Goal: Feedback & Contribution: Contribute content

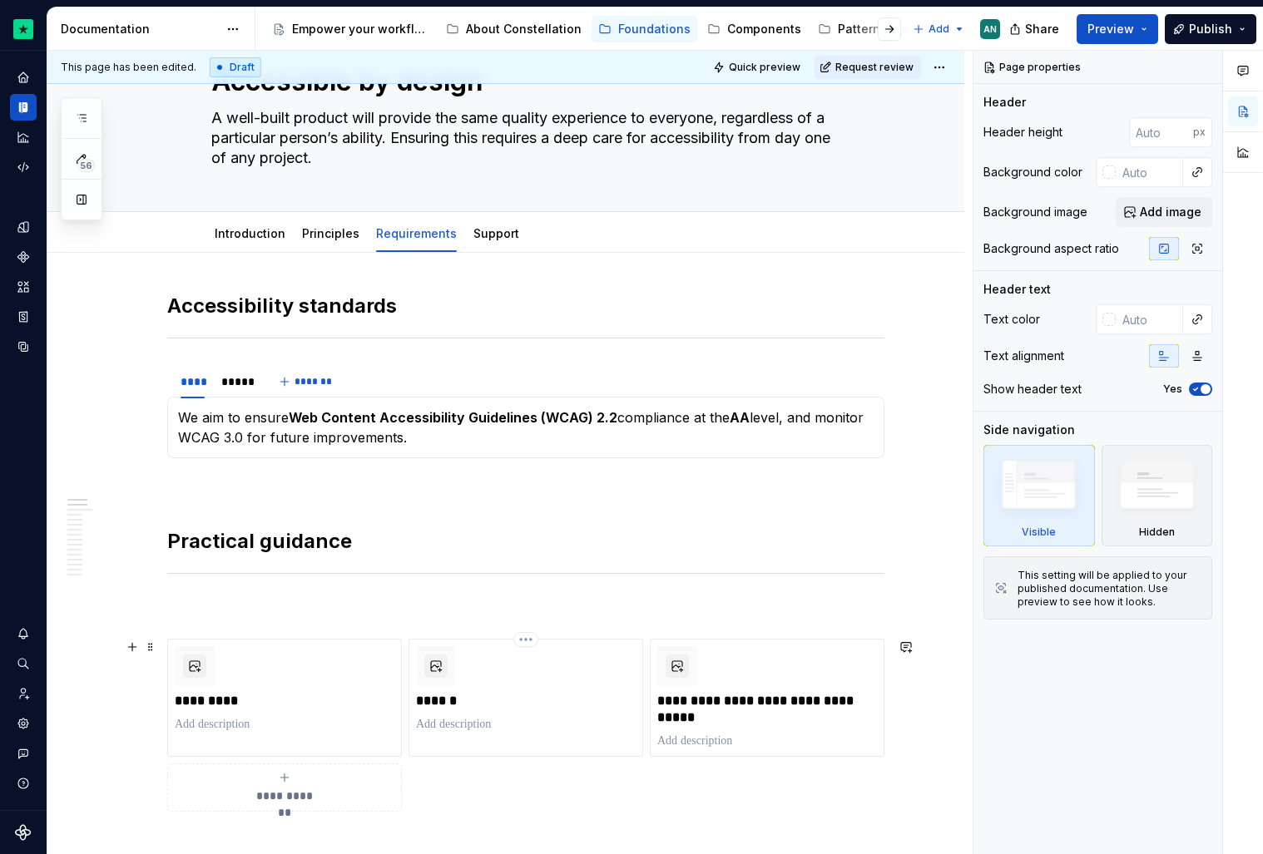
scroll to position [74, 0]
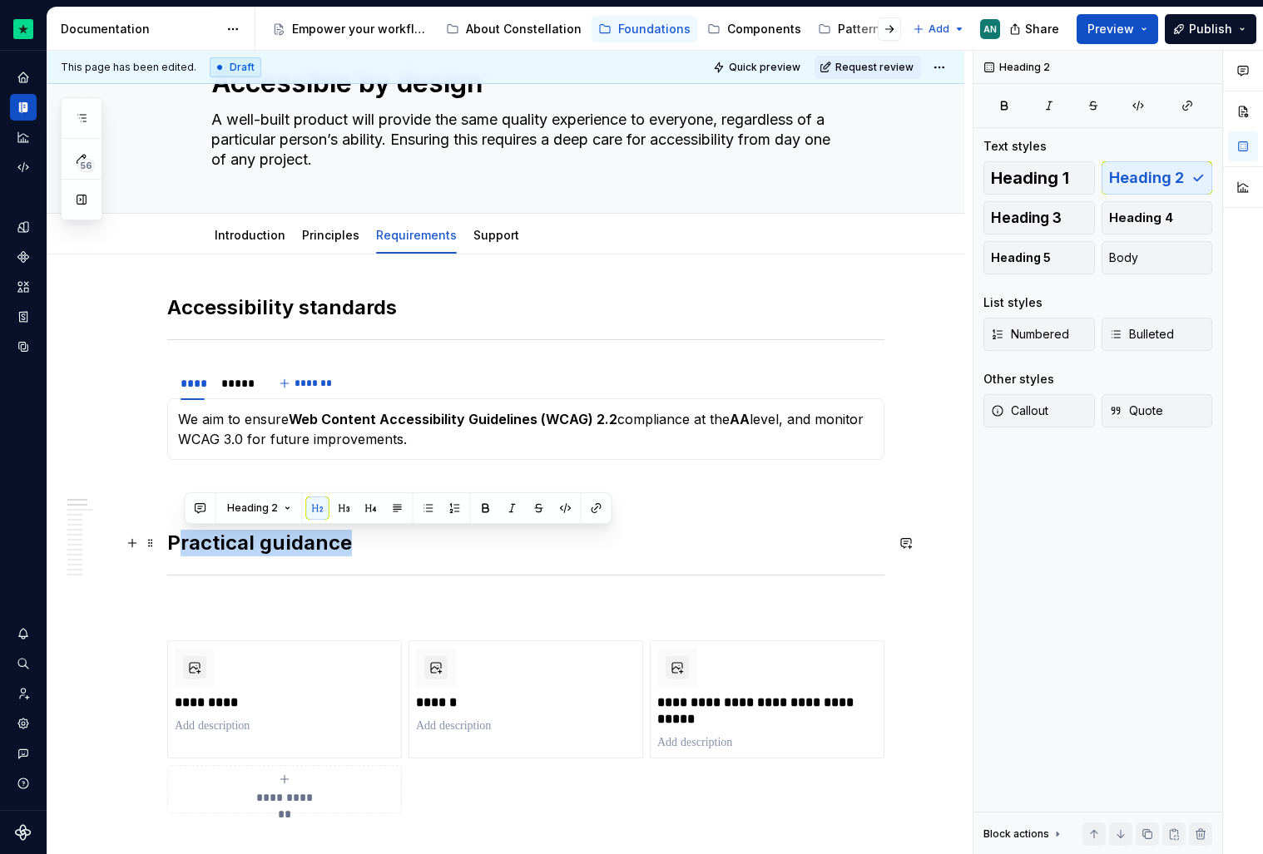
drag, startPoint x: 186, startPoint y: 547, endPoint x: 352, endPoint y: 537, distance: 166.7
click at [352, 537] on h2 "Practical guidance" at bounding box center [525, 543] width 717 height 27
click at [1046, 255] on span "Heading 5" at bounding box center [1021, 258] width 60 height 17
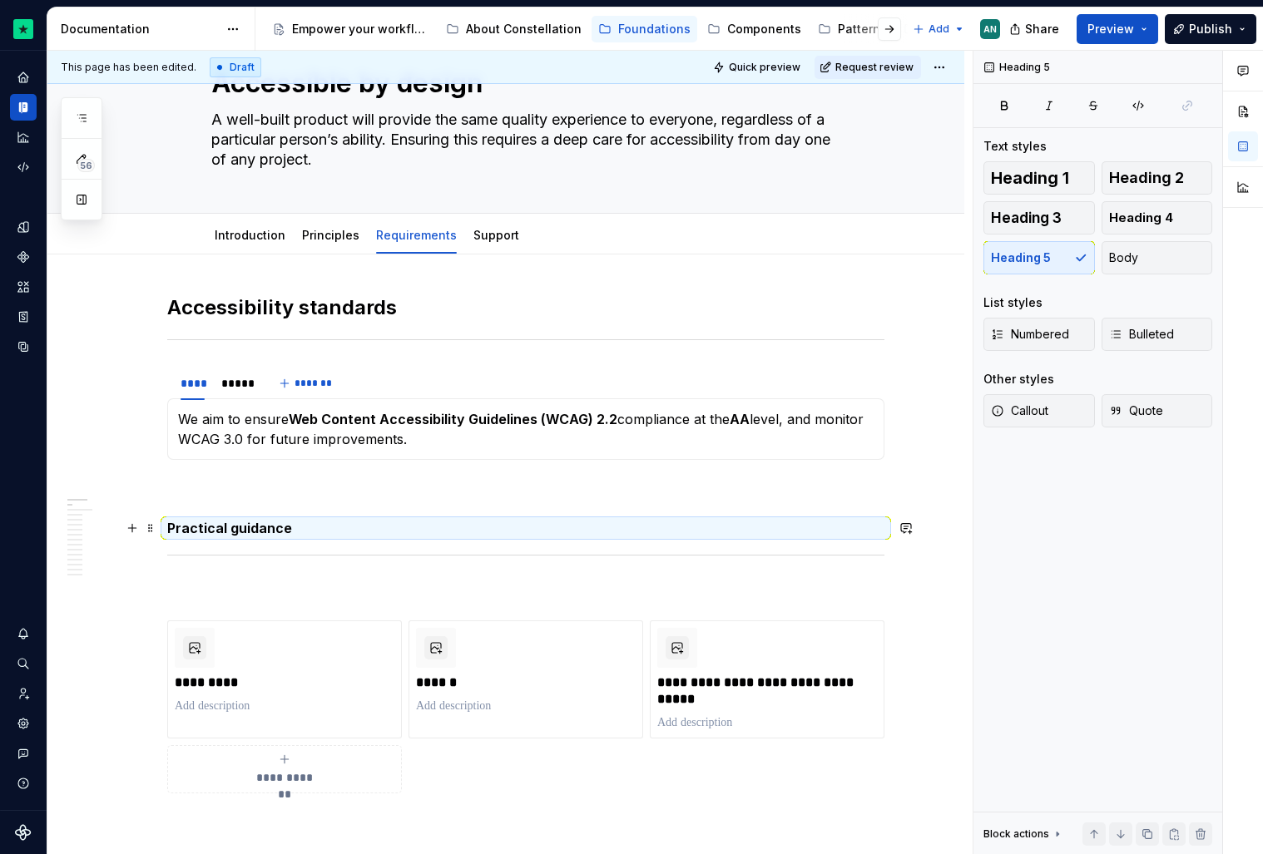
click at [195, 527] on h5 "Practical guidance" at bounding box center [525, 528] width 717 height 17
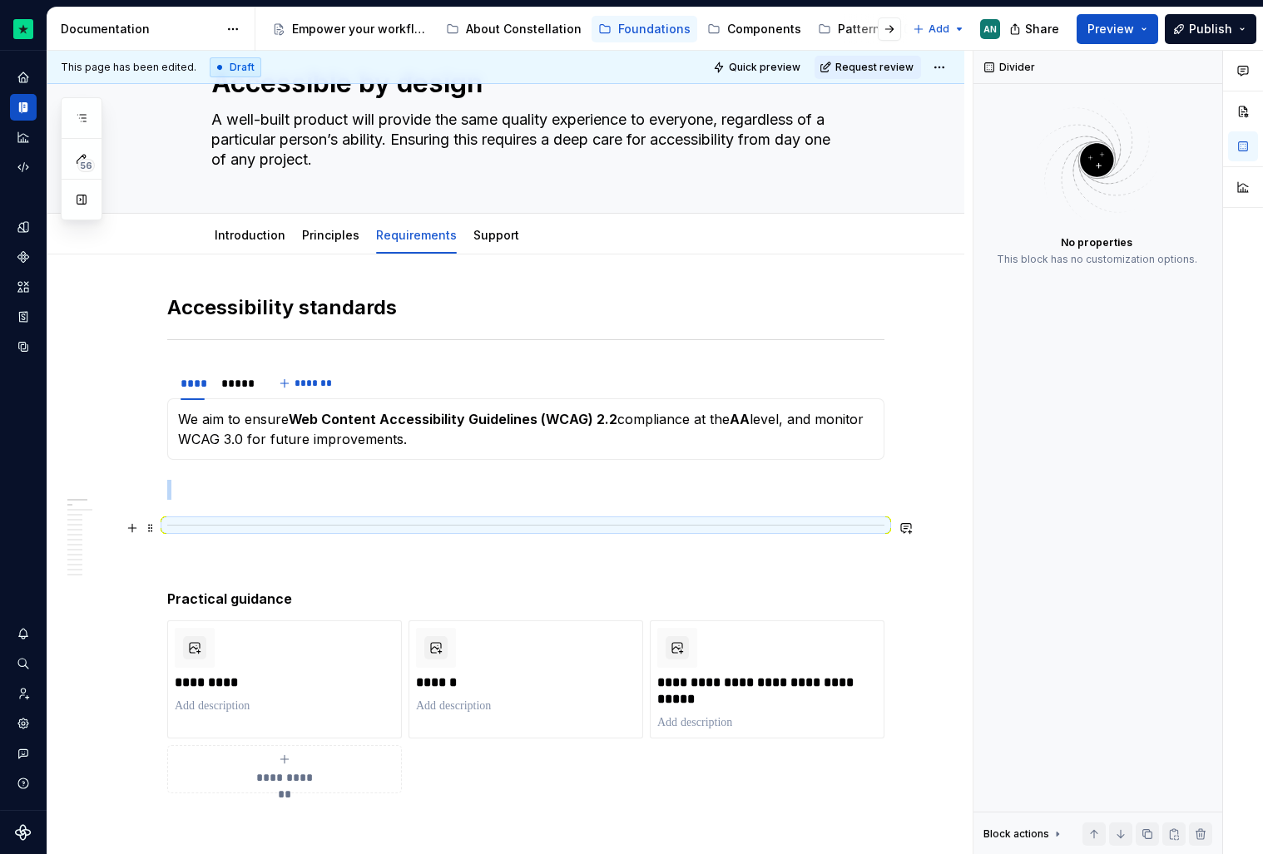
click at [259, 523] on div at bounding box center [525, 525] width 717 height 11
click at [294, 603] on h5 "Practical guidance" at bounding box center [525, 599] width 717 height 17
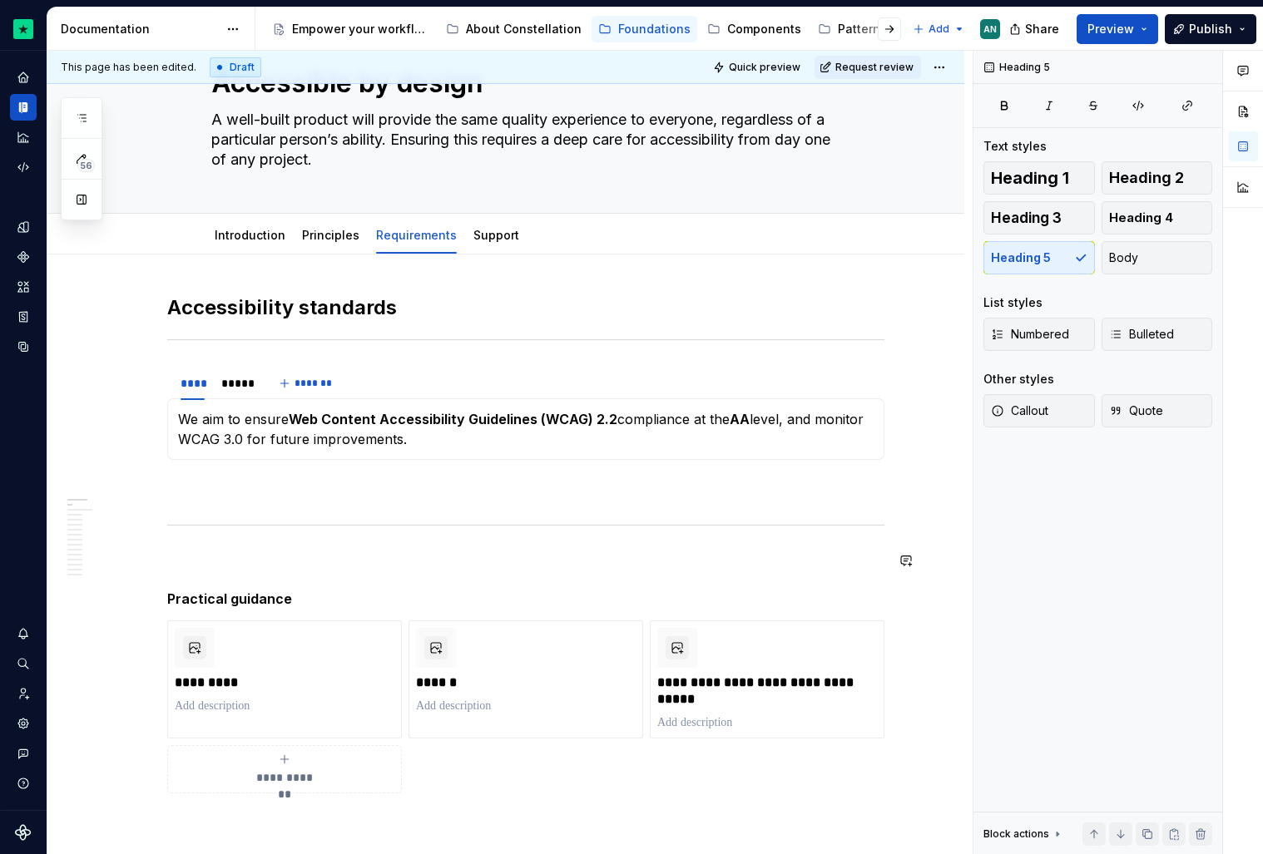
type textarea "*"
click at [173, 600] on h5 "Practical guidance" at bounding box center [525, 599] width 717 height 17
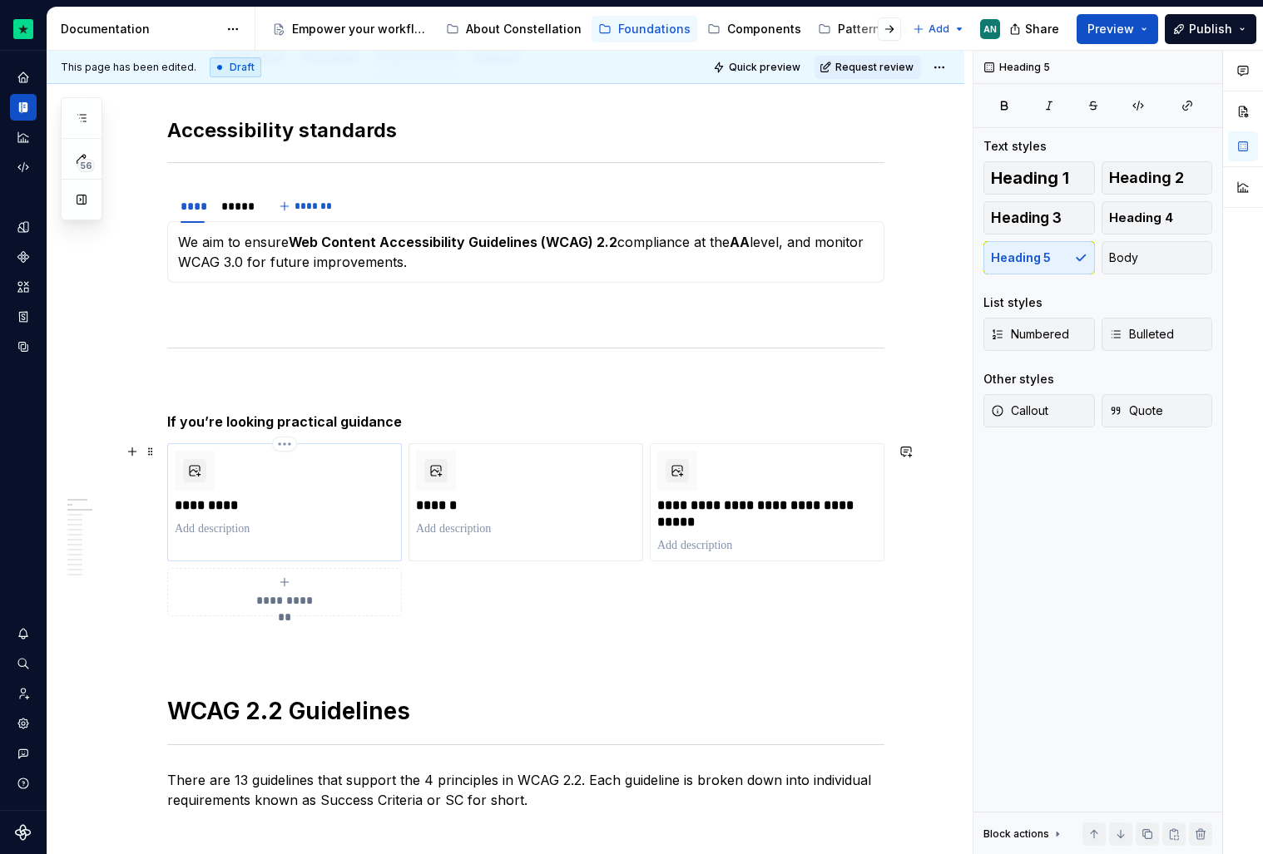
scroll to position [255, 0]
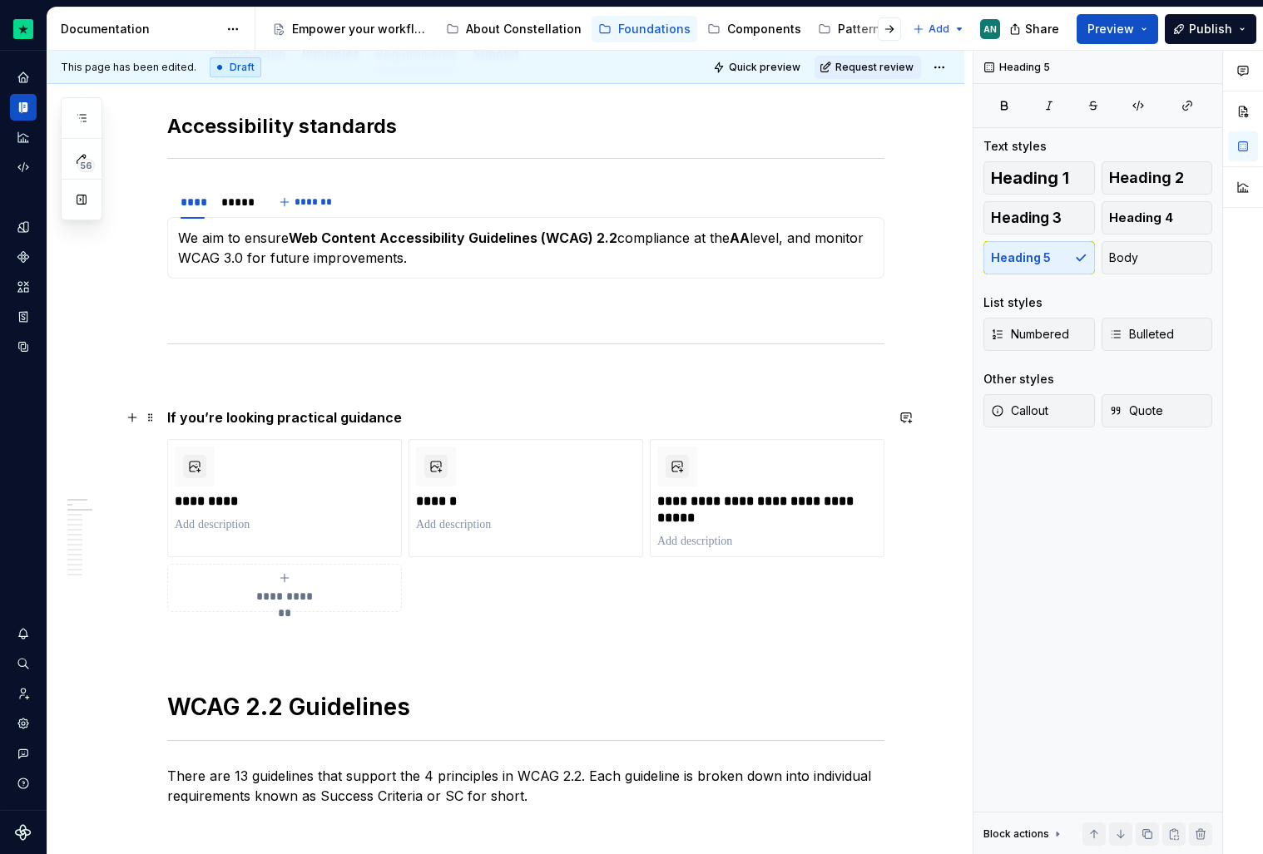
click at [438, 412] on h5 "If you’re looking practical guidance" at bounding box center [525, 417] width 717 height 17
click at [277, 423] on h5 "If you’re looking practical guidance jump to" at bounding box center [525, 417] width 717 height 17
click at [473, 417] on h5 "If you’re looking for practical guidance jump to" at bounding box center [525, 417] width 717 height 17
click at [301, 414] on h5 "If you’re looking for practical guidance" at bounding box center [525, 417] width 717 height 17
click at [478, 422] on h5 "If you’re looking for more practical guidance" at bounding box center [525, 417] width 717 height 17
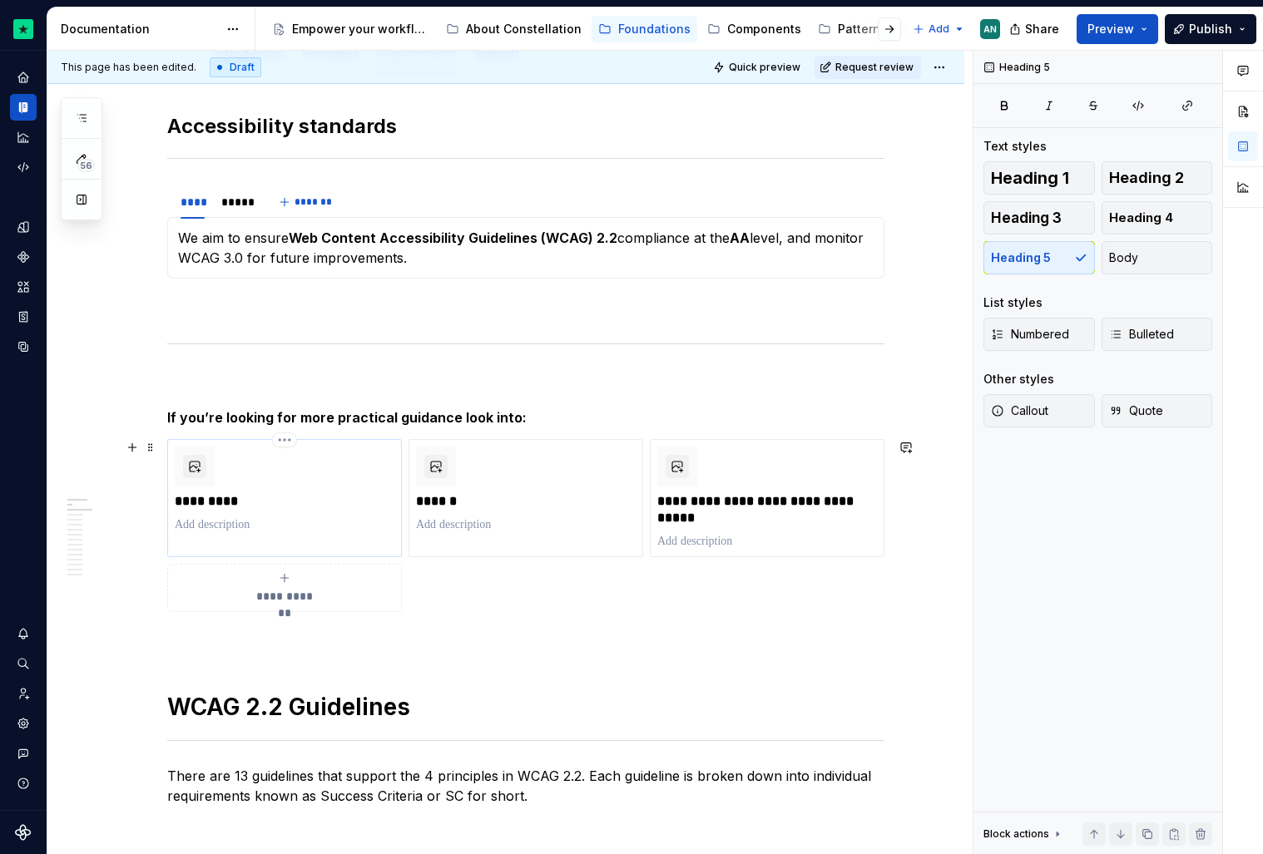
click at [214, 532] on p at bounding box center [285, 525] width 220 height 17
type textarea "*"
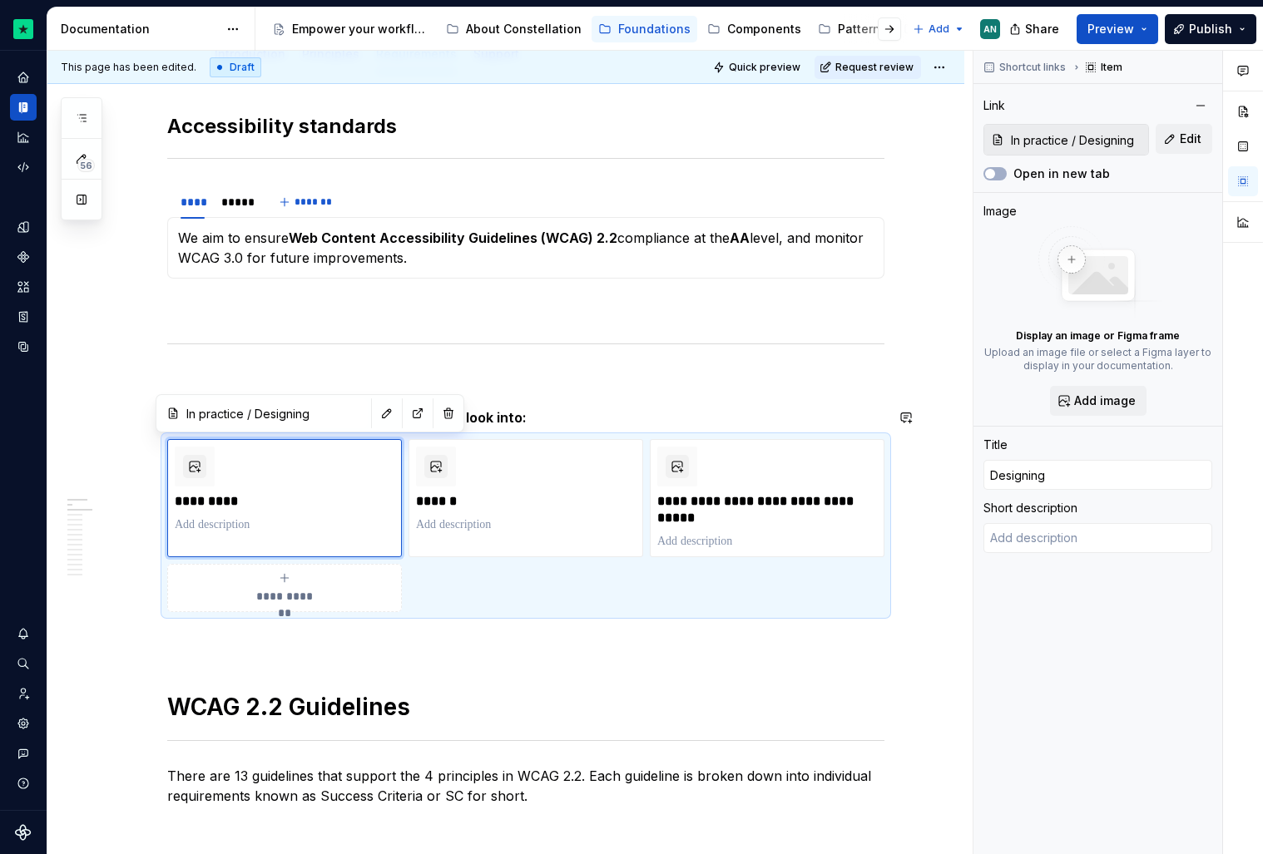
type textarea "*"
type textarea "T"
type textarea "*"
type textarea "Te"
type textarea "*"
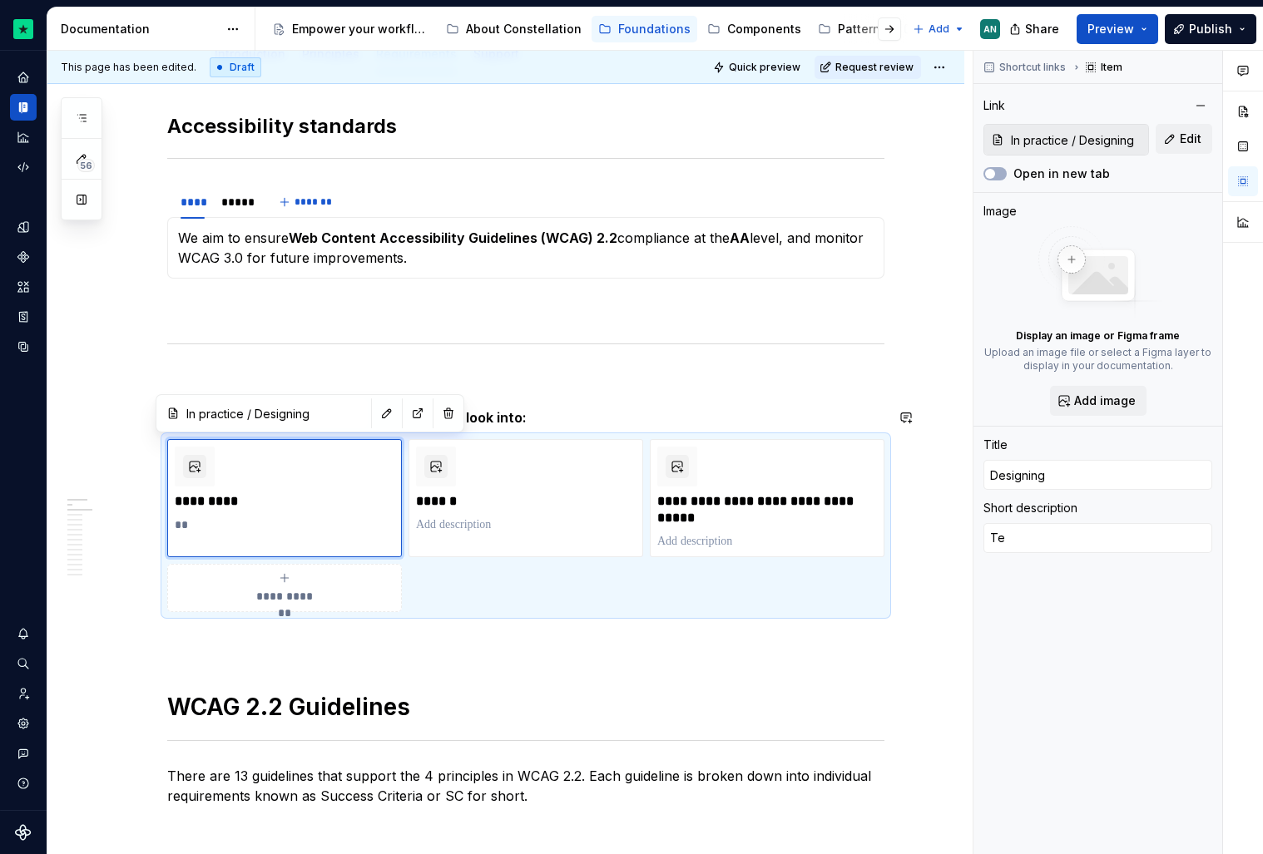
type textarea "Tec"
type textarea "*"
type textarea "Tech"
type textarea "*"
type textarea "Techn"
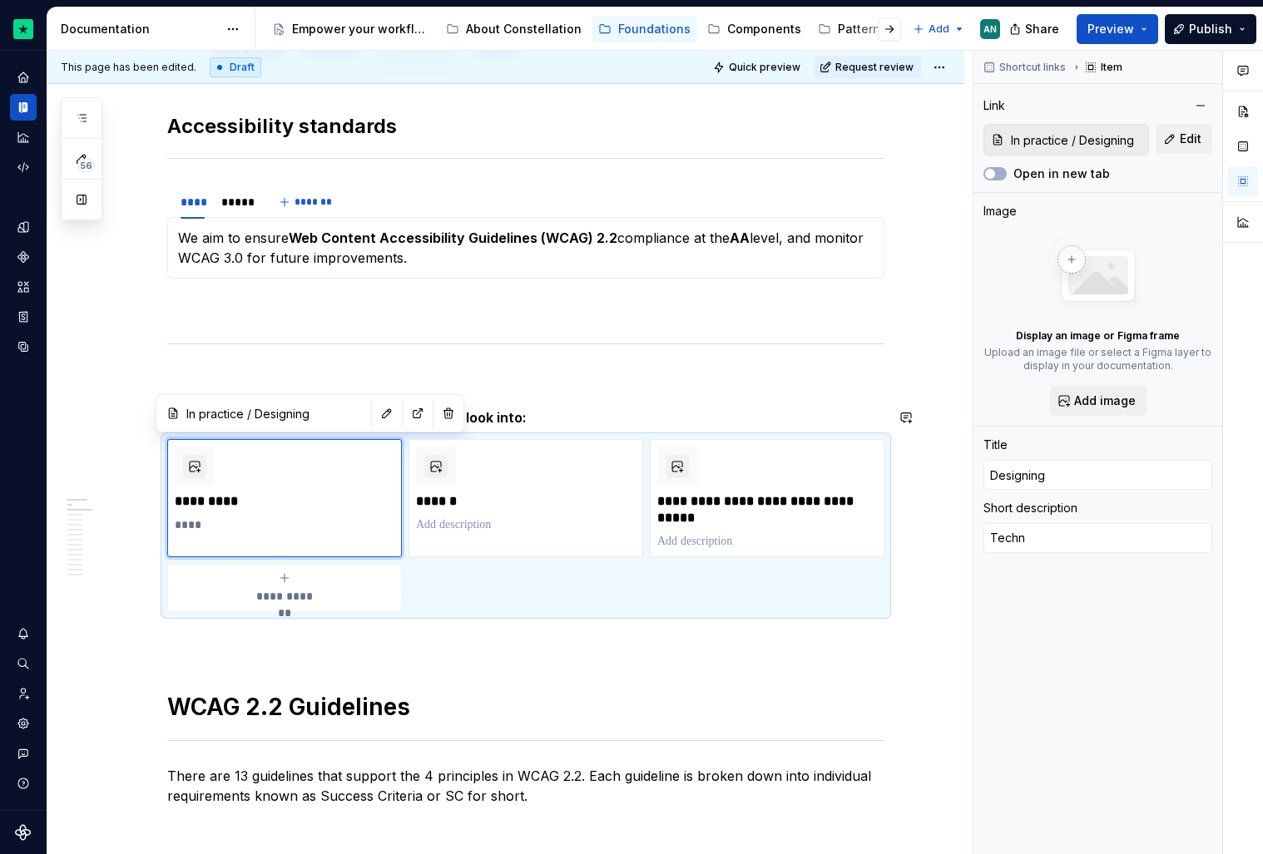
type textarea "*"
type textarea "Techni"
type textarea "*"
type textarea "Techniq"
type textarea "*"
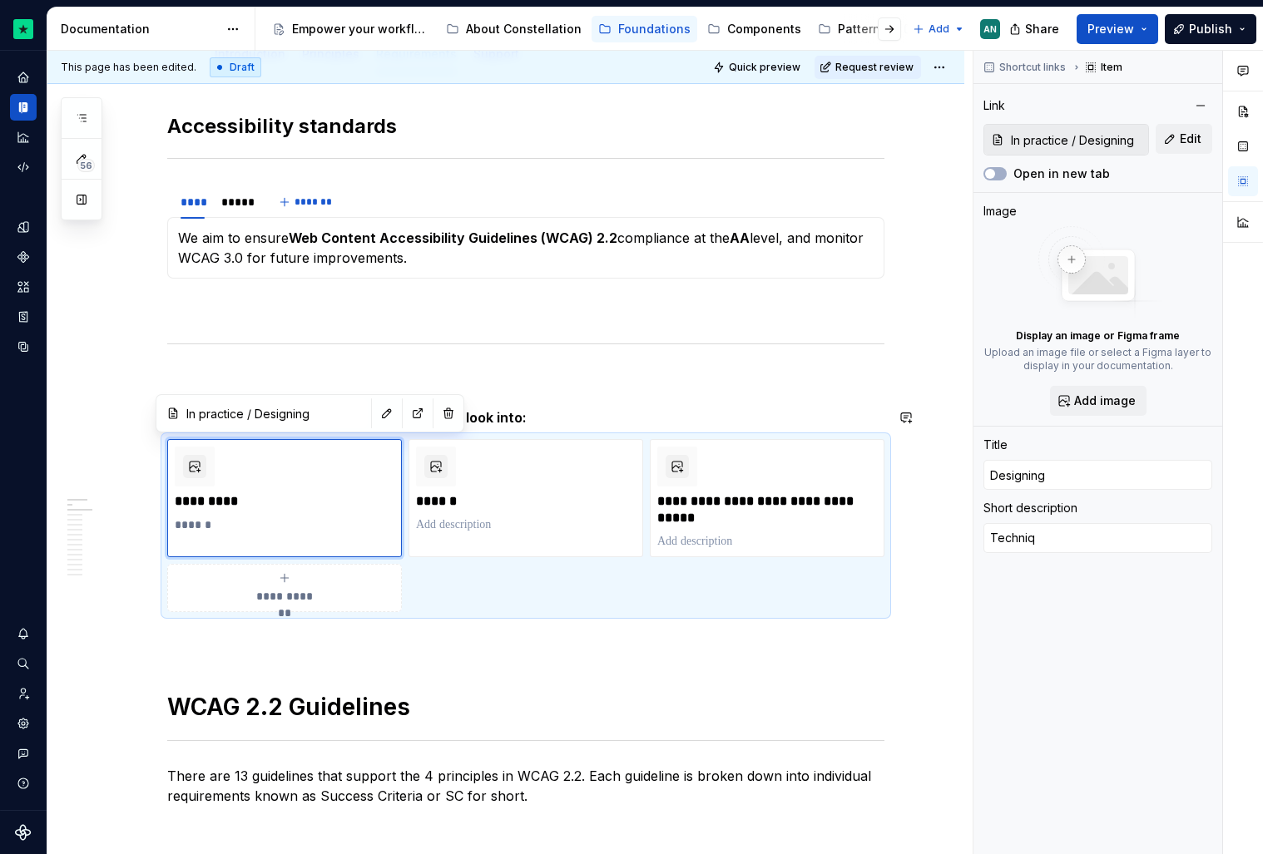
type textarea "Techniqu"
type textarea "*"
type textarea "Technique"
type textarea "*"
type textarea "Techniques"
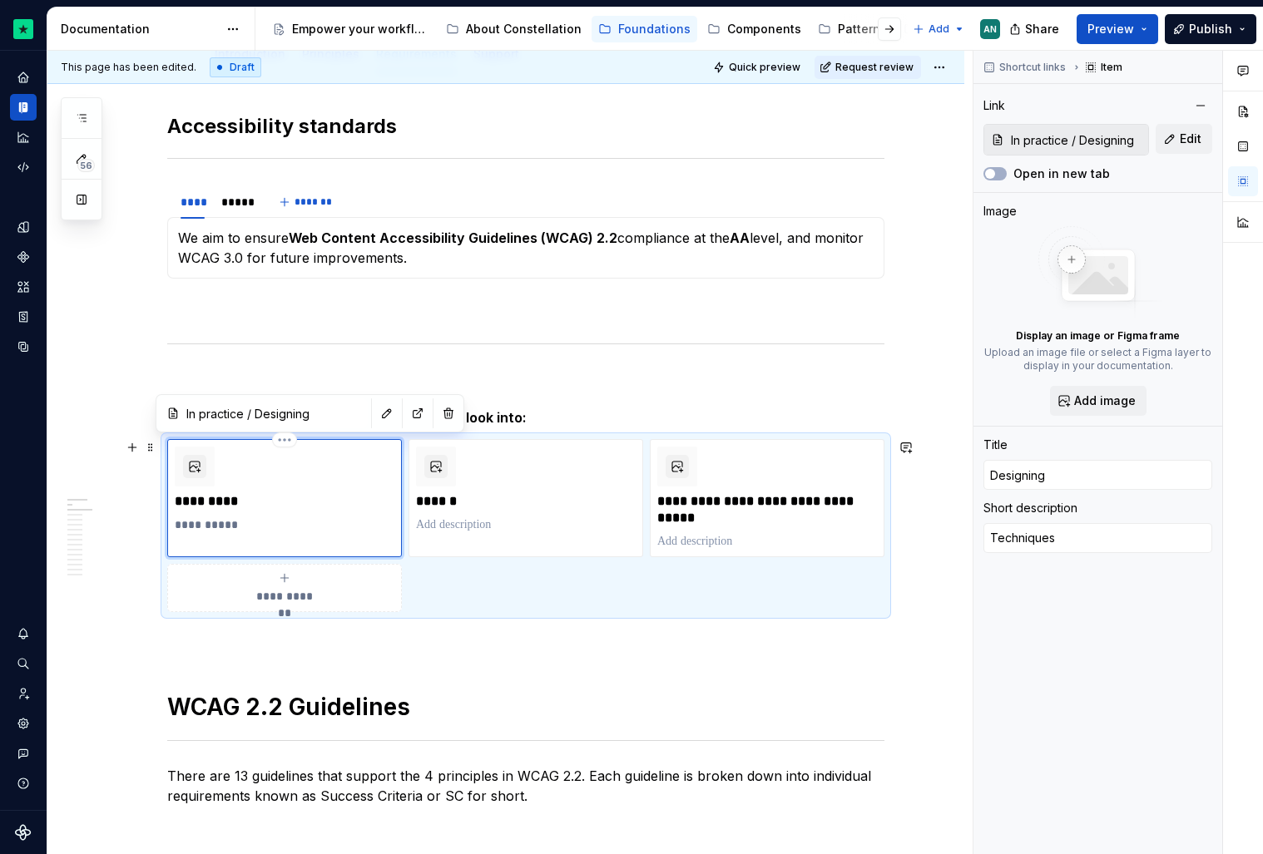
click at [181, 528] on p "**********" at bounding box center [285, 525] width 220 height 17
click at [259, 522] on p "**********" at bounding box center [285, 525] width 220 height 17
click at [428, 526] on p at bounding box center [526, 525] width 220 height 17
type textarea "*"
type input "In practice / Coding"
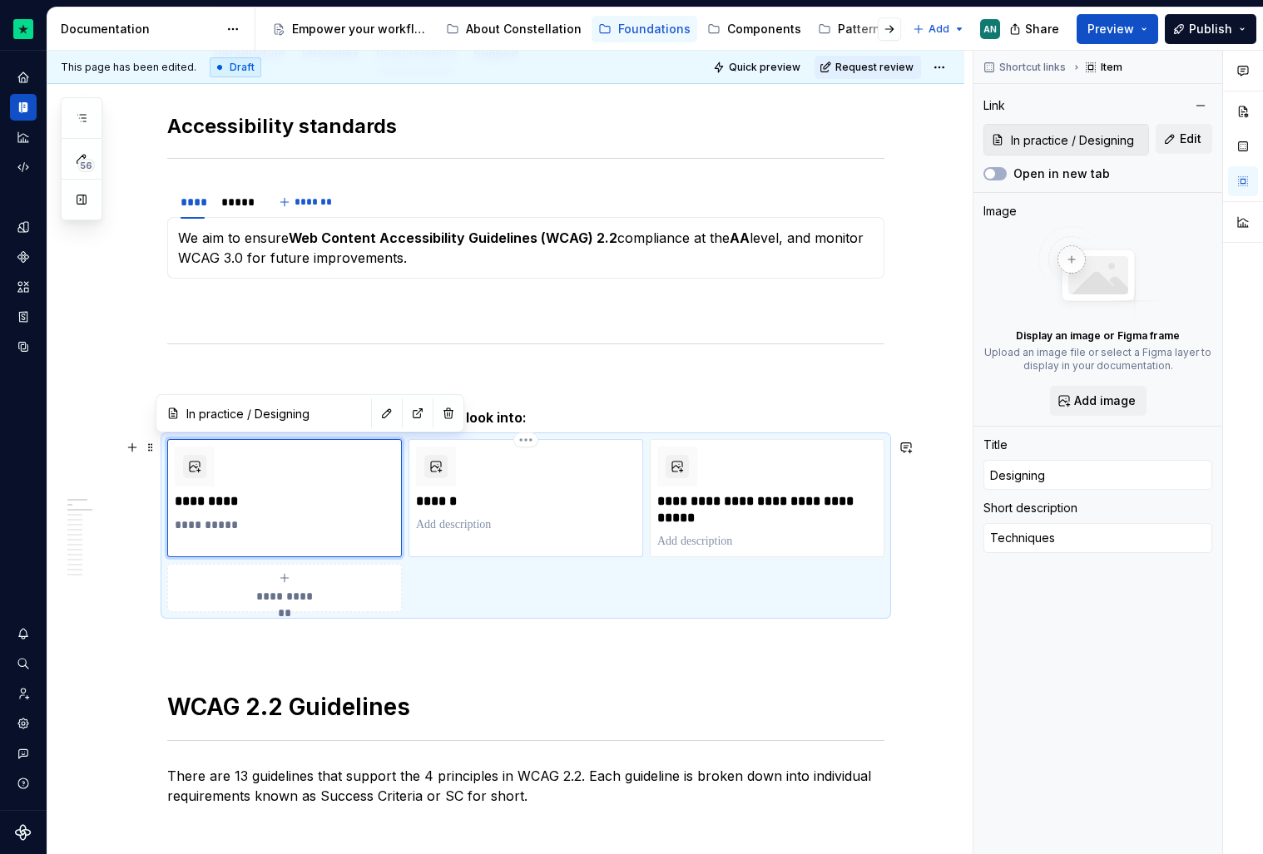
type input "In practice / Coding"
type input "Coding"
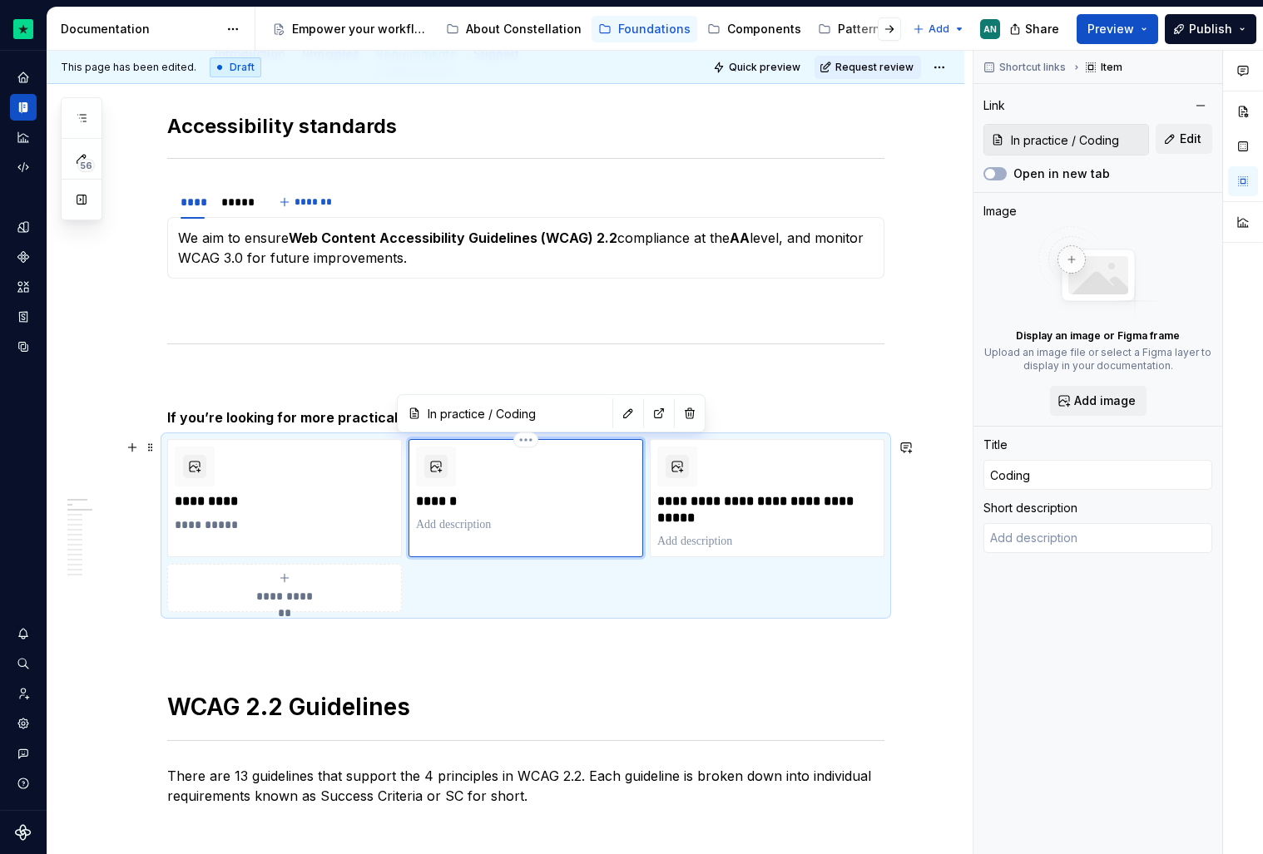
type textarea "*"
type textarea "A"
type textarea "*"
type textarea "A"
type textarea "*"
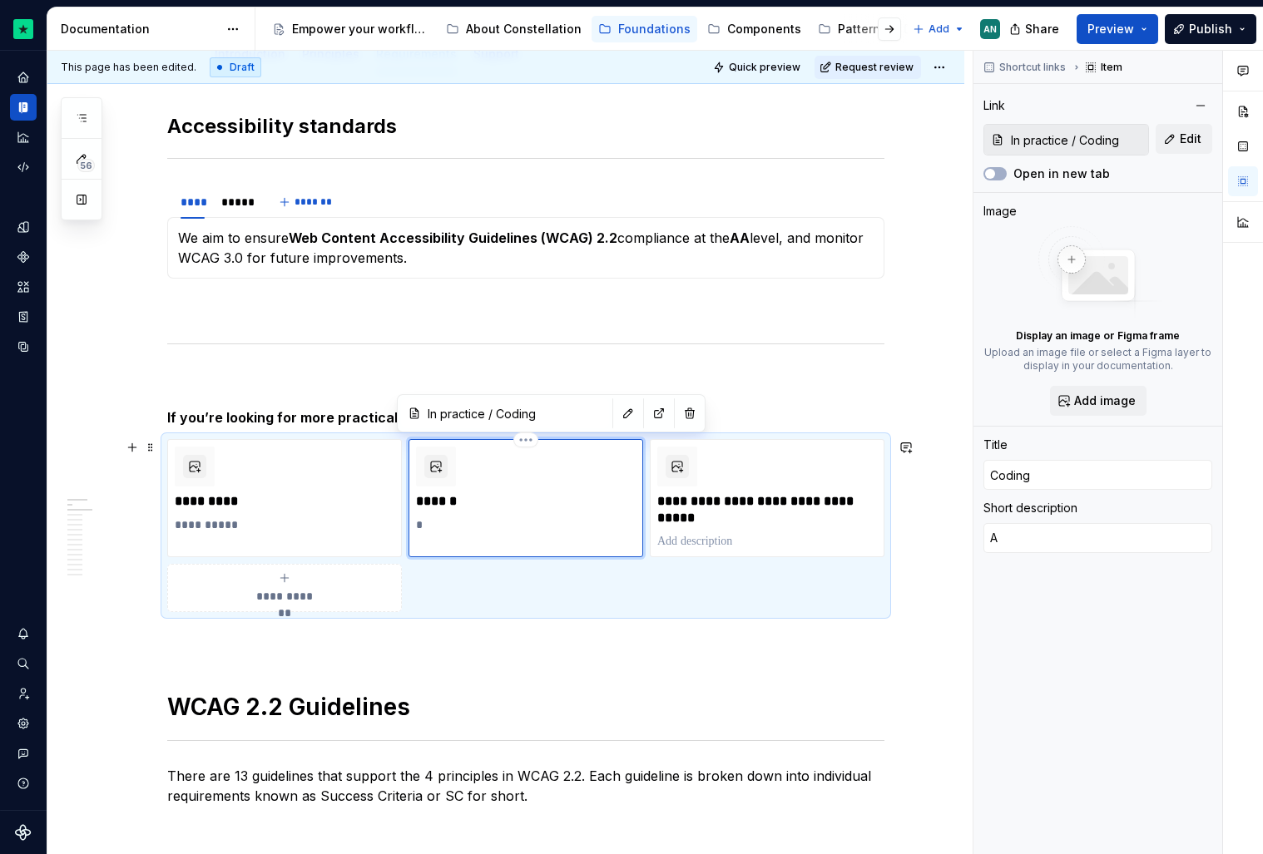
type textarea "A c"
type textarea "*"
type textarea "A co"
type textarea "*"
type textarea "A col"
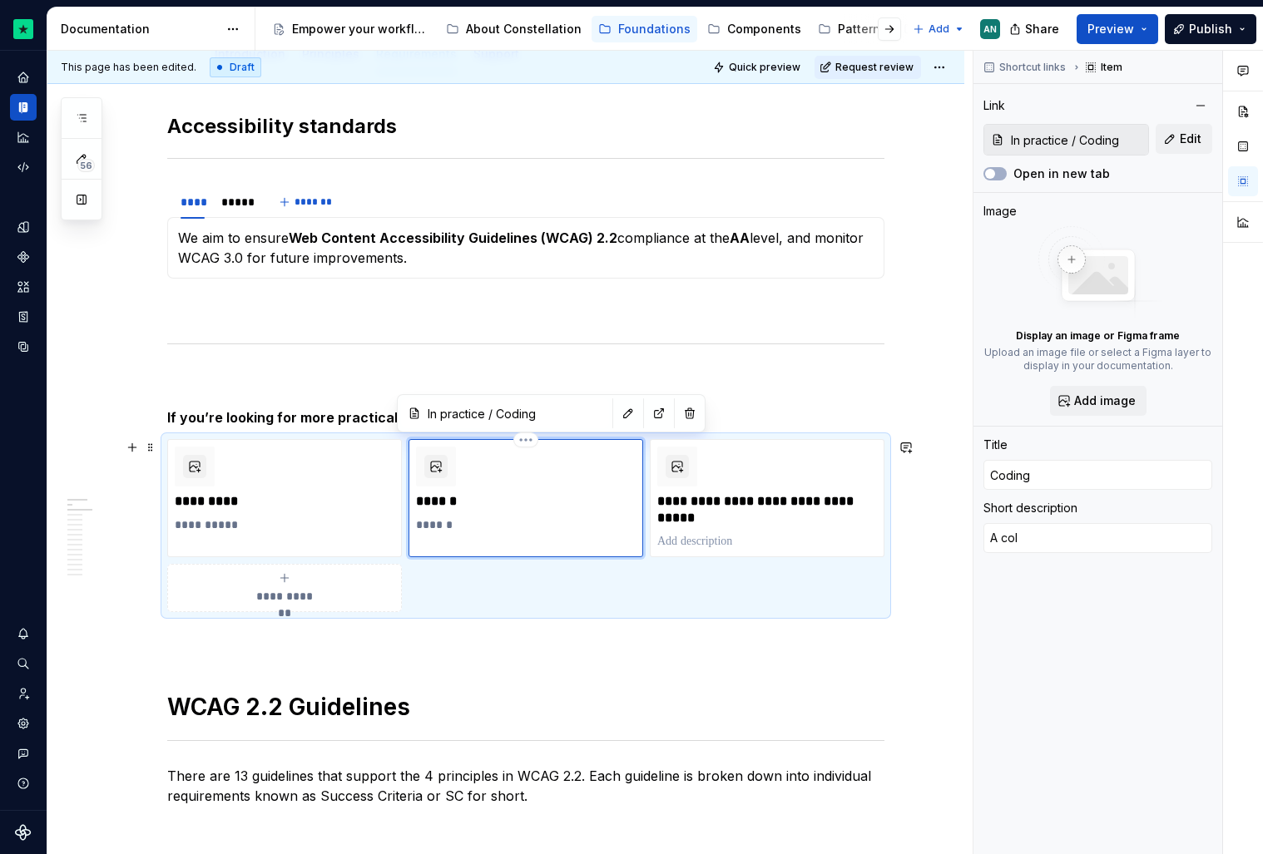
type textarea "*"
type textarea "A coll"
type textarea "*"
type textarea "A colle"
type textarea "*"
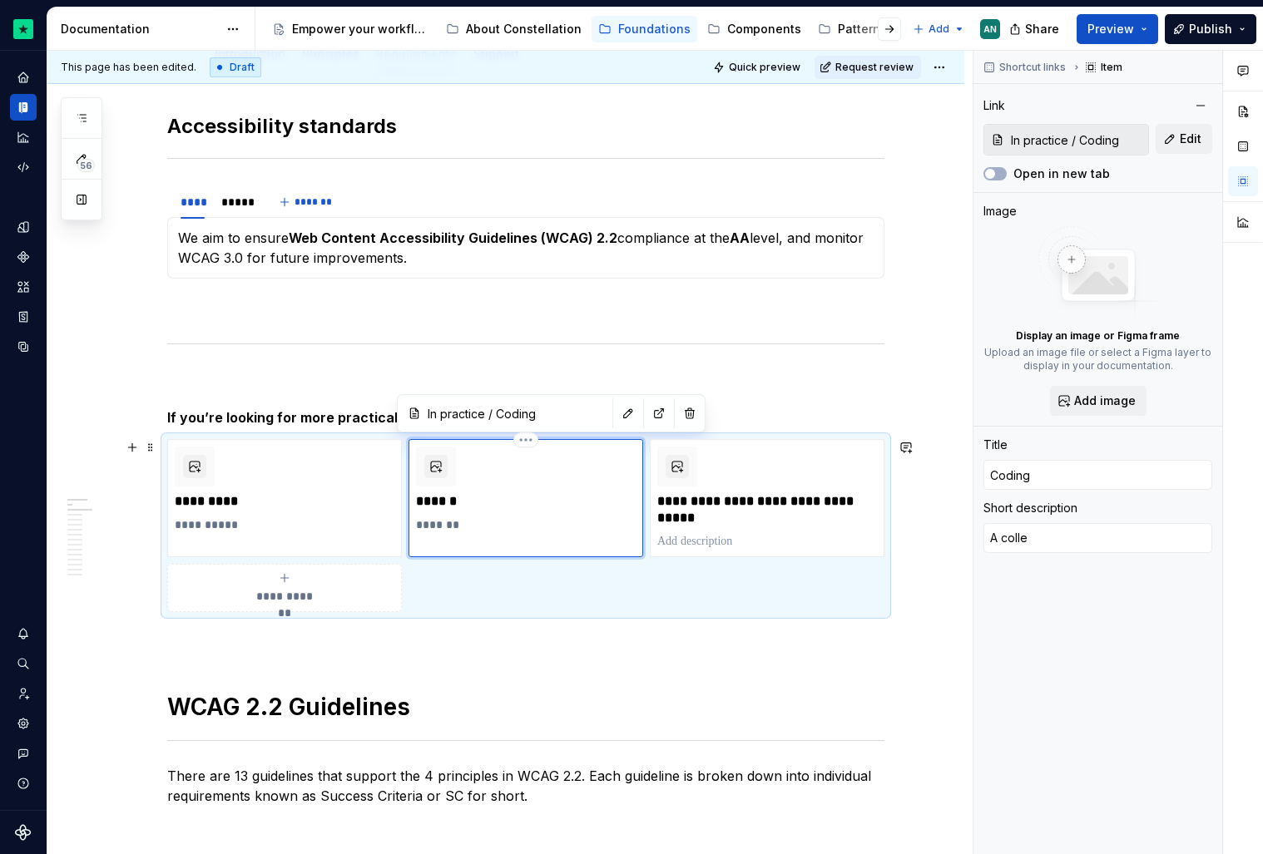
type textarea "A collec"
type textarea "*"
type textarea "A collect"
type textarea "*"
type textarea "A collecti"
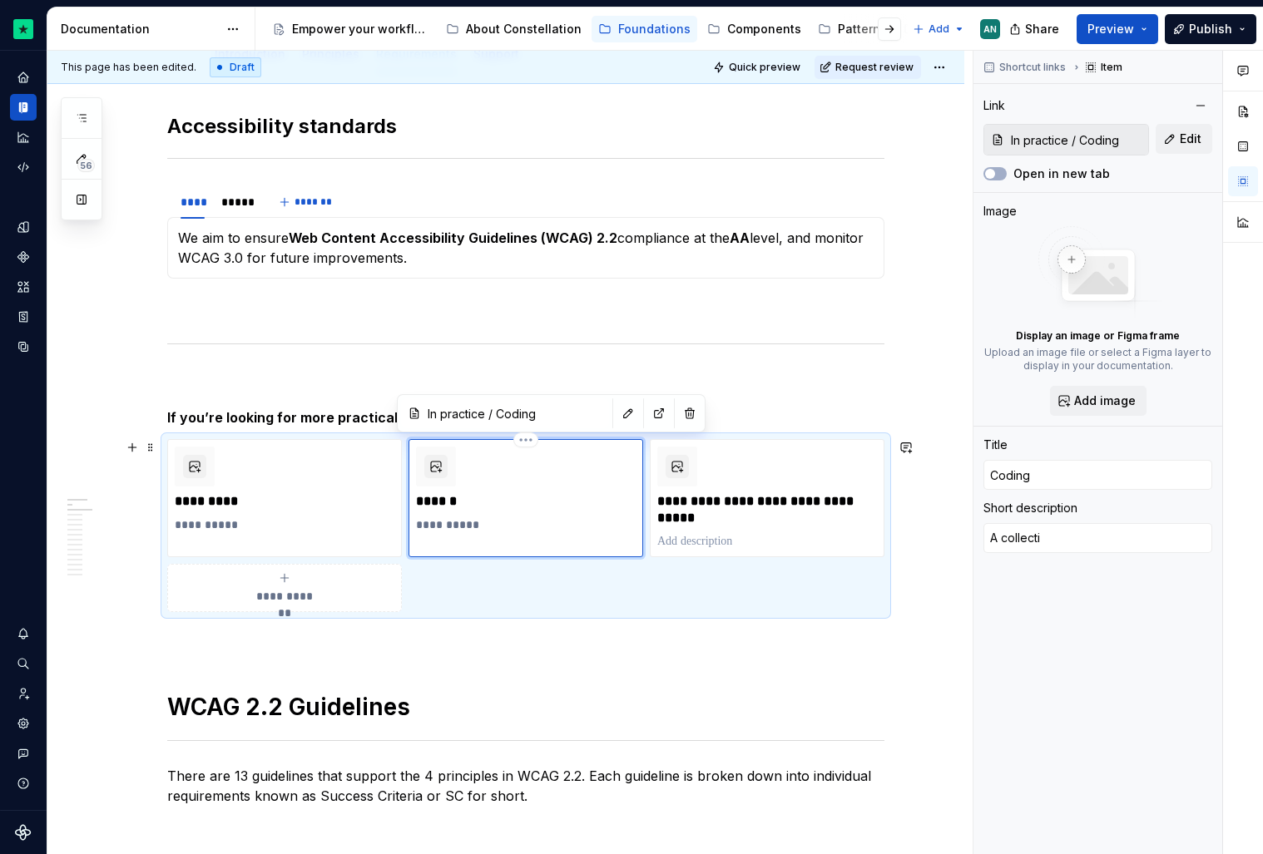
type textarea "*"
type textarea "A collectio"
type textarea "*"
type textarea "A collection"
type textarea "*"
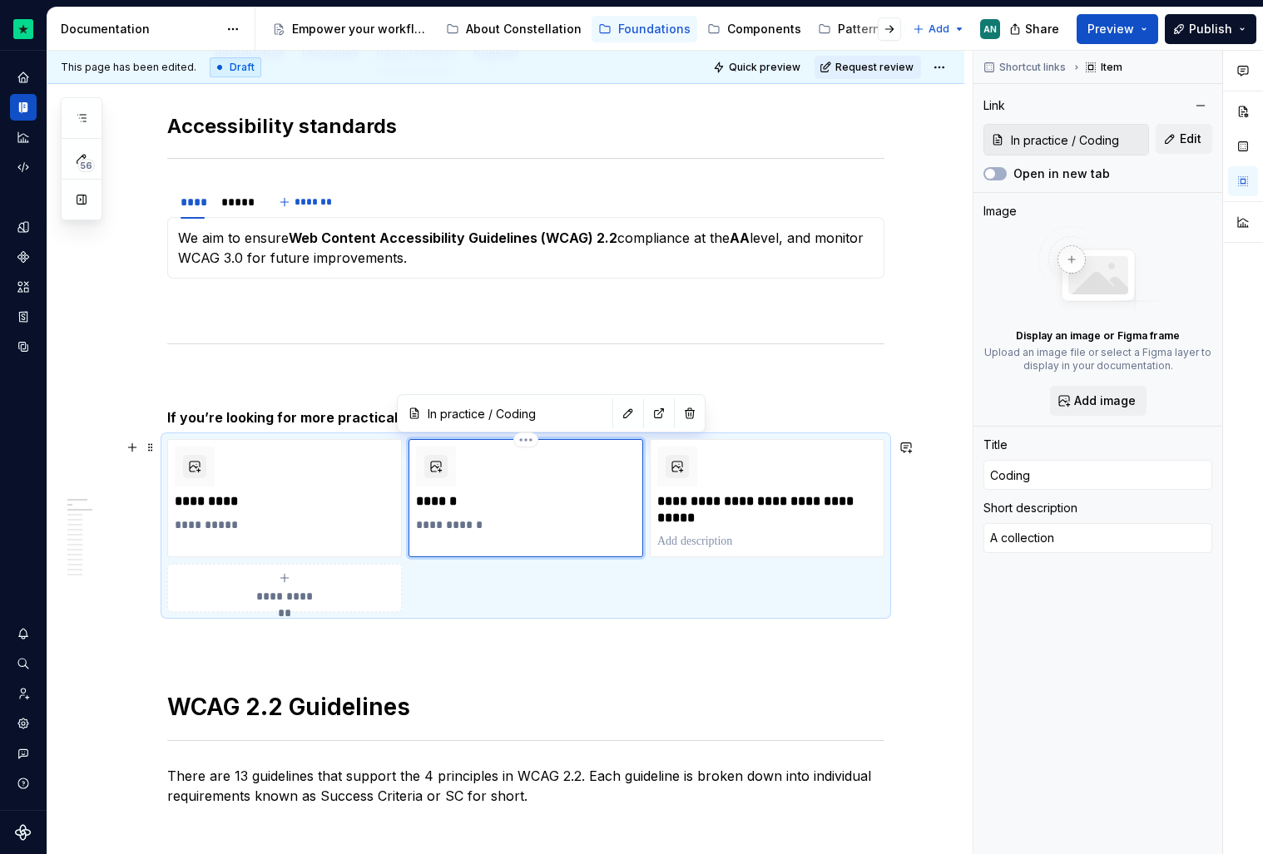
type textarea "A collection"
type textarea "*"
type textarea "A collection o"
type textarea "*"
type textarea "A collection of"
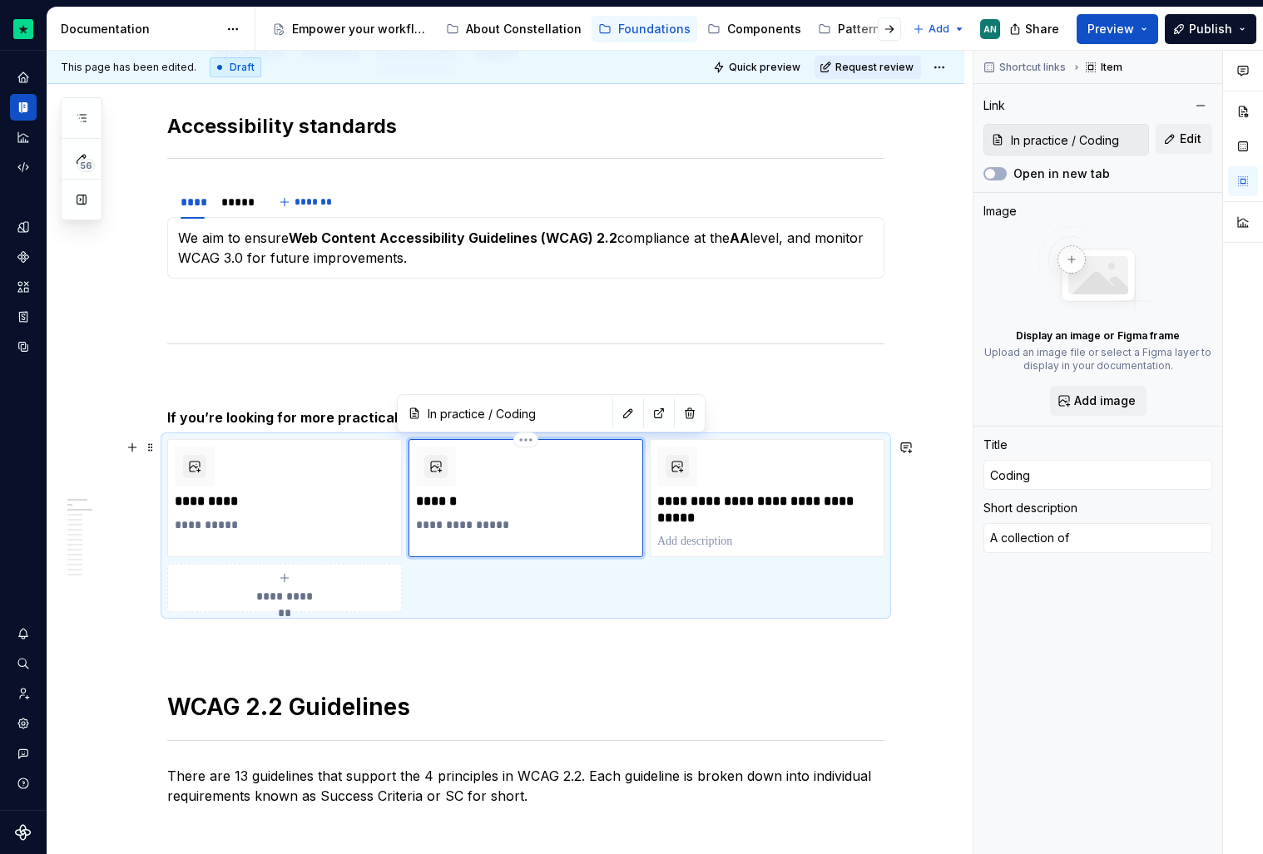
type textarea "*"
type textarea "A collection of"
type textarea "*"
type textarea "A collection of d"
type textarea "*"
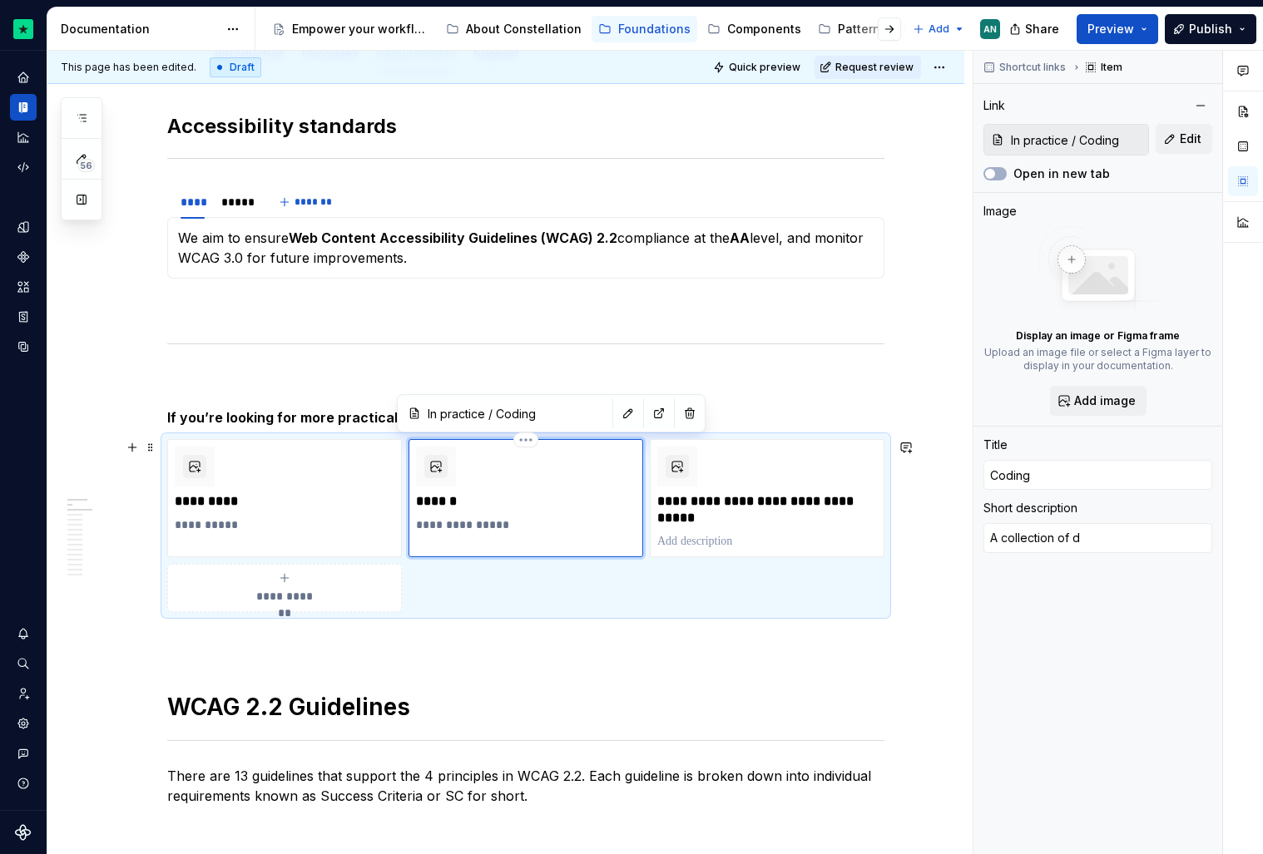
type textarea "A collection of do"
type textarea "*"
type textarea "A collection of doc"
type textarea "*"
type textarea "A collection of docu"
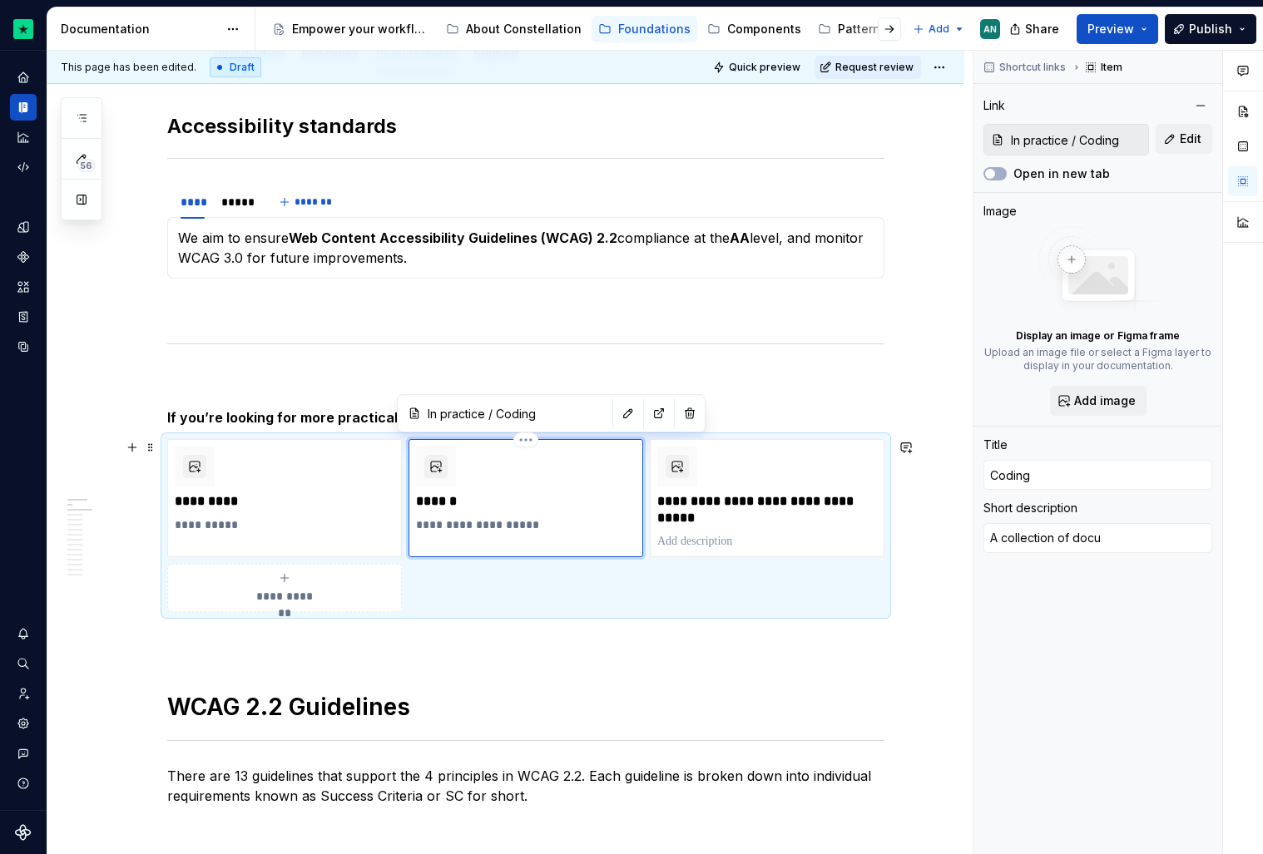
type textarea "*"
type textarea "A collection of docum"
type textarea "*"
type textarea "A collection of docume"
type textarea "*"
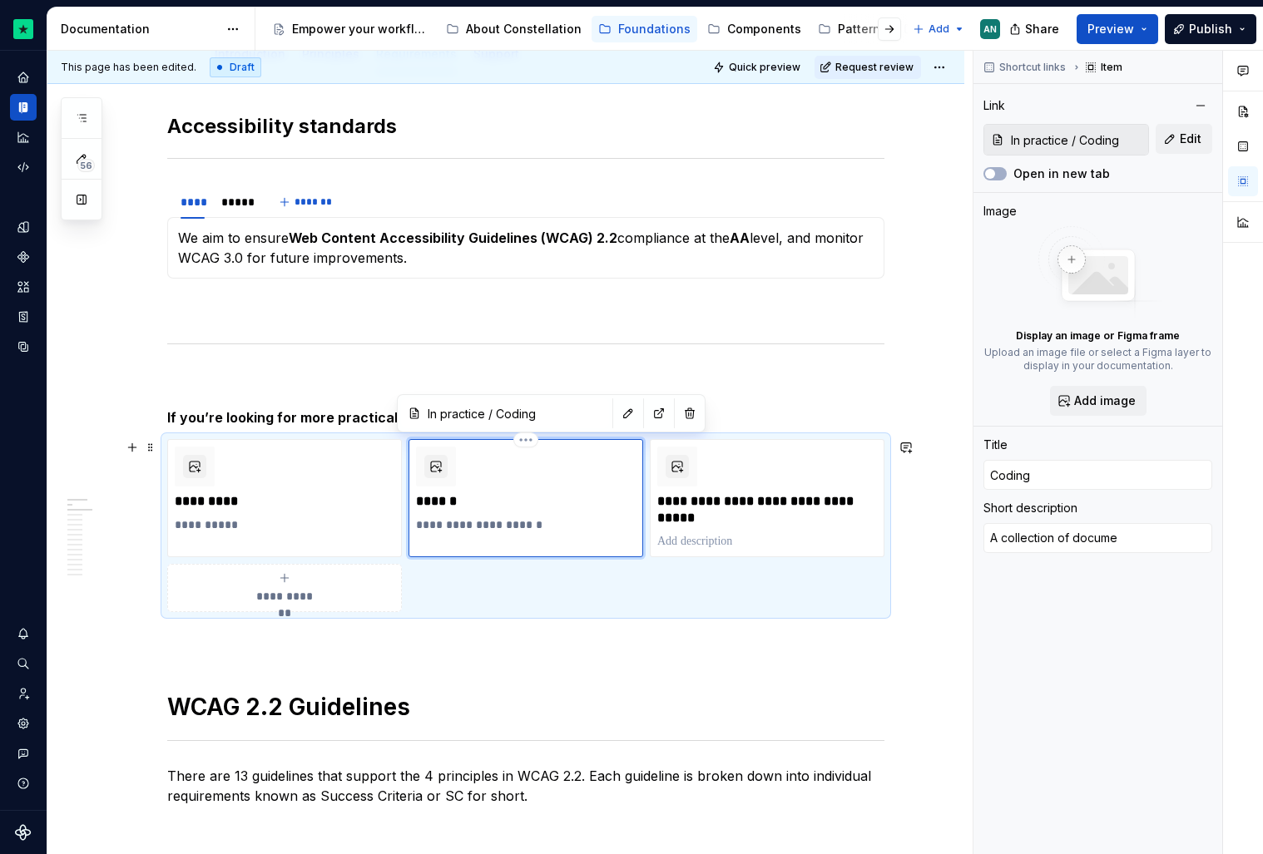
type textarea "A collection of documen"
type textarea "*"
type textarea "A collection of document"
type textarea "*"
type textarea "A collection of documen"
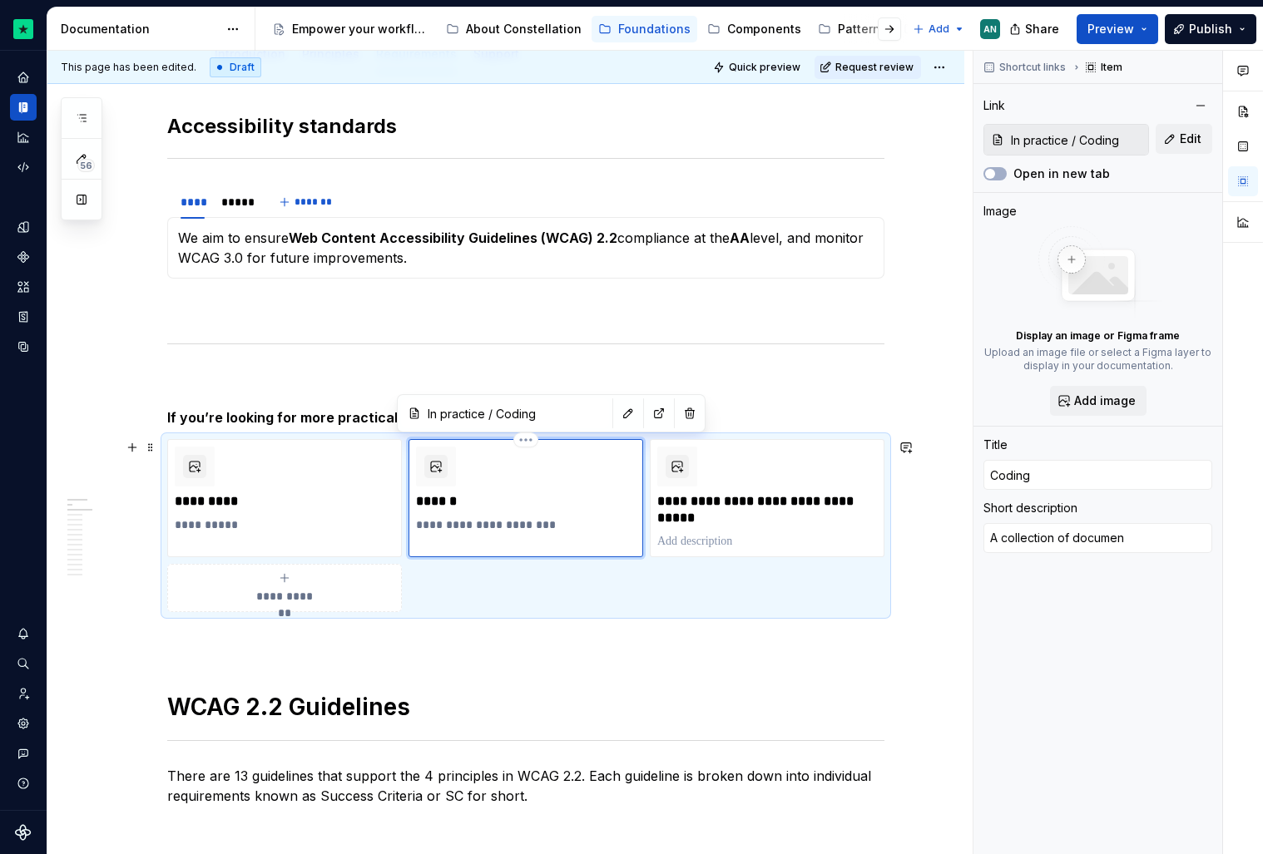
type textarea "*"
type textarea "A collection of docume"
type textarea "*"
type textarea "A collection of docum"
type textarea "*"
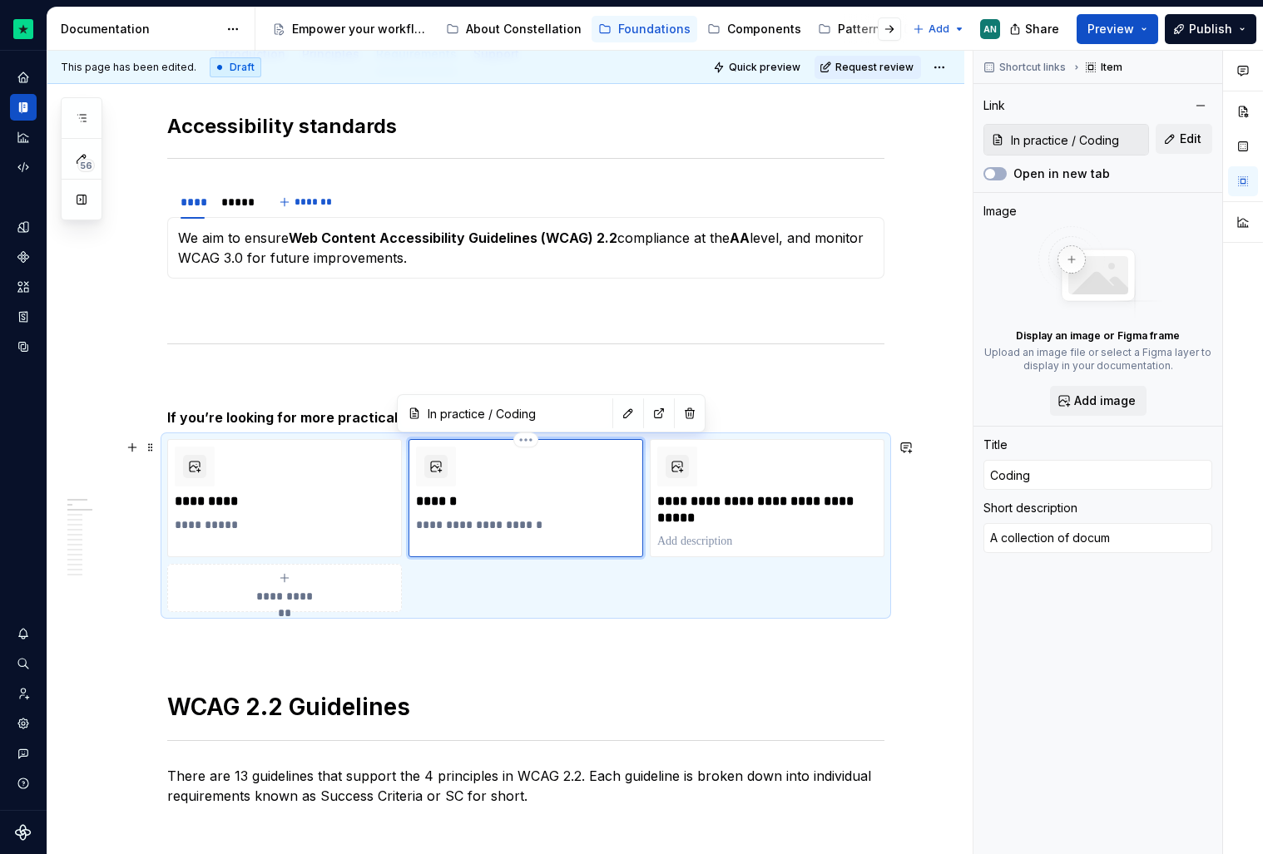
type textarea "A collection of docu"
type textarea "*"
type textarea "A collection of doc"
type textarea "*"
type textarea "A collection of do"
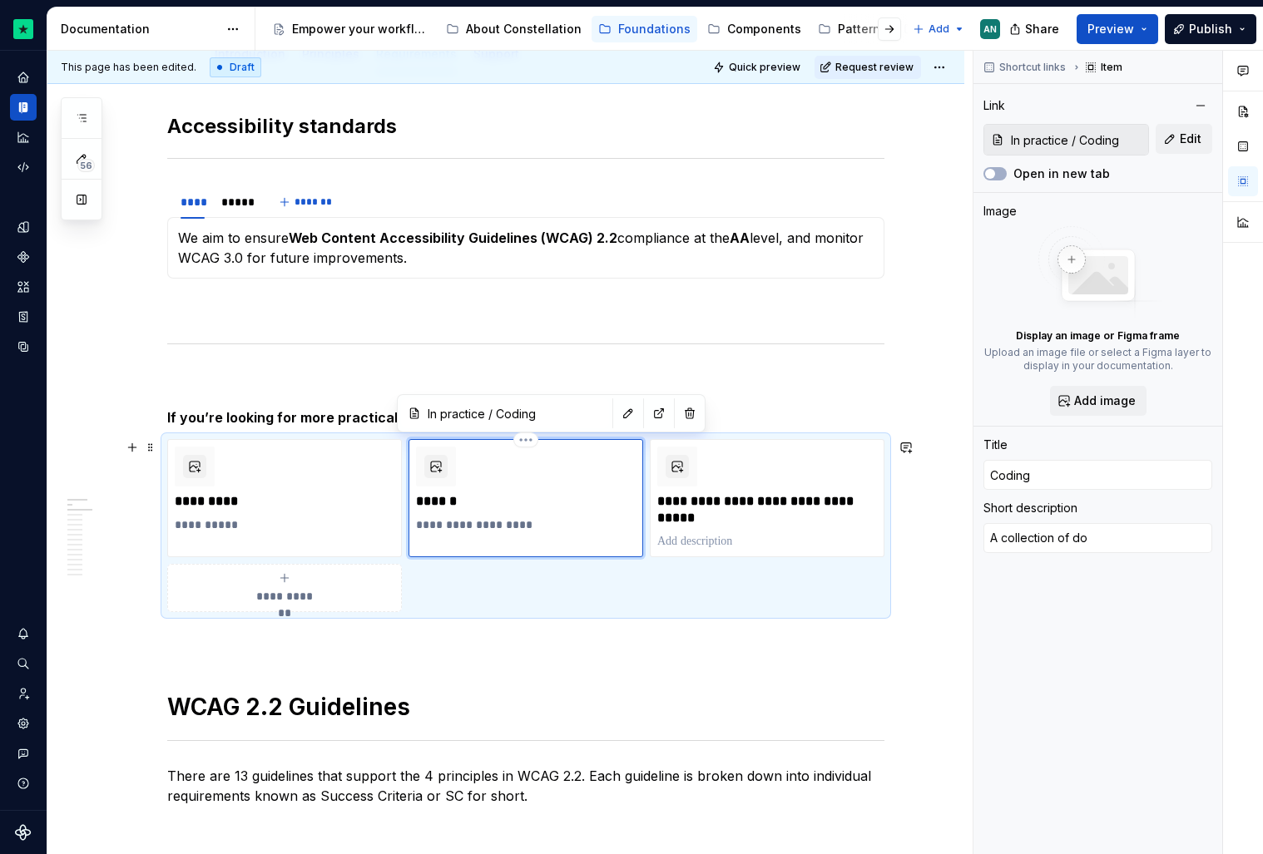
type textarea "*"
type textarea "A collection of d"
type textarea "*"
type textarea "A collection of"
type textarea "*"
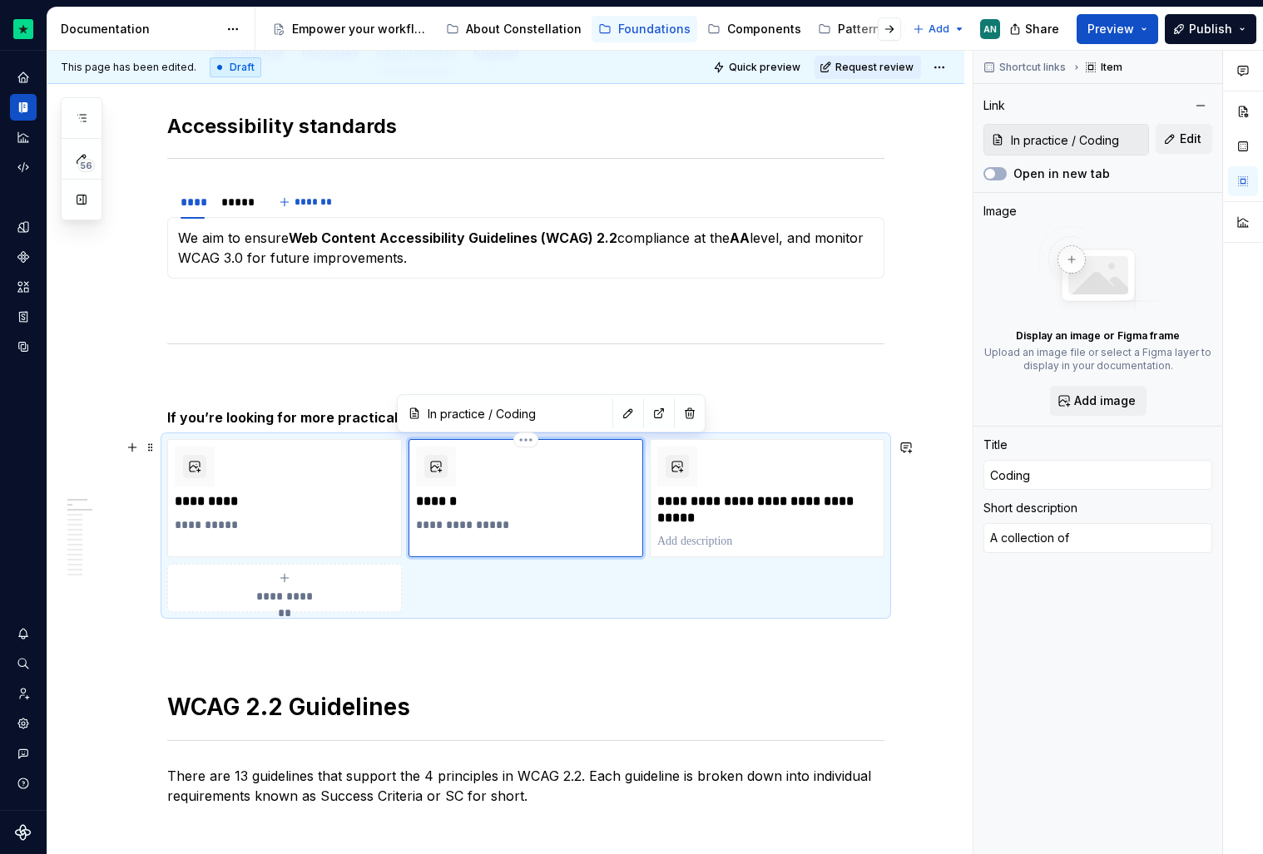
type textarea "A collection of g"
type textarea "*"
type textarea "A collection of gu"
type textarea "*"
type textarea "A collection of gui"
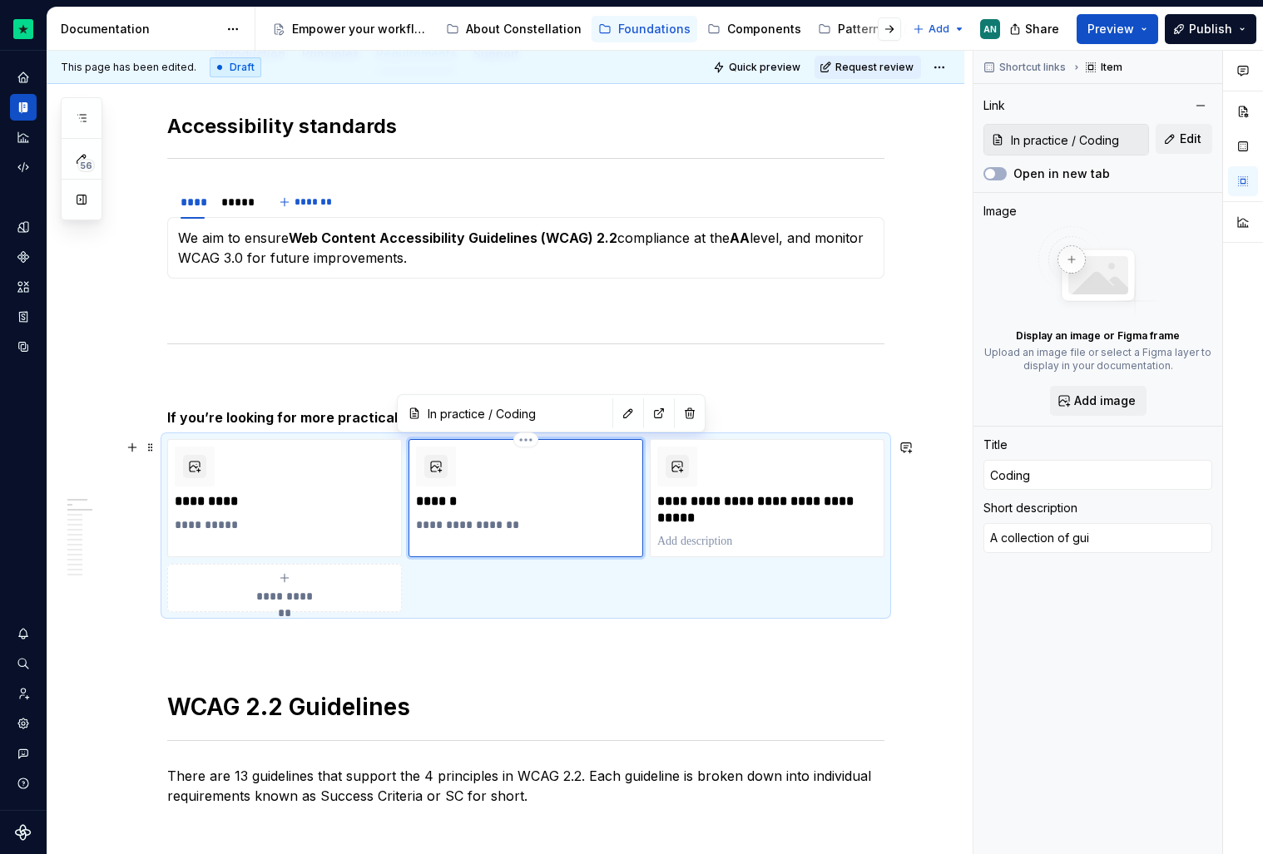
type textarea "*"
type textarea "A collection of guid"
type textarea "*"
type textarea "A collection of guide"
type textarea "*"
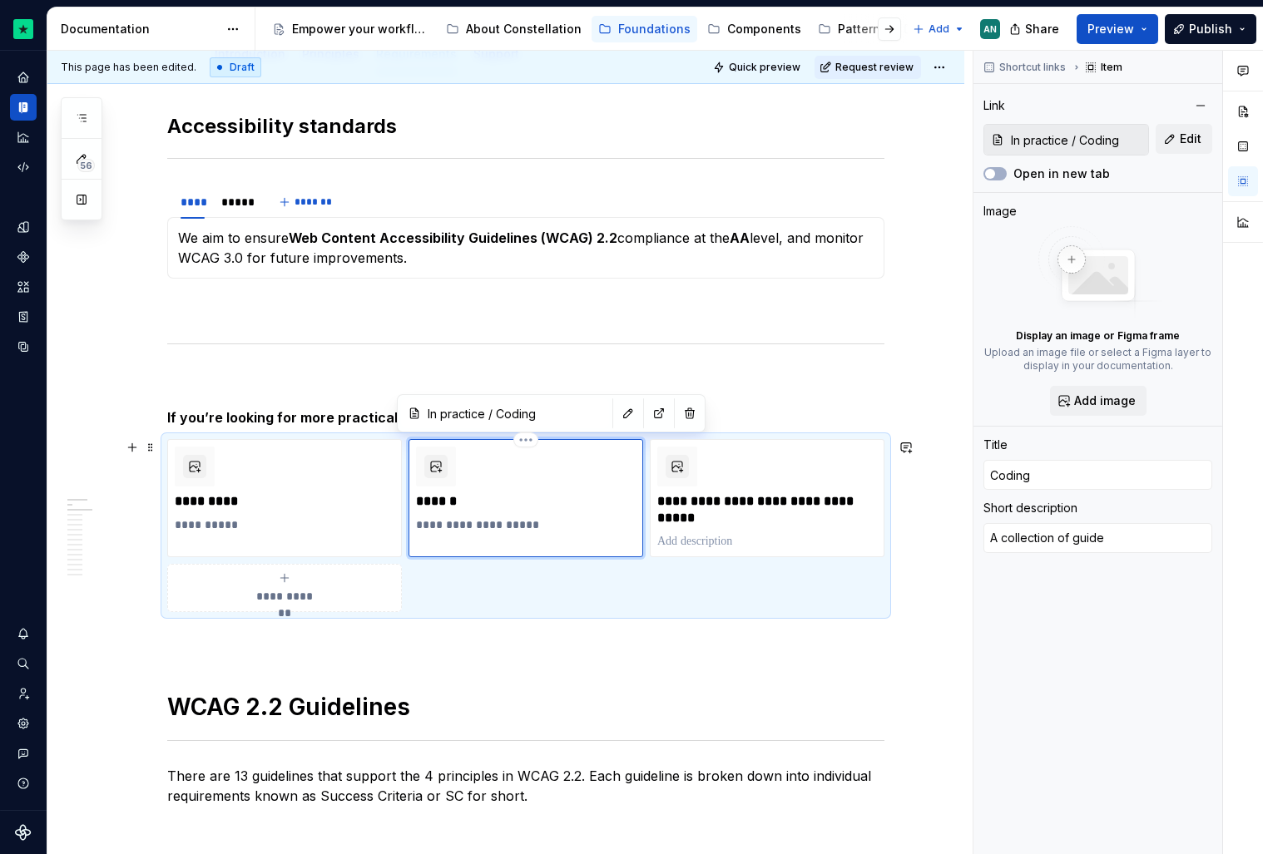
type textarea "A collection of guidel"
type textarea "*"
type textarea "A collection of guideli"
type textarea "*"
type textarea "A collection of guidelin"
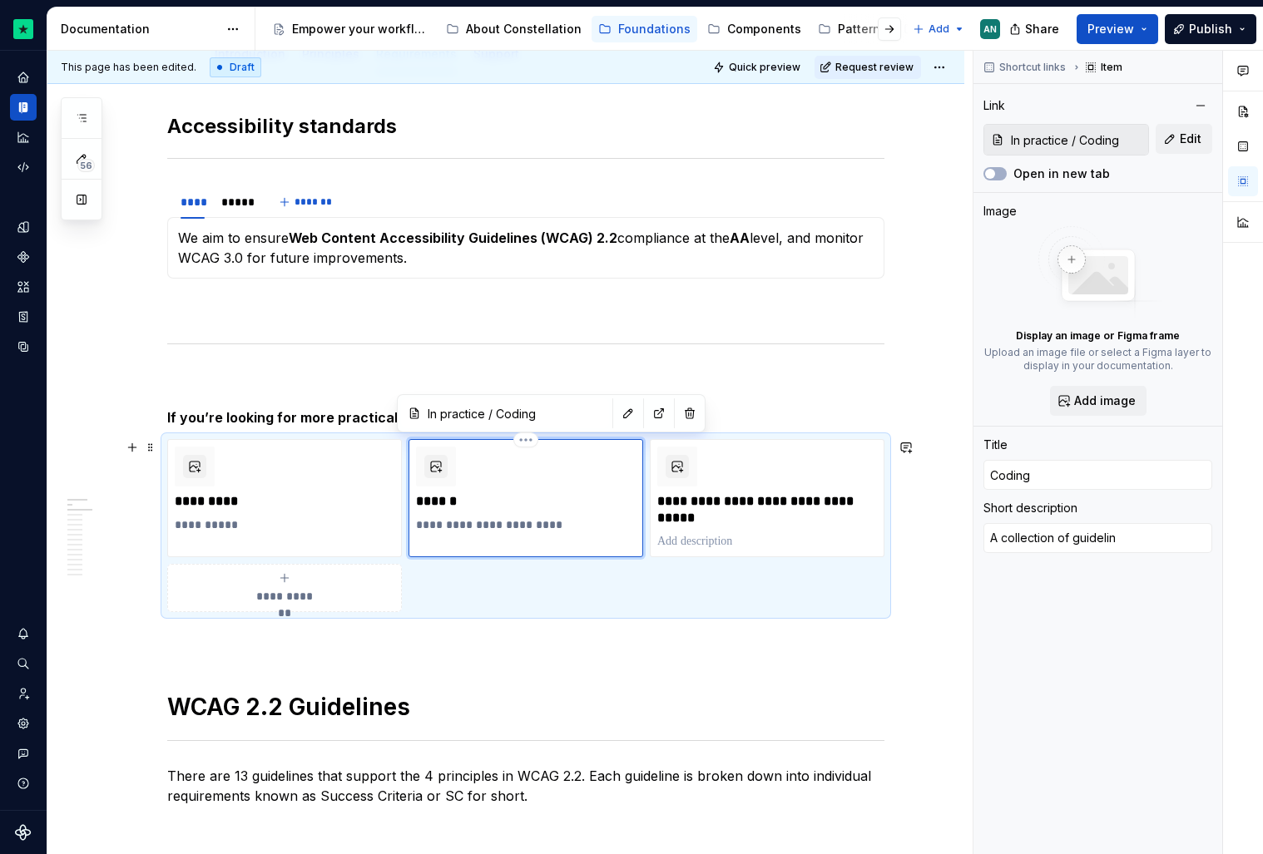
type textarea "*"
type textarea "A collection of guideline"
type textarea "*"
type textarea "A collection of guidelines"
type textarea "*"
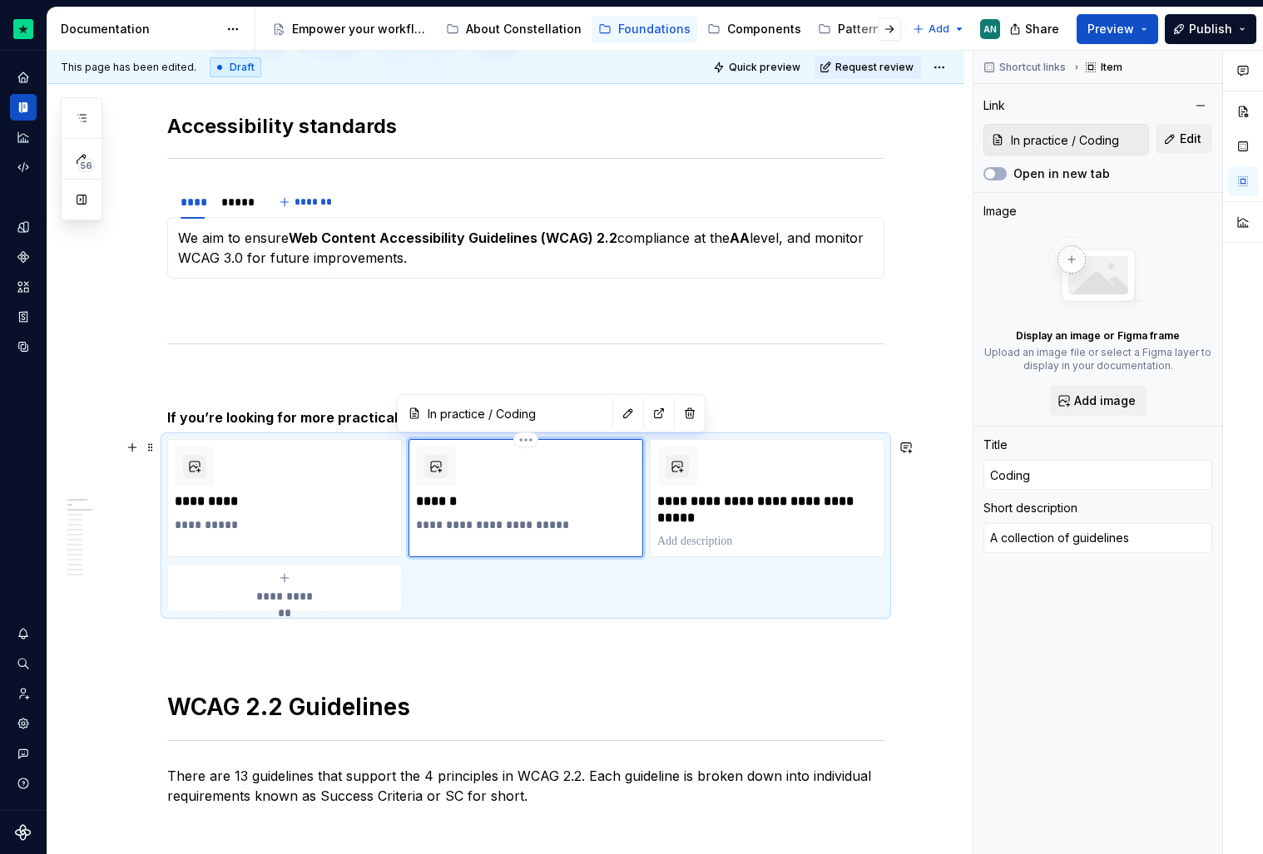
type textarea "A collection of guidelines"
type textarea "*"
type textarea "A collection of guidelines w"
type textarea "*"
type textarea "A collection of guidelines wr"
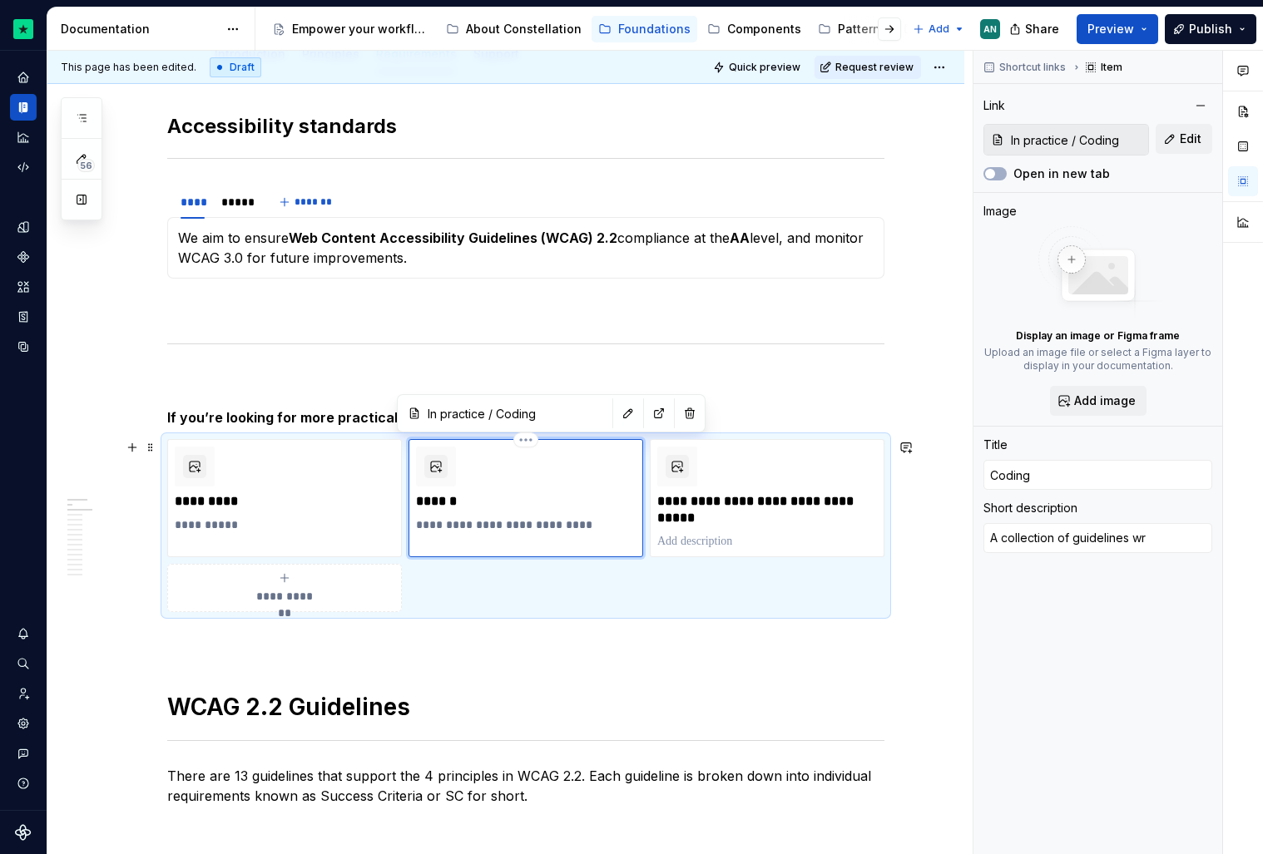
type textarea "*"
type textarea "A collection of guidelines wri"
type textarea "*"
type textarea "A collection of guidelines writ"
type textarea "*"
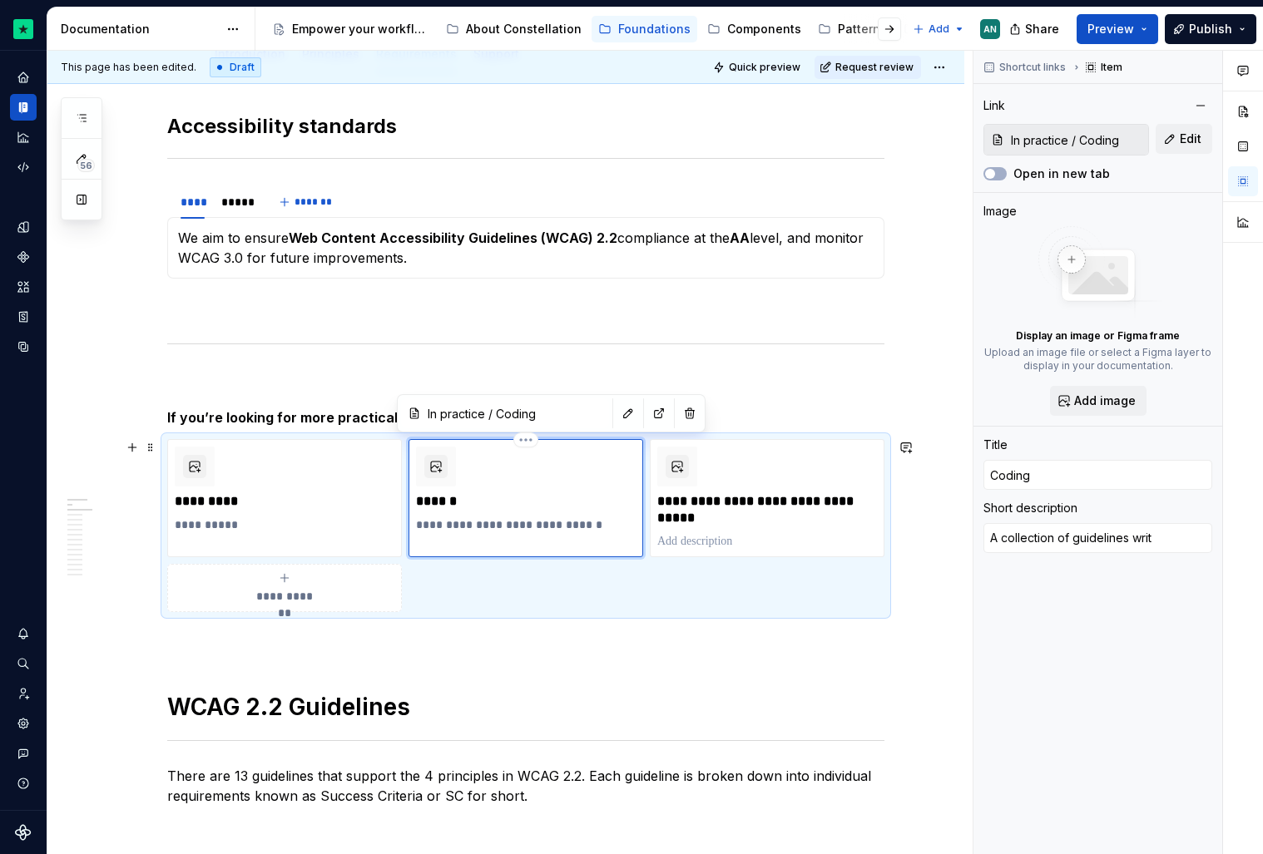
type textarea "A collection of guidelines writt"
type textarea "*"
type textarea "A collection of guidelines writte"
type textarea "*"
type textarea "A collection of guidelines written"
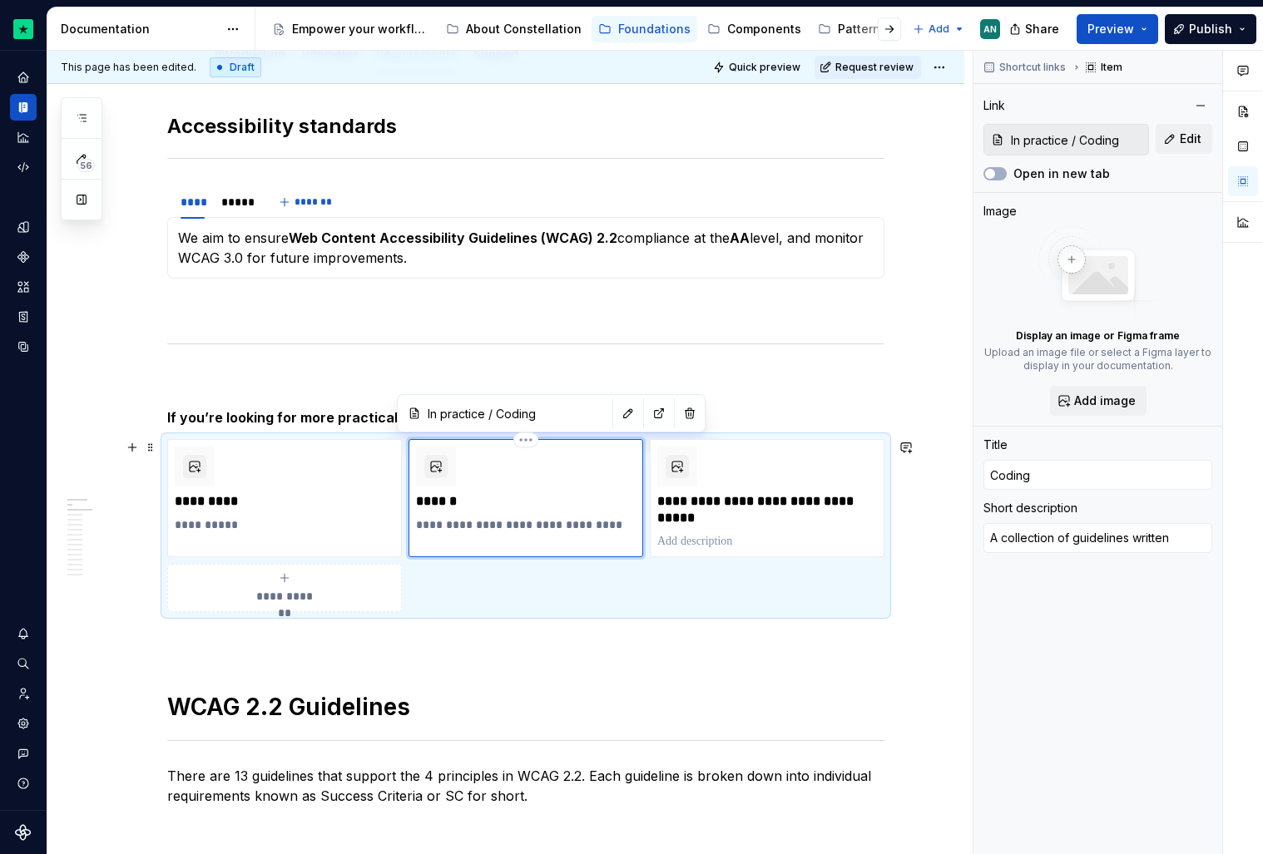
type textarea "*"
type textarea "A collection of guidelines written"
type textarea "*"
type textarea "A collection of guidelines written b"
type textarea "*"
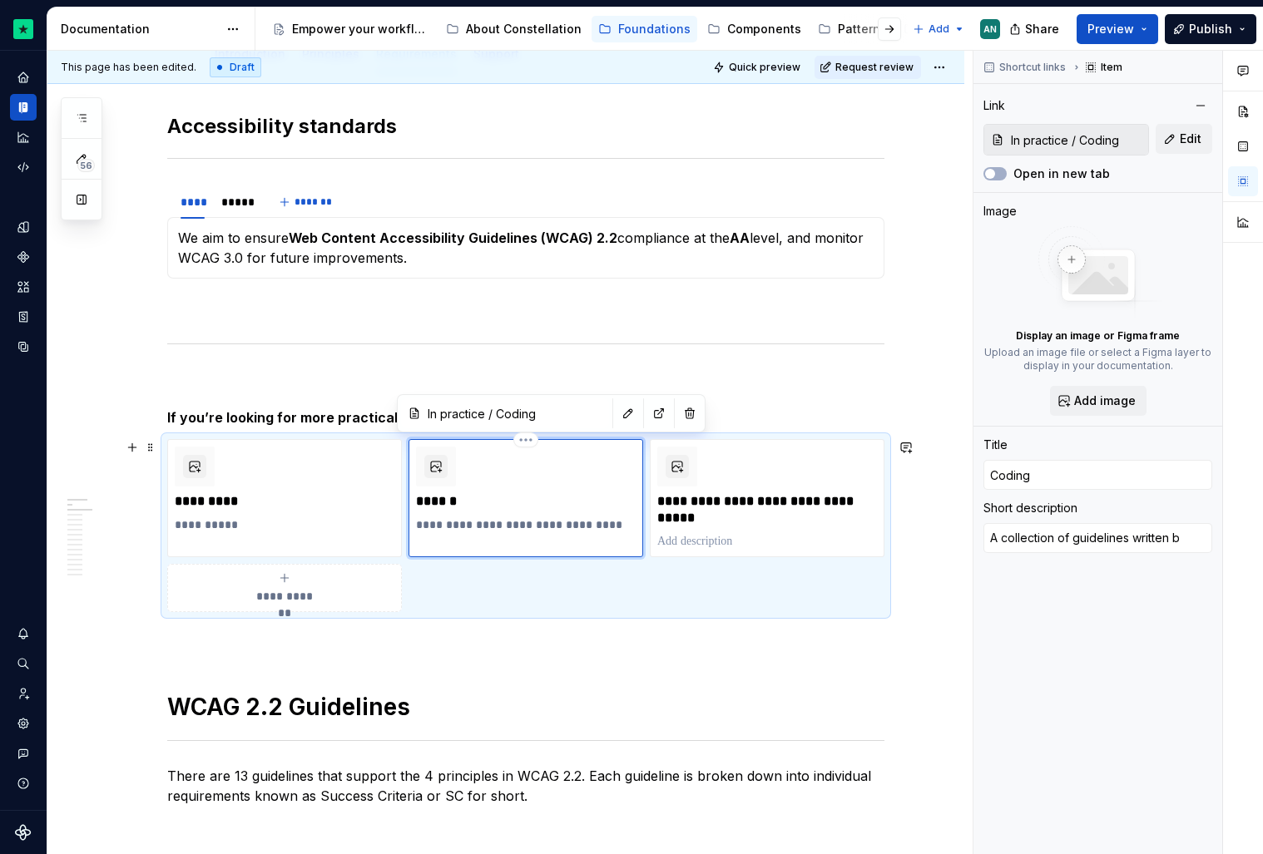
type textarea "A collection of guidelines written by"
type textarea "*"
type textarea "A collection of guidelines written by"
type textarea "*"
type textarea "A collection of guidelines written by o"
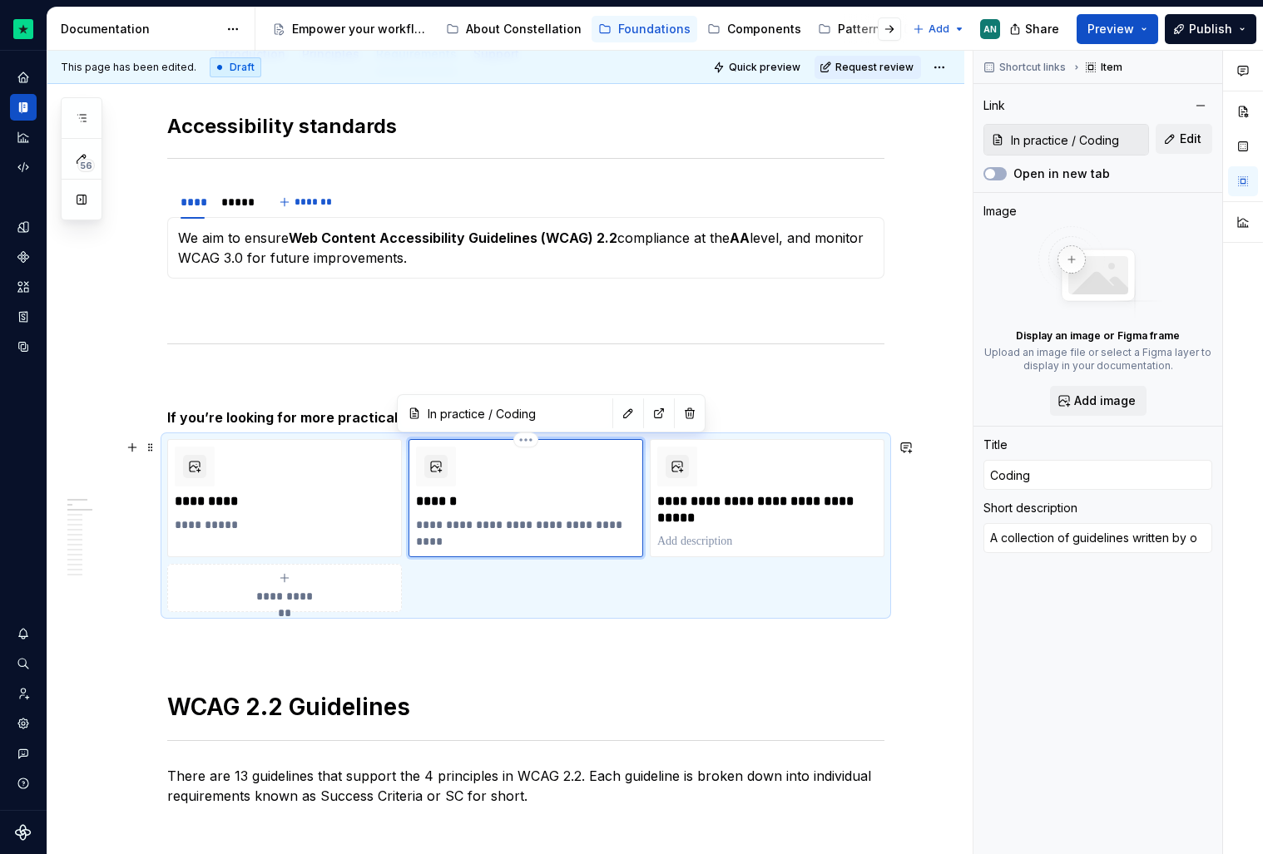
type textarea "*"
type textarea "A collection of guidelines written by ou"
type textarea "*"
type textarea "A collection of guidelines written by our"
type textarea "*"
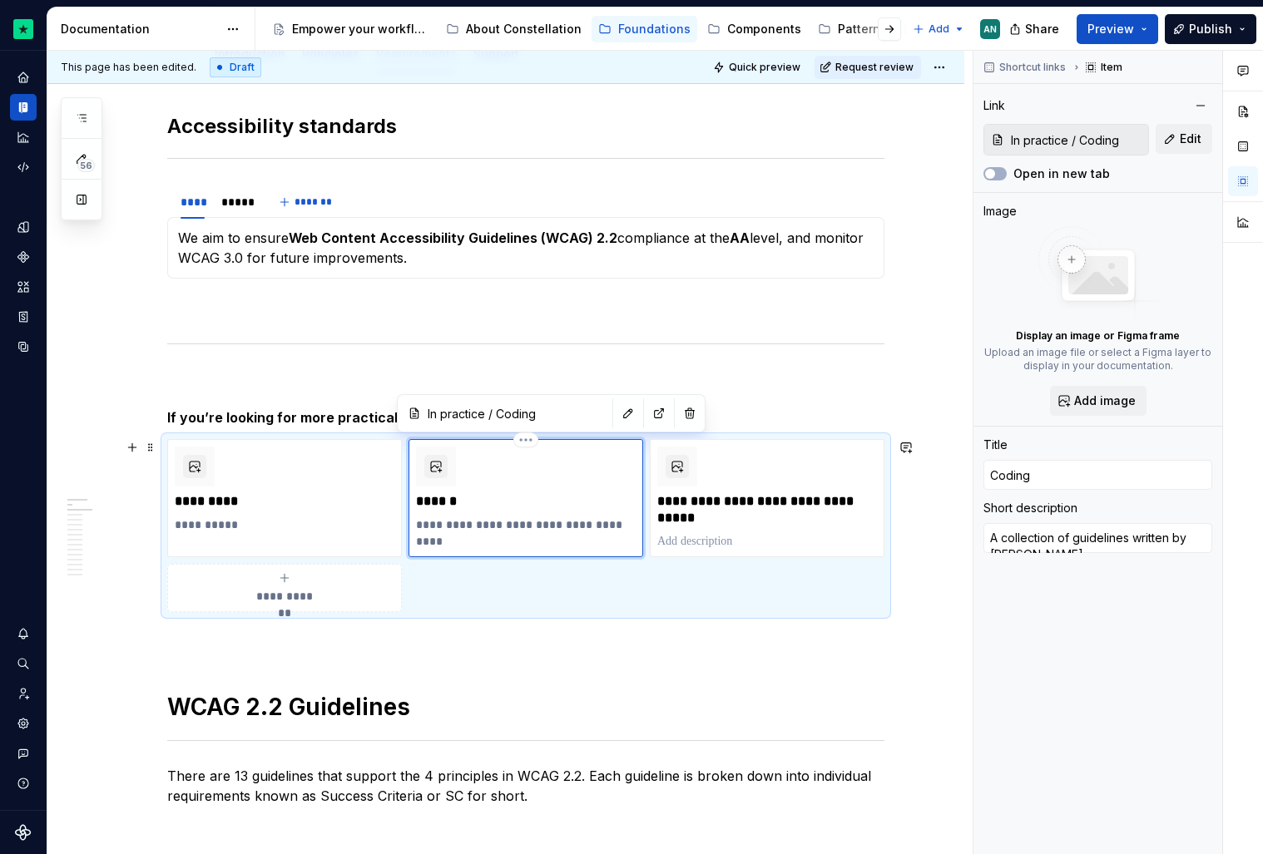
type textarea "A collection of guidelines written by our"
type textarea "*"
type textarea "A collection of guidelines written by our e"
type textarea "*"
type textarea "A collection of guidelines written by our en"
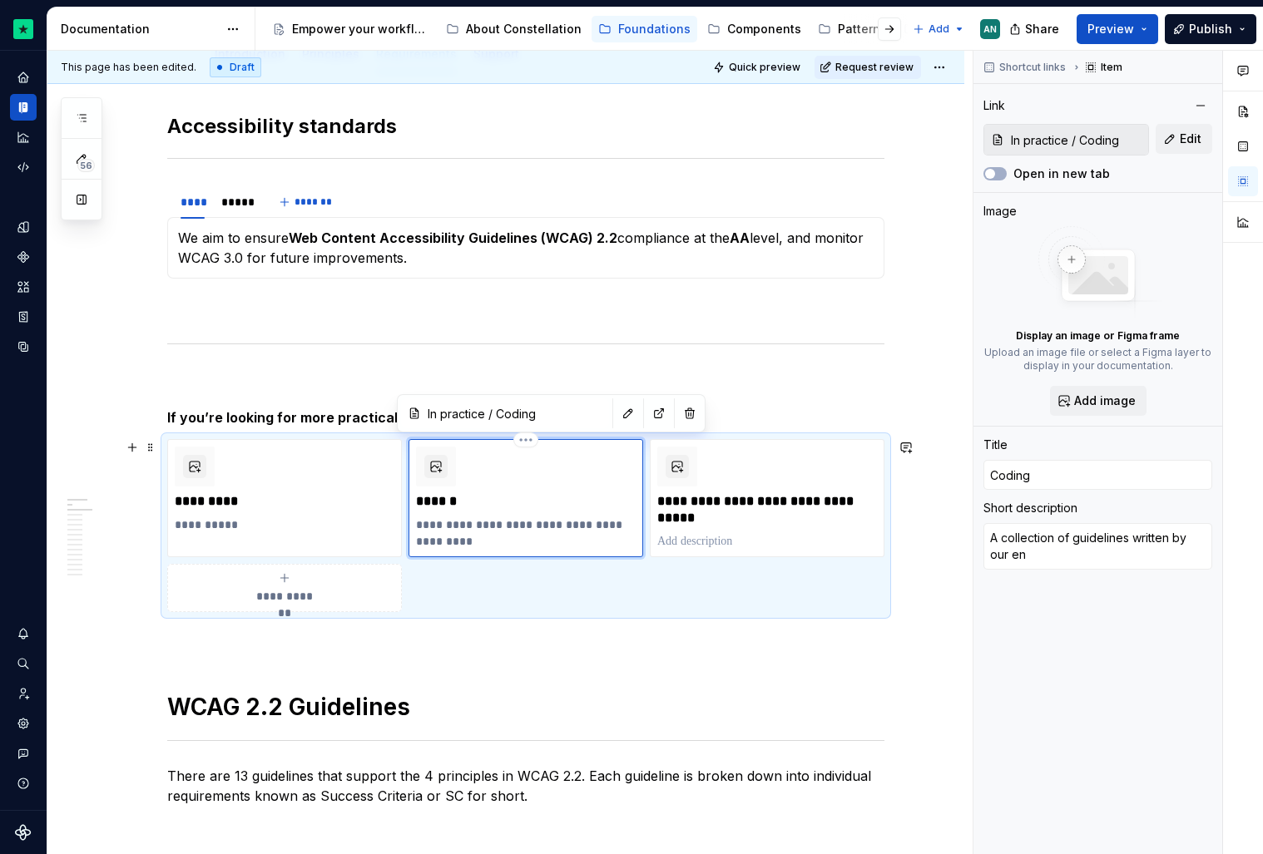
type textarea "*"
type textarea "A collection of guidelines written by our e"
type textarea "*"
type textarea "A collection of guidelines written by our"
type textarea "*"
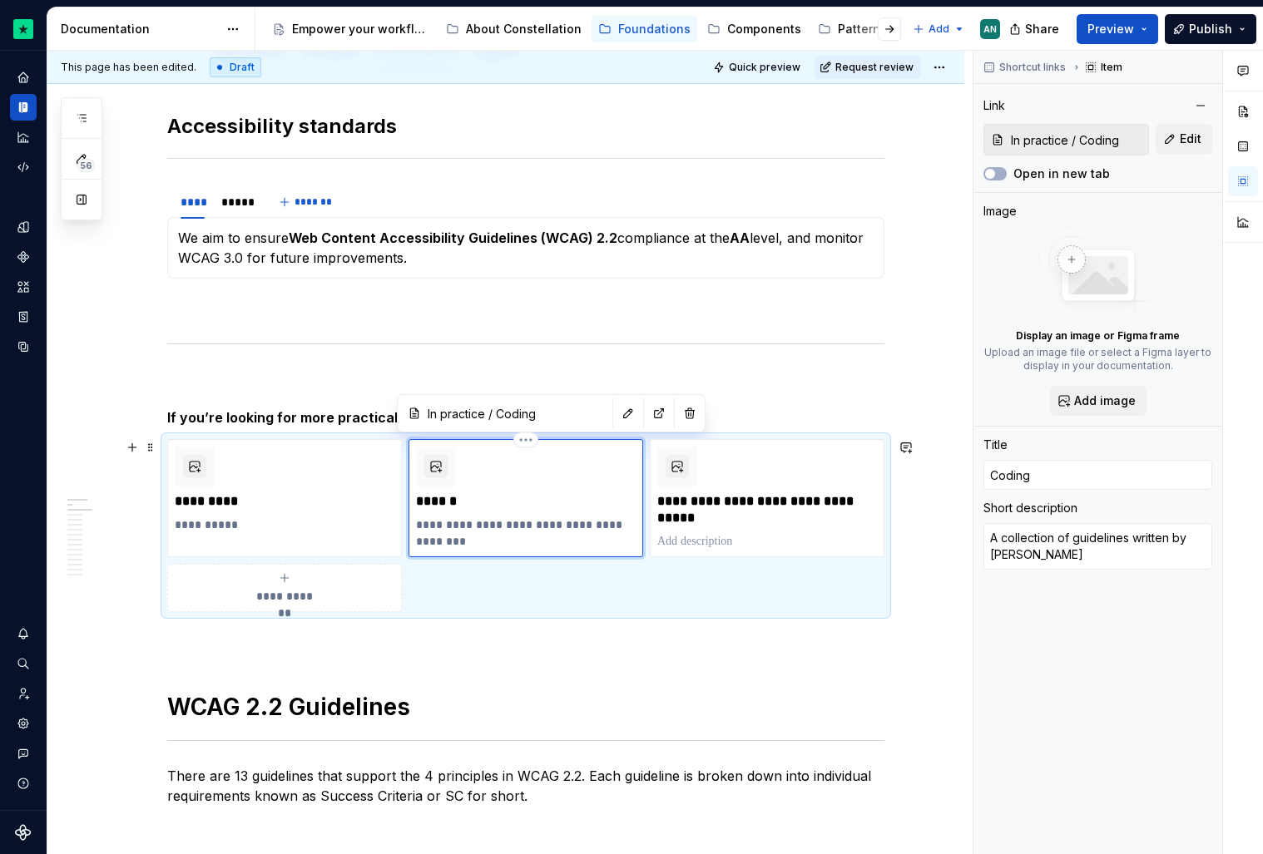
type textarea "A collection of guidelines written by our"
type textarea "*"
type textarea "A collection of guidelines written by ou"
type textarea "*"
type textarea "A collection of guidelines written by o"
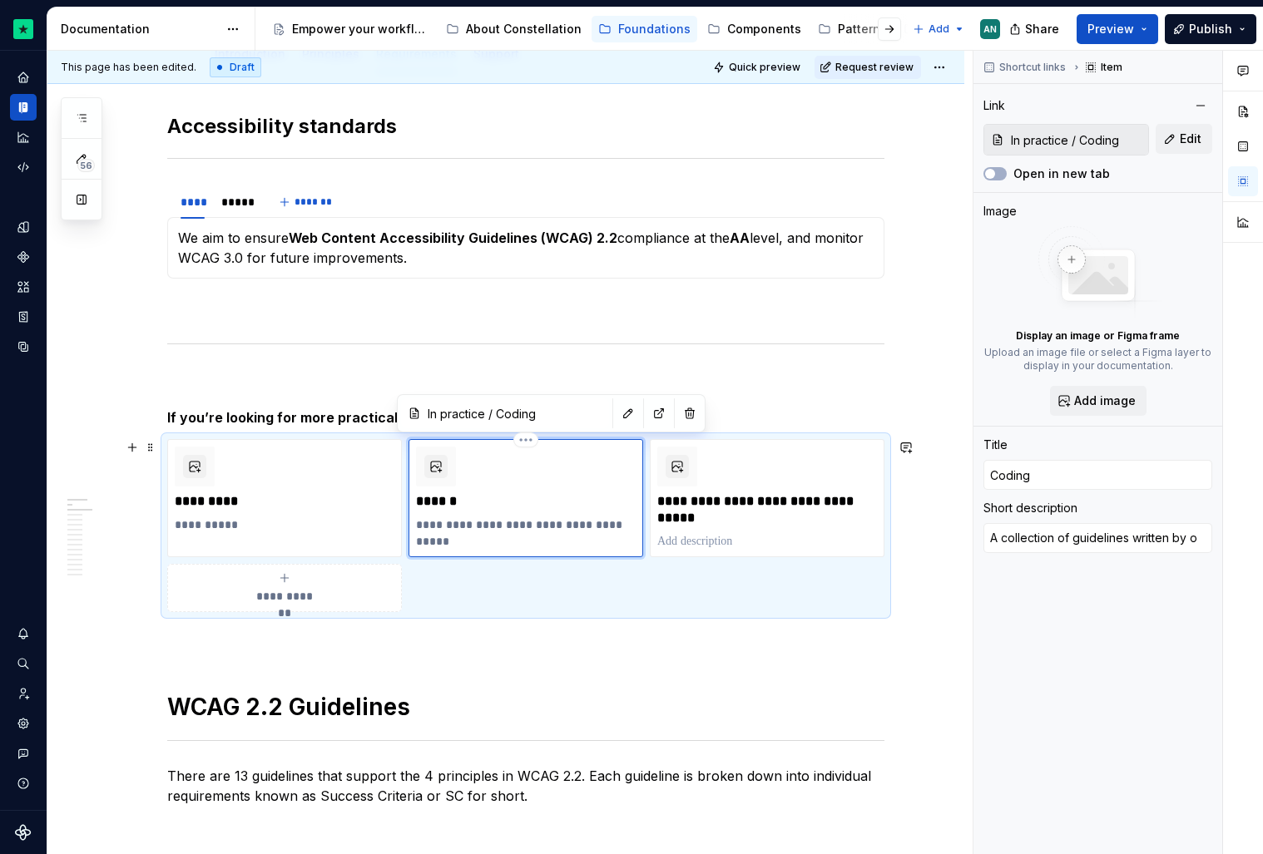
type textarea "*"
type textarea "A collection of guidelines written by"
type textarea "*"
type textarea "A collection of guidelines written by e"
type textarea "*"
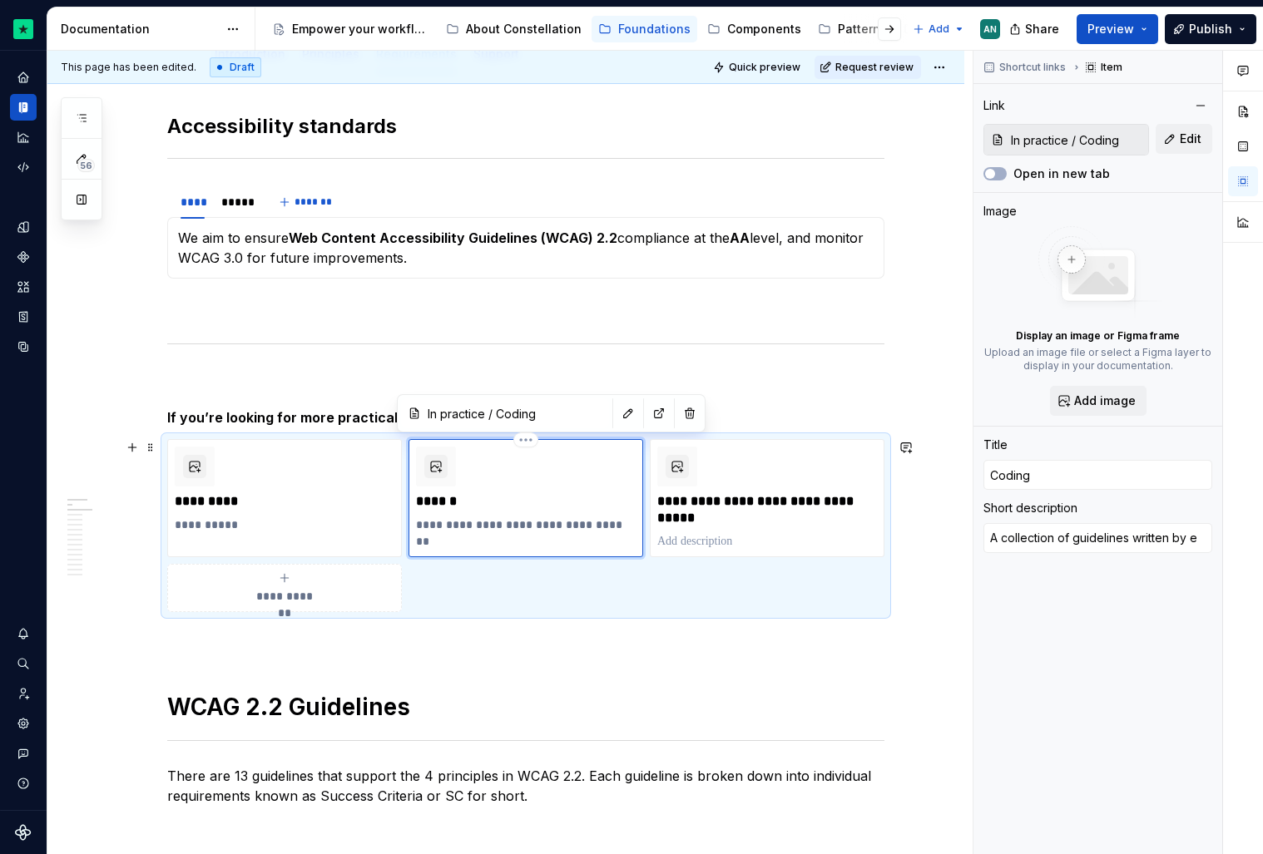
type textarea "A collection of guidelines written by en"
type textarea "*"
type textarea "A collection of guidelines written by eng"
type textarea "*"
type textarea "A collection of guidelines written by engi"
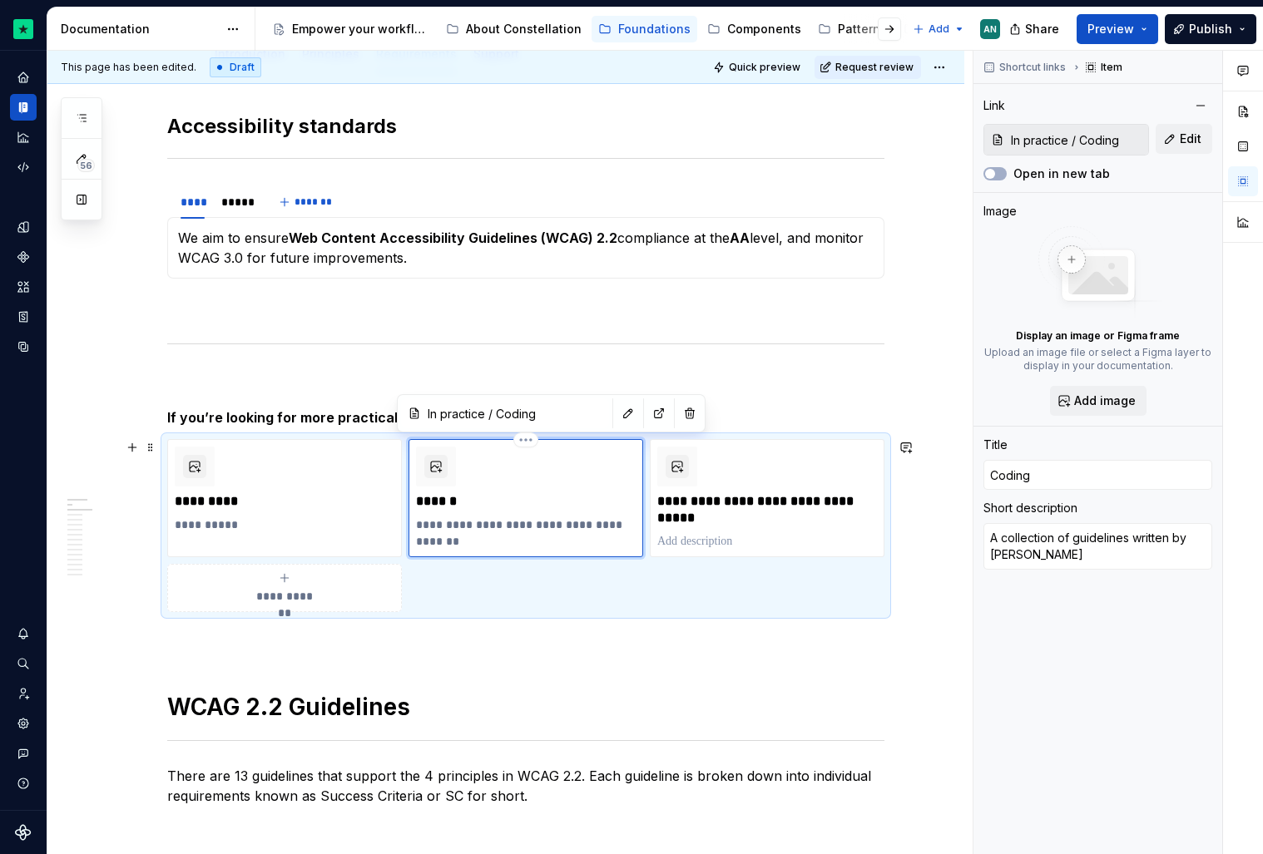
type textarea "*"
type textarea "A collection of guidelines written by engin"
type textarea "*"
type textarea "A collection of guidelines written by engine"
type textarea "*"
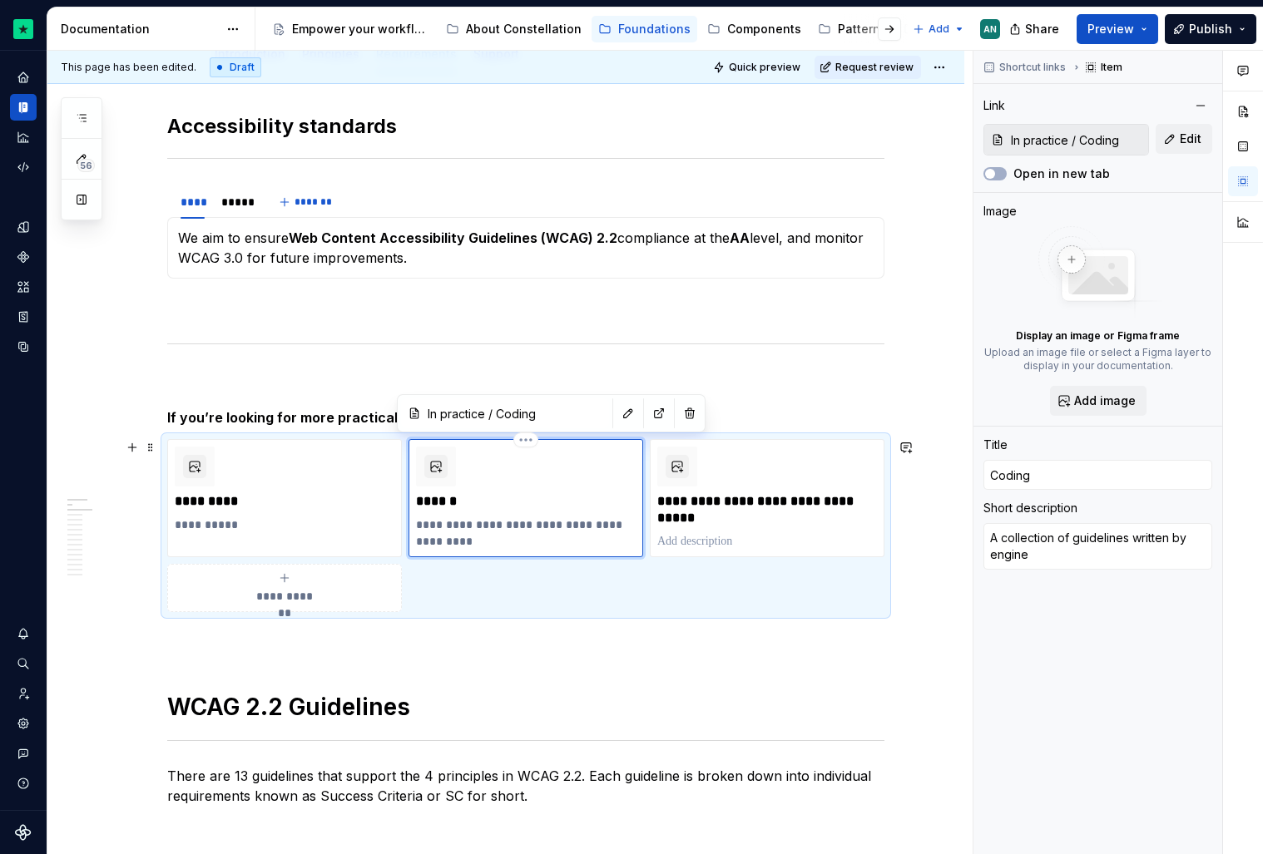
type textarea "A collection of guidelines written by enginee"
type textarea "*"
type textarea "A collection of guidelines written by engineer"
type textarea "*"
type textarea "A collection of guidelines written by engineers"
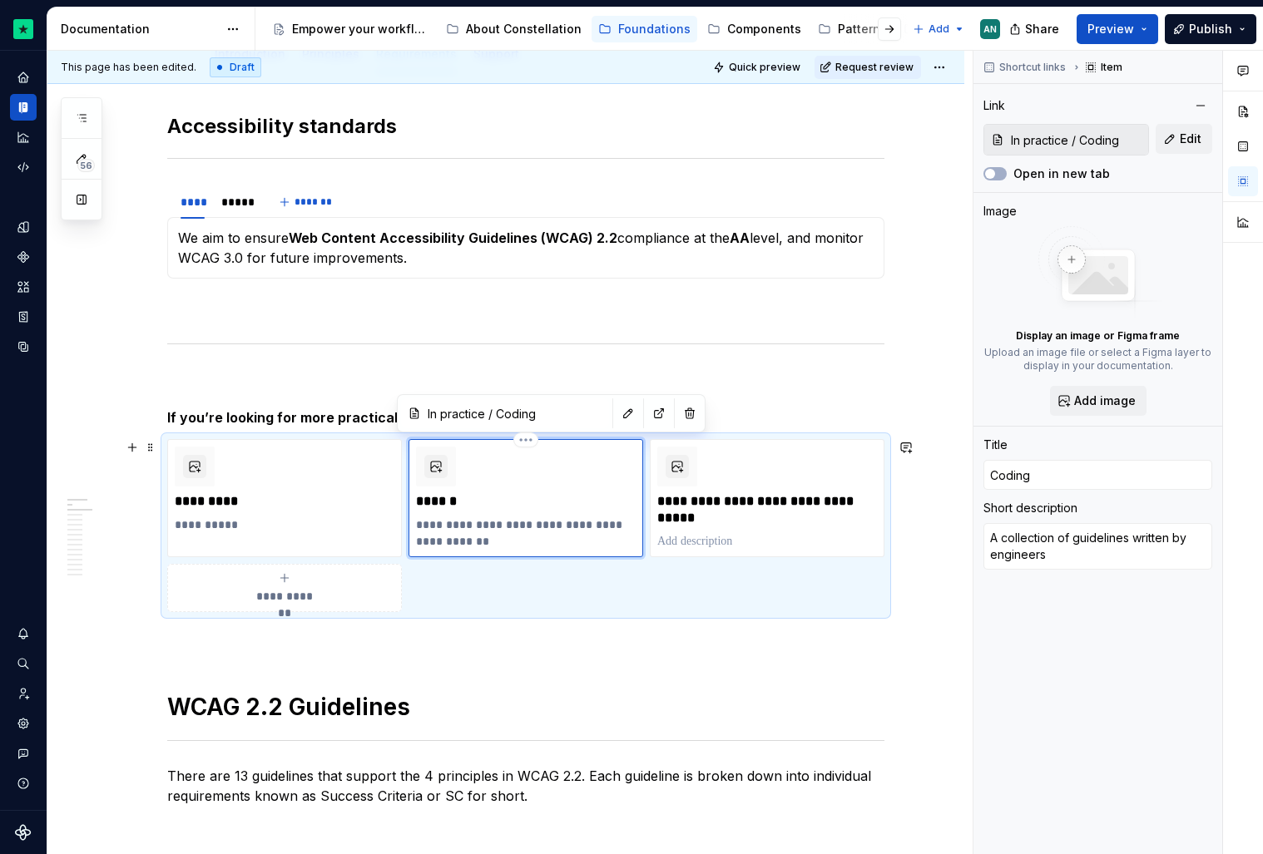
type textarea "*"
type textarea "A collection of guidelines written by engineers"
type textarea "*"
type textarea "A collection of guidelines written by engineers i"
type textarea "*"
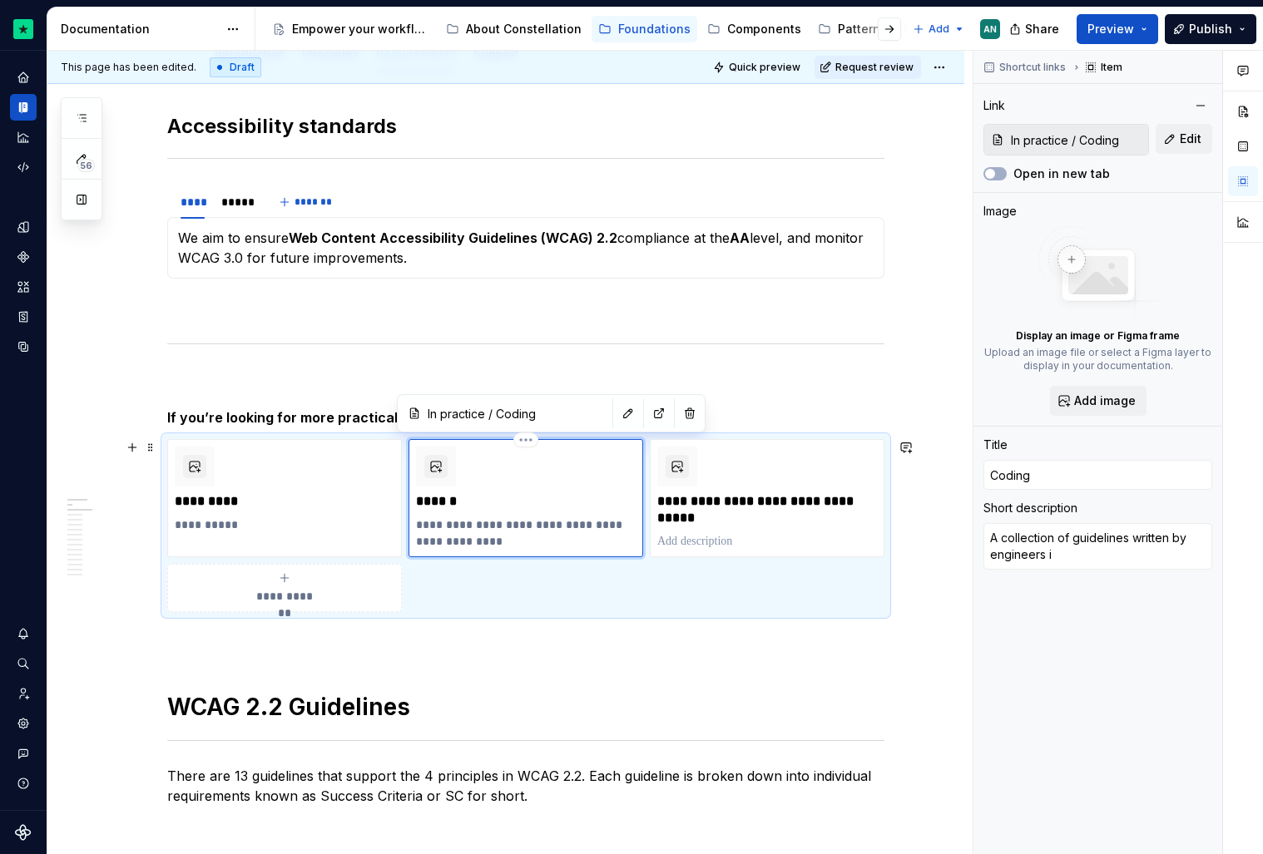
type textarea "A collection of guidelines written by engineers"
type textarea "*"
type textarea "A collection of guidelines written by engineers a"
type textarea "*"
type textarea "A collection of guidelines written by engineers at"
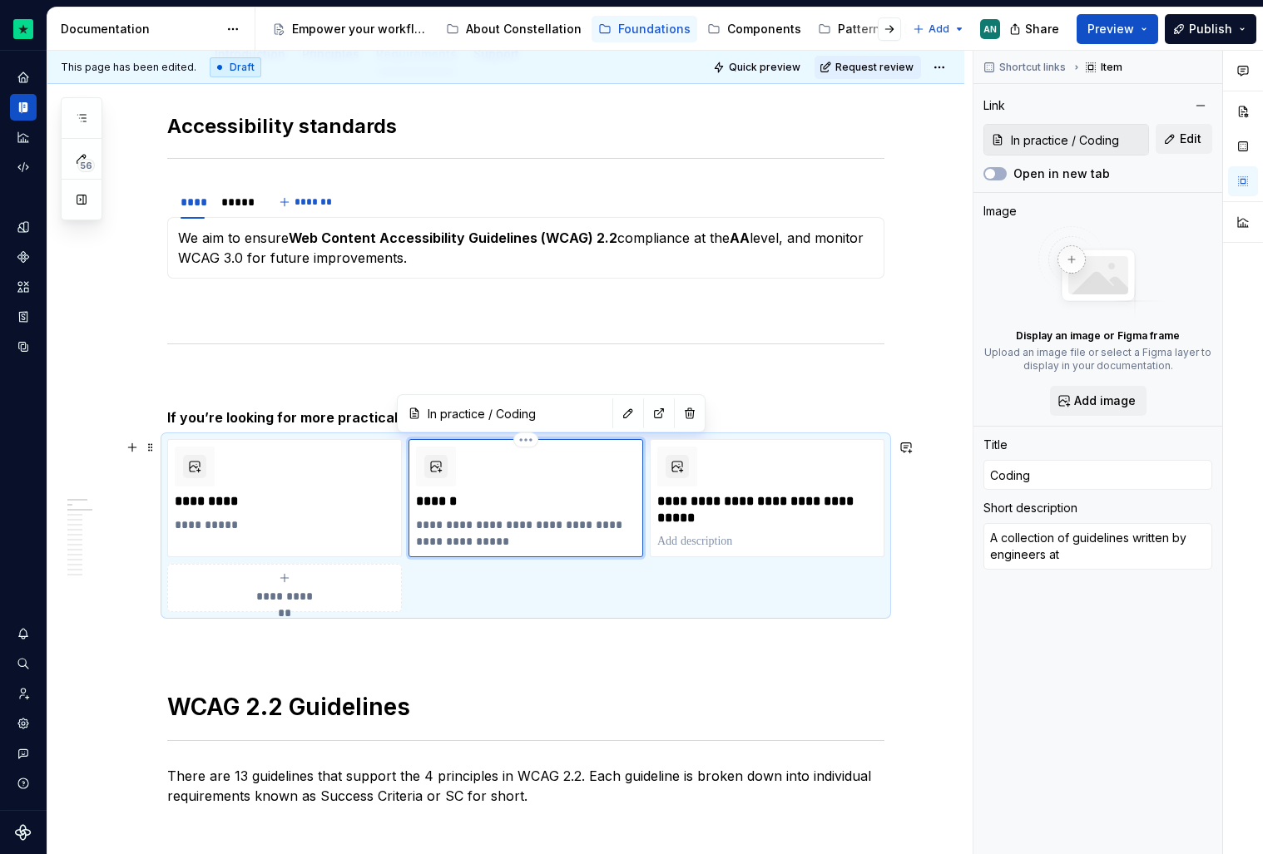
type textarea "*"
type textarea "A collection of guidelines written by engineers at"
type textarea "*"
type textarea "A collection of guidelines written by engineers at T"
type textarea "*"
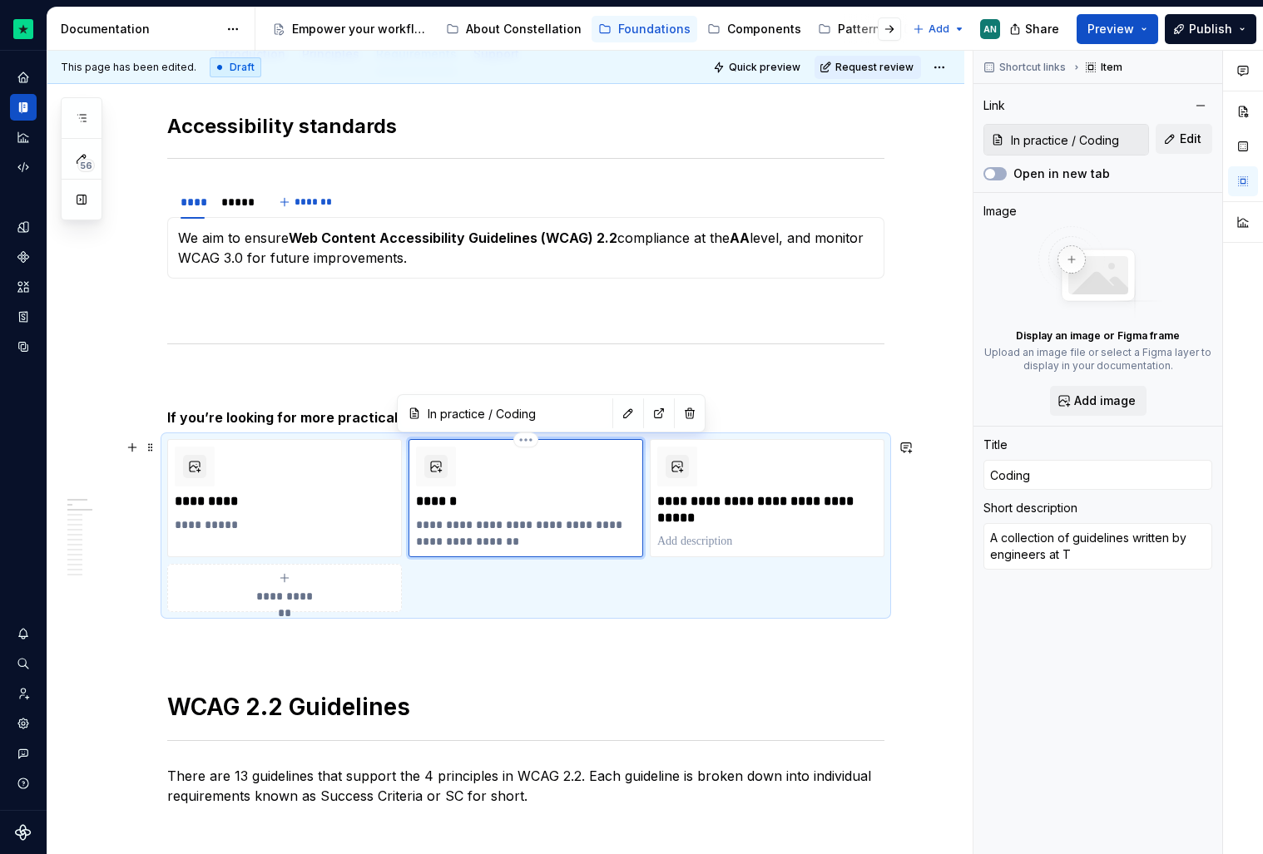
type textarea "A collection of guidelines written by engineers at Tr"
type textarea "*"
type textarea "A collection of guidelines written by engineers at Tru"
type textarea "*"
type textarea "A collection of guidelines written by engineers at Trus"
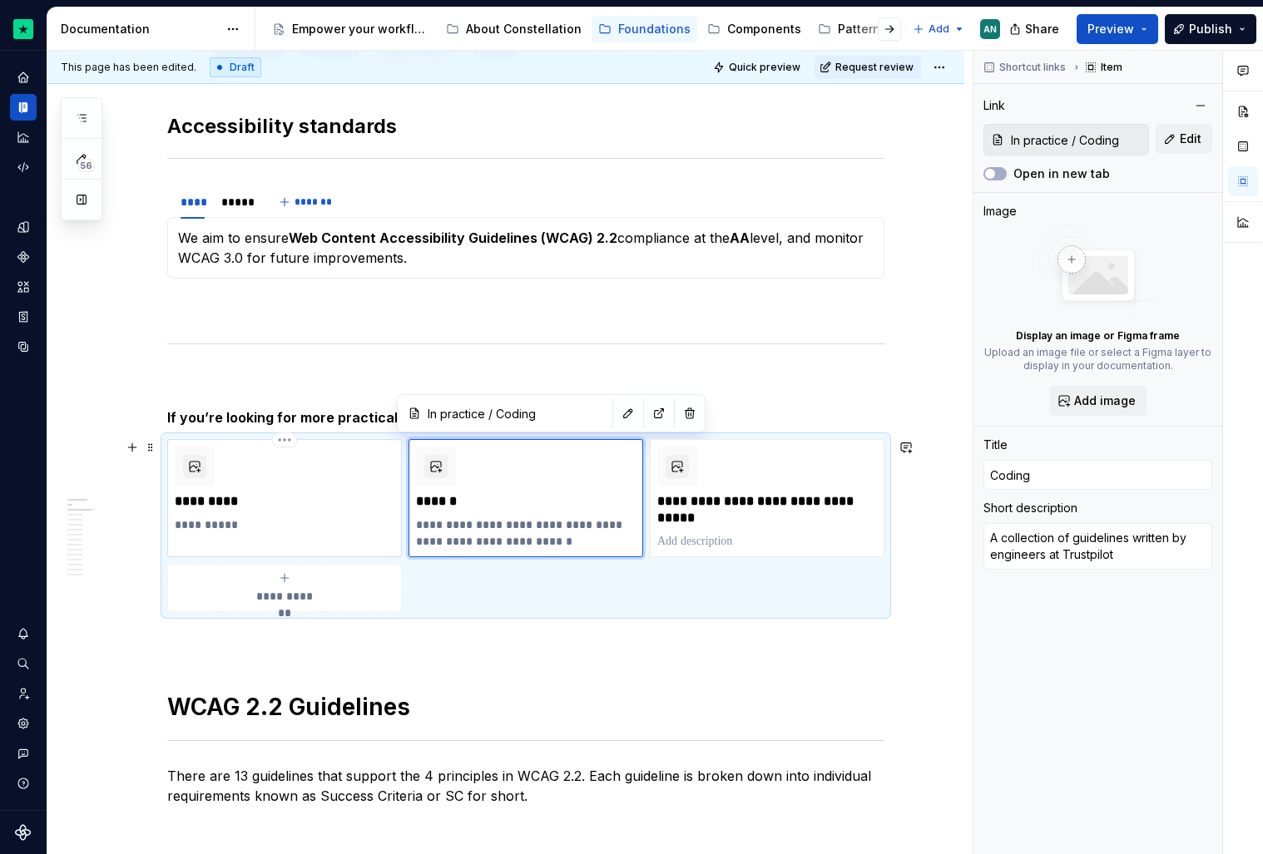
click at [215, 529] on p "**********" at bounding box center [285, 525] width 220 height 17
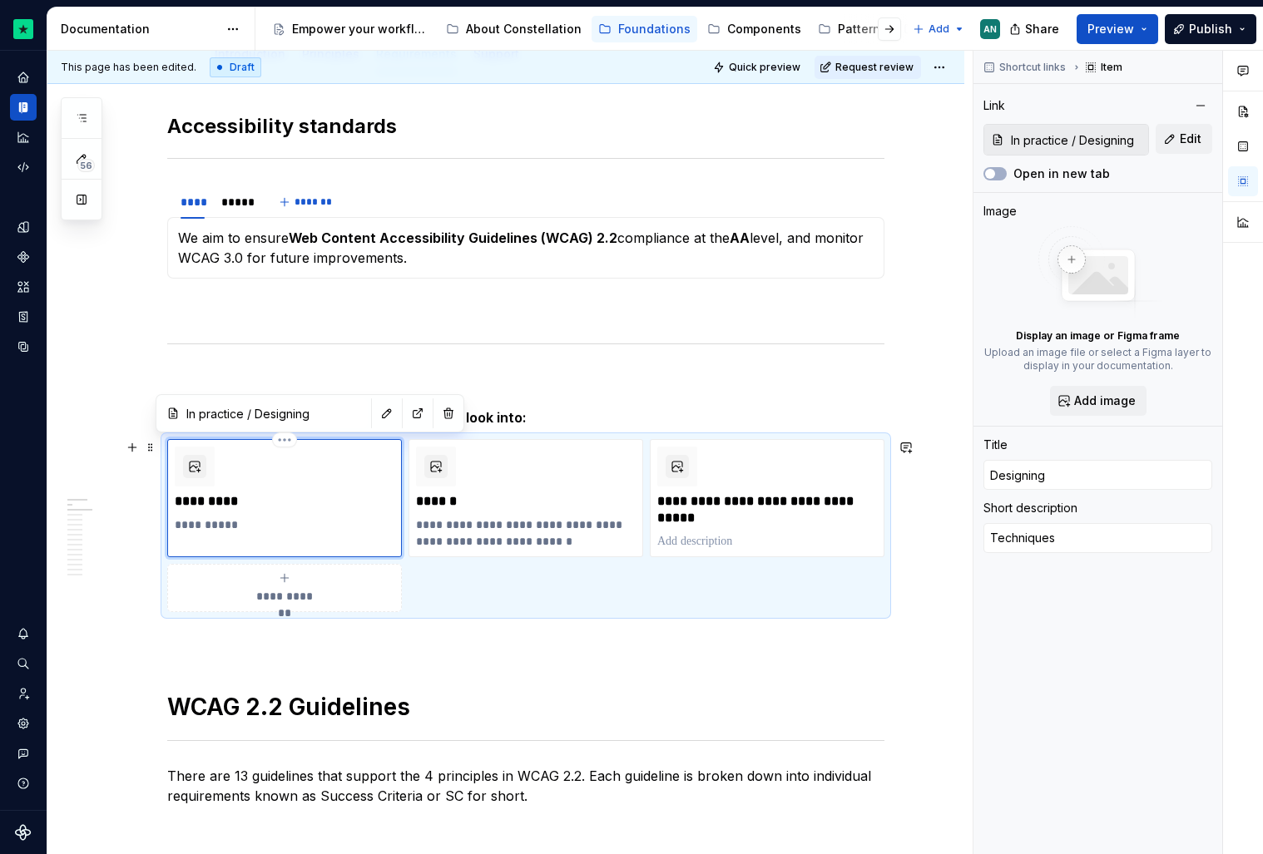
click at [316, 521] on p "**********" at bounding box center [285, 525] width 220 height 17
click at [344, 530] on p "**********" at bounding box center [285, 533] width 220 height 33
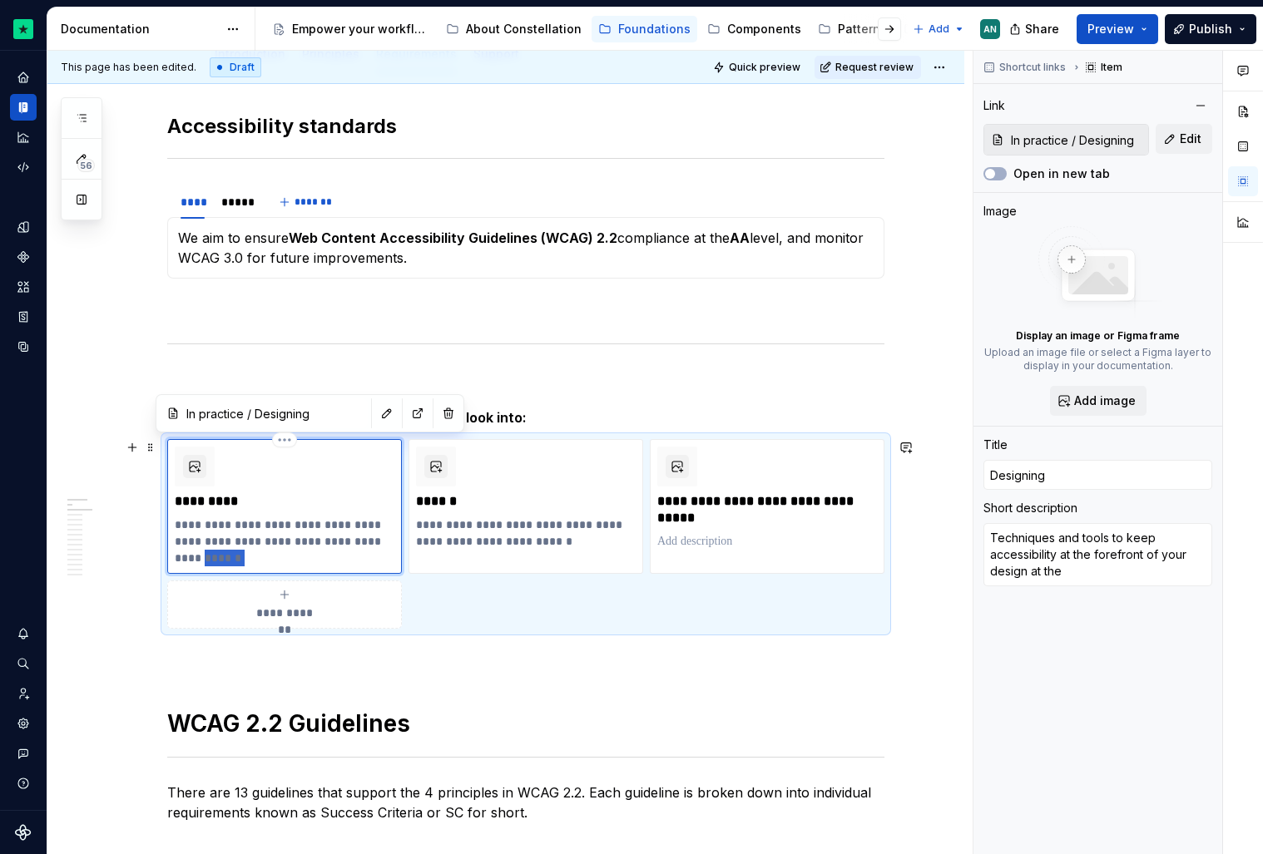
drag, startPoint x: 219, startPoint y: 561, endPoint x: 291, endPoint y: 561, distance: 72.4
click at [291, 561] on p "**********" at bounding box center [285, 542] width 220 height 50
click at [752, 541] on p at bounding box center [767, 541] width 220 height 17
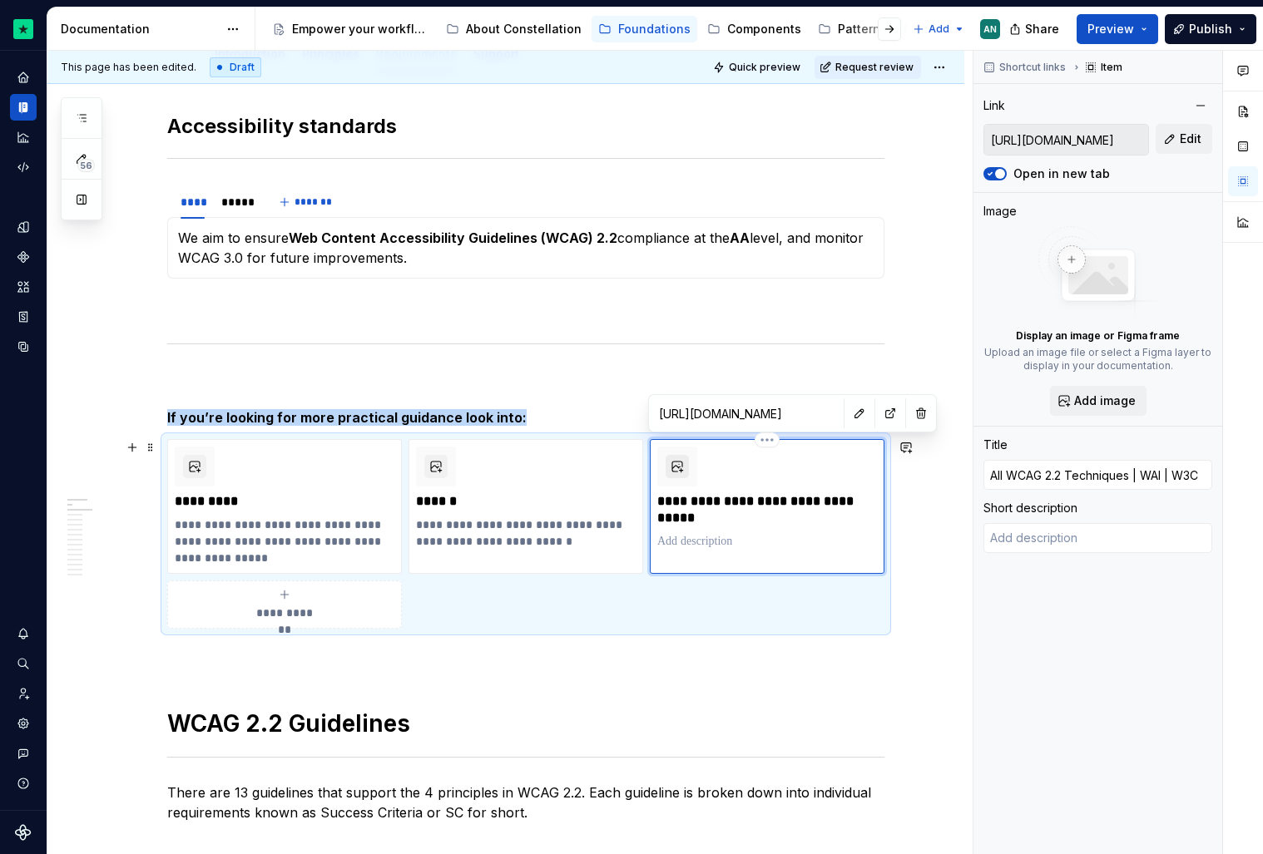
click at [682, 472] on button "button" at bounding box center [677, 466] width 23 height 23
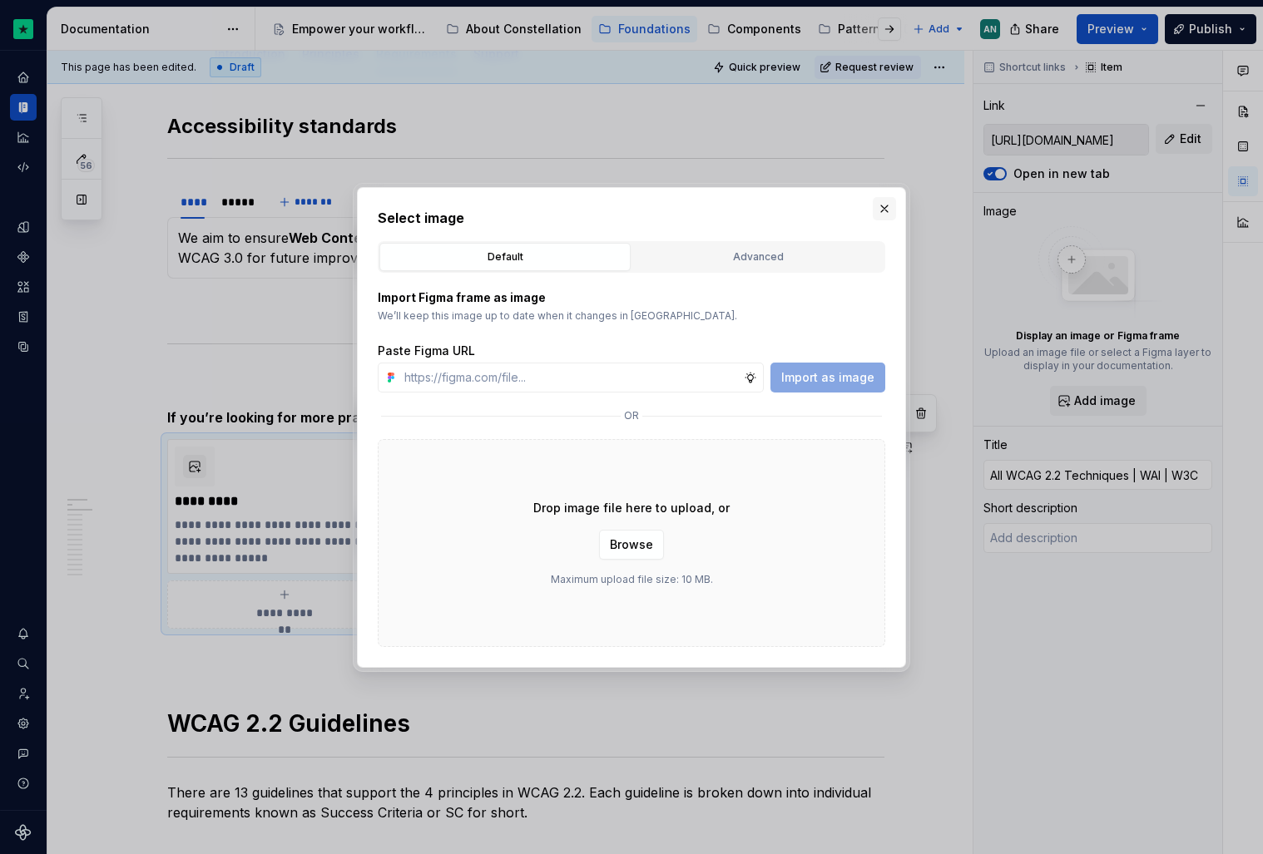
click at [878, 205] on button "button" at bounding box center [884, 208] width 23 height 23
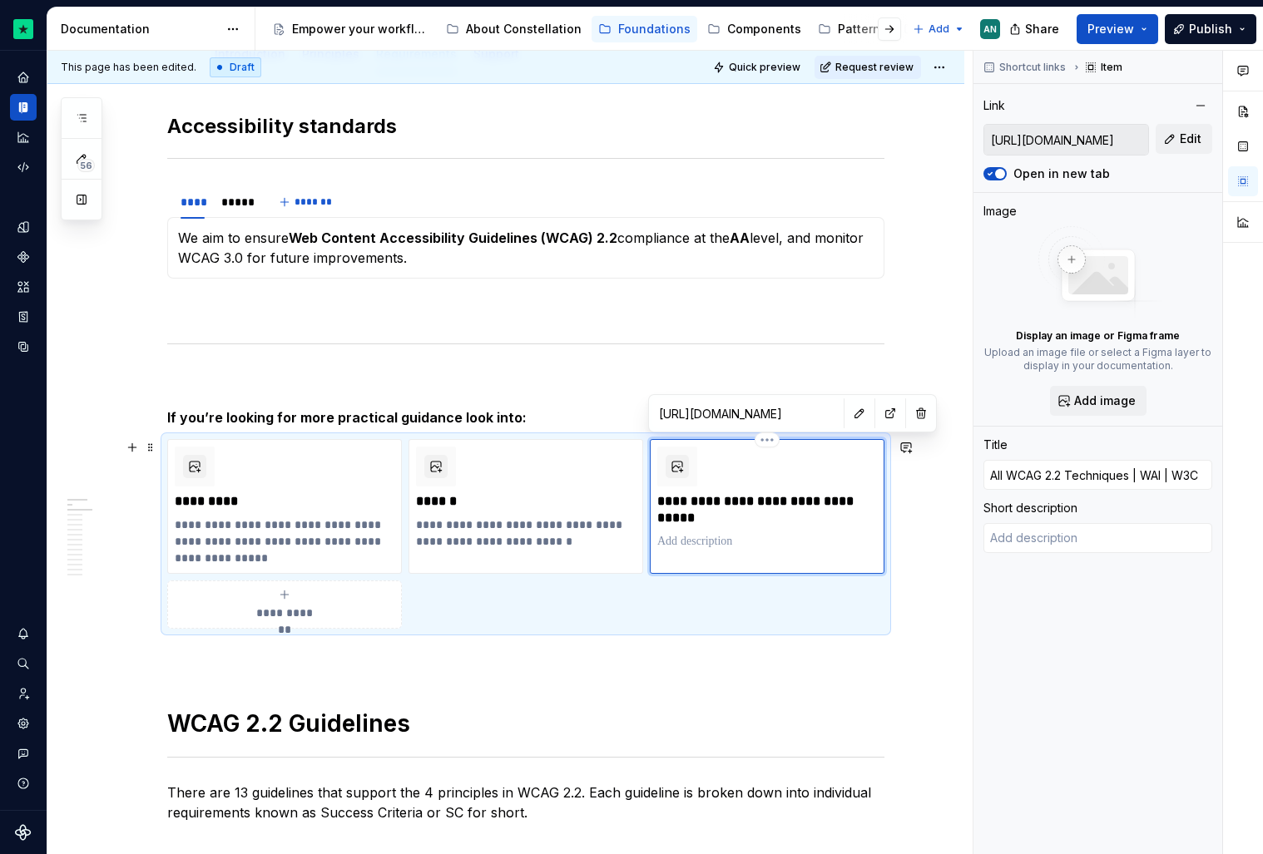
click at [683, 542] on p at bounding box center [767, 541] width 220 height 17
click at [768, 545] on p "**********" at bounding box center [767, 549] width 220 height 33
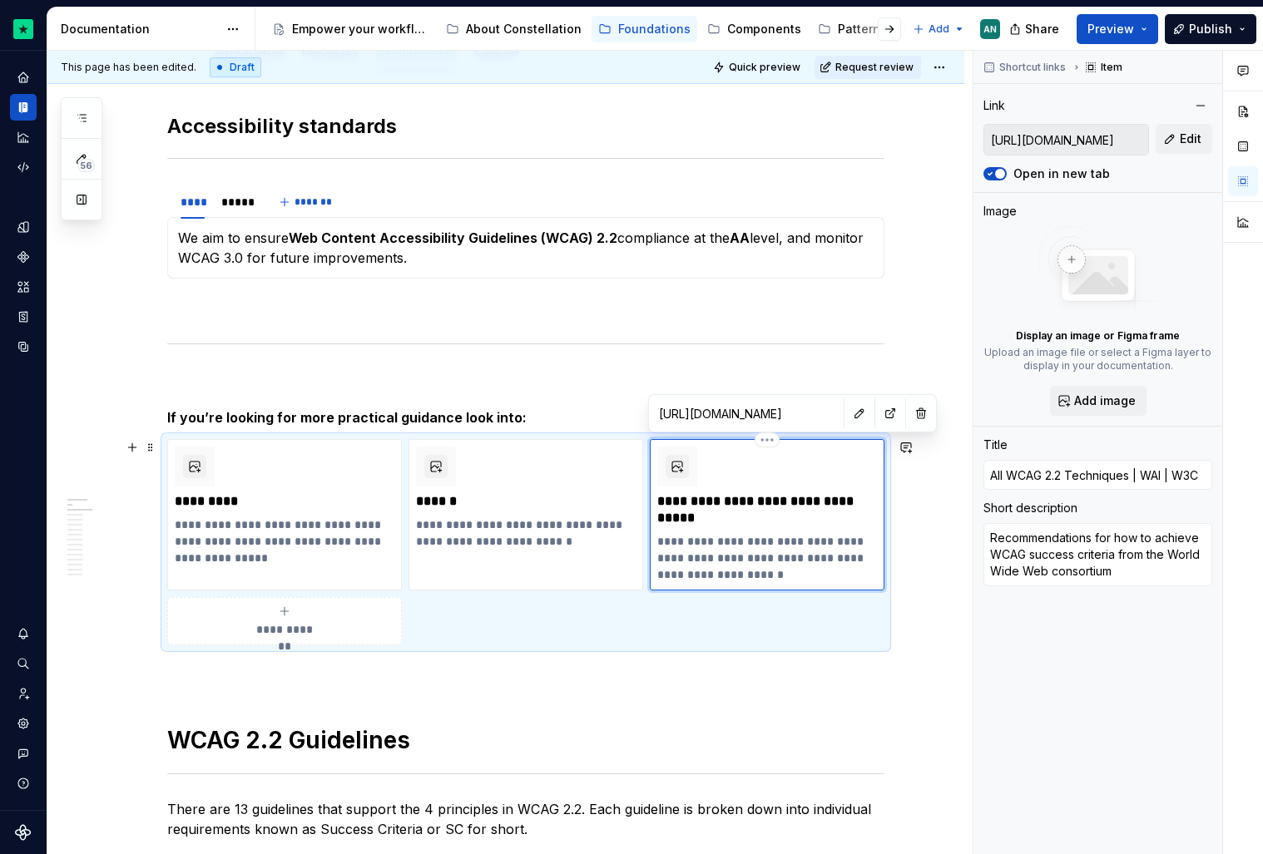
click at [789, 571] on p "**********" at bounding box center [767, 558] width 220 height 50
click at [585, 533] on p "**********" at bounding box center [526, 533] width 220 height 33
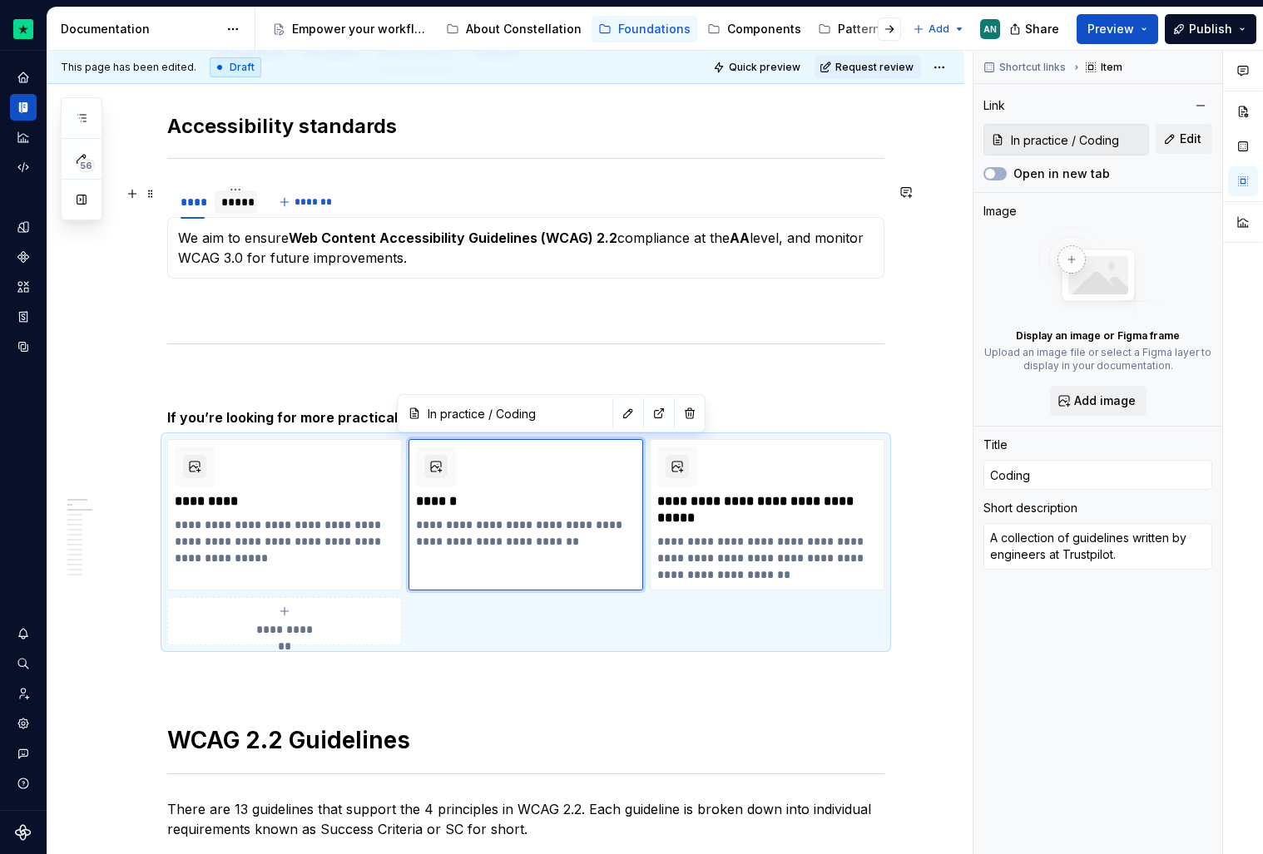
click at [234, 196] on div "*****" at bounding box center [235, 202] width 29 height 17
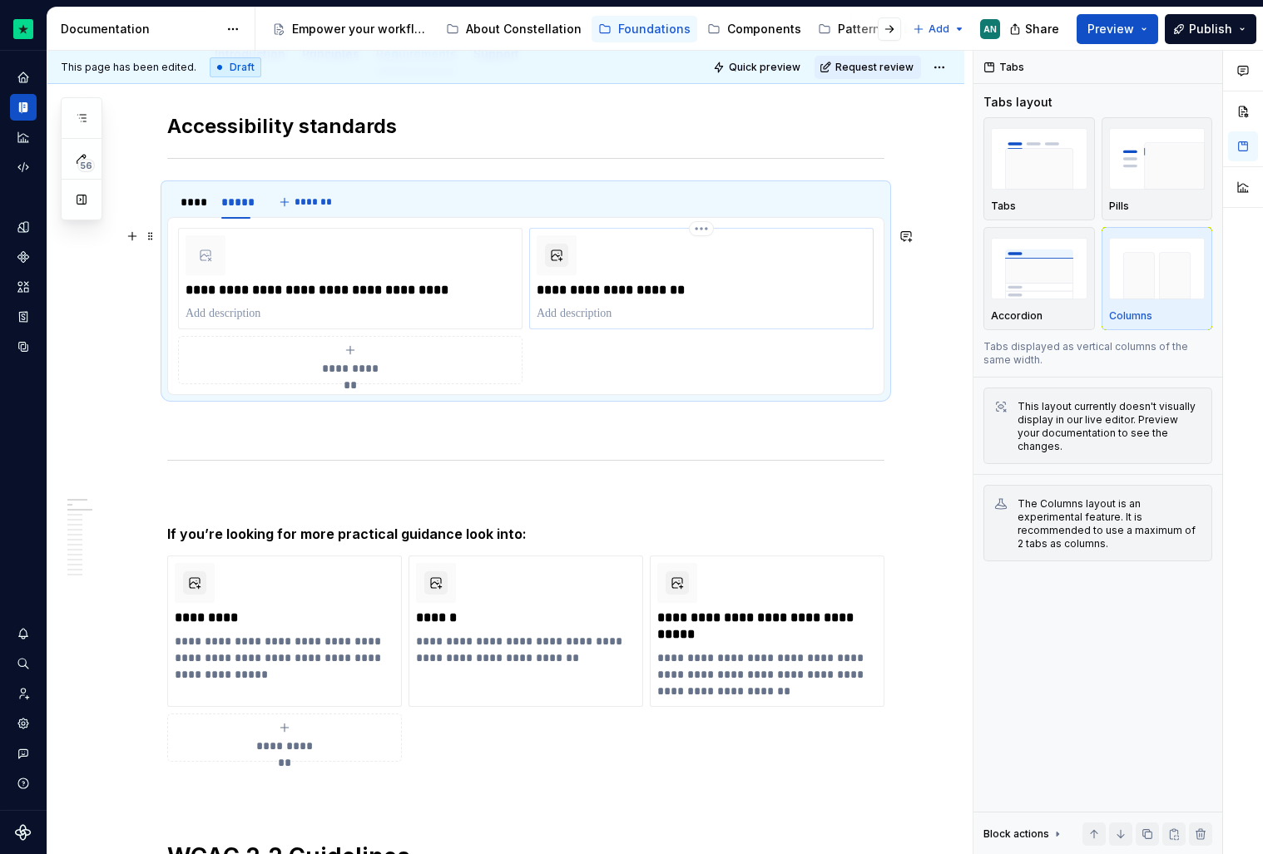
click at [594, 306] on p at bounding box center [701, 313] width 329 height 17
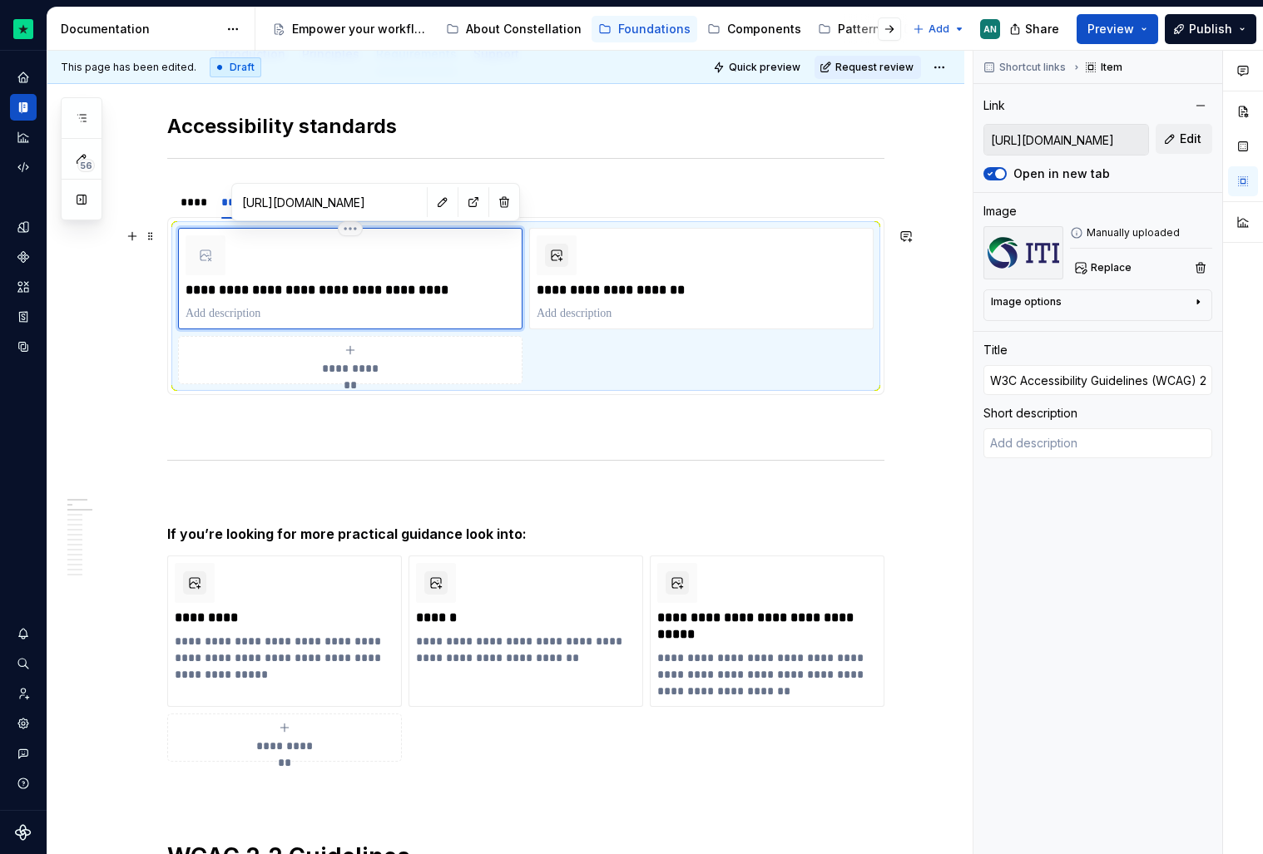
click at [245, 322] on div "**********" at bounding box center [350, 278] width 344 height 101
click at [260, 312] on p at bounding box center [350, 313] width 329 height 17
click at [572, 424] on p at bounding box center [525, 425] width 717 height 20
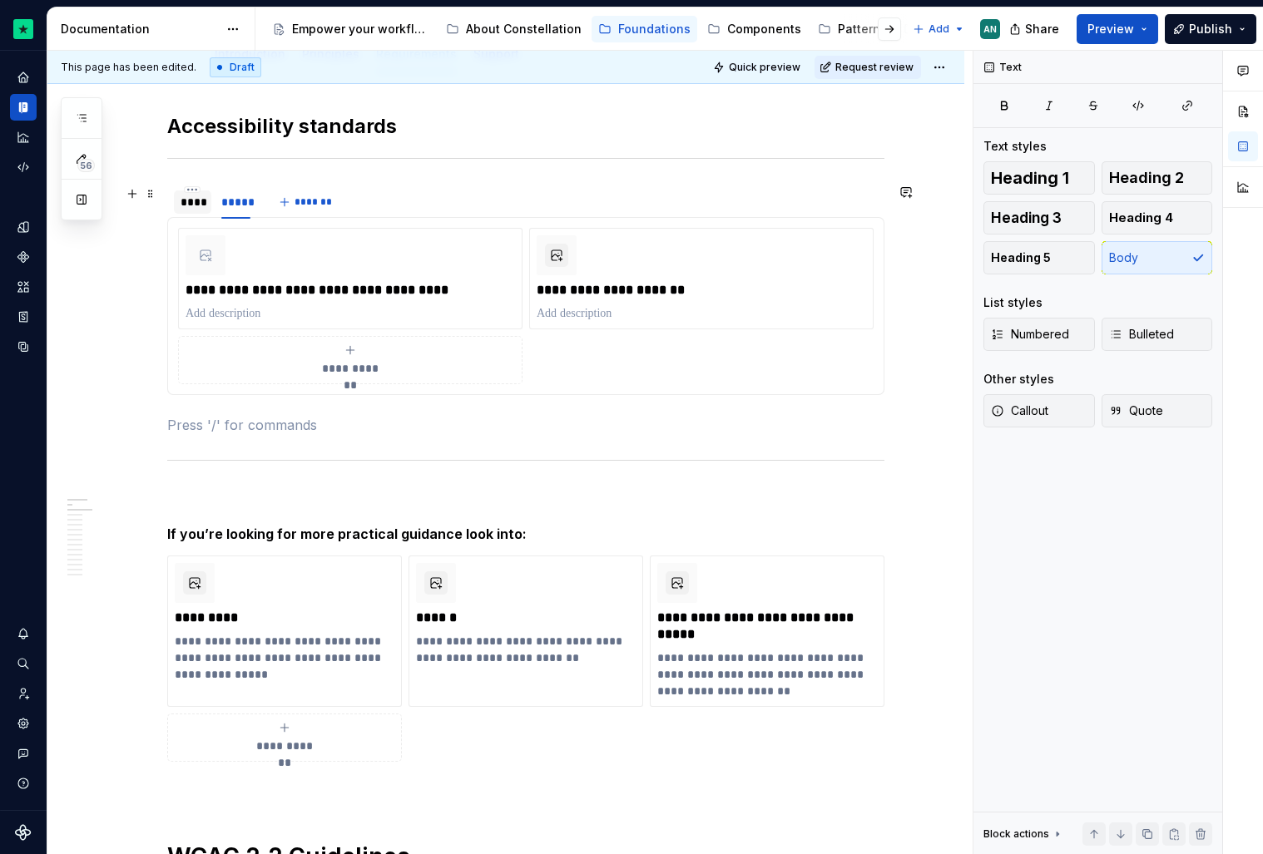
click at [195, 197] on div "****" at bounding box center [193, 202] width 24 height 17
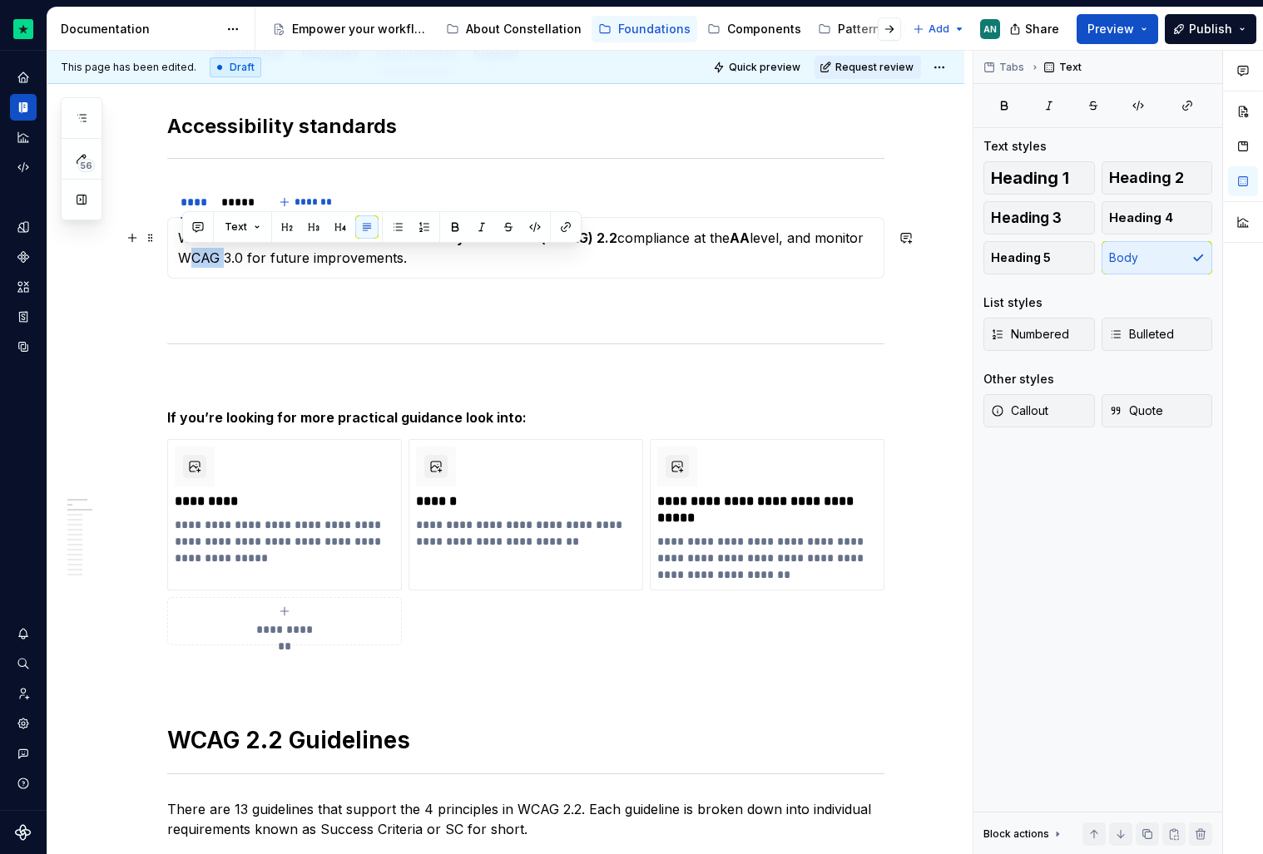
drag, startPoint x: 224, startPoint y: 260, endPoint x: 186, endPoint y: 256, distance: 37.7
click at [186, 256] on p "We aim to ensure Web Content Accessibility Guidelines (WCAG) 2.2 compliance at …" at bounding box center [526, 248] width 696 height 40
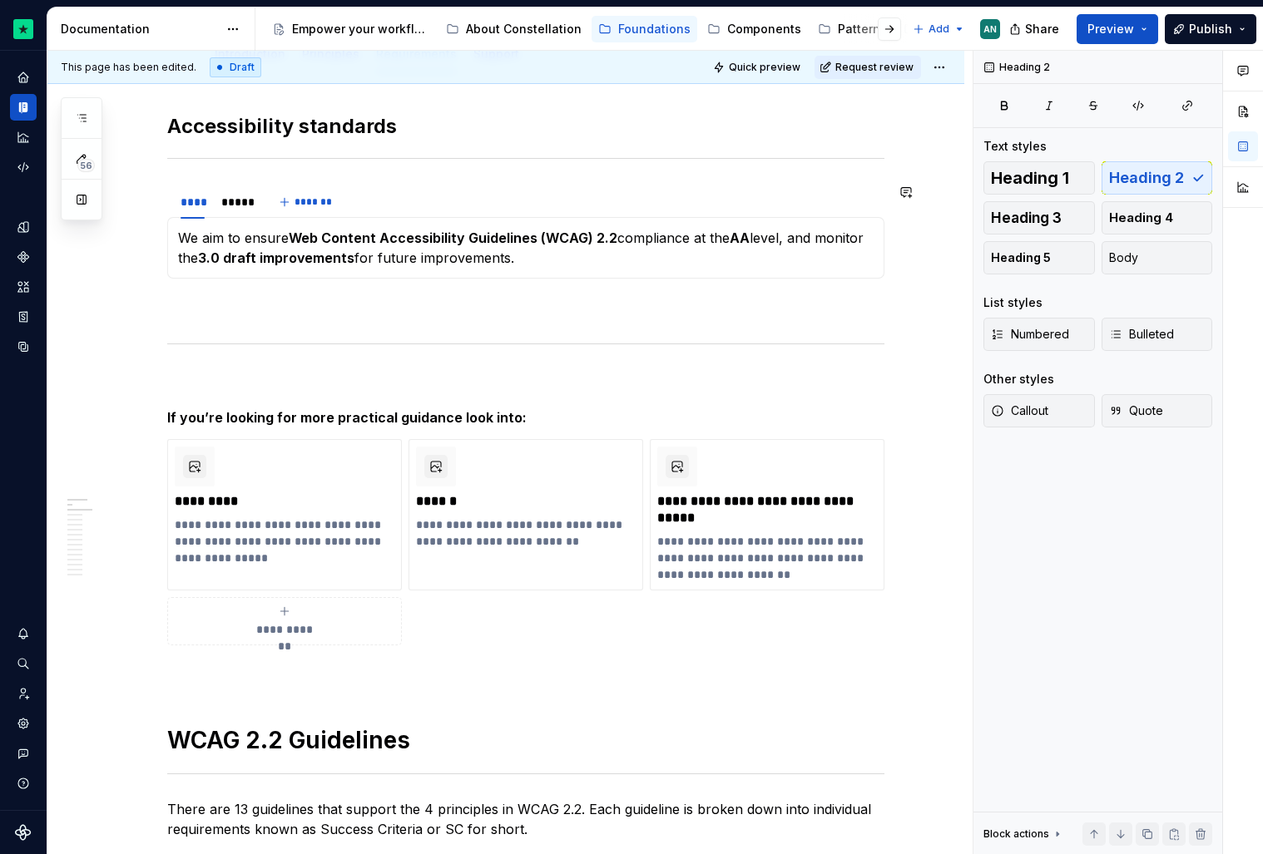
click at [176, 184] on section "**********" at bounding box center [525, 231] width 717 height 95
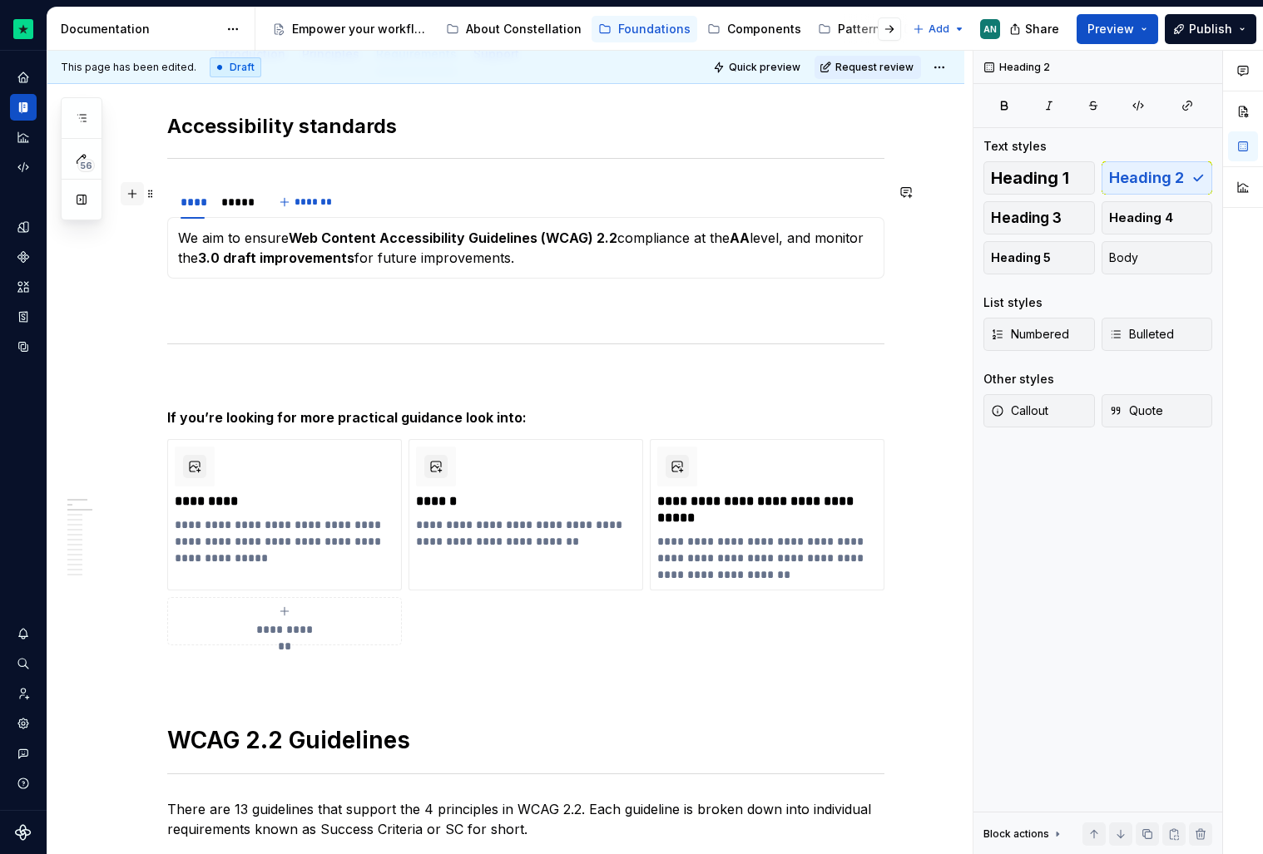
click at [138, 195] on button "button" at bounding box center [132, 193] width 23 height 23
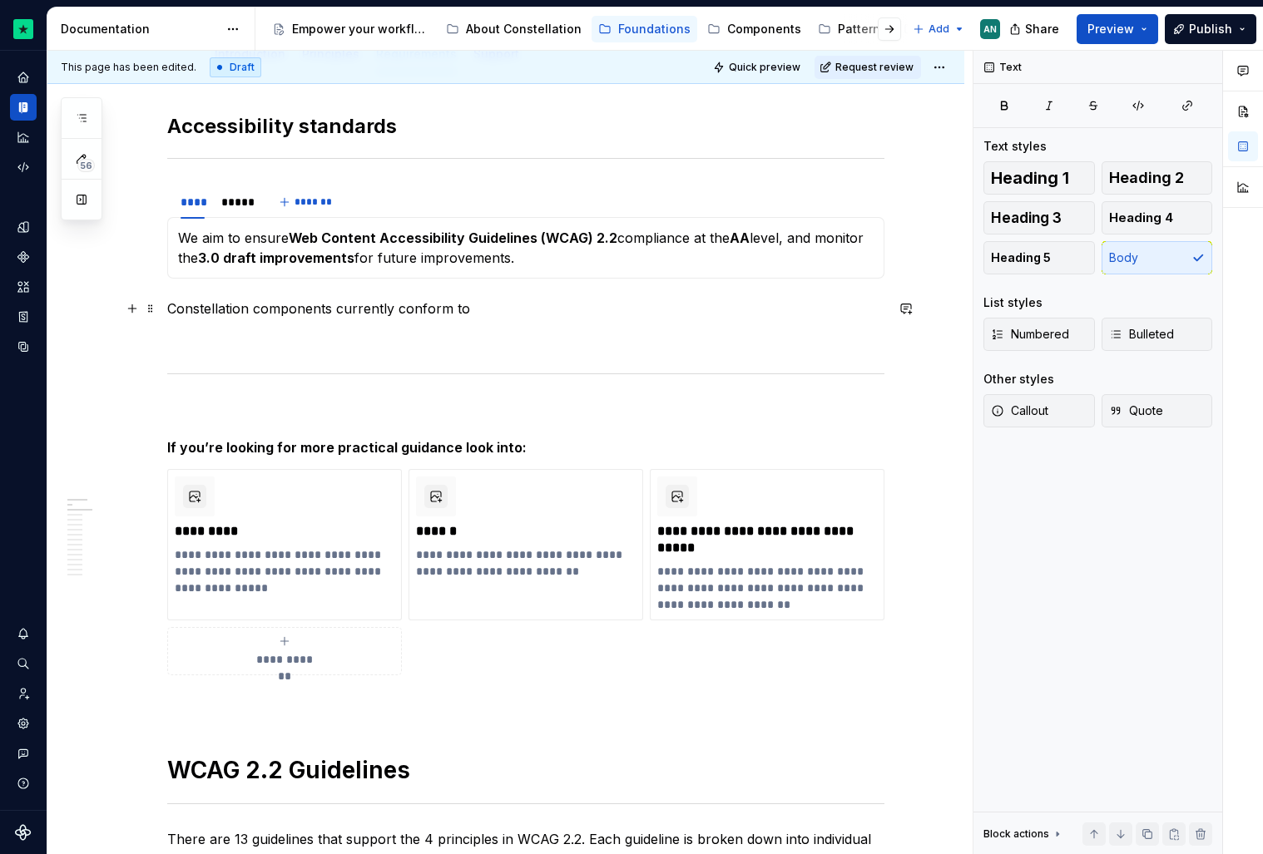
click at [171, 311] on p "Constellation components currently conform to" at bounding box center [525, 309] width 717 height 20
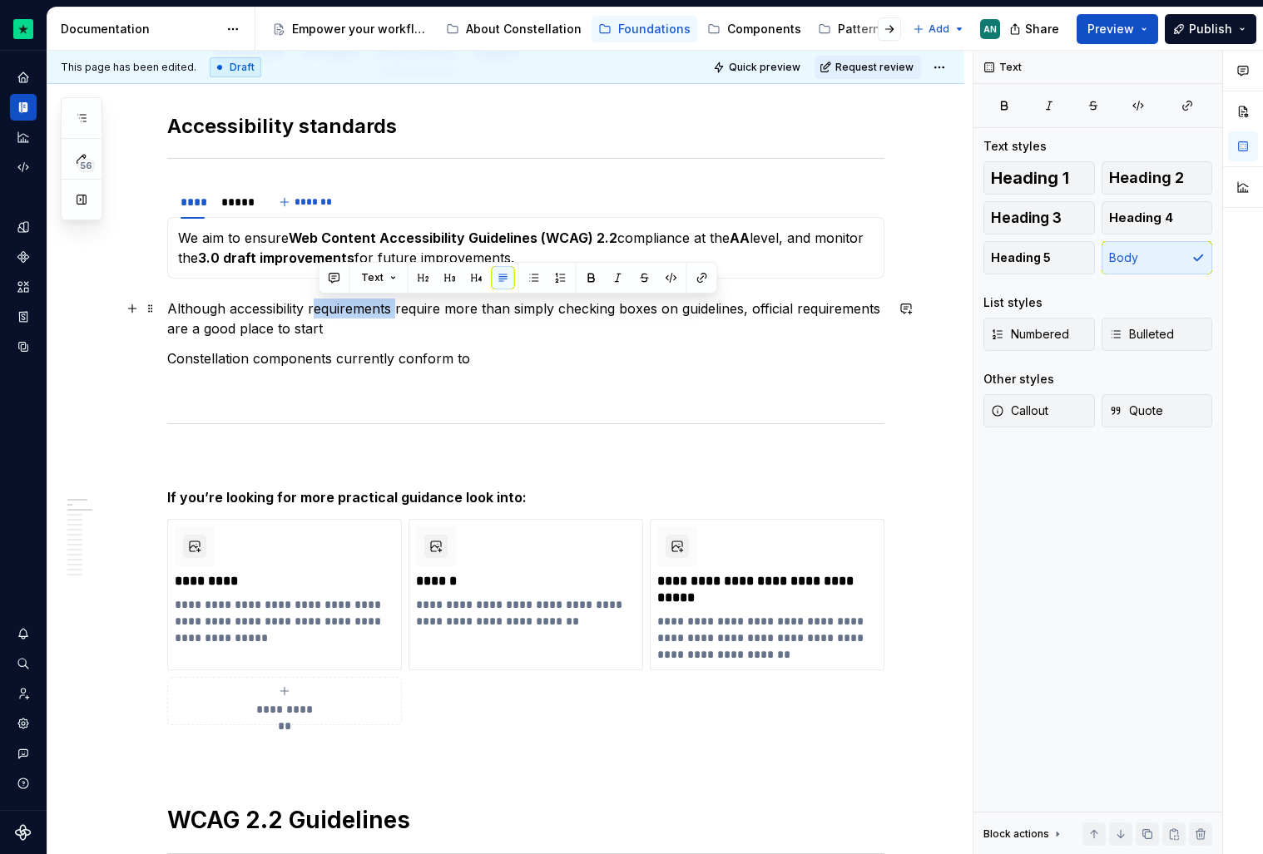
drag, startPoint x: 400, startPoint y: 310, endPoint x: 318, endPoint y: 314, distance: 82.5
click at [318, 314] on p "Although accessibility requirements require more than simply checking boxes on …" at bounding box center [525, 319] width 717 height 40
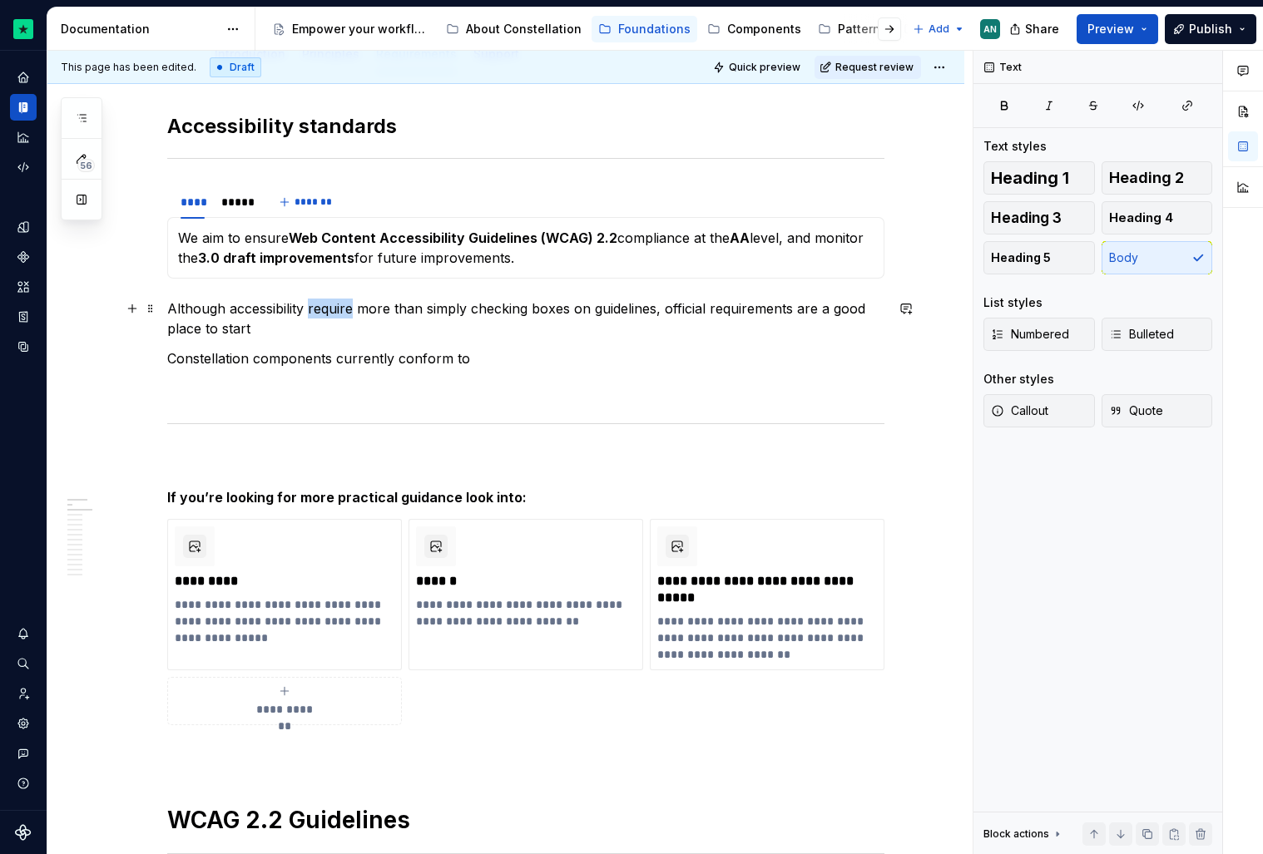
click at [355, 310] on p "Although accessibility require more than simply checking boxes on guidelines, o…" at bounding box center [525, 319] width 717 height 40
drag, startPoint x: 309, startPoint y: 313, endPoint x: 287, endPoint y: 314, distance: 21.6
click at [287, 314] on p "Although accessibility require more than simply checking boxes on guidelines, o…" at bounding box center [525, 319] width 717 height 40
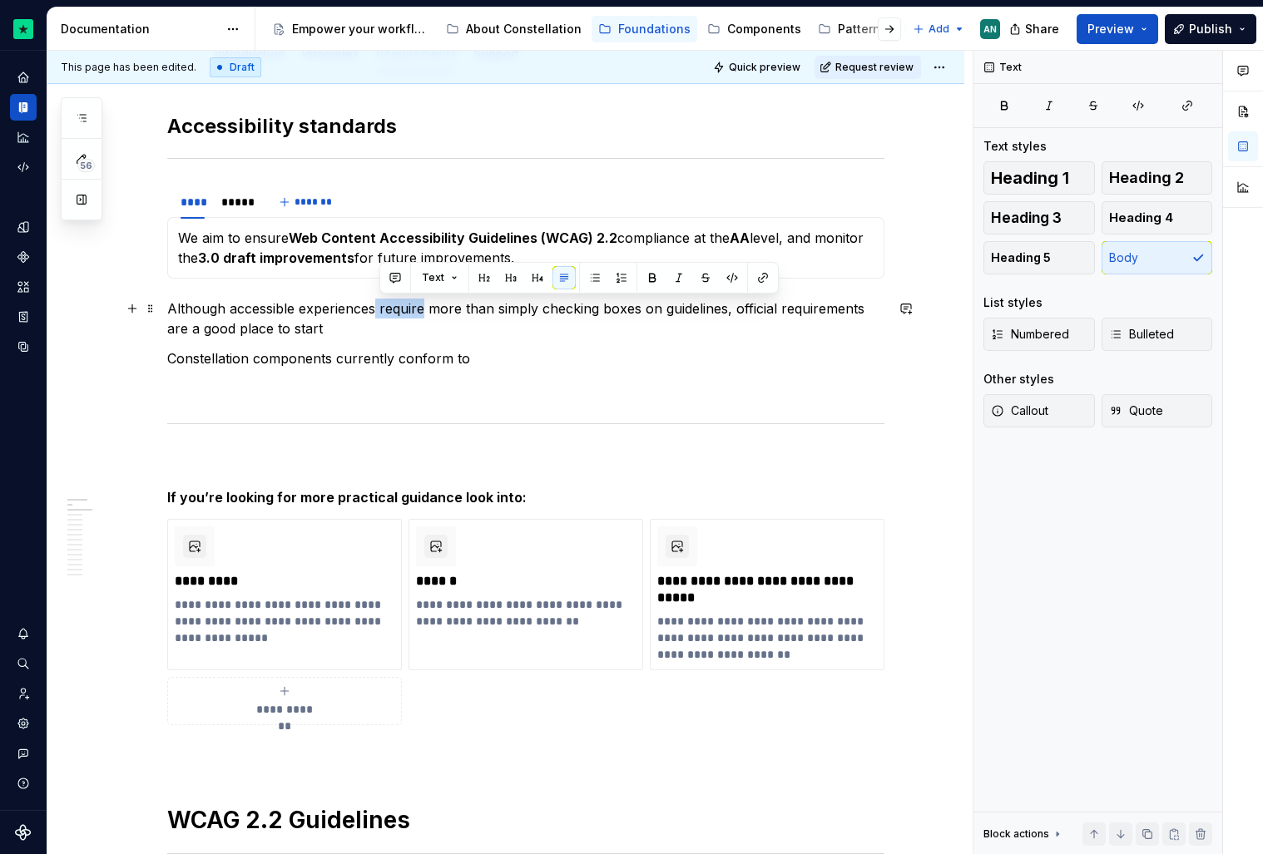
drag, startPoint x: 385, startPoint y: 309, endPoint x: 425, endPoint y: 307, distance: 40.0
click at [425, 307] on p "Although accessible experiences require more than simply checking boxes on guid…" at bounding box center [525, 319] width 717 height 40
click at [515, 309] on p "Although accessible experiences are much more than simply checking boxes on gui…" at bounding box center [525, 319] width 717 height 40
click at [400, 313] on p "Although accessible experiences are much more than simply checking boxes on gui…" at bounding box center [525, 319] width 717 height 40
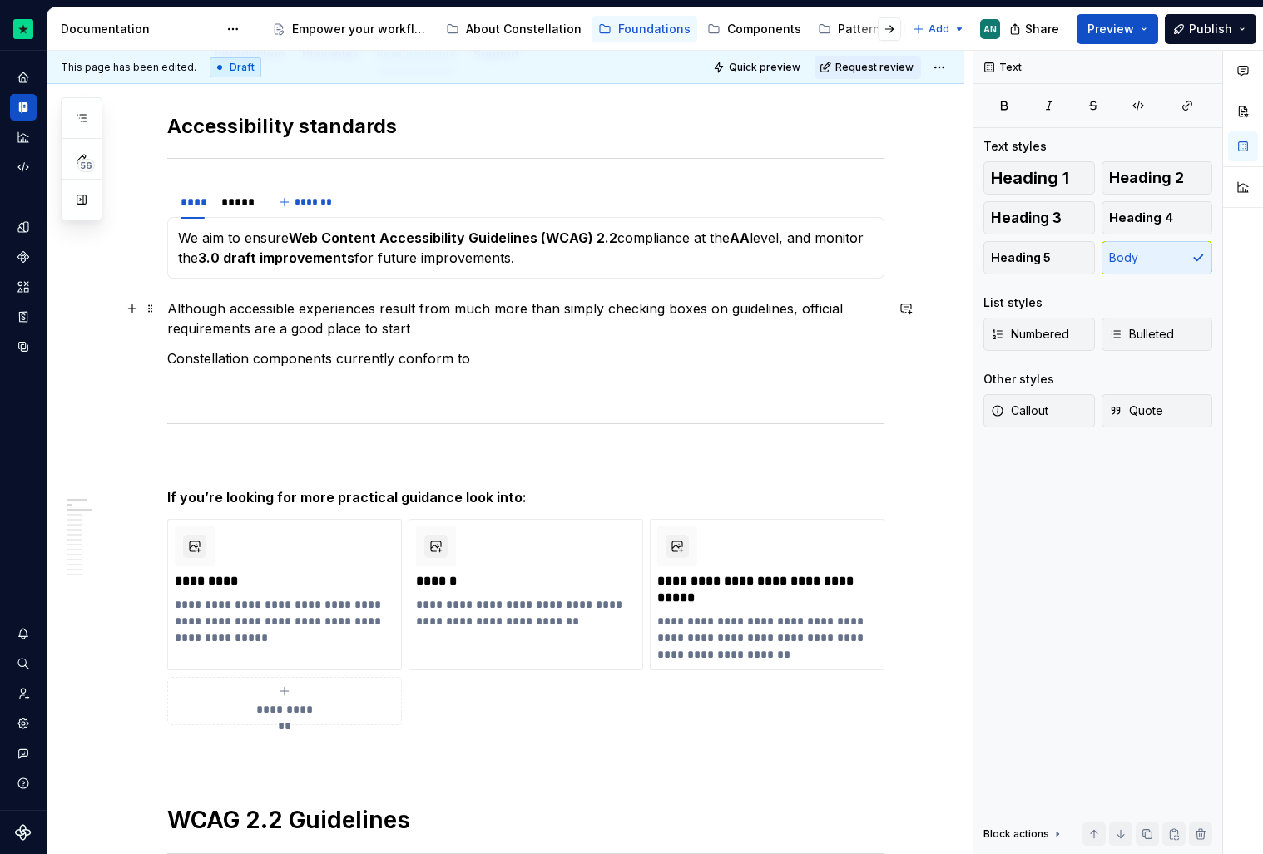
click at [445, 324] on p "Although accessible experiences result from much more than simply checking boxe…" at bounding box center [525, 319] width 717 height 40
click at [653, 332] on p "Although accessible experiences result from much more than simply checking boxe…" at bounding box center [525, 319] width 717 height 40
click at [847, 337] on p "Although accessible experiences result from much more than simply checking boxe…" at bounding box center [525, 319] width 717 height 40
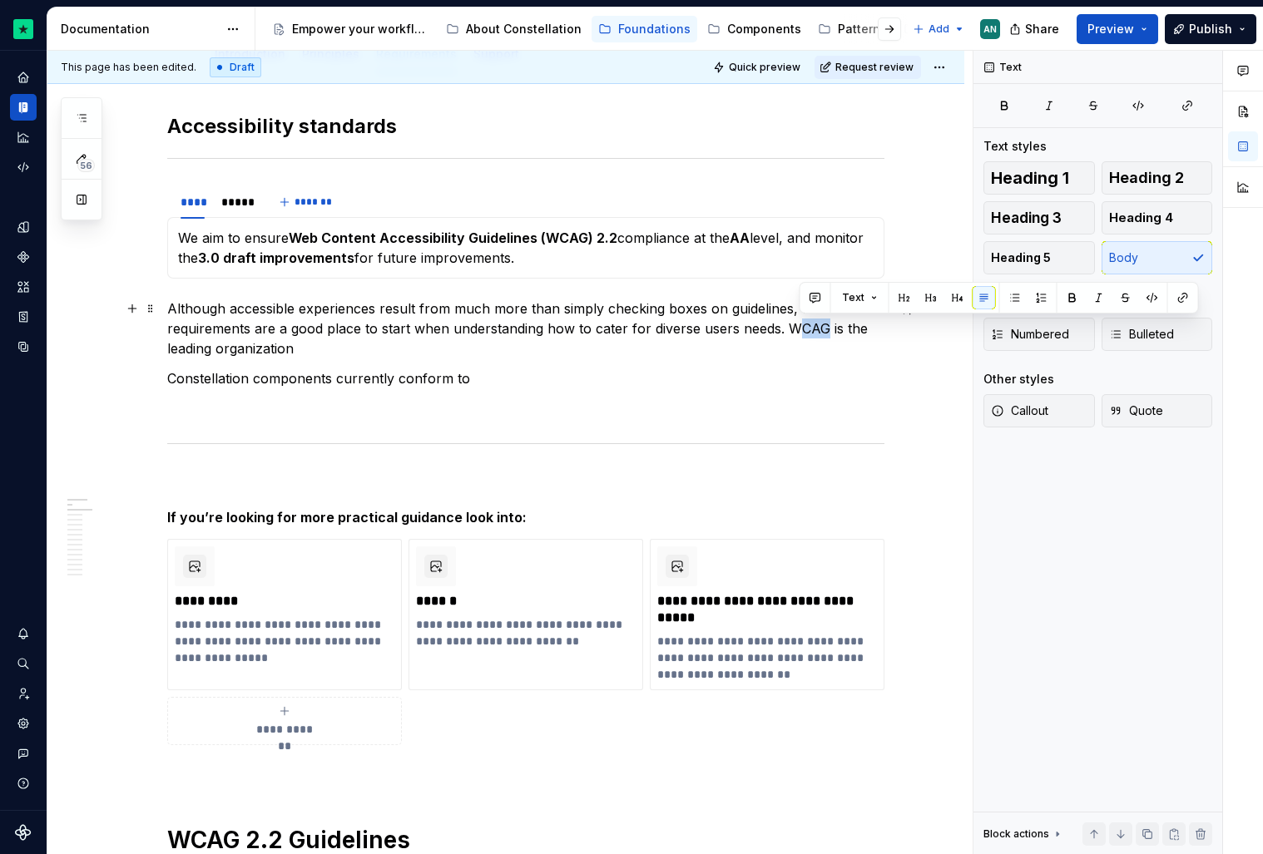
drag, startPoint x: 799, startPoint y: 333, endPoint x: 825, endPoint y: 333, distance: 26.6
click at [825, 333] on p "Although accessible experiences result from much more than simply checking boxe…" at bounding box center [525, 329] width 717 height 60
click at [790, 329] on p "Although accessible experiences result from much more than simply checking boxe…" at bounding box center [525, 329] width 717 height 60
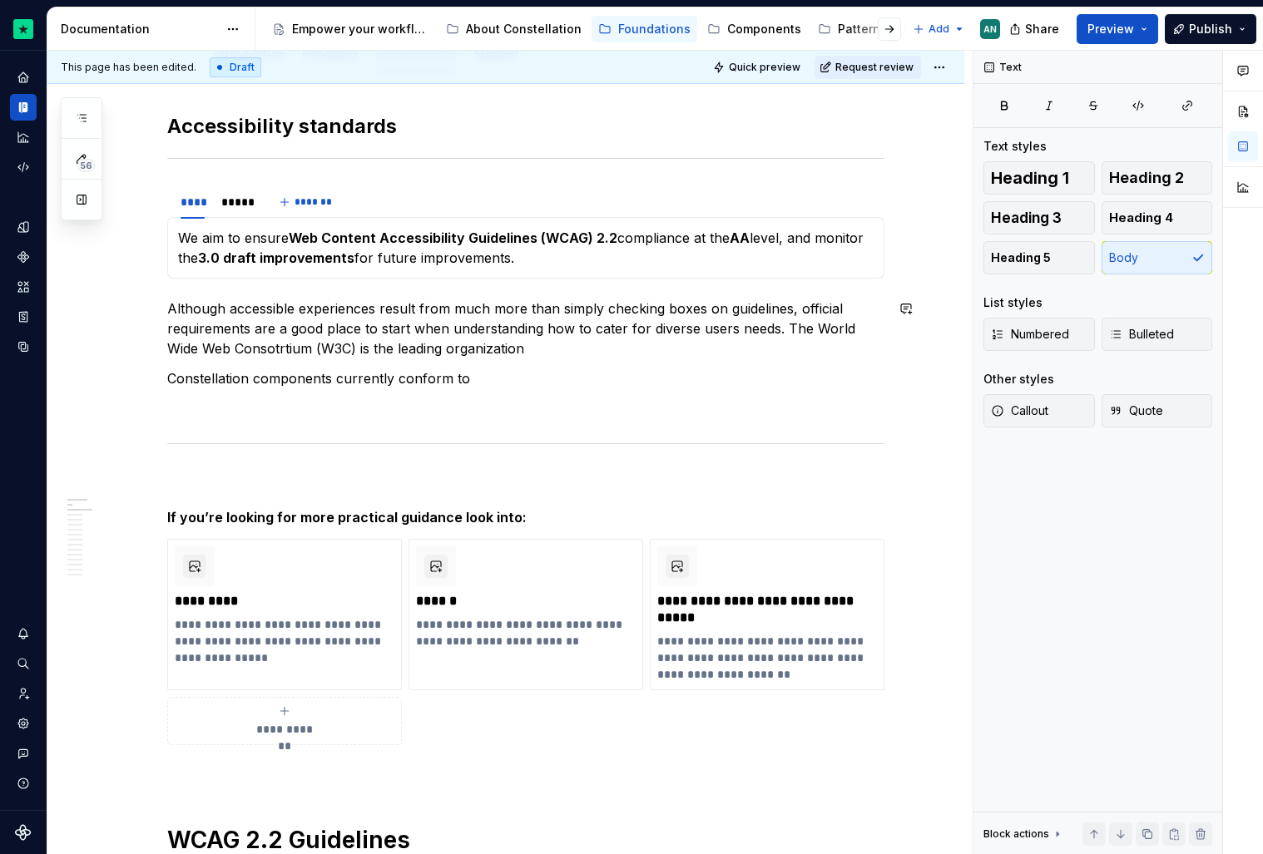
click at [607, 349] on p "Although accessible experiences result from much more than simply checking boxe…" at bounding box center [525, 329] width 717 height 60
click at [453, 354] on p "Although accessible experiences result from much more than simply checking boxe…" at bounding box center [525, 329] width 717 height 60
click at [379, 349] on p "Although accessible experiences result from much more than simply checking boxe…" at bounding box center [525, 329] width 717 height 60
click at [285, 348] on p "Although accessible experiences result from much more than simply checking boxe…" at bounding box center [525, 329] width 717 height 60
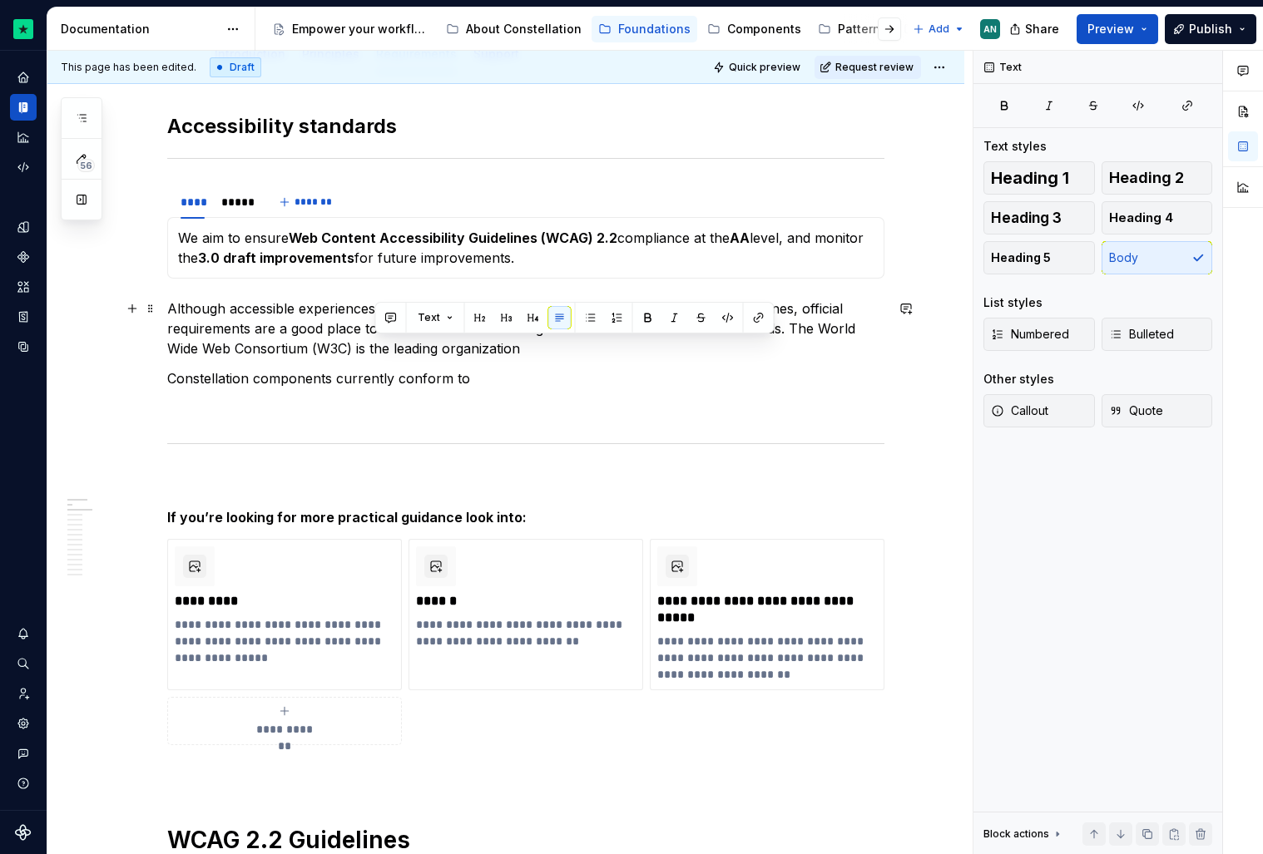
drag, startPoint x: 375, startPoint y: 350, endPoint x: 562, endPoint y: 341, distance: 186.6
click at [562, 341] on p "Although accessible experiences result from much more than simply checking boxe…" at bounding box center [525, 329] width 717 height 60
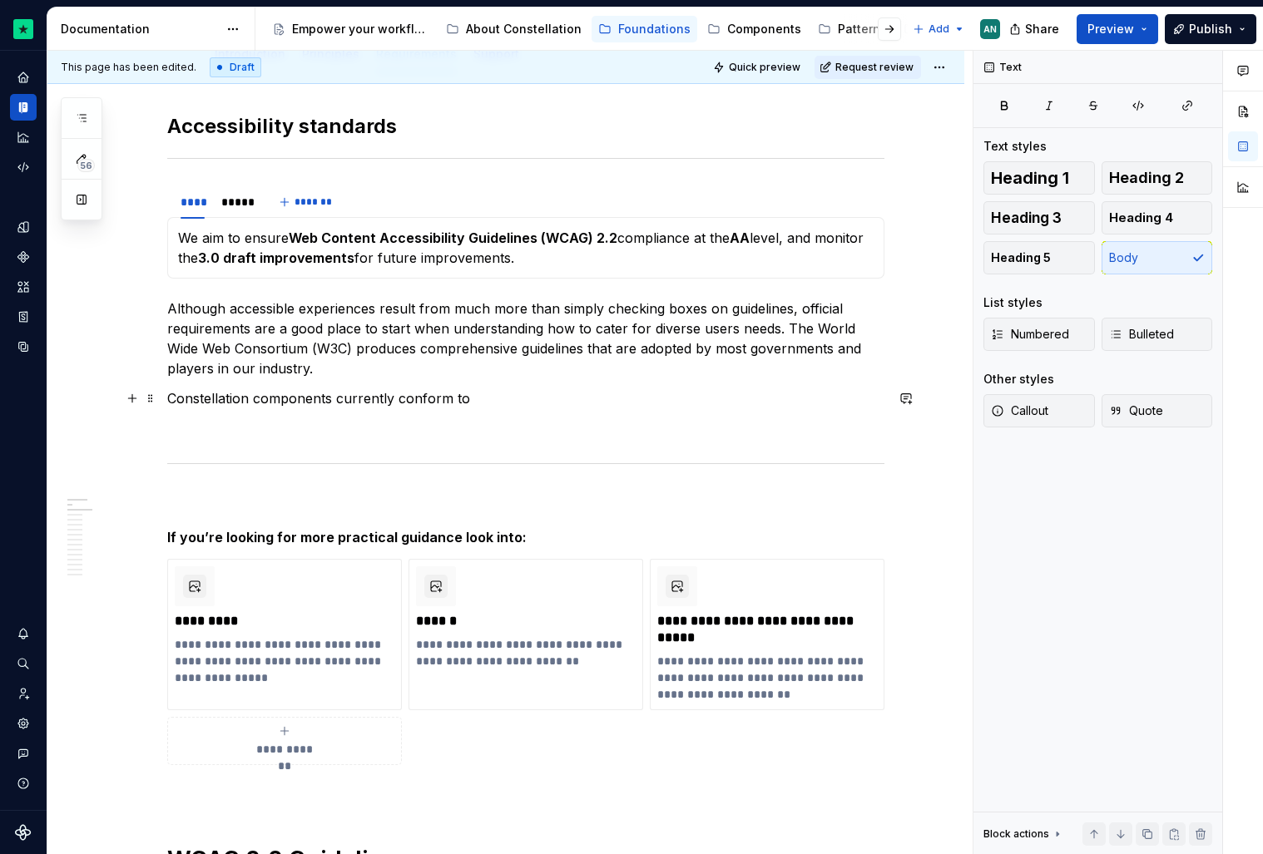
click at [488, 402] on p "Constellation components currently conform to" at bounding box center [525, 399] width 717 height 20
click at [335, 364] on p "Although accessible experiences result from much more than simply checking boxe…" at bounding box center [525, 339] width 717 height 80
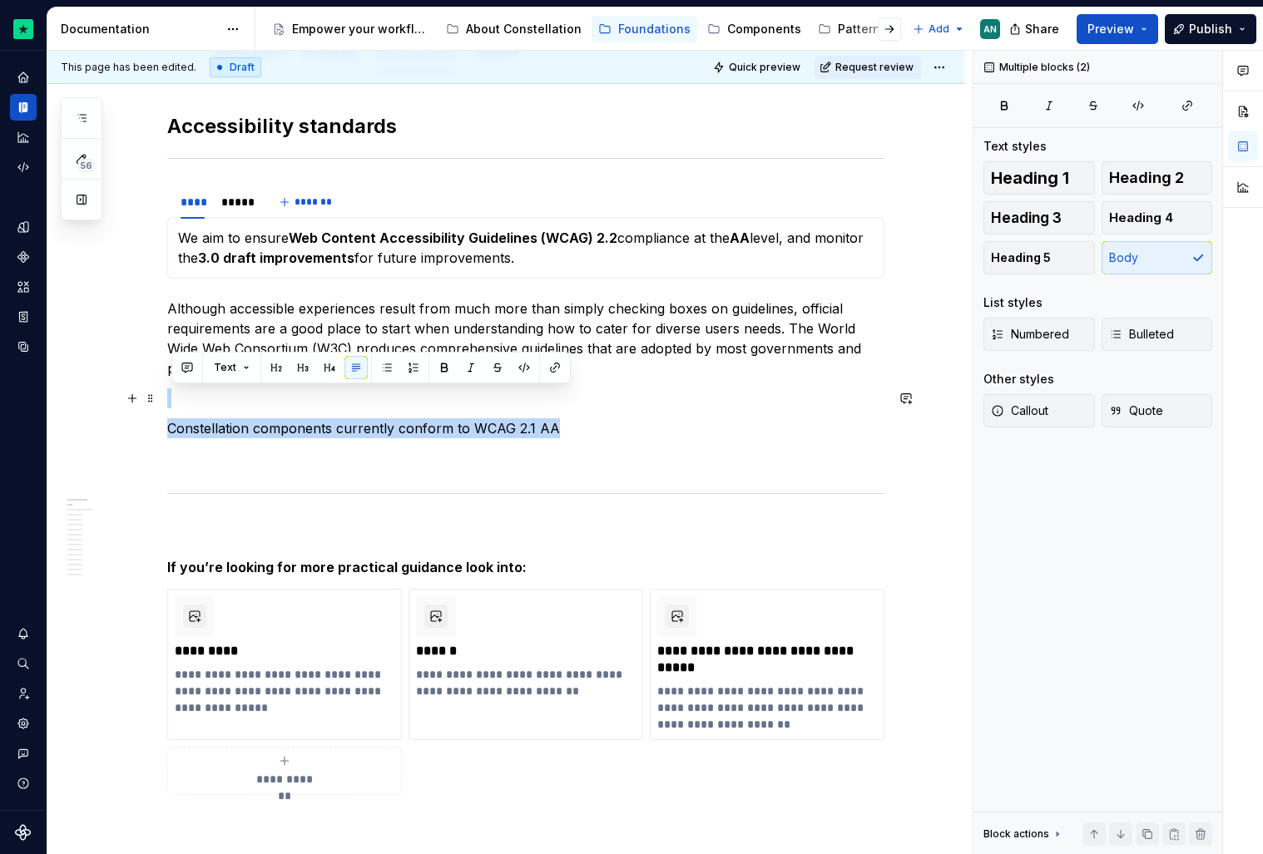
drag, startPoint x: 611, startPoint y: 424, endPoint x: 171, endPoint y: 397, distance: 441.0
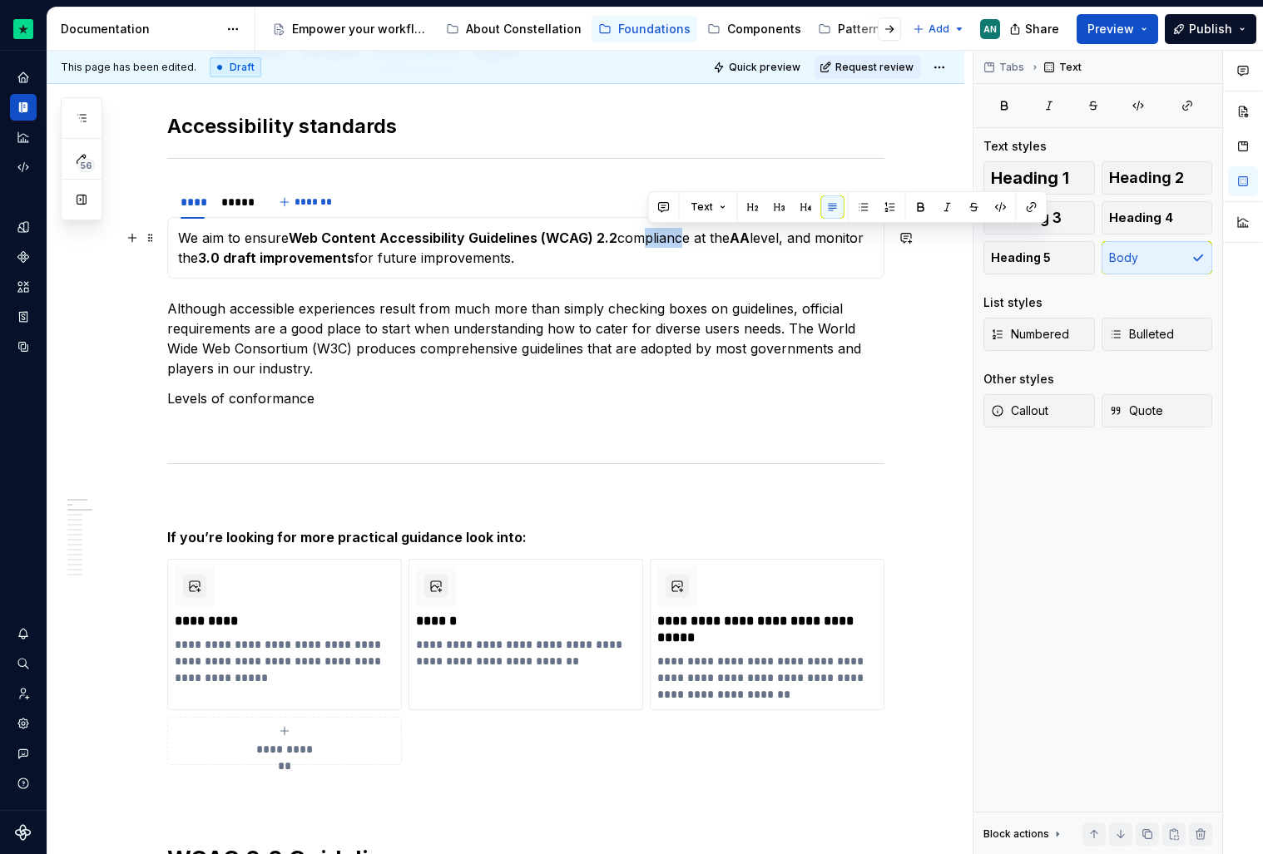
drag, startPoint x: 648, startPoint y: 240, endPoint x: 682, endPoint y: 239, distance: 34.1
click at [682, 239] on p "We aim to ensure Web Content Accessibility Guidelines (WCAG) 2.2 compliance at …" at bounding box center [526, 248] width 696 height 40
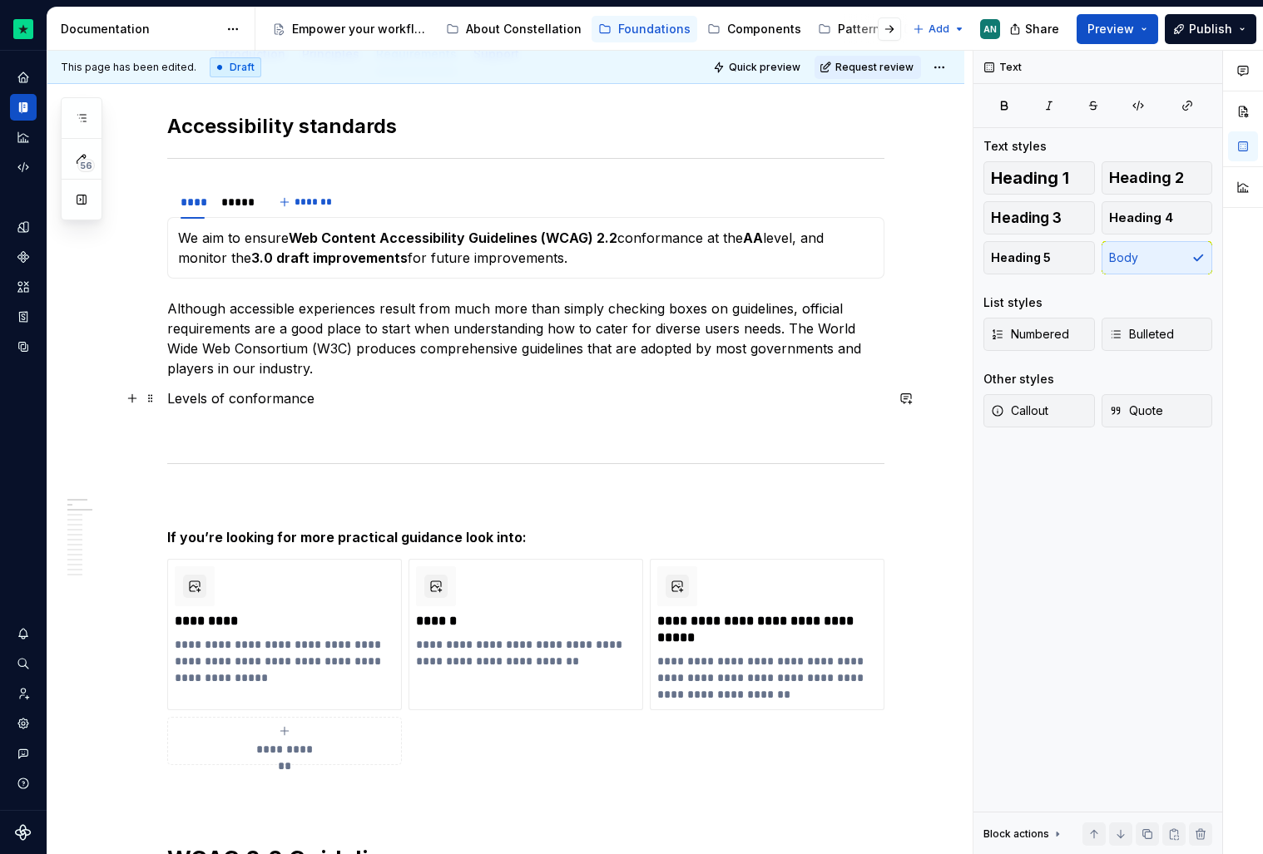
click at [334, 403] on p "Levels of conformance" at bounding box center [525, 399] width 717 height 20
click at [483, 403] on p "Levels of conformance currently can range from A to AAA," at bounding box center [525, 399] width 717 height 20
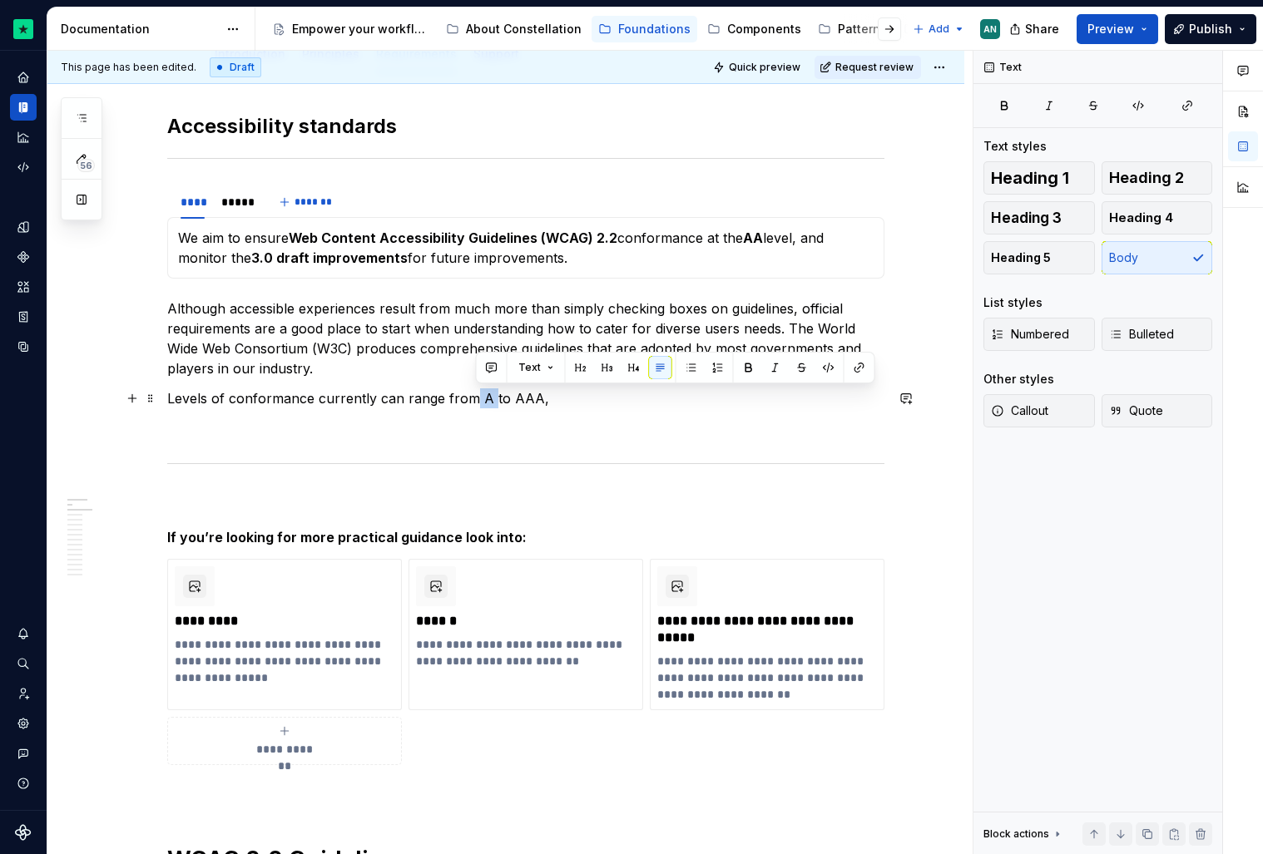
drag, startPoint x: 493, startPoint y: 398, endPoint x: 474, endPoint y: 398, distance: 18.3
click at [474, 398] on p "Levels of conformance currently can range from A to AAA," at bounding box center [525, 399] width 717 height 20
click at [478, 398] on p "Levels of conformance currently can range from A to AAA," at bounding box center [525, 399] width 717 height 20
click at [486, 399] on p "Levels of conformance currently can range from A to AAA," at bounding box center [525, 399] width 717 height 20
drag, startPoint x: 512, startPoint y: 398, endPoint x: 536, endPoint y: 399, distance: 24.1
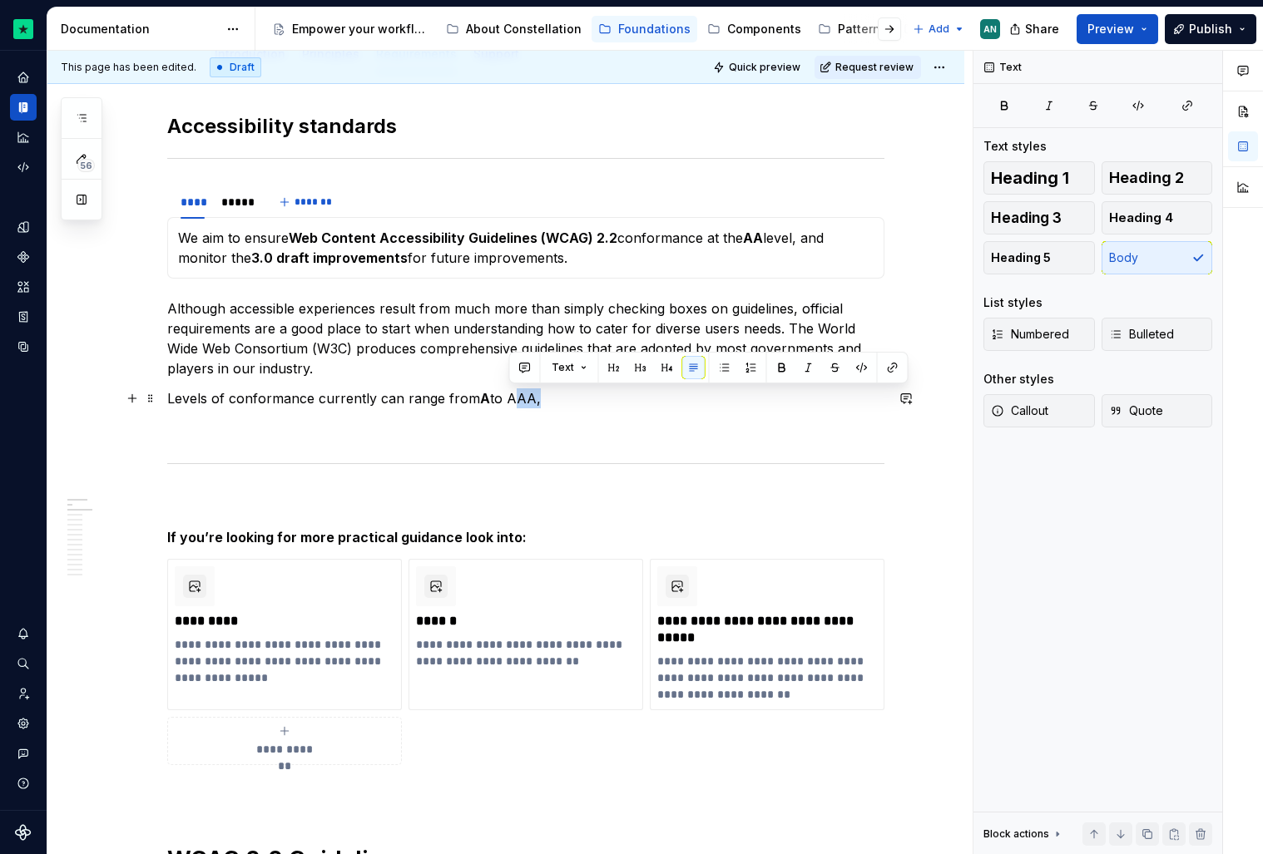
click at [536, 399] on p "Levels of conformance currently can range from A to AAA," at bounding box center [525, 399] width 717 height 20
click at [489, 402] on p "Levels of conformance currently can range from A to AAA ," at bounding box center [525, 399] width 717 height 20
click at [741, 402] on p "Levels of conformance currently can range from A , which is a minimum standard,…" at bounding box center [525, 399] width 717 height 20
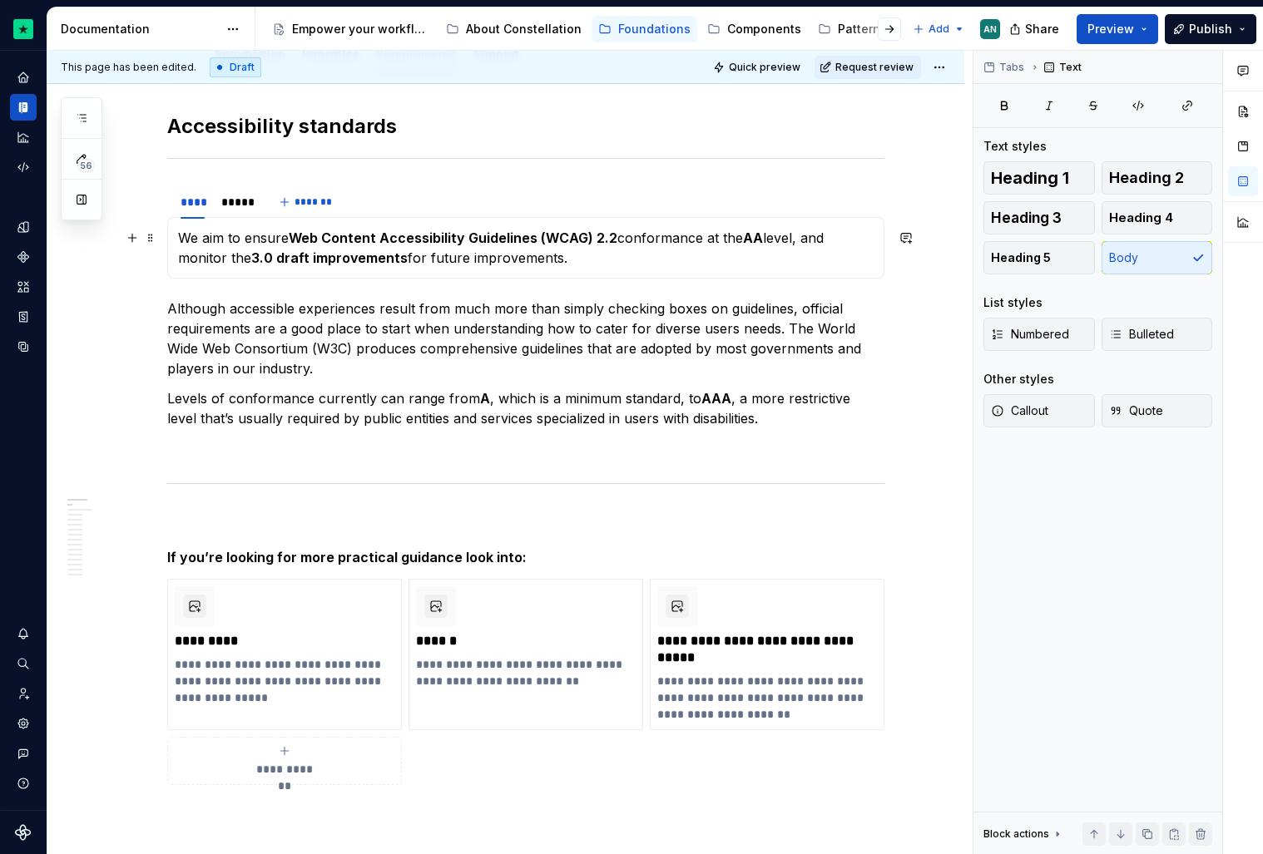
click at [182, 238] on p "We aim to ensure Web Content Accessibility Guidelines (WCAG) 2.2 conformance at…" at bounding box center [526, 248] width 696 height 40
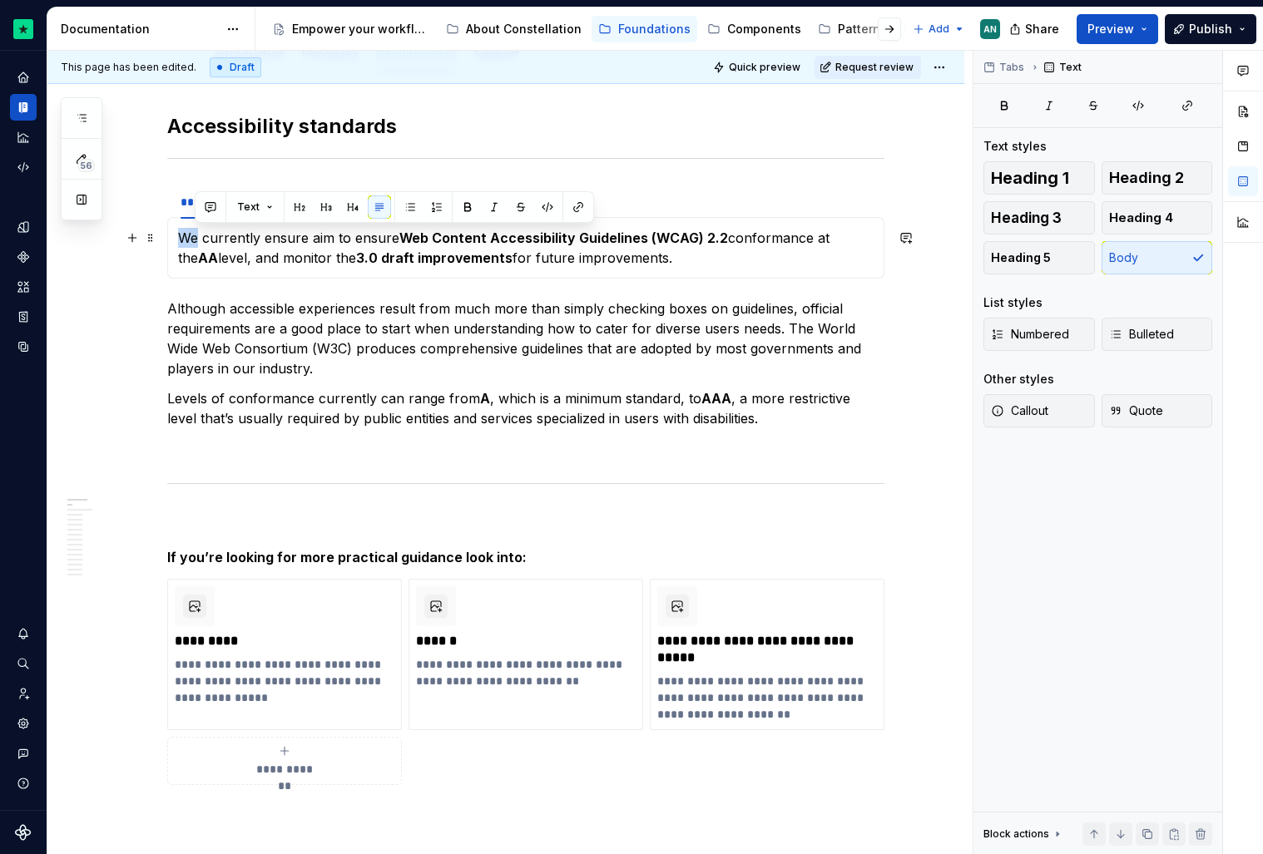
drag, startPoint x: 204, startPoint y: 240, endPoint x: 186, endPoint y: 240, distance: 17.5
click at [186, 240] on p "We currently ensure aim to ensure Web Content Accessibility Guidelines (WCAG) 2…" at bounding box center [526, 248] width 696 height 40
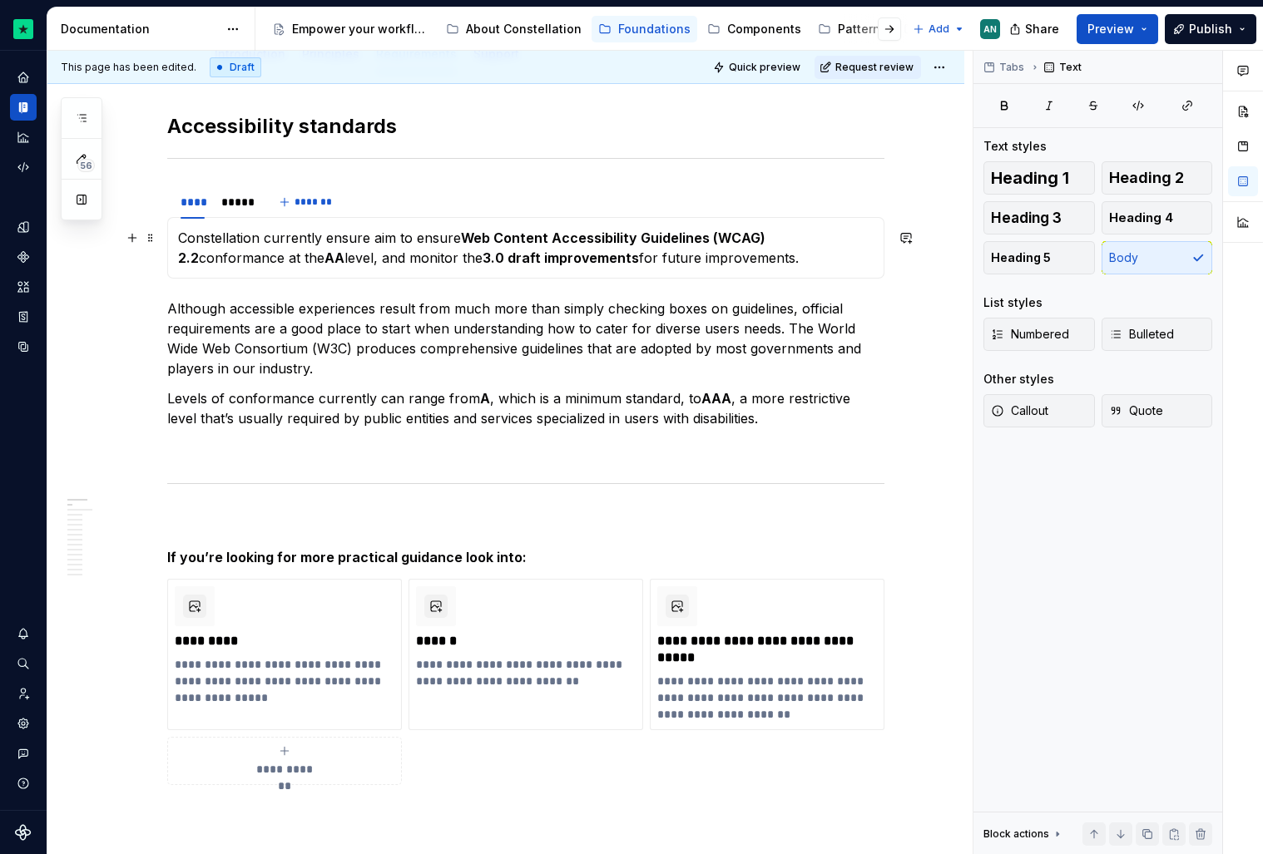
click at [371, 238] on p "Constellation currently ensure aim to ensure Web Content Accessibility Guidelin…" at bounding box center [526, 248] width 696 height 40
click at [460, 238] on p "Constellation currently ensures WCAG 2.1 AA aim to ensure Web Content Accessibi…" at bounding box center [526, 248] width 696 height 40
click at [463, 240] on p "Constellation currently ensures WCAG 2.1 AA, but aim to ensure Web Content Acce…" at bounding box center [526, 248] width 696 height 40
click at [441, 240] on p "Constellation currently ensures WCAG 2.1 AA, but aim to ensure Web Content Acce…" at bounding box center [526, 248] width 696 height 40
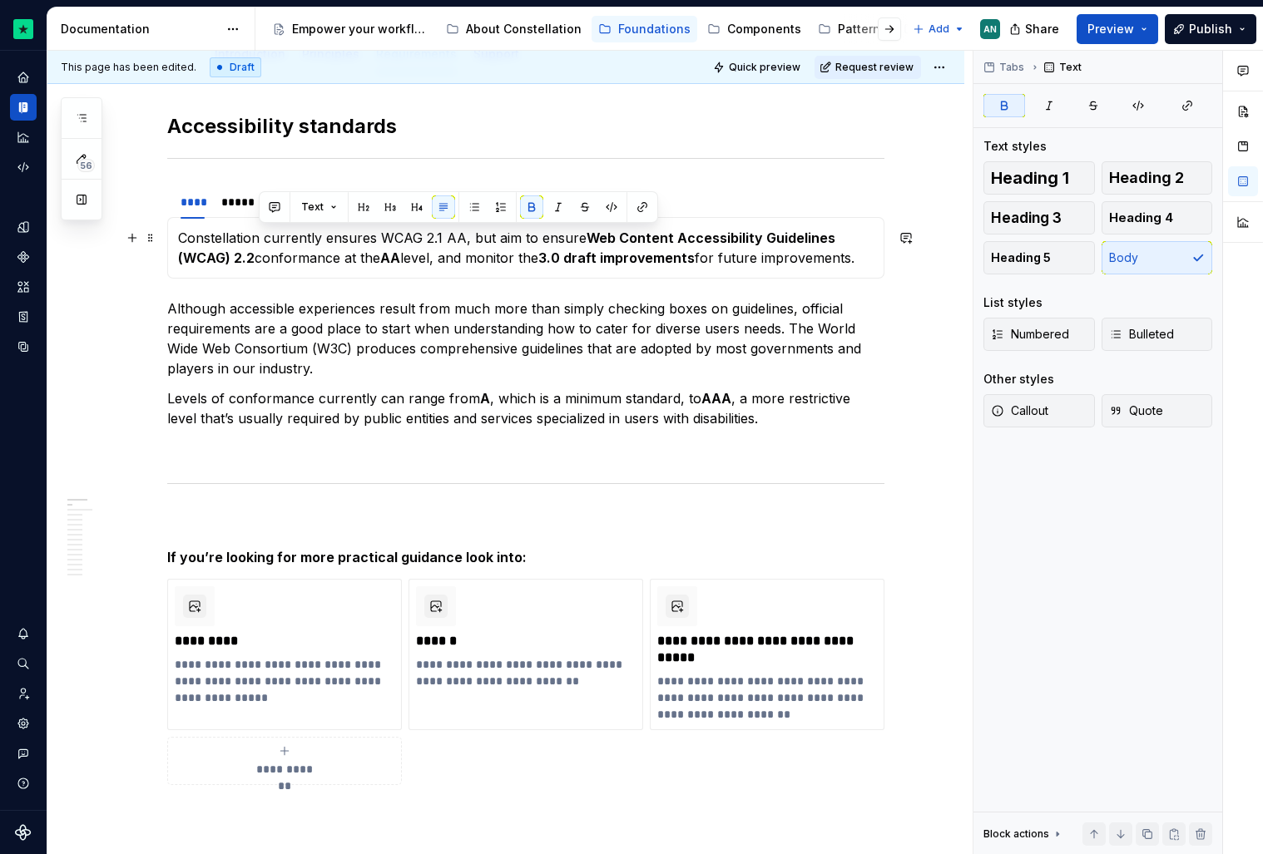
drag, startPoint x: 590, startPoint y: 241, endPoint x: 260, endPoint y: 251, distance: 329.6
click at [260, 251] on strong "Web Content Accessibility Guidelines (WCAG) 2.2" at bounding box center [508, 248] width 661 height 37
copy strong "Web Content Accessibility Guidelines (WCAG) 2.2"
click at [341, 251] on p "Constellation currently ensures WCAG 2.1 AA, but aim to ensure Web Content Acce…" at bounding box center [526, 248] width 696 height 40
click at [328, 234] on p "Constellation currently ensures WCAG 2.1 AA, but aim to ensure Web Content Acce…" at bounding box center [526, 248] width 696 height 40
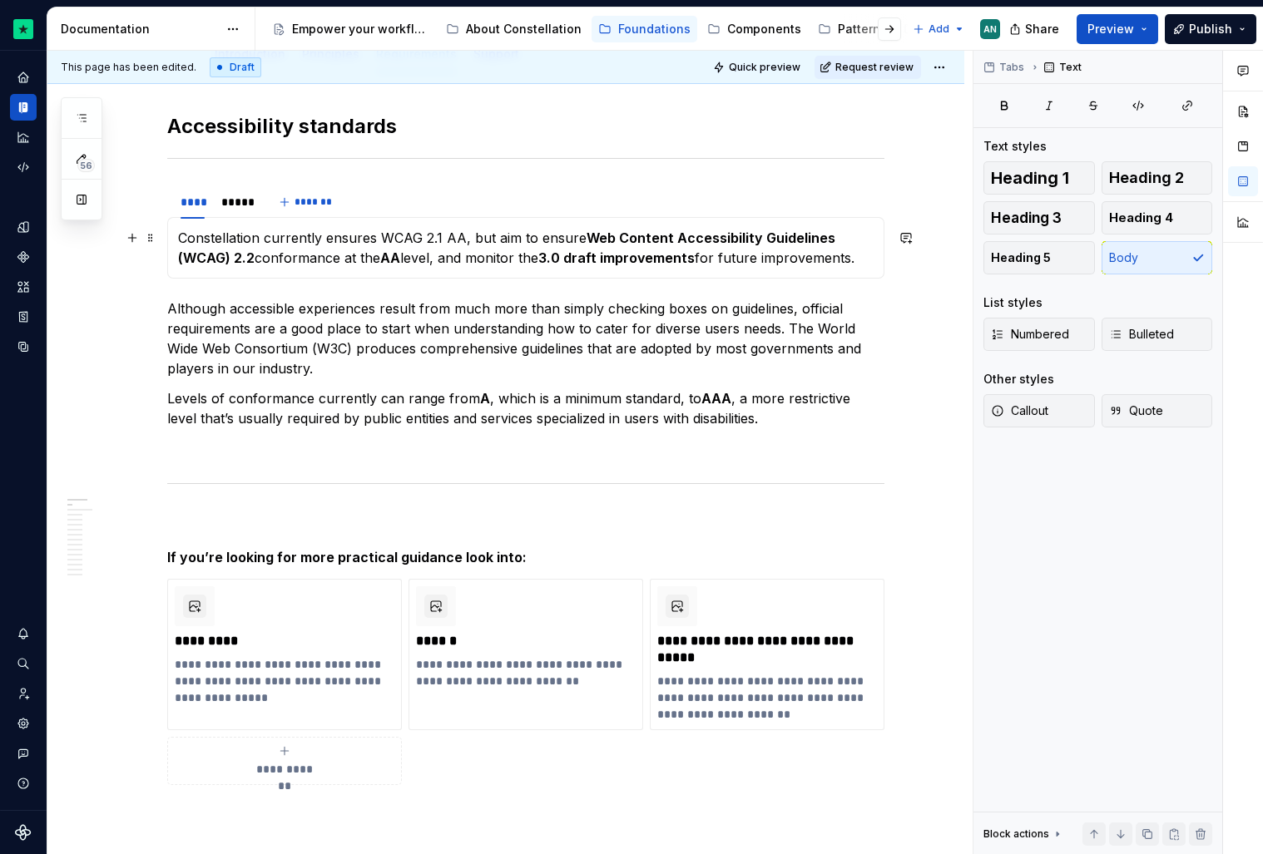
click at [384, 240] on p "Constellation currently ensures WCAG 2.1 AA, but aim to ensure Web Content Acce…" at bounding box center [526, 248] width 696 height 40
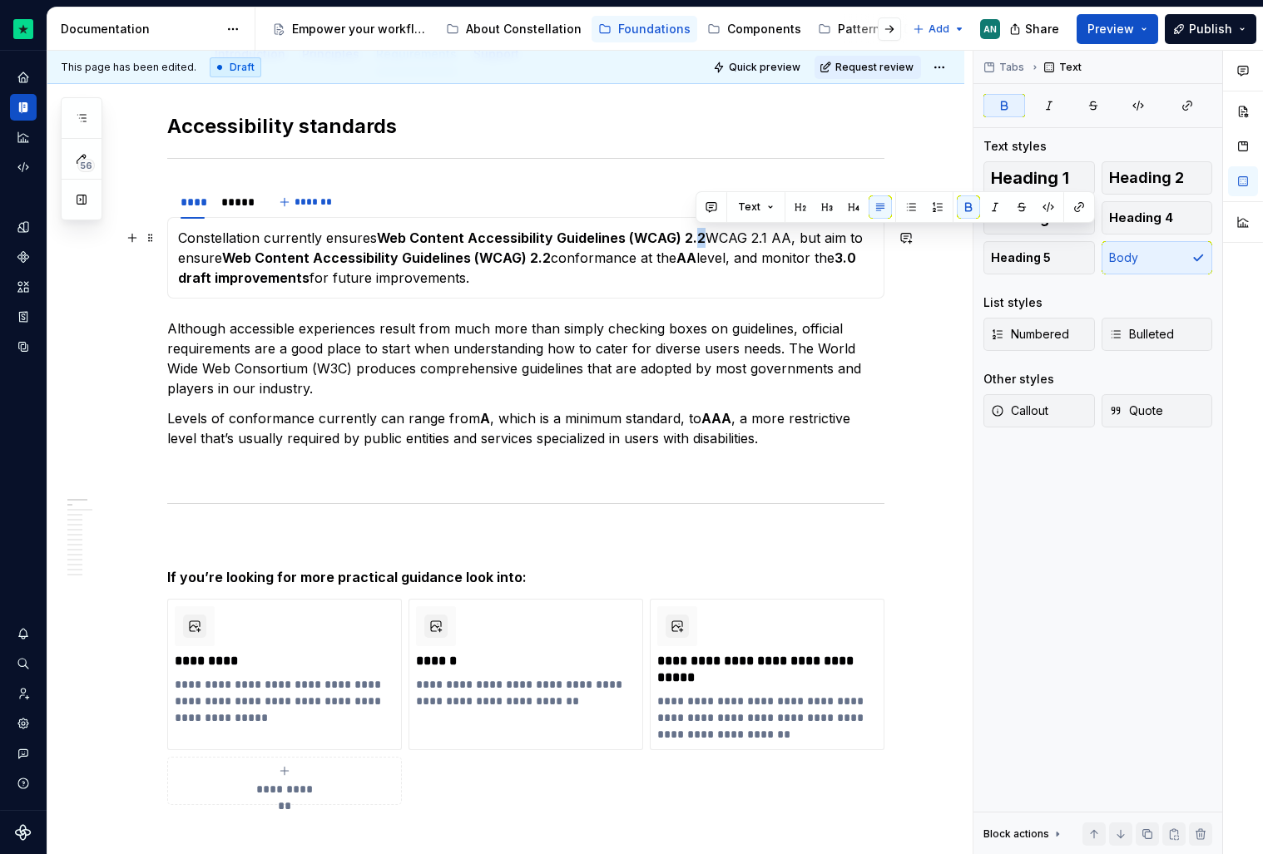
click at [697, 240] on strong "Web Content Accessibility Guidelines (WCAG) 2.2" at bounding box center [541, 238] width 329 height 17
drag, startPoint x: 705, startPoint y: 238, endPoint x: 784, endPoint y: 237, distance: 79.0
click at [784, 237] on p "Constellation currently ensures Web Content Accessibility Guidelines (WCAG) 2.1…" at bounding box center [526, 258] width 696 height 60
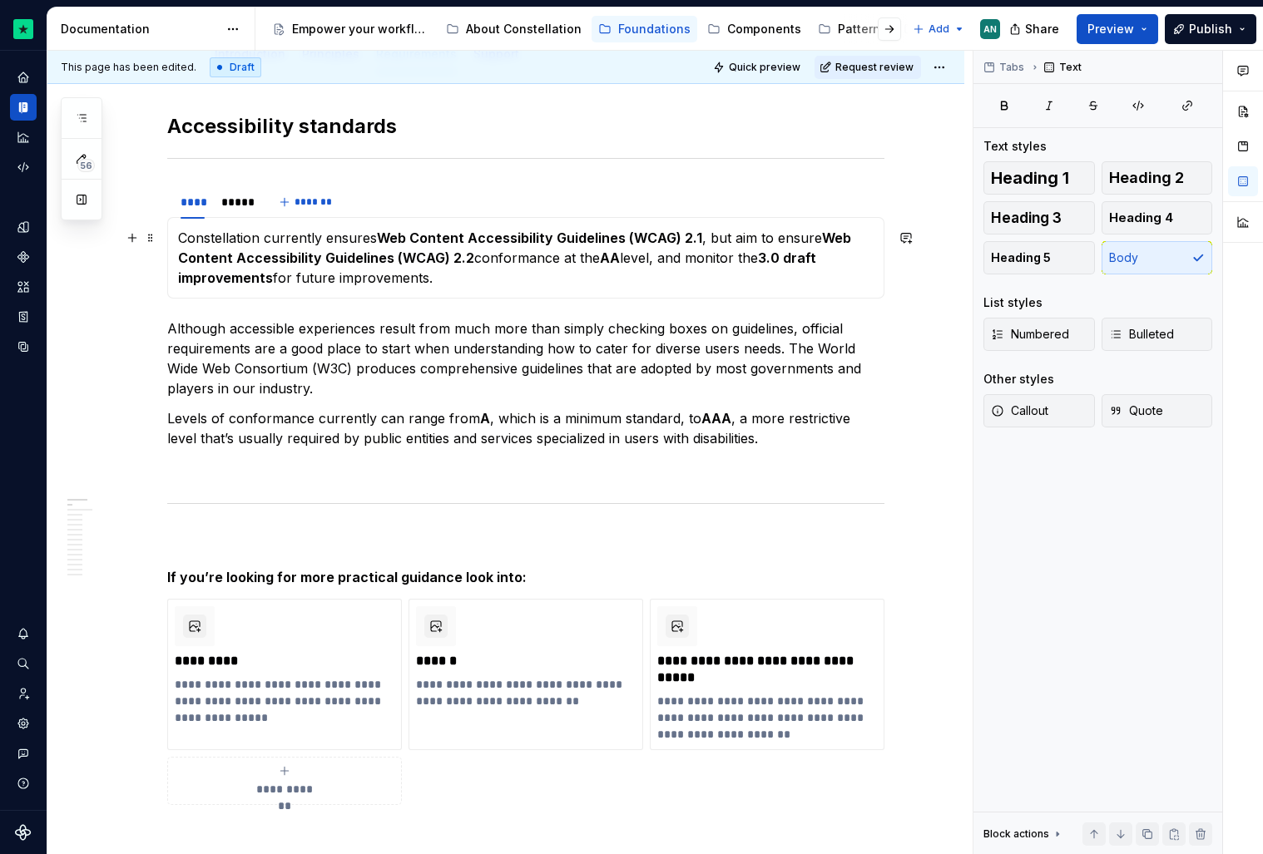
click at [737, 239] on p "Constellation currently ensures Web Content Accessibility Guidelines (WCAG) 2.1…" at bounding box center [526, 258] width 696 height 60
drag, startPoint x: 797, startPoint y: 240, endPoint x: 841, endPoint y: 240, distance: 44.1
click at [841, 240] on p "Constellation currently ensures Web Content Accessibility Guidelines (WCAG) 2.1…" at bounding box center [526, 258] width 696 height 60
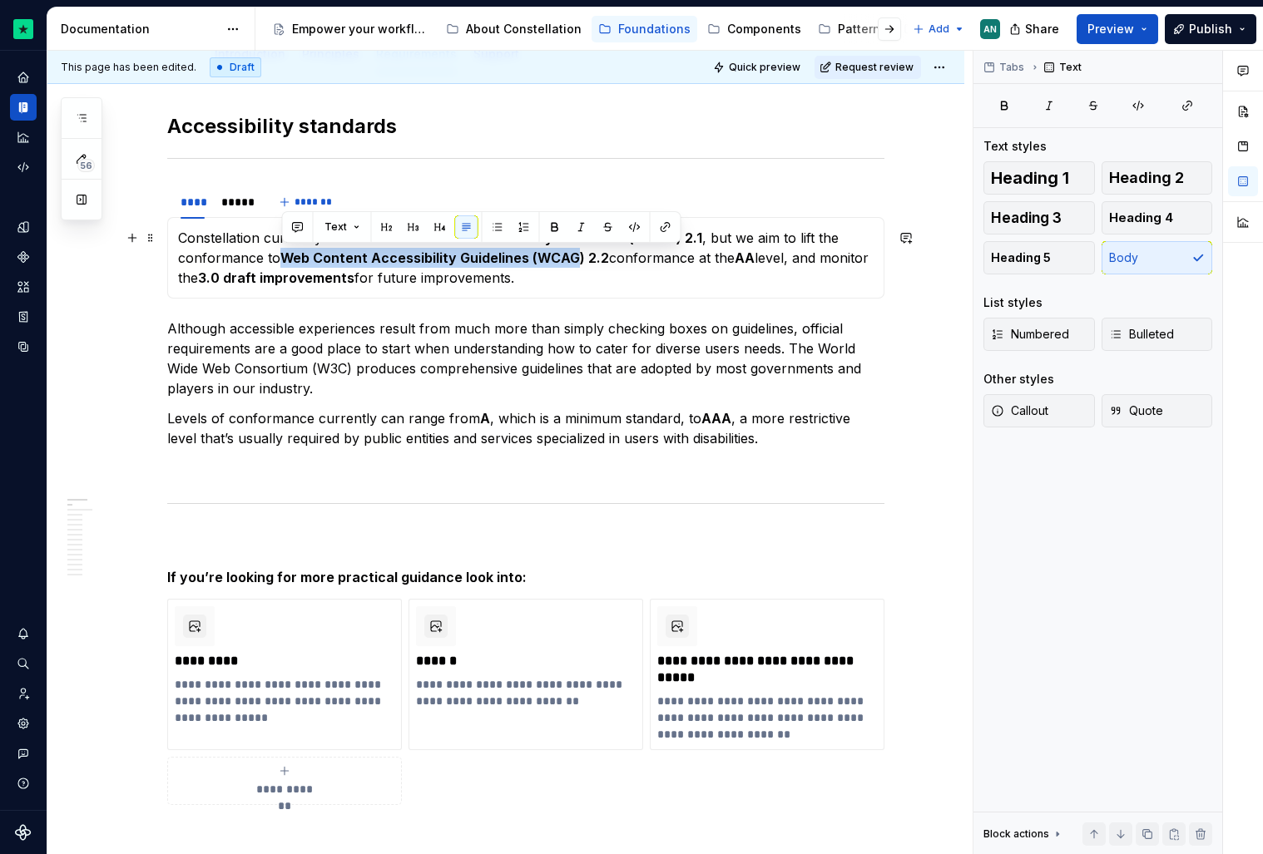
click at [578, 259] on strong "Web Content Accessibility Guidelines (WCAG) 2.2" at bounding box center [444, 258] width 329 height 17
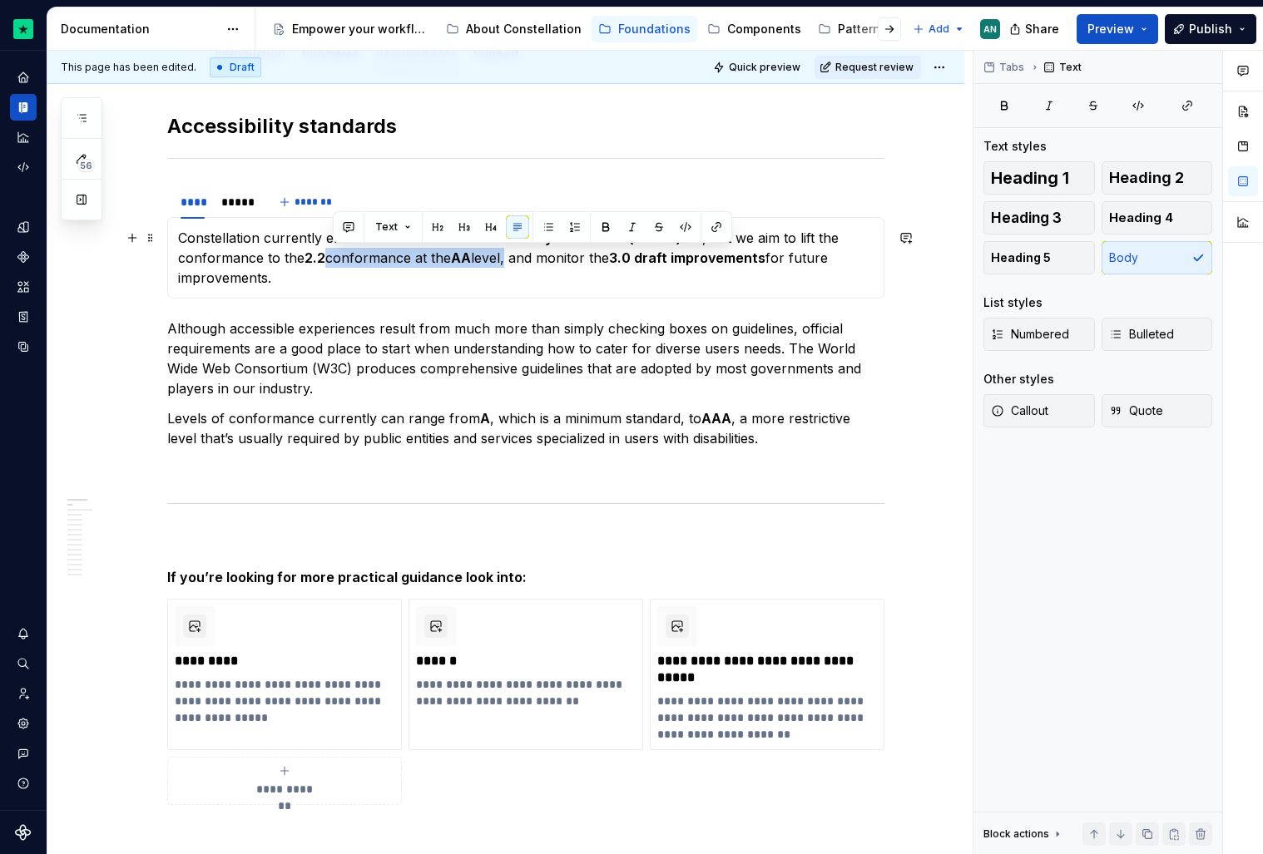
drag, startPoint x: 334, startPoint y: 256, endPoint x: 512, endPoint y: 261, distance: 178.1
click at [512, 261] on p "Constellation currently ensures Web Content Accessibility Guidelines (WCAG) 2.1…" at bounding box center [526, 258] width 696 height 60
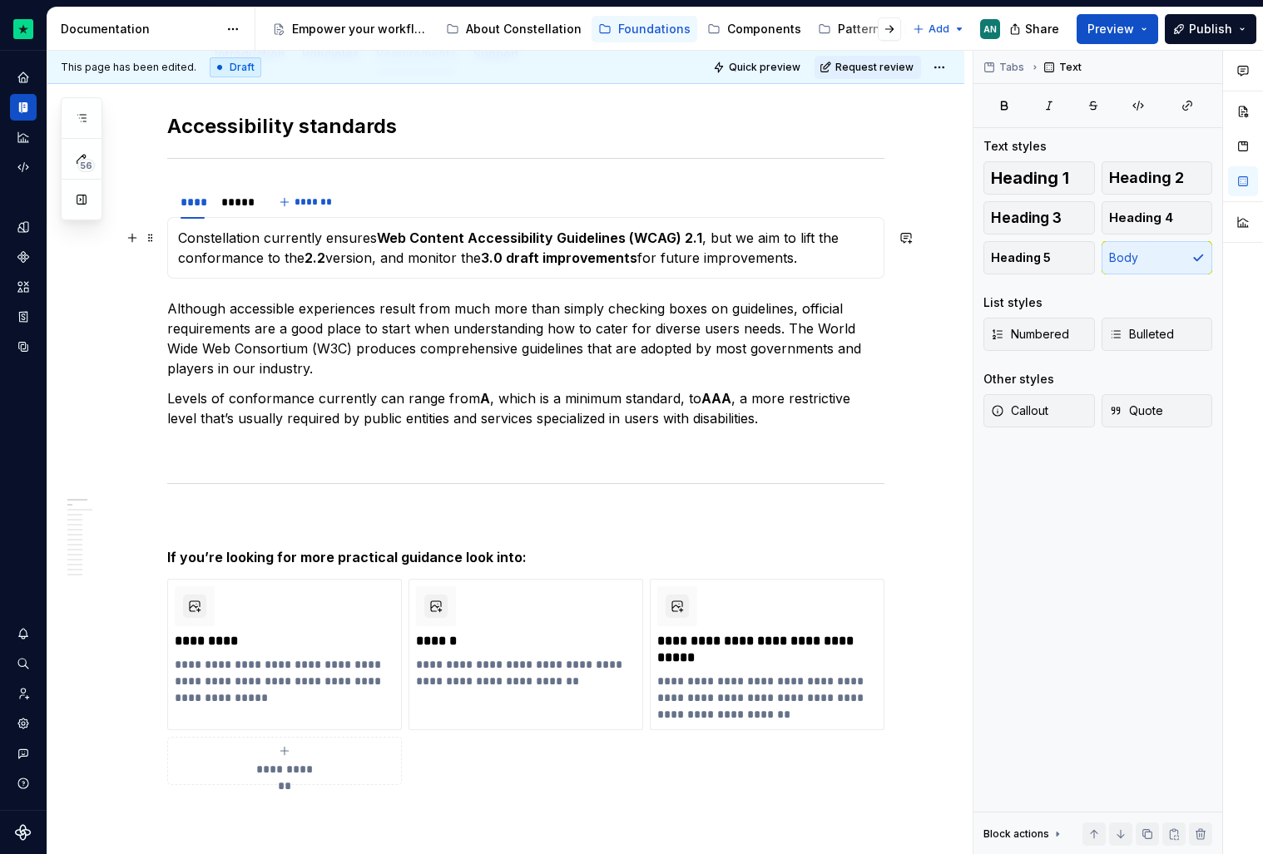
click at [820, 262] on p "Constellation currently ensures Web Content Accessibility Guidelines (WCAG) 2.1…" at bounding box center [526, 248] width 696 height 40
click at [379, 261] on p "Constellation currently ensures Web Content Accessibility Guidelines (WCAG) 2.1…" at bounding box center [526, 248] width 696 height 40
click at [389, 260] on p "Constellation currently ensures Web Content Accessibility Guidelines (WCAG) 2.1…" at bounding box center [526, 248] width 696 height 40
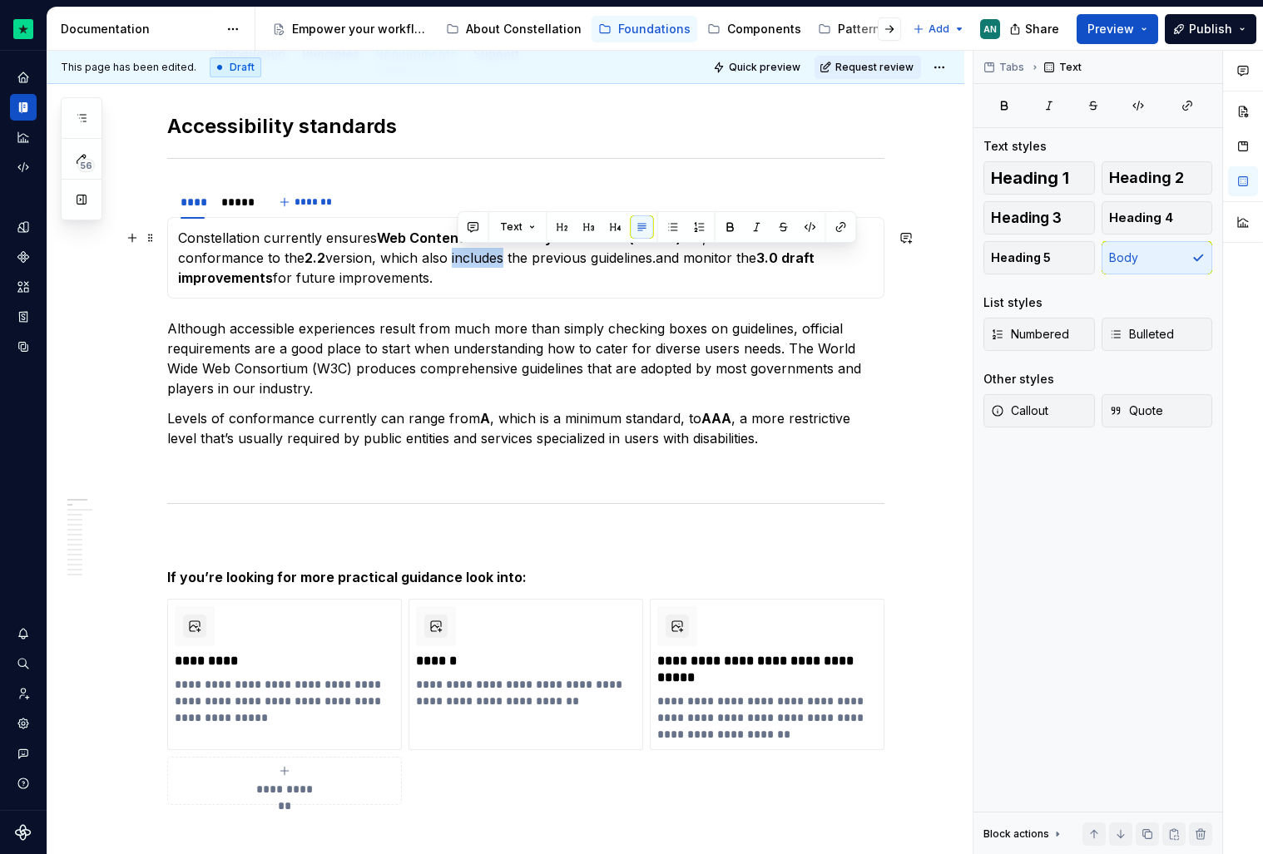
drag, startPoint x: 457, startPoint y: 259, endPoint x: 507, endPoint y: 261, distance: 50.8
click at [507, 261] on p "Constellation currently ensures Web Content Accessibility Guidelines (WCAG) 2.1…" at bounding box center [526, 258] width 696 height 60
click at [646, 260] on p "Constellation currently ensures Web Content Accessibility Guidelines (WCAG) 2.1…" at bounding box center [526, 258] width 696 height 60
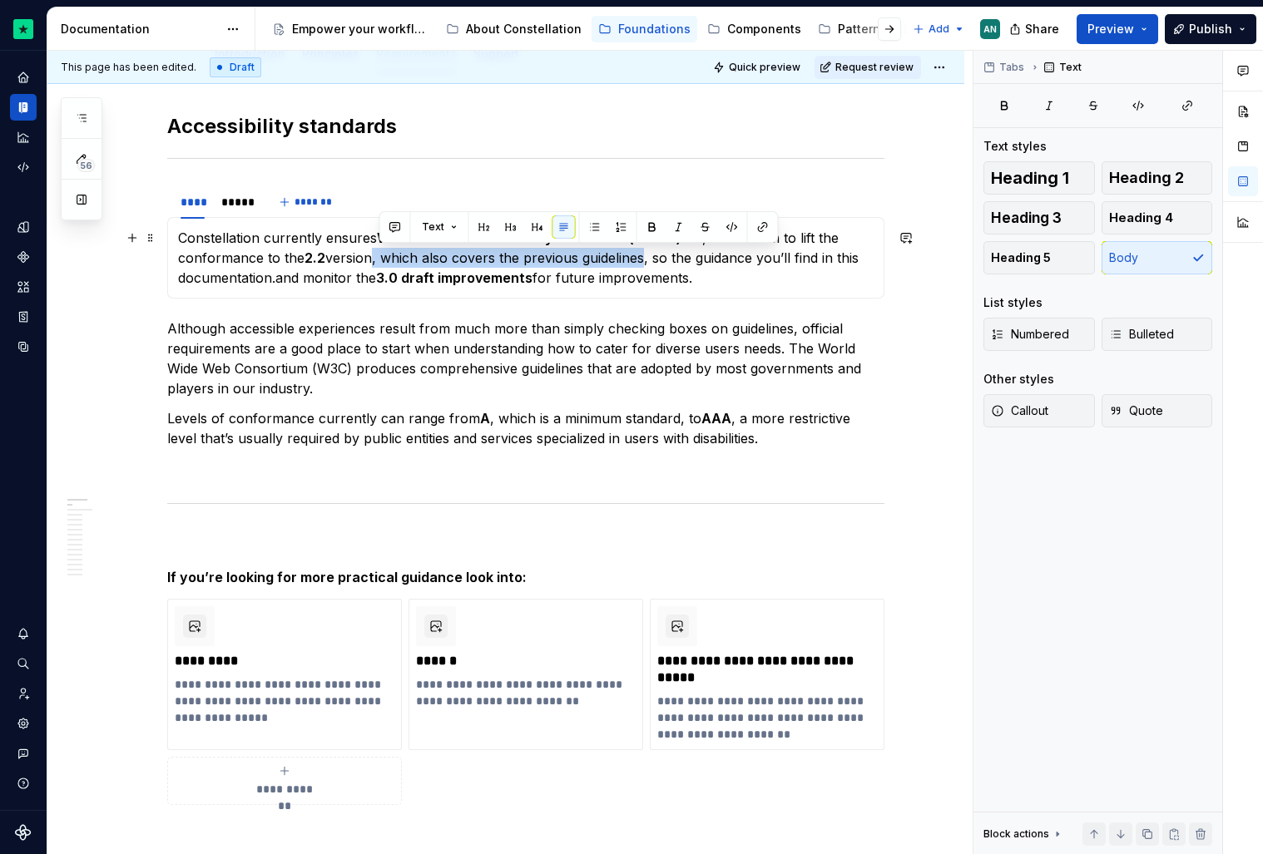
drag, startPoint x: 377, startPoint y: 261, endPoint x: 649, endPoint y: 265, distance: 272.1
click at [649, 265] on p "Constellation currently ensures Web Content Accessibility Guidelines (WCAG) 2.1…" at bounding box center [526, 258] width 696 height 60
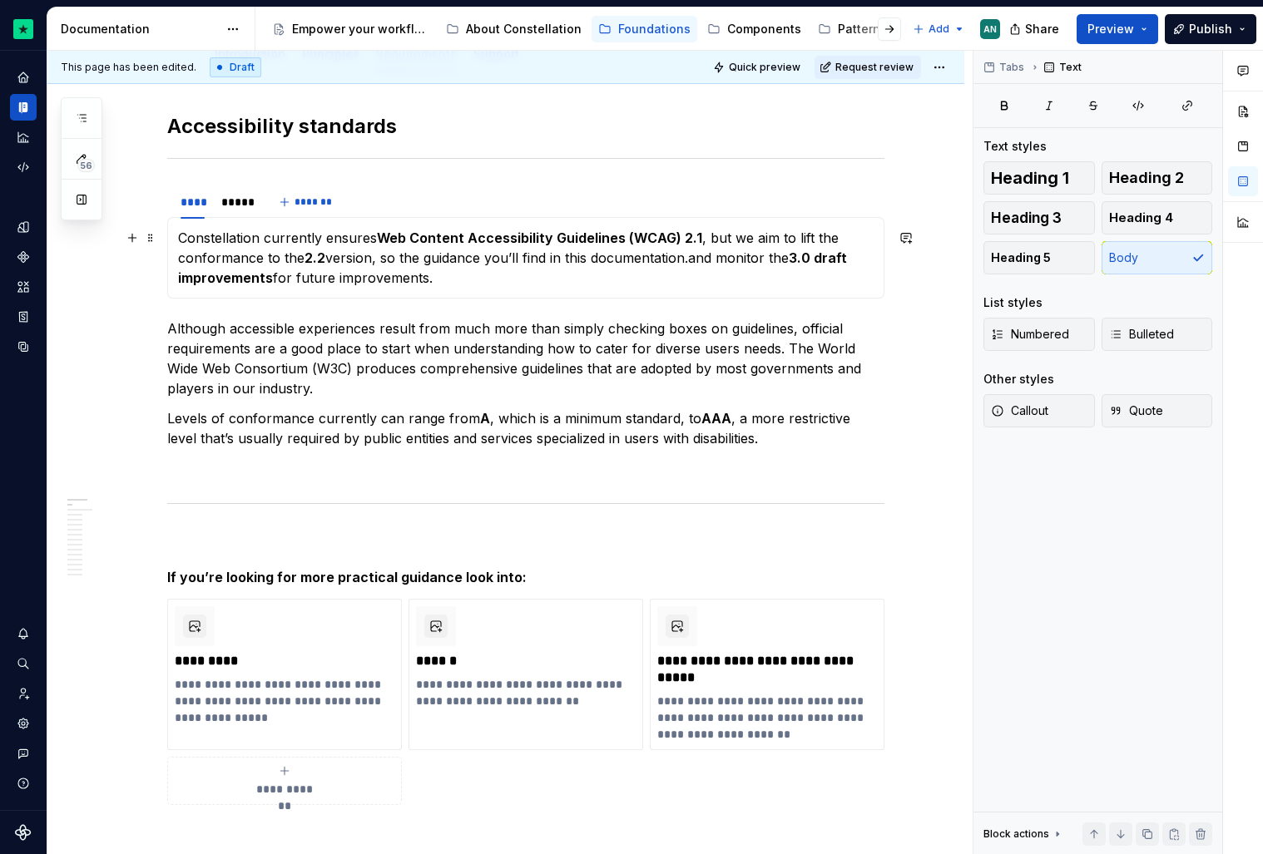
click at [689, 255] on p "Constellation currently ensures Web Content Accessibility Guidelines (WCAG) 2.1…" at bounding box center [526, 258] width 696 height 60
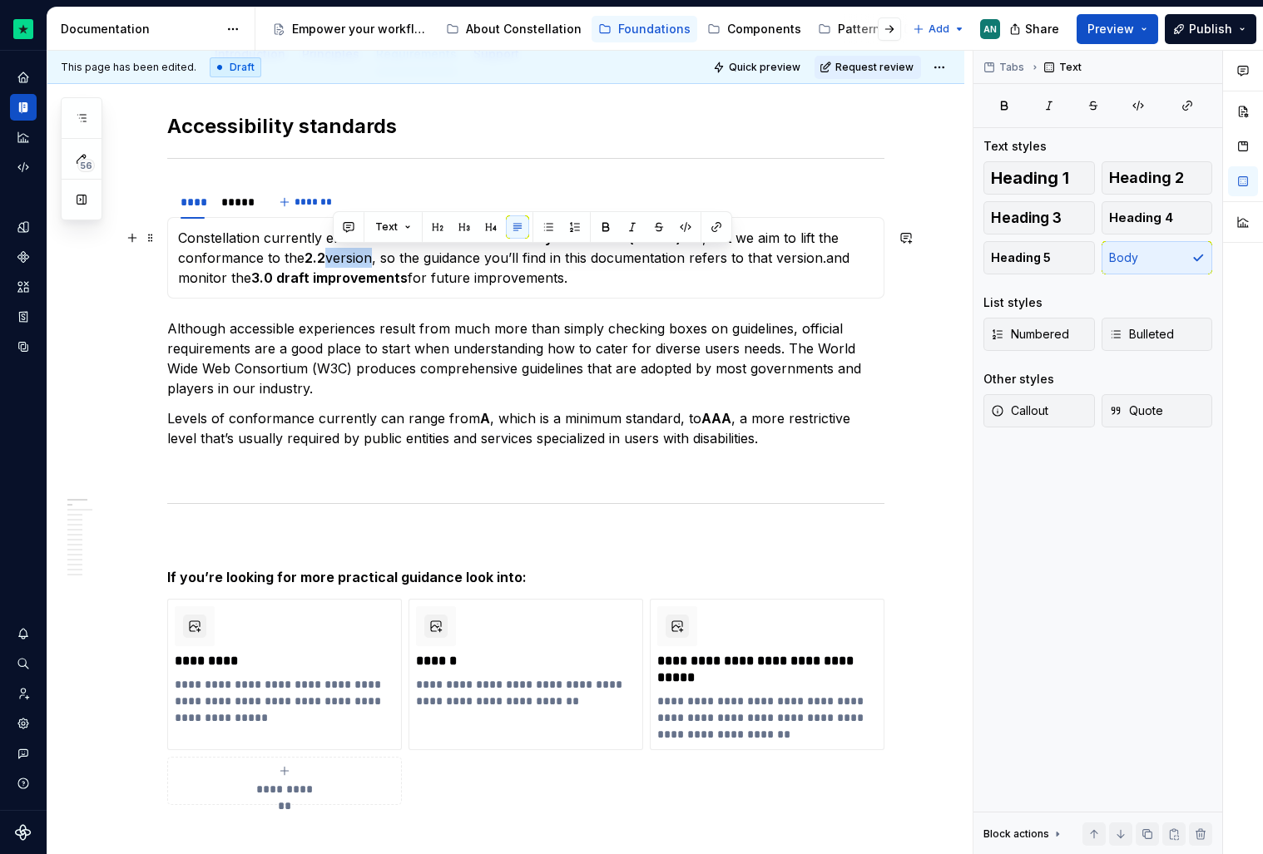
drag, startPoint x: 377, startPoint y: 260, endPoint x: 334, endPoint y: 260, distance: 43.3
click at [334, 260] on p "Constellation currently ensures Web Content Accessibility Guidelines (WCAG) 2.1…" at bounding box center [526, 258] width 696 height 60
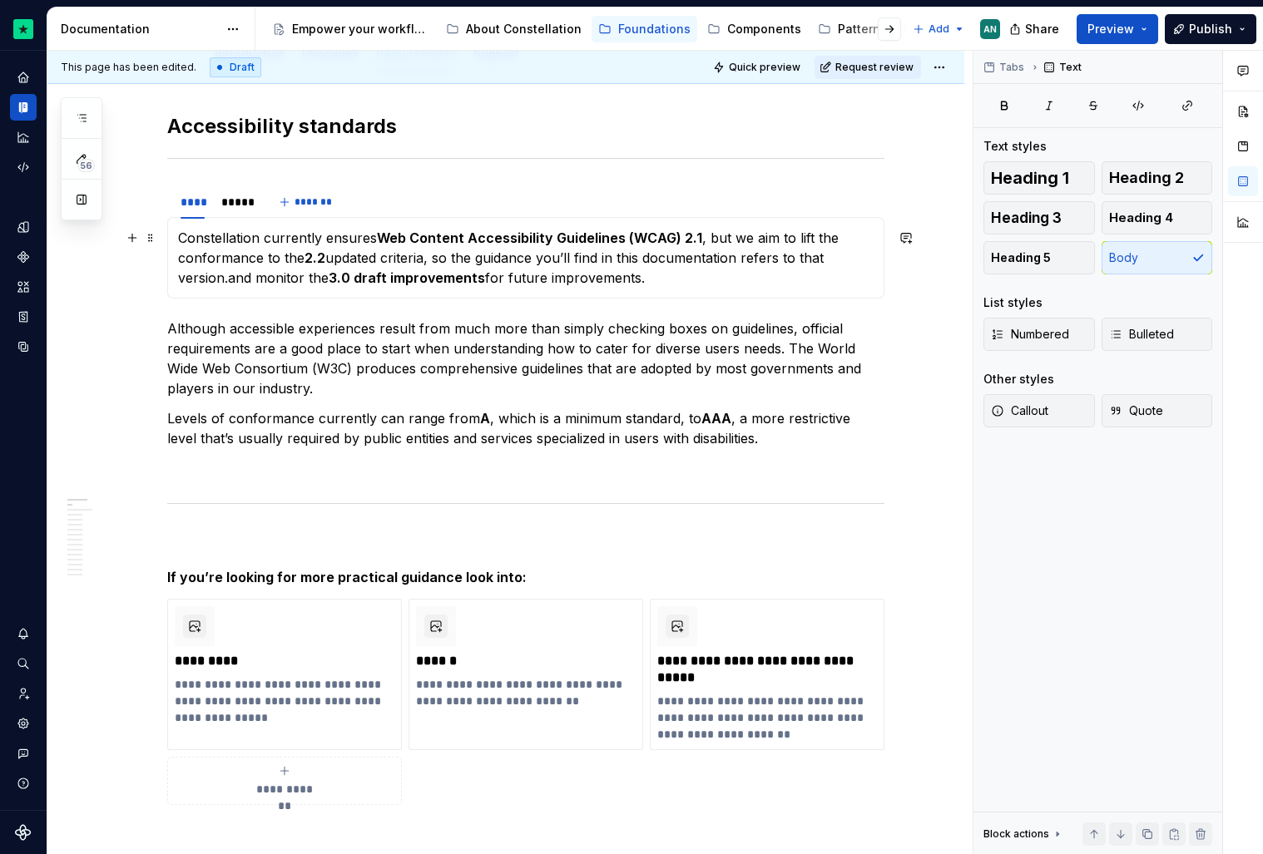
click at [231, 279] on p "Constellation currently ensures Web Content Accessibility Guidelines (WCAG) 2.1…" at bounding box center [526, 258] width 696 height 60
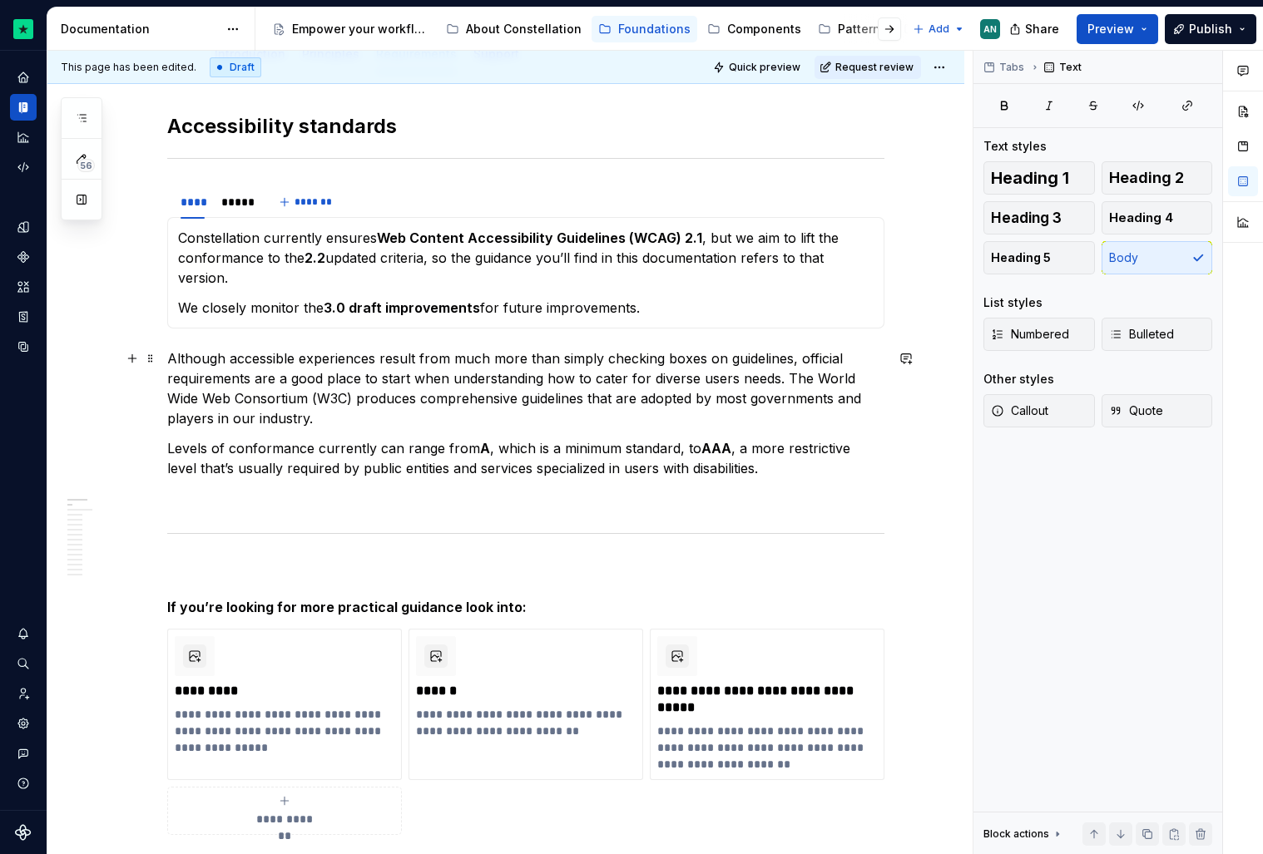
click at [319, 408] on p "Although accessible experiences result from much more than simply checking boxe…" at bounding box center [525, 389] width 717 height 80
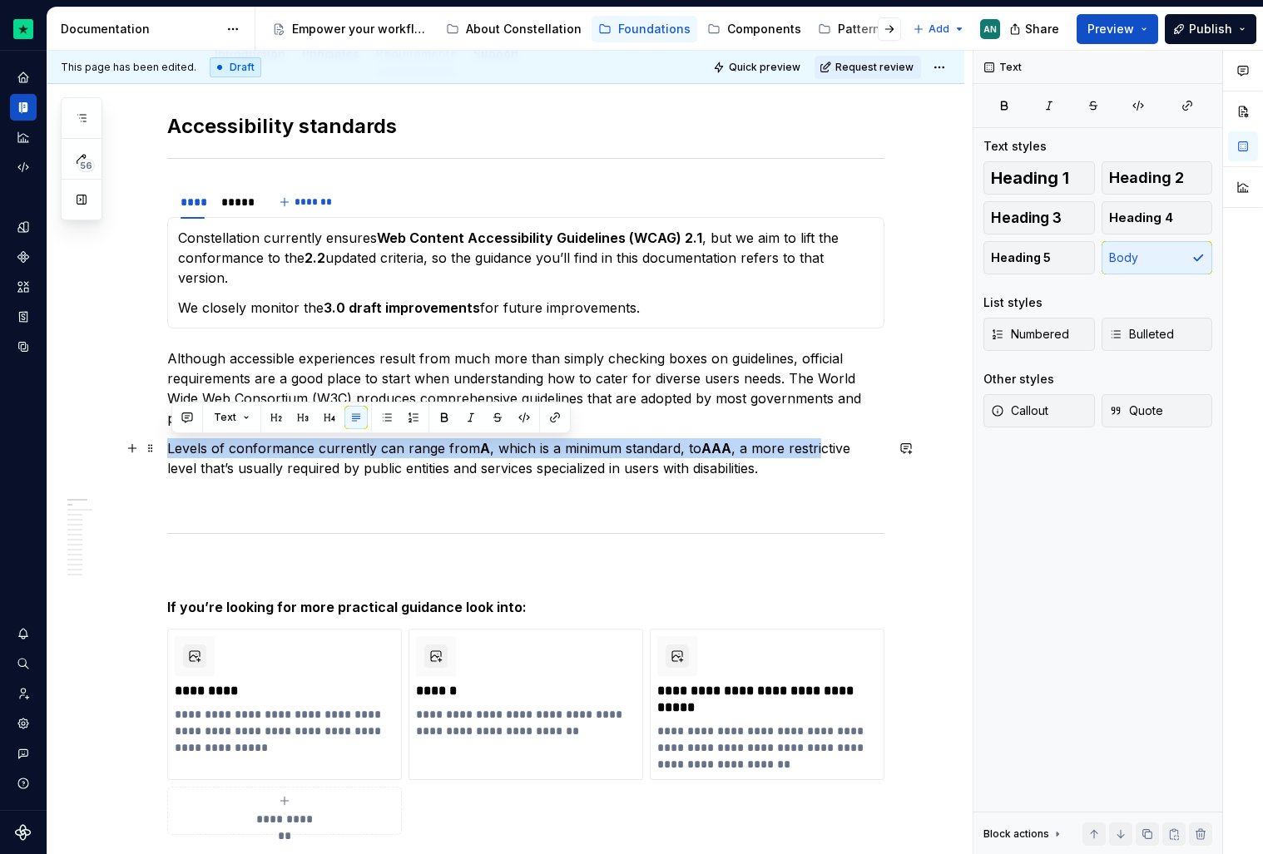
drag, startPoint x: 173, startPoint y: 442, endPoint x: 820, endPoint y: 453, distance: 647.4
click at [820, 453] on p "Levels of conformance currently can range from A , which is a minimum standard,…" at bounding box center [525, 458] width 717 height 40
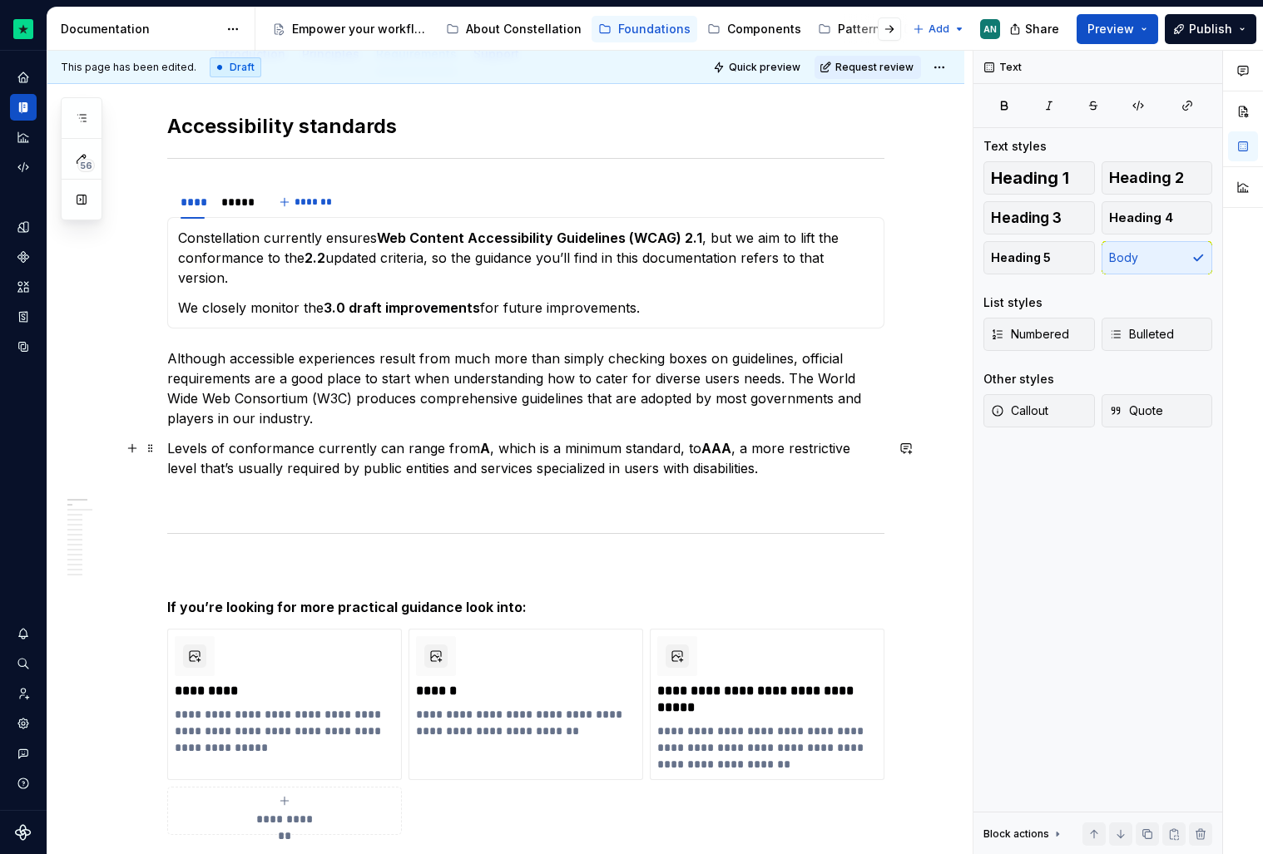
click at [792, 460] on p "Levels of conformance currently can range from A , which is a minimum standard,…" at bounding box center [525, 458] width 717 height 40
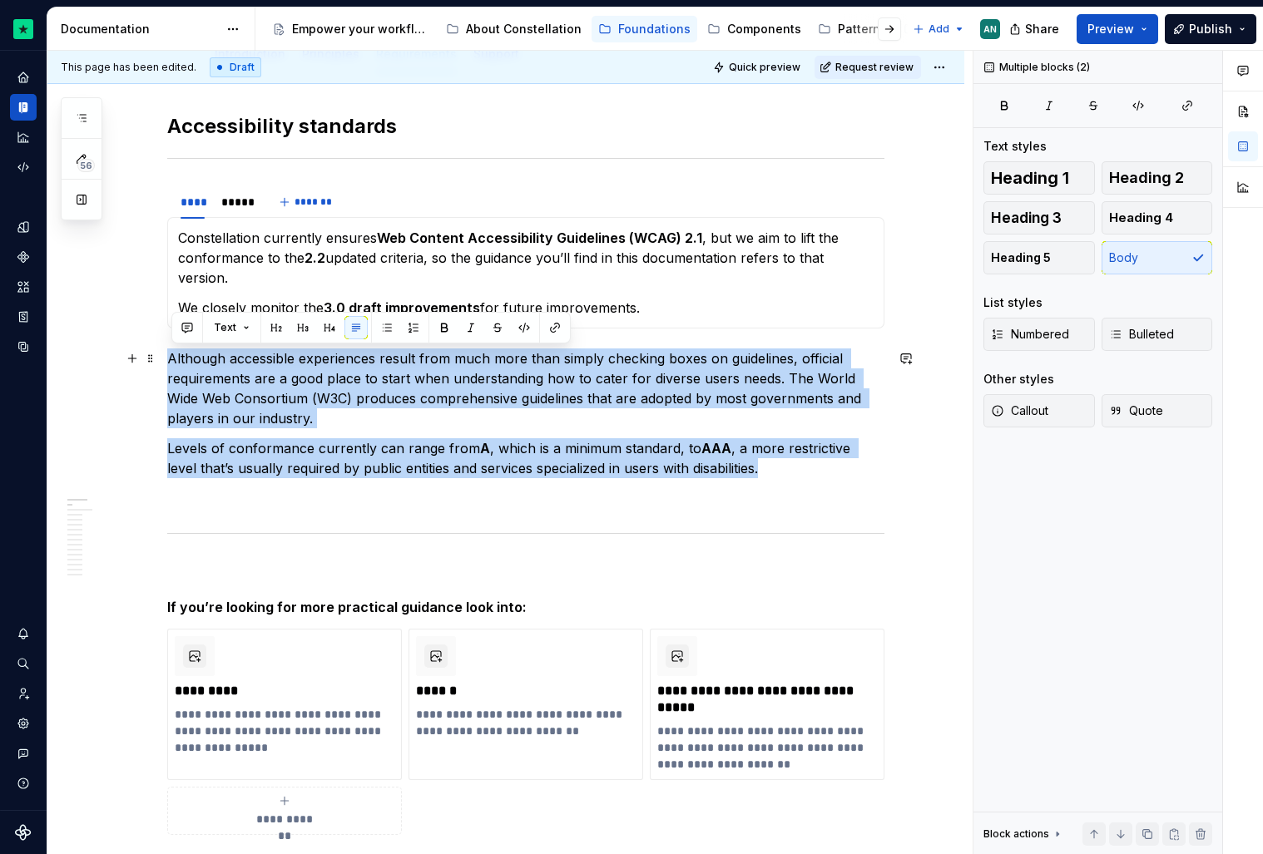
drag, startPoint x: 788, startPoint y: 472, endPoint x: 168, endPoint y: 350, distance: 631.6
copy div "Although accessible experiences result from much more than simply checking boxe…"
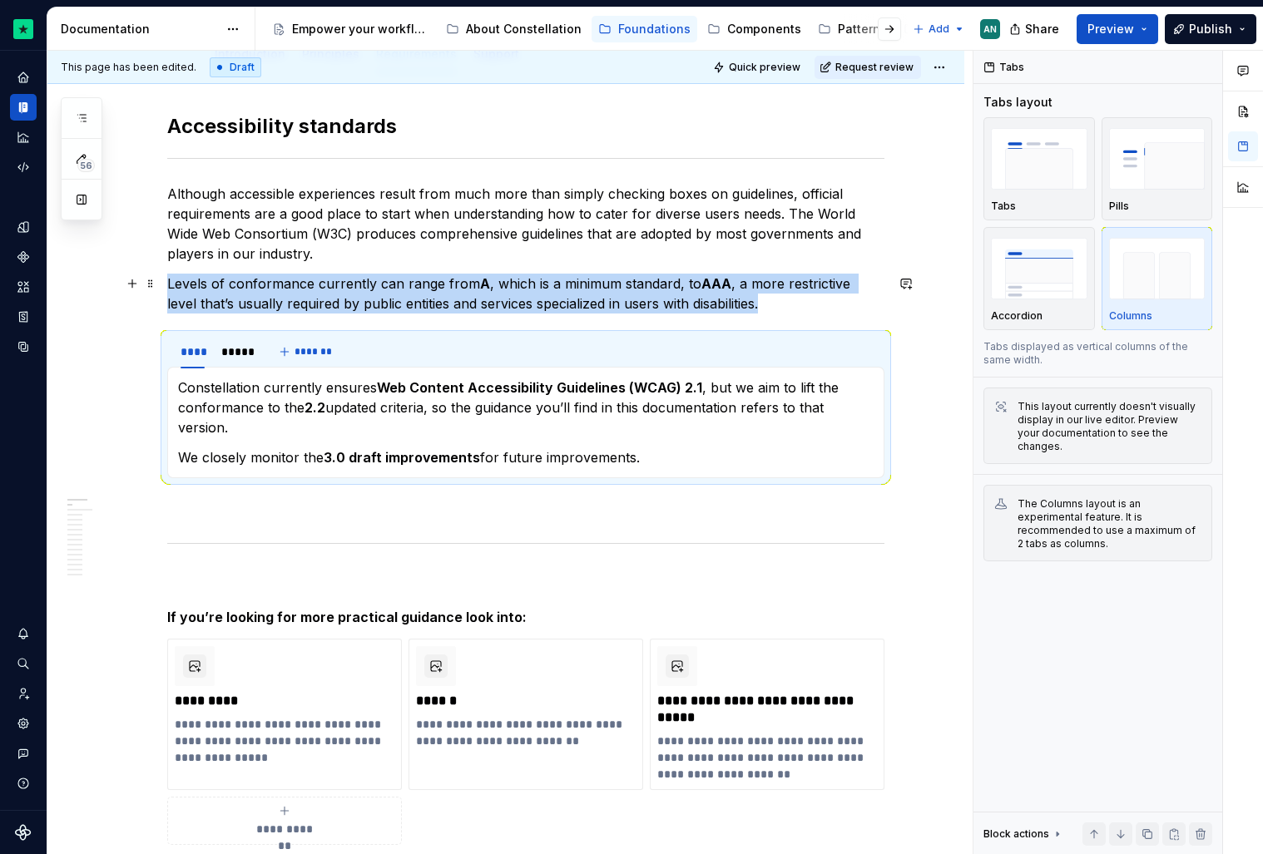
click at [745, 298] on p "Levels of conformance currently can range from A , which is a minimum standard,…" at bounding box center [525, 294] width 717 height 40
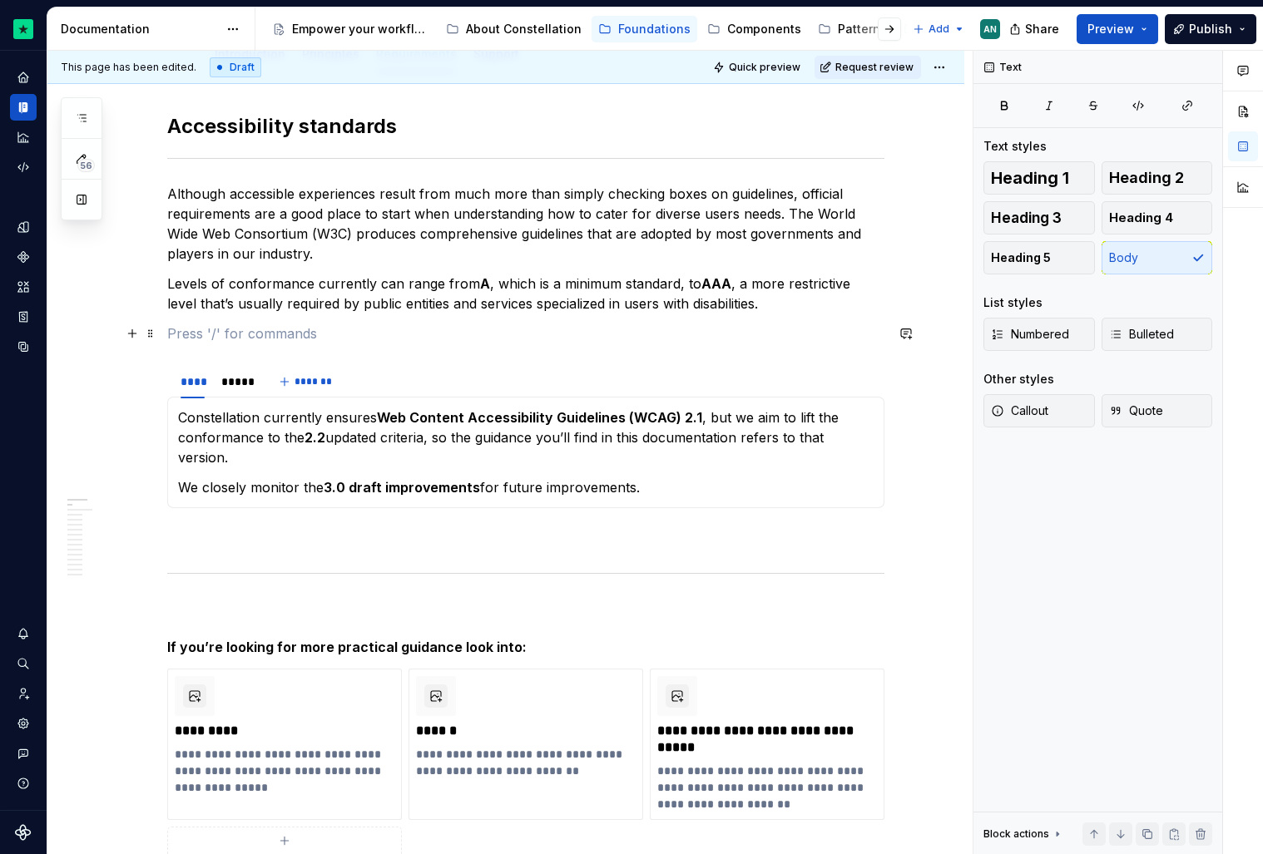
click at [305, 339] on p at bounding box center [525, 334] width 717 height 20
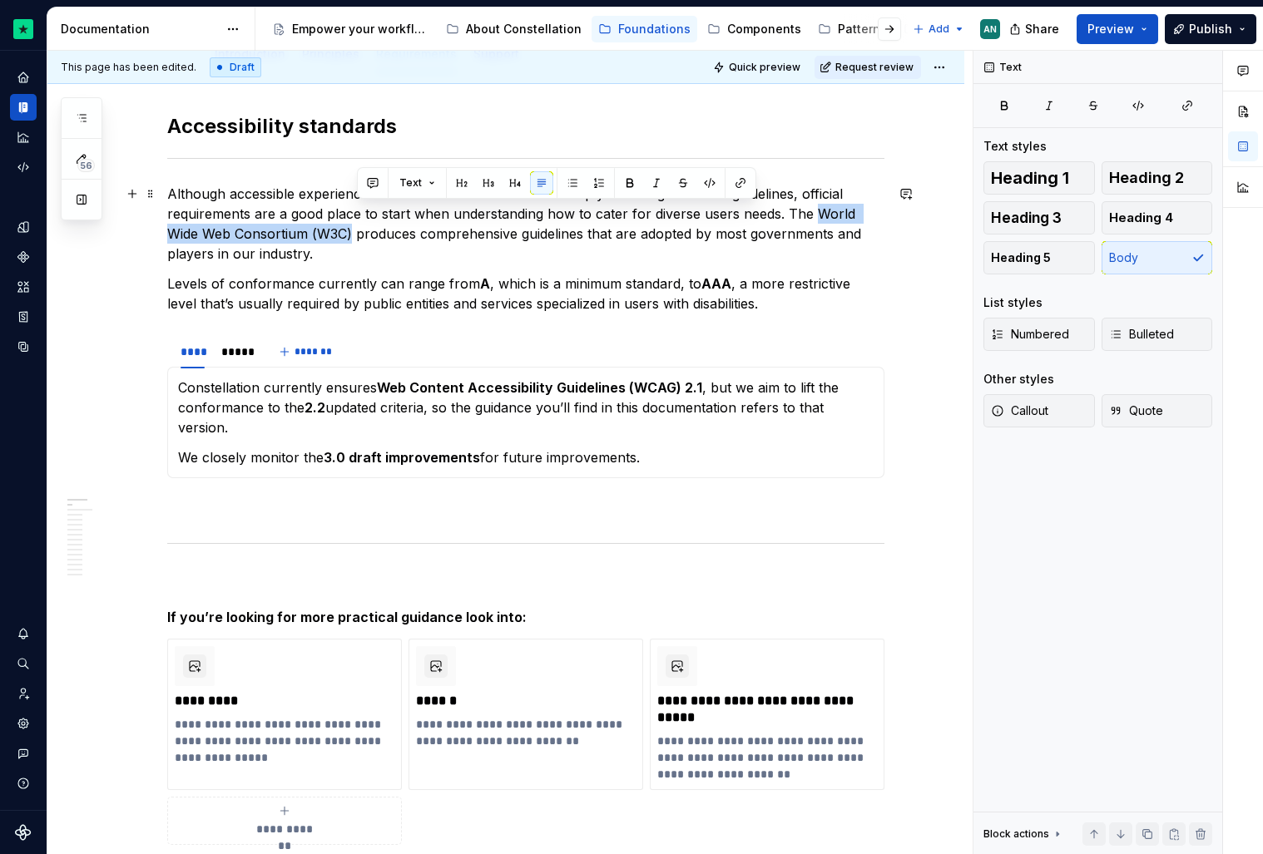
drag, startPoint x: 814, startPoint y: 213, endPoint x: 355, endPoint y: 234, distance: 459.7
click at [355, 234] on p "Although accessible experiences result from much more than simply checking boxe…" at bounding box center [525, 224] width 717 height 80
click at [324, 229] on p "Although accessible experiences result from much more than simply checking boxe…" at bounding box center [525, 224] width 717 height 80
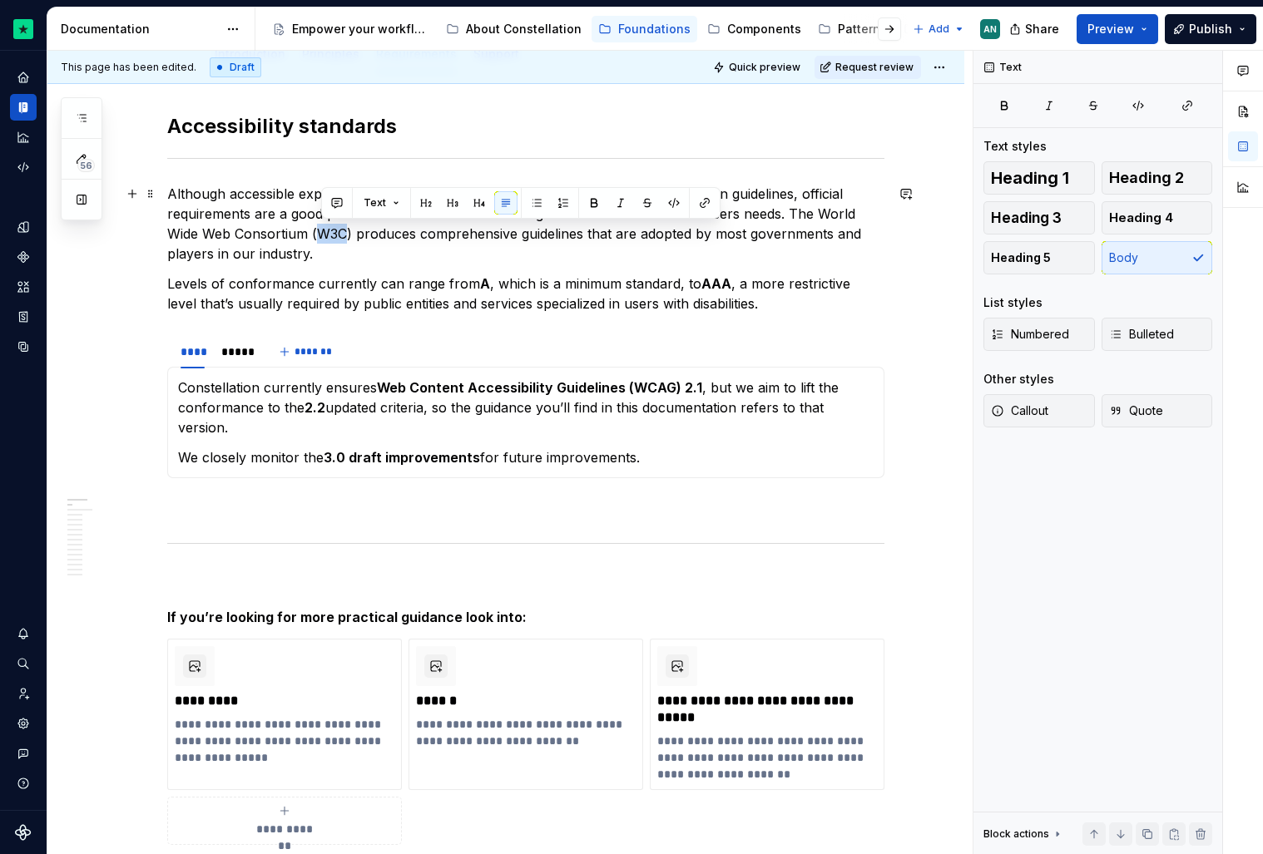
drag, startPoint x: 323, startPoint y: 234, endPoint x: 351, endPoint y: 234, distance: 28.3
click at [351, 234] on p "Although accessible experiences result from much more than simply checking boxe…" at bounding box center [525, 224] width 717 height 80
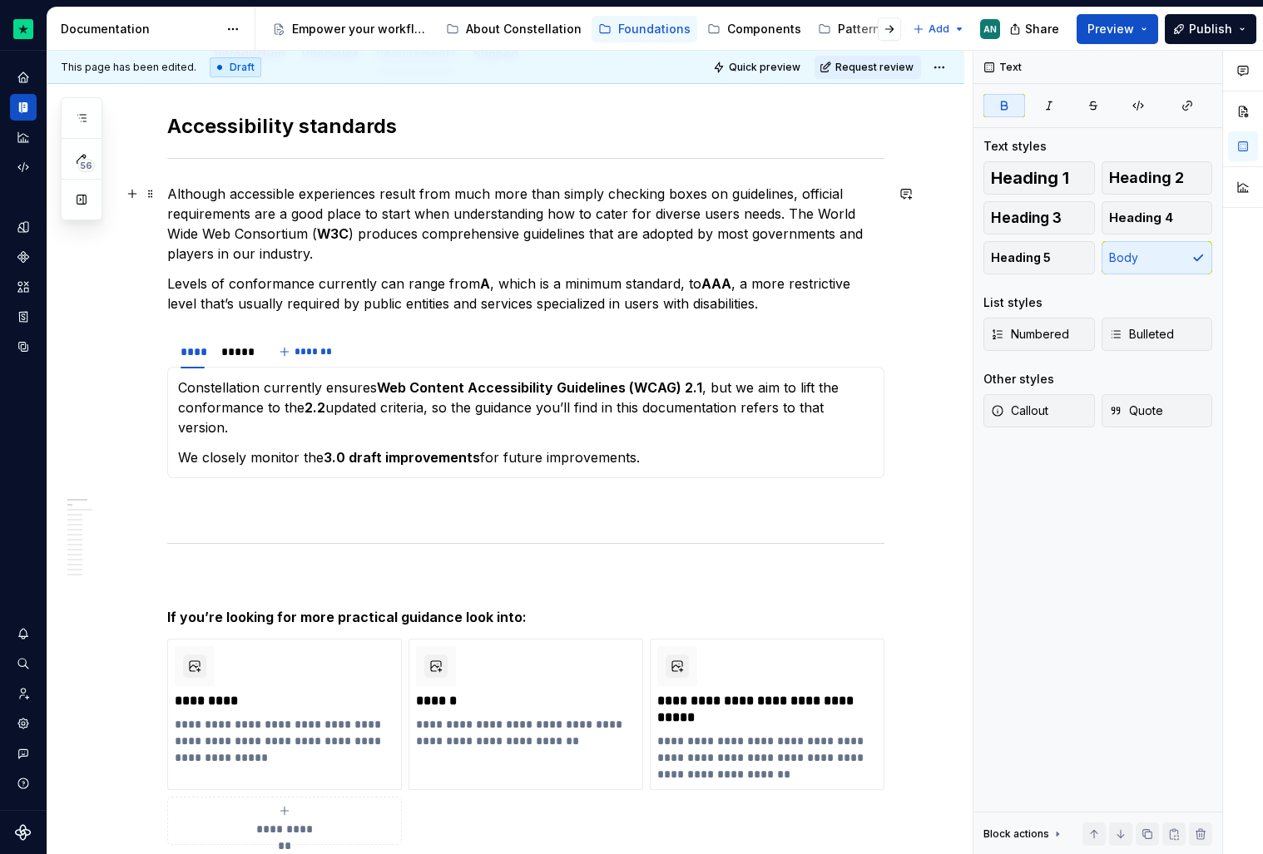
click at [353, 234] on p "Although accessible experiences result from much more than simply checking boxe…" at bounding box center [525, 224] width 717 height 80
drag, startPoint x: 310, startPoint y: 235, endPoint x: 814, endPoint y: 210, distance: 504.8
click at [814, 210] on p "Although accessible experiences result from much more than simply checking boxe…" at bounding box center [525, 224] width 717 height 80
click at [452, 298] on p "Levels of conformance currently can range from A , which is a minimum standard,…" at bounding box center [525, 294] width 717 height 40
click at [762, 302] on p "Levels of conformance currently can range from A , which is a minimum standard,…" at bounding box center [525, 294] width 717 height 40
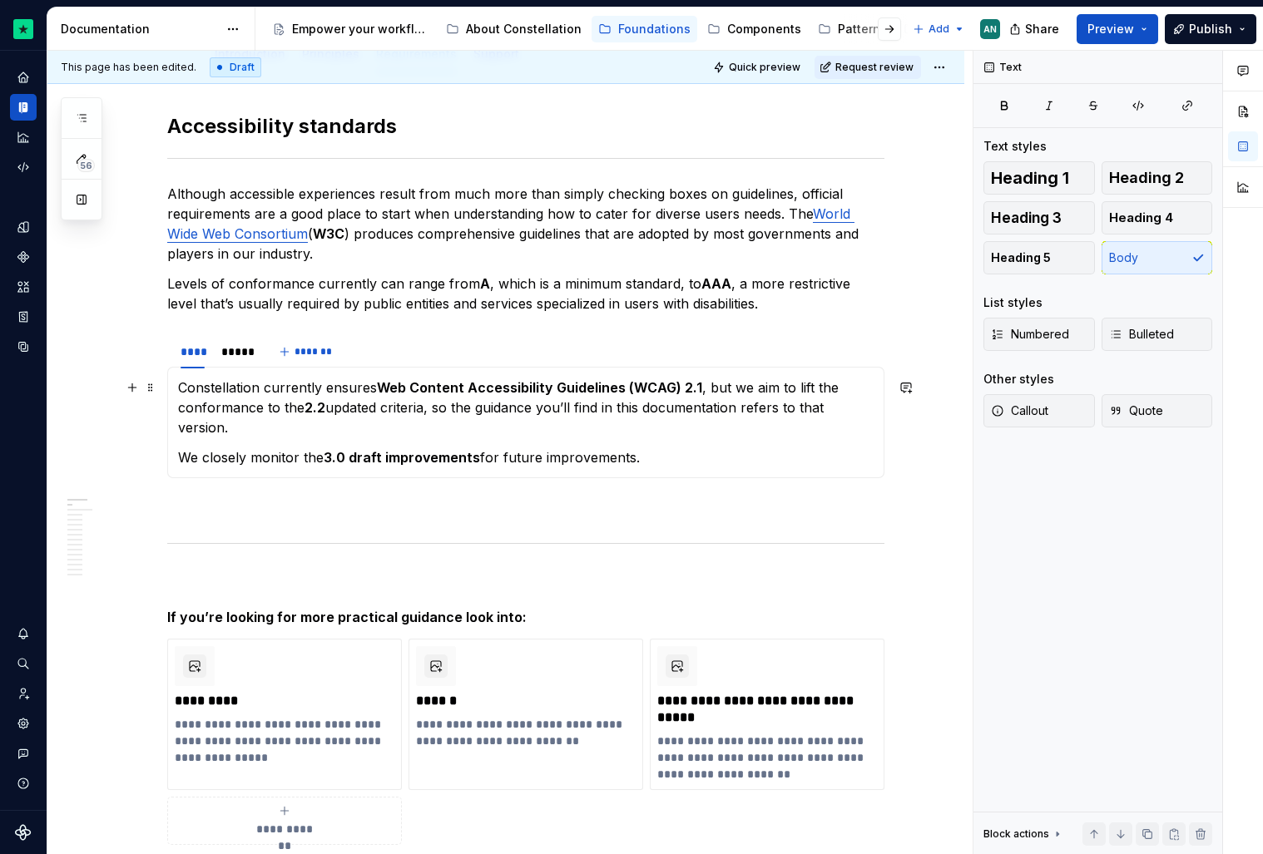
click at [298, 429] on p "Constellation currently ensures Web Content Accessibility Guidelines (WCAG) 2.1…" at bounding box center [526, 408] width 696 height 60
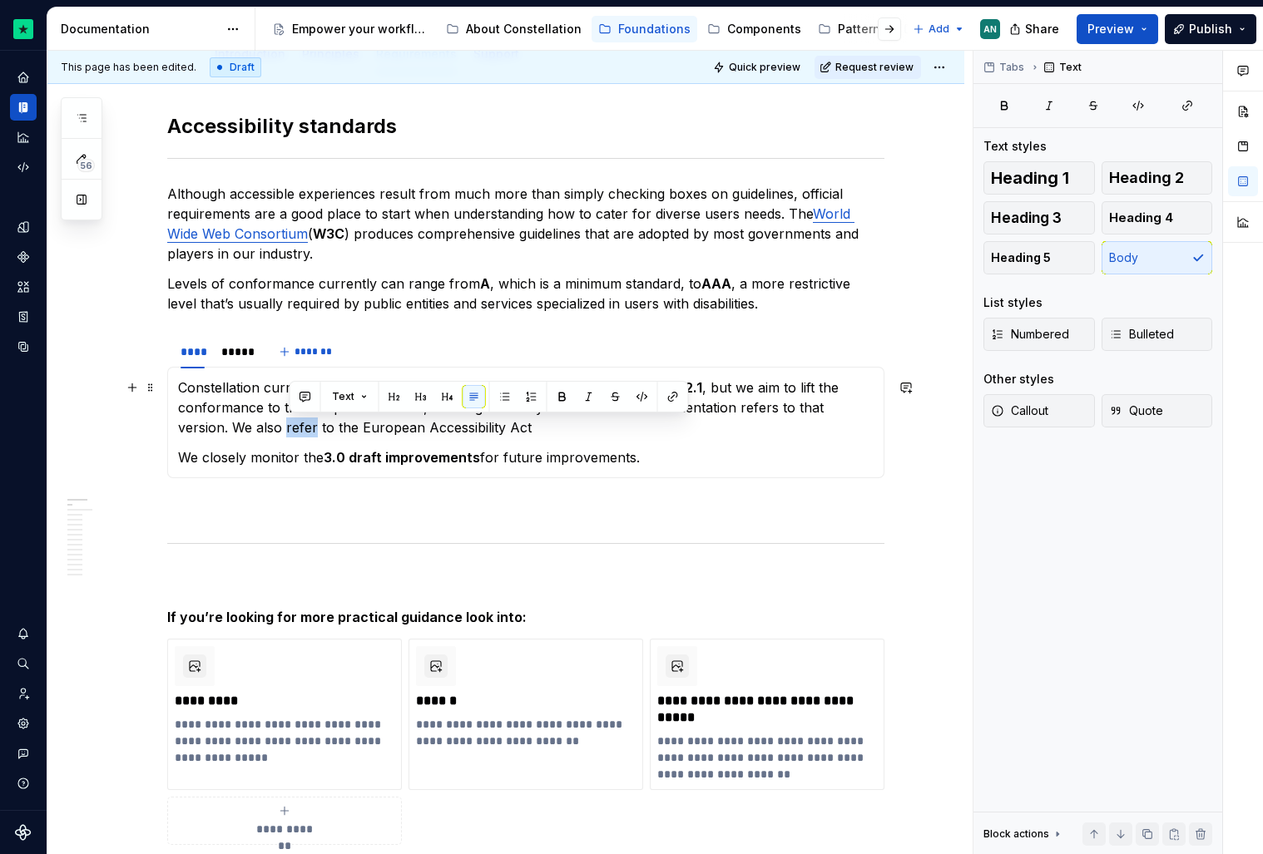
drag, startPoint x: 319, startPoint y: 428, endPoint x: 290, endPoint y: 427, distance: 30.0
click at [290, 427] on p "Constellation currently ensures Web Content Accessibility Guidelines (WCAG) 2.1…" at bounding box center [526, 408] width 696 height 60
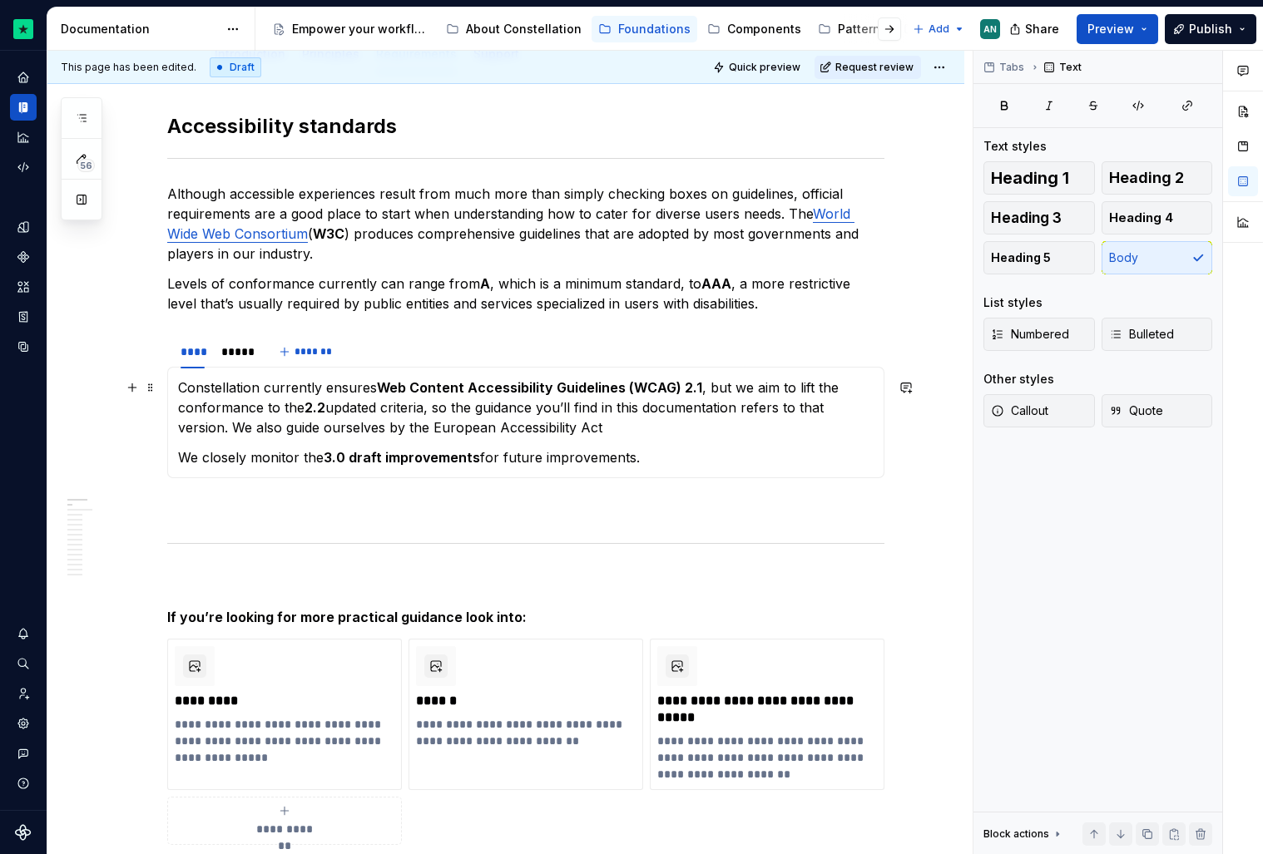
click at [643, 427] on p "Constellation currently ensures Web Content Accessibility Guidelines (WCAG) 2.1…" at bounding box center [526, 408] width 696 height 60
click at [689, 426] on p "Constellation currently ensures Web Content Accessibility Guidelines (WCAG) 2.1…" at bounding box center [526, 408] width 696 height 60
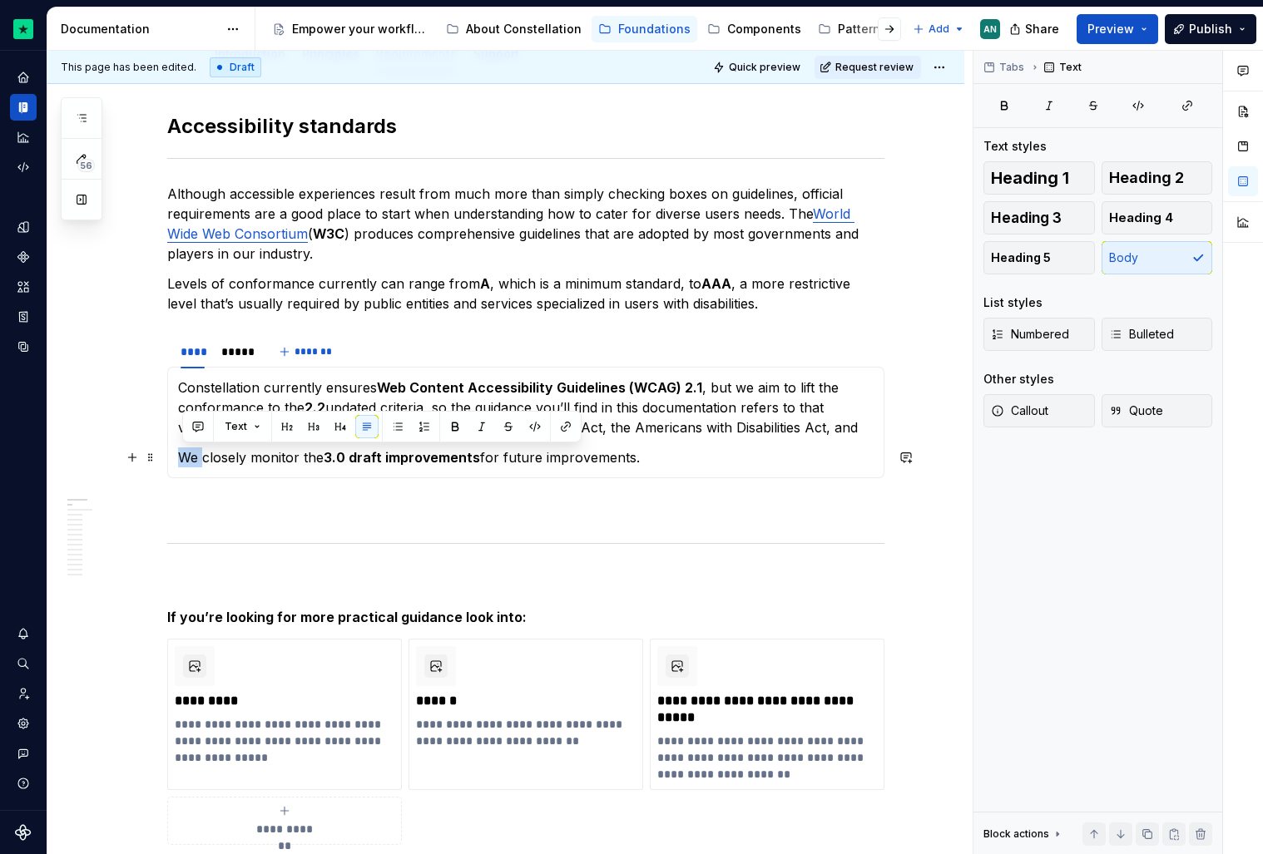
drag, startPoint x: 206, startPoint y: 459, endPoint x: 181, endPoint y: 440, distance: 32.1
click at [181, 440] on div "**********" at bounding box center [525, 422] width 717 height 111
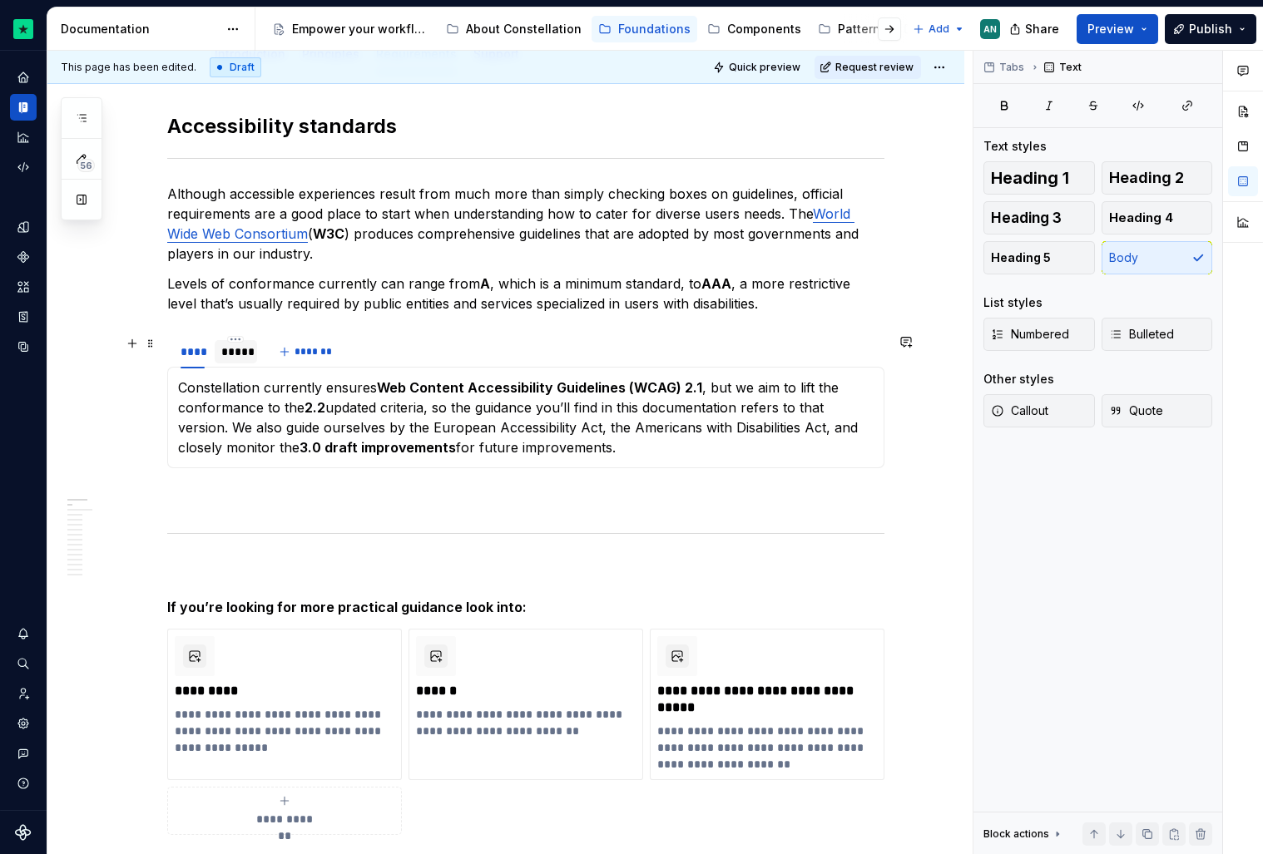
click at [232, 358] on div "*****" at bounding box center [235, 352] width 29 height 17
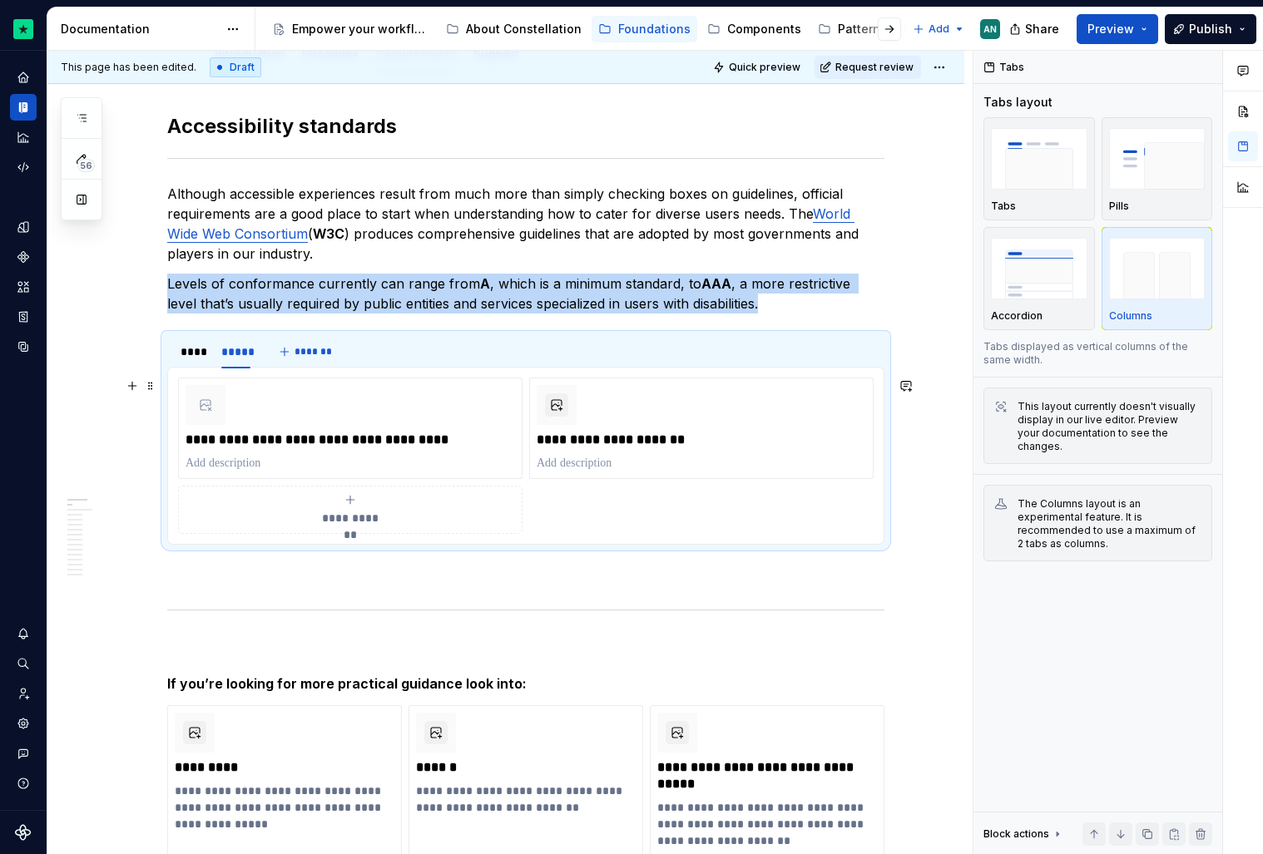
click at [764, 505] on div "**********" at bounding box center [526, 456] width 696 height 156
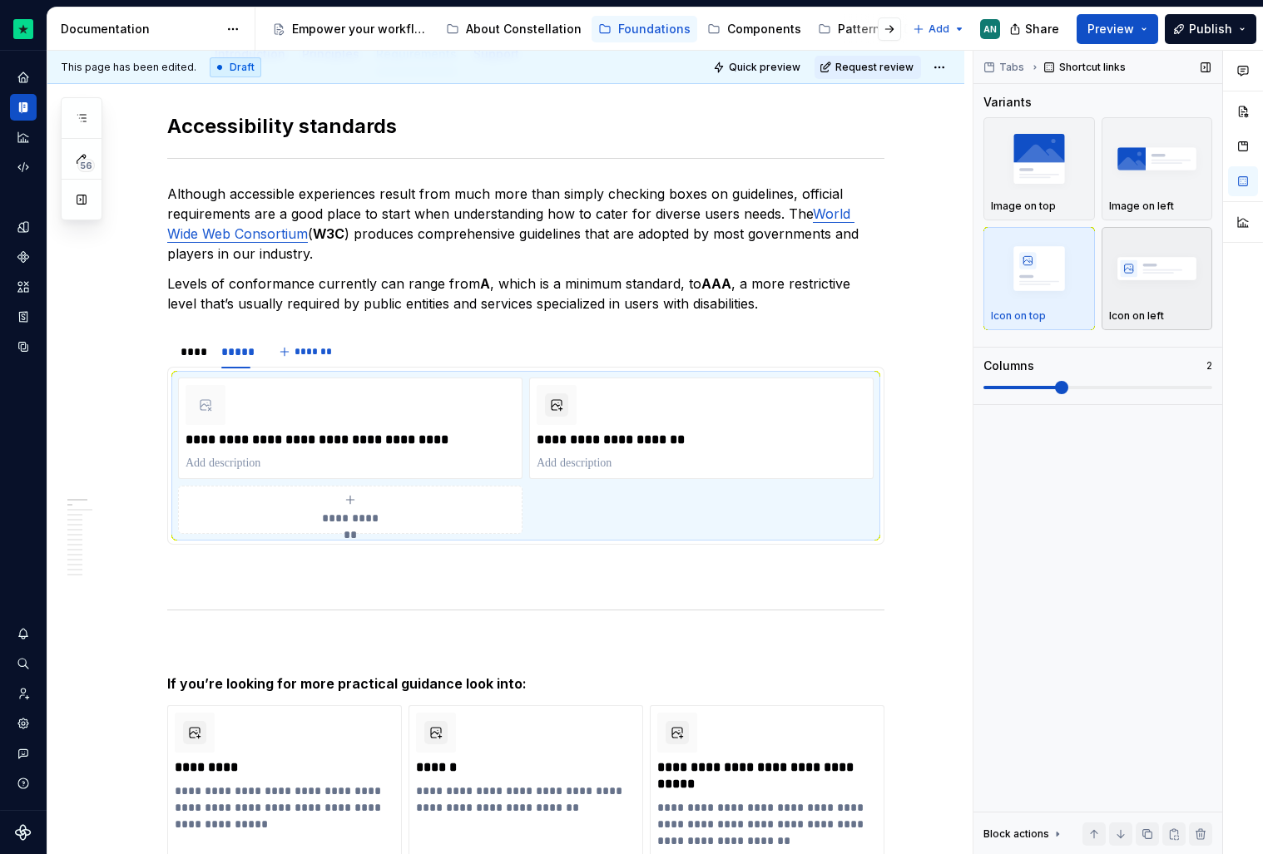
click at [1176, 266] on img "button" at bounding box center [1157, 268] width 97 height 61
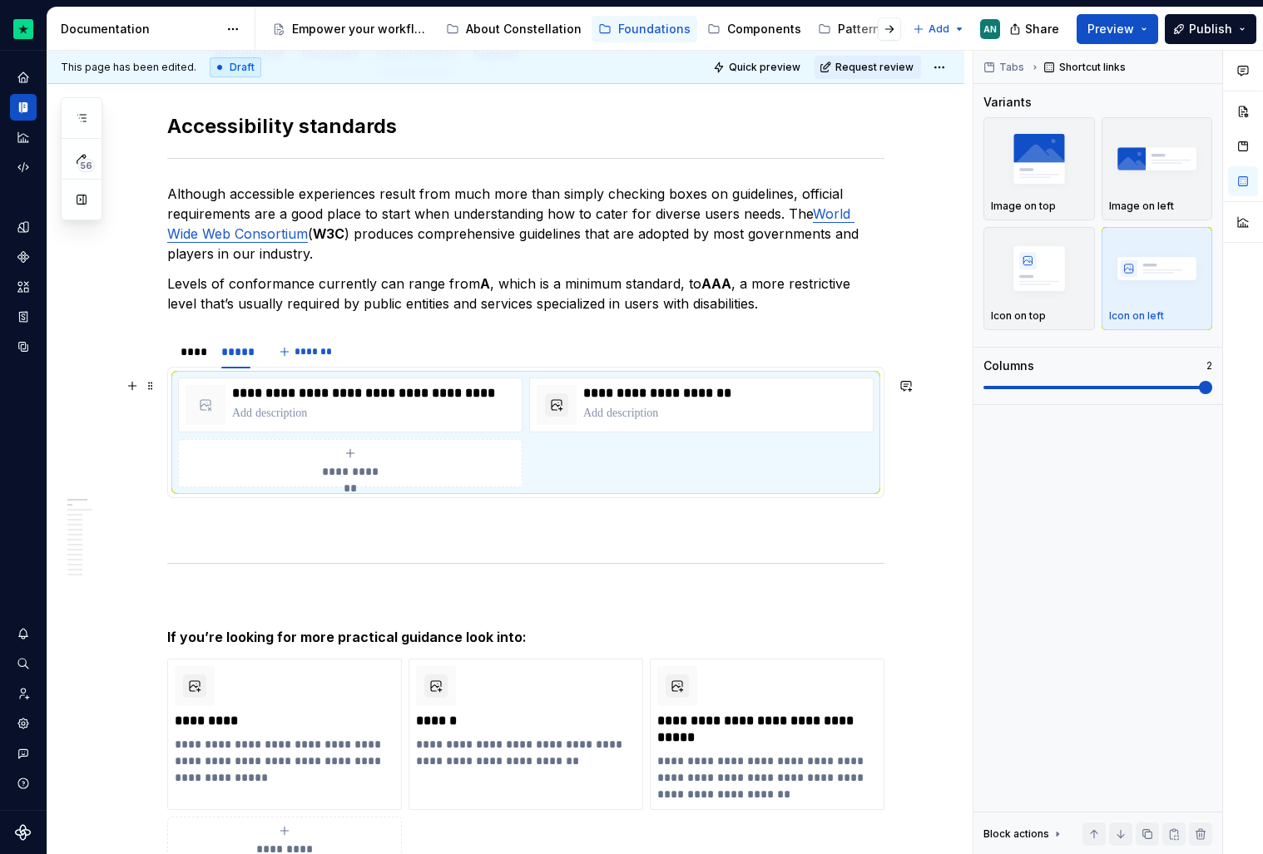
click at [380, 467] on span "**********" at bounding box center [350, 471] width 73 height 17
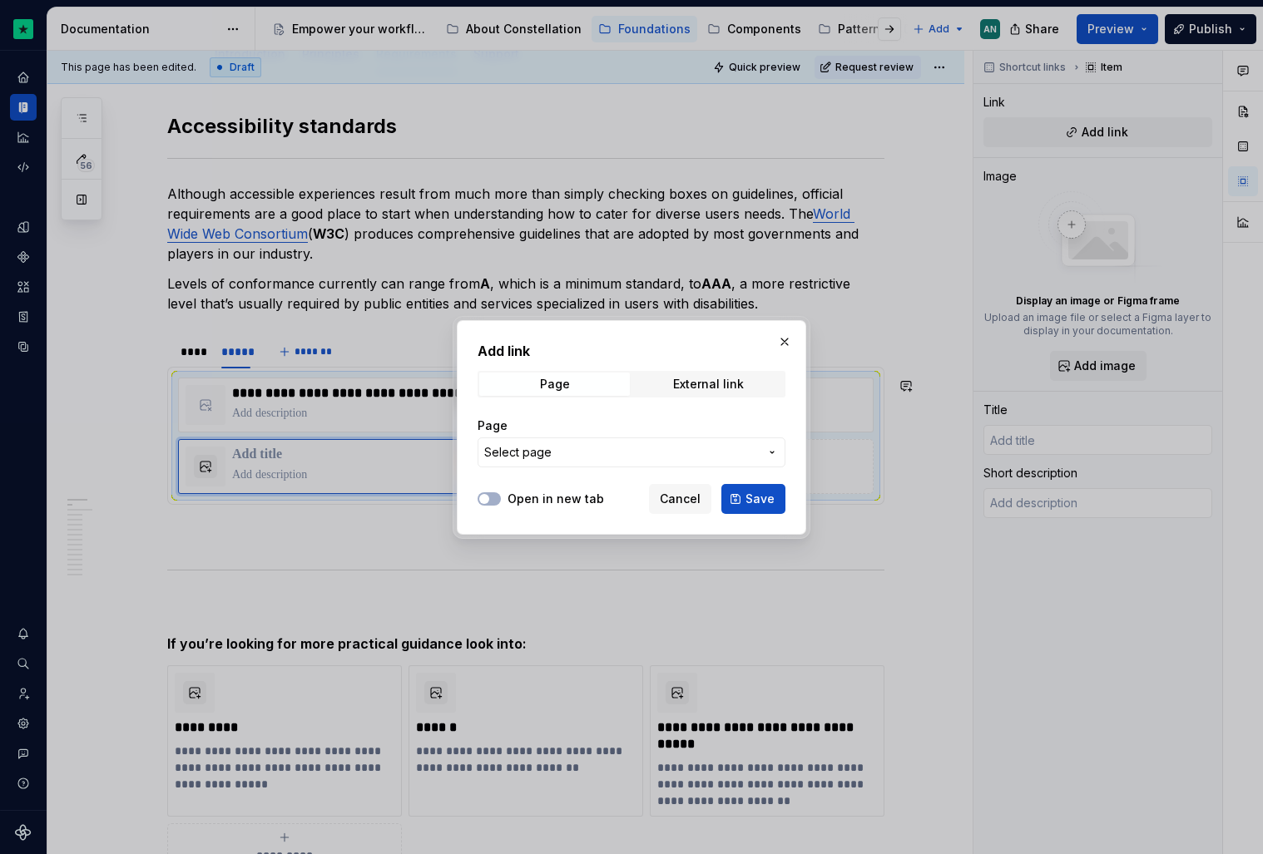
click at [707, 368] on div "Add link Page External link Page Select page" at bounding box center [632, 409] width 308 height 136
click at [697, 376] on span "External link" at bounding box center [708, 384] width 151 height 23
click at [491, 505] on div at bounding box center [489, 499] width 23 height 17
click at [492, 497] on button "Open in new tab" at bounding box center [489, 499] width 23 height 13
click at [606, 432] on div "URL" at bounding box center [632, 426] width 308 height 17
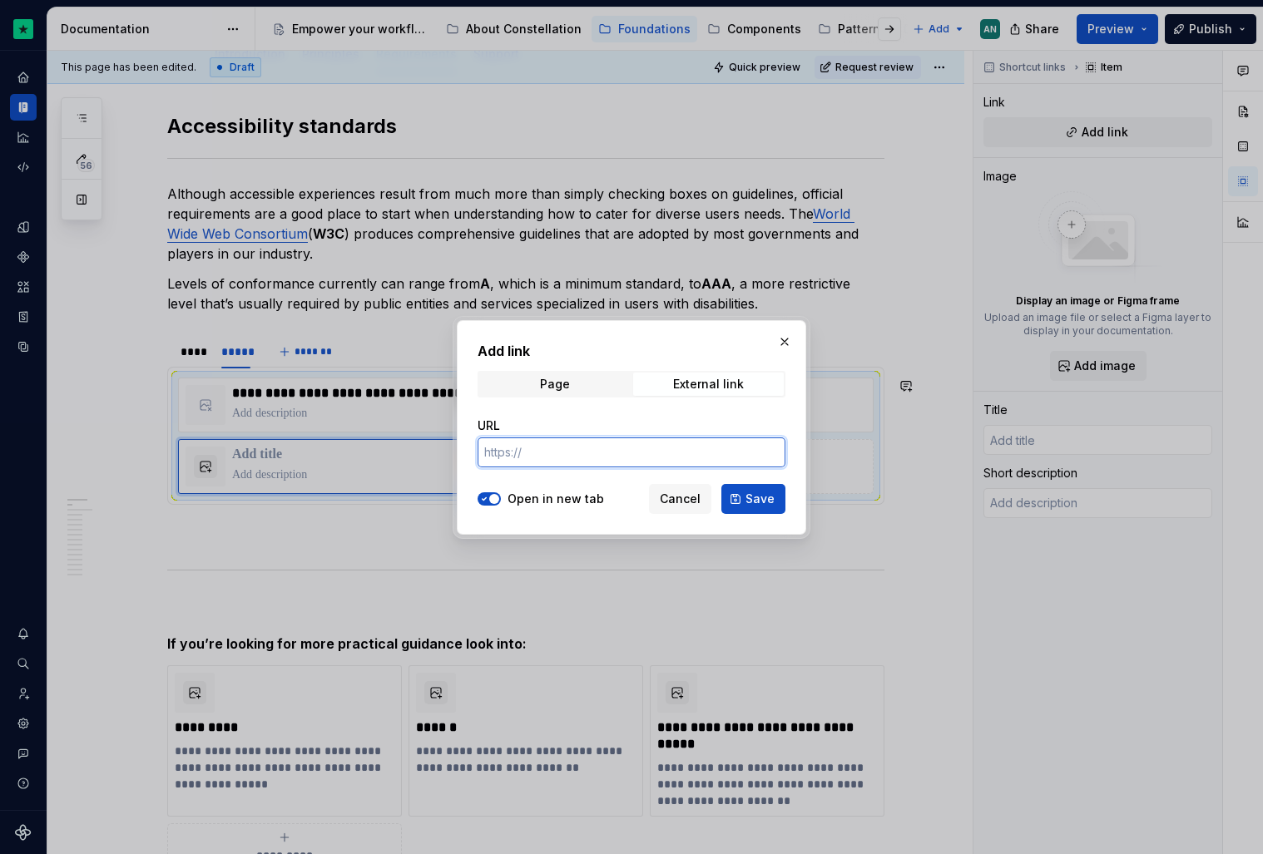
click at [580, 448] on input "URL" at bounding box center [632, 453] width 308 height 30
paste input "https://tetralogical.com/blog/2025/03/19/understanding-the-eaa/"
click at [760, 504] on span "Save" at bounding box center [759, 499] width 29 height 17
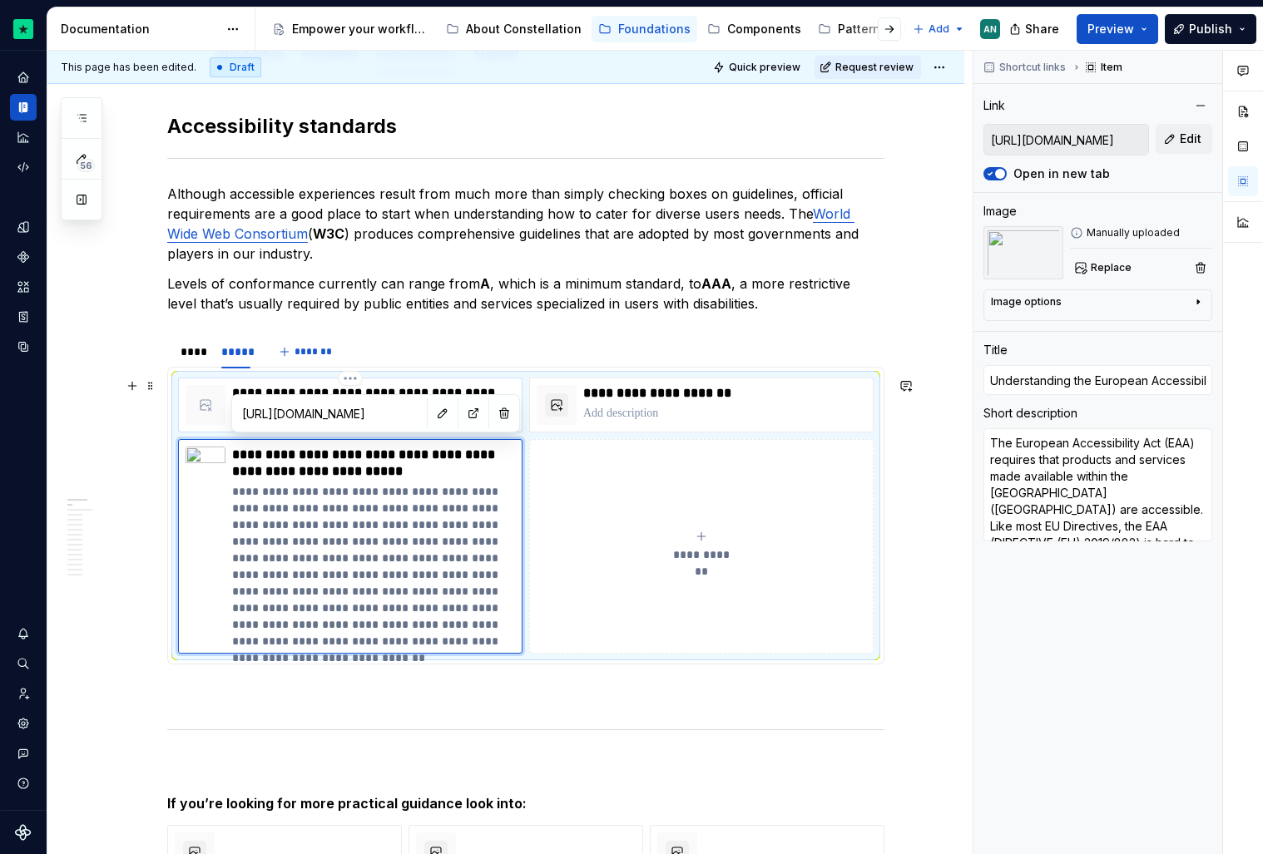
click at [508, 421] on p at bounding box center [373, 413] width 283 height 17
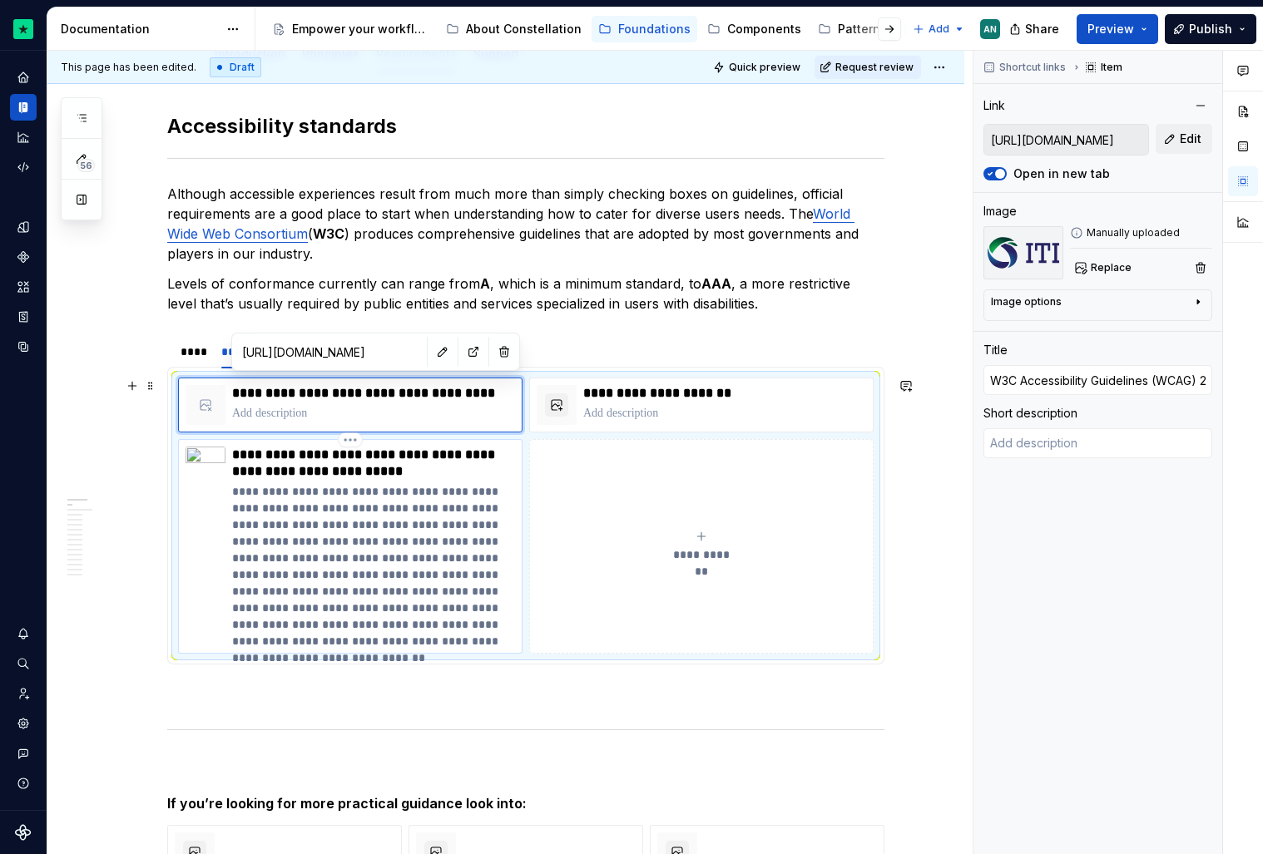
click at [500, 474] on p "**********" at bounding box center [373, 463] width 283 height 33
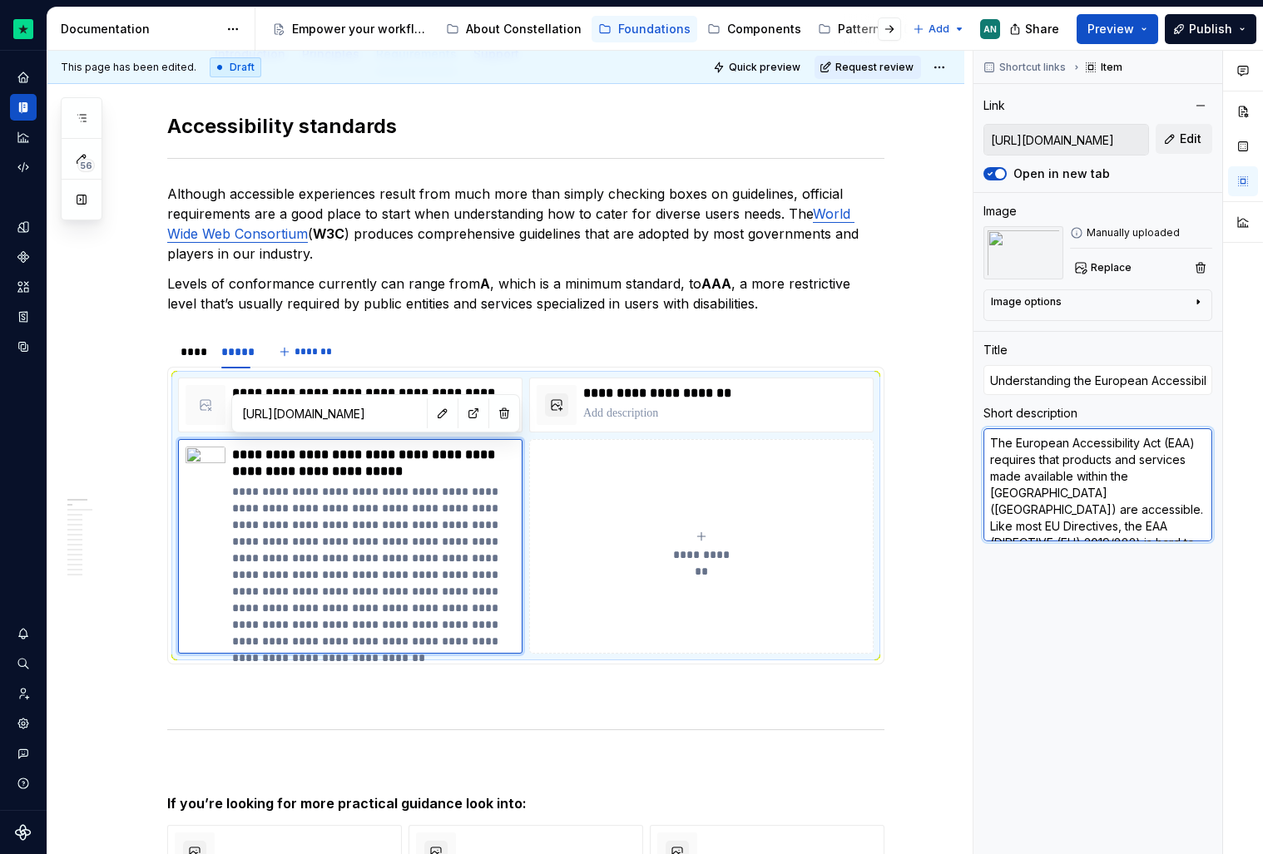
scroll to position [133, 0]
drag, startPoint x: 992, startPoint y: 443, endPoint x: 1229, endPoint y: 636, distance: 306.3
click at [1229, 636] on div "Comments Open comments No comments yet Select ‘Comment’ from the block context …" at bounding box center [1118, 453] width 290 height 804
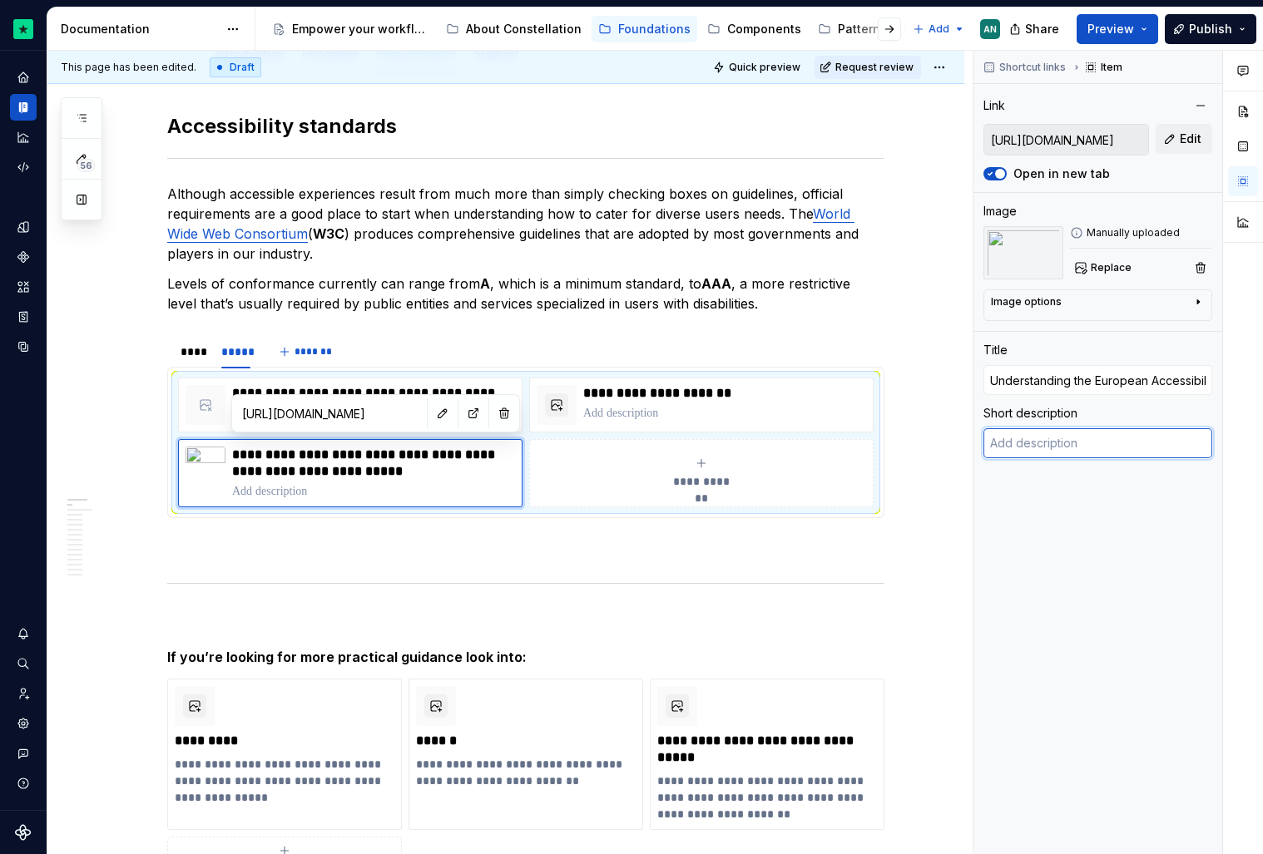
scroll to position [0, 0]
click at [429, 553] on p at bounding box center [525, 548] width 717 height 20
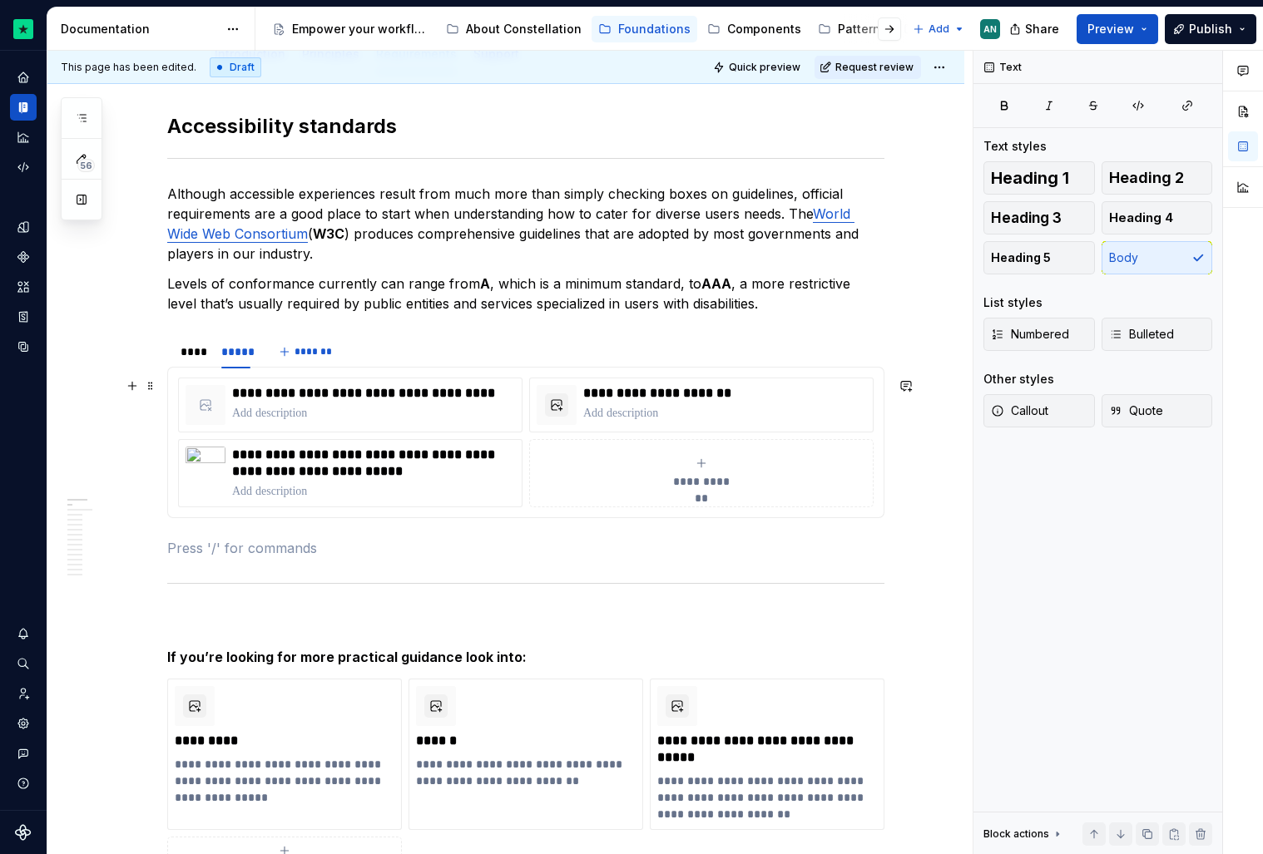
click at [724, 473] on div "**********" at bounding box center [701, 473] width 329 height 33
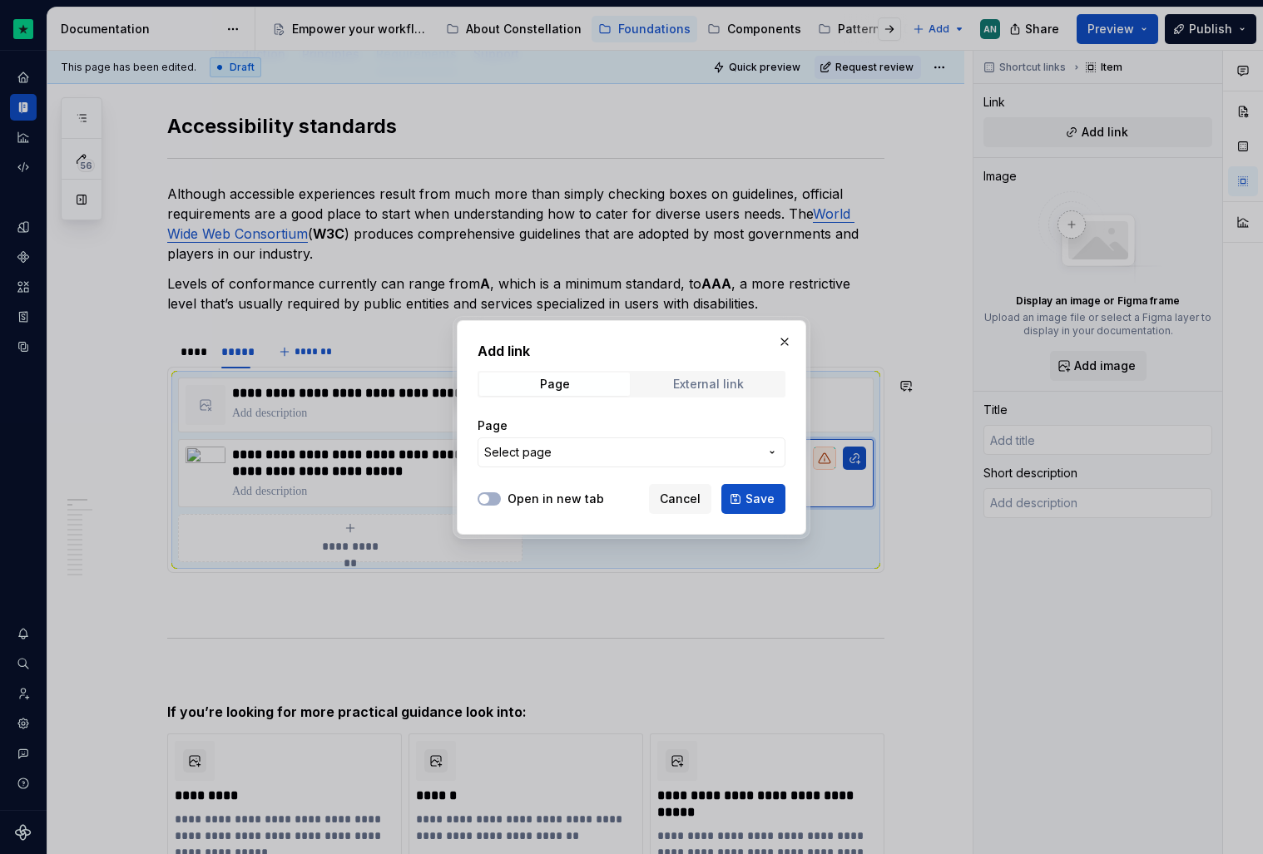
click at [687, 374] on span "External link" at bounding box center [708, 384] width 151 height 23
click at [688, 502] on span "Cancel" at bounding box center [680, 499] width 41 height 17
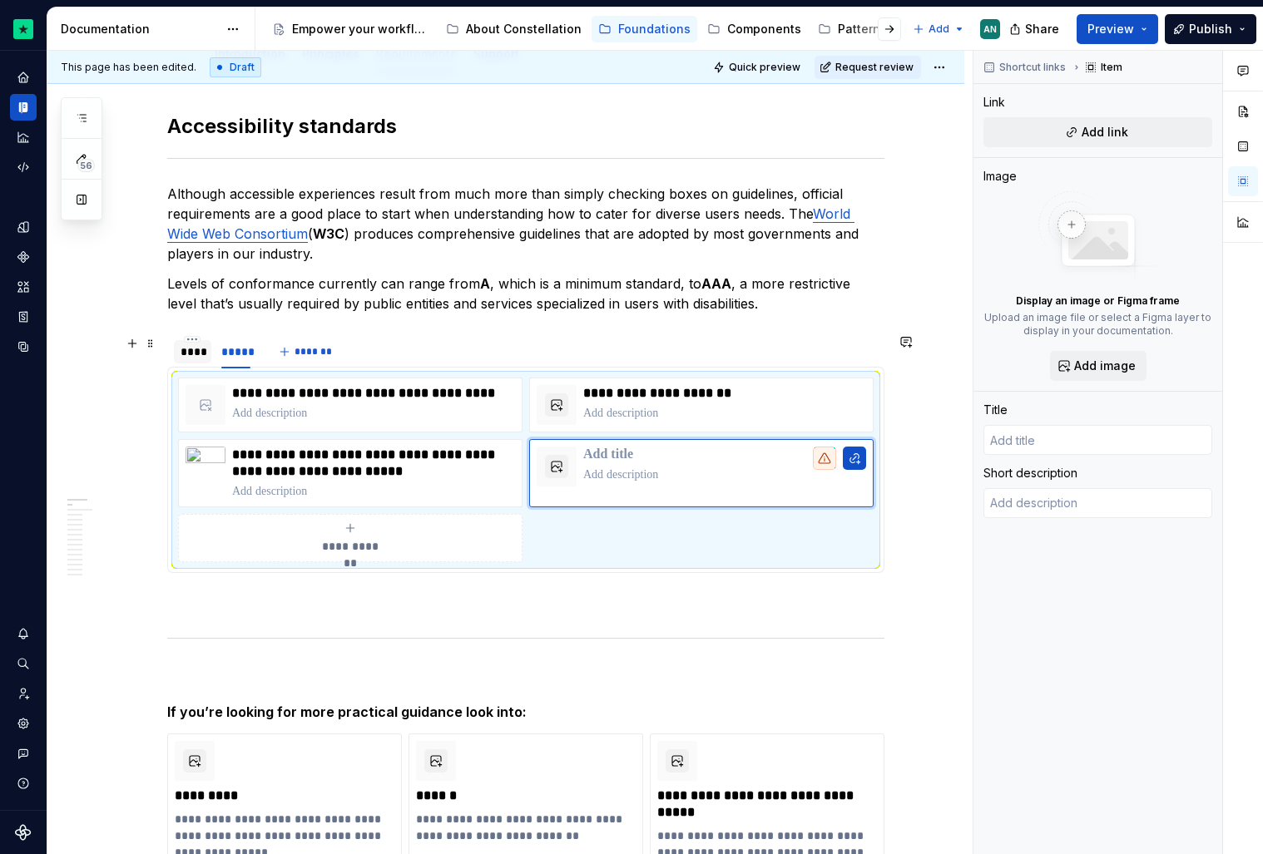
click at [190, 360] on div "****" at bounding box center [192, 351] width 37 height 23
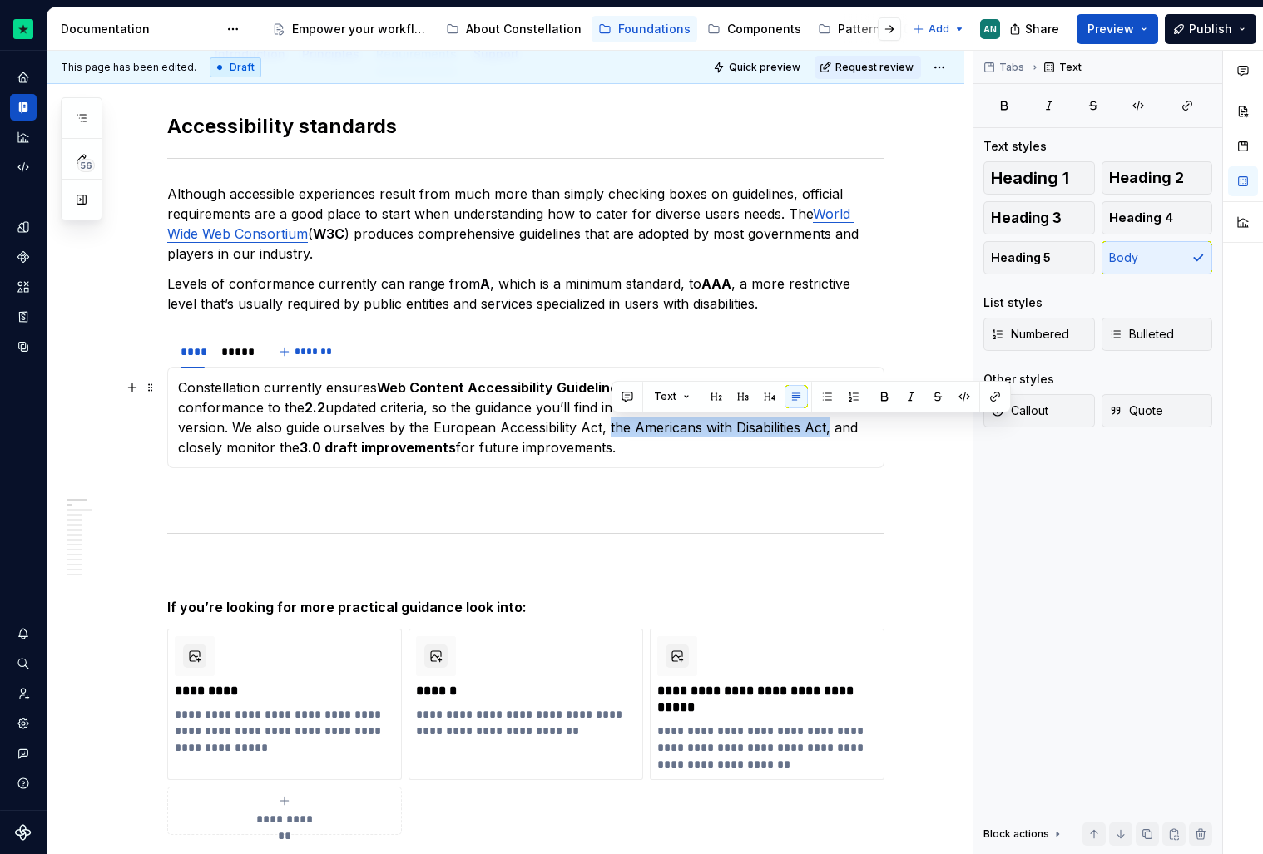
drag, startPoint x: 611, startPoint y: 426, endPoint x: 830, endPoint y: 433, distance: 218.9
click at [830, 433] on p "Constellation currently ensures Web Content Accessibility Guidelines (WCAG) 2.1…" at bounding box center [526, 418] width 696 height 80
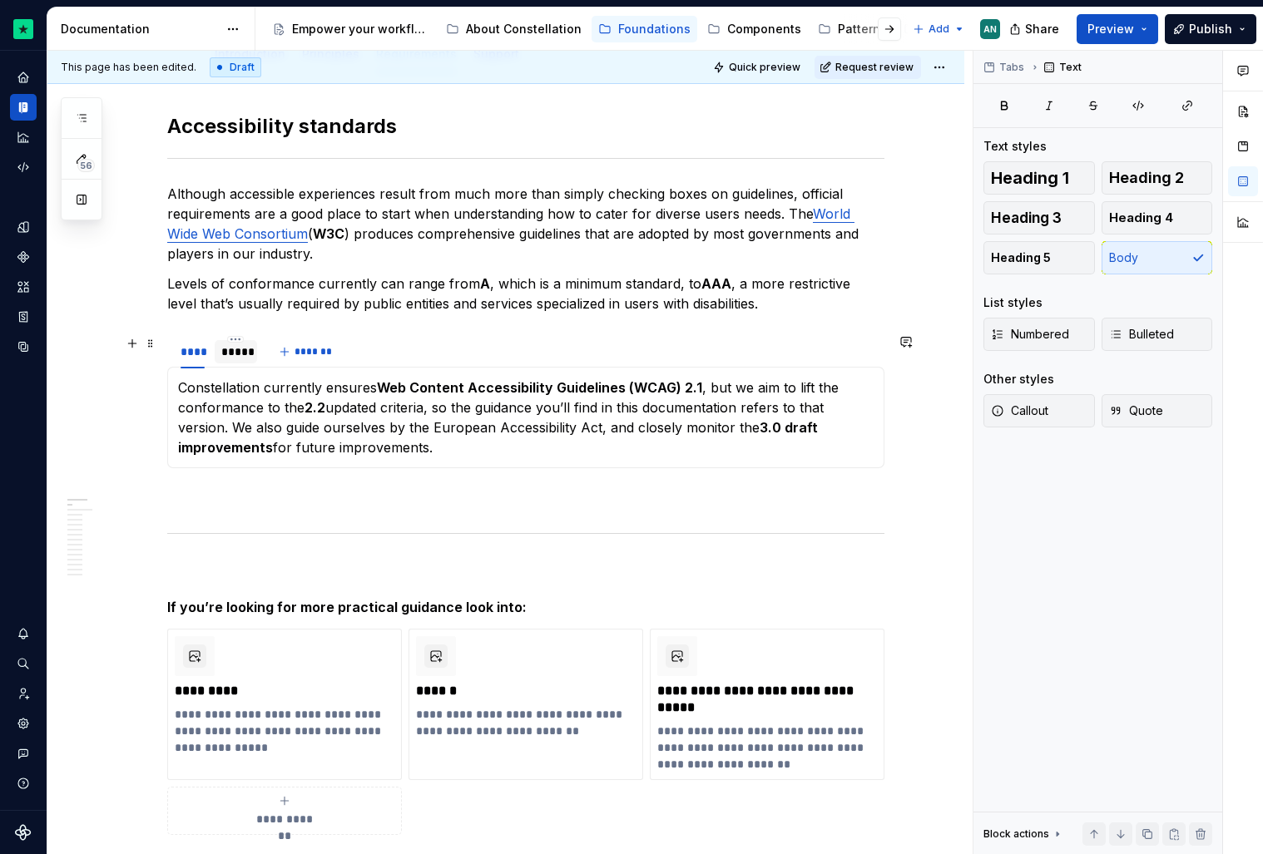
click at [243, 356] on div "*****" at bounding box center [235, 352] width 29 height 17
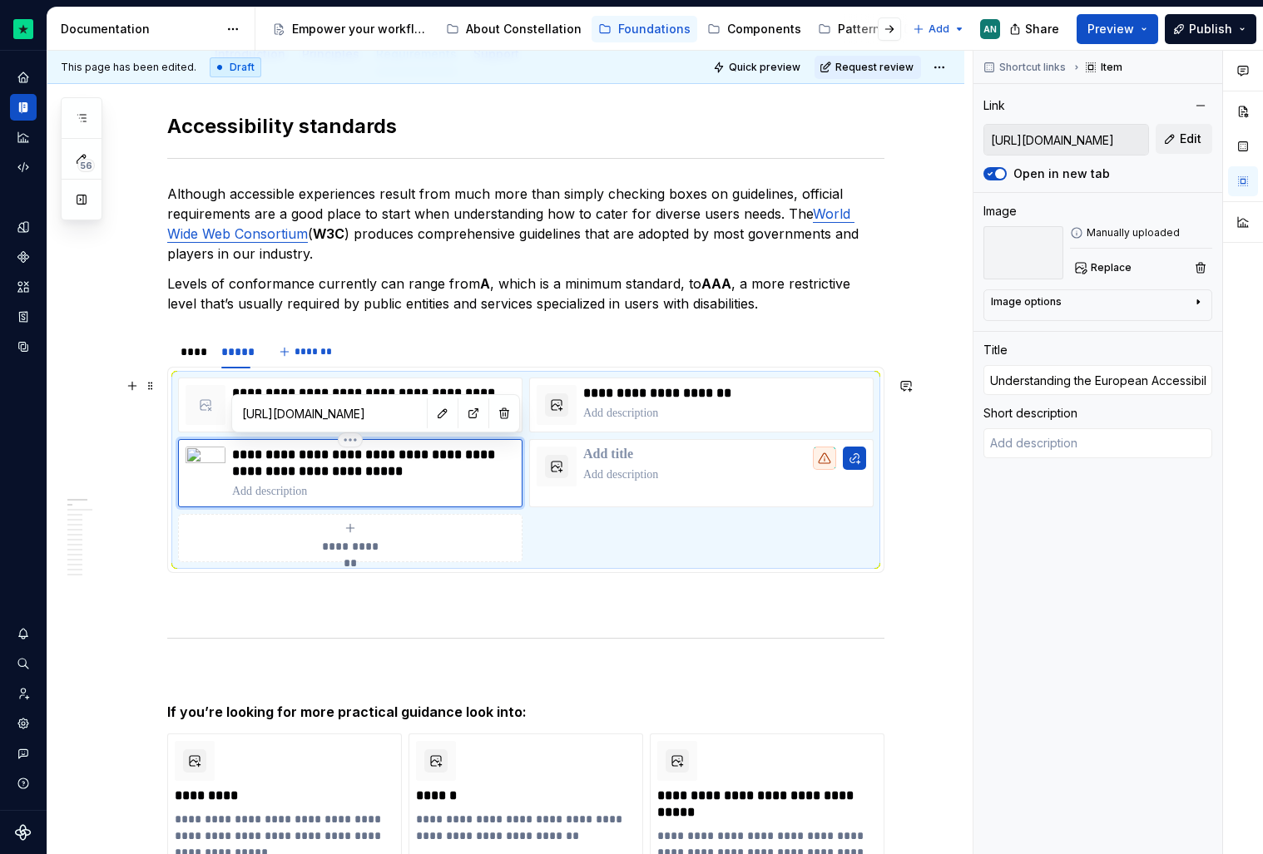
scroll to position [269, 0]
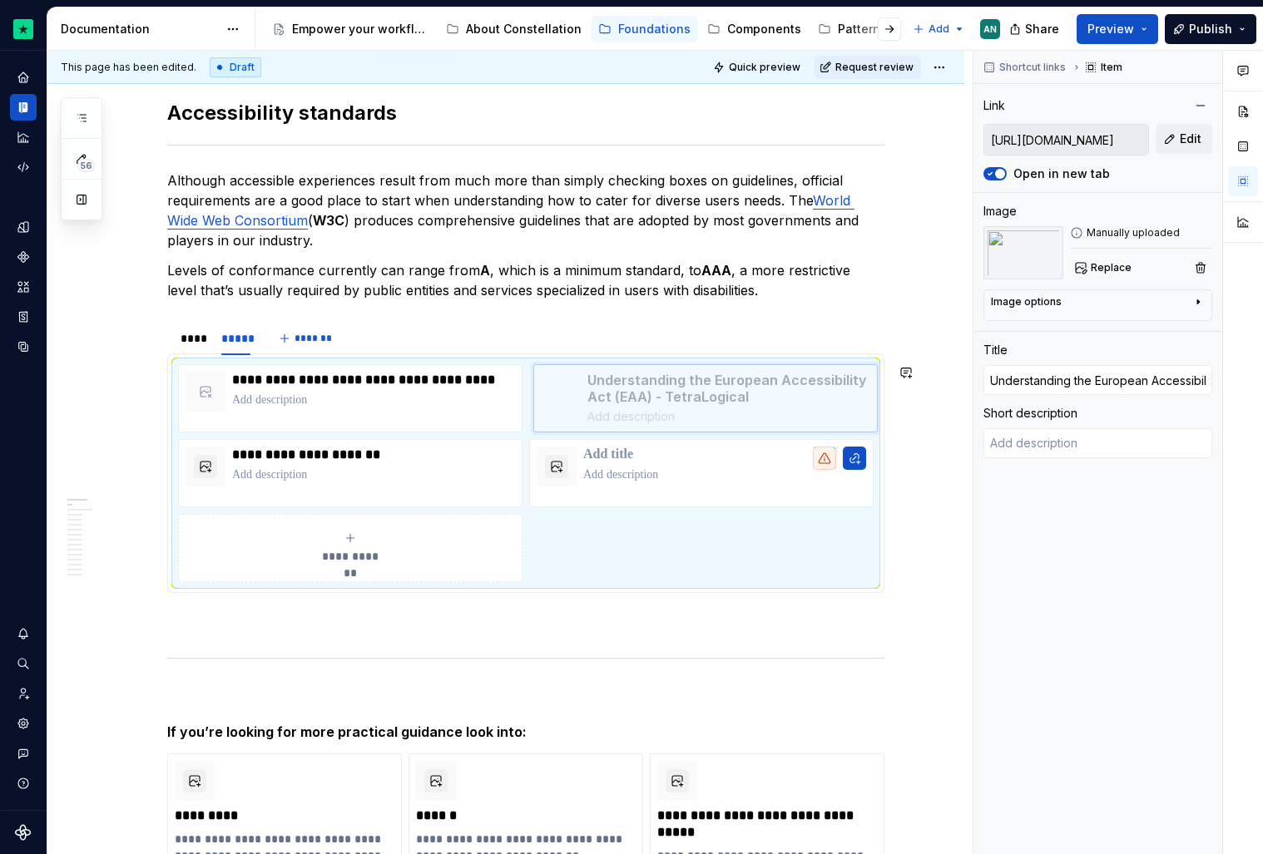
drag, startPoint x: 191, startPoint y: 480, endPoint x: 542, endPoint y: 414, distance: 357.2
click at [542, 414] on body "Constellation Design System AN Dataset Default Documentation Accessibility guid…" at bounding box center [631, 427] width 1263 height 854
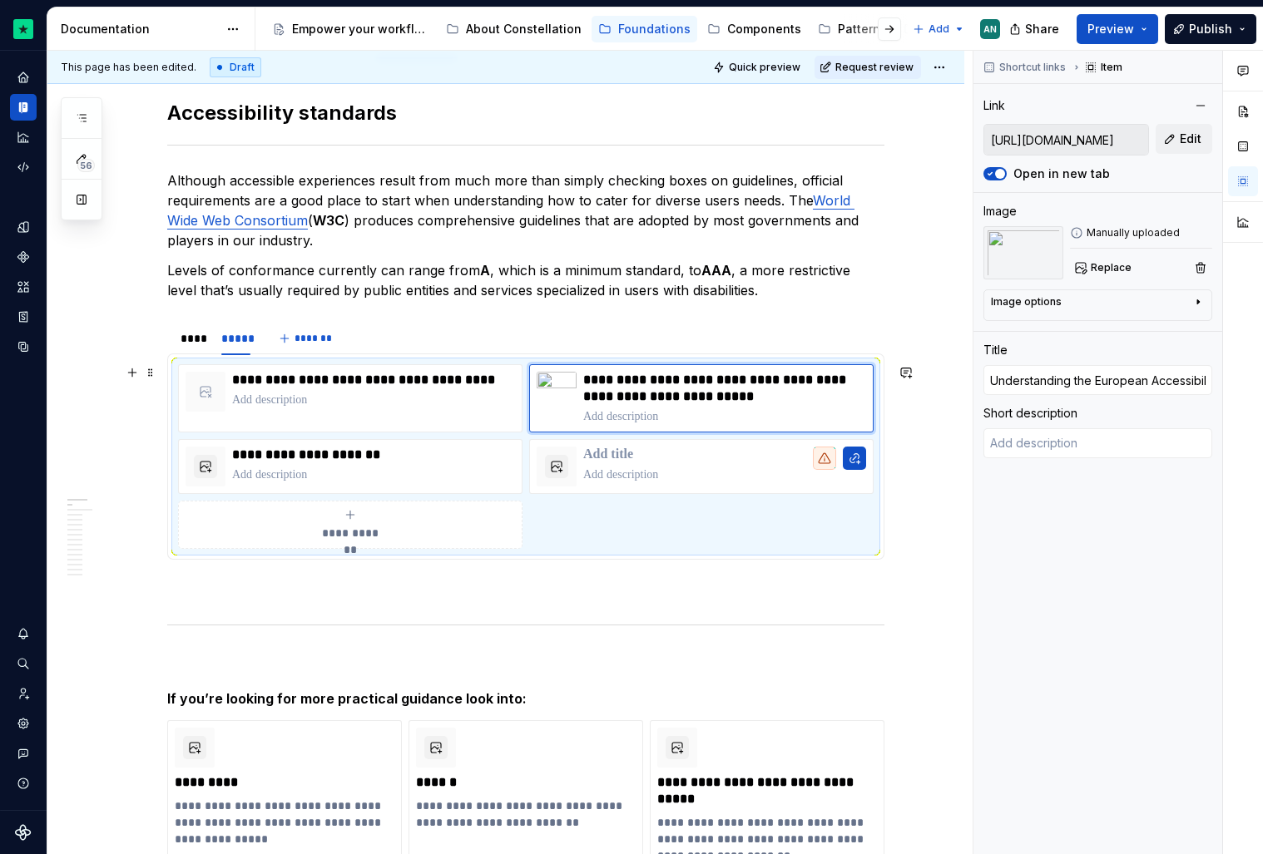
click at [661, 539] on div "**********" at bounding box center [526, 456] width 696 height 185
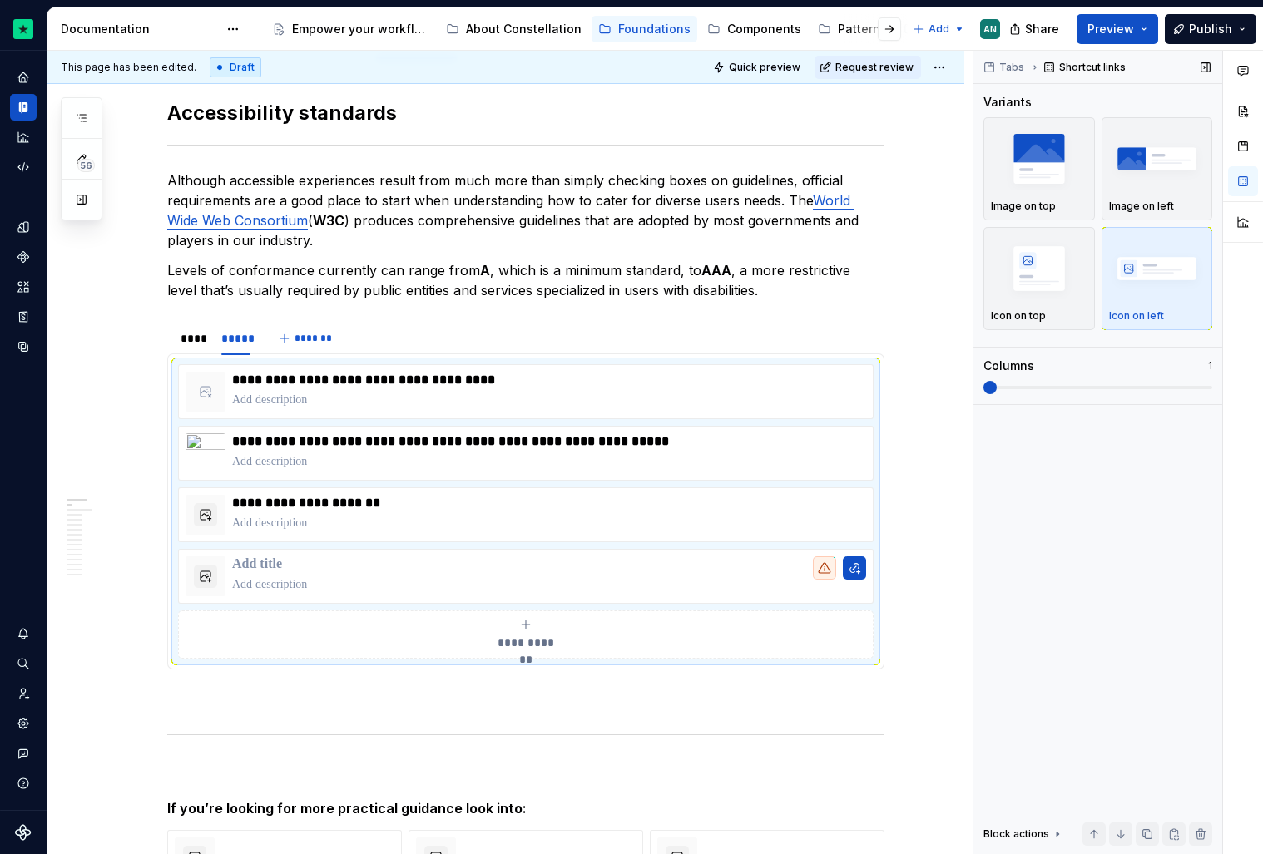
click at [983, 386] on span at bounding box center [983, 387] width 0 height 3
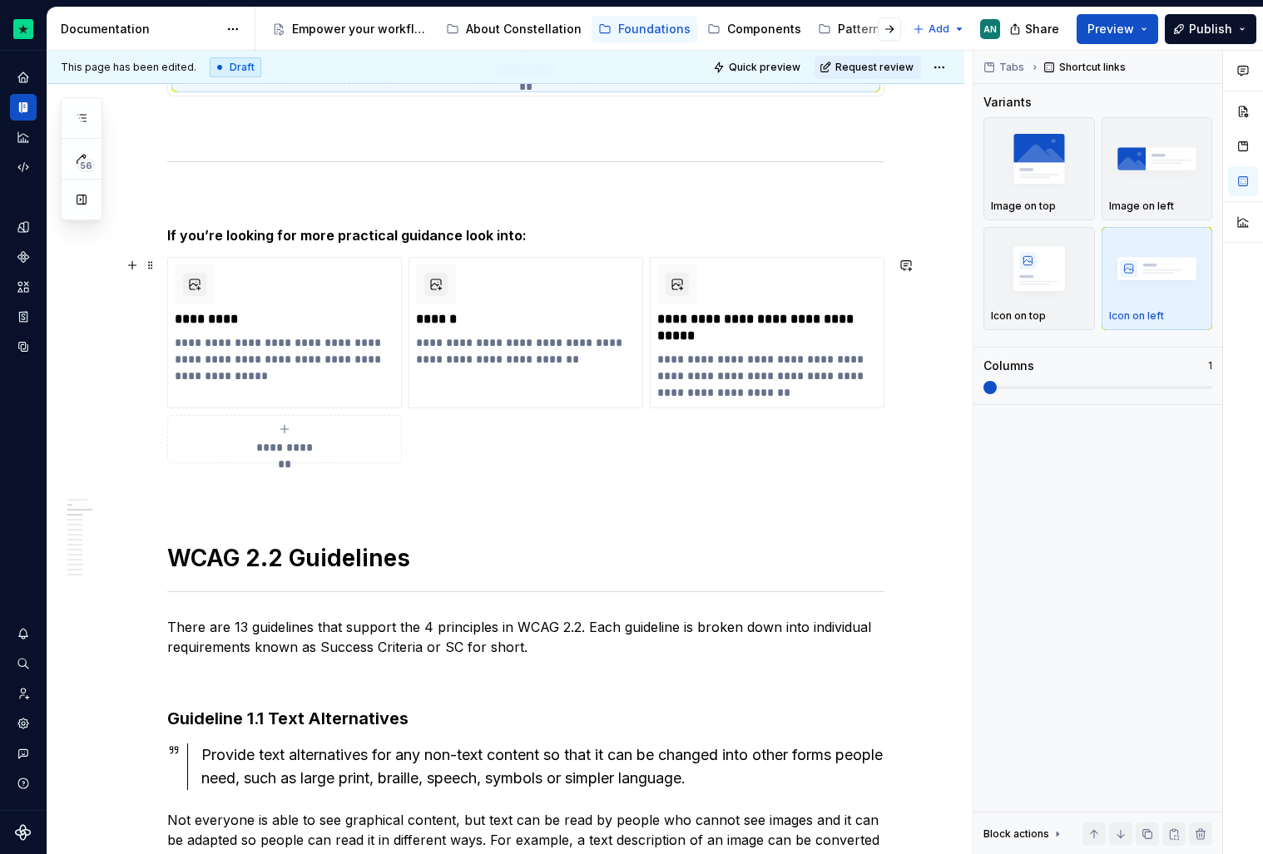
scroll to position [839, 0]
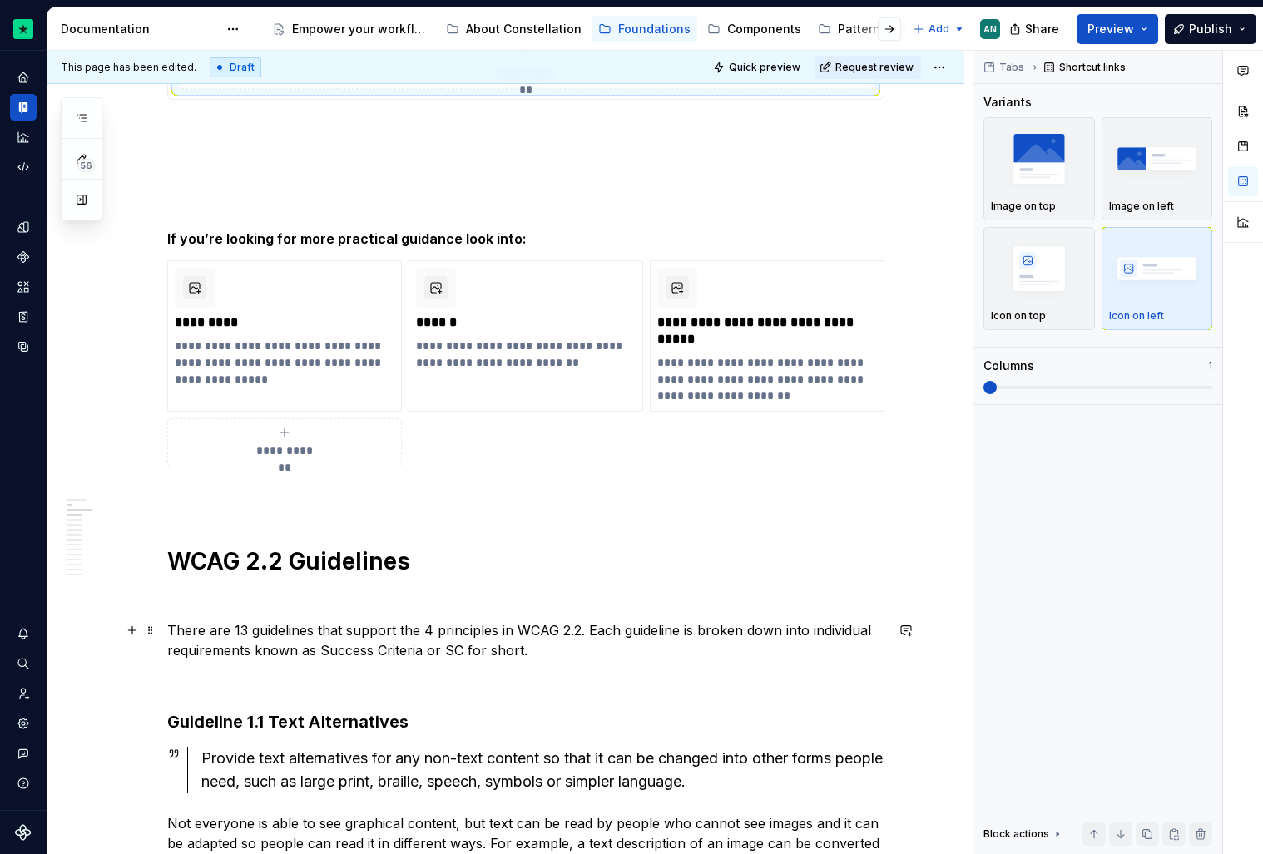
click at [231, 637] on p "There are 13 guidelines that support the 4 principles in WCAG 2.2. Each guideli…" at bounding box center [525, 641] width 717 height 40
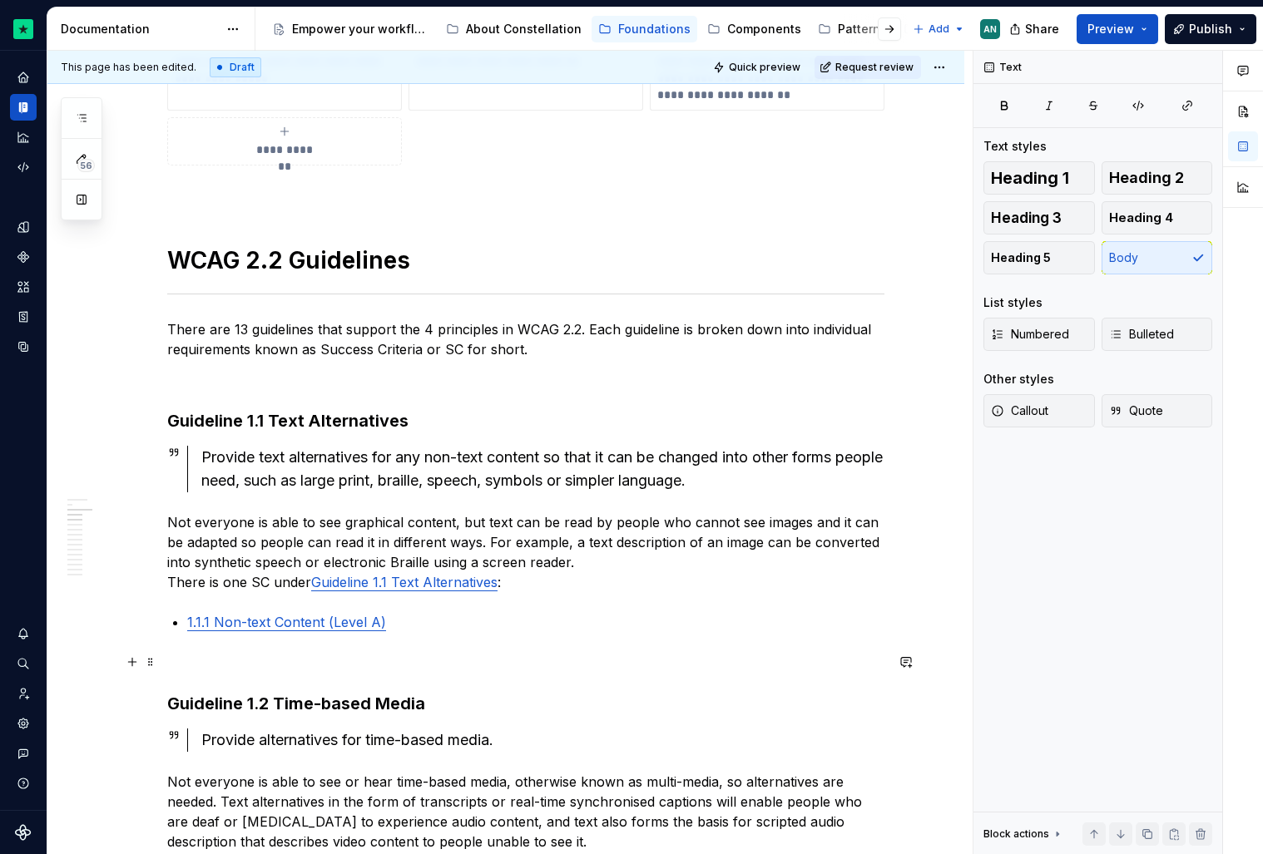
scroll to position [1136, 0]
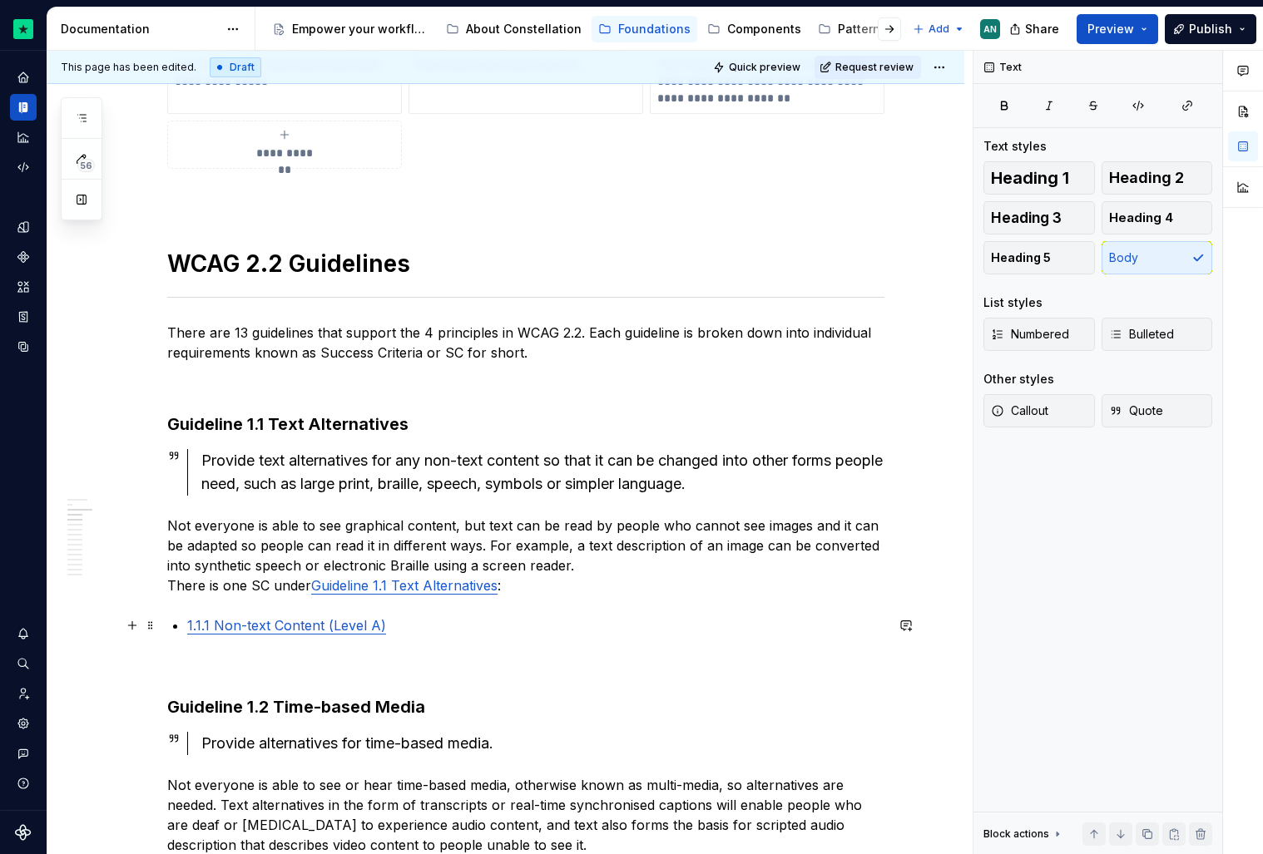
click at [232, 625] on link "1.1.1 Non-text Content (Level A)" at bounding box center [286, 625] width 199 height 17
click at [233, 670] on p at bounding box center [525, 666] width 717 height 20
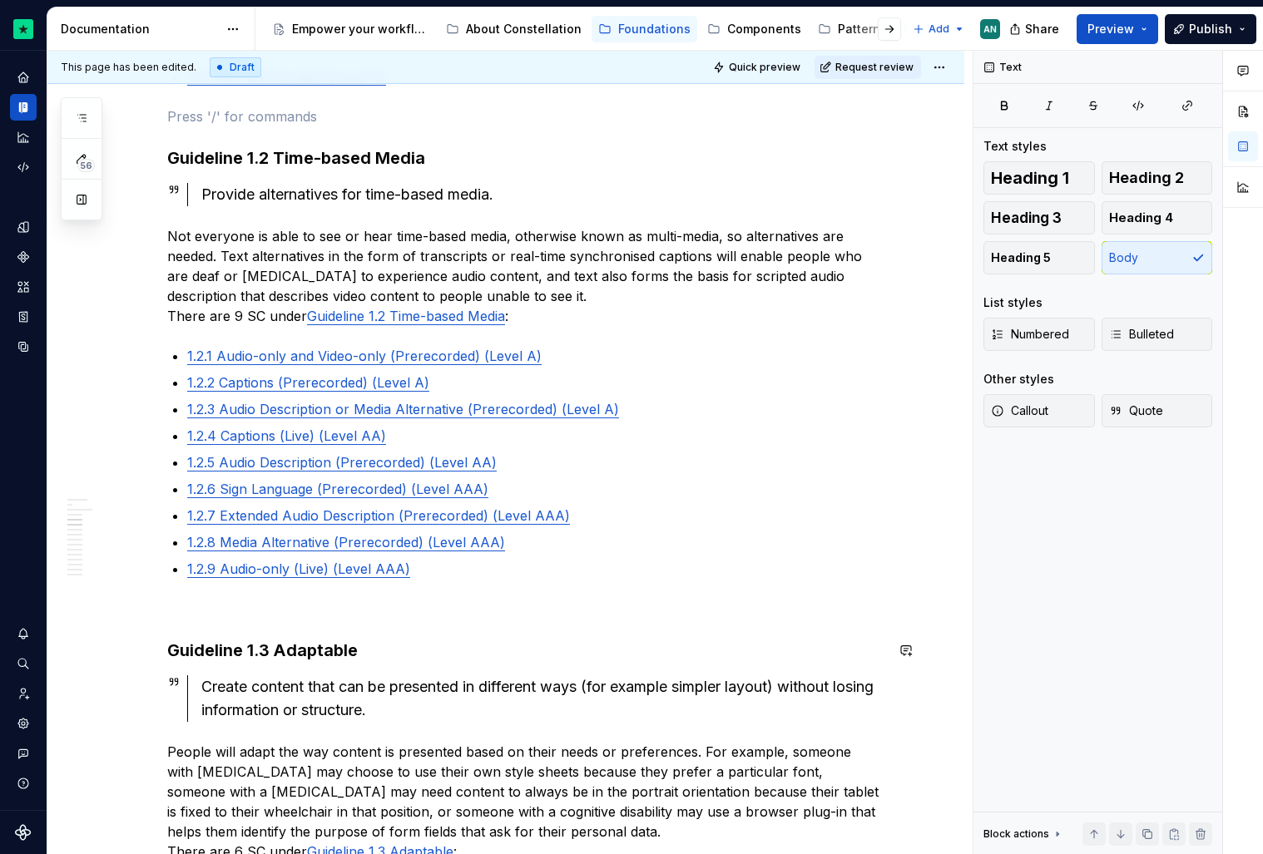
scroll to position [1680, 0]
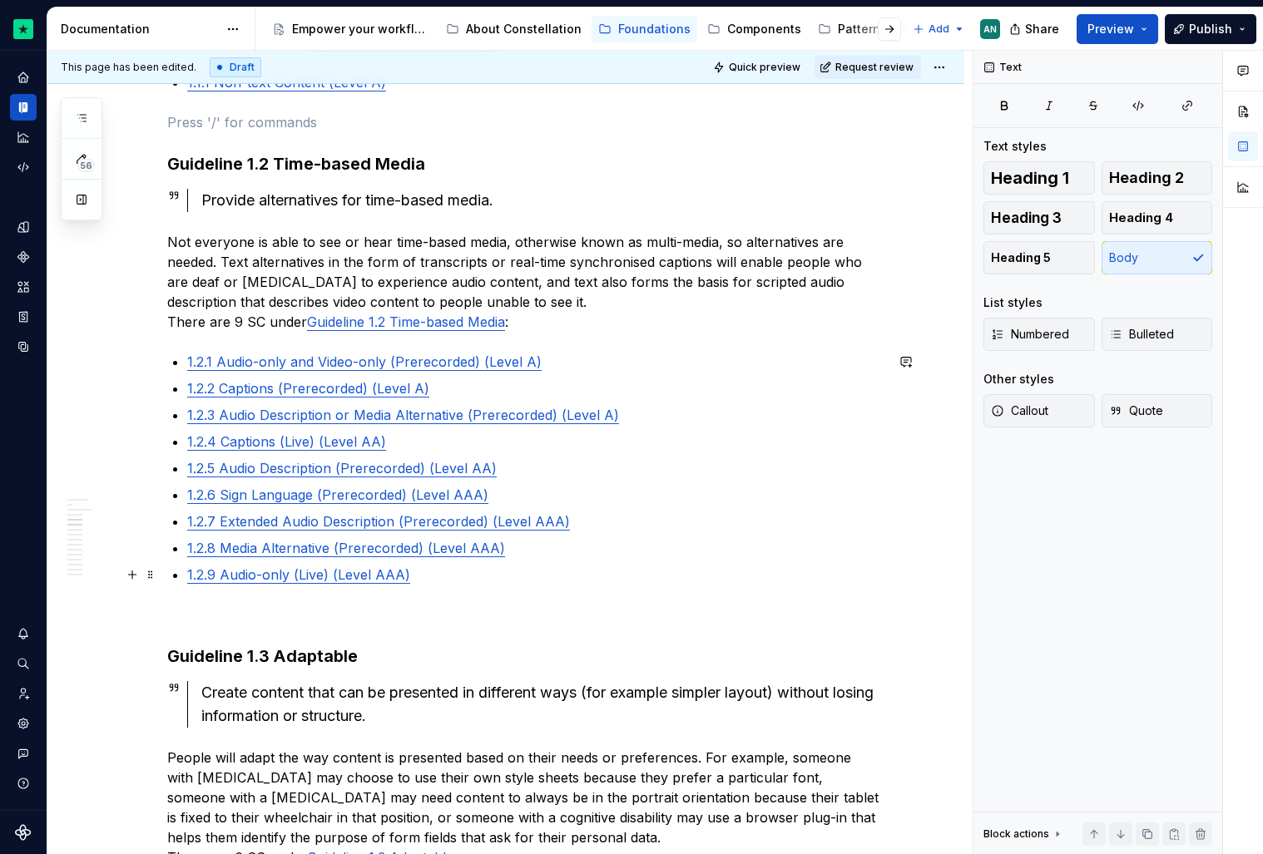
click at [247, 582] on link "1.2.9 Audio-only (Live) (Level AAA)" at bounding box center [298, 575] width 223 height 17
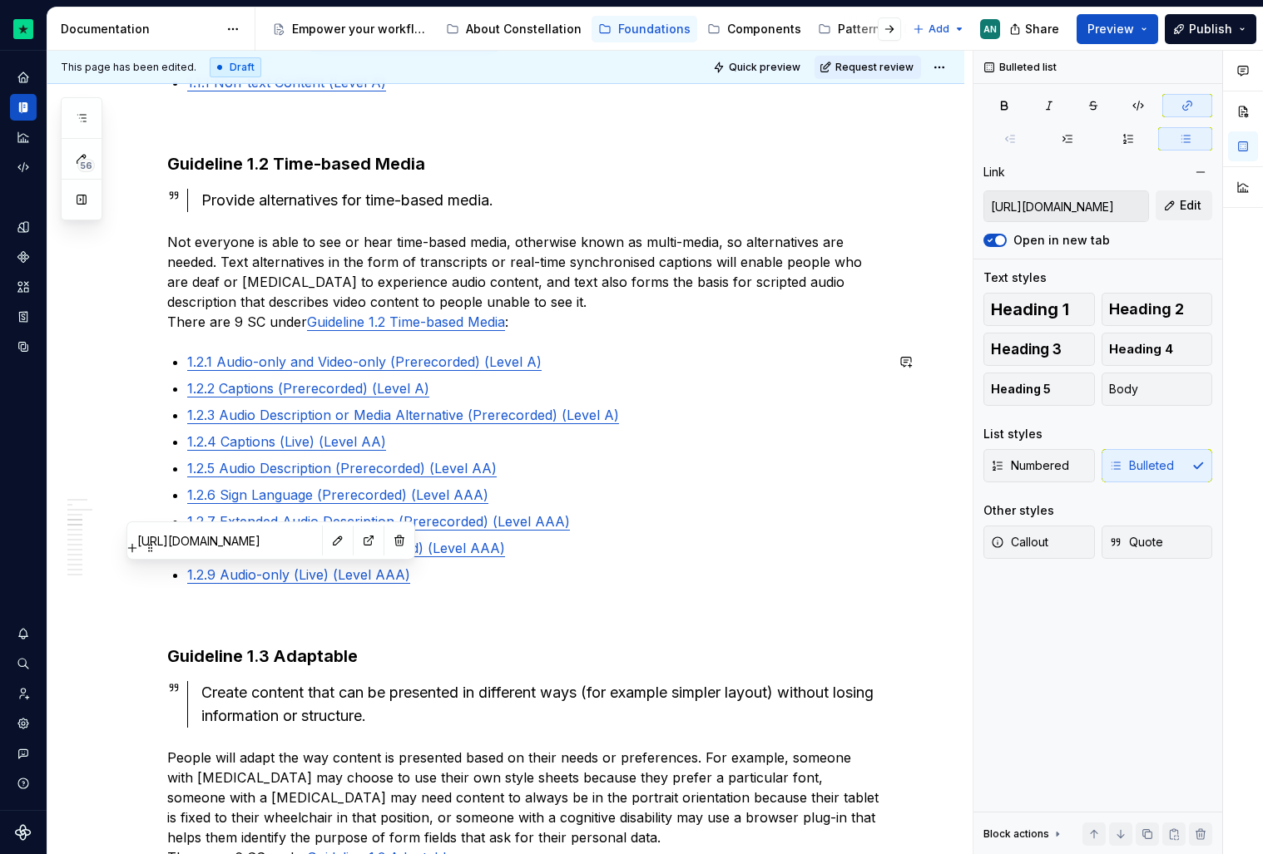
click at [234, 549] on input "https://www.w3.org/tr/wcag22/#audio-only-live" at bounding box center [225, 541] width 188 height 30
click at [357, 536] on button "button" at bounding box center [368, 540] width 23 height 23
click at [688, 522] on p "1.2.7 Extended Audio Description (Prerecorded) (Level AAA)" at bounding box center [535, 522] width 697 height 20
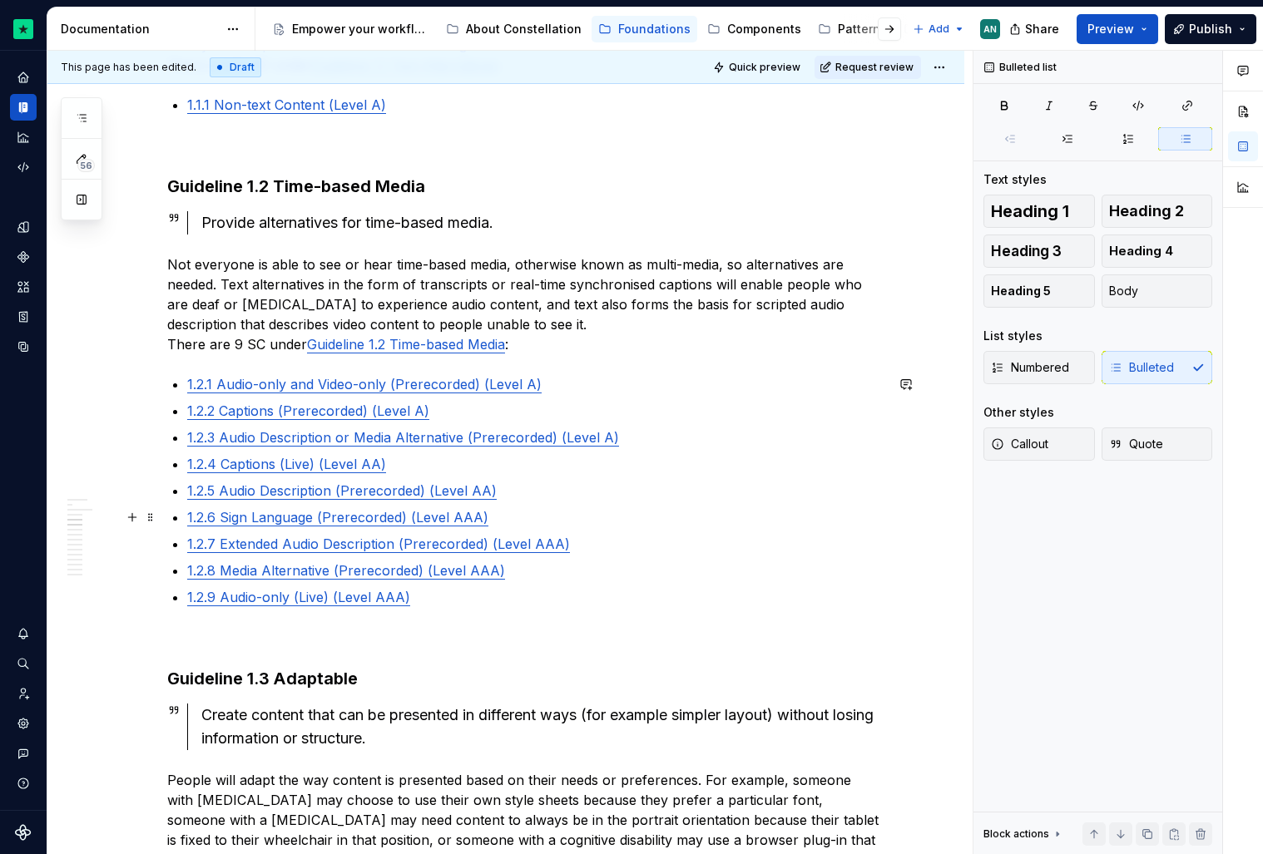
scroll to position [1659, 0]
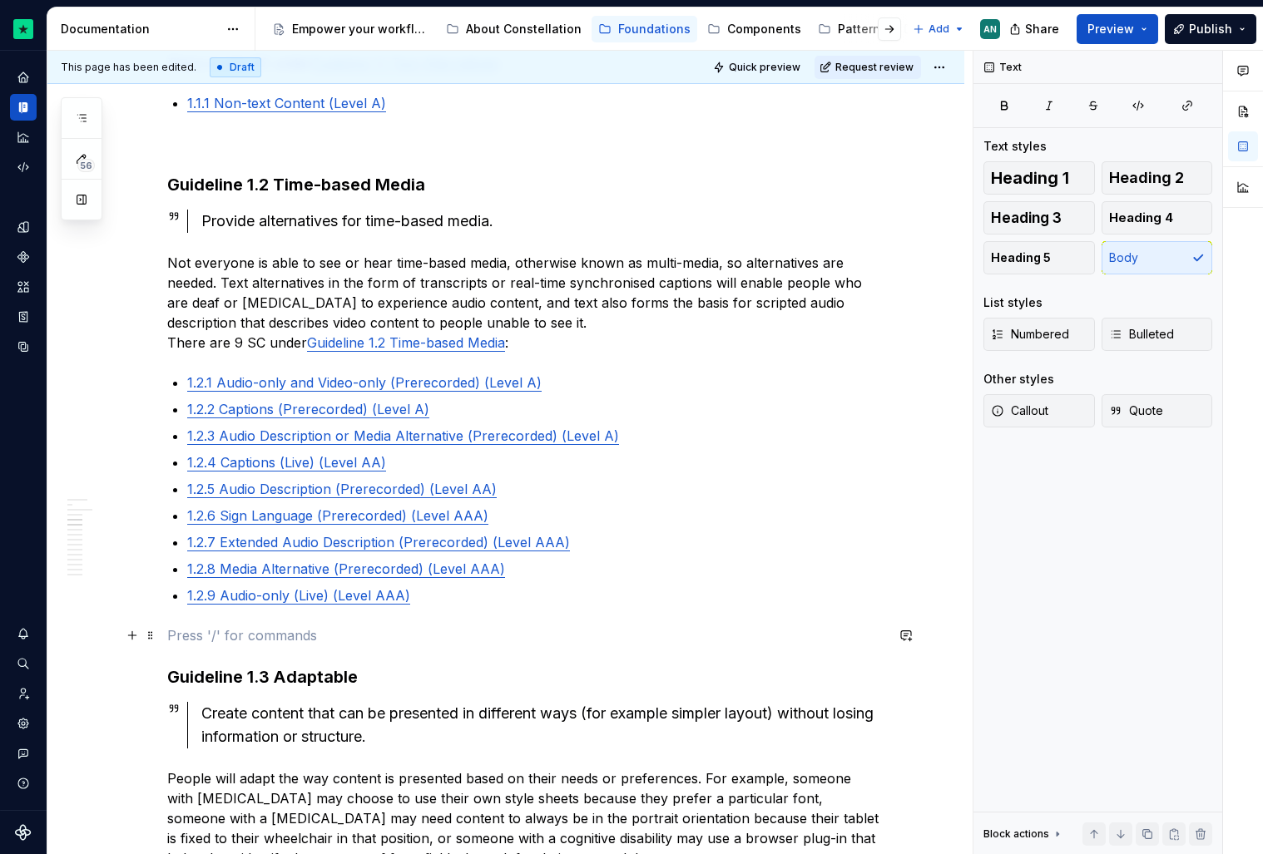
click at [223, 641] on p at bounding box center [525, 636] width 717 height 20
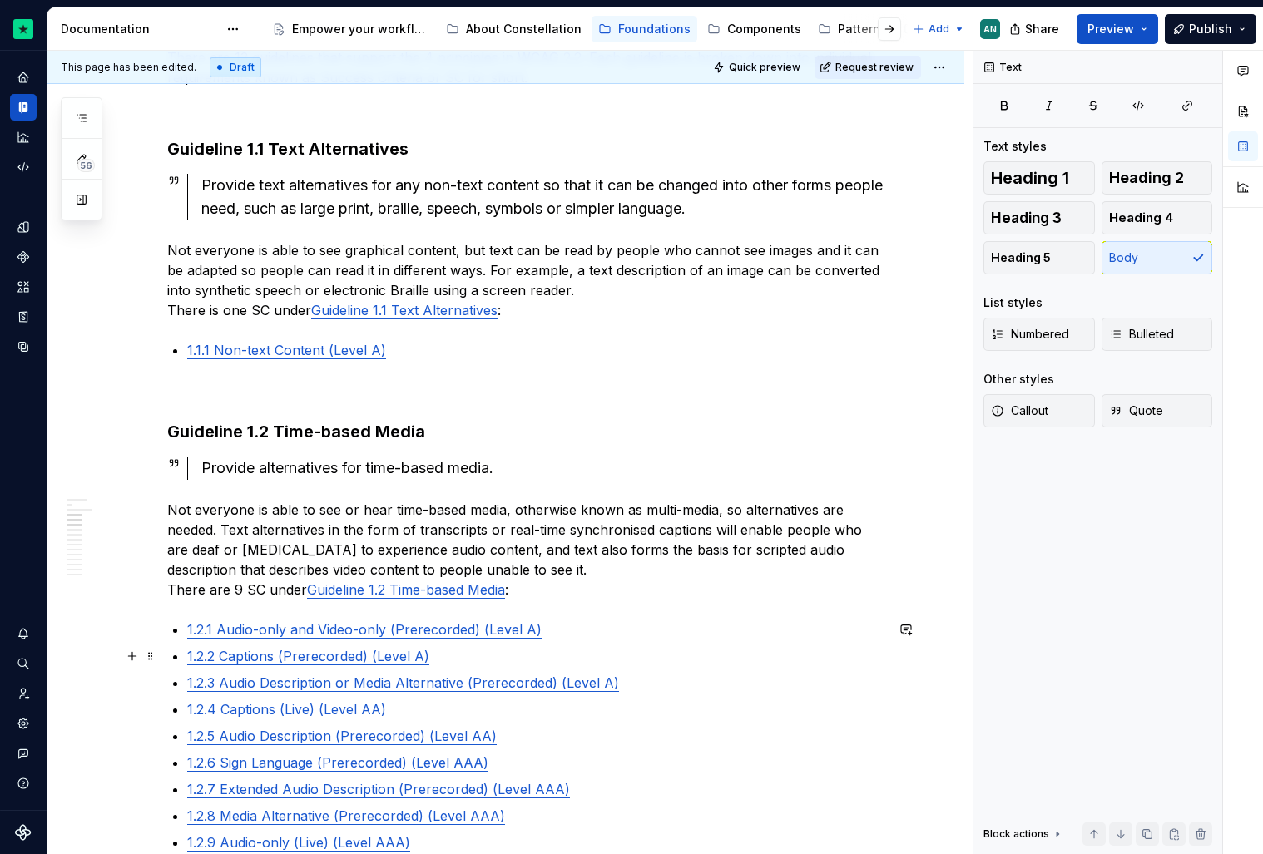
scroll to position [1388, 0]
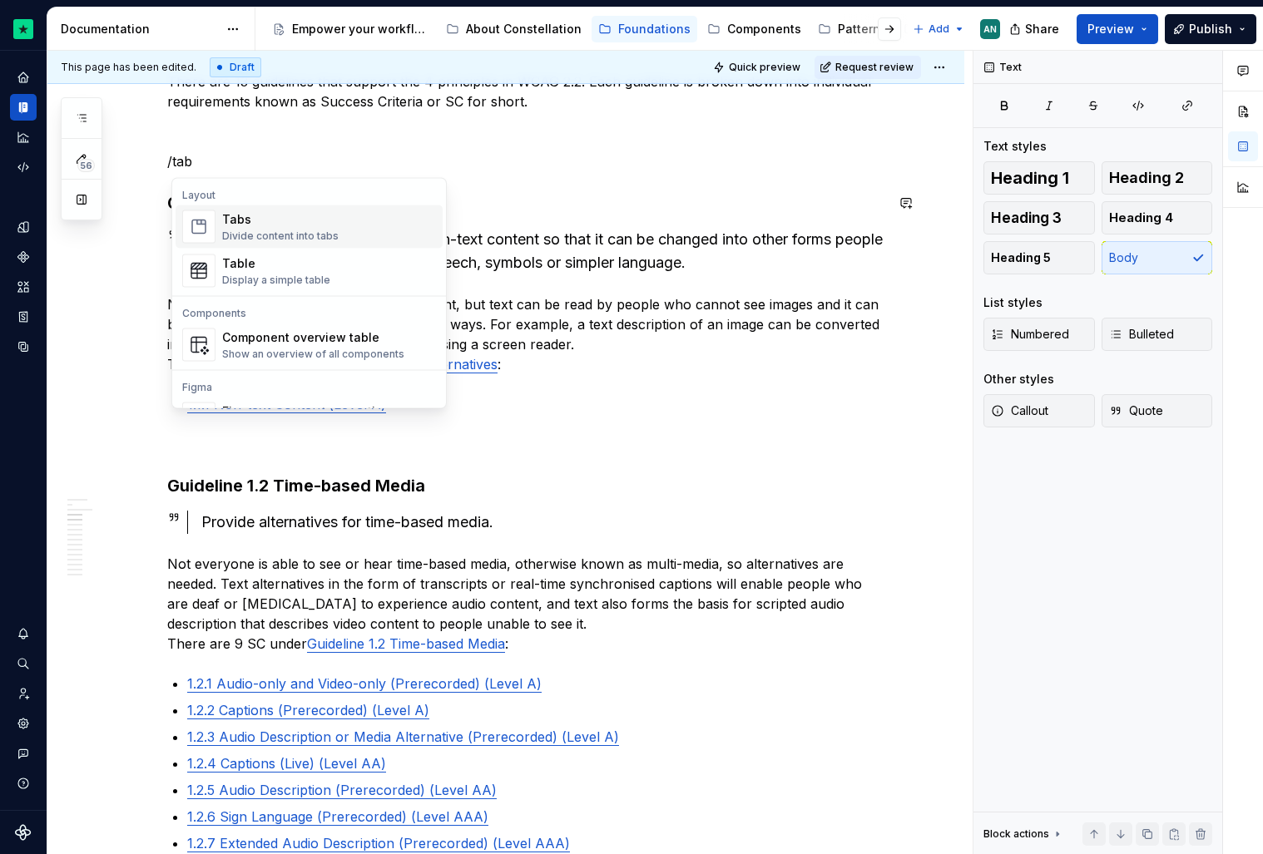
click at [251, 236] on div "Divide content into tabs" at bounding box center [280, 236] width 116 height 13
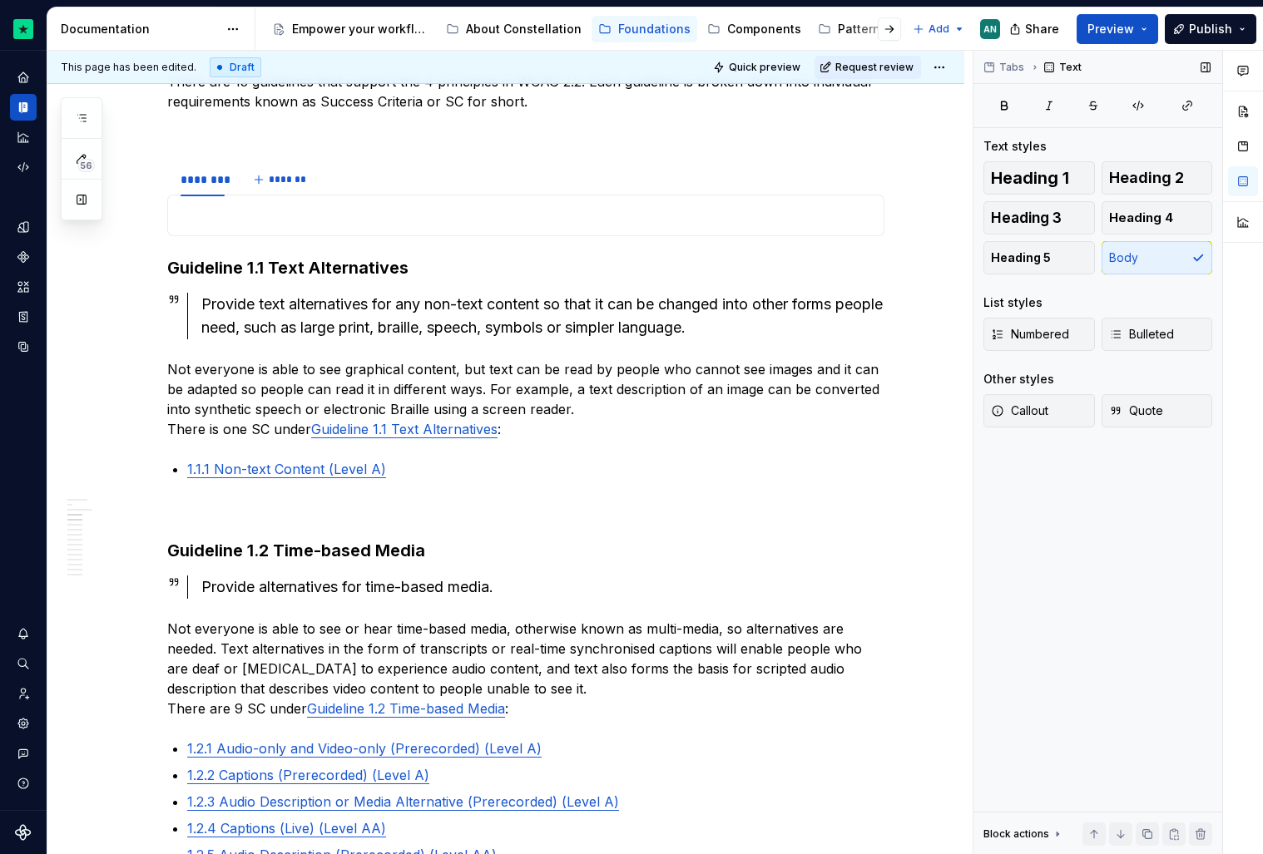
click at [1062, 76] on div "Text" at bounding box center [1063, 67] width 51 height 23
click at [1008, 59] on button "Tabs" at bounding box center [1004, 67] width 53 height 23
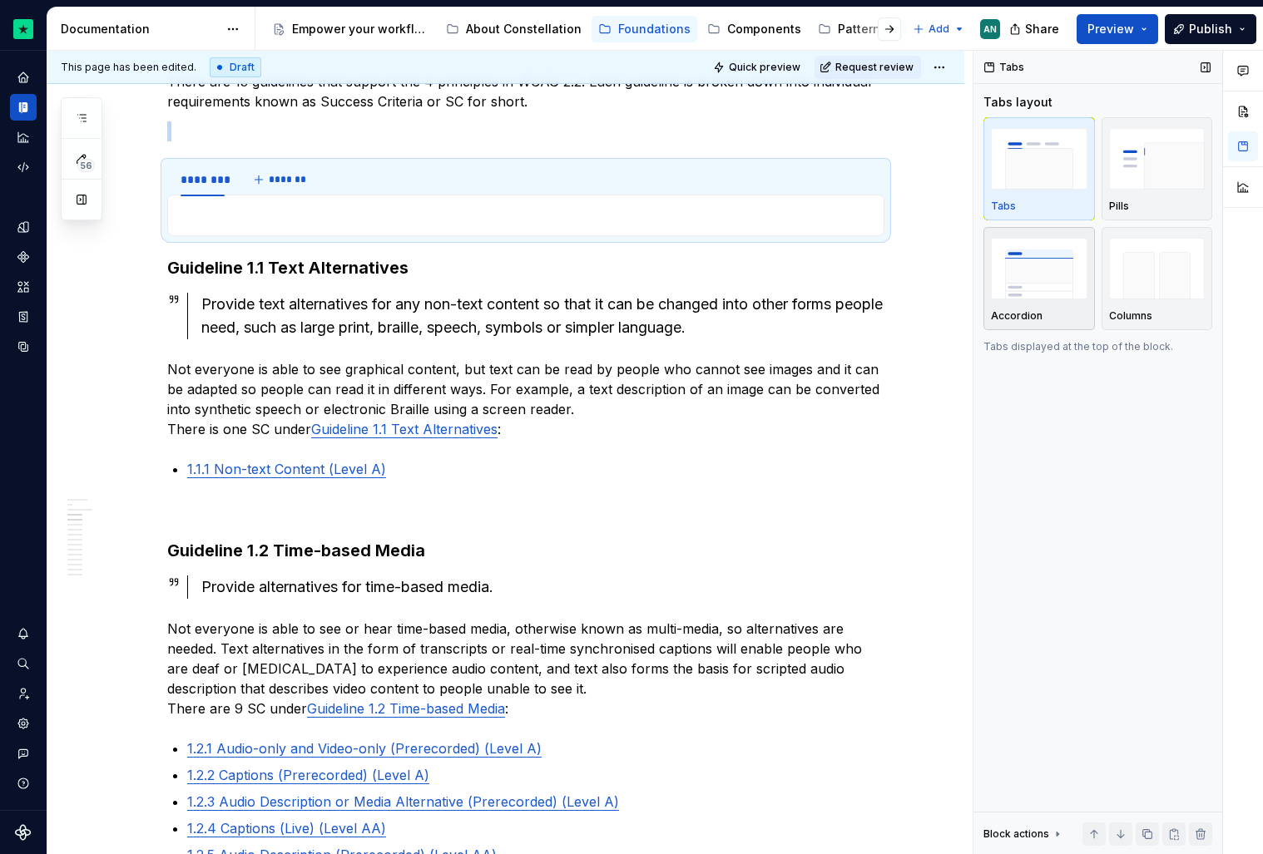
click at [1040, 265] on img "button" at bounding box center [1039, 268] width 97 height 61
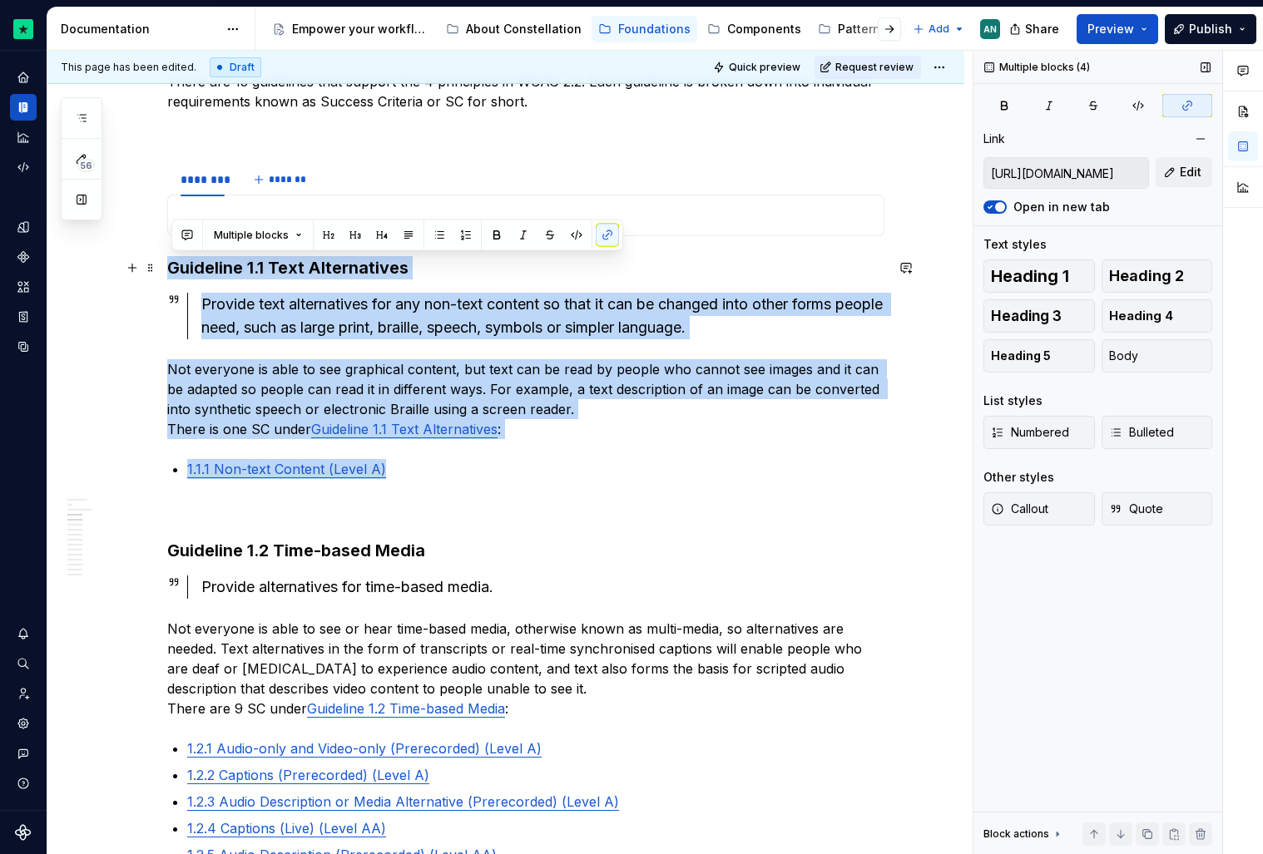
drag, startPoint x: 428, startPoint y: 478, endPoint x: 172, endPoint y: 271, distance: 329.5
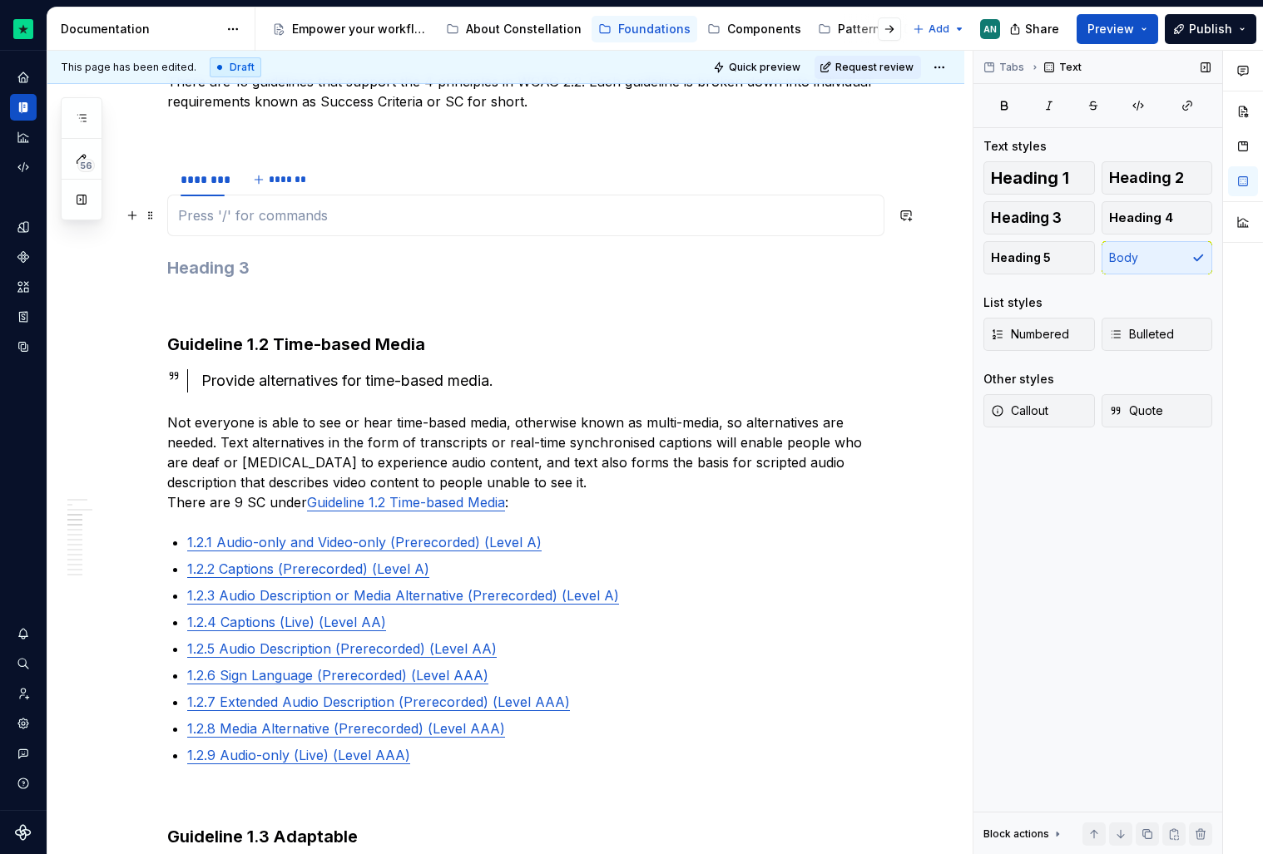
click at [234, 215] on p at bounding box center [526, 215] width 696 height 20
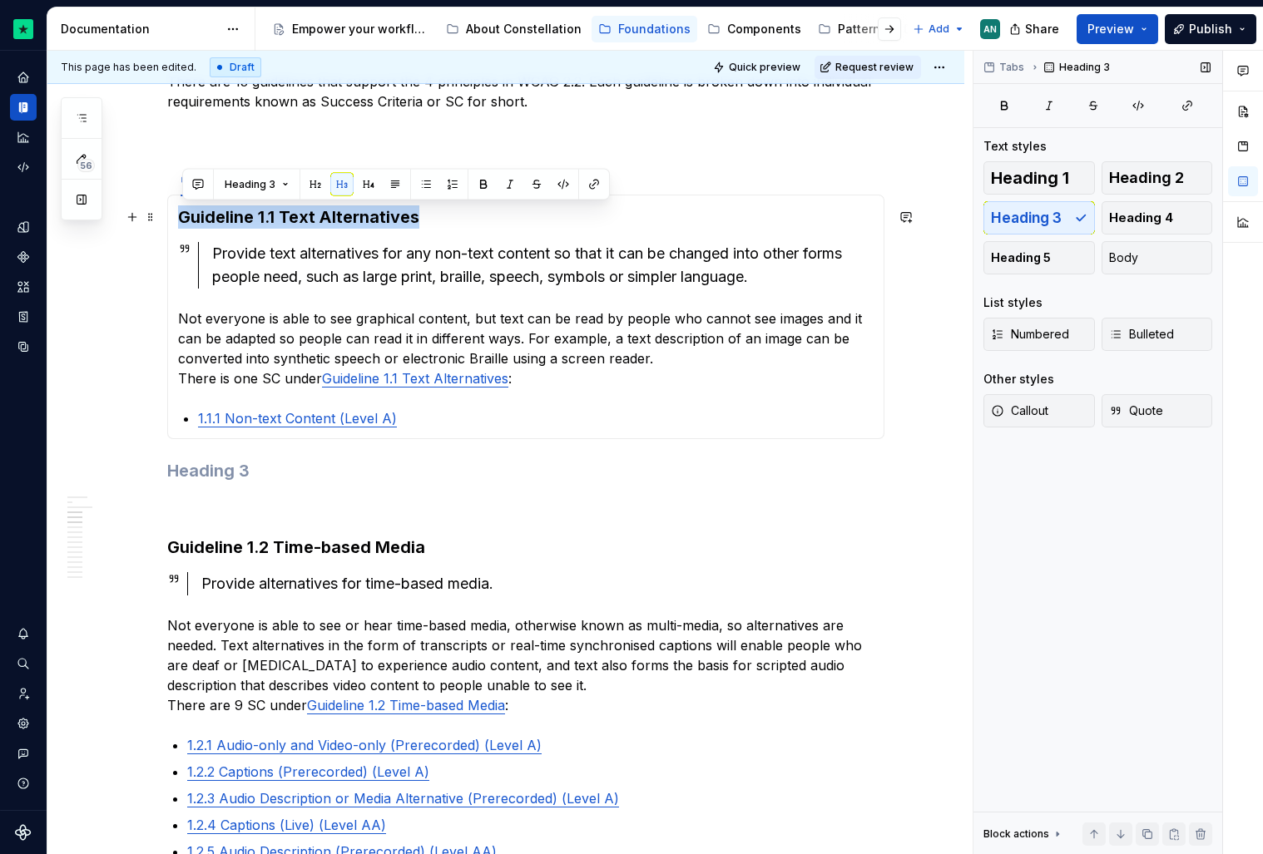
drag, startPoint x: 440, startPoint y: 224, endPoint x: 186, endPoint y: 215, distance: 254.7
click at [186, 215] on h3 "Guideline 1.1 Text Alternatives" at bounding box center [526, 216] width 696 height 23
copy h3 "Guideline 1.1 Text Alternatives"
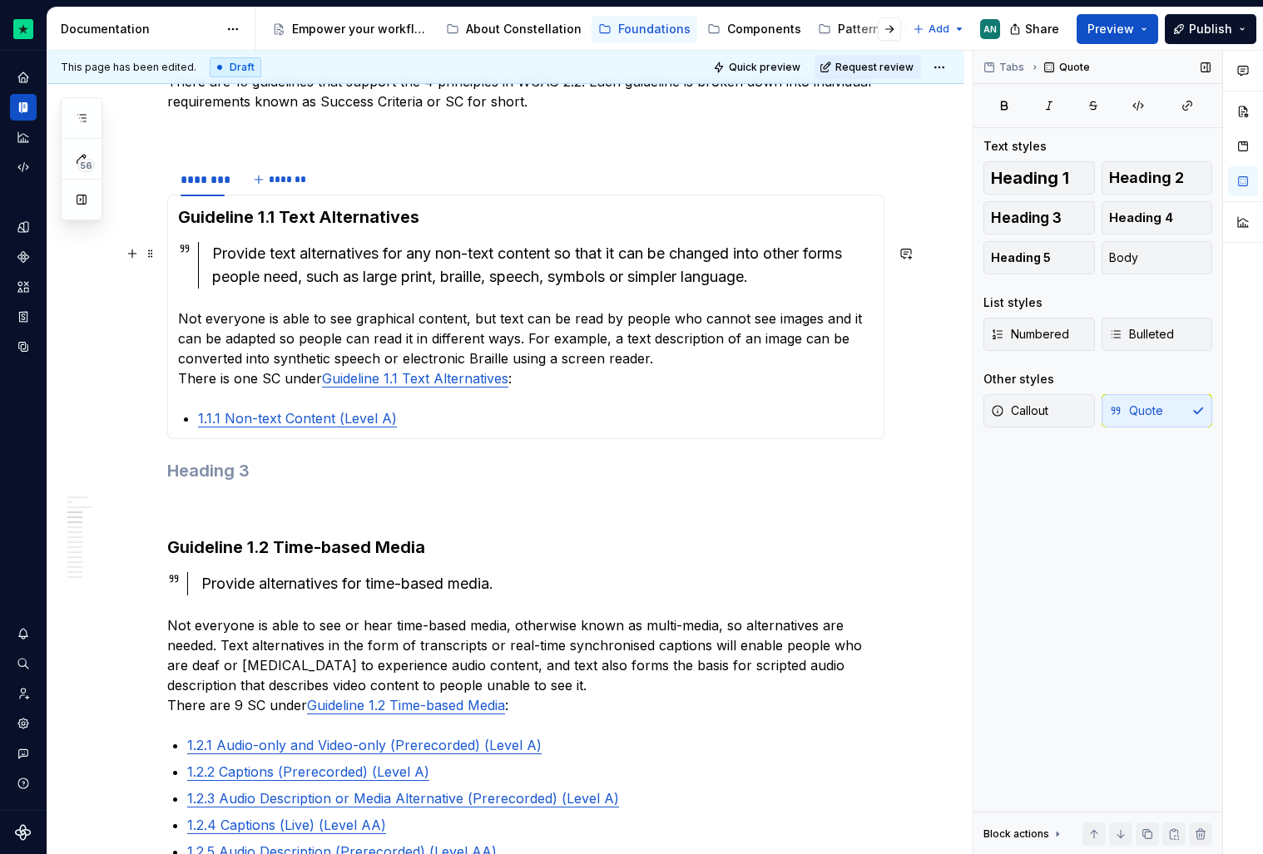
click at [223, 269] on div "Provide text alternatives for any non-text content so that it can be changed in…" at bounding box center [542, 265] width 661 height 47
click at [220, 176] on div "********" at bounding box center [203, 179] width 44 height 17
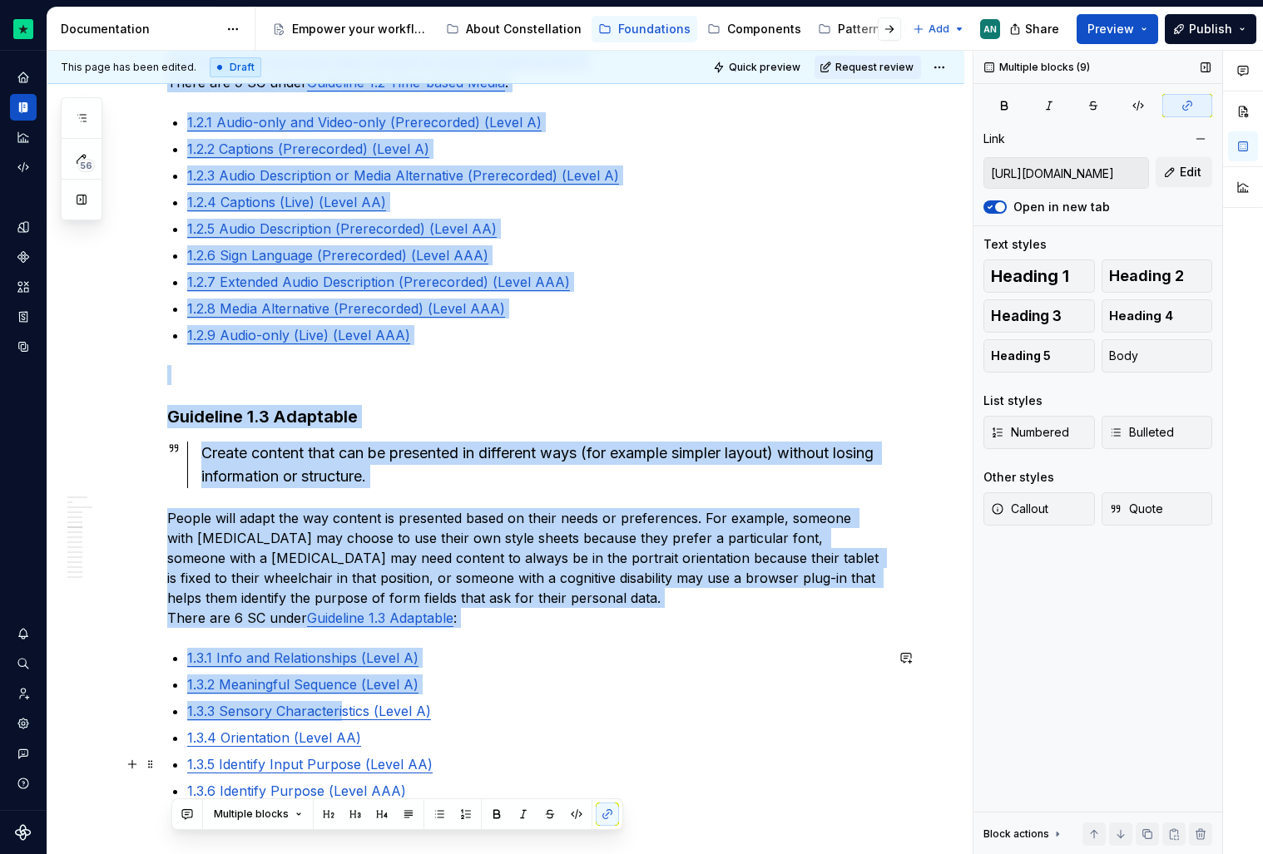
scroll to position [2017, 0]
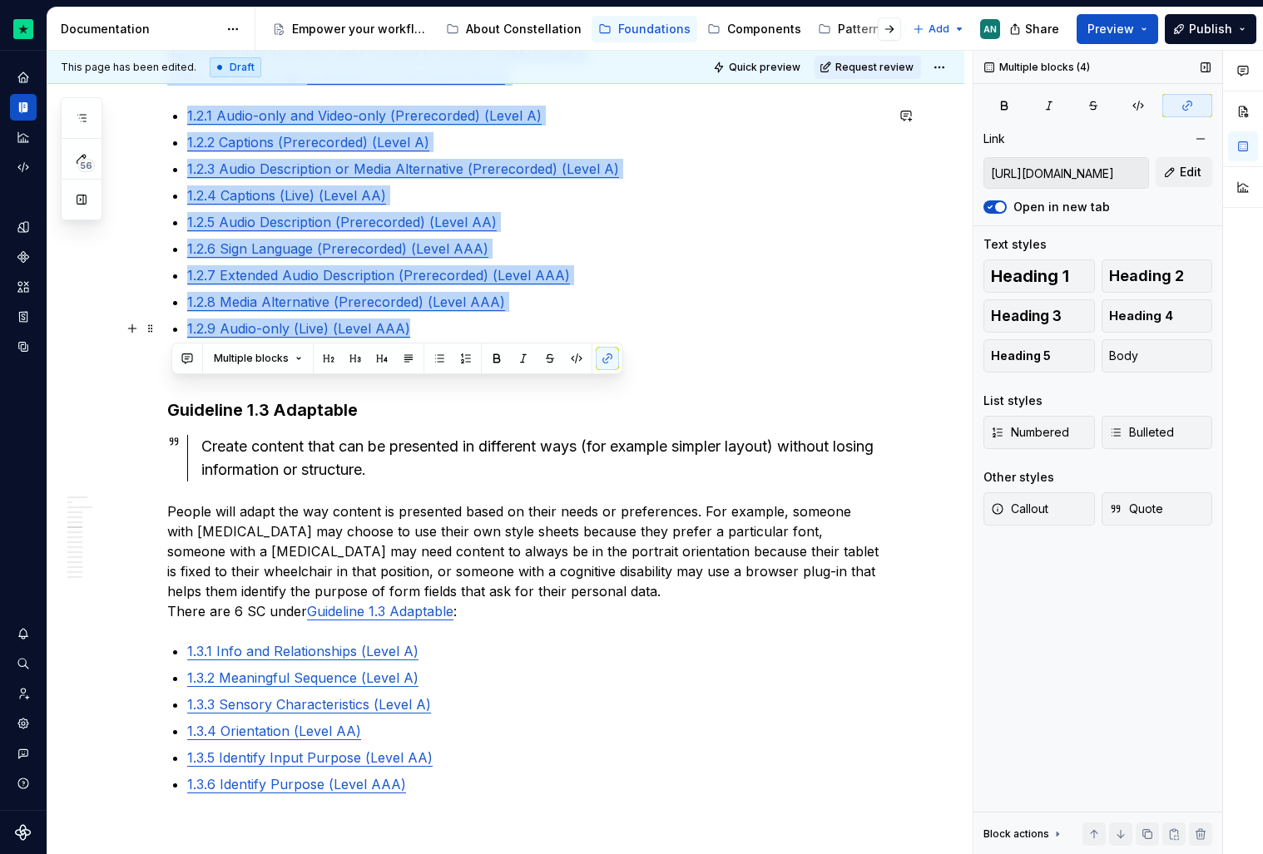
drag, startPoint x: 171, startPoint y: 547, endPoint x: 461, endPoint y: 320, distance: 368.6
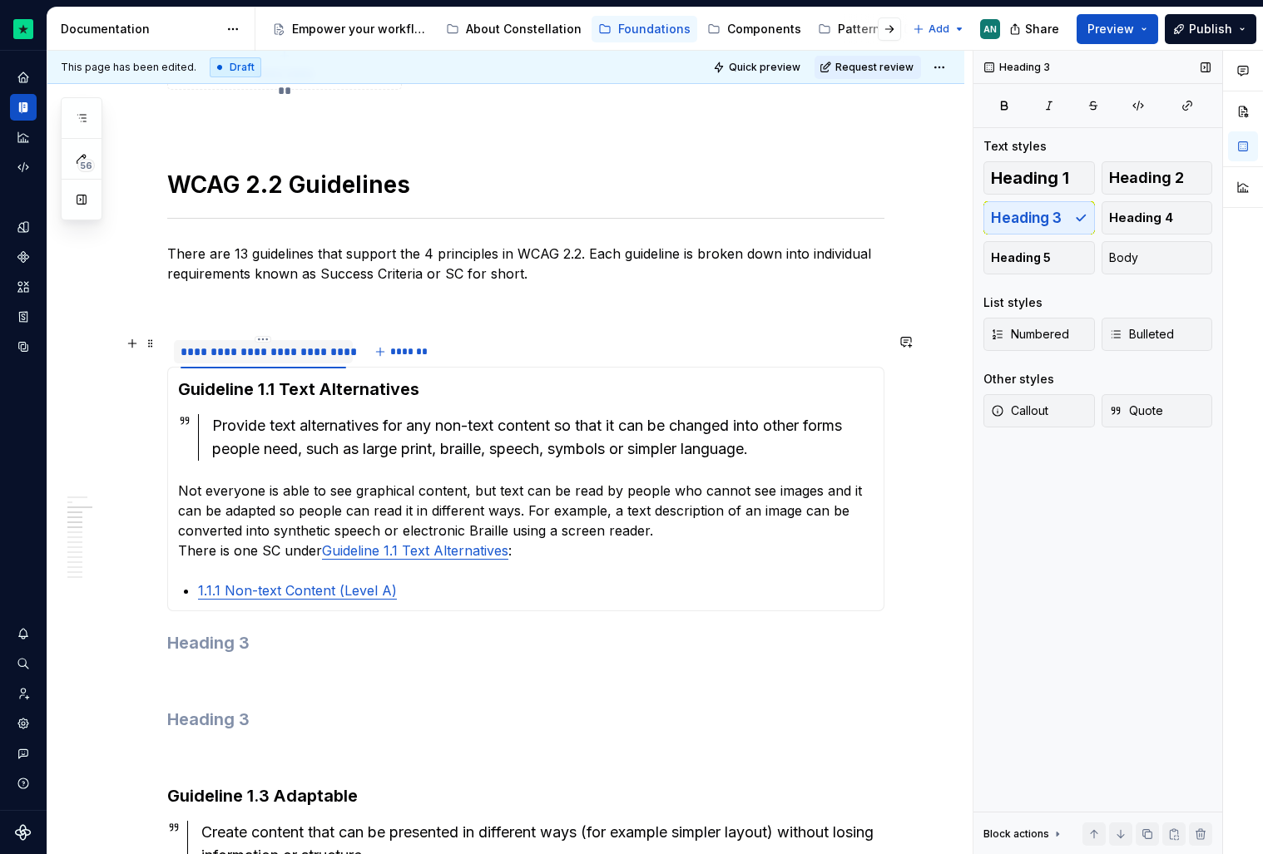
scroll to position [1188, 0]
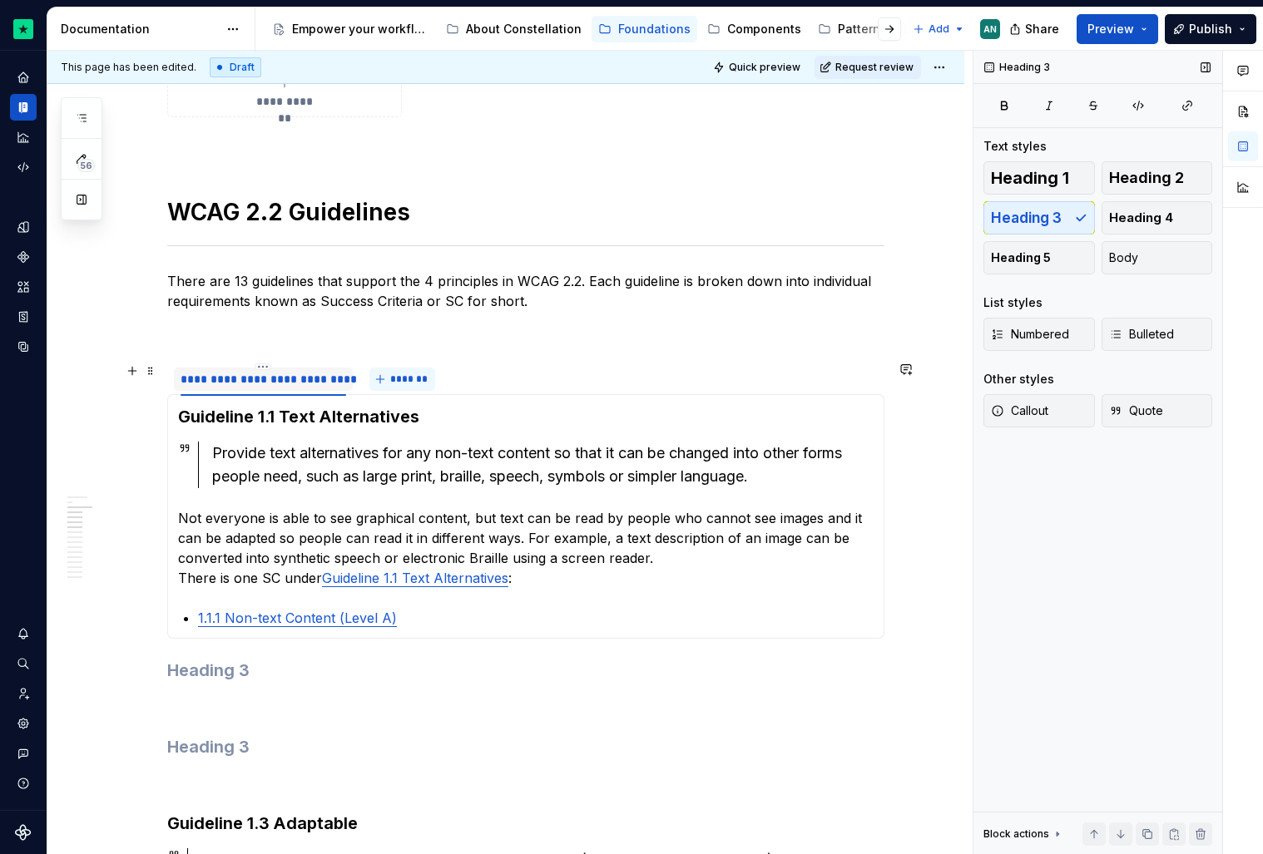
click at [384, 381] on button "*******" at bounding box center [402, 379] width 66 height 23
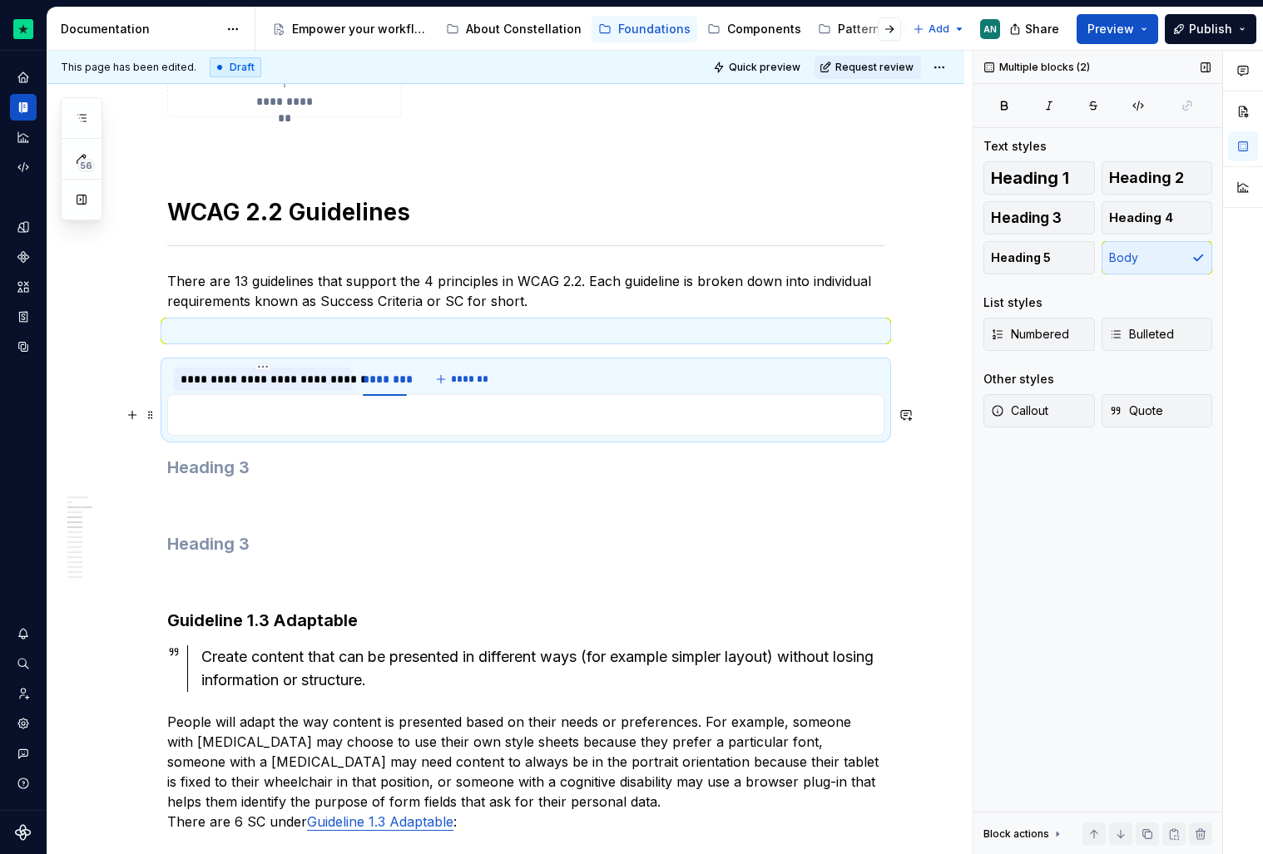
click at [328, 418] on p at bounding box center [526, 415] width 696 height 20
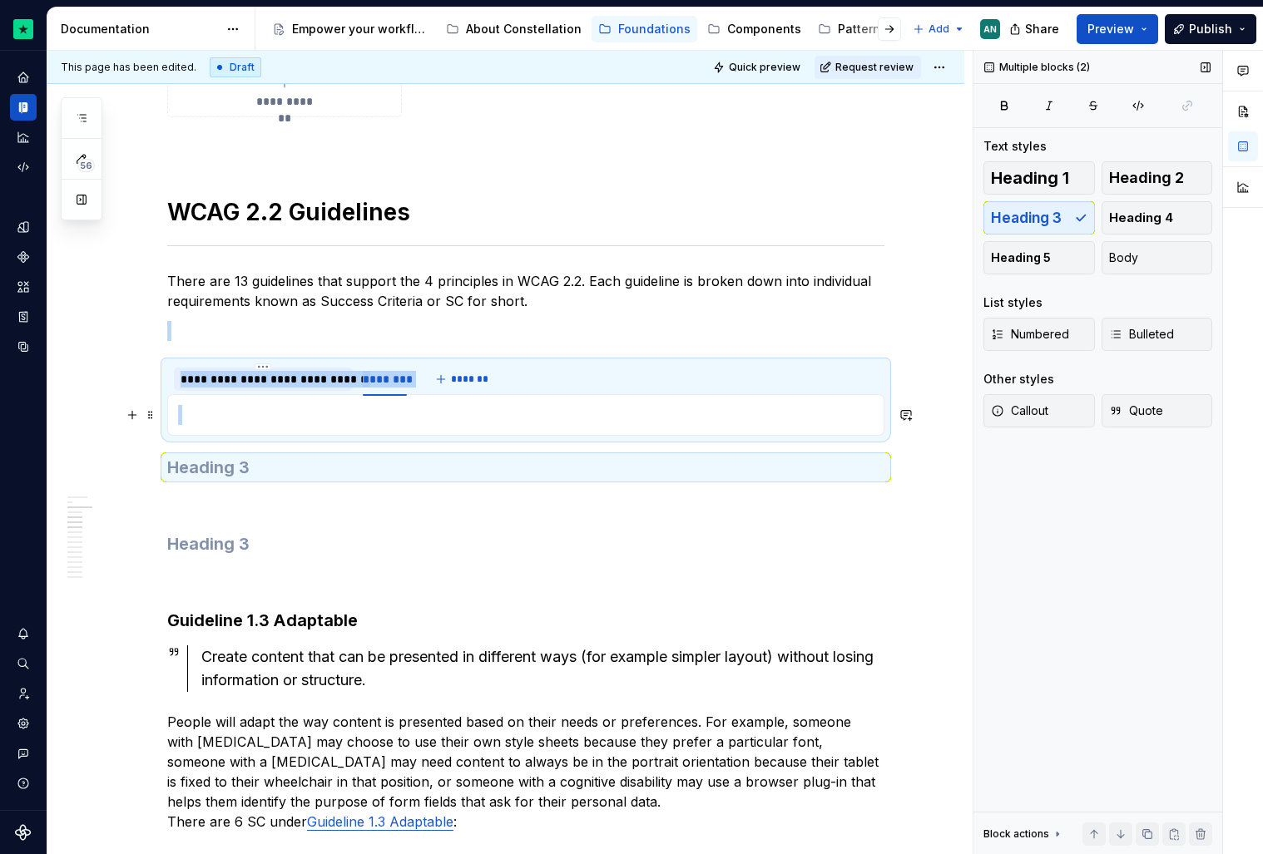
click at [328, 418] on p at bounding box center [526, 415] width 696 height 20
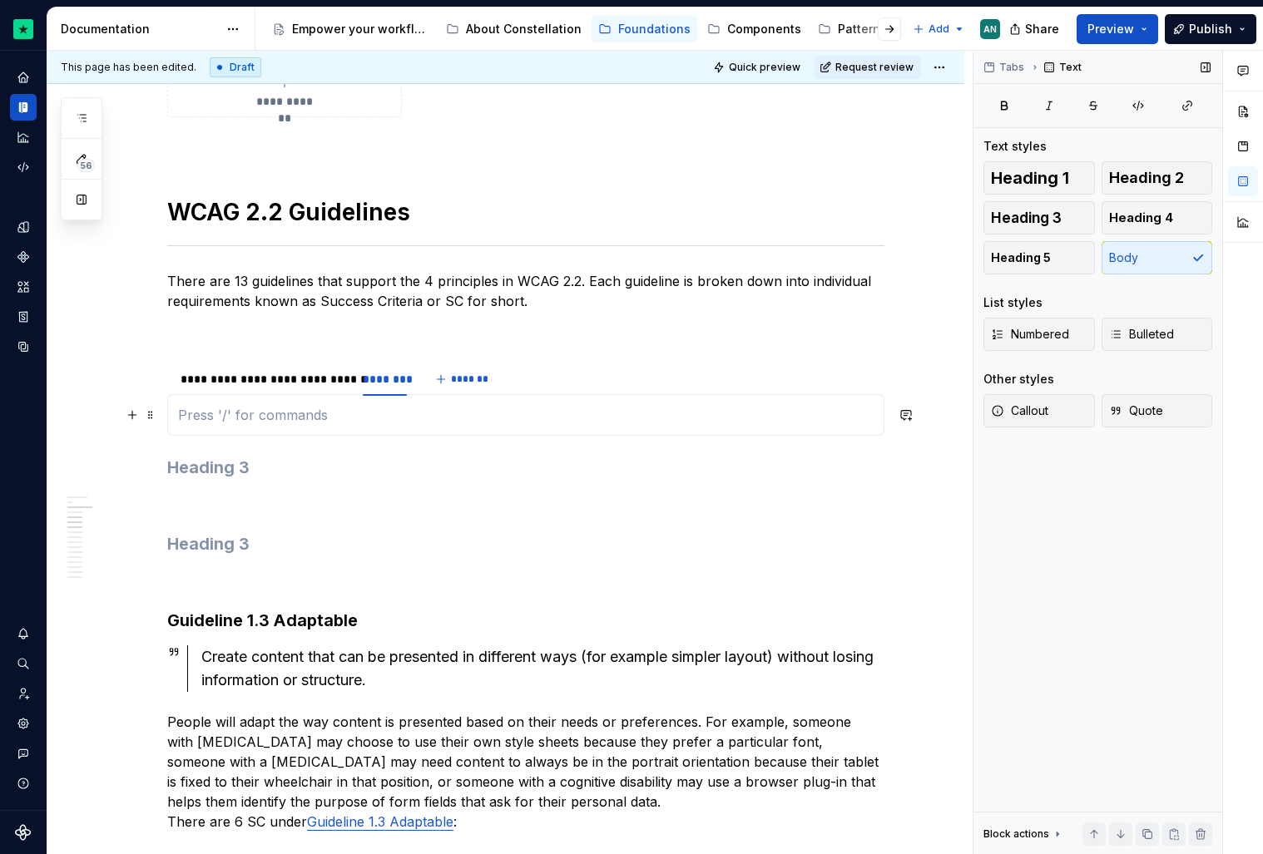
click at [237, 424] on p at bounding box center [526, 415] width 696 height 20
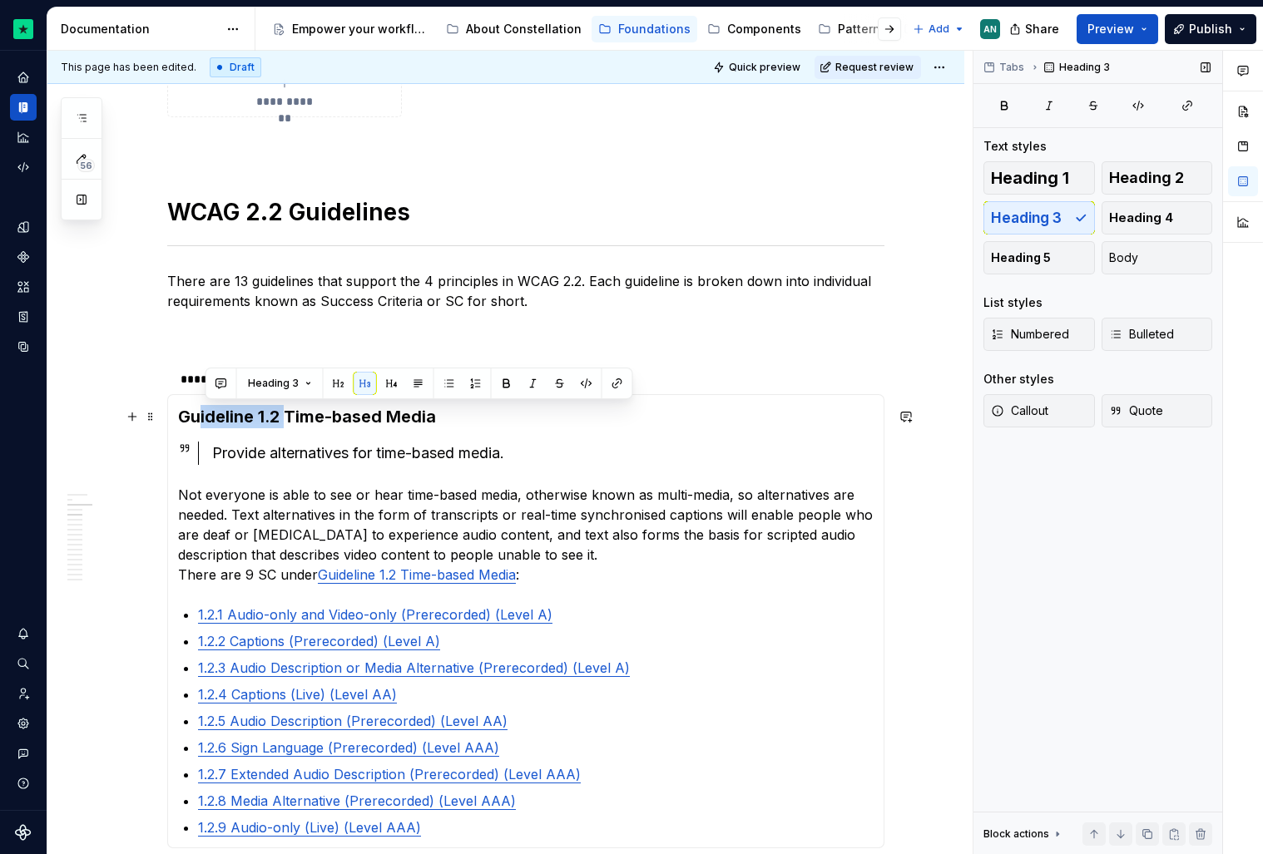
drag, startPoint x: 291, startPoint y: 415, endPoint x: 201, endPoint y: 414, distance: 89.9
click at [201, 414] on h3 "Guideline 1.2 Time-based Media" at bounding box center [526, 416] width 696 height 23
drag, startPoint x: 527, startPoint y: 421, endPoint x: 176, endPoint y: 413, distance: 350.3
click at [176, 413] on div "Guideline 1.1 Text Alternatives Provide text alternatives for any non-text cont…" at bounding box center [525, 621] width 717 height 454
copy h3 "Guideline 1.2 Time-based Media"
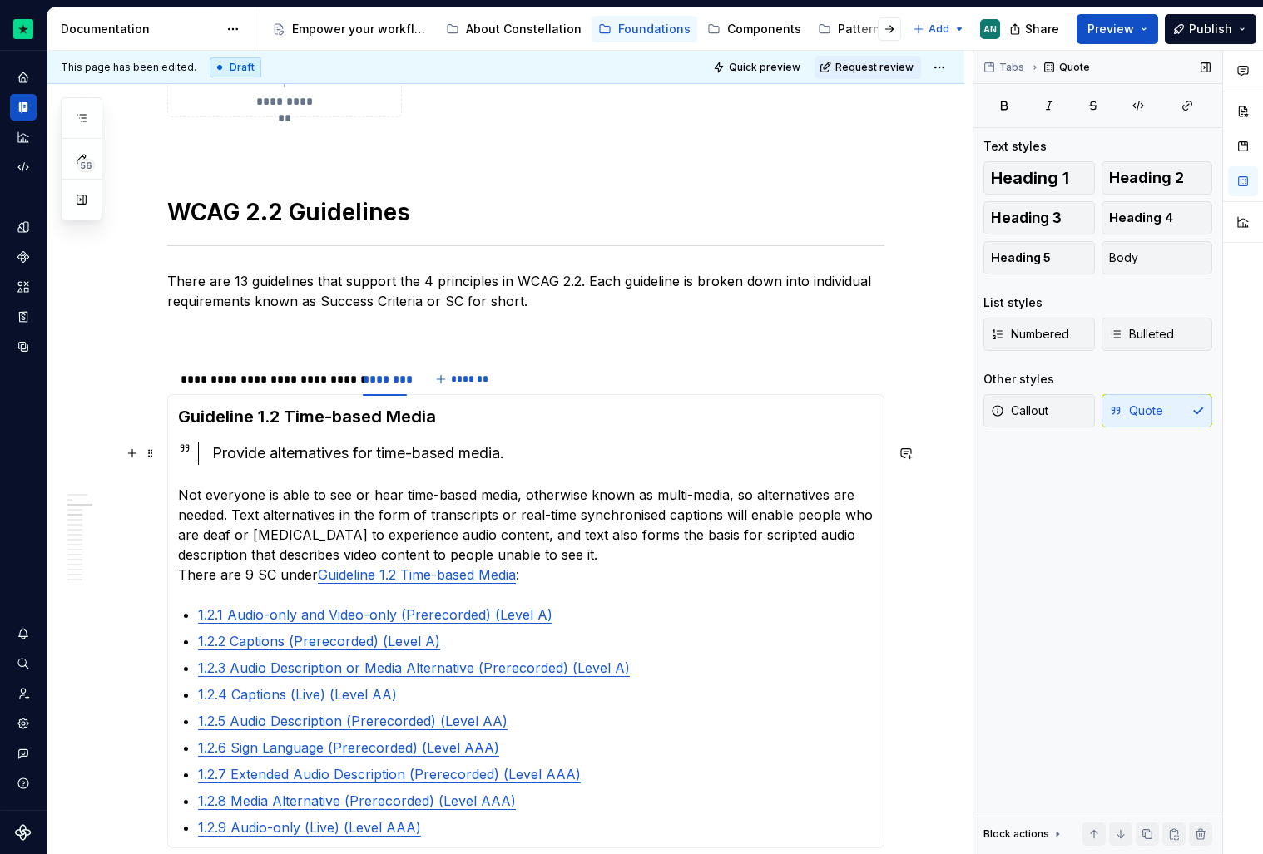
click at [365, 448] on div "Provide alternatives for time-based media." at bounding box center [542, 453] width 661 height 23
click at [378, 374] on div "********" at bounding box center [385, 379] width 44 height 17
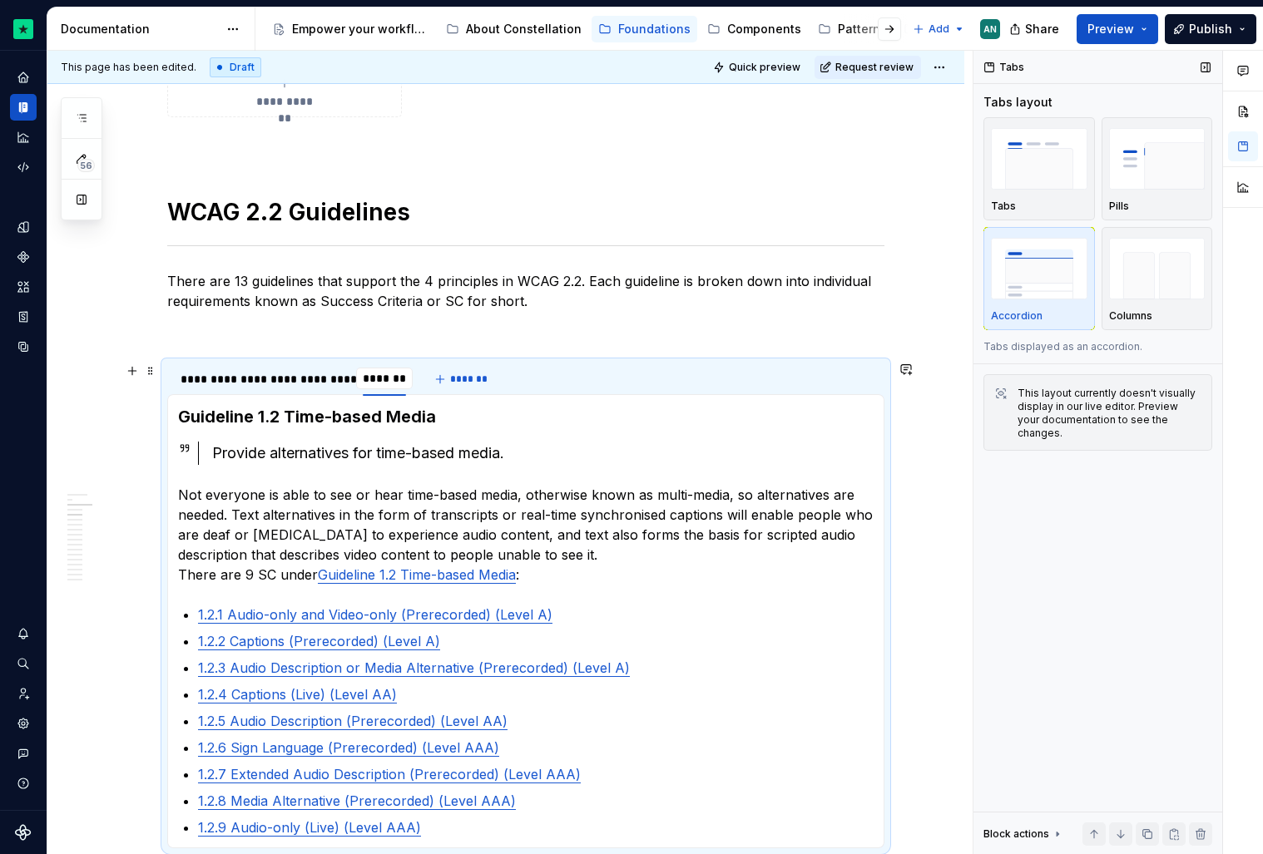
scroll to position [0, 0]
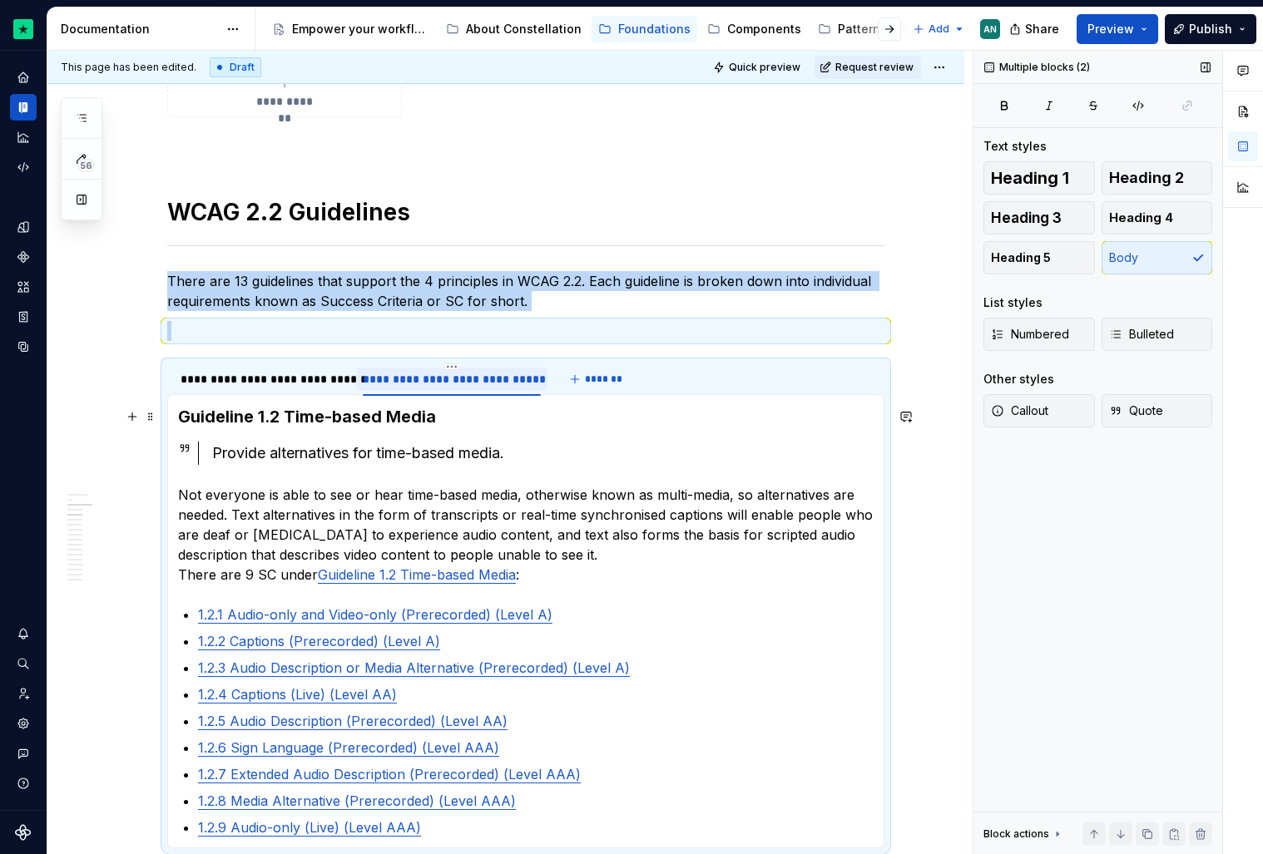
click at [454, 412] on h3 "Guideline 1.2 Time-based Media" at bounding box center [526, 416] width 696 height 23
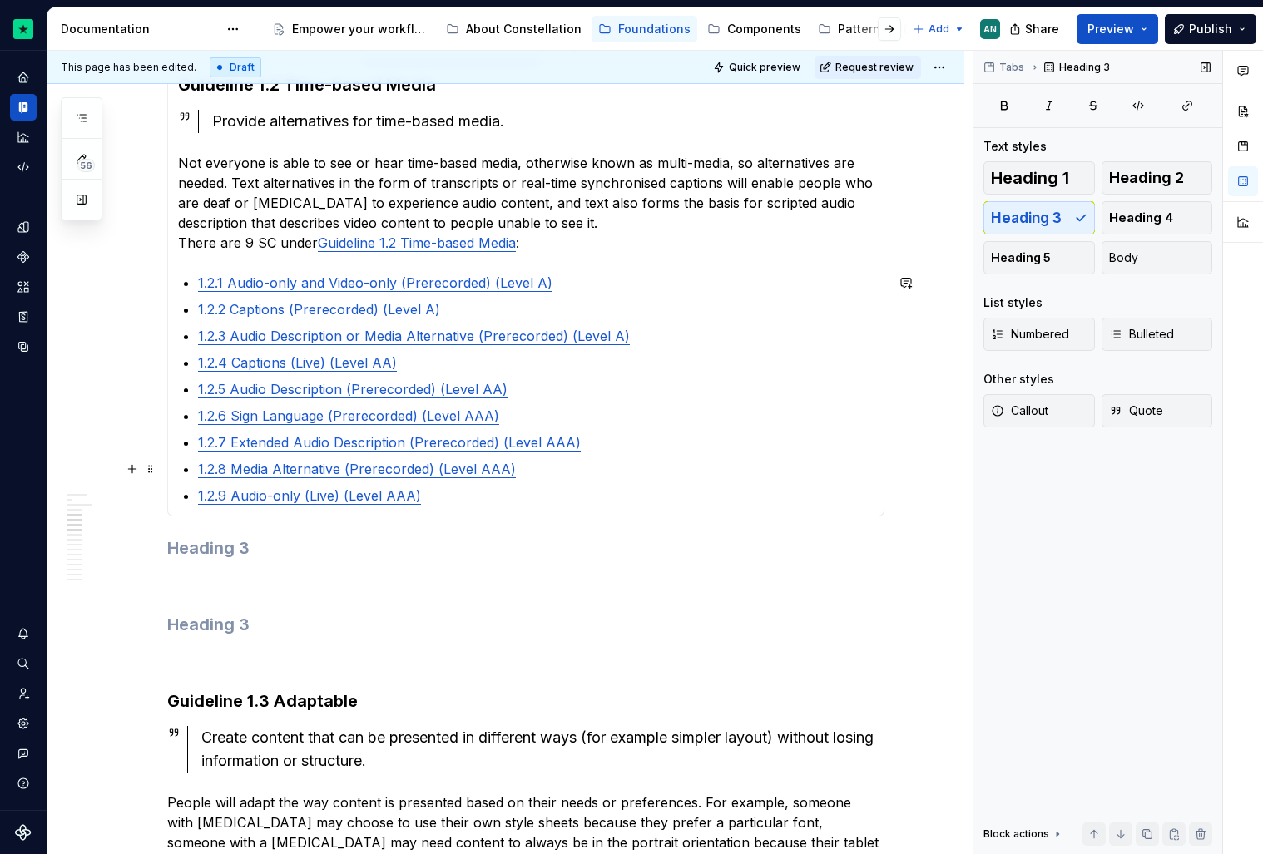
scroll to position [1530, 0]
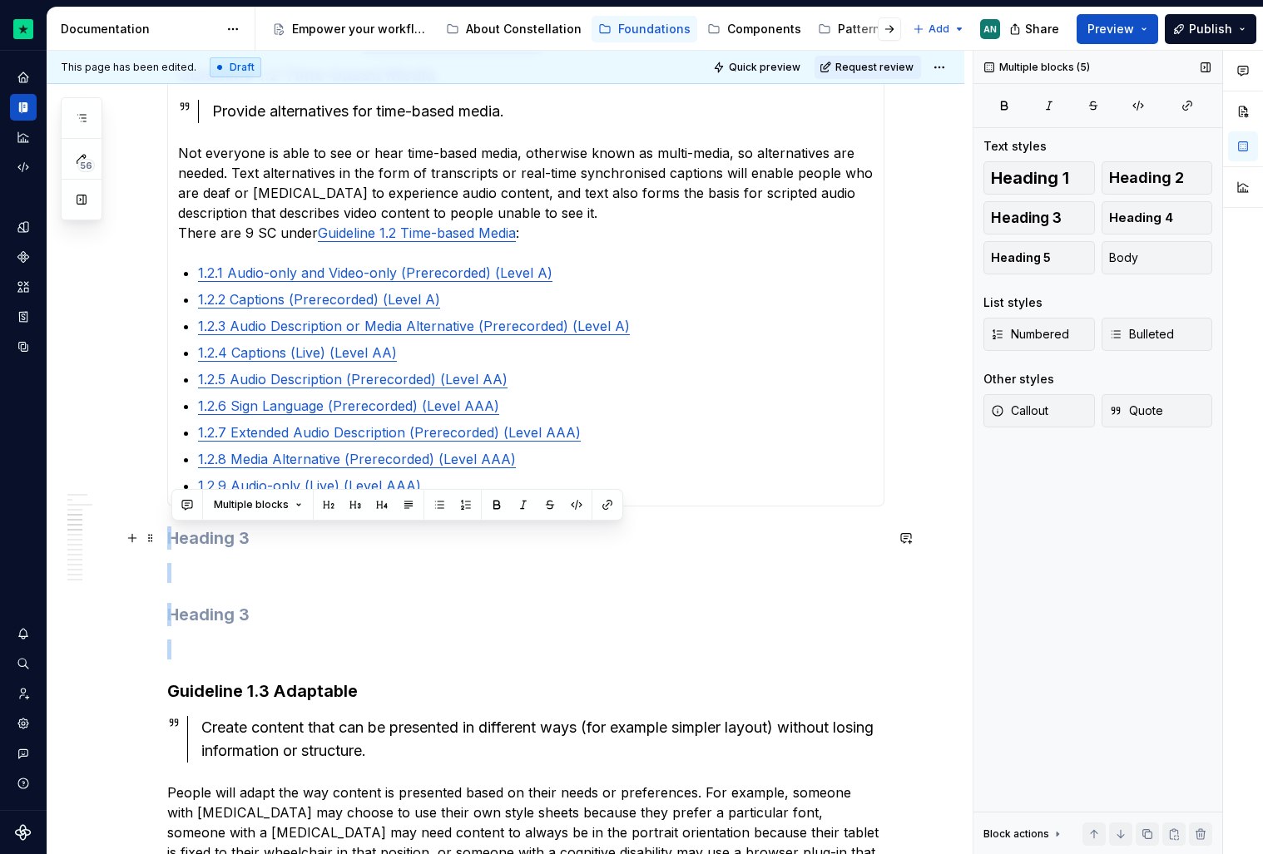
drag, startPoint x: 284, startPoint y: 661, endPoint x: 198, endPoint y: 533, distance: 153.4
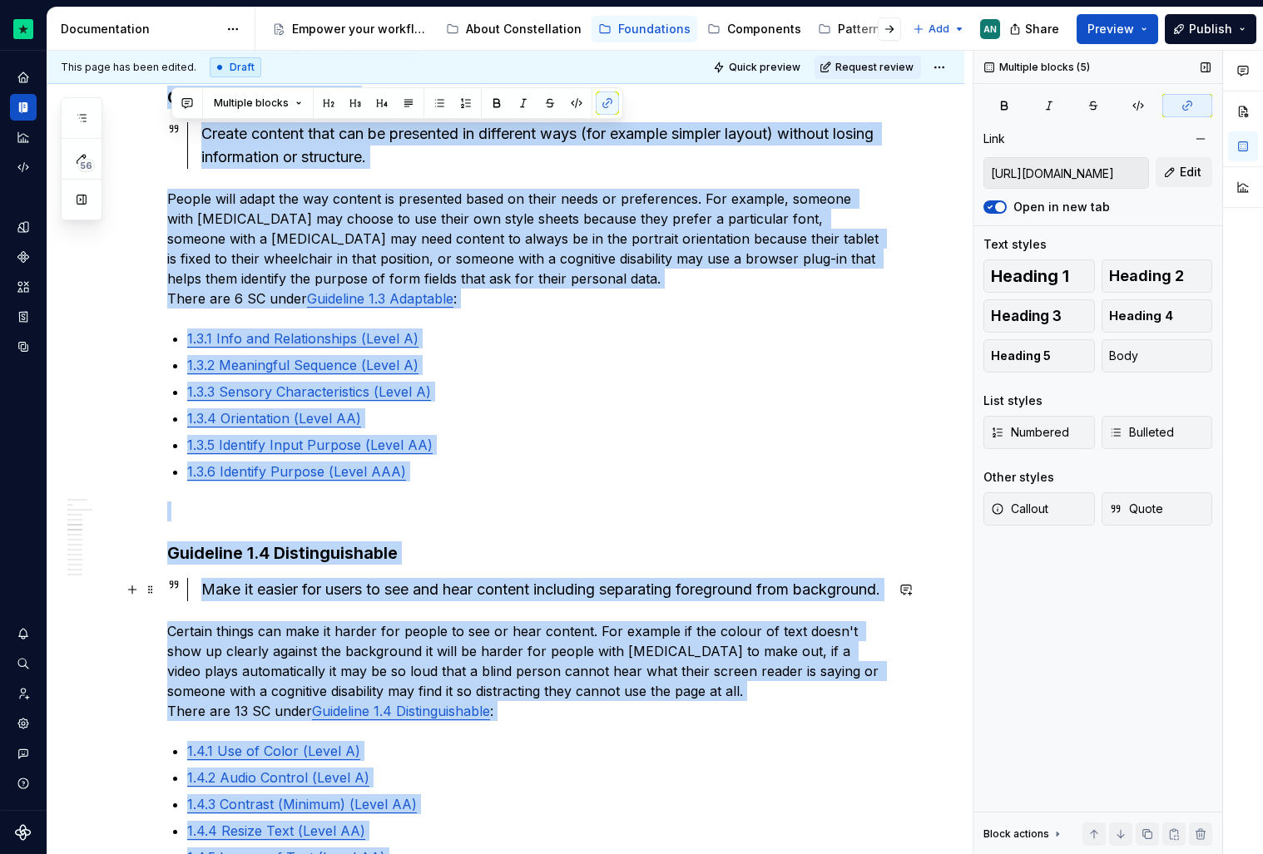
scroll to position [2195, 0]
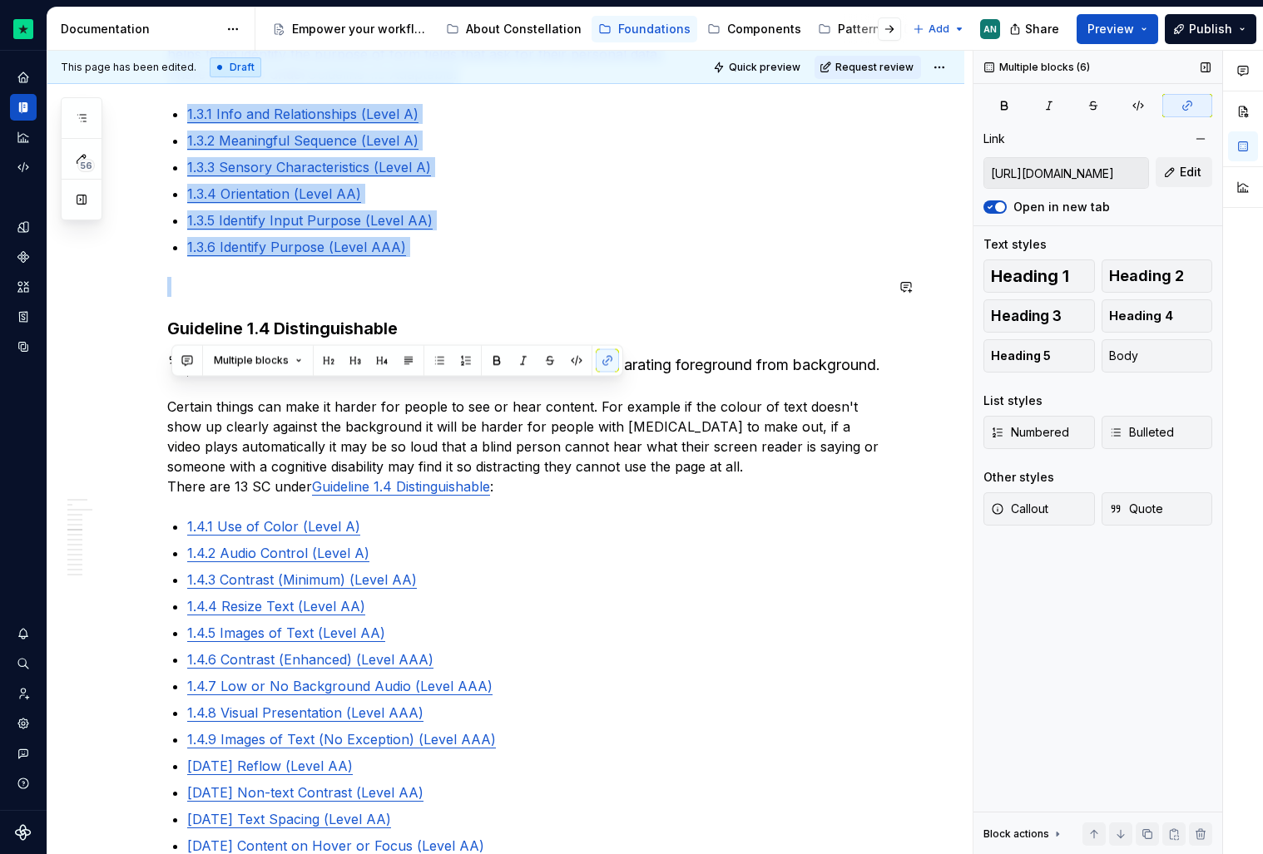
drag, startPoint x: 172, startPoint y: 538, endPoint x: 387, endPoint y: 302, distance: 319.2
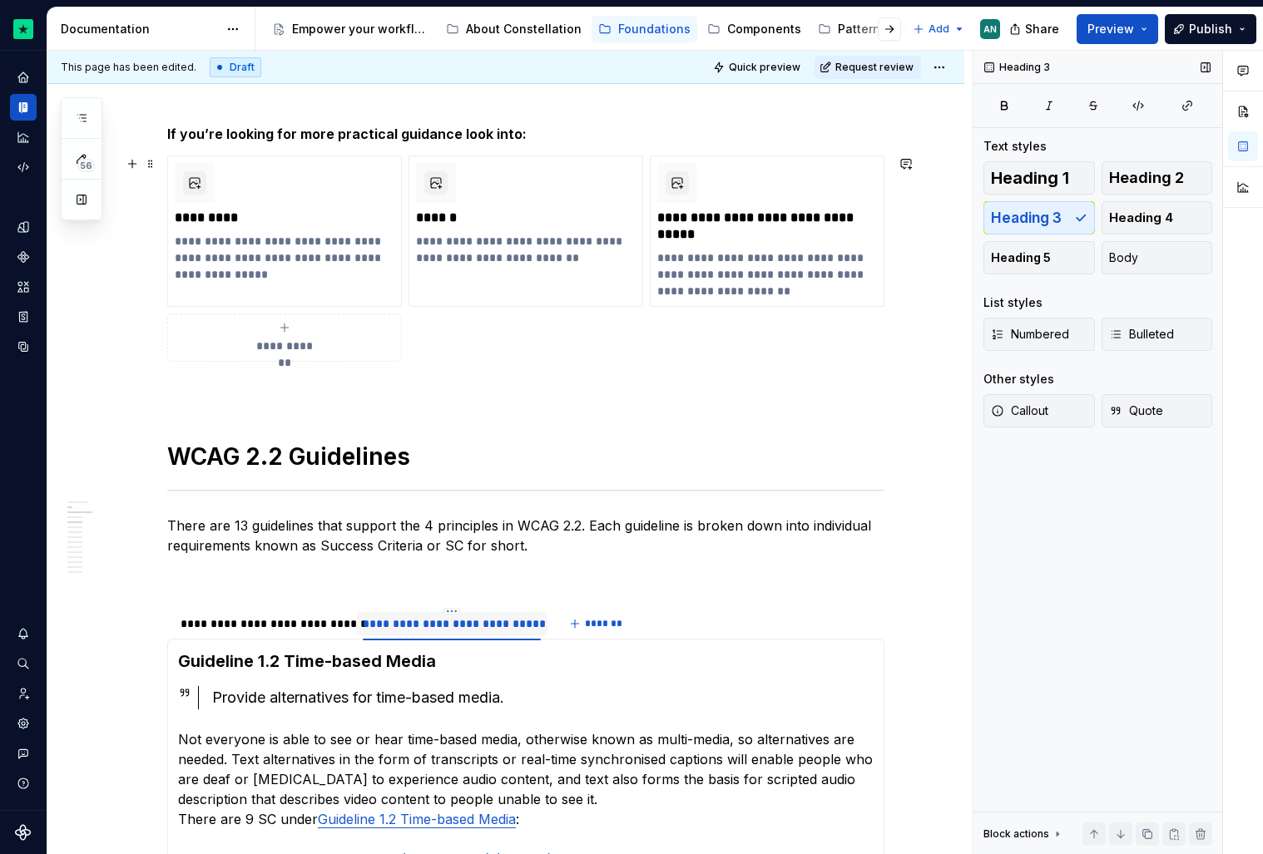
scroll to position [947, 0]
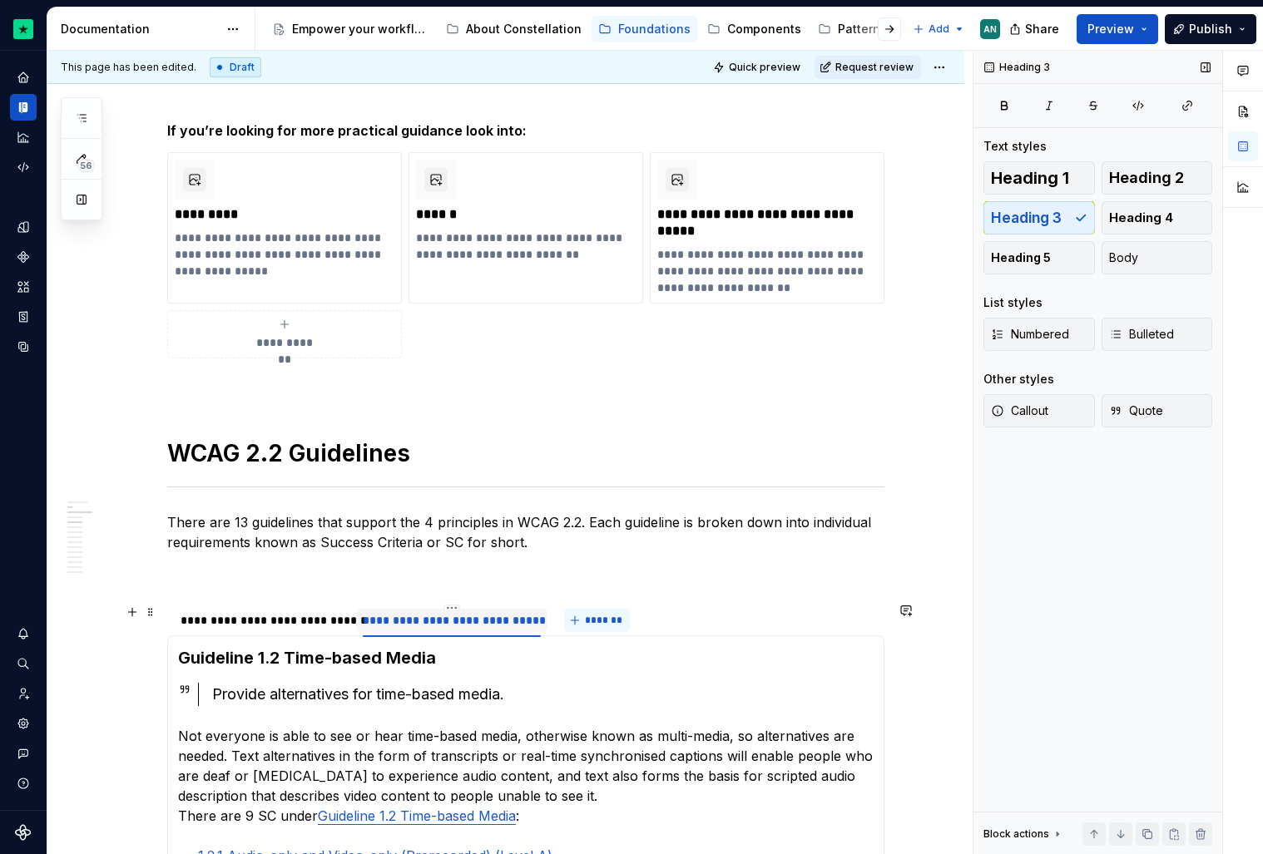
click at [602, 624] on span "*******" at bounding box center [603, 620] width 37 height 13
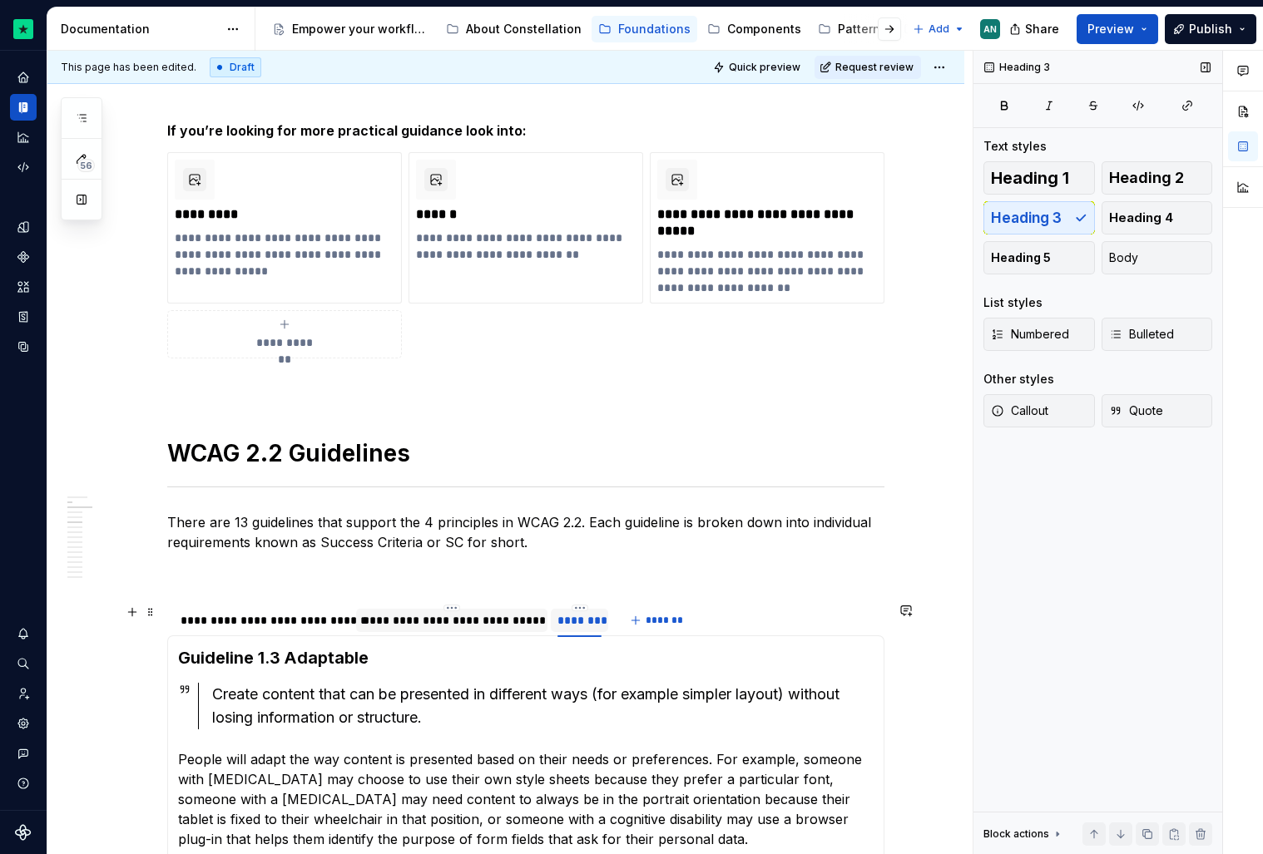
click at [583, 620] on div "********" at bounding box center [579, 620] width 44 height 17
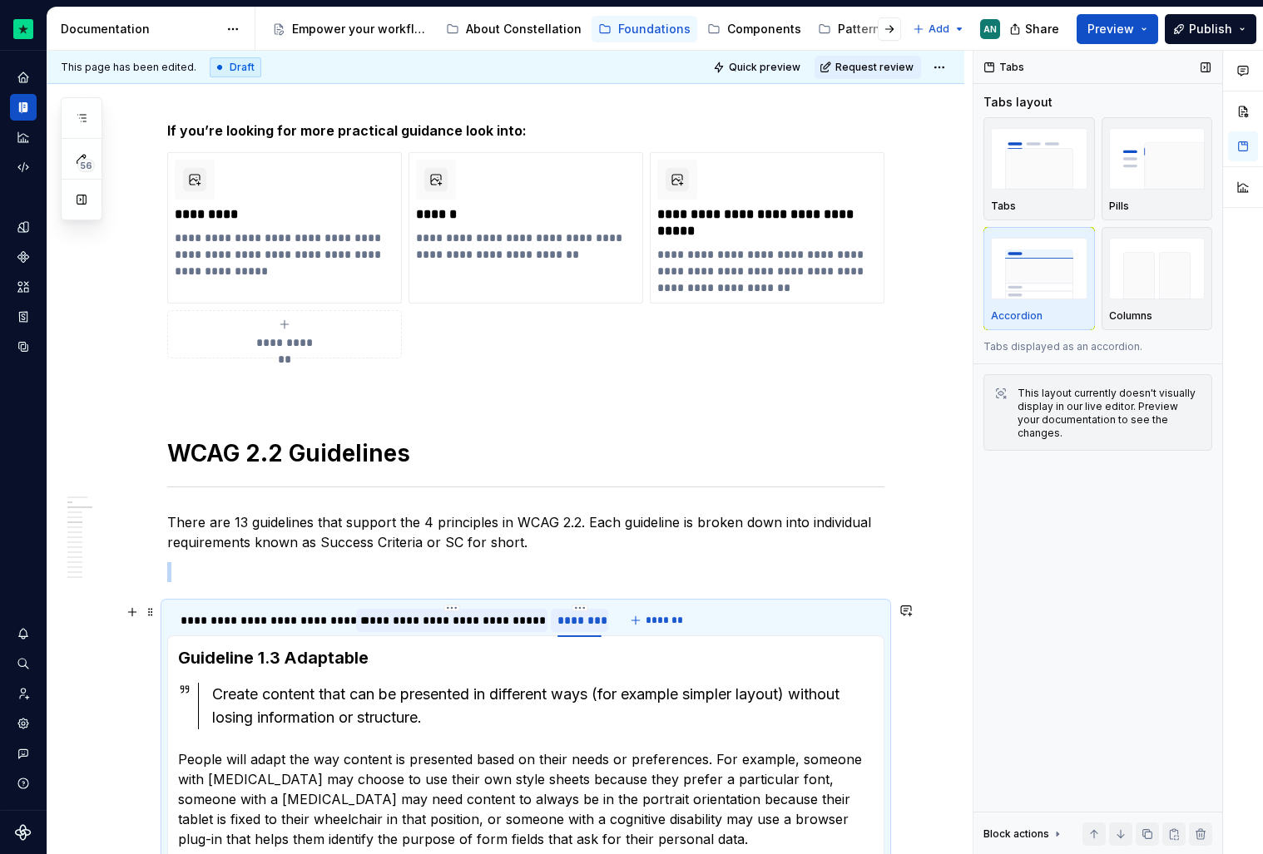
click at [583, 620] on div "********" at bounding box center [579, 620] width 44 height 17
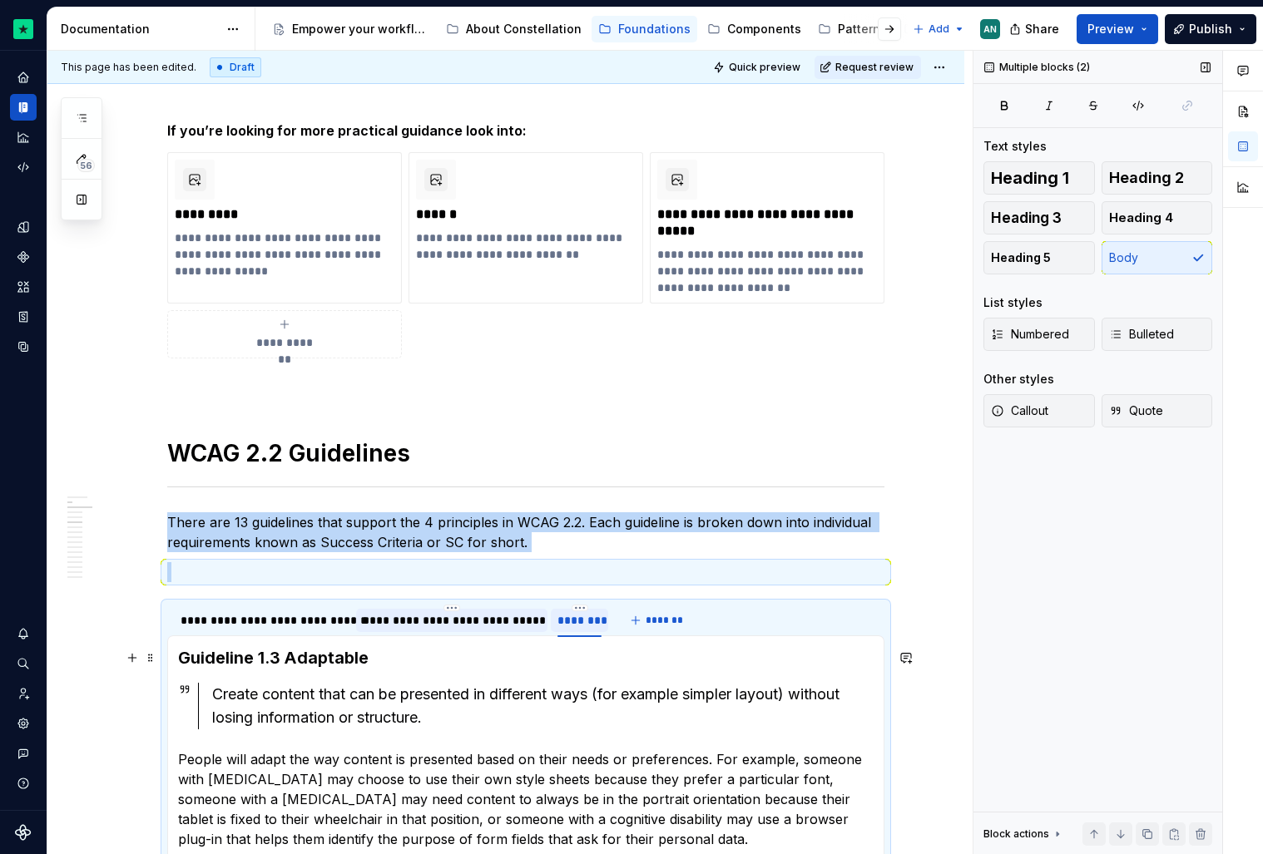
drag, startPoint x: 393, startPoint y: 658, endPoint x: 237, endPoint y: 651, distance: 155.7
click at [236, 651] on h3 "Guideline 1.3 Adaptable" at bounding box center [526, 657] width 696 height 23
click at [190, 658] on h3 "Guideline 1.3 Adaptable" at bounding box center [526, 657] width 696 height 23
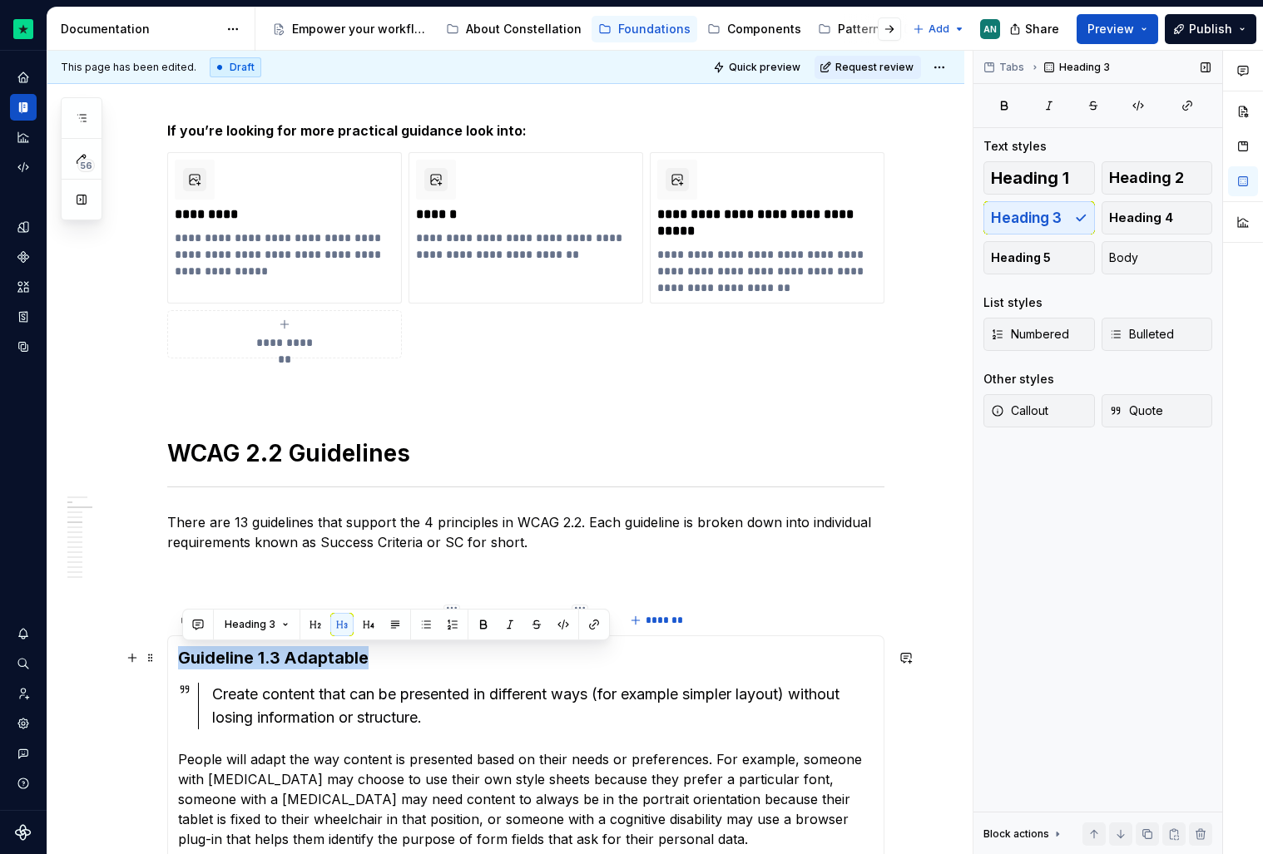
drag, startPoint x: 184, startPoint y: 658, endPoint x: 394, endPoint y: 659, distance: 210.5
click at [394, 659] on h3 "Guideline 1.3 Adaptable" at bounding box center [526, 657] width 696 height 23
copy h3 "Guideline 1.3 Adaptable"
click at [641, 646] on h3 "Guideline 1.3 Adaptable" at bounding box center [526, 657] width 696 height 23
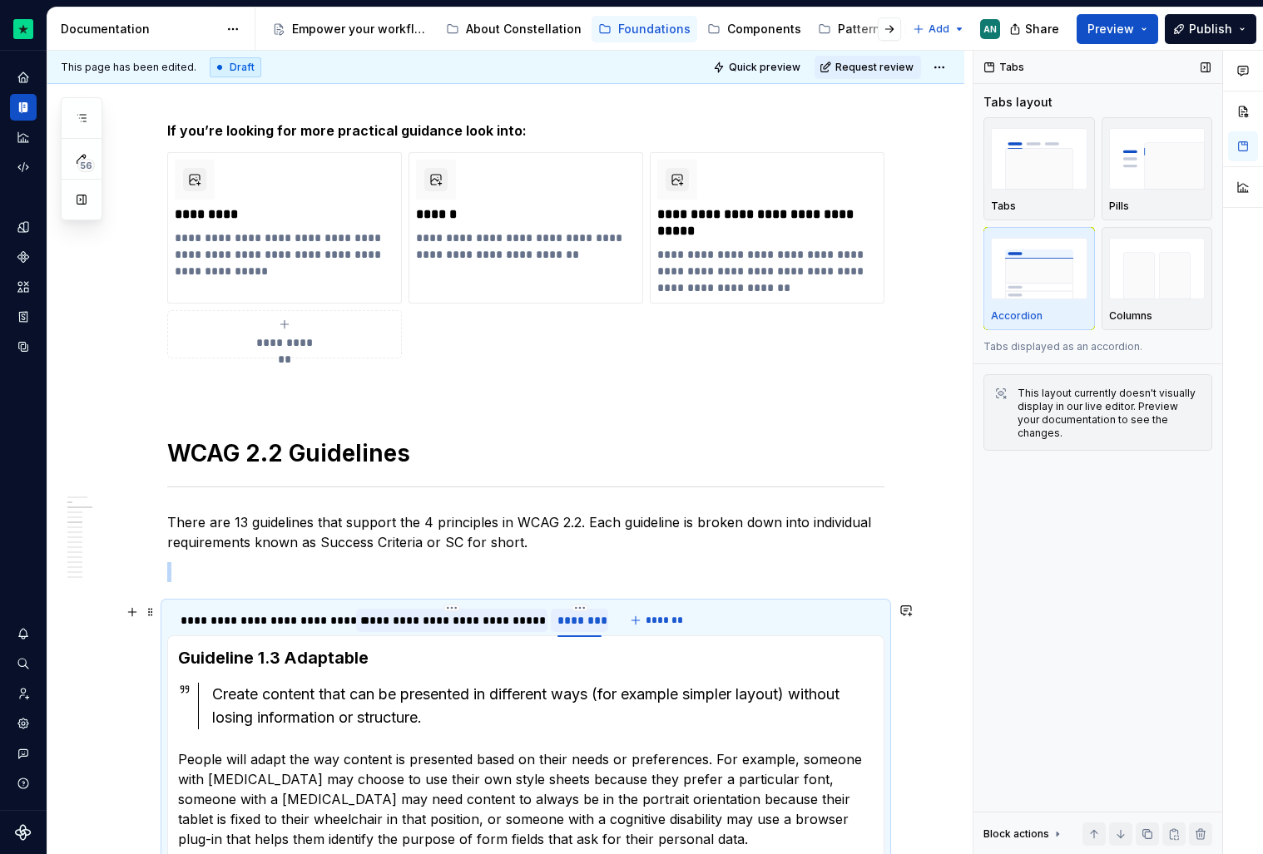
click at [587, 626] on div "********" at bounding box center [579, 620] width 44 height 17
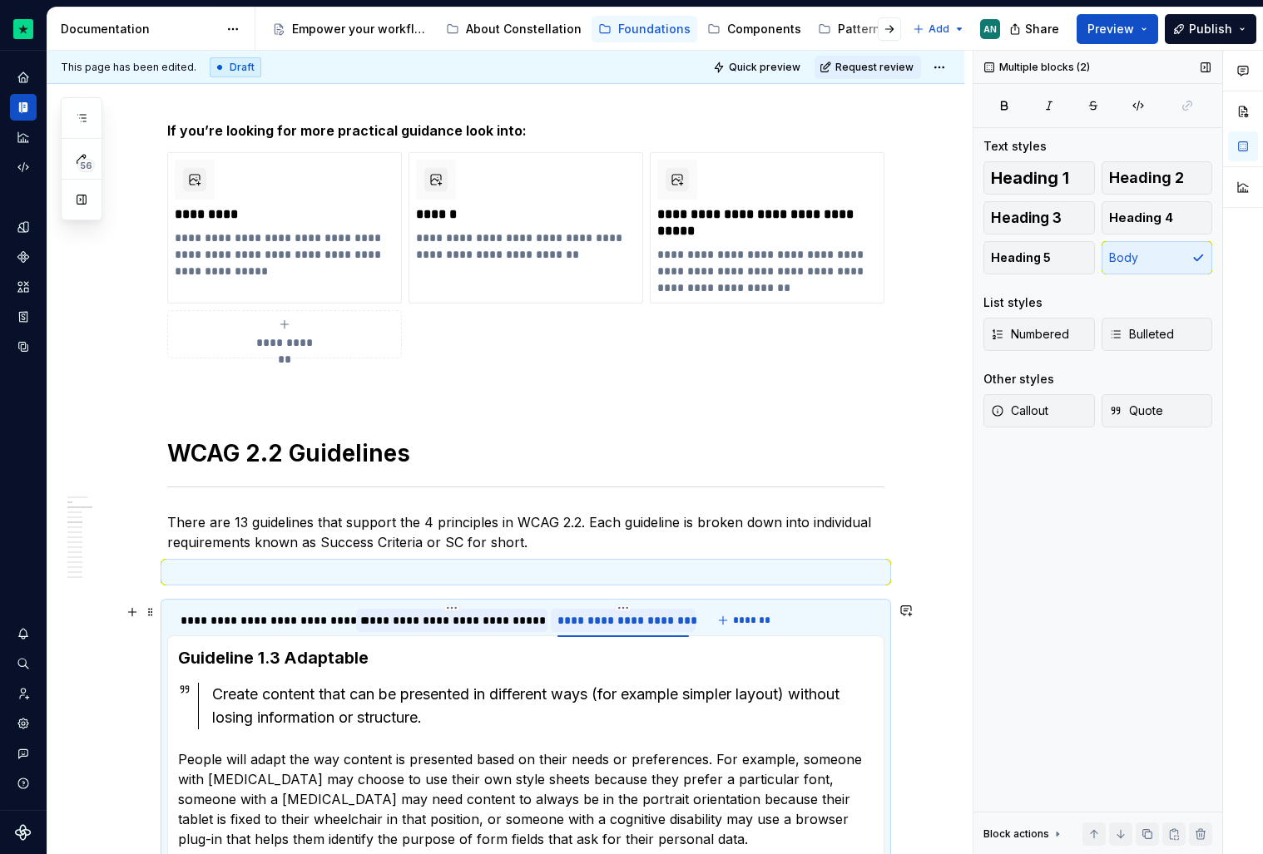
click at [826, 617] on div "**********" at bounding box center [525, 620] width 717 height 33
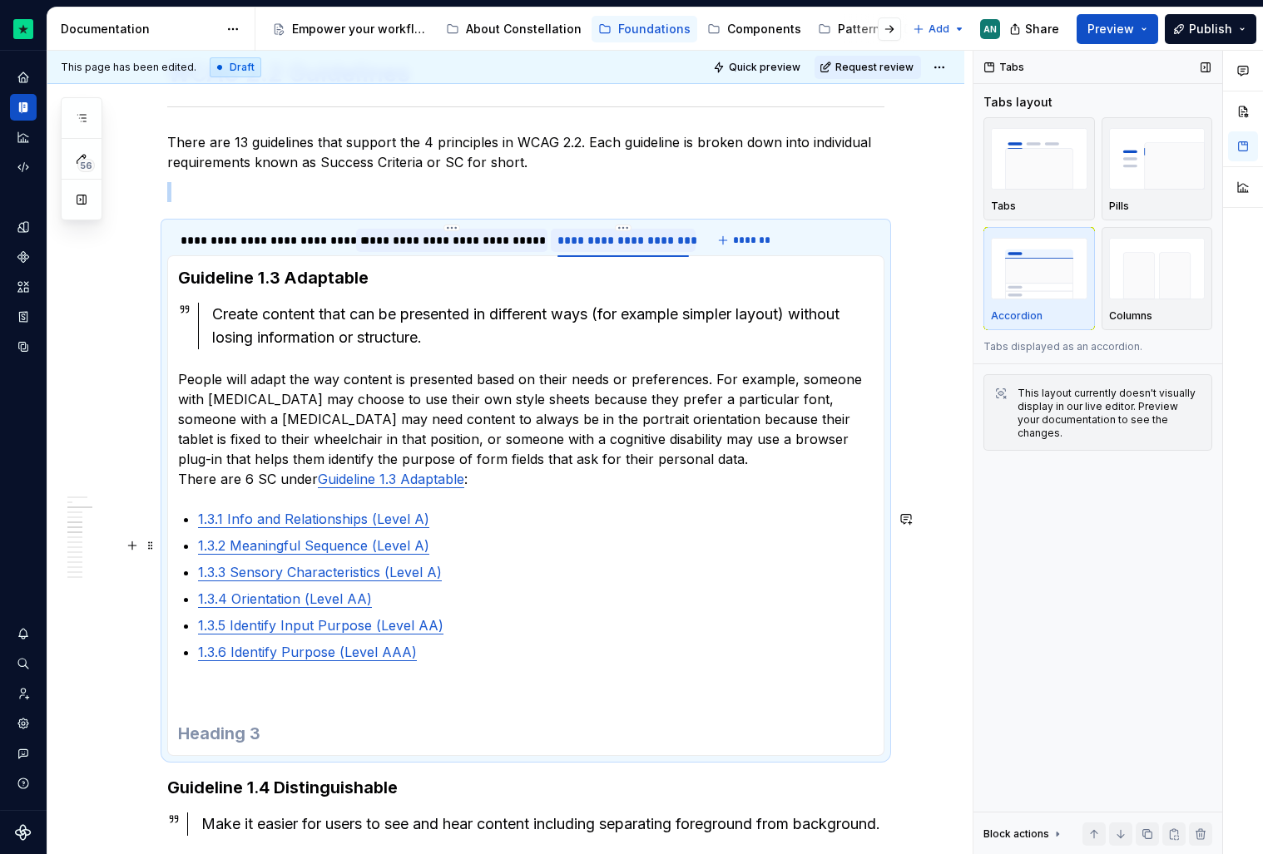
scroll to position [1332, 0]
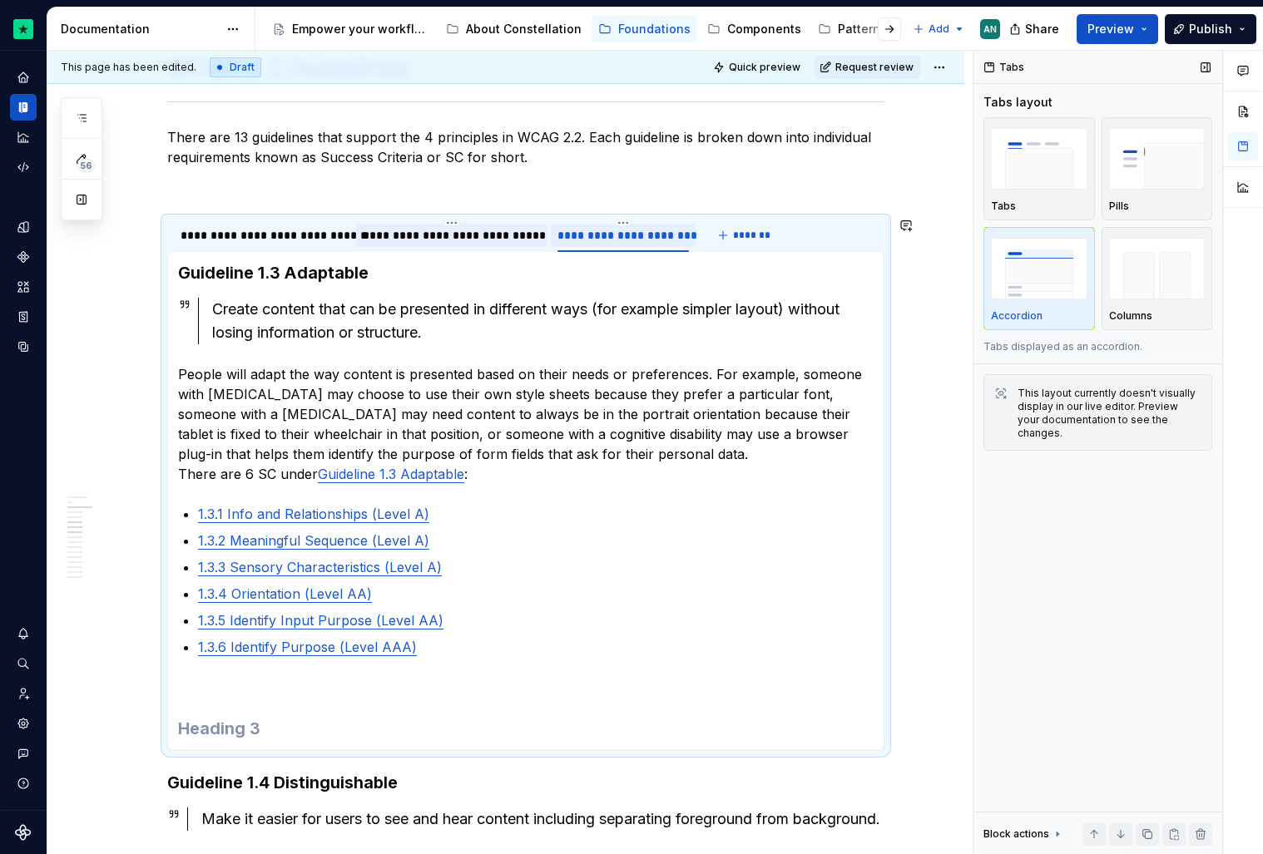
click at [301, 734] on h3 at bounding box center [526, 728] width 696 height 23
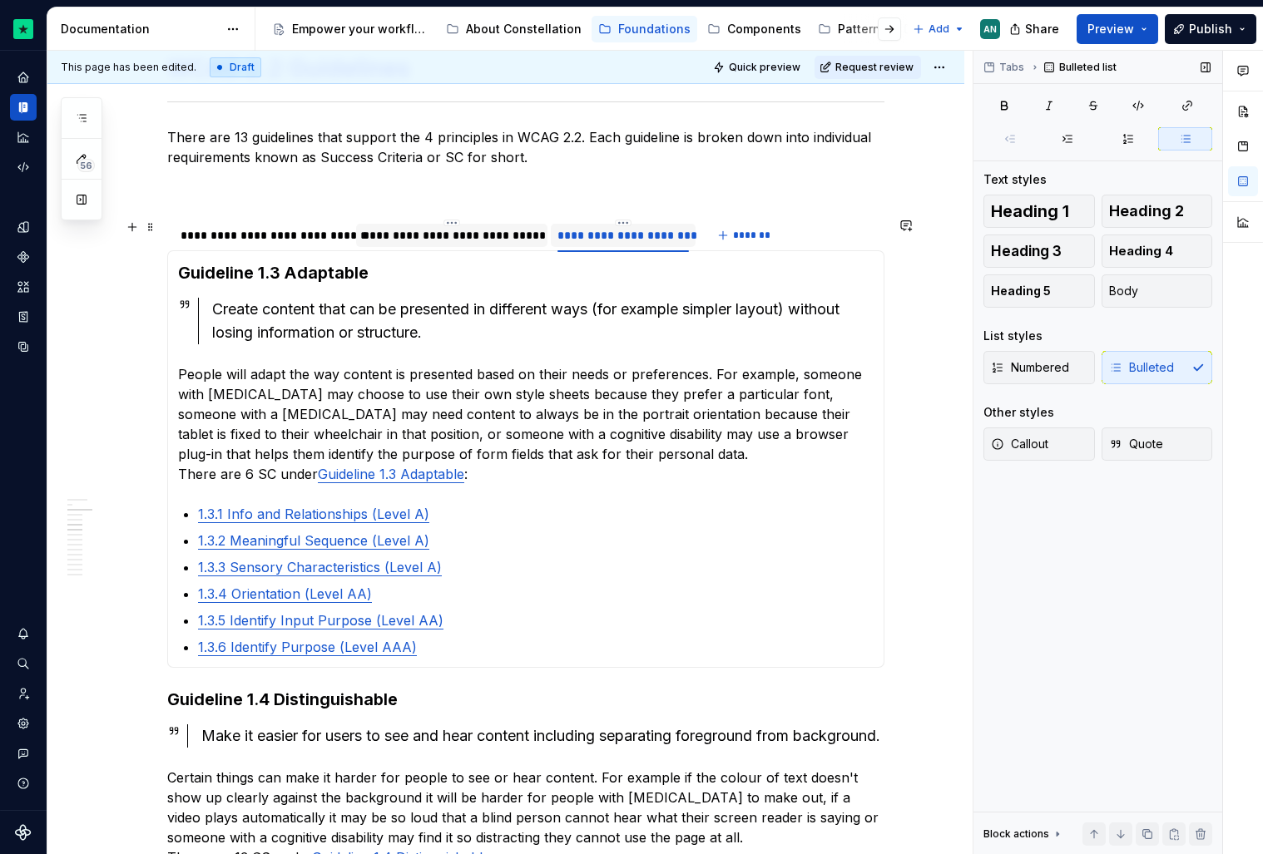
click at [756, 246] on div "**********" at bounding box center [472, 235] width 611 height 33
click at [759, 234] on span "*******" at bounding box center [751, 235] width 37 height 13
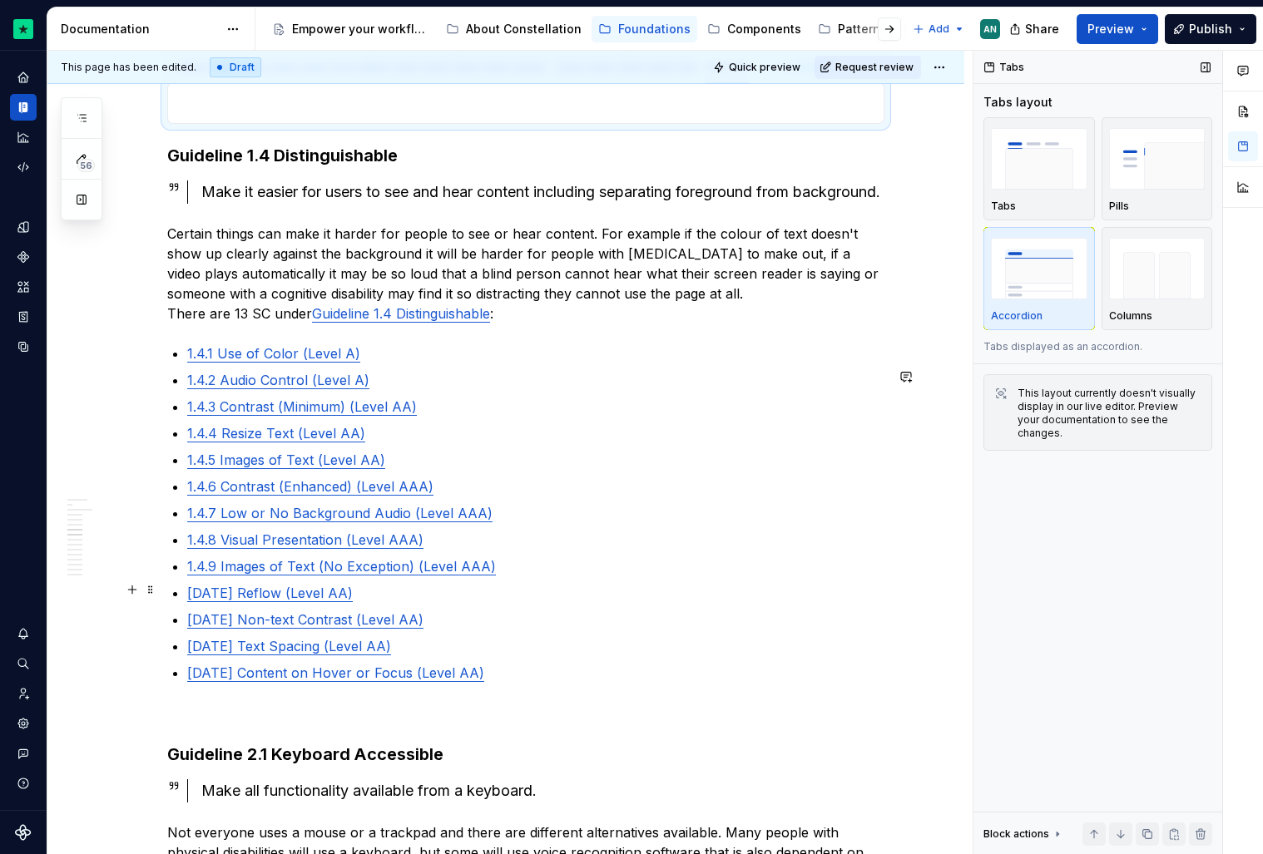
scroll to position [1501, 0]
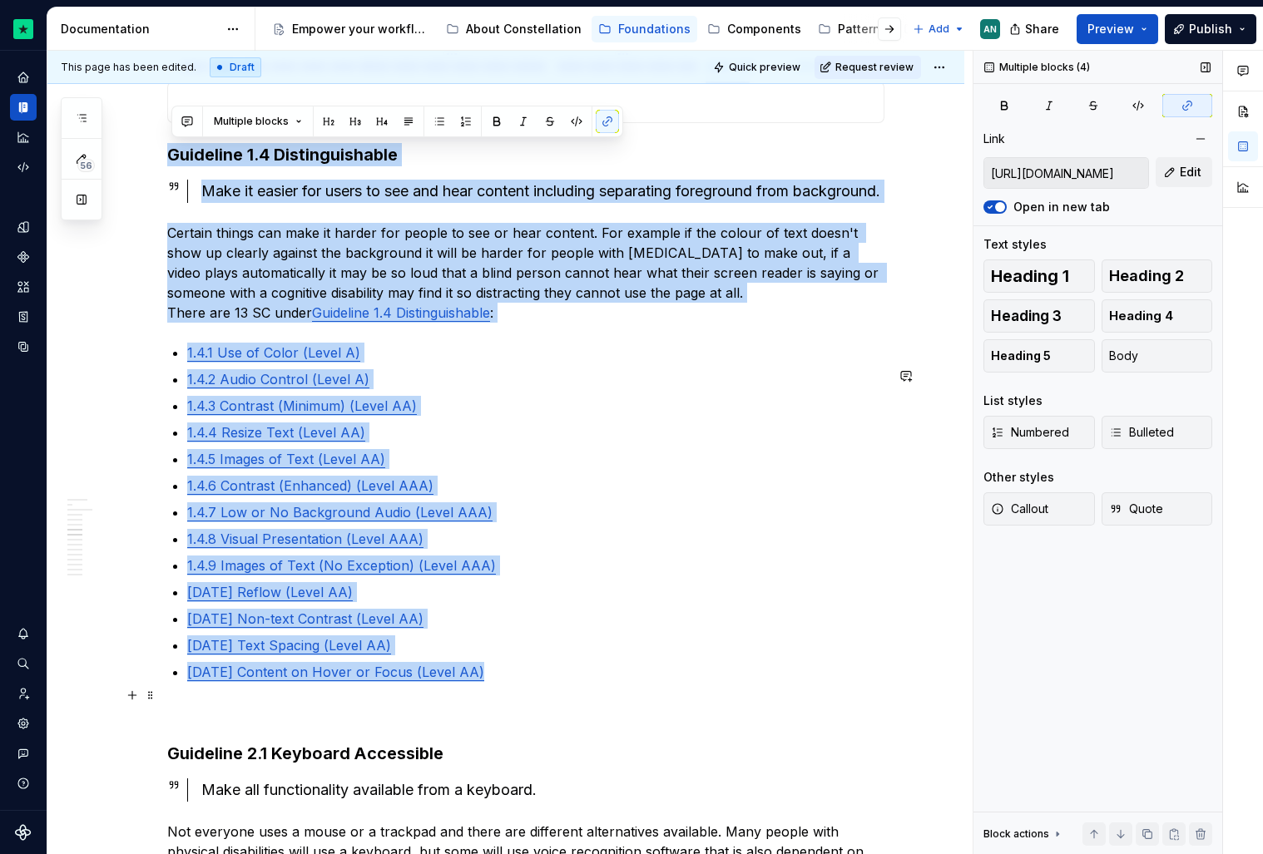
drag, startPoint x: 171, startPoint y: 152, endPoint x: 510, endPoint y: 695, distance: 639.9
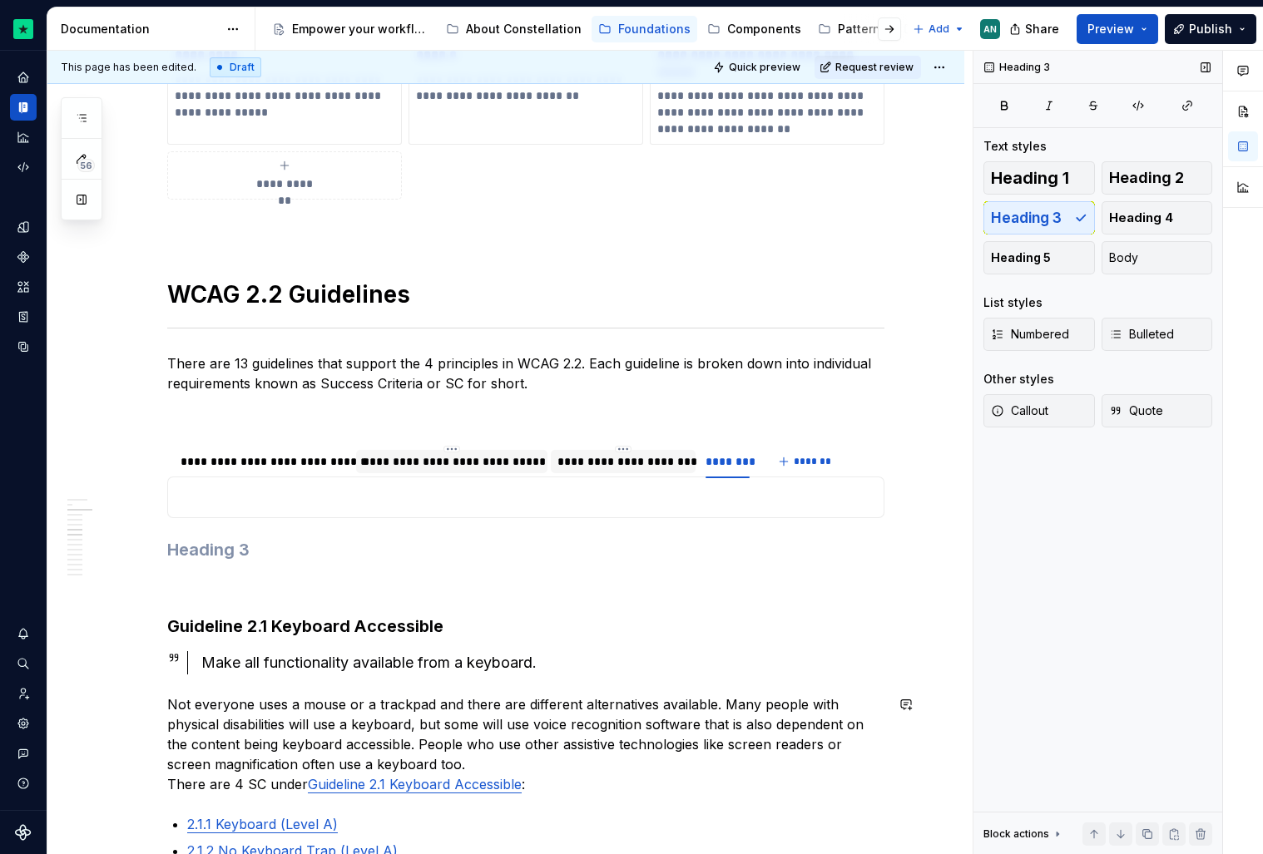
scroll to position [1102, 0]
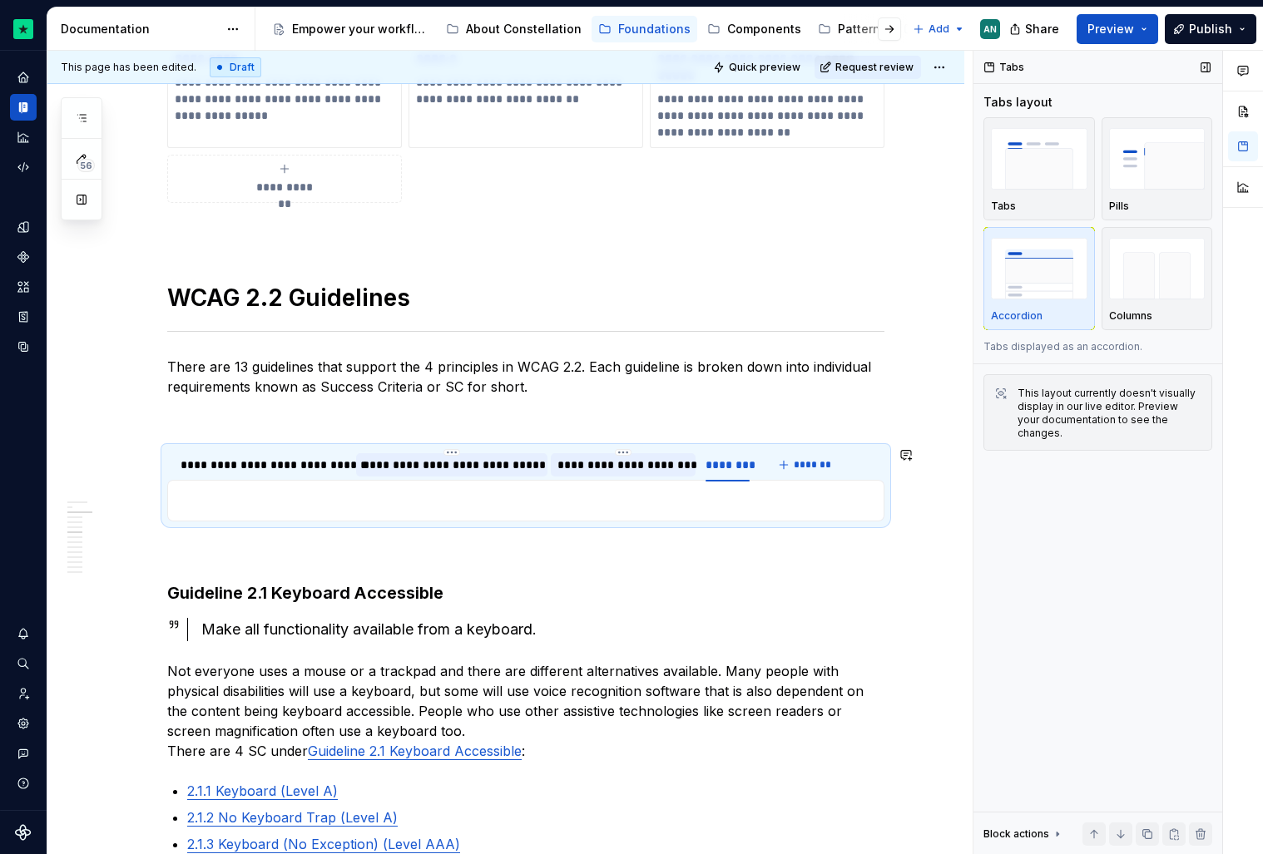
click at [474, 498] on p at bounding box center [526, 501] width 696 height 20
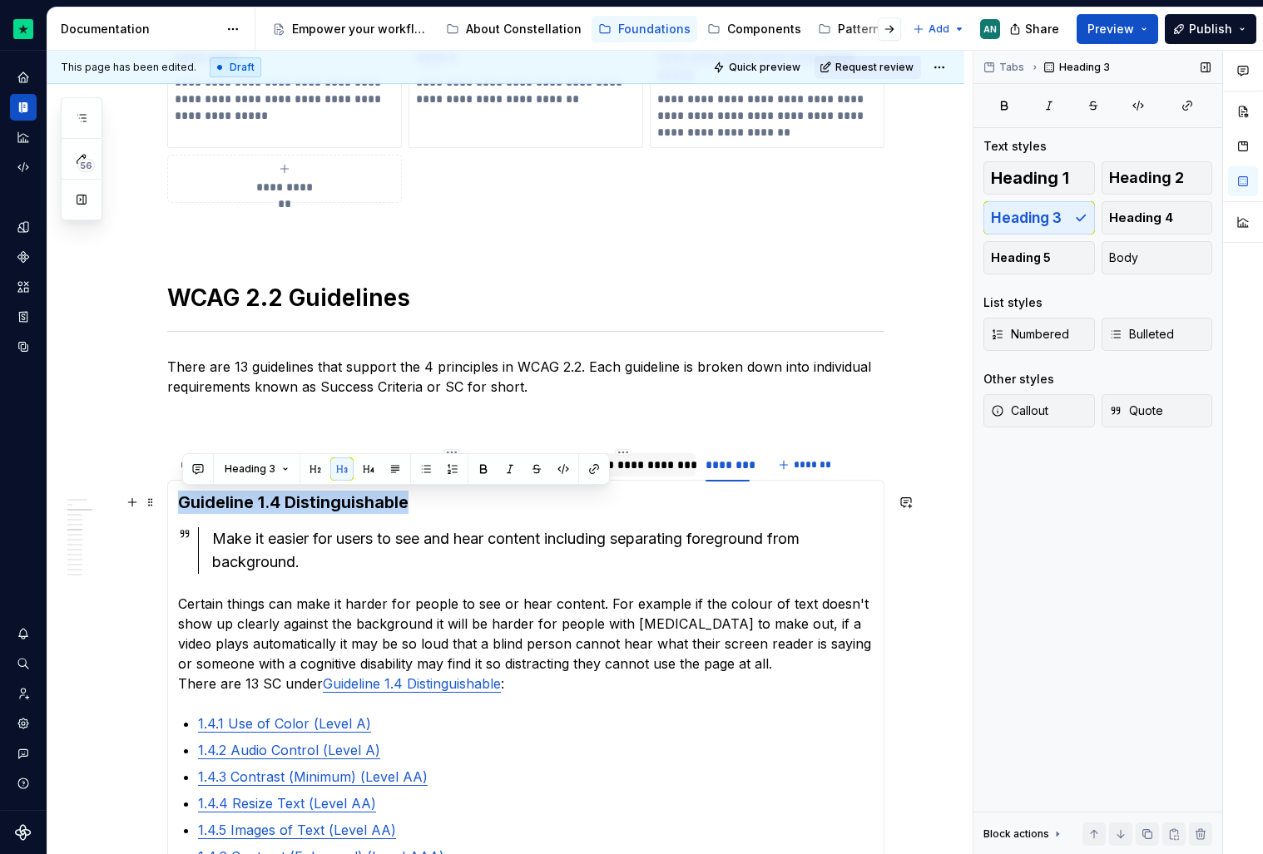
drag, startPoint x: 418, startPoint y: 498, endPoint x: 184, endPoint y: 502, distance: 234.6
click at [184, 502] on h3 "Guideline 1.4 Distinguishable" at bounding box center [526, 502] width 696 height 23
copy h3 "Guideline 1.4 Distinguishable"
click at [733, 470] on div "********" at bounding box center [727, 465] width 44 height 17
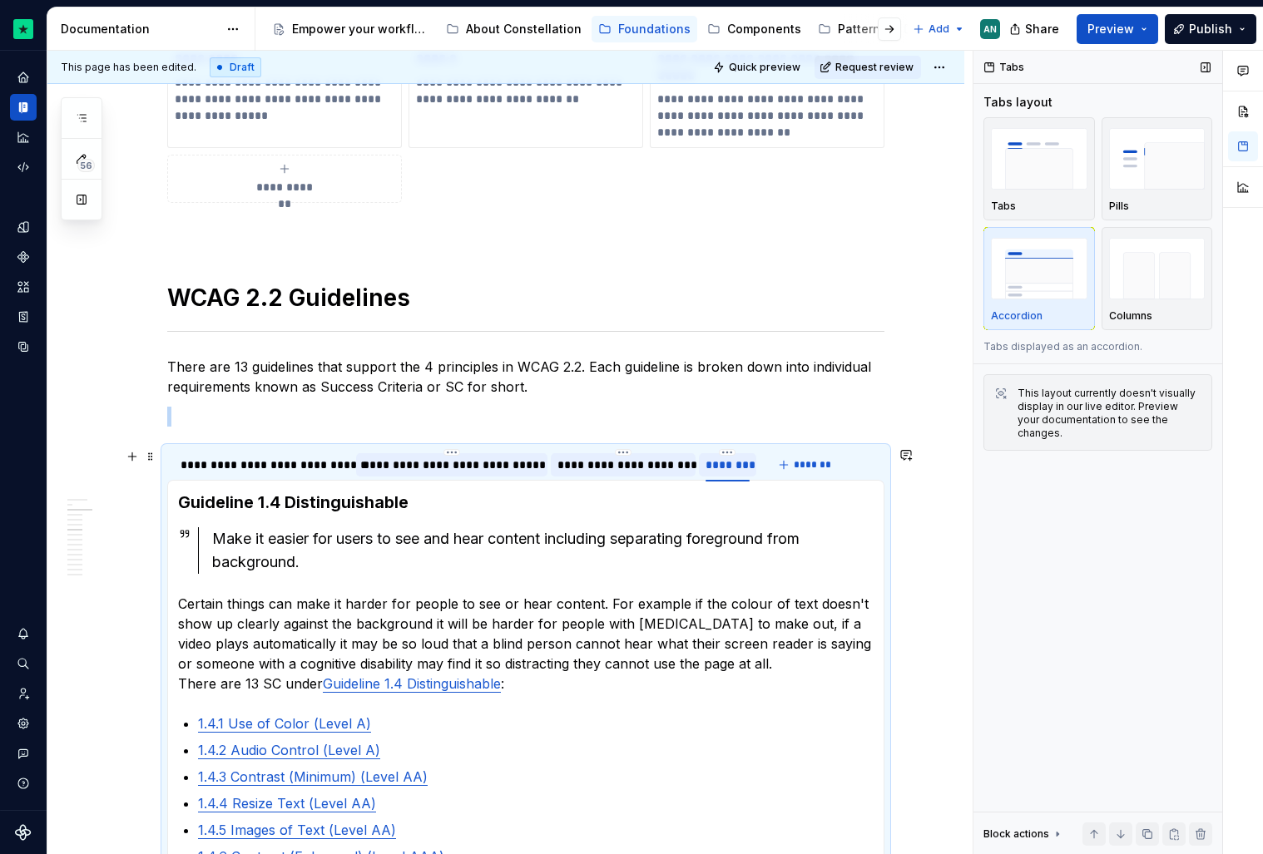
click at [733, 470] on div "********" at bounding box center [727, 465] width 44 height 17
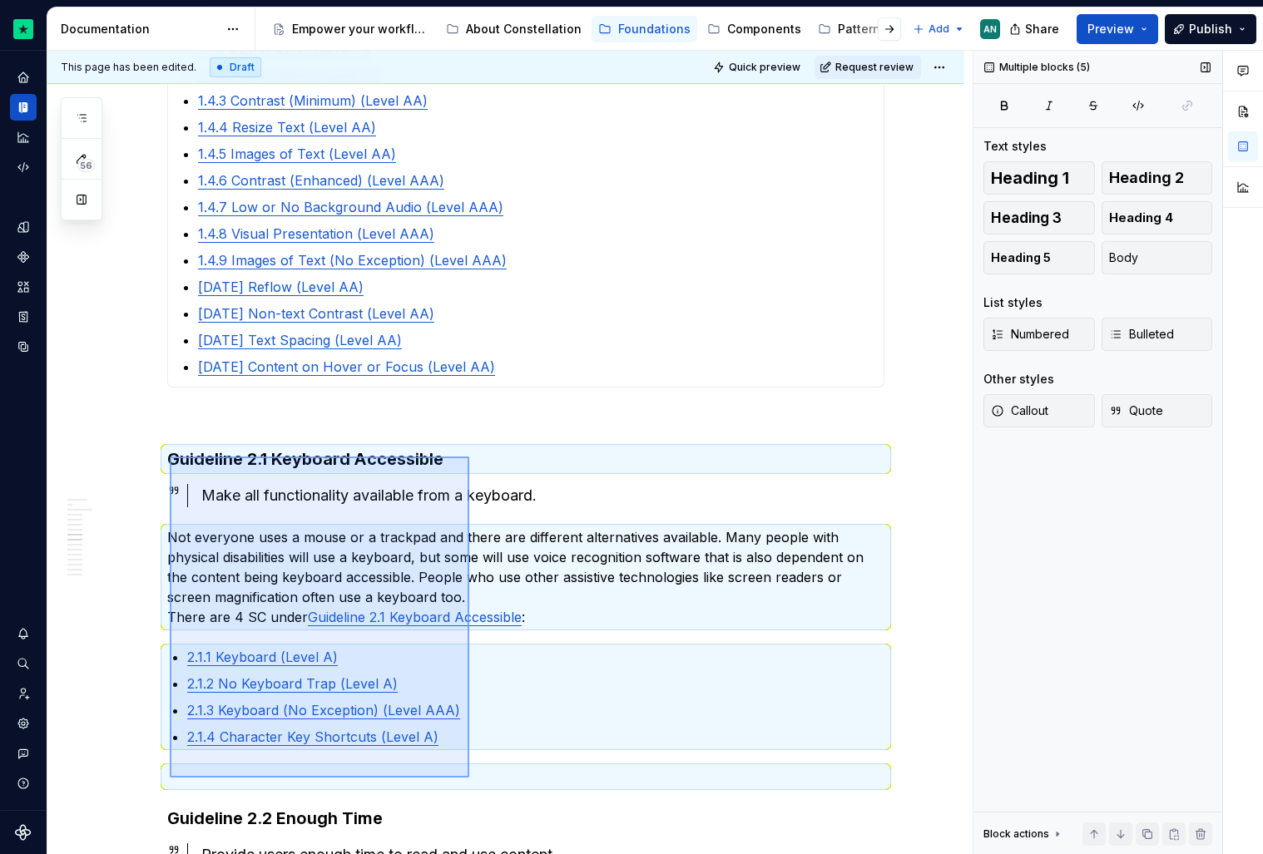
scroll to position [1789, 0]
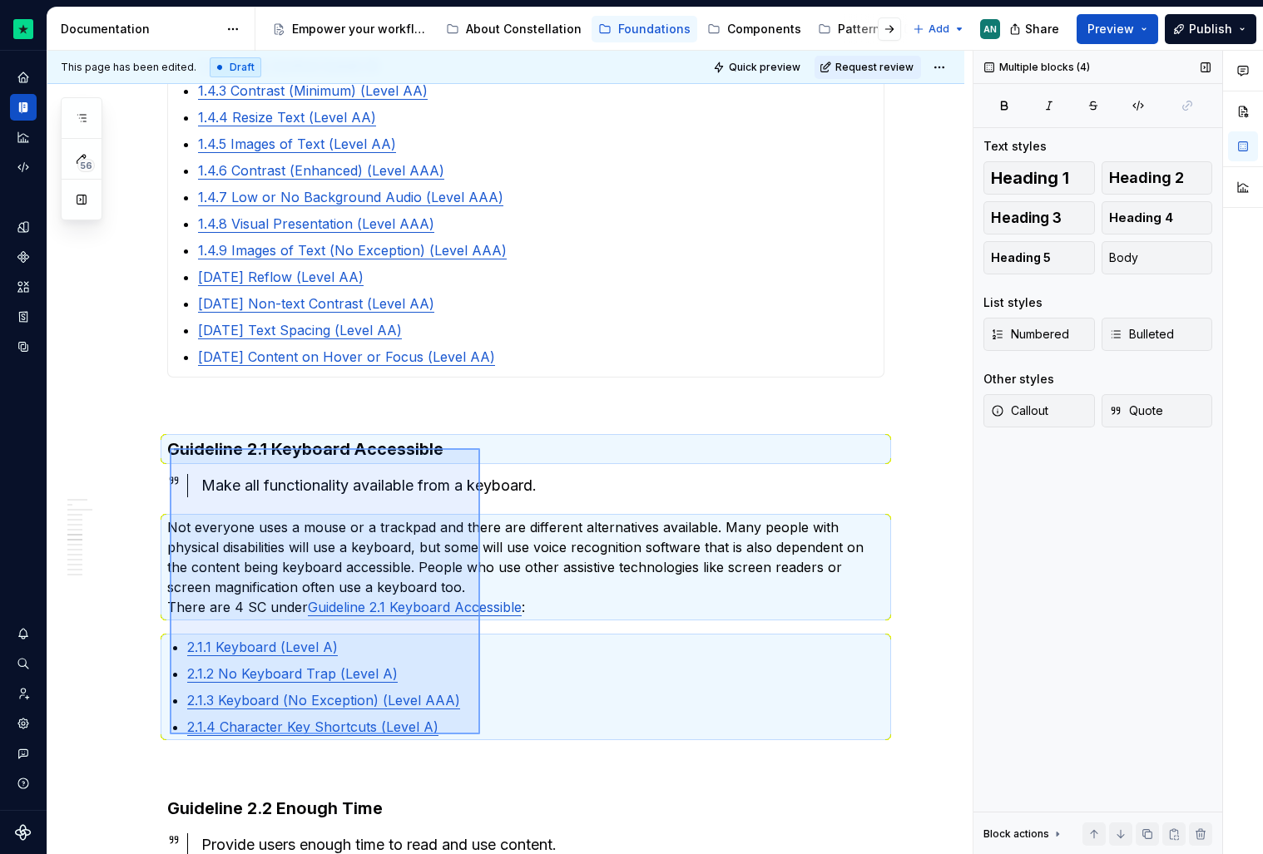
drag, startPoint x: 170, startPoint y: 592, endPoint x: 481, endPoint y: 735, distance: 342.1
click at [481, 735] on div "This page has been edited. Draft Quick preview Request review Accessible by des…" at bounding box center [509, 453] width 925 height 804
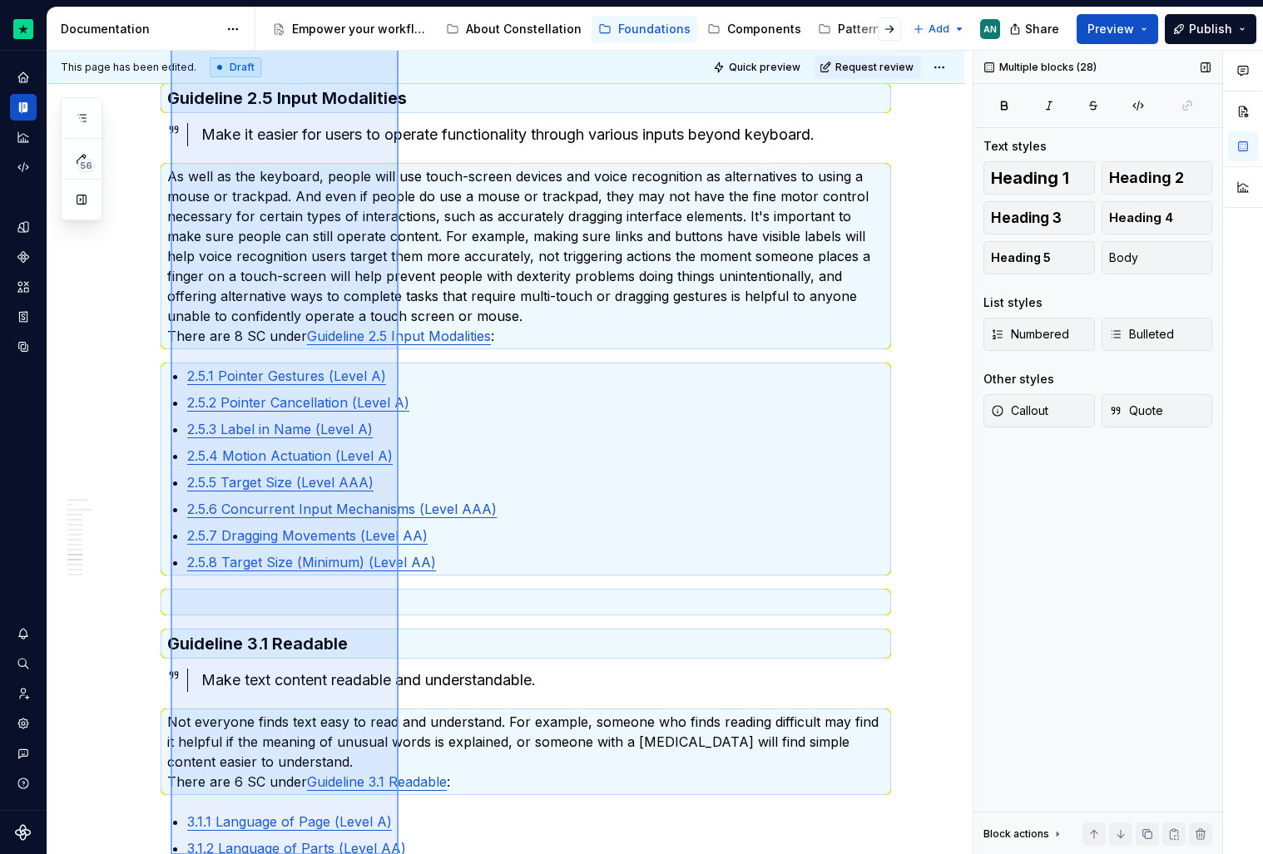
scroll to position [3947, 0]
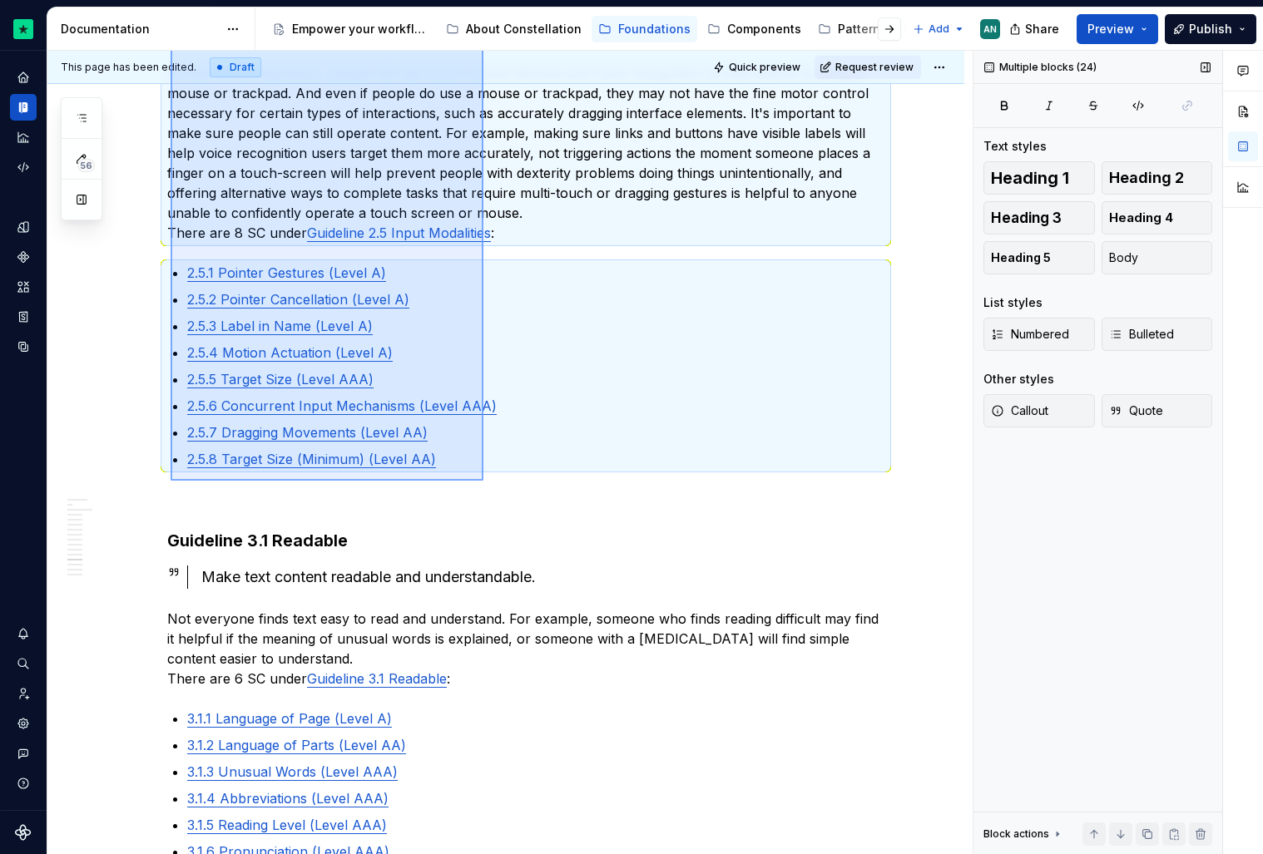
drag, startPoint x: 171, startPoint y: 447, endPoint x: 483, endPoint y: 481, distance: 314.7
click at [483, 481] on div "This page has been edited. Draft Quick preview Request review Accessible by des…" at bounding box center [509, 453] width 925 height 804
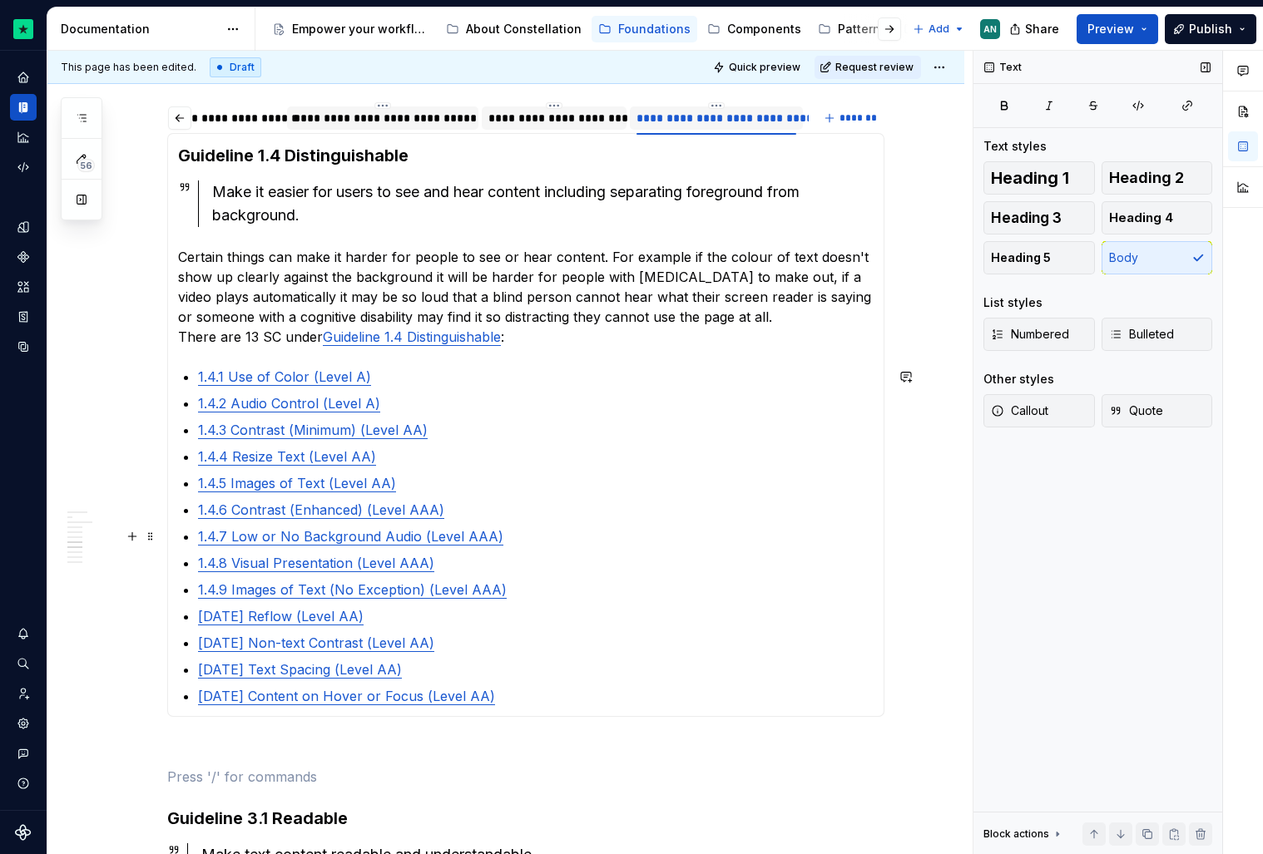
scroll to position [1461, 0]
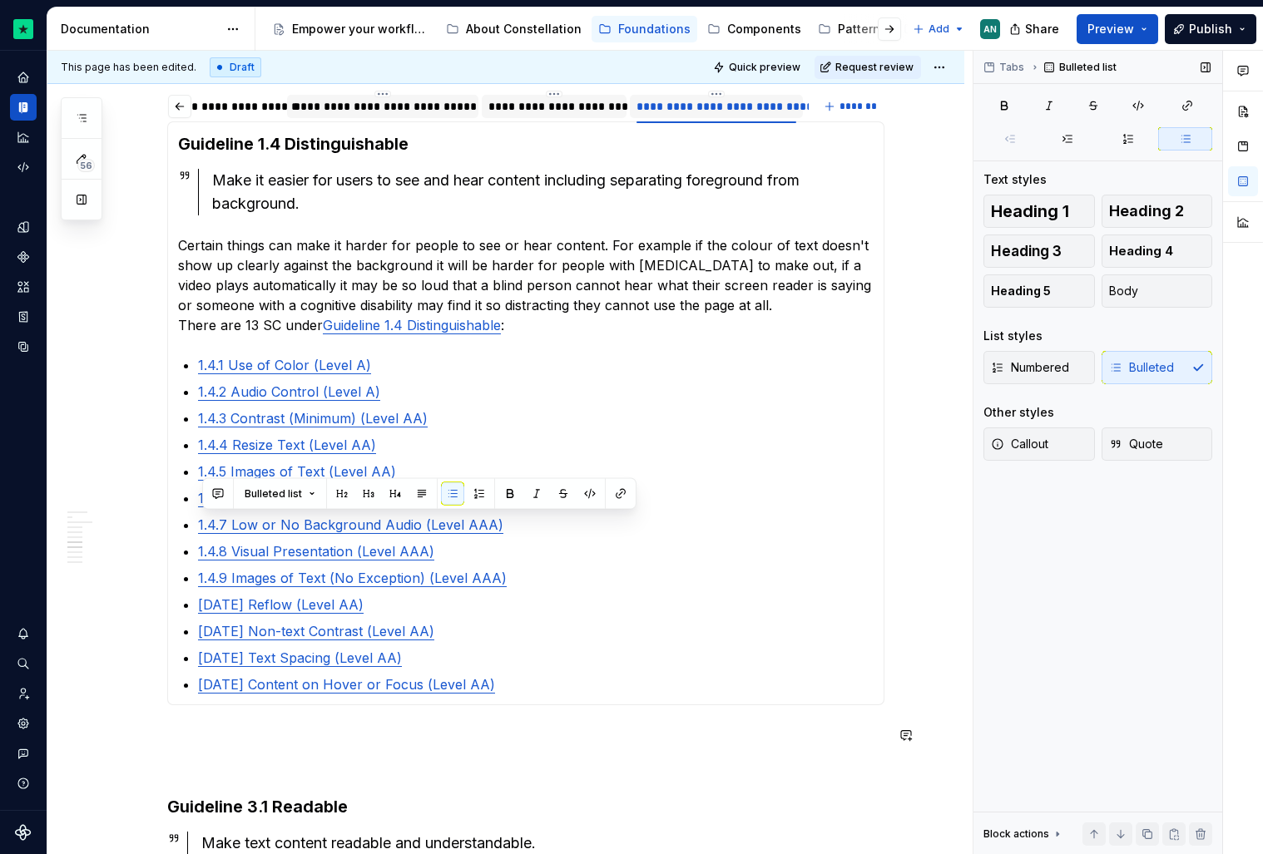
click at [195, 752] on div "**********" at bounding box center [525, 634] width 717 height 3452
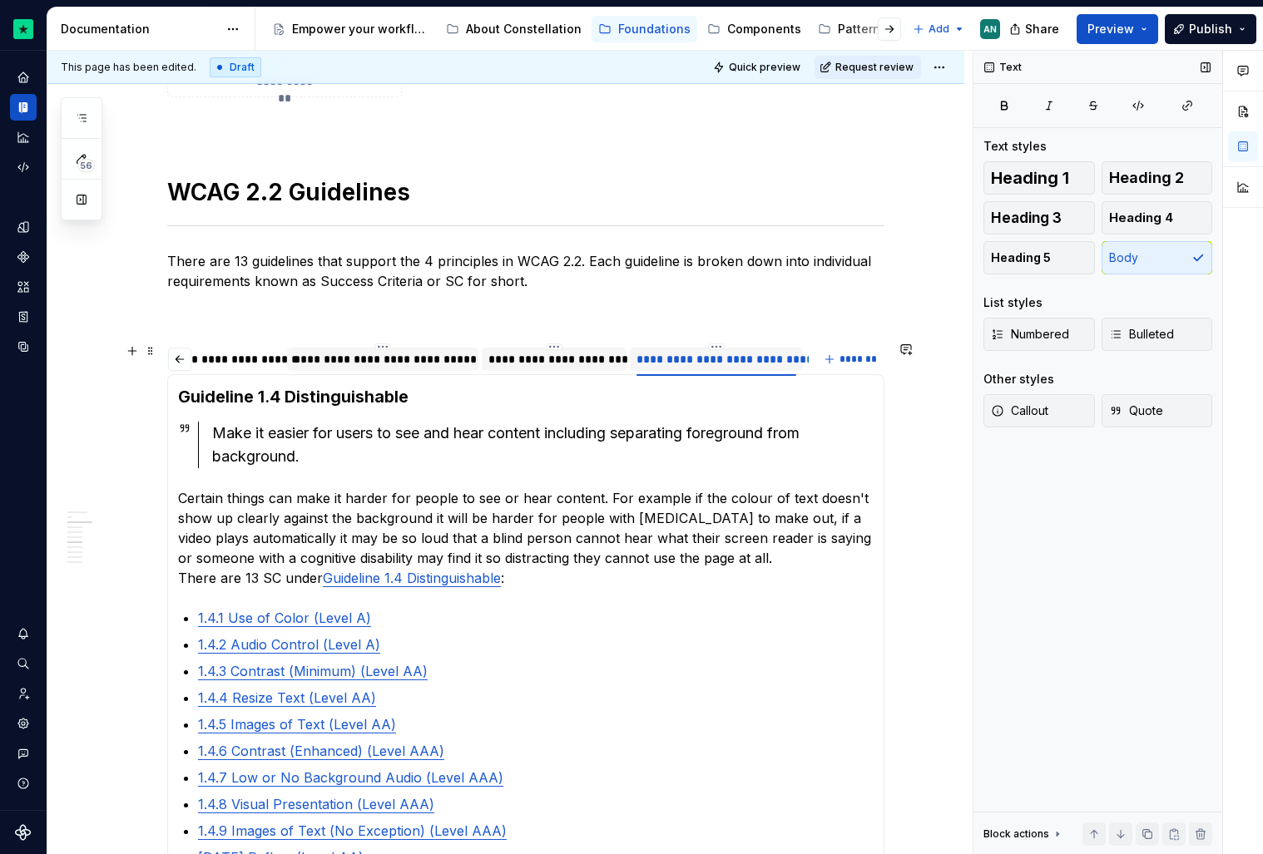
scroll to position [0, 0]
click at [249, 357] on div "**********" at bounding box center [264, 359] width 166 height 17
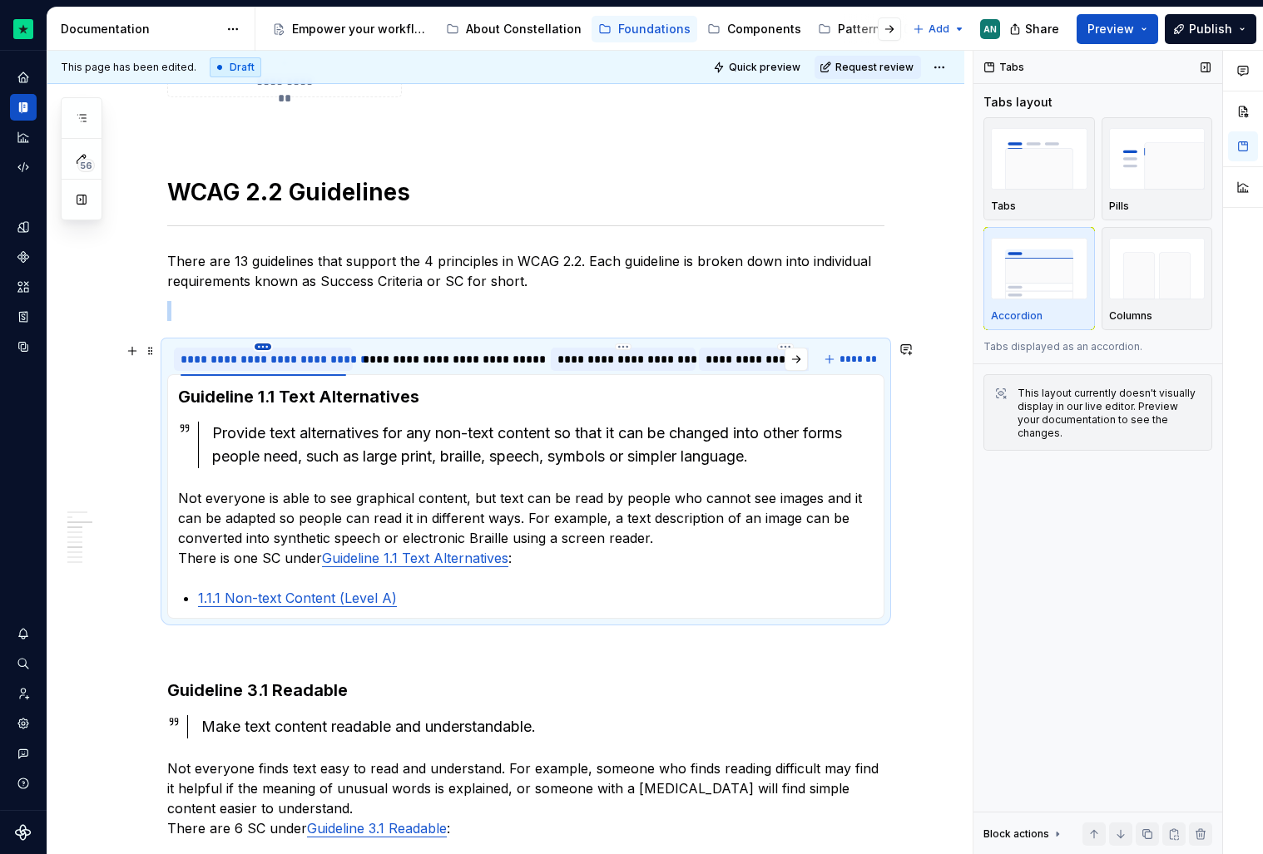
click at [270, 344] on html "Constellation Design System AN Dataset Default Documentation Accessibility guid…" at bounding box center [631, 427] width 1263 height 854
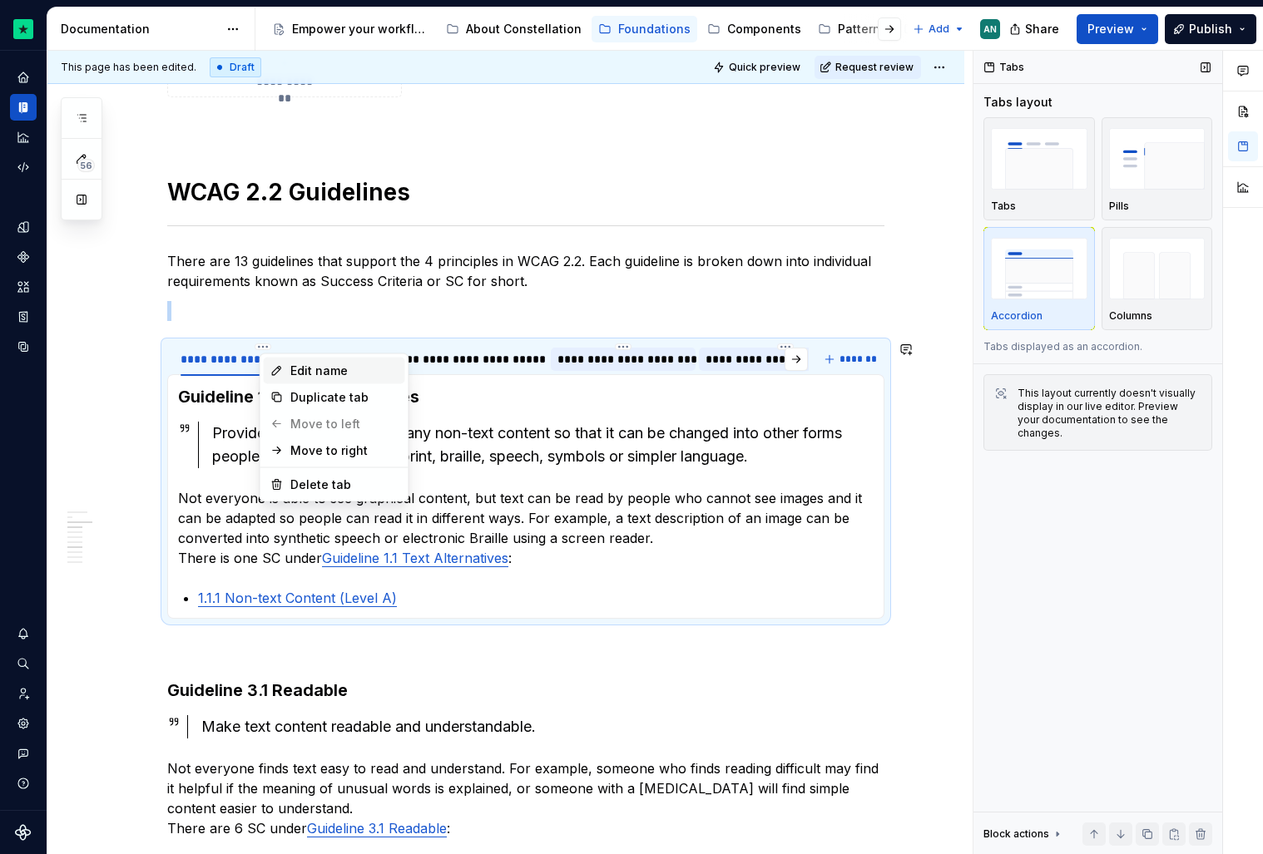
click at [294, 361] on div "Edit name" at bounding box center [334, 371] width 141 height 27
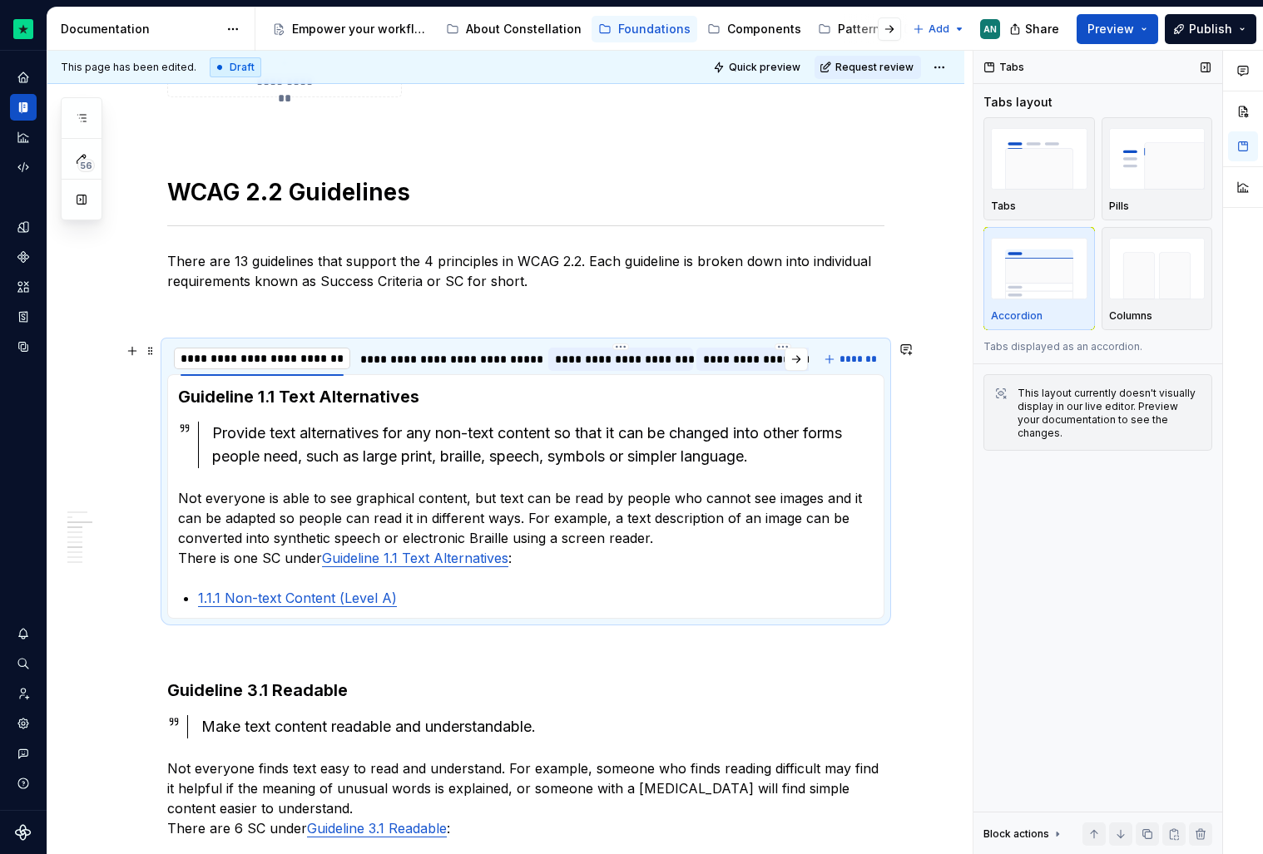
click at [240, 360] on input "**********" at bounding box center [262, 359] width 176 height 30
drag, startPoint x: 240, startPoint y: 360, endPoint x: 152, endPoint y: 358, distance: 88.2
click at [282, 344] on div "**********" at bounding box center [263, 359] width 179 height 32
click at [270, 347] on html "Constellation Design System AN Dataset Default Documentation Accessibility guid…" at bounding box center [631, 427] width 1263 height 854
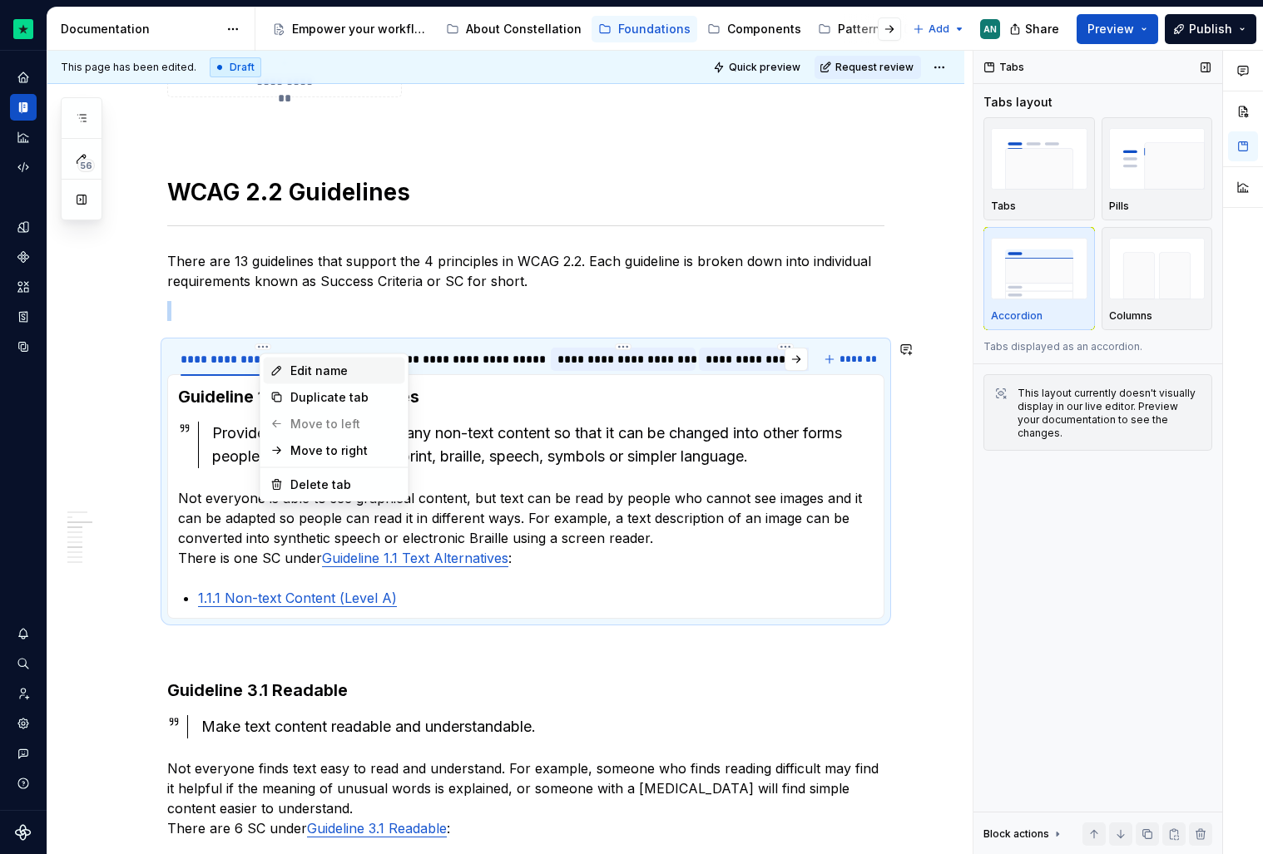
click at [298, 367] on div "Edit name" at bounding box center [344, 371] width 108 height 17
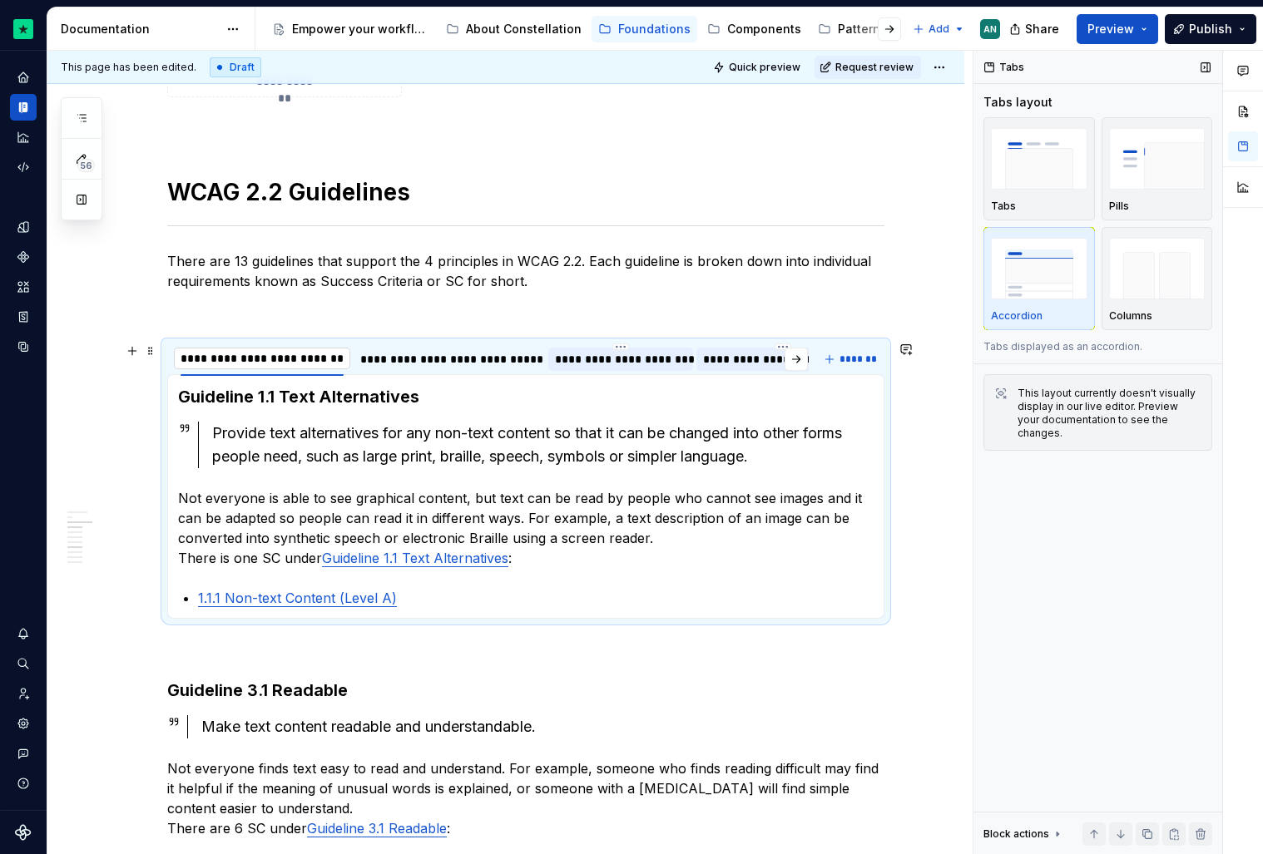
click at [241, 358] on input "**********" at bounding box center [262, 359] width 176 height 30
click at [374, 356] on div "**********" at bounding box center [394, 359] width 178 height 17
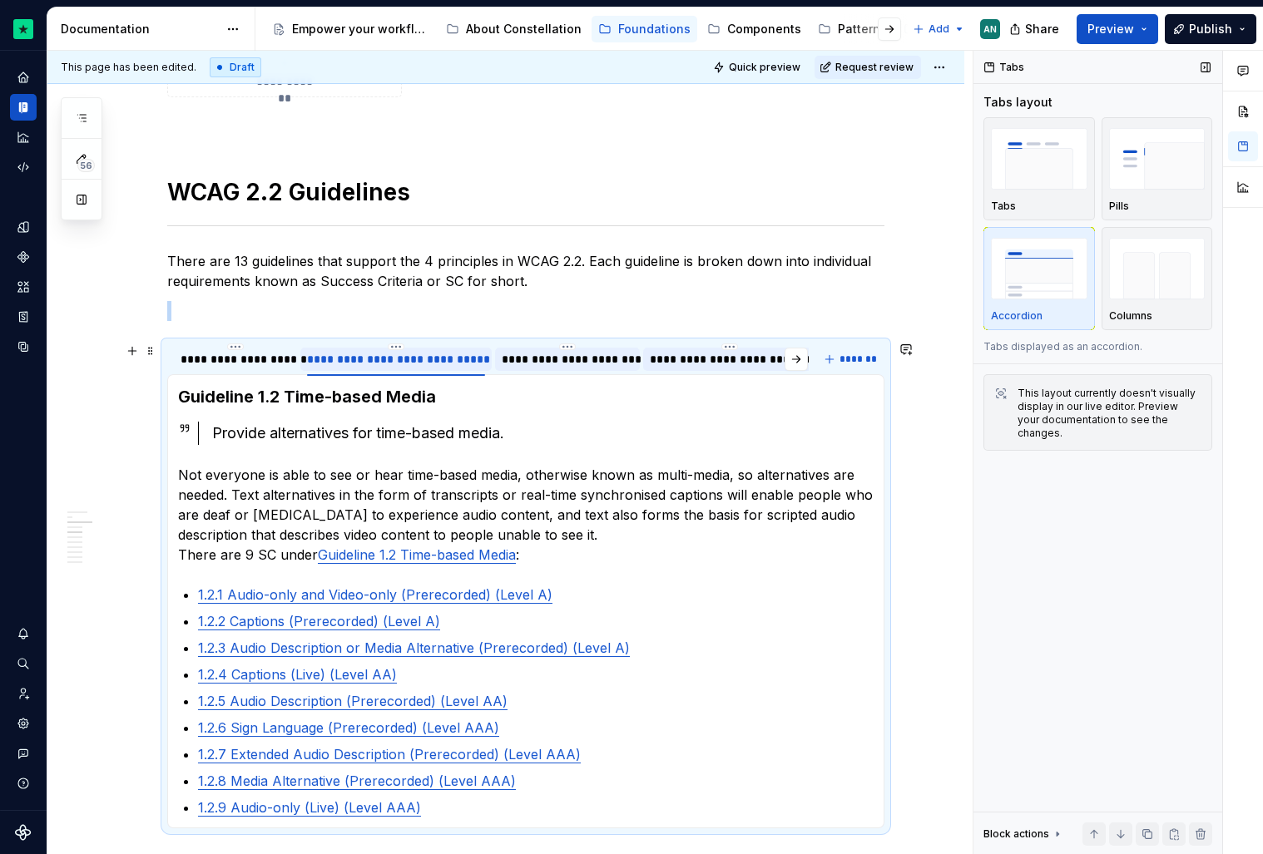
click at [374, 356] on div "**********" at bounding box center [396, 359] width 178 height 17
click at [369, 356] on input "**********" at bounding box center [395, 359] width 191 height 30
click at [496, 356] on div "**********" at bounding box center [512, 359] width 131 height 17
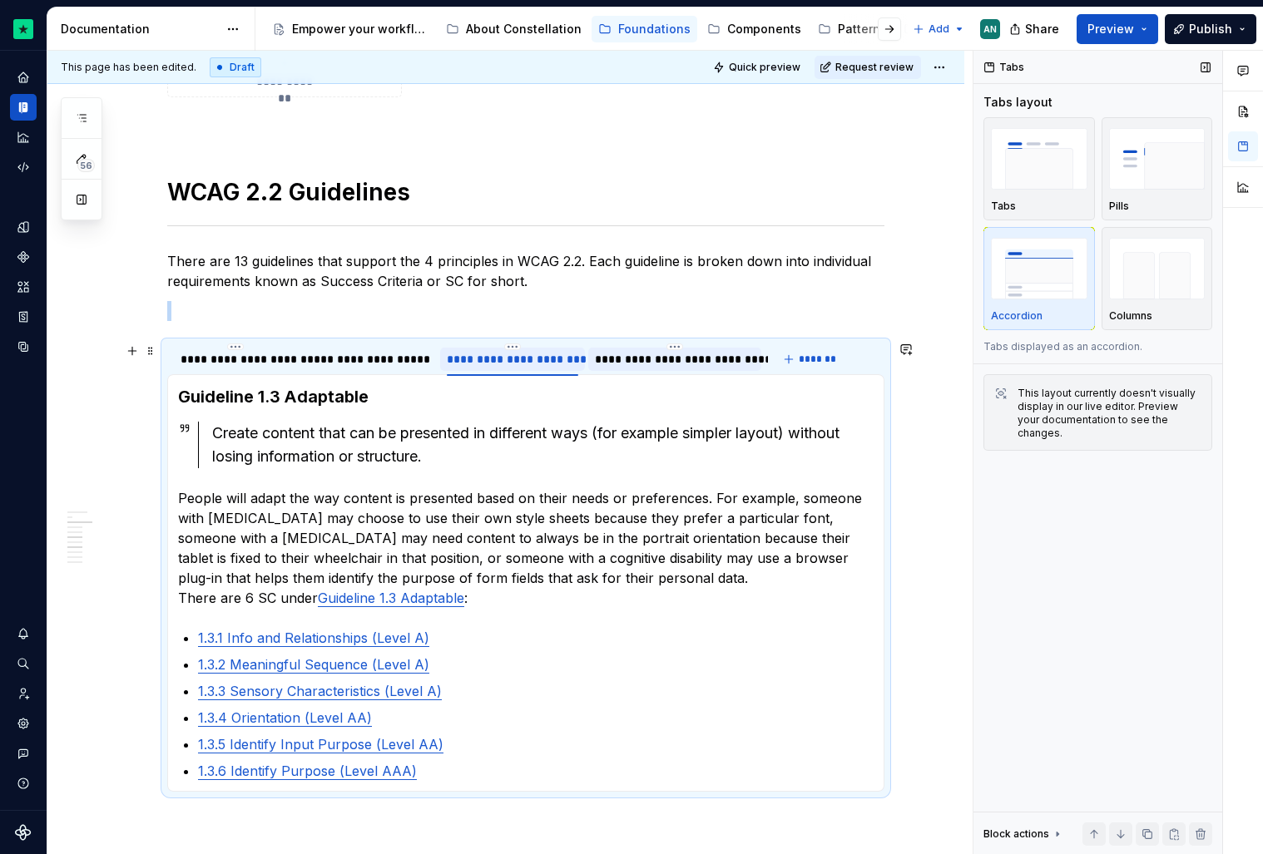
click at [496, 356] on div "**********" at bounding box center [512, 359] width 131 height 17
click at [509, 357] on input "**********" at bounding box center [511, 359] width 143 height 30
click at [597, 363] on div "**********" at bounding box center [619, 359] width 160 height 17
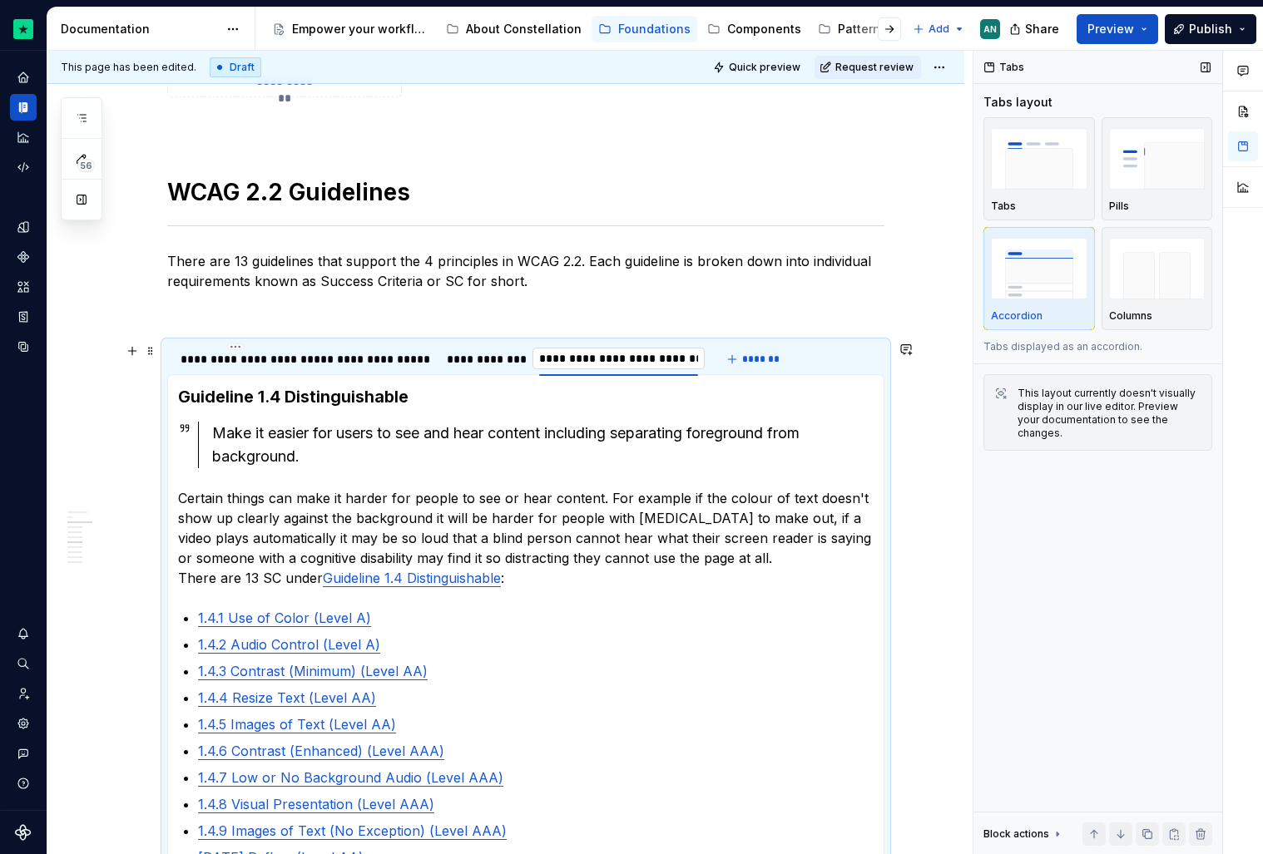
click at [597, 358] on input "**********" at bounding box center [618, 359] width 172 height 30
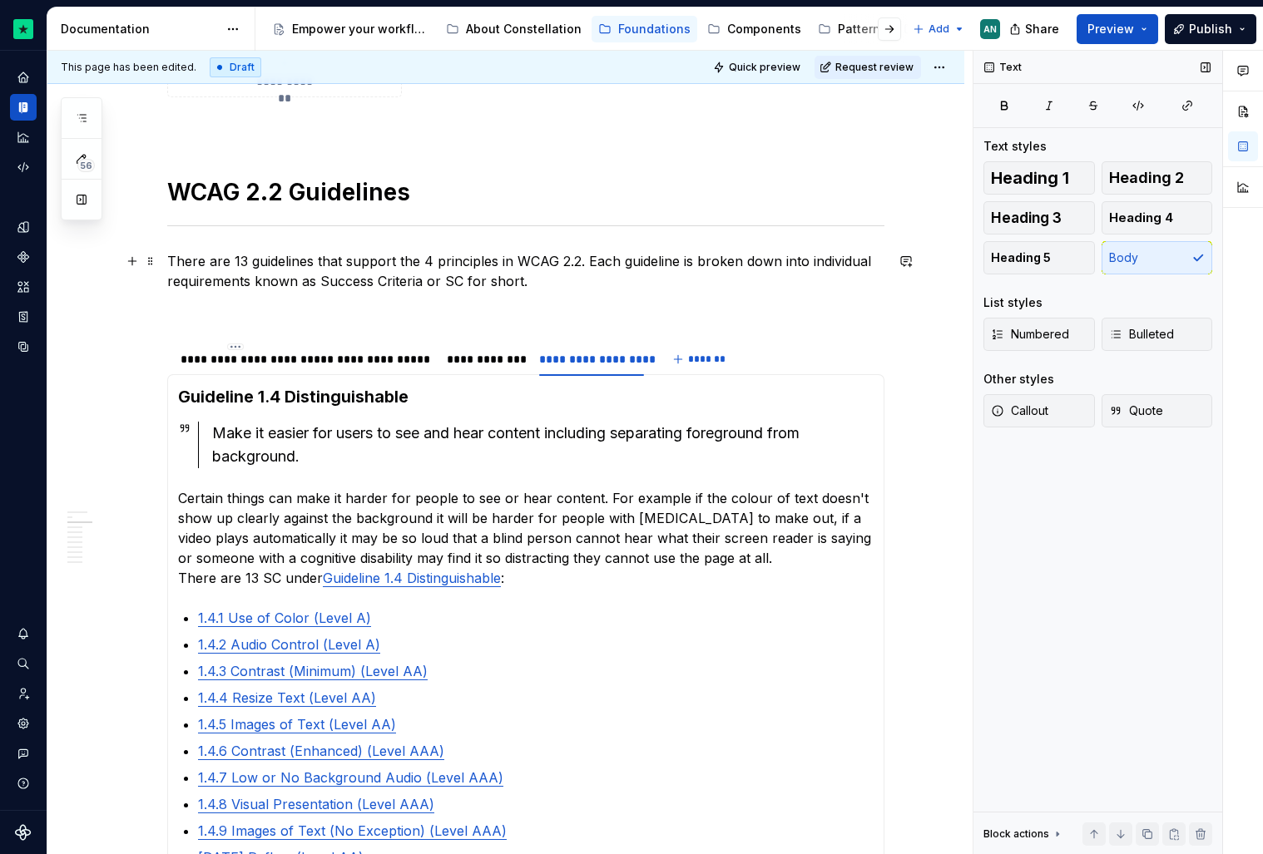
click at [542, 275] on p "There are 13 guidelines that support the 4 principles in WCAG 2.2. Each guideli…" at bounding box center [525, 271] width 717 height 40
click at [588, 263] on p "There are 13 guidelines that support the 4 principles in WCAG 2.2. Each guideli…" at bounding box center [525, 271] width 717 height 40
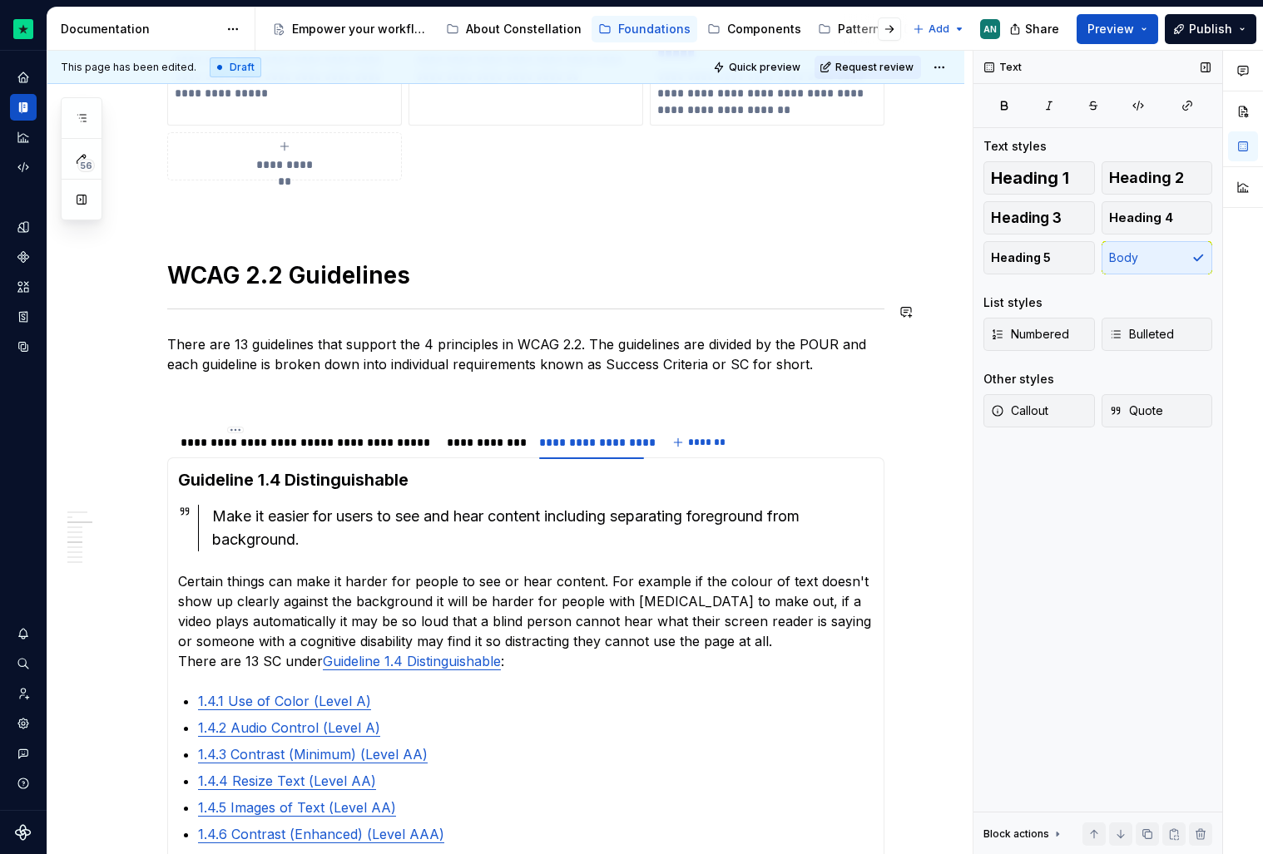
scroll to position [1123, 0]
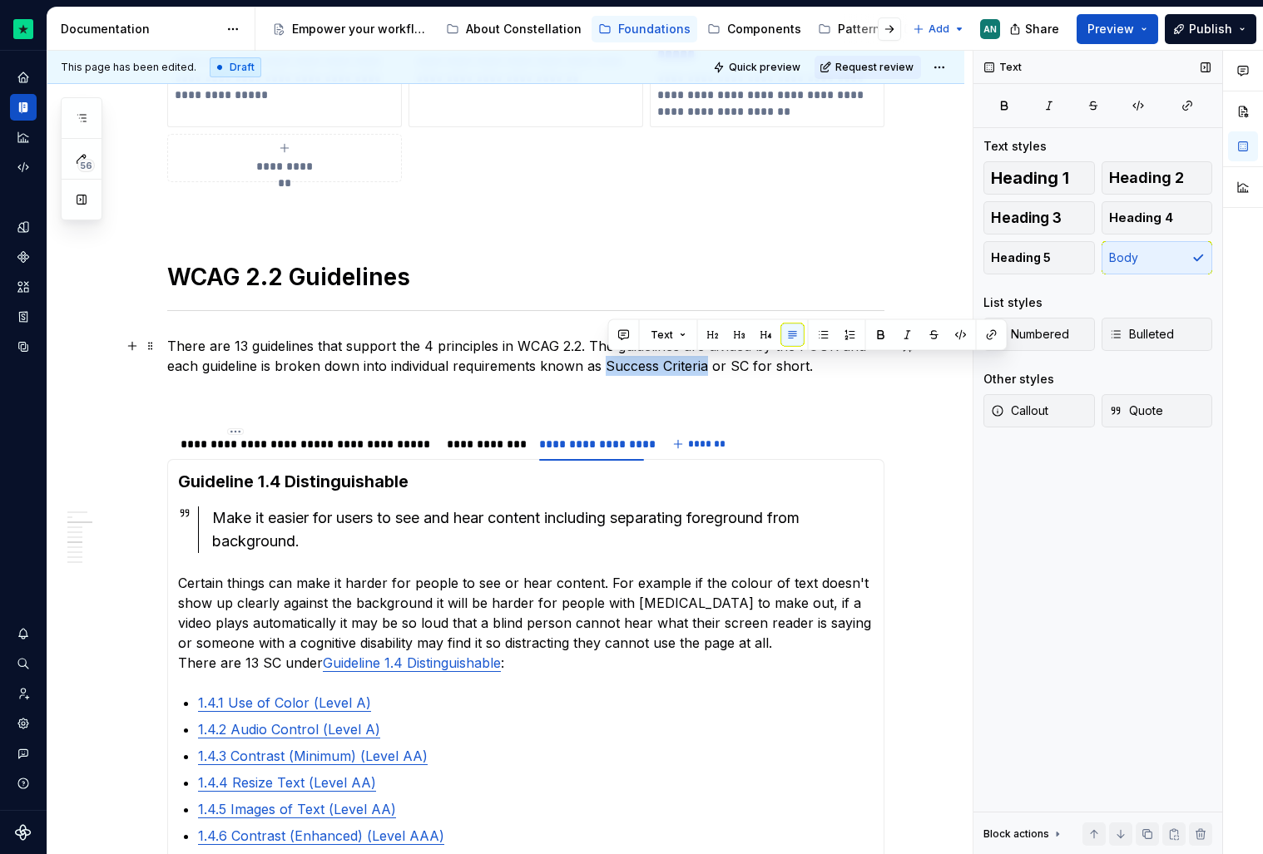
drag, startPoint x: 709, startPoint y: 369, endPoint x: 607, endPoint y: 369, distance: 101.5
click at [607, 369] on p "There are 13 guidelines that support the 4 principles in WCAG 2.2. The guidelin…" at bounding box center [525, 356] width 717 height 40
click at [747, 401] on p at bounding box center [525, 396] width 717 height 20
click at [804, 345] on p "There are 13 guidelines that support the 4 principles in WCAG 2.2. The guidelin…" at bounding box center [525, 356] width 717 height 40
click at [831, 345] on p "There are 13 guidelines that support the 4 principles in WCAG 2.2. The guidelin…" at bounding box center [525, 356] width 717 height 40
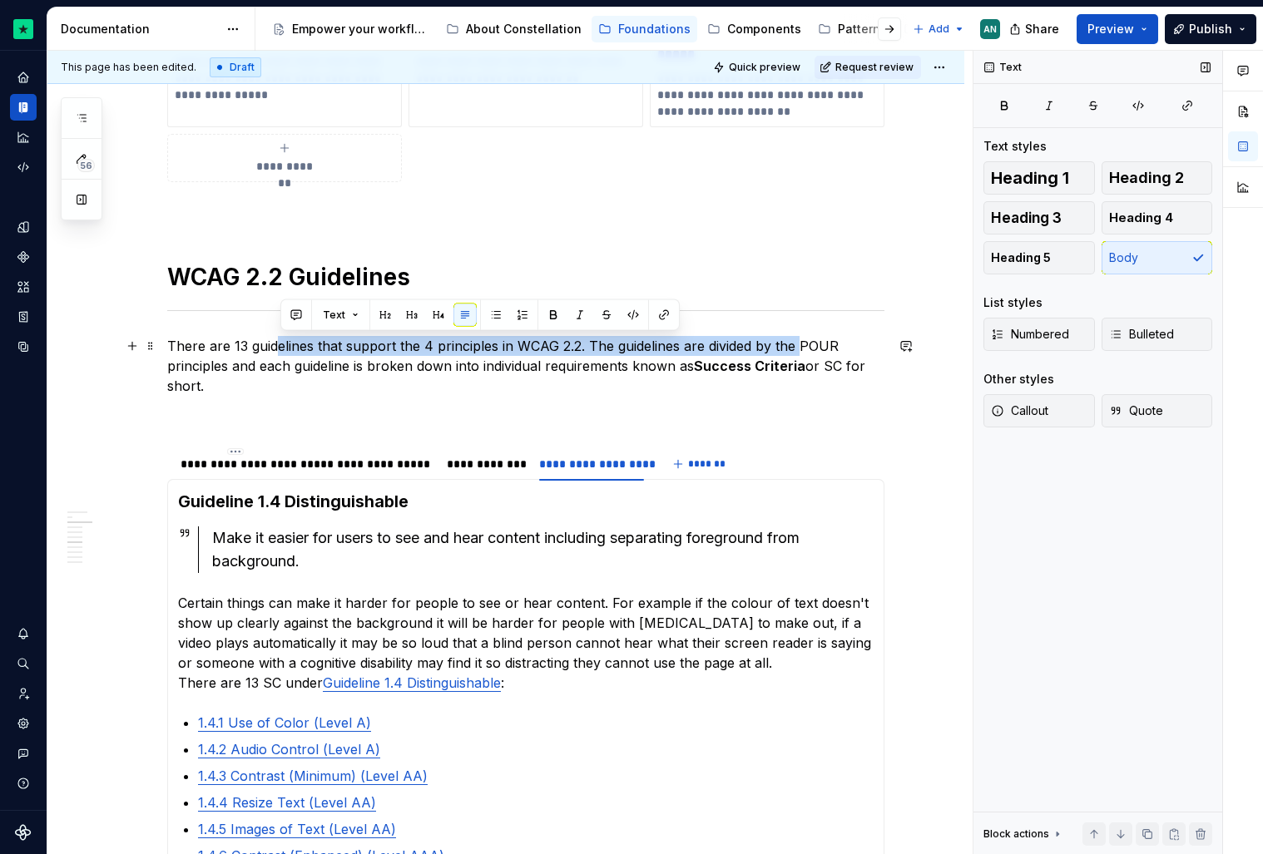
drag, startPoint x: 804, startPoint y: 344, endPoint x: 276, endPoint y: 350, distance: 527.5
click at [276, 350] on p "There are 13 guidelines that support the 4 principles in WCAG 2.2. The guidelin…" at bounding box center [525, 366] width 717 height 60
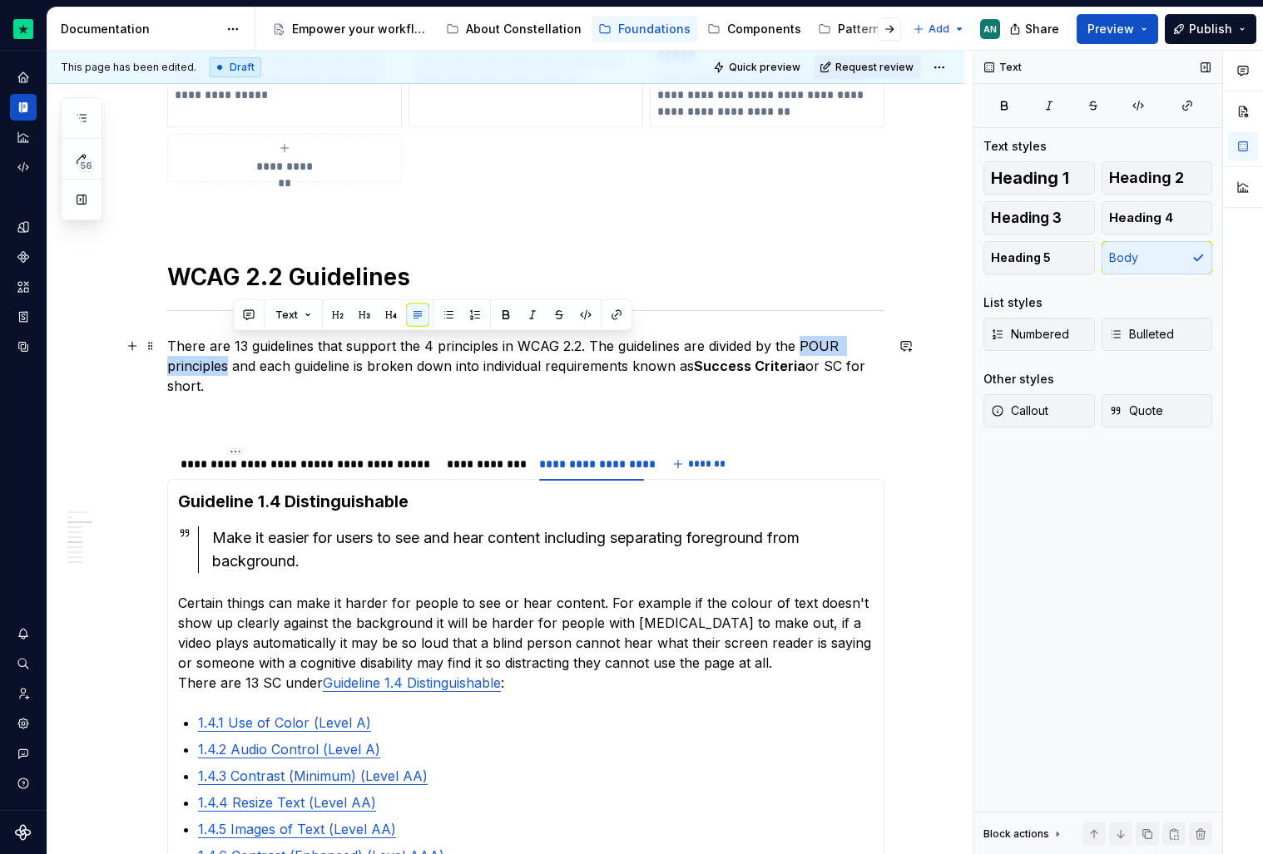
drag, startPoint x: 234, startPoint y: 367, endPoint x: 804, endPoint y: 342, distance: 571.3
click at [804, 342] on p "There are 13 guidelines that support the 4 principles in WCAG 2.2. The guidelin…" at bounding box center [525, 366] width 717 height 60
click at [617, 313] on button "button" at bounding box center [616, 315] width 23 height 23
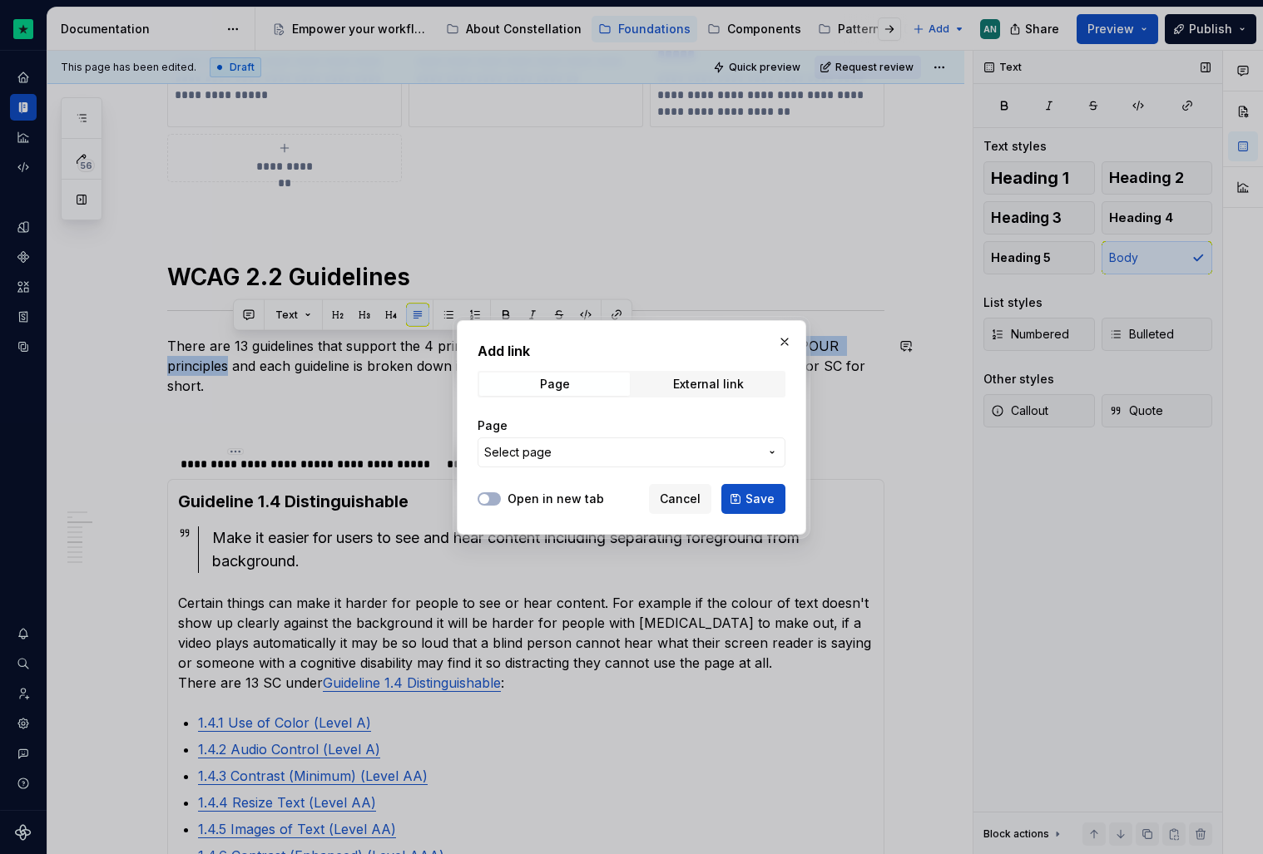
click at [590, 465] on button "Select page" at bounding box center [632, 453] width 308 height 30
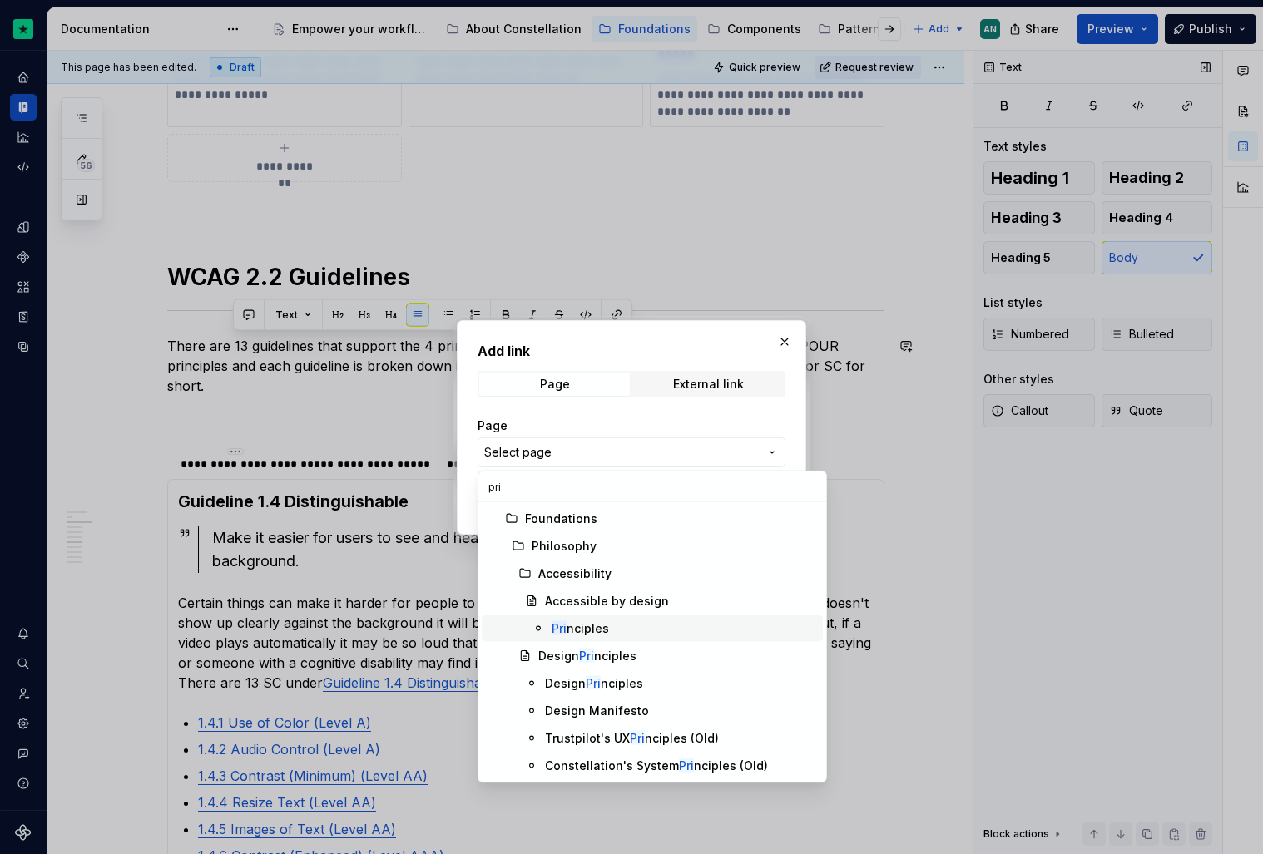
click at [624, 627] on div "Pri nciples" at bounding box center [684, 629] width 265 height 17
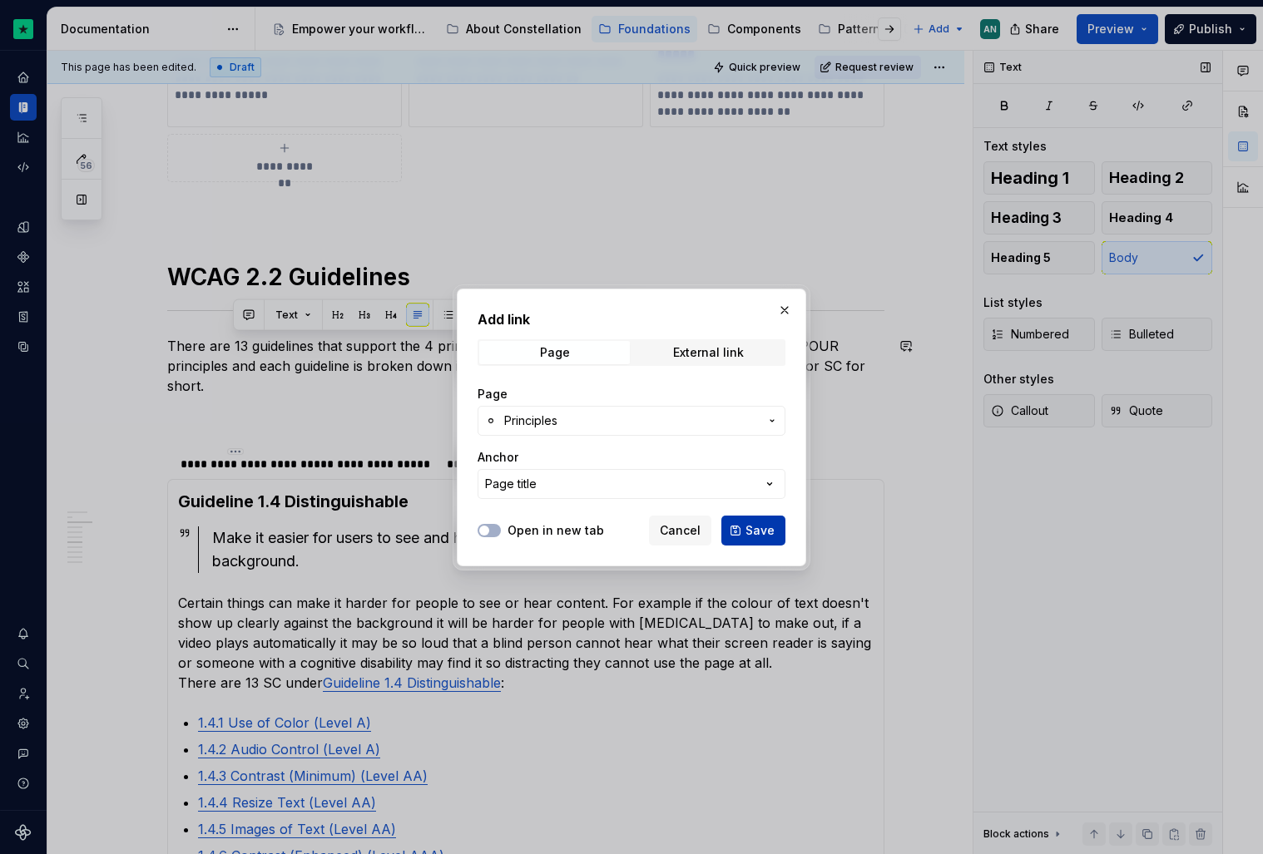
click at [754, 532] on span "Save" at bounding box center [759, 530] width 29 height 17
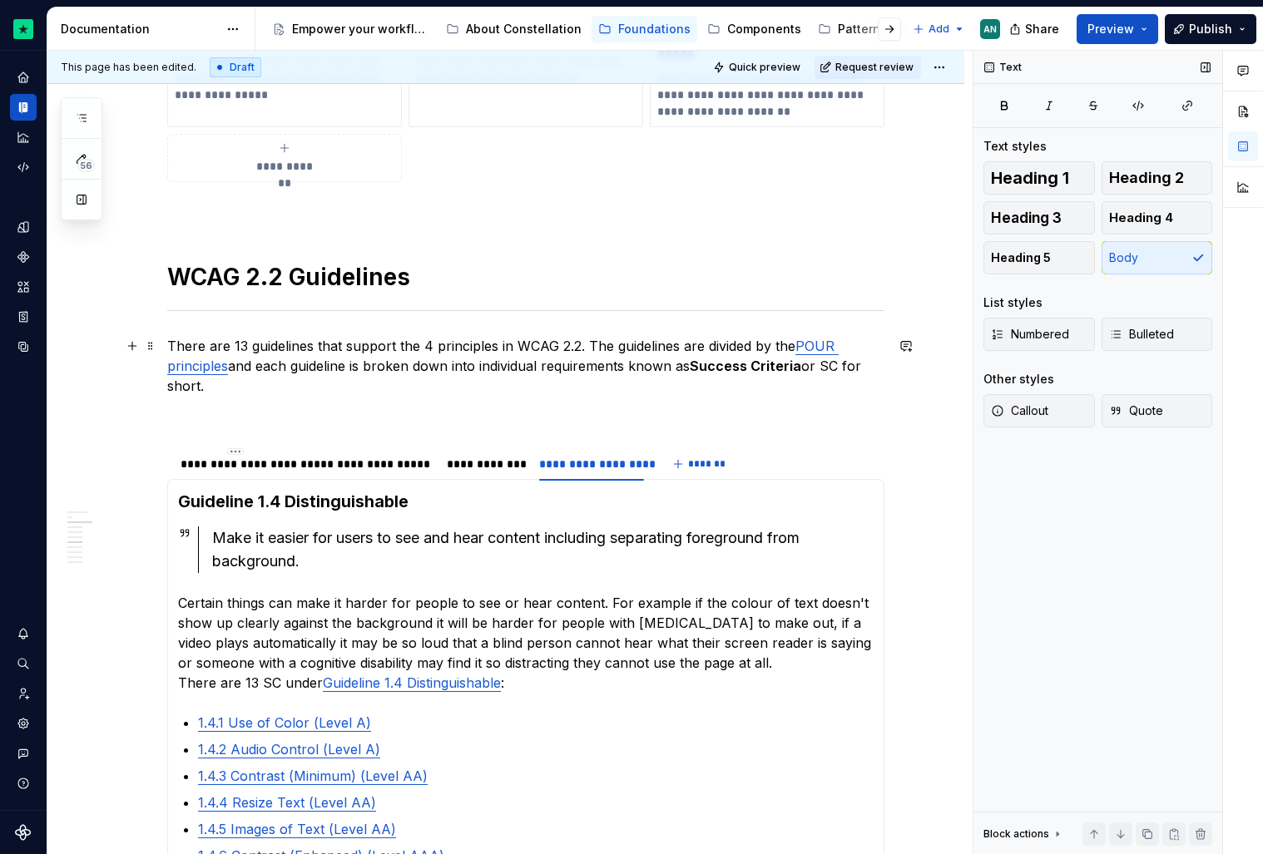
click at [453, 391] on p "There are 13 guidelines that support the 4 principles in WCAG 2.2. The guidelin…" at bounding box center [525, 366] width 717 height 60
drag, startPoint x: 299, startPoint y: 365, endPoint x: 354, endPoint y: 367, distance: 54.9
click at [355, 367] on p "There are 13 guidelines that support the 4 principles in WCAG 2.2. The guidelin…" at bounding box center [525, 366] width 717 height 60
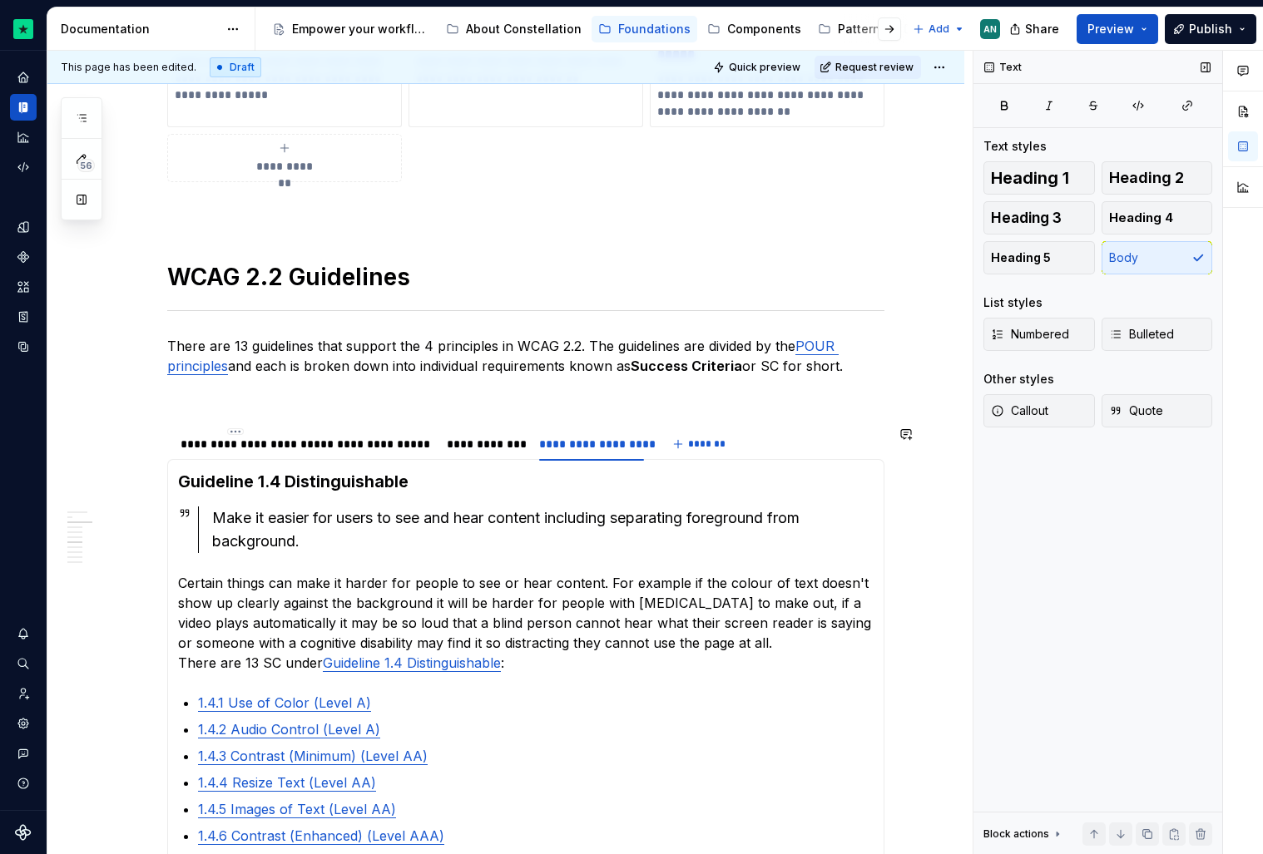
click at [607, 478] on h3 "Guideline 1.4 Distinguishable" at bounding box center [526, 481] width 696 height 23
click at [155, 433] on span at bounding box center [150, 435] width 13 height 23
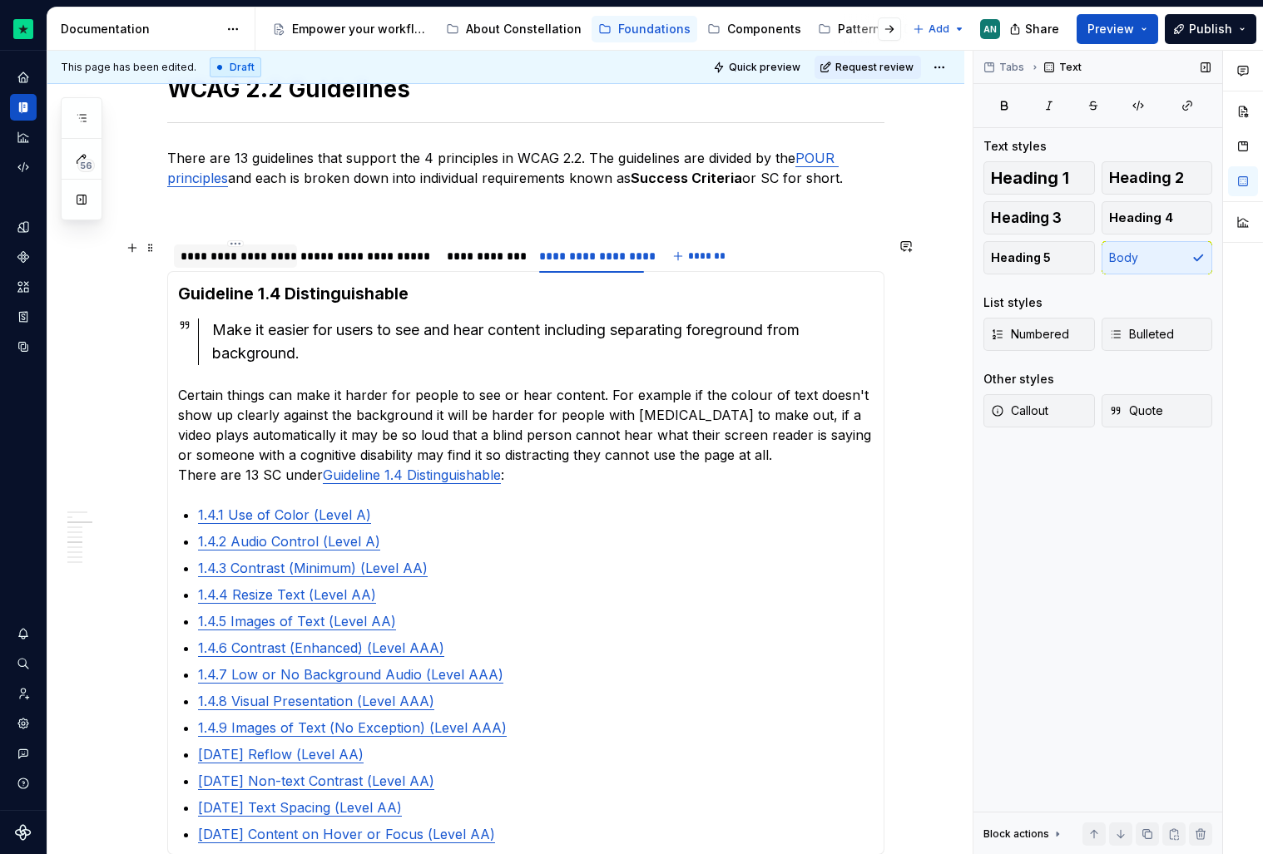
click at [250, 250] on div "**********" at bounding box center [236, 256] width 110 height 17
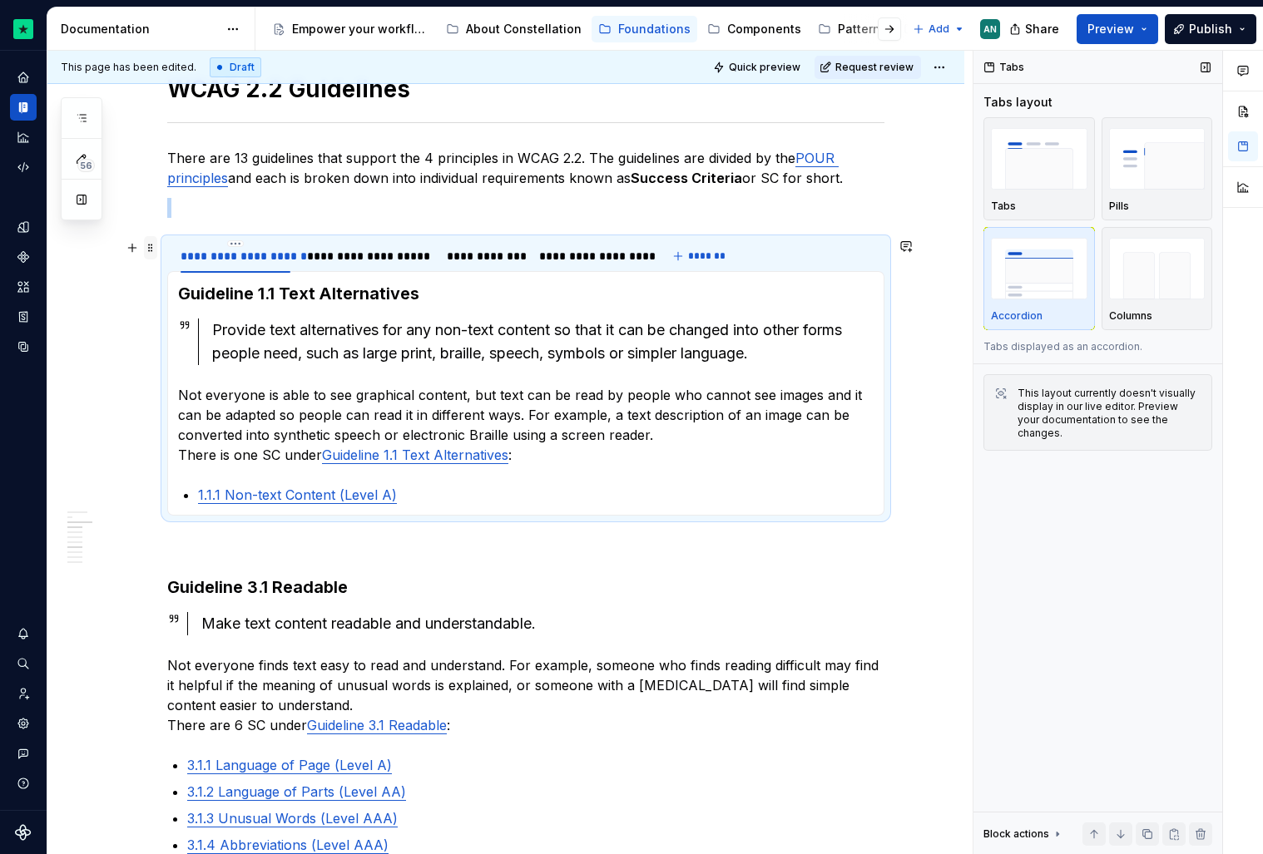
click at [151, 253] on span at bounding box center [150, 247] width 13 height 23
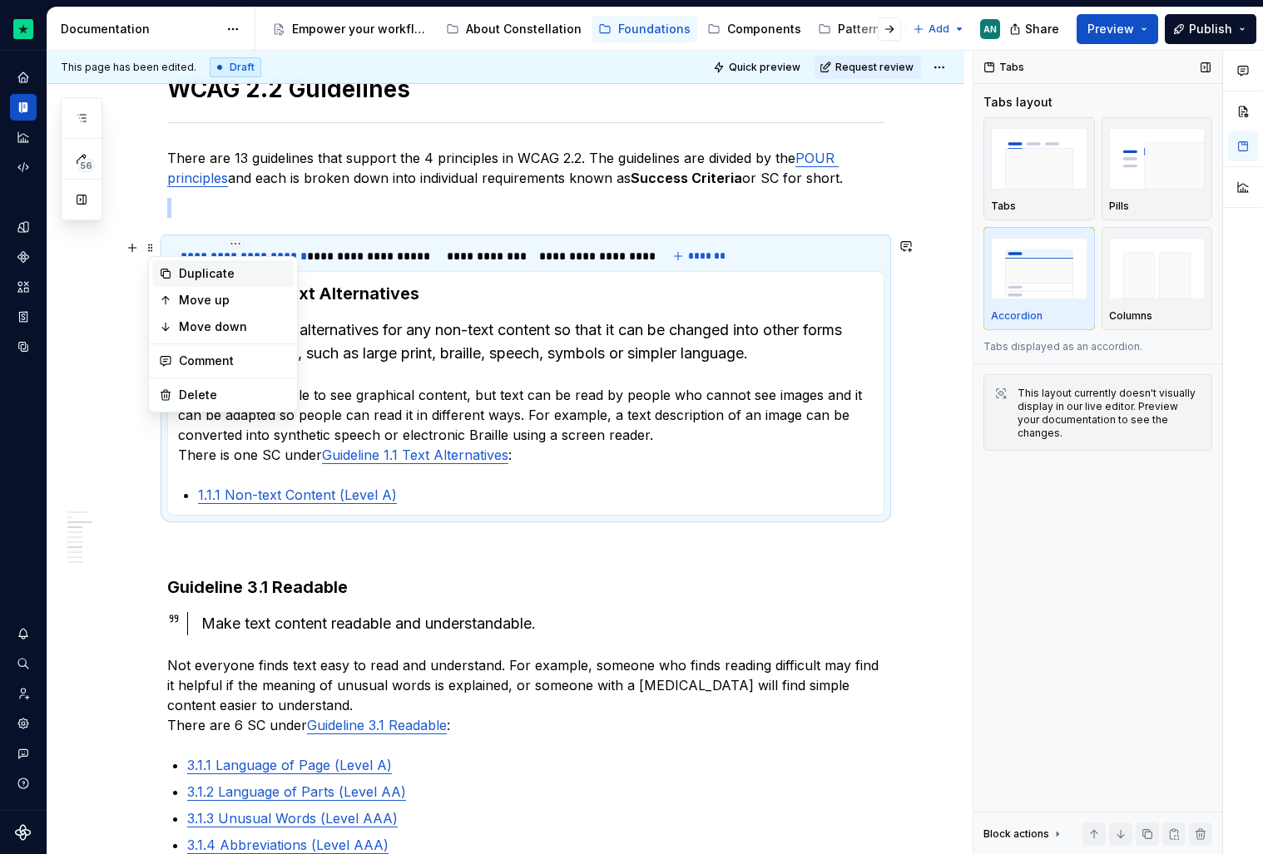
click at [205, 278] on div "Duplicate" at bounding box center [233, 273] width 108 height 17
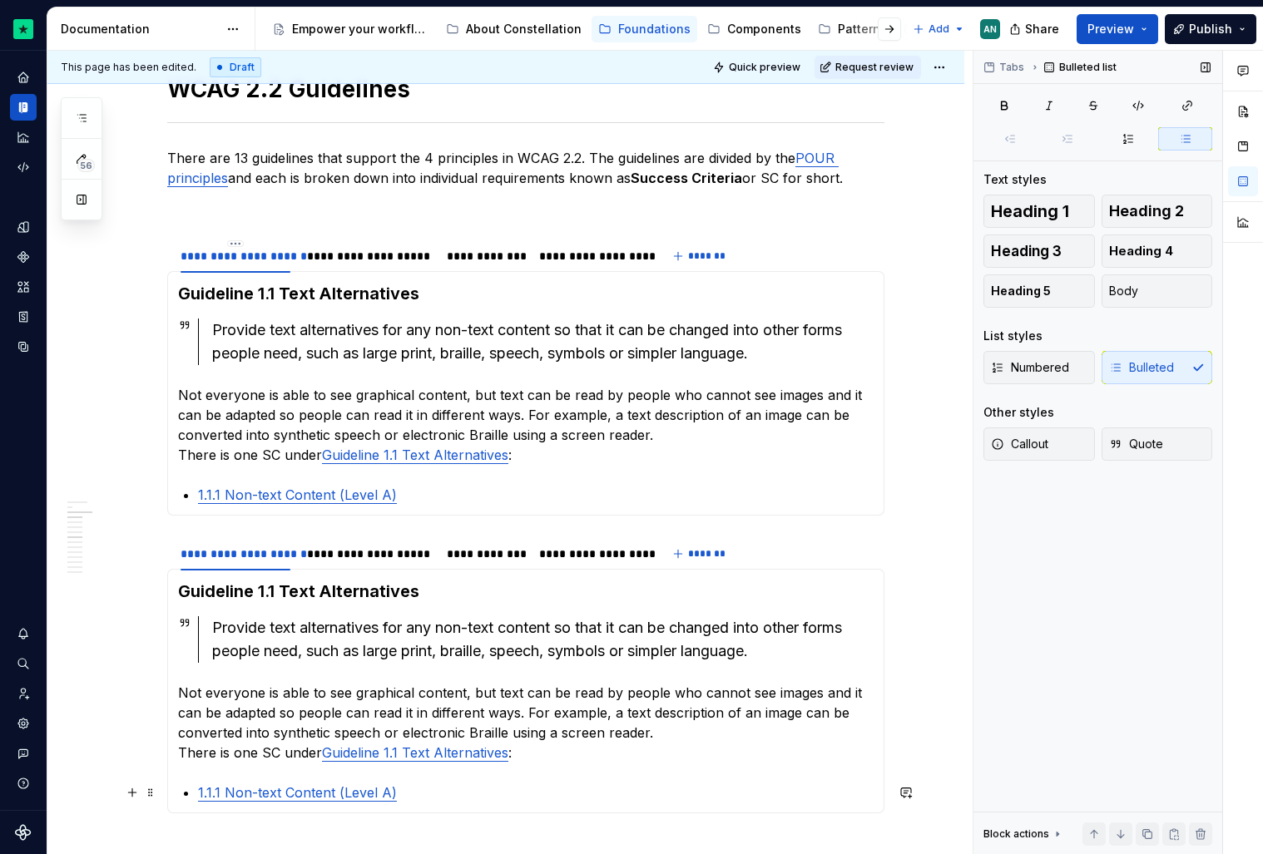
scroll to position [1319, 0]
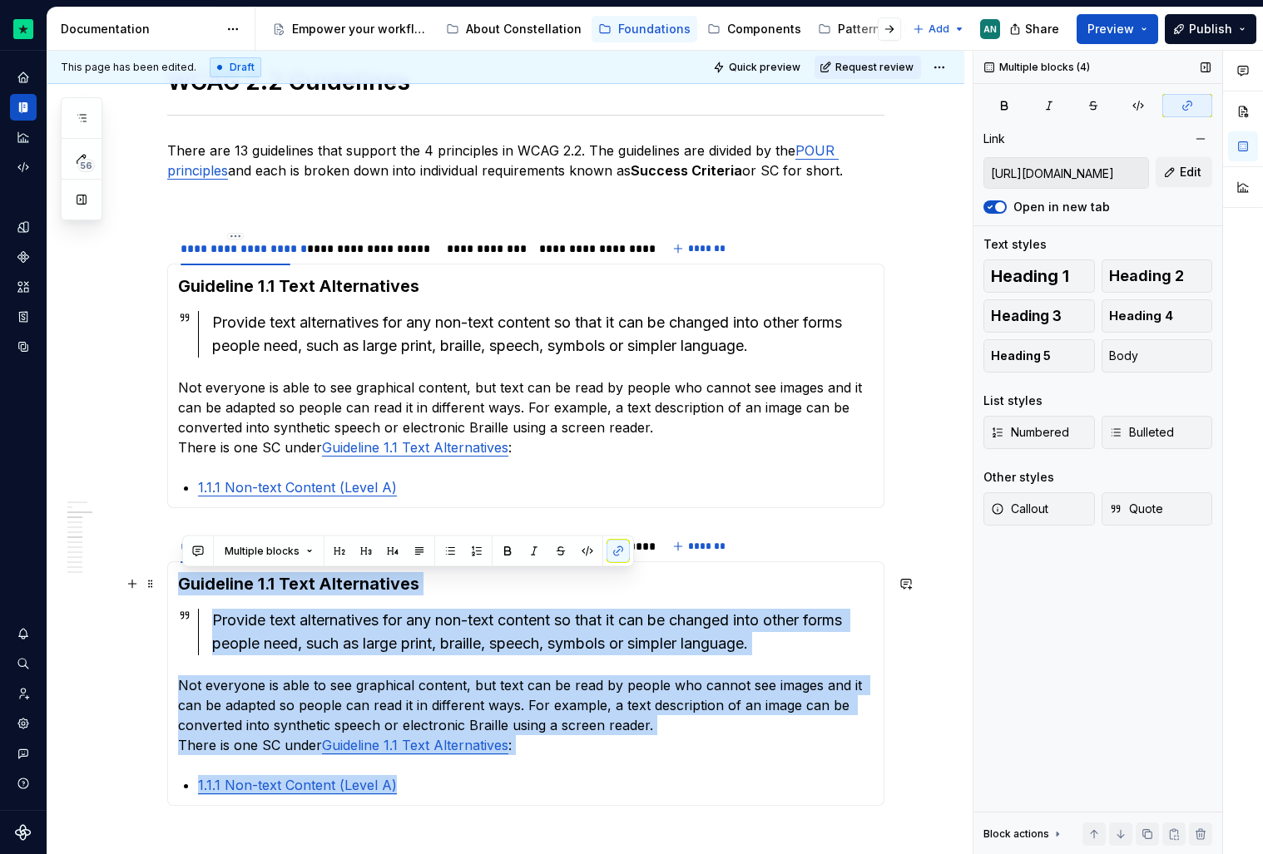
drag, startPoint x: 438, startPoint y: 795, endPoint x: 181, endPoint y: 578, distance: 337.1
click at [181, 578] on div "Guideline 1.1 Text Alternatives Provide text alternatives for any non-text cont…" at bounding box center [525, 684] width 717 height 245
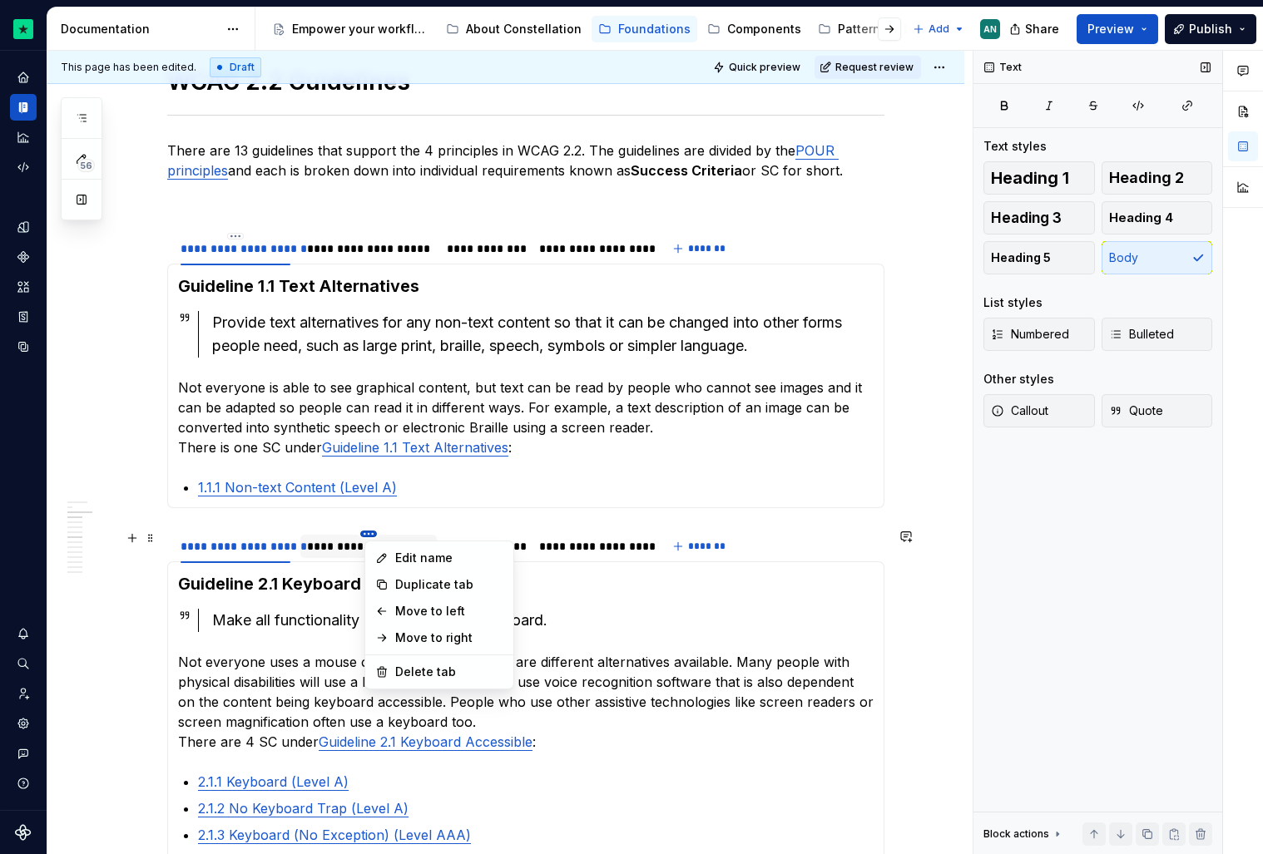
click at [371, 534] on html "Constellation Design System AN Dataset Default Documentation Accessibility guid…" at bounding box center [631, 427] width 1263 height 854
click at [413, 681] on div "Delete tab" at bounding box center [439, 672] width 141 height 27
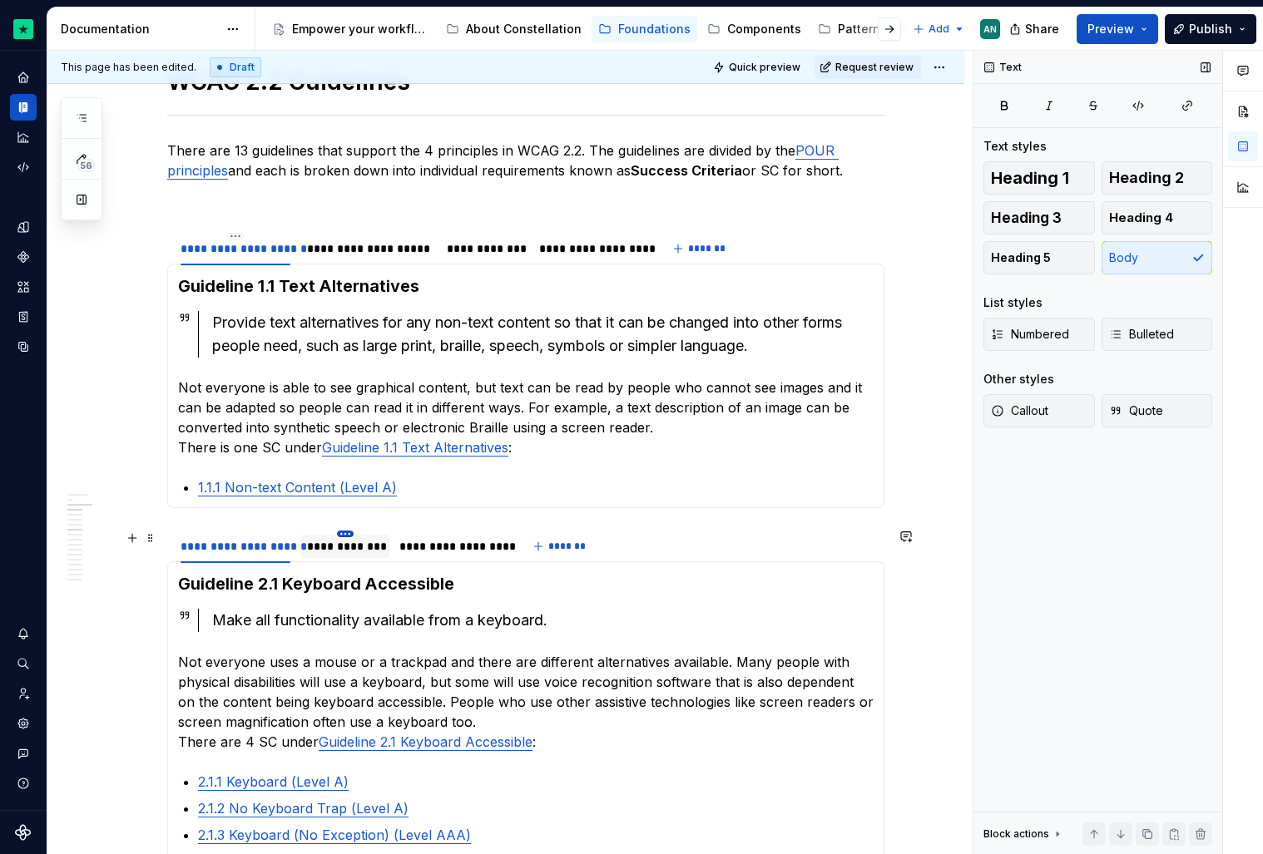
click at [349, 531] on html "Constellation Design System AN Dataset Default Documentation Accessibility guid…" at bounding box center [631, 427] width 1263 height 854
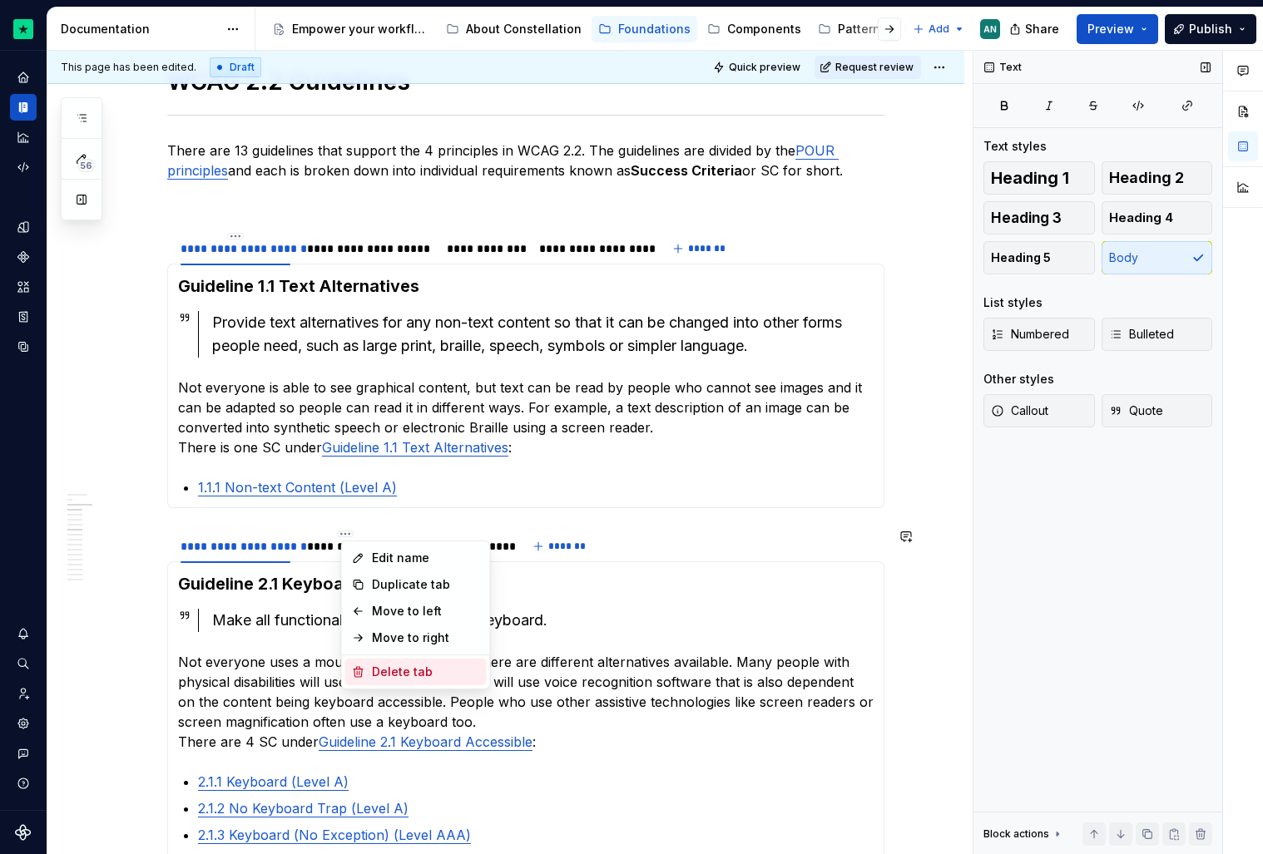
click at [381, 668] on div "Delete tab" at bounding box center [426, 672] width 108 height 17
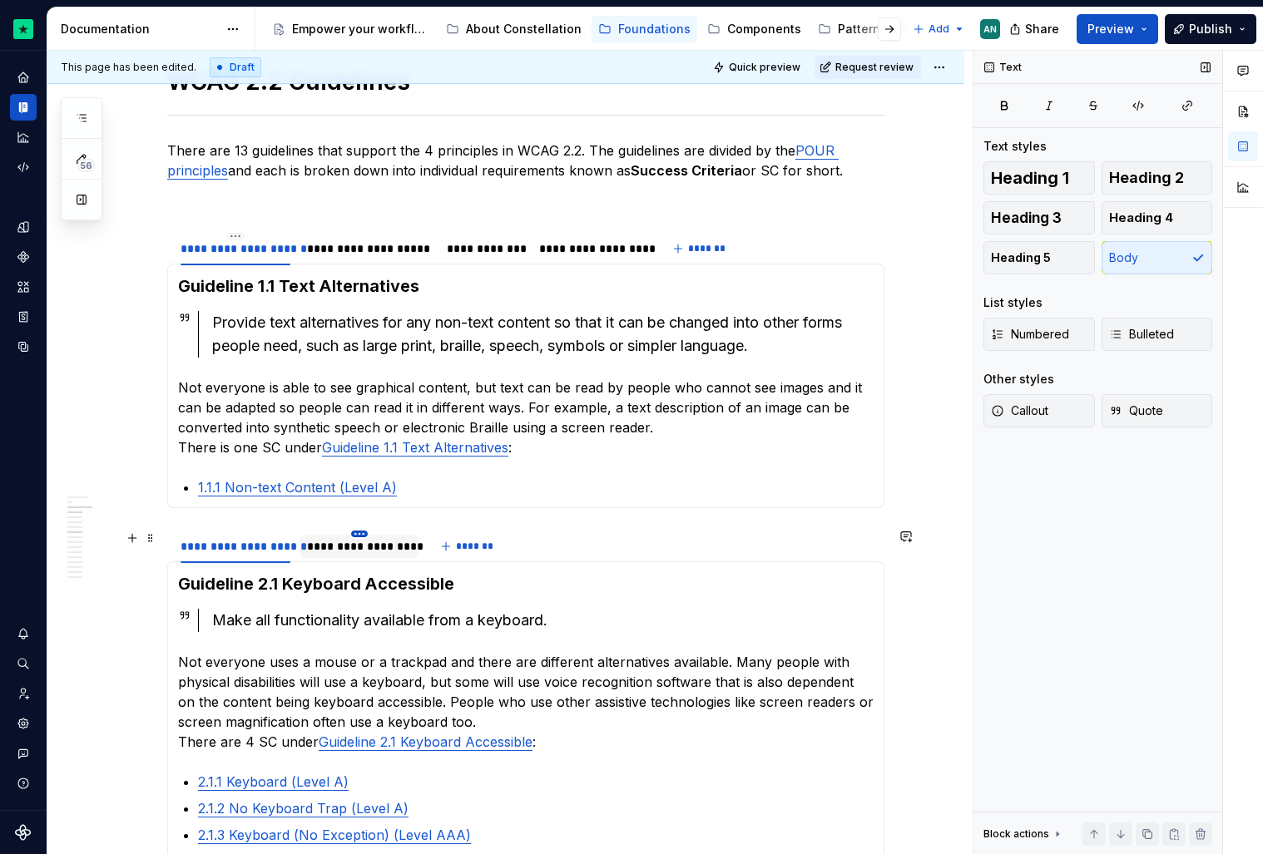
click at [366, 532] on html "Constellation Design System AN Dataset Default Documentation Accessibility guid…" at bounding box center [631, 427] width 1263 height 854
click at [392, 672] on div "Delete tab" at bounding box center [440, 672] width 108 height 17
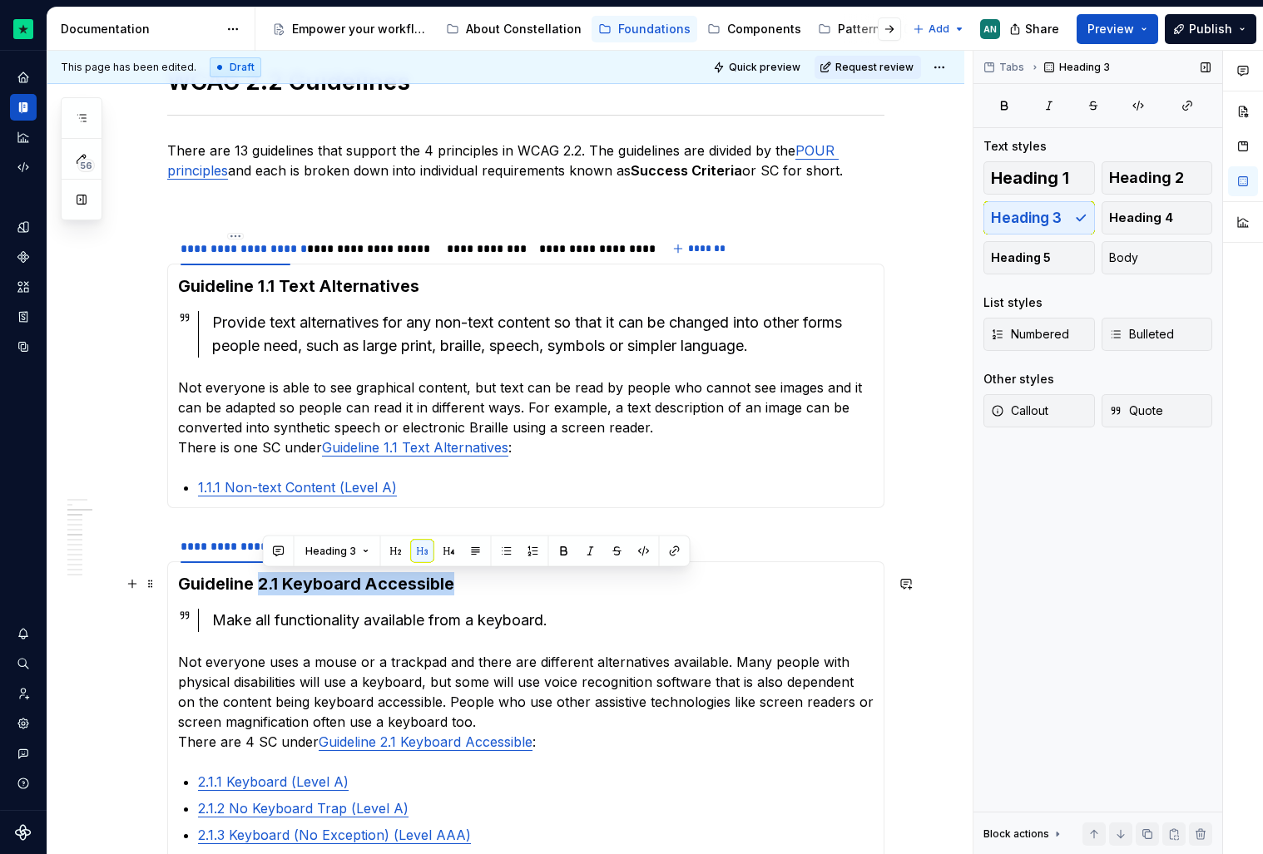
drag, startPoint x: 266, startPoint y: 585, endPoint x: 496, endPoint y: 586, distance: 229.6
click at [496, 586] on h3 "Guideline 2.1 Keyboard Accessible" at bounding box center [526, 583] width 696 height 23
copy h3 "2.1 Keyboard Accessible"
click at [215, 546] on div "**********" at bounding box center [236, 546] width 110 height 17
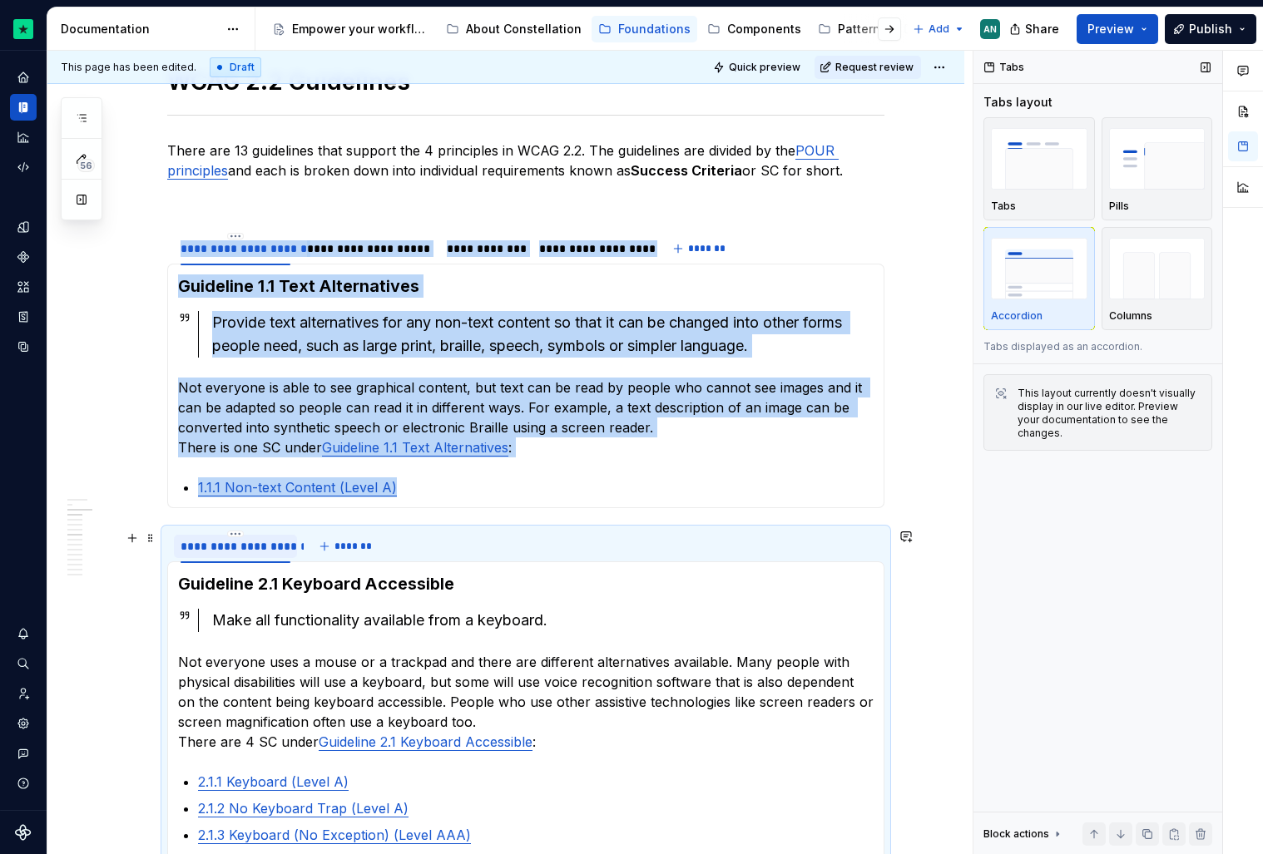
click at [215, 546] on div "**********" at bounding box center [236, 546] width 110 height 17
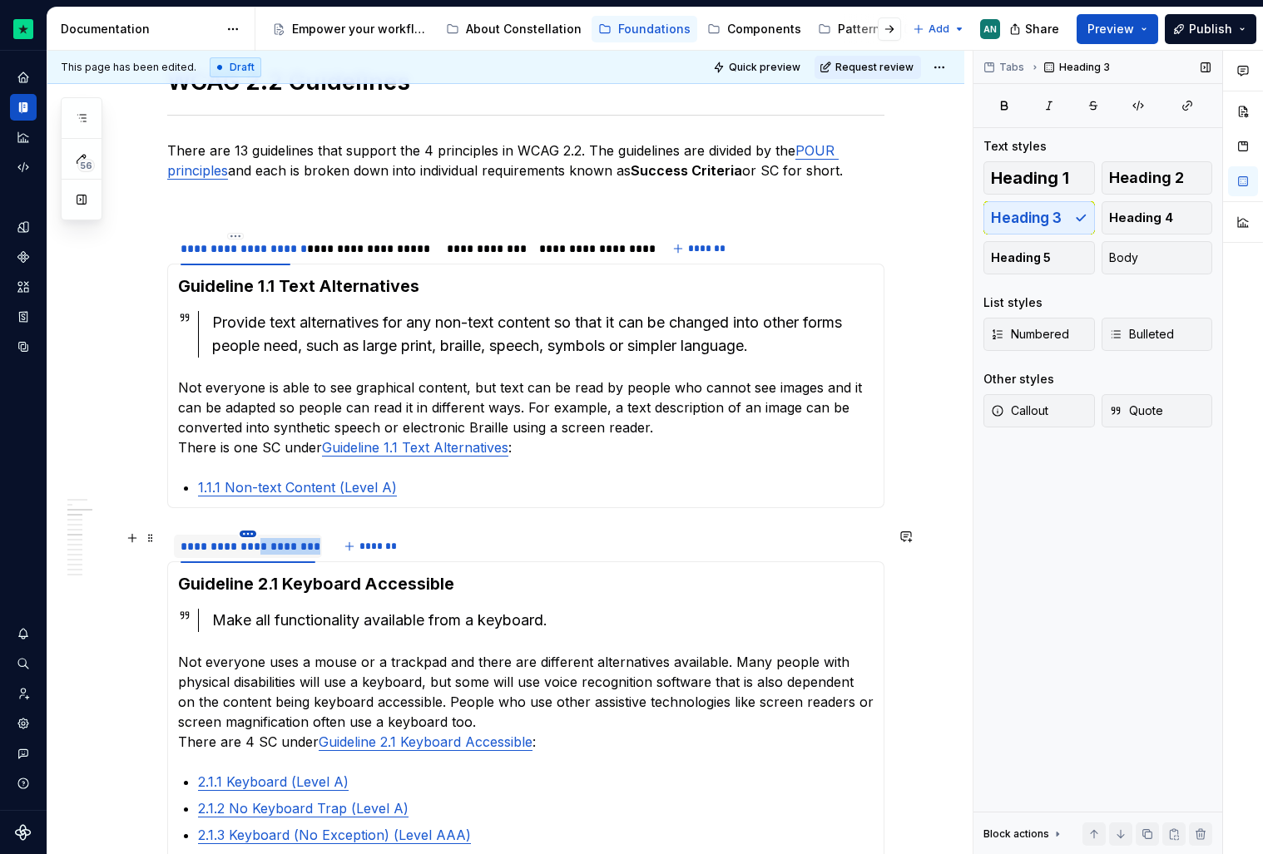
click at [250, 532] on html "Constellation Design System AN Dataset Default Documentation Accessibility guid…" at bounding box center [631, 427] width 1263 height 854
click at [295, 580] on div "Duplicate tab" at bounding box center [329, 585] width 108 height 17
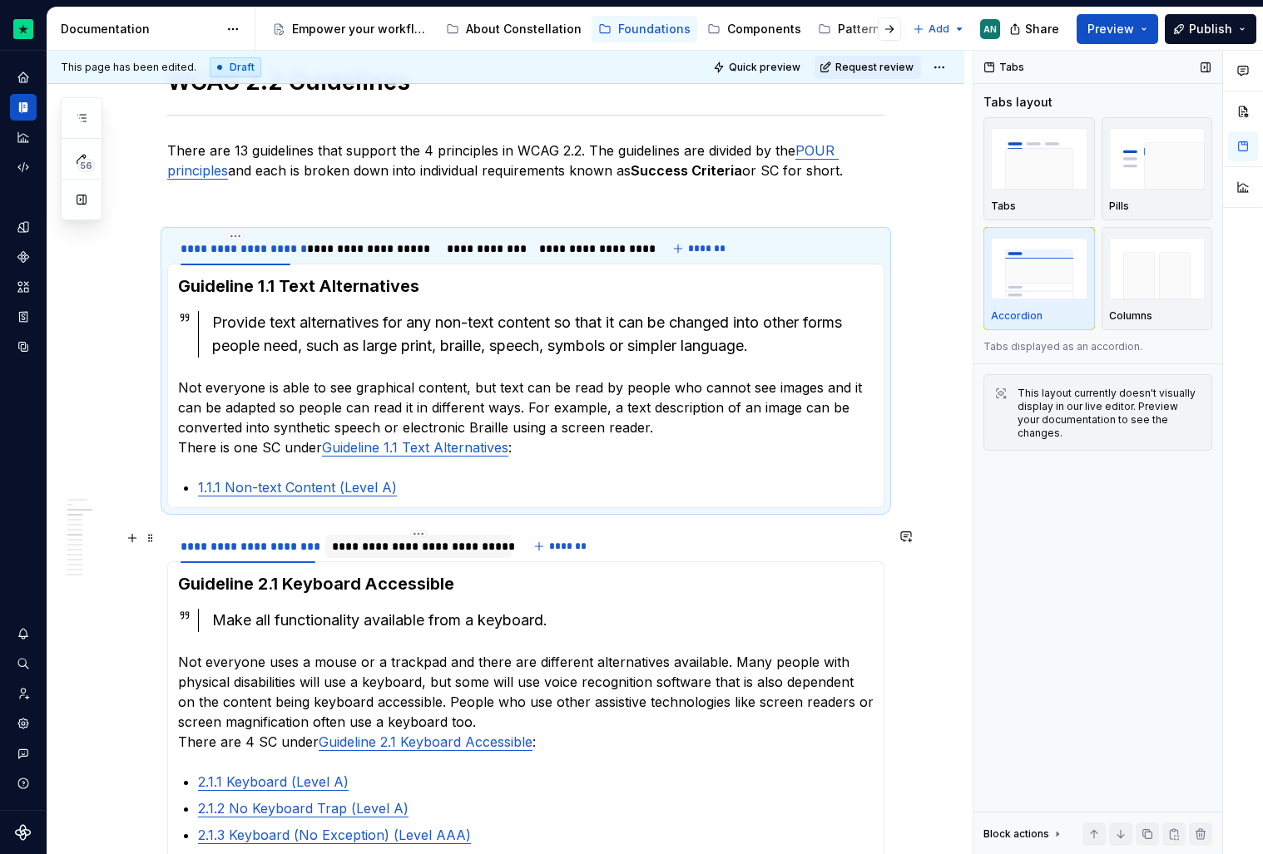
click at [363, 556] on div "**********" at bounding box center [418, 546] width 187 height 23
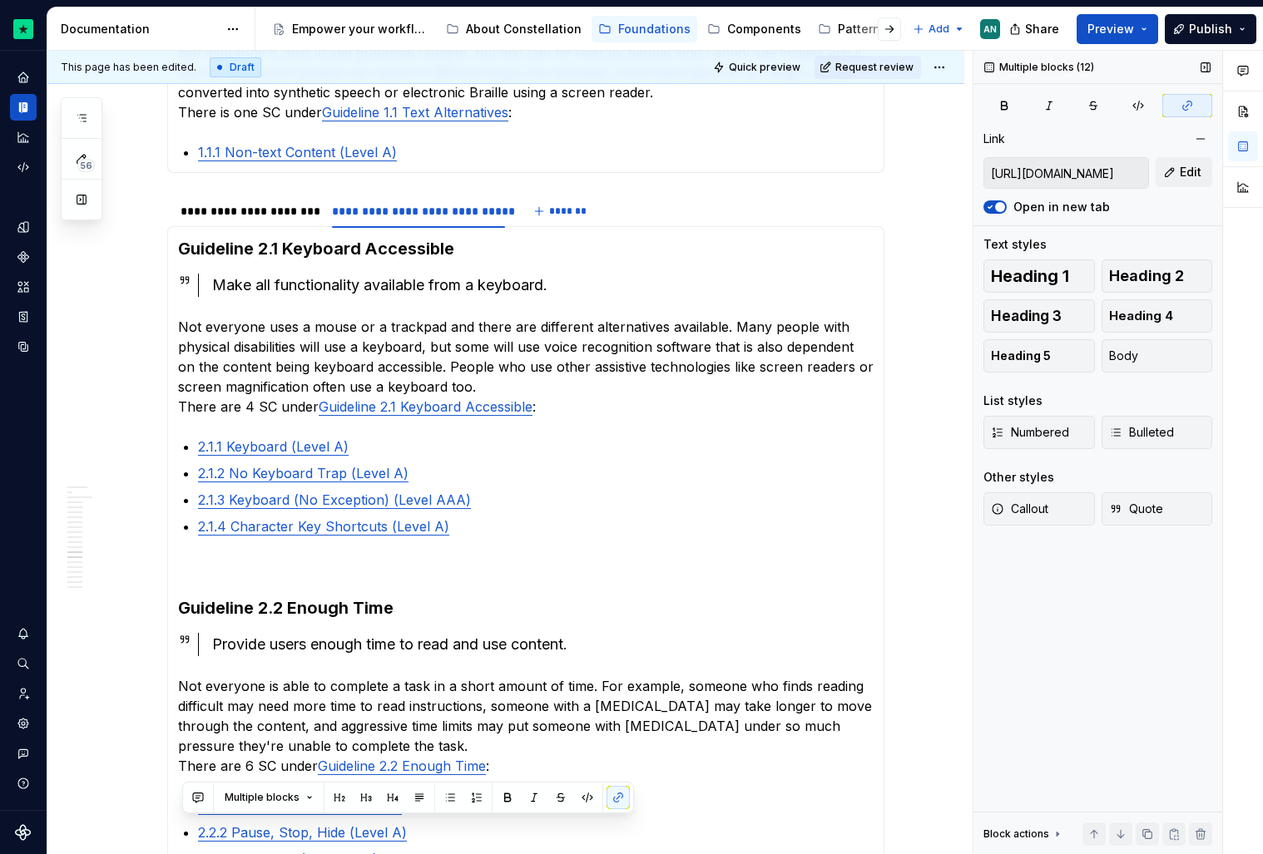
scroll to position [1945, 0]
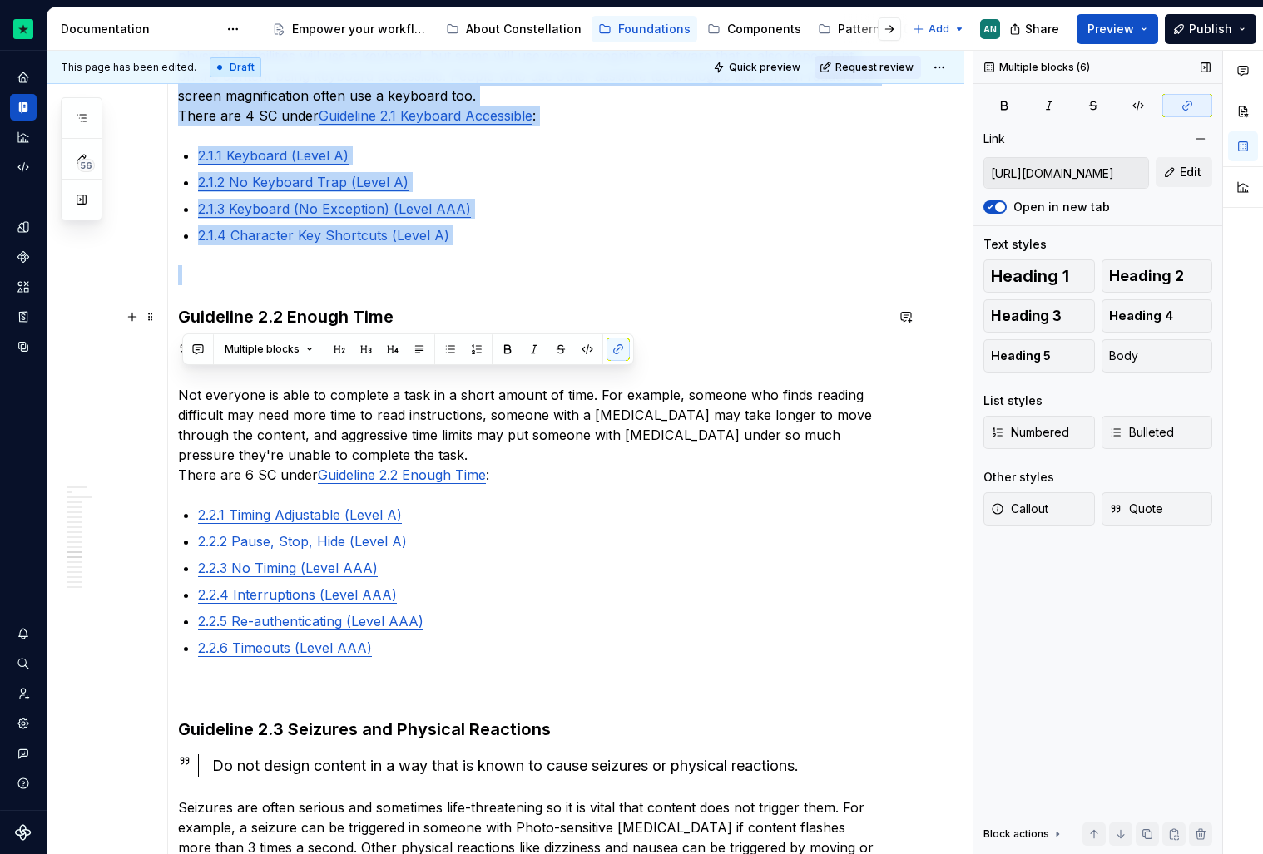
drag, startPoint x: 179, startPoint y: 588, endPoint x: 182, endPoint y: 319, distance: 269.6
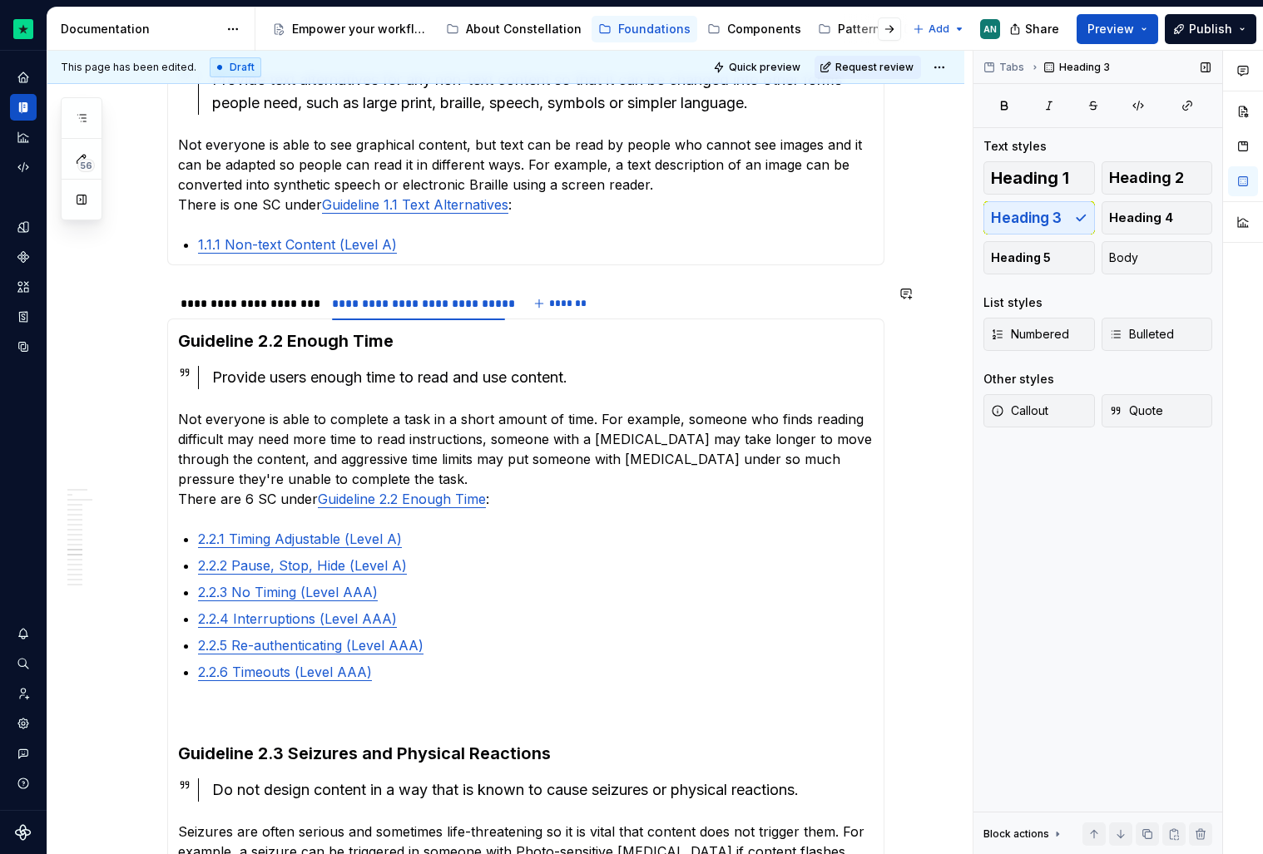
scroll to position [1555, 0]
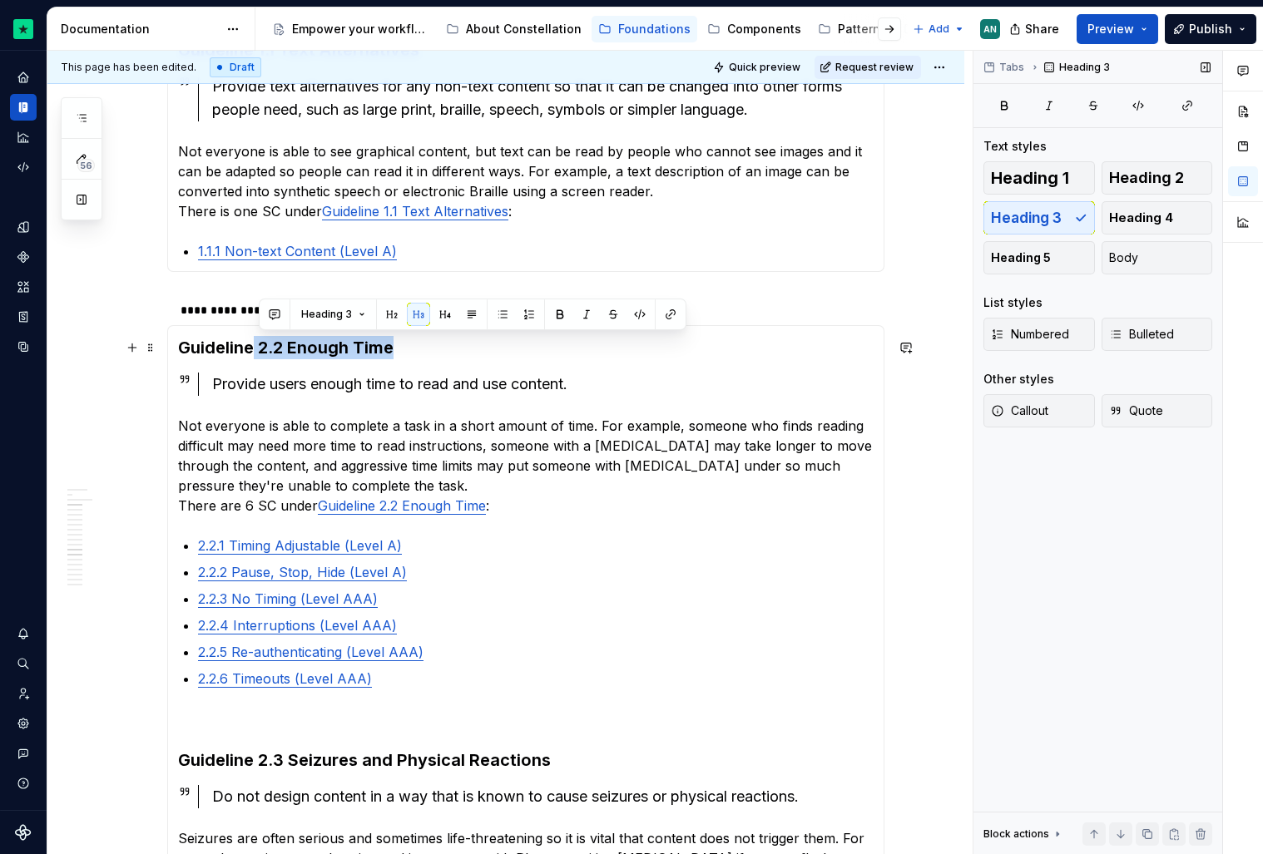
drag, startPoint x: 423, startPoint y: 350, endPoint x: 260, endPoint y: 346, distance: 163.9
click at [260, 346] on h3 "Guideline 2.2 Enough Time" at bounding box center [526, 347] width 696 height 23
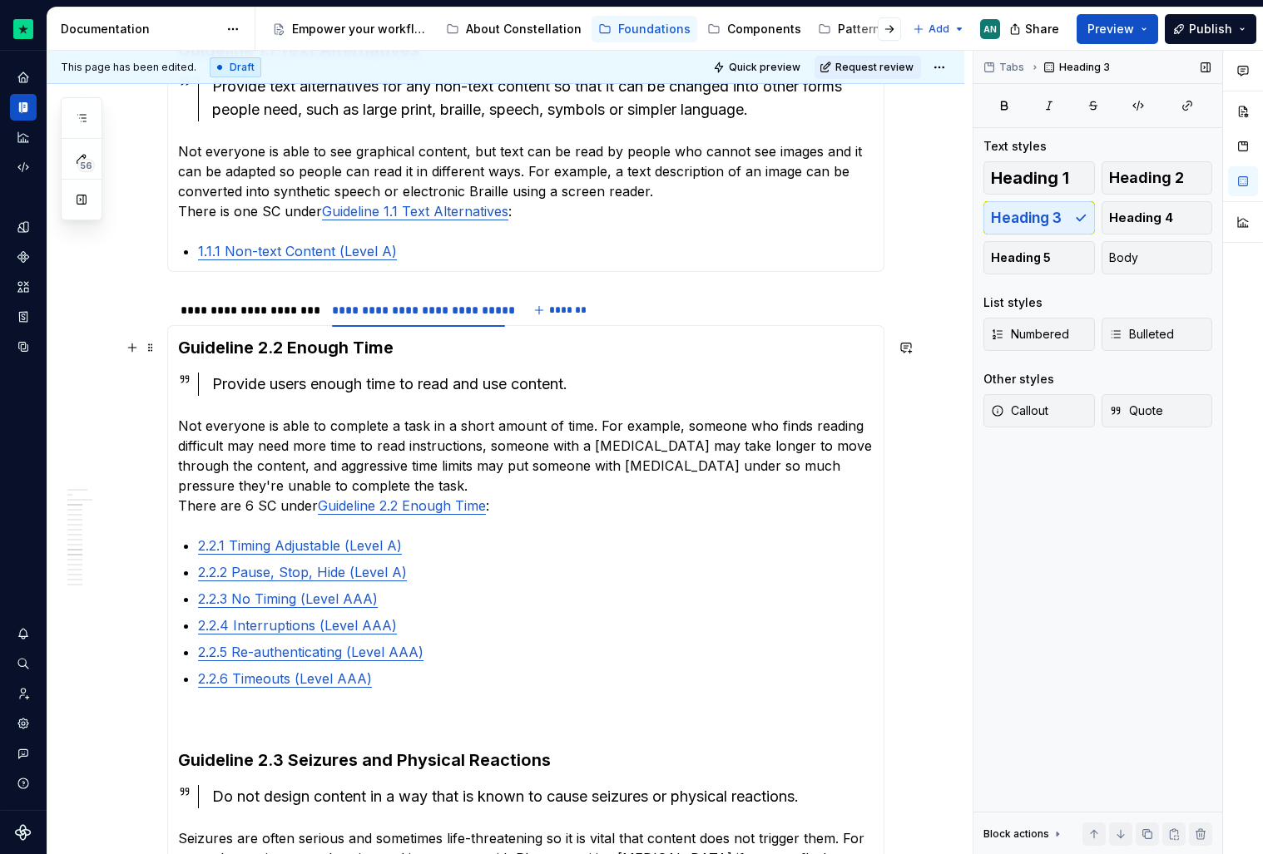
click at [359, 359] on h3 "Guideline 2.2 Enough Time" at bounding box center [526, 347] width 696 height 23
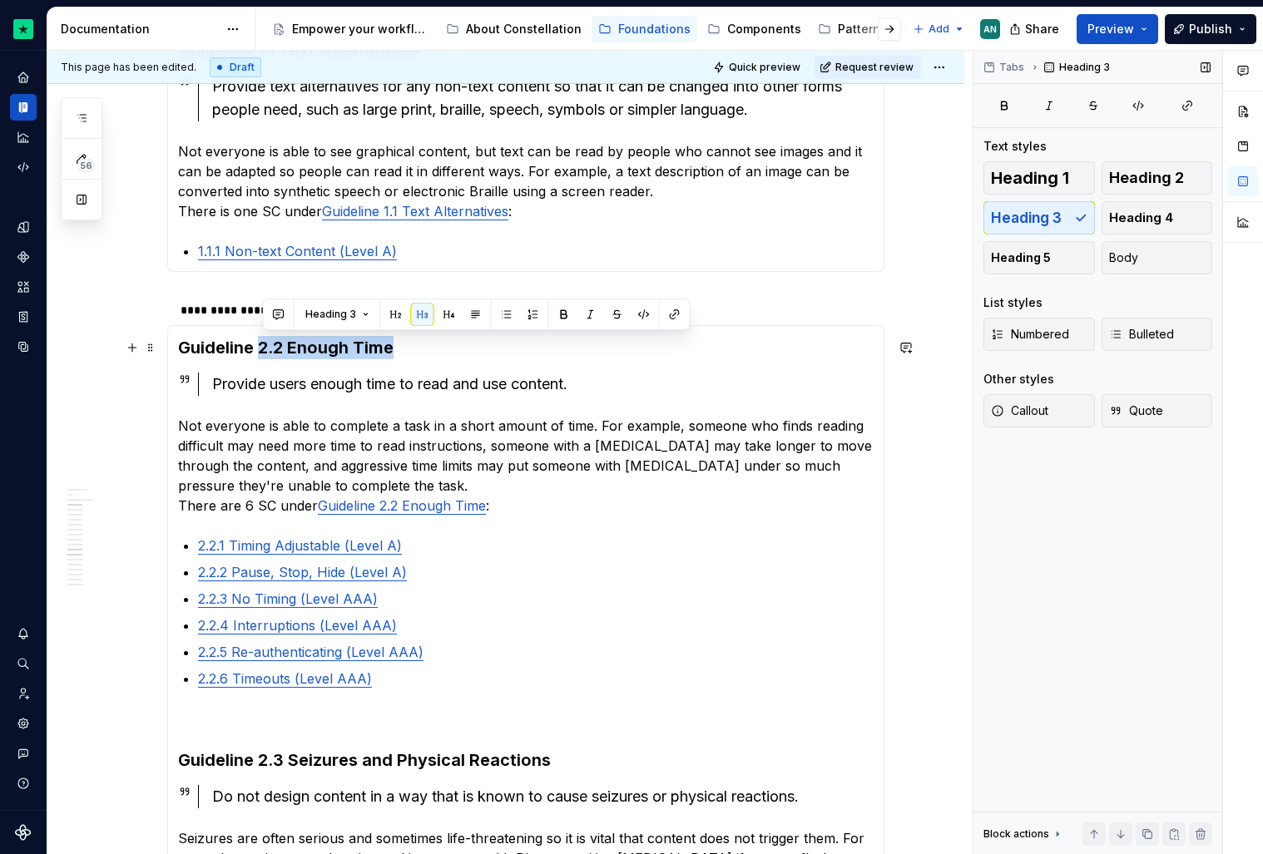
drag, startPoint x: 408, startPoint y: 355, endPoint x: 266, endPoint y: 349, distance: 141.6
click at [266, 349] on h3 "Guideline 2.2 Enough Time" at bounding box center [526, 347] width 696 height 23
copy h3 "2.2 Enough Time"
click at [525, 382] on div "Provide users enough time to read and use content." at bounding box center [542, 384] width 661 height 23
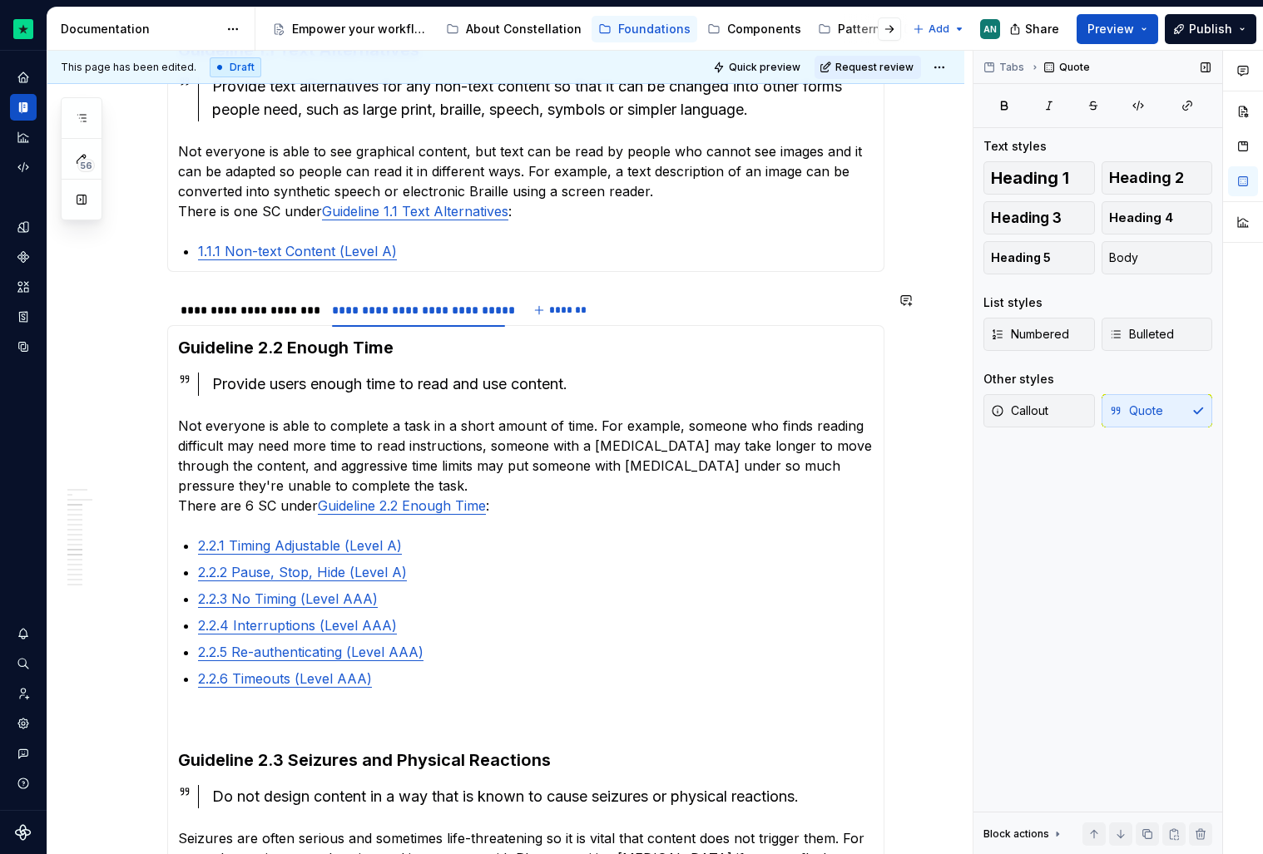
click at [493, 309] on div "**********" at bounding box center [419, 310] width 174 height 17
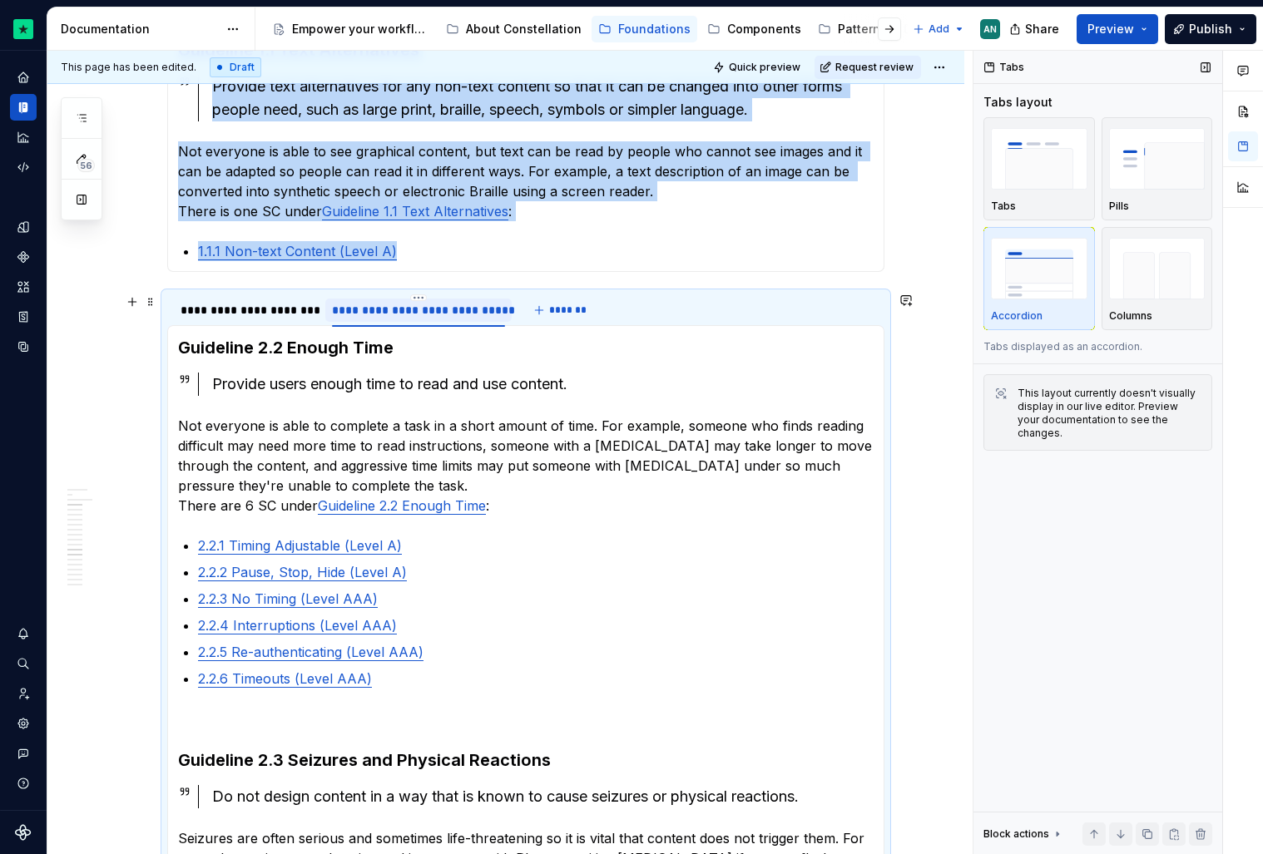
click at [493, 309] on div "**********" at bounding box center [419, 310] width 174 height 17
click at [378, 295] on html "Constellation Design System AN Dataset Default Documentation Accessibility guid…" at bounding box center [631, 427] width 1263 height 854
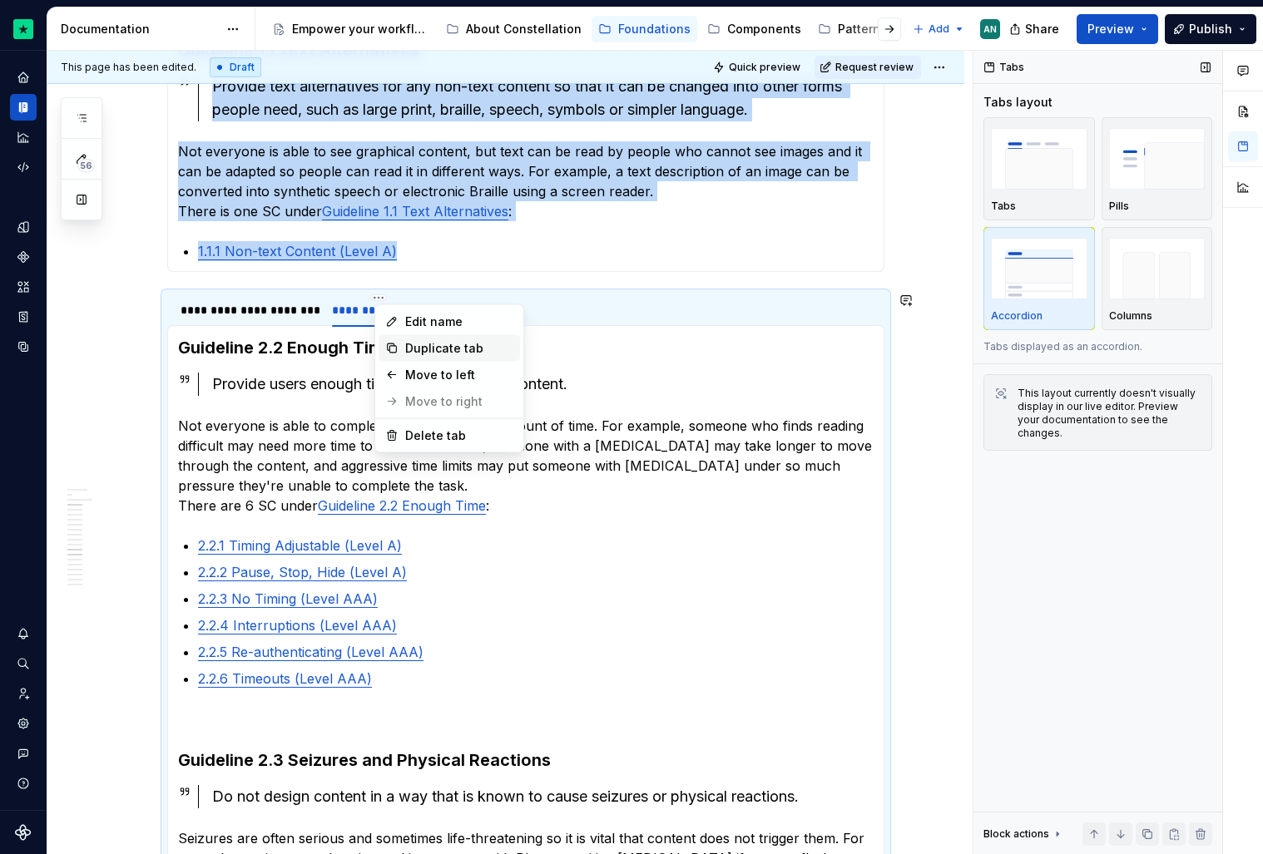
click at [450, 350] on div "Duplicate tab" at bounding box center [459, 348] width 108 height 17
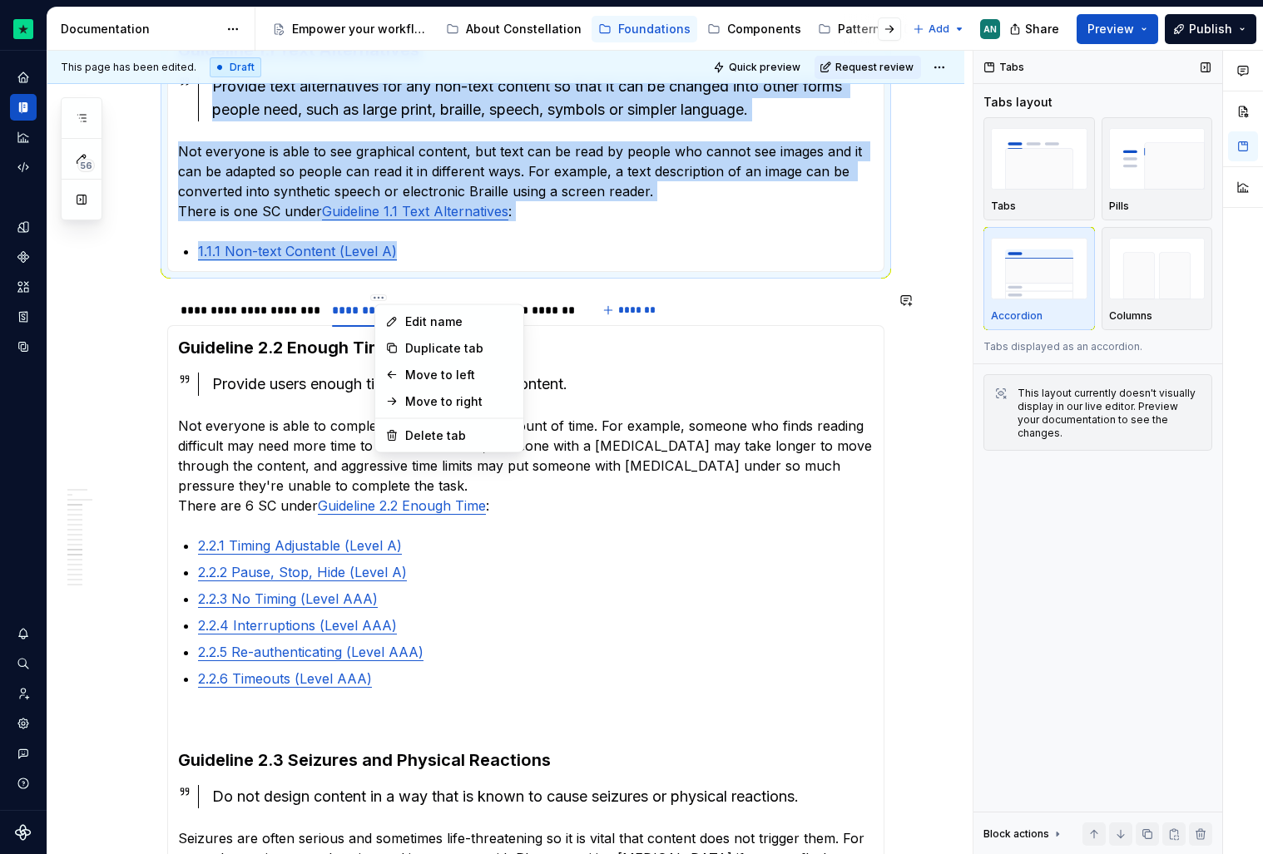
click at [343, 333] on html "Constellation Design System AN Dataset Default Documentation Accessibility guid…" at bounding box center [631, 427] width 1263 height 854
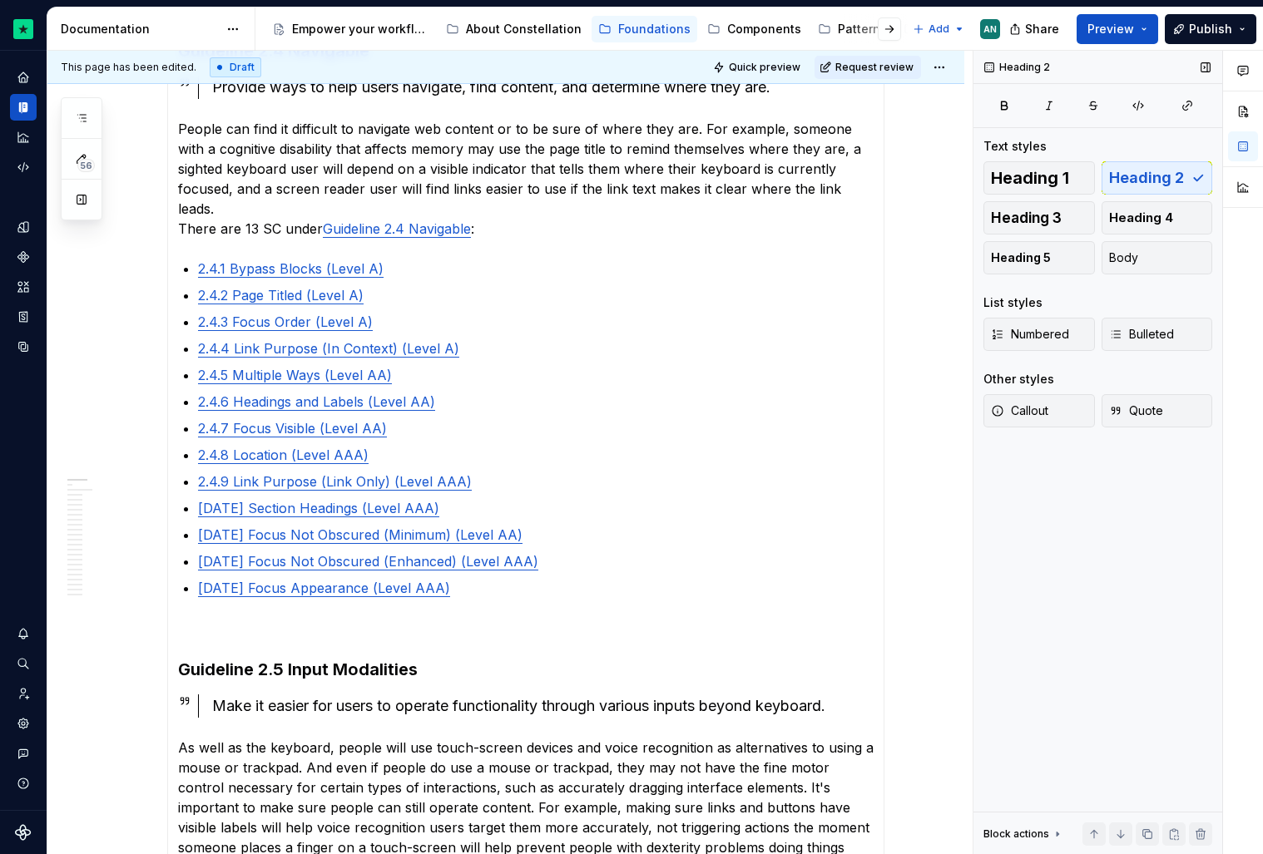
scroll to position [118, 0]
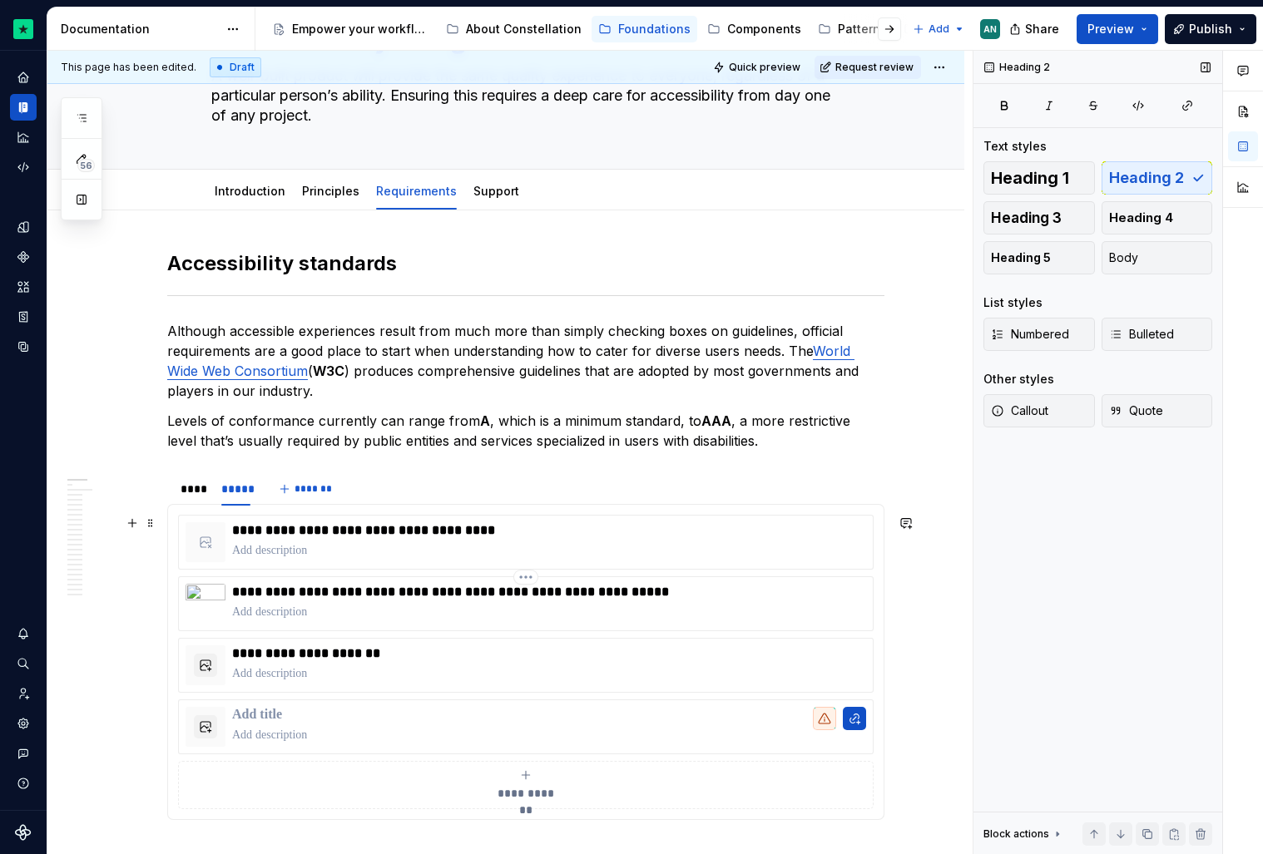
drag, startPoint x: 178, startPoint y: 700, endPoint x: 486, endPoint y: 392, distance: 435.3
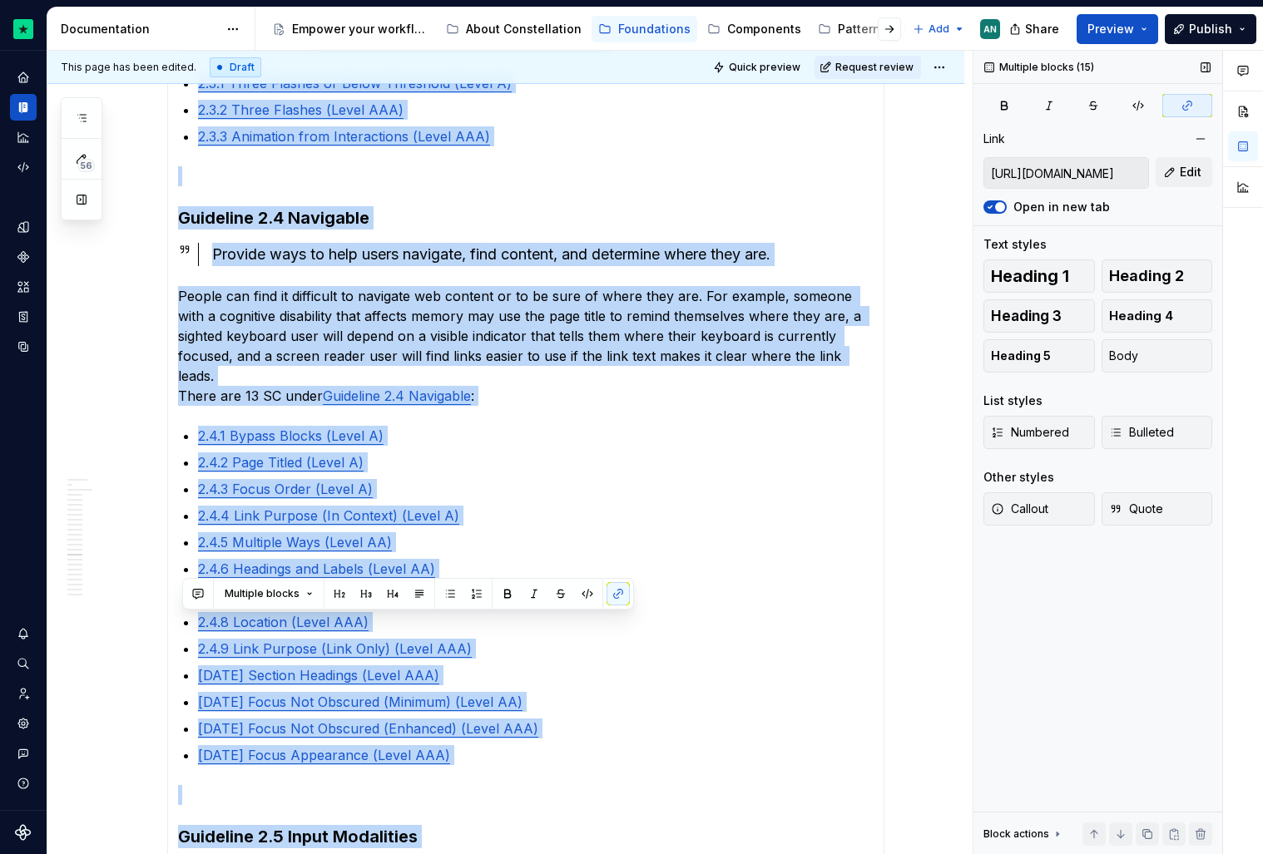
scroll to position [3034, 0]
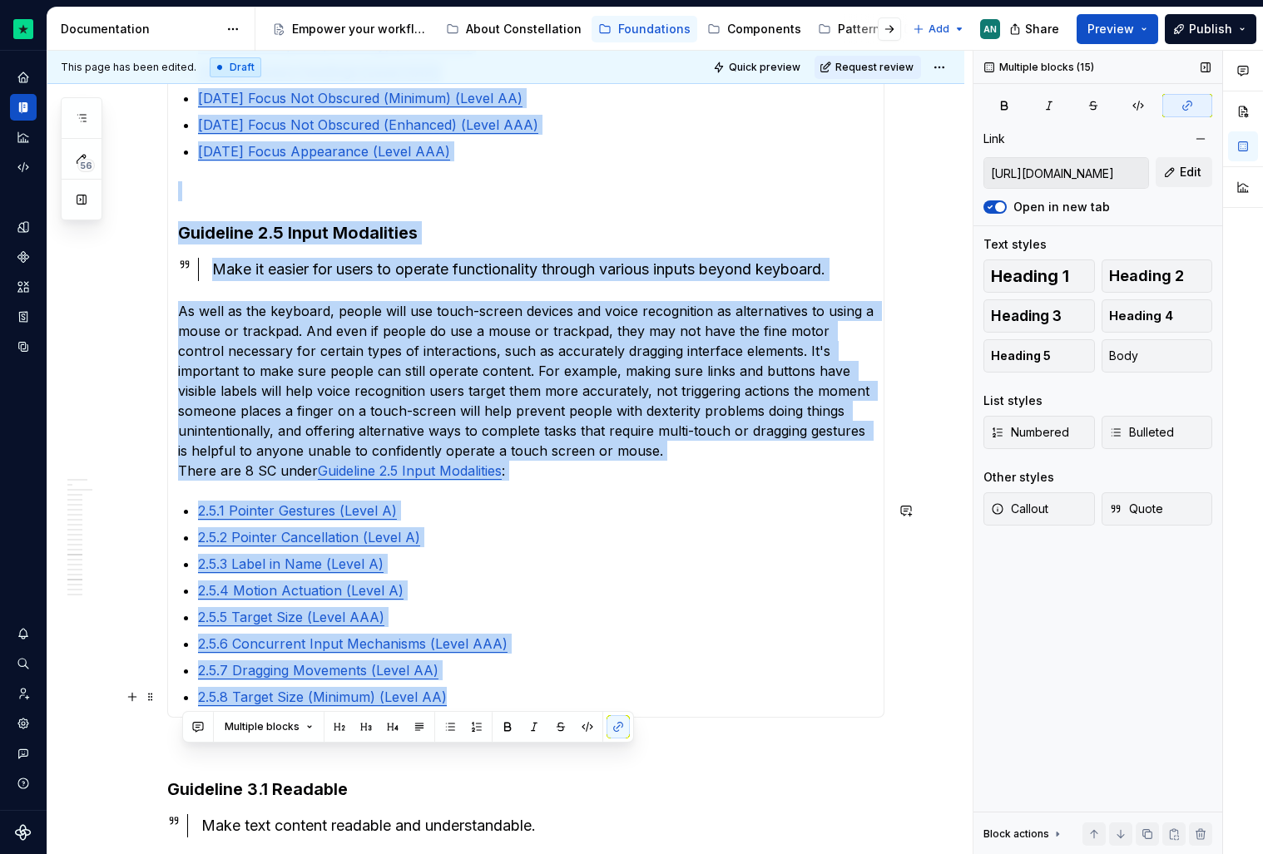
drag, startPoint x: 209, startPoint y: 566, endPoint x: 492, endPoint y: 687, distance: 307.8
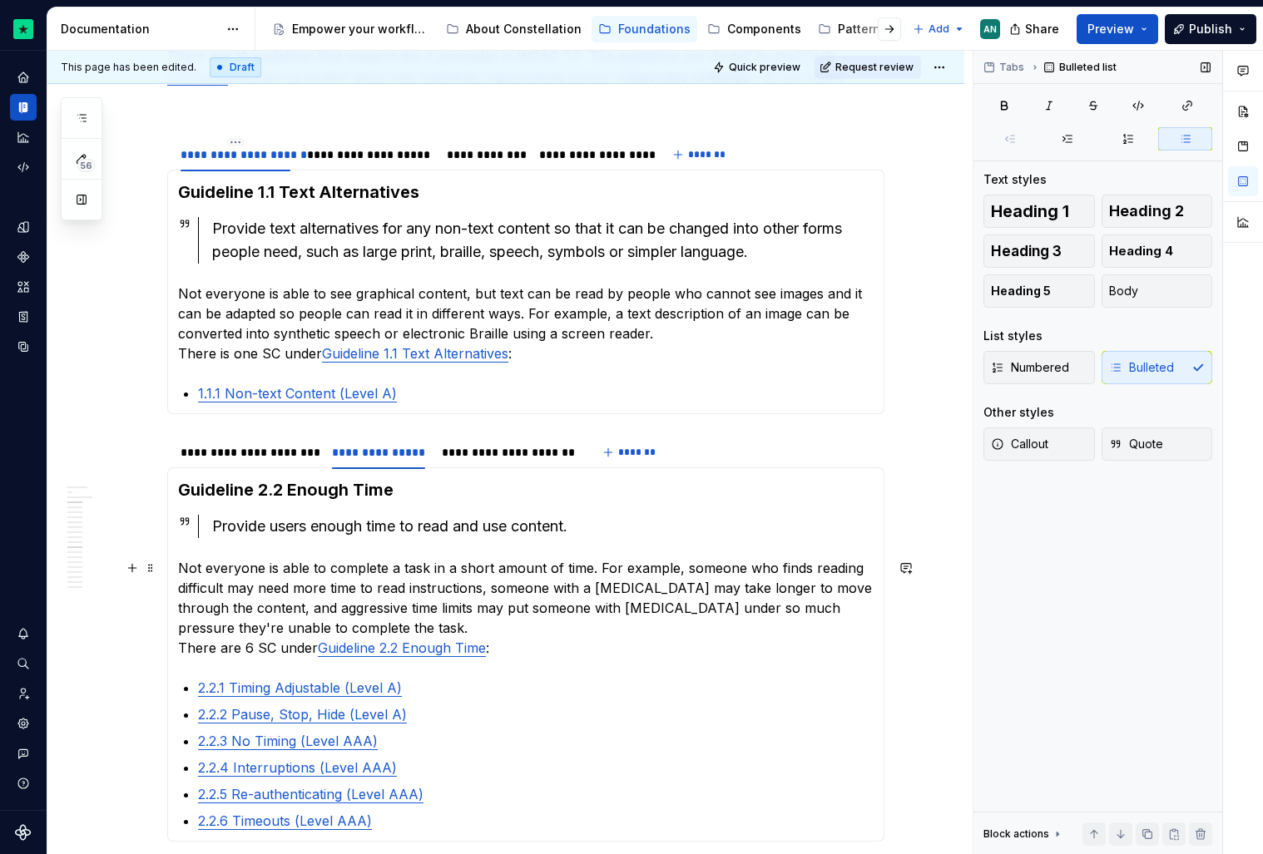
scroll to position [1354, 0]
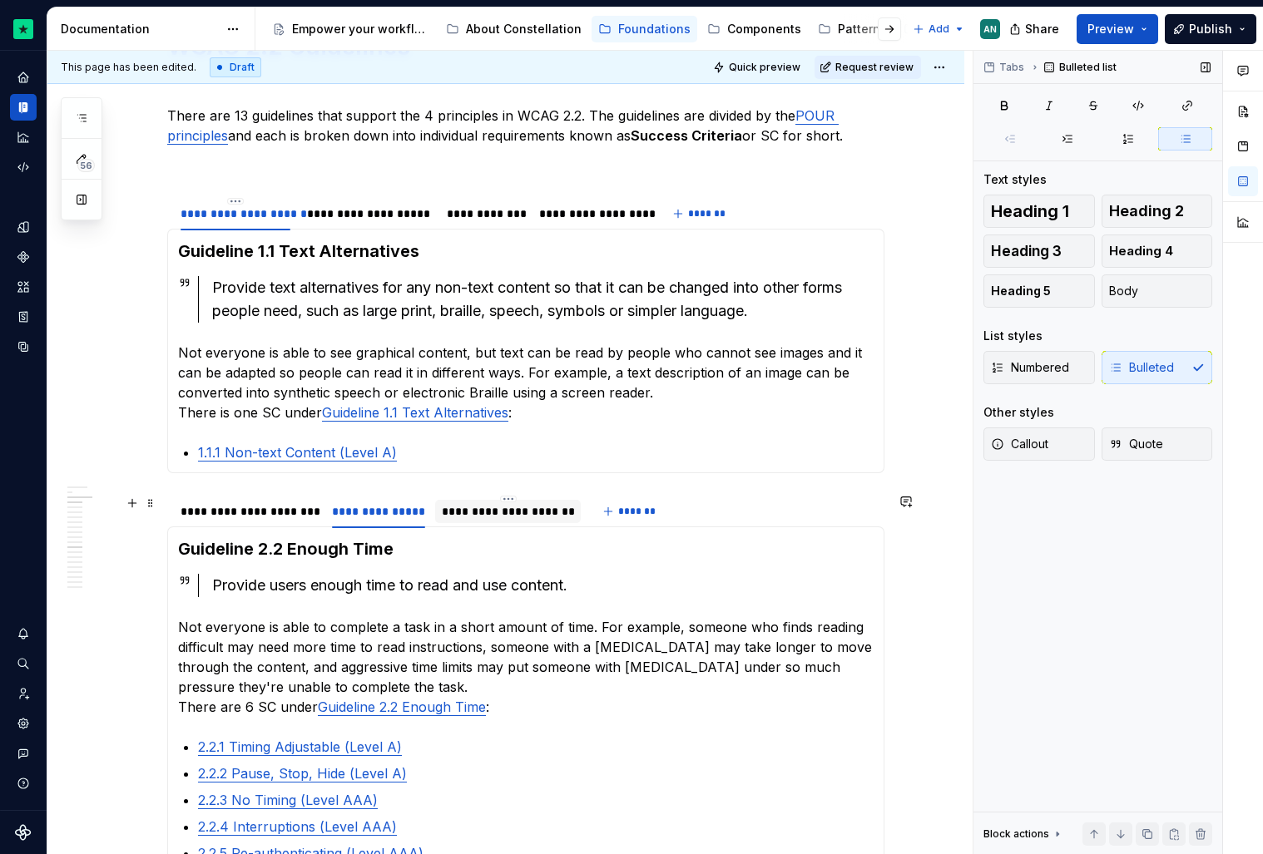
click at [520, 519] on div "**********" at bounding box center [508, 511] width 132 height 17
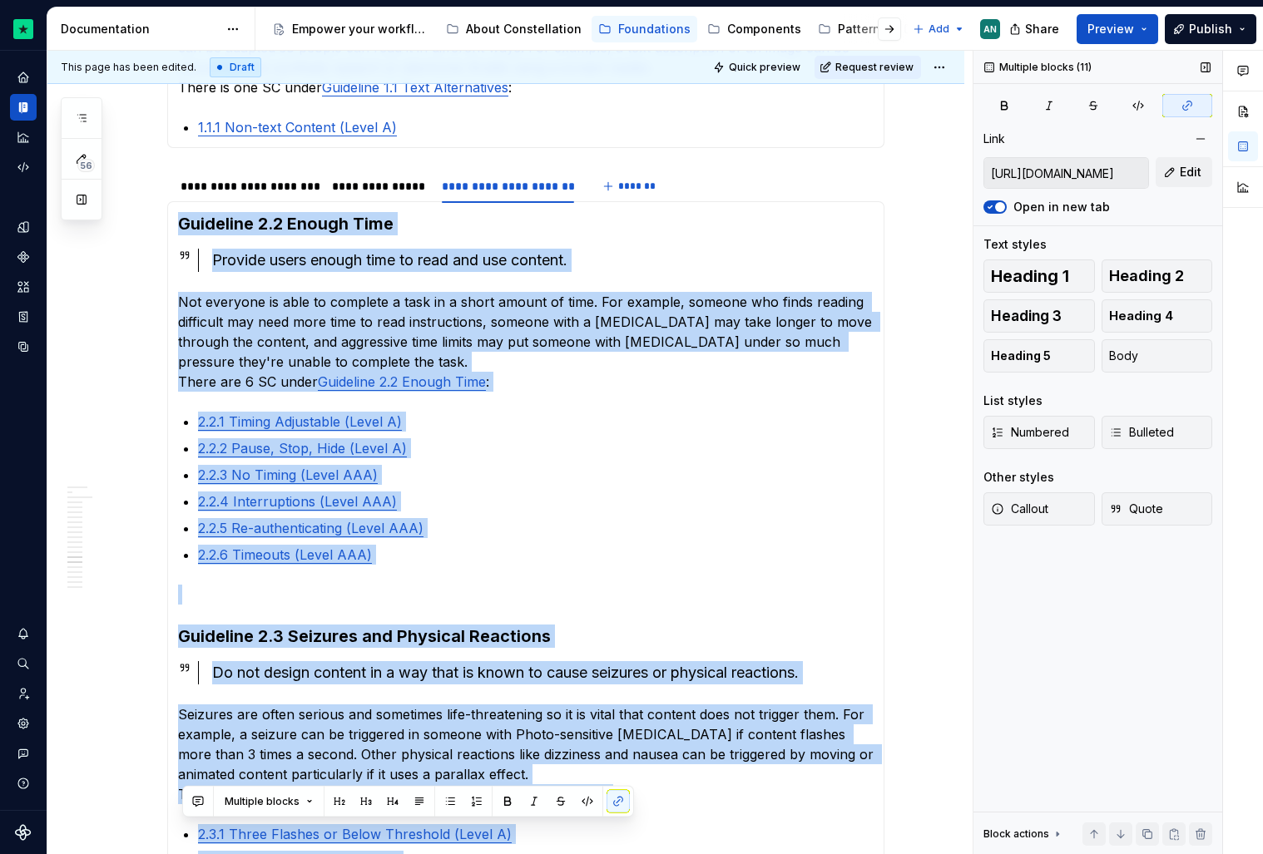
scroll to position [1879, 0]
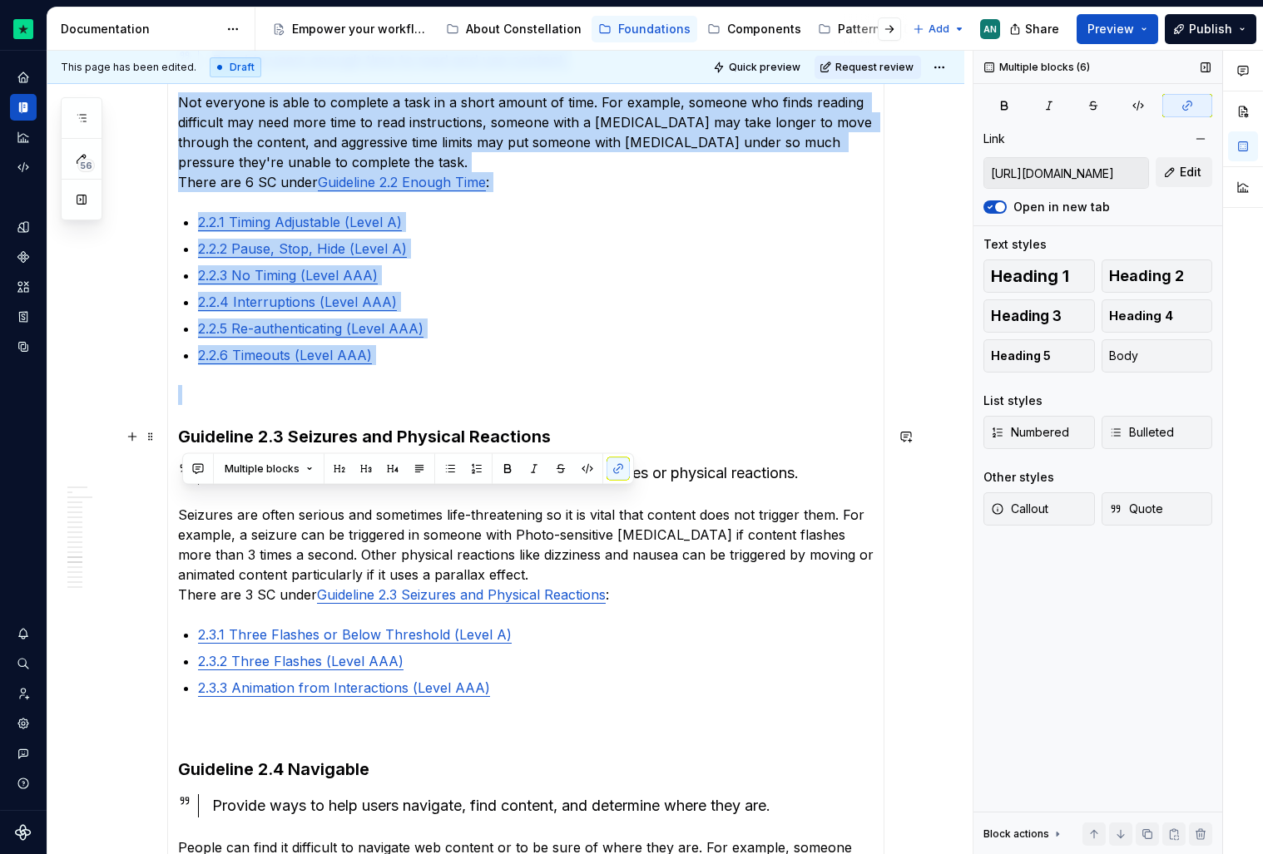
drag, startPoint x: 184, startPoint y: 552, endPoint x: 181, endPoint y: 438, distance: 114.0
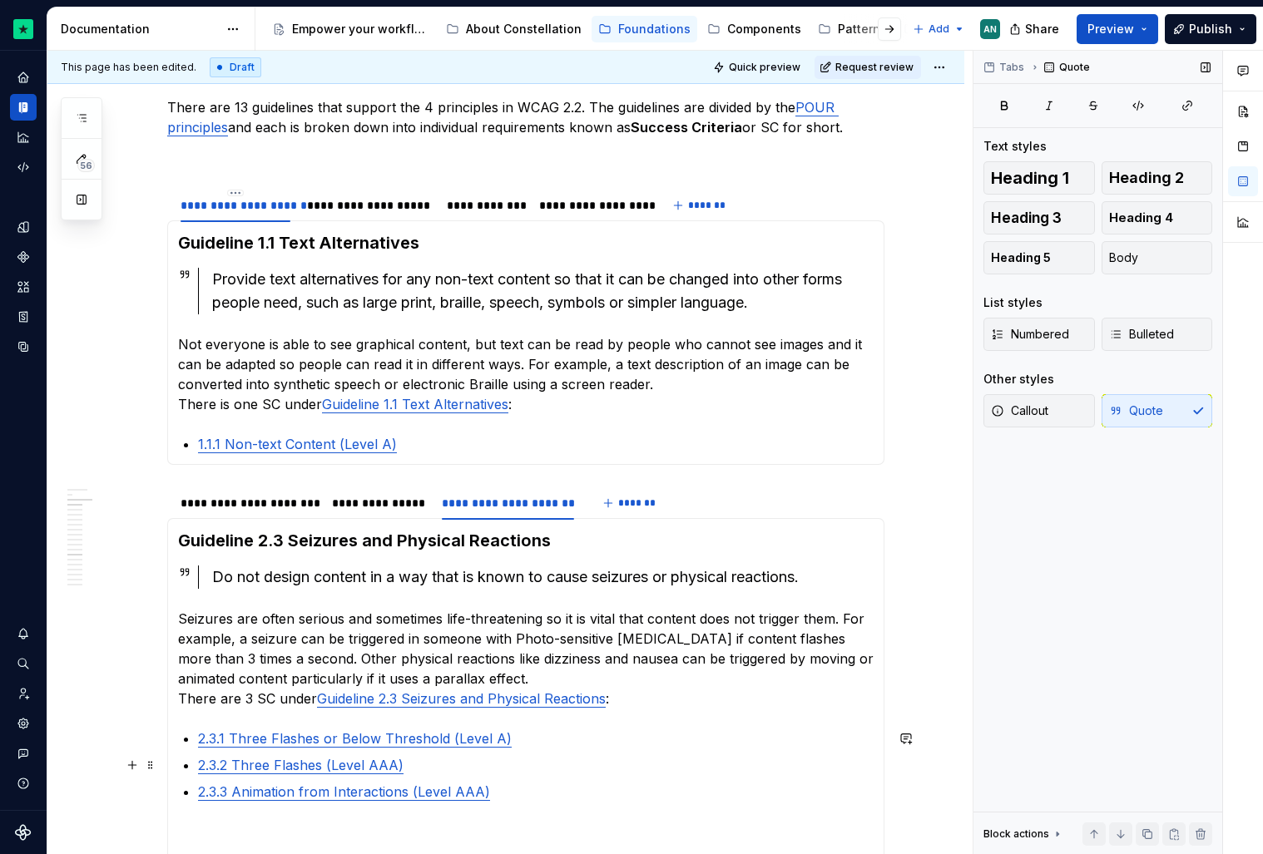
scroll to position [1364, 0]
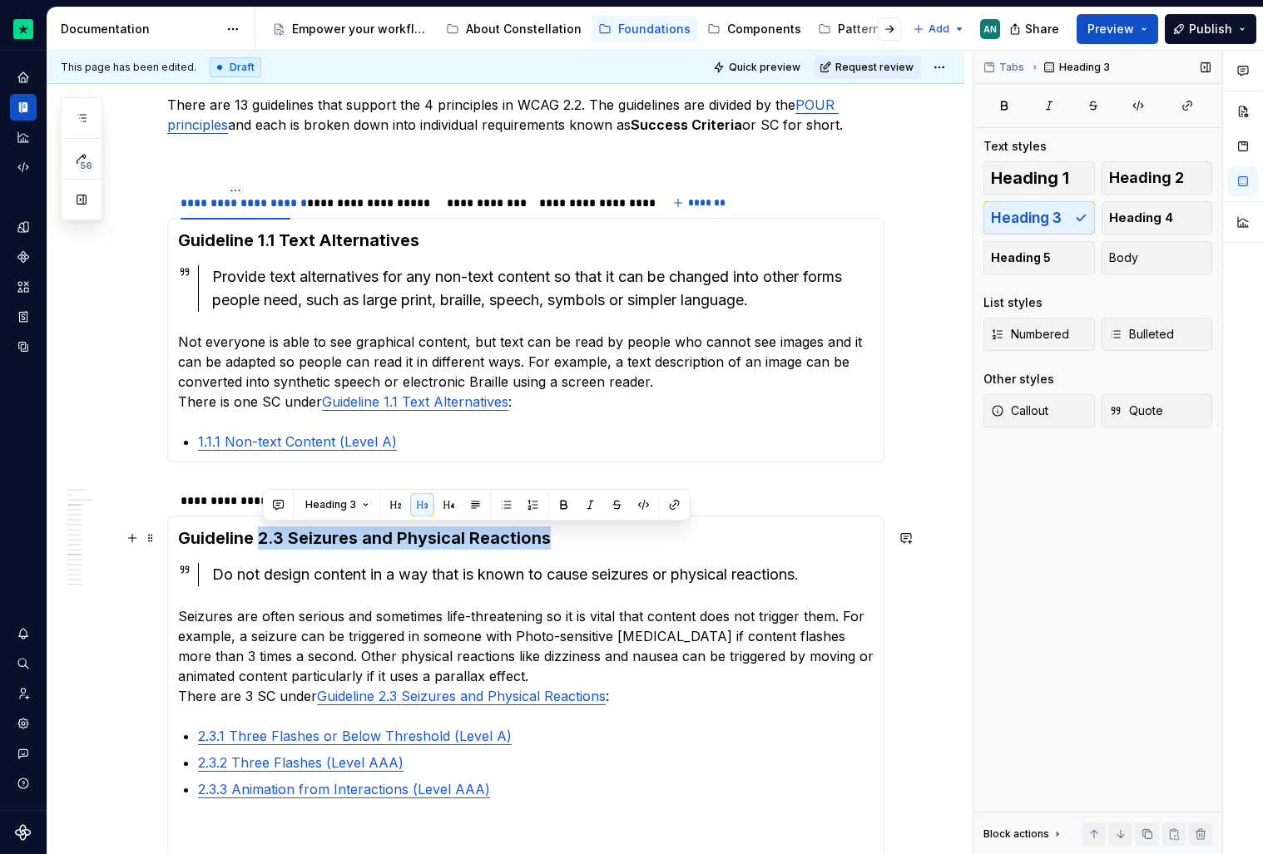
drag, startPoint x: 264, startPoint y: 534, endPoint x: 602, endPoint y: 542, distance: 338.7
click at [602, 542] on h3 "Guideline 2.3 Seizures and Physical Reactions" at bounding box center [526, 538] width 696 height 23
copy h3 "2.3 Seizures and Physical Reactions"
click at [587, 567] on div "Do not design content in a way that is known to cause seizures or physical reac…" at bounding box center [542, 574] width 661 height 23
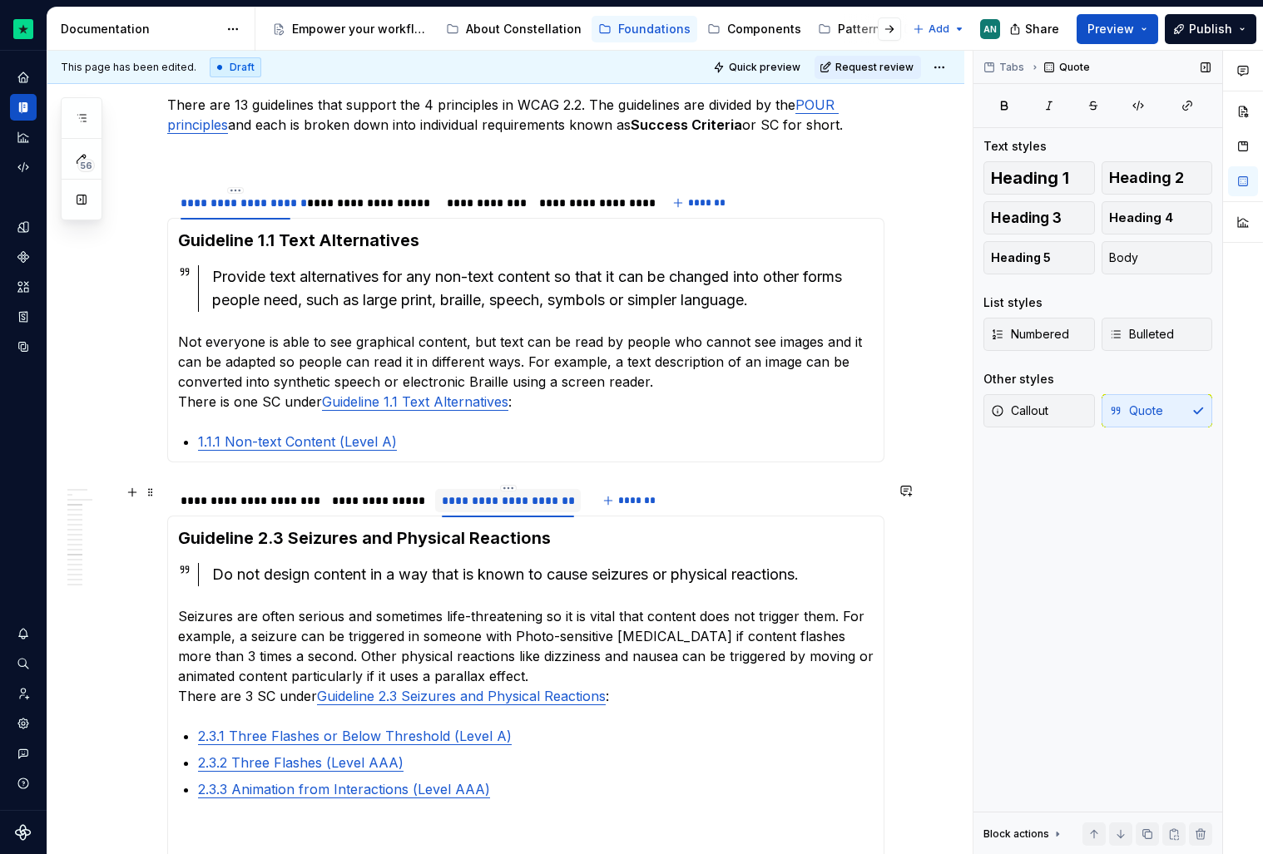
click at [478, 490] on div "**********" at bounding box center [508, 500] width 146 height 23
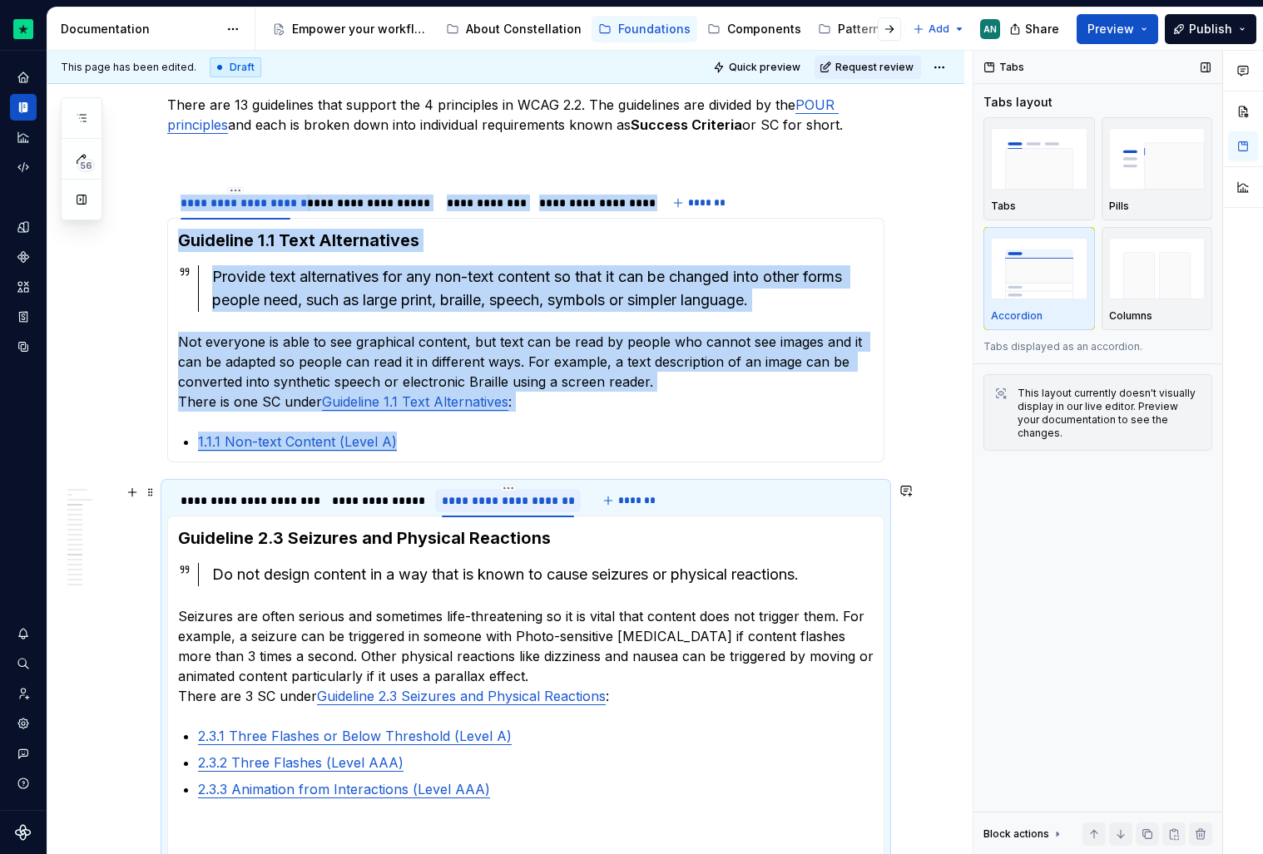
click at [478, 490] on div "**********" at bounding box center [508, 500] width 146 height 23
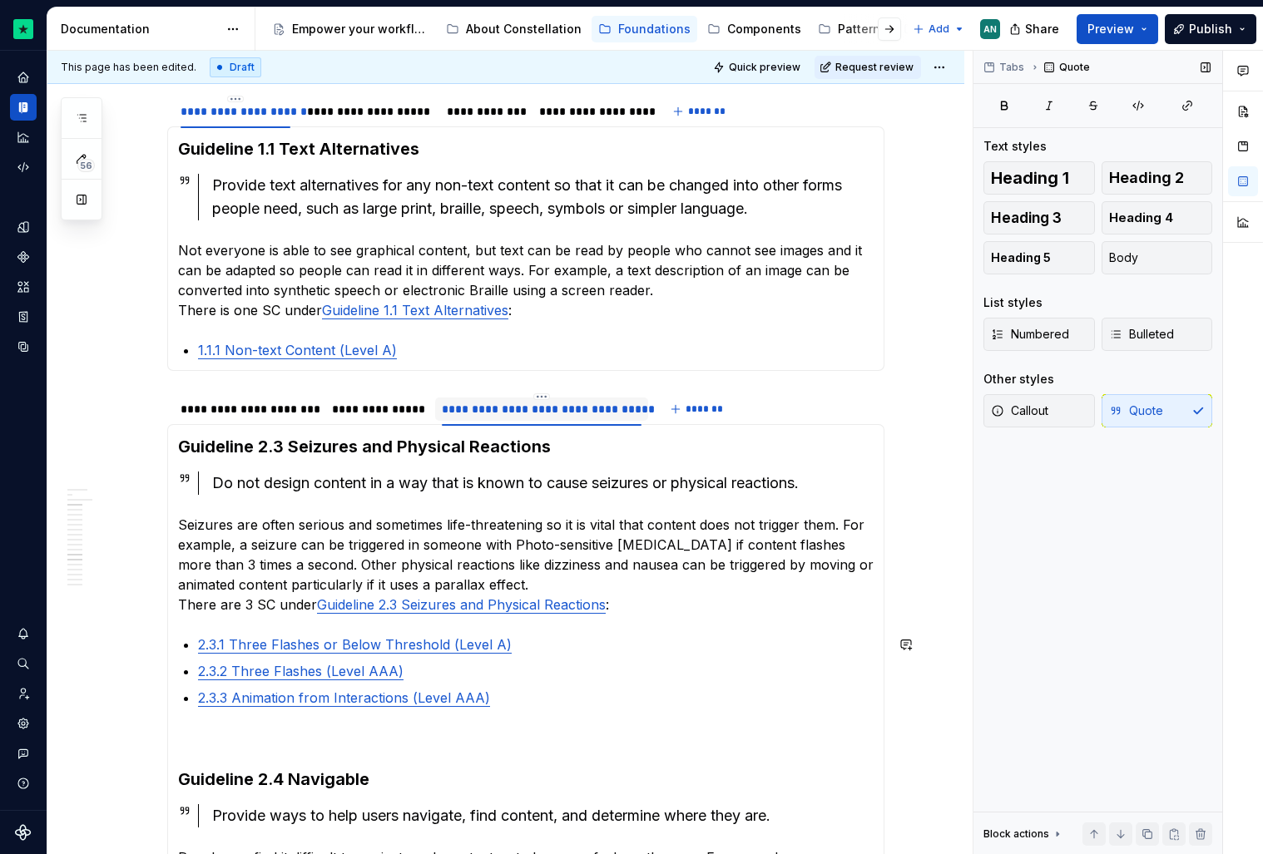
scroll to position [1474, 0]
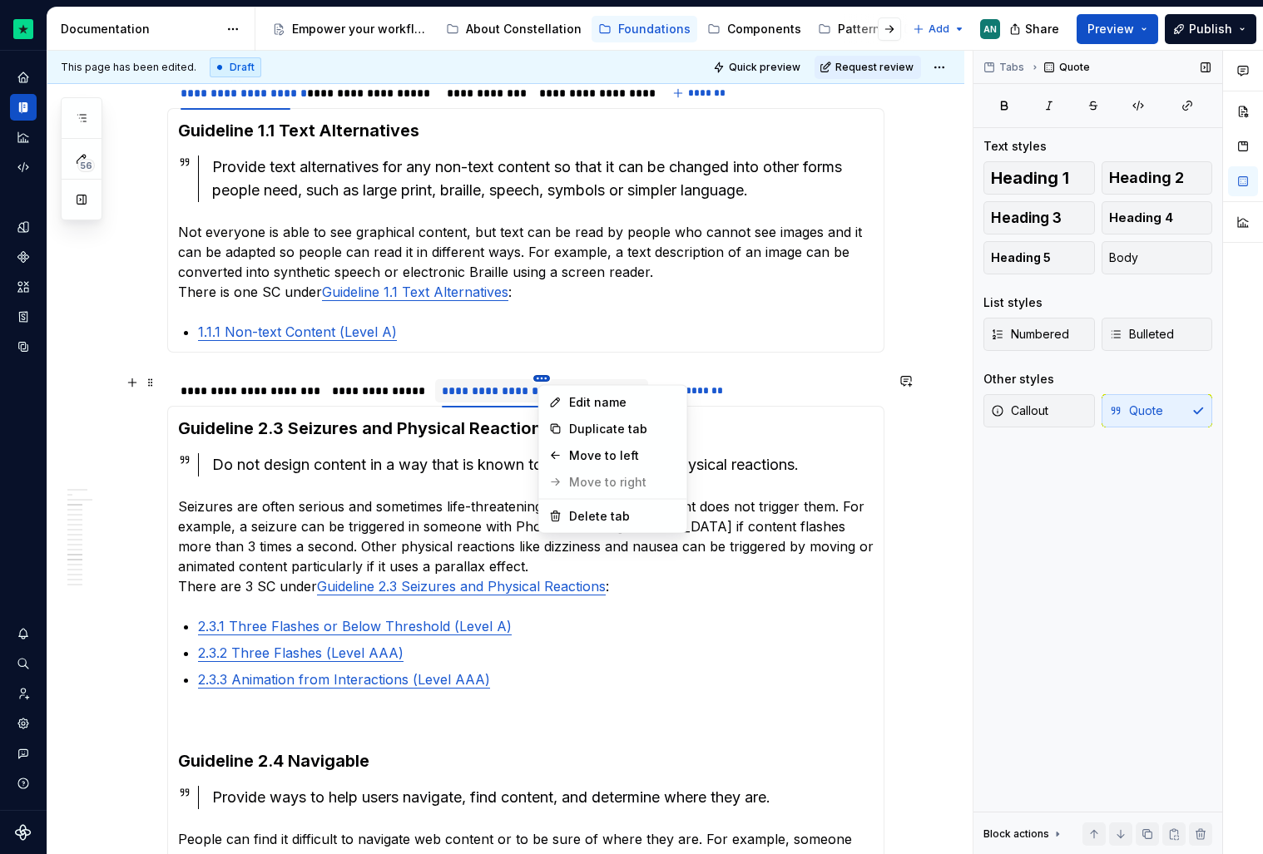
click at [547, 378] on html "Constellation Design System AN Dataset Default Documentation Accessibility guid…" at bounding box center [631, 427] width 1263 height 854
click at [585, 421] on div "Duplicate tab" at bounding box center [623, 429] width 108 height 17
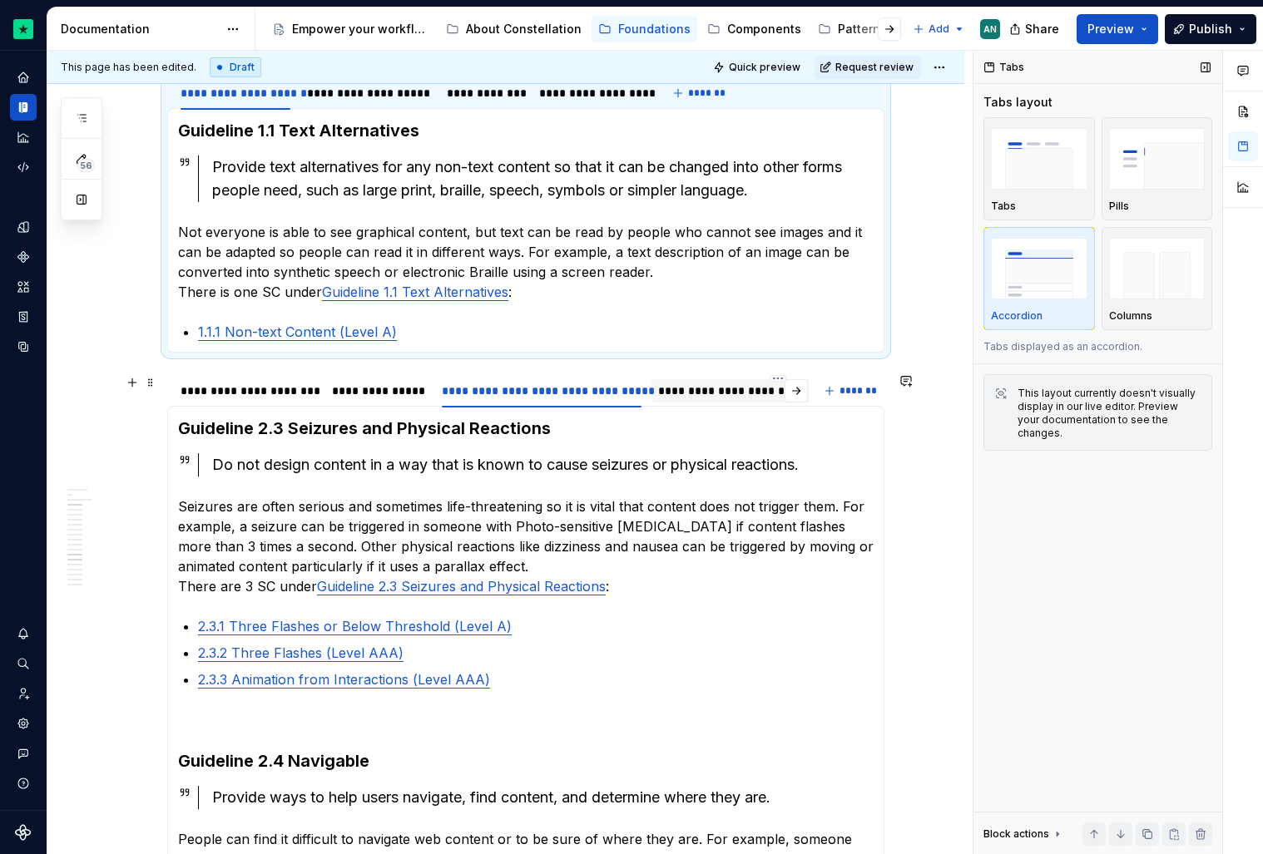
click at [683, 392] on div "**********" at bounding box center [777, 391] width 239 height 17
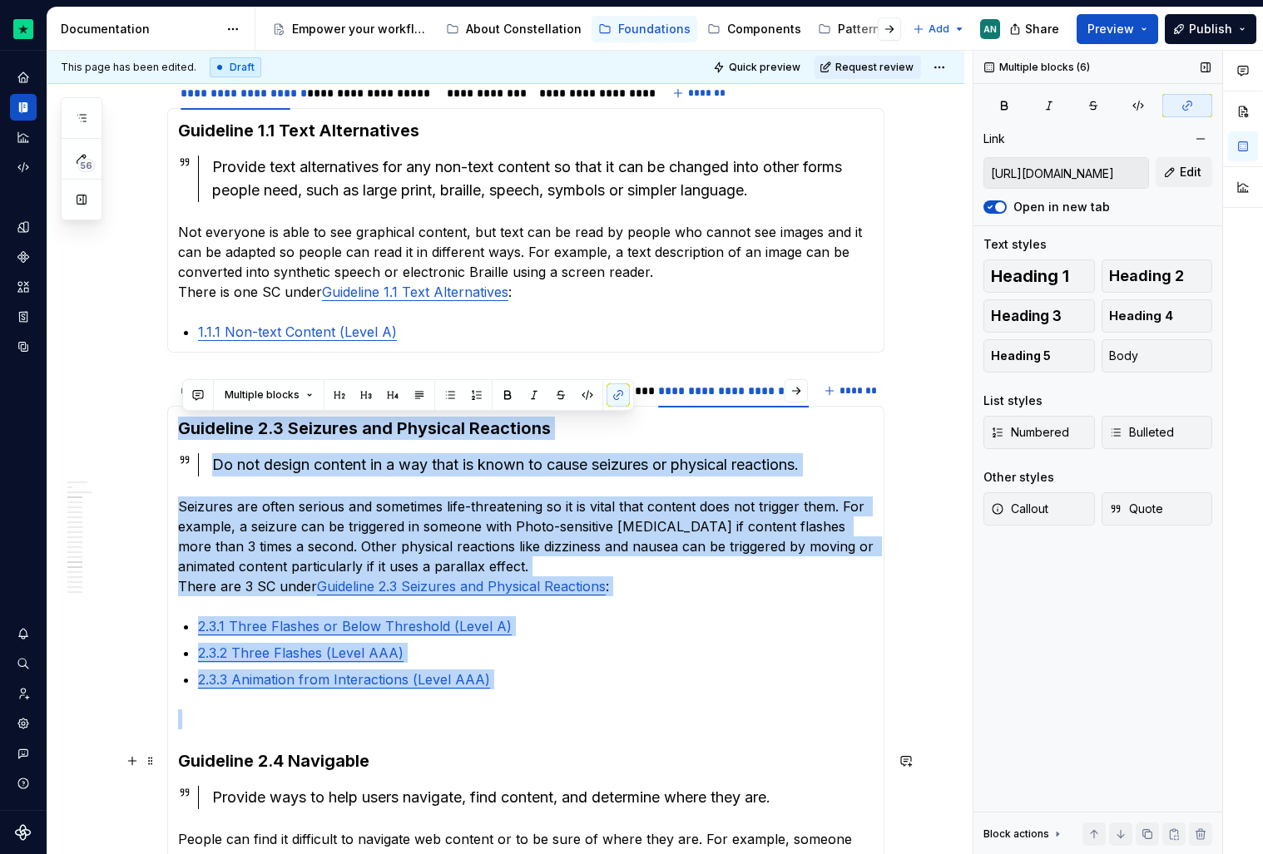
drag, startPoint x: 182, startPoint y: 423, endPoint x: 178, endPoint y: 758, distance: 335.3
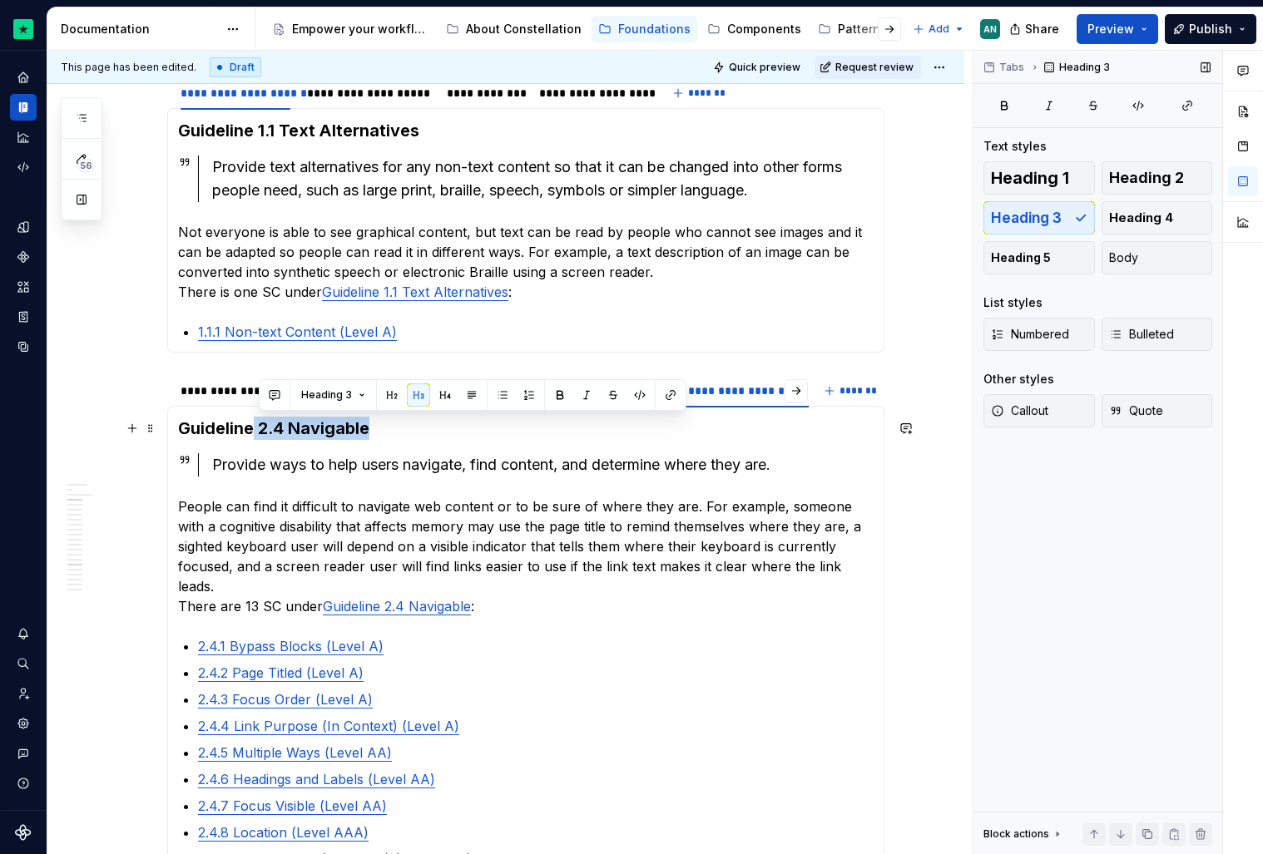
drag, startPoint x: 260, startPoint y: 425, endPoint x: 382, endPoint y: 432, distance: 122.5
click at [382, 432] on h3 "Guideline 2.4 Navigable" at bounding box center [526, 428] width 696 height 23
copy h3 "2.4 Navigable"
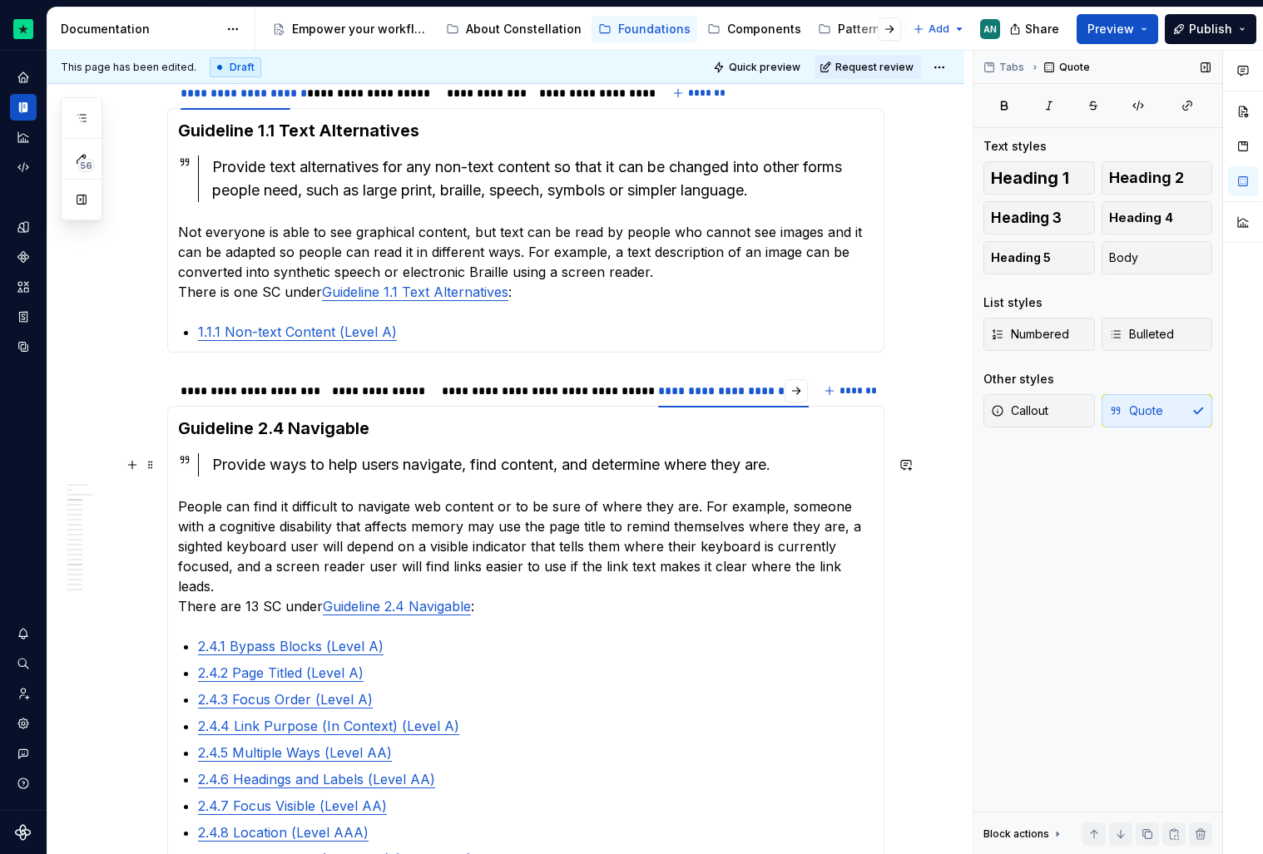
click at [668, 466] on div "Provide ways to help users navigate, find content, and determine where they are." at bounding box center [542, 464] width 661 height 23
click at [694, 393] on div "**********" at bounding box center [777, 391] width 239 height 17
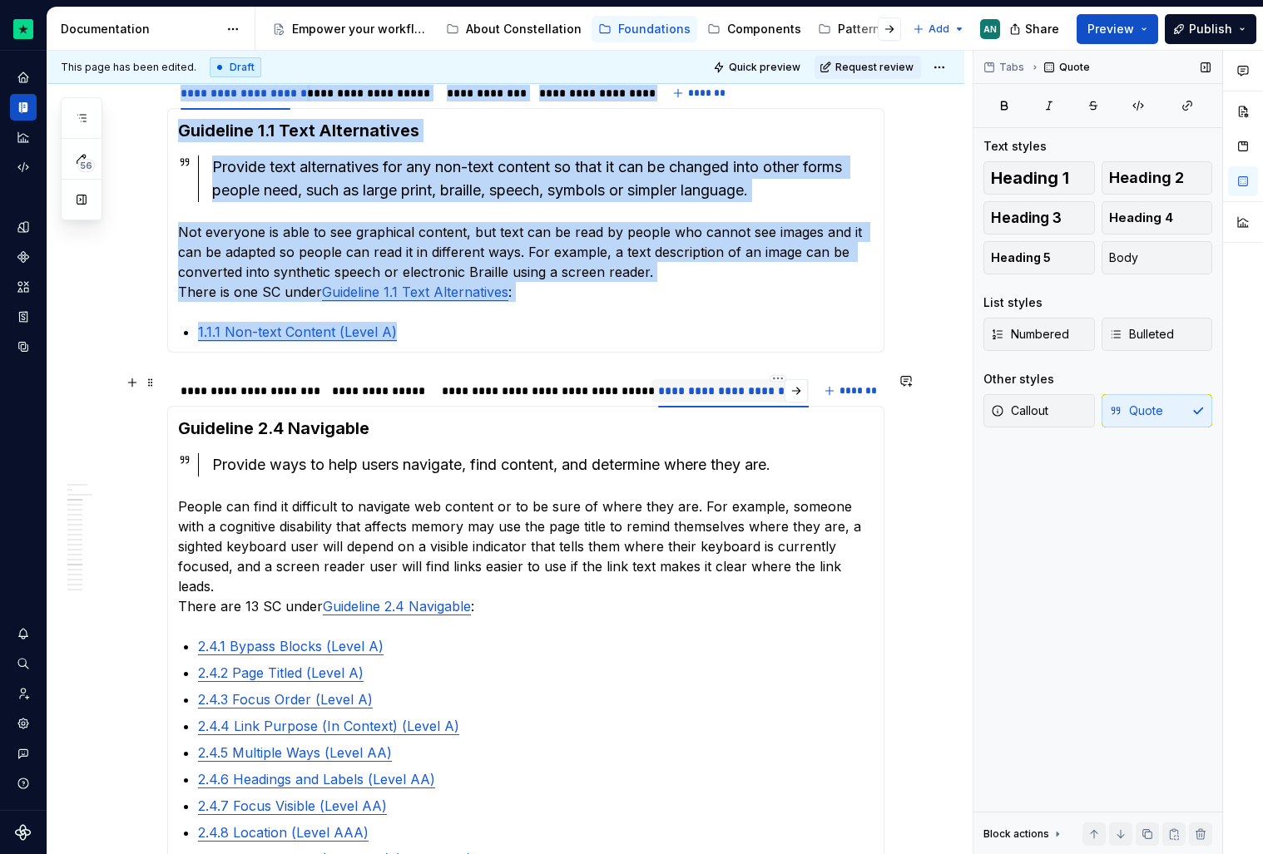
click at [694, 393] on div "**********" at bounding box center [777, 391] width 239 height 17
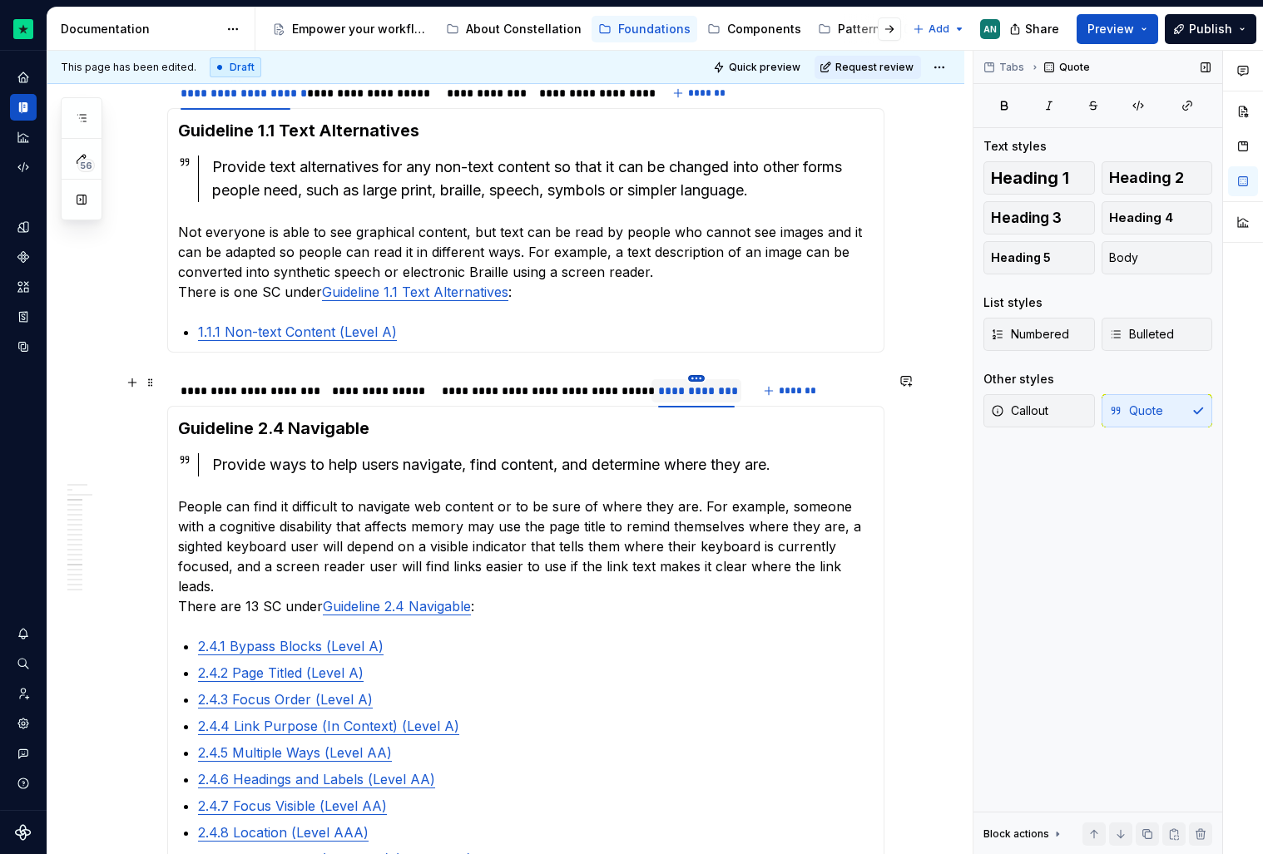
click at [705, 377] on html "Constellation Design System AN Dataset Default Documentation Accessibility guid…" at bounding box center [631, 427] width 1263 height 854
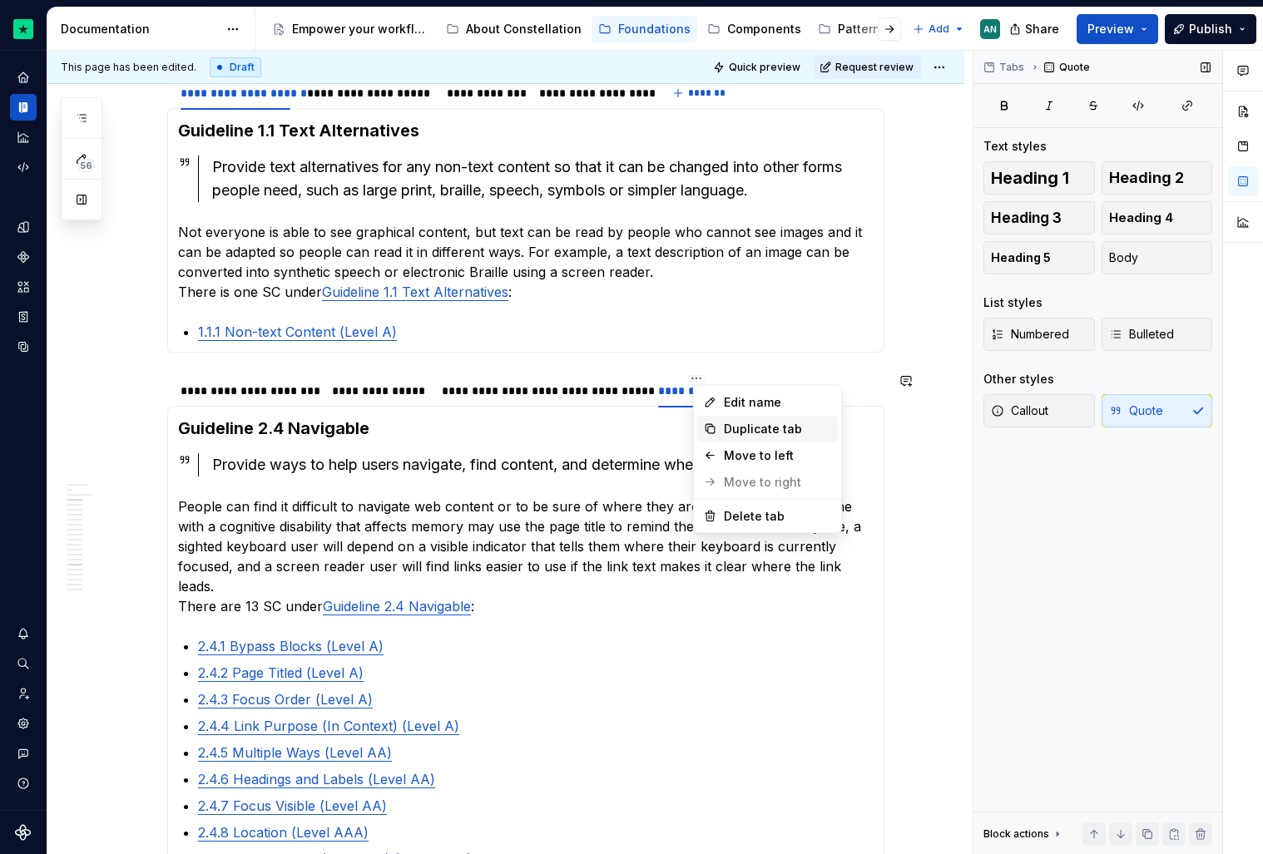
click at [740, 431] on div "Duplicate tab" at bounding box center [778, 429] width 108 height 17
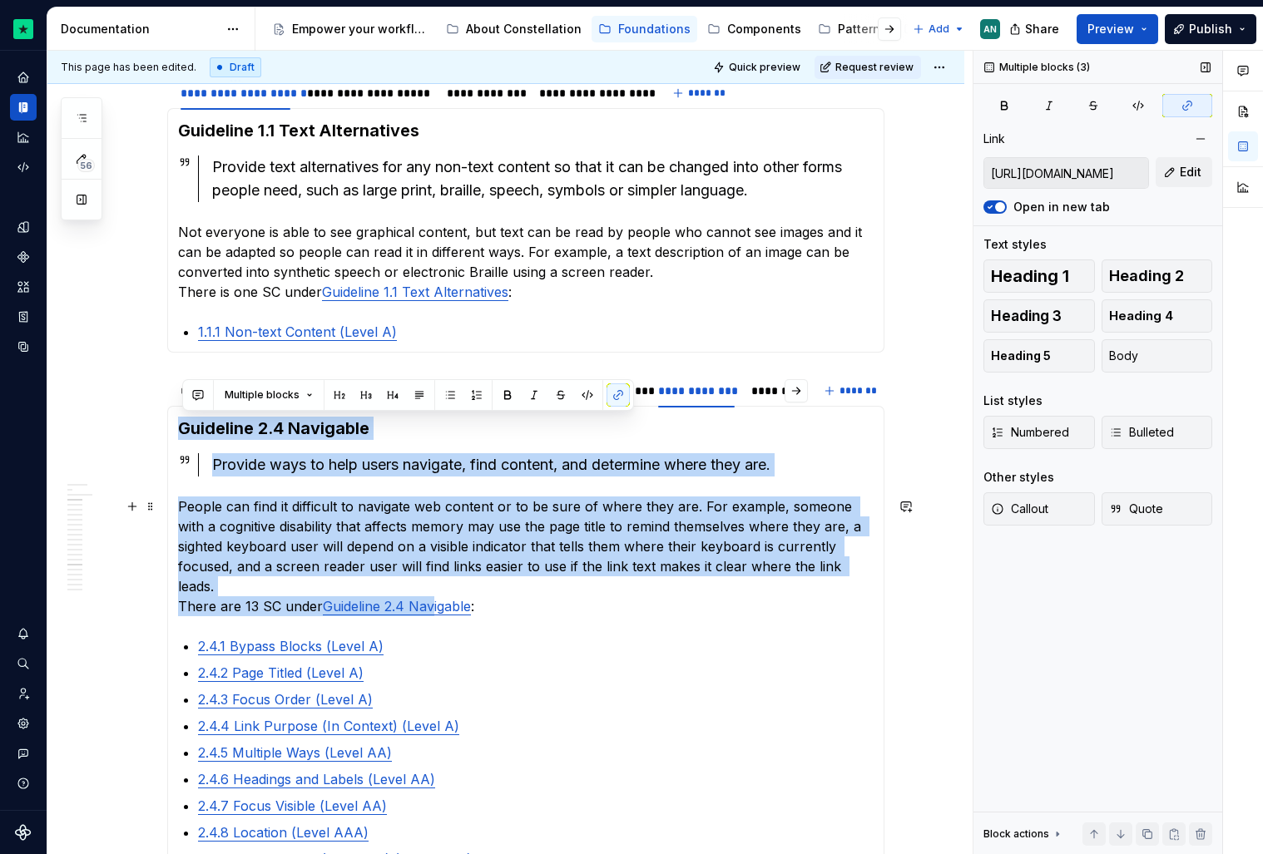
drag, startPoint x: 183, startPoint y: 424, endPoint x: 438, endPoint y: 605, distance: 312.1
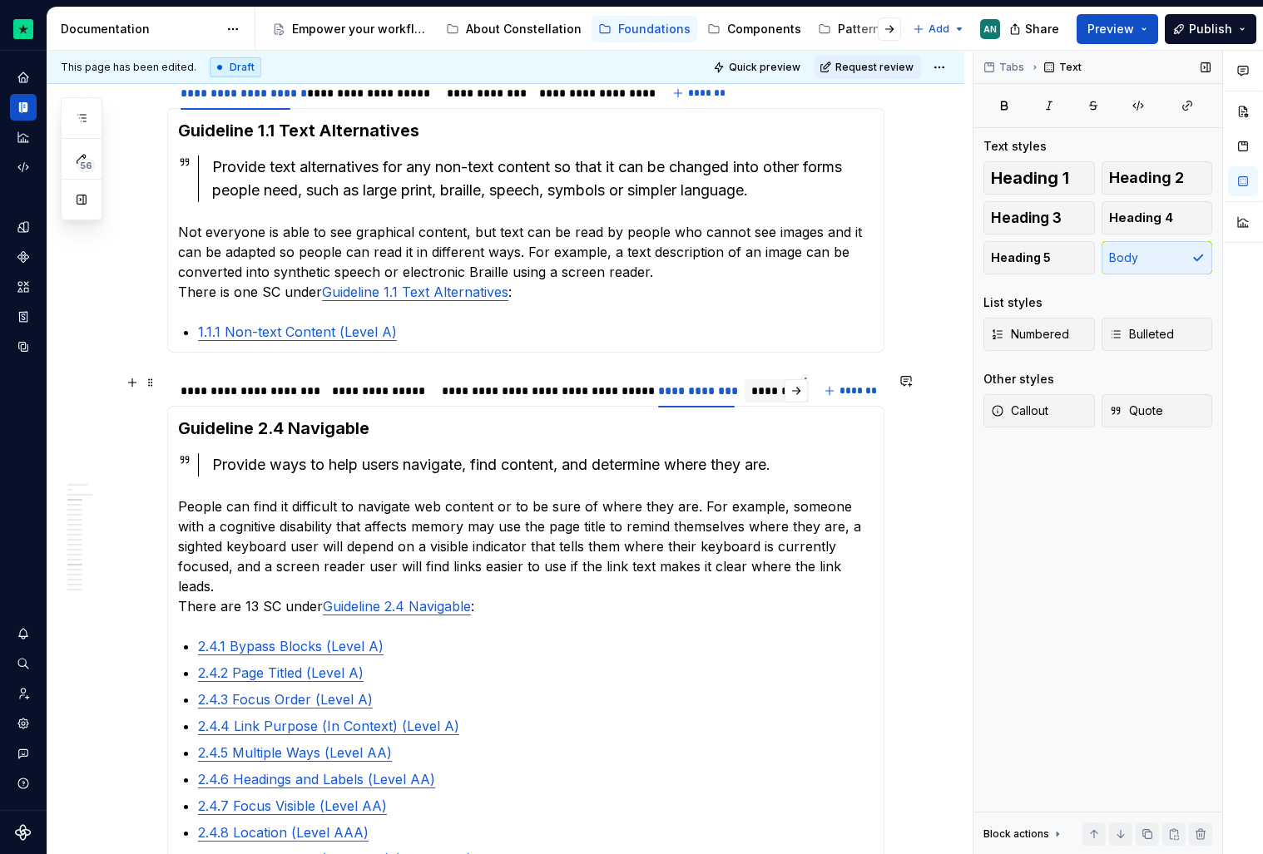
click at [771, 399] on div "**********" at bounding box center [809, 390] width 129 height 23
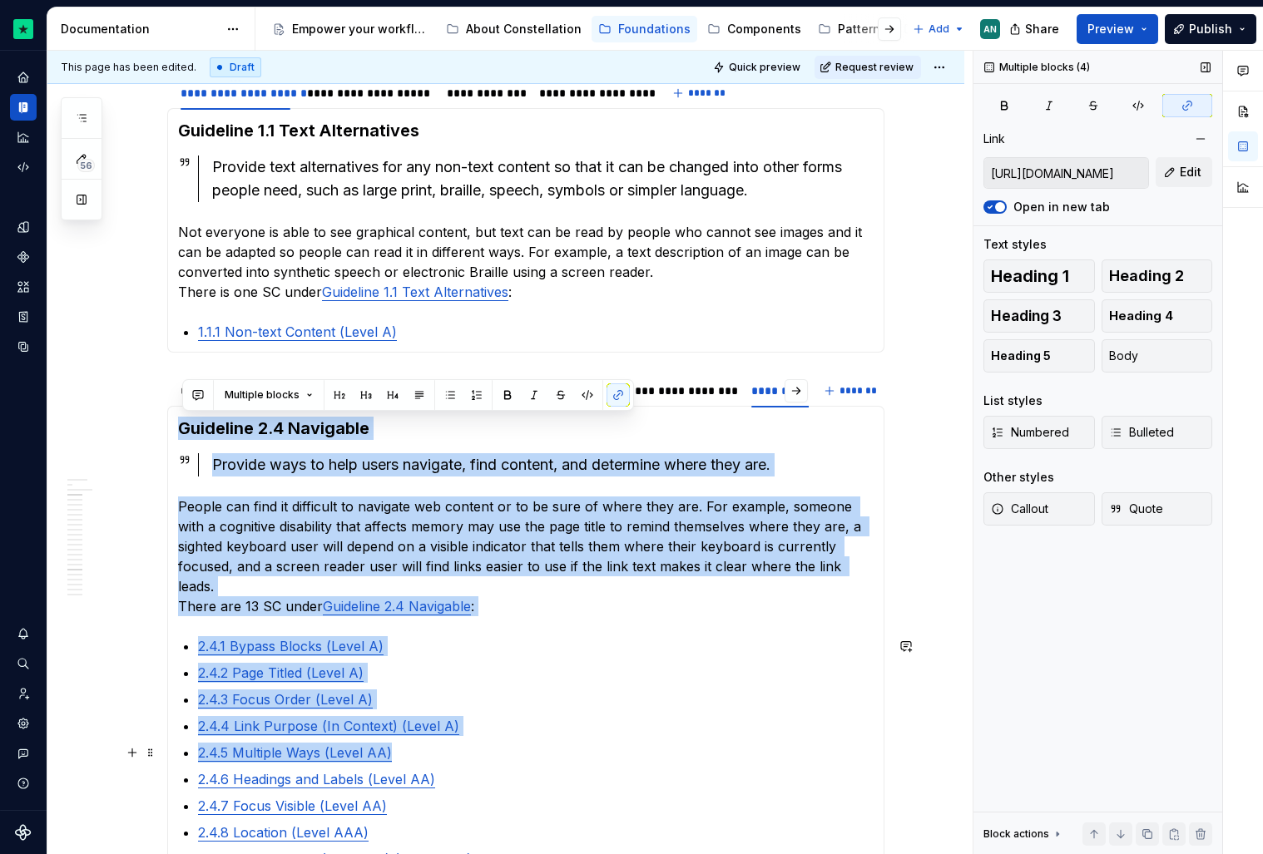
drag, startPoint x: 181, startPoint y: 429, endPoint x: 462, endPoint y: 757, distance: 431.9
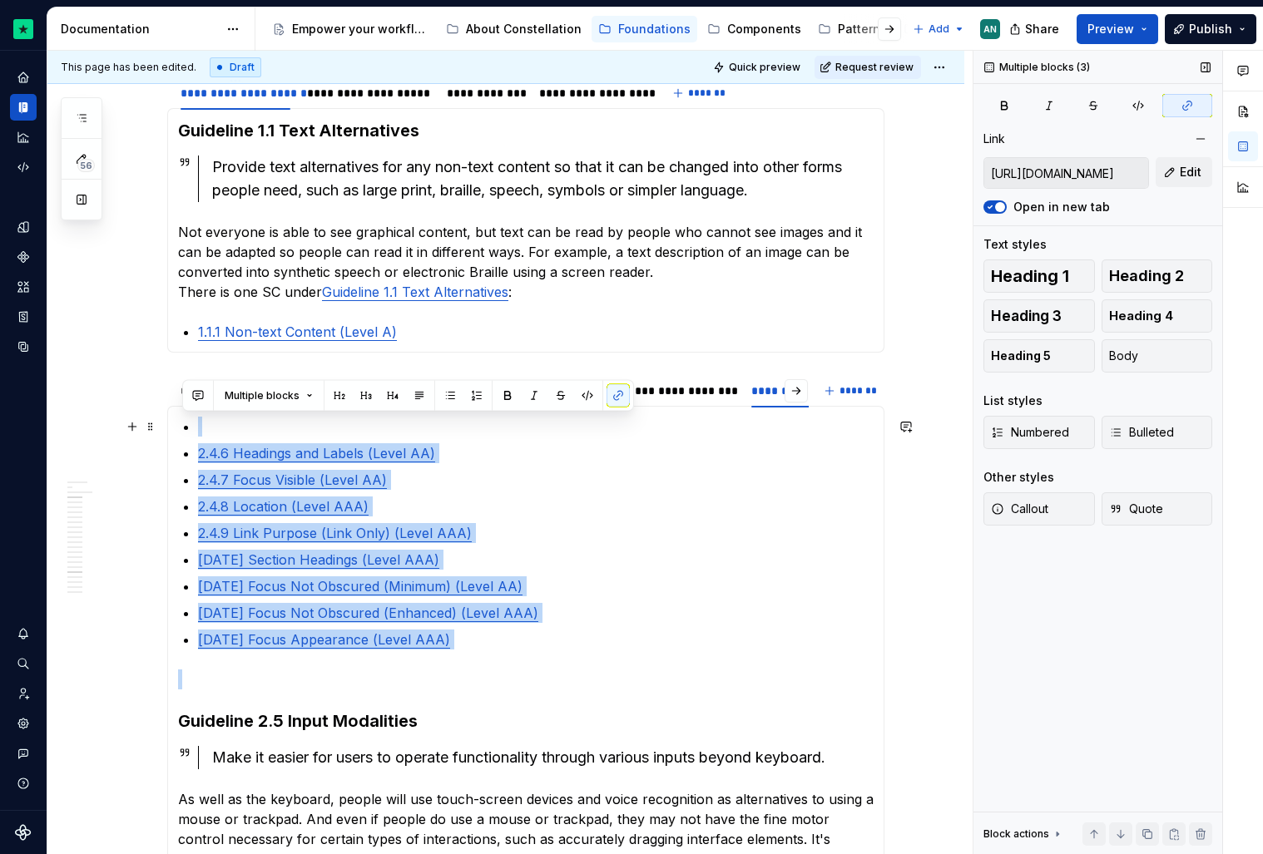
drag, startPoint x: 184, startPoint y: 715, endPoint x: 186, endPoint y: 413, distance: 302.8
click at [186, 413] on div "Guideline 2.1 Keyboard Accessible Make all functionality available from a keybo…" at bounding box center [525, 806] width 717 height 800
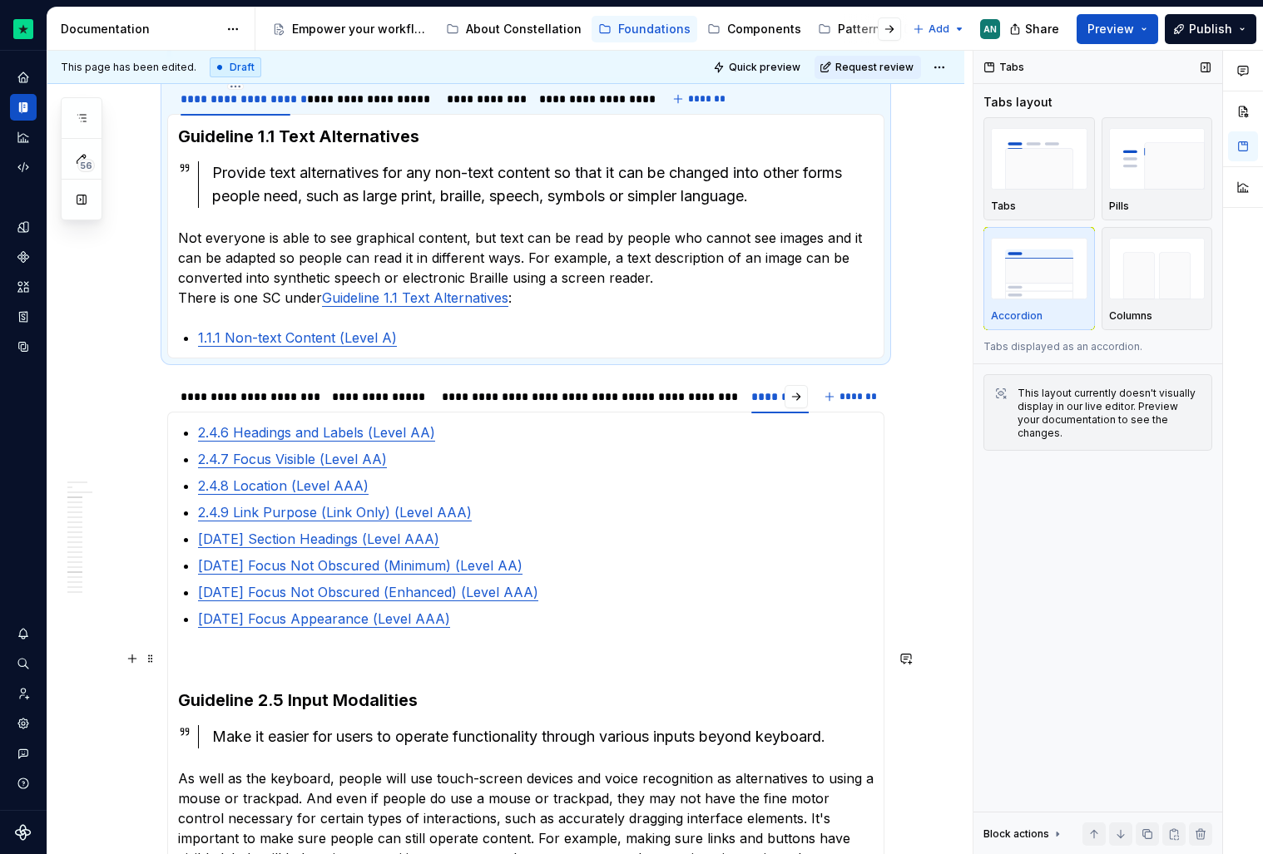
scroll to position [1467, 0]
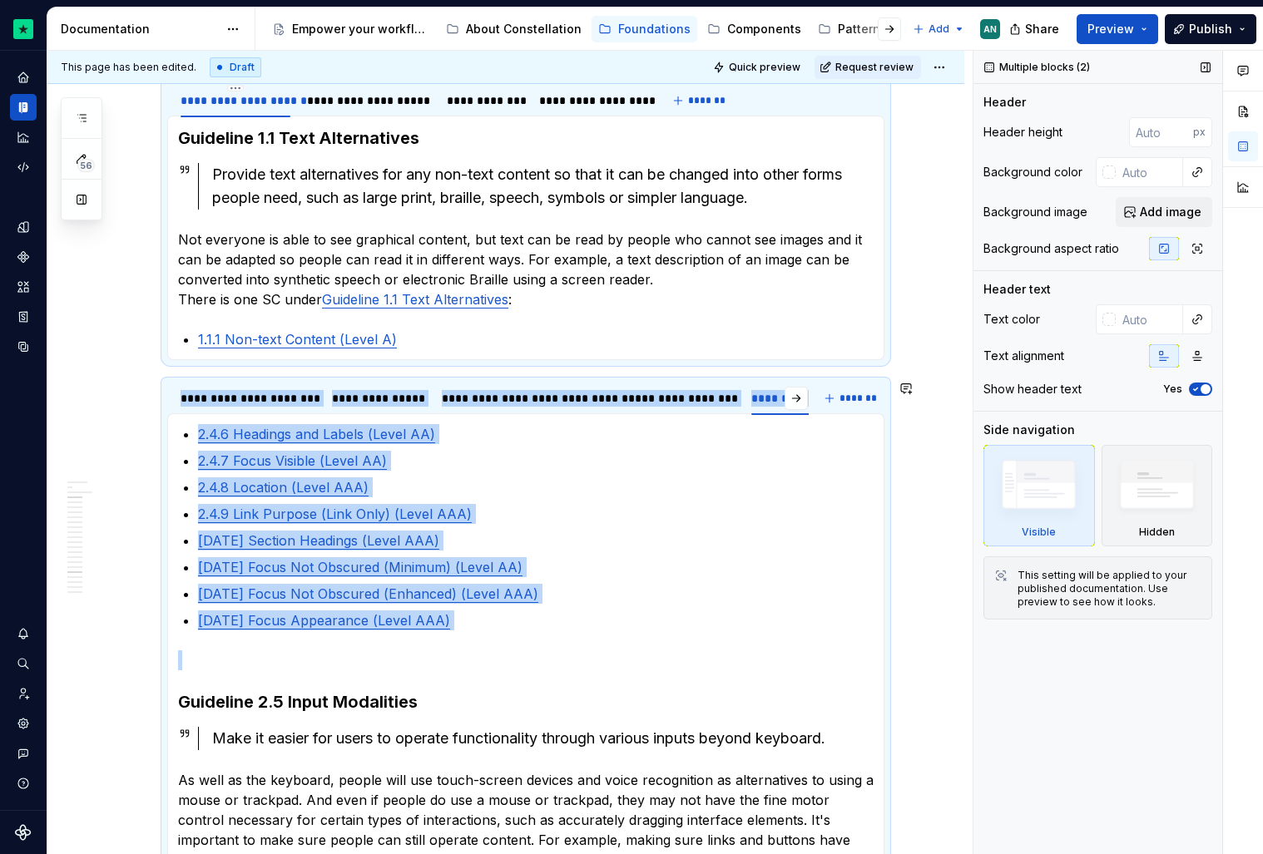
drag, startPoint x: 228, startPoint y: 665, endPoint x: 166, endPoint y: 418, distance: 253.8
click at [167, 418] on section "**********" at bounding box center [525, 783] width 717 height 807
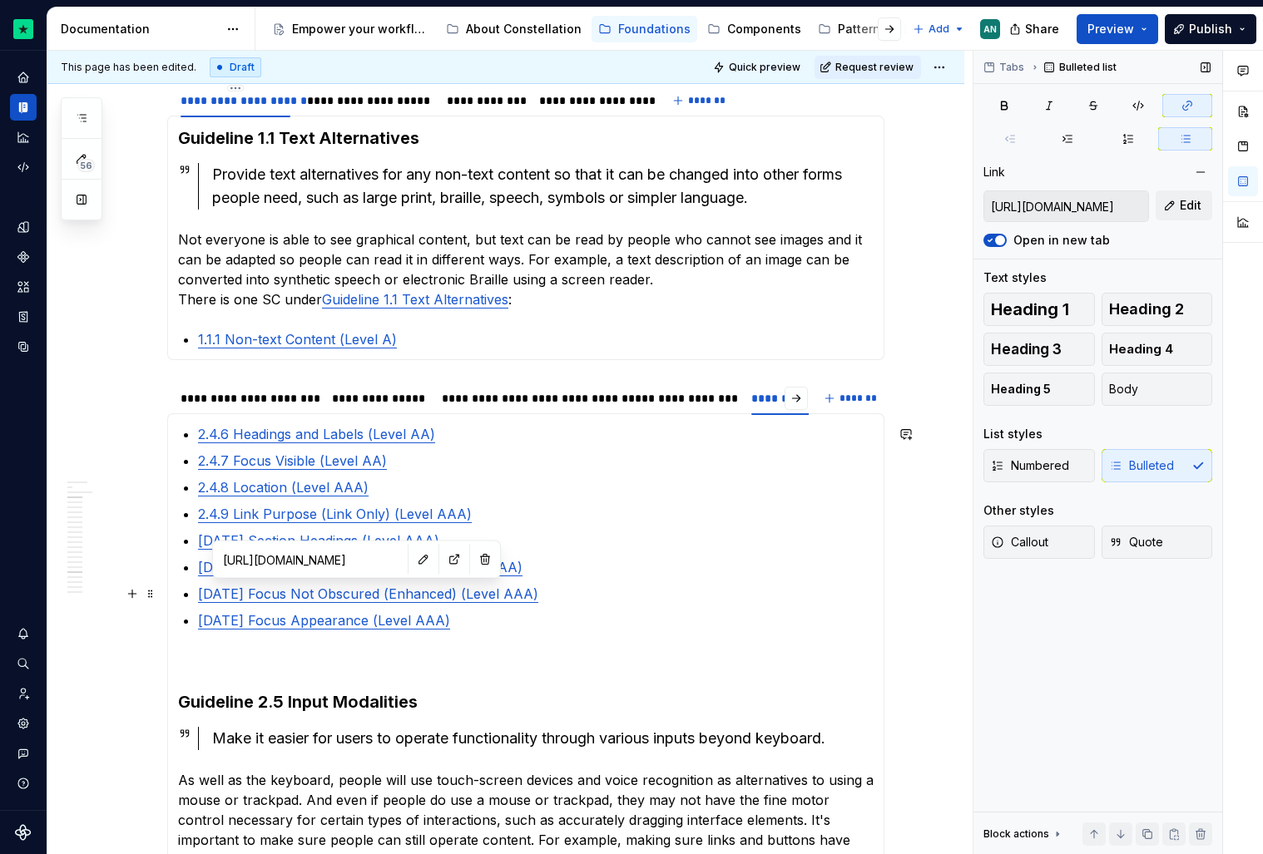
click at [332, 594] on link "[DATE] Focus Not Obscured (Enhanced) (Level AAA)" at bounding box center [368, 594] width 340 height 17
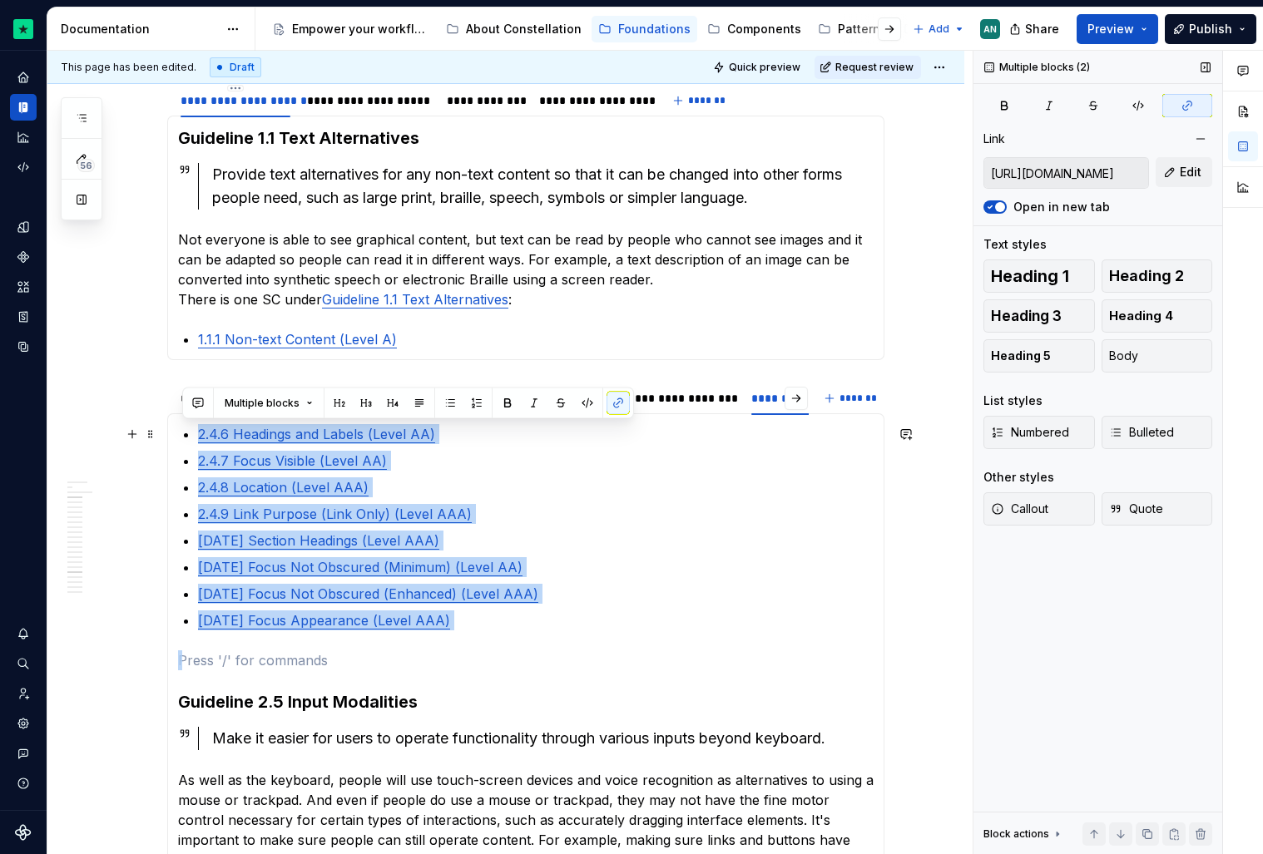
drag, startPoint x: 231, startPoint y: 668, endPoint x: 205, endPoint y: 432, distance: 237.8
click at [205, 432] on section-item-column "2.4.6 Headings and Labels (Level AA) 2.4.7 Focus Visible (Level AA) 2.4.8 Locat…" at bounding box center [526, 800] width 696 height 752
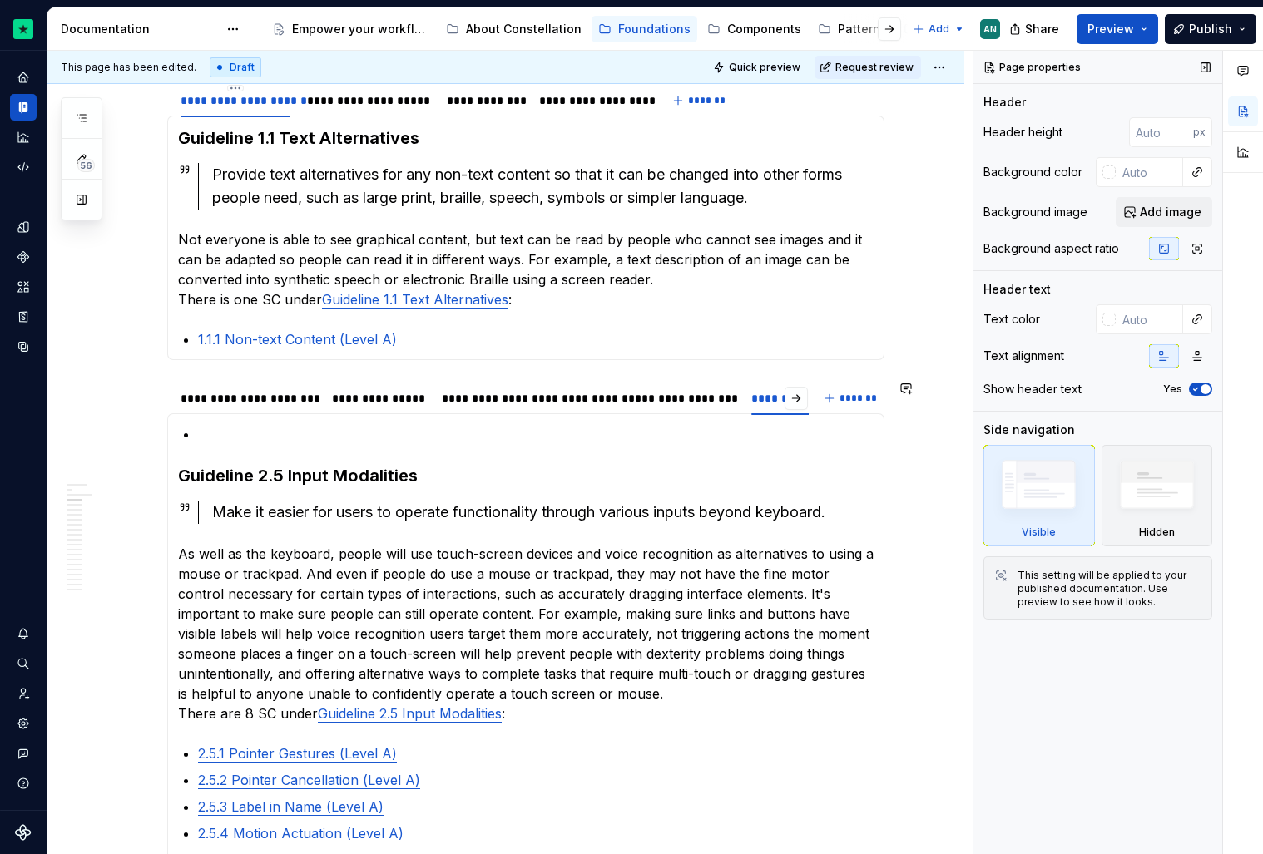
scroll to position [1566, 0]
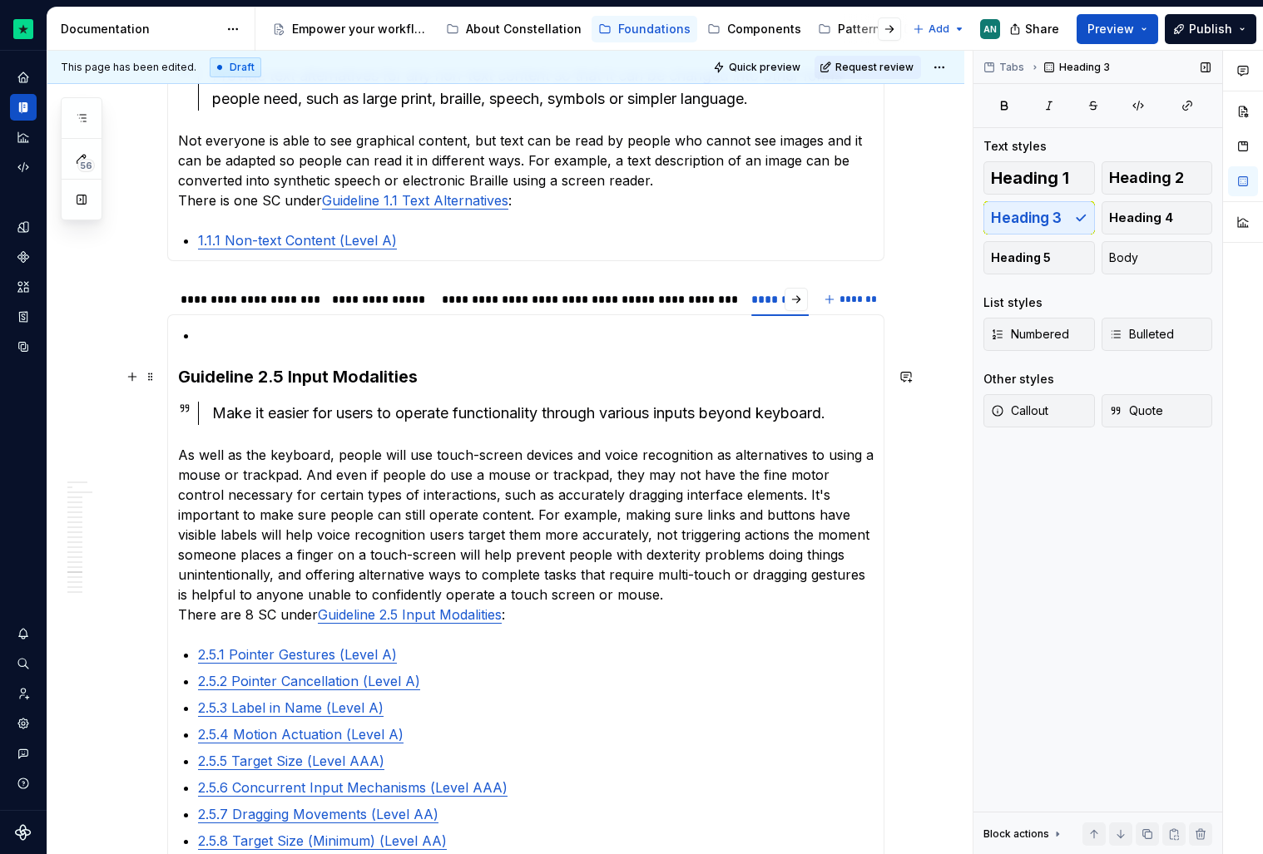
click at [254, 348] on section-item-column "Guideline 2.5 Input Modalities Make it easier for users to operate functionalit…" at bounding box center [526, 588] width 696 height 526
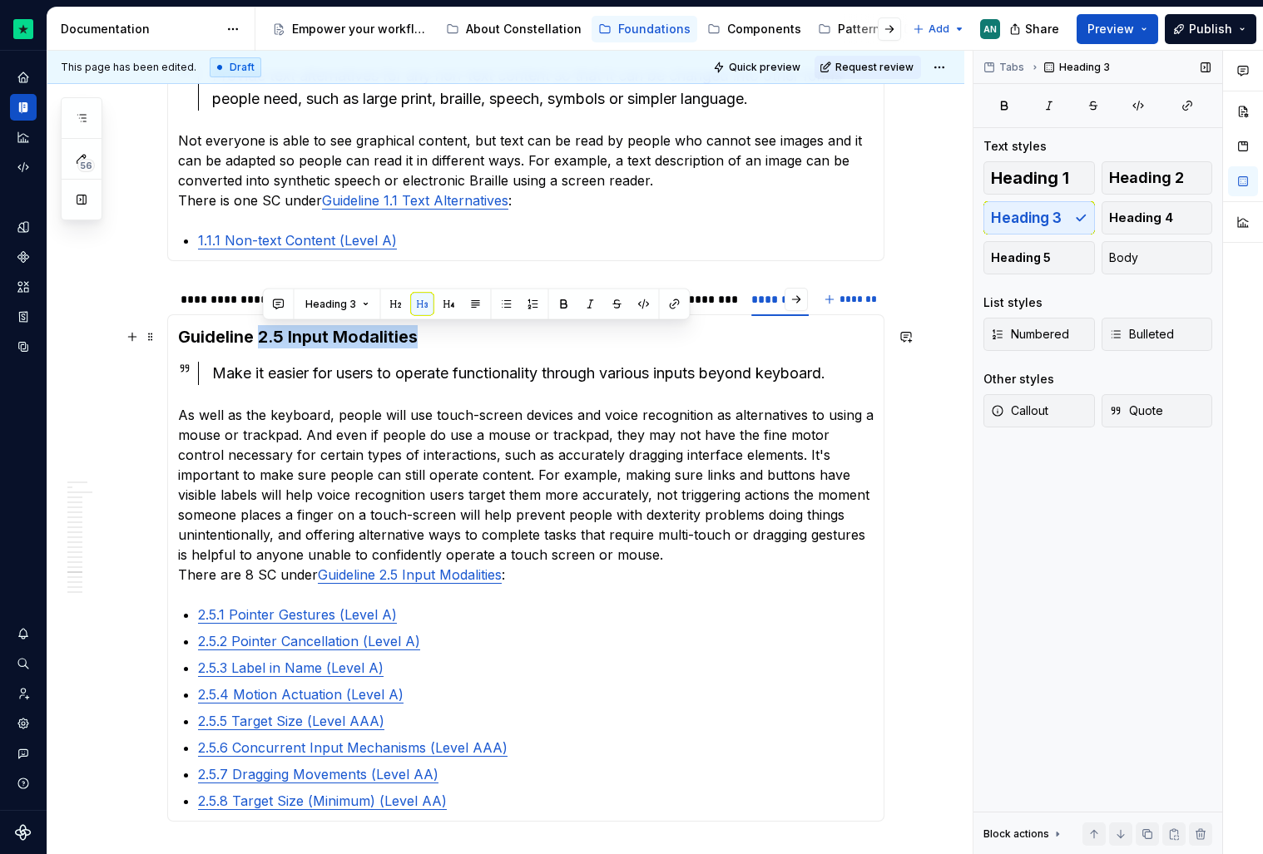
drag, startPoint x: 264, startPoint y: 331, endPoint x: 462, endPoint y: 342, distance: 198.3
click at [462, 342] on h3 "Guideline 2.5 Input Modalities" at bounding box center [526, 336] width 696 height 23
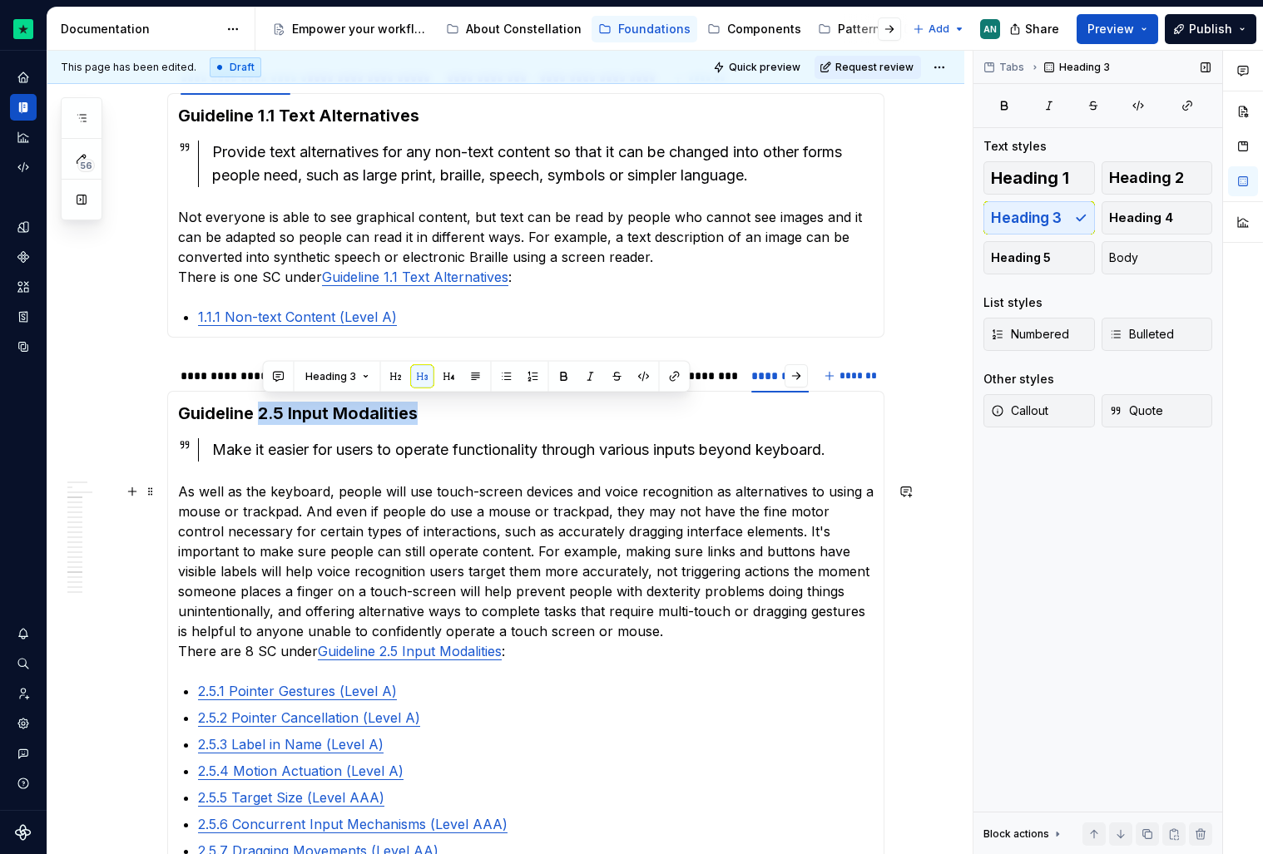
scroll to position [1488, 0]
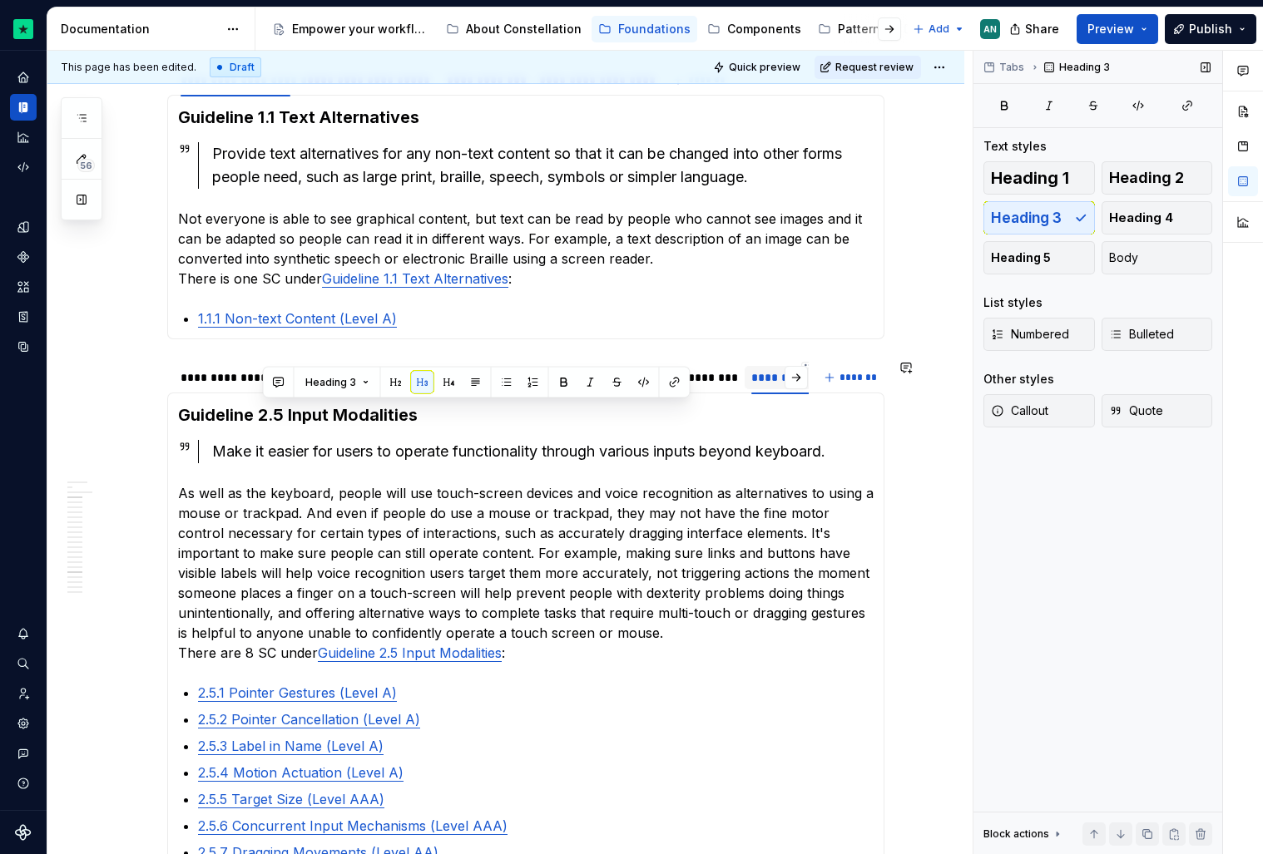
click at [780, 384] on div "**********" at bounding box center [809, 377] width 116 height 17
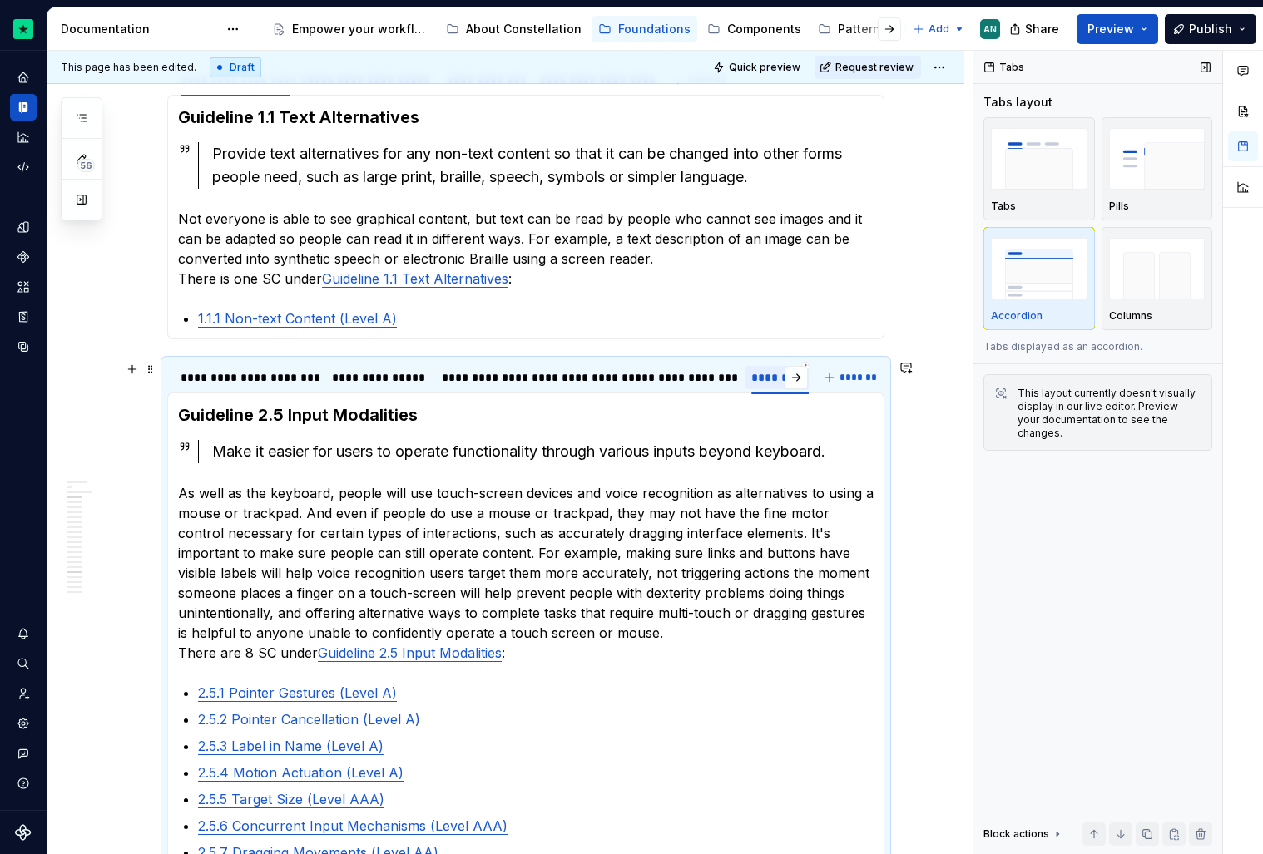
click at [774, 376] on div "**********" at bounding box center [809, 377] width 116 height 17
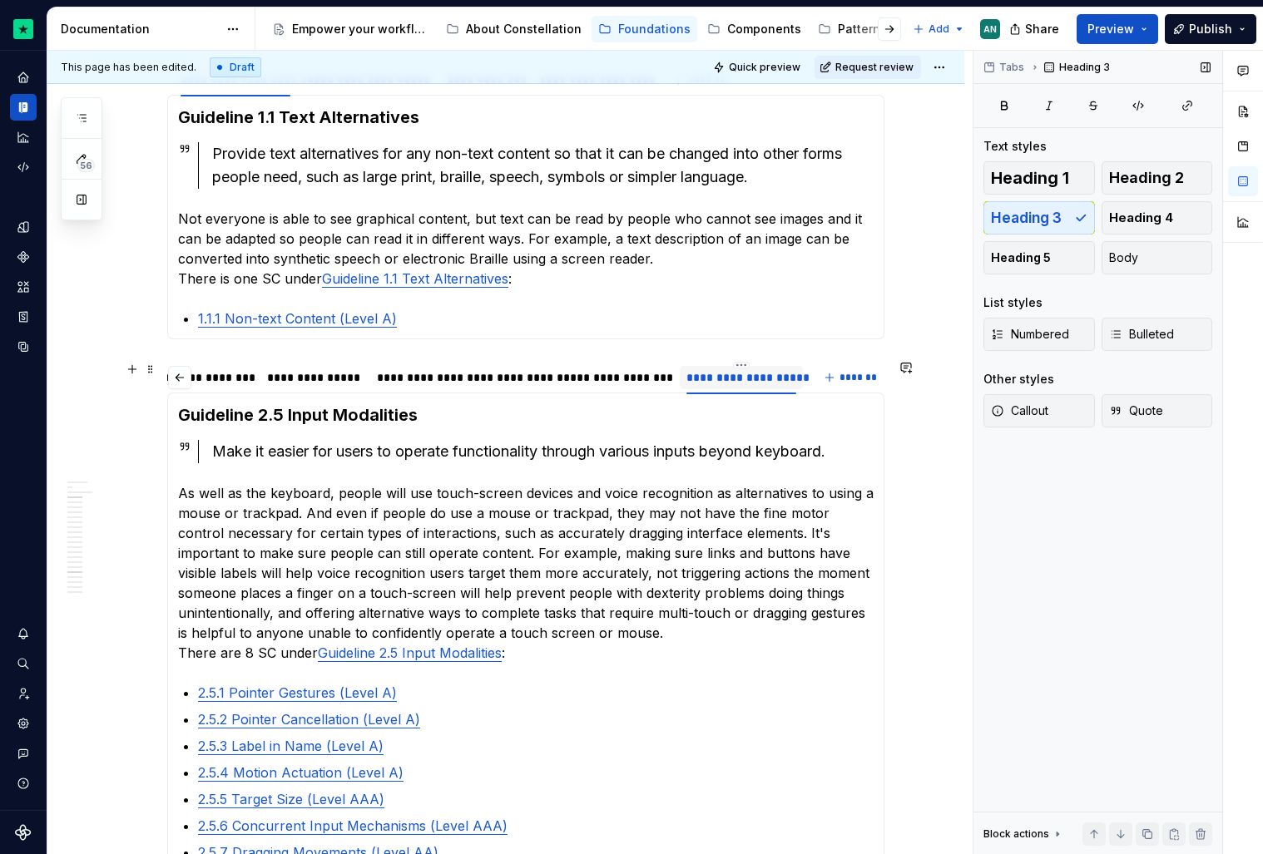
click at [615, 379] on div "**********" at bounding box center [631, 377] width 77 height 17
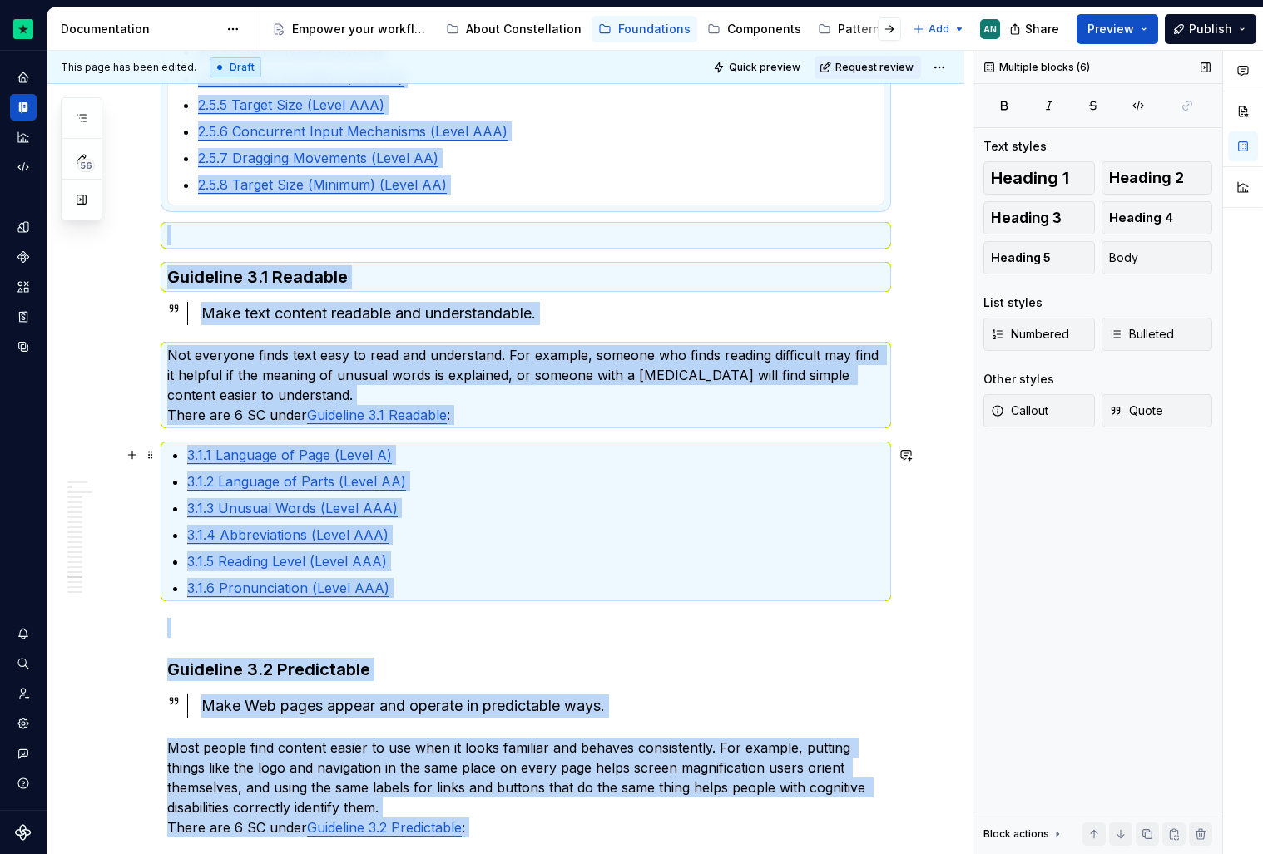
scroll to position [3022, 0]
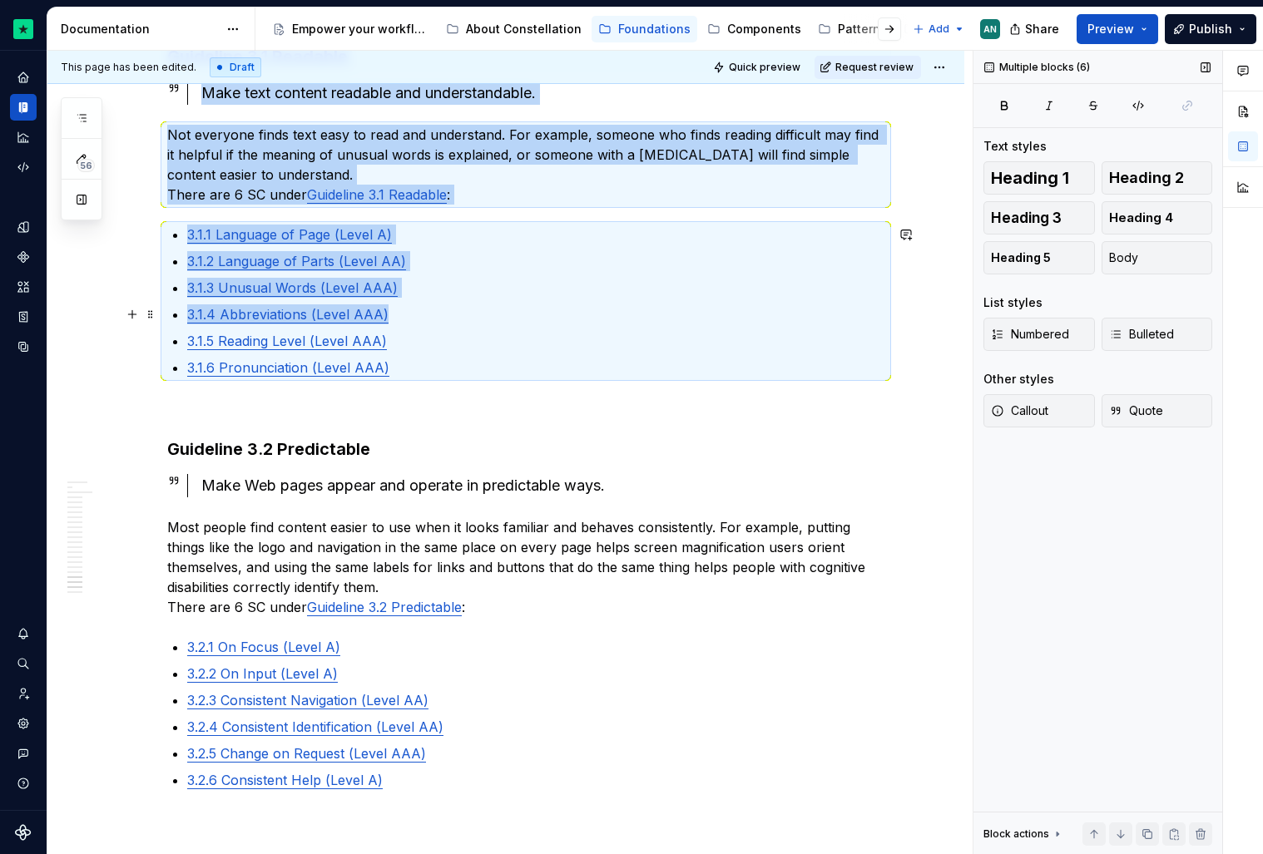
drag, startPoint x: 198, startPoint y: 512, endPoint x: 461, endPoint y: 321, distance: 325.2
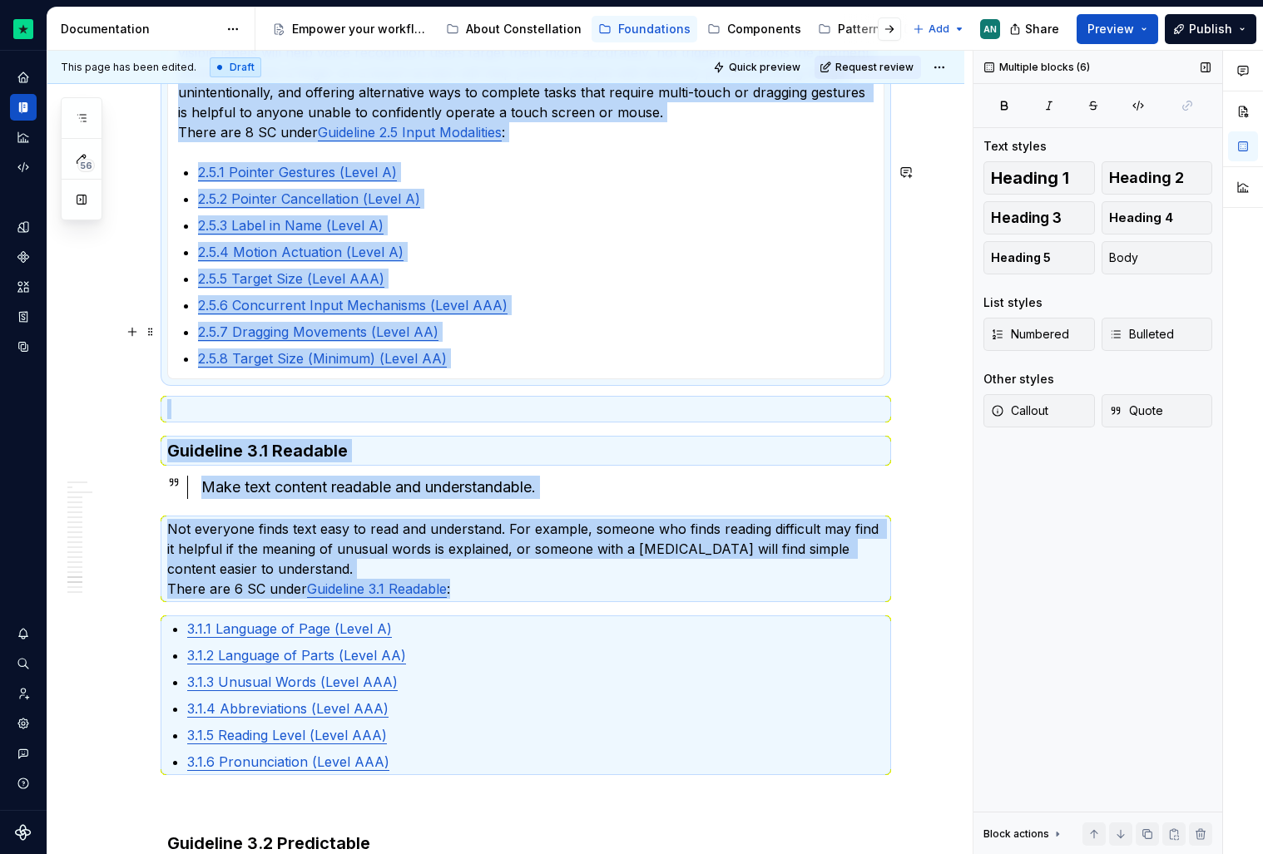
scroll to position [2617, 0]
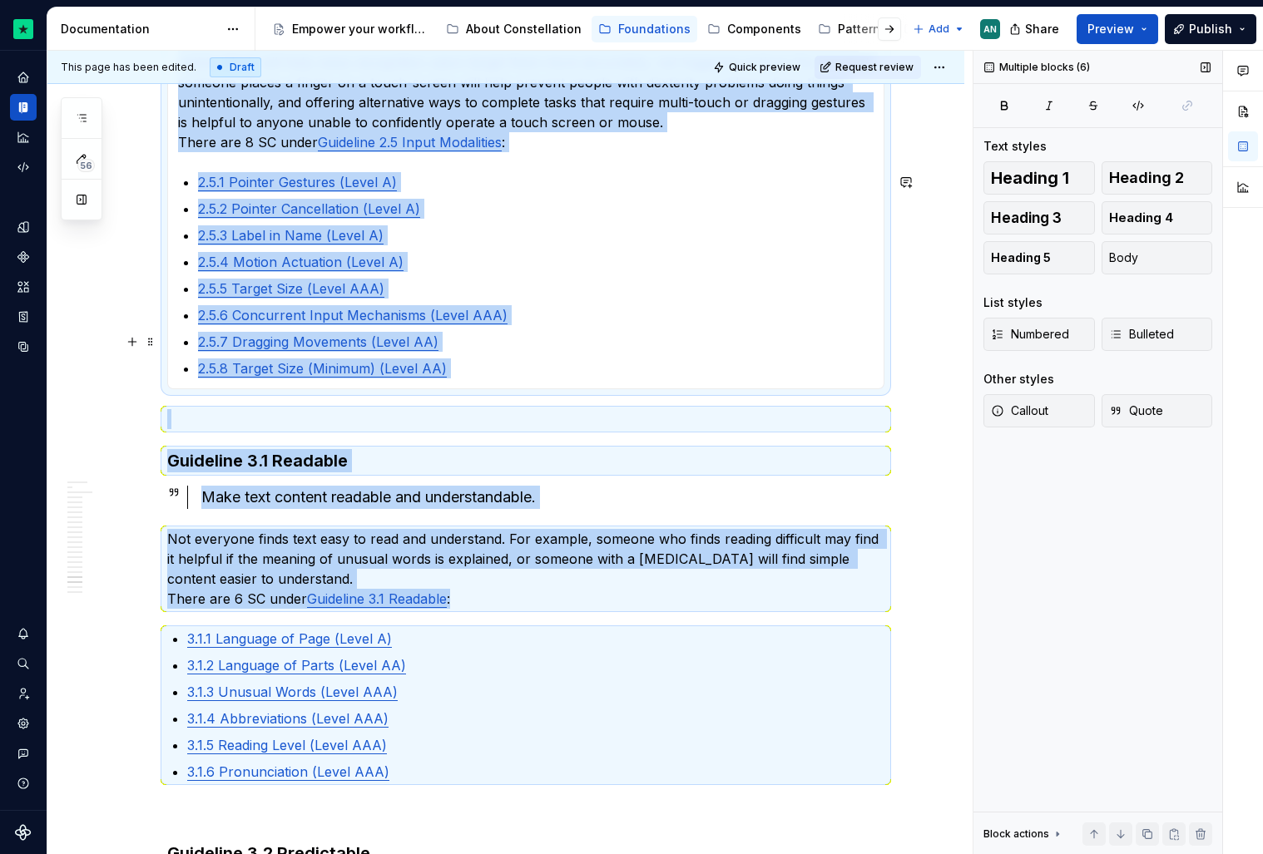
click at [468, 350] on p "2.5.7 Dragging Movements (Level AA)" at bounding box center [536, 342] width 676 height 20
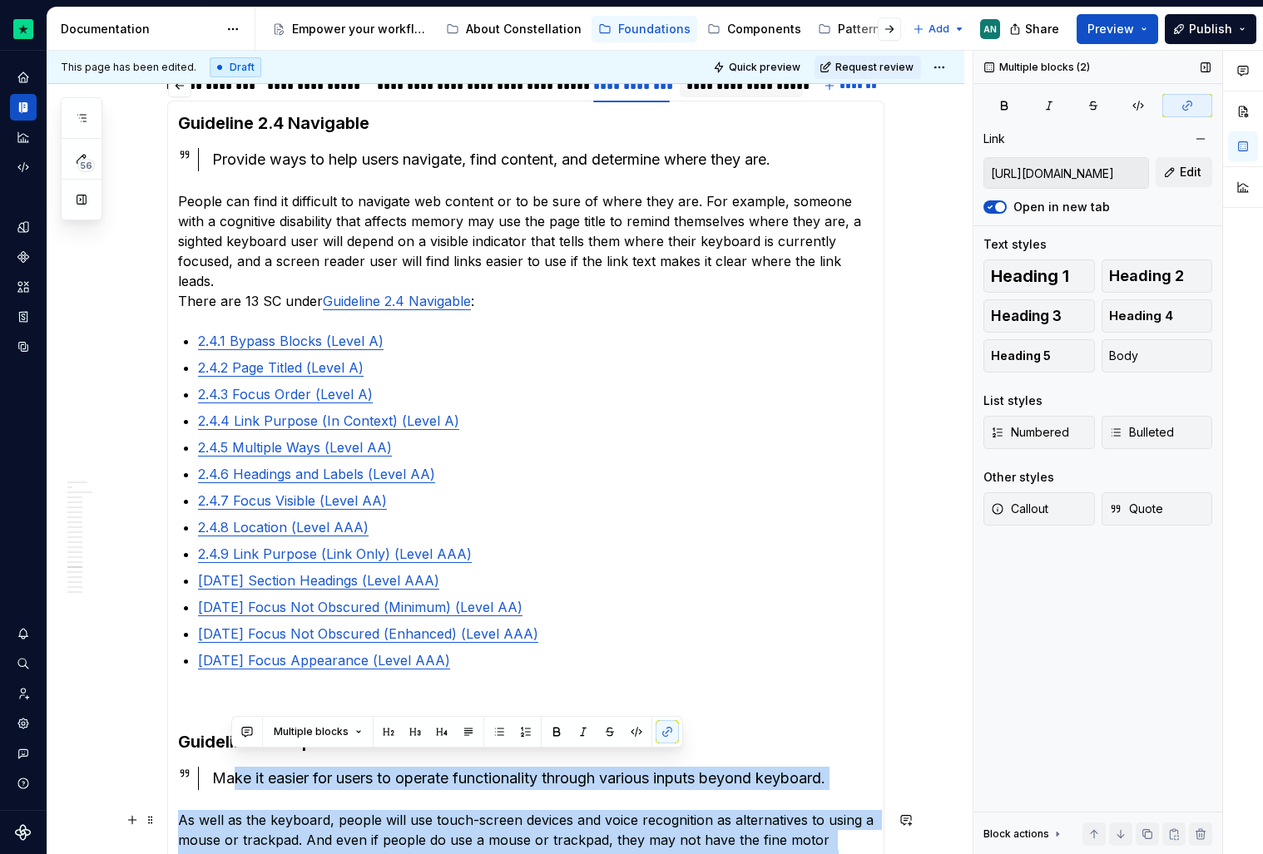
scroll to position [1921, 0]
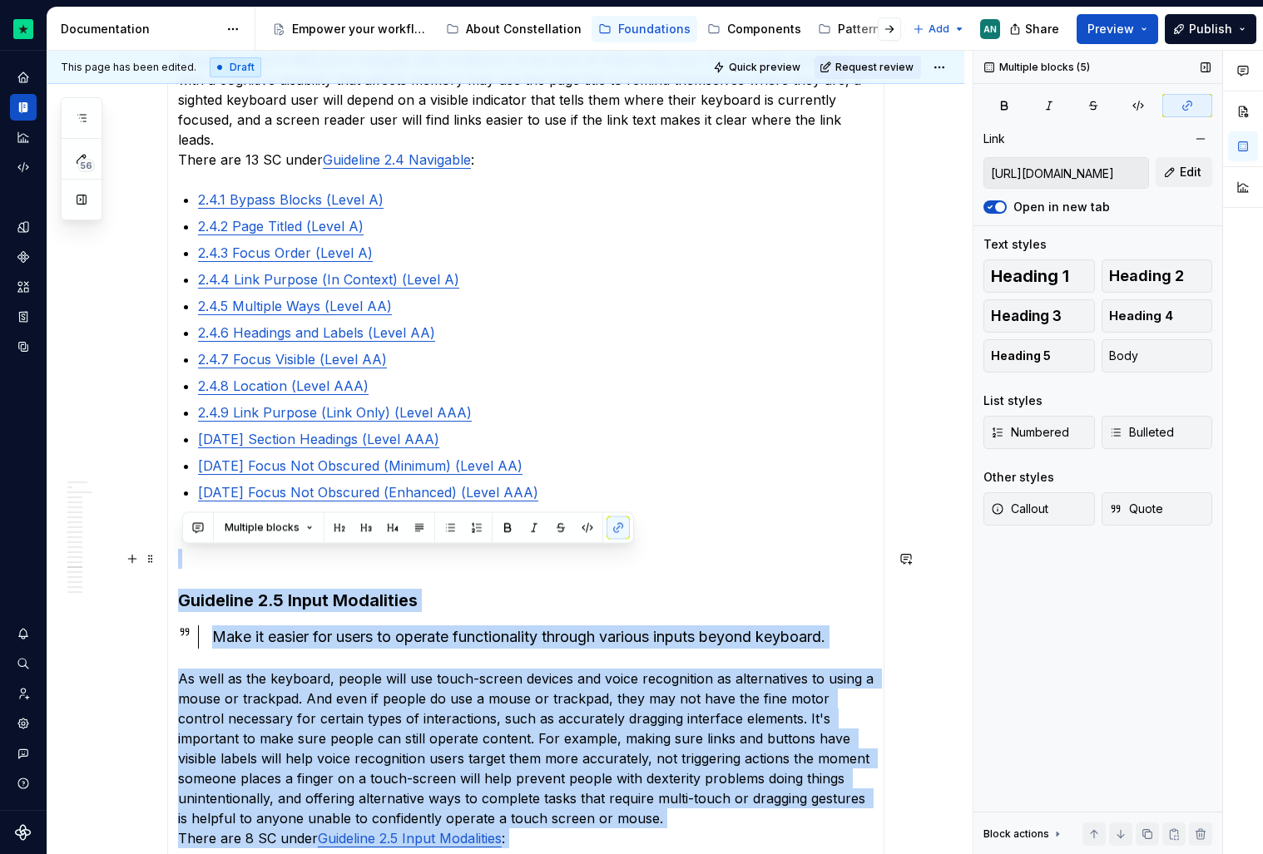
drag, startPoint x: 498, startPoint y: 377, endPoint x: 179, endPoint y: 549, distance: 362.2
click at [179, 549] on div "Guideline 2.1 Keyboard Accessible Make all functionality available from a keybo…" at bounding box center [525, 522] width 717 height 1126
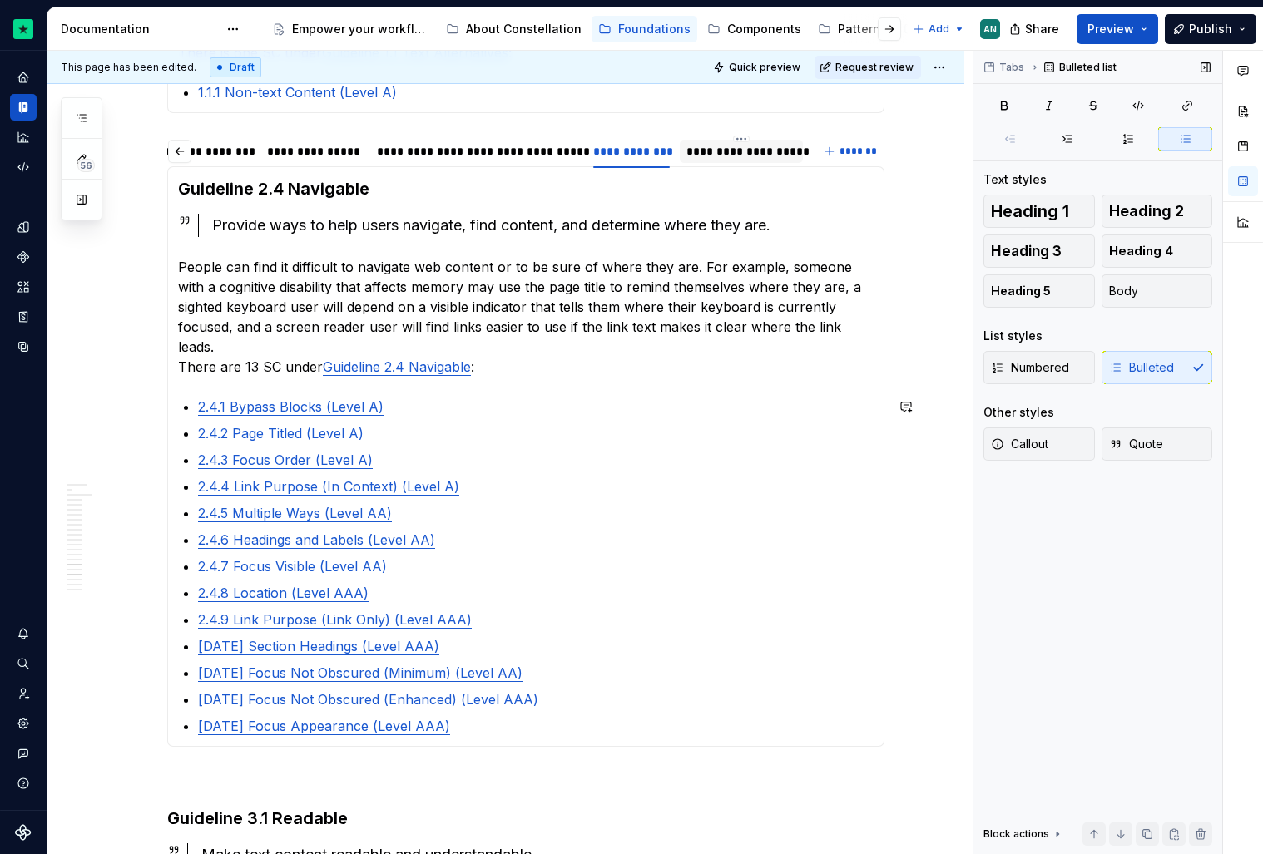
scroll to position [1713, 0]
click at [418, 151] on div "**********" at bounding box center [477, 152] width 200 height 17
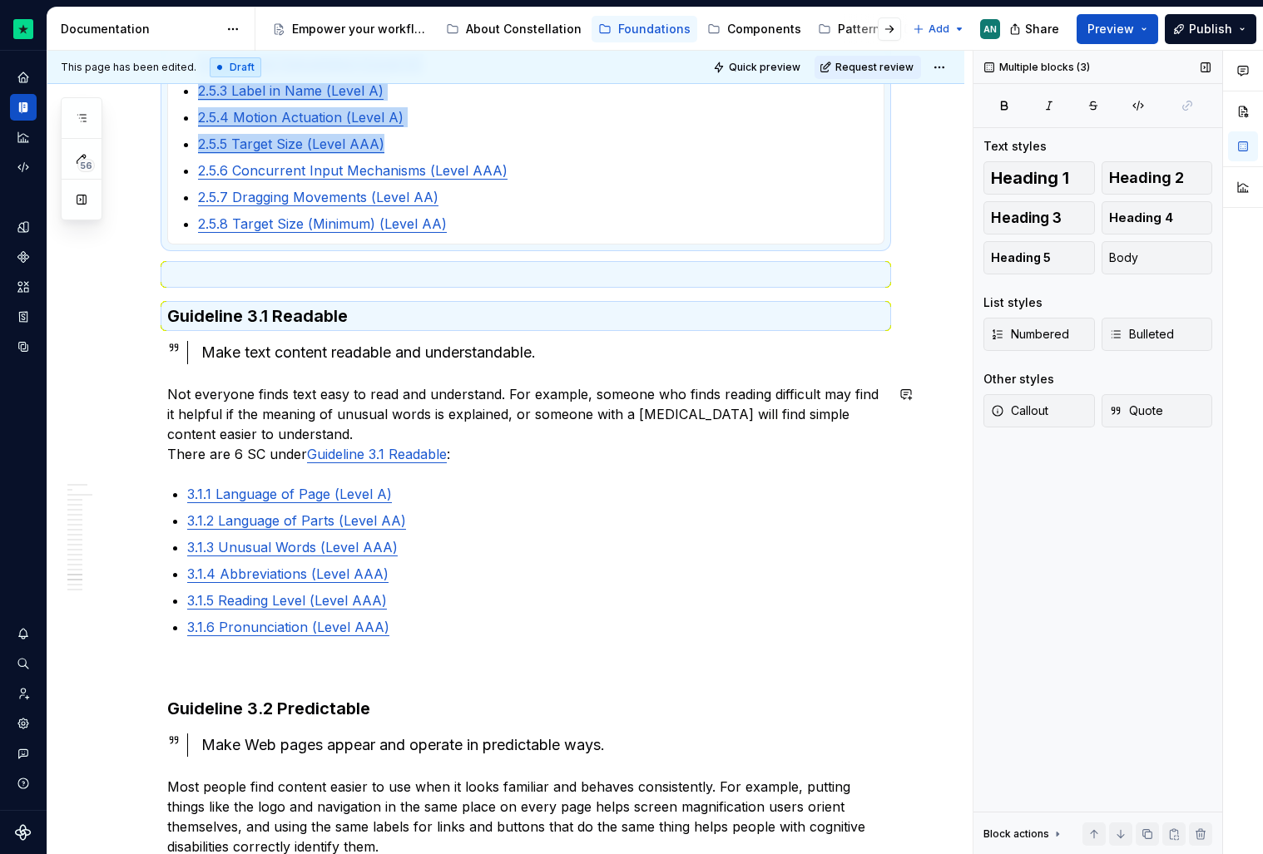
scroll to position [3087, 0]
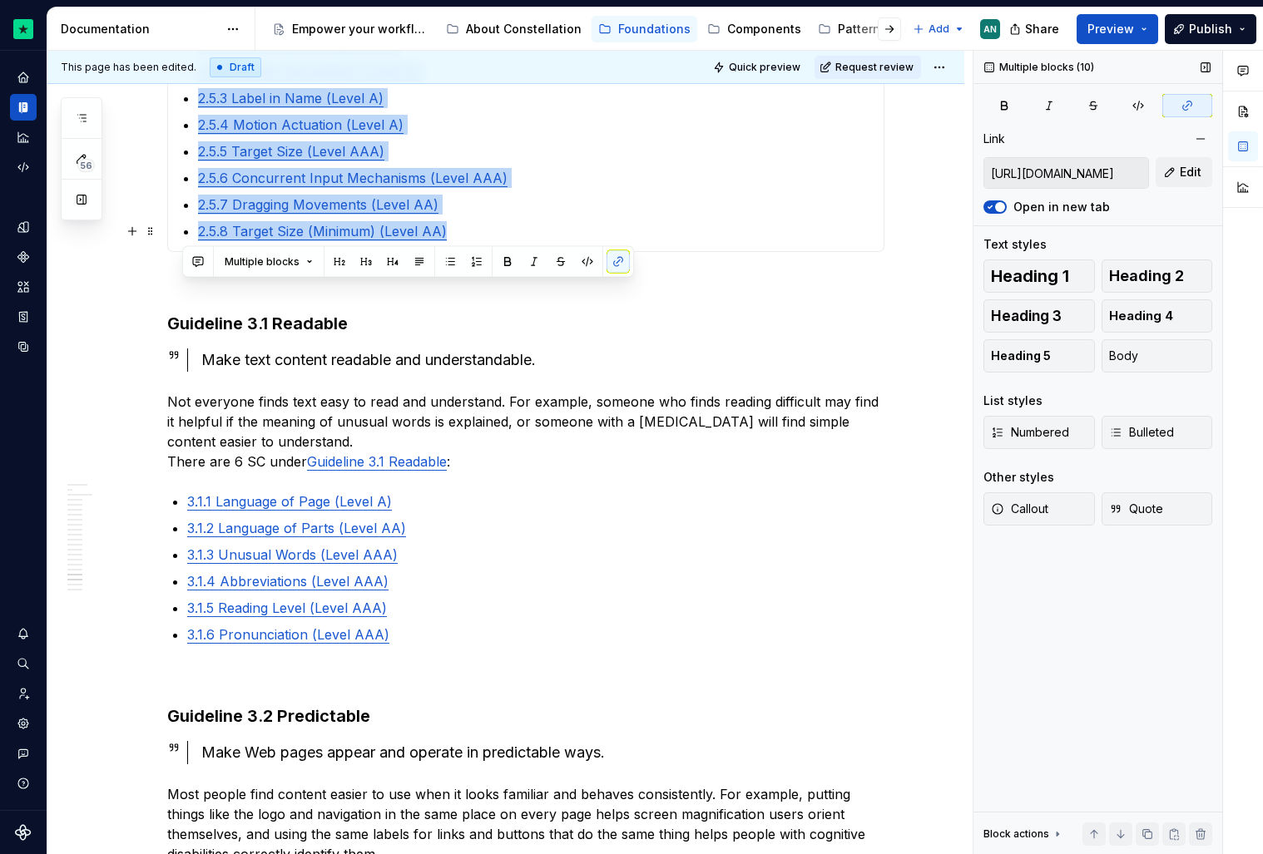
drag, startPoint x: 194, startPoint y: 480, endPoint x: 523, endPoint y: 240, distance: 407.4
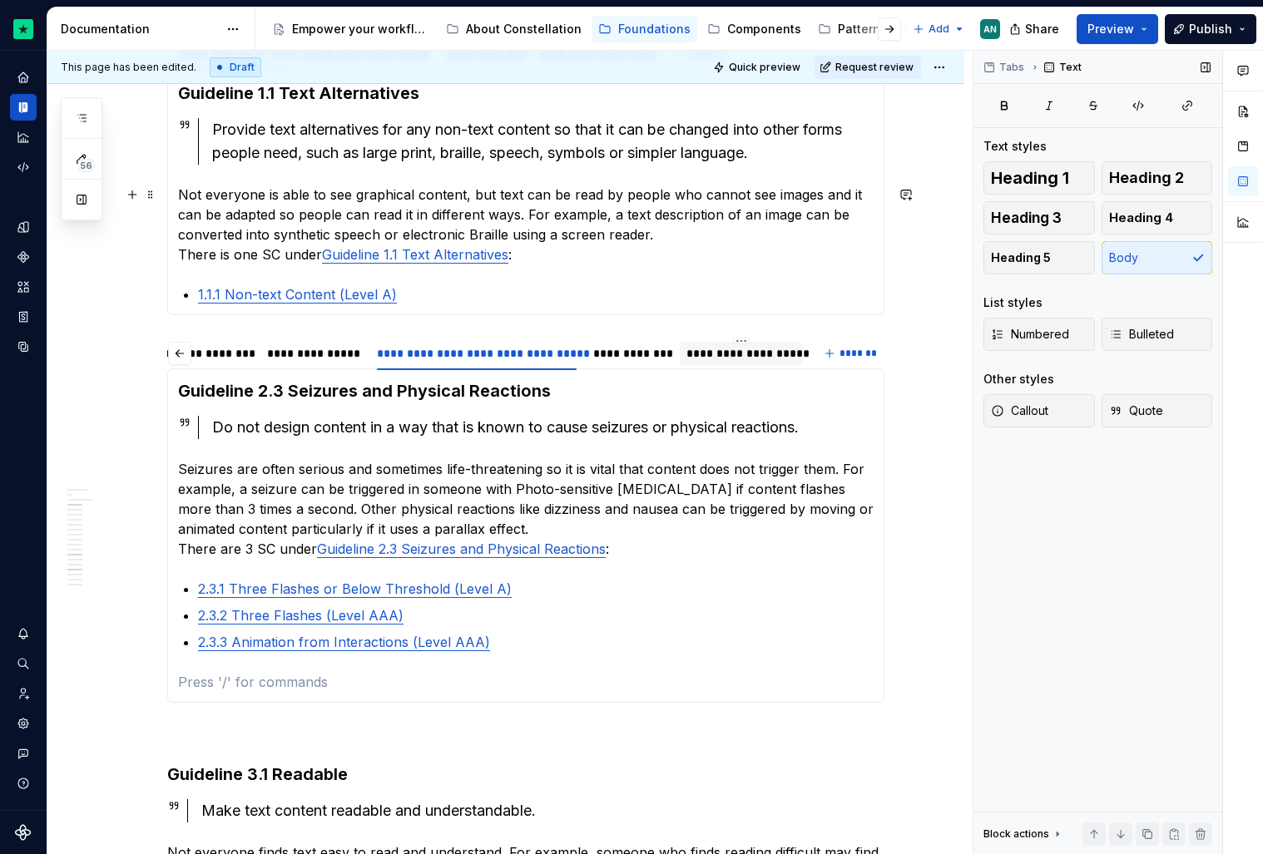
scroll to position [1518, 0]
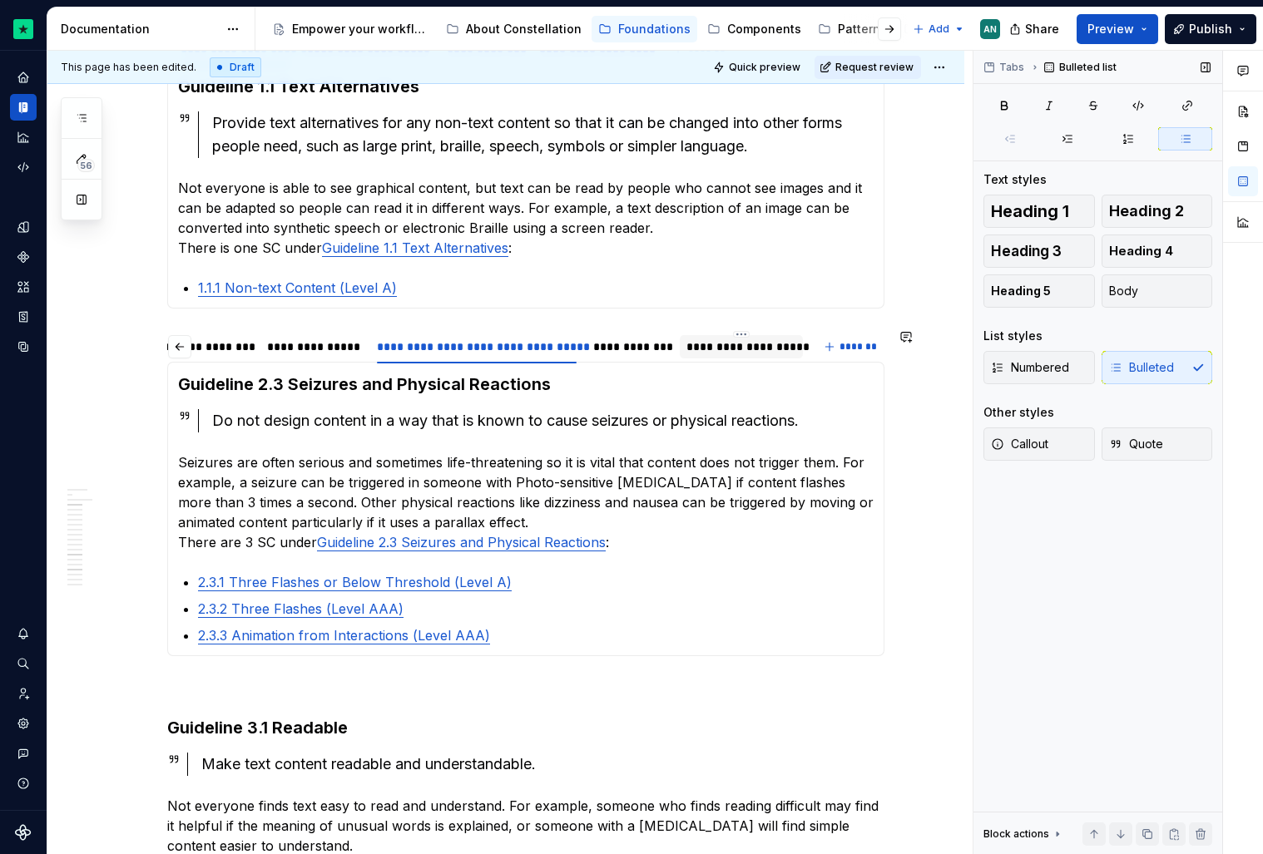
click at [298, 344] on div "**********" at bounding box center [313, 347] width 93 height 17
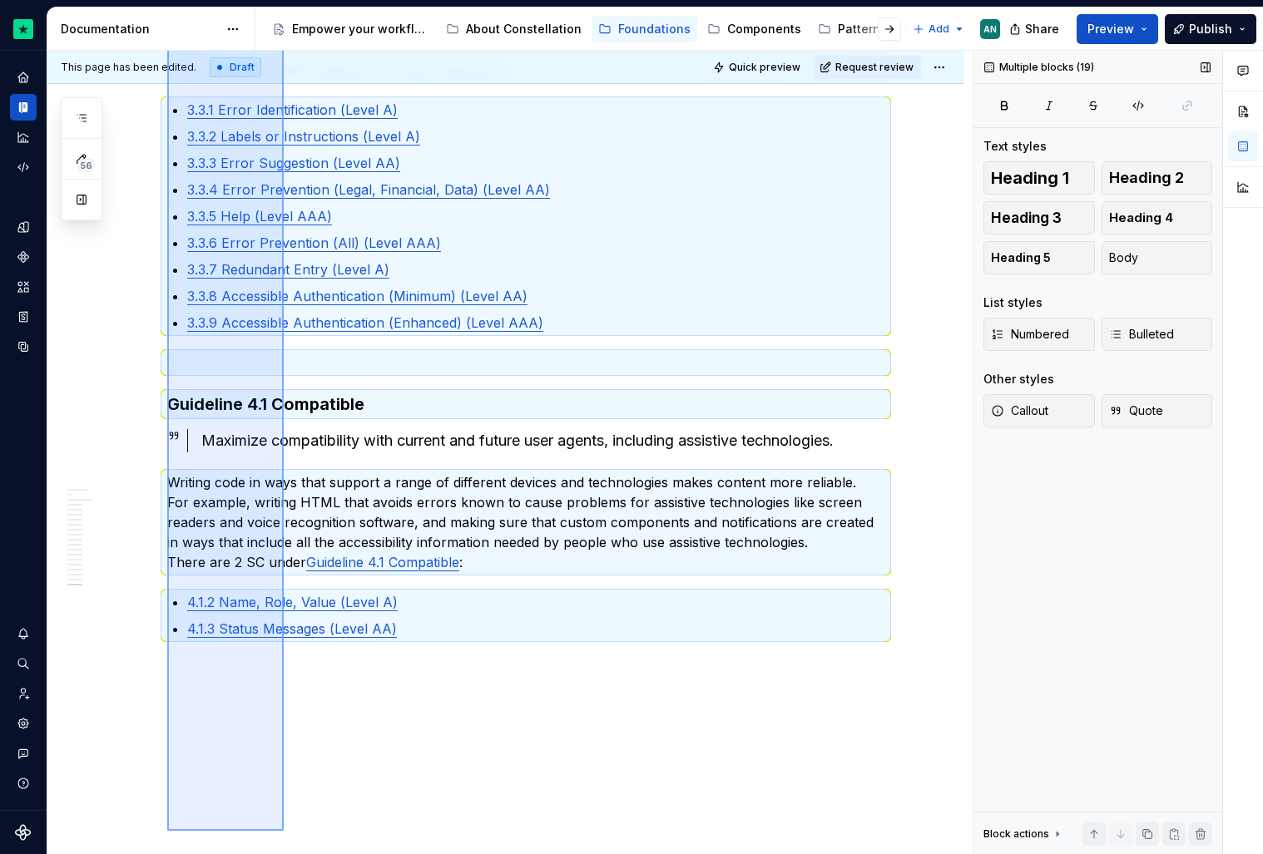
scroll to position [3280, 0]
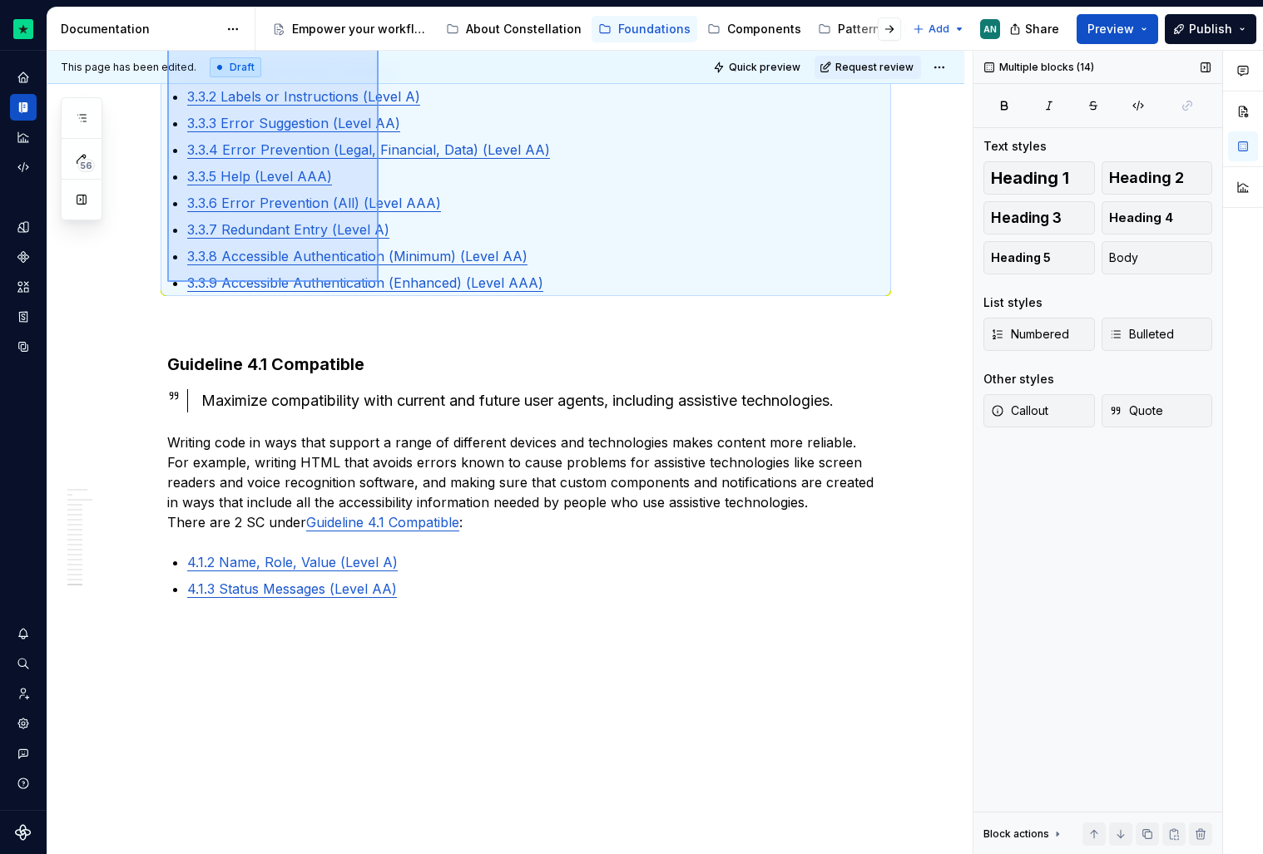
drag, startPoint x: 167, startPoint y: 350, endPoint x: 379, endPoint y: 282, distance: 222.1
click at [379, 282] on div "This page has been edited. Draft Quick preview Request review Accessible by des…" at bounding box center [509, 453] width 925 height 804
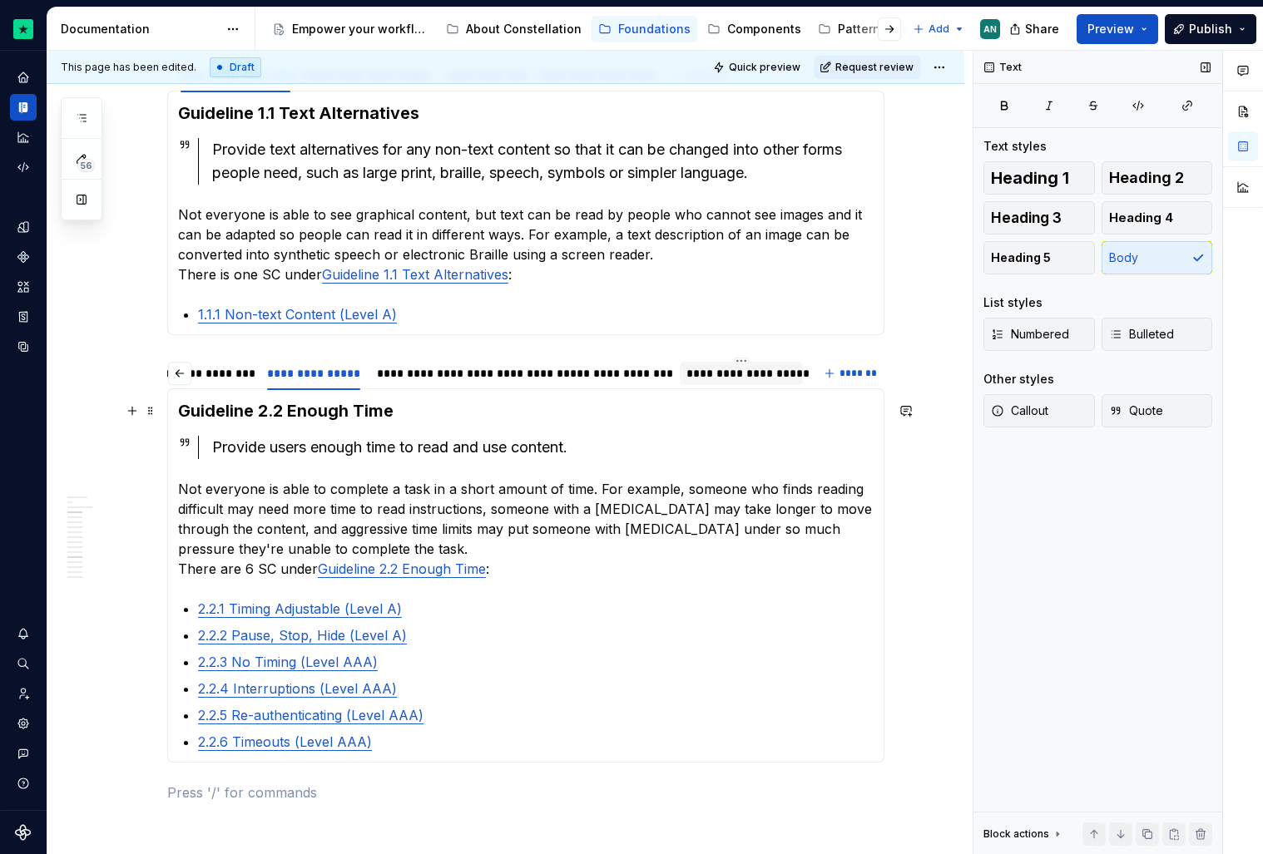
scroll to position [1490, 0]
click at [276, 364] on div "**********" at bounding box center [313, 375] width 106 height 23
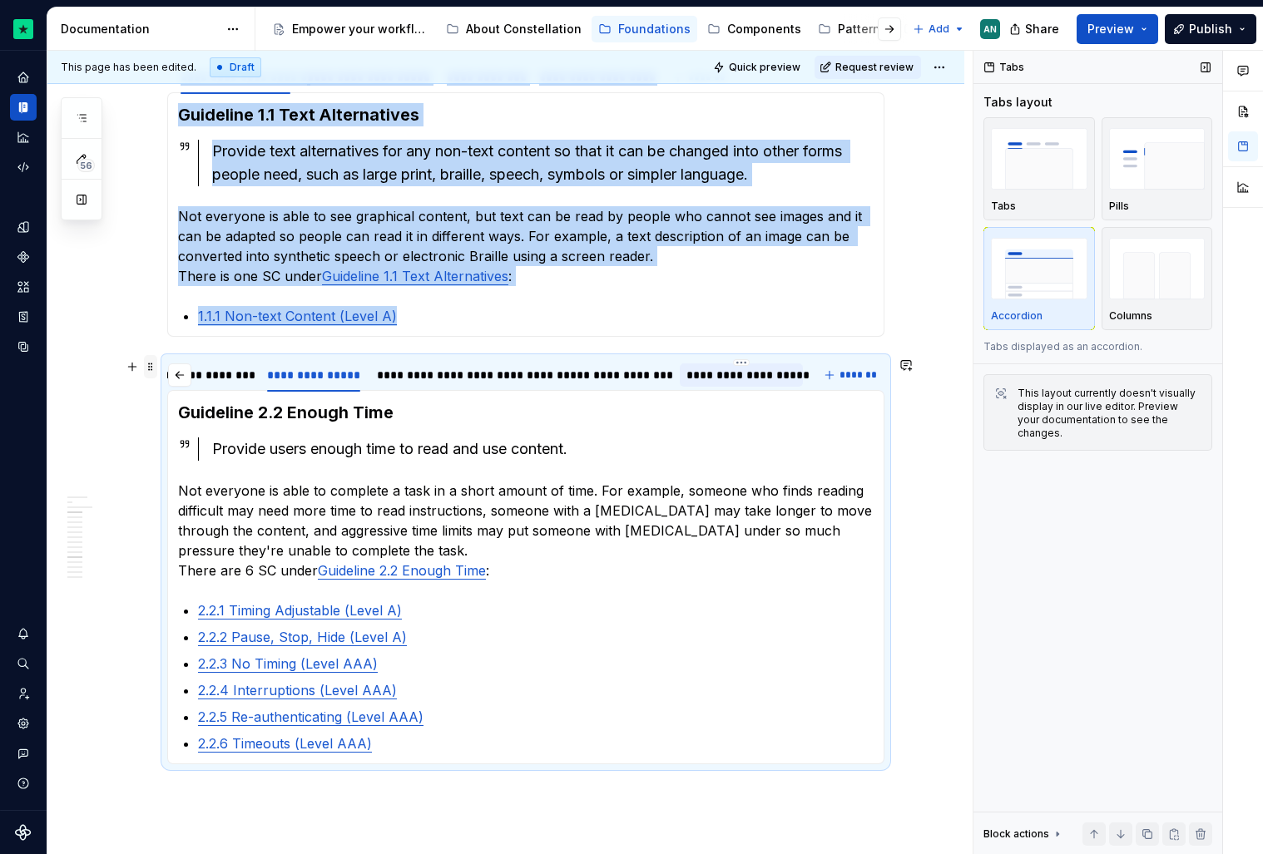
click at [155, 364] on span at bounding box center [150, 366] width 13 height 23
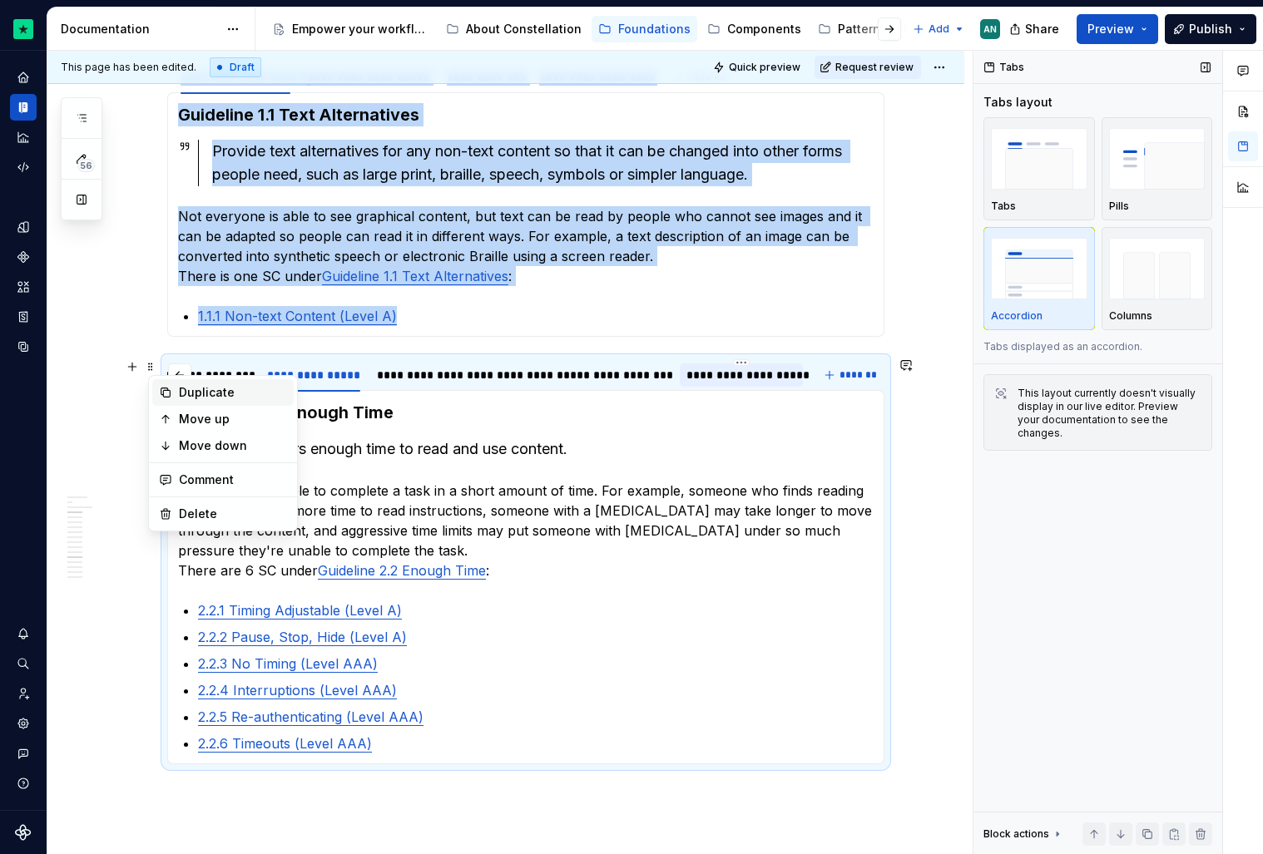
click at [229, 387] on div "Duplicate" at bounding box center [233, 392] width 108 height 17
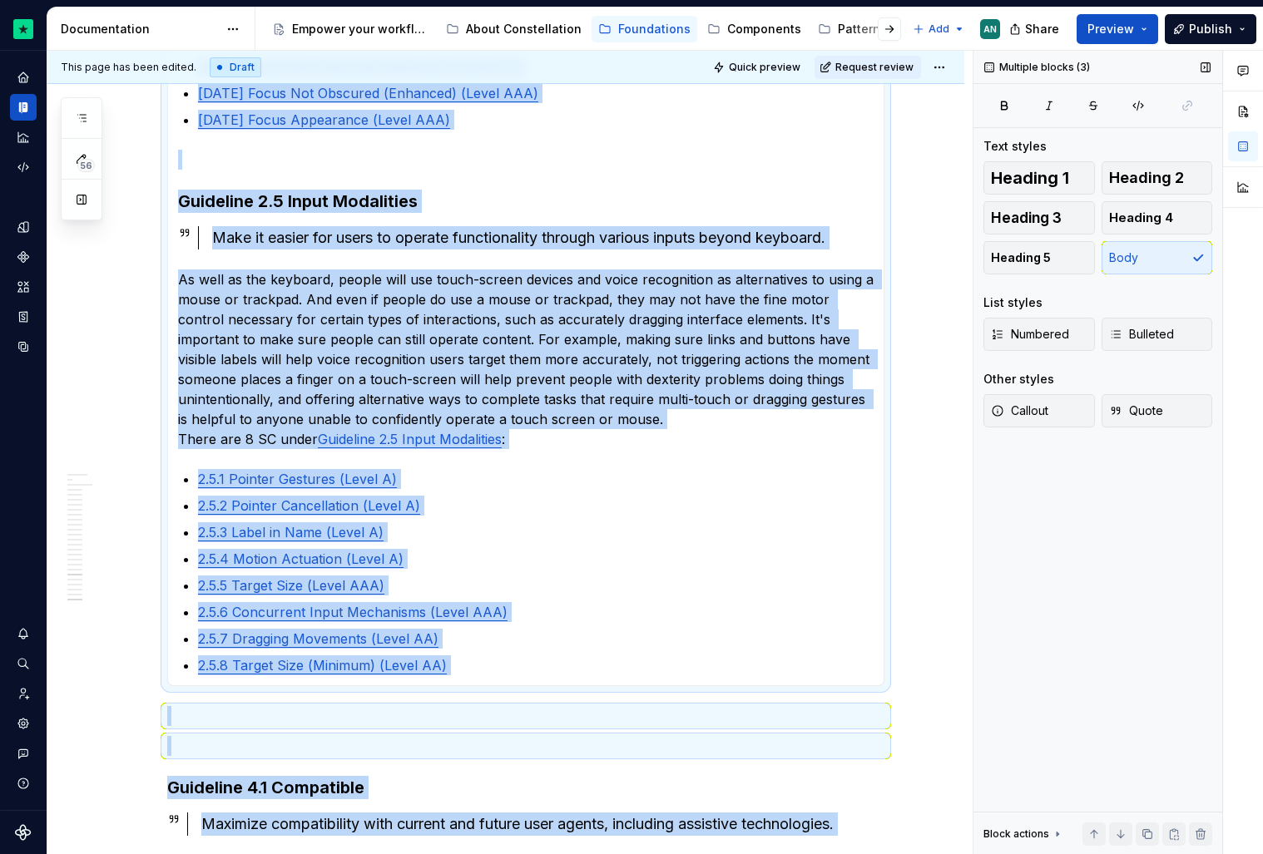
scroll to position [3979, 0]
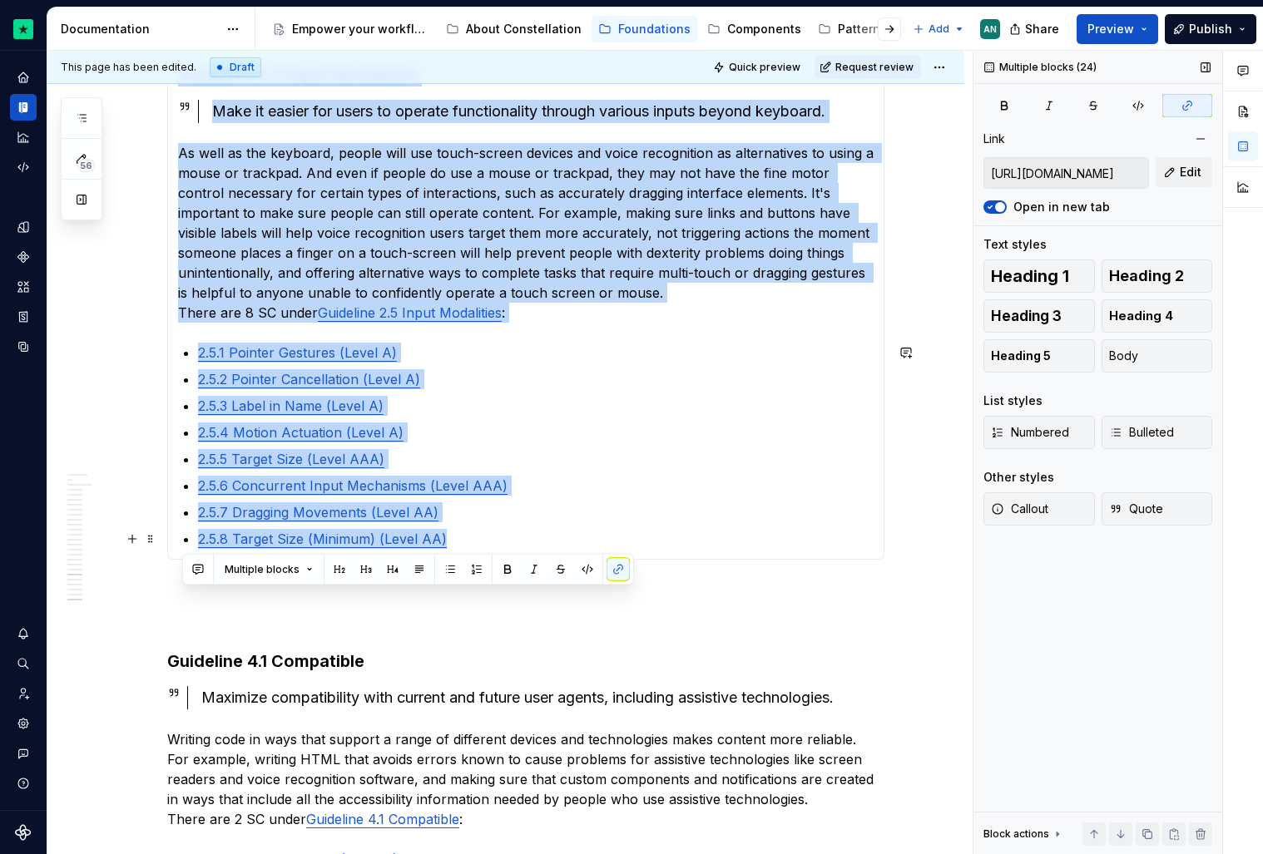
drag, startPoint x: 182, startPoint y: 317, endPoint x: 468, endPoint y: 536, distance: 359.6
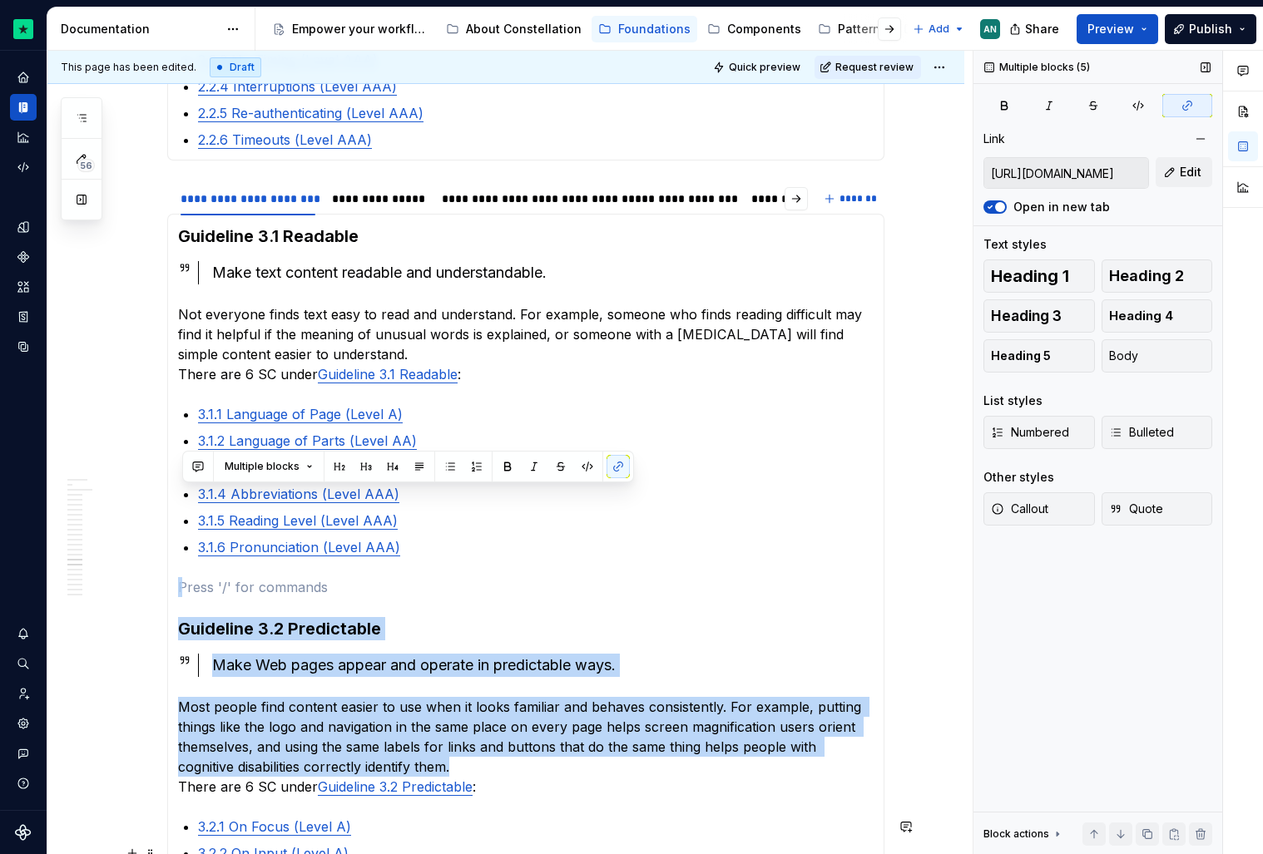
scroll to position [2302, 0]
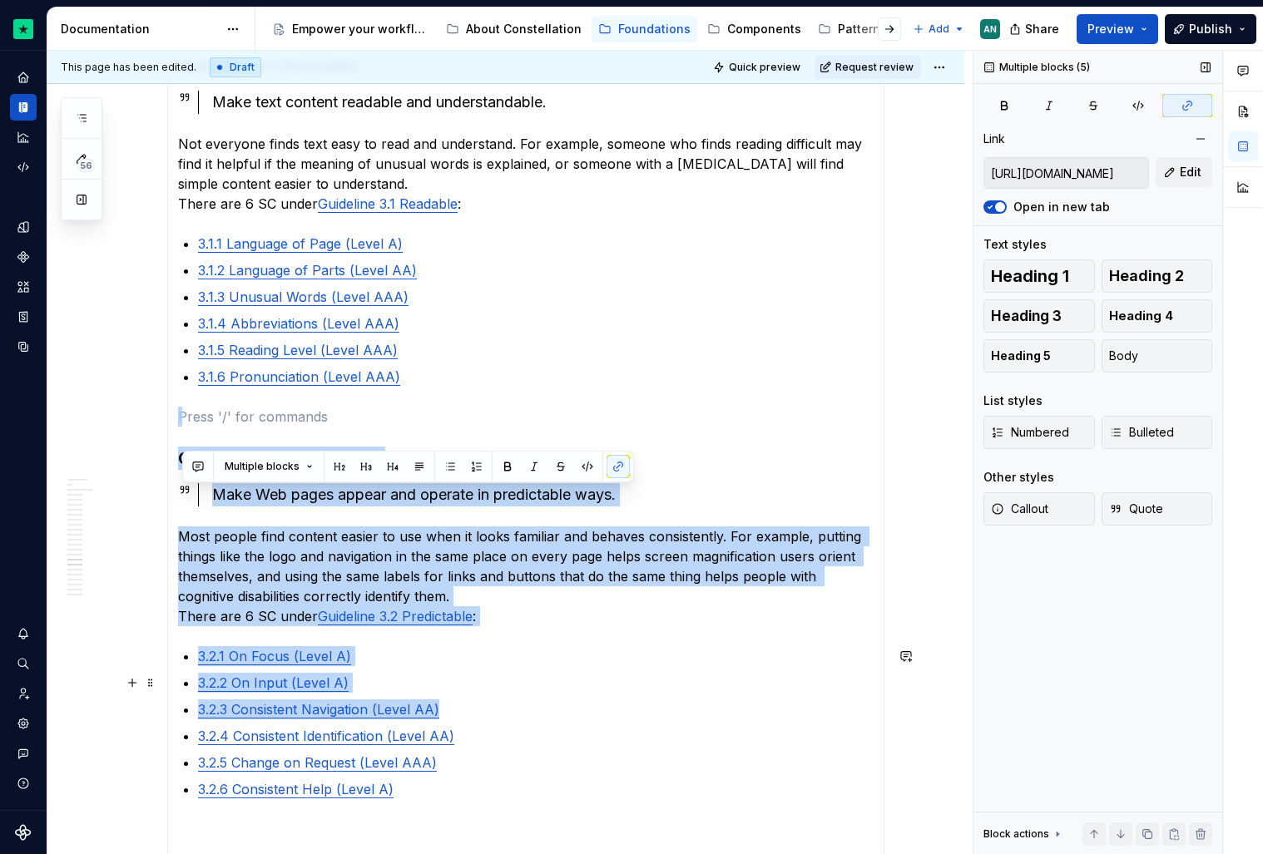
drag, startPoint x: 204, startPoint y: 677, endPoint x: 502, endPoint y: 801, distance: 322.6
click at [502, 801] on section-item-column "Guideline 3.1 Readable Make text content readable and understandable. Not every…" at bounding box center [526, 682] width 696 height 1258
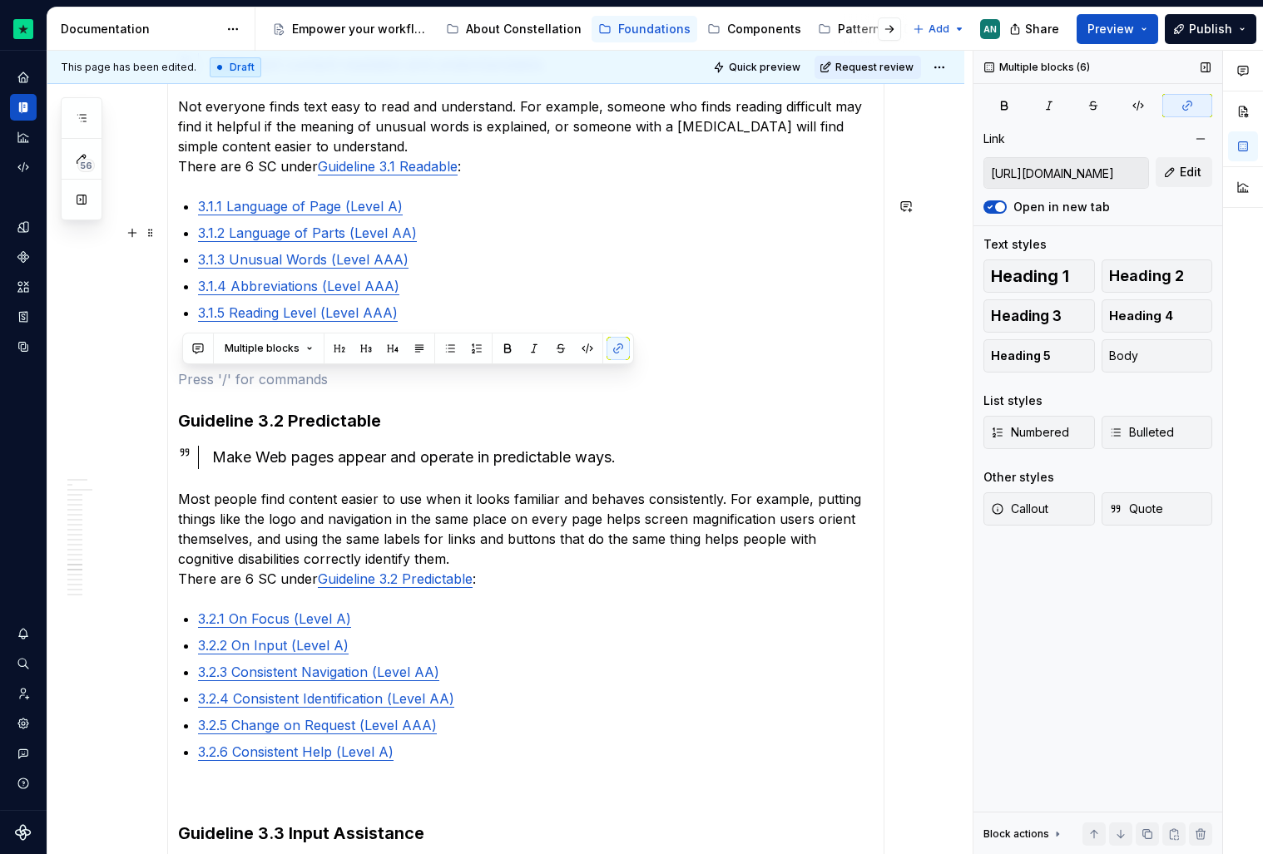
click at [596, 222] on ul "3.1.1 Language of Page (Level A) 3.1.2 Language of Parts (Level AA) 3.1.3 Unusu…" at bounding box center [536, 272] width 676 height 153
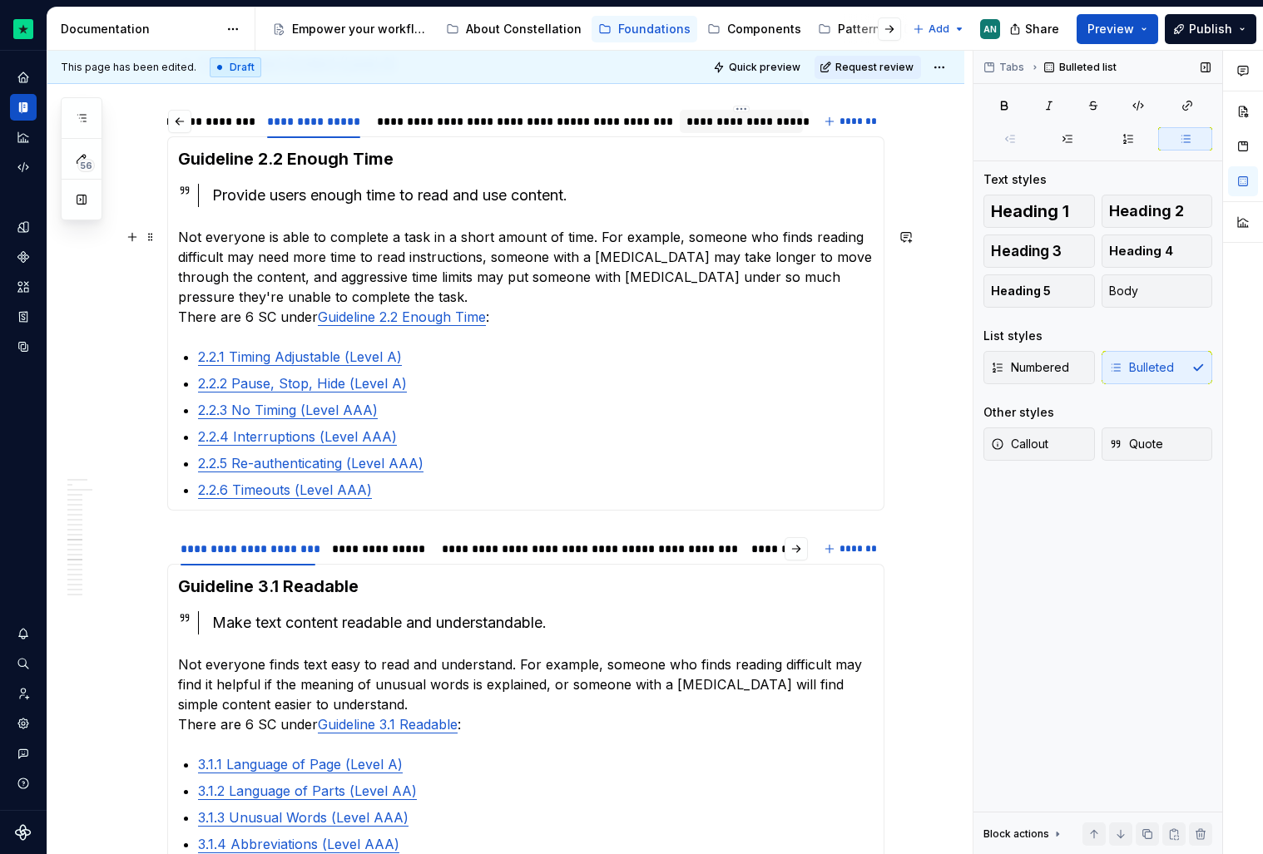
scroll to position [1743, 0]
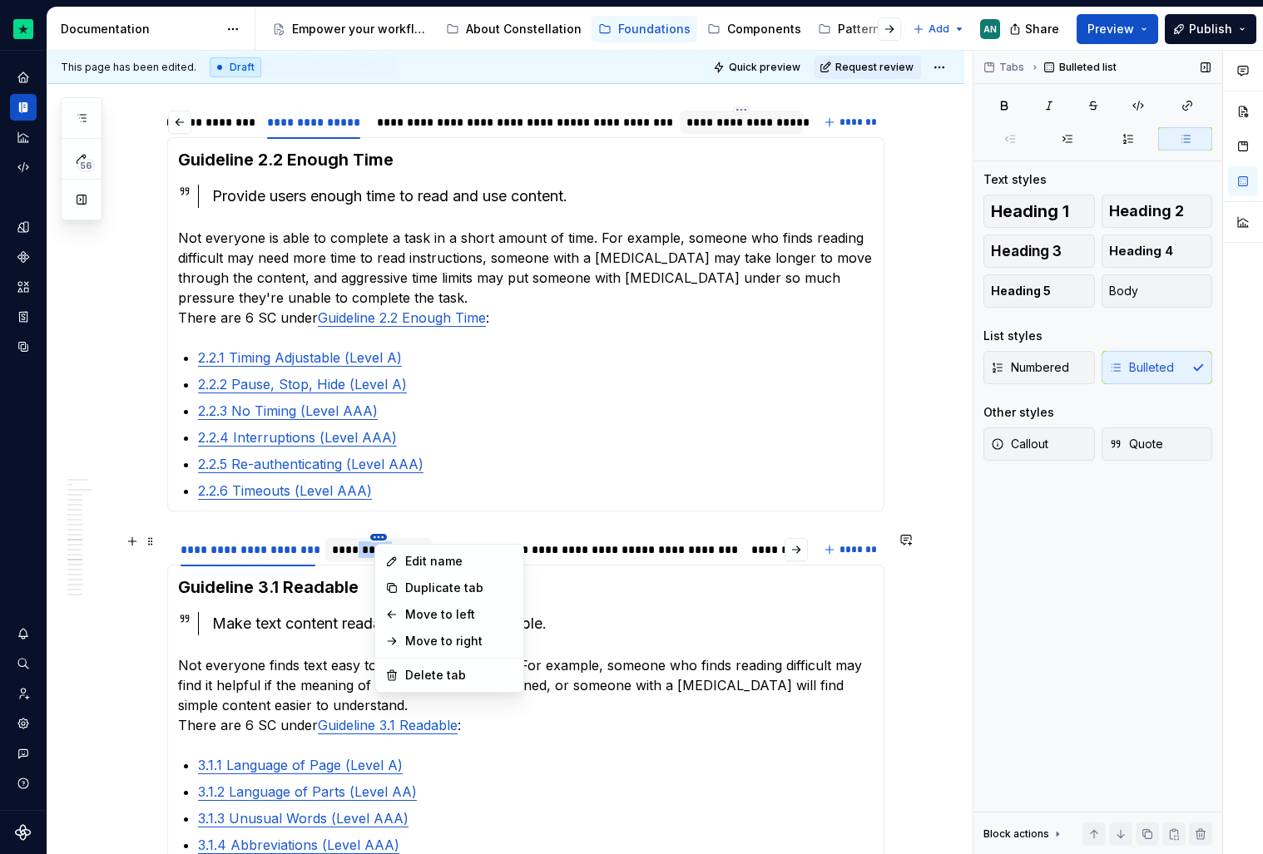
click at [382, 538] on html "Constellation Design System AN Dataset Default Documentation Accessibility guid…" at bounding box center [631, 427] width 1263 height 854
click at [441, 671] on div "Delete tab" at bounding box center [459, 675] width 108 height 17
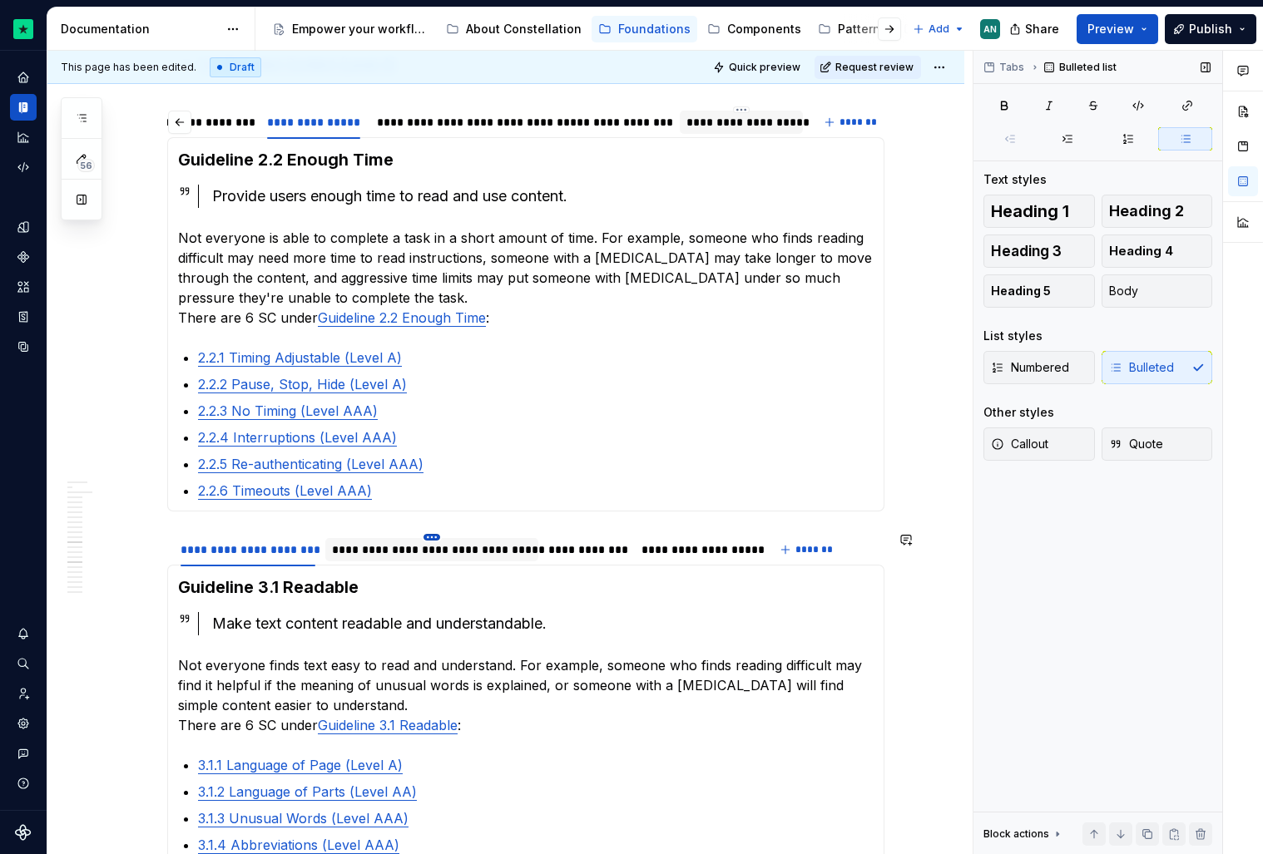
click at [435, 537] on html "Constellation Design System AN Dataset Default Documentation Accessibility guid…" at bounding box center [631, 427] width 1263 height 854
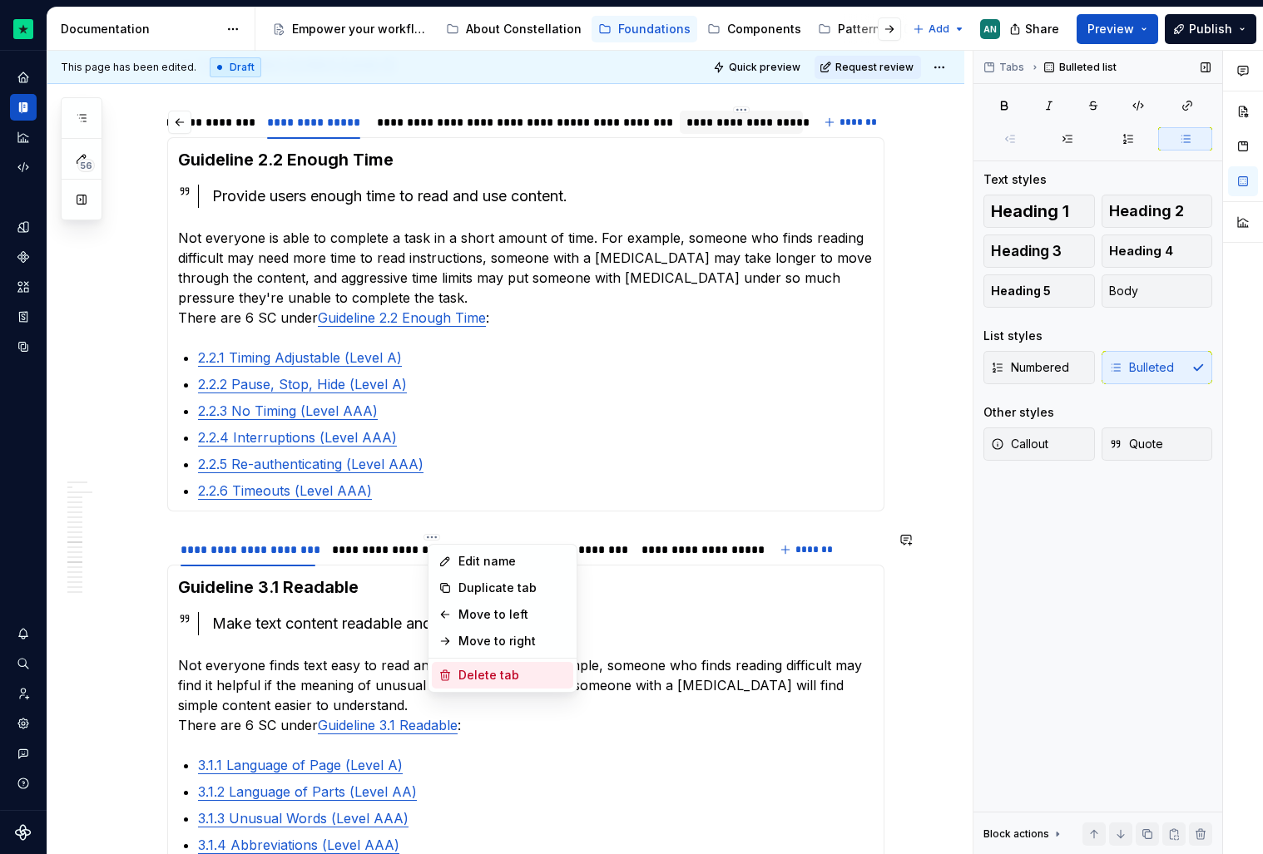
click at [476, 674] on div "Delete tab" at bounding box center [512, 675] width 108 height 17
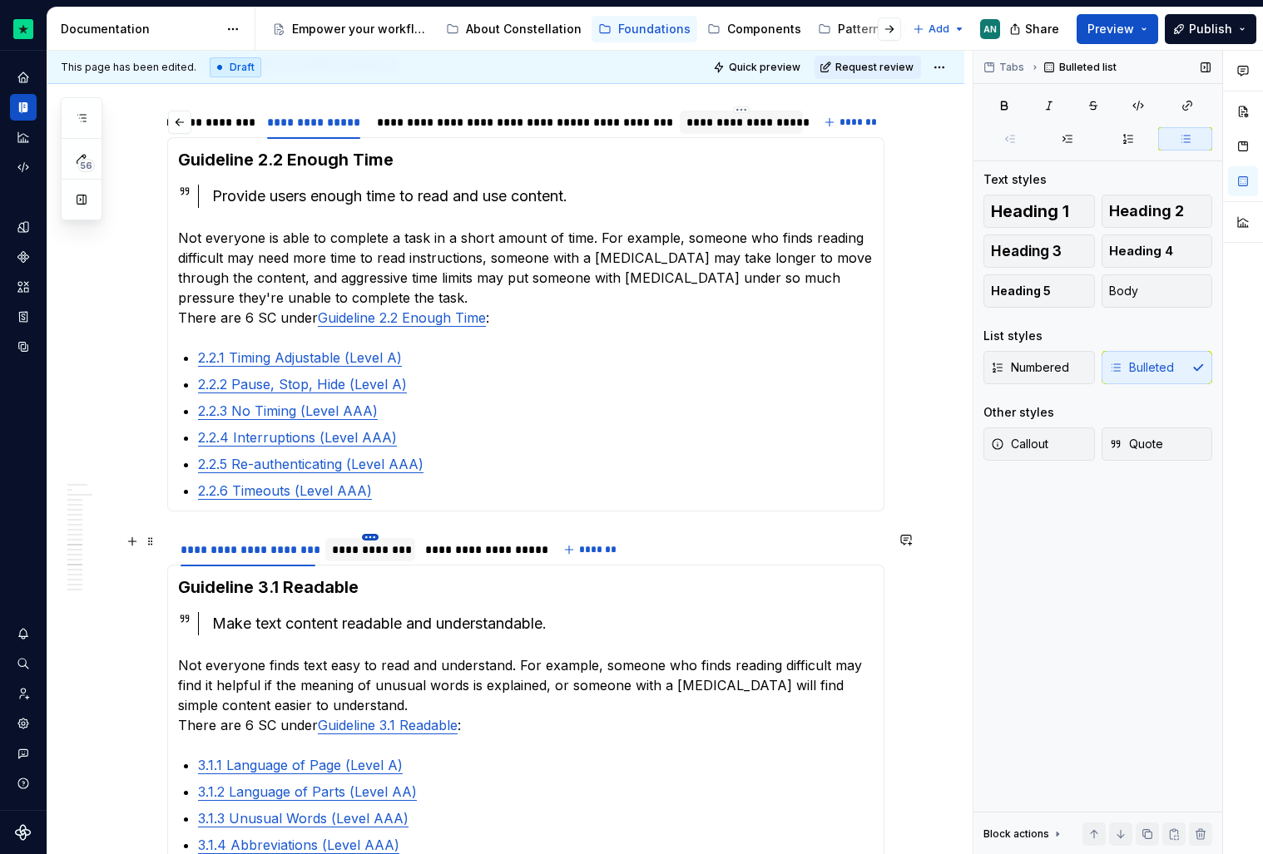
click at [377, 533] on html "Constellation Design System AN Dataset Default Documentation Accessibility guid…" at bounding box center [631, 427] width 1263 height 854
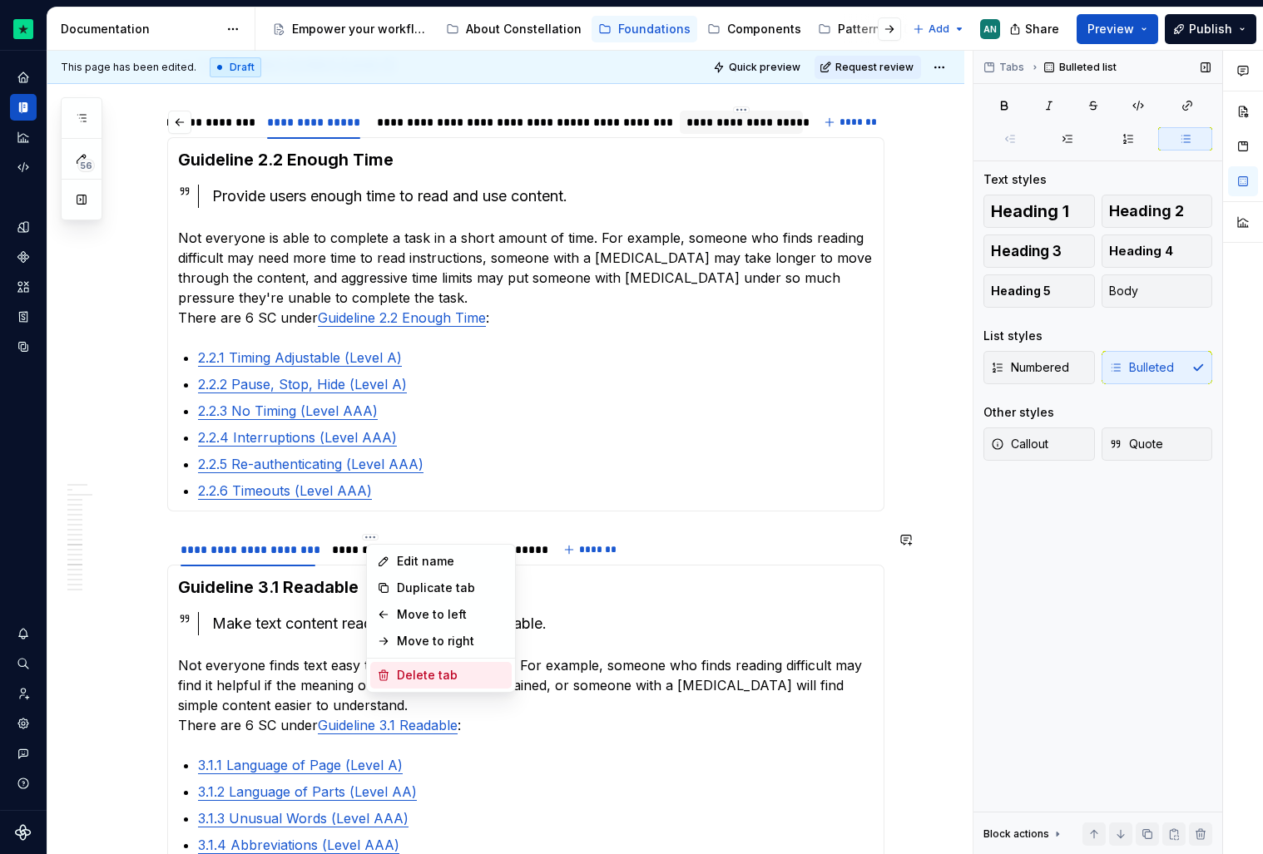
click at [410, 666] on div "Delete tab" at bounding box center [440, 675] width 141 height 27
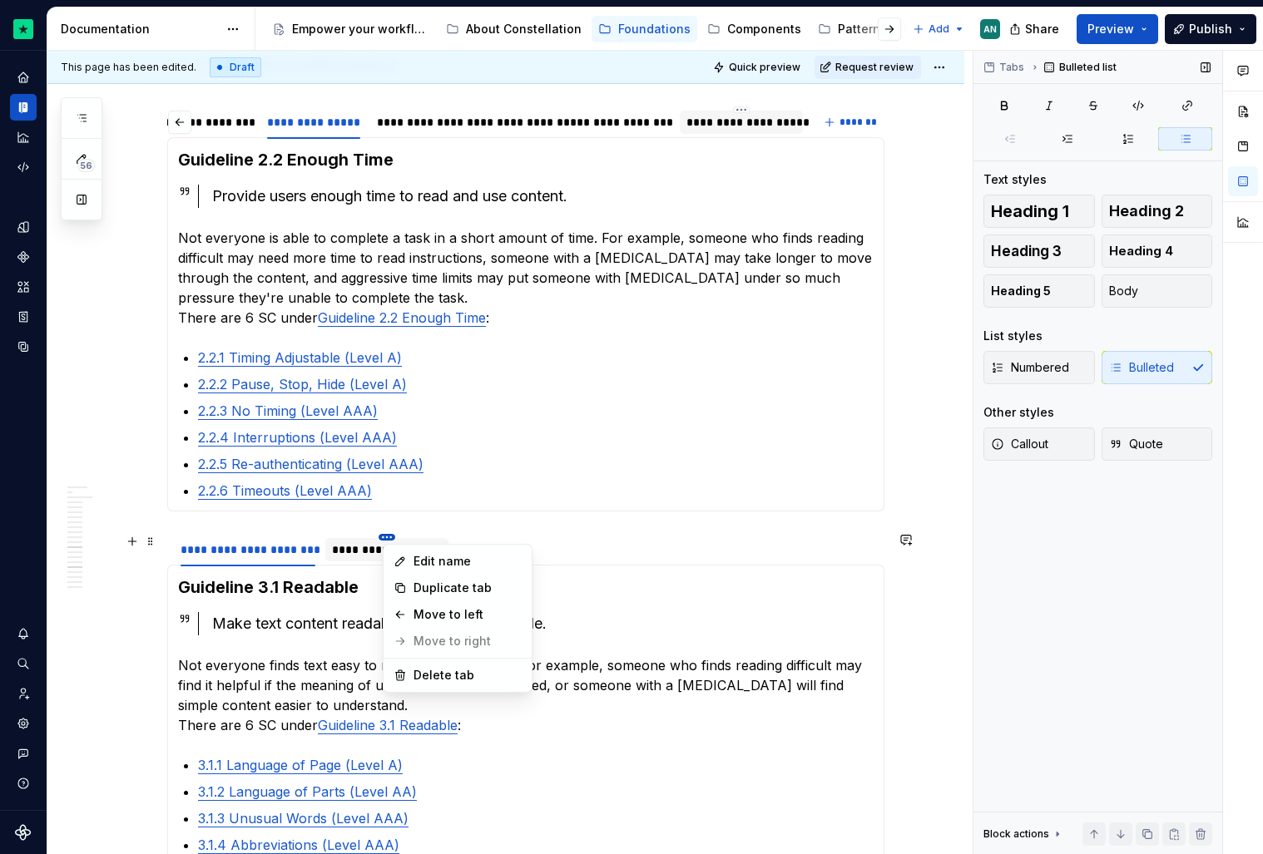
click at [393, 537] on html "Constellation Design System AN Dataset Default Documentation Accessibility guid…" at bounding box center [631, 427] width 1263 height 854
click at [421, 674] on div "Delete tab" at bounding box center [467, 675] width 108 height 17
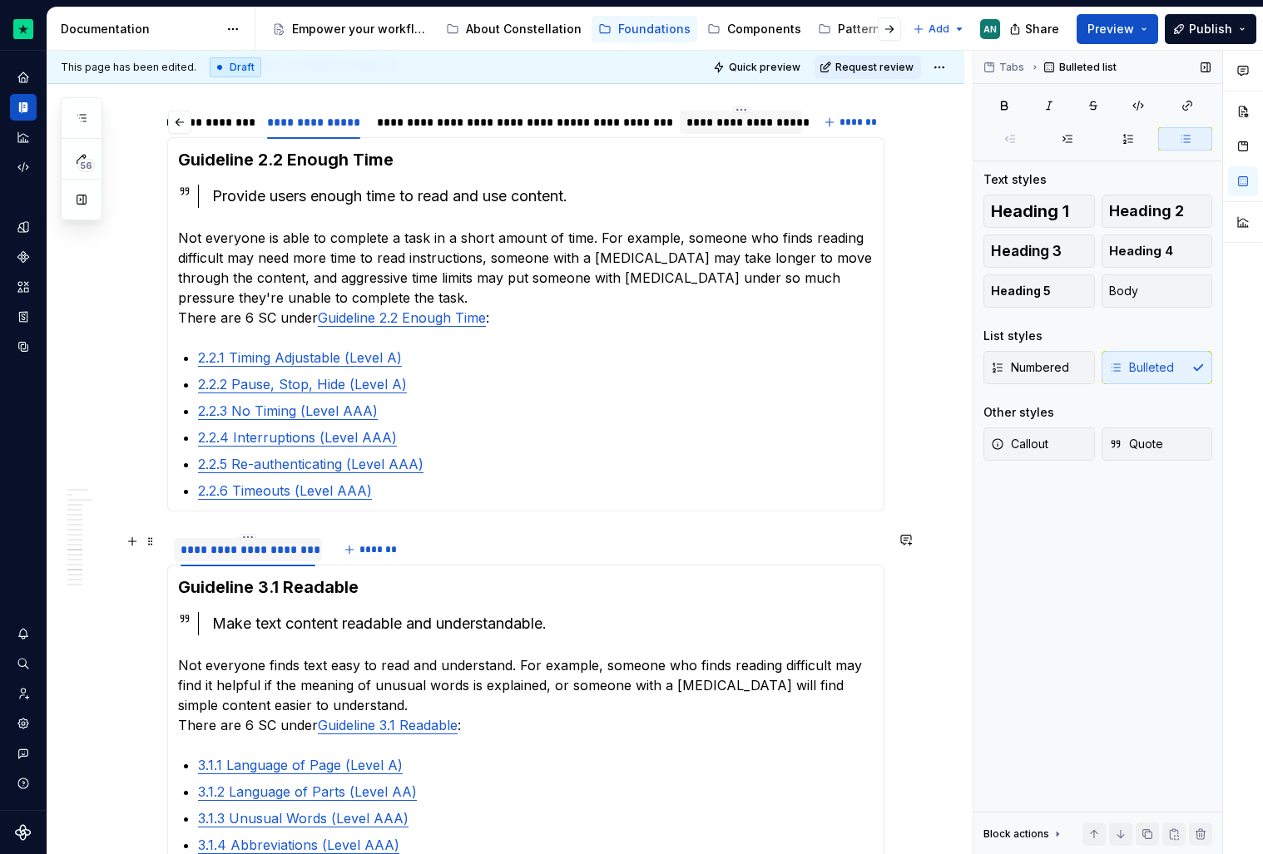
click at [203, 550] on div "**********" at bounding box center [248, 550] width 135 height 17
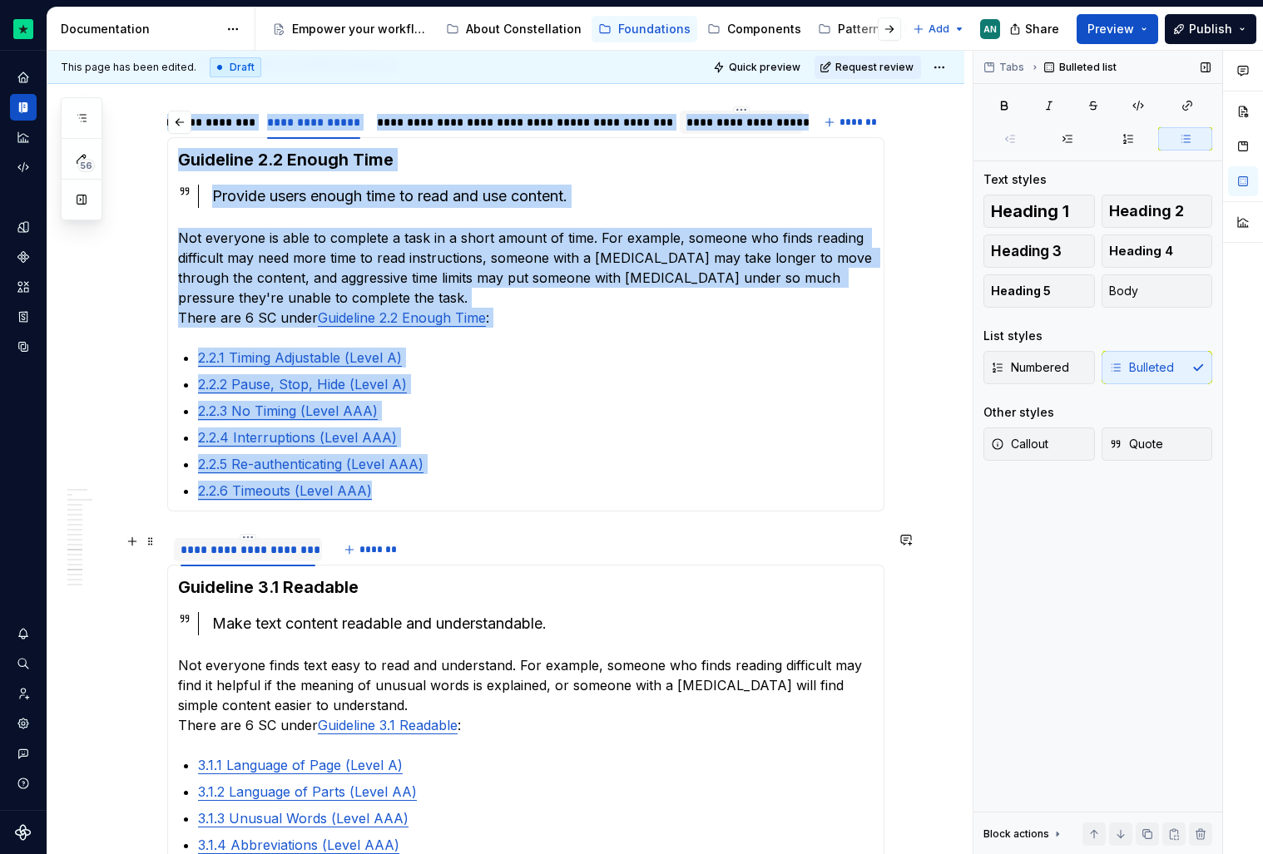
click at [203, 550] on div "**********" at bounding box center [248, 550] width 135 height 17
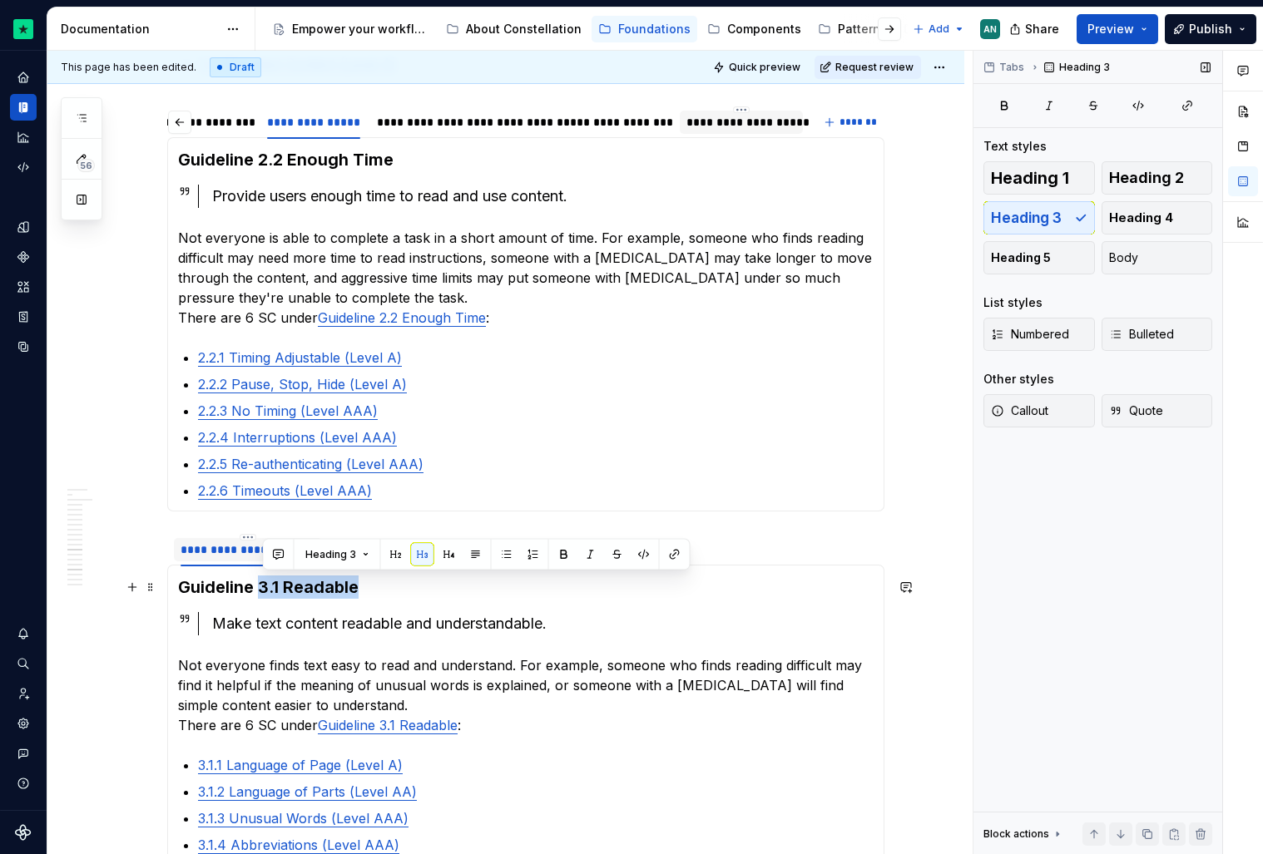
drag, startPoint x: 369, startPoint y: 595, endPoint x: 263, endPoint y: 589, distance: 106.6
click at [263, 589] on h3 "Guideline 3.1 Readable" at bounding box center [526, 587] width 696 height 23
click at [225, 551] on div "**********" at bounding box center [248, 550] width 135 height 17
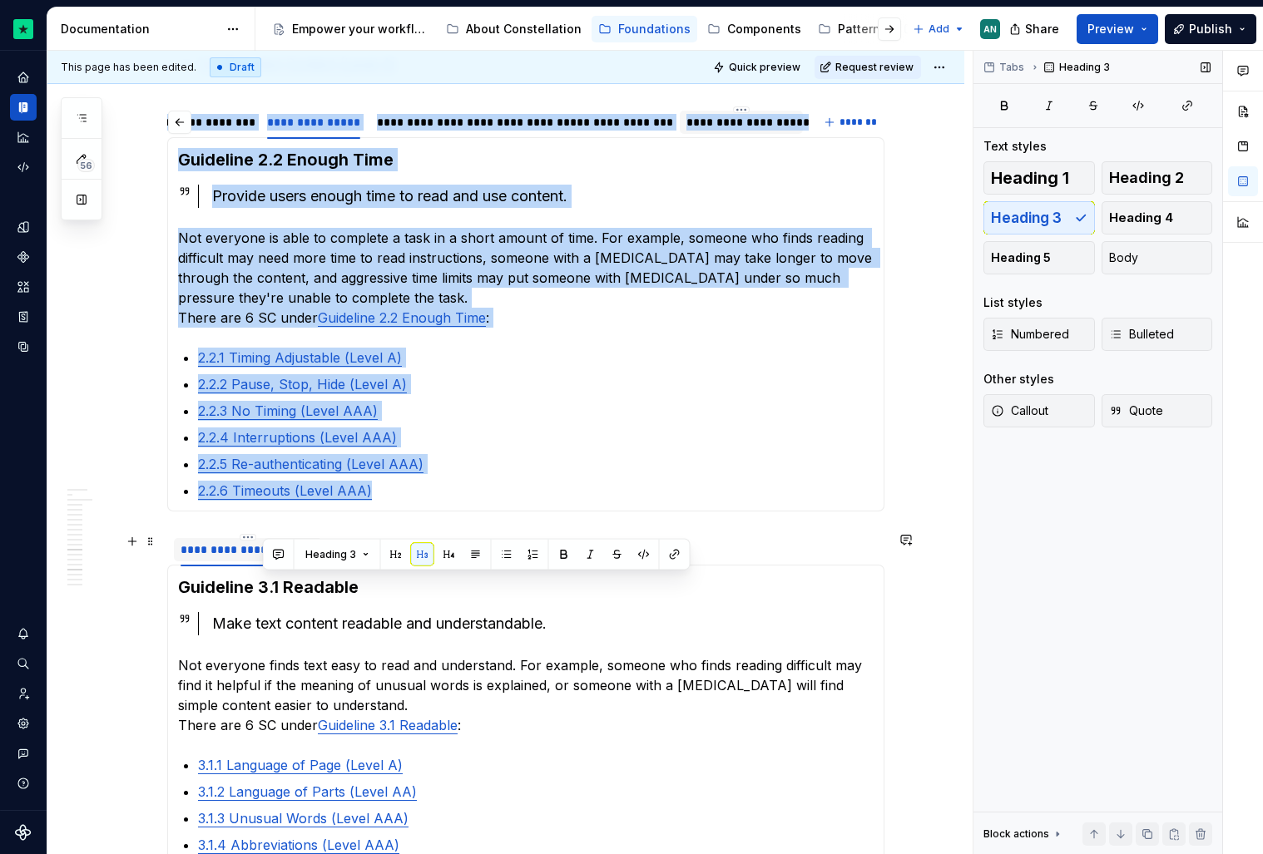
click at [225, 551] on div "**********" at bounding box center [248, 550] width 135 height 17
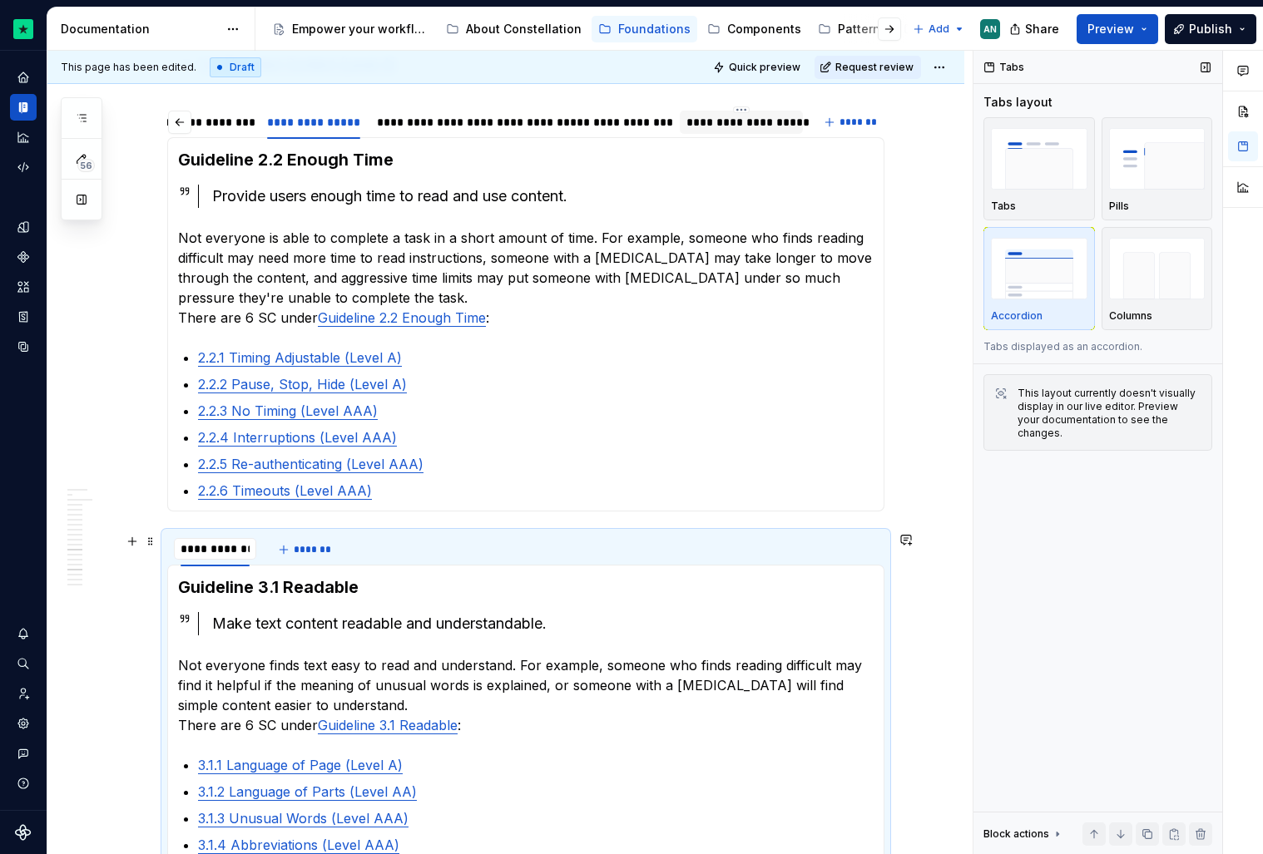
scroll to position [0, 0]
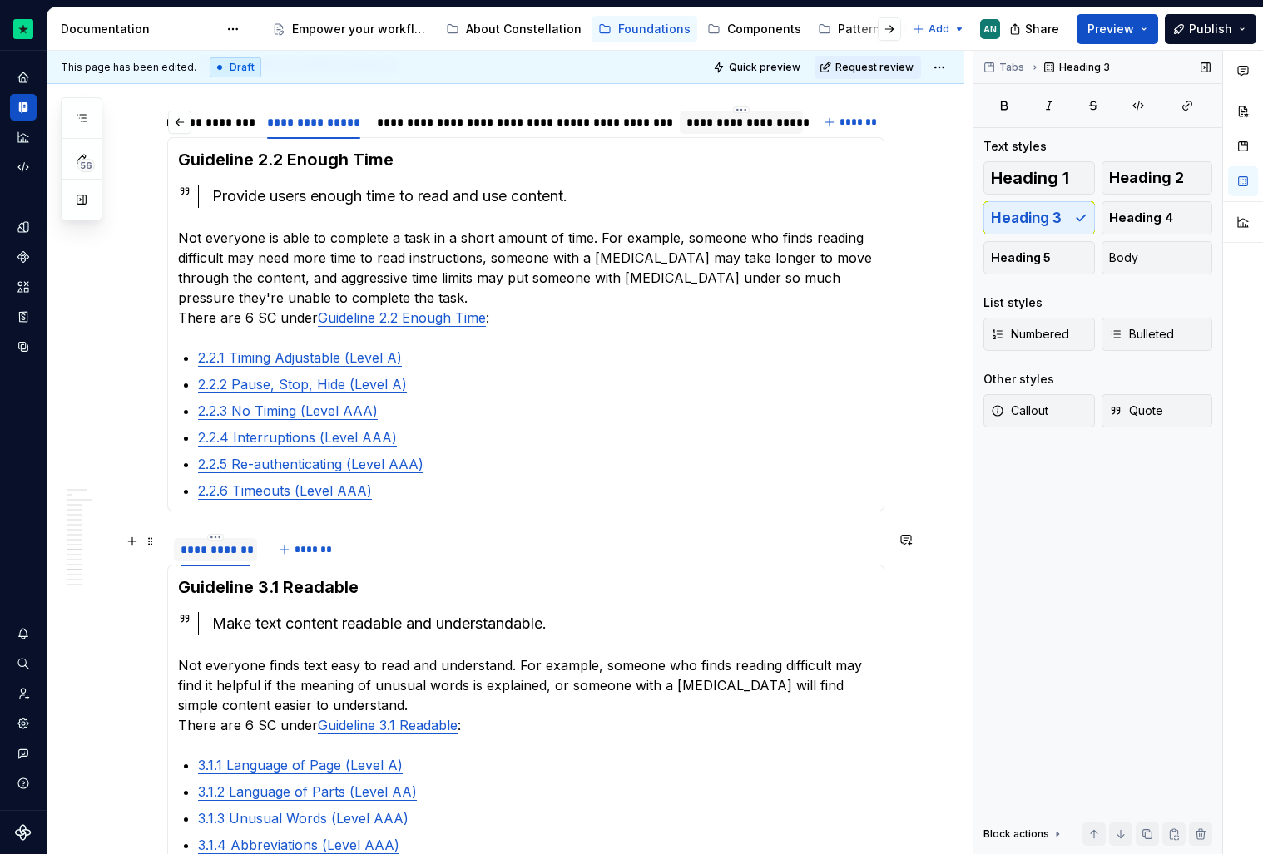
click at [212, 534] on div "**********" at bounding box center [215, 549] width 83 height 32
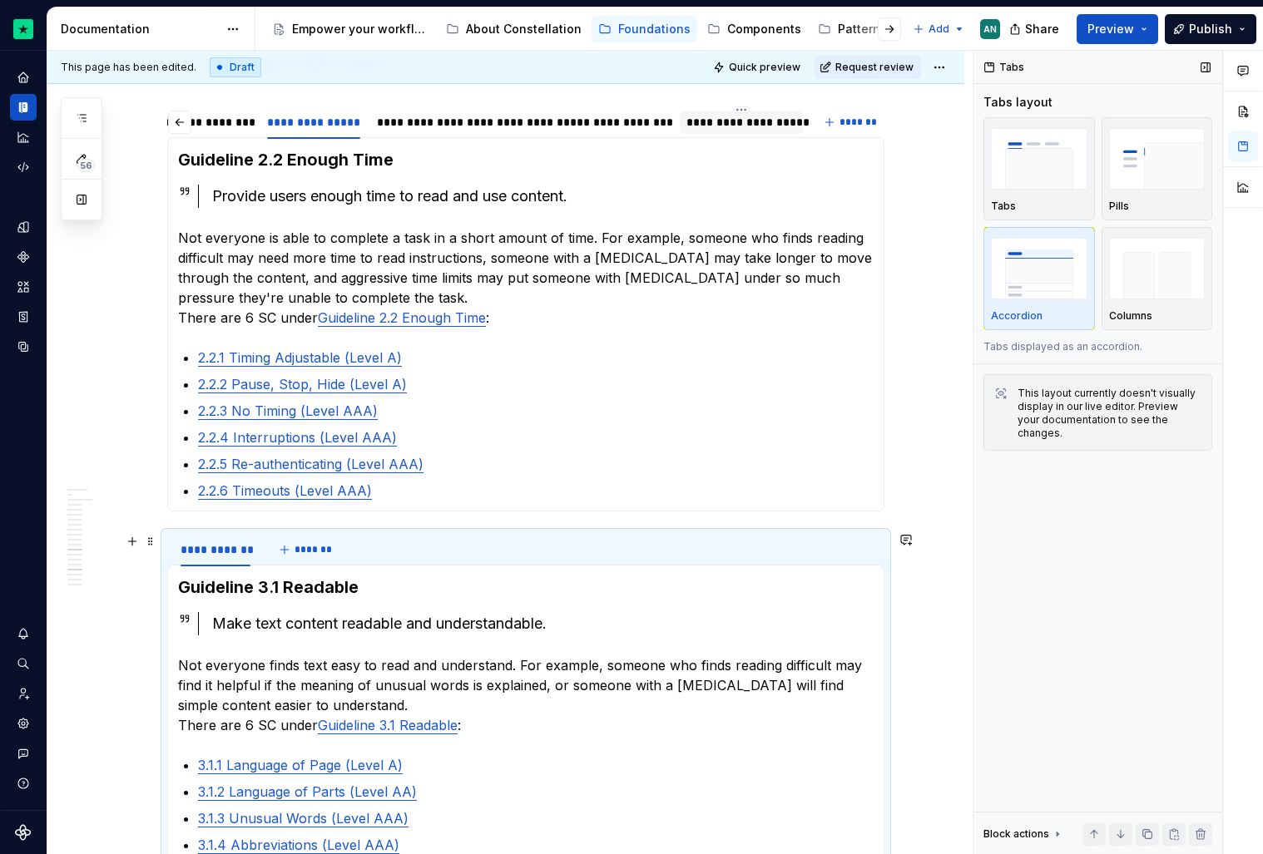
click at [216, 542] on div "**********" at bounding box center [216, 550] width 70 height 17
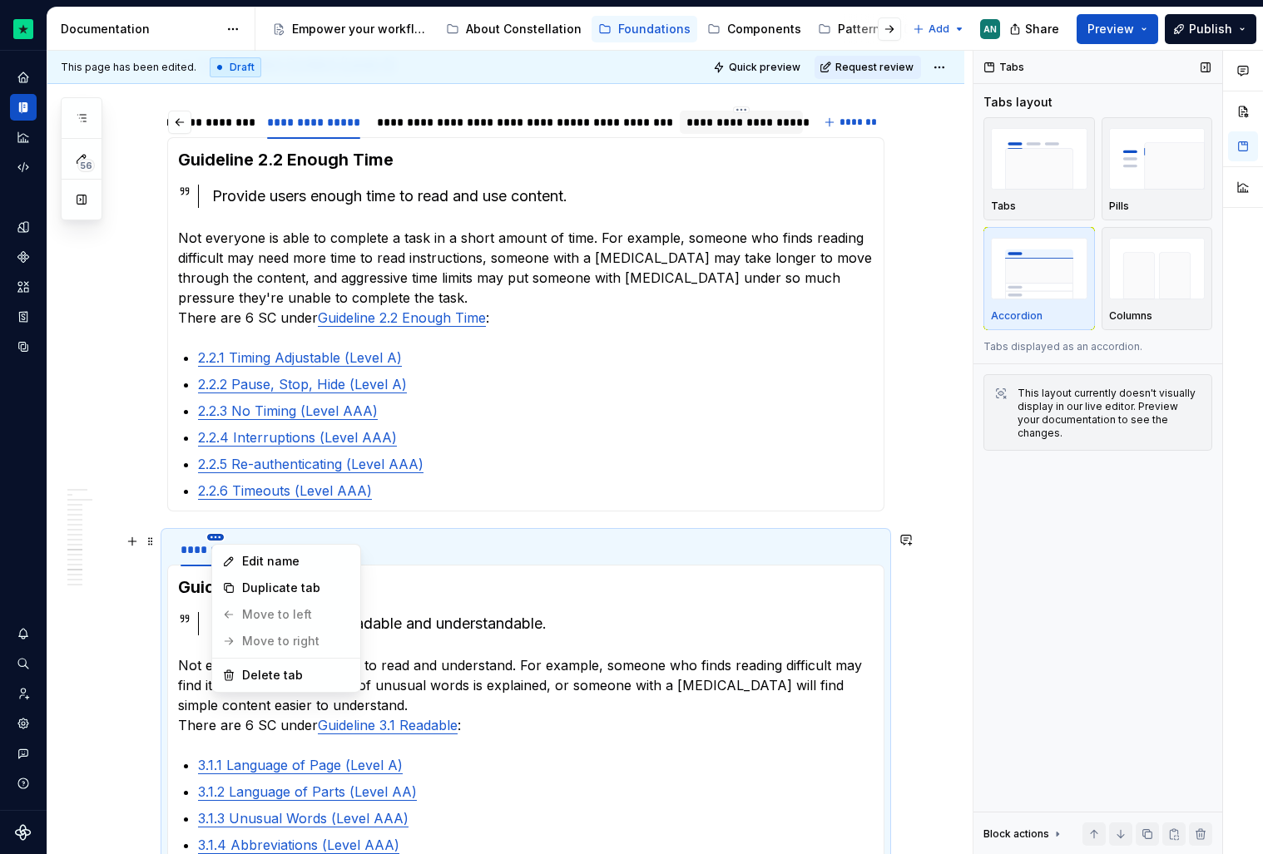
click at [219, 537] on html "Constellation Design System AN Dataset Default Documentation Accessibility guid…" at bounding box center [631, 427] width 1263 height 854
click at [252, 582] on div "Duplicate tab" at bounding box center [296, 588] width 108 height 17
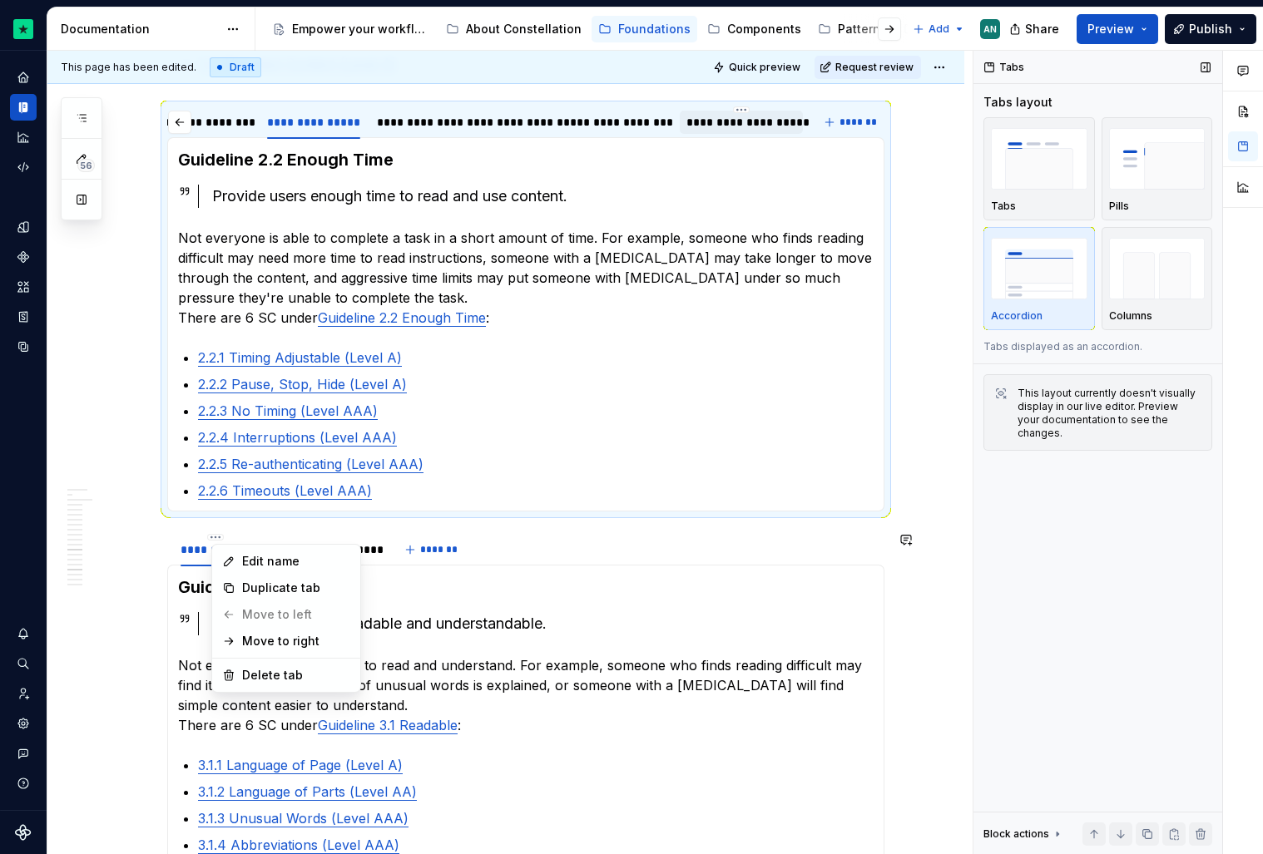
click at [205, 599] on html "Constellation Design System AN Dataset Default Documentation Accessibility guid…" at bounding box center [631, 427] width 1263 height 854
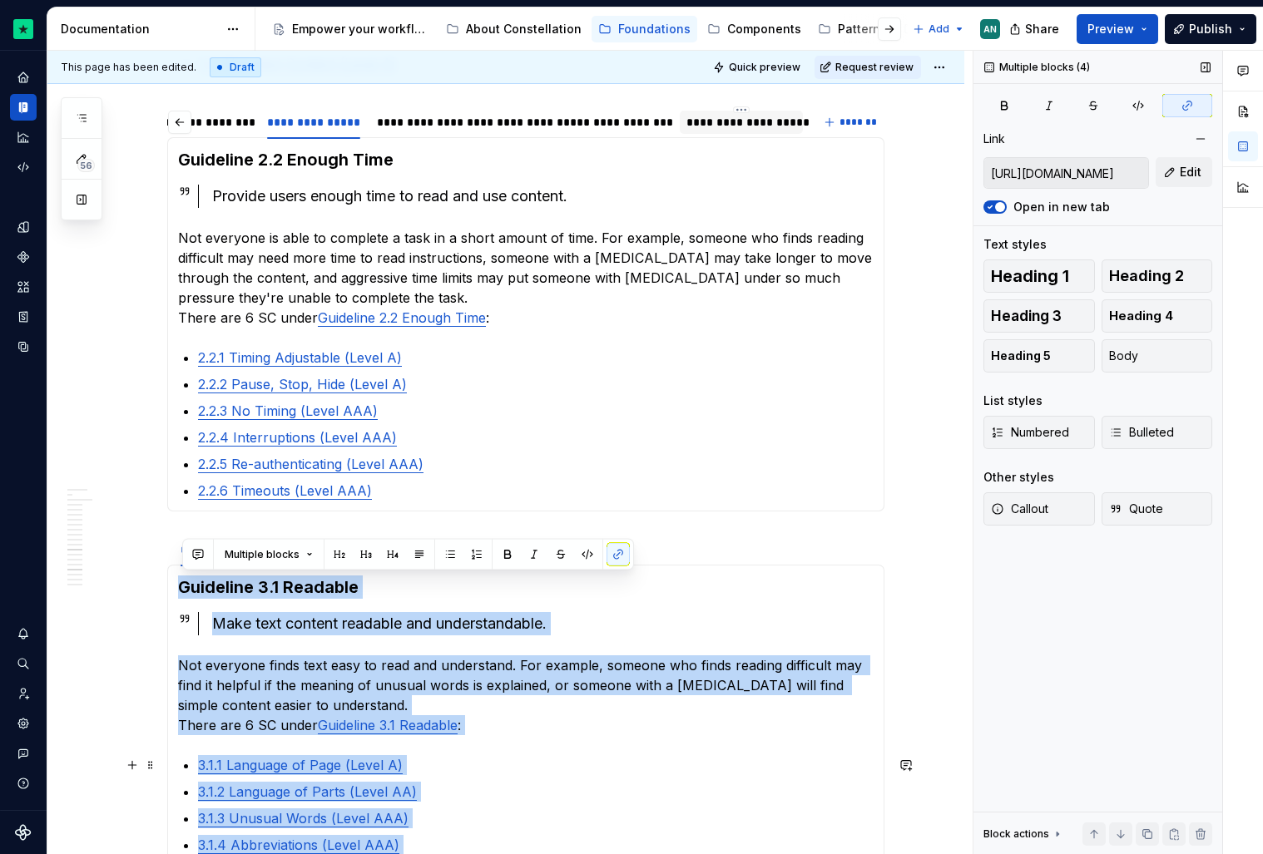
scroll to position [2673, 0]
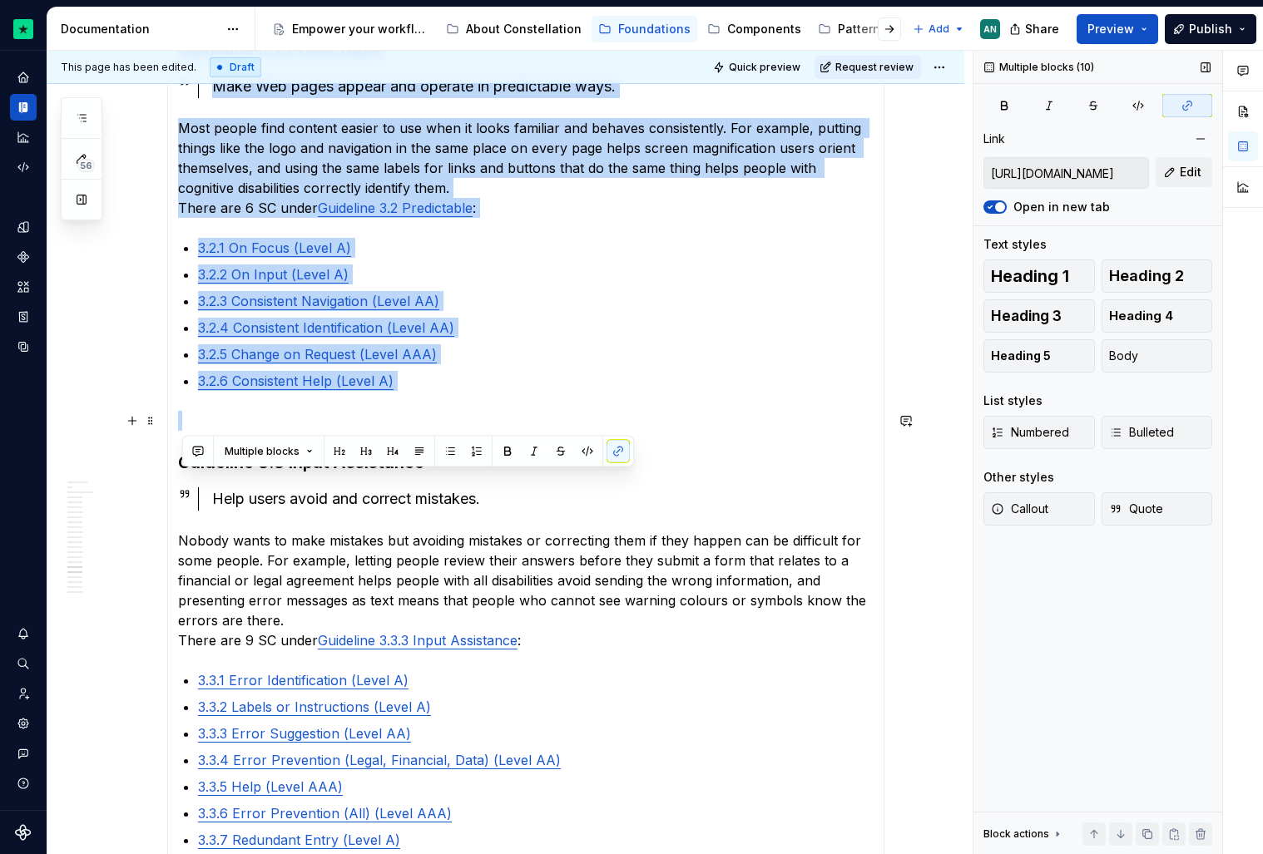
drag, startPoint x: 182, startPoint y: 590, endPoint x: 228, endPoint y: 393, distance: 202.4
click at [228, 392] on section-item-column "Guideline 3.1 Readable Make text content readable and understandable. Not every…" at bounding box center [526, 275] width 696 height 1258
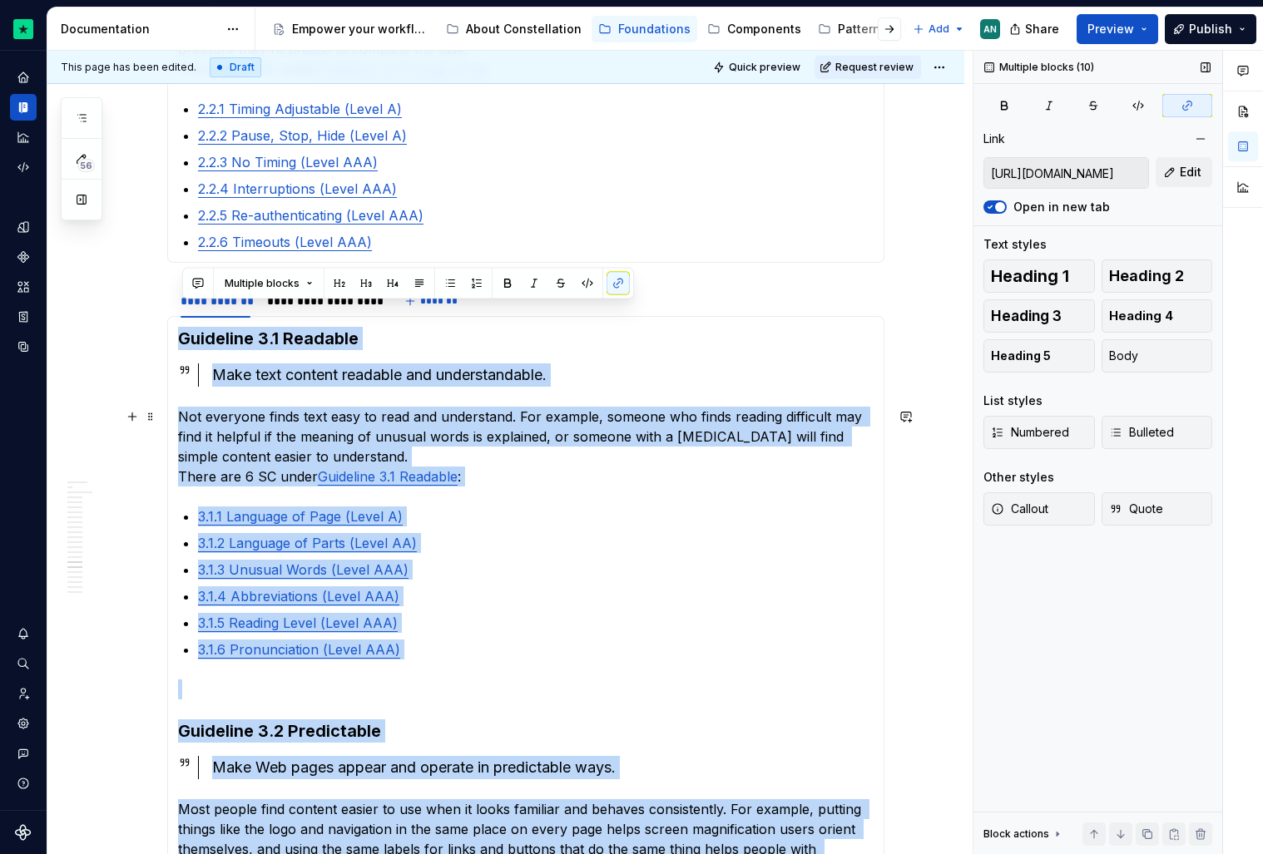
scroll to position [1991, 0]
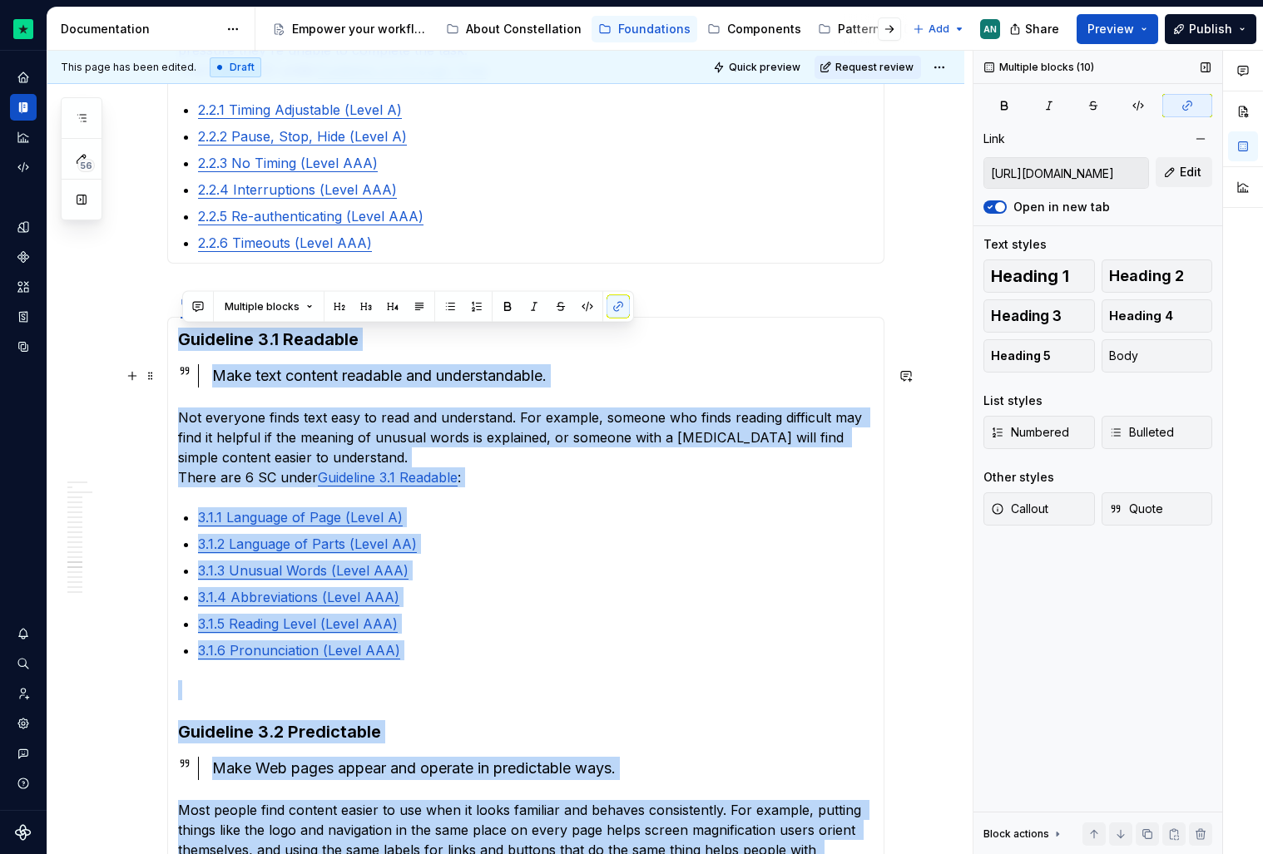
click at [245, 387] on div "Make text content readable and understandable." at bounding box center [542, 375] width 661 height 23
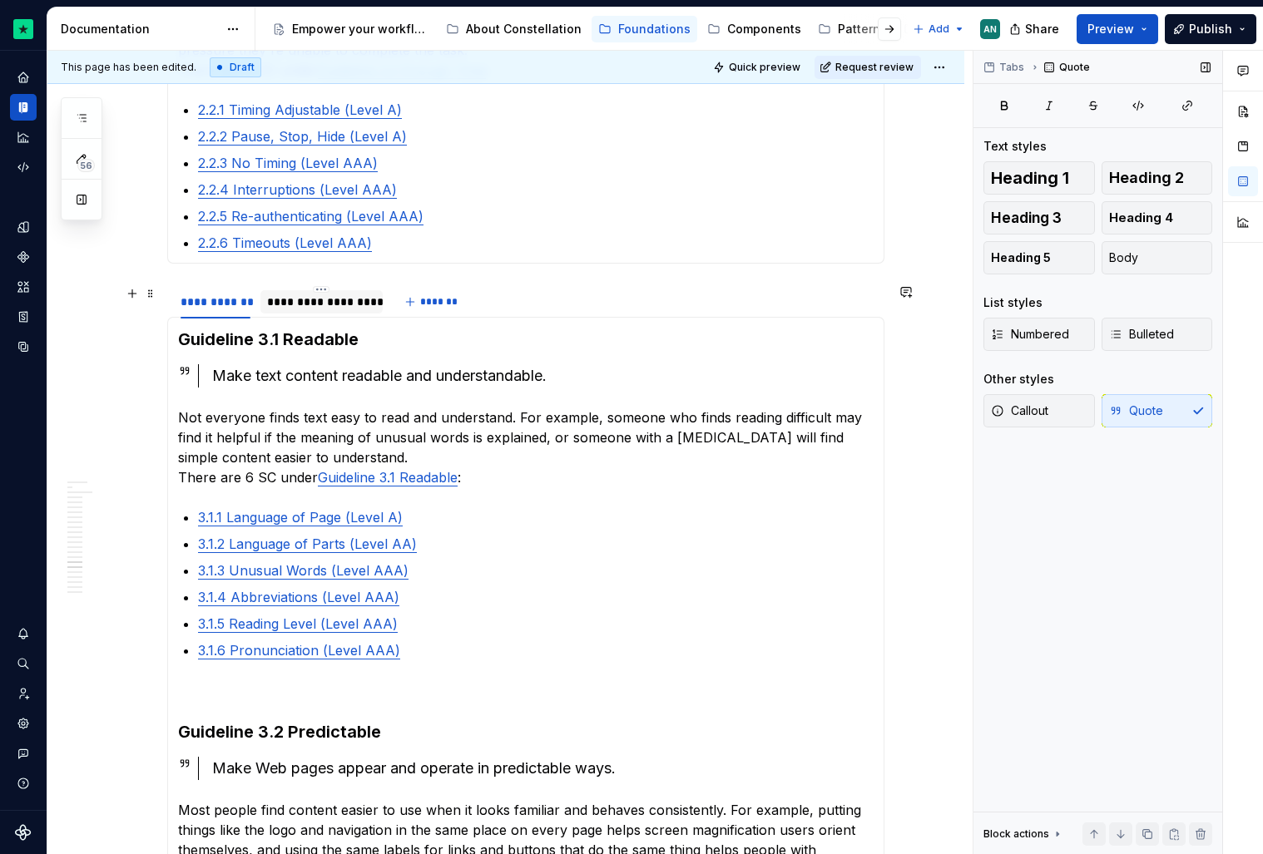
click at [334, 301] on div "**********" at bounding box center [321, 302] width 109 height 17
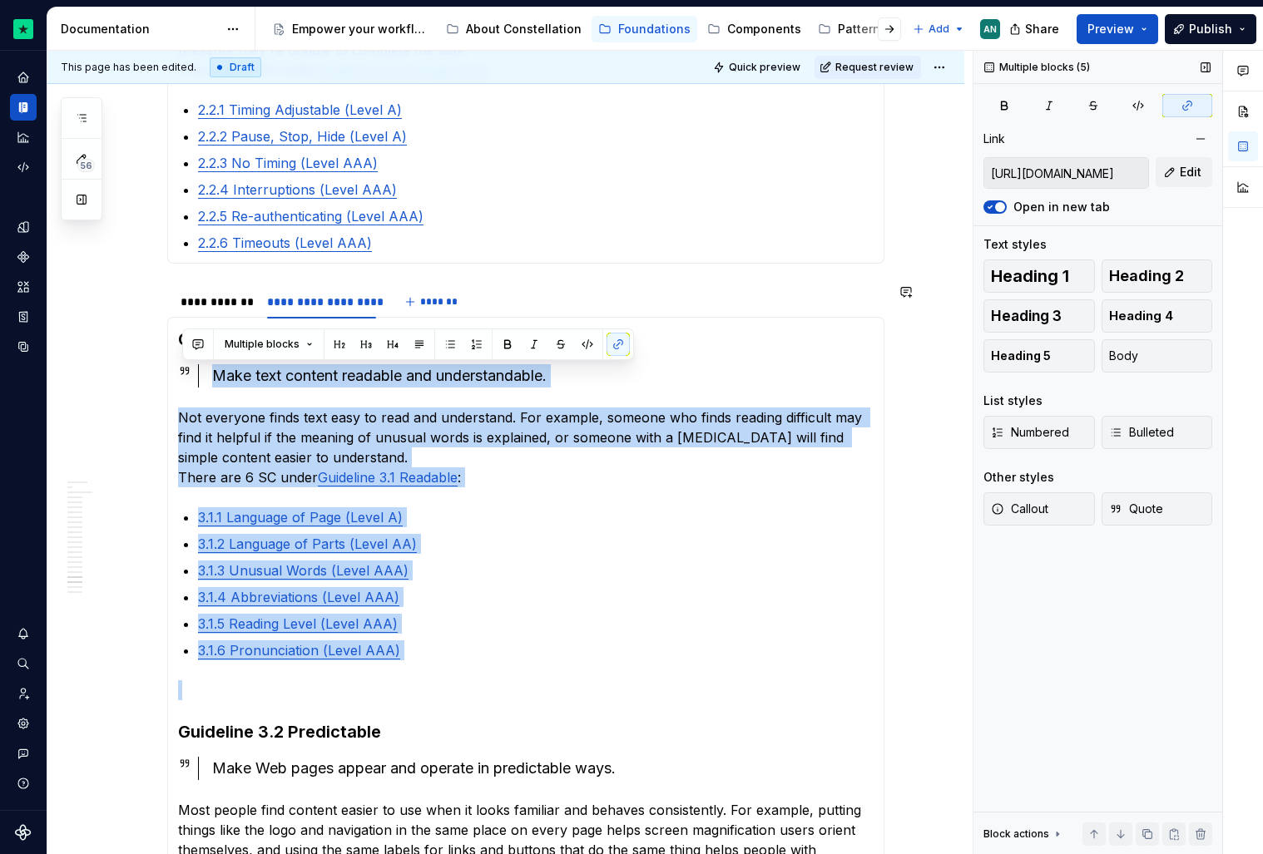
drag, startPoint x: 181, startPoint y: 738, endPoint x: 197, endPoint y: 359, distance: 379.7
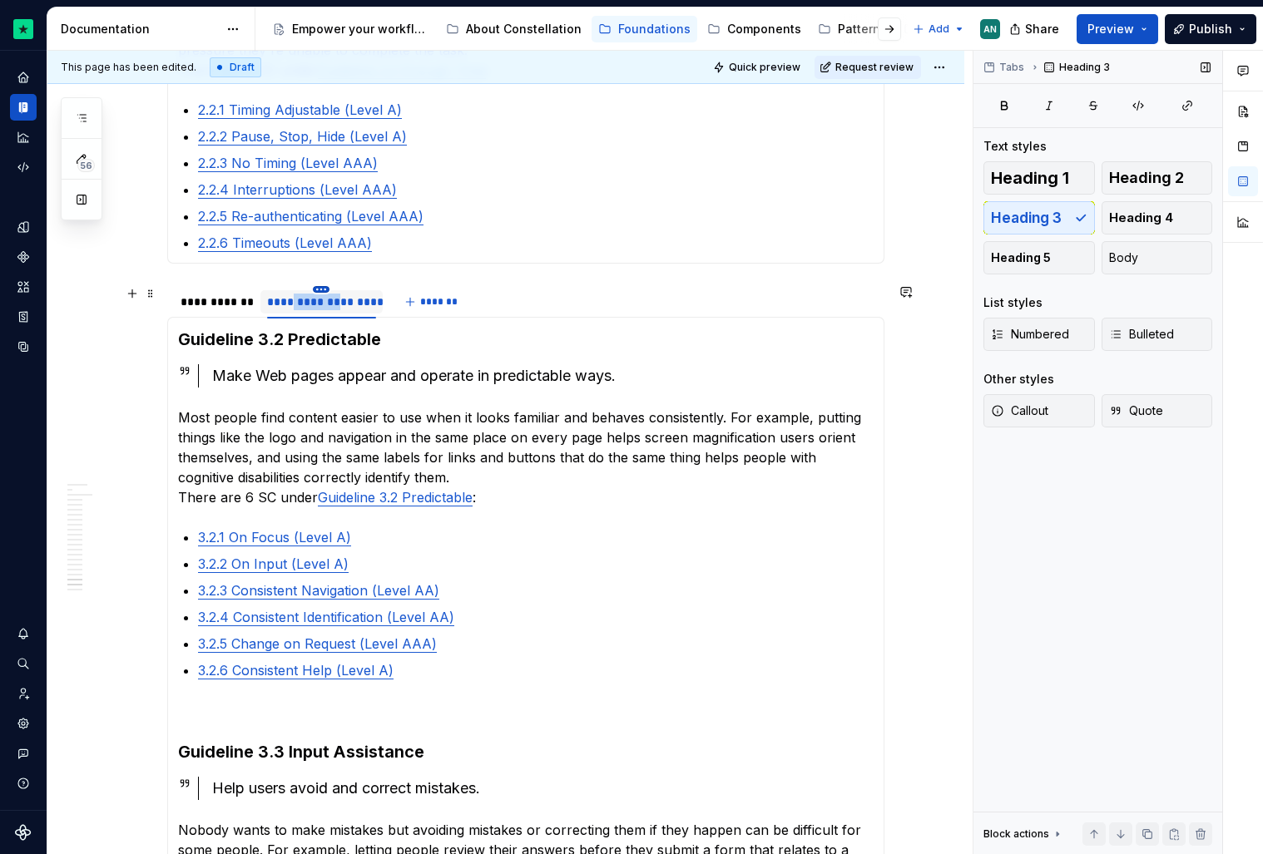
click at [324, 286] on html "Constellation Design System AN Dataset Default Documentation Accessibility guid…" at bounding box center [631, 427] width 1263 height 854
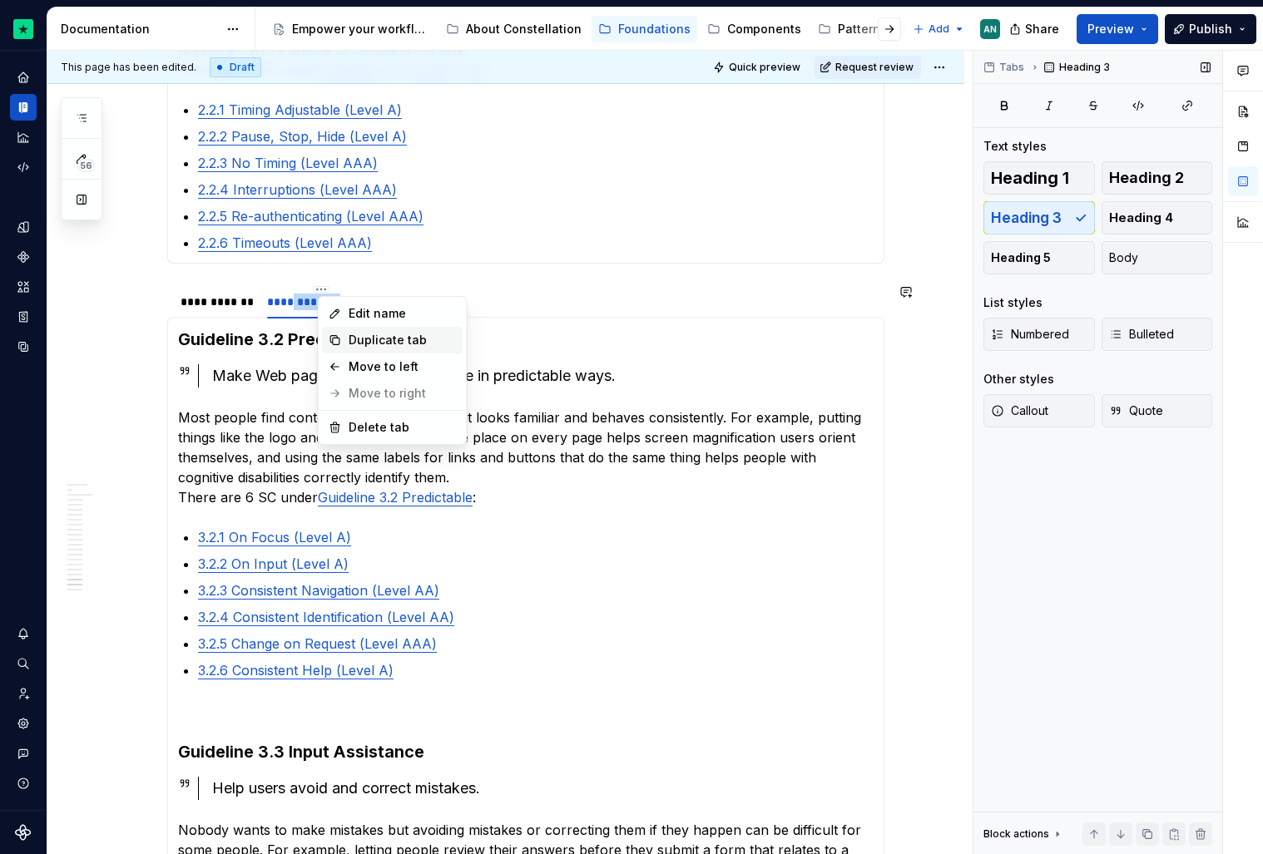
click at [369, 337] on div "Duplicate tab" at bounding box center [403, 340] width 108 height 17
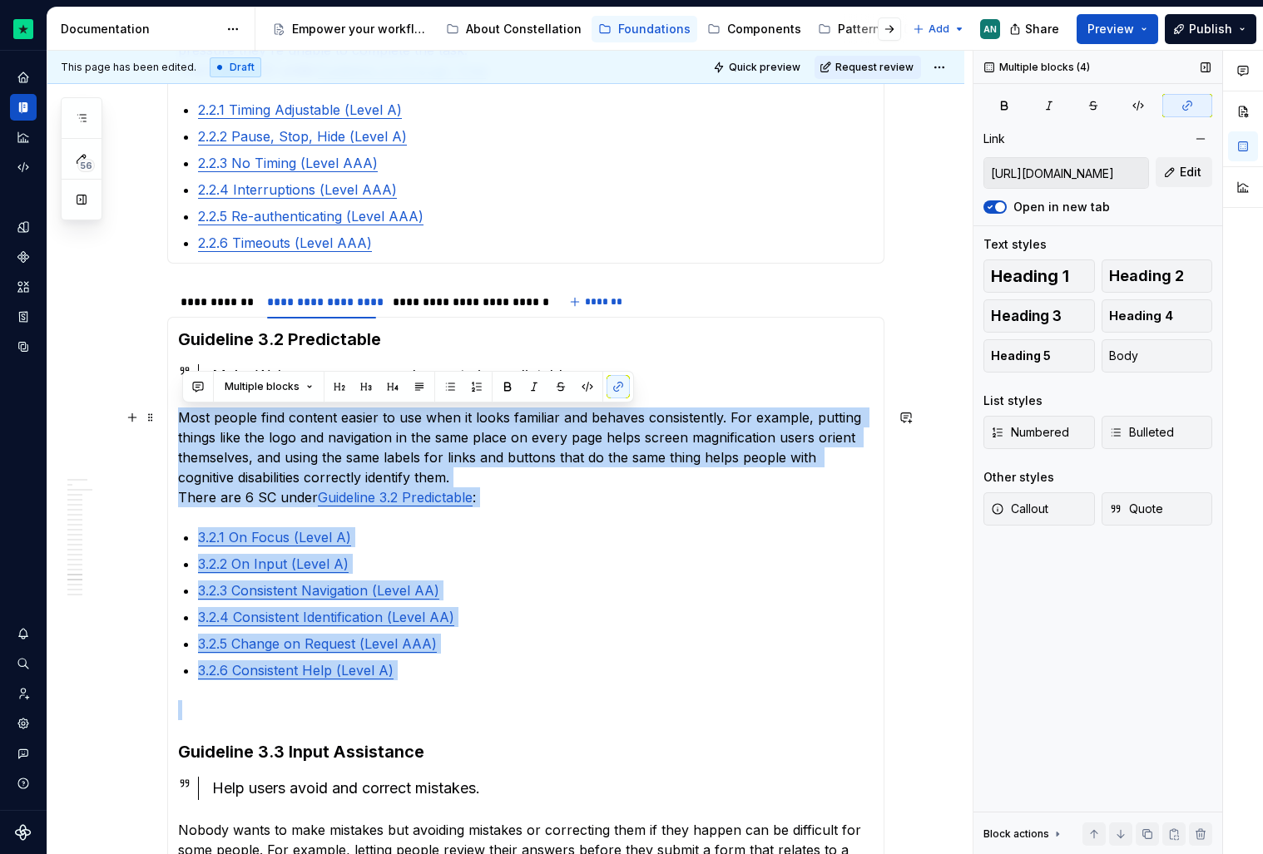
drag, startPoint x: 181, startPoint y: 751, endPoint x: 182, endPoint y: 408, distance: 343.6
click at [182, 408] on section-item-column "Guideline 3.2 Predictable Make Web pages appear and operate in predictable ways…" at bounding box center [526, 760] width 696 height 865
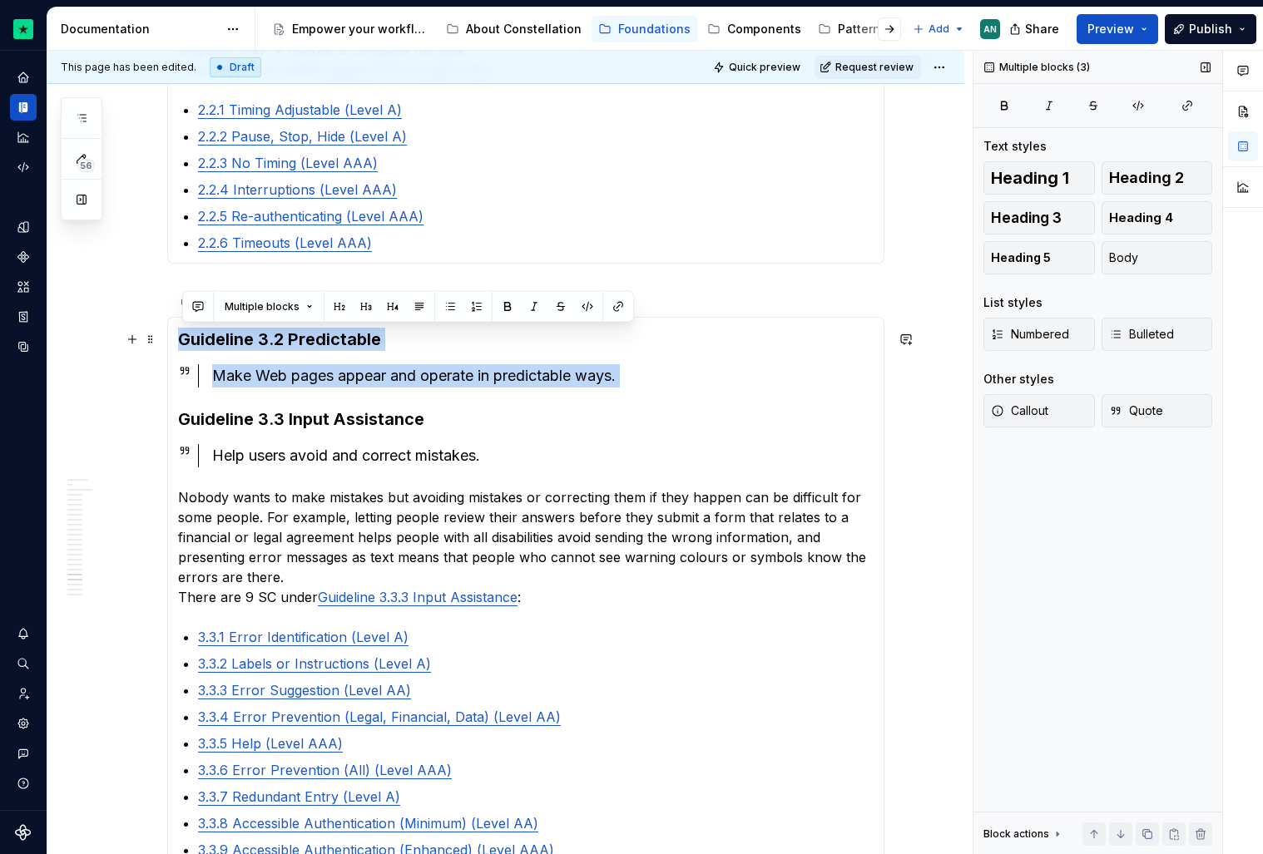
click at [184, 338] on h3 "Guideline 3.2 Predictable" at bounding box center [526, 339] width 696 height 23
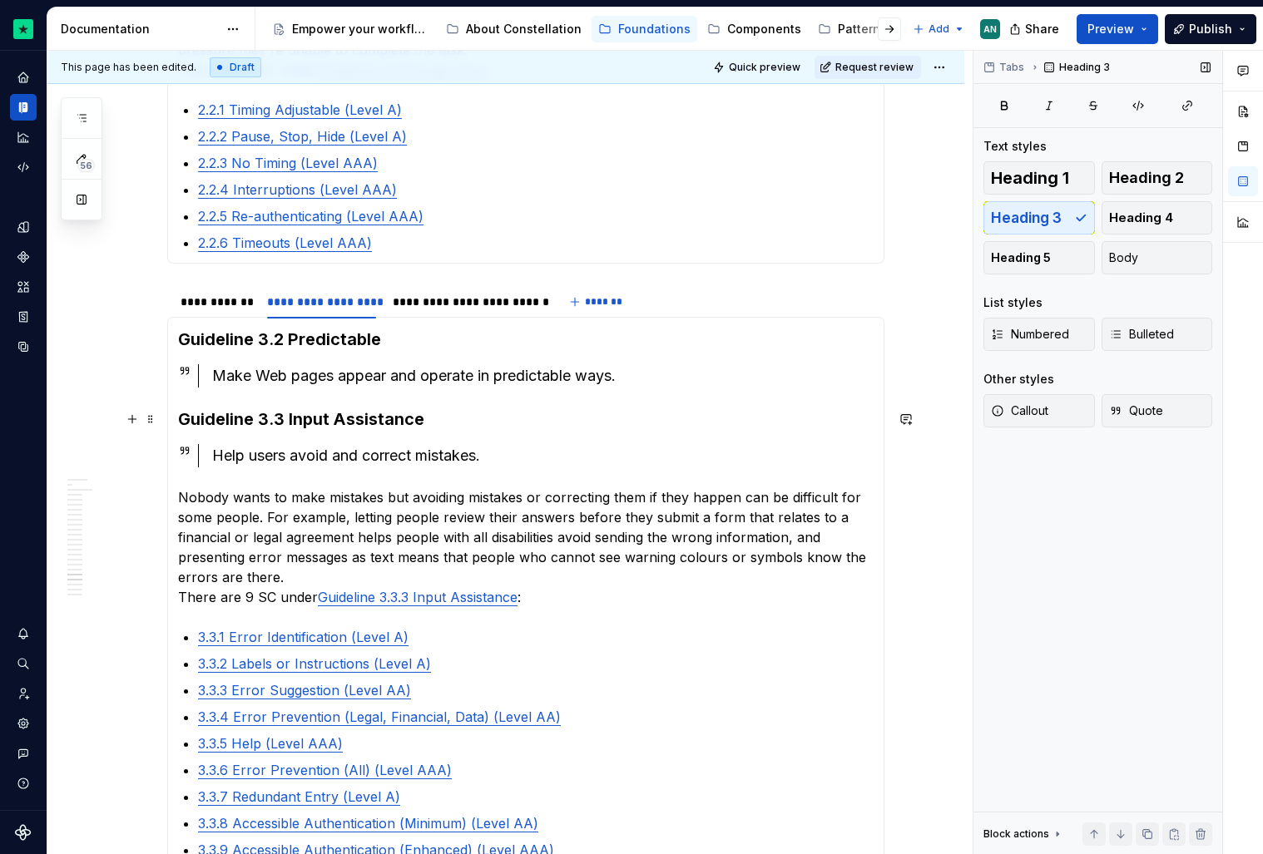
click at [423, 407] on section-item-column "Guideline 3.2 Predictable Make Web pages appear and operate in predictable ways…" at bounding box center [526, 594] width 696 height 532
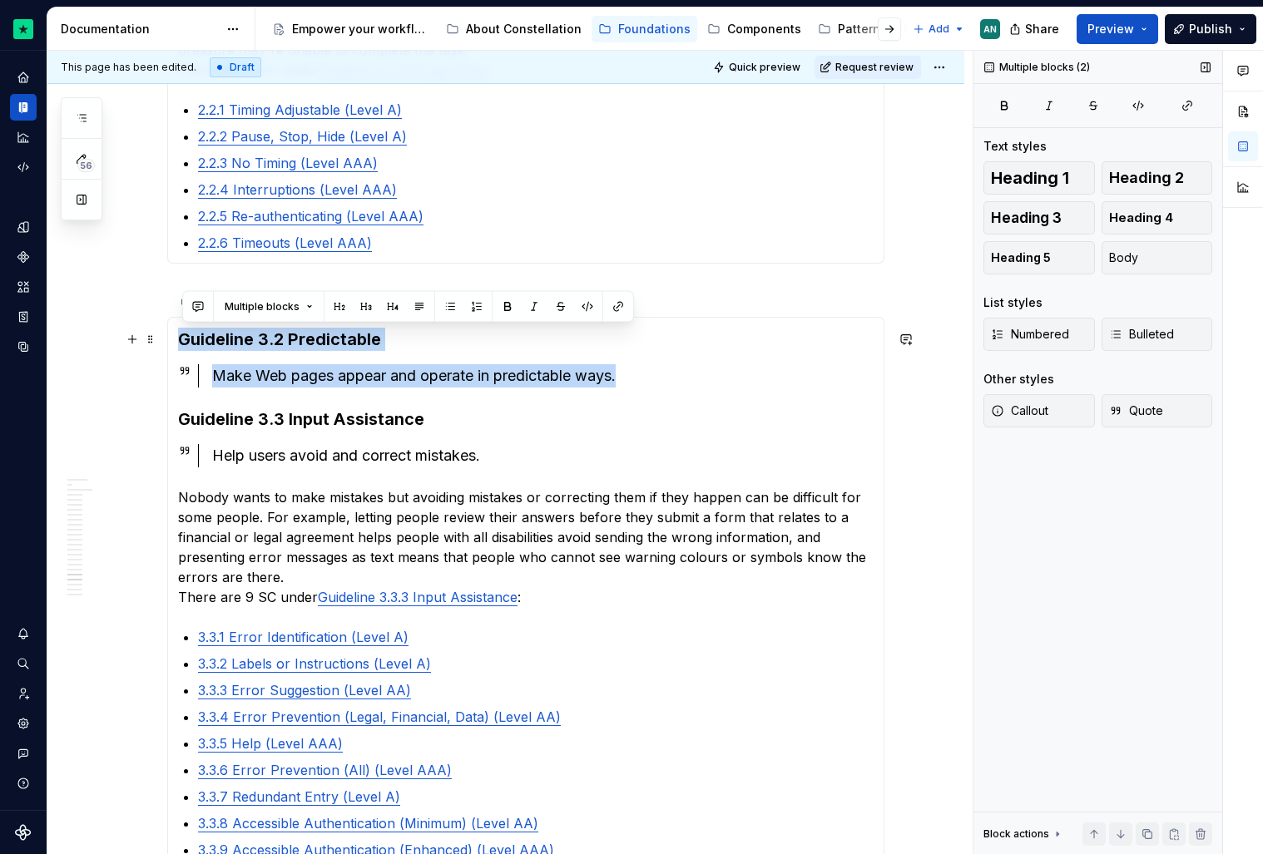
drag, startPoint x: 697, startPoint y: 382, endPoint x: 179, endPoint y: 331, distance: 520.8
click at [179, 331] on div "Guideline 3.1 Readable Make text content readable and understandable. Not every…" at bounding box center [525, 594] width 717 height 554
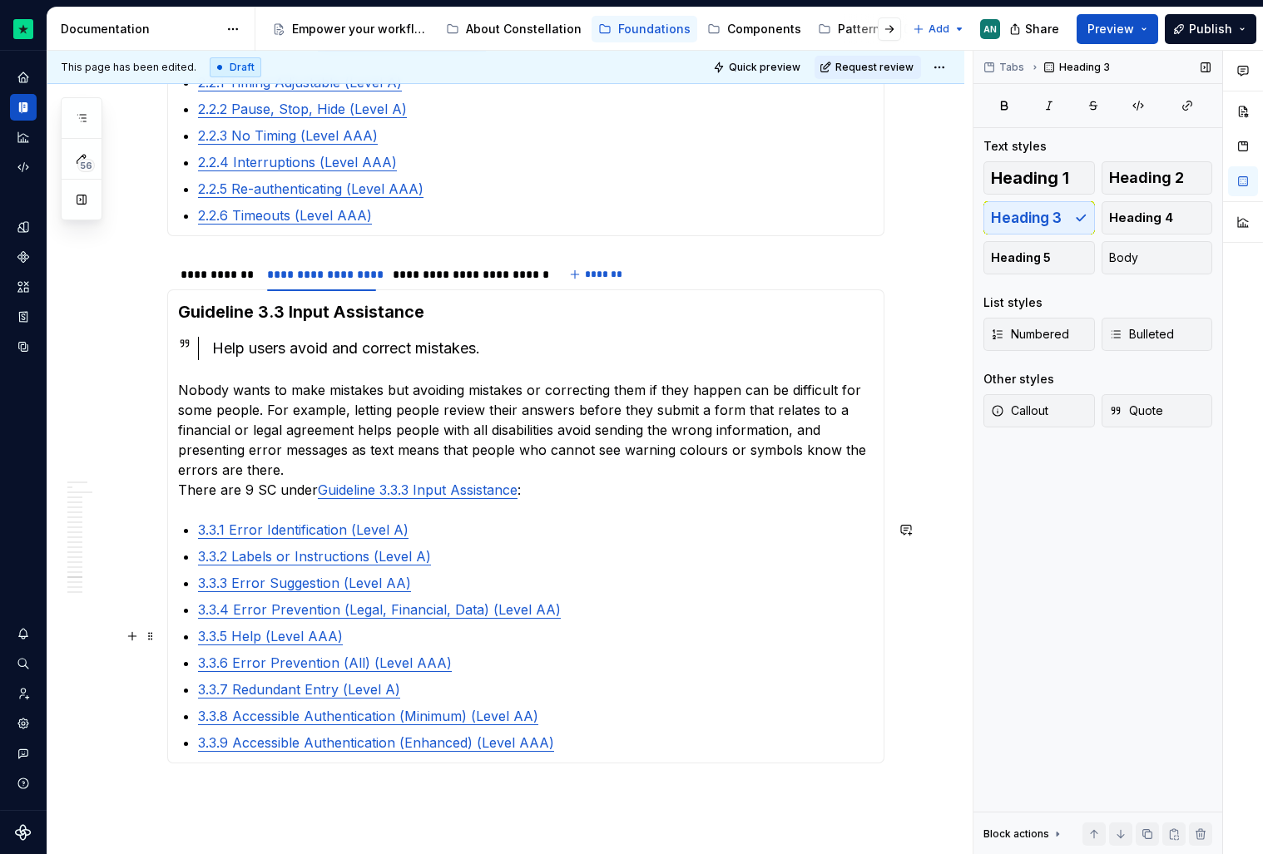
scroll to position [2017, 0]
drag, startPoint x: 299, startPoint y: 274, endPoint x: 464, endPoint y: 275, distance: 165.6
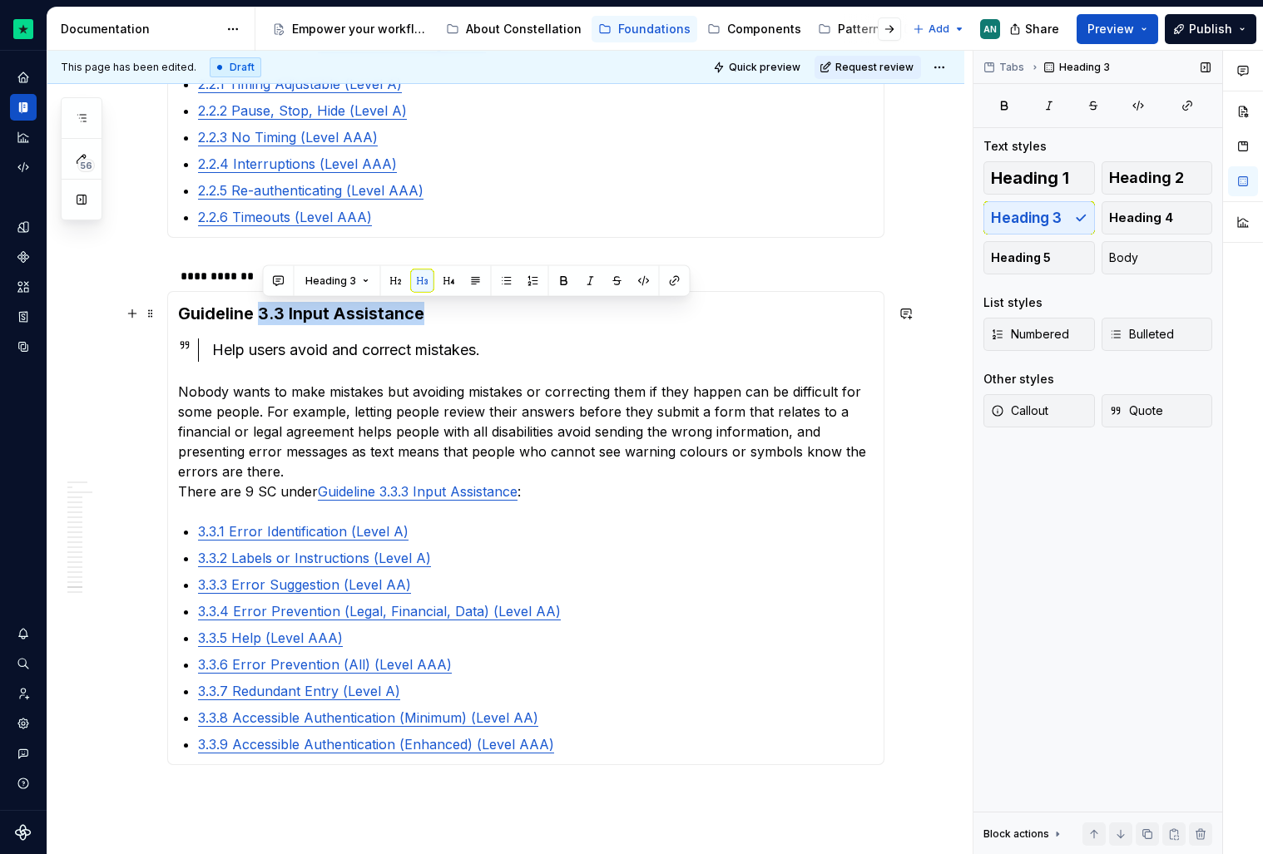
drag, startPoint x: 437, startPoint y: 306, endPoint x: 260, endPoint y: 309, distance: 176.4
click at [260, 309] on h3 "Guideline 3.3 Input Assistance" at bounding box center [526, 313] width 696 height 23
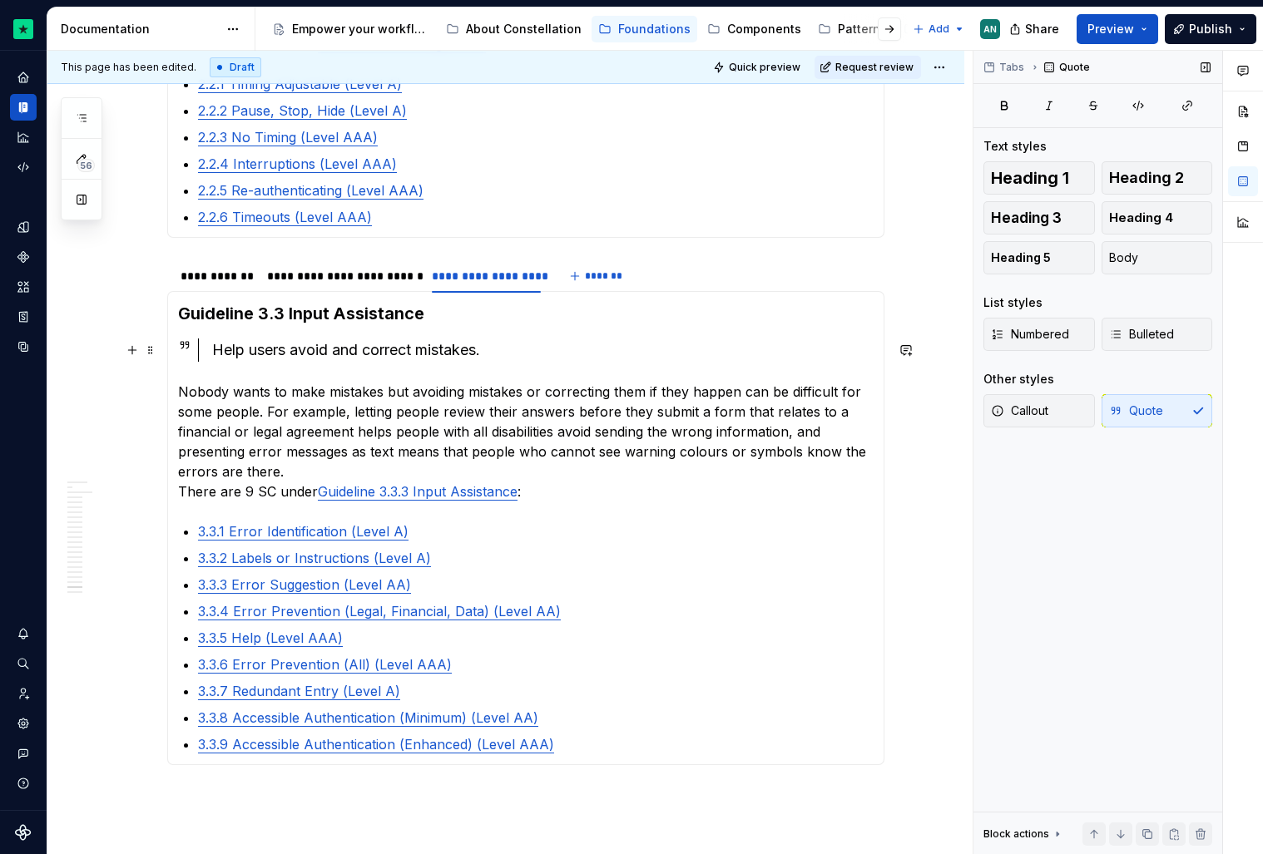
click at [504, 361] on div "Help users avoid and correct mistakes." at bounding box center [542, 350] width 661 height 23
click at [462, 282] on div "**********" at bounding box center [486, 276] width 109 height 17
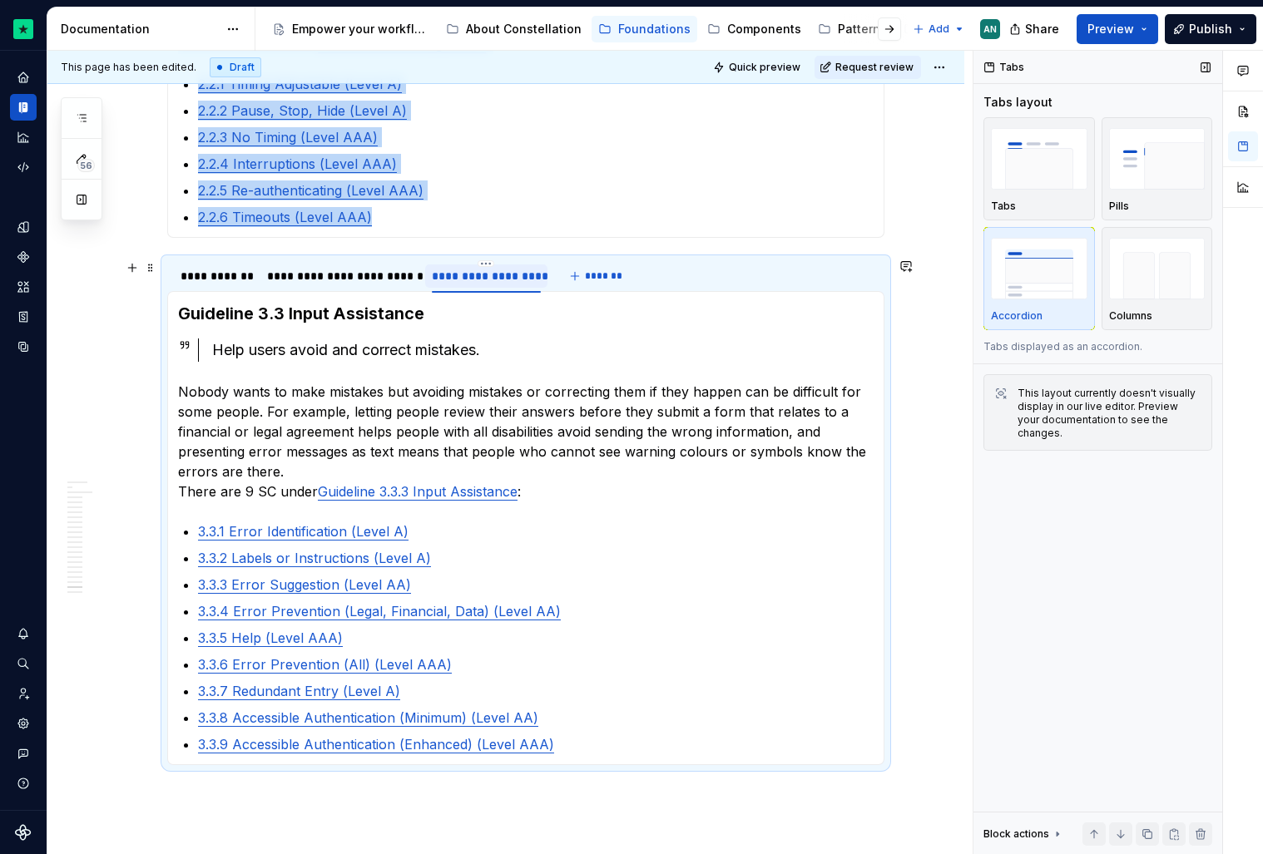
click at [462, 282] on div "**********" at bounding box center [486, 276] width 109 height 17
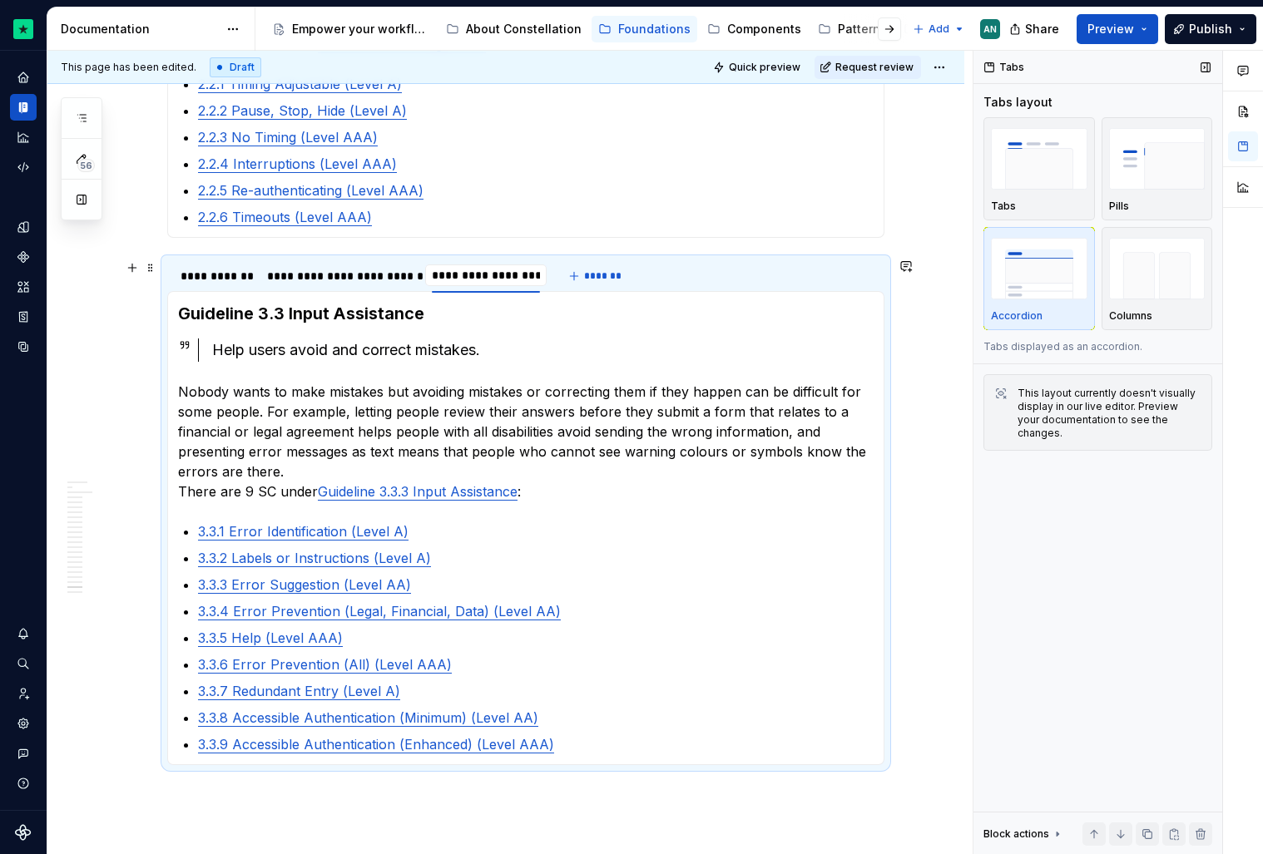
scroll to position [0, 1]
click at [370, 268] on div "**********" at bounding box center [341, 276] width 148 height 17
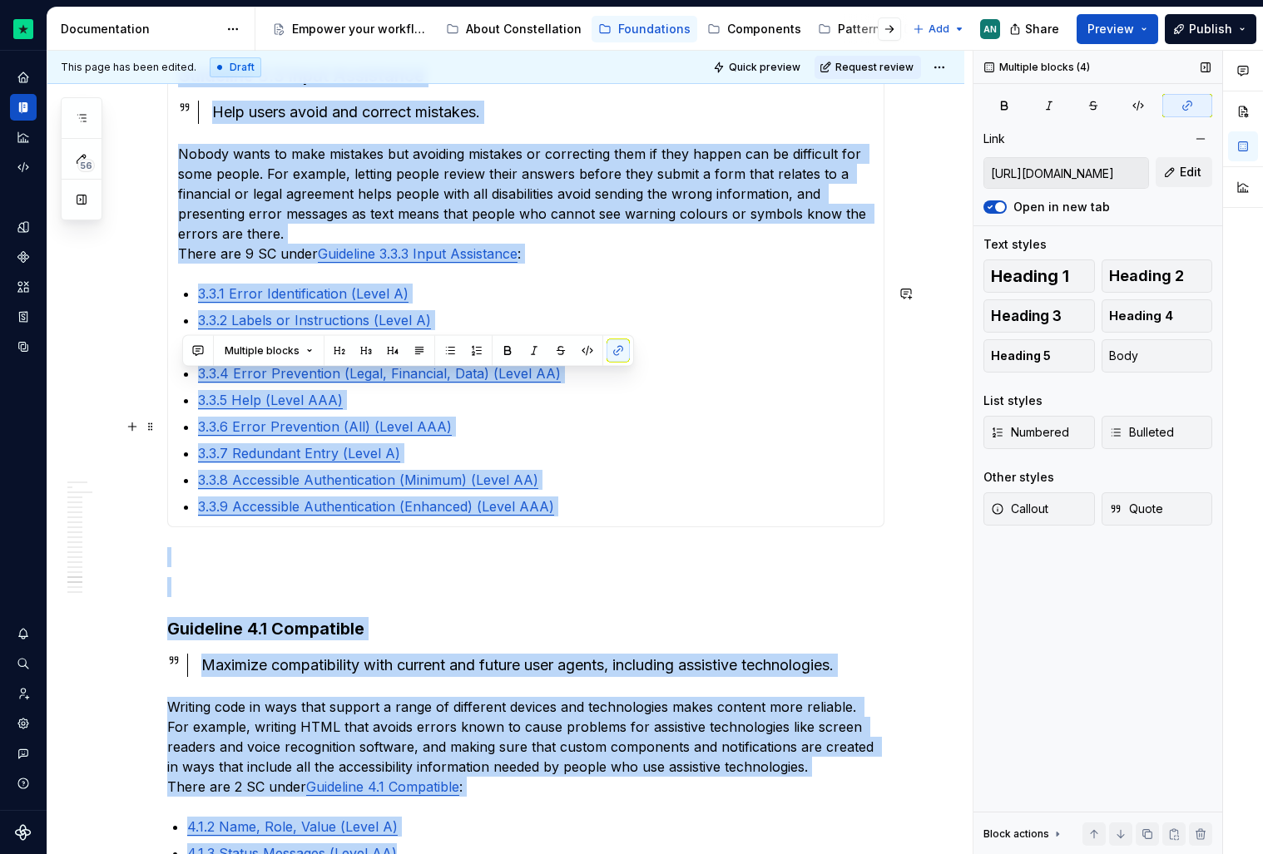
scroll to position [2952, 0]
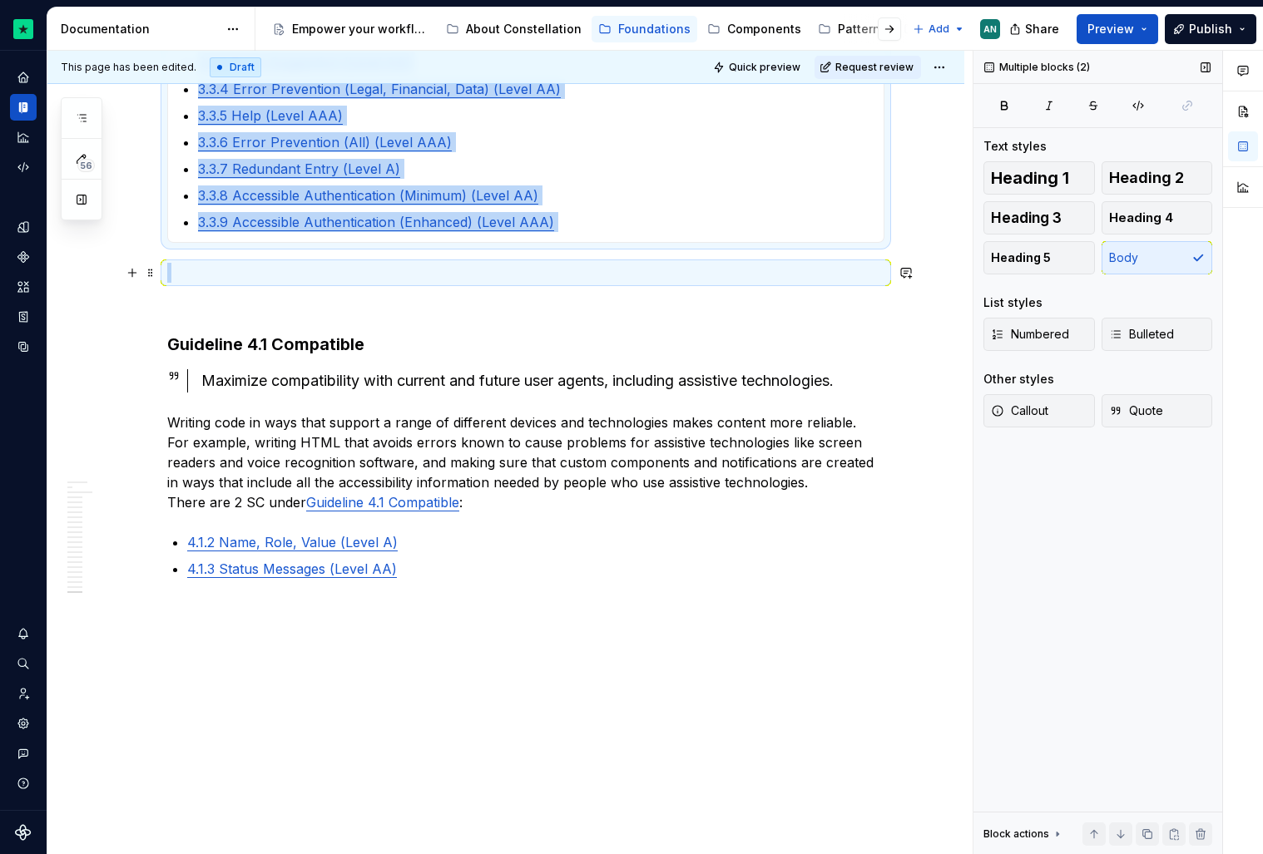
drag, startPoint x: 194, startPoint y: 687, endPoint x: 460, endPoint y: 269, distance: 496.0
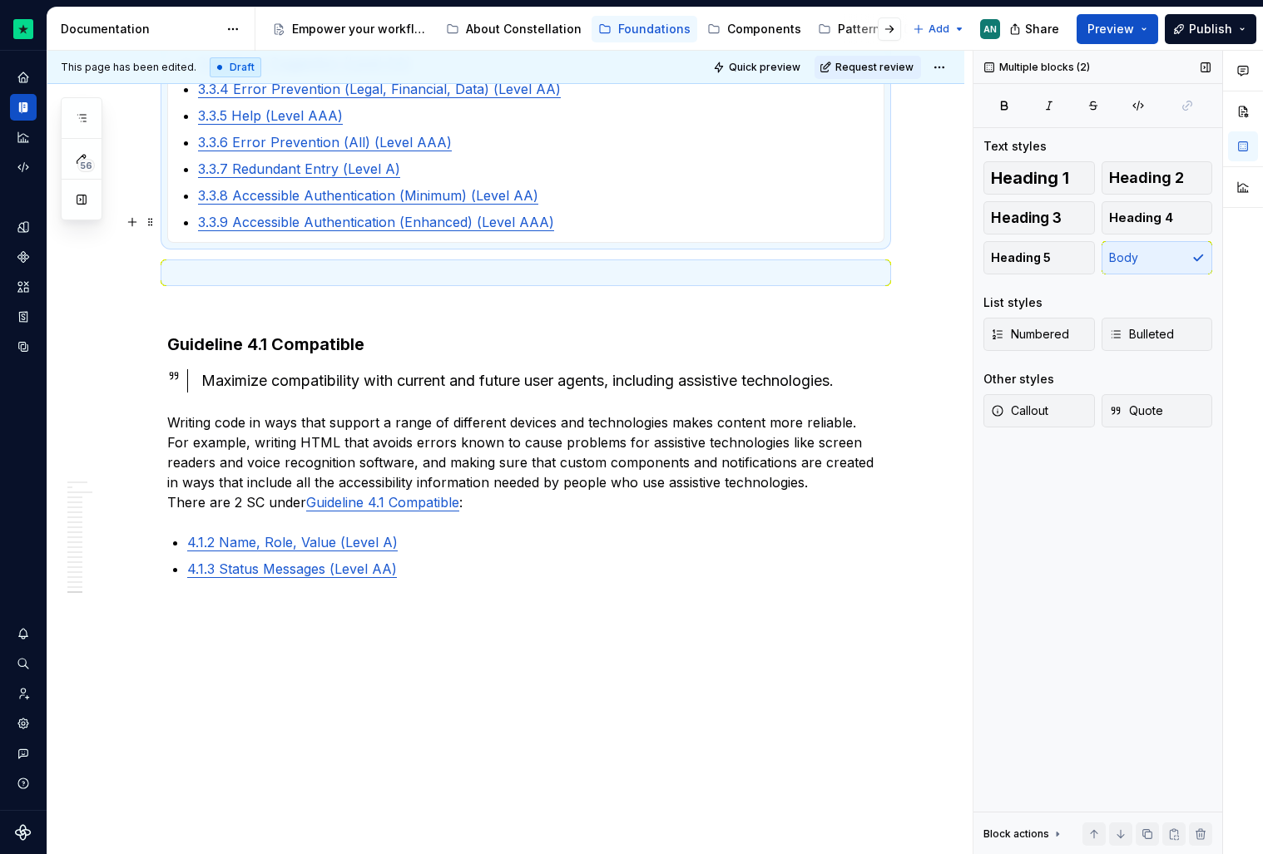
click at [577, 216] on p "3.3.9 Accessible Authentication (Enhanced) (Level AAA)" at bounding box center [536, 222] width 676 height 20
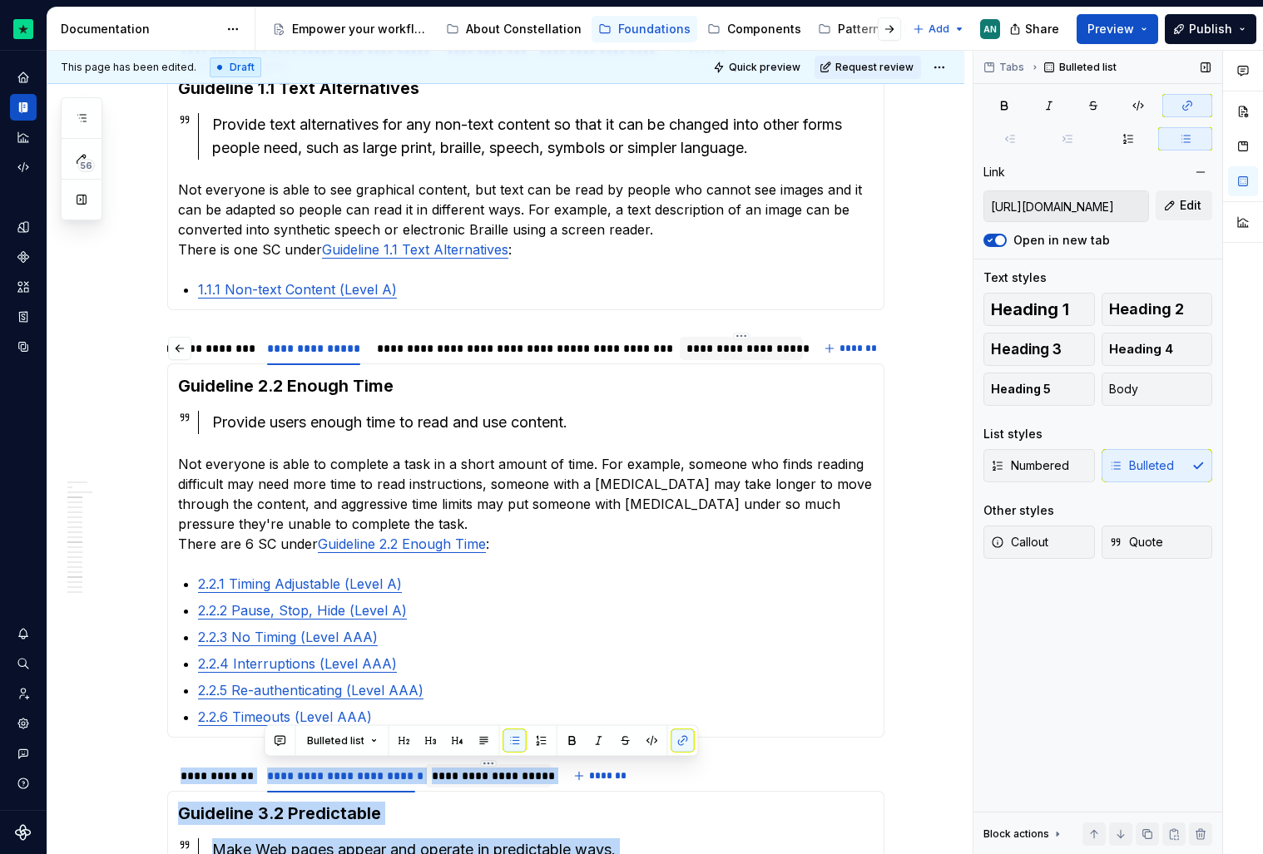
scroll to position [2365, 0]
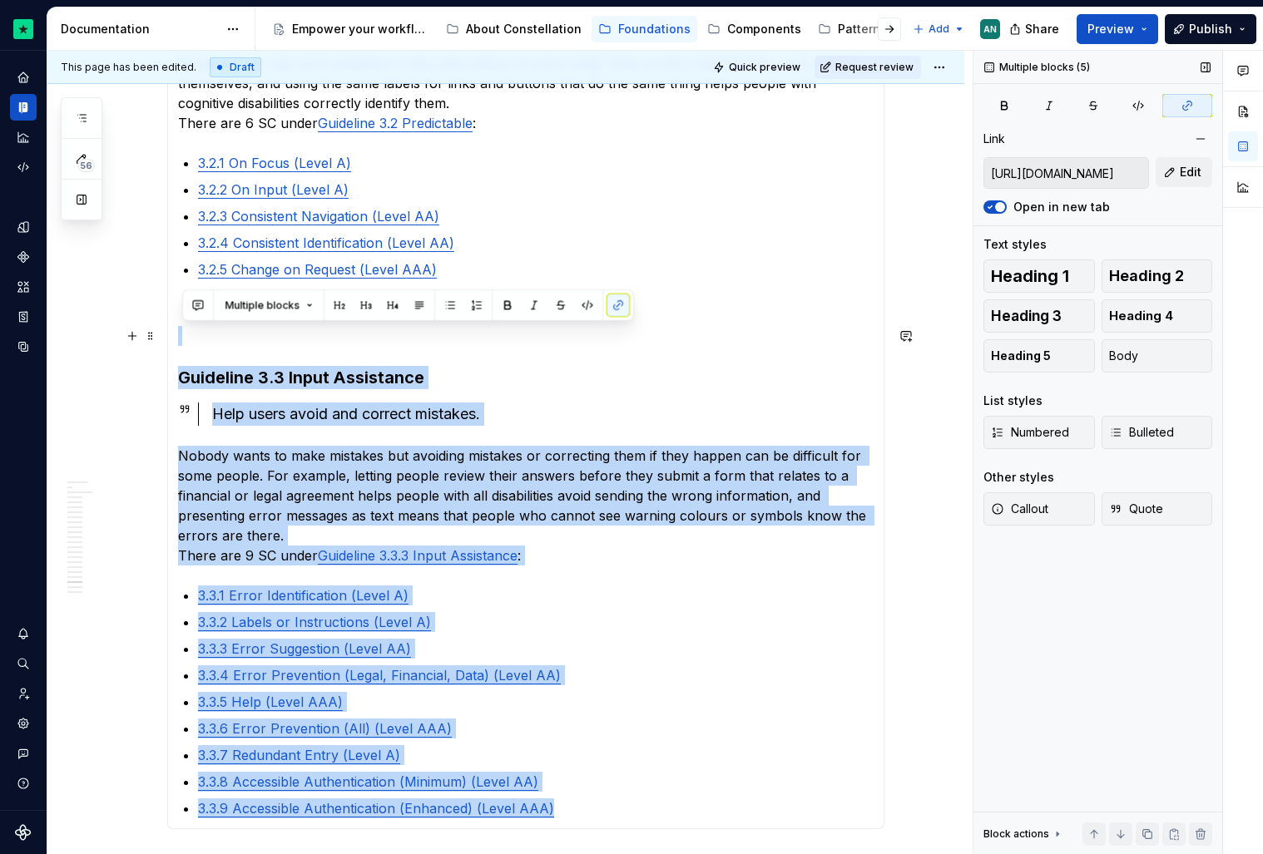
drag, startPoint x: 580, startPoint y: 229, endPoint x: 194, endPoint y: 324, distance: 397.7
click at [194, 324] on section-item-column "Guideline 3.2 Predictable Make Web pages appear and operate in predictable ways…" at bounding box center [526, 385] width 696 height 865
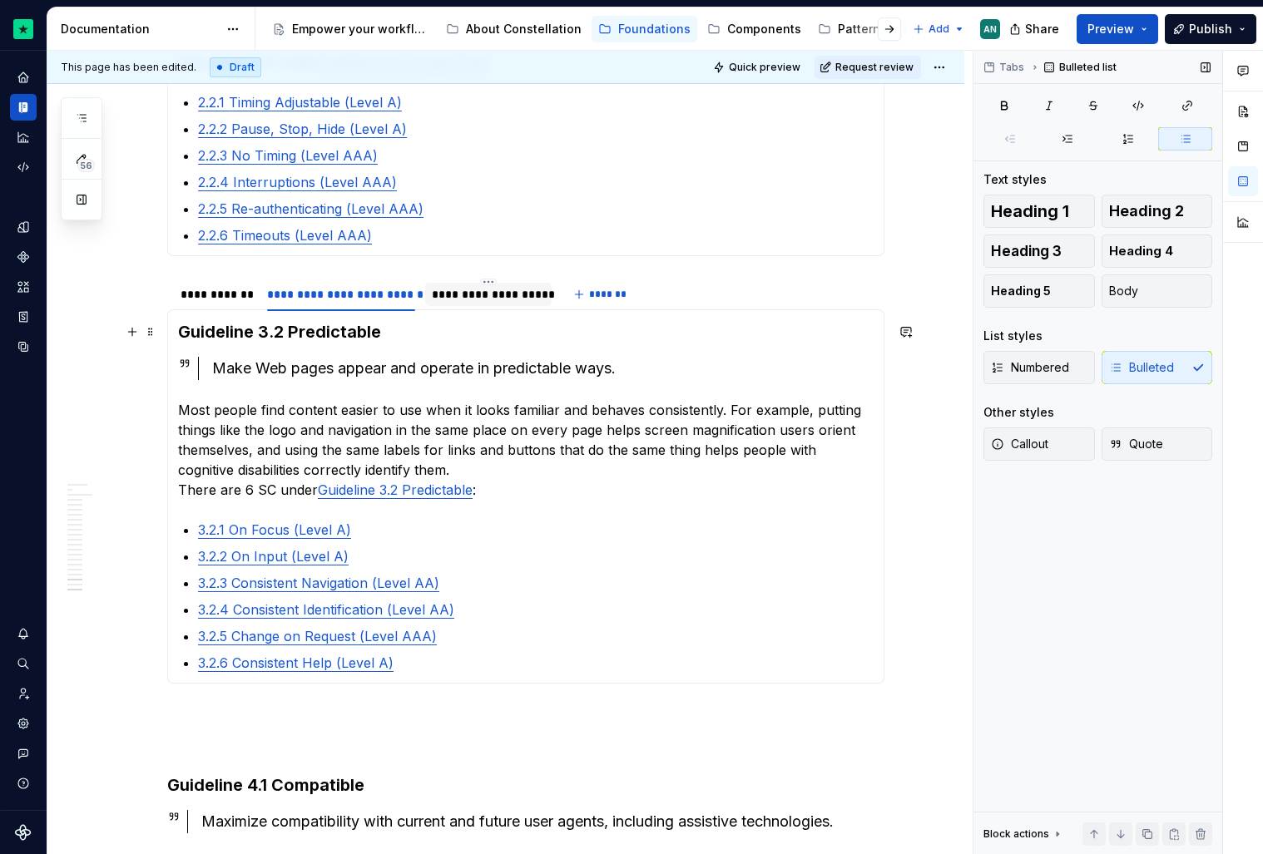
scroll to position [1973, 0]
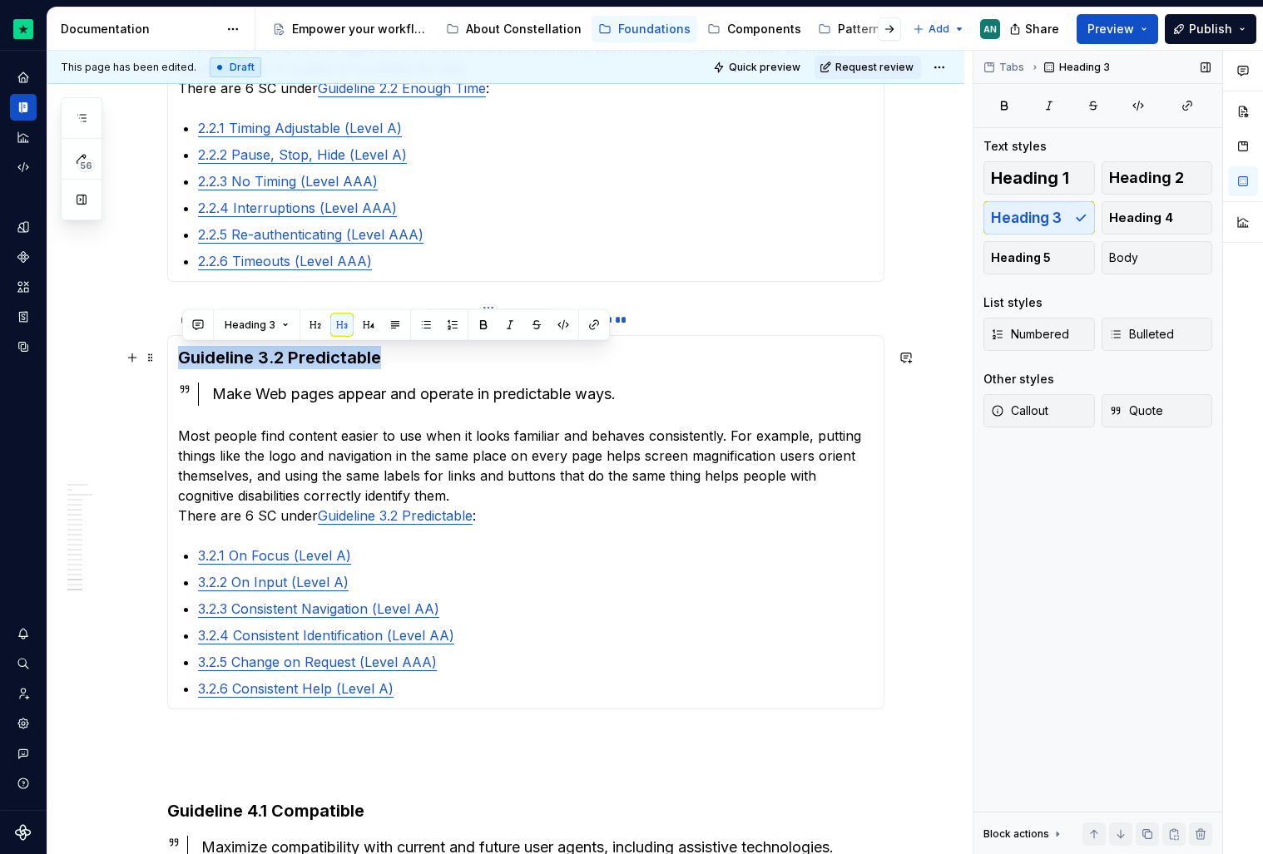
drag, startPoint x: 421, startPoint y: 357, endPoint x: 186, endPoint y: 355, distance: 235.4
click at [186, 355] on h3 "Guideline 3.2 Predictable" at bounding box center [526, 357] width 696 height 23
click at [524, 357] on h3 "Guideline 3.2 Predictable" at bounding box center [526, 357] width 696 height 23
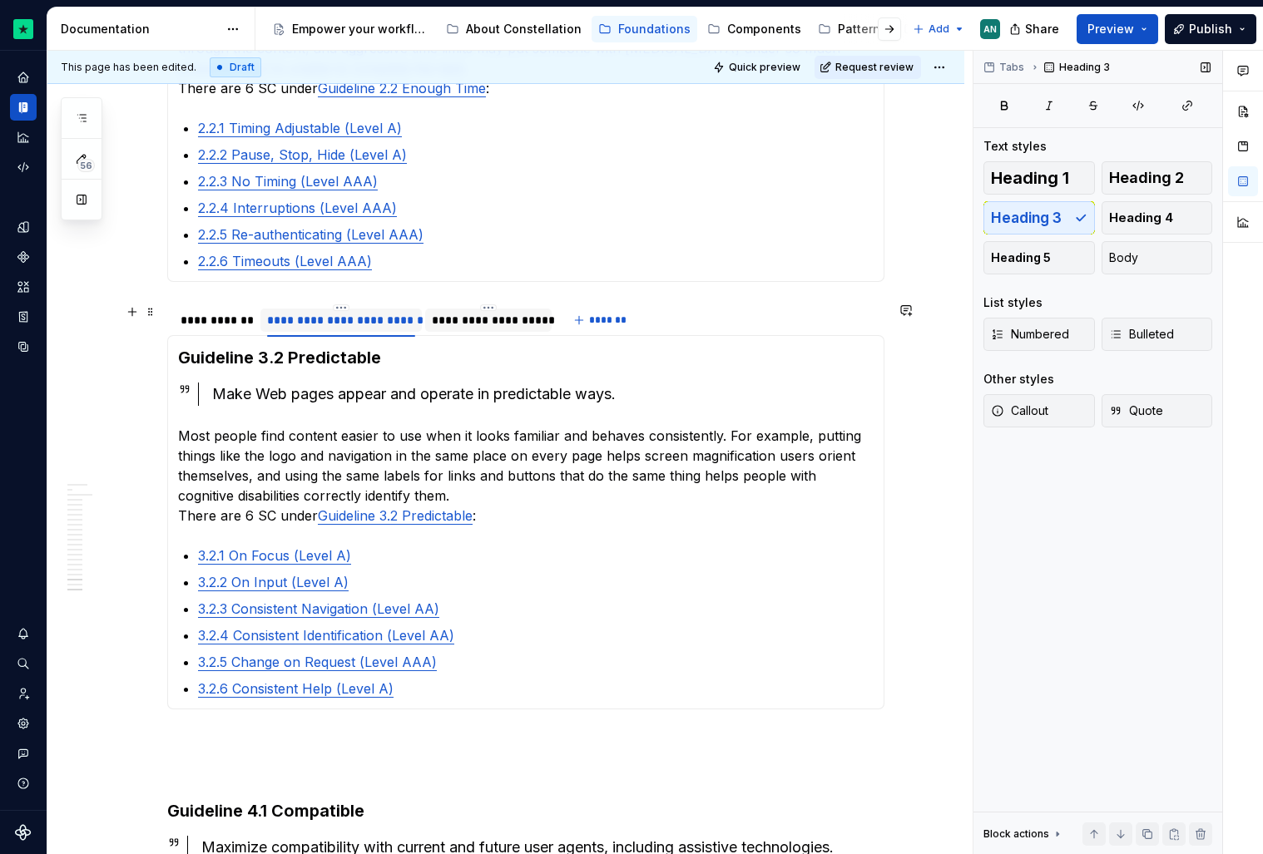
click at [356, 318] on div "**********" at bounding box center [341, 320] width 148 height 17
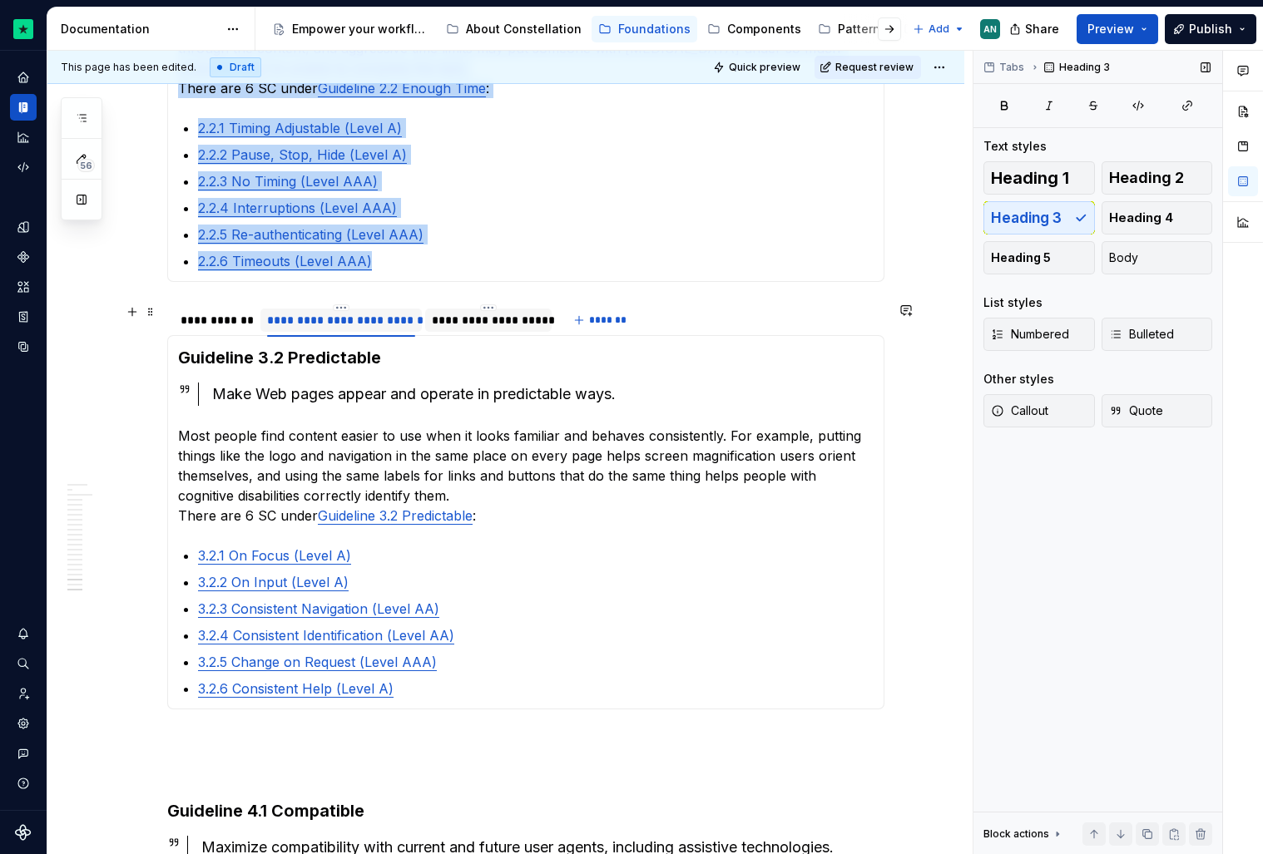
click at [356, 318] on div "**********" at bounding box center [341, 320] width 148 height 17
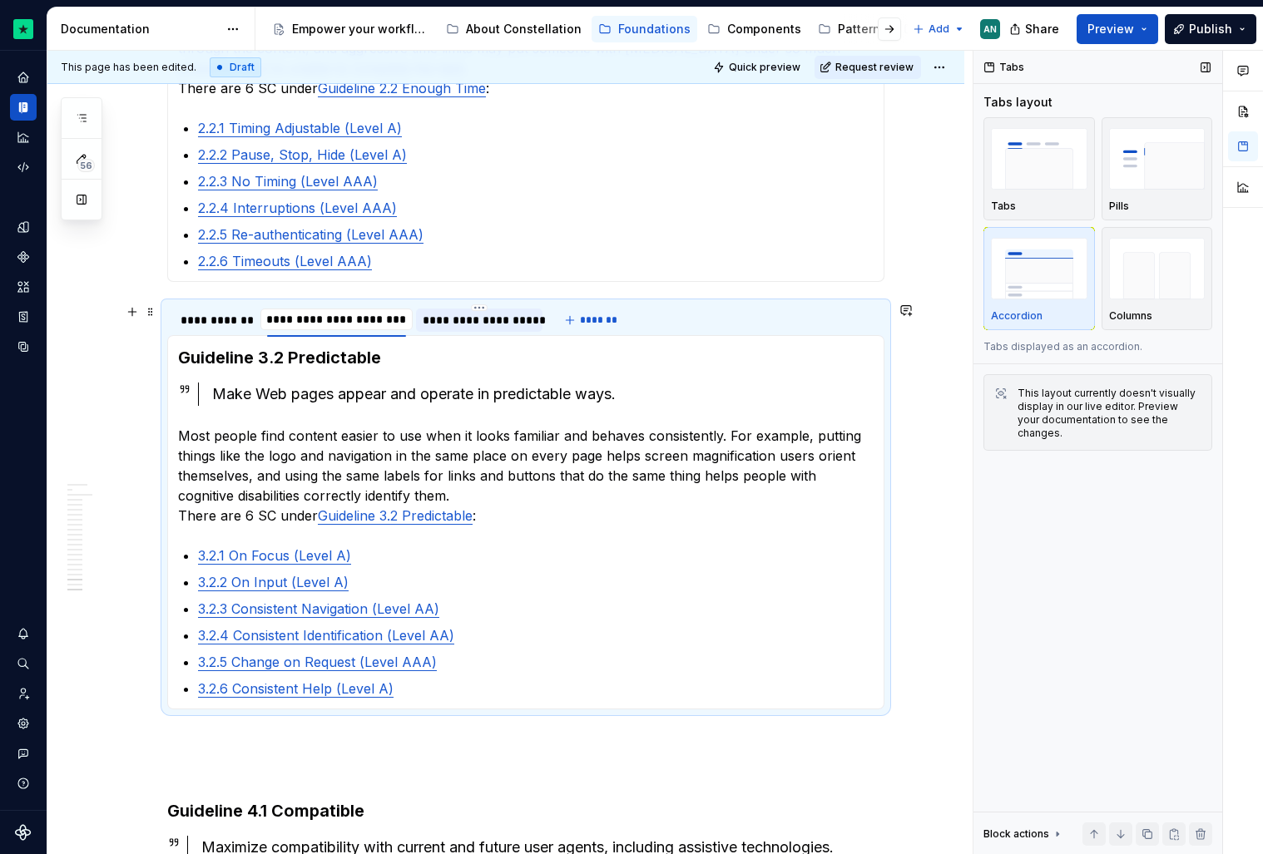
scroll to position [0, 0]
drag, startPoint x: 328, startPoint y: 320, endPoint x: 263, endPoint y: 324, distance: 65.0
click at [263, 324] on div "**********" at bounding box center [358, 325] width 382 height 42
click at [552, 342] on div "Guideline 3.1 Readable Make text content readable and understandable. Not every…" at bounding box center [525, 522] width 717 height 374
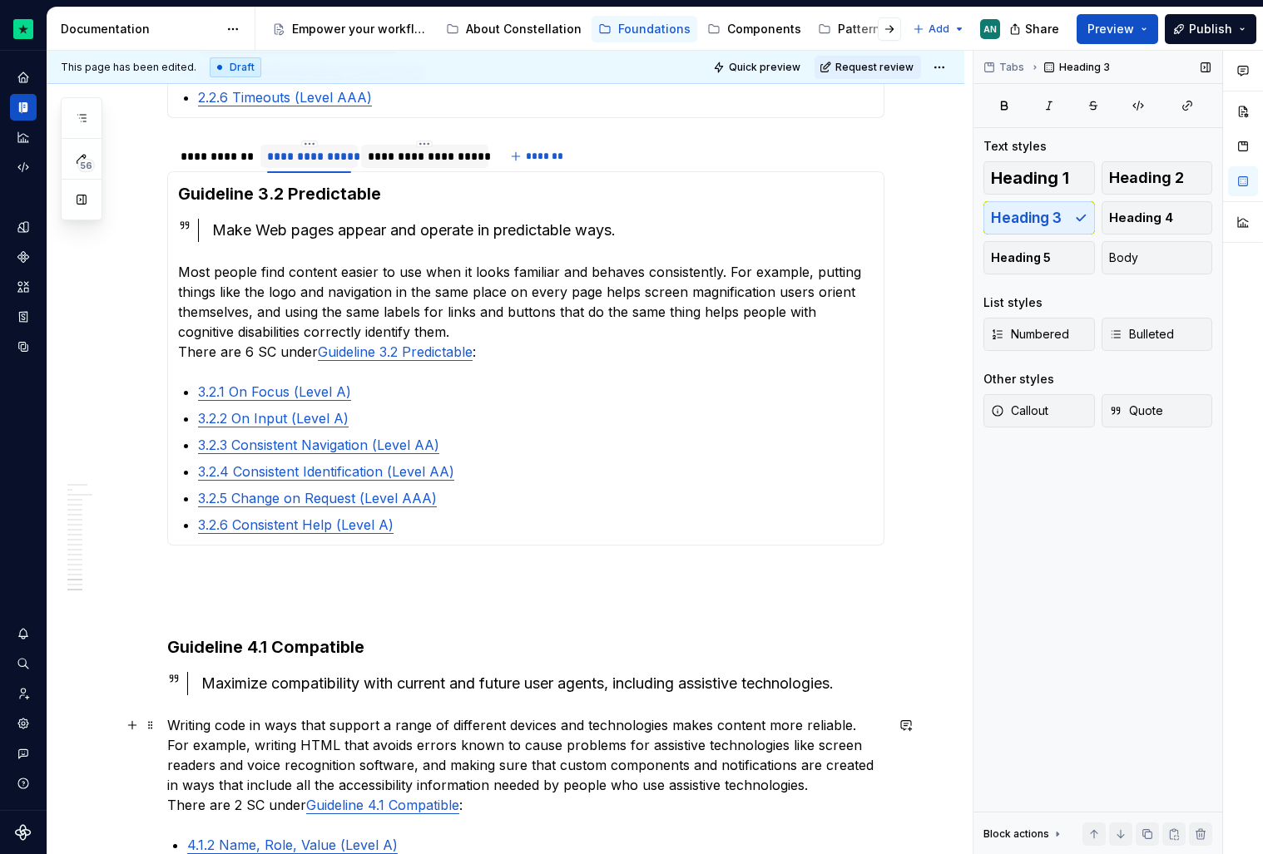
scroll to position [2176, 0]
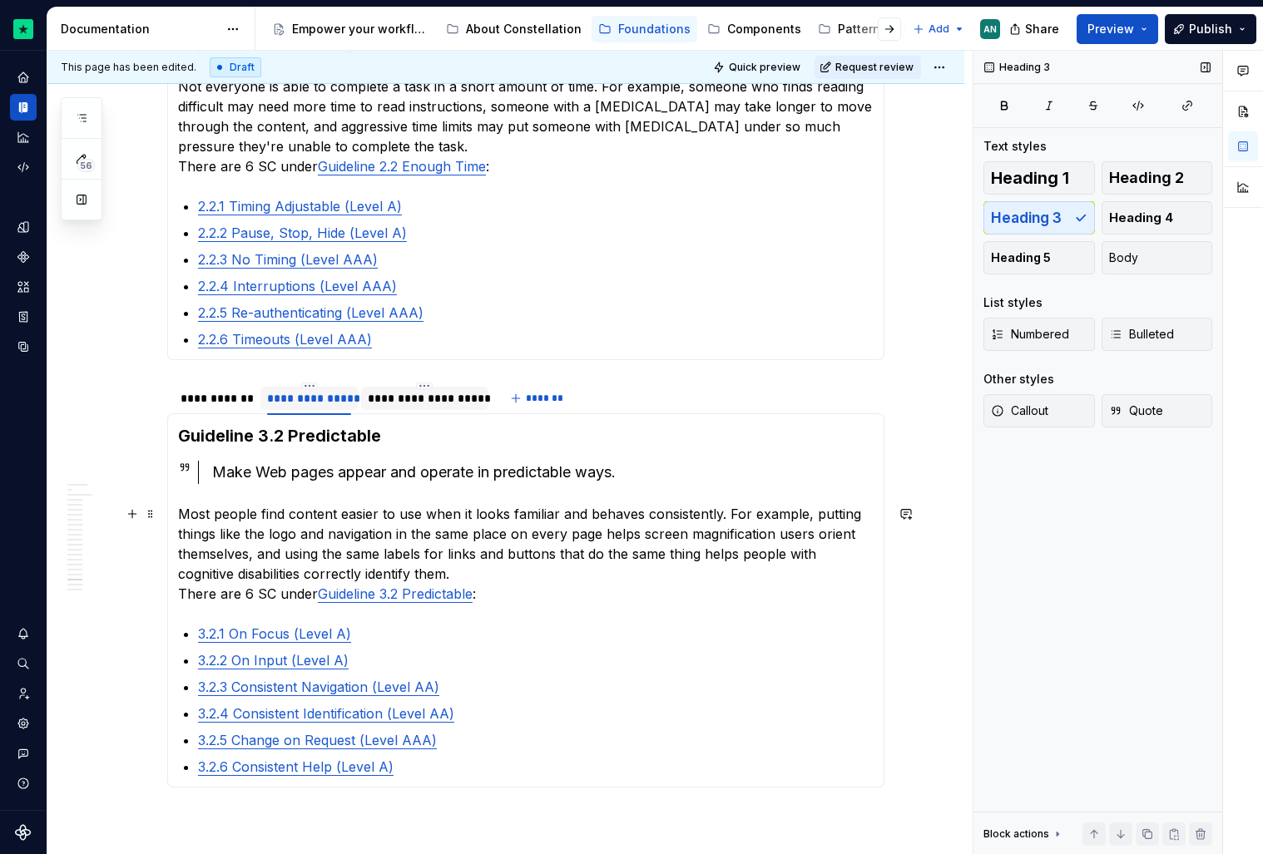
scroll to position [1884, 0]
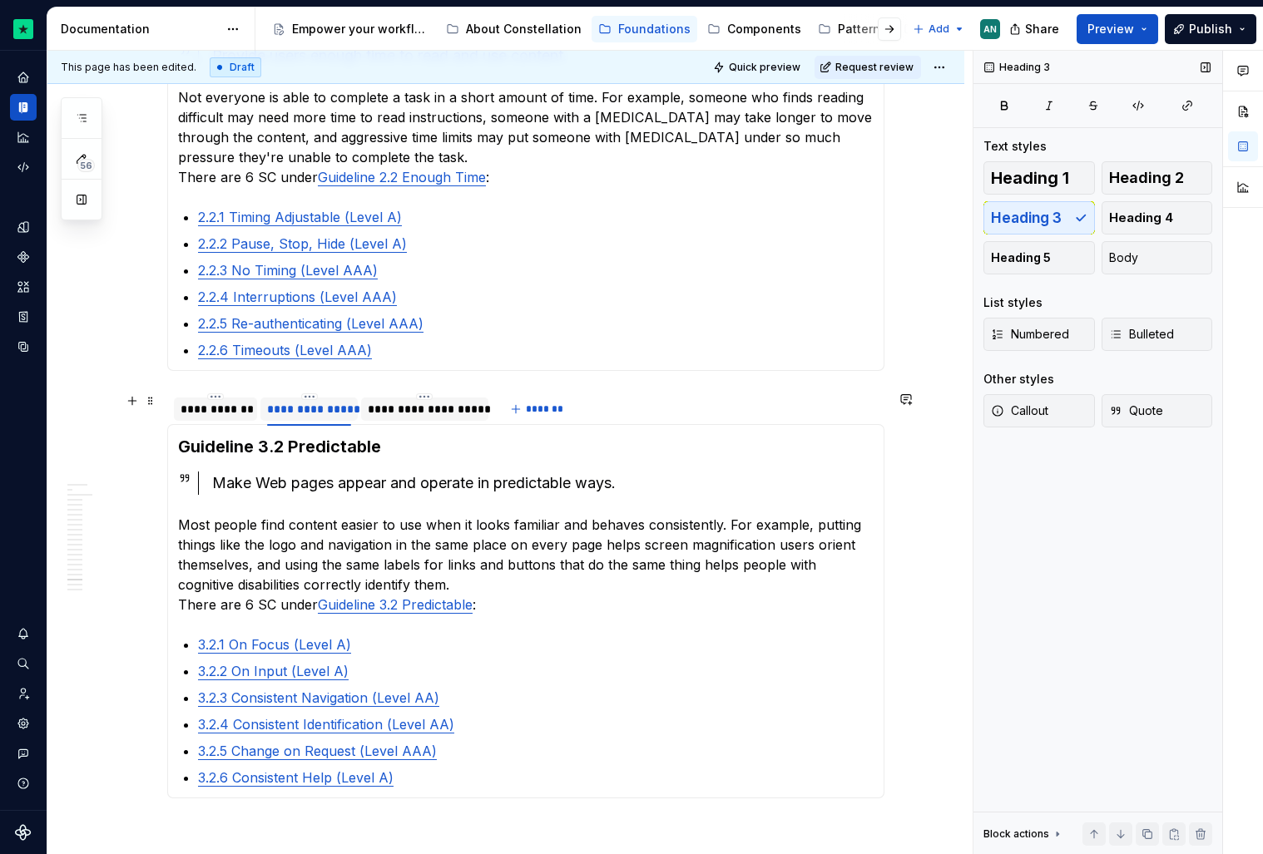
click at [210, 412] on div "**********" at bounding box center [216, 409] width 70 height 17
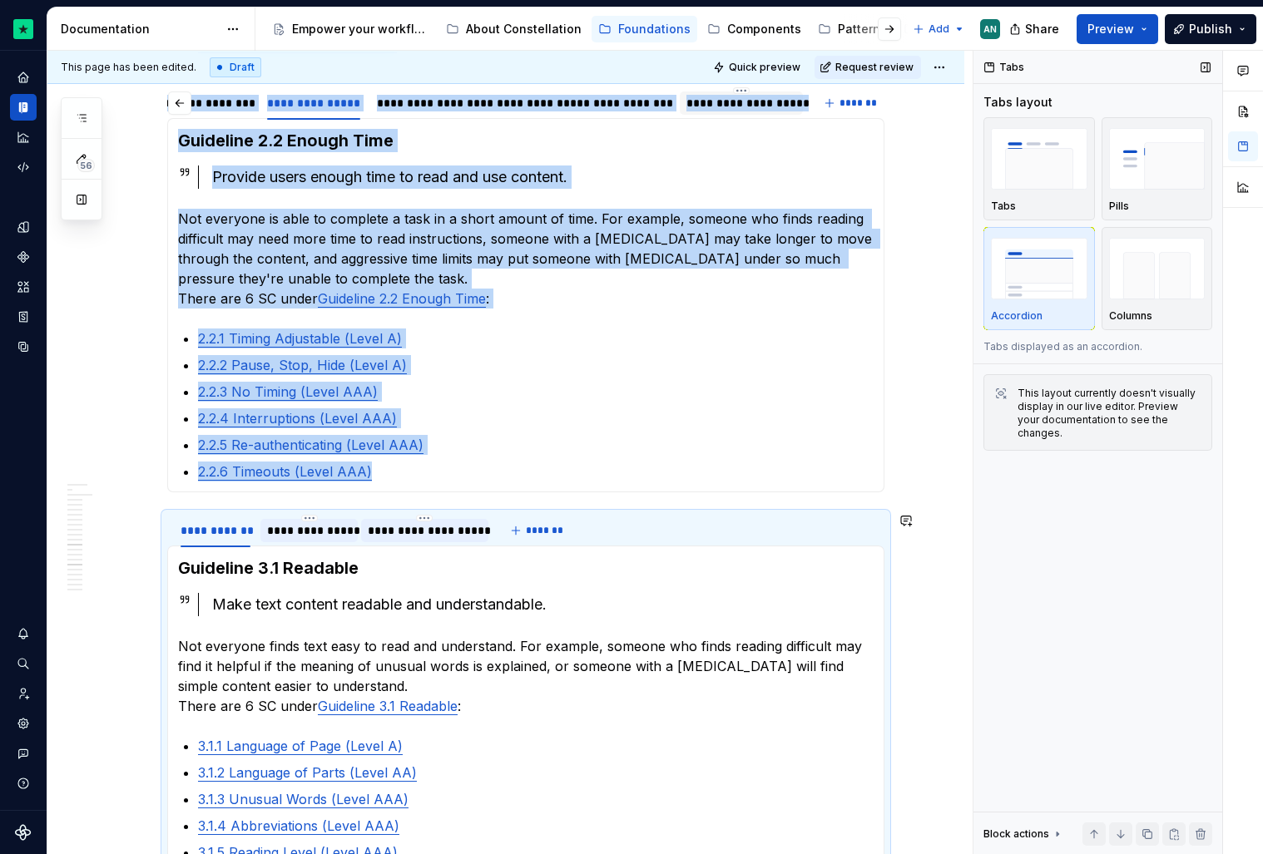
click at [154, 507] on div "**********" at bounding box center [505, 502] width 917 height 3871
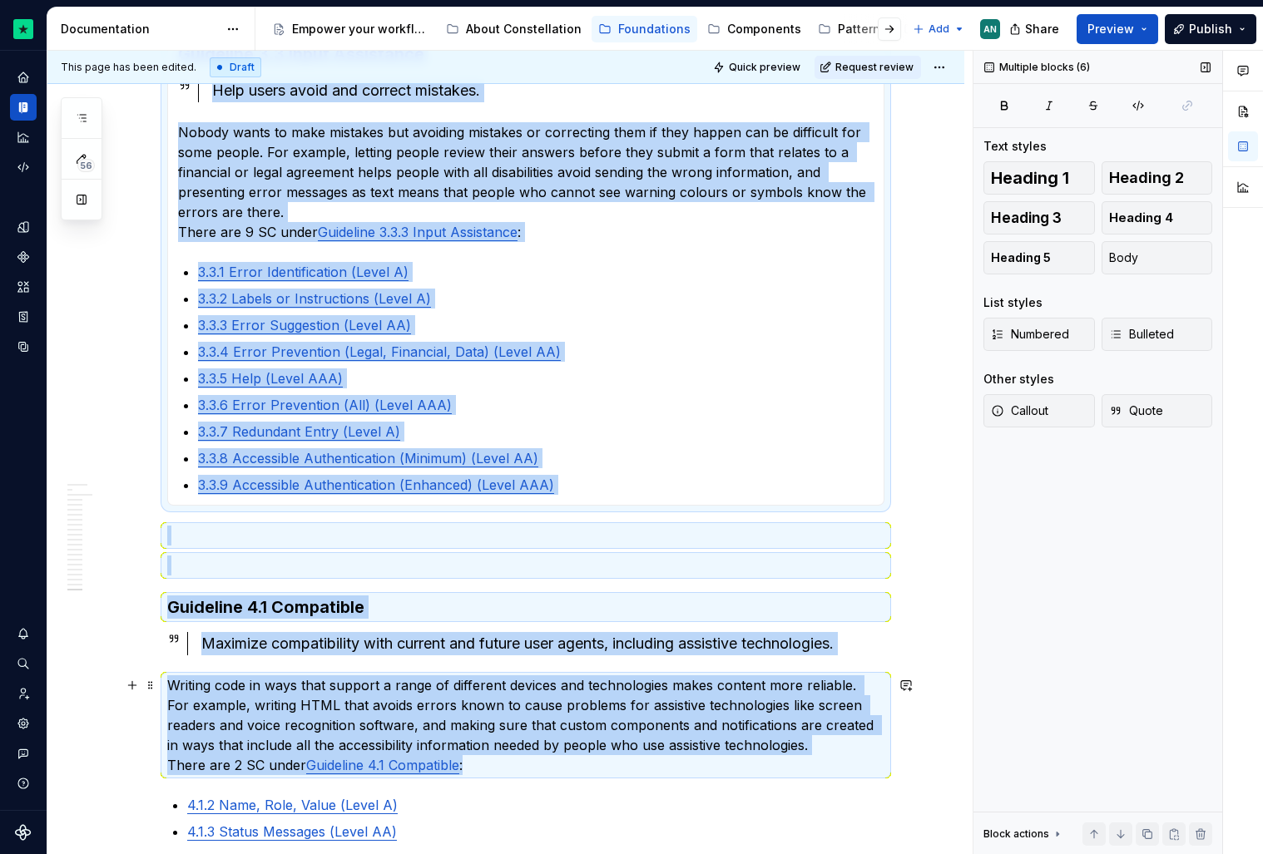
scroll to position [3113, 0]
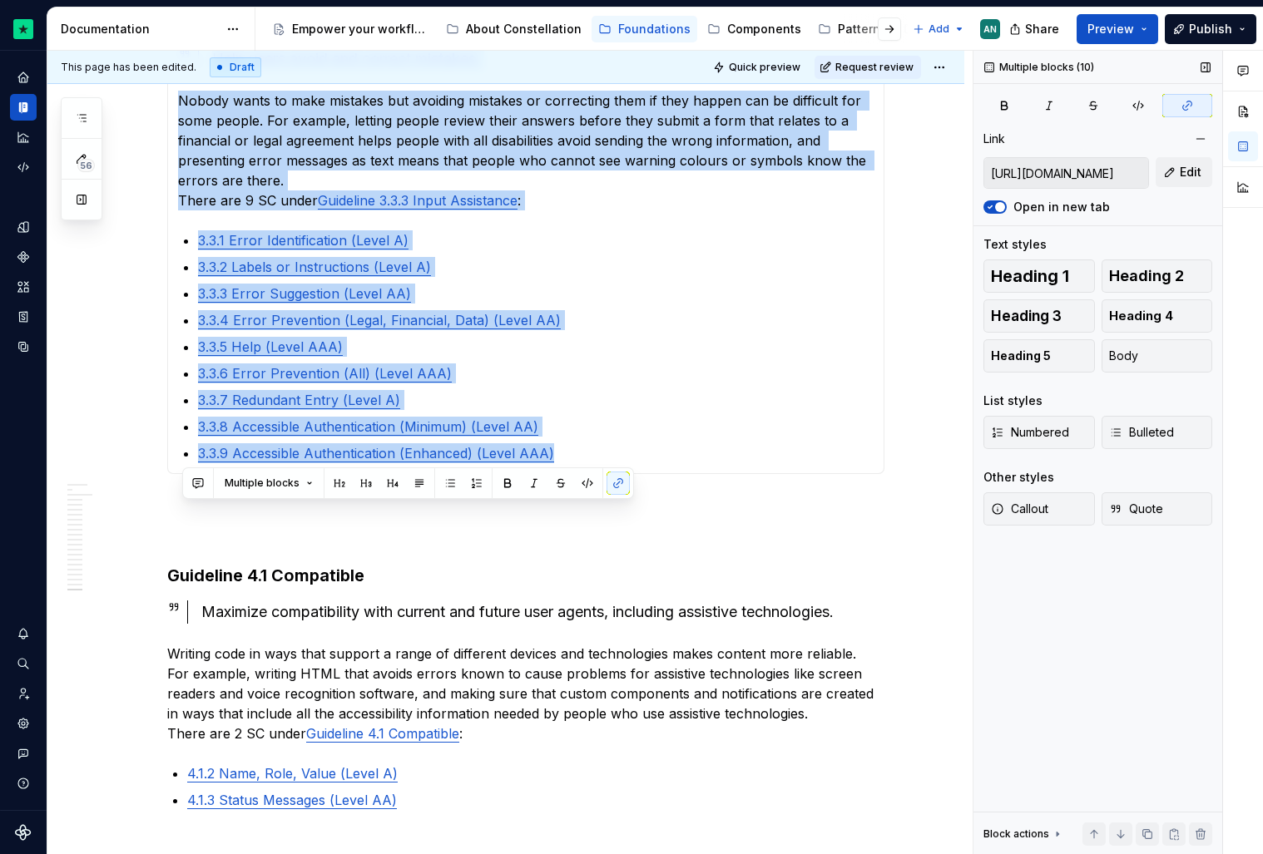
drag, startPoint x: 187, startPoint y: 526, endPoint x: 604, endPoint y: 465, distance: 421.2
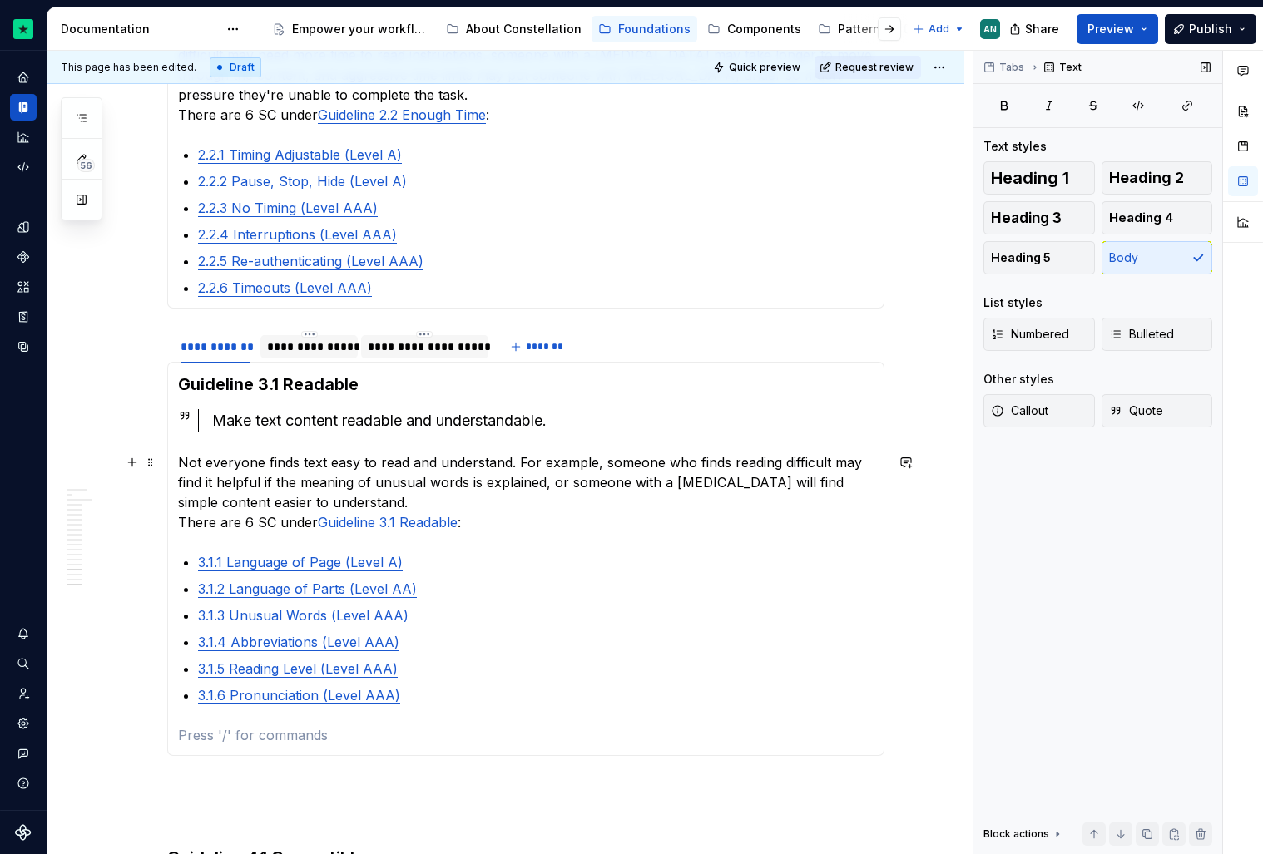
scroll to position [1942, 0]
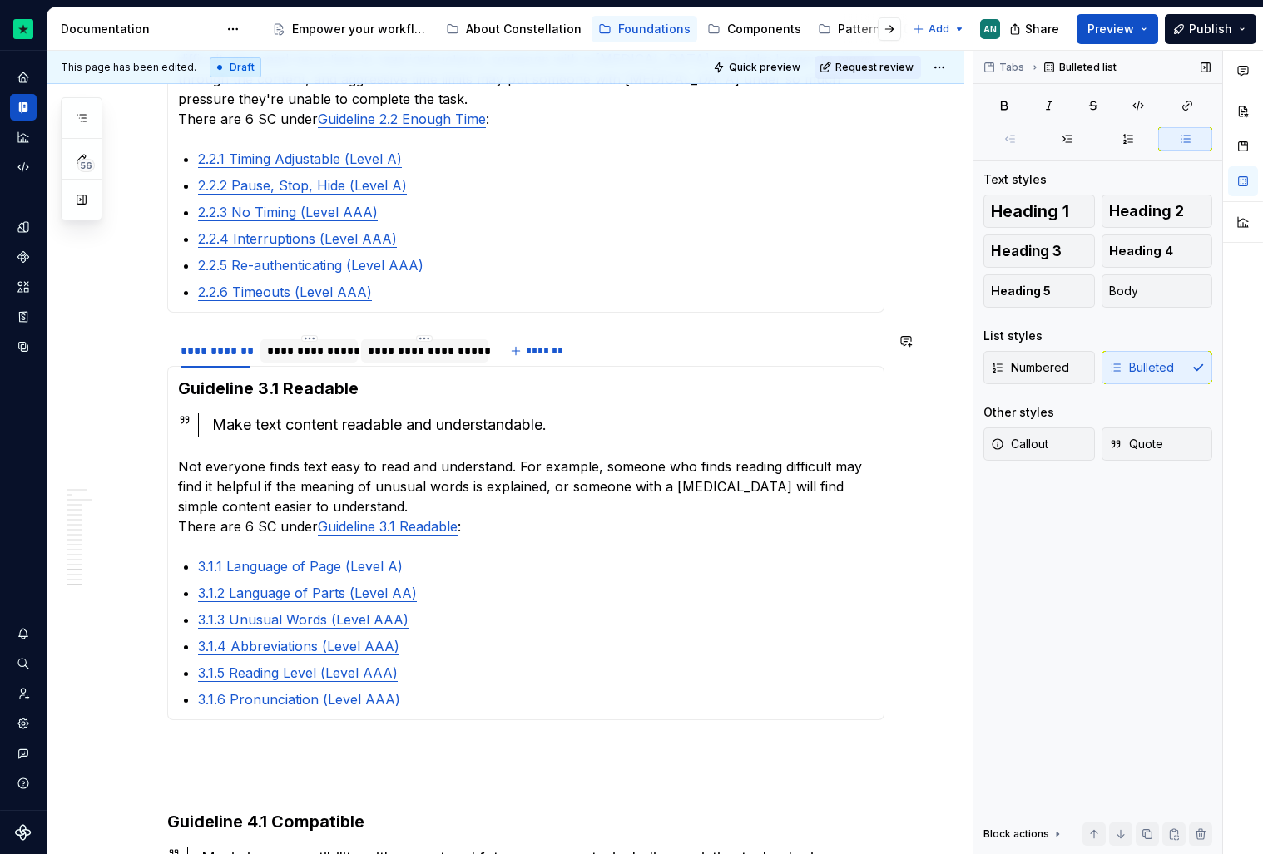
click at [206, 753] on p at bounding box center [525, 750] width 717 height 20
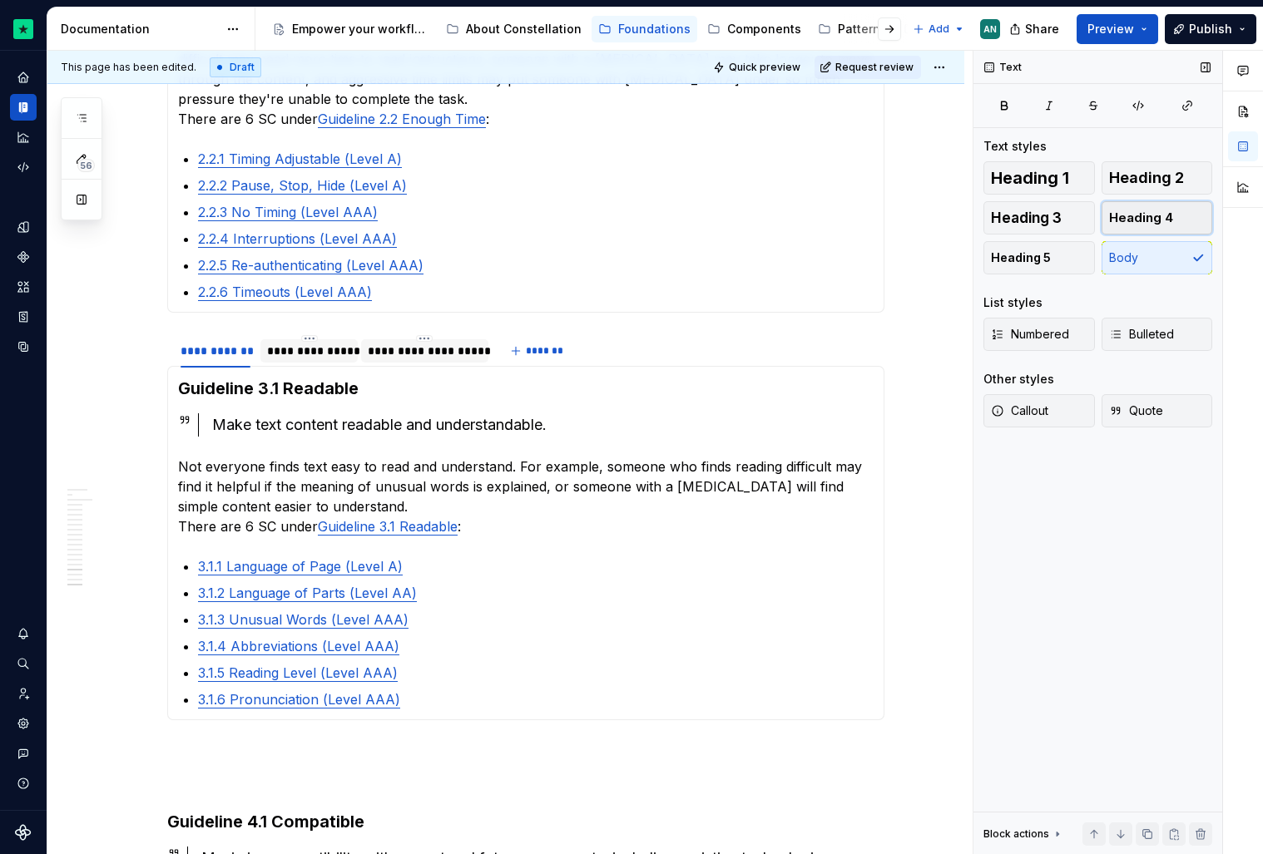
click at [1141, 211] on span "Heading 4" at bounding box center [1141, 218] width 64 height 17
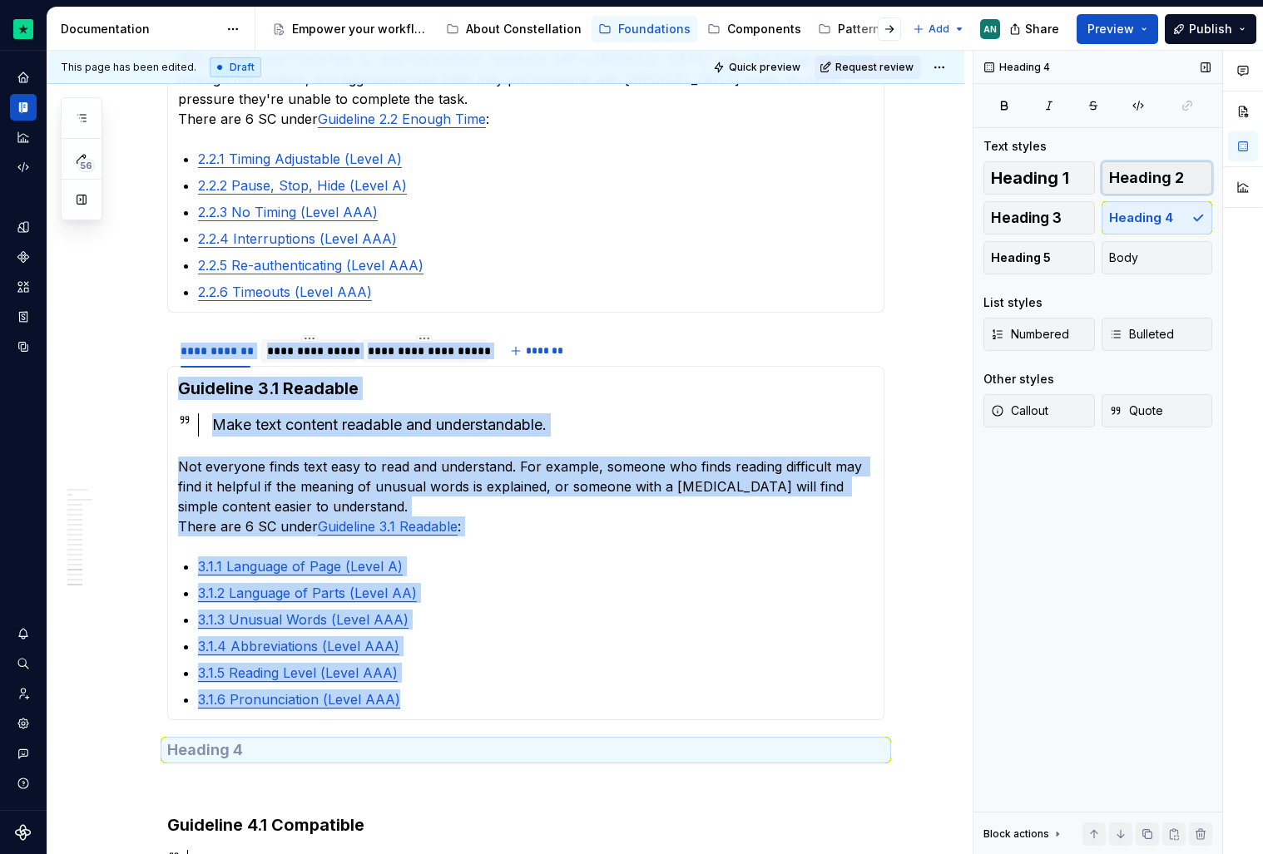
click at [1167, 171] on span "Heading 2" at bounding box center [1146, 178] width 75 height 17
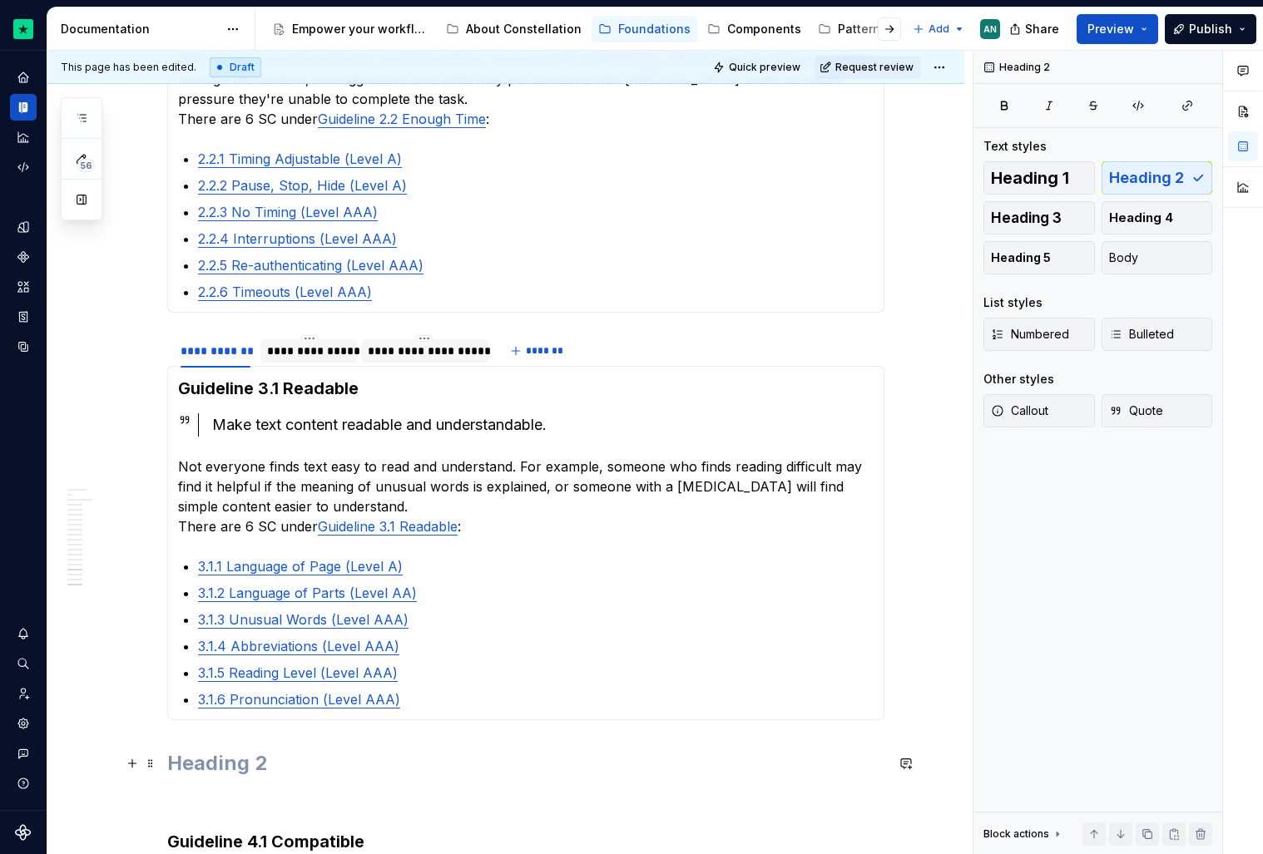
click at [247, 772] on h2 at bounding box center [525, 763] width 717 height 27
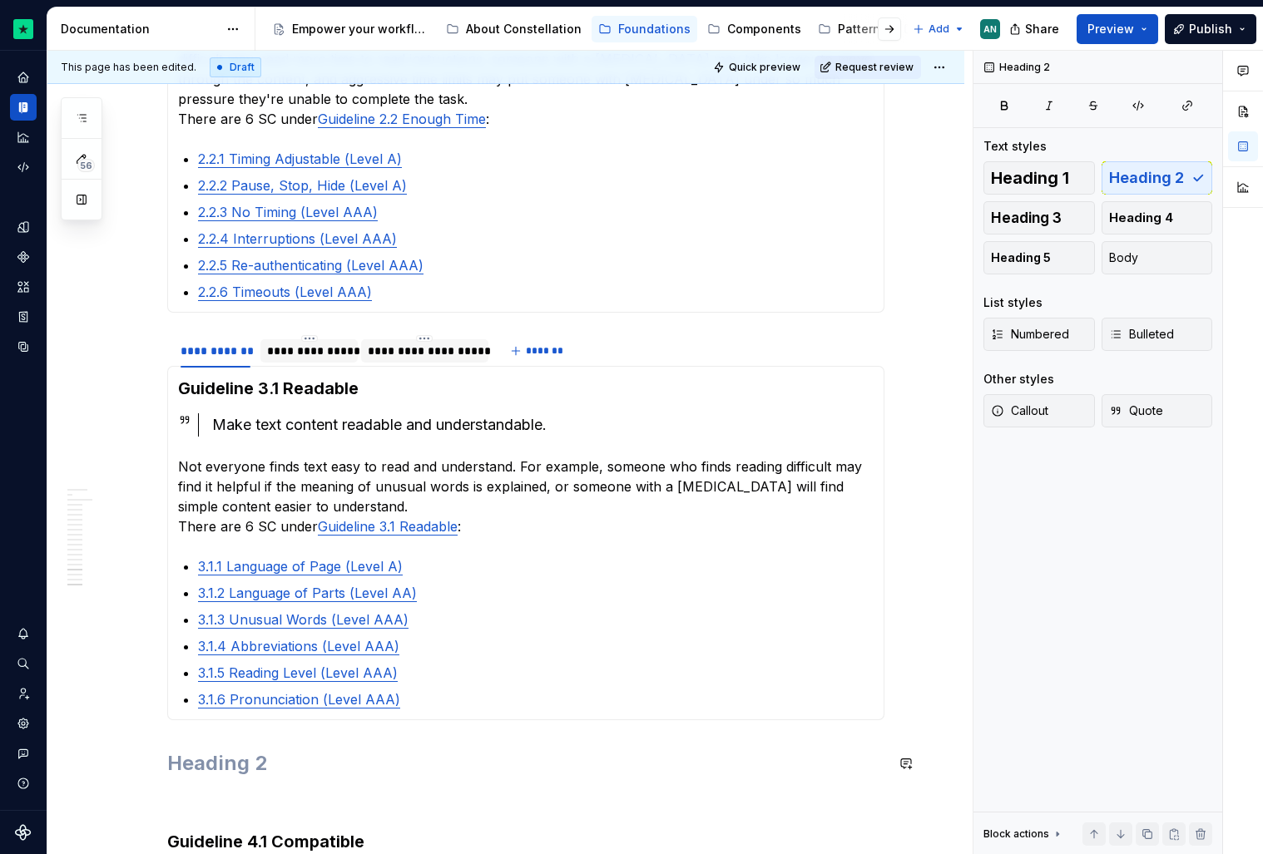
scroll to position [1945, 0]
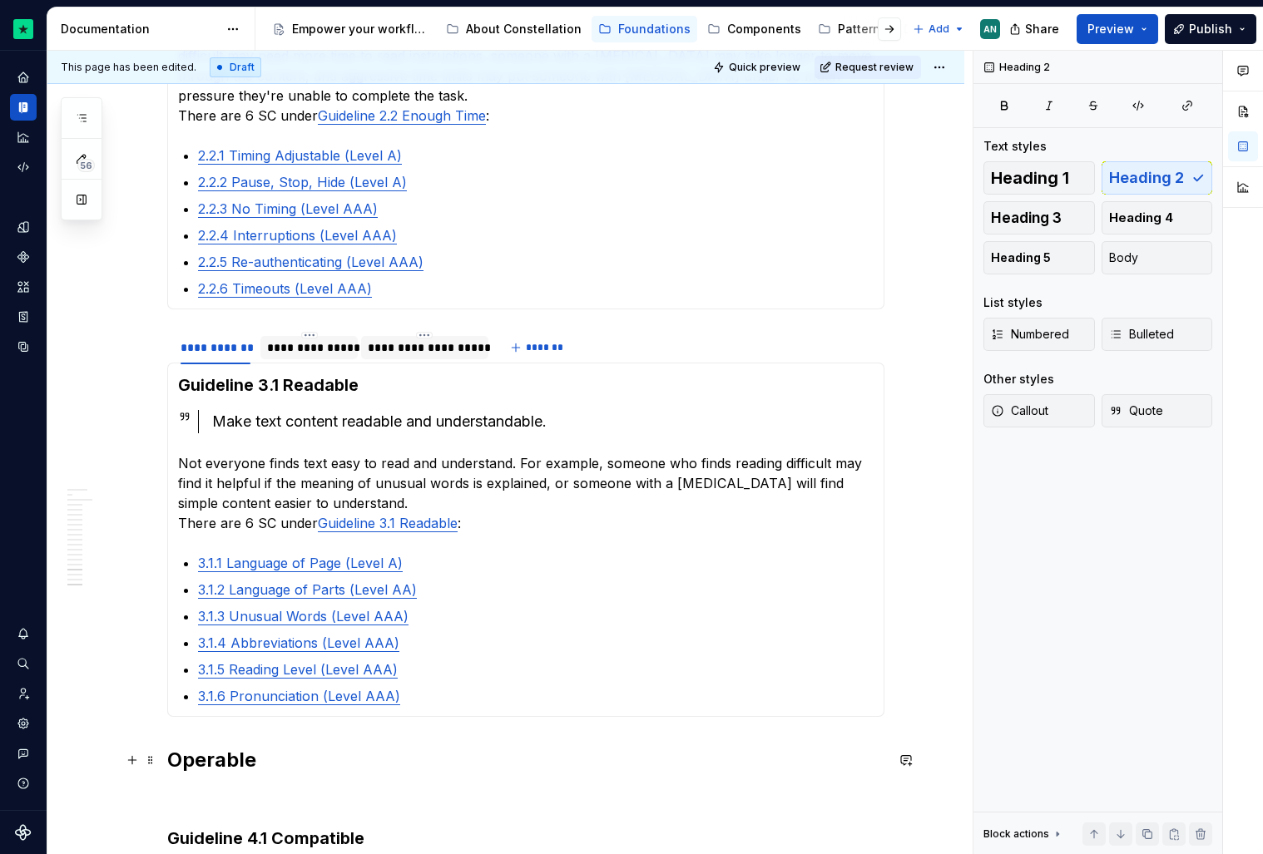
click at [178, 760] on h2 "Operable" at bounding box center [525, 760] width 717 height 27
drag, startPoint x: 295, startPoint y: 760, endPoint x: 169, endPoint y: 757, distance: 126.5
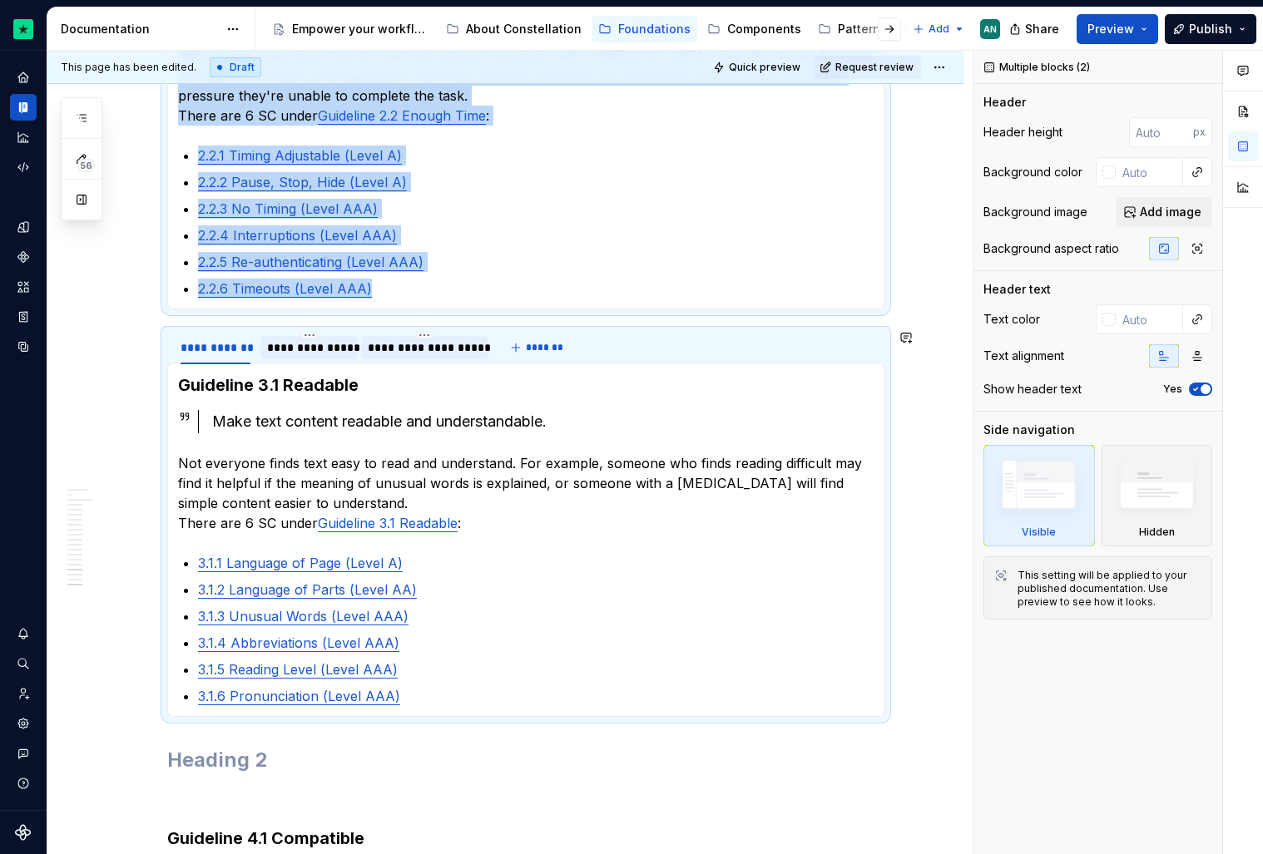
click at [134, 340] on button "button" at bounding box center [132, 339] width 23 height 23
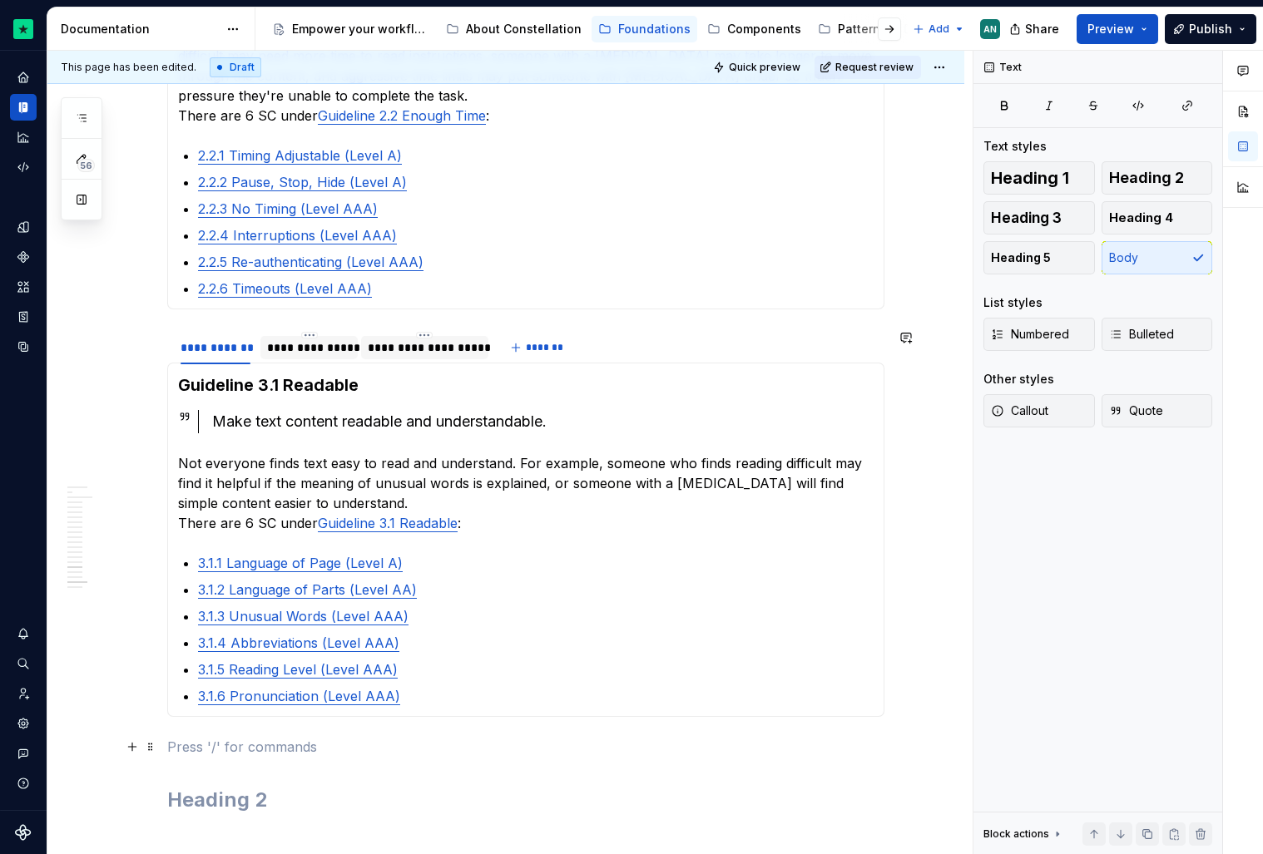
click at [190, 750] on p at bounding box center [525, 747] width 717 height 20
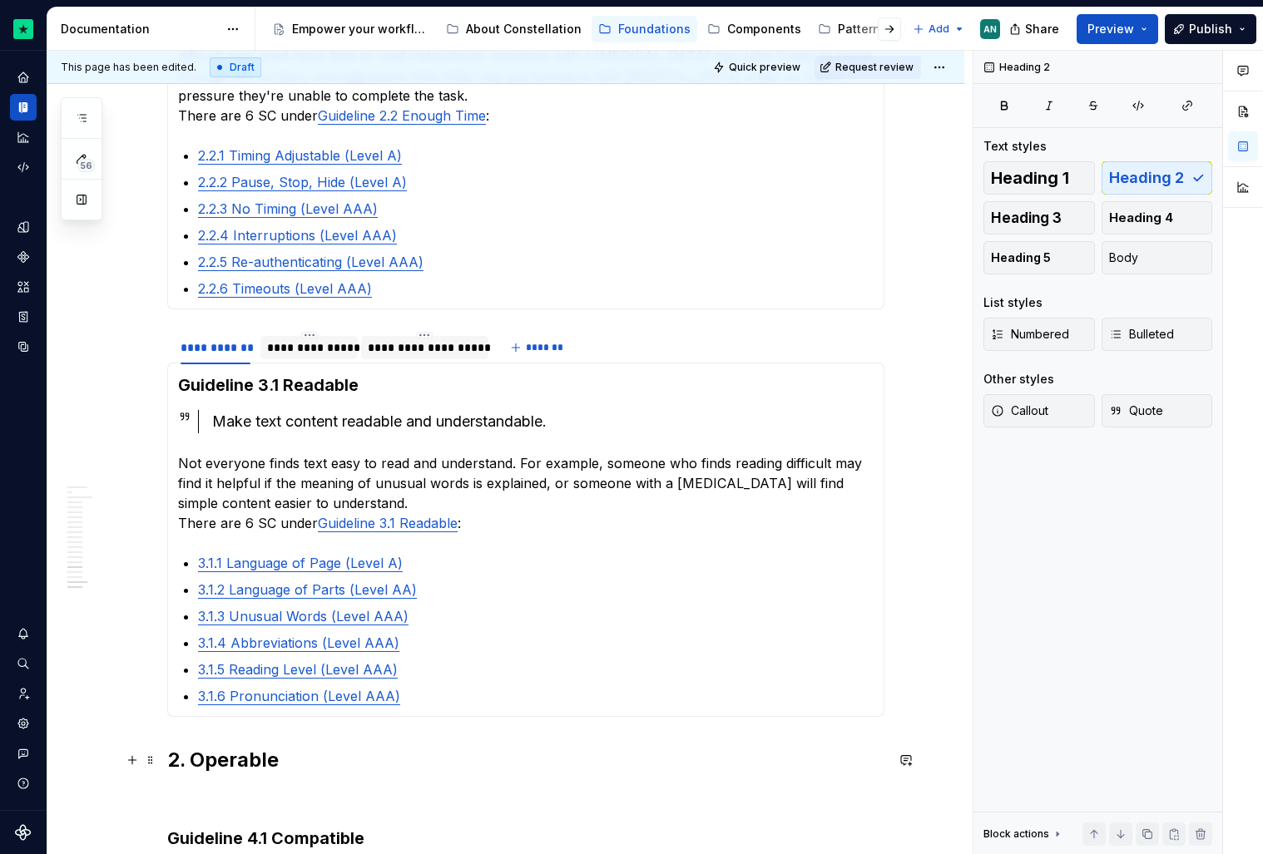
click at [199, 764] on h2 "2. Operable" at bounding box center [525, 760] width 717 height 27
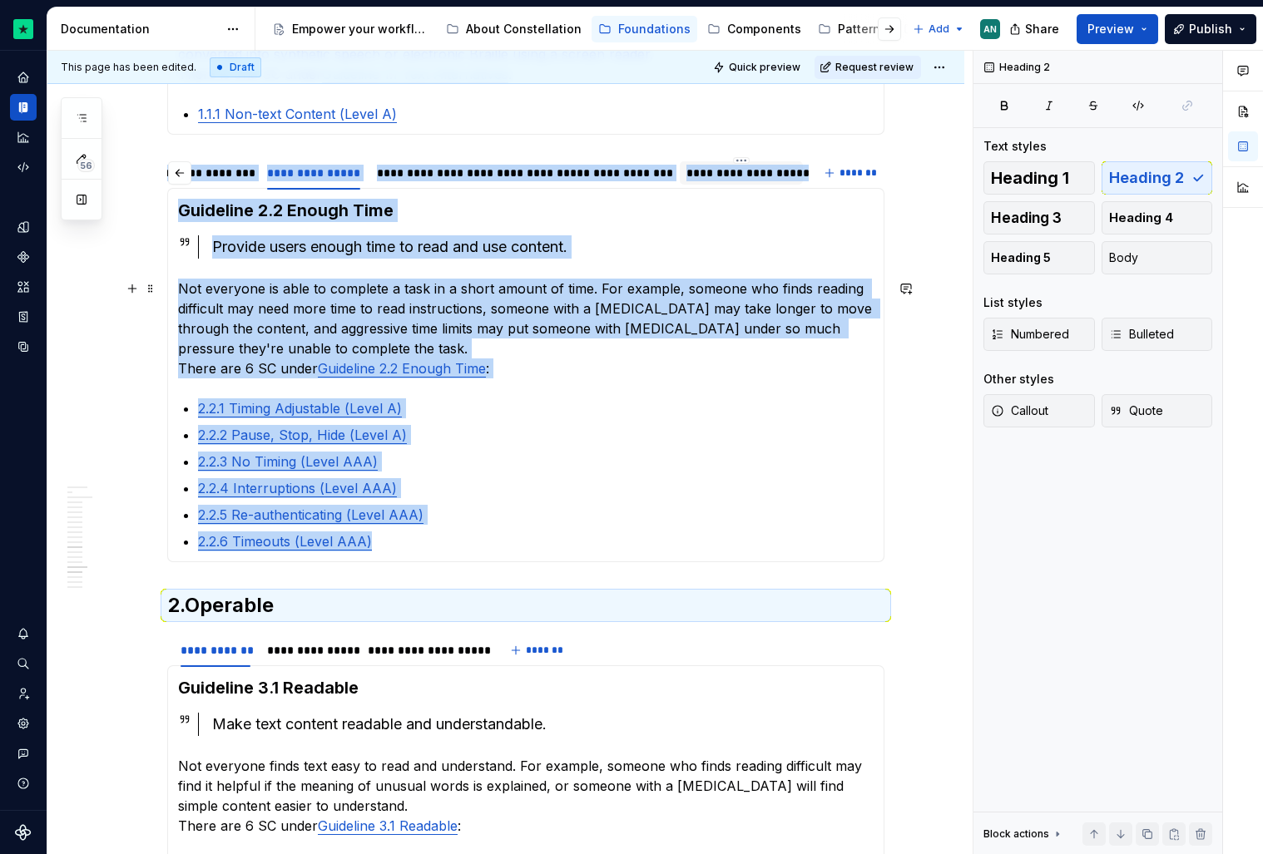
scroll to position [1683, 0]
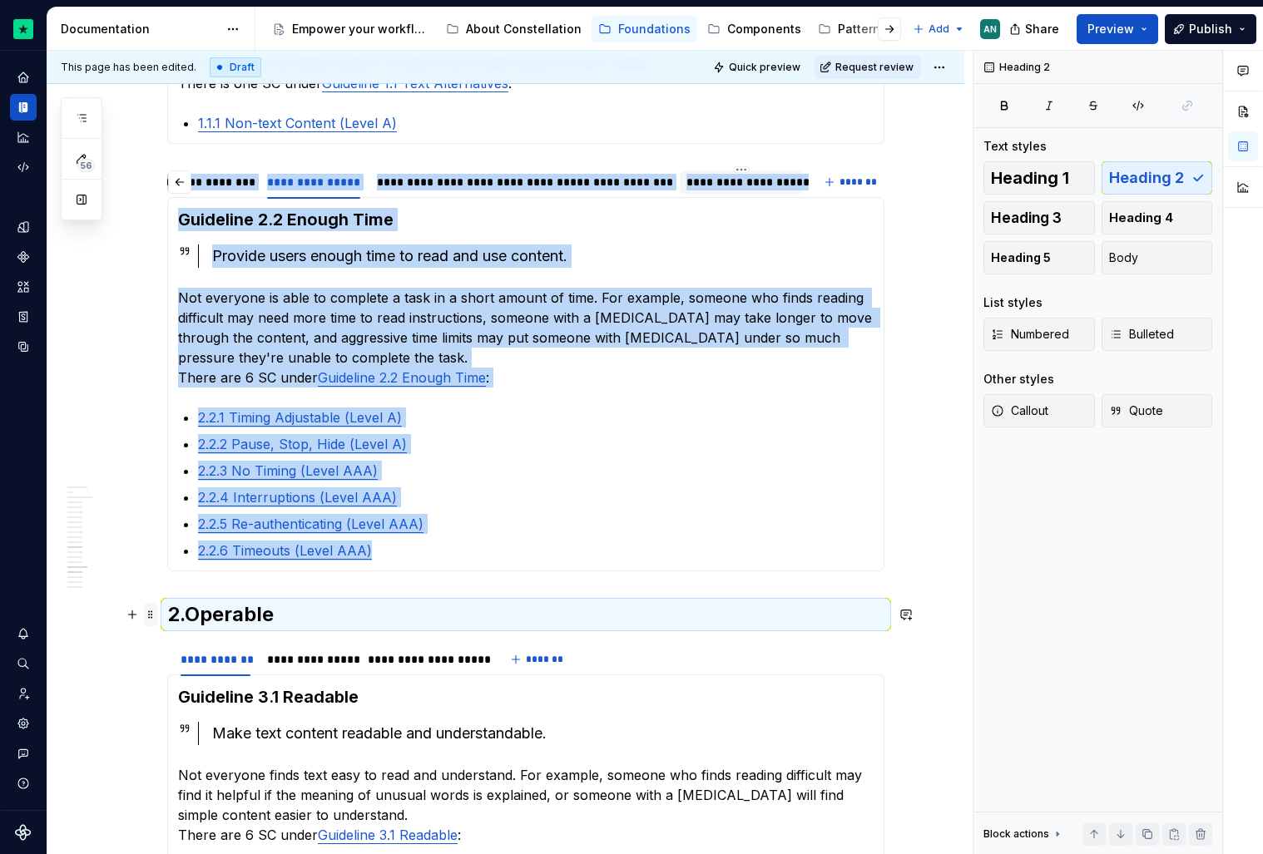
click at [148, 611] on span at bounding box center [150, 614] width 13 height 23
click at [197, 644] on div "Duplicate" at bounding box center [233, 640] width 108 height 17
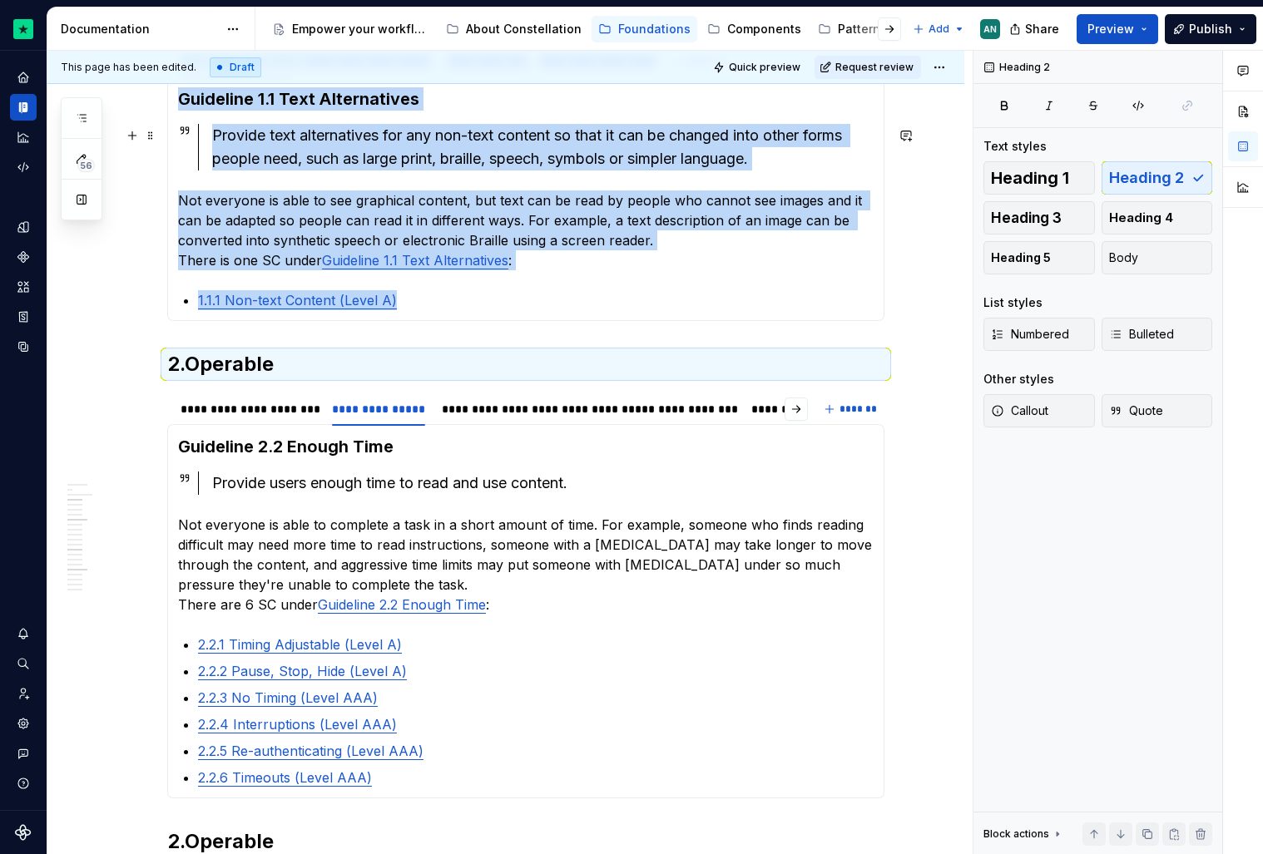
scroll to position [1462, 0]
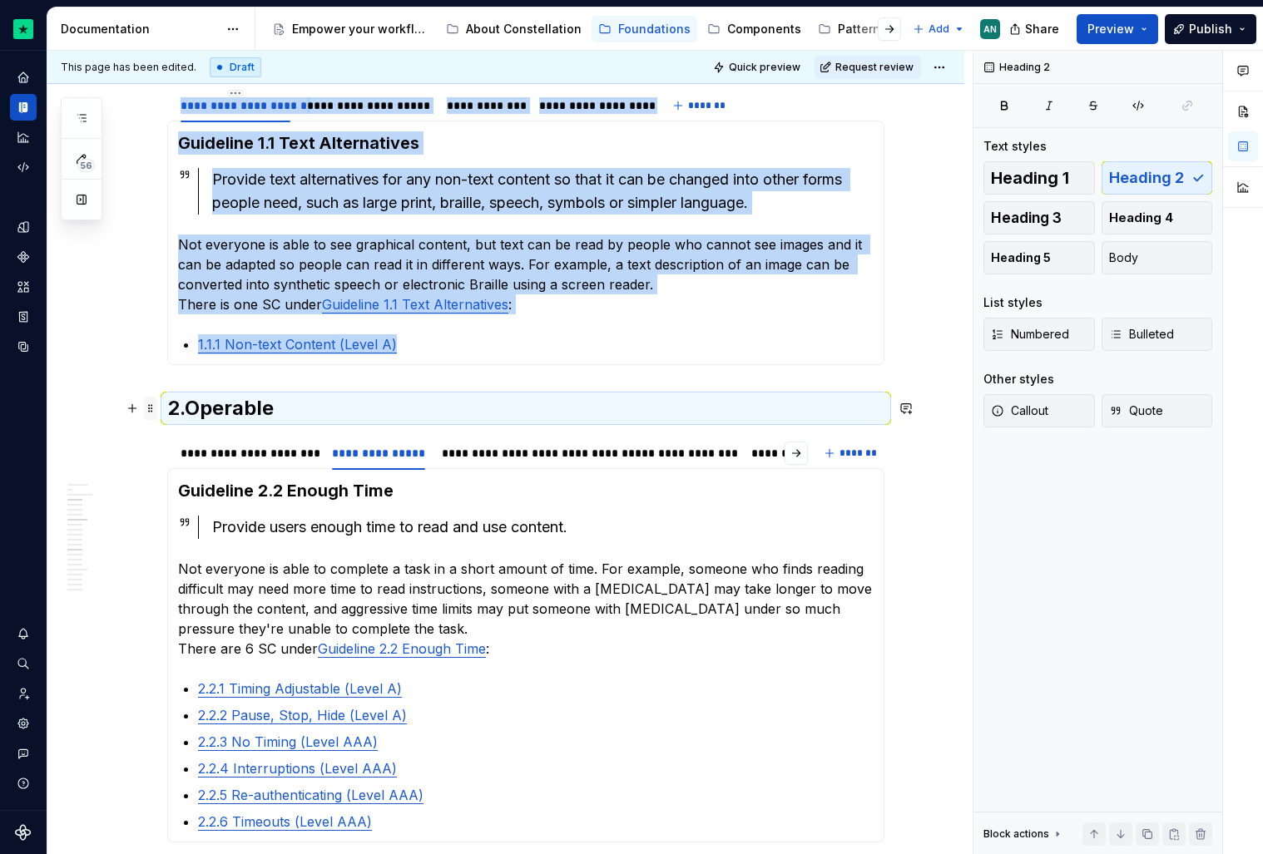
click at [156, 409] on span at bounding box center [150, 408] width 13 height 23
click at [205, 443] on div "Duplicate" at bounding box center [222, 434] width 141 height 27
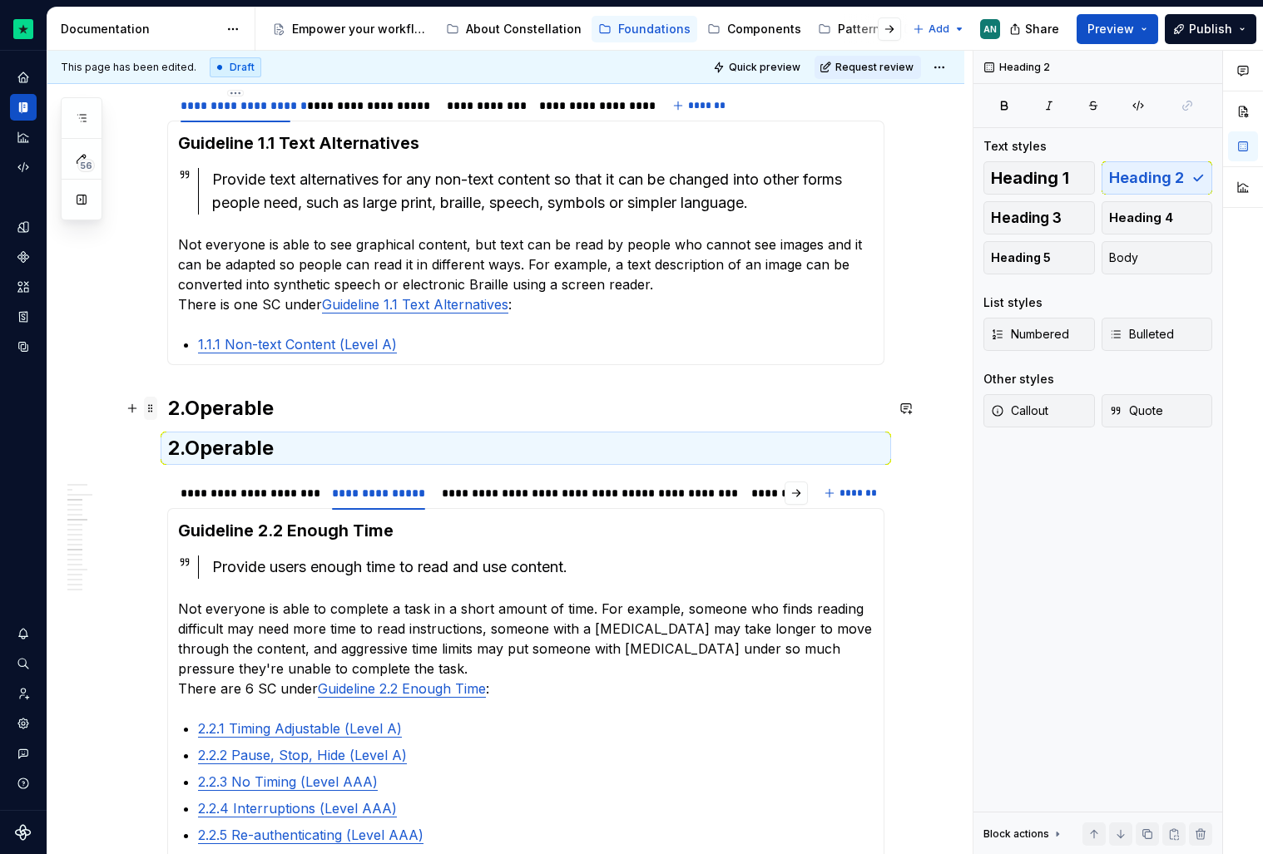
click at [156, 412] on span at bounding box center [150, 408] width 13 height 23
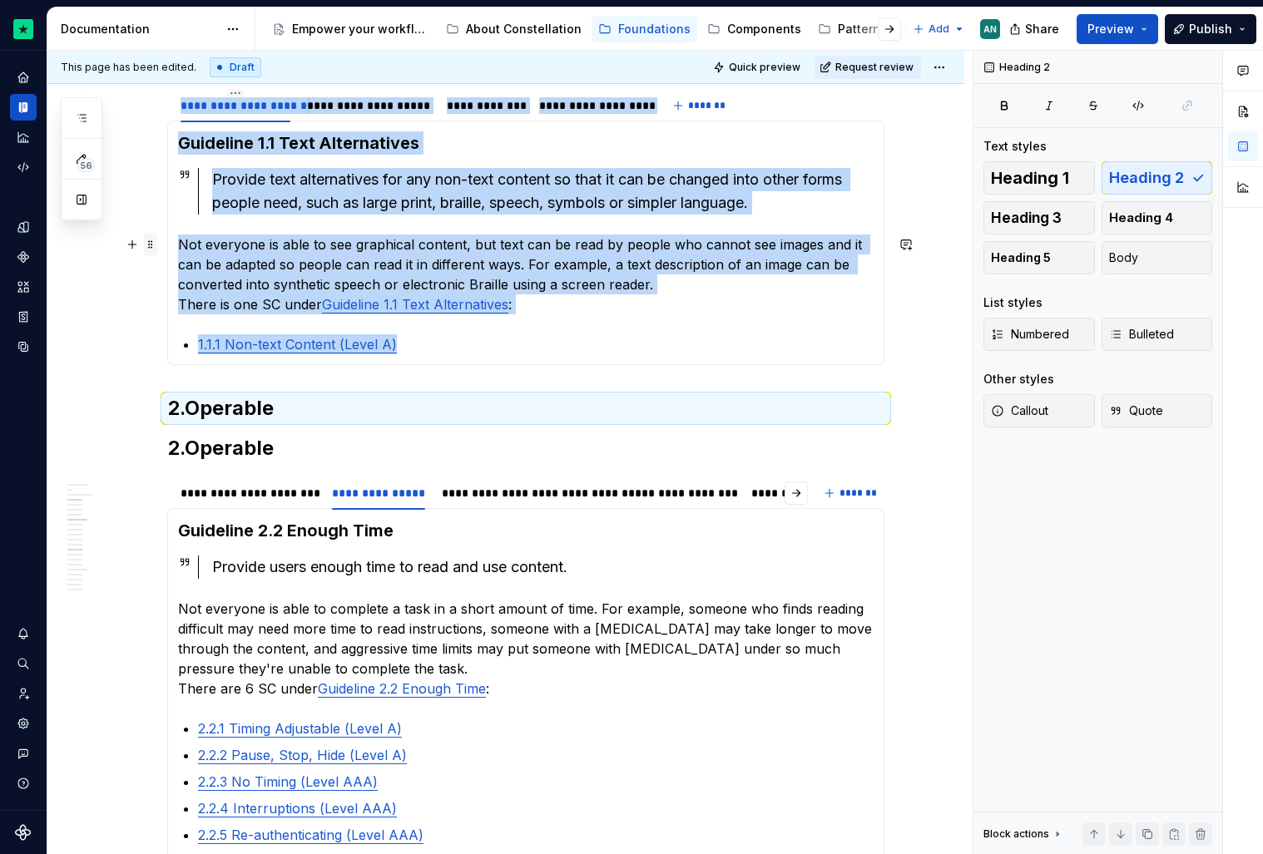
drag, startPoint x: 156, startPoint y: 412, endPoint x: 160, endPoint y: 240, distance: 172.3
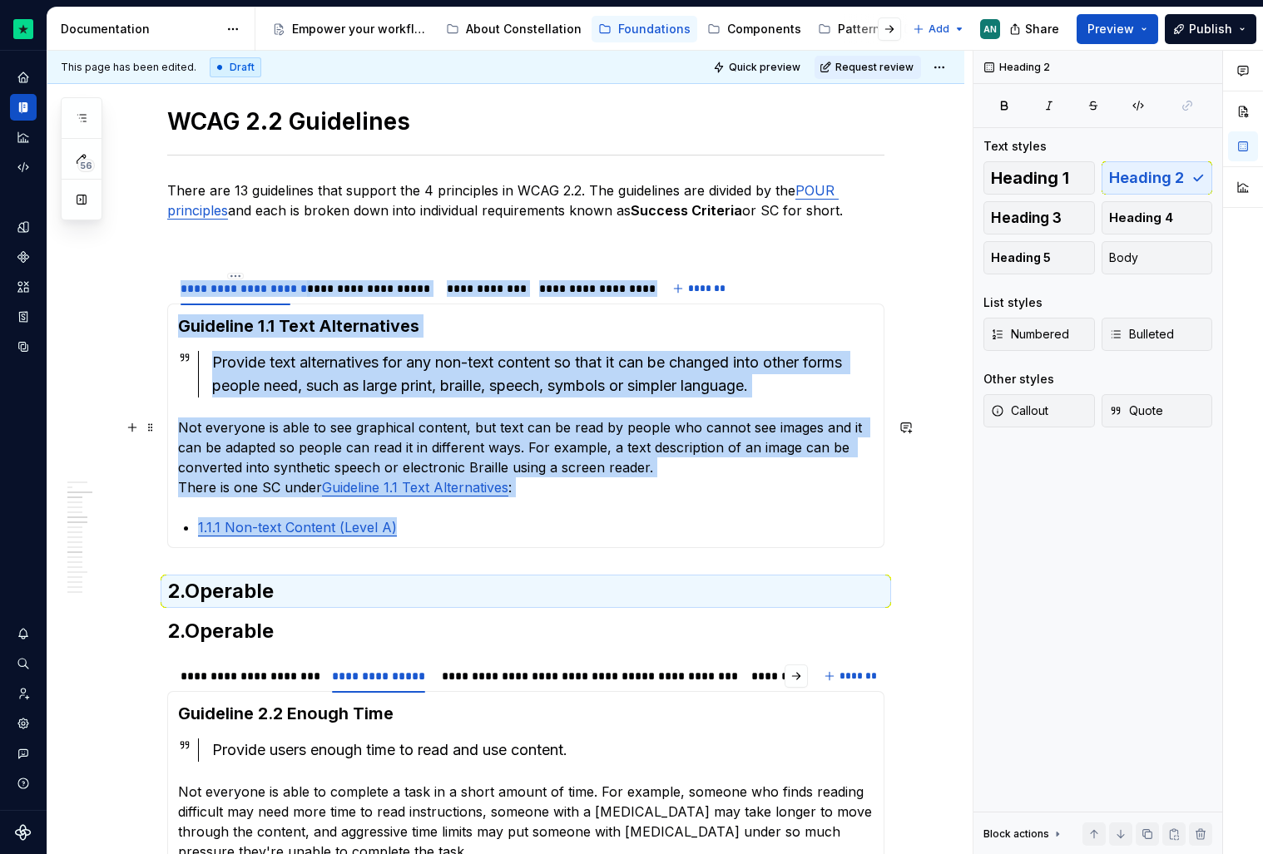
scroll to position [1277, 0]
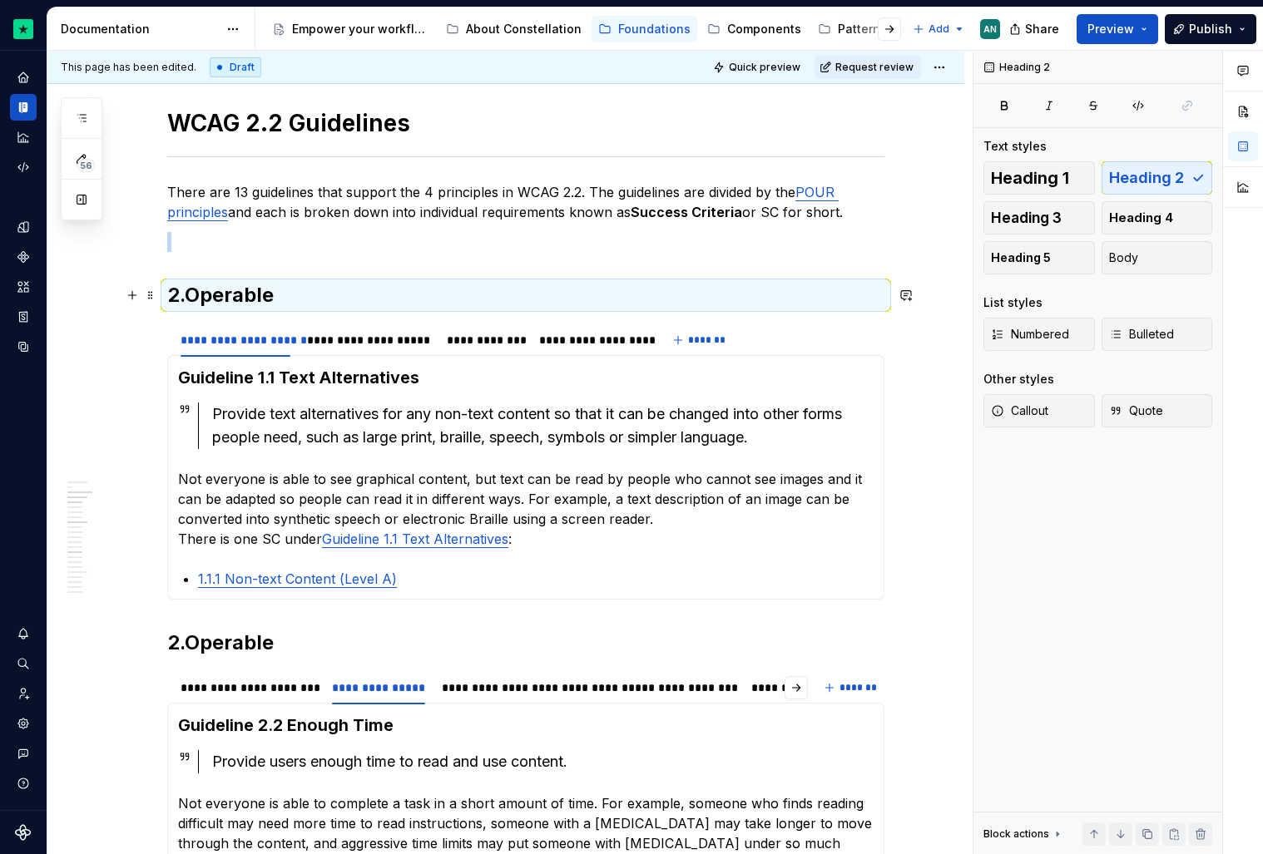
click at [196, 301] on h2 "2.Operable" at bounding box center [525, 295] width 717 height 27
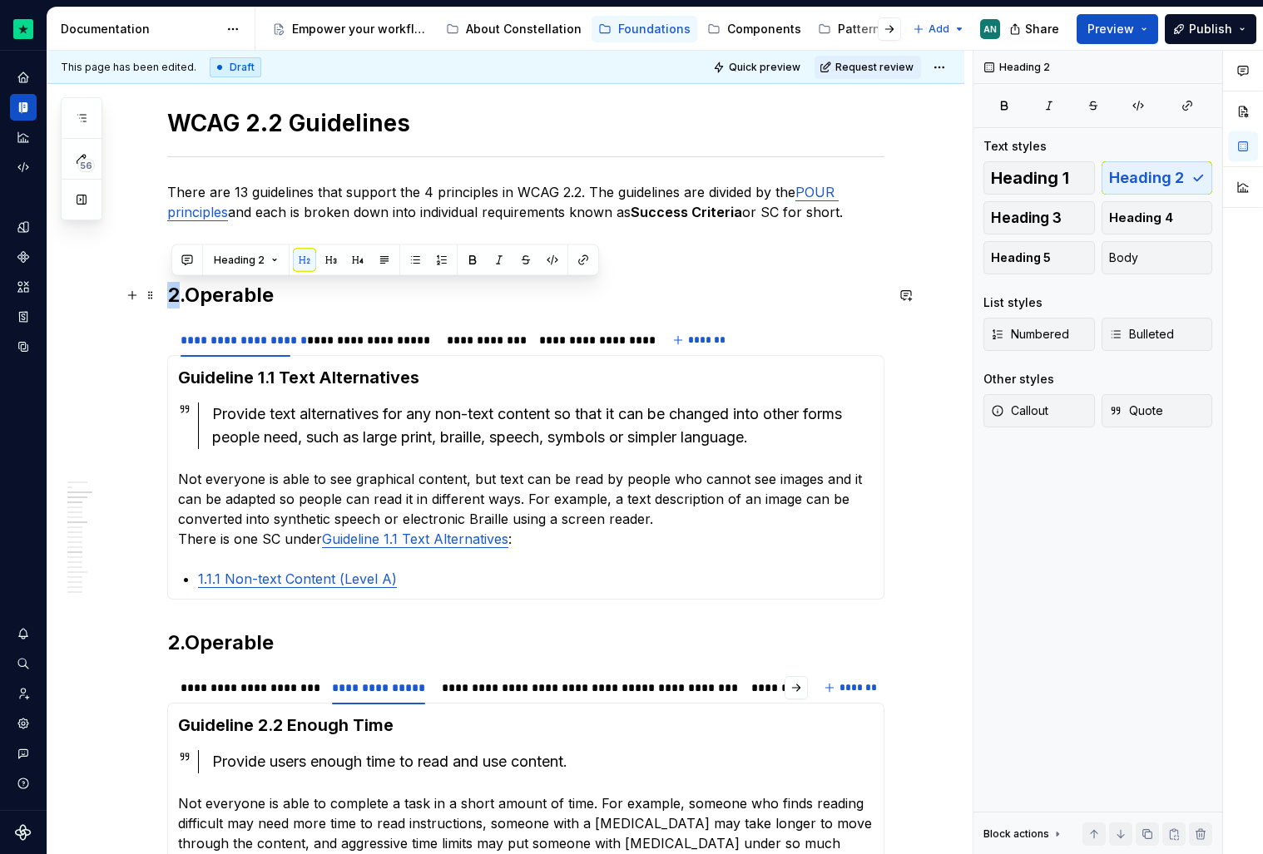
drag, startPoint x: 181, startPoint y: 299, endPoint x: 167, endPoint y: 299, distance: 13.3
click at [167, 299] on div "**********" at bounding box center [505, 585] width 917 height 3066
drag, startPoint x: 191, startPoint y: 296, endPoint x: 304, endPoint y: 296, distance: 113.1
click at [304, 296] on h2 "1.Operable" at bounding box center [525, 295] width 717 height 27
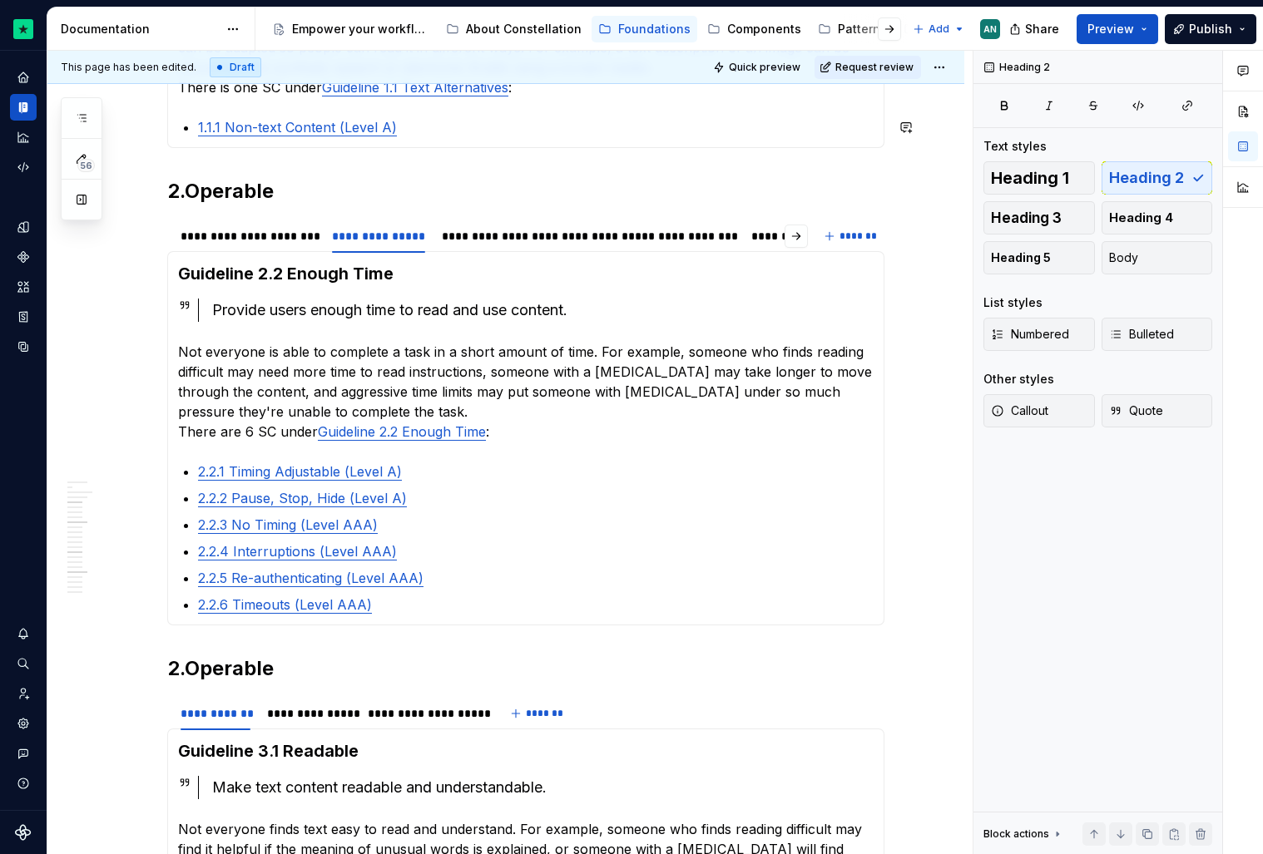
scroll to position [1747, 0]
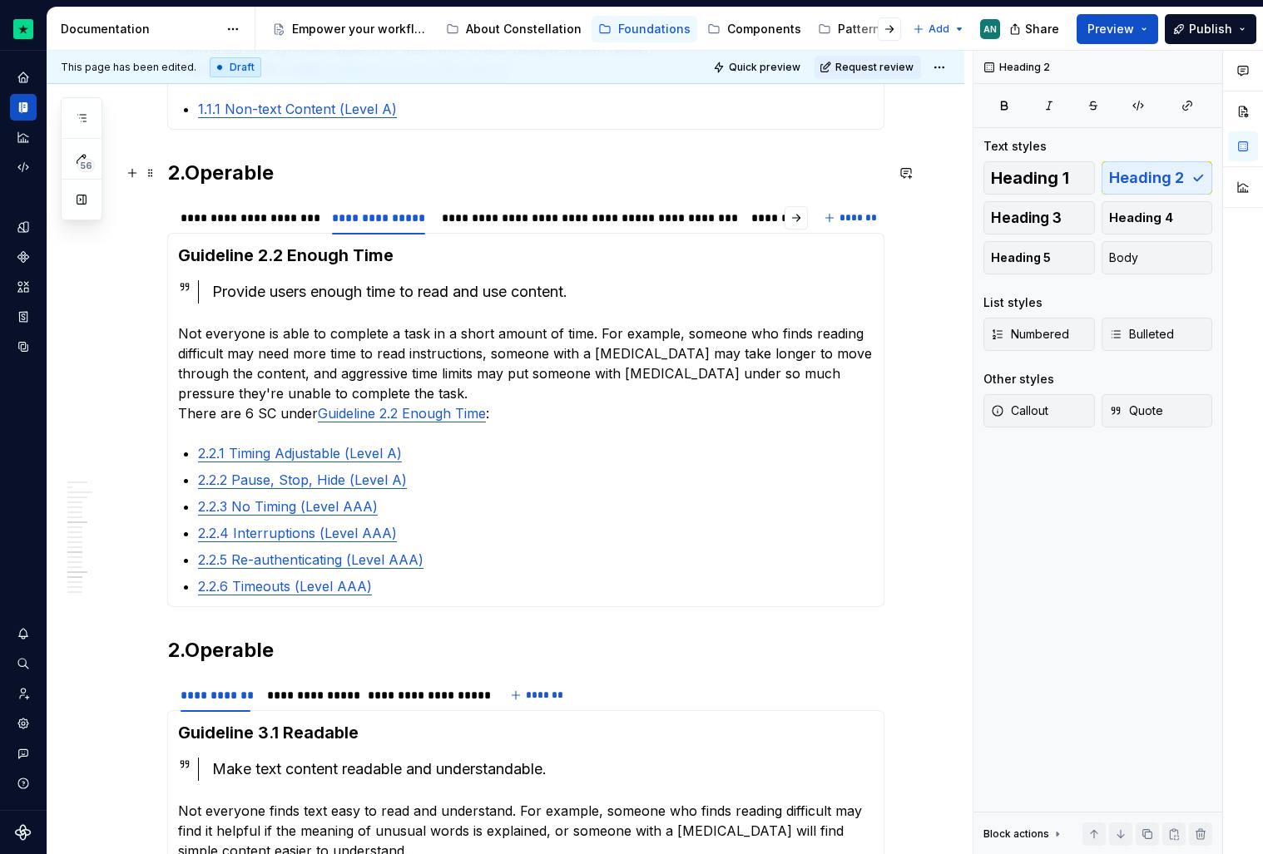
click at [166, 178] on div "**********" at bounding box center [505, 115] width 917 height 3066
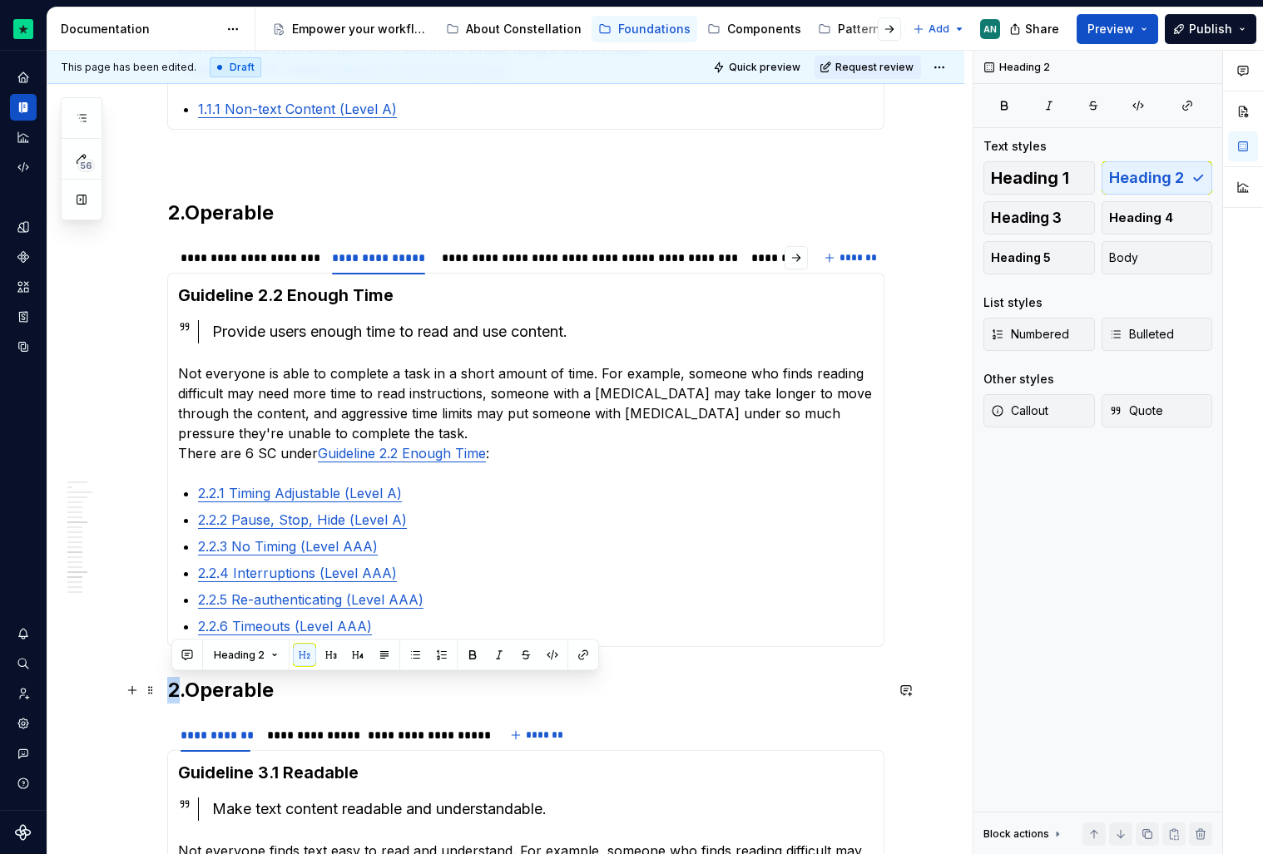
click at [173, 691] on h2 "2.Operable" at bounding box center [525, 690] width 717 height 27
drag, startPoint x: 193, startPoint y: 696, endPoint x: 328, endPoint y: 696, distance: 134.8
click at [328, 696] on h2 "3.Operable" at bounding box center [525, 690] width 717 height 27
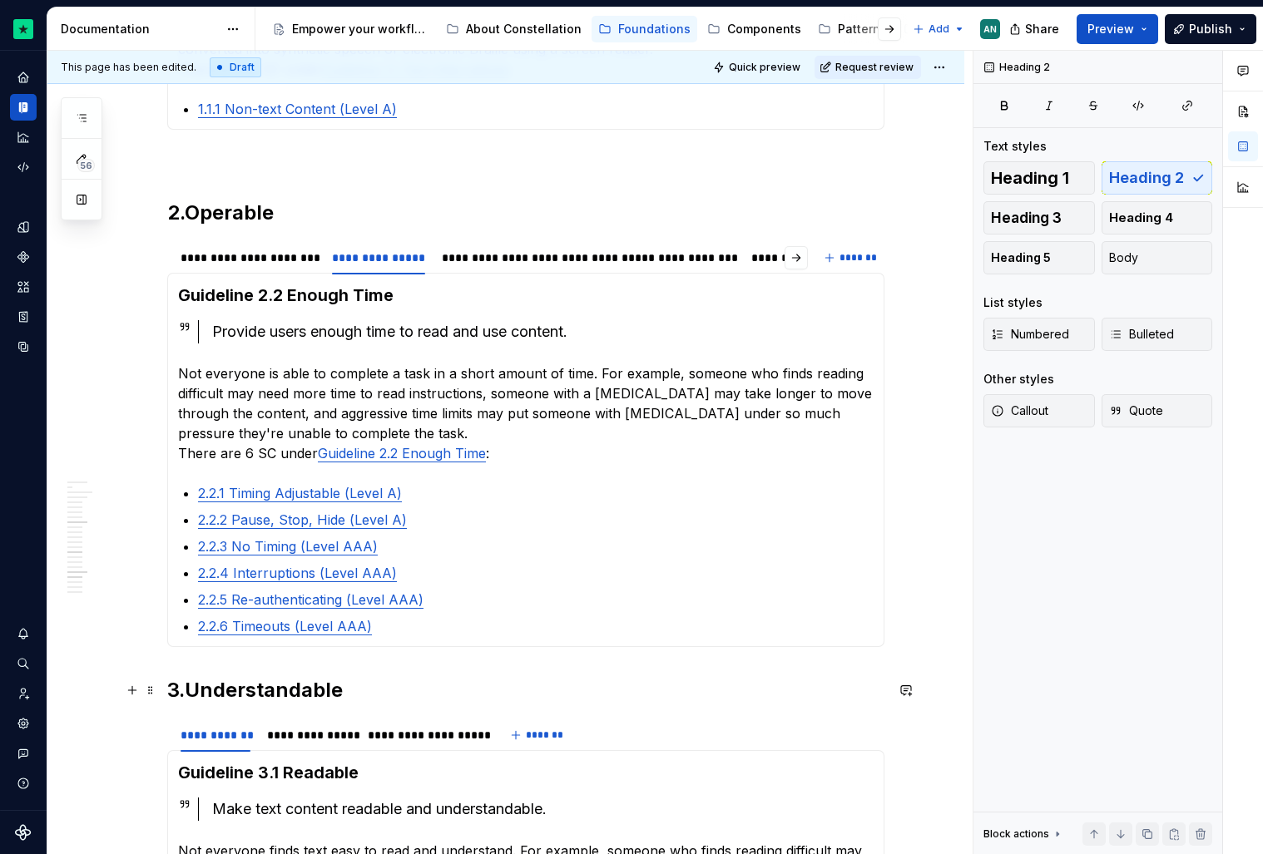
click at [175, 695] on h2 "3.Understandable" at bounding box center [525, 690] width 717 height 27
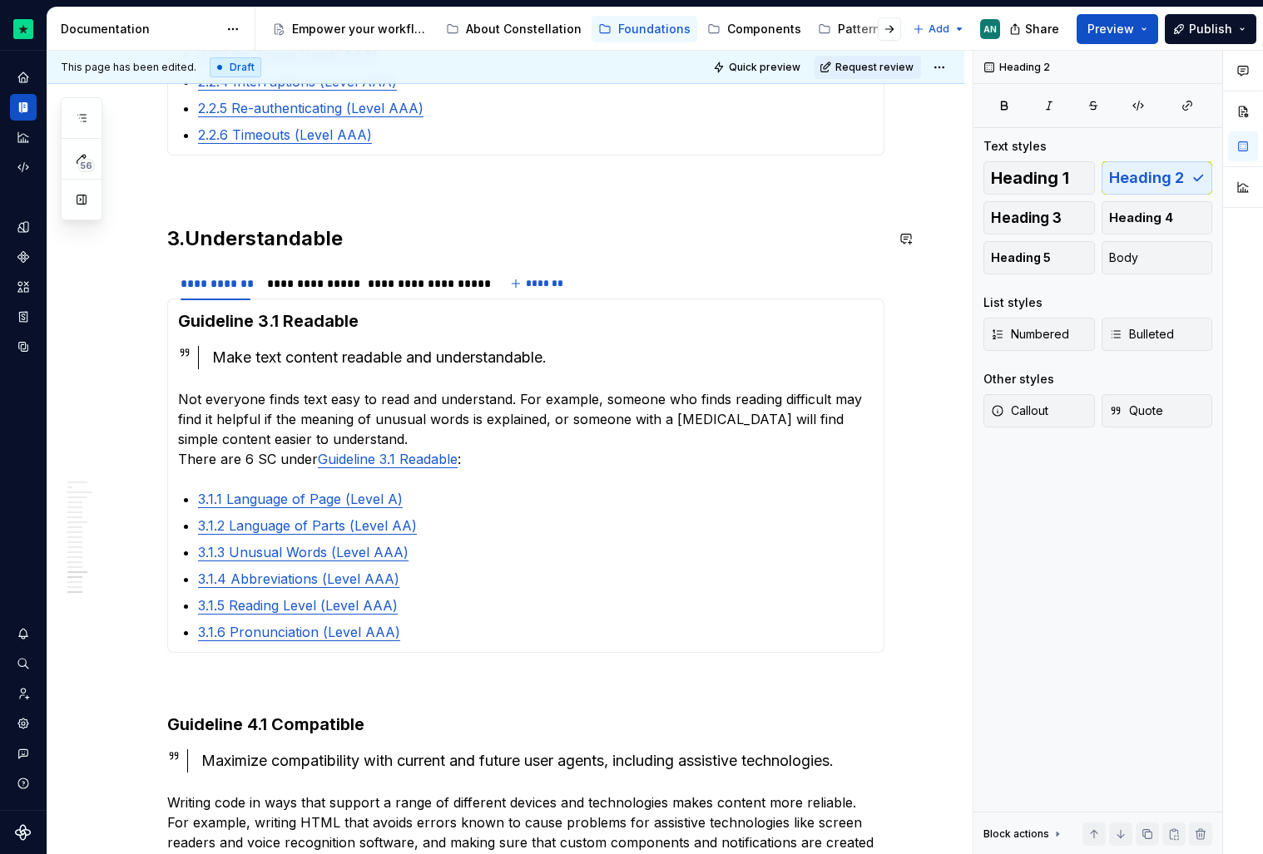
scroll to position [2230, 0]
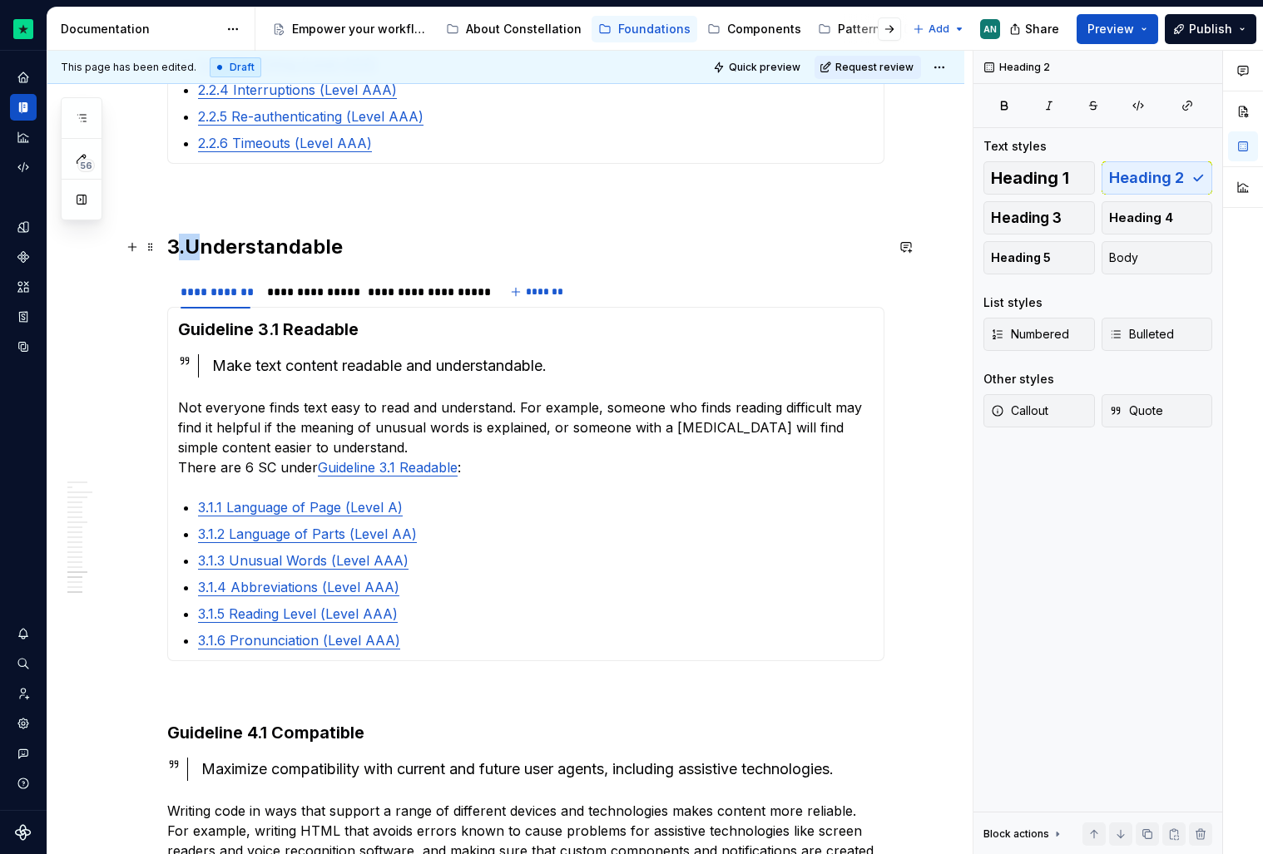
drag, startPoint x: 181, startPoint y: 252, endPoint x: 198, endPoint y: 252, distance: 16.6
click at [198, 252] on h2 "3.Understandable" at bounding box center [525, 247] width 717 height 27
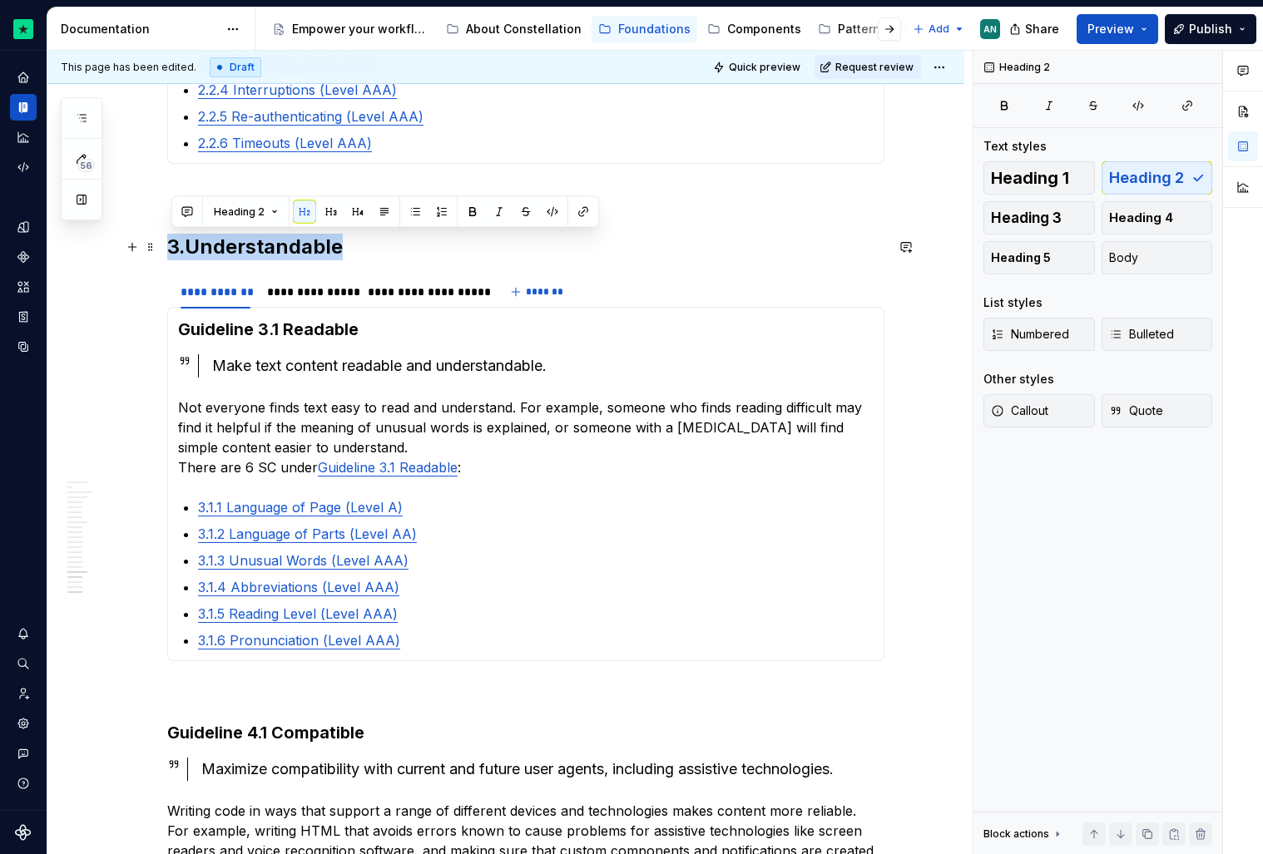
drag, startPoint x: 367, startPoint y: 246, endPoint x: 173, endPoint y: 245, distance: 193.8
click at [173, 245] on h2 "3.Understandable" at bounding box center [525, 247] width 717 height 27
click at [176, 732] on h3 "Guideline 4.1 Compatible" at bounding box center [525, 732] width 717 height 23
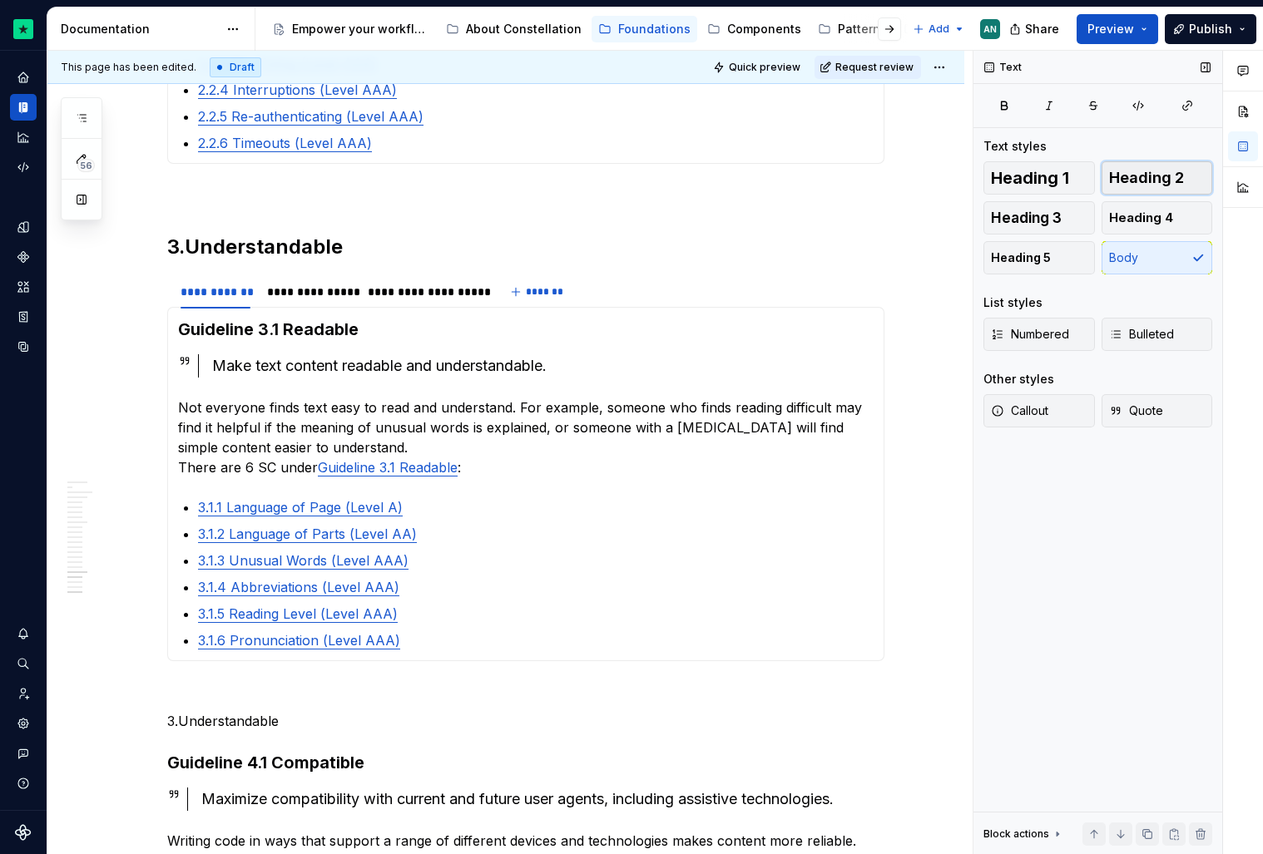
click at [1151, 192] on button "Heading 2" at bounding box center [1156, 177] width 111 height 33
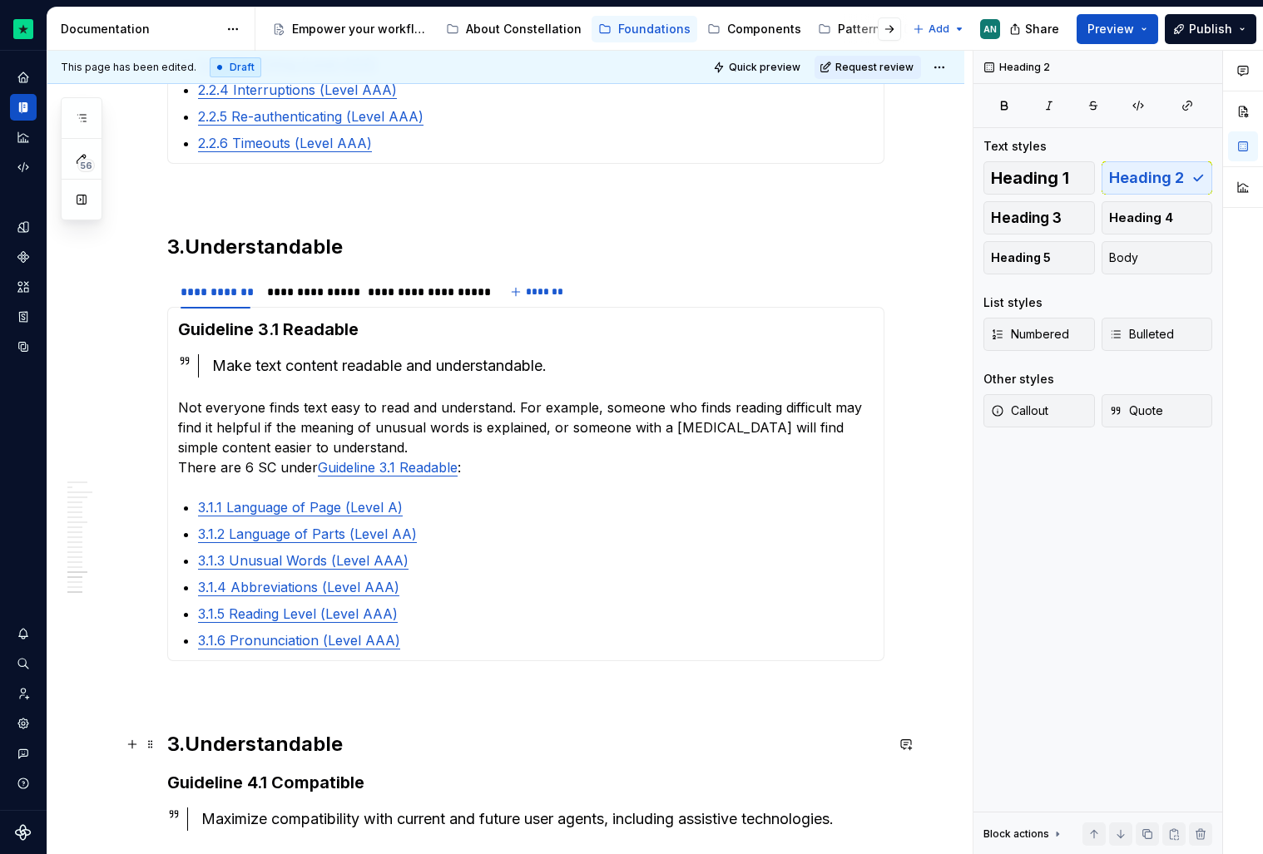
click at [179, 753] on h2 "3.Understandable" at bounding box center [525, 744] width 717 height 27
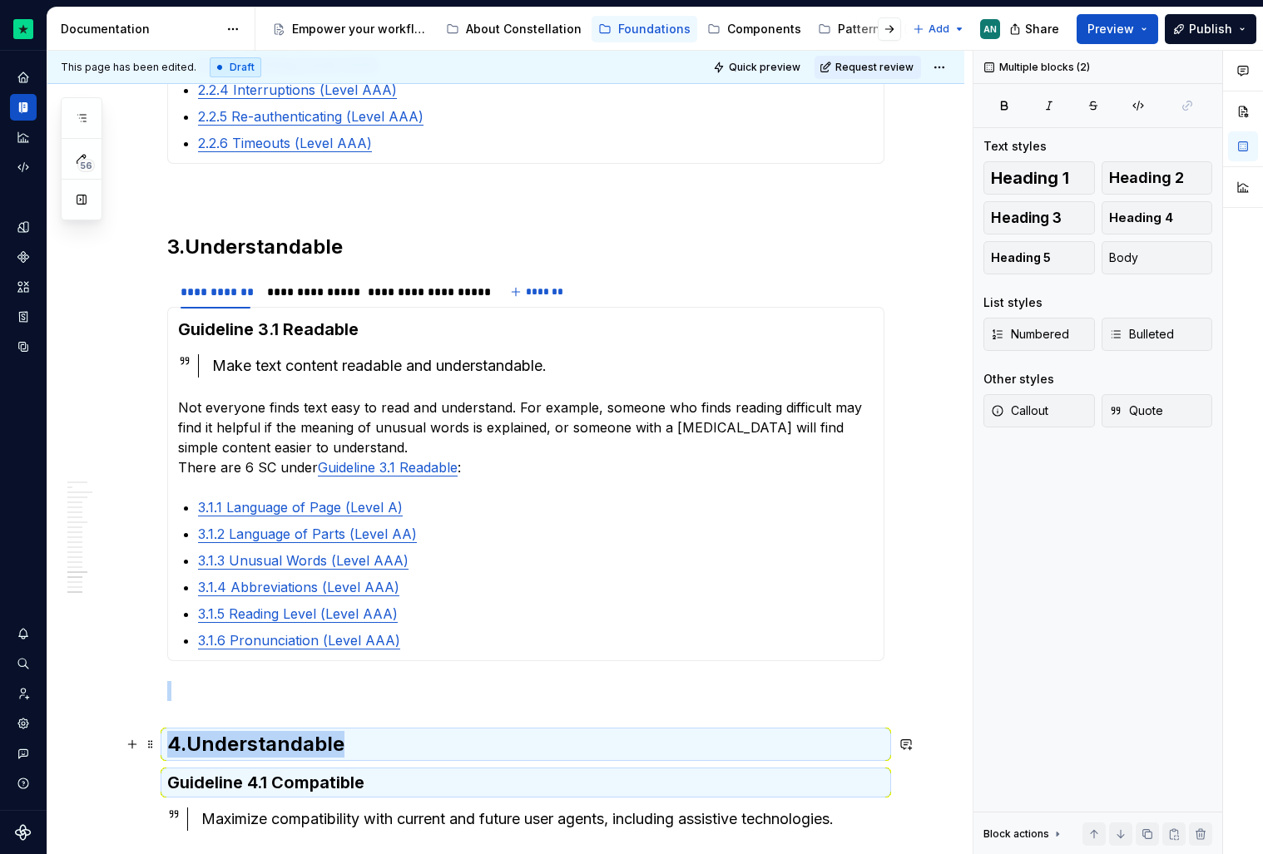
click at [352, 735] on h2 "4.Understandable" at bounding box center [525, 744] width 717 height 27
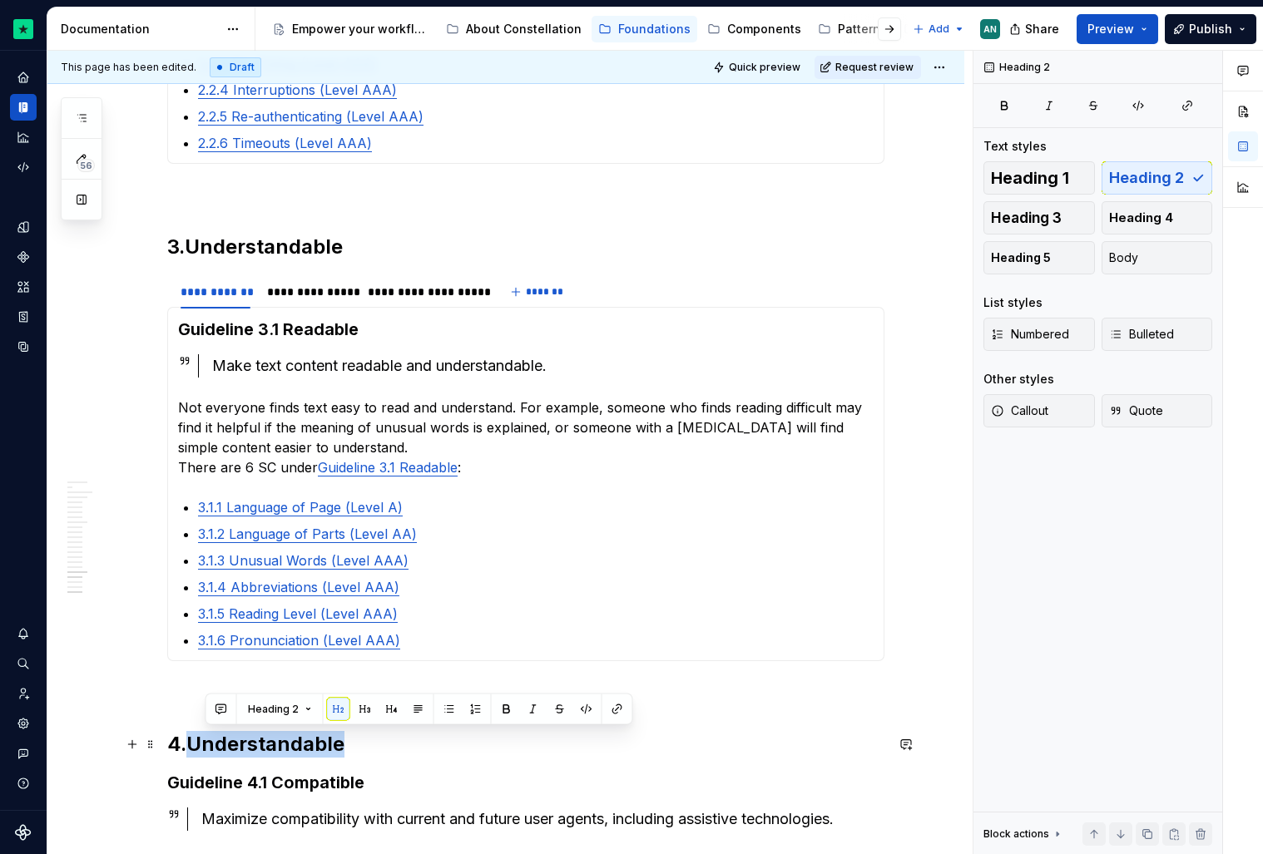
drag, startPoint x: 342, startPoint y: 742, endPoint x: 197, endPoint y: 745, distance: 144.8
click at [197, 745] on h2 "4.Understandable" at bounding box center [525, 744] width 717 height 27
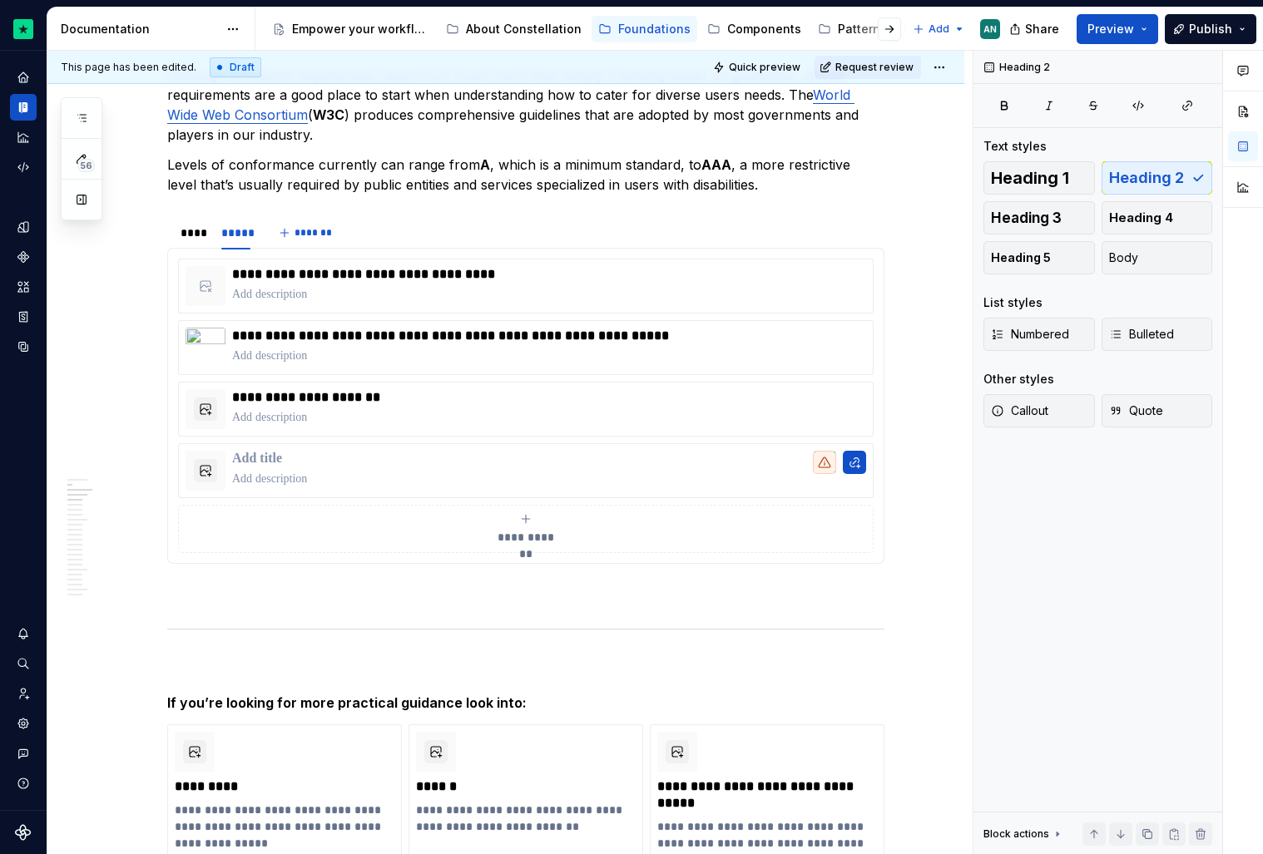
scroll to position [0, 0]
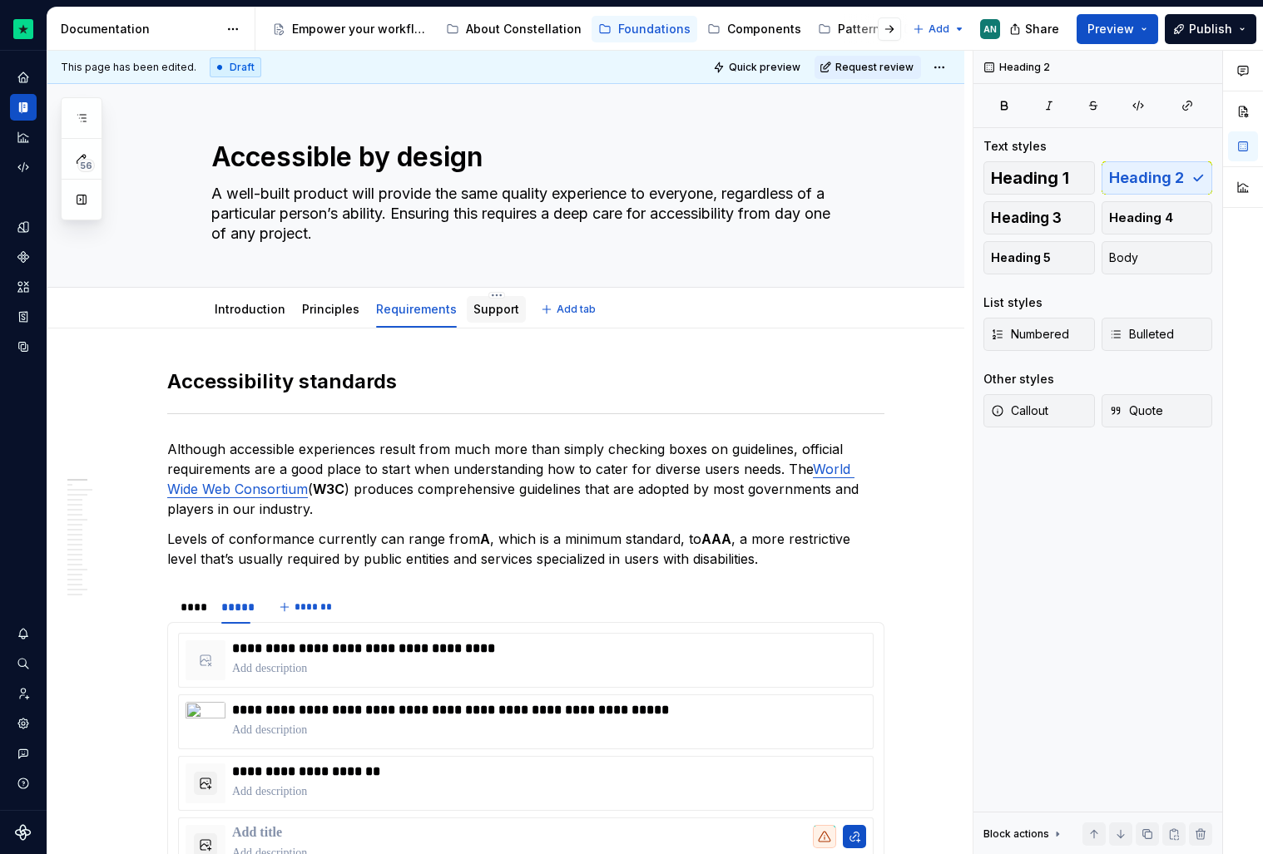
click at [497, 314] on link "Support" at bounding box center [496, 309] width 46 height 14
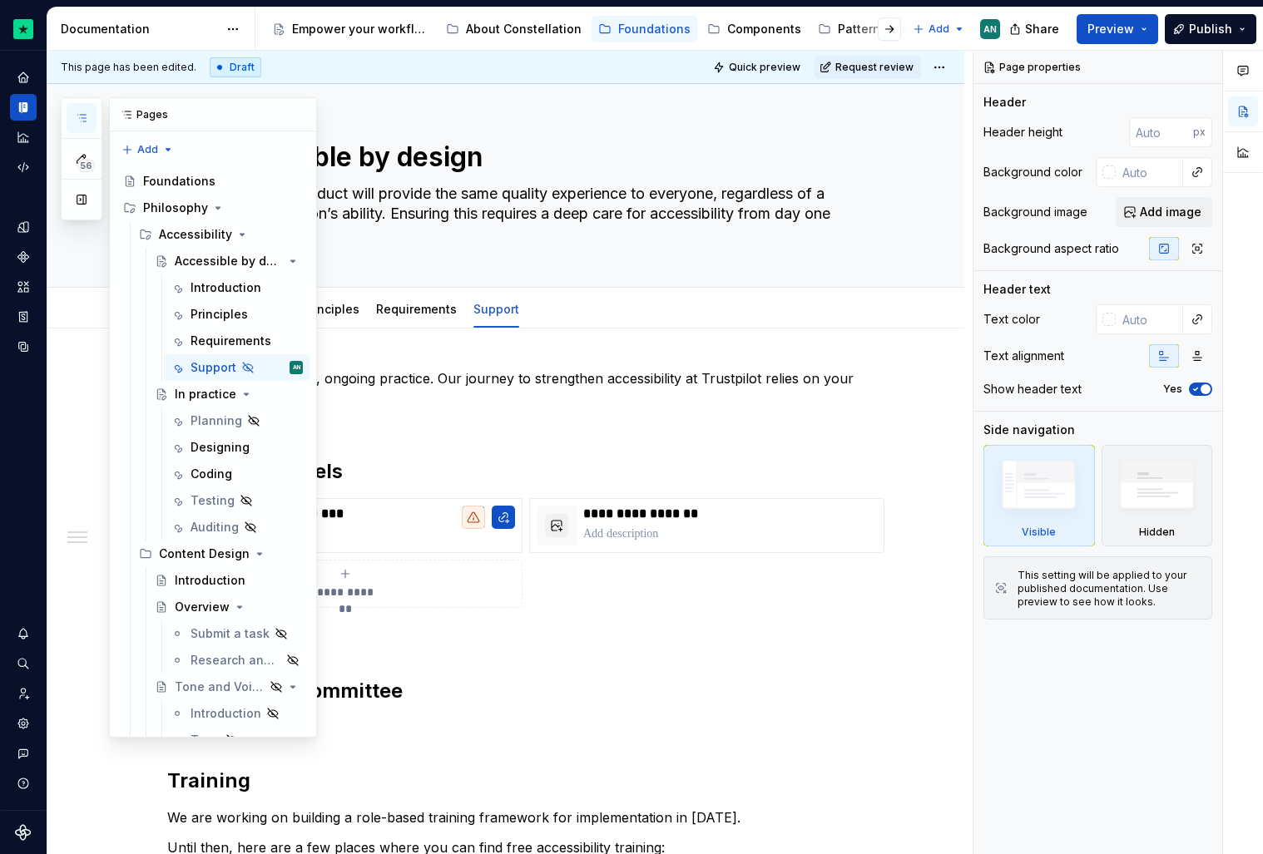
click at [91, 131] on button "button" at bounding box center [82, 118] width 30 height 30
click at [567, 461] on h2 "Support channels" at bounding box center [525, 471] width 717 height 27
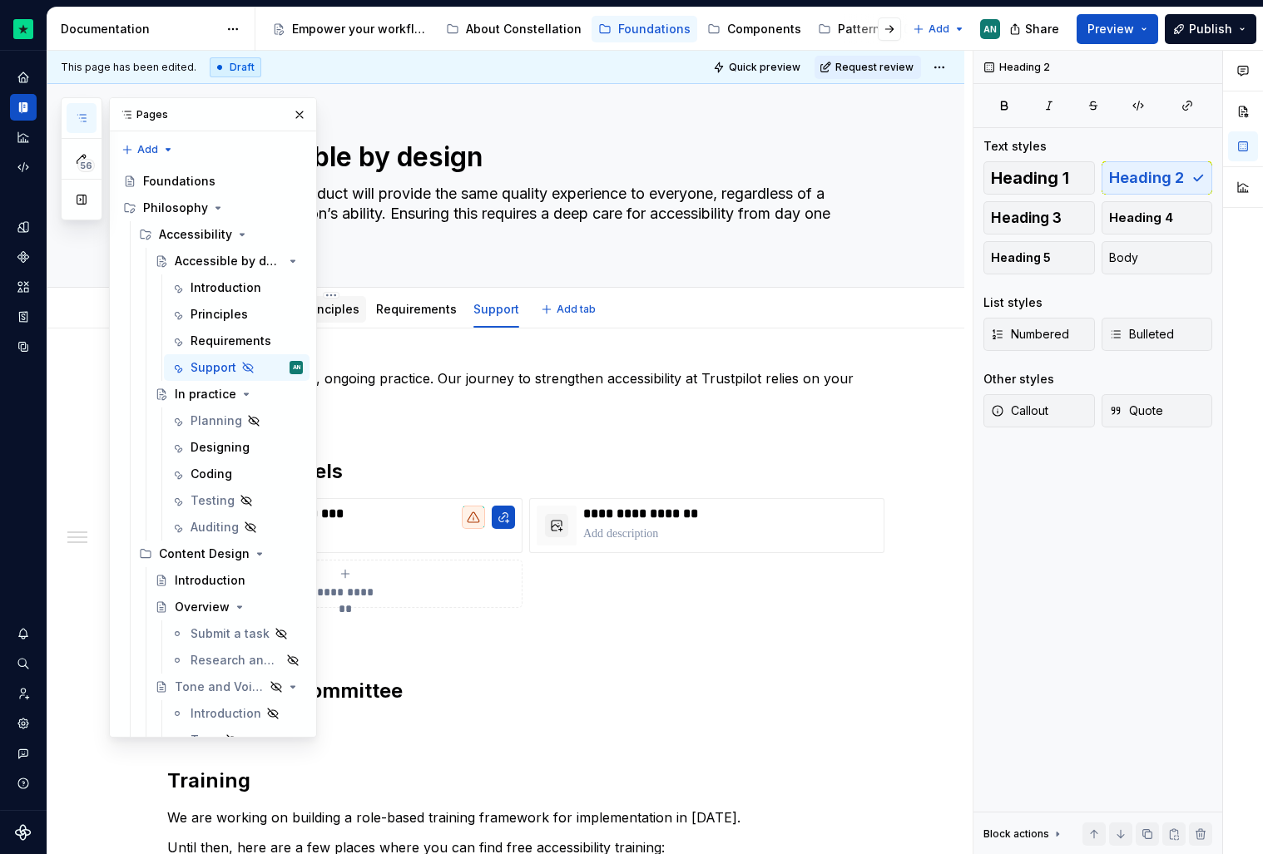
click at [328, 305] on link "Principles" at bounding box center [330, 309] width 57 height 14
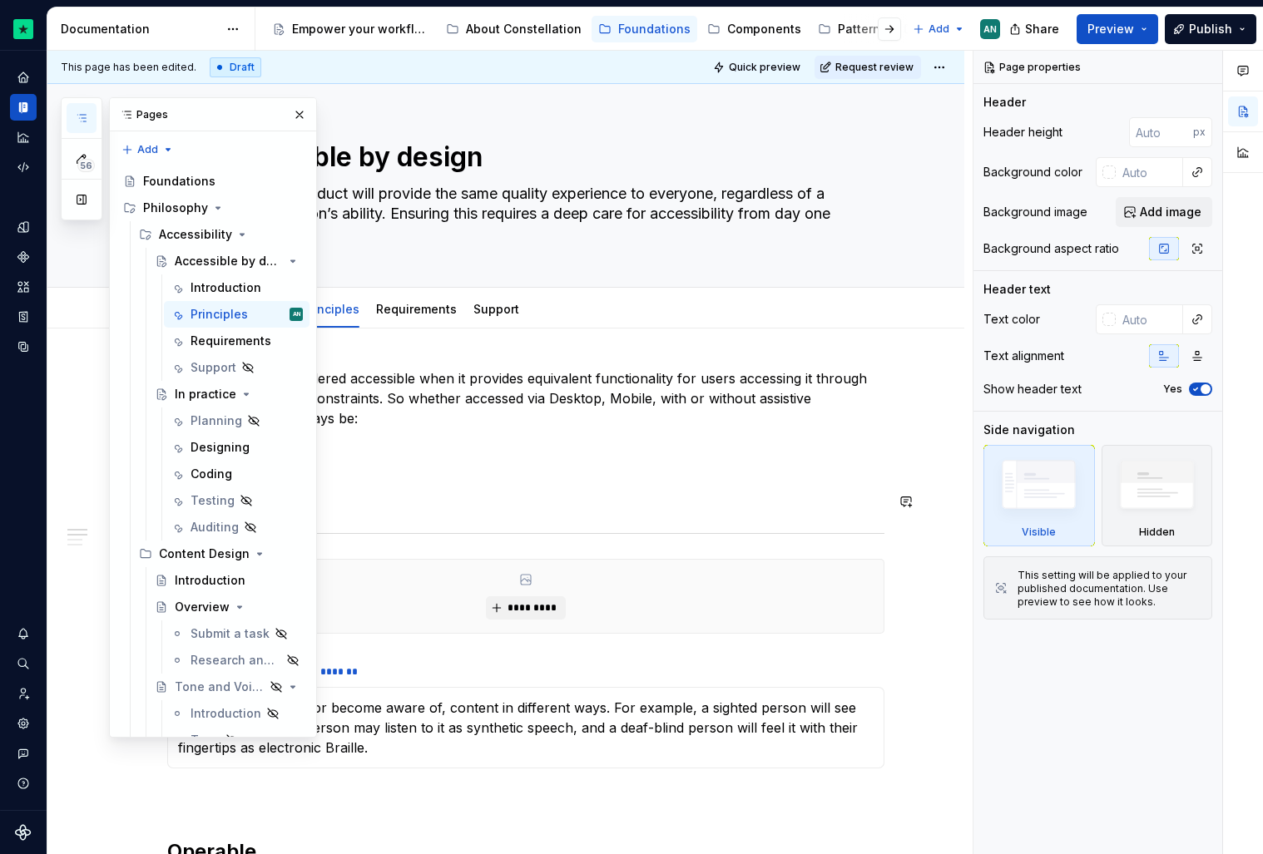
click at [532, 489] on h2 "Perceivable" at bounding box center [525, 501] width 717 height 27
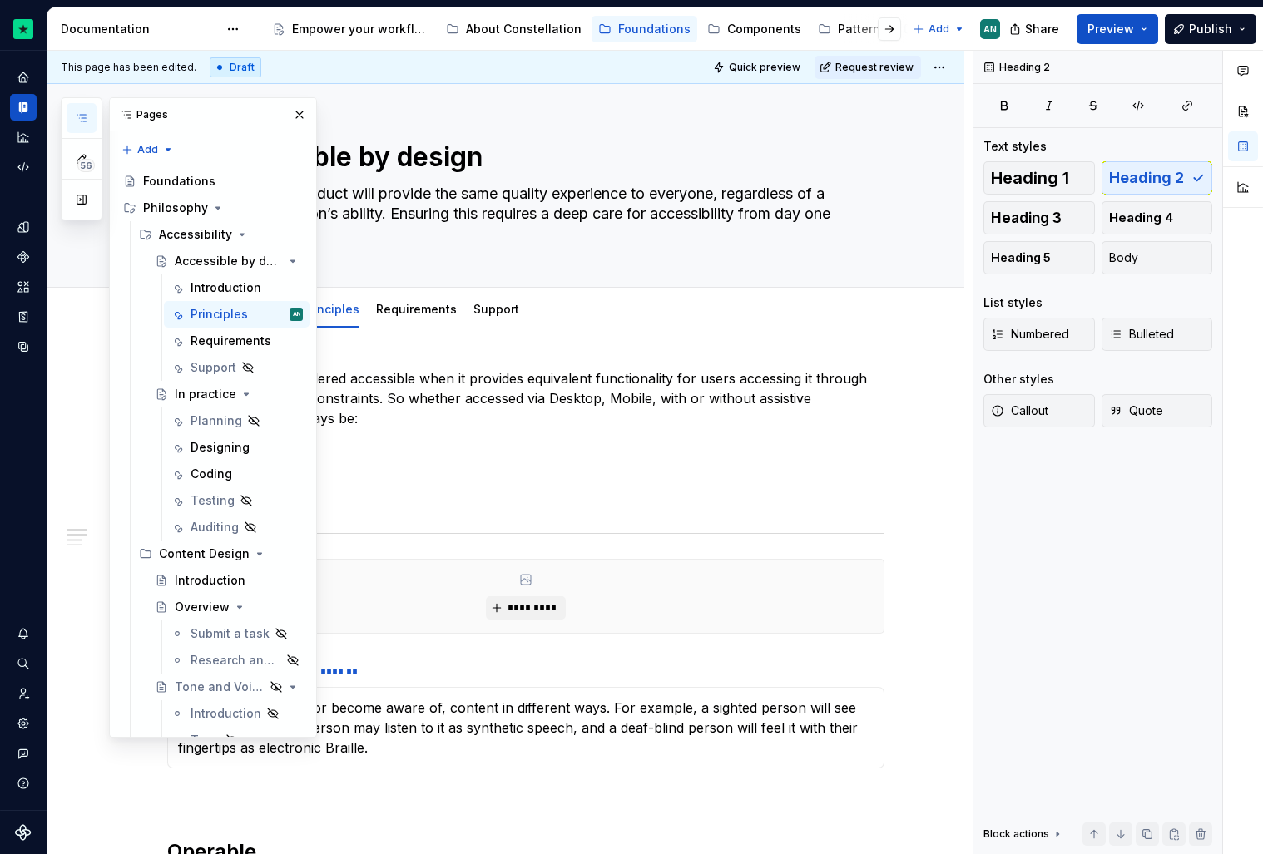
click at [77, 127] on button "button" at bounding box center [82, 118] width 30 height 30
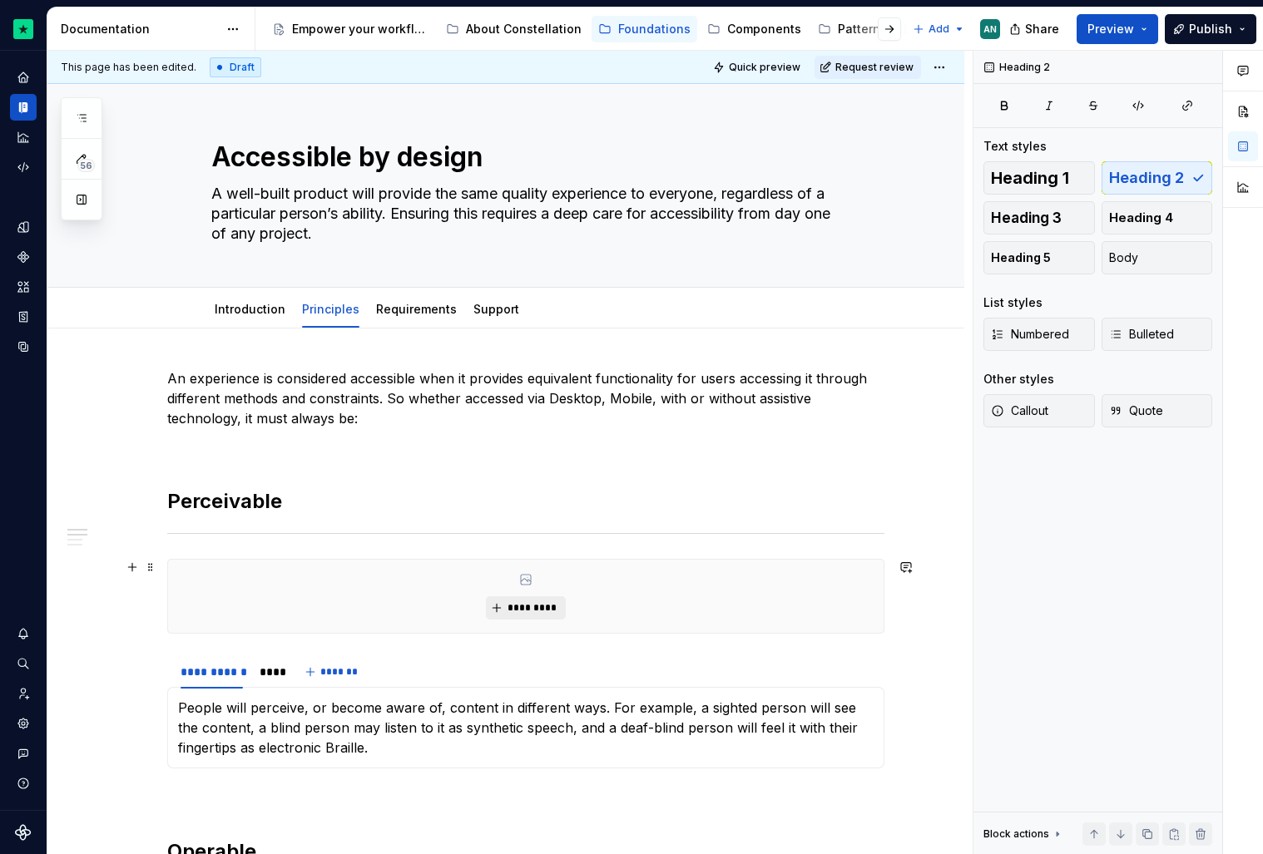
click at [538, 601] on span "*********" at bounding box center [532, 607] width 51 height 13
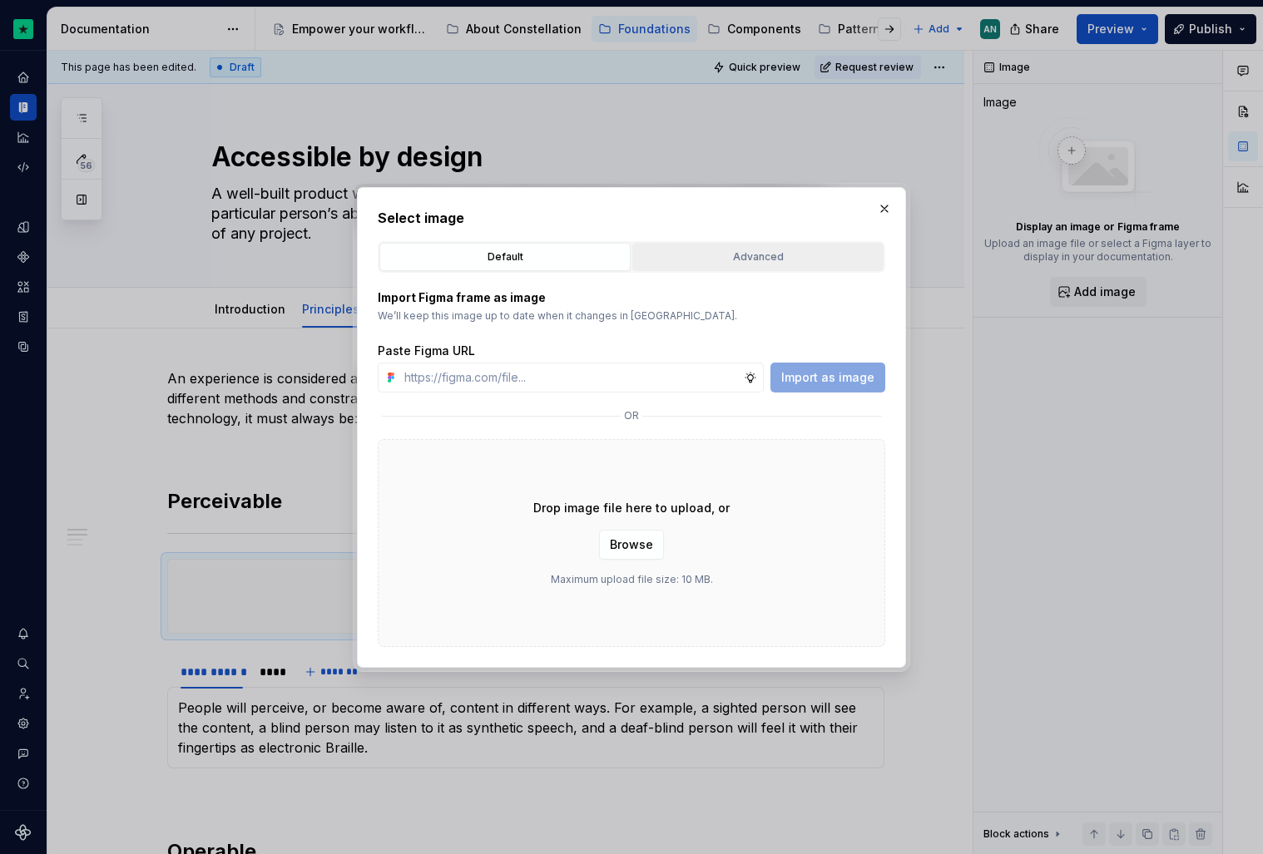
click at [750, 249] on div "Advanced" at bounding box center [758, 257] width 240 height 17
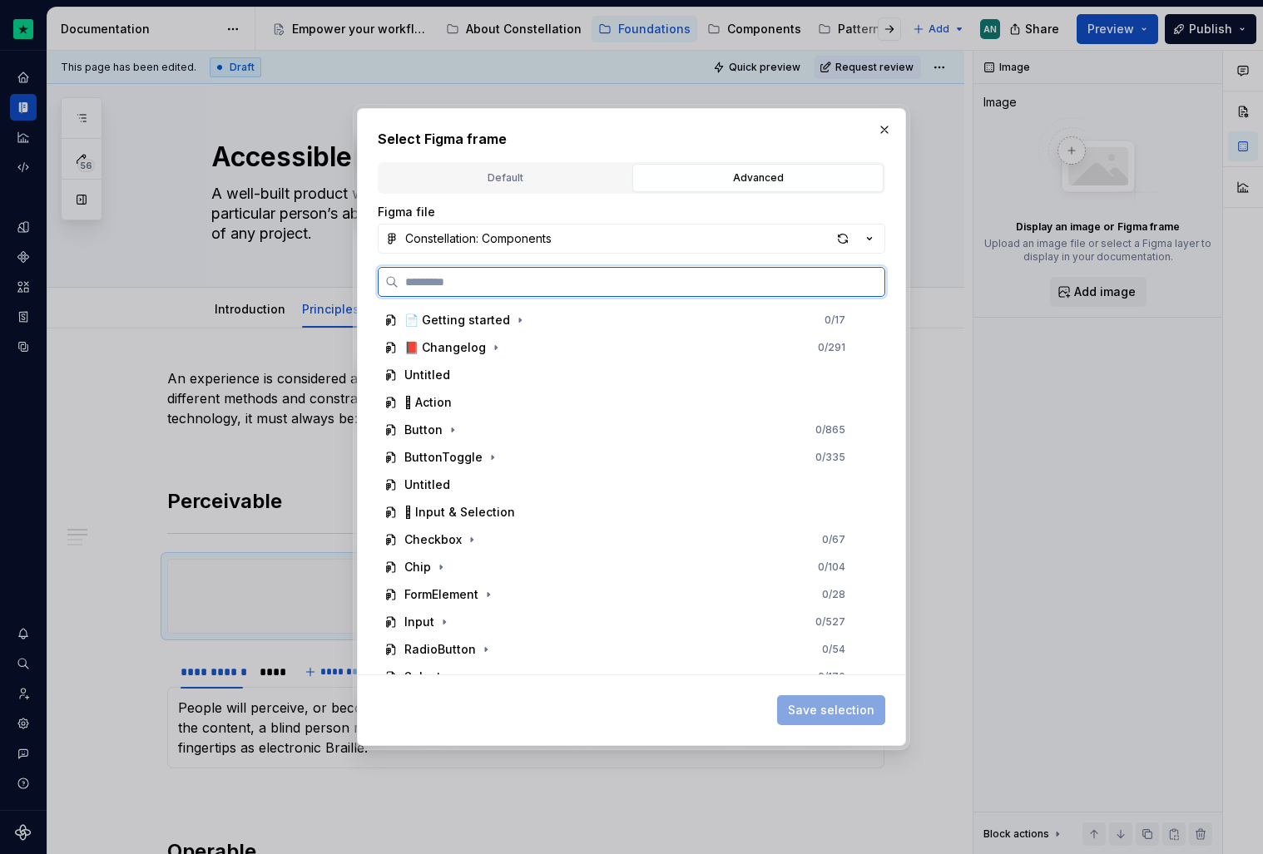
click at [477, 290] on input "search" at bounding box center [642, 282] width 486 height 17
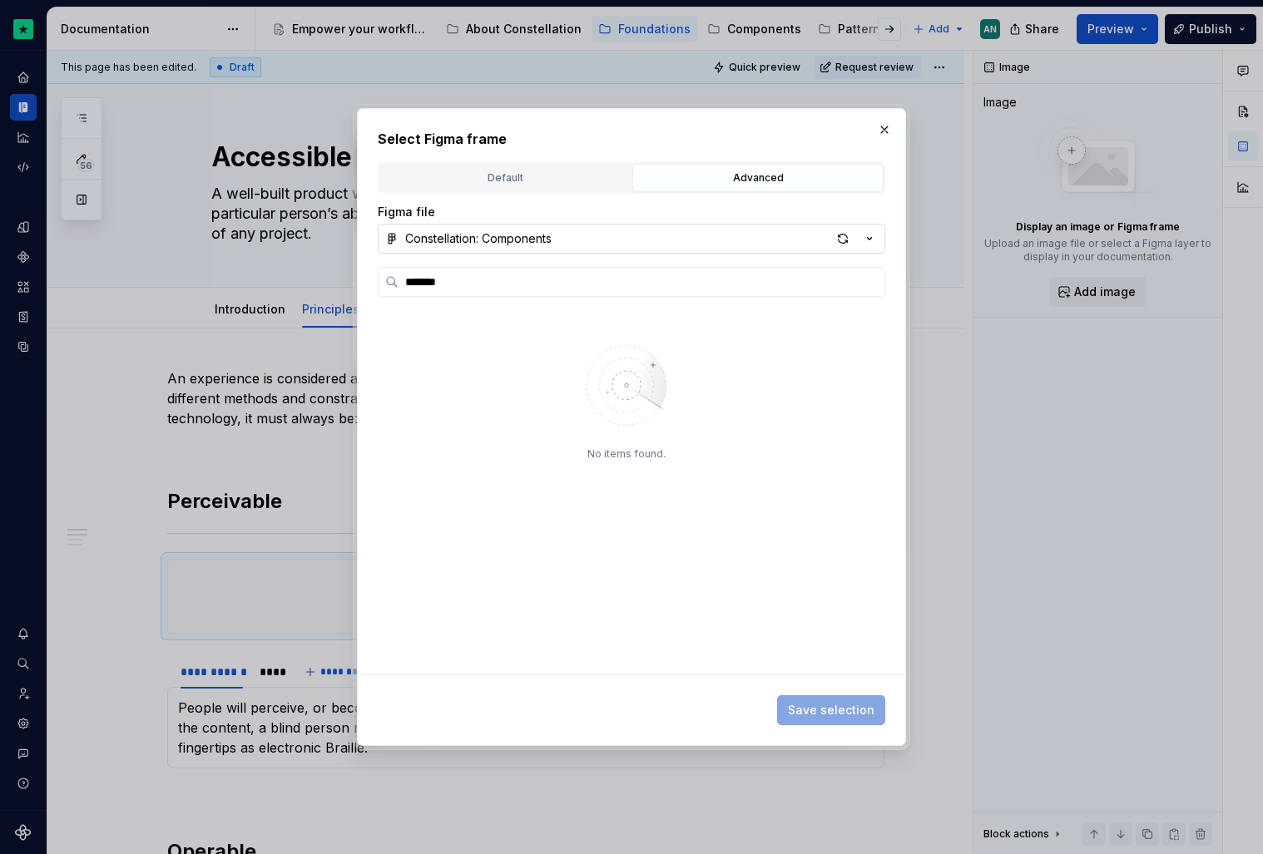
click at [869, 239] on icon "button" at bounding box center [870, 239] width 4 height 2
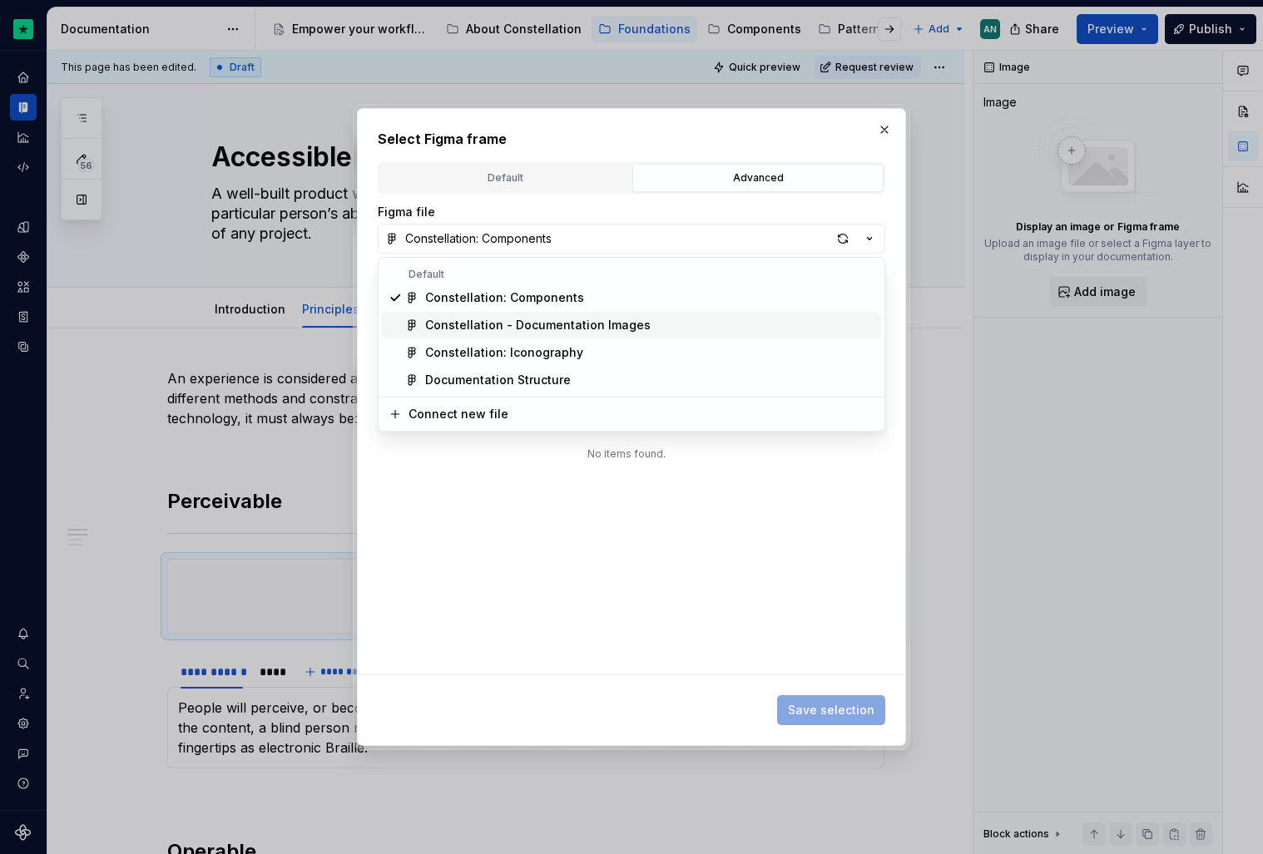
click at [547, 328] on div "Constellation - Documentation Images" at bounding box center [537, 325] width 225 height 17
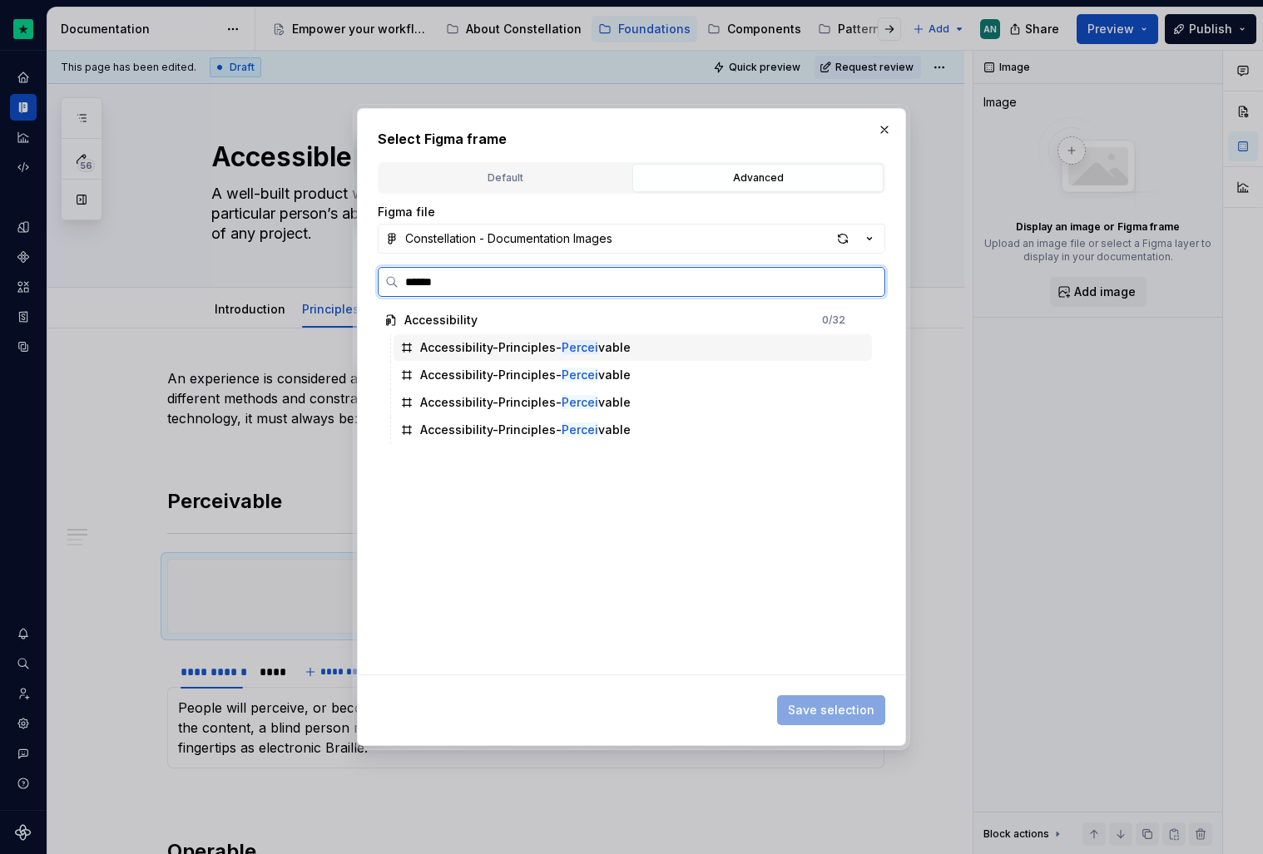
click at [660, 345] on div "Accessibility-Principles- Percei vable" at bounding box center [633, 347] width 478 height 27
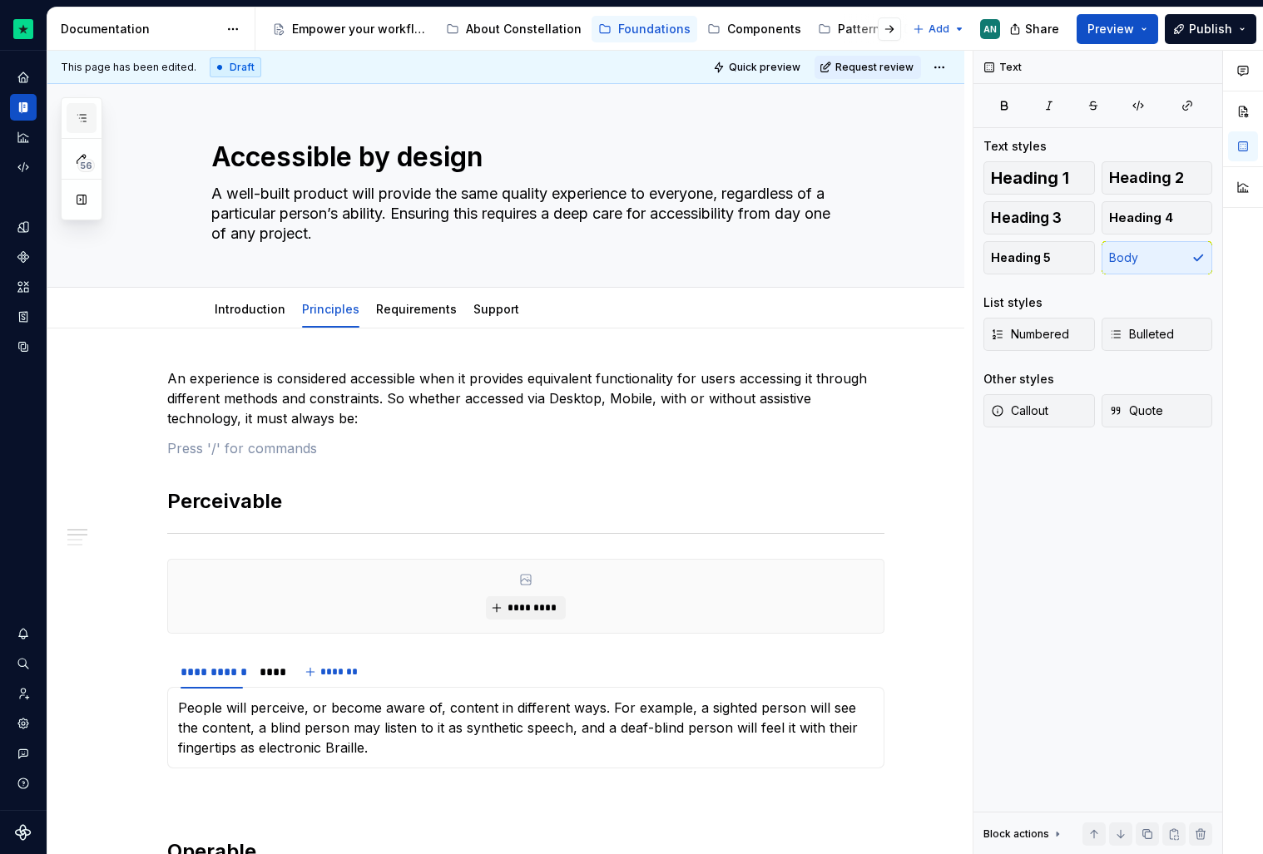
click at [79, 127] on button "button" at bounding box center [82, 118] width 30 height 30
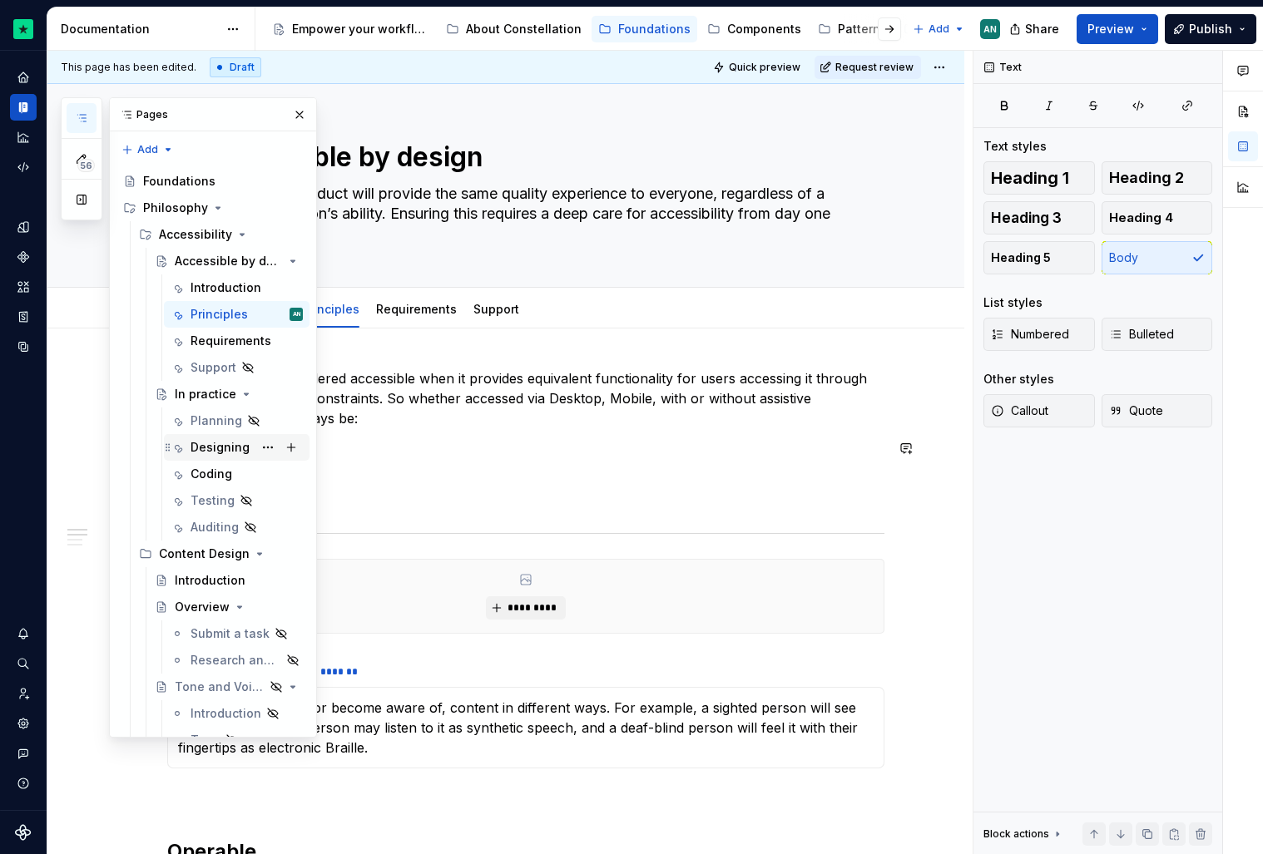
click at [237, 448] on div "Designing" at bounding box center [220, 447] width 59 height 17
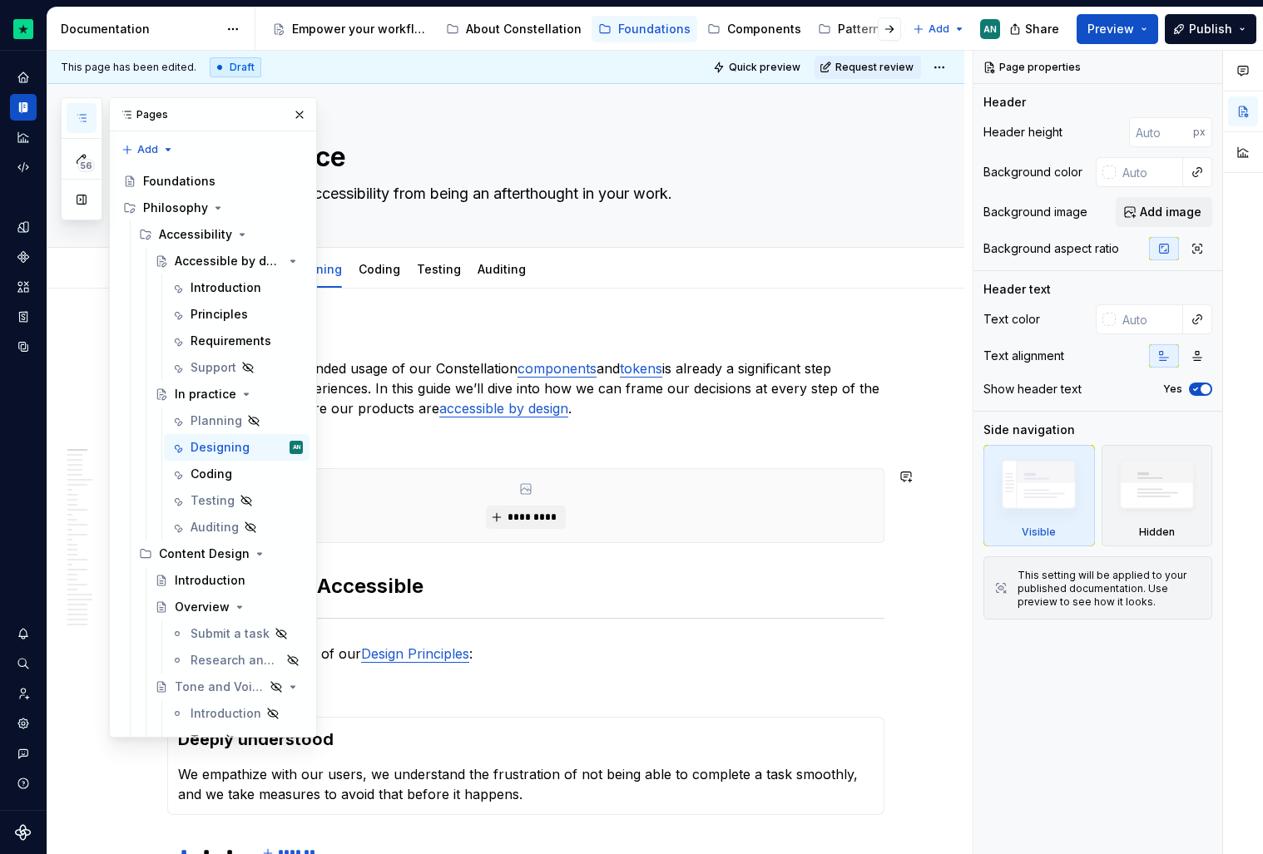
click at [645, 473] on div "*********" at bounding box center [525, 505] width 715 height 73
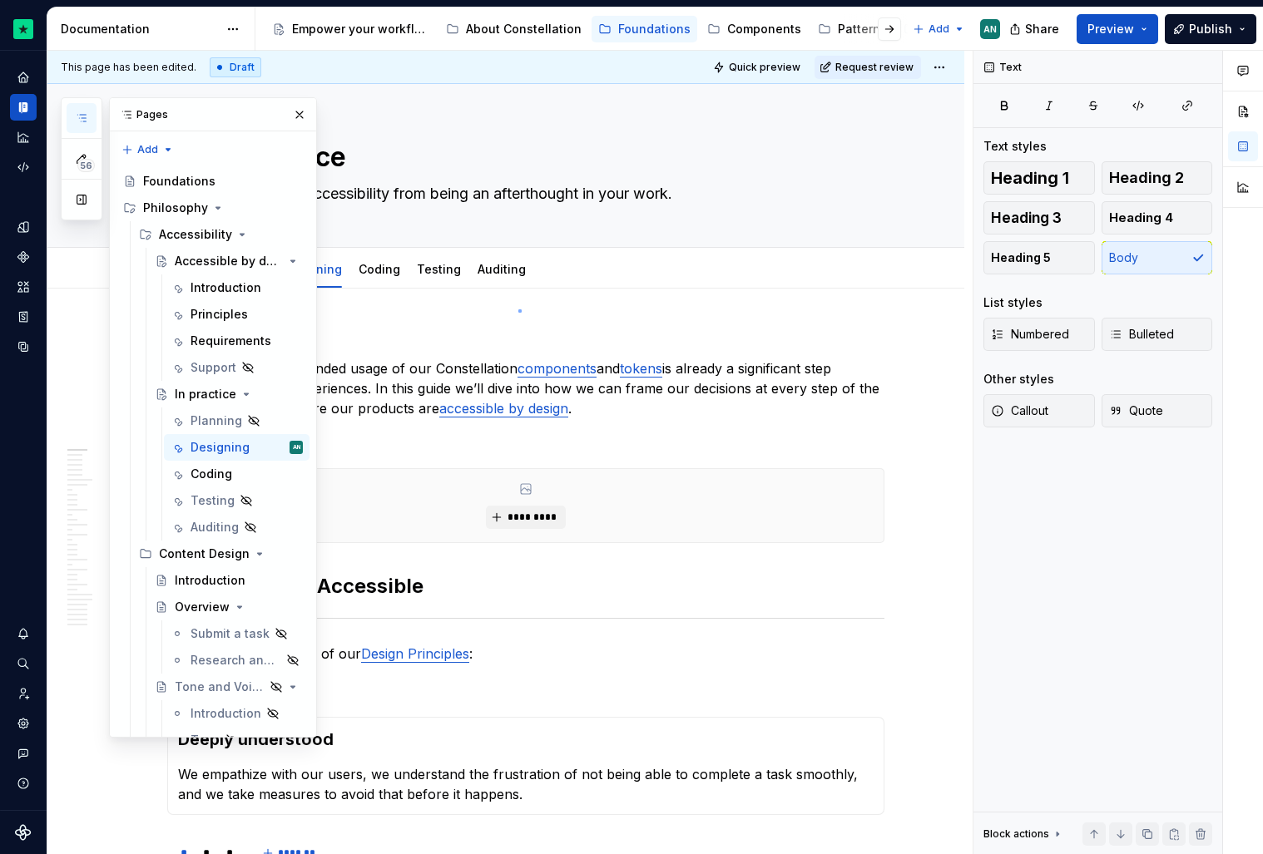
click at [518, 310] on div "This page has been edited. Draft Quick preview Request review In practice How t…" at bounding box center [509, 453] width 925 height 804
click at [296, 116] on button "button" at bounding box center [299, 114] width 23 height 23
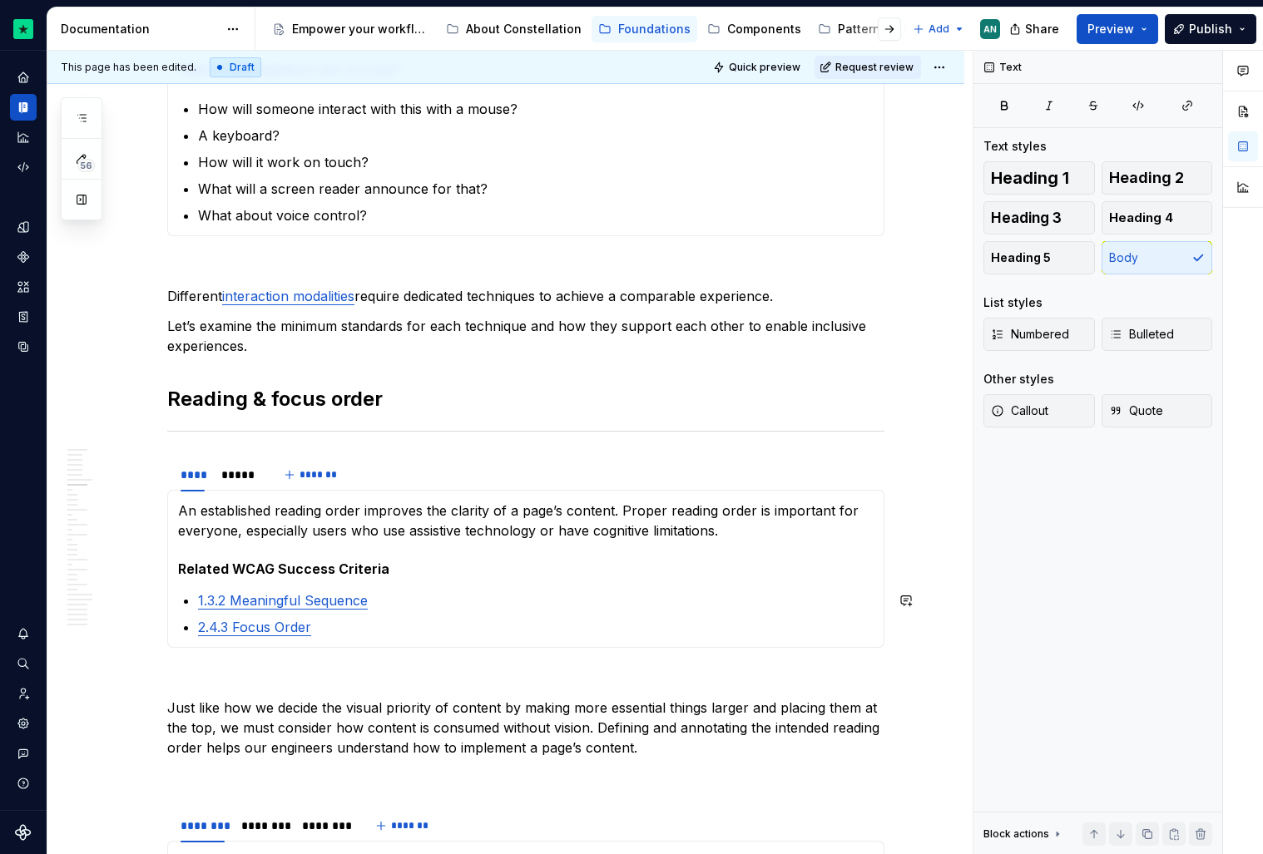
scroll to position [1115, 0]
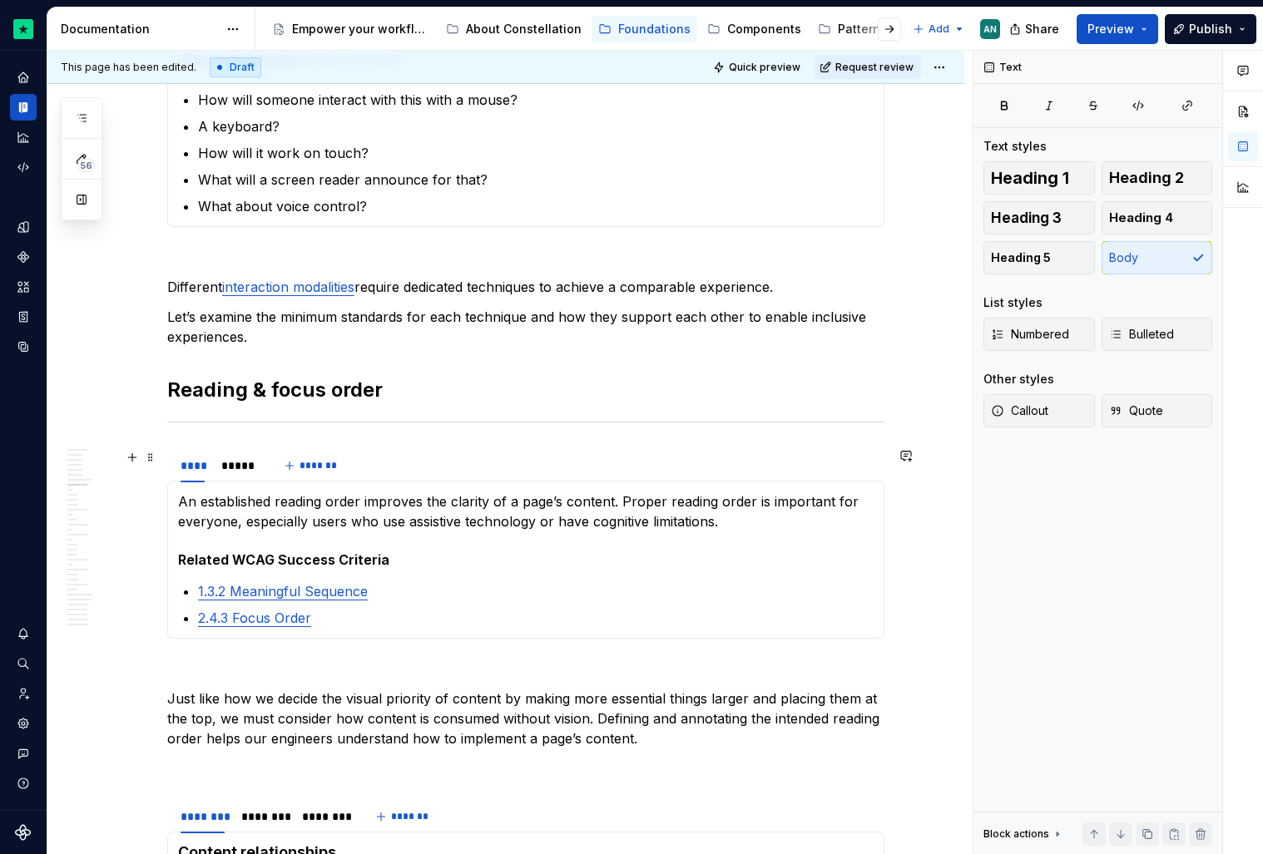
click at [468, 462] on div "**** ***** *******" at bounding box center [525, 465] width 717 height 33
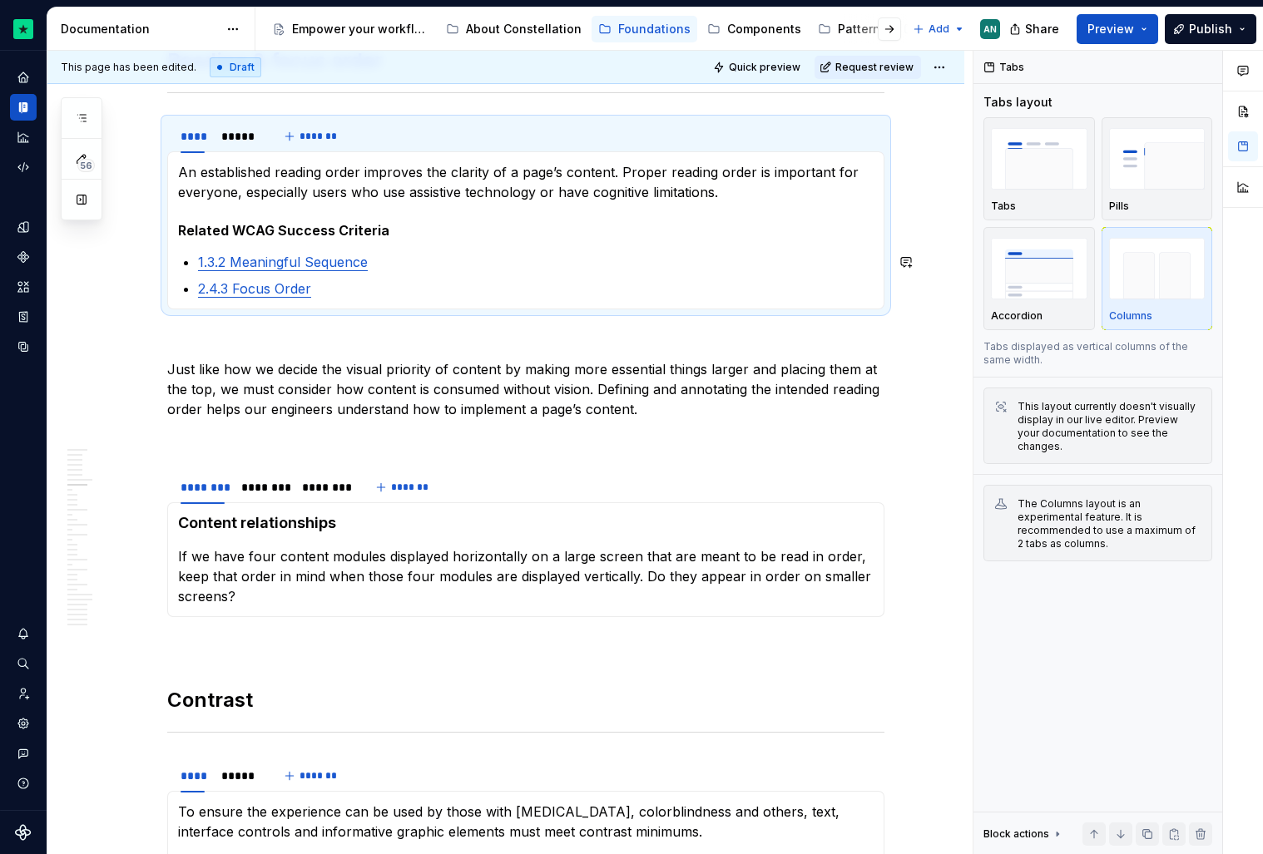
scroll to position [1448, 0]
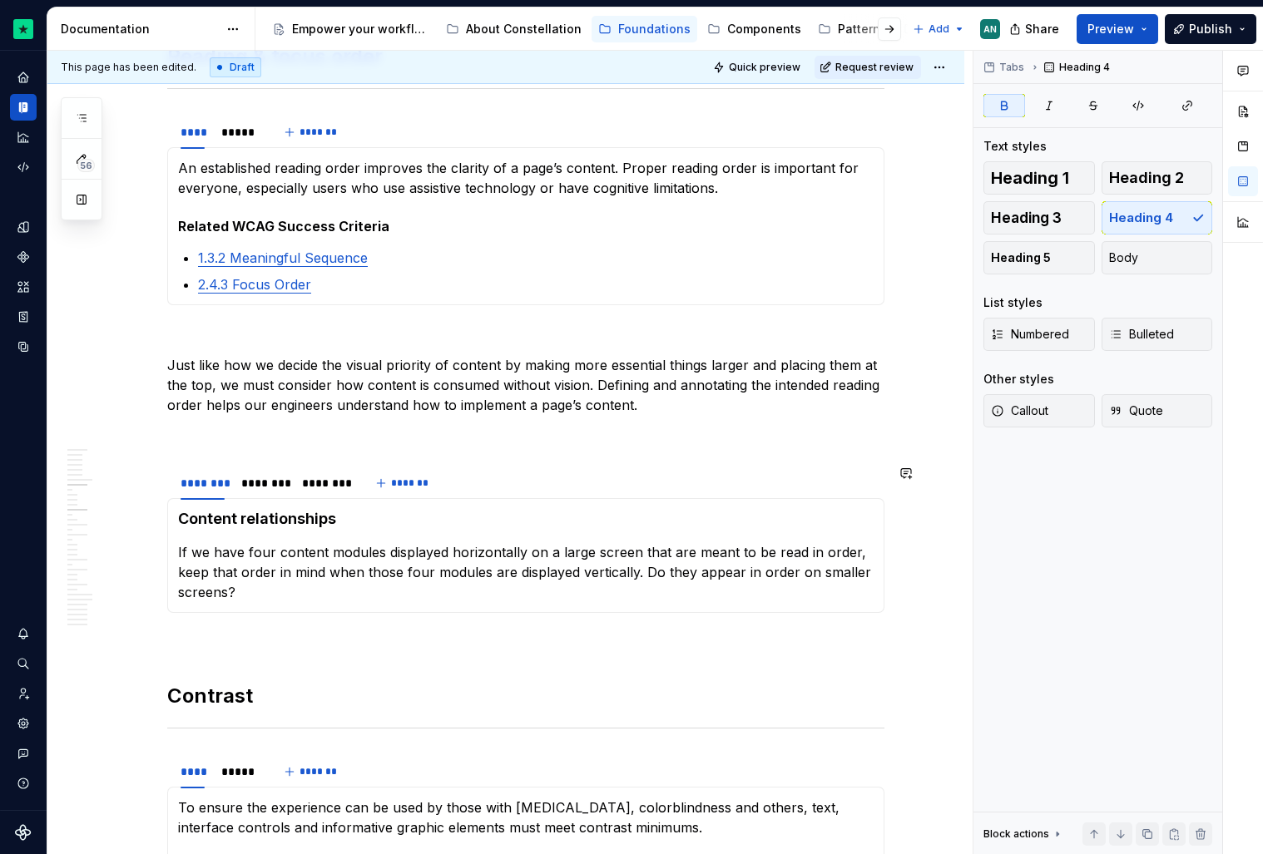
click at [238, 507] on div "Content relationships If we have four content modules displayed horizontally on…" at bounding box center [525, 555] width 717 height 115
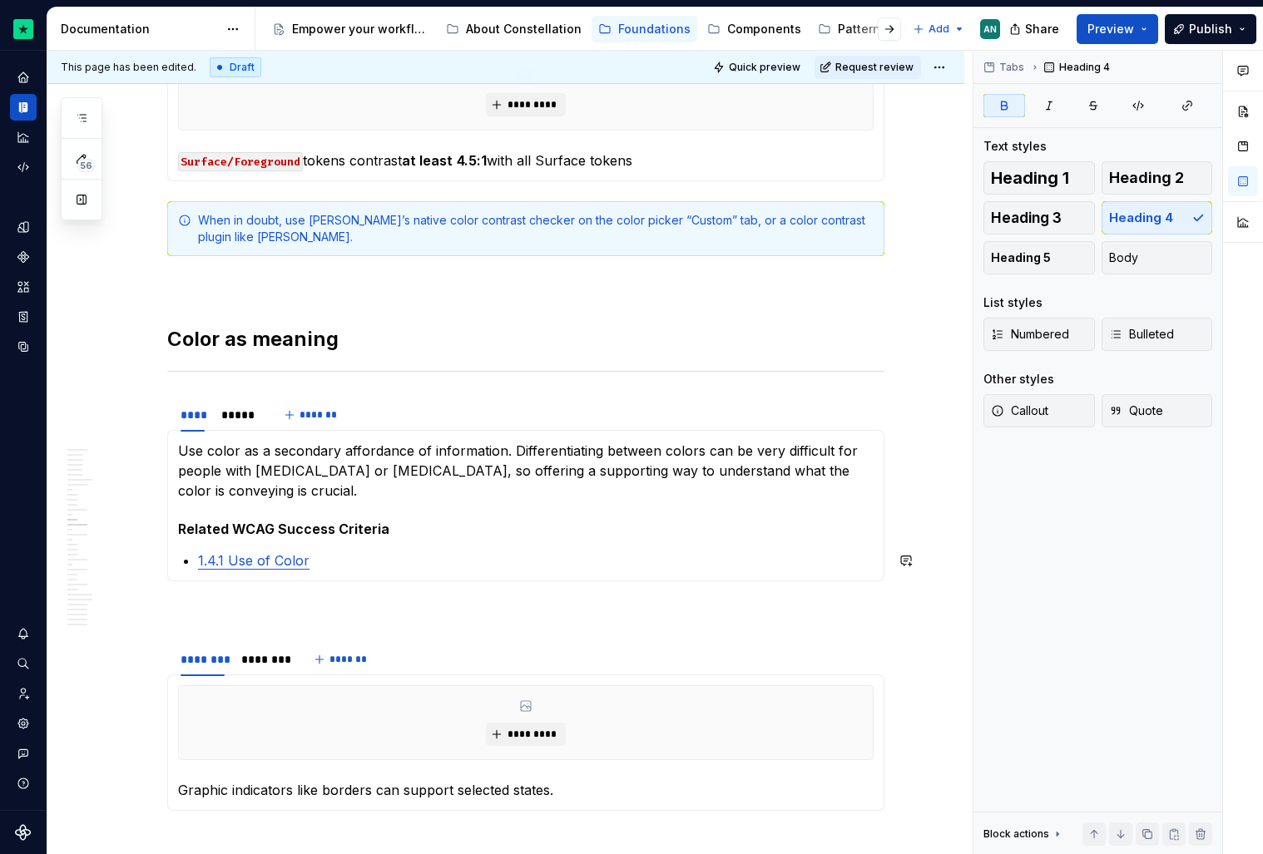
scroll to position [2894, 0]
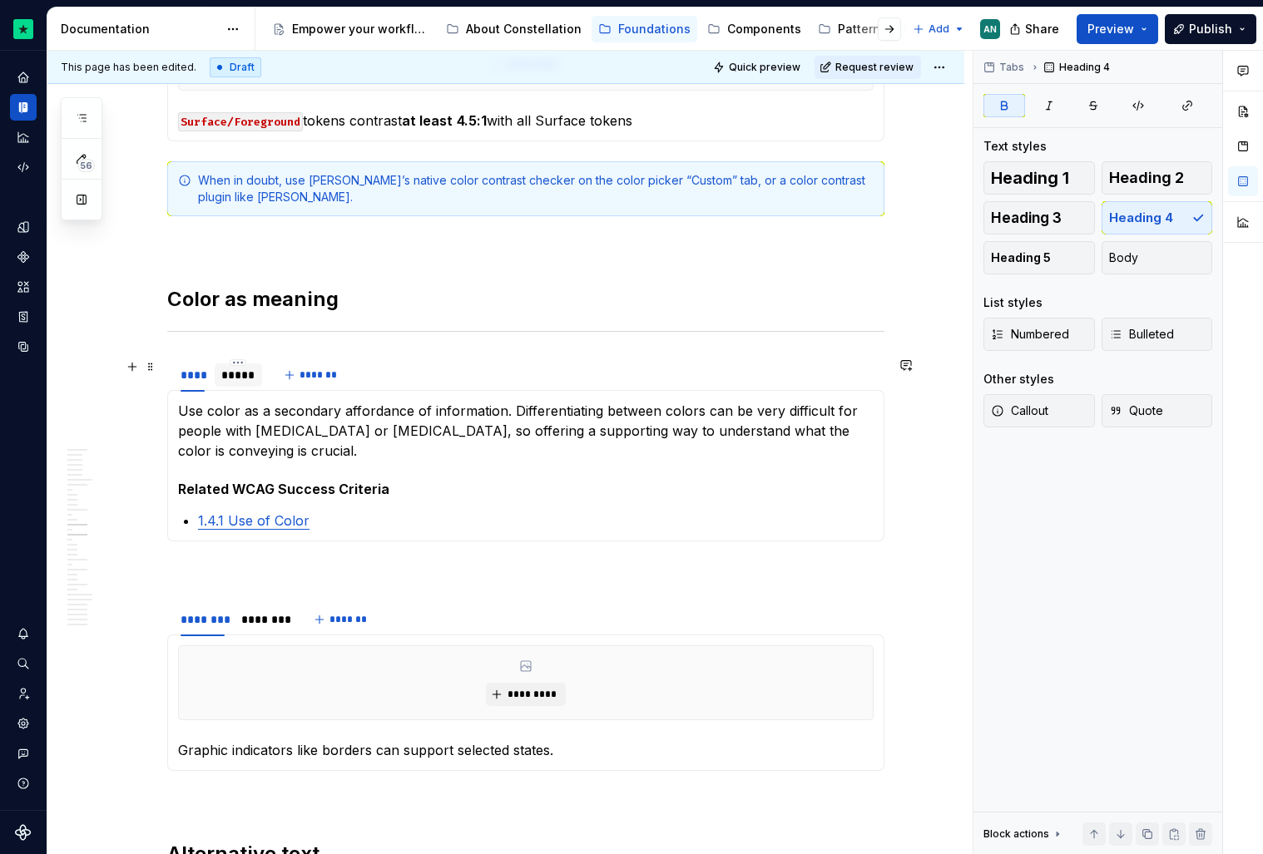
click at [241, 367] on div "*****" at bounding box center [238, 375] width 34 height 17
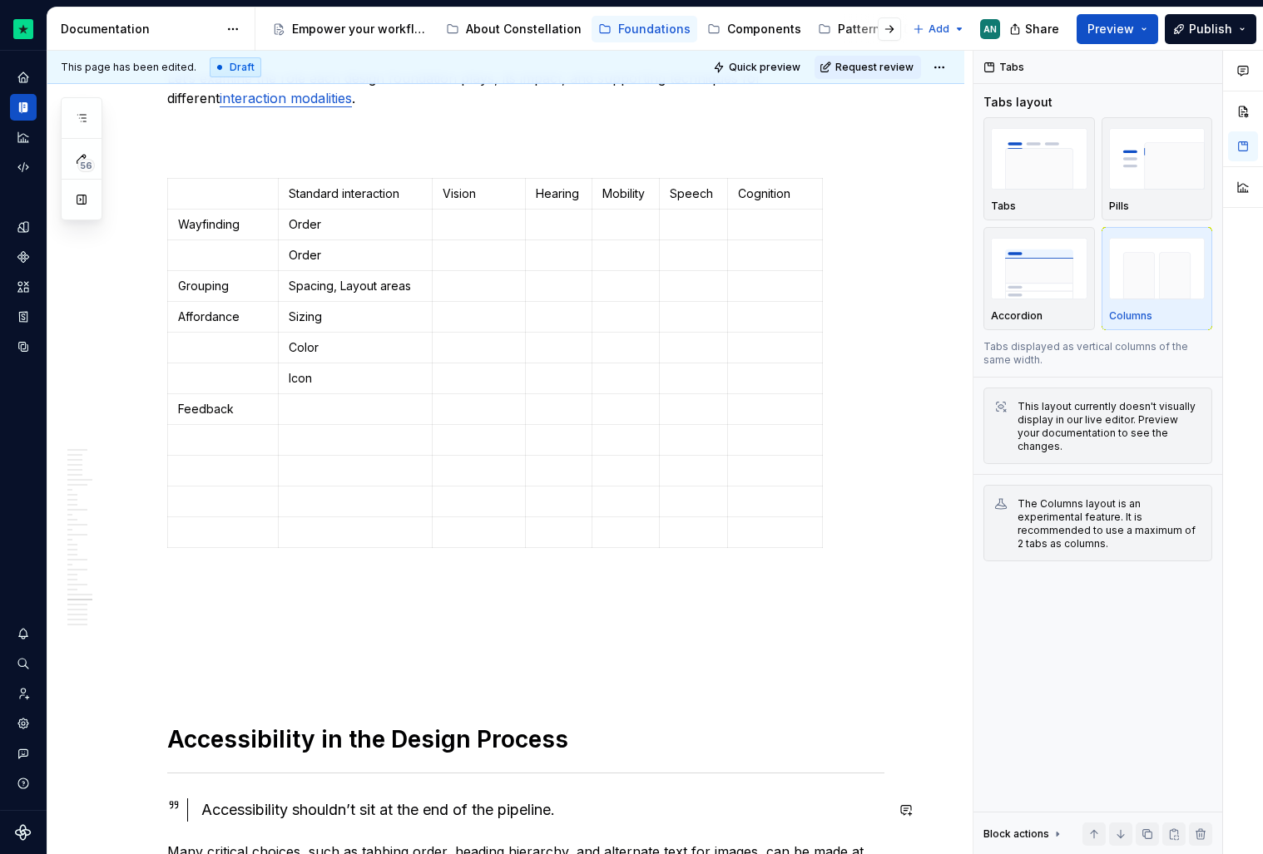
scroll to position [6125, 0]
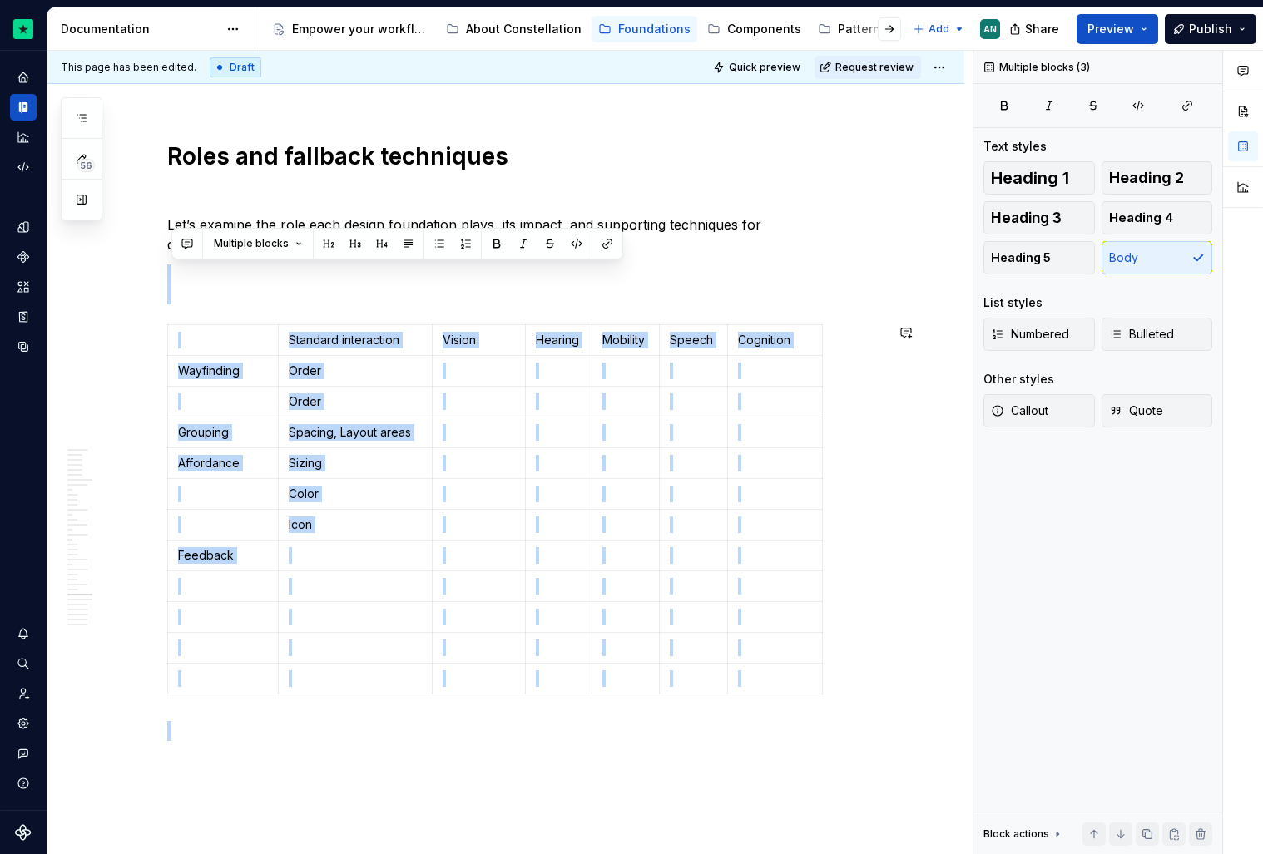
drag, startPoint x: 233, startPoint y: 281, endPoint x: 529, endPoint y: 717, distance: 527.0
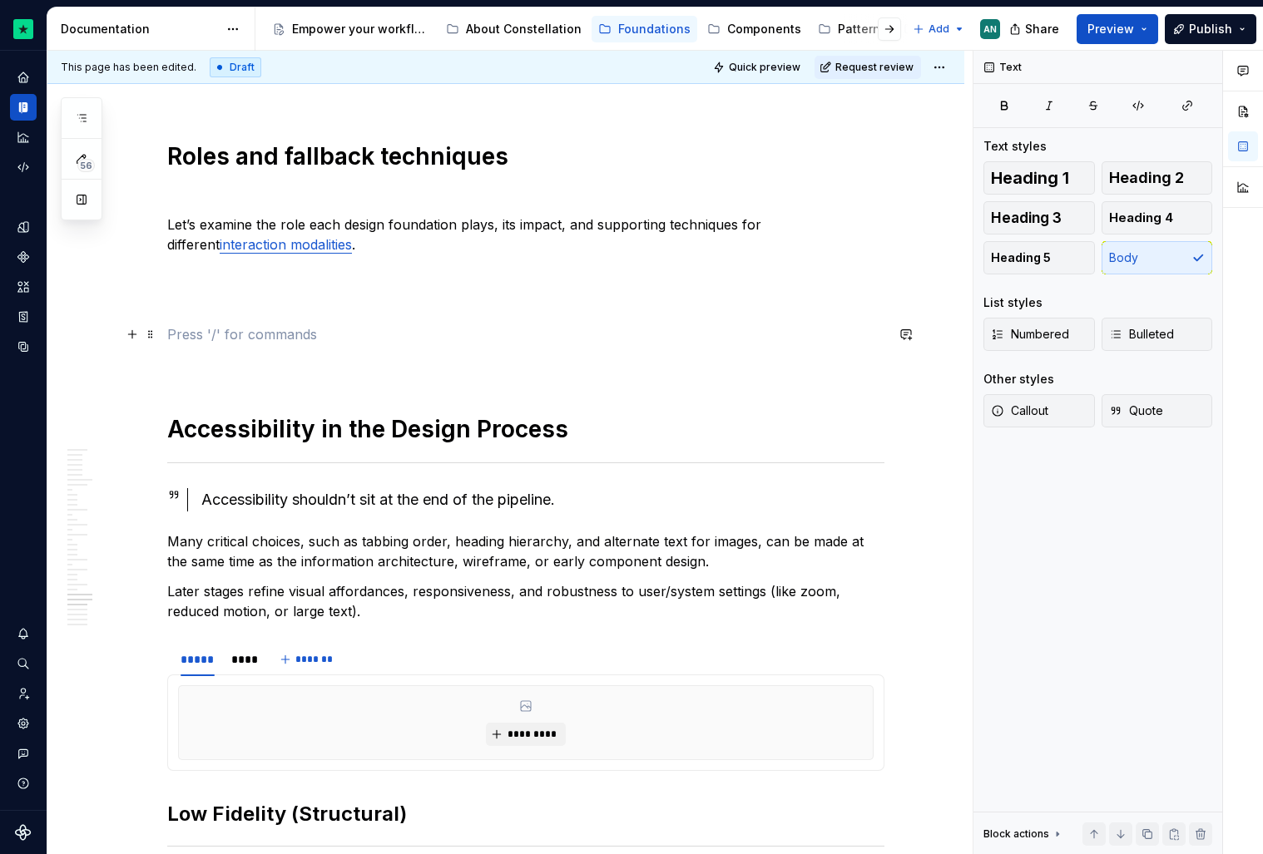
click at [225, 340] on p at bounding box center [525, 334] width 717 height 20
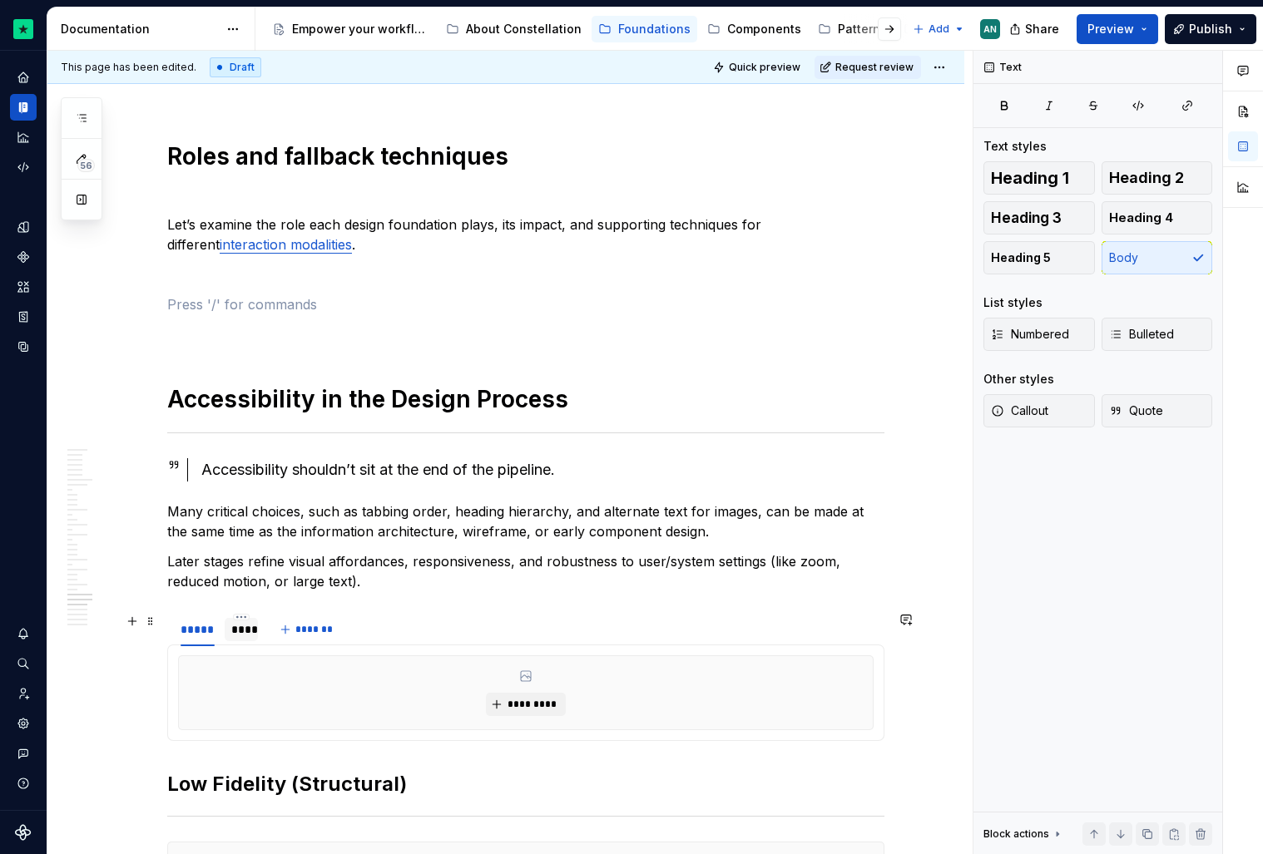
click at [240, 628] on div "****" at bounding box center [241, 629] width 20 height 17
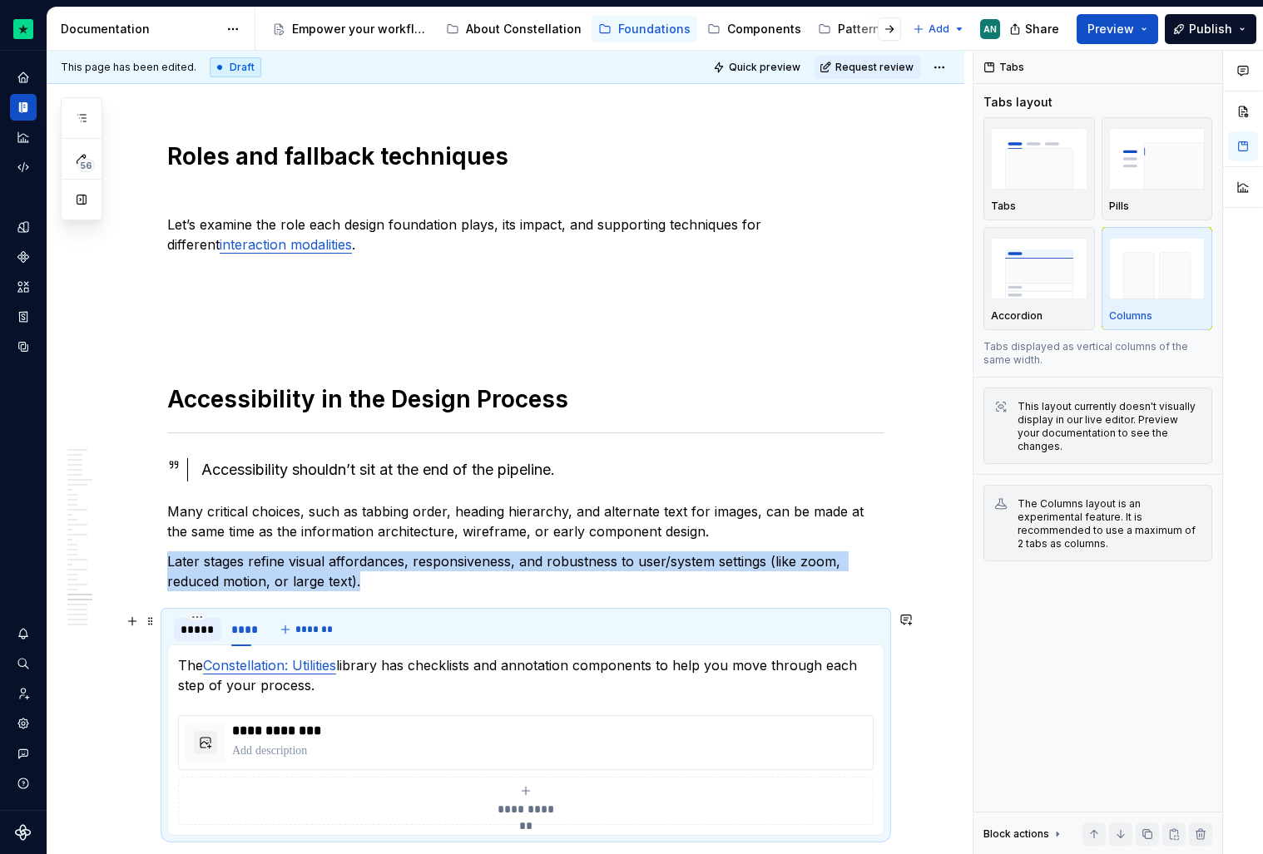
click at [203, 629] on div "*****" at bounding box center [198, 629] width 34 height 17
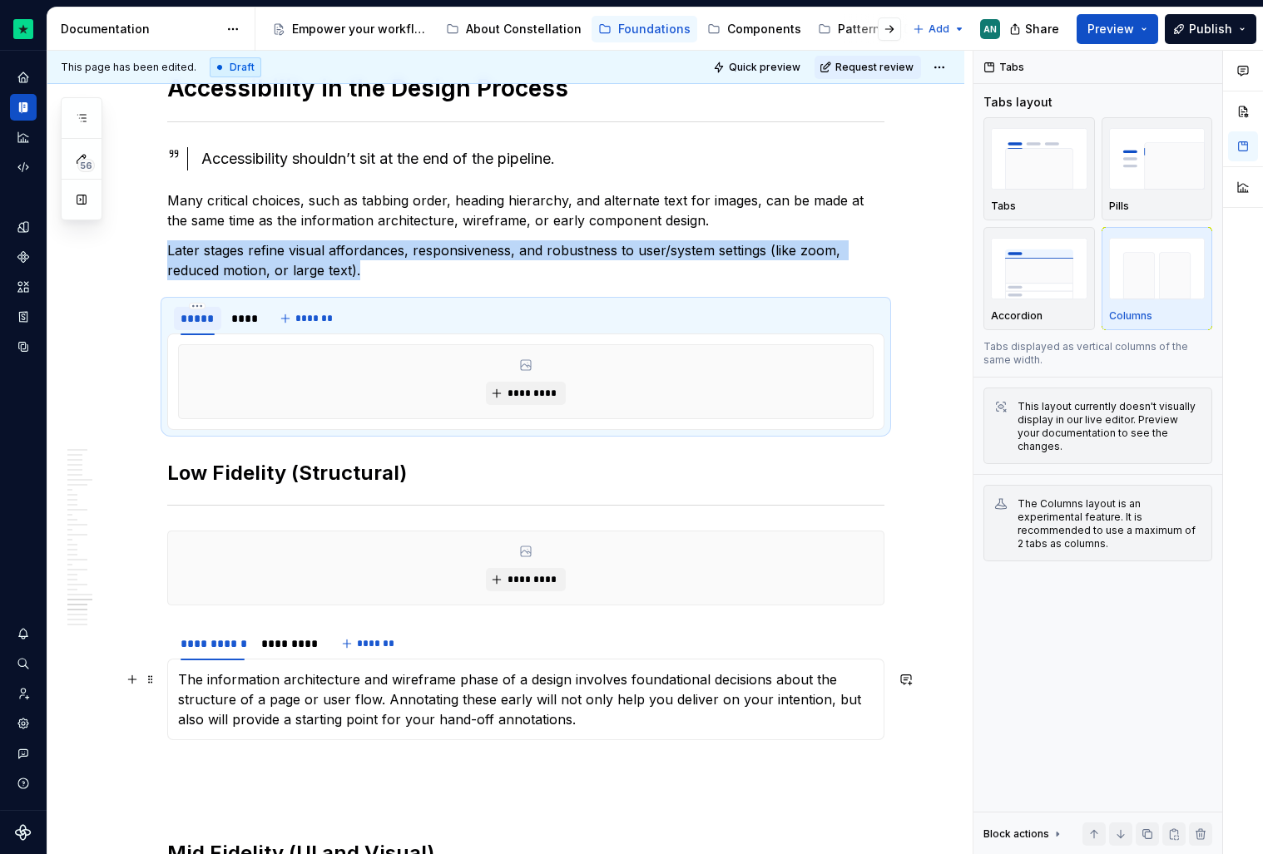
scroll to position [6374, 0]
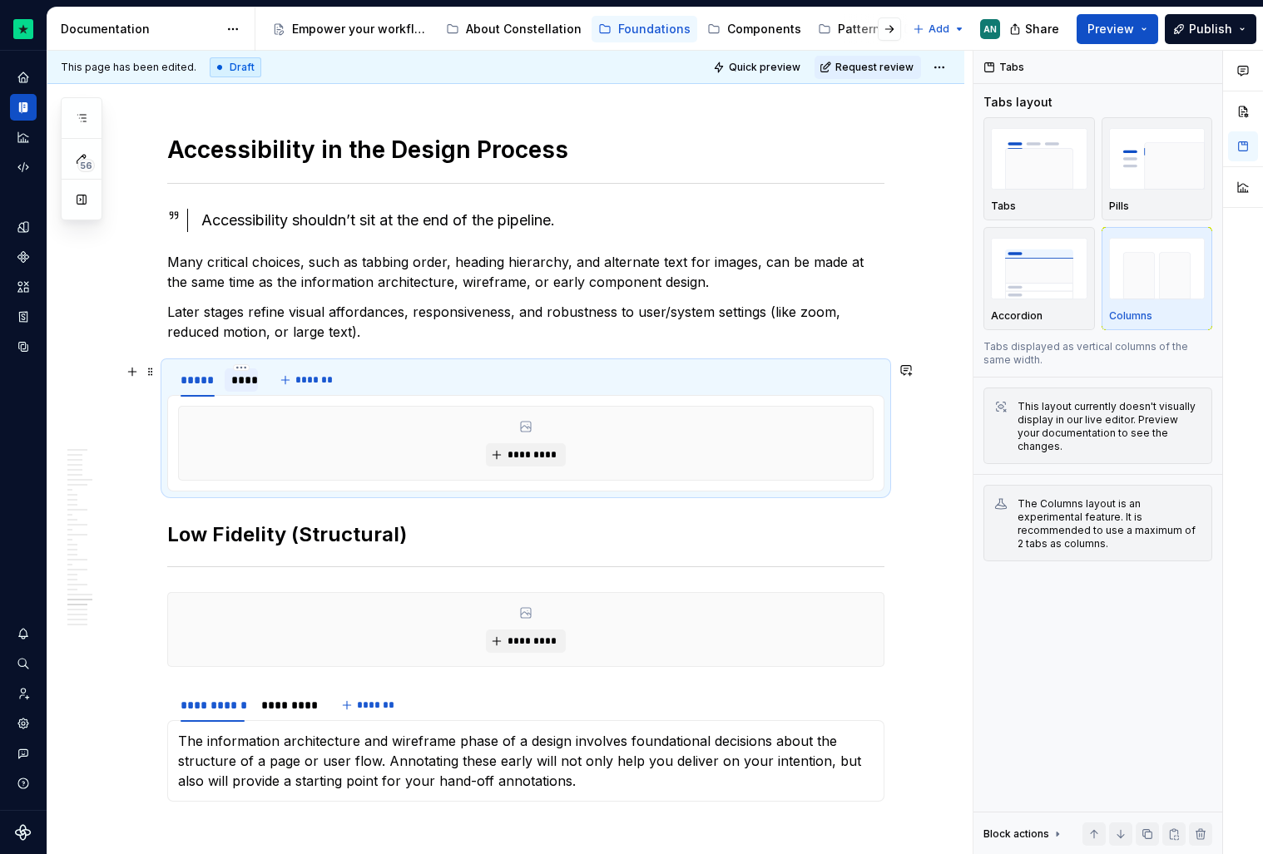
click at [245, 384] on div "****" at bounding box center [241, 380] width 20 height 17
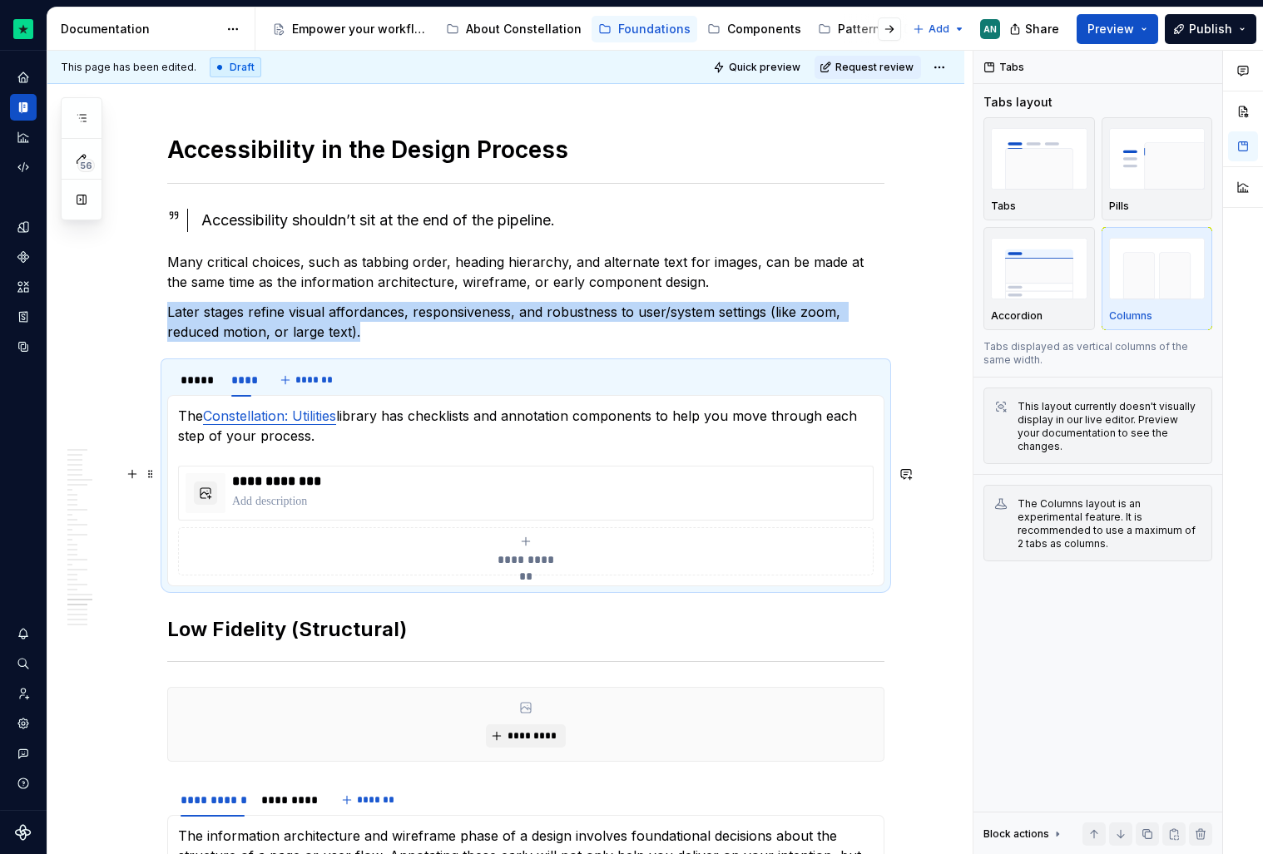
click at [186, 547] on button "**********" at bounding box center [526, 551] width 696 height 48
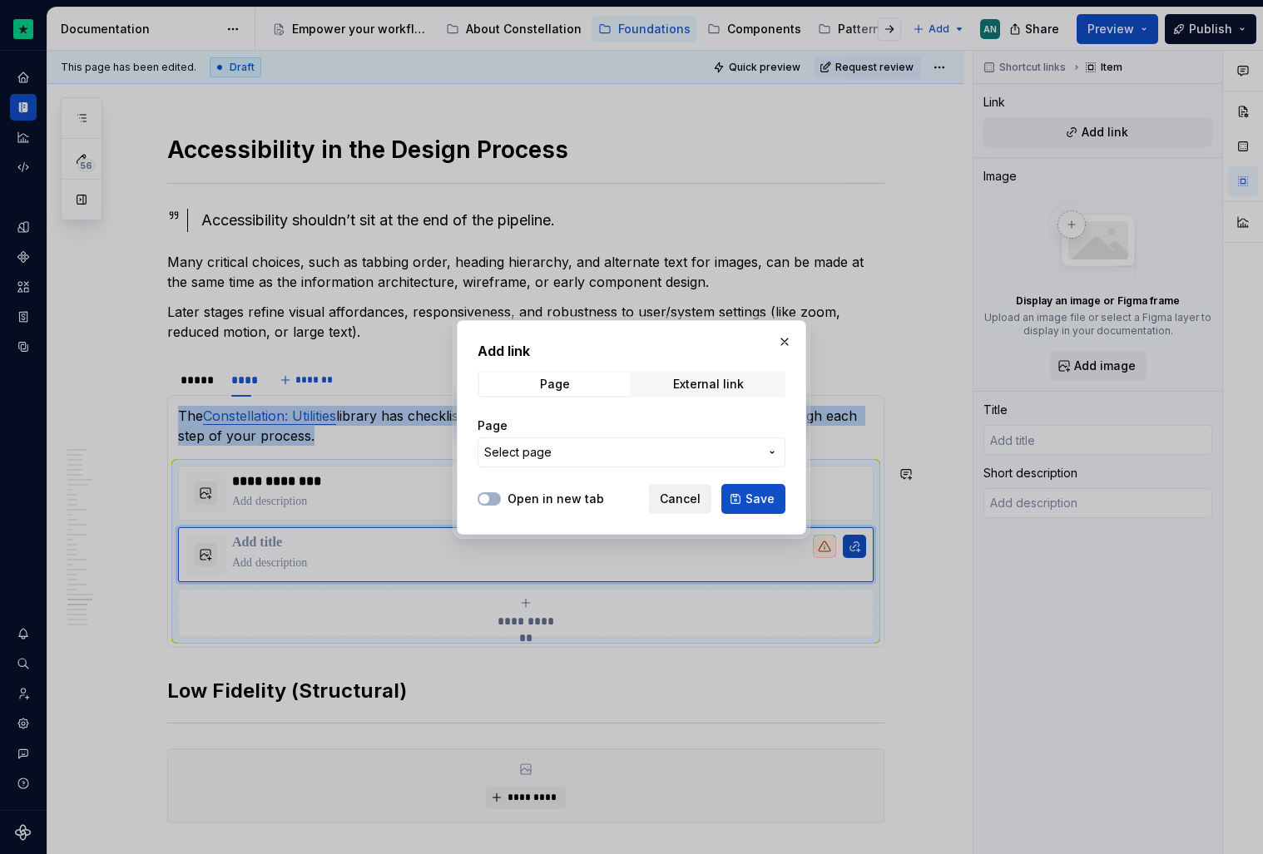
click at [679, 502] on span "Cancel" at bounding box center [680, 499] width 41 height 17
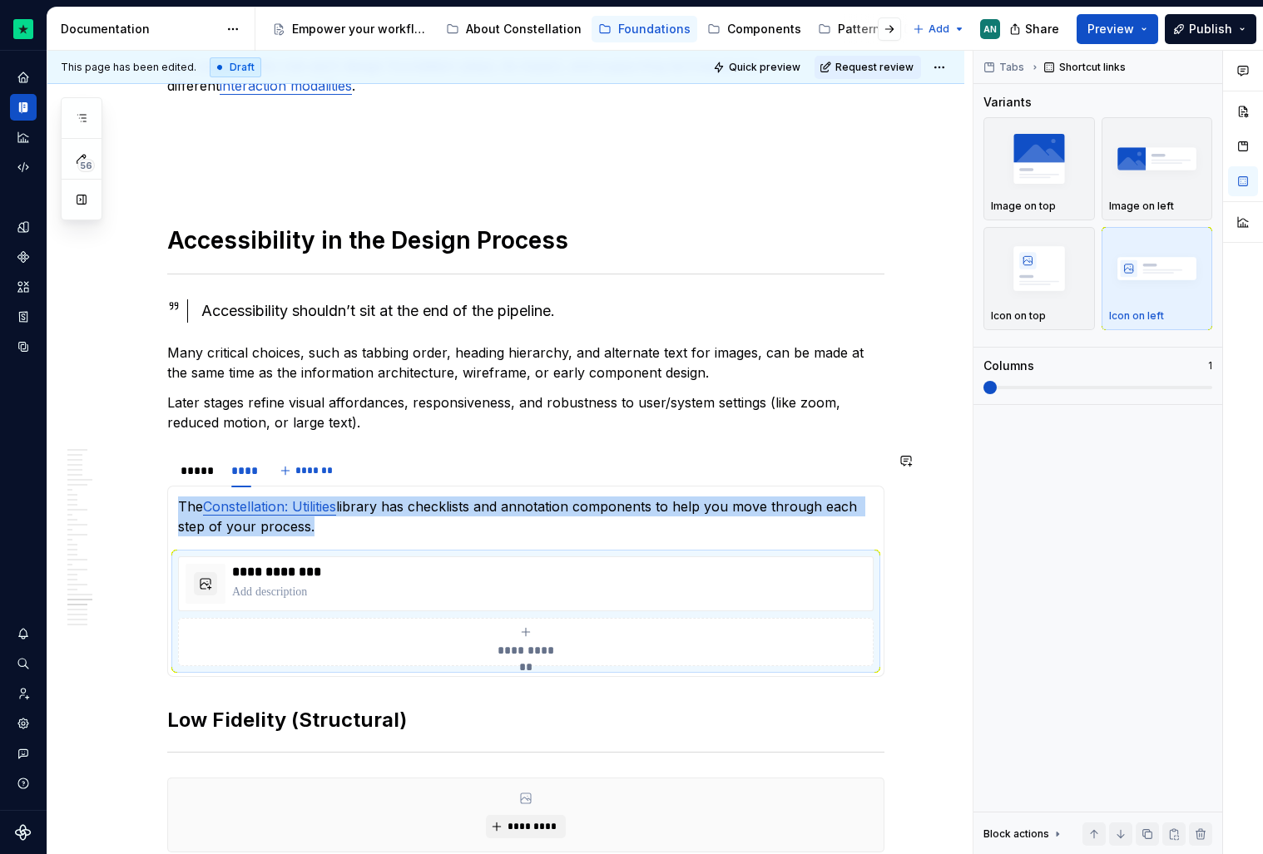
scroll to position [6276, 0]
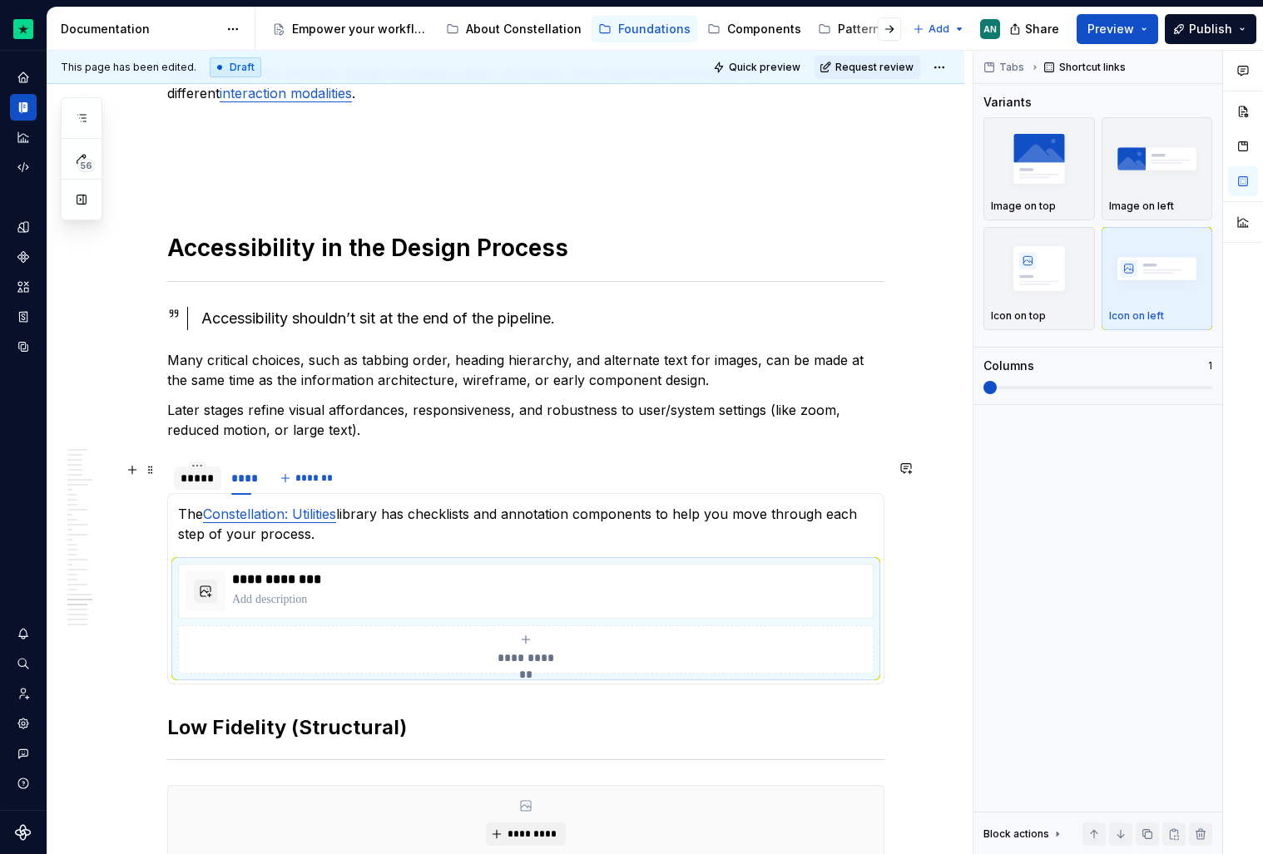
click at [205, 475] on div "*****" at bounding box center [198, 478] width 34 height 17
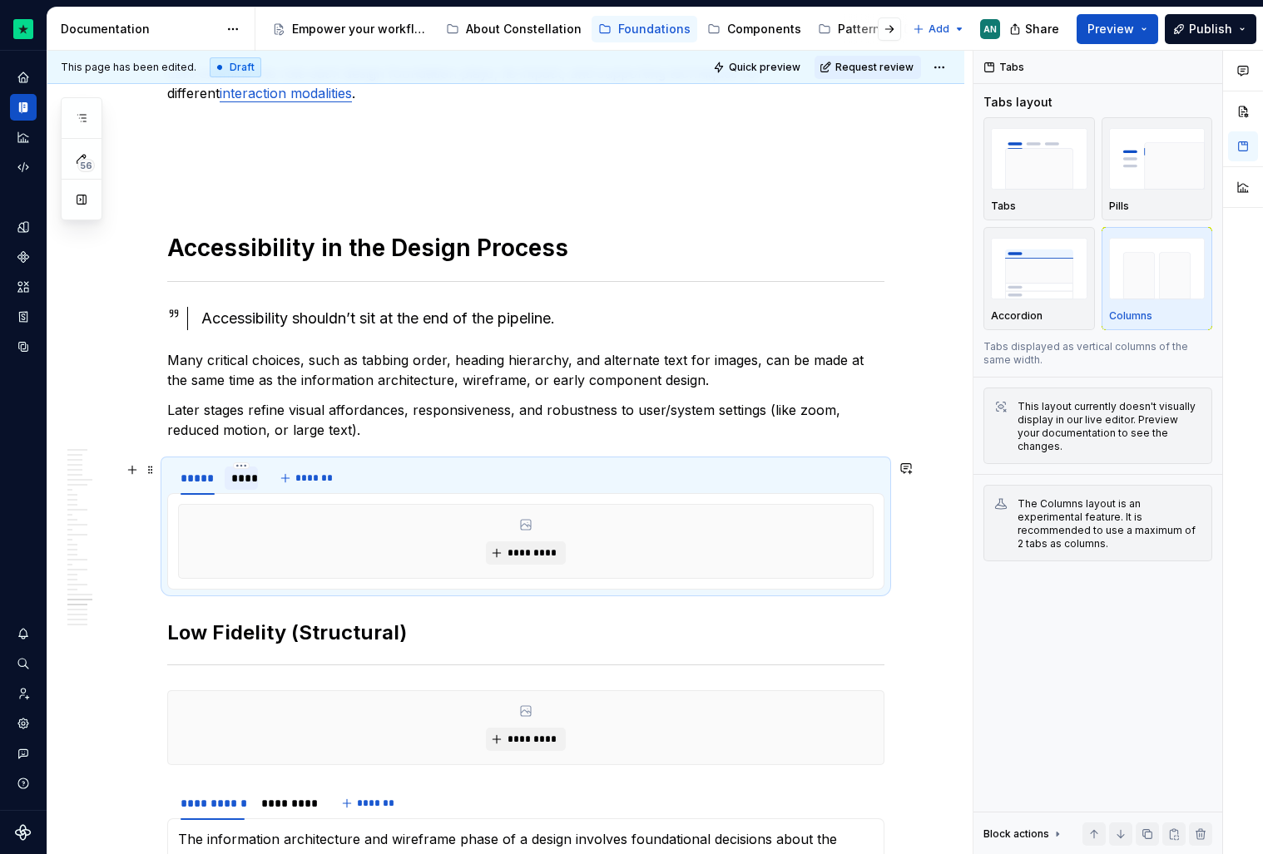
click at [244, 482] on div "****" at bounding box center [241, 478] width 20 height 17
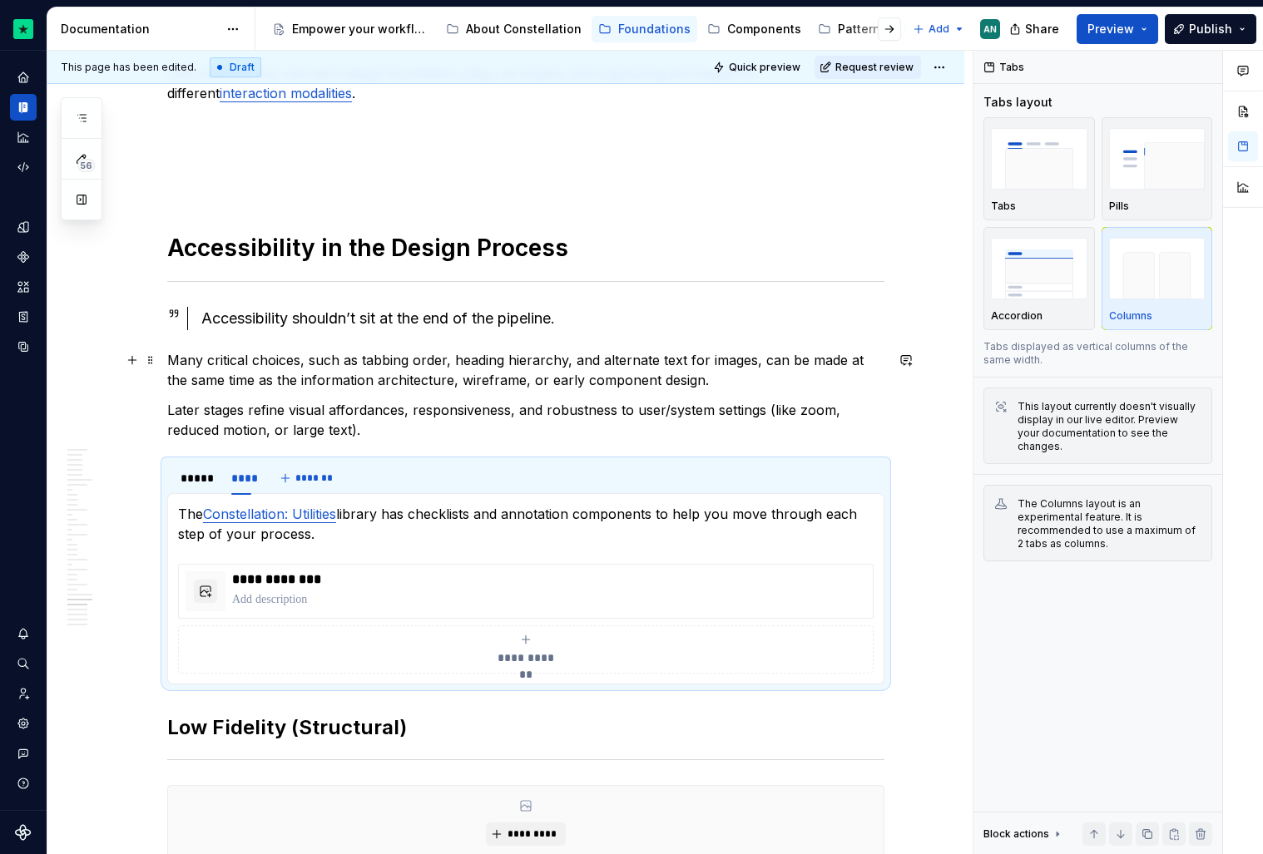
click at [425, 369] on p "Many critical choices, such as tabbing order, heading hierarchy, and alternate …" at bounding box center [525, 370] width 717 height 40
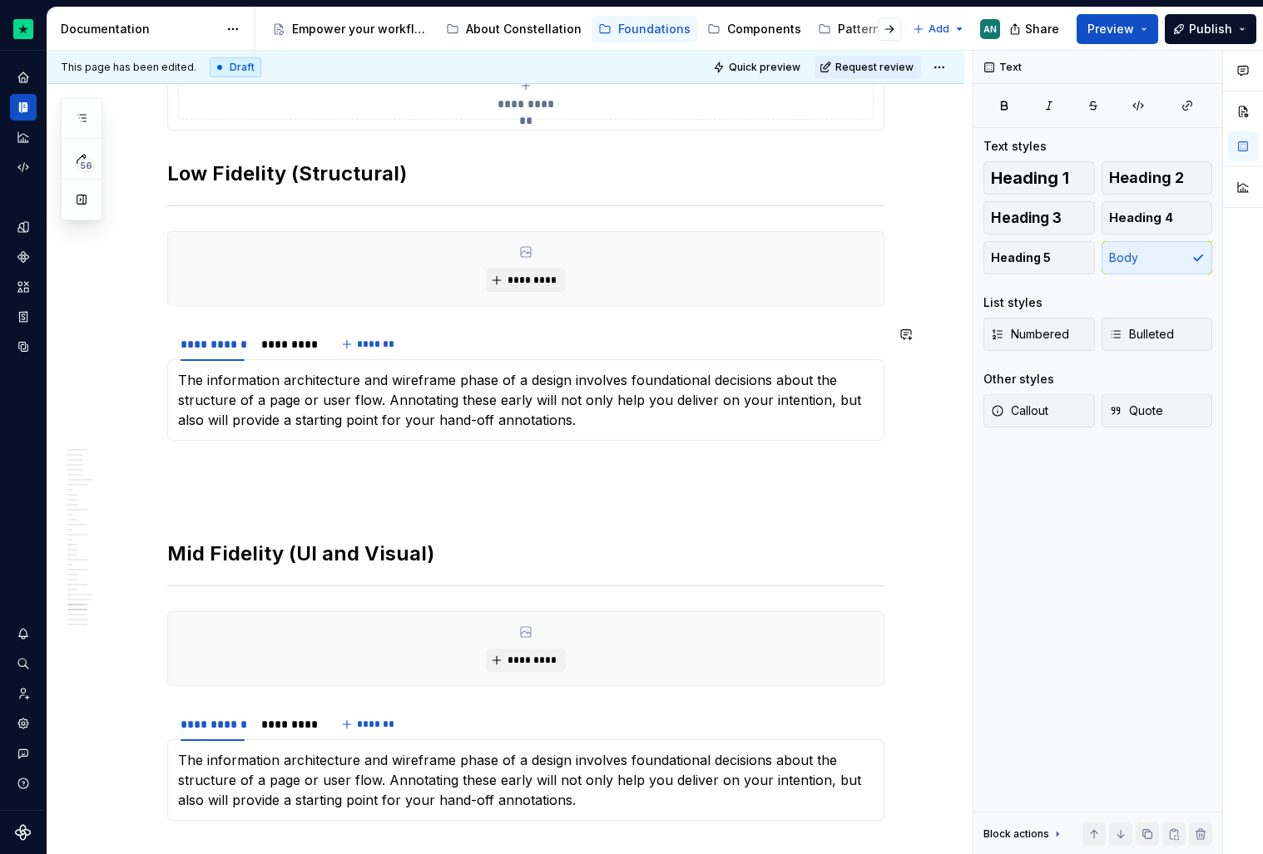
scroll to position [6829, 0]
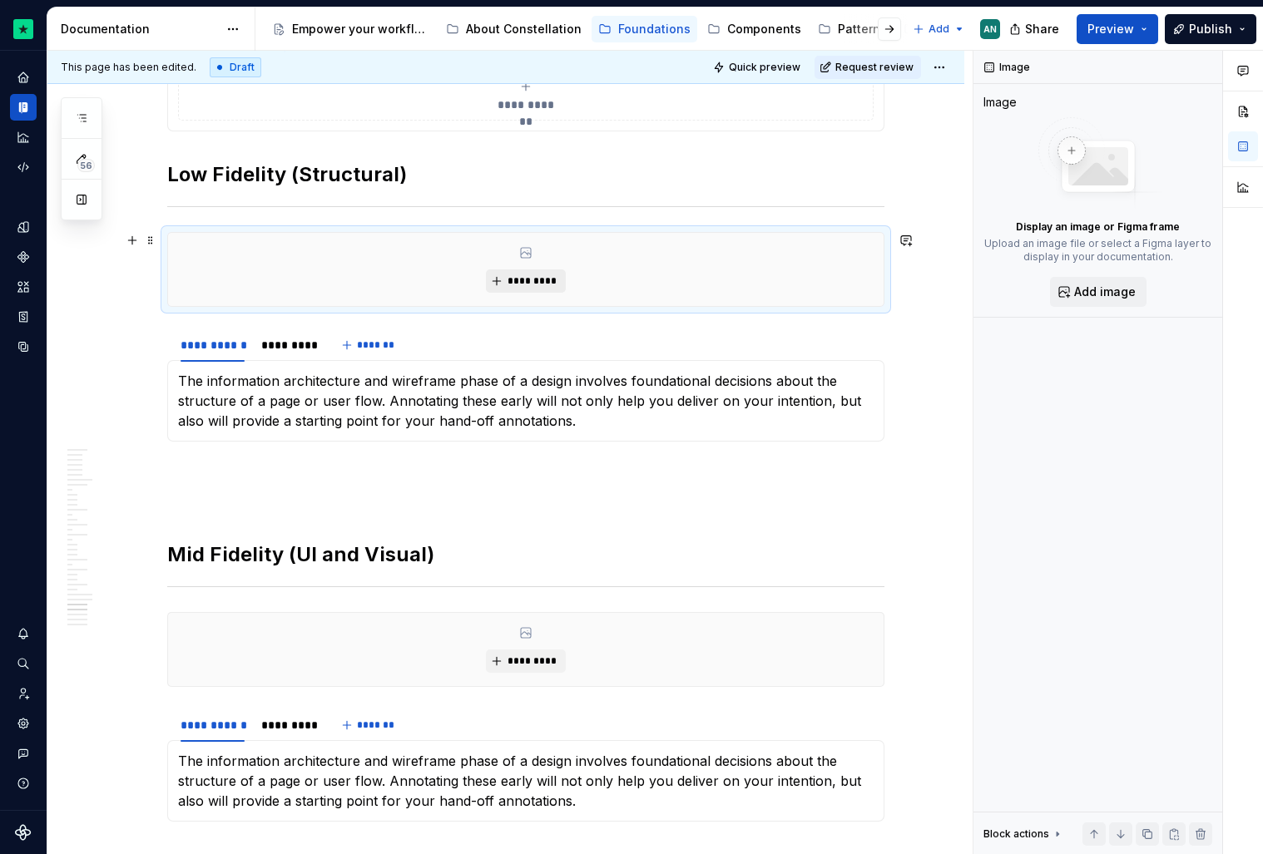
click at [534, 278] on span "*********" at bounding box center [532, 281] width 51 height 13
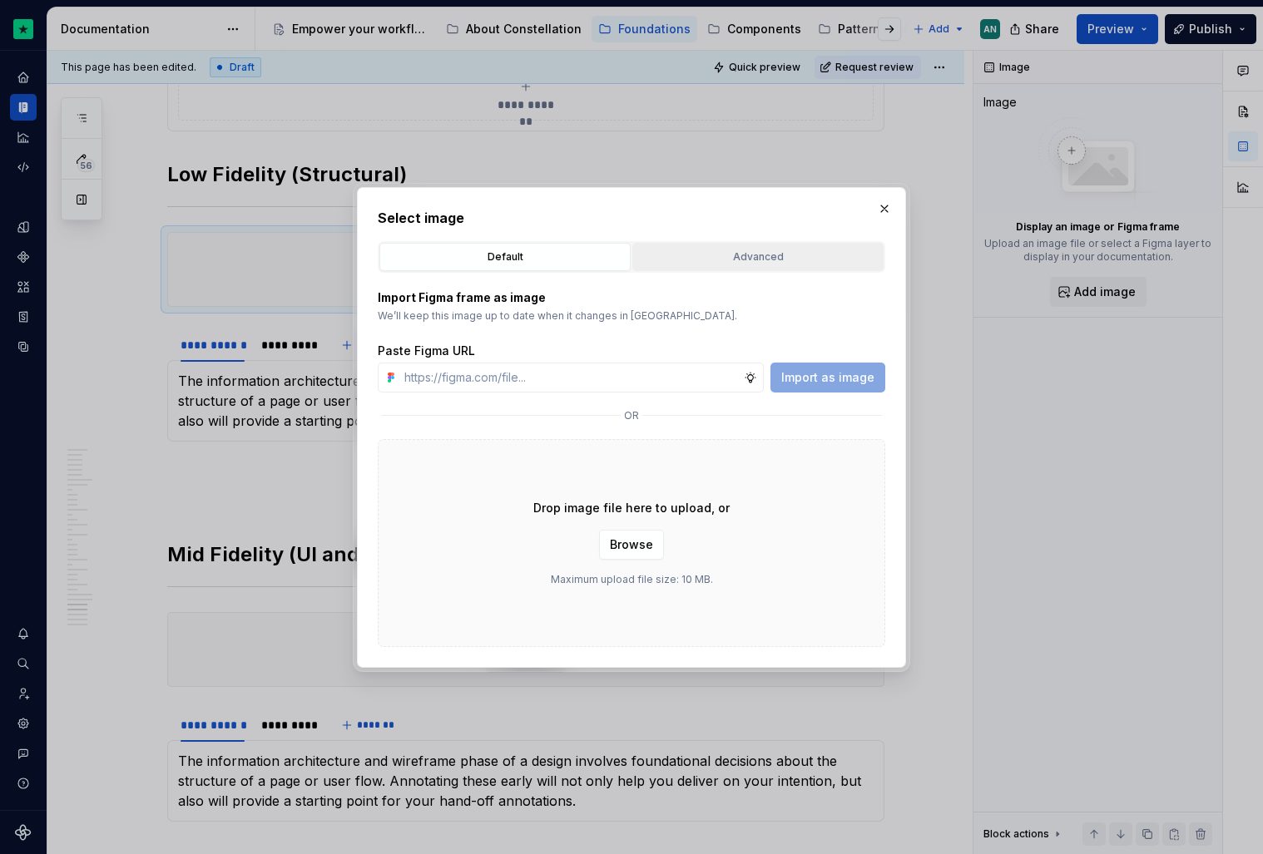
click at [769, 255] on div "Advanced" at bounding box center [758, 257] width 240 height 17
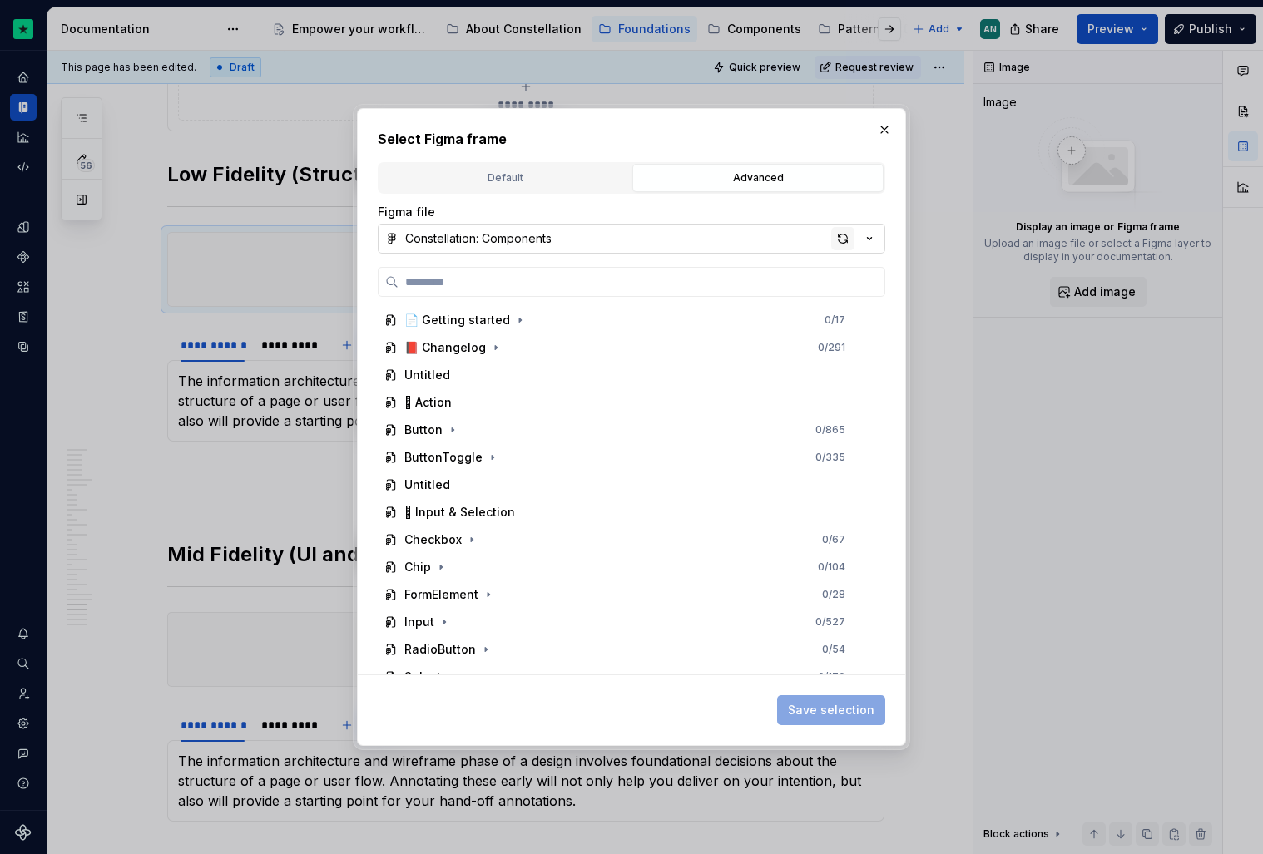
click at [836, 232] on div "button" at bounding box center [842, 238] width 23 height 23
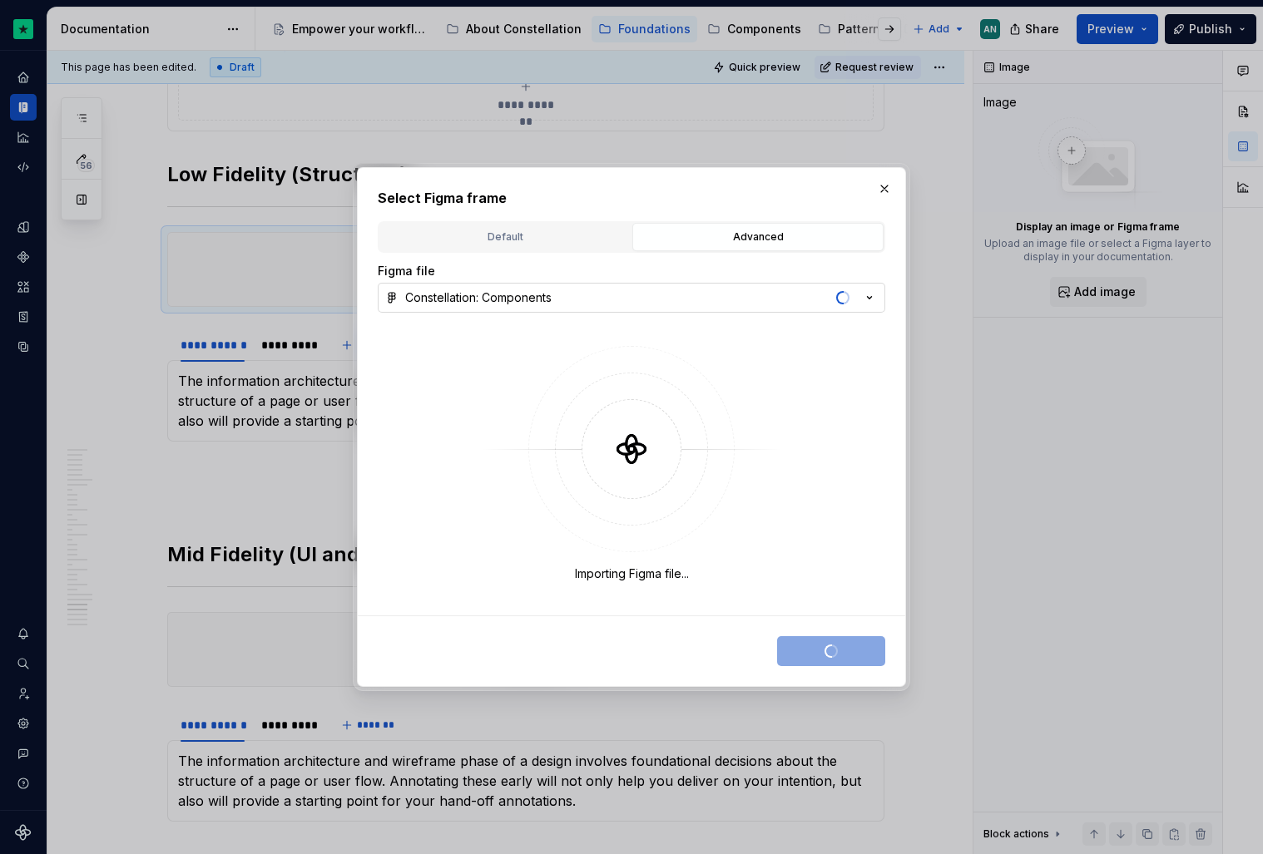
click at [861, 293] on icon "button" at bounding box center [869, 298] width 17 height 17
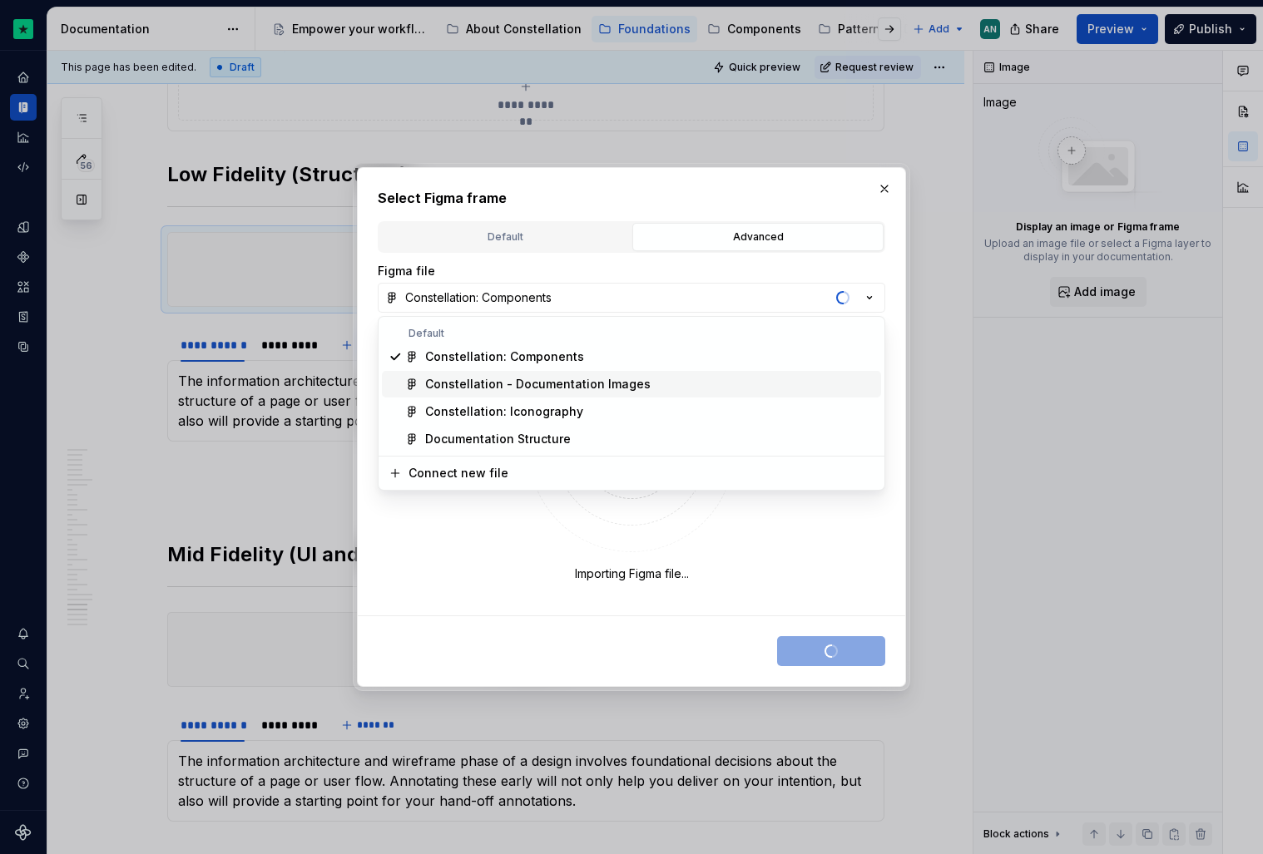
click at [585, 386] on div "Constellation - Documentation Images" at bounding box center [537, 384] width 225 height 17
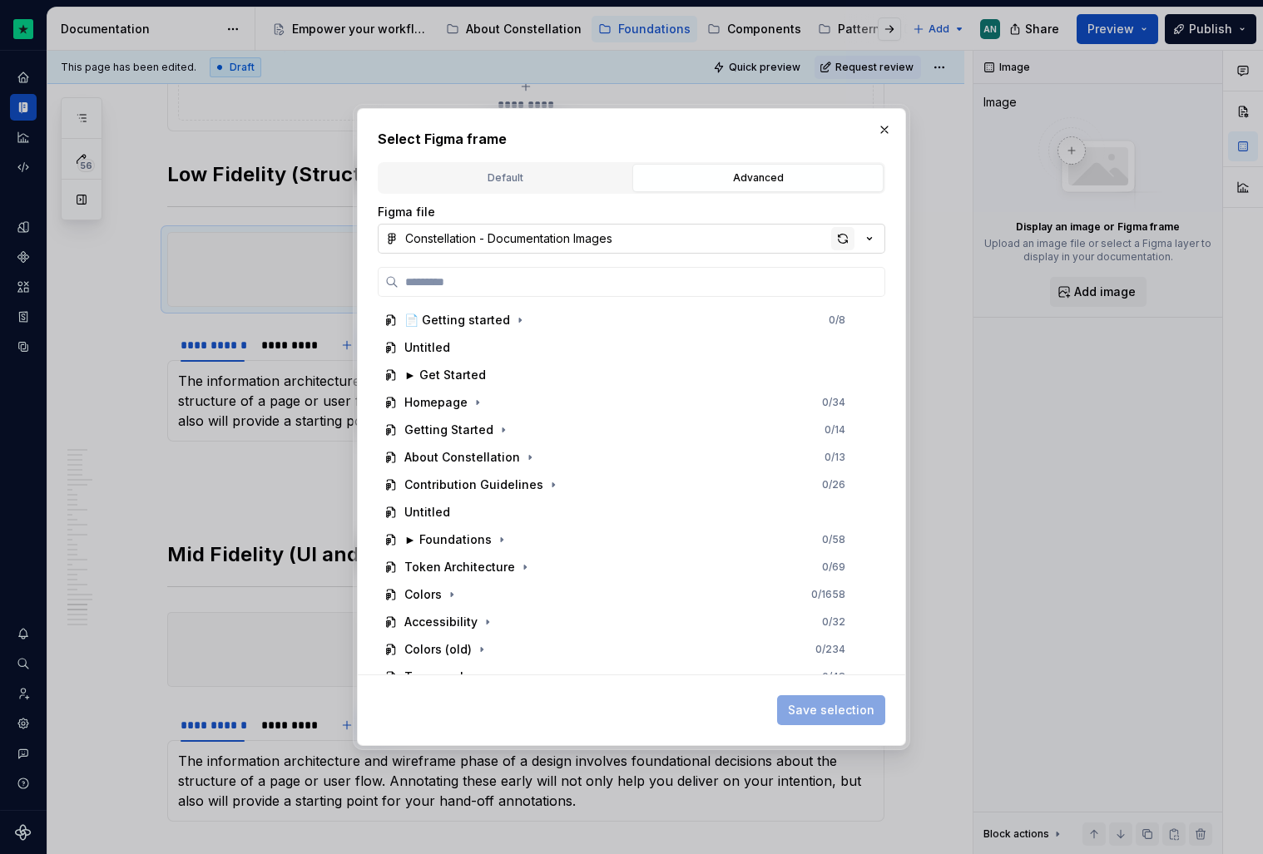
click at [841, 238] on div "button" at bounding box center [842, 238] width 23 height 23
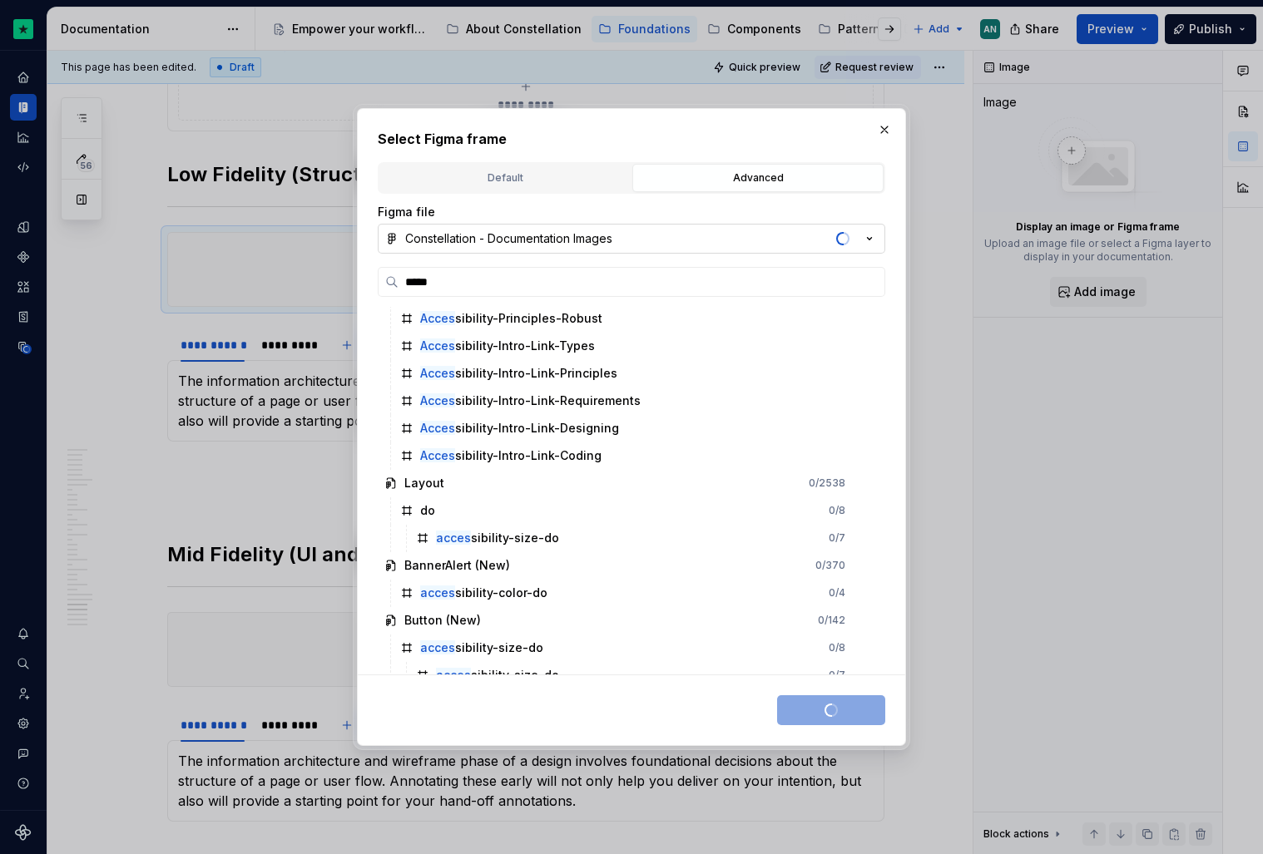
scroll to position [879, 0]
click at [882, 127] on button "button" at bounding box center [884, 129] width 23 height 23
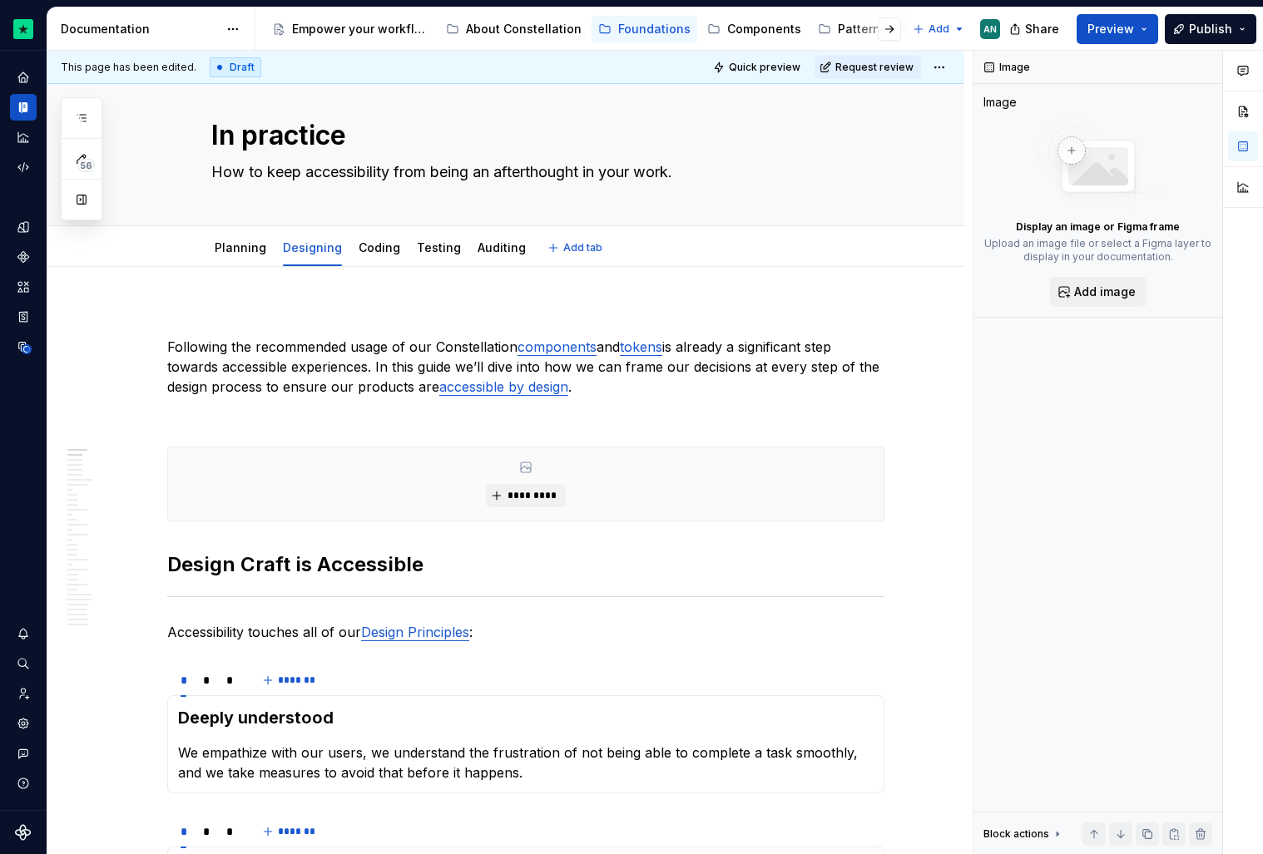
scroll to position [0, 0]
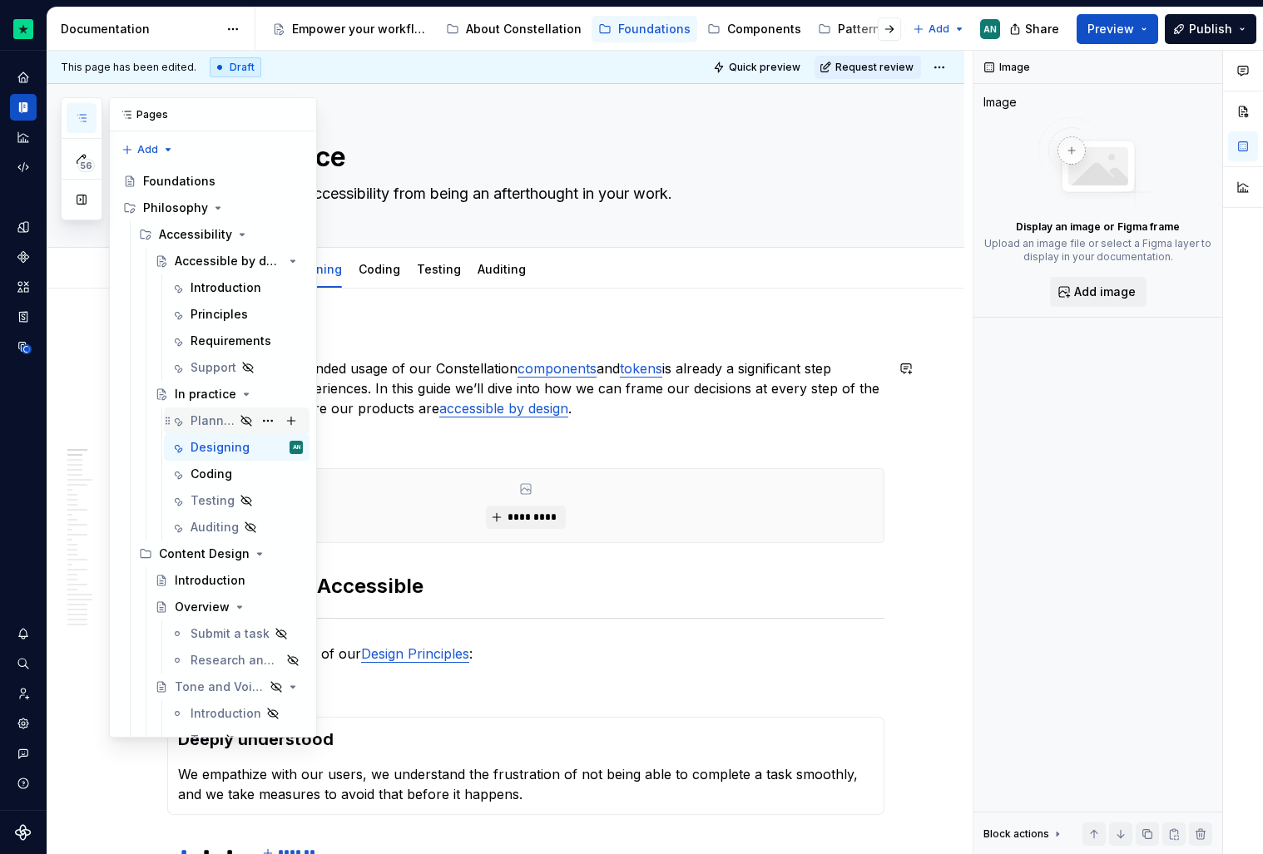
click at [215, 422] on div "Planning" at bounding box center [213, 421] width 44 height 17
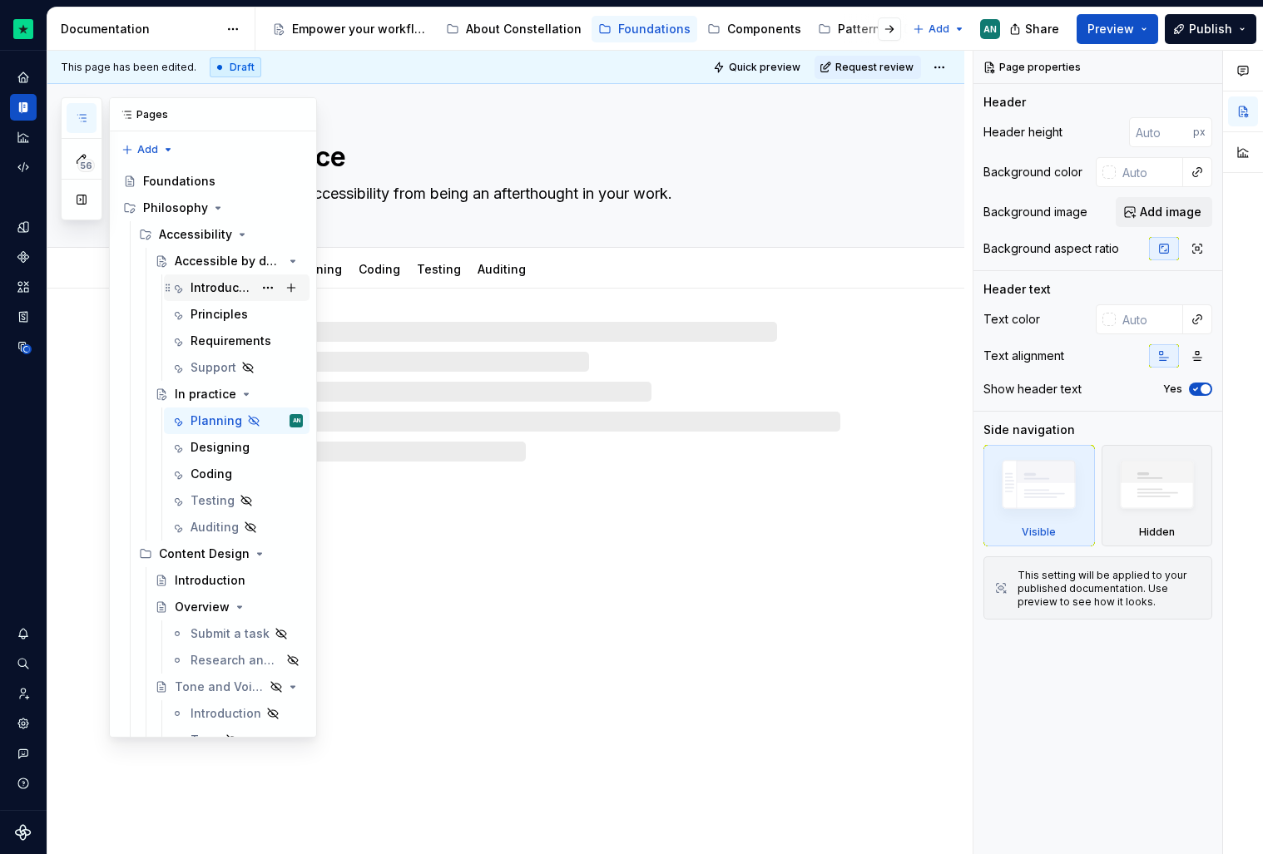
click at [223, 290] on div "Introduction" at bounding box center [222, 288] width 62 height 17
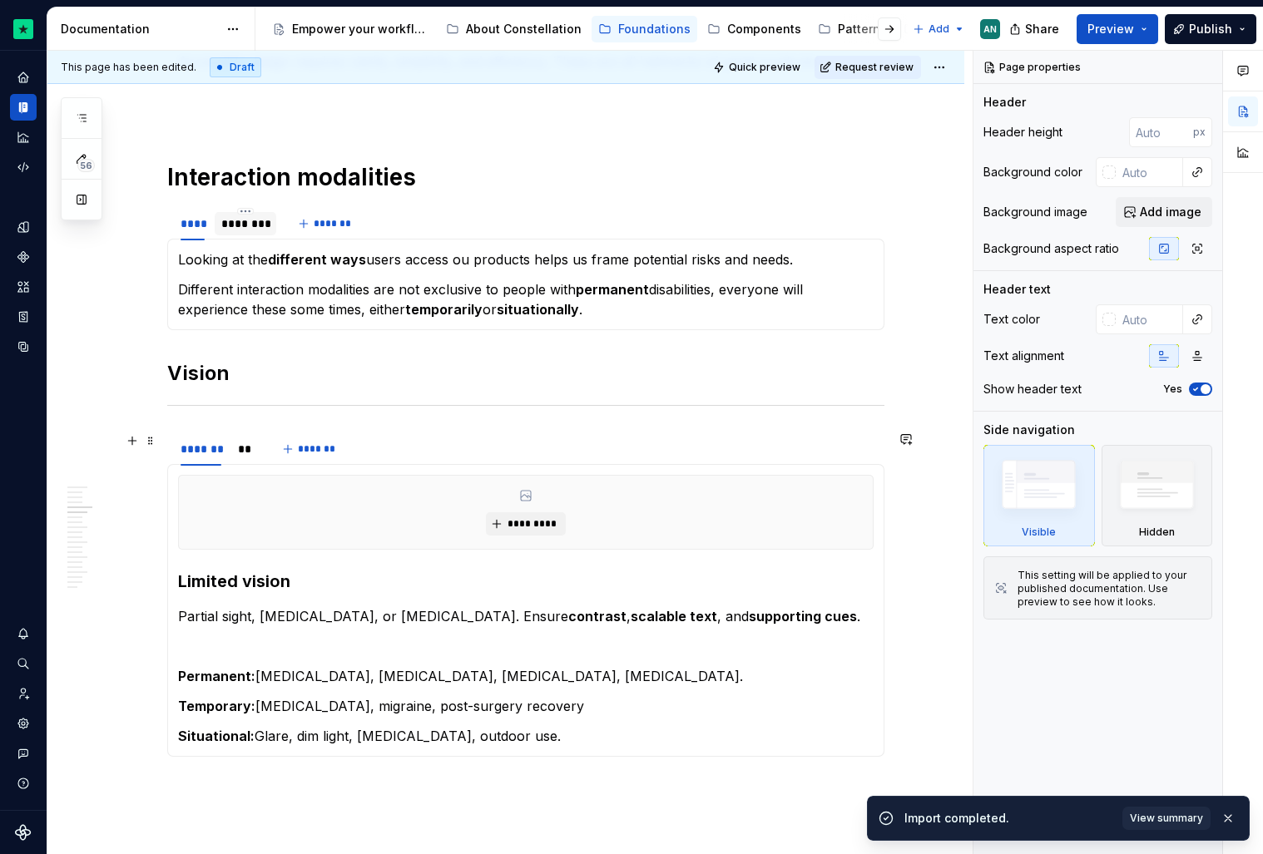
scroll to position [562, 0]
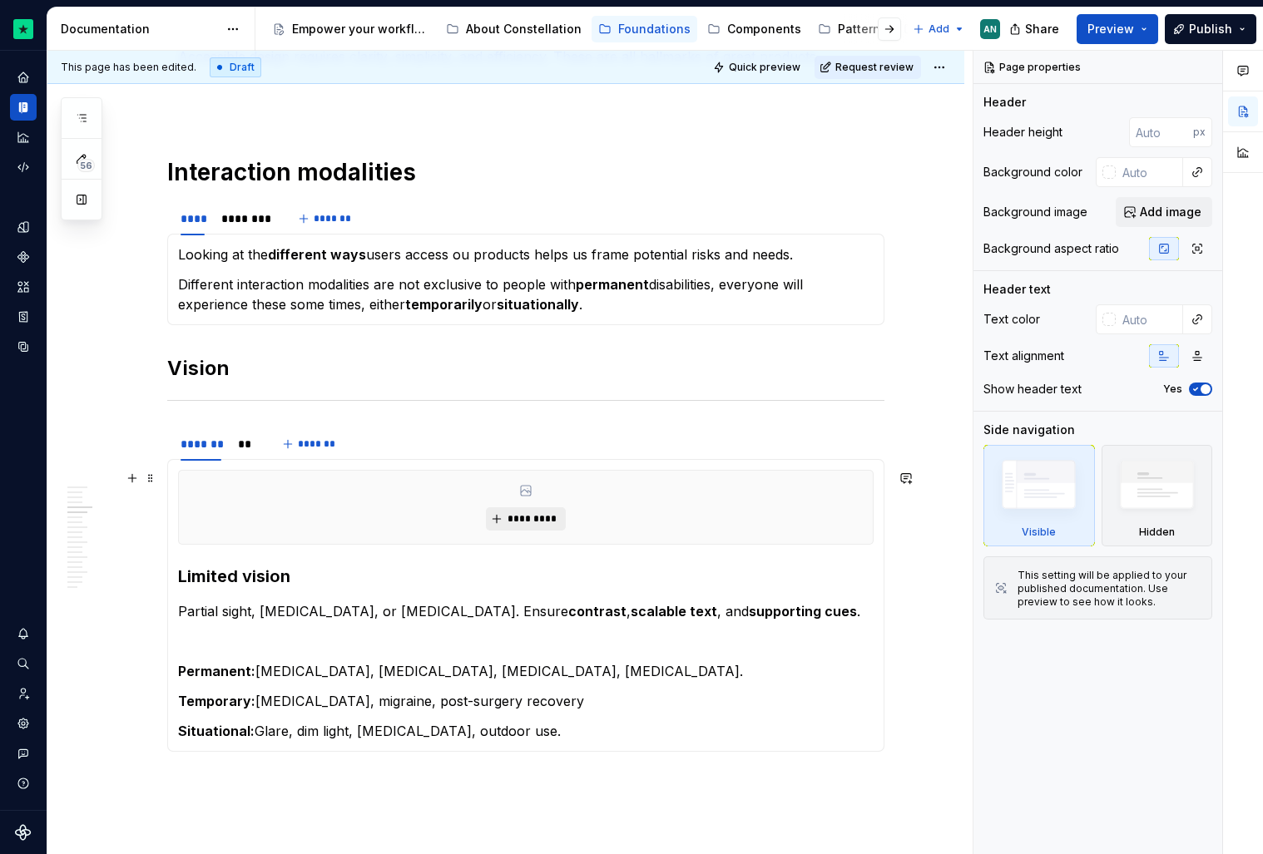
click at [531, 520] on span "*********" at bounding box center [532, 518] width 51 height 13
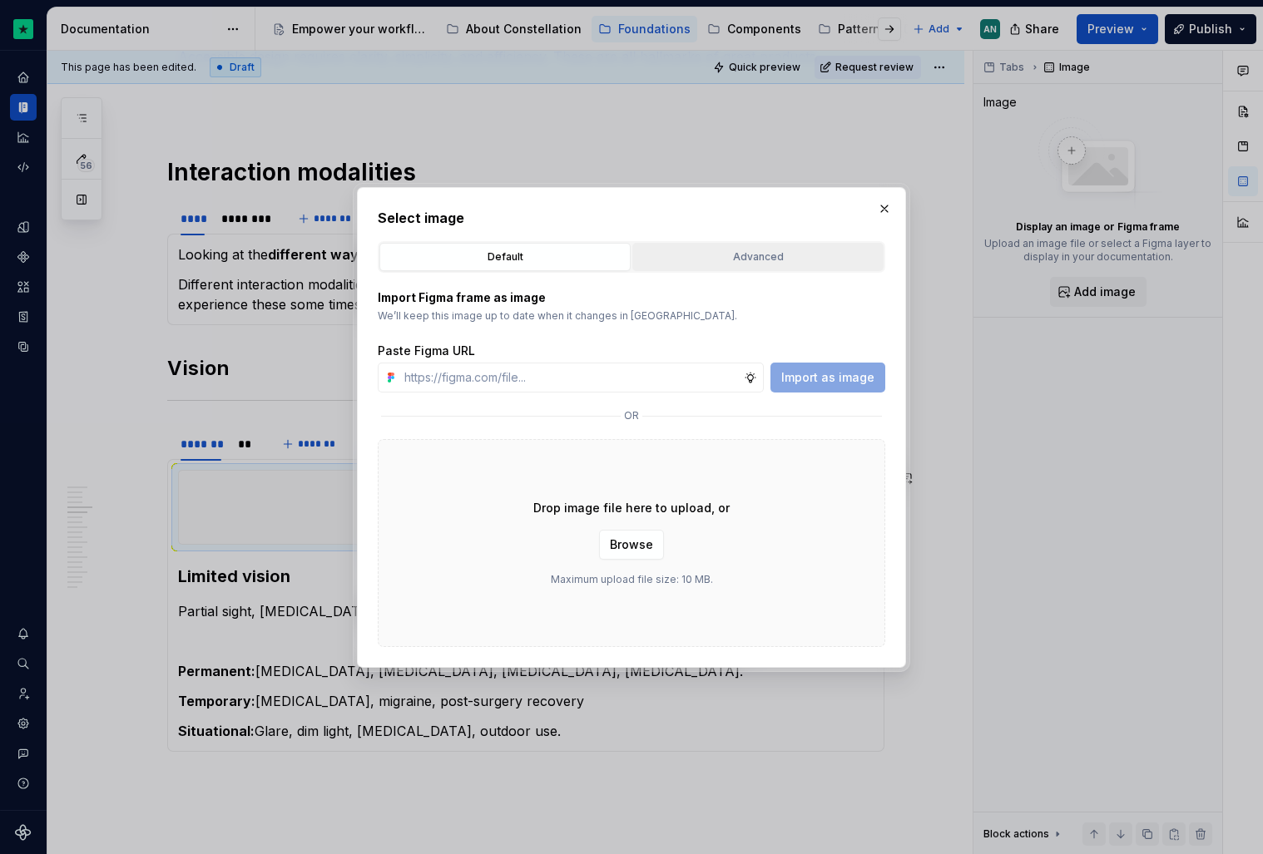
click at [701, 253] on div "Advanced" at bounding box center [758, 257] width 240 height 17
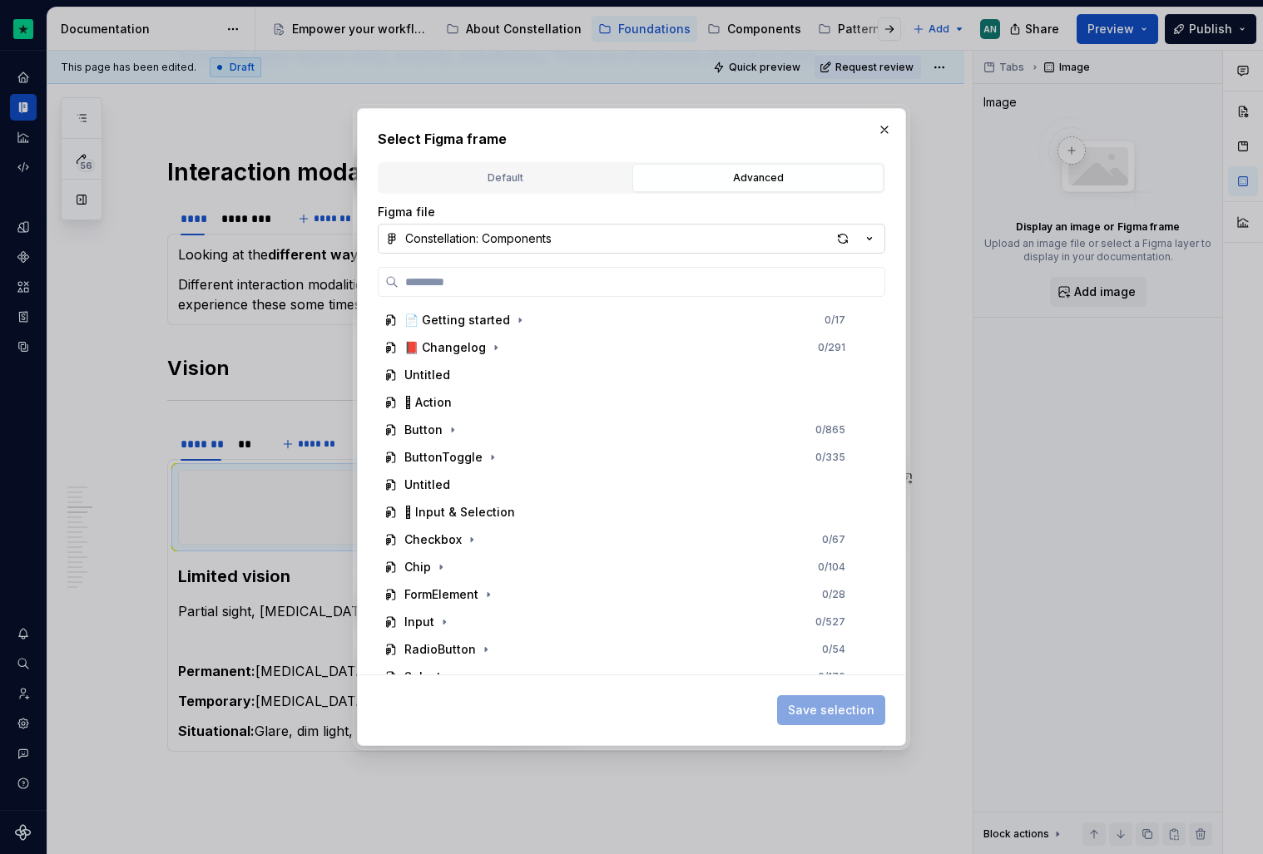
click at [768, 243] on button "Constellation: Components" at bounding box center [631, 239] width 507 height 30
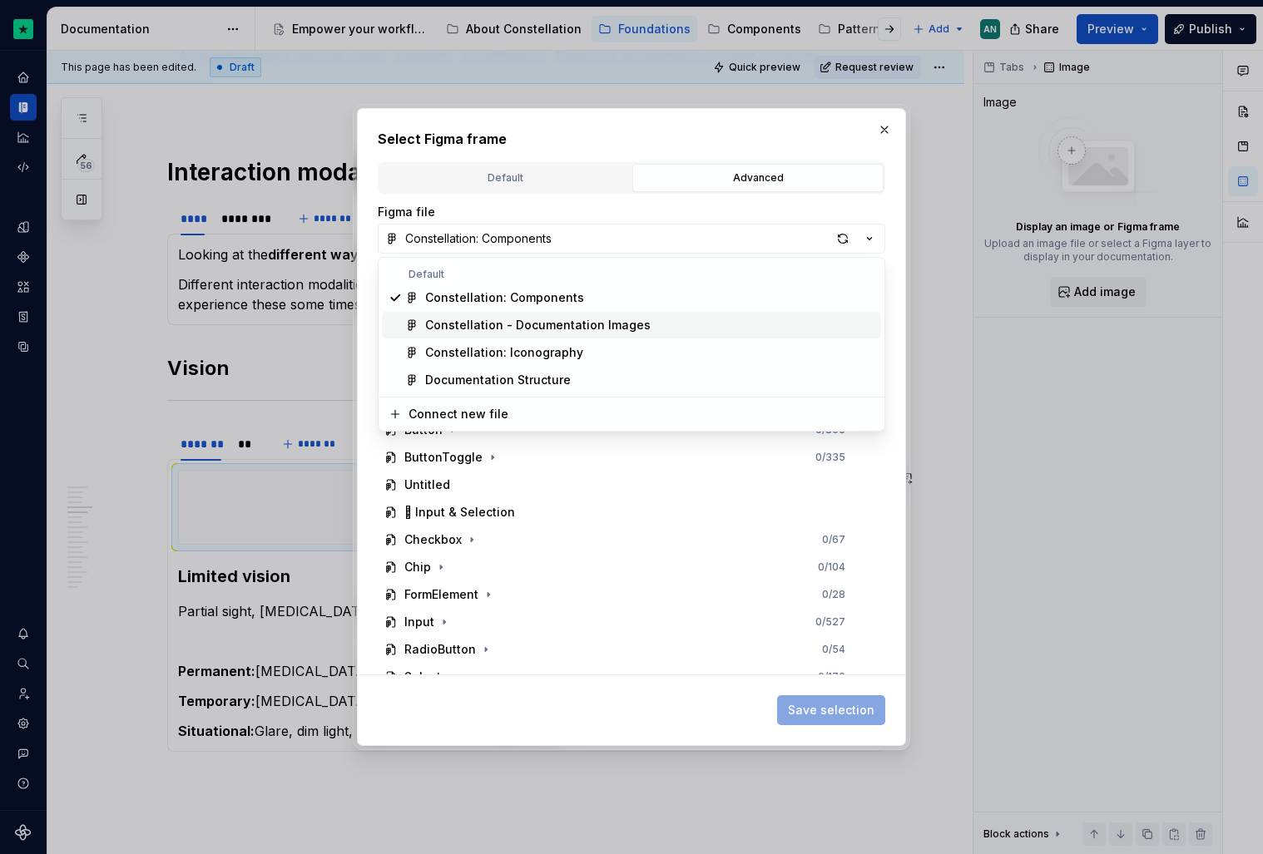
click at [616, 330] on div "Constellation - Documentation Images" at bounding box center [537, 325] width 225 height 17
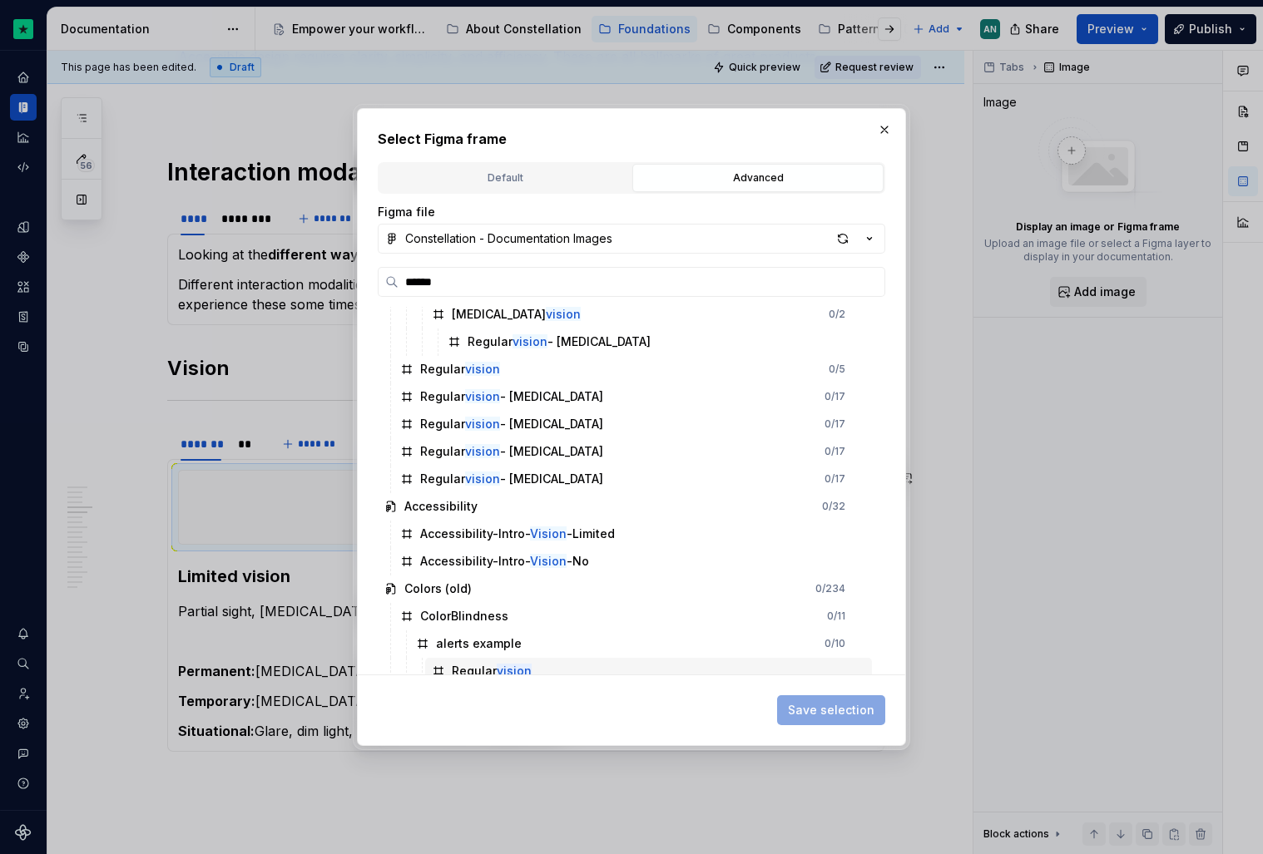
scroll to position [333, 0]
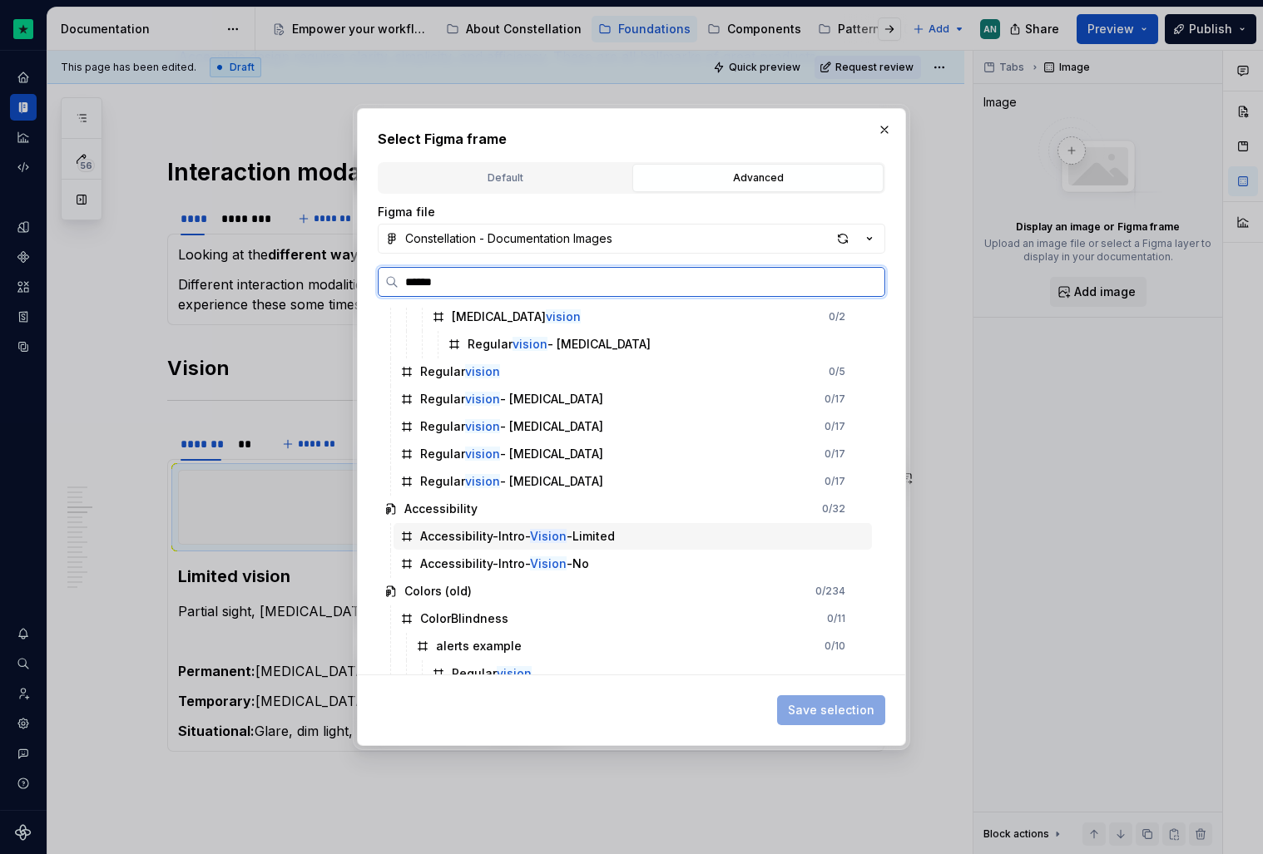
click at [560, 537] on div "Accessibility-Intro- Vision -Limited" at bounding box center [517, 536] width 195 height 17
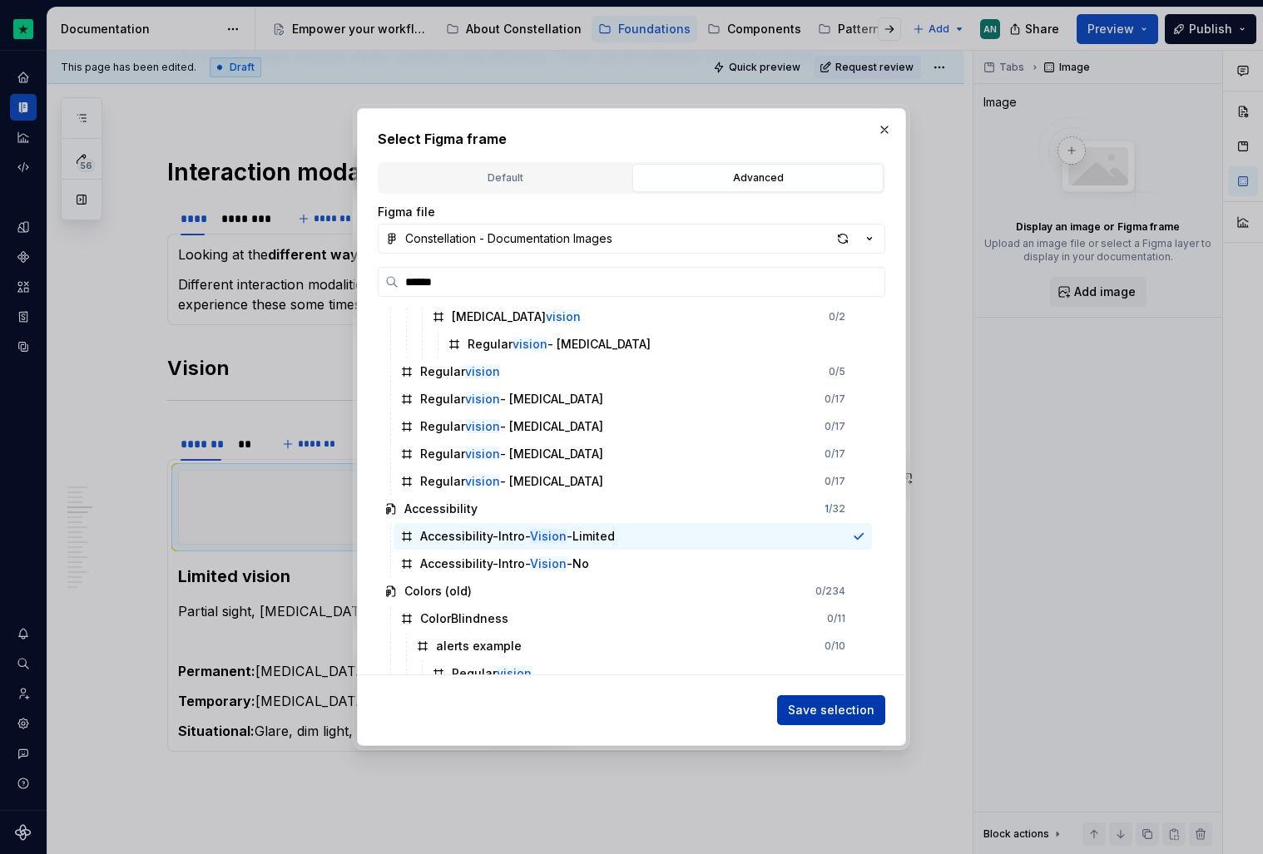
click at [814, 702] on span "Save selection" at bounding box center [831, 710] width 87 height 17
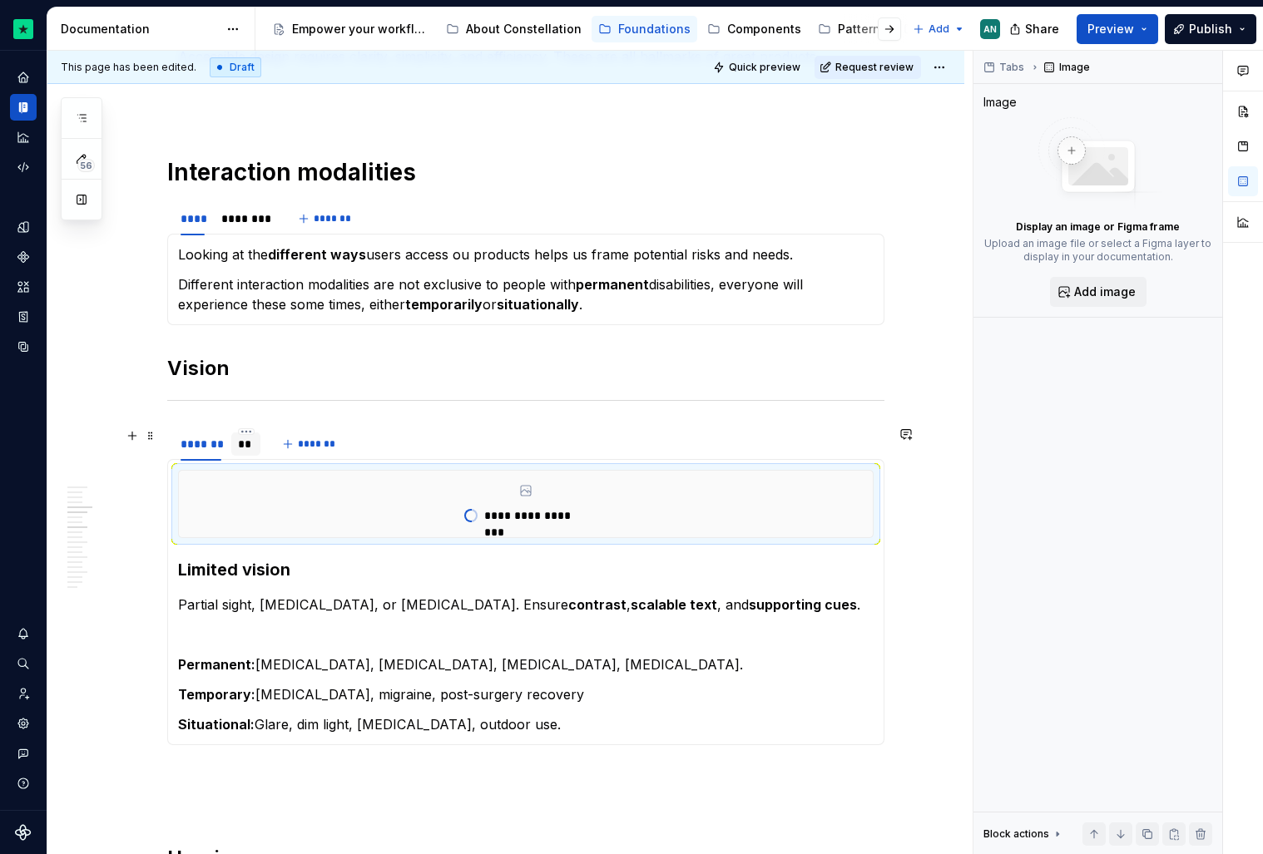
click at [248, 449] on div "**" at bounding box center [246, 444] width 16 height 17
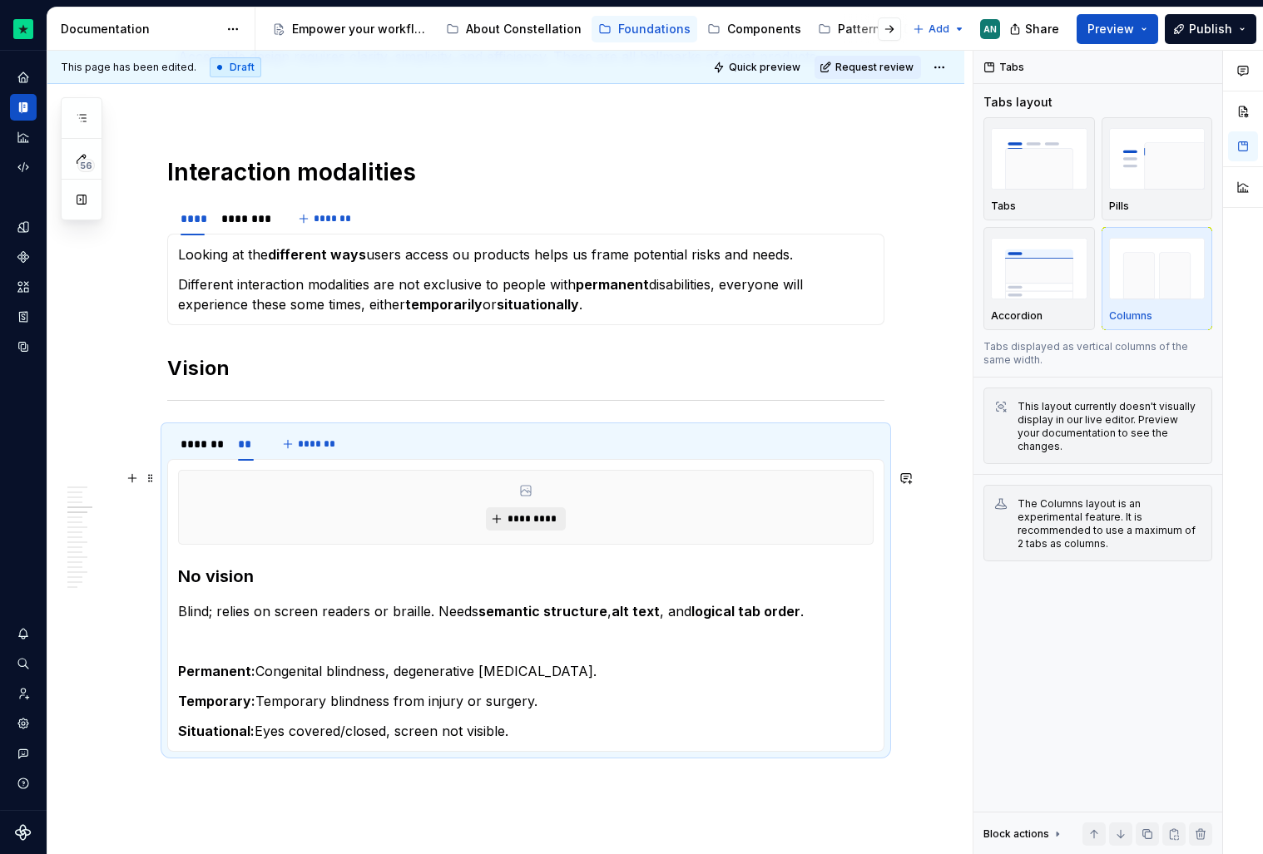
click at [543, 519] on span "*********" at bounding box center [532, 518] width 51 height 13
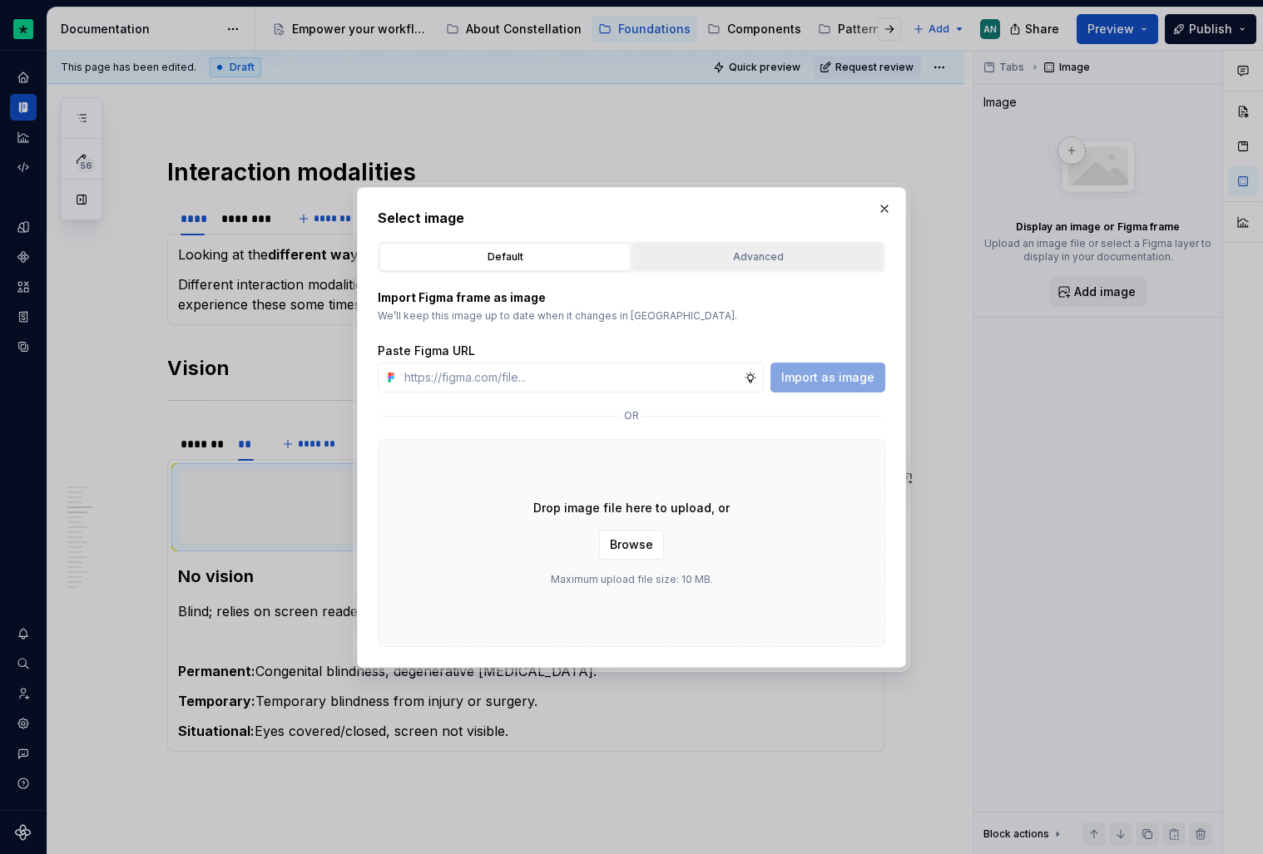
click at [760, 245] on button "Advanced" at bounding box center [757, 257] width 251 height 28
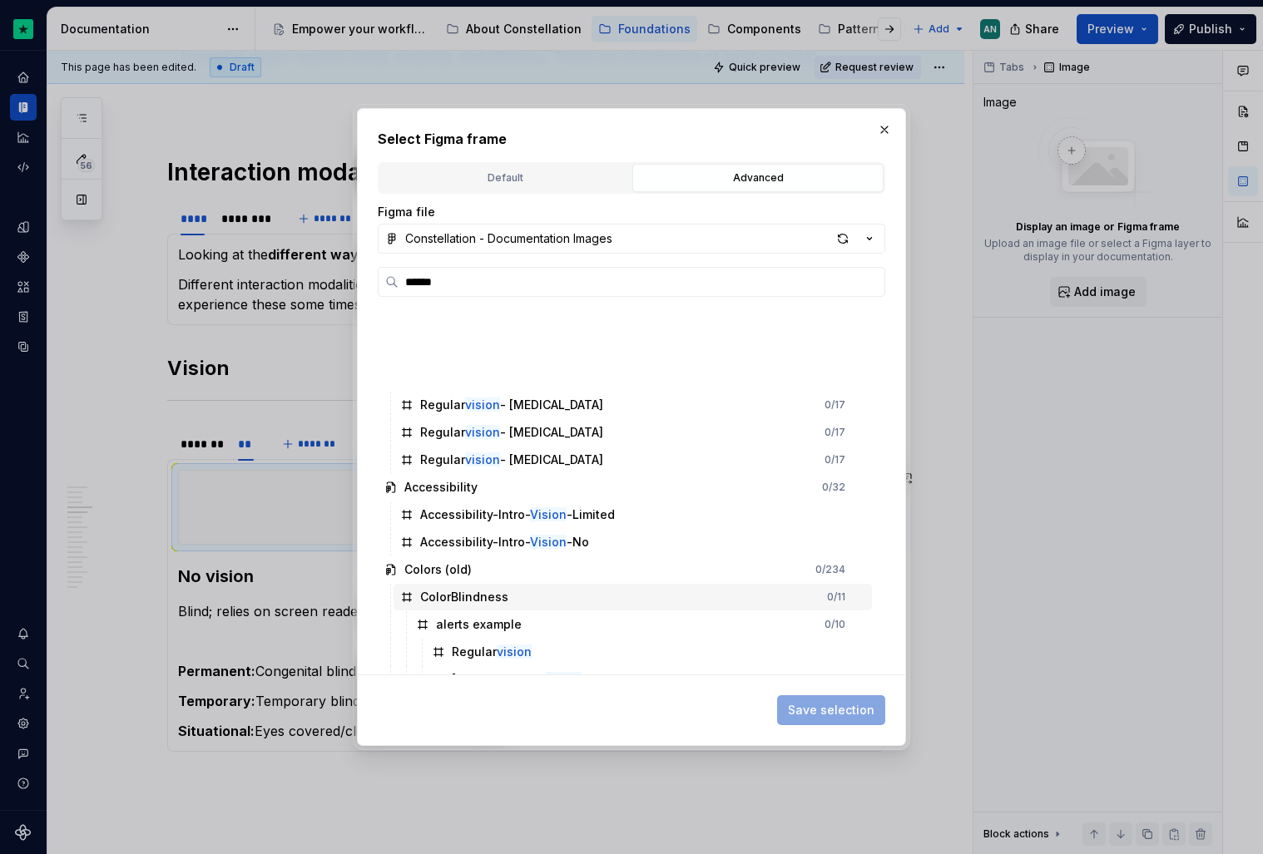
scroll to position [346, 0]
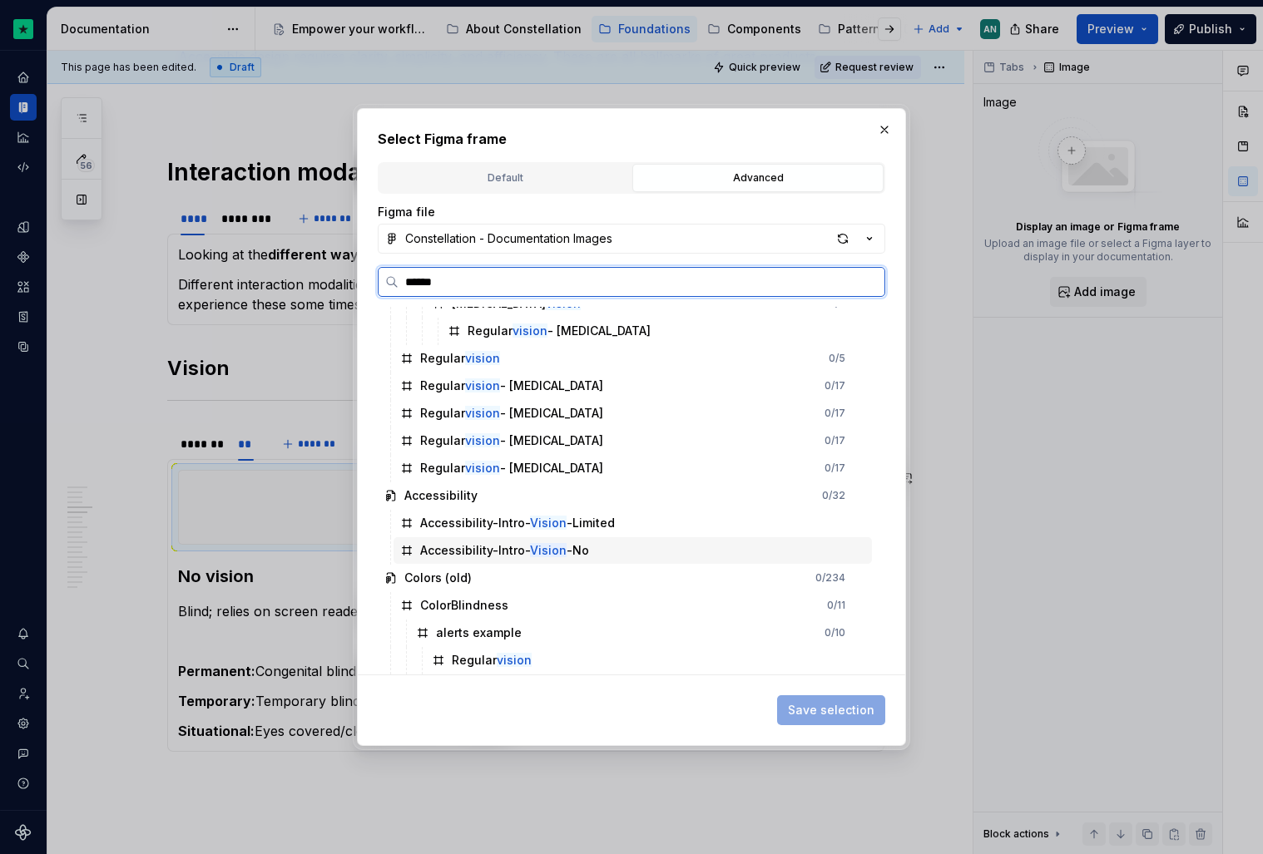
click at [521, 552] on div "Accessibility-Intro- Vision -No" at bounding box center [504, 550] width 169 height 17
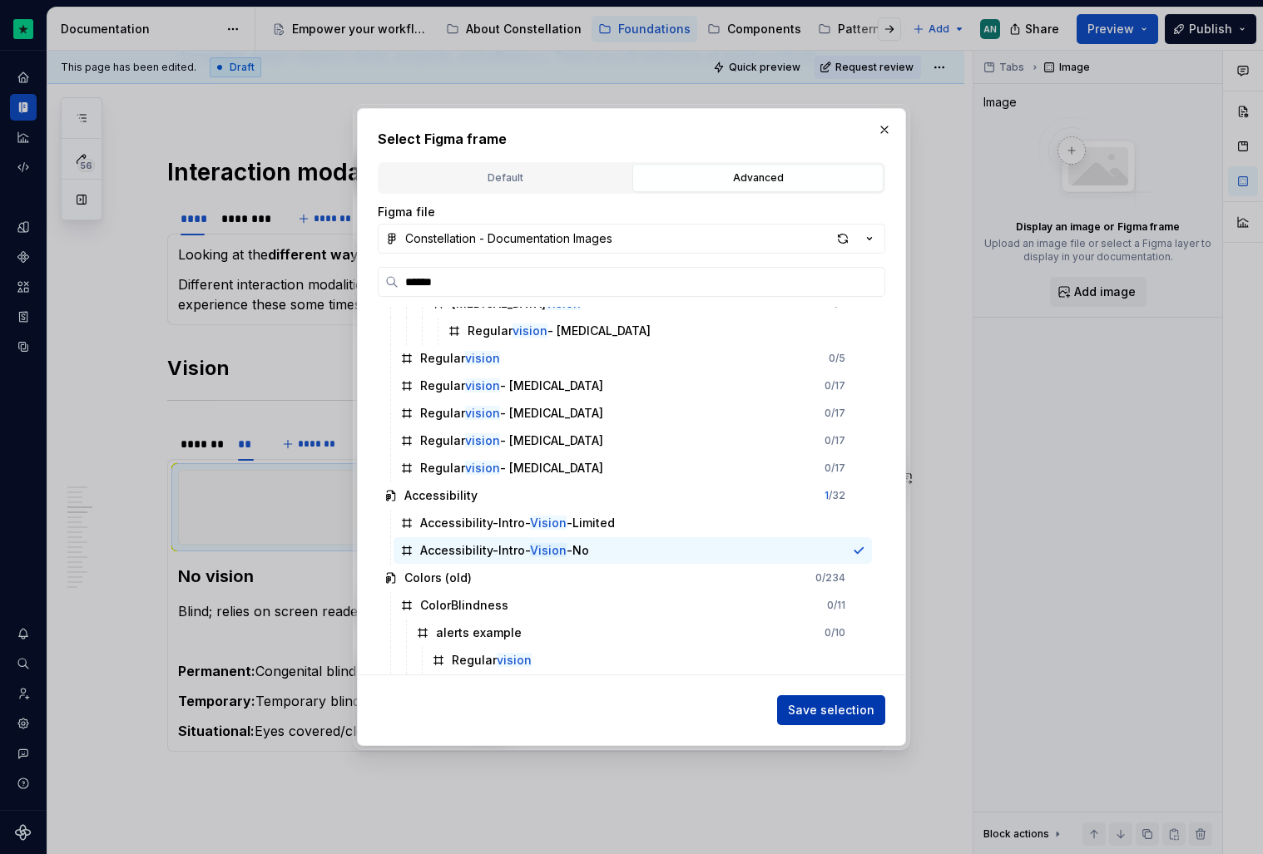
click at [839, 700] on button "Save selection" at bounding box center [831, 711] width 108 height 30
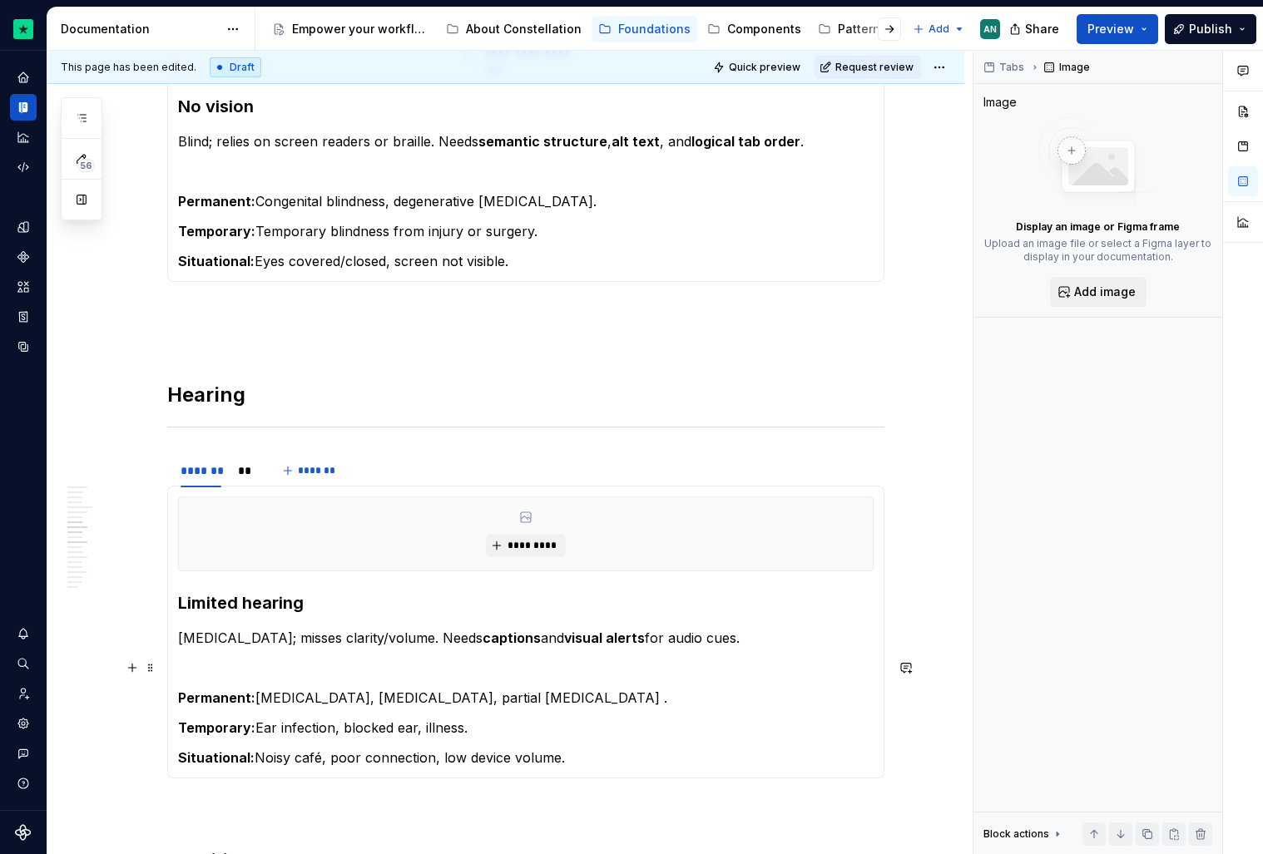
scroll to position [1027, 0]
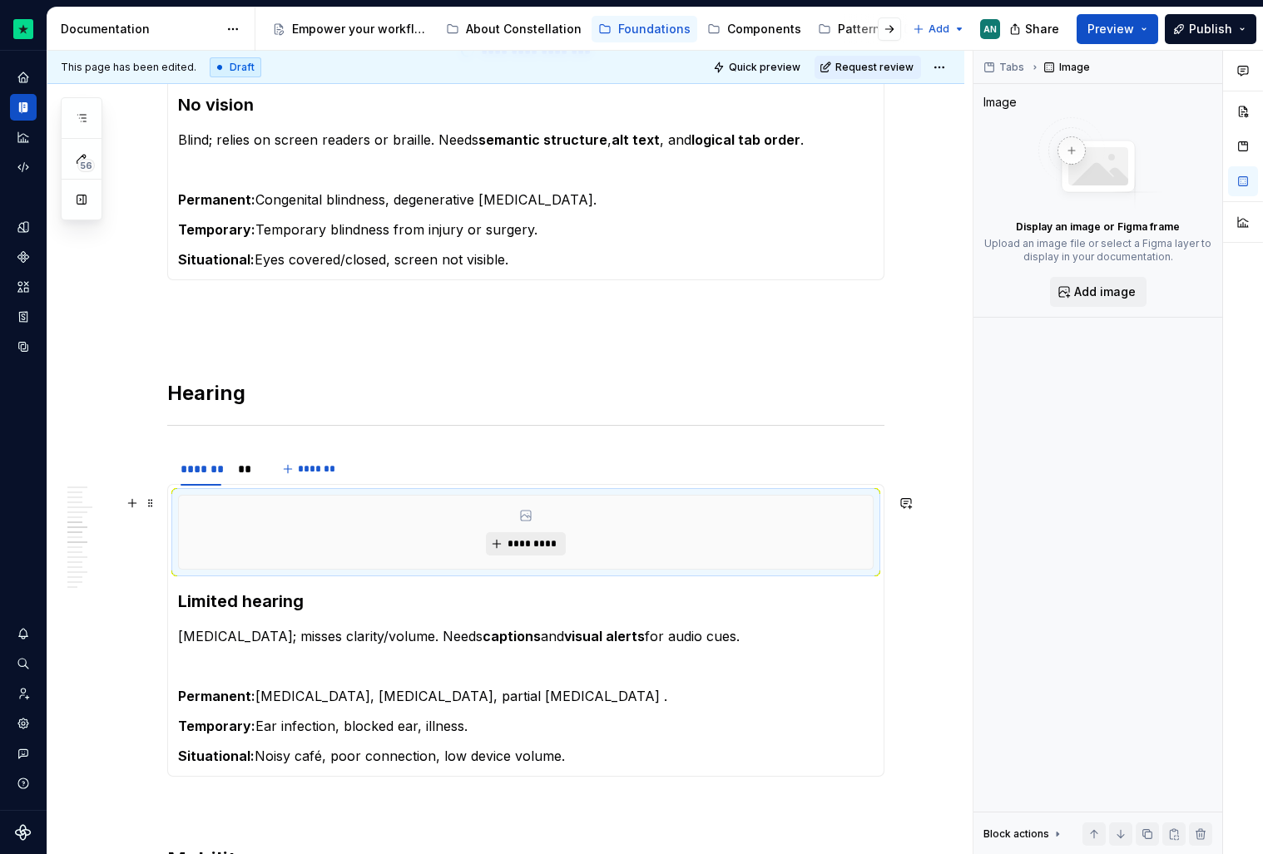
click at [546, 551] on button "*********" at bounding box center [525, 543] width 79 height 23
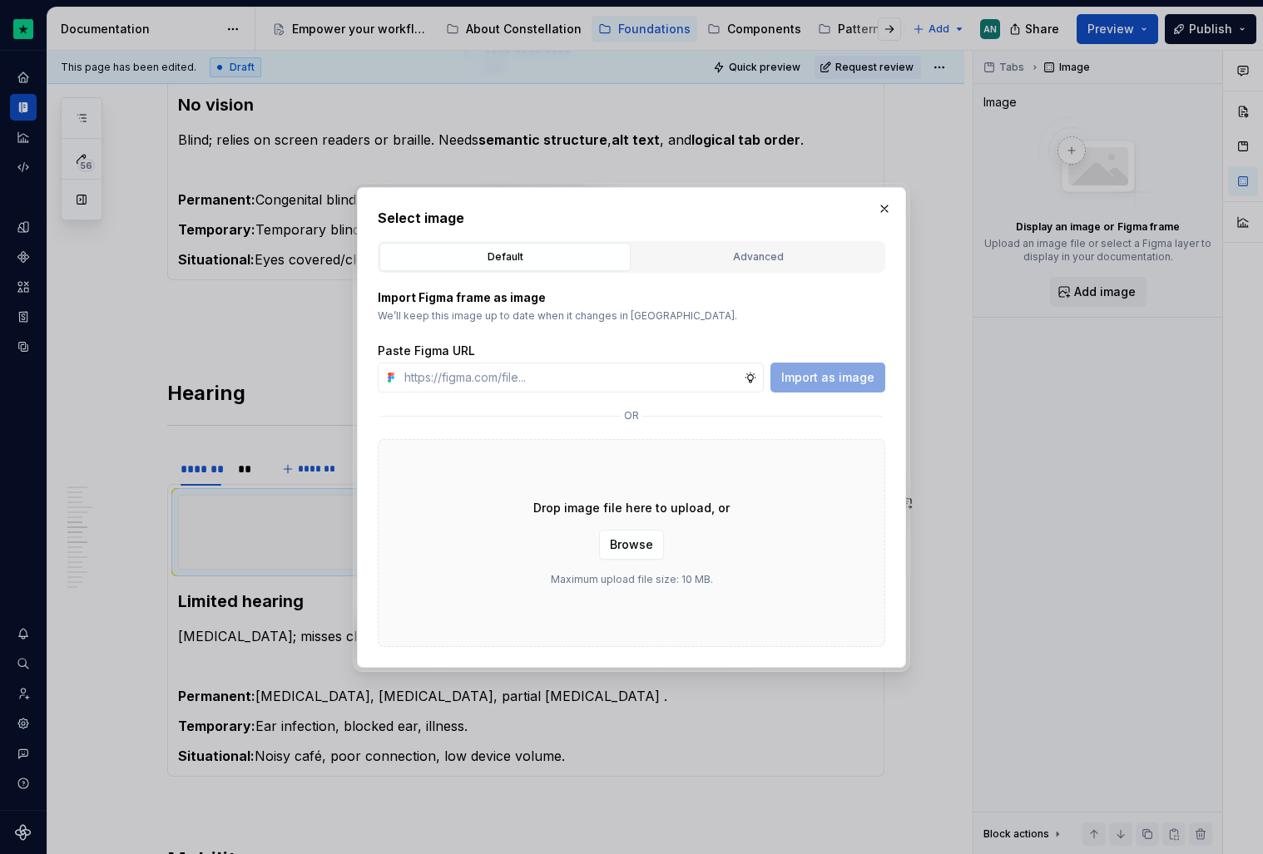
click at [734, 235] on div "Select image Default Advanced Import Figma frame as image We’ll keep this image…" at bounding box center [631, 427] width 507 height 439
click at [714, 249] on div "Advanced" at bounding box center [758, 257] width 240 height 17
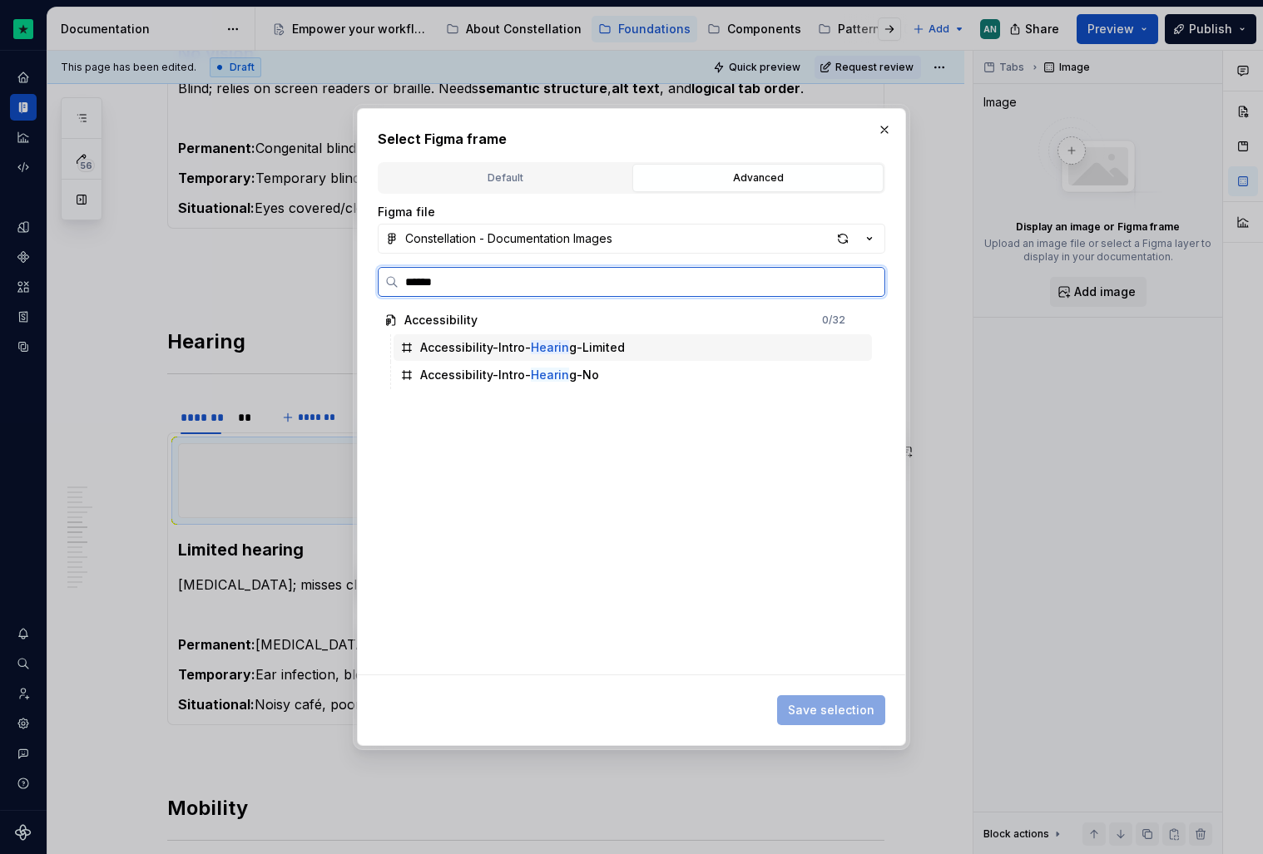
click at [525, 356] on div "Accessibility-Intro- Hearin g-Limited" at bounding box center [633, 347] width 478 height 27
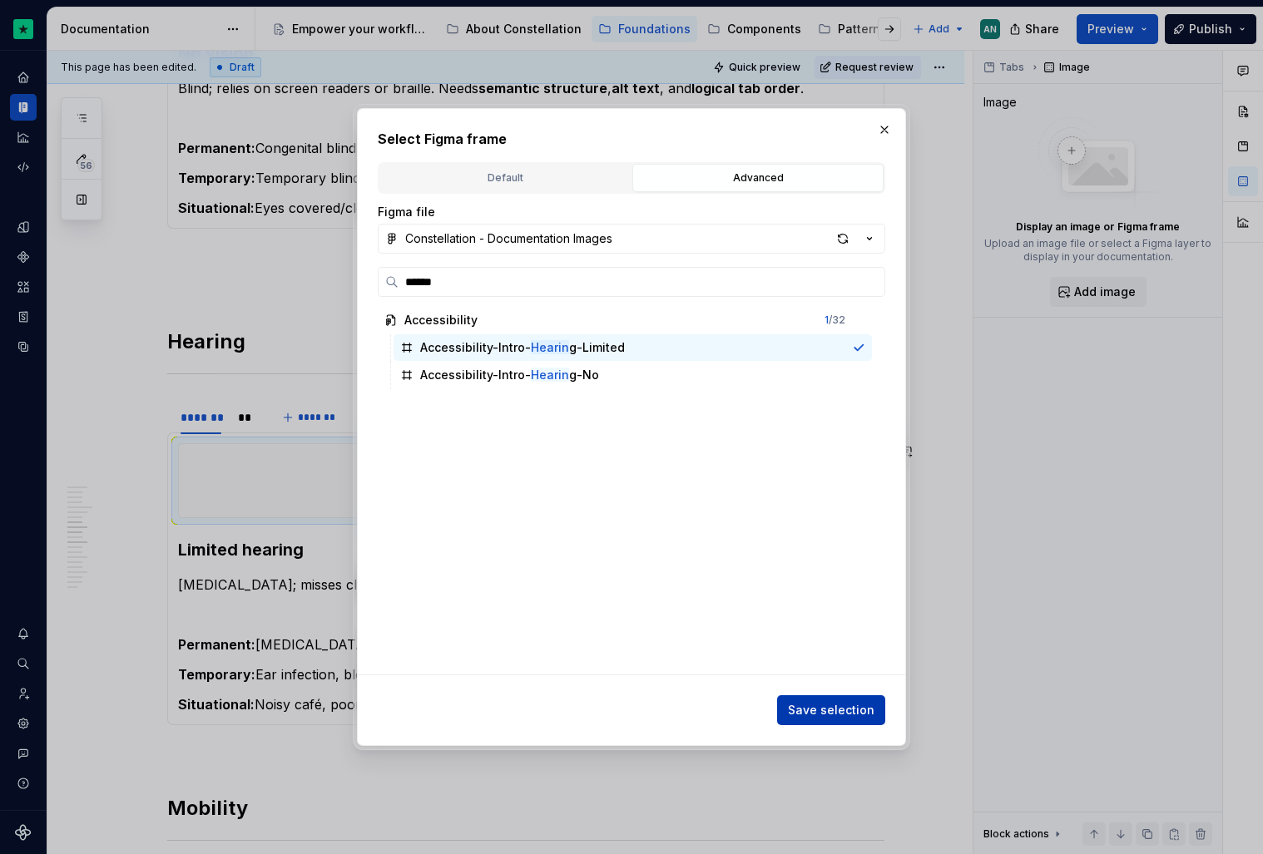
click at [830, 707] on span "Save selection" at bounding box center [831, 710] width 87 height 17
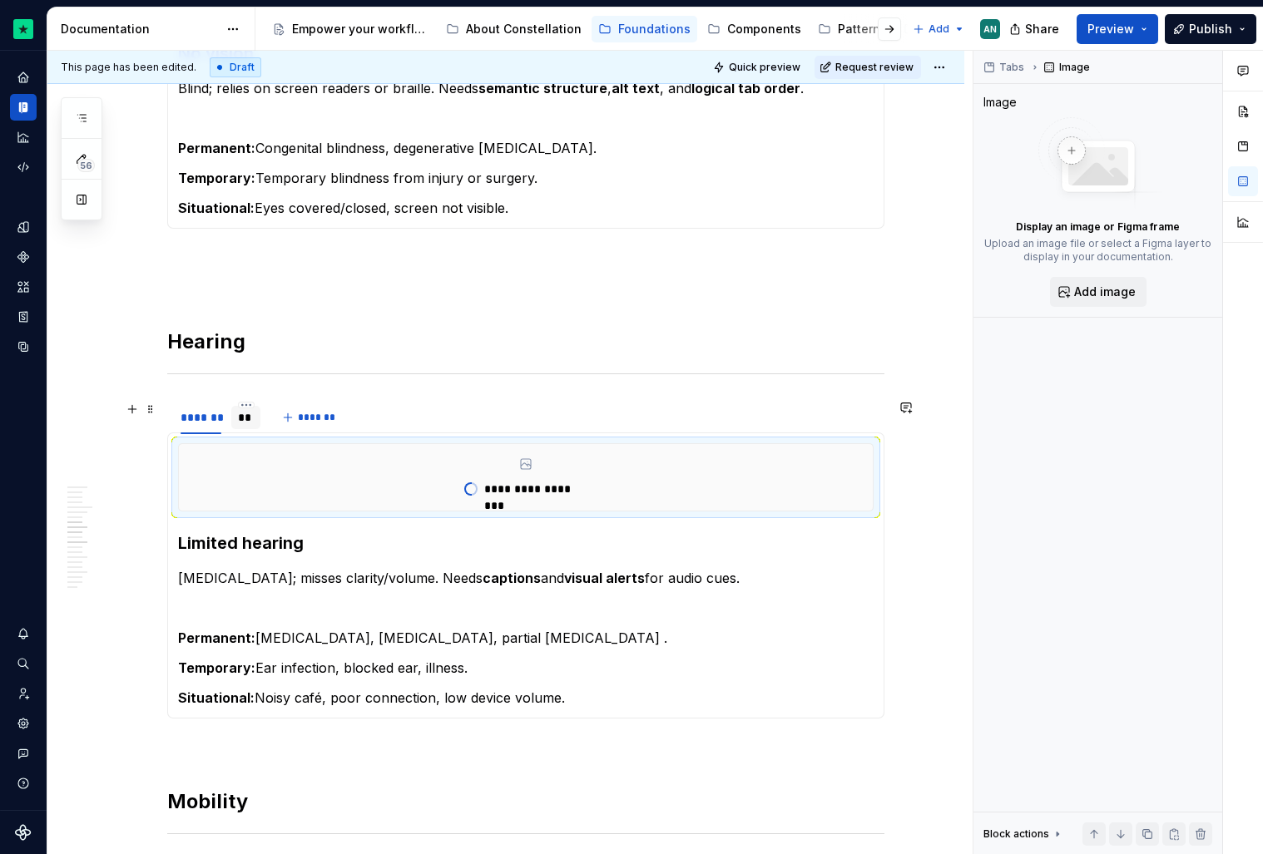
click at [243, 422] on div "**" at bounding box center [246, 417] width 16 height 17
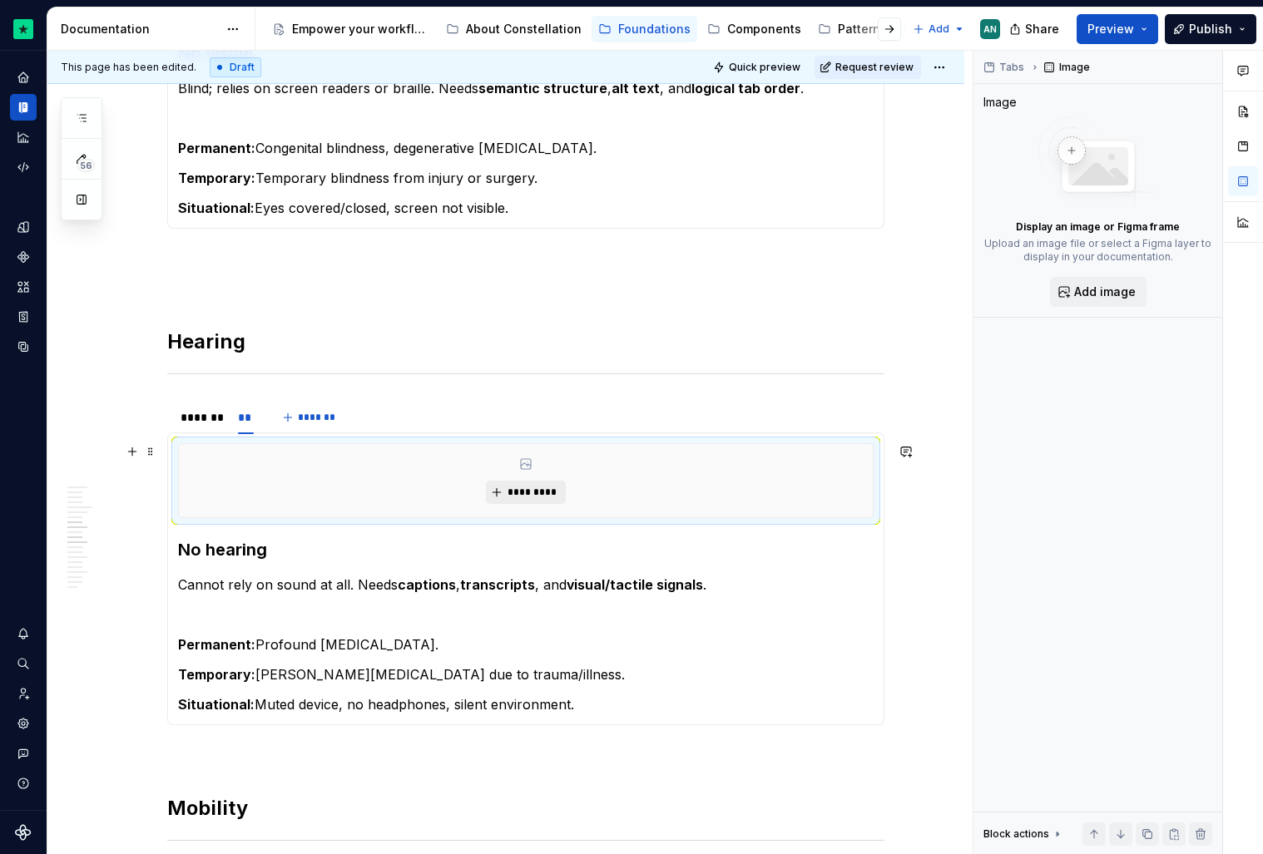
click at [512, 491] on span "*********" at bounding box center [532, 492] width 51 height 13
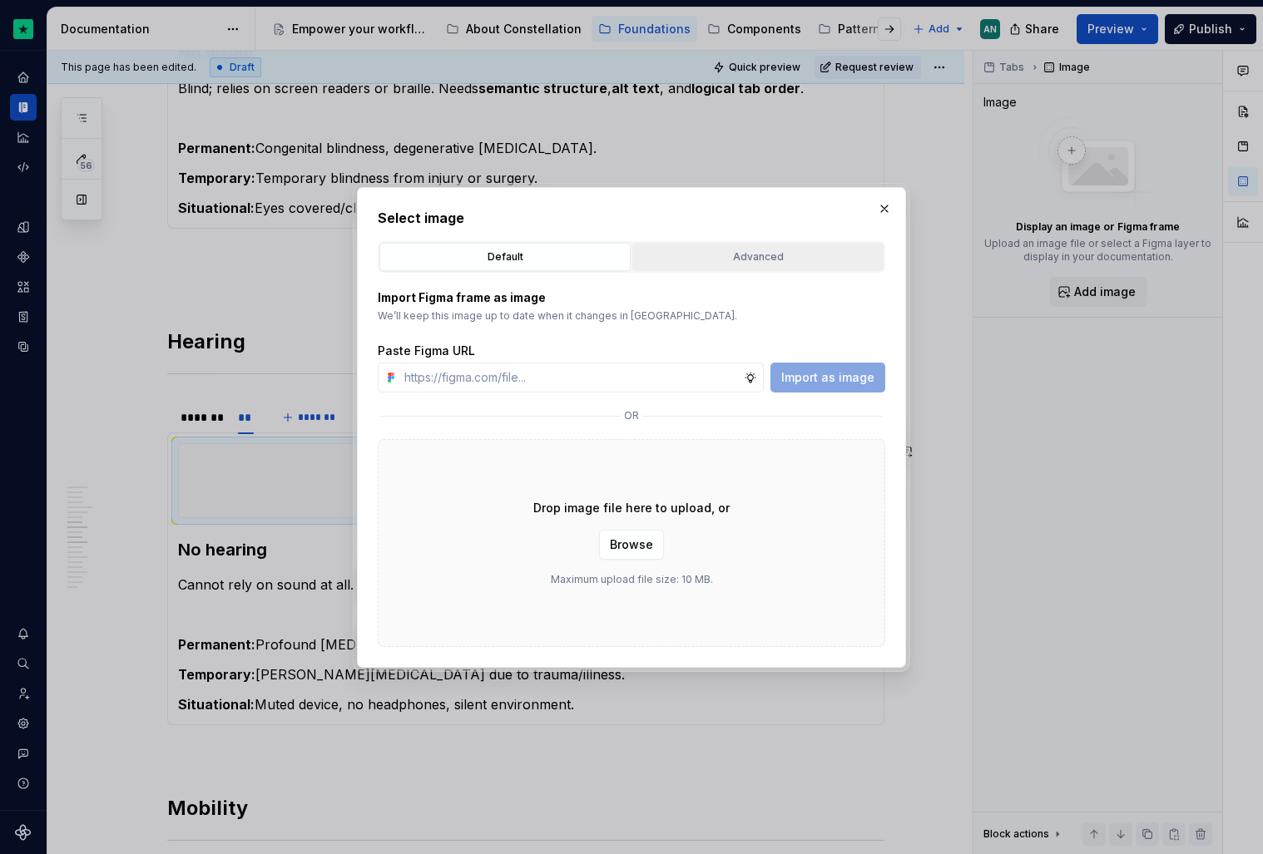
click at [736, 251] on div "Advanced" at bounding box center [758, 257] width 240 height 17
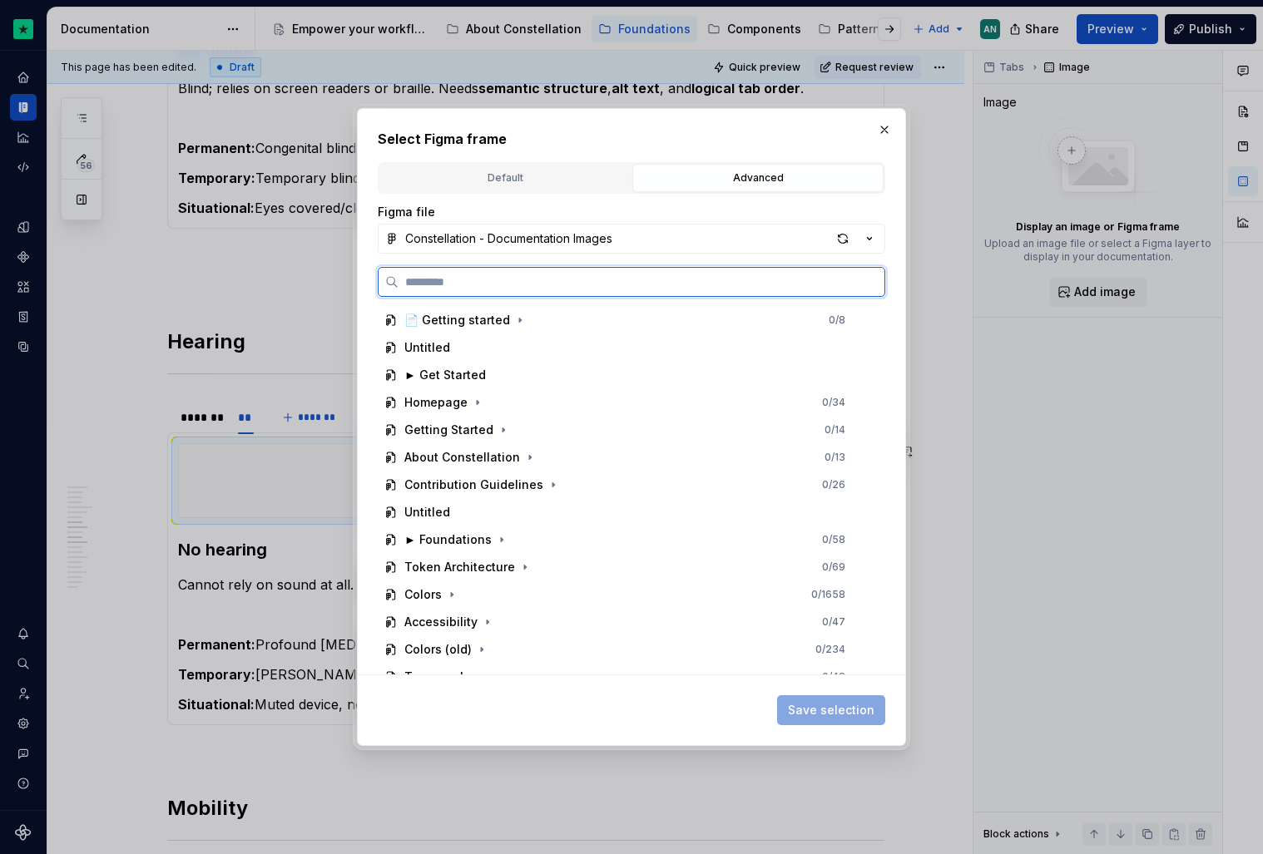
click at [659, 286] on input "search" at bounding box center [642, 282] width 486 height 17
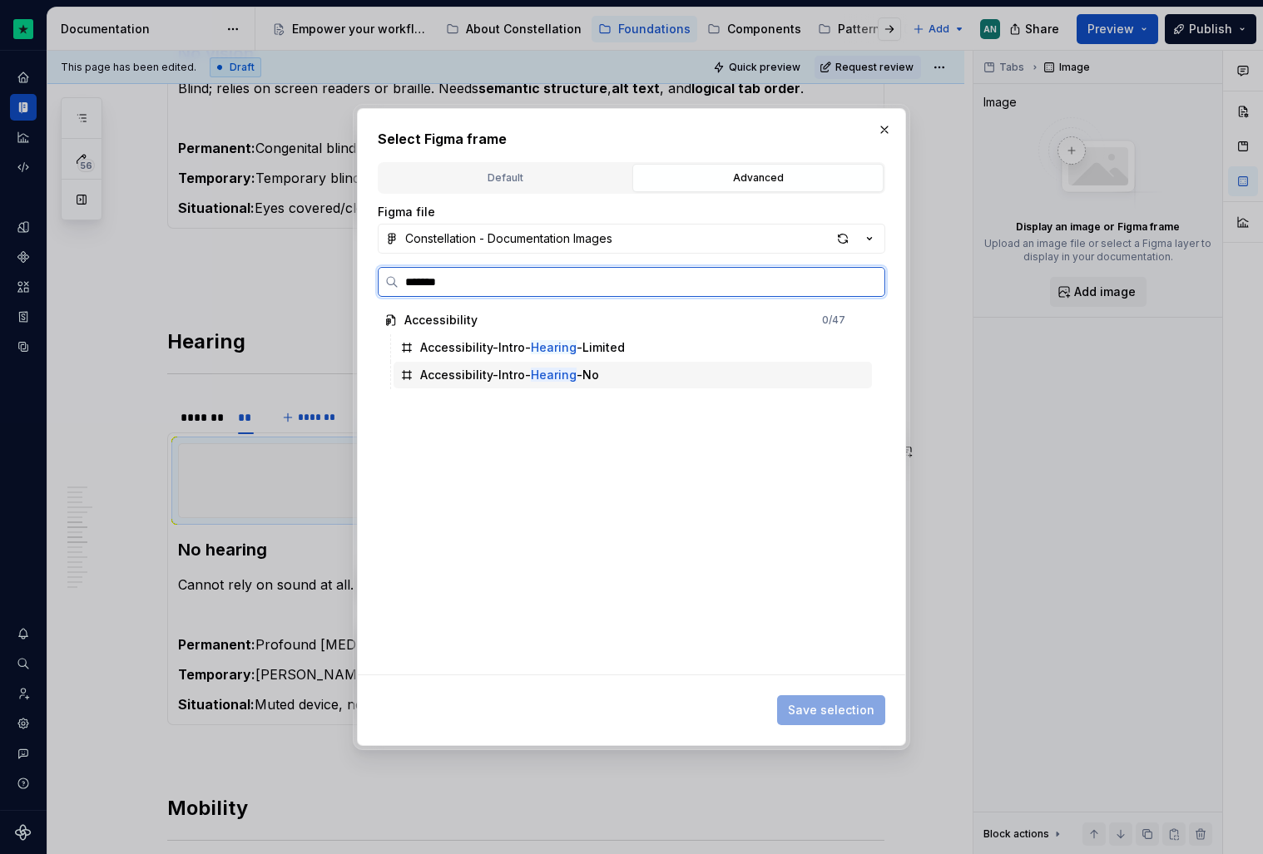
click at [578, 378] on div "Accessibility-Intro- Hearing -No" at bounding box center [509, 375] width 179 height 17
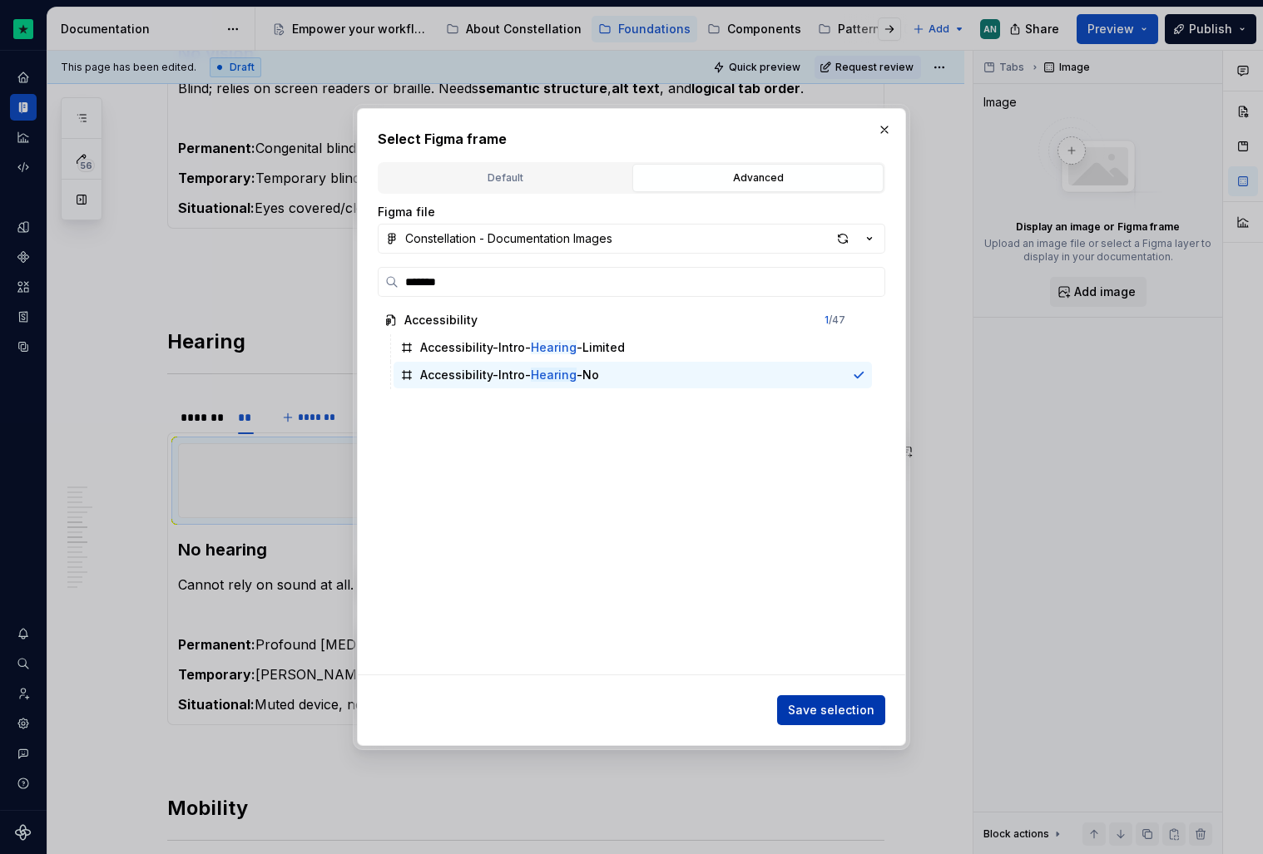
click at [869, 715] on span "Save selection" at bounding box center [831, 710] width 87 height 17
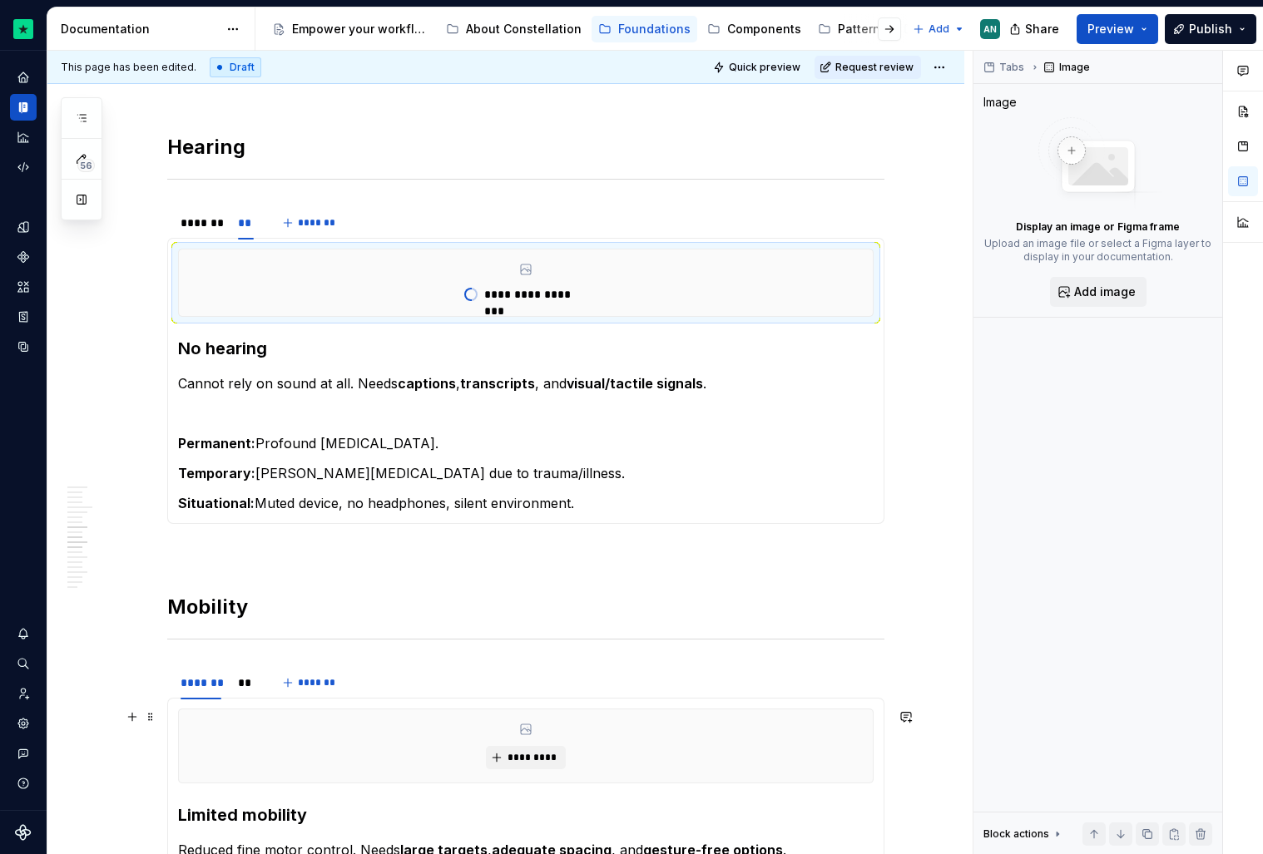
scroll to position [1648, 0]
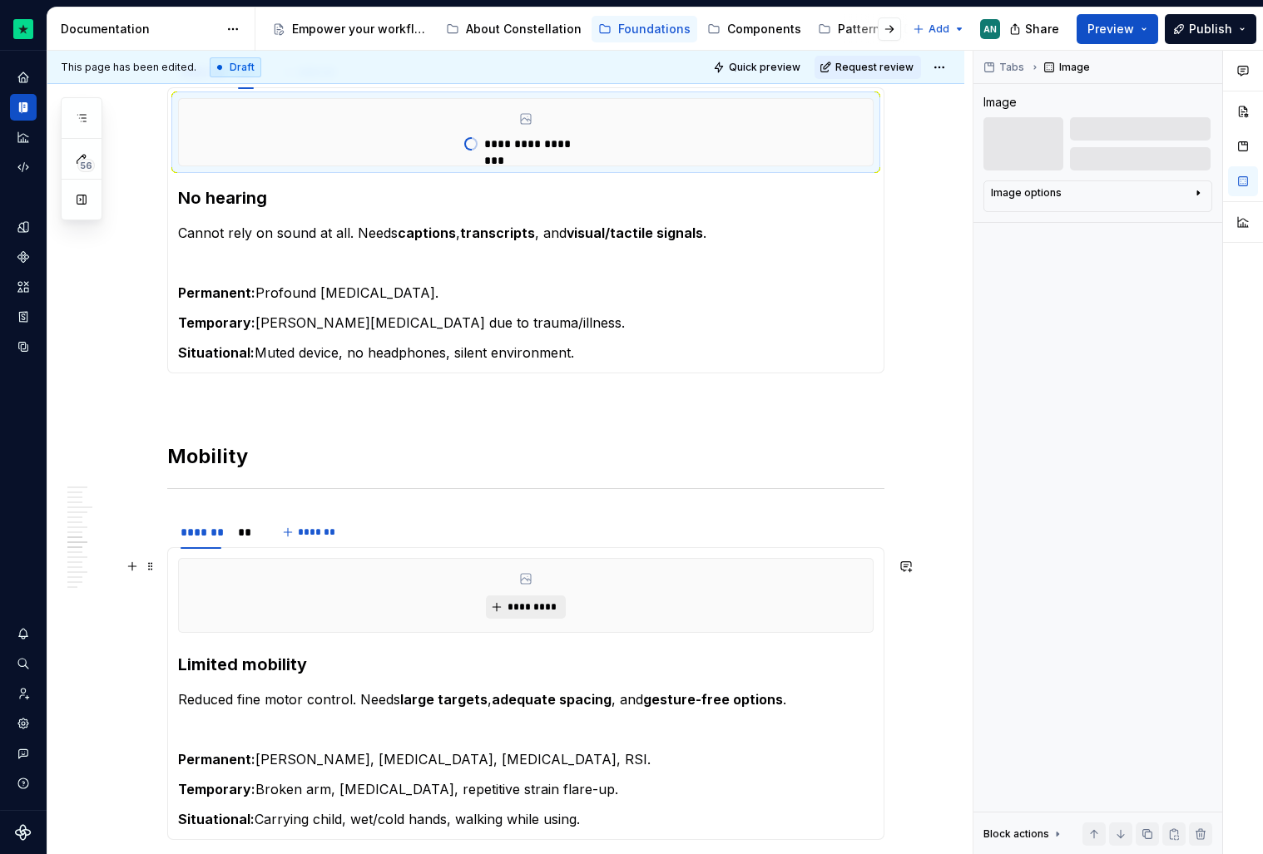
click at [543, 606] on span "*********" at bounding box center [532, 607] width 51 height 13
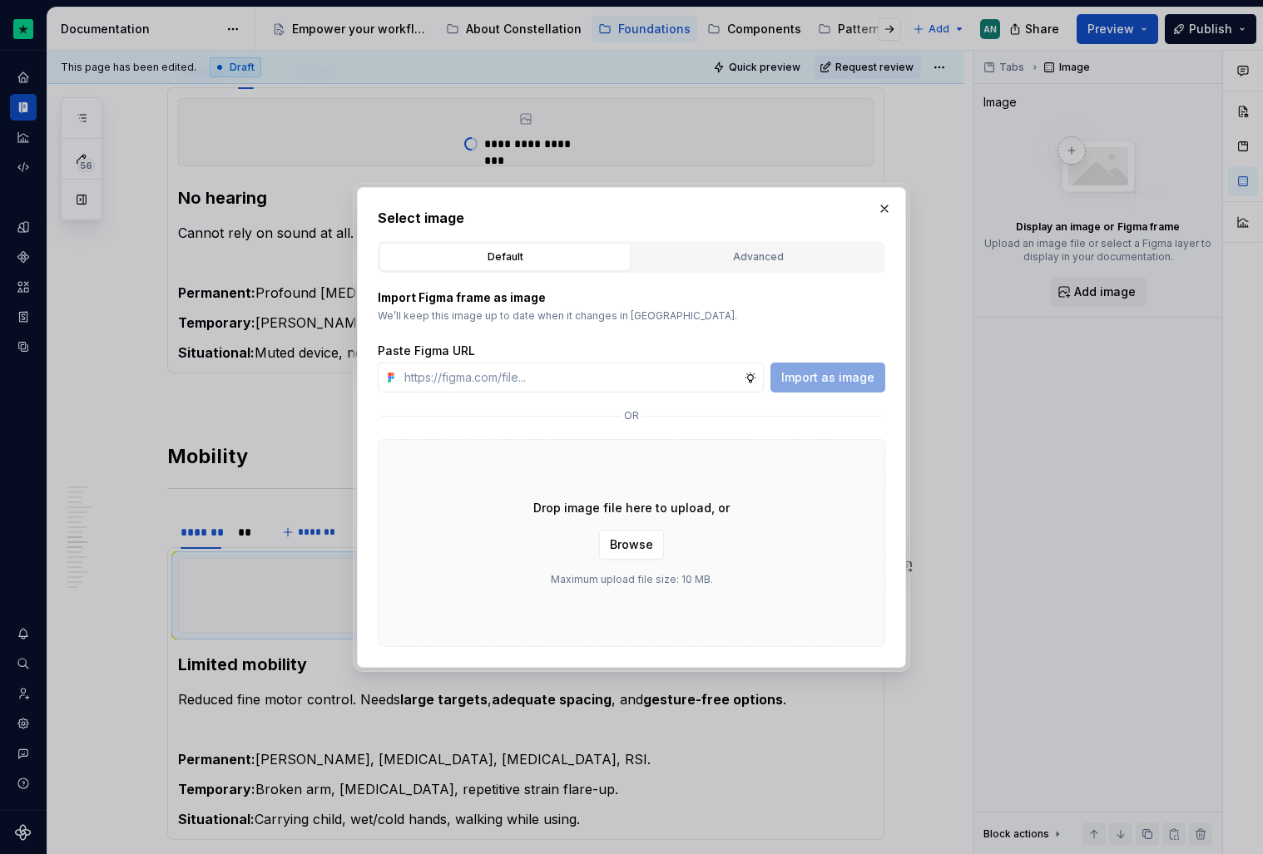
click at [733, 239] on div "Select image Default Advanced Import Figma frame as image We’ll keep this image…" at bounding box center [631, 427] width 507 height 439
click at [780, 261] on div "Advanced" at bounding box center [758, 257] width 240 height 17
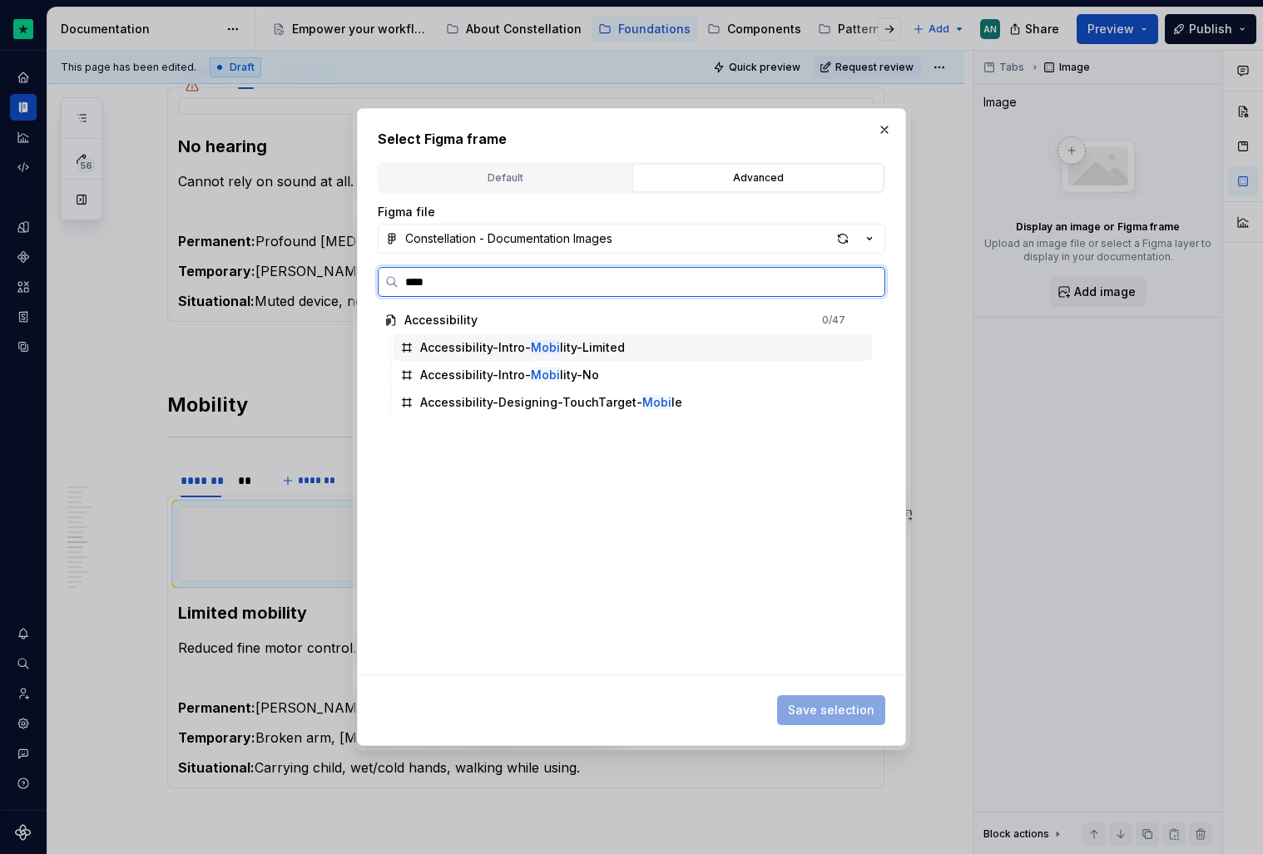
click at [606, 337] on div "Accessibility-Intro- Mobi lity-Limited" at bounding box center [633, 347] width 478 height 27
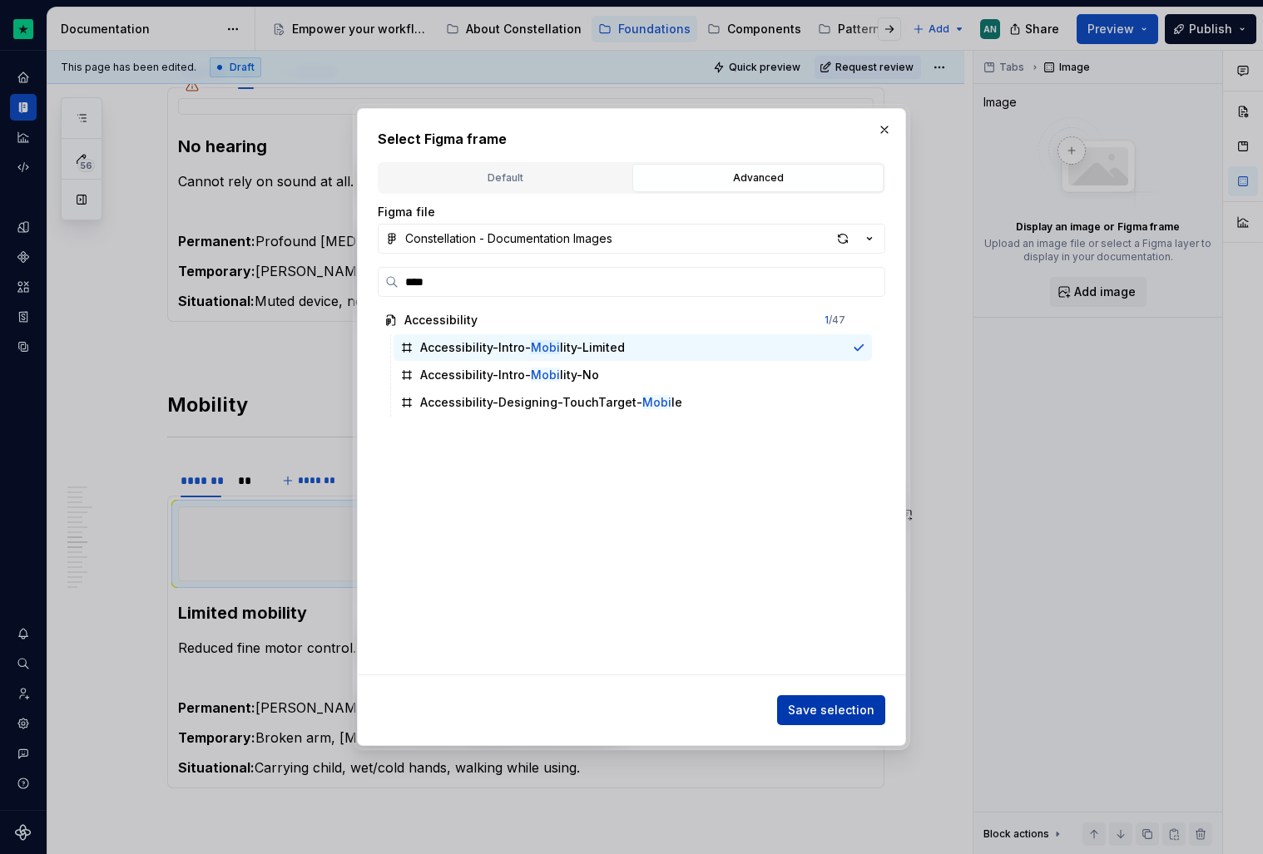
click at [851, 708] on span "Save selection" at bounding box center [831, 710] width 87 height 17
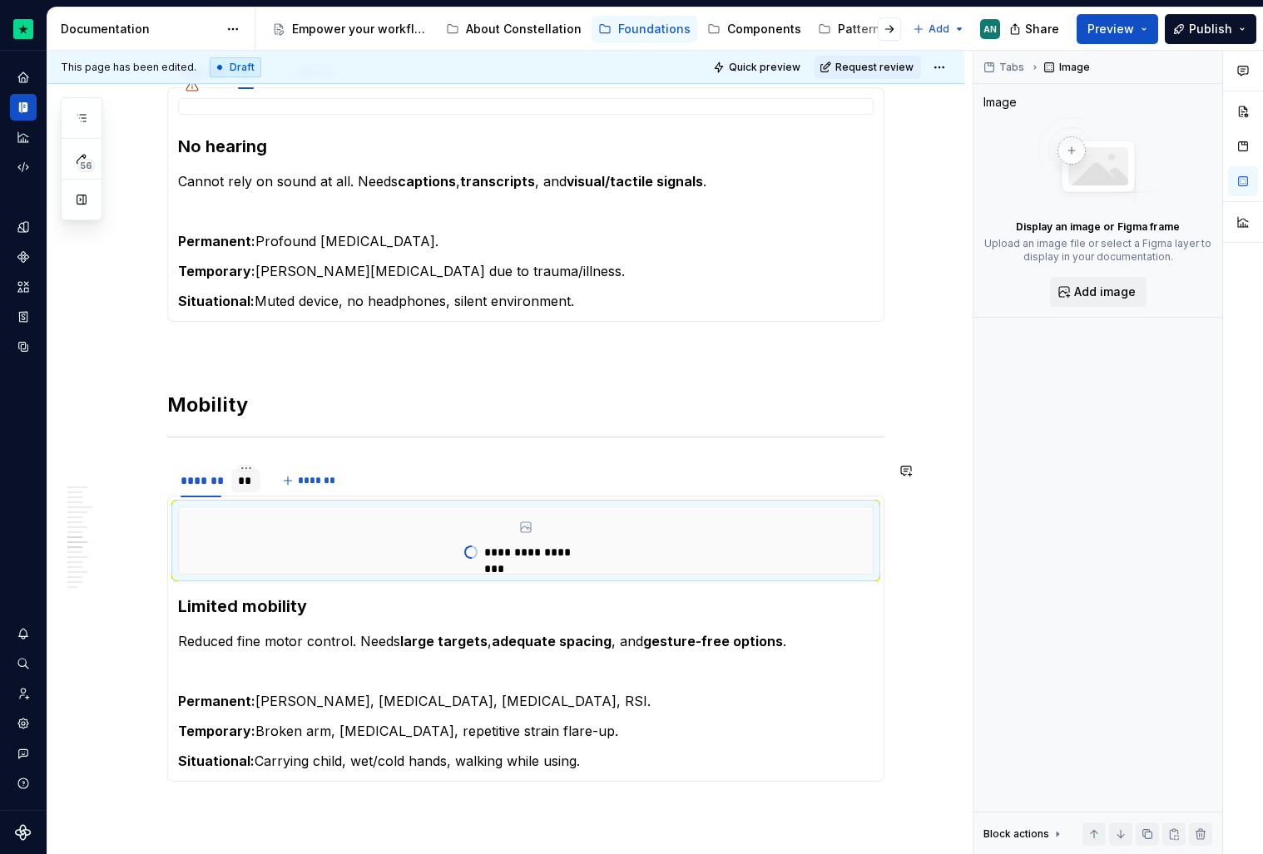
click at [250, 488] on div "**" at bounding box center [246, 481] width 16 height 17
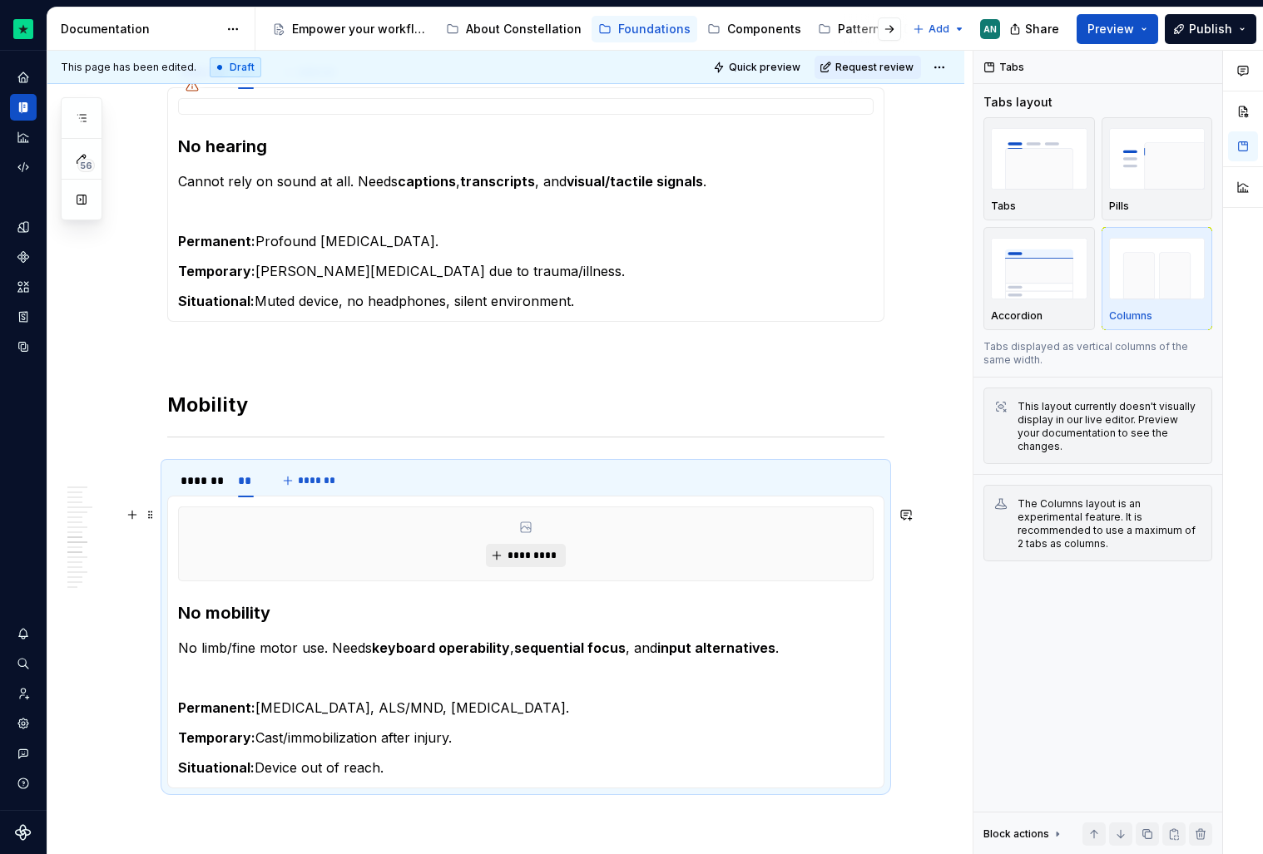
click at [552, 556] on span "*********" at bounding box center [532, 555] width 51 height 13
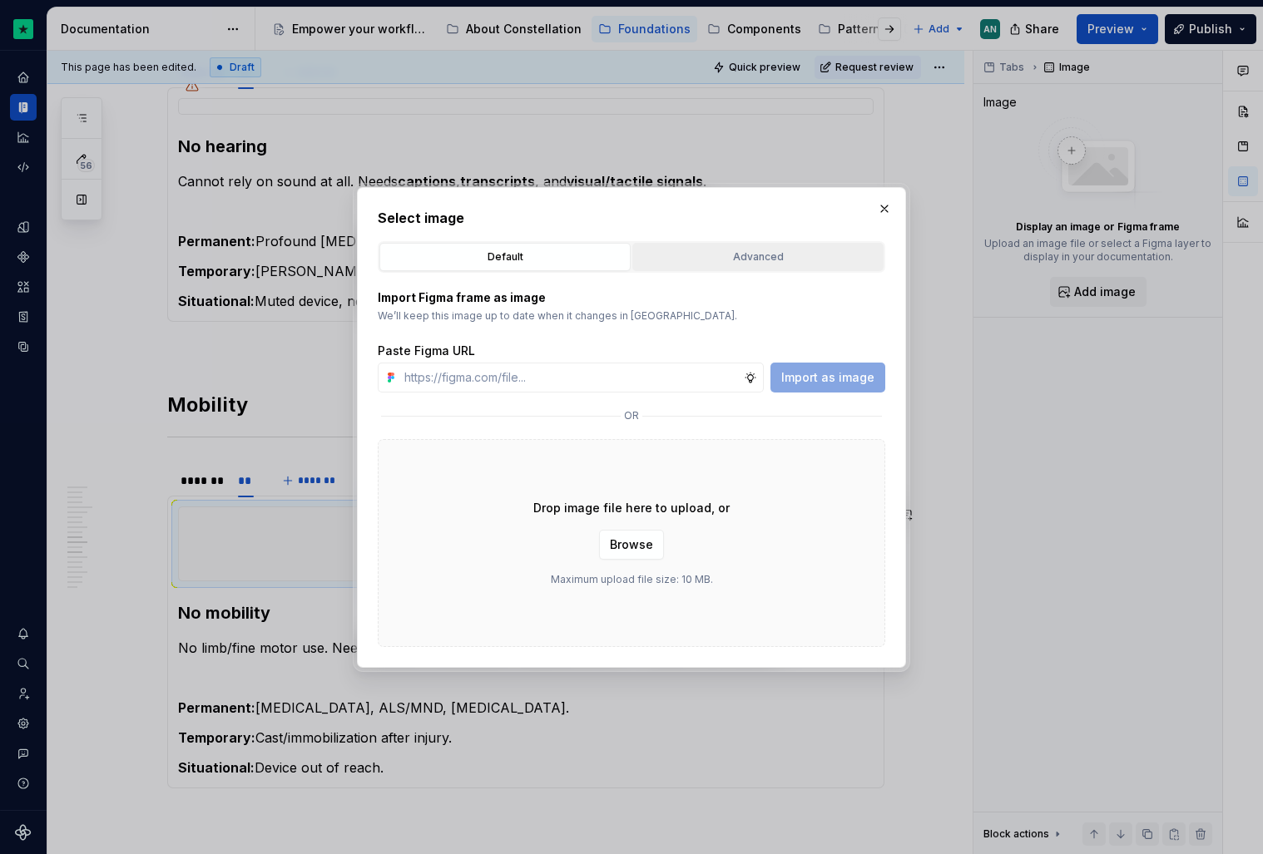
click at [712, 270] on div "Default Advanced" at bounding box center [631, 257] width 507 height 32
click at [510, 381] on input "text" at bounding box center [571, 378] width 346 height 30
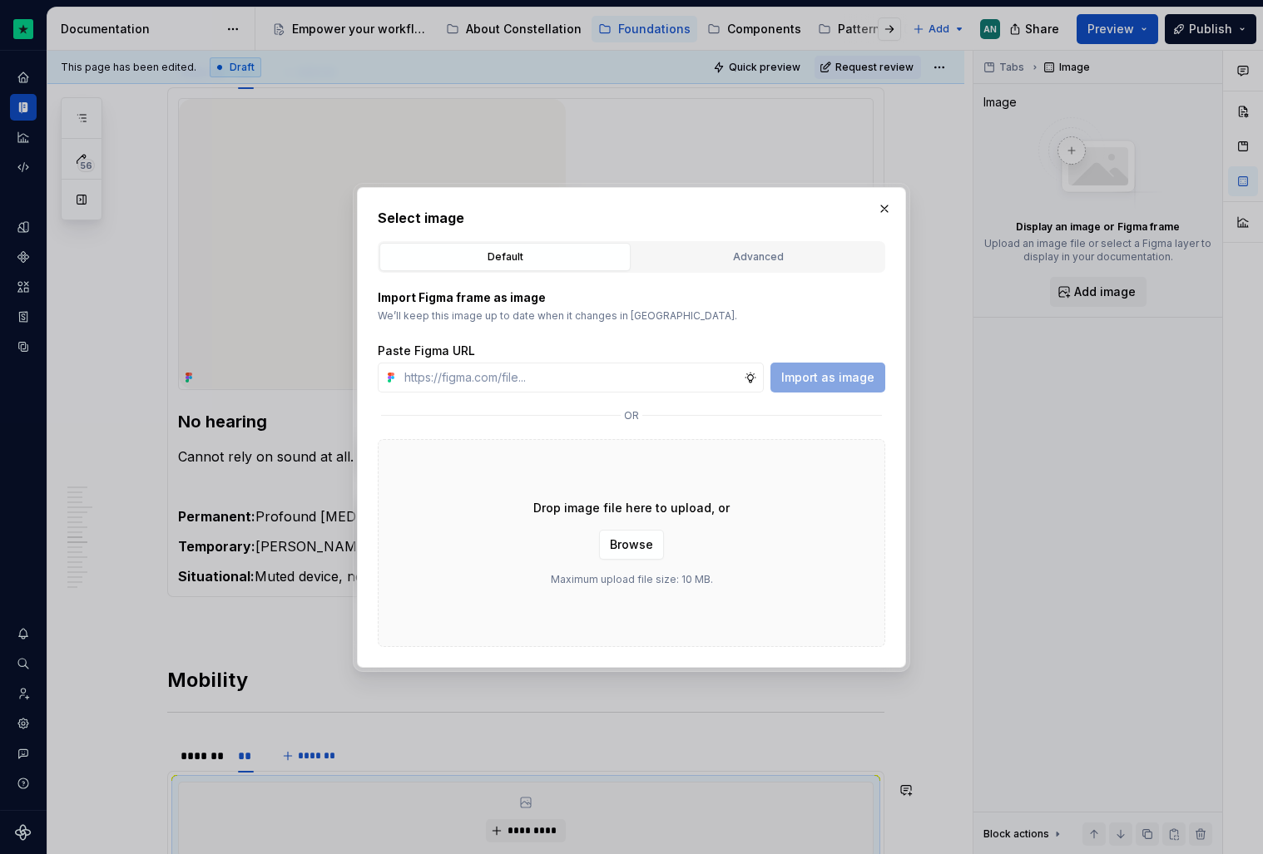
click at [673, 281] on div "Import Figma frame as image We’ll keep this image up to date when it changes in…" at bounding box center [631, 460] width 507 height 374
click at [703, 256] on div "Advanced" at bounding box center [758, 257] width 240 height 17
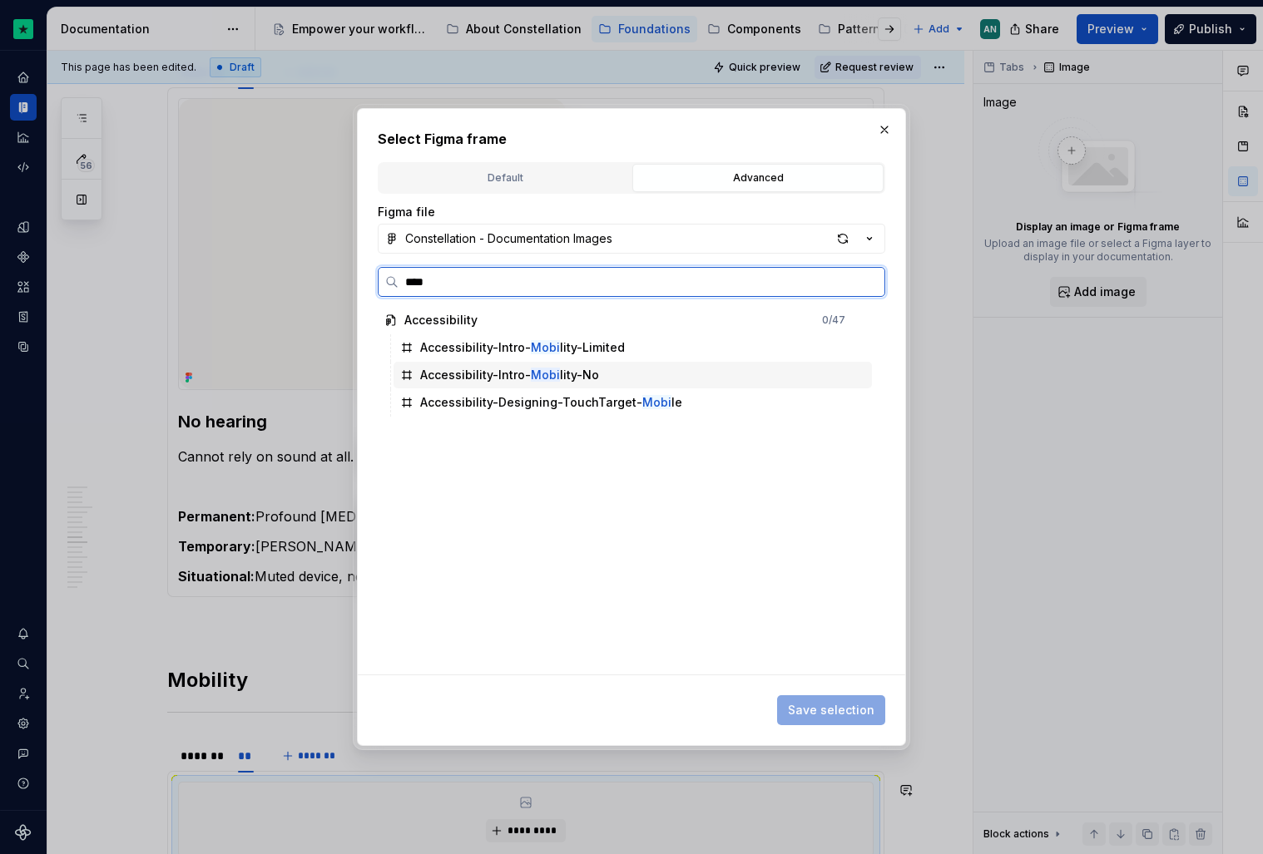
click at [561, 379] on div "Accessibility-Intro- Mobi lity-No" at bounding box center [509, 375] width 179 height 17
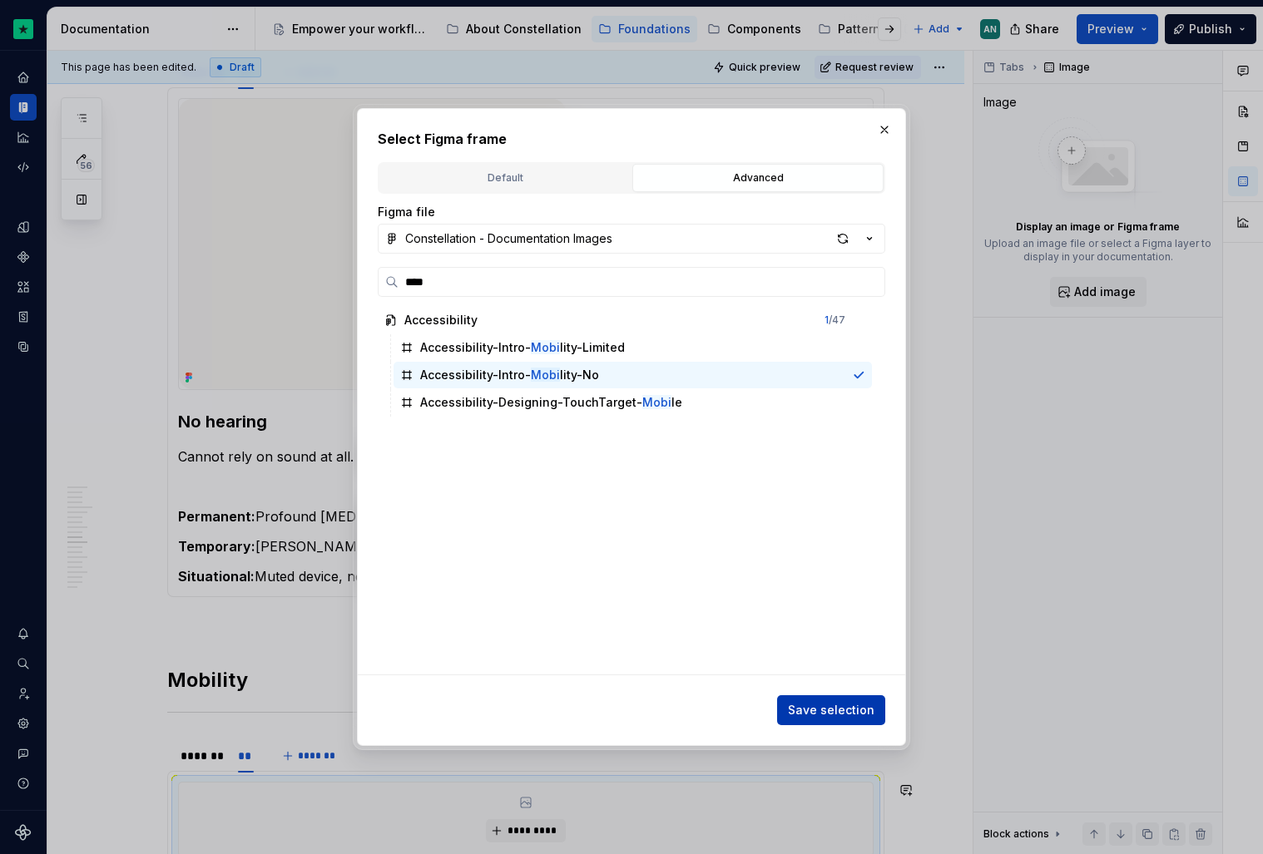
click at [834, 712] on span "Save selection" at bounding box center [831, 710] width 87 height 17
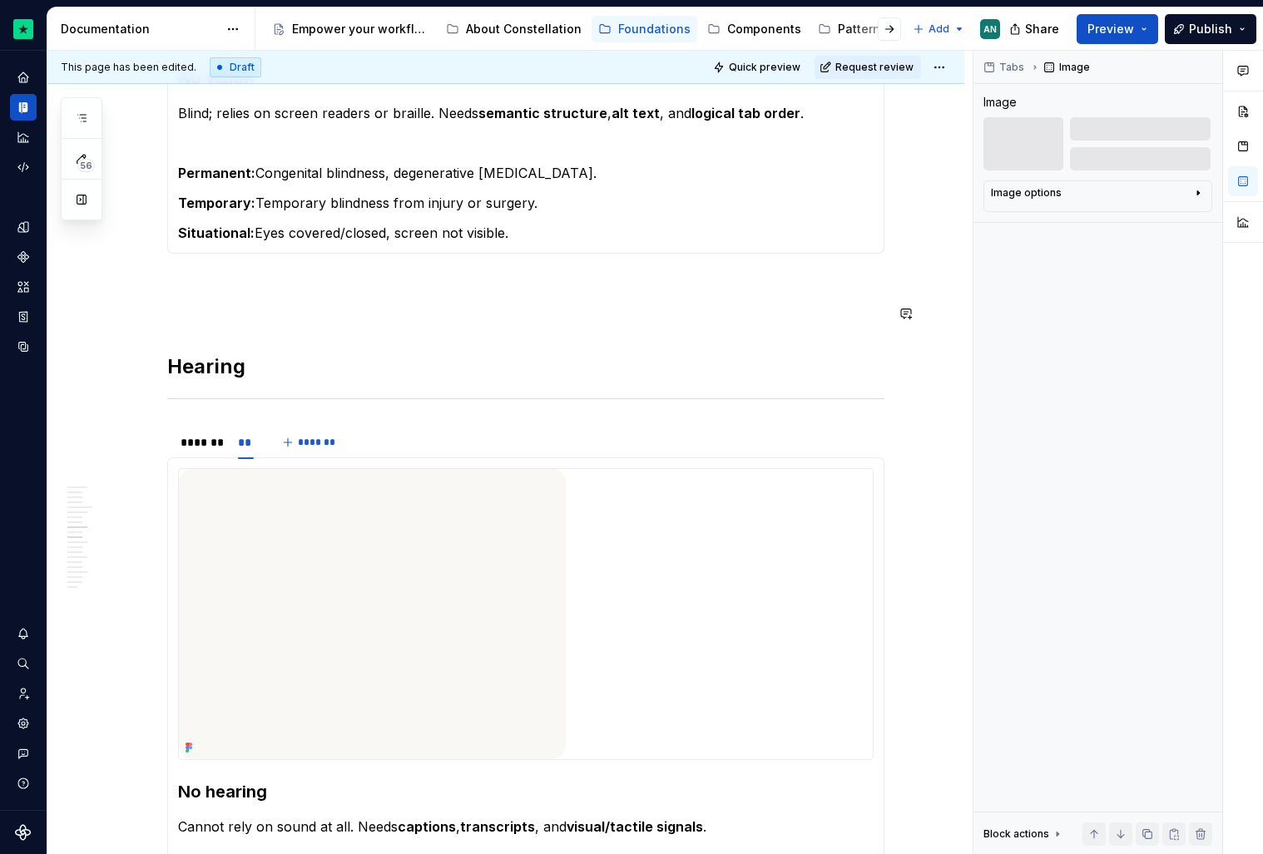
scroll to position [1273, 0]
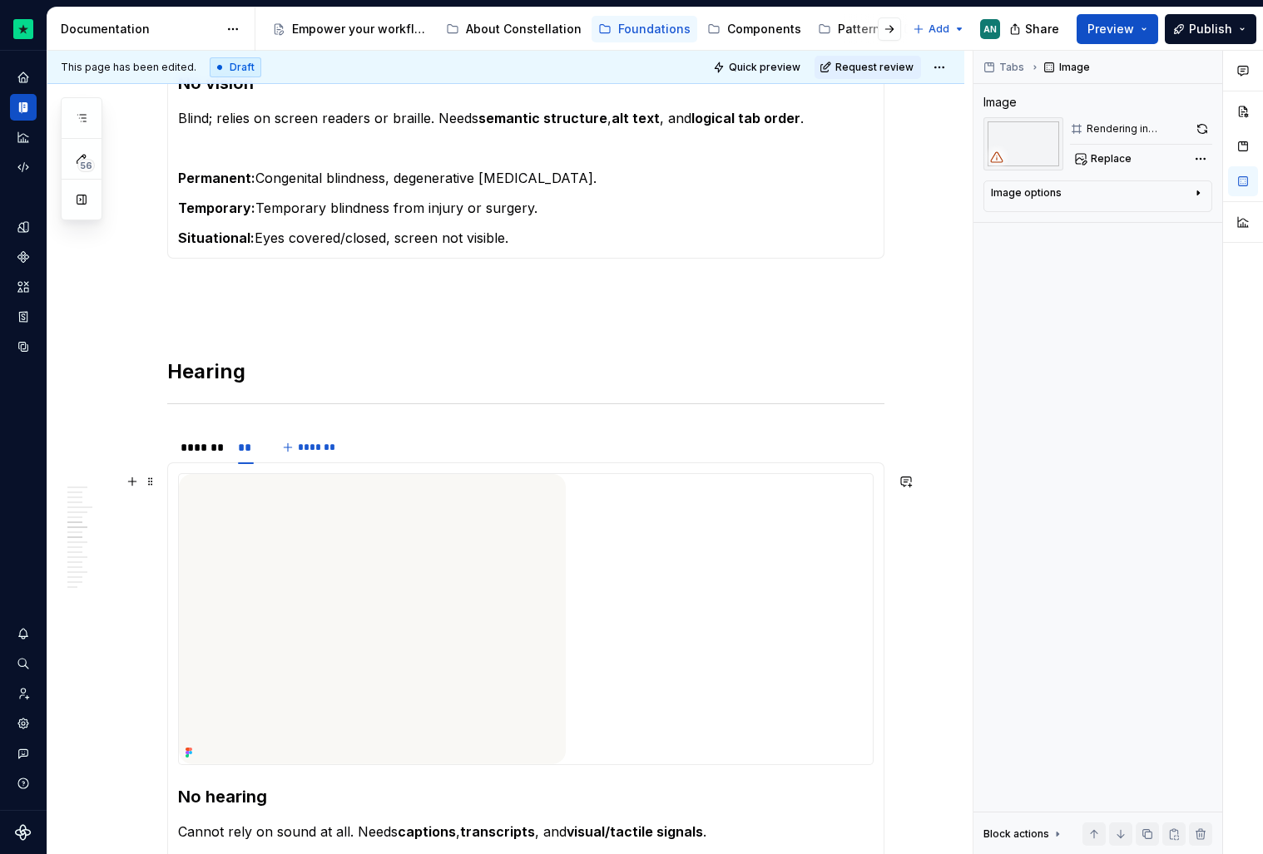
click at [346, 624] on img at bounding box center [372, 619] width 387 height 290
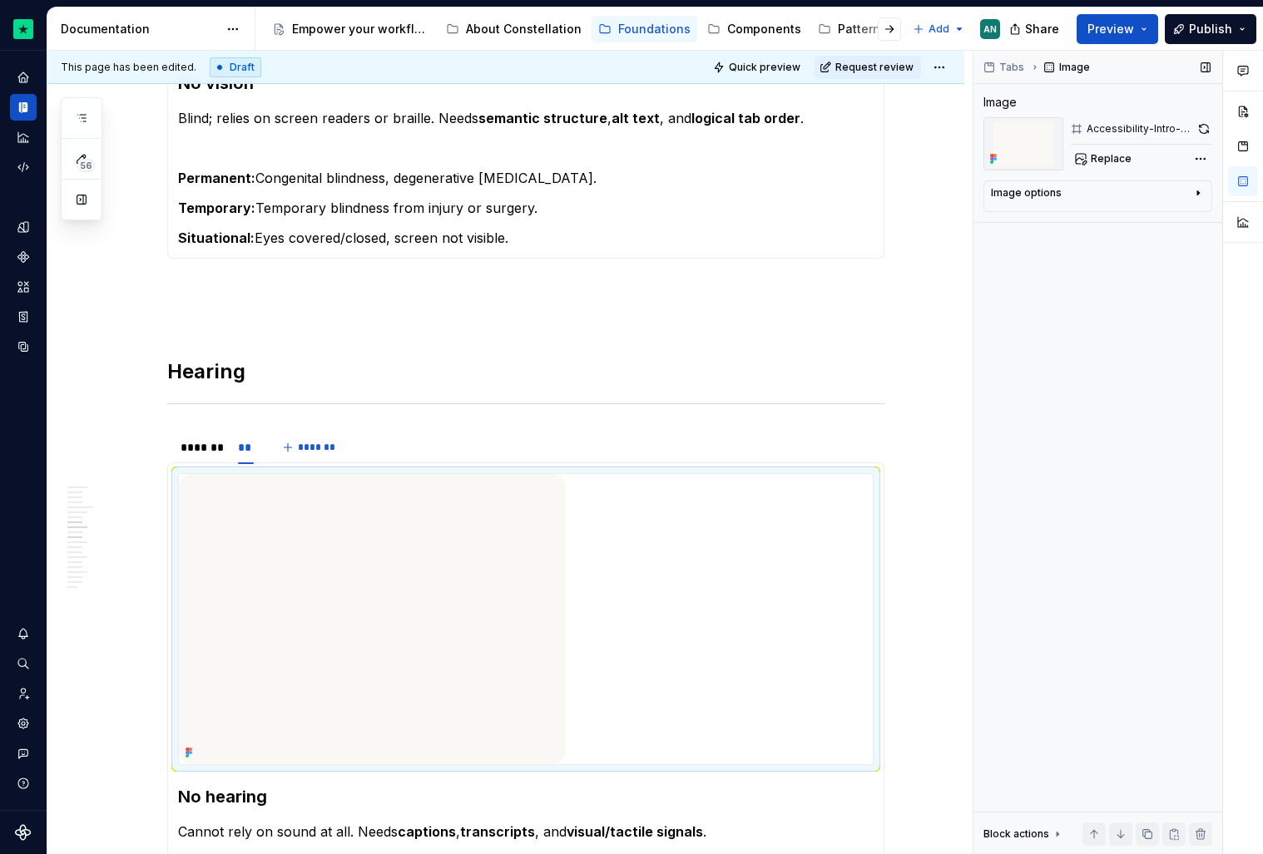
click at [1202, 190] on icon "button" at bounding box center [1197, 192] width 13 height 13
click at [1196, 212] on button "button" at bounding box center [1190, 217] width 30 height 23
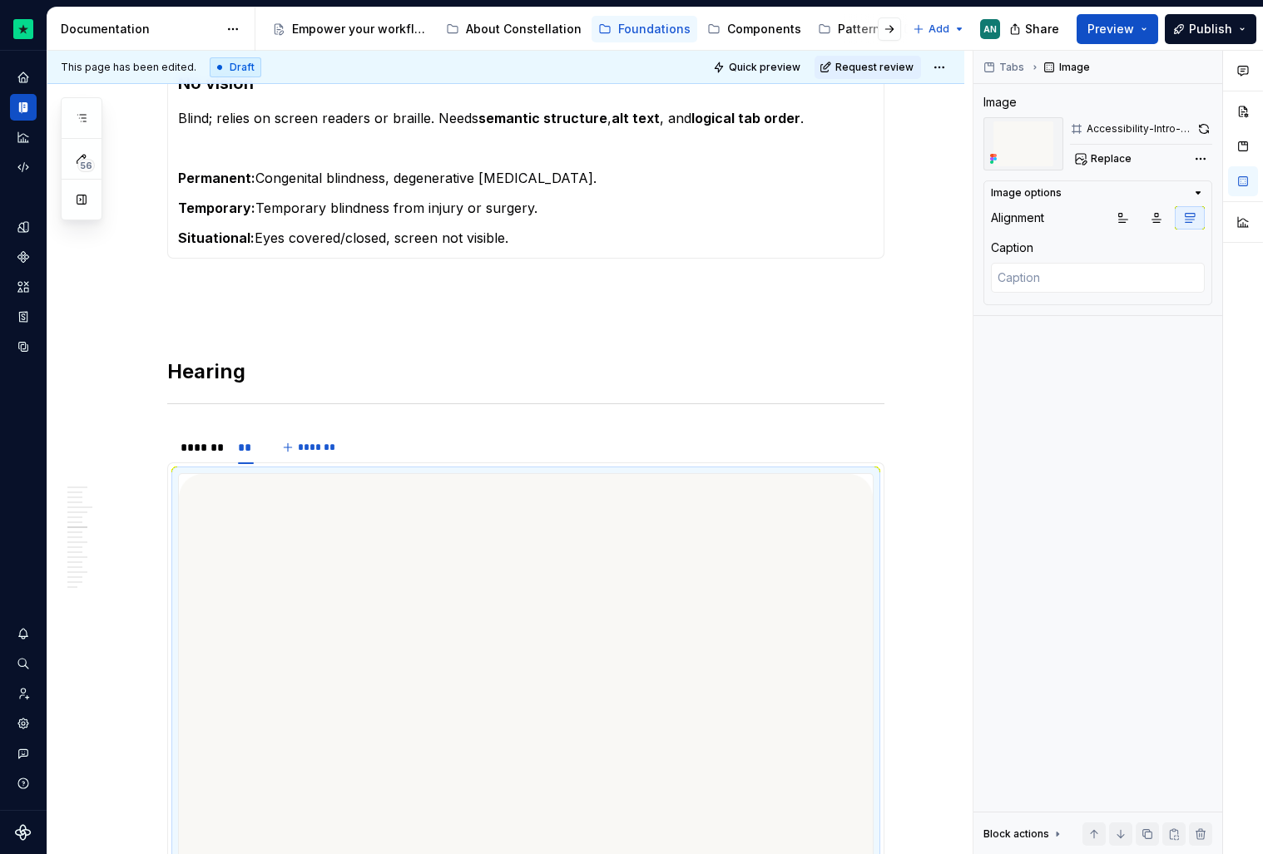
scroll to position [1413, 0]
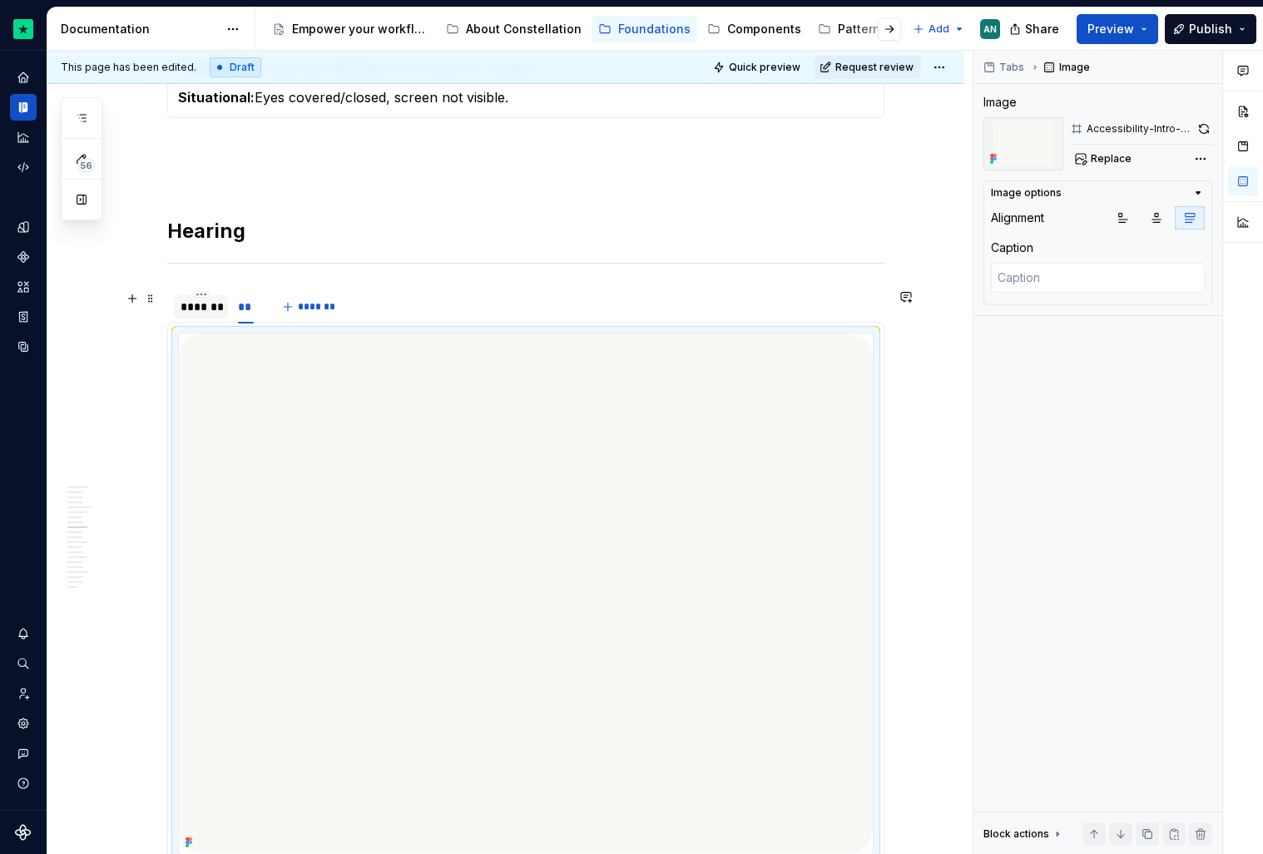
click at [202, 304] on div "*******" at bounding box center [201, 307] width 41 height 17
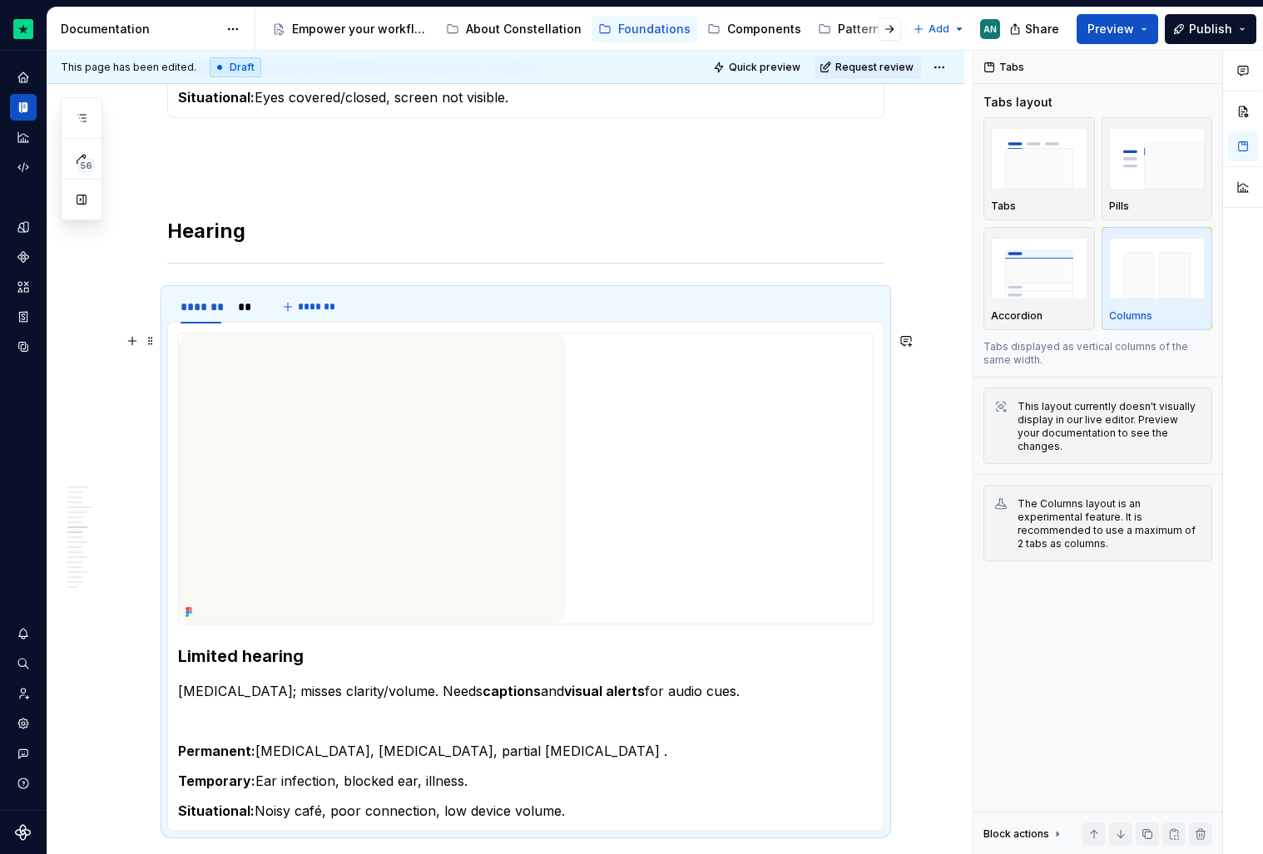
click at [312, 456] on img at bounding box center [372, 479] width 387 height 290
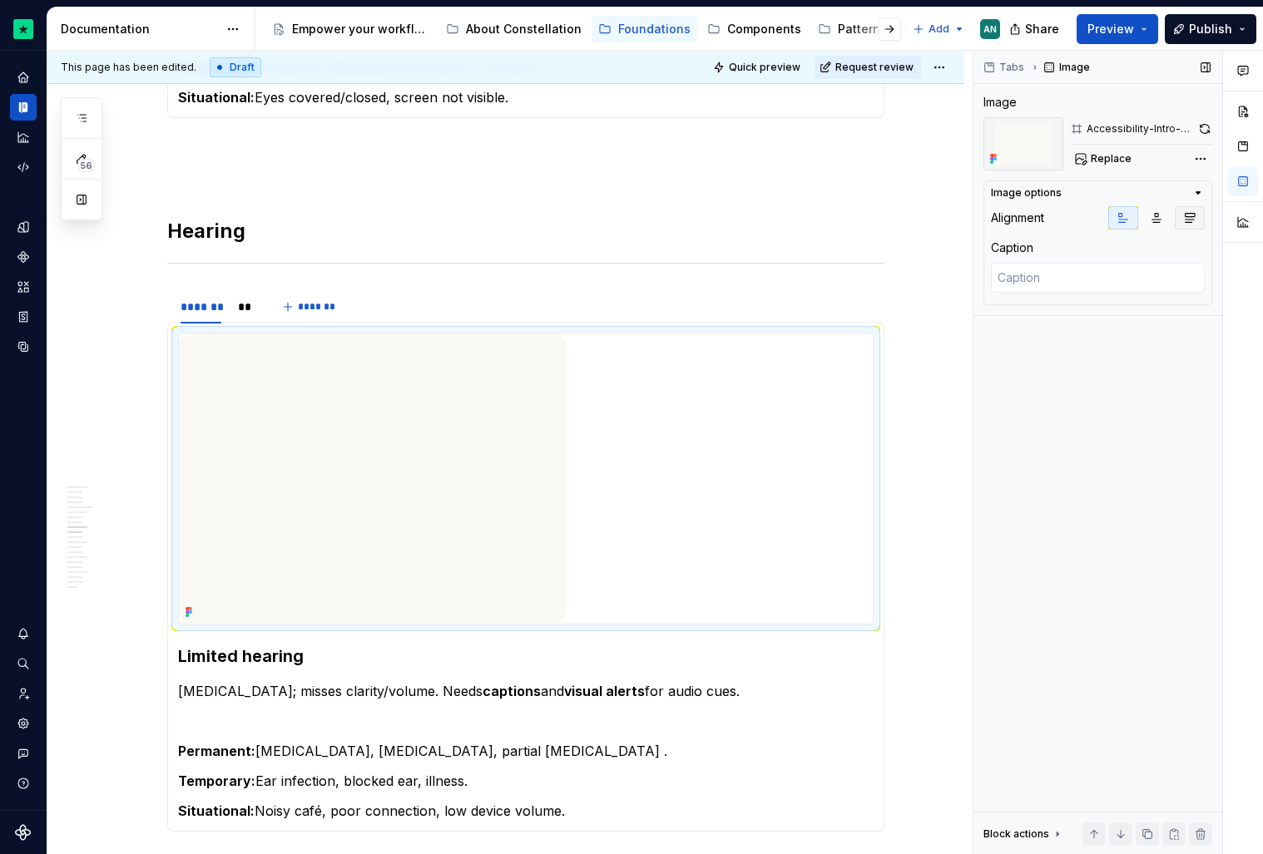
click at [1185, 215] on icon "button" at bounding box center [1189, 217] width 13 height 13
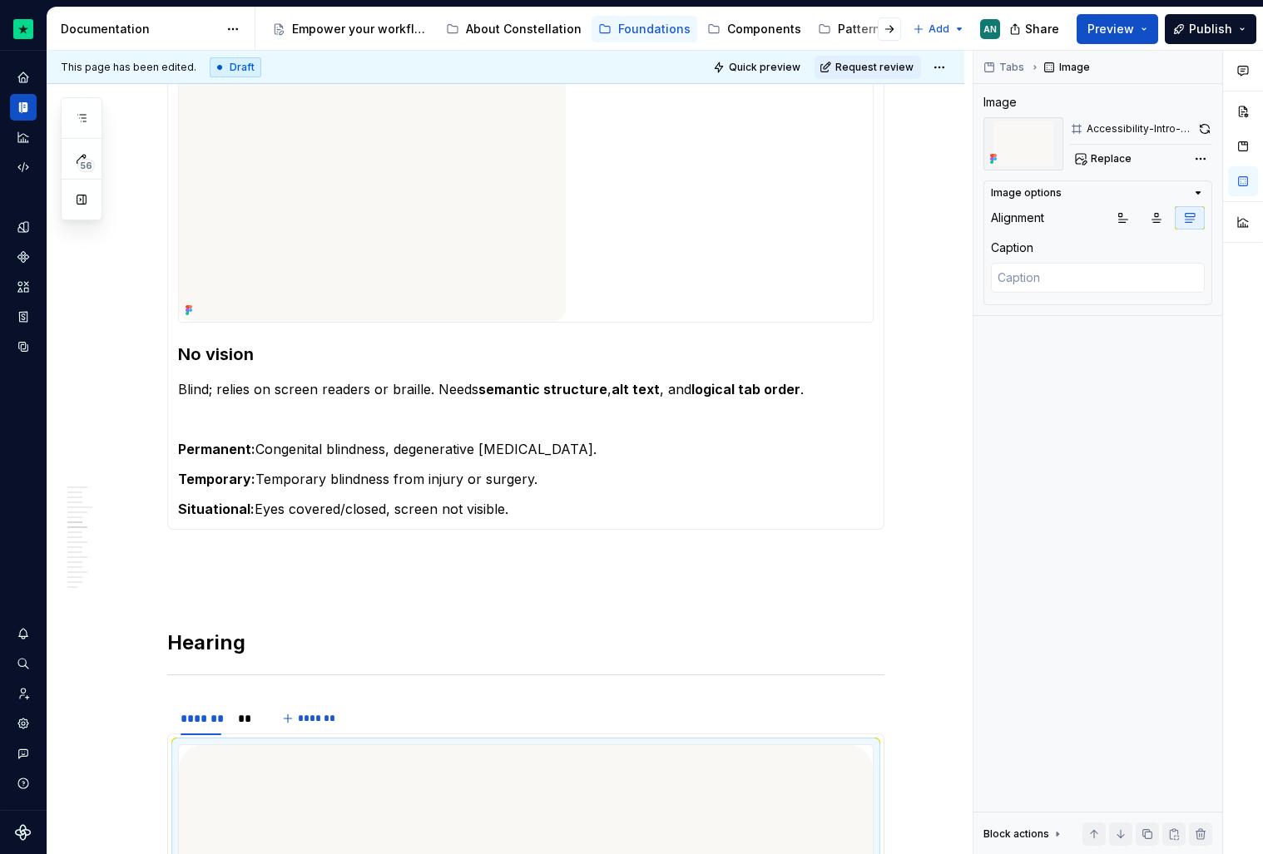
scroll to position [995, 0]
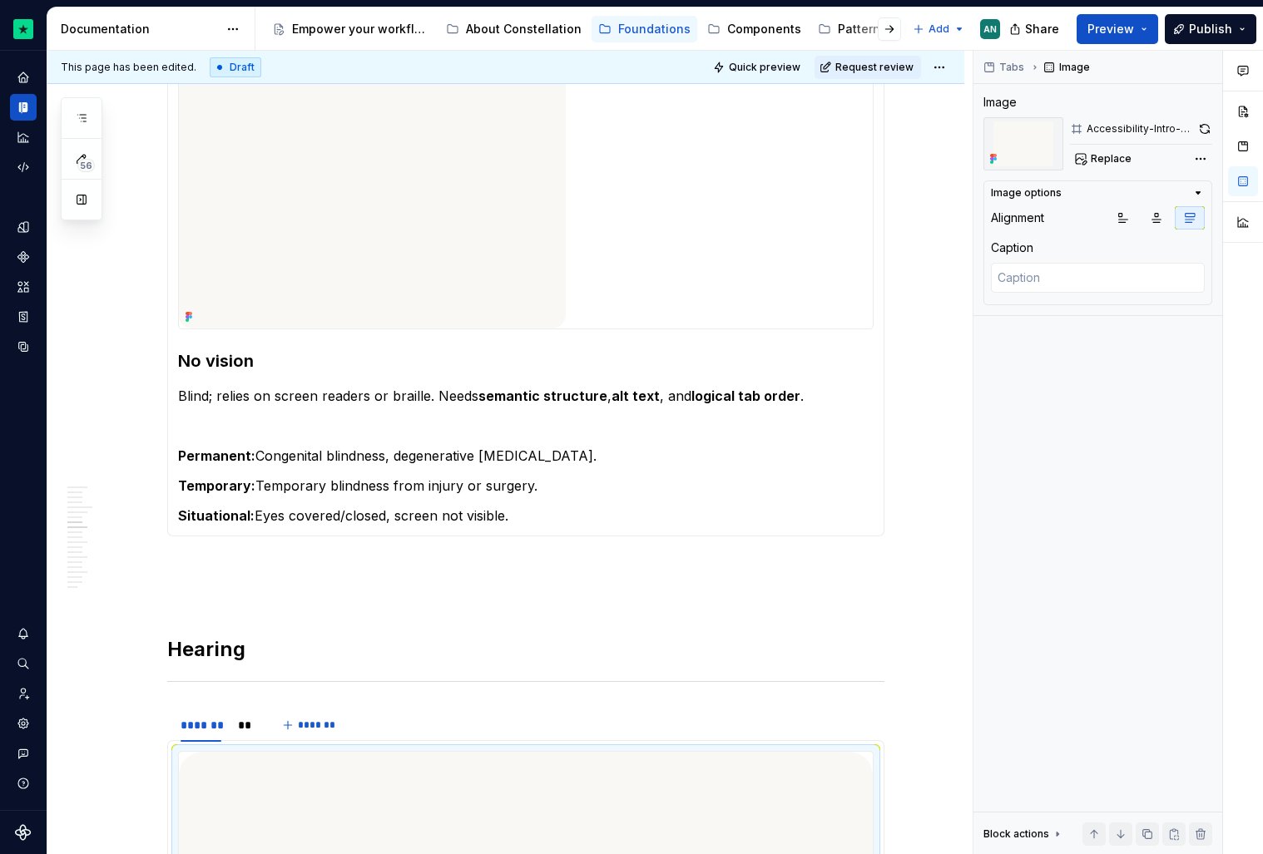
click at [351, 243] on img at bounding box center [372, 183] width 387 height 290
click at [1186, 210] on button "button" at bounding box center [1190, 217] width 30 height 23
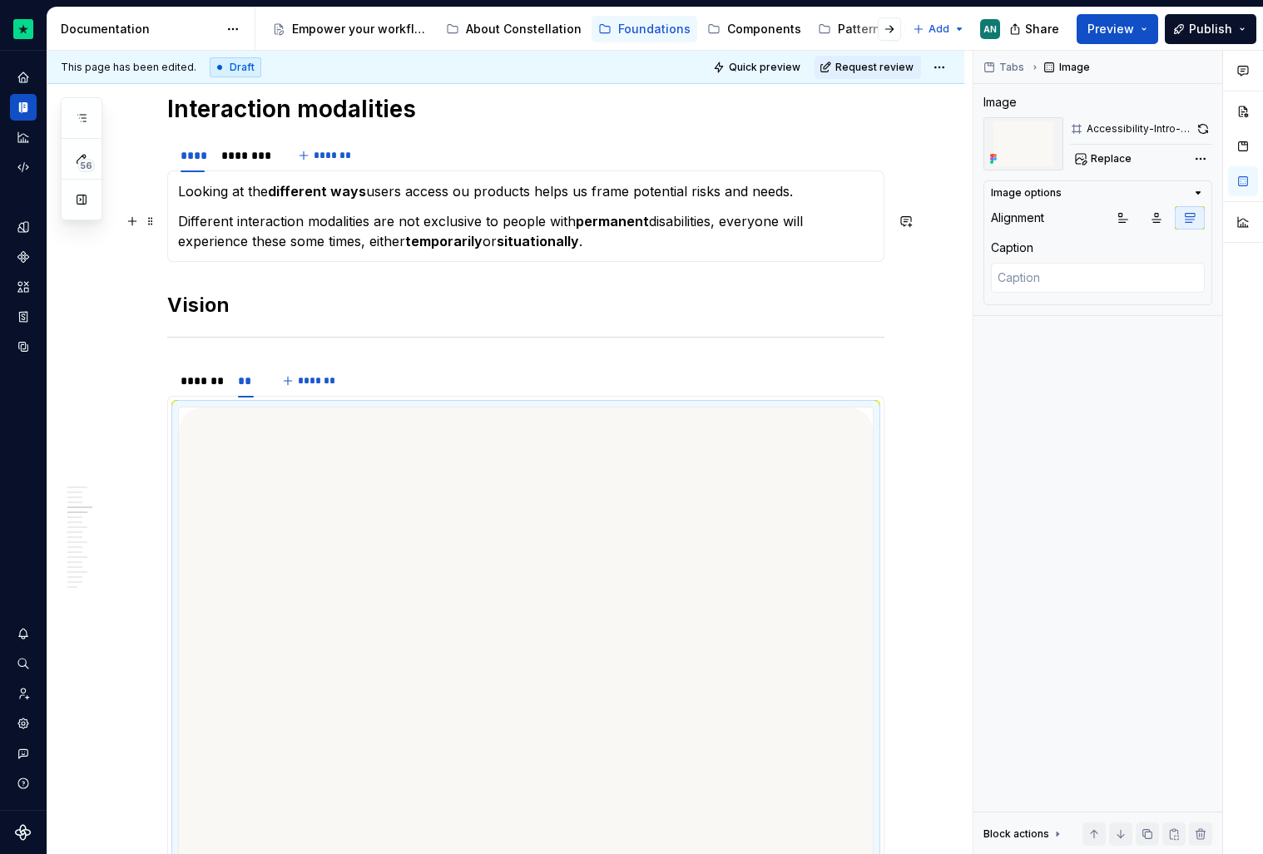
scroll to position [623, 0]
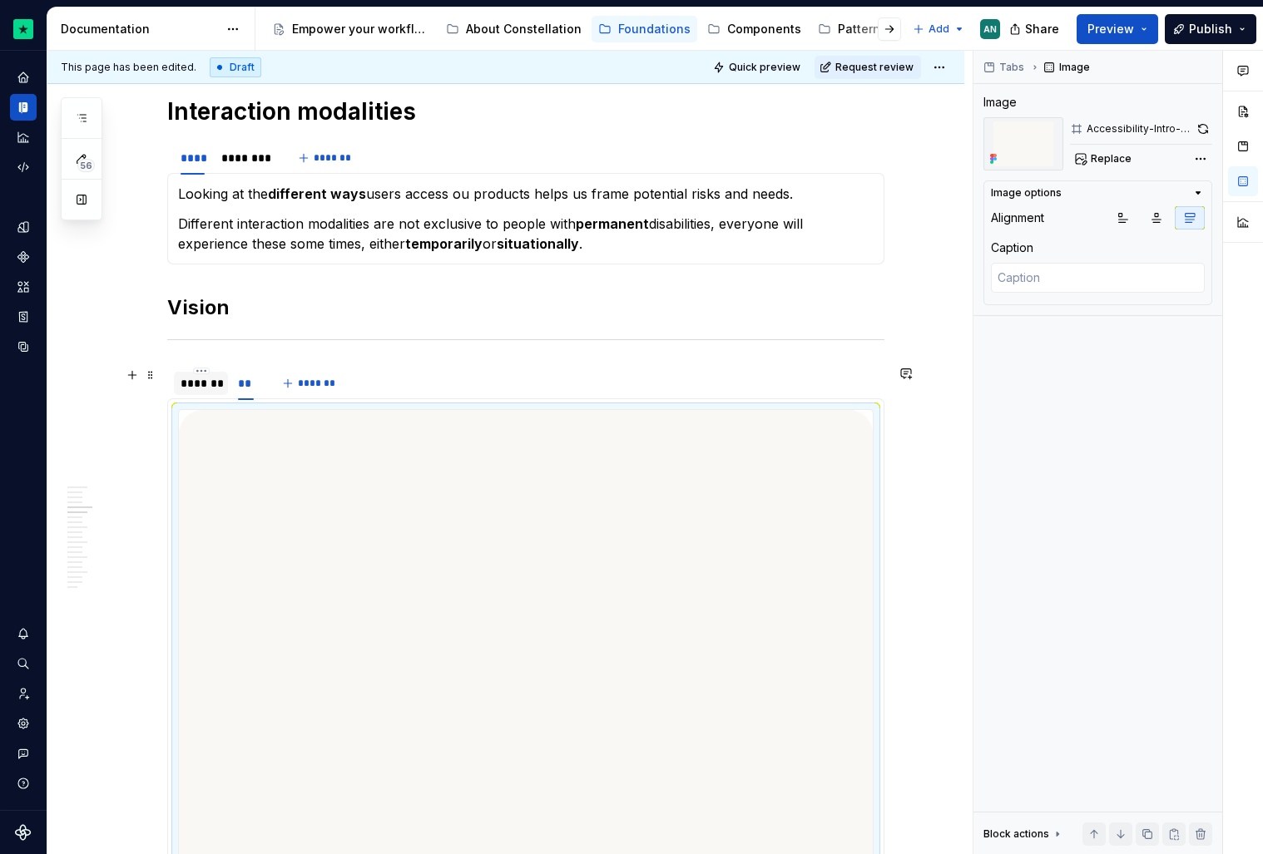
click at [198, 387] on div "*******" at bounding box center [201, 383] width 41 height 17
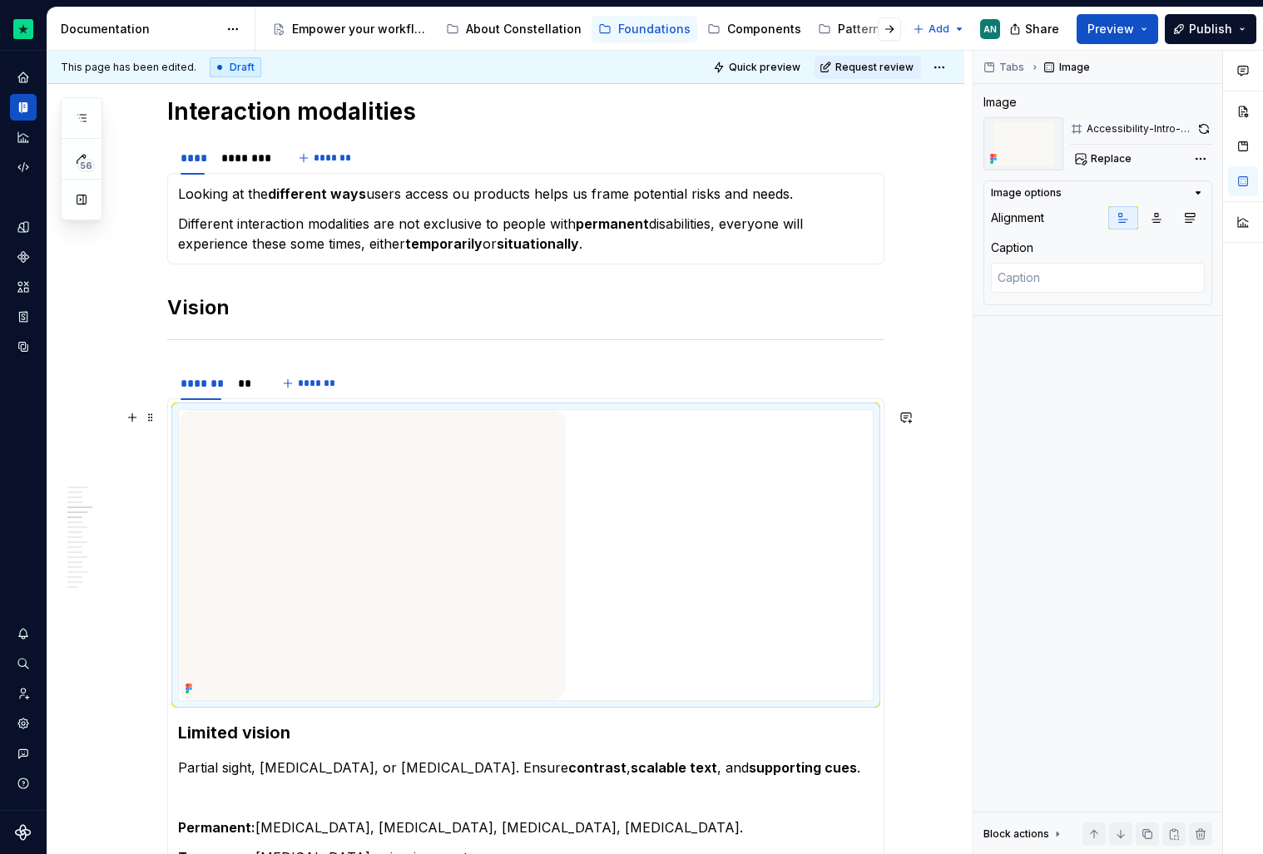
click at [476, 506] on img at bounding box center [372, 555] width 387 height 290
click at [1195, 220] on icon "button" at bounding box center [1189, 217] width 13 height 13
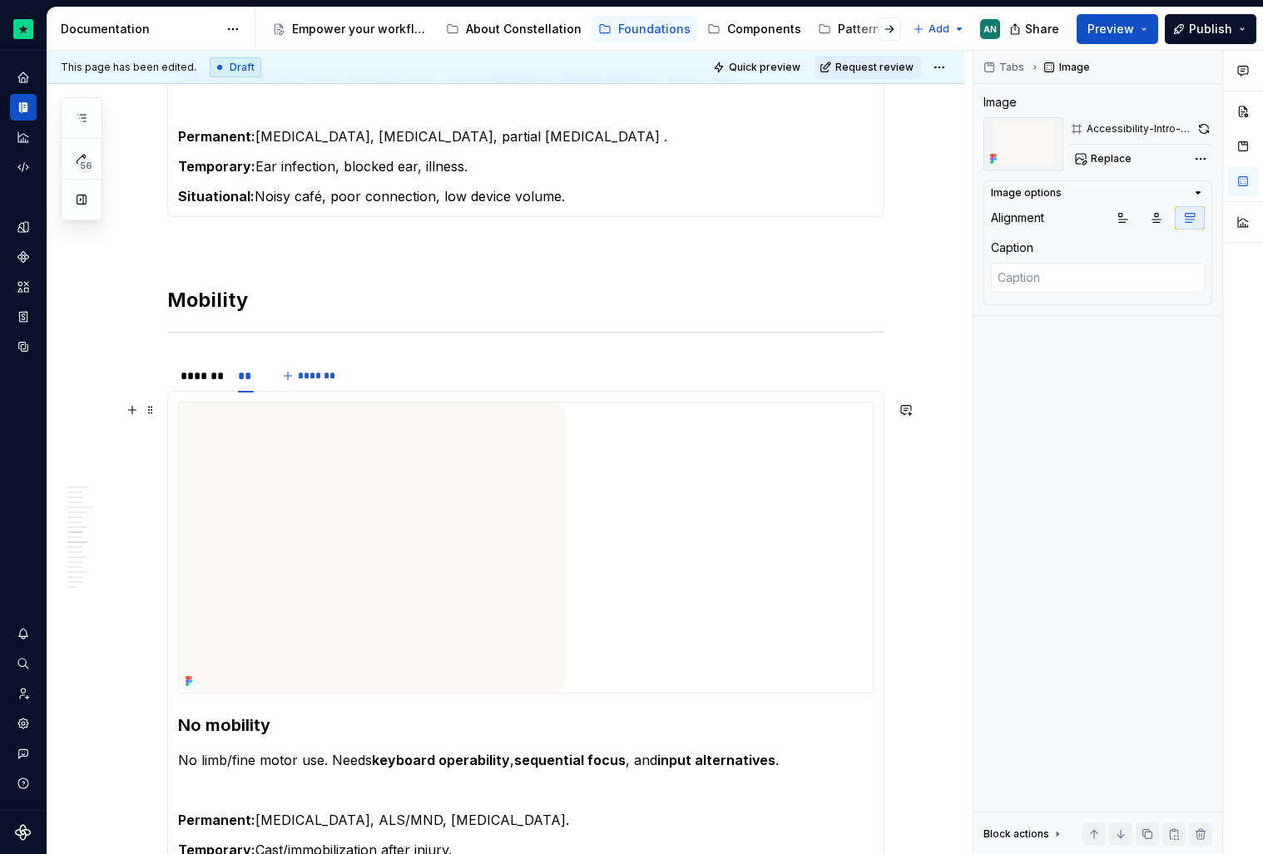
scroll to position [2504, 0]
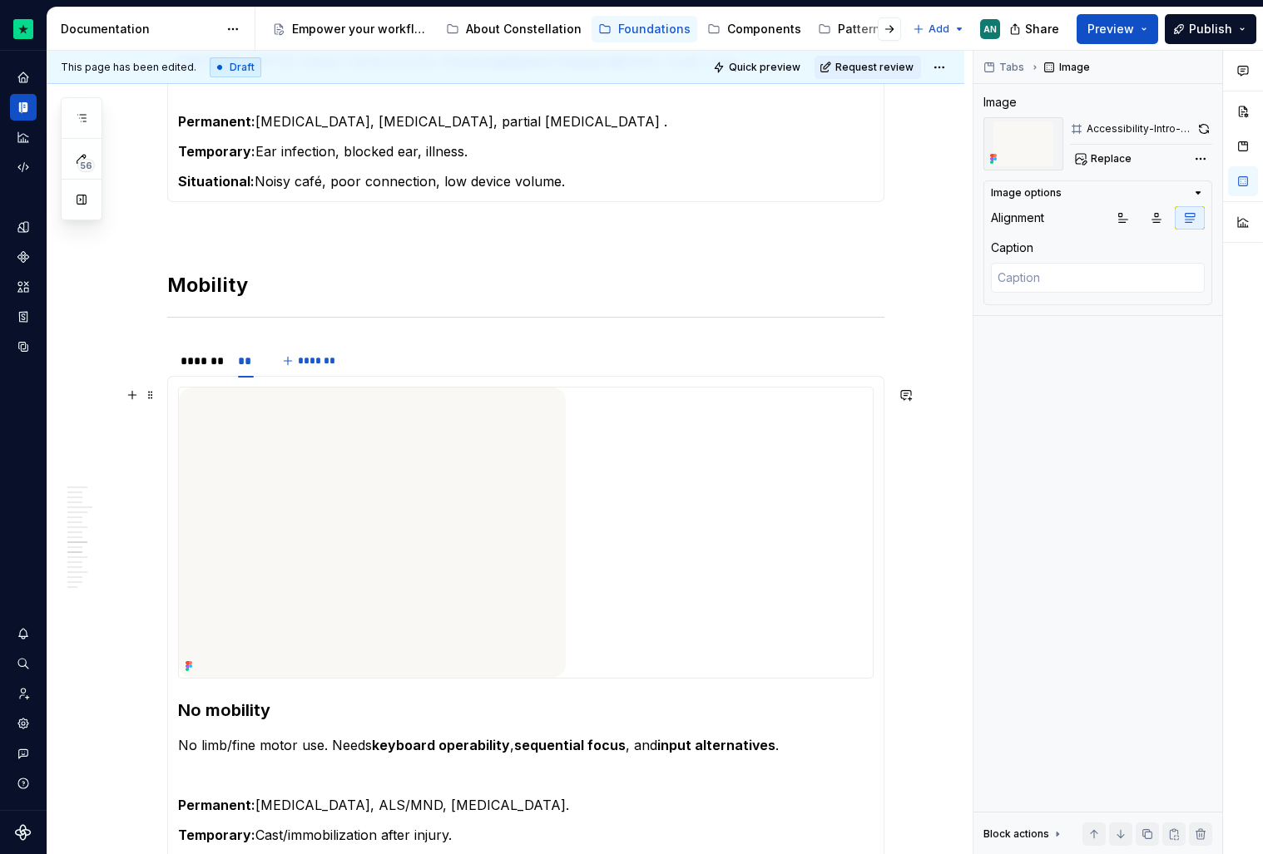
click at [455, 606] on img at bounding box center [372, 533] width 387 height 290
click at [1196, 222] on button "button" at bounding box center [1190, 217] width 30 height 23
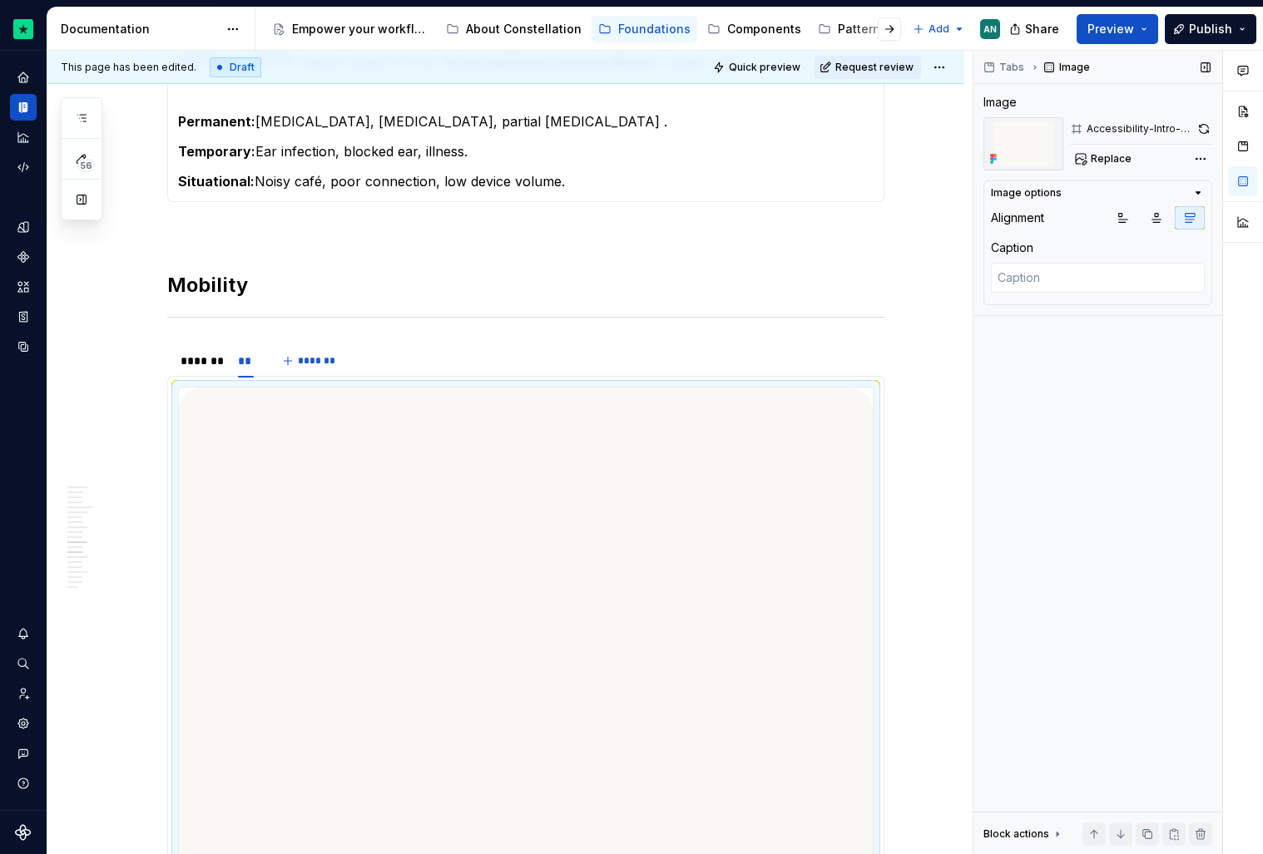
scroll to position [2558, 0]
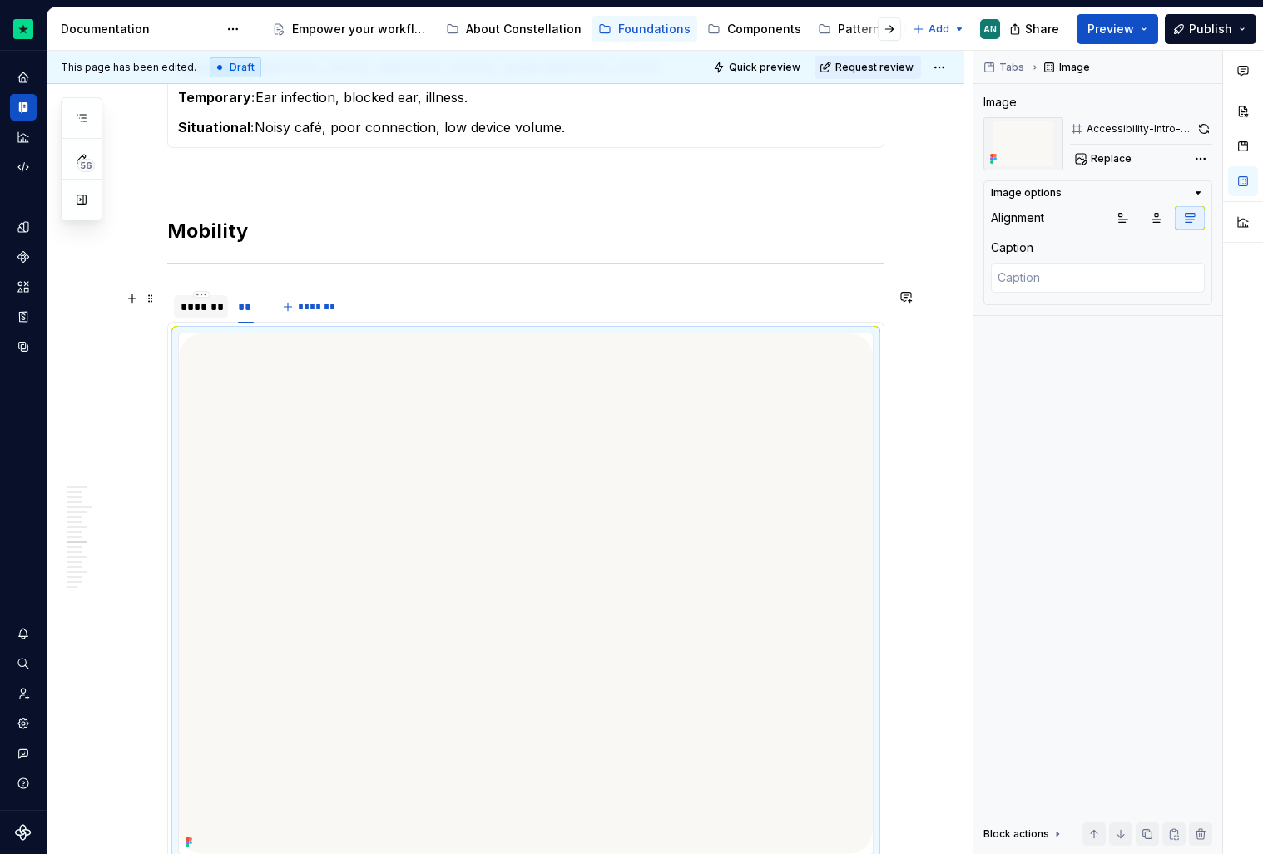
click at [212, 314] on div "*******" at bounding box center [201, 307] width 41 height 17
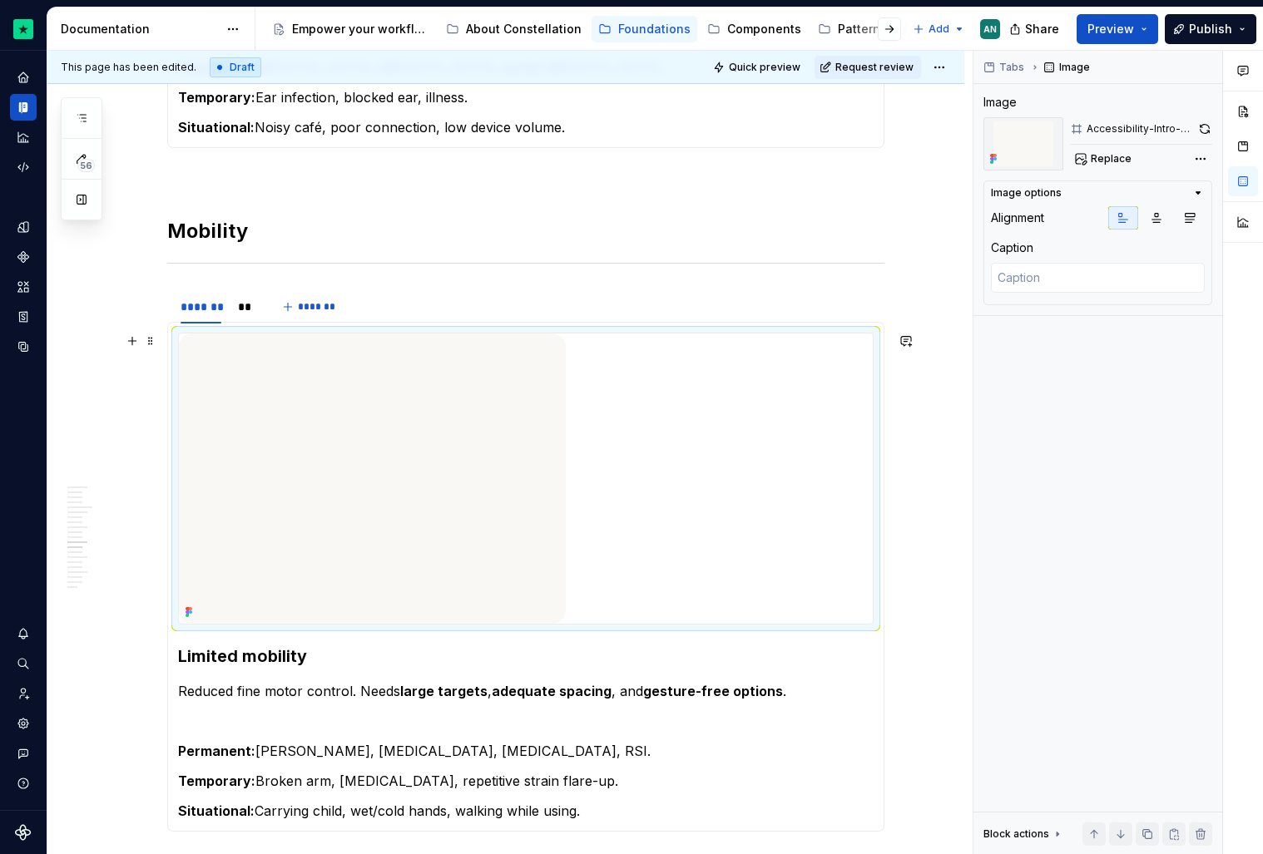
click at [298, 452] on img at bounding box center [372, 479] width 387 height 290
click at [1191, 225] on button "button" at bounding box center [1190, 217] width 30 height 23
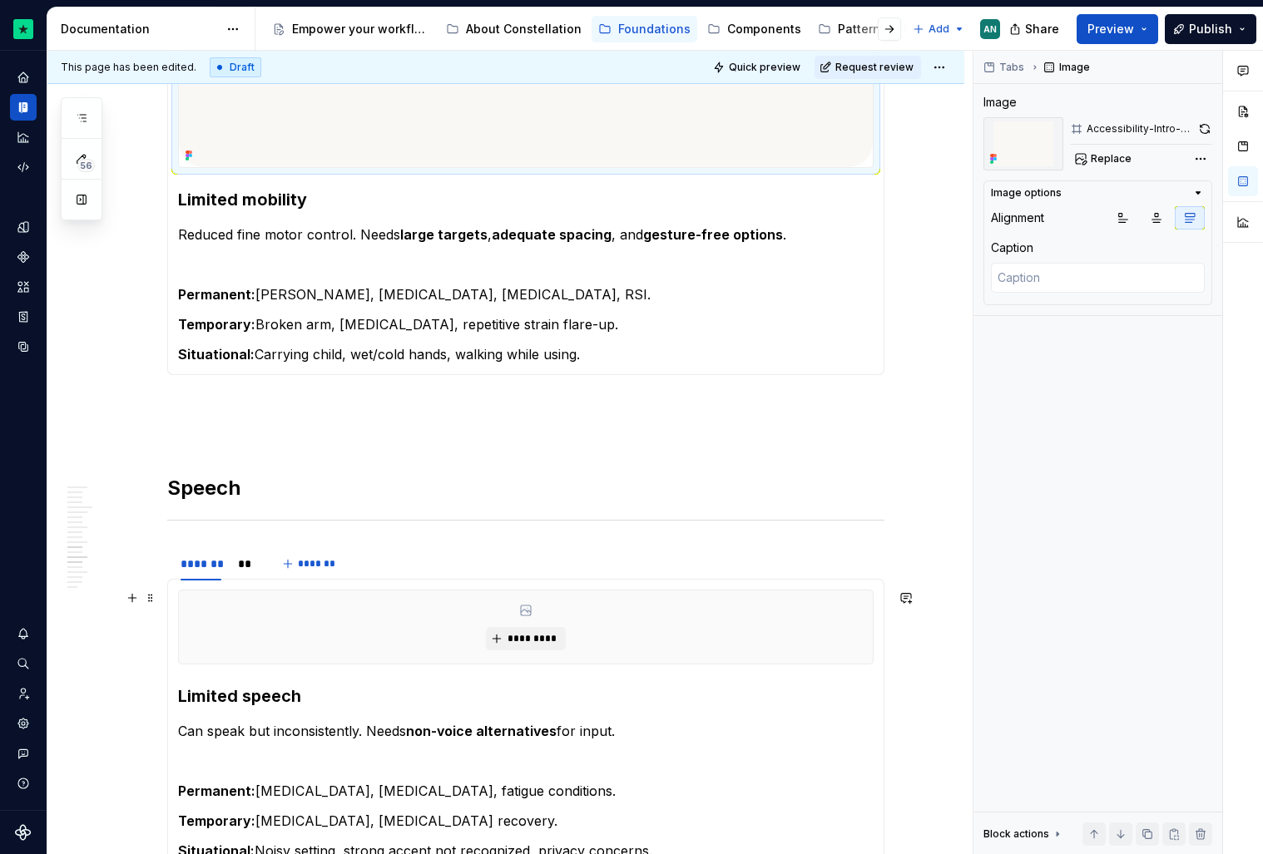
scroll to position [3244, 0]
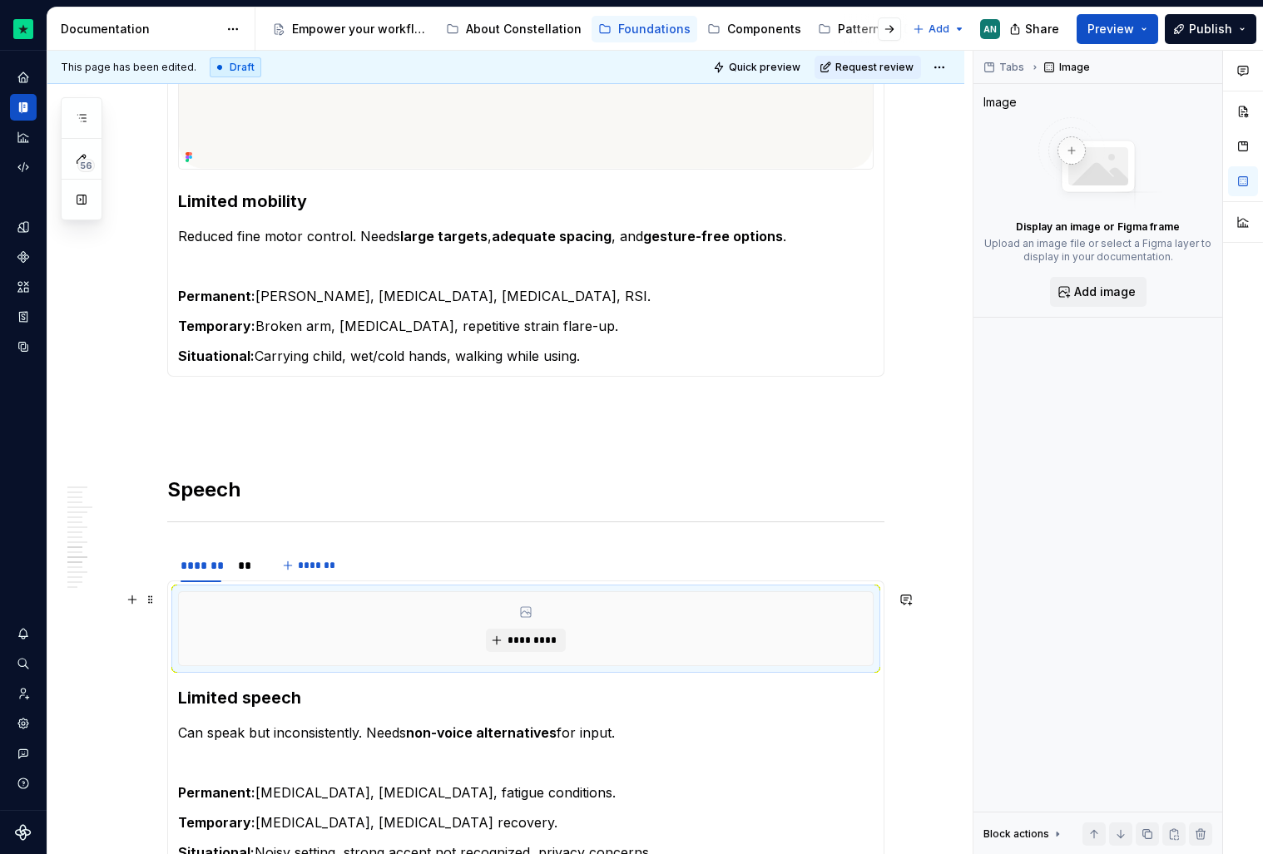
click at [369, 651] on div "*********" at bounding box center [526, 628] width 694 height 73
click at [525, 635] on span "*********" at bounding box center [532, 640] width 51 height 13
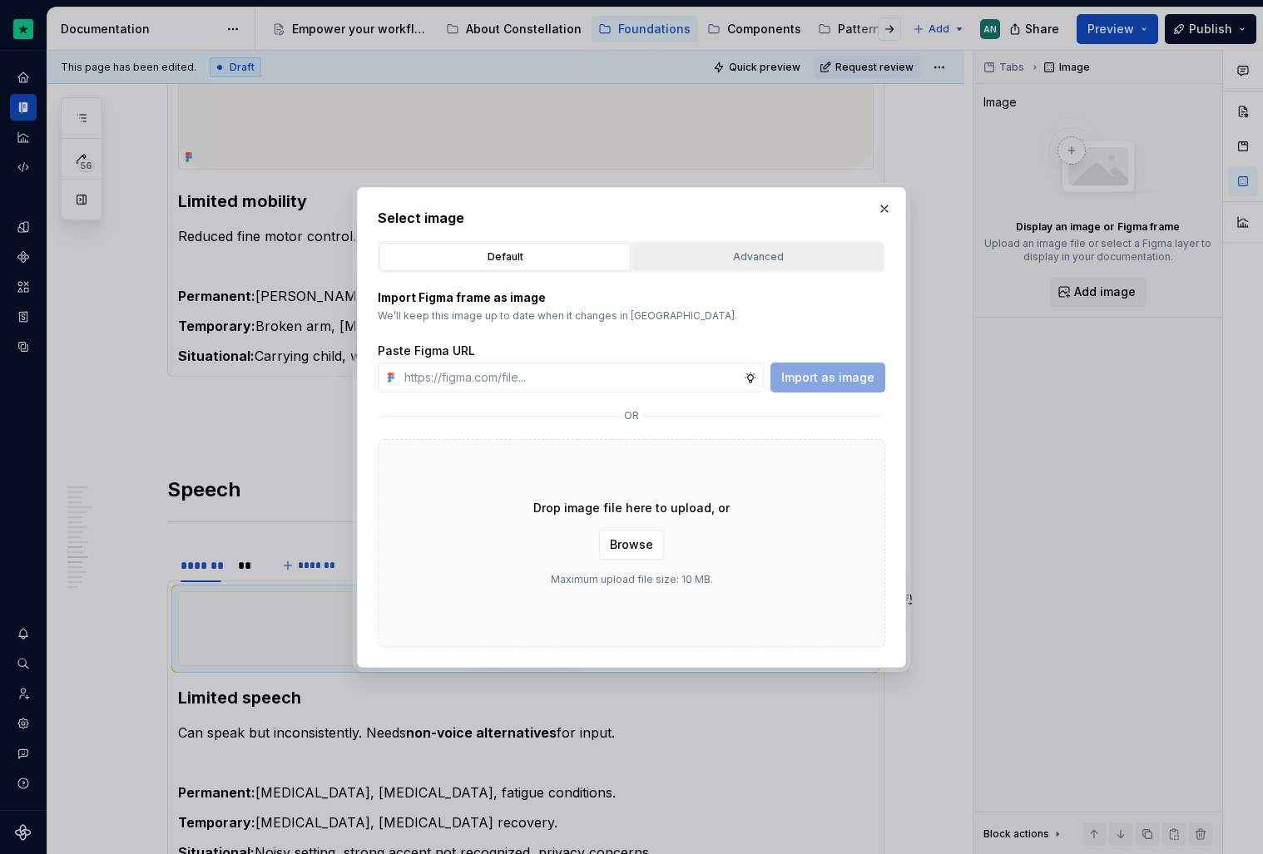
click at [735, 255] on div "Advanced" at bounding box center [758, 257] width 240 height 17
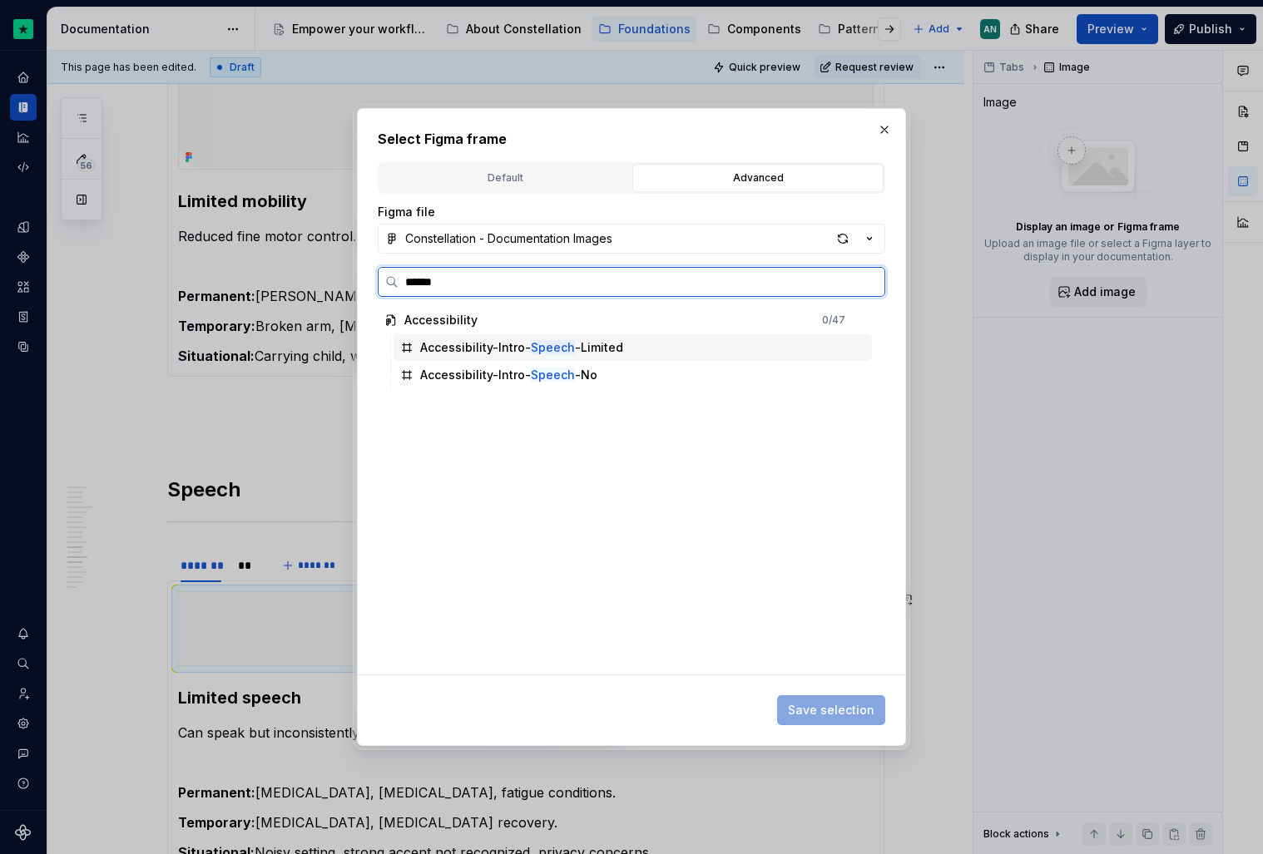
click at [545, 351] on mark "Speech" at bounding box center [553, 347] width 44 height 14
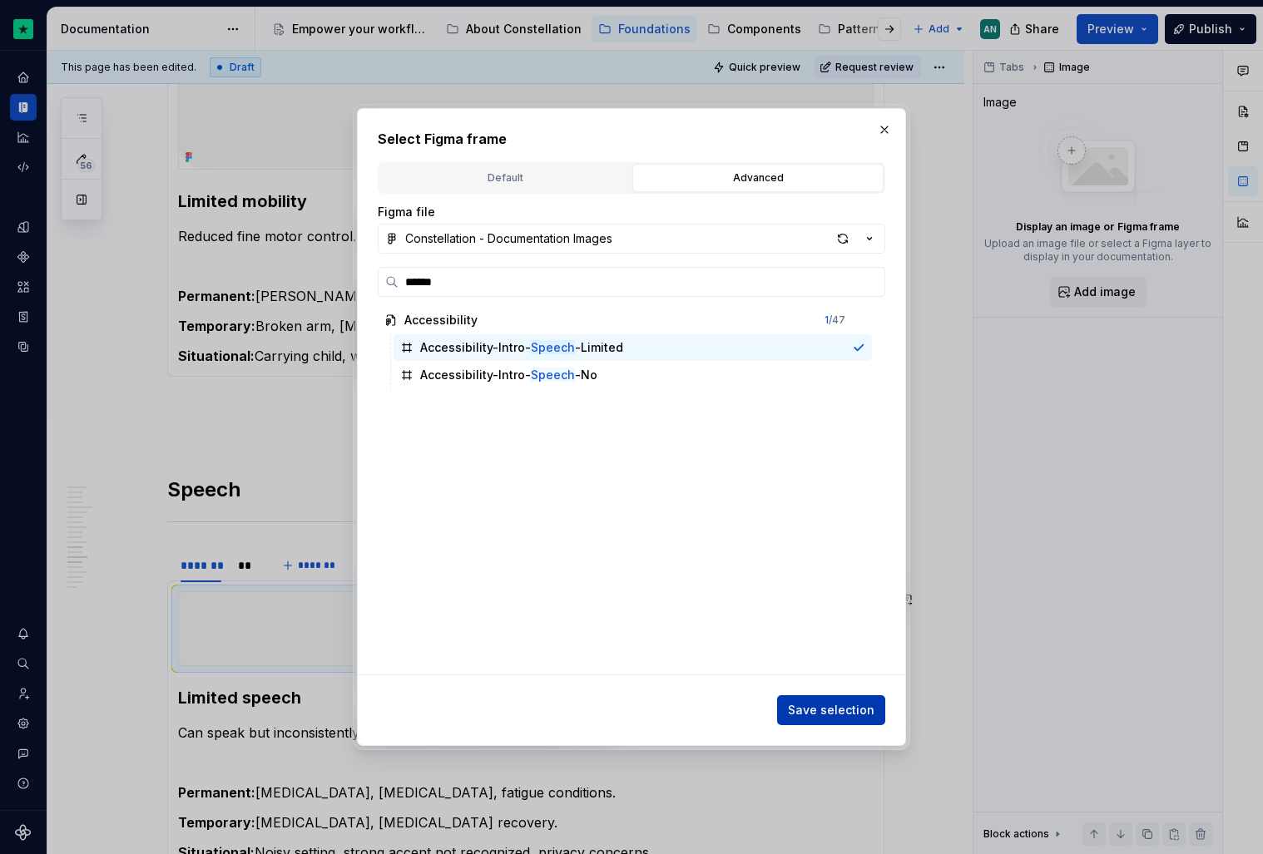
click at [831, 703] on span "Save selection" at bounding box center [831, 710] width 87 height 17
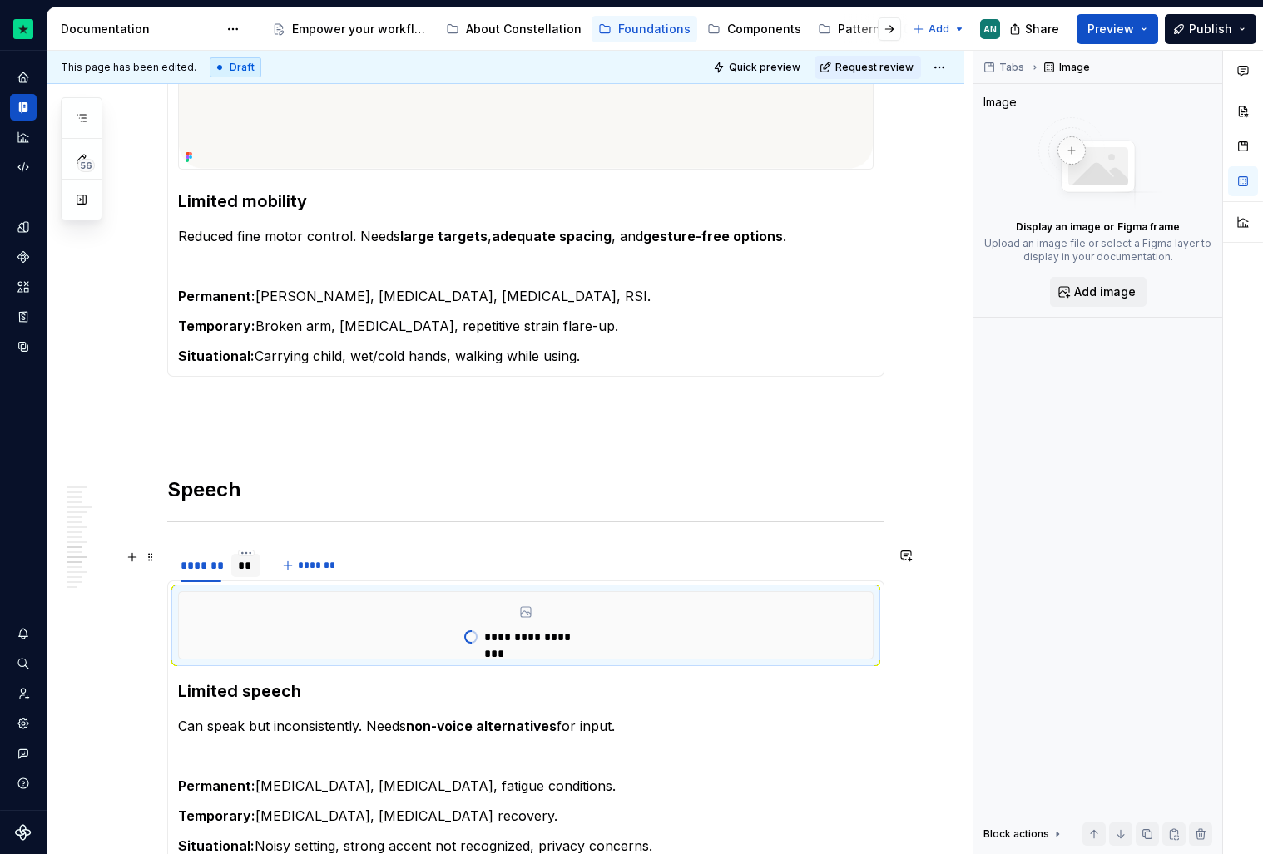
click at [259, 574] on div "**" at bounding box center [245, 565] width 29 height 23
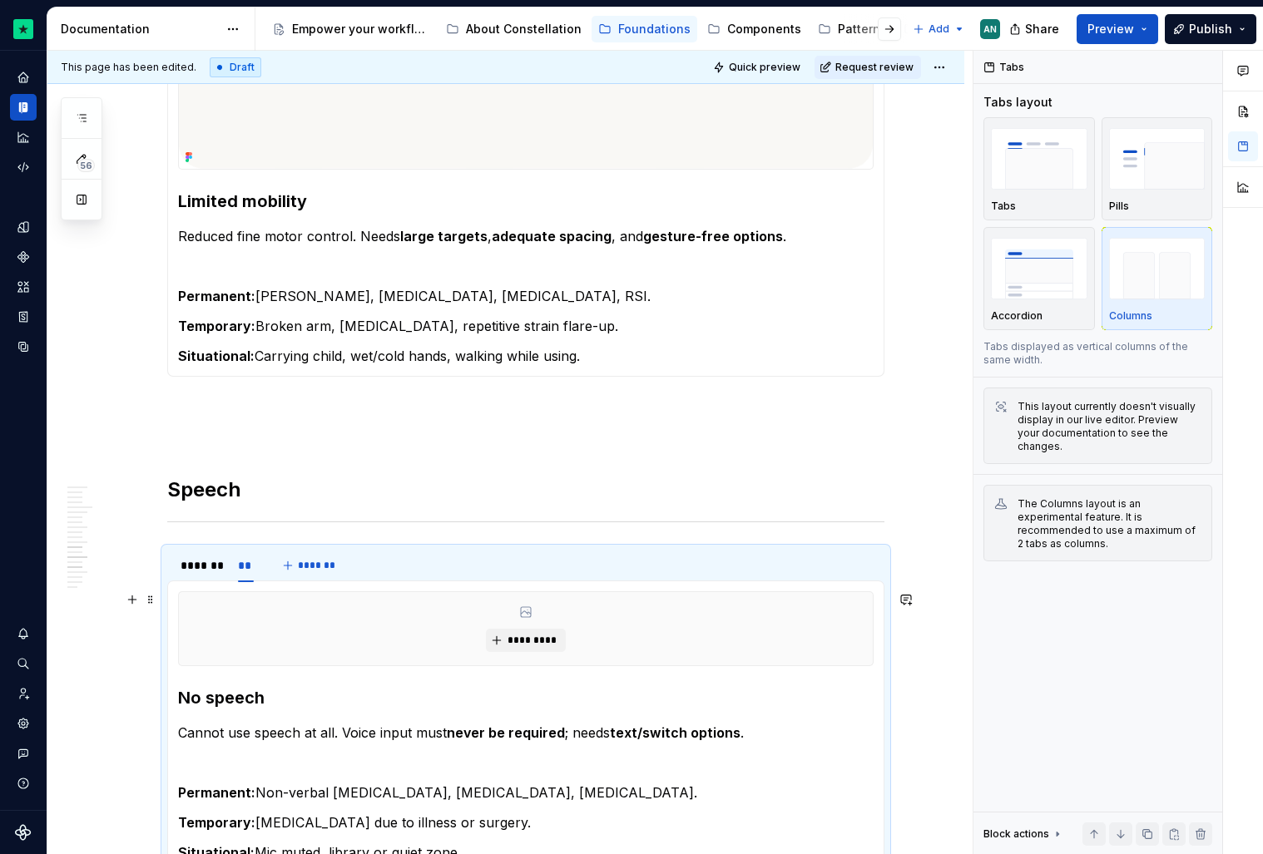
click at [526, 627] on div "*********" at bounding box center [526, 628] width 694 height 73
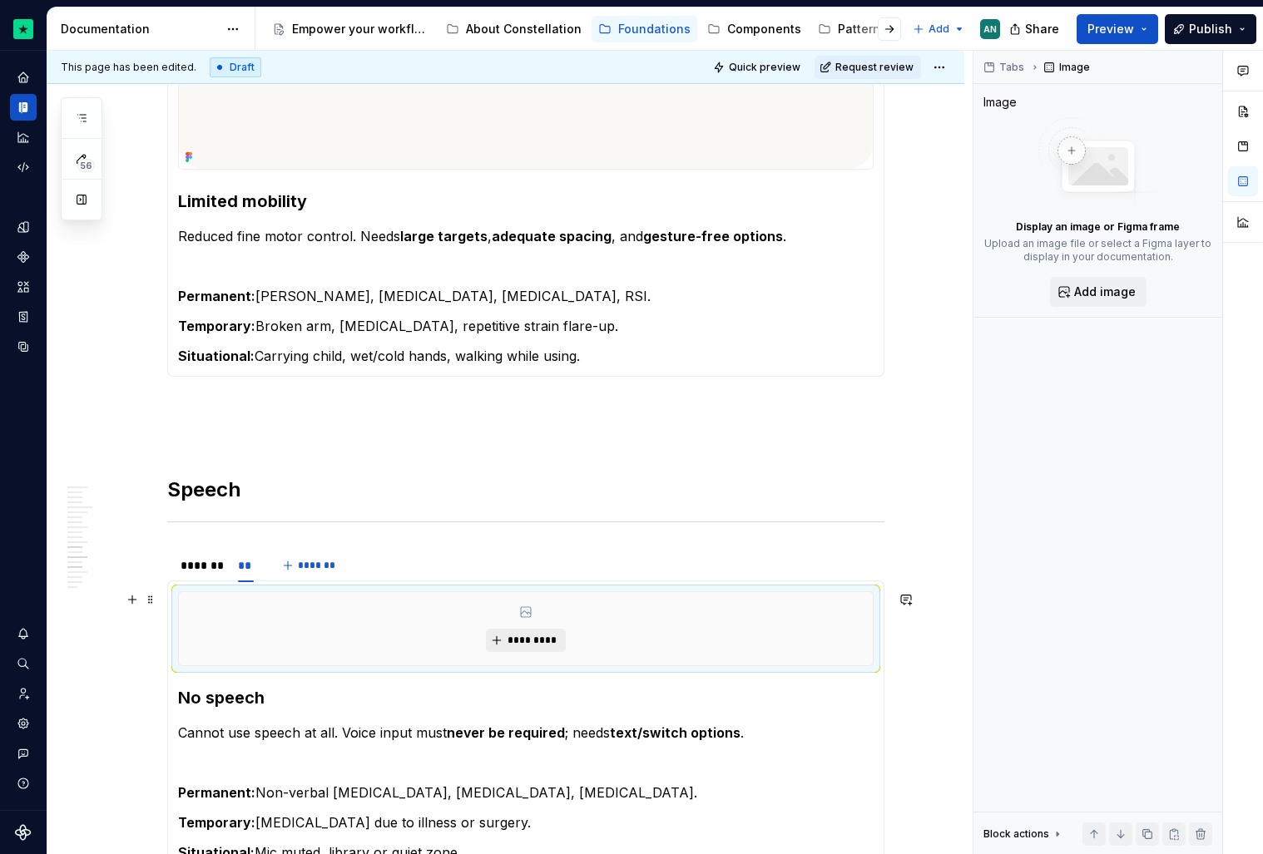
click at [527, 639] on span "*********" at bounding box center [532, 640] width 51 height 13
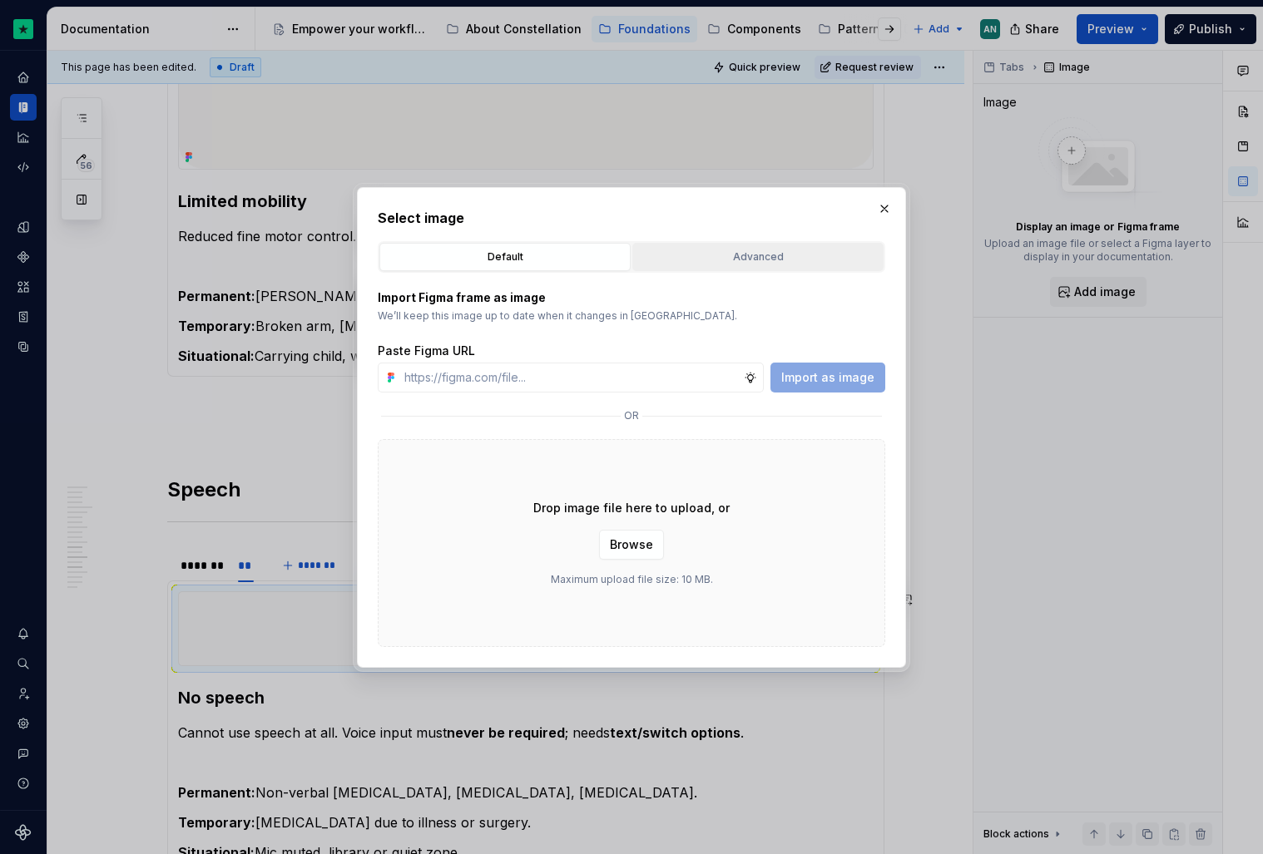
click at [777, 258] on div "Advanced" at bounding box center [758, 257] width 240 height 17
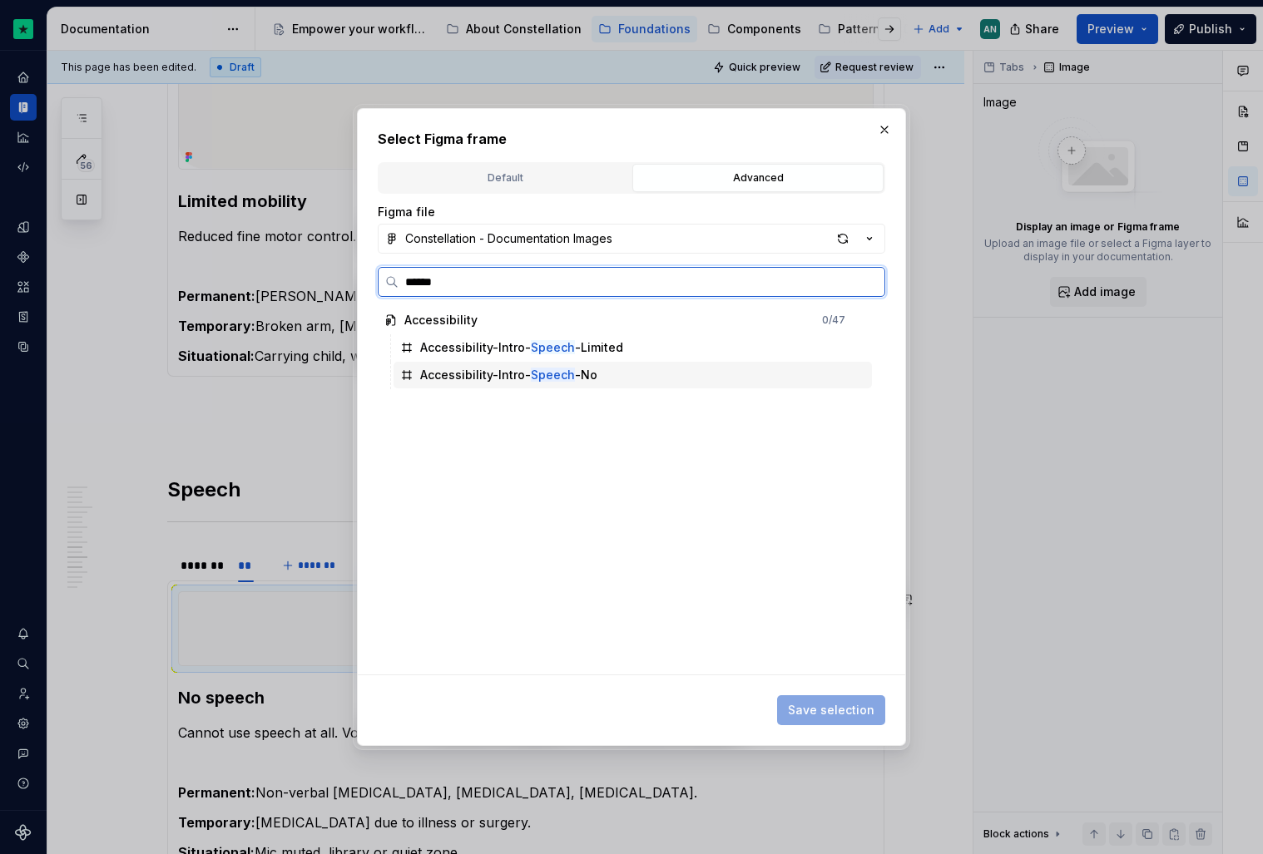
click at [507, 382] on div "Accessibility-Intro- Speech -No" at bounding box center [508, 375] width 177 height 17
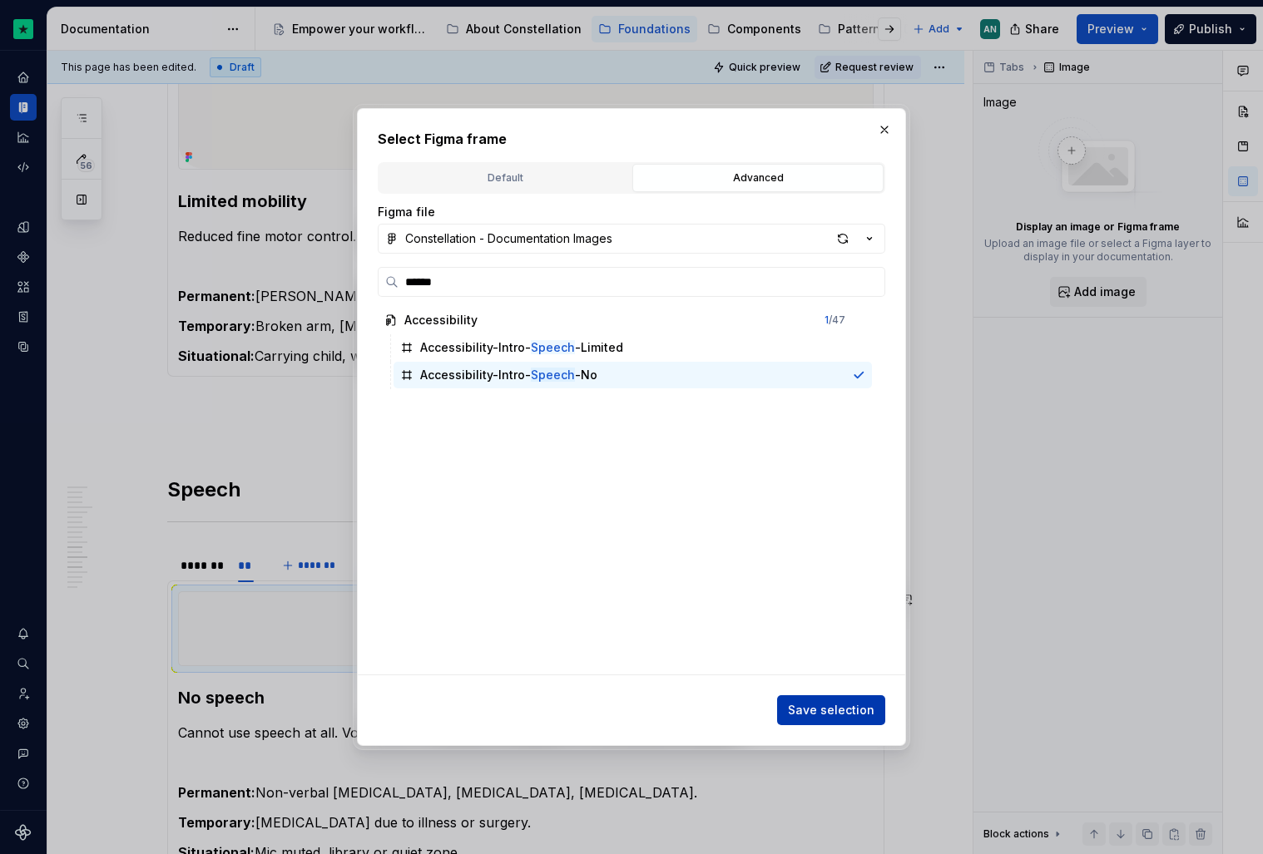
click at [849, 712] on span "Save selection" at bounding box center [831, 710] width 87 height 17
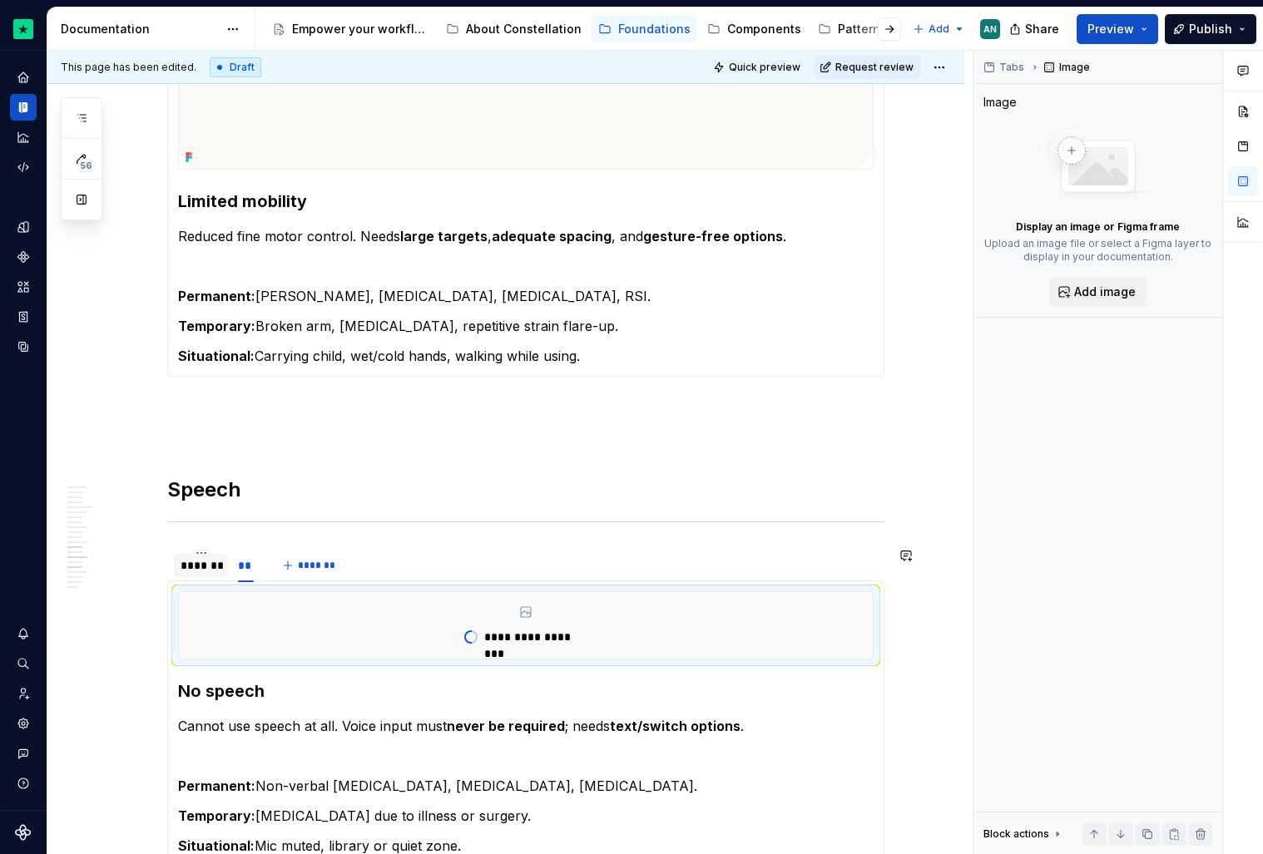
click at [200, 572] on div "*******" at bounding box center [201, 565] width 41 height 17
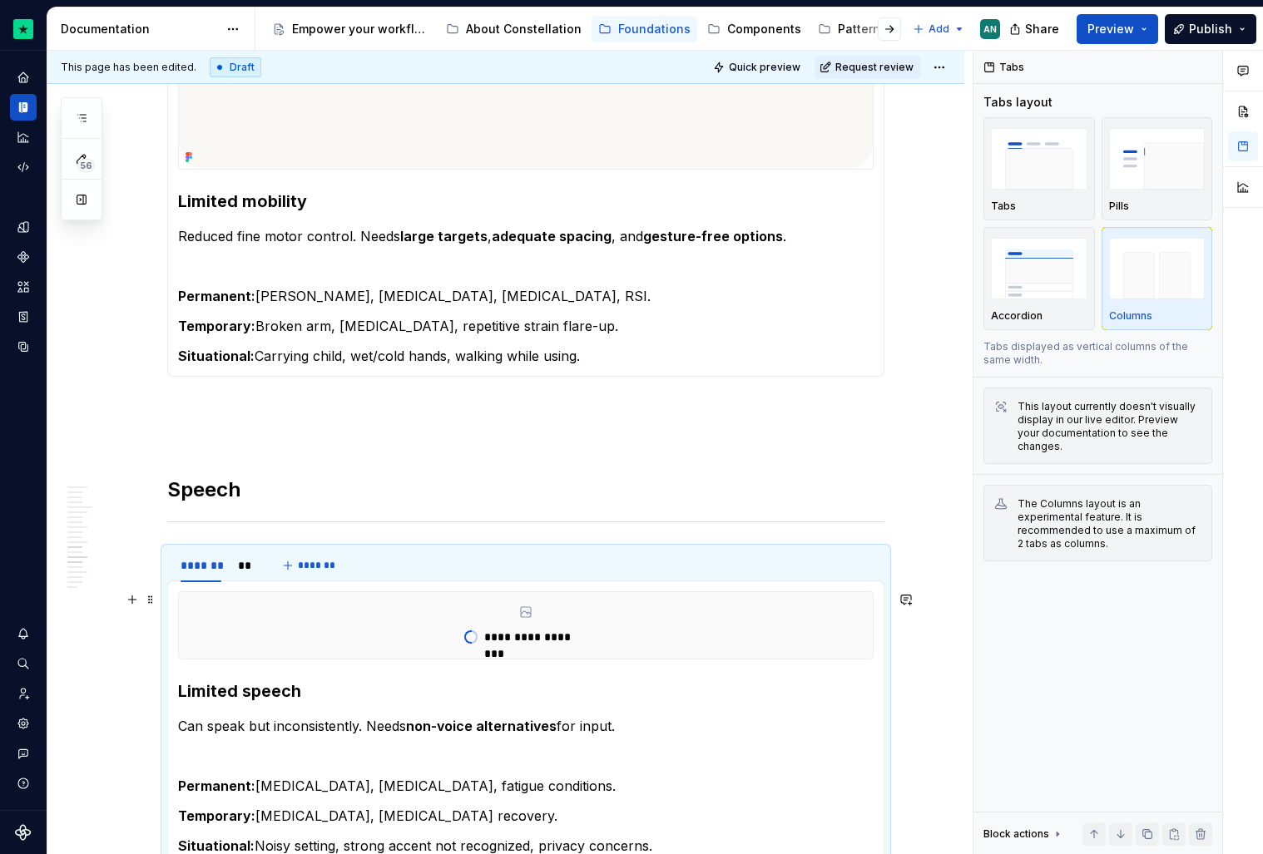
click at [321, 631] on div "**********" at bounding box center [526, 625] width 694 height 67
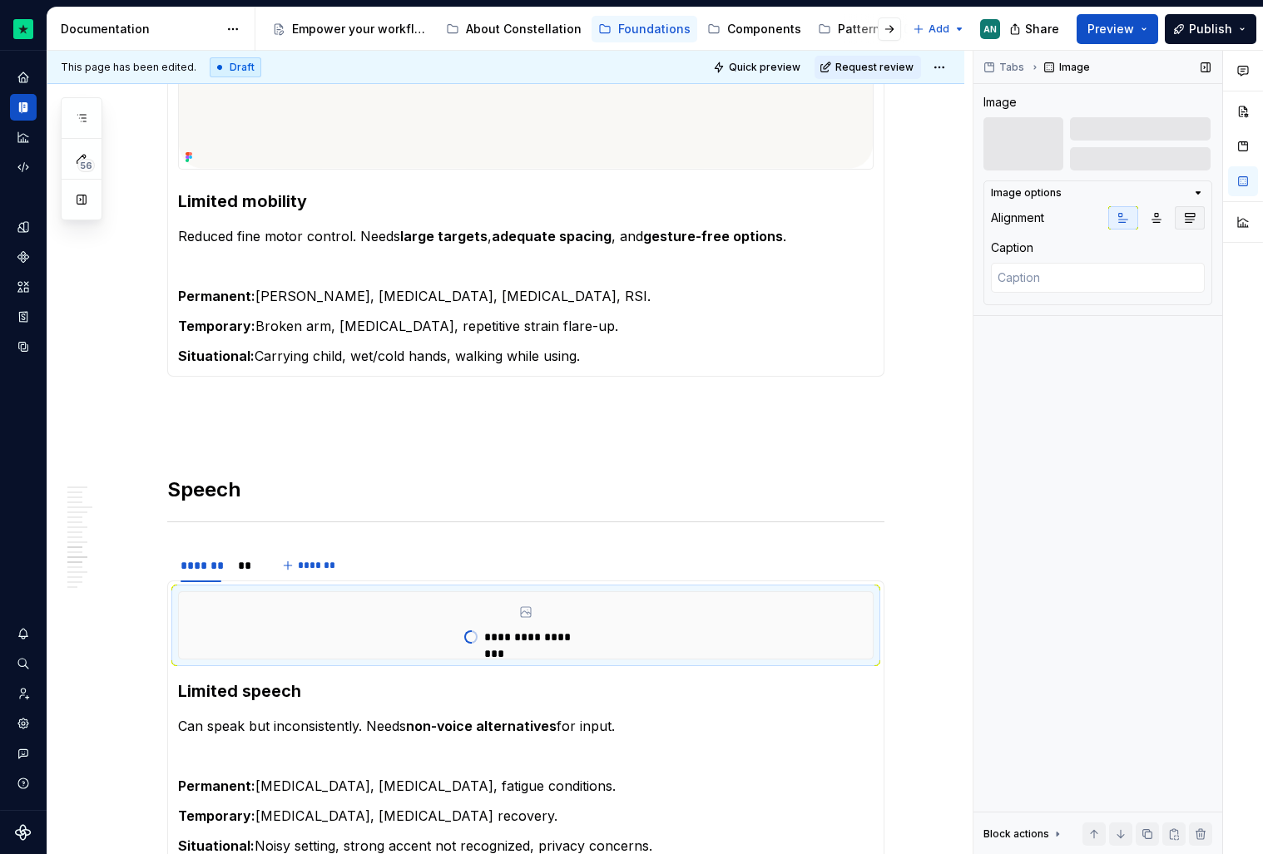
click at [1195, 223] on icon "button" at bounding box center [1189, 217] width 13 height 13
click at [250, 570] on div "**" at bounding box center [246, 565] width 16 height 17
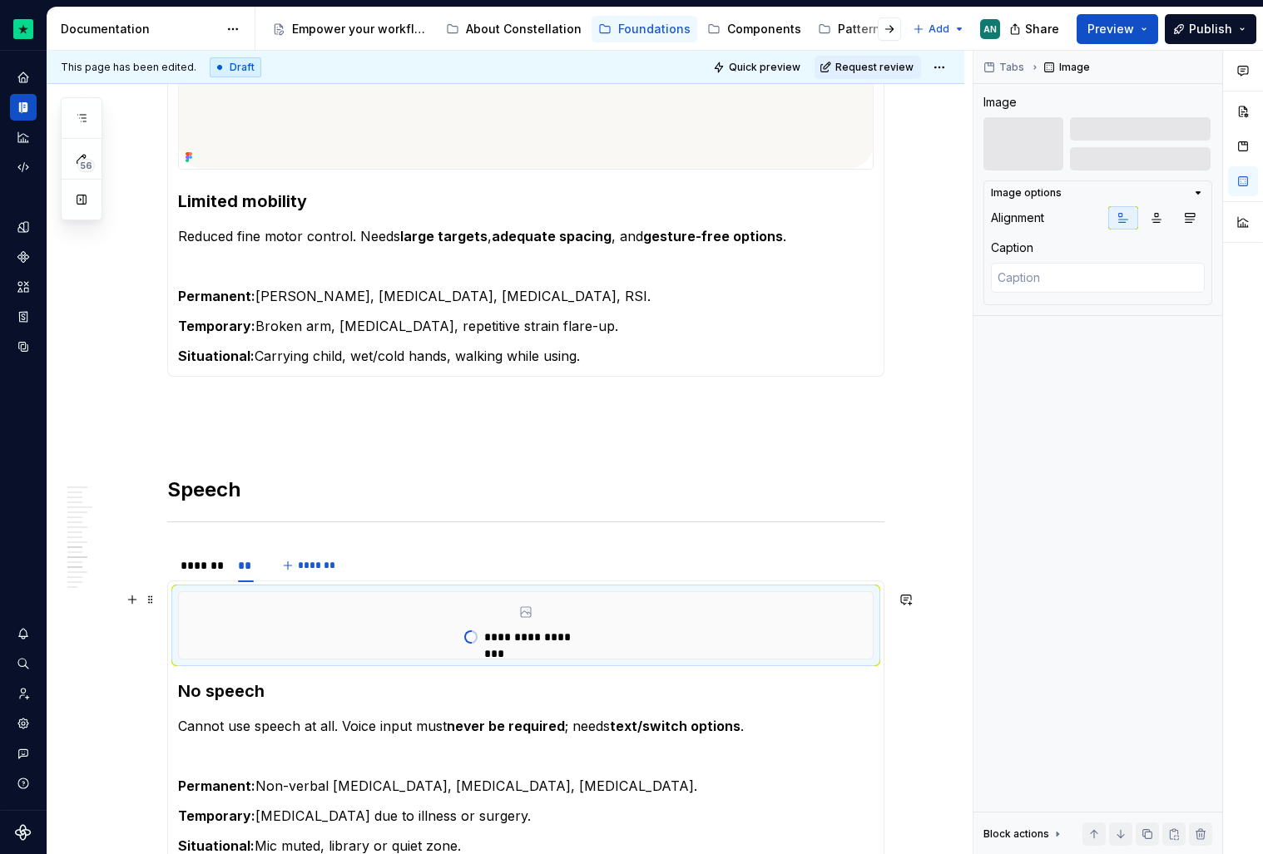
click at [696, 636] on div "**********" at bounding box center [526, 625] width 694 height 67
click at [1193, 220] on icon "button" at bounding box center [1190, 218] width 9 height 9
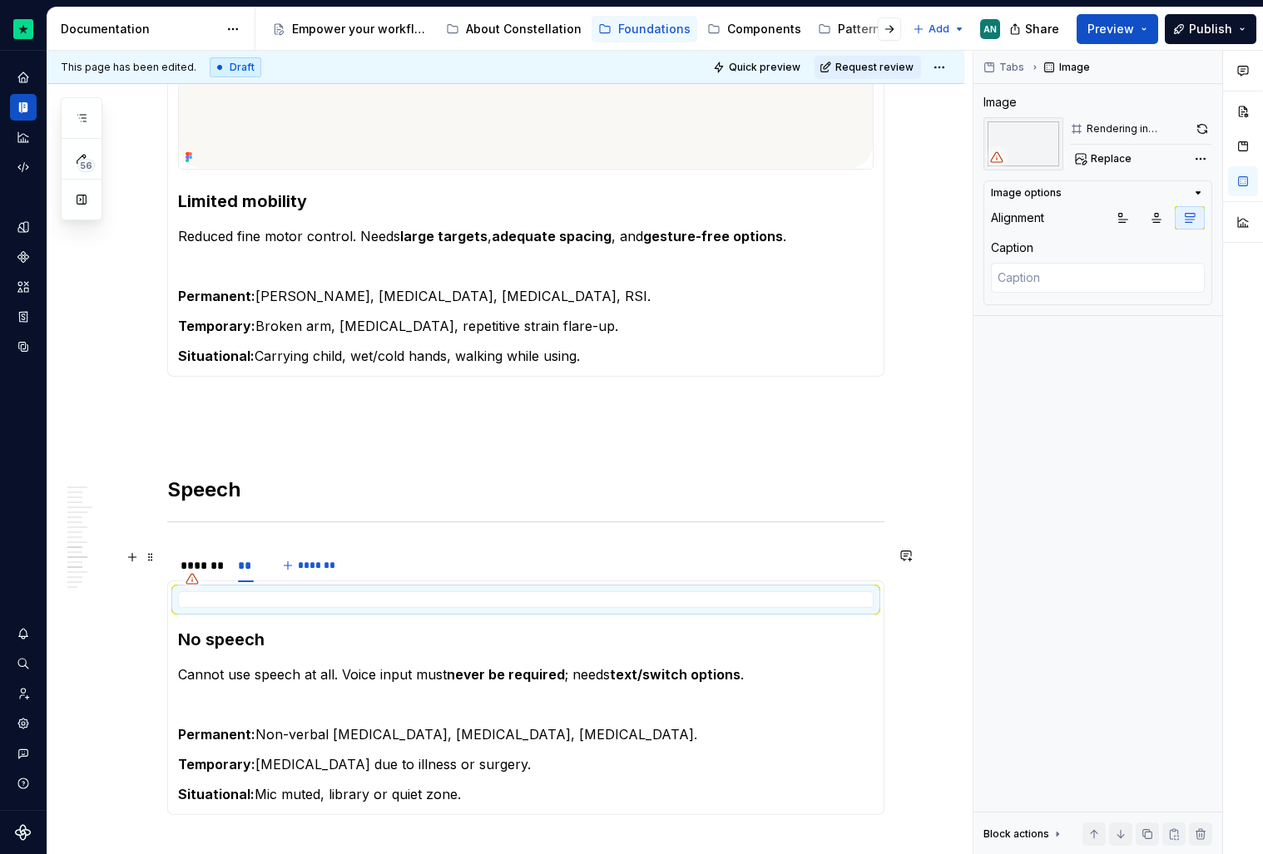
click at [200, 568] on div at bounding box center [192, 579] width 27 height 27
click at [207, 563] on div "*******" at bounding box center [201, 565] width 41 height 17
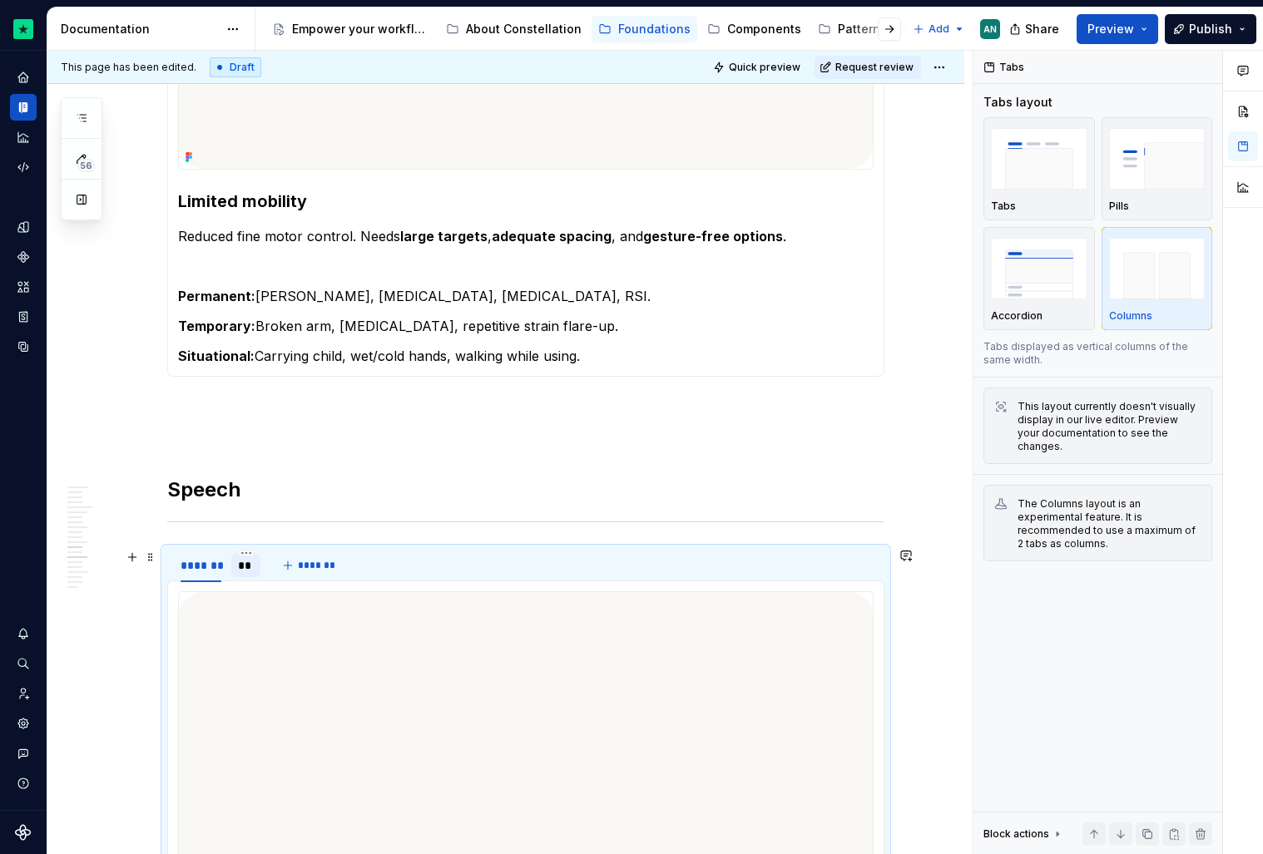
click at [244, 570] on div "**" at bounding box center [246, 565] width 16 height 17
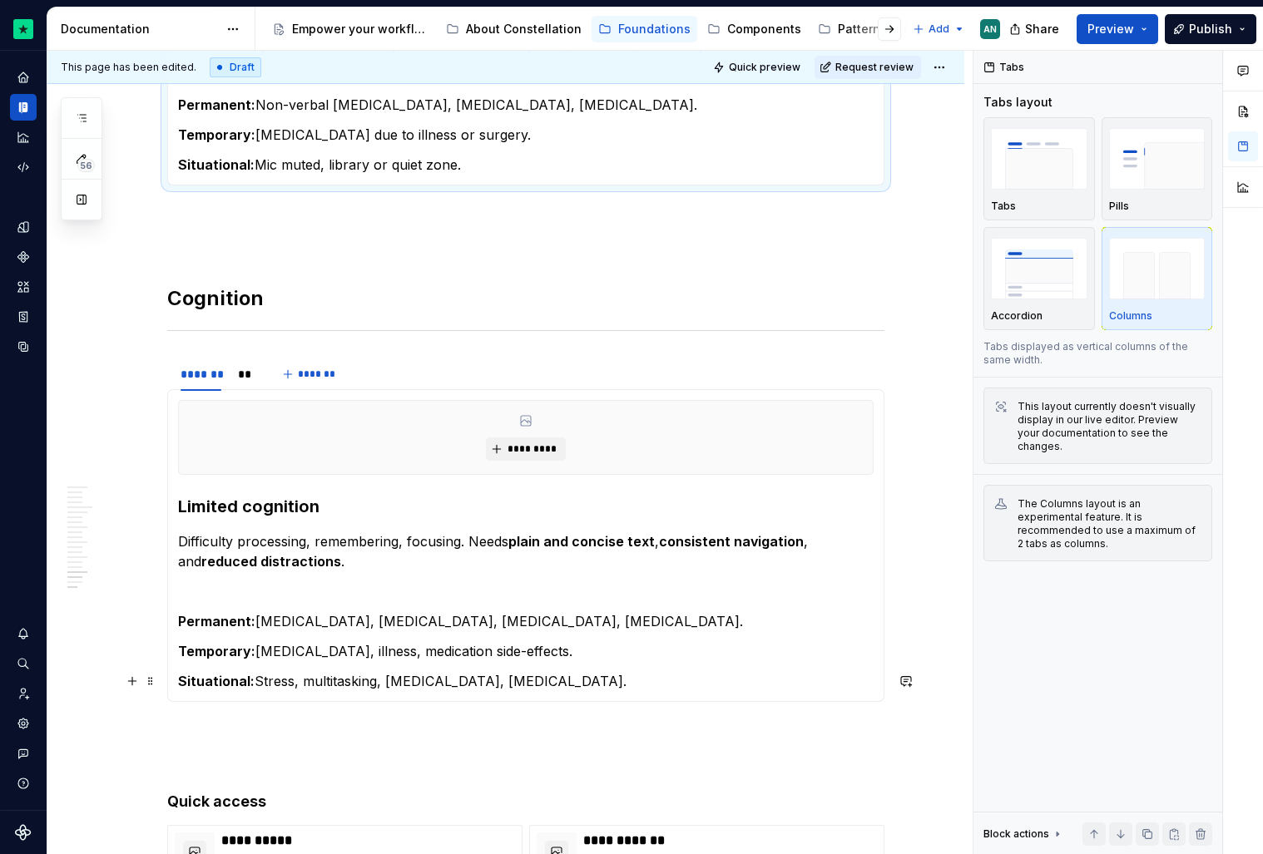
scroll to position [3872, 0]
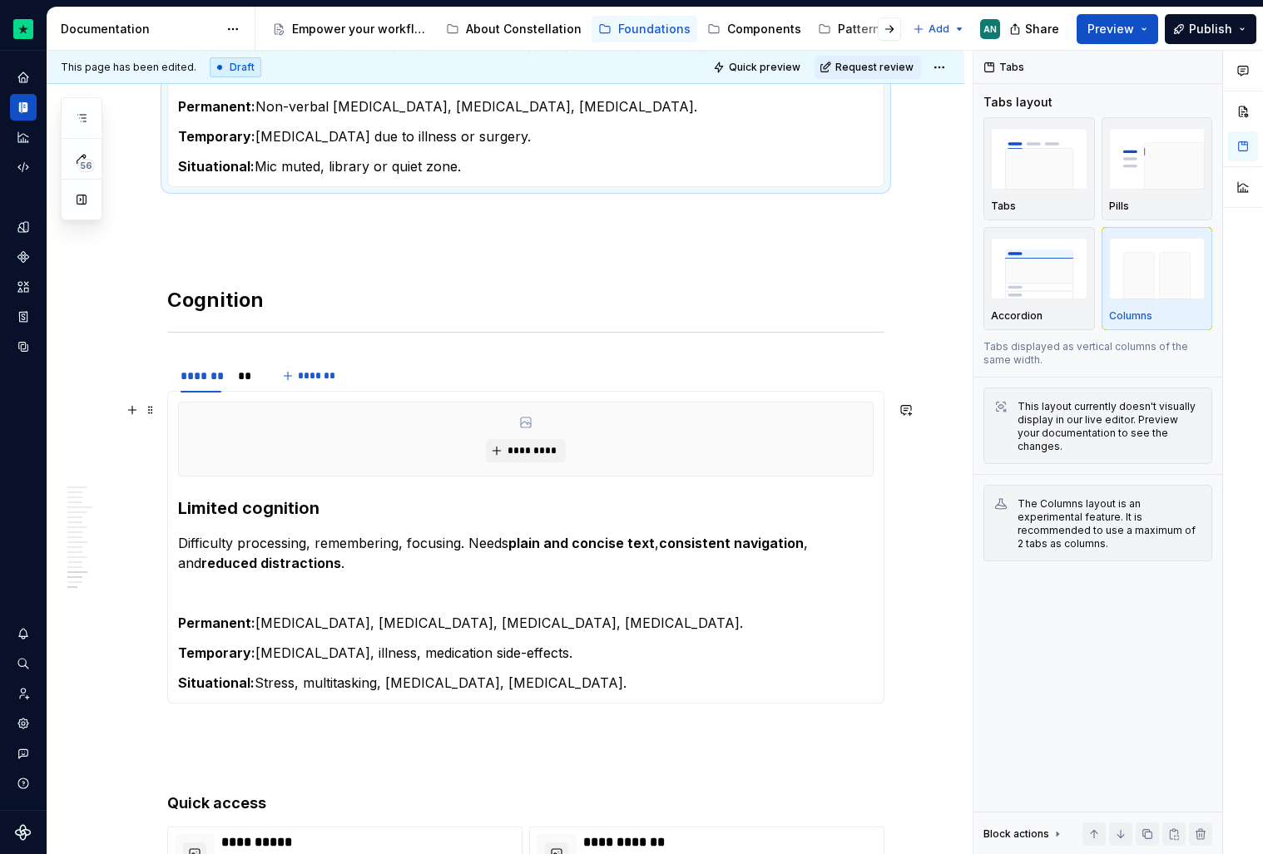
click at [371, 453] on div "*********" at bounding box center [526, 439] width 694 height 73
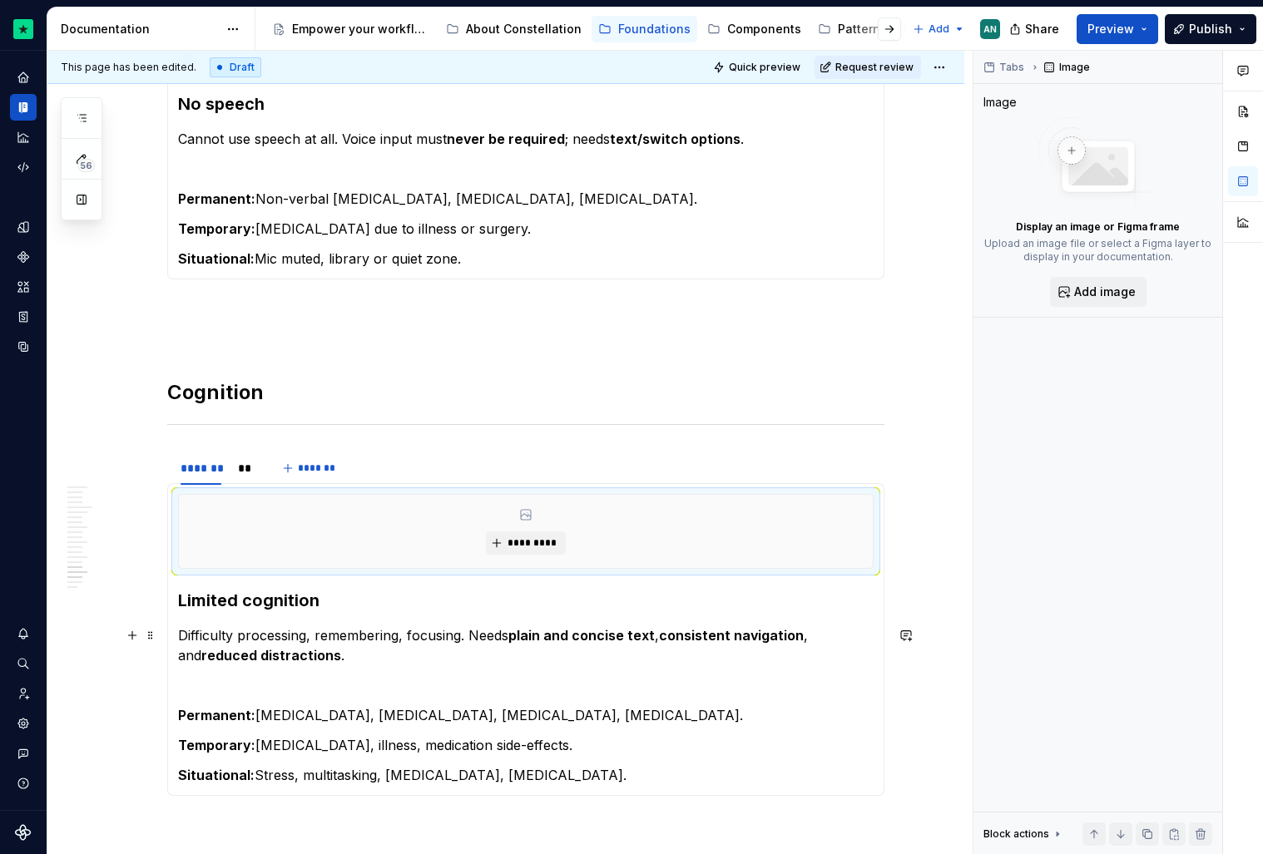
scroll to position [4284, 0]
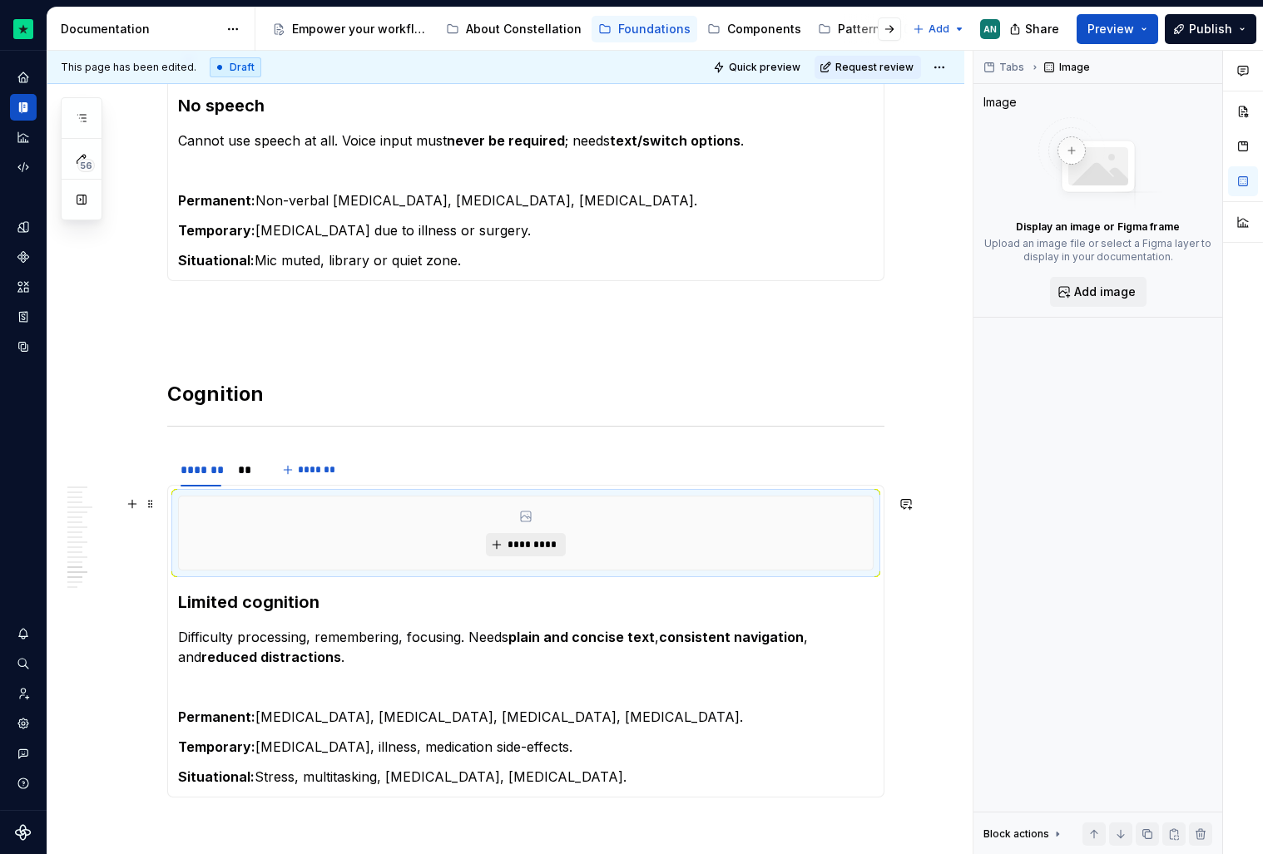
click at [530, 543] on span "*********" at bounding box center [532, 544] width 51 height 13
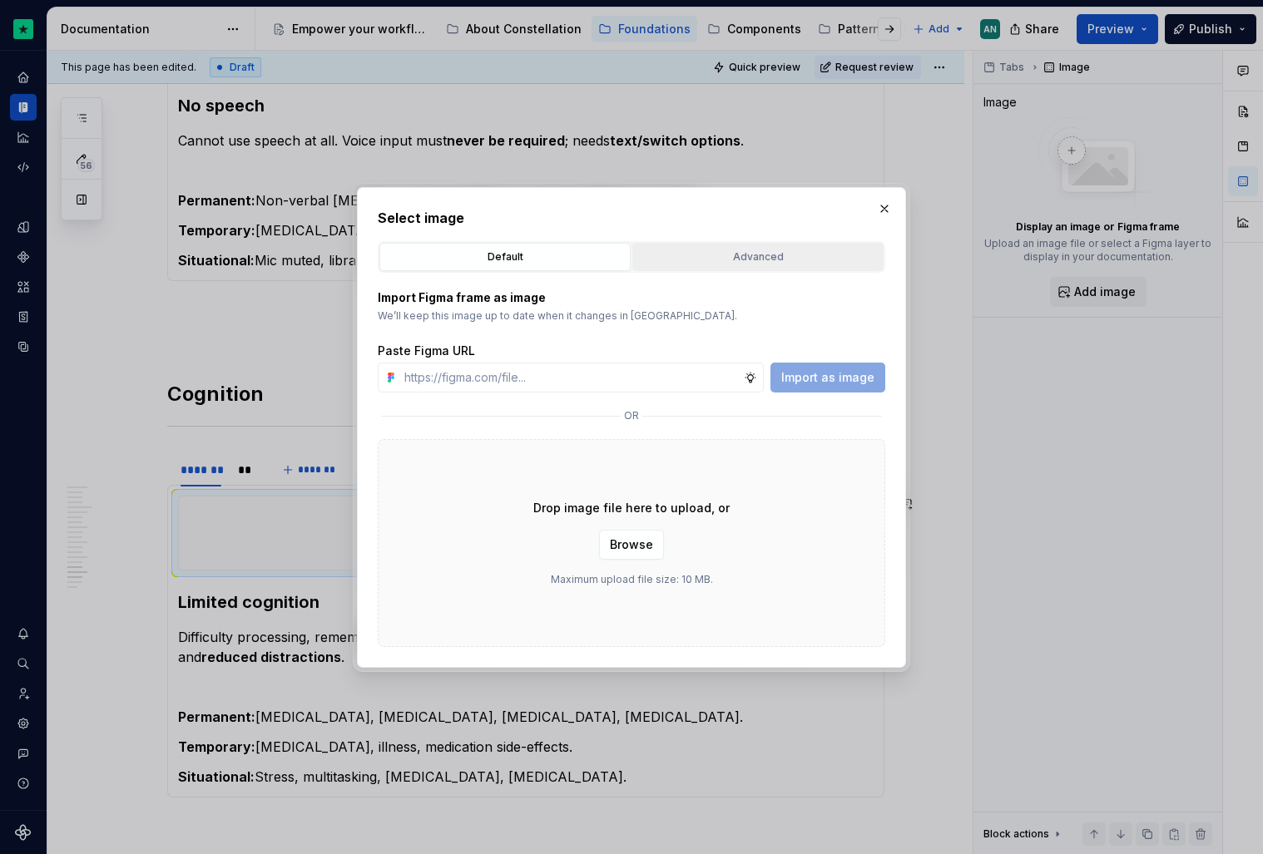
click at [784, 259] on div "Advanced" at bounding box center [758, 257] width 240 height 17
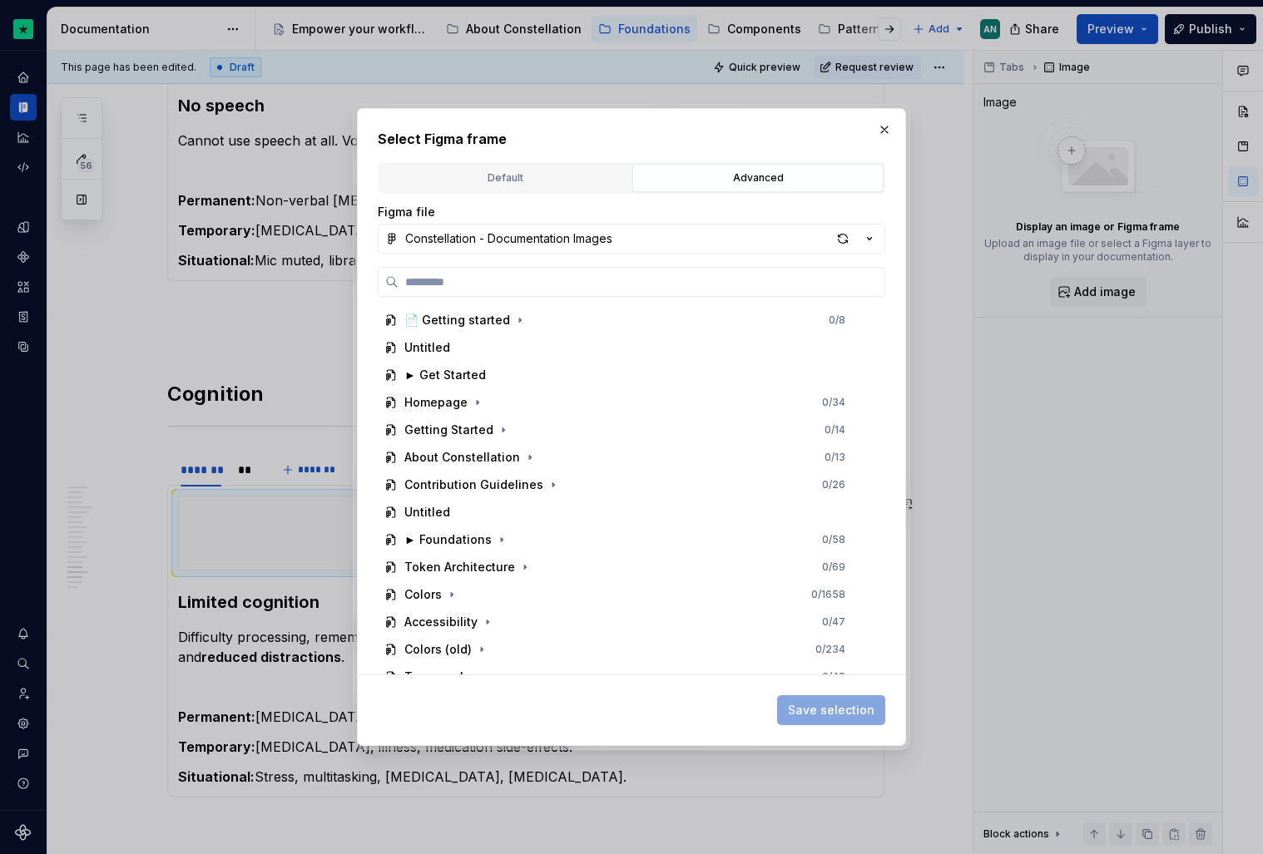
click at [453, 259] on div "Figma file Constellation - Documentation Images 📄 Getting started 0 / 8 Untitle…" at bounding box center [631, 439] width 507 height 471
click at [423, 279] on input "search" at bounding box center [642, 282] width 486 height 17
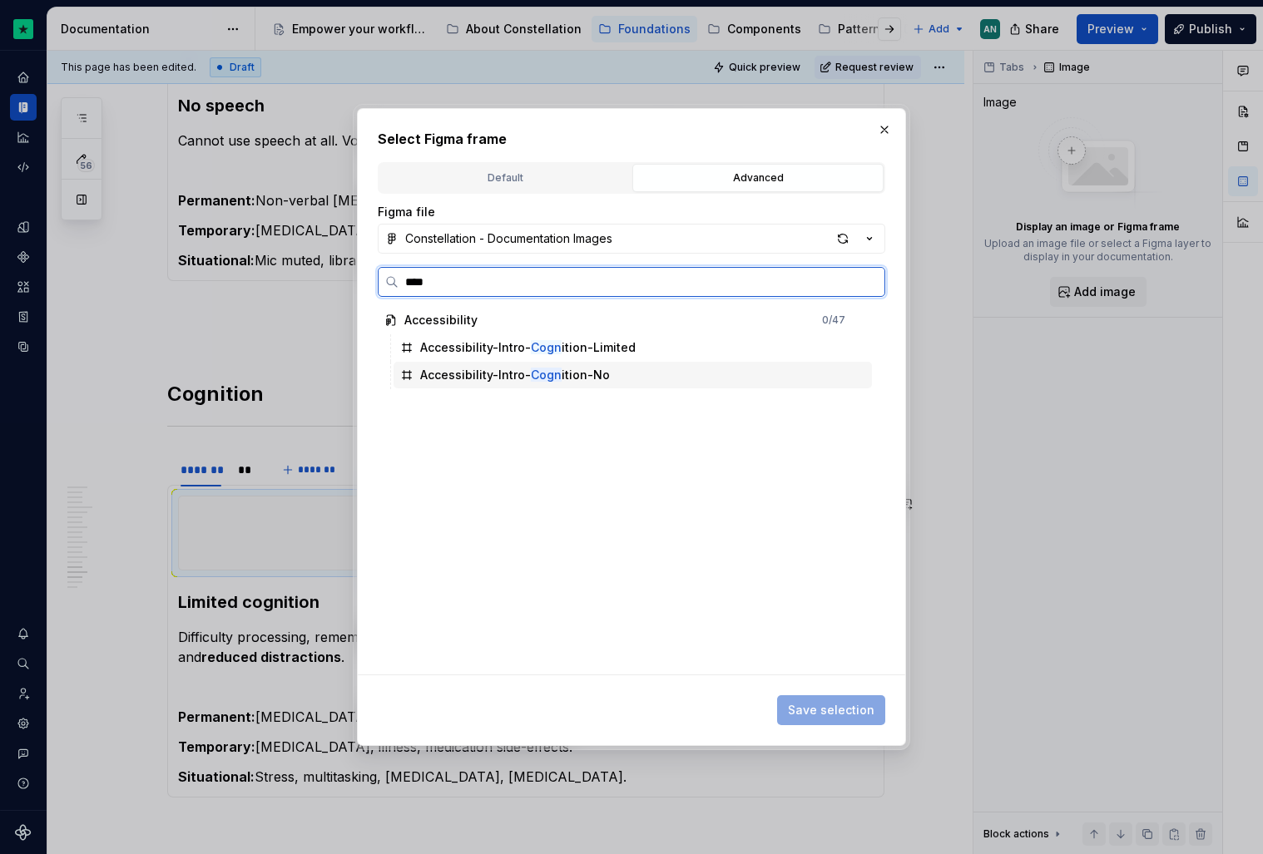
click at [584, 348] on div "Accessibility-Intro- Cogn ition-Limited" at bounding box center [527, 347] width 215 height 17
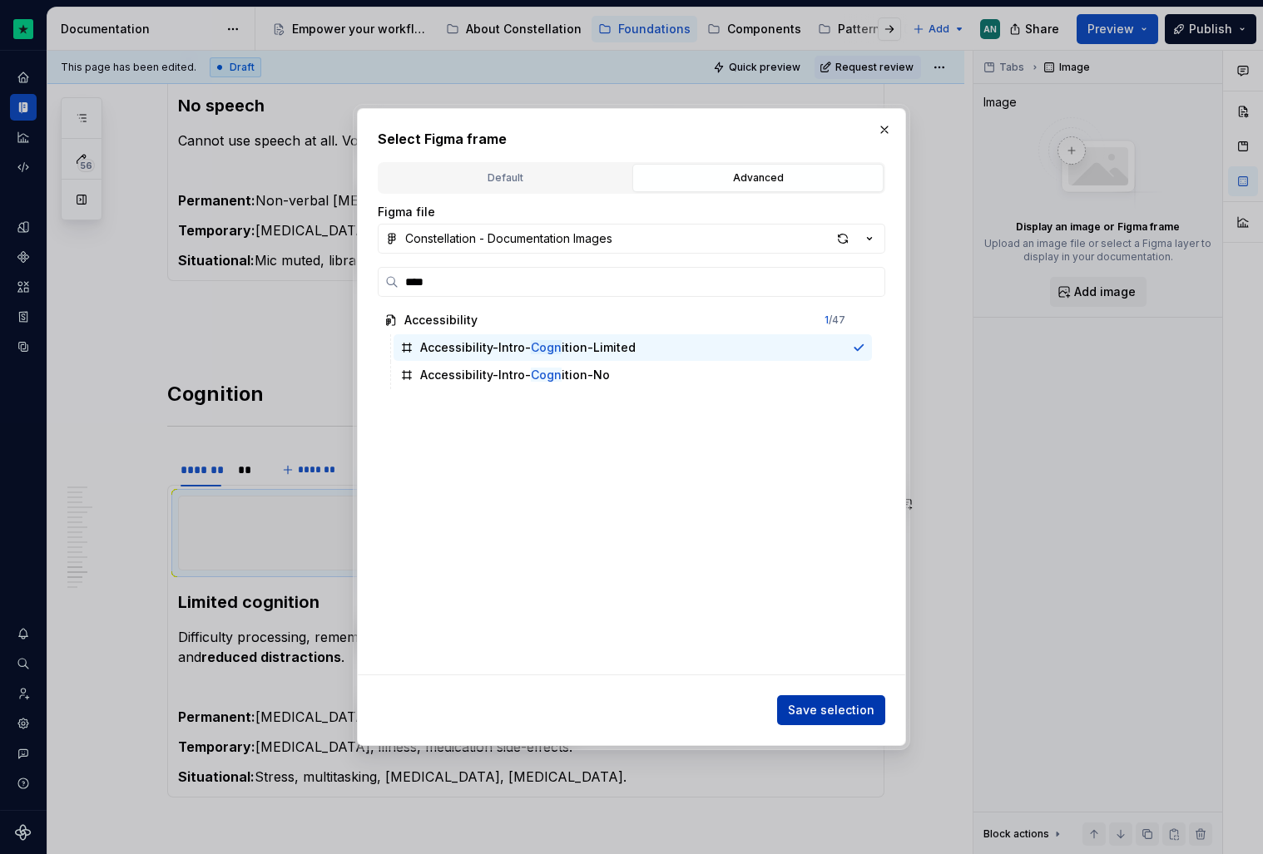
click at [805, 720] on button "Save selection" at bounding box center [831, 711] width 108 height 30
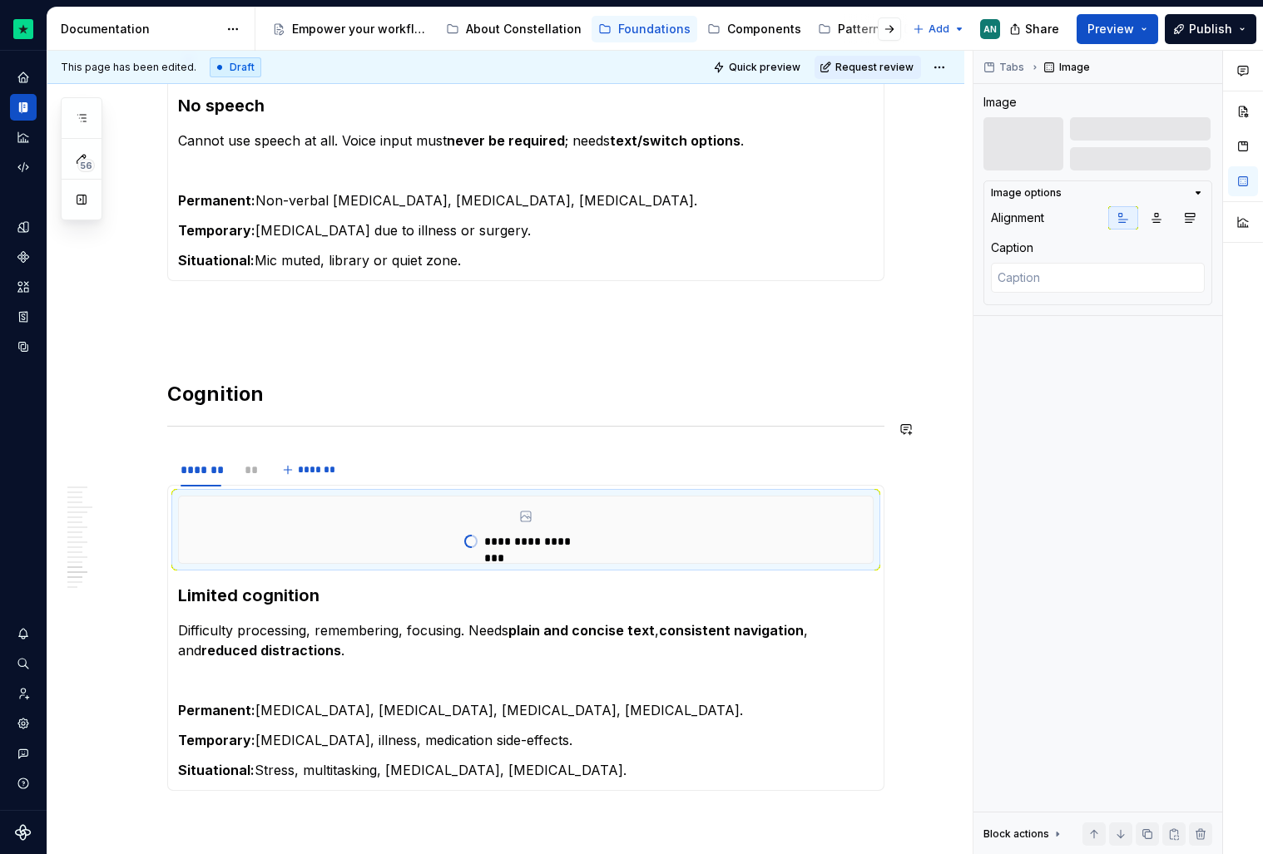
drag, startPoint x: 259, startPoint y: 474, endPoint x: 672, endPoint y: 418, distance: 417.2
click at [1180, 219] on button "button" at bounding box center [1190, 217] width 30 height 23
click at [246, 478] on div "**" at bounding box center [245, 469] width 29 height 23
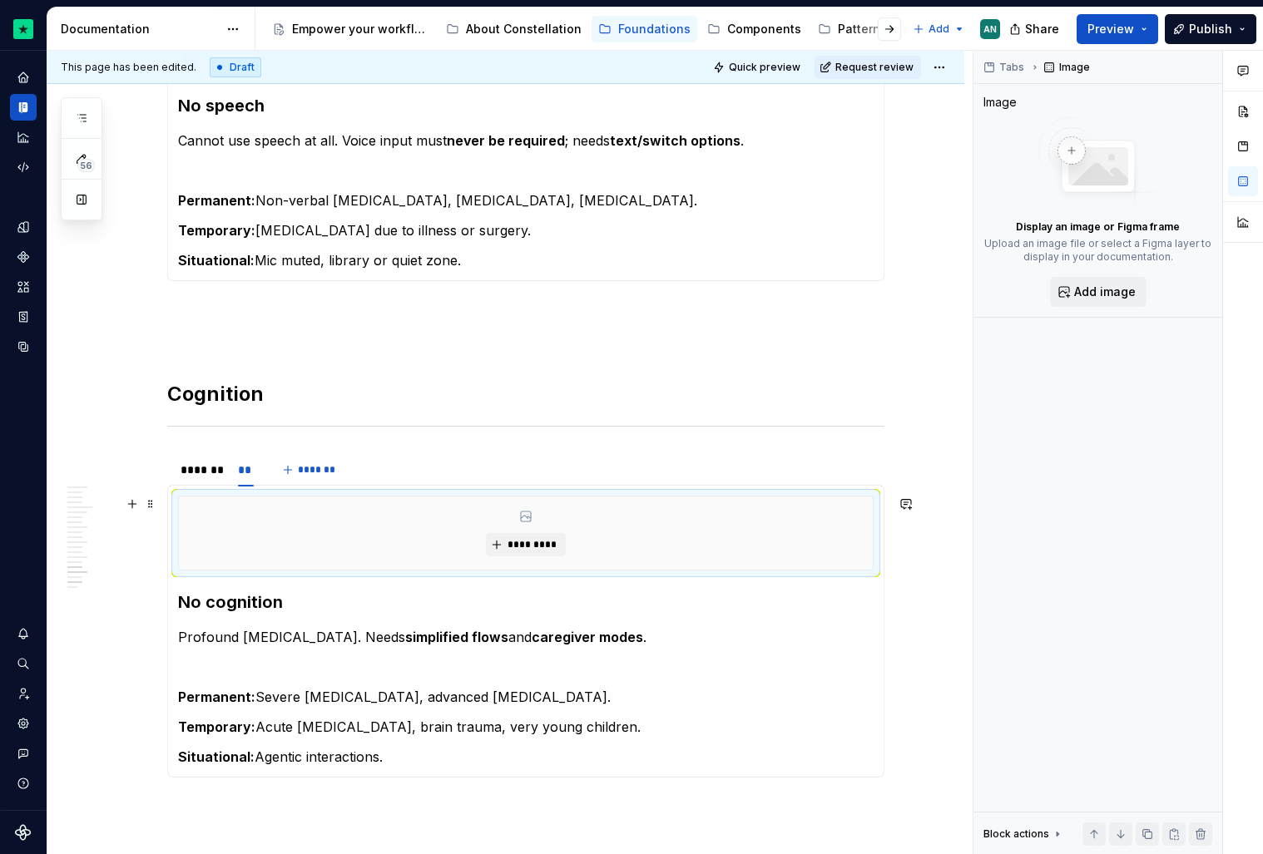
click at [382, 539] on div "*********" at bounding box center [526, 533] width 694 height 73
click at [555, 547] on span "*********" at bounding box center [532, 544] width 51 height 13
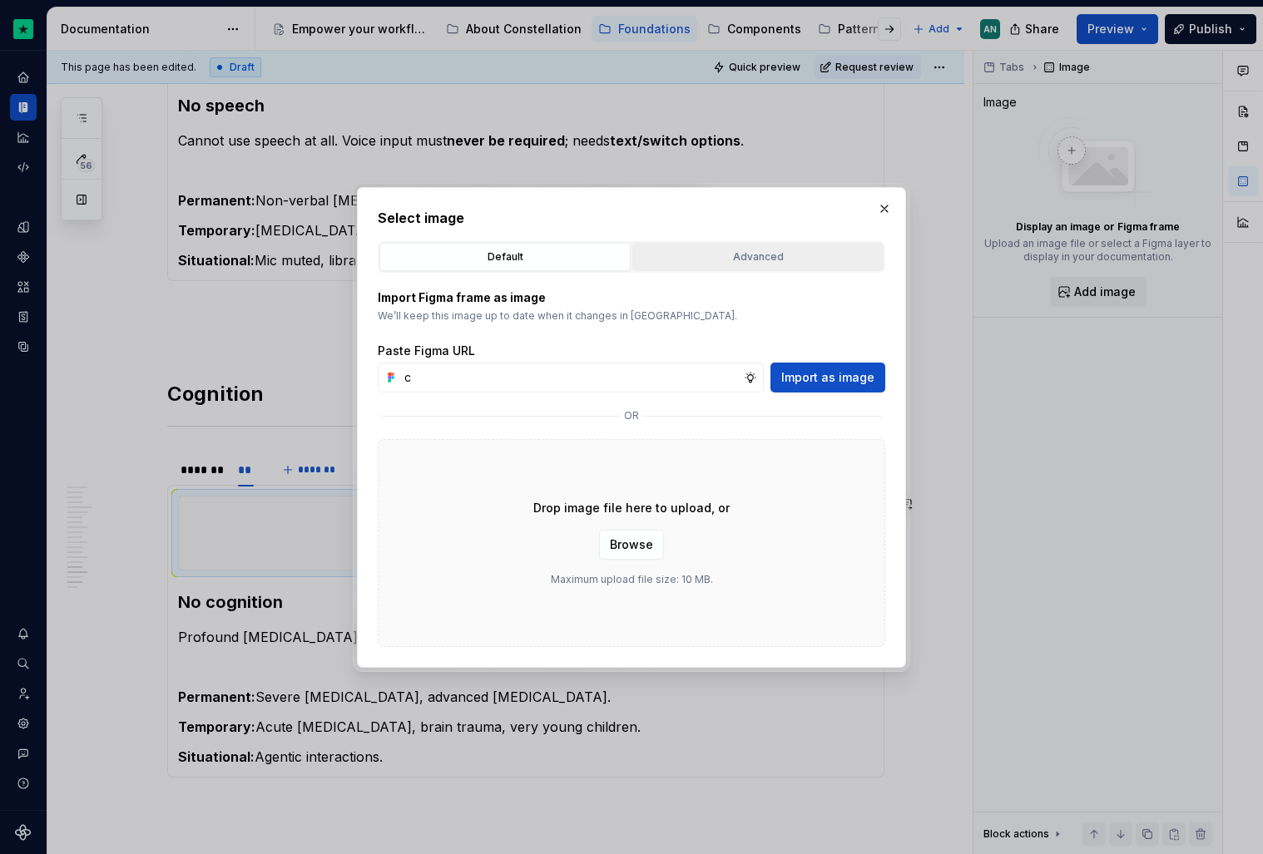
click at [704, 251] on div "Advanced" at bounding box center [758, 257] width 240 height 17
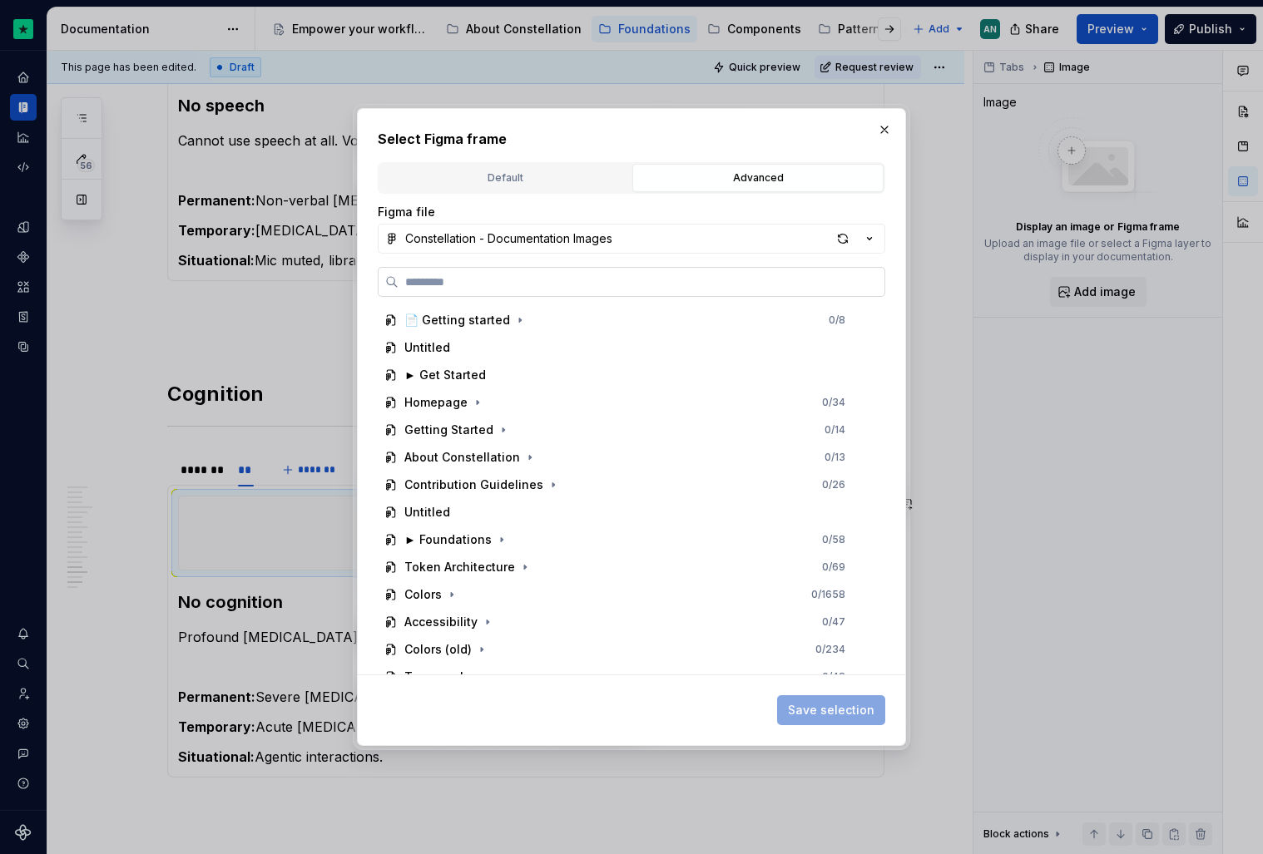
click at [539, 286] on input "search" at bounding box center [642, 282] width 486 height 17
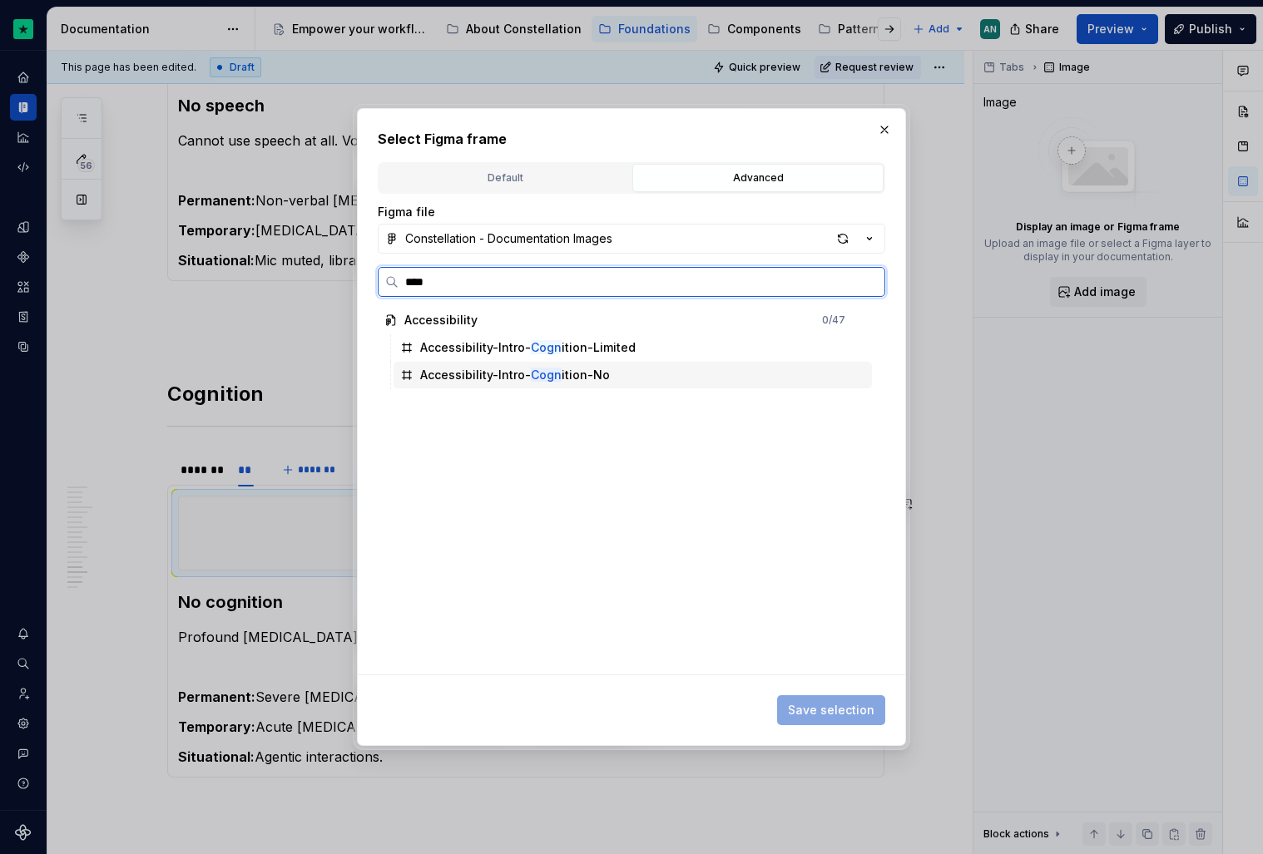
click at [545, 371] on mark "Cogn" at bounding box center [546, 375] width 31 height 14
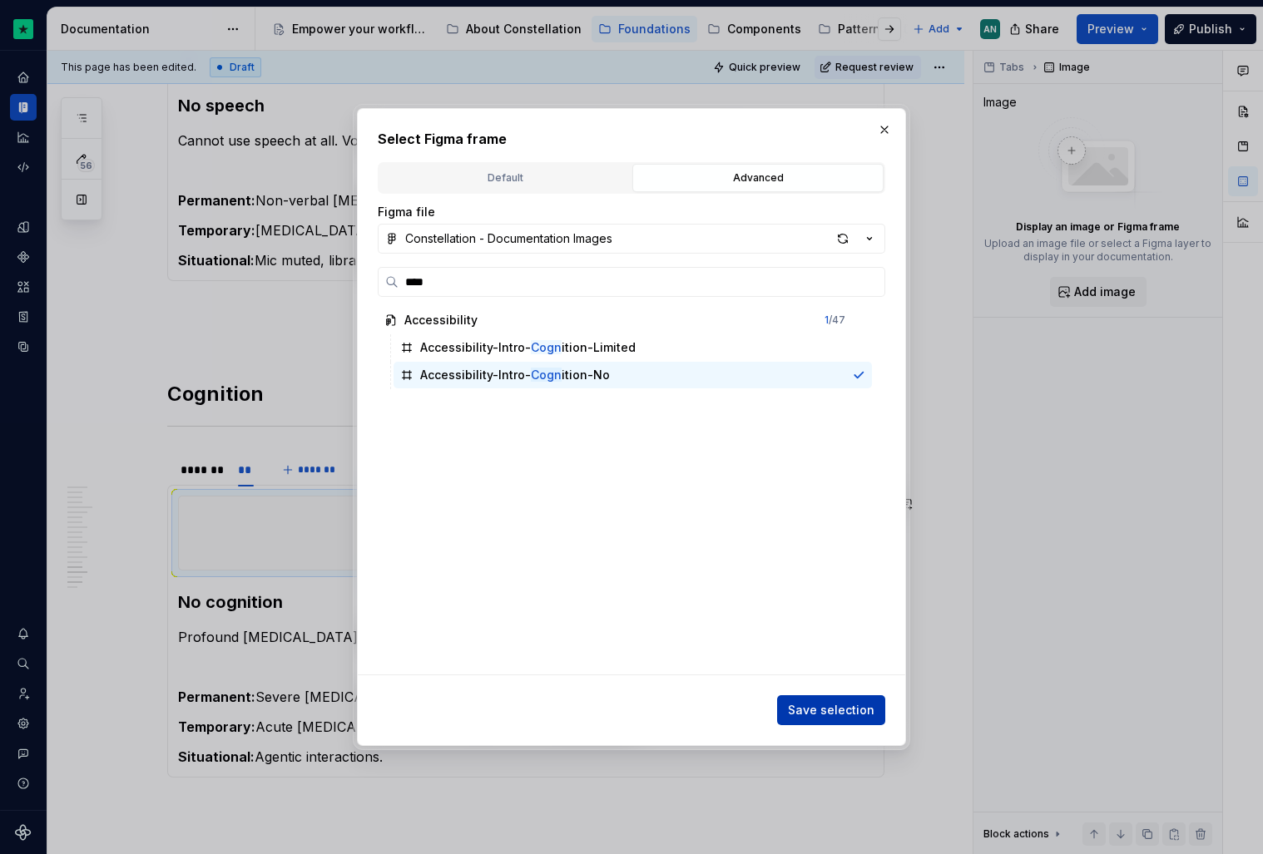
click at [839, 710] on span "Save selection" at bounding box center [831, 710] width 87 height 17
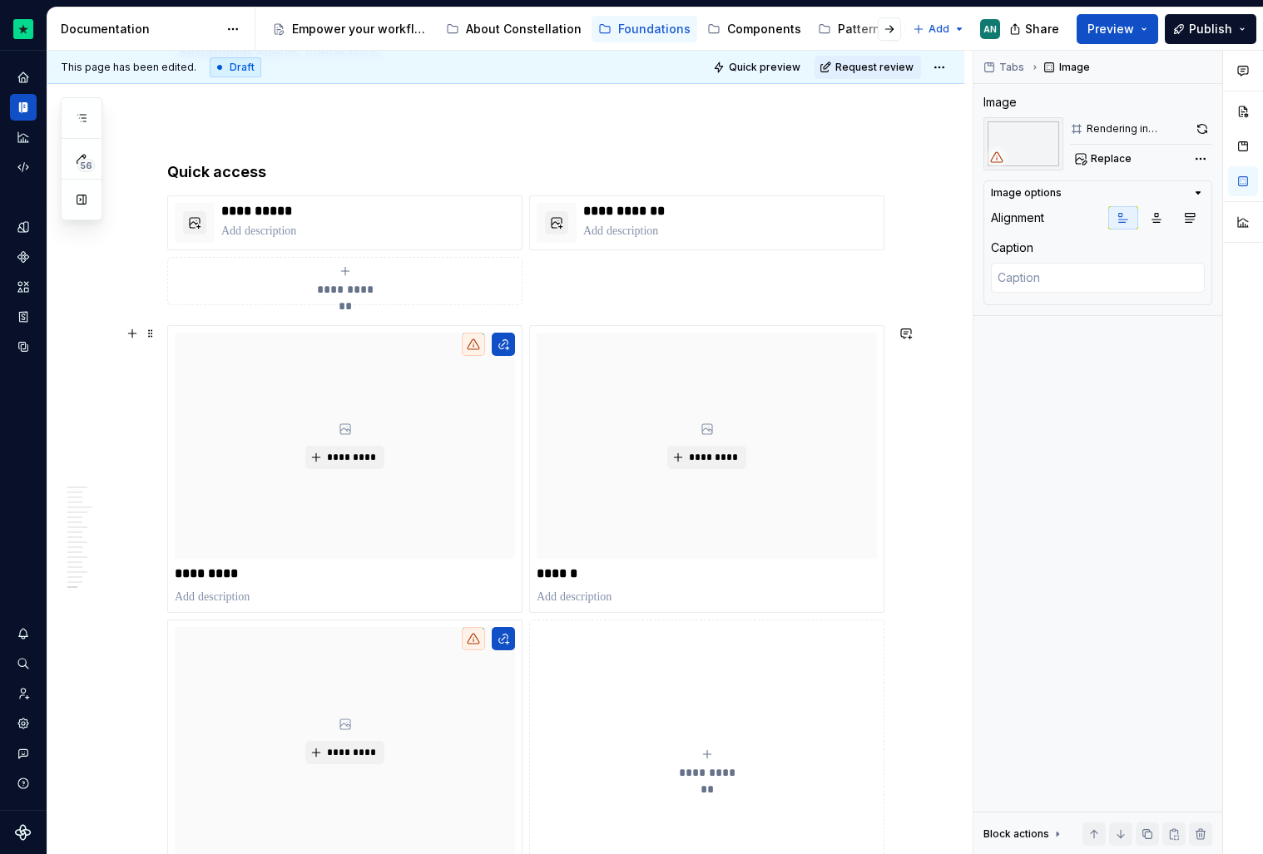
scroll to position [4852, 0]
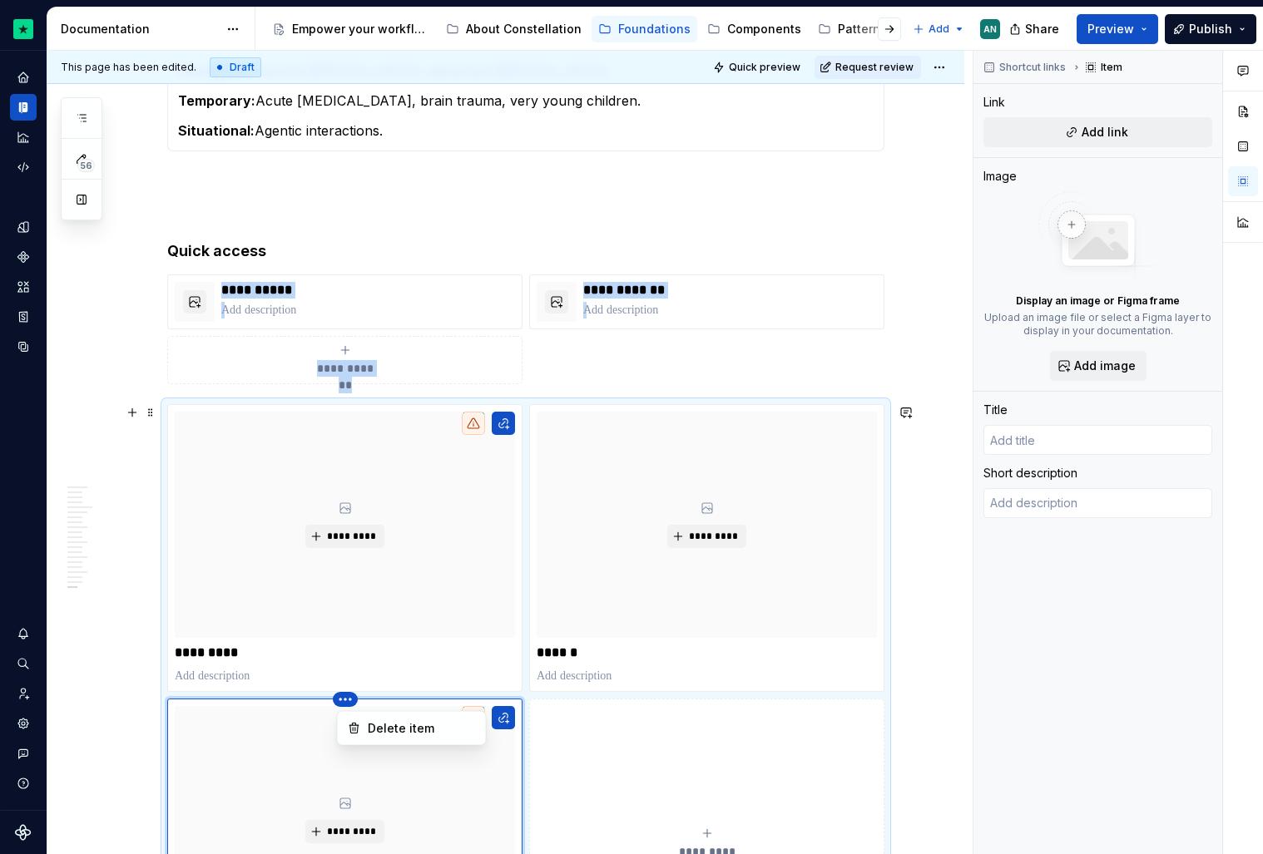
click at [348, 699] on html "Constellation Design System AN Dataset Default Documentation Accessibility guid…" at bounding box center [631, 427] width 1263 height 854
click at [375, 718] on html "Constellation Design System AN Dataset Default Documentation Accessibility guid…" at bounding box center [631, 427] width 1263 height 854
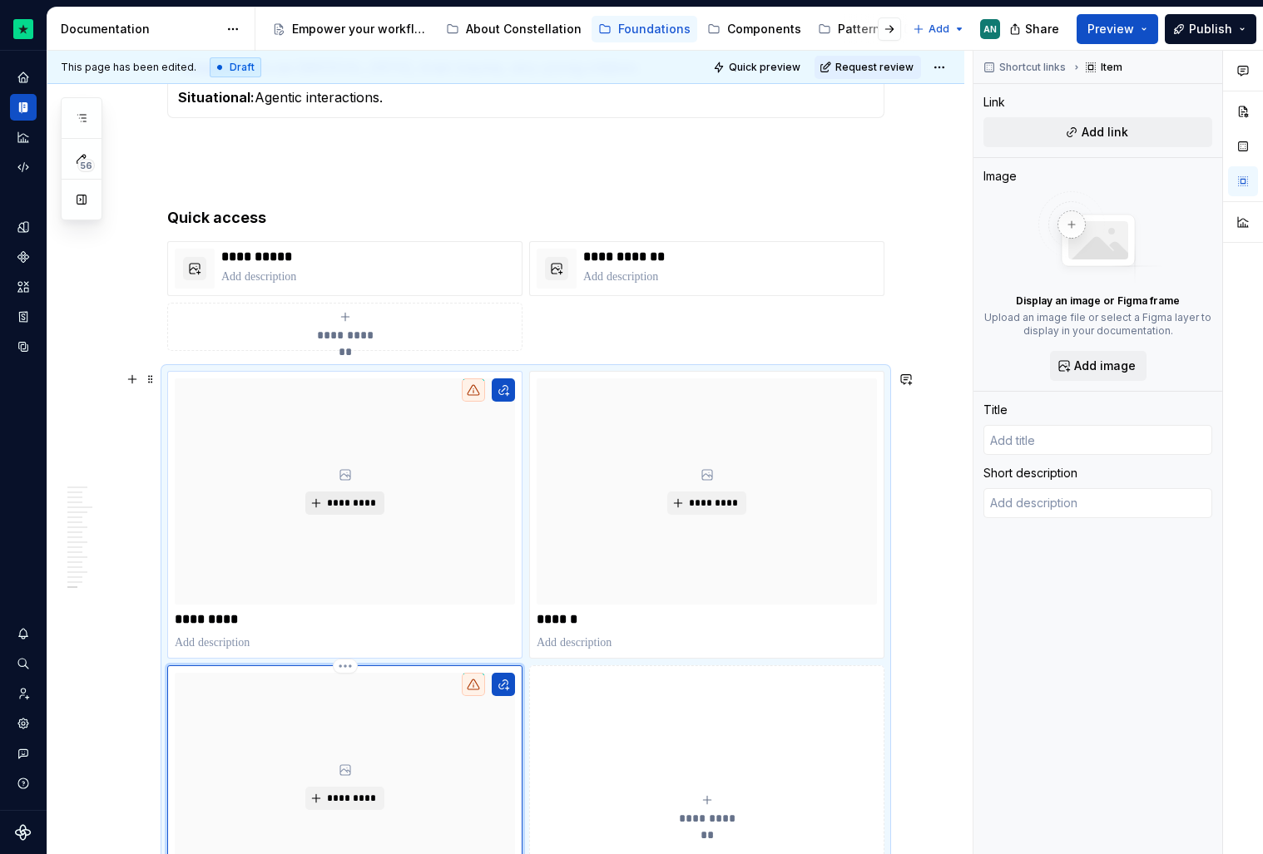
scroll to position [5160, 0]
click at [343, 675] on div "*********" at bounding box center [345, 787] width 340 height 227
click at [350, 670] on html "Constellation Design System AN Dataset Default Documentation Accessibility guid…" at bounding box center [631, 427] width 1263 height 854
click at [380, 694] on div "Delete item" at bounding box center [422, 696] width 108 height 17
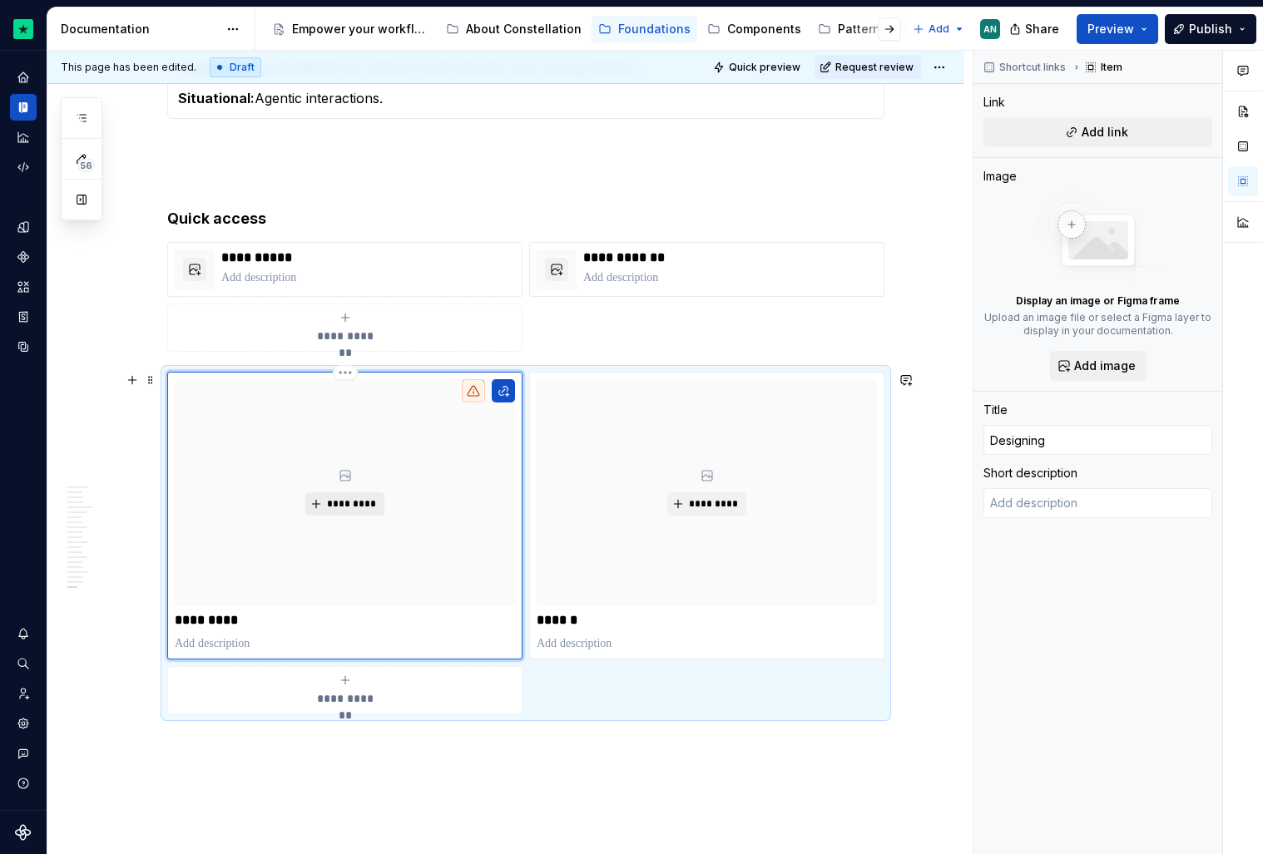
click at [369, 503] on span "*********" at bounding box center [351, 504] width 51 height 13
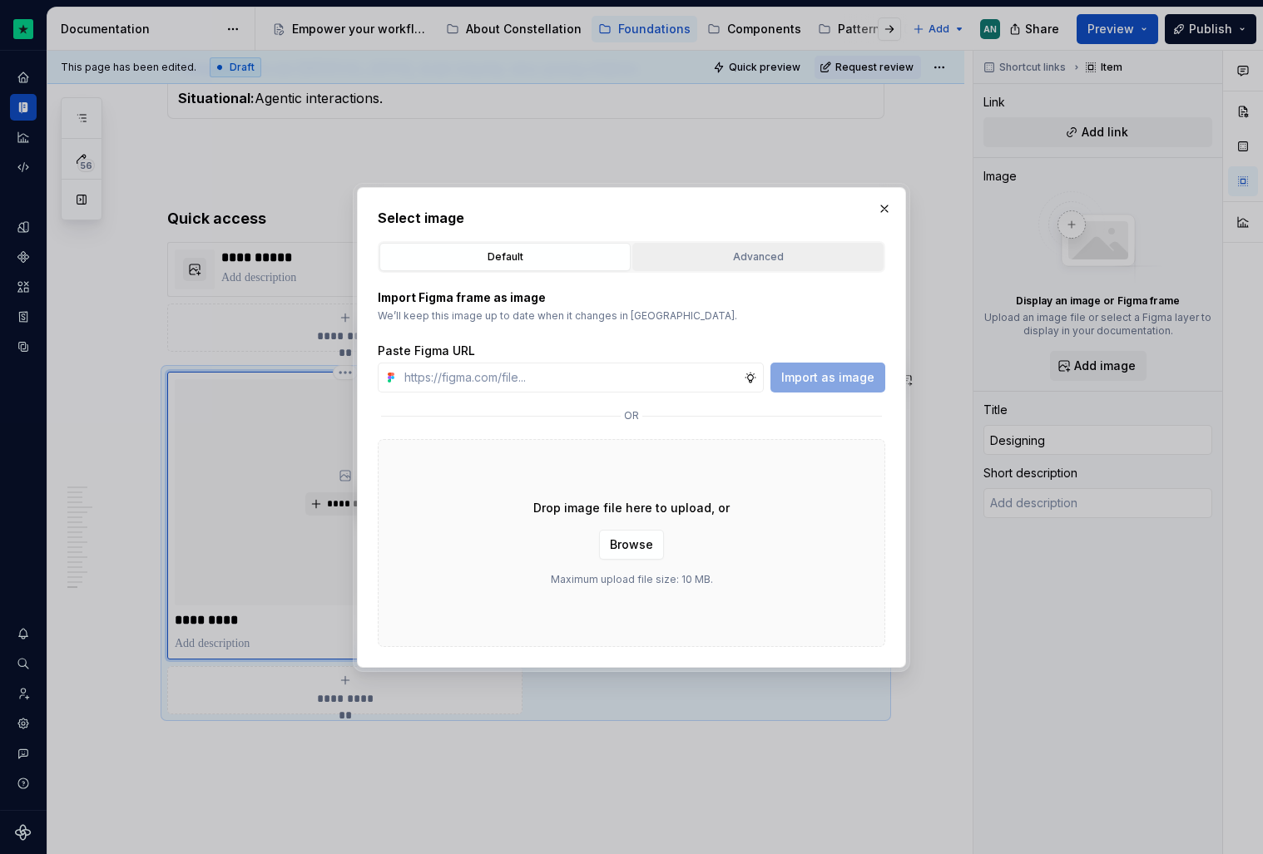
click at [755, 257] on div "Advanced" at bounding box center [758, 257] width 240 height 17
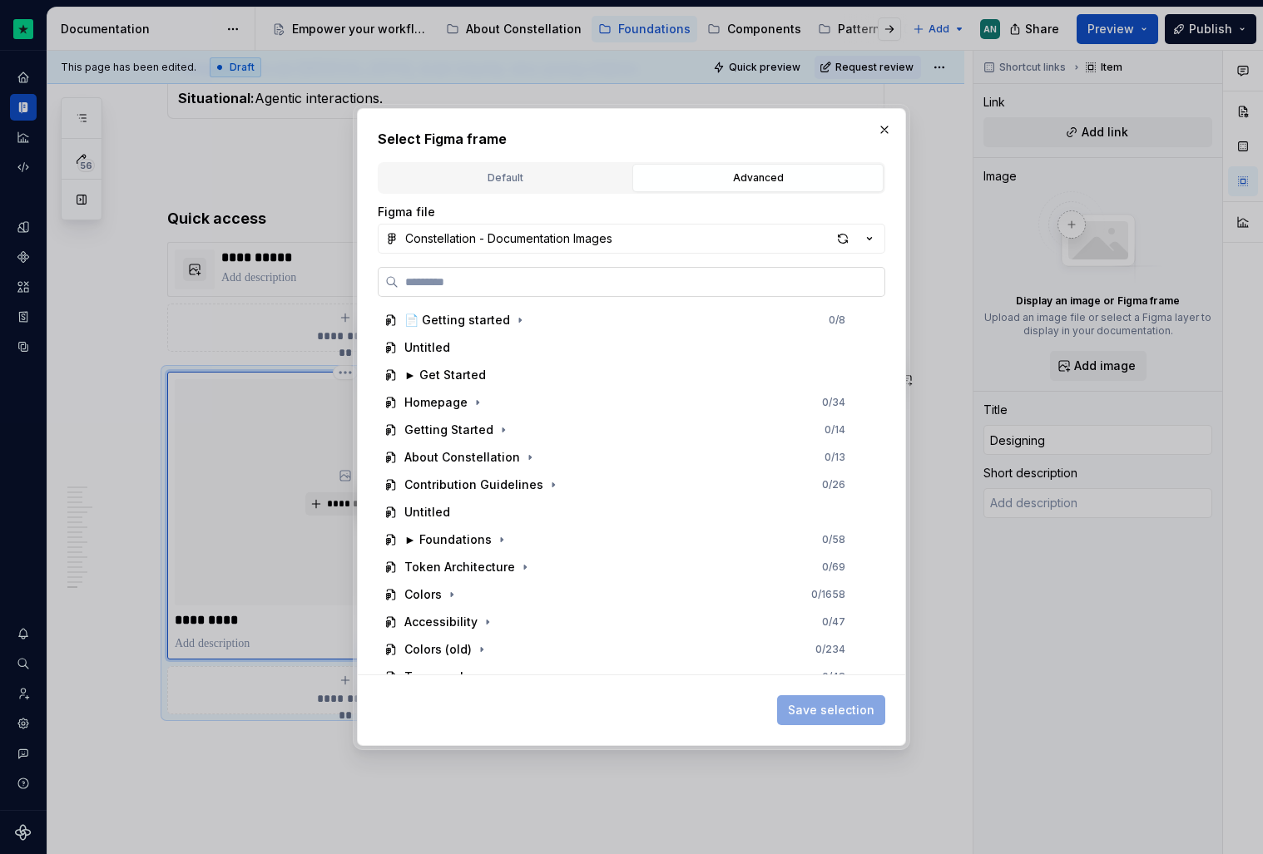
click at [498, 291] on label at bounding box center [631, 282] width 507 height 30
click at [498, 290] on input "search" at bounding box center [642, 282] width 486 height 17
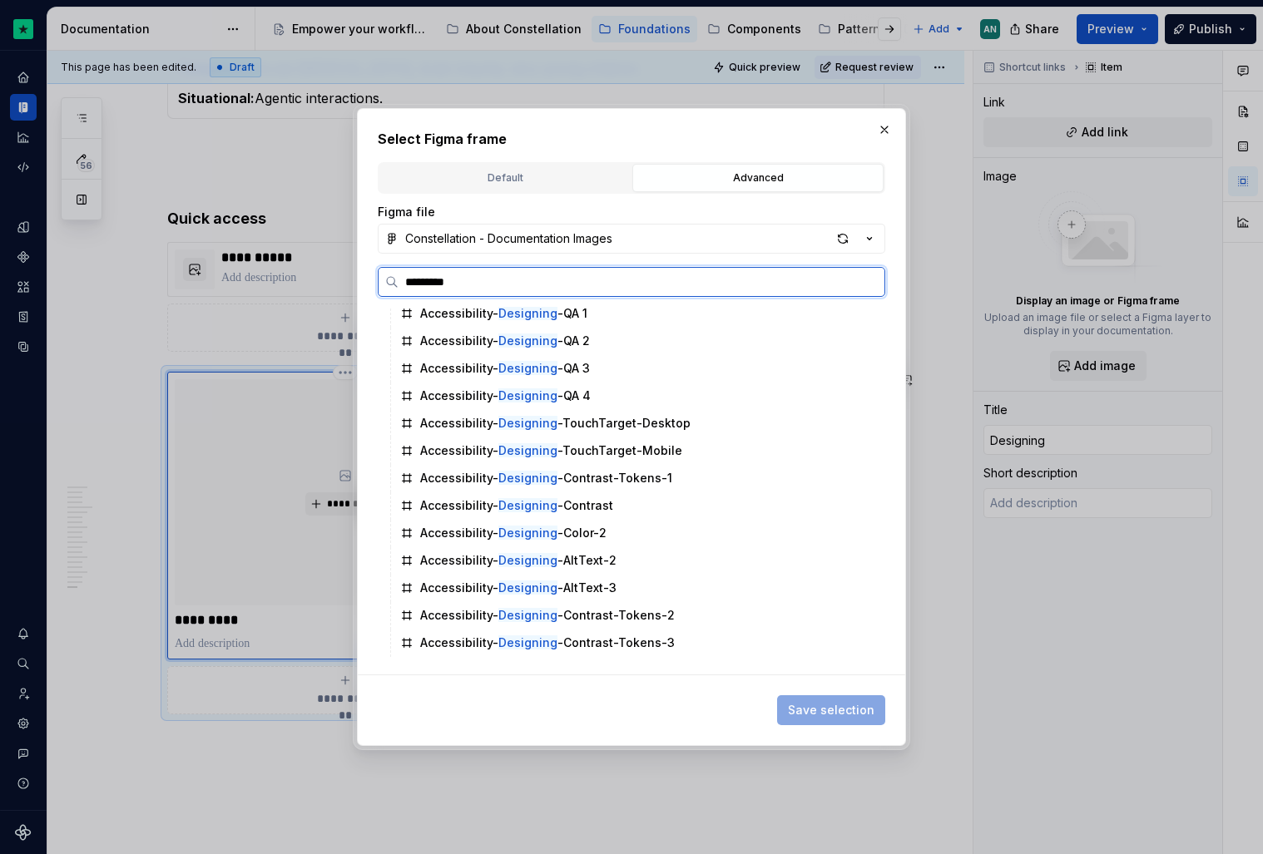
scroll to position [456, 0]
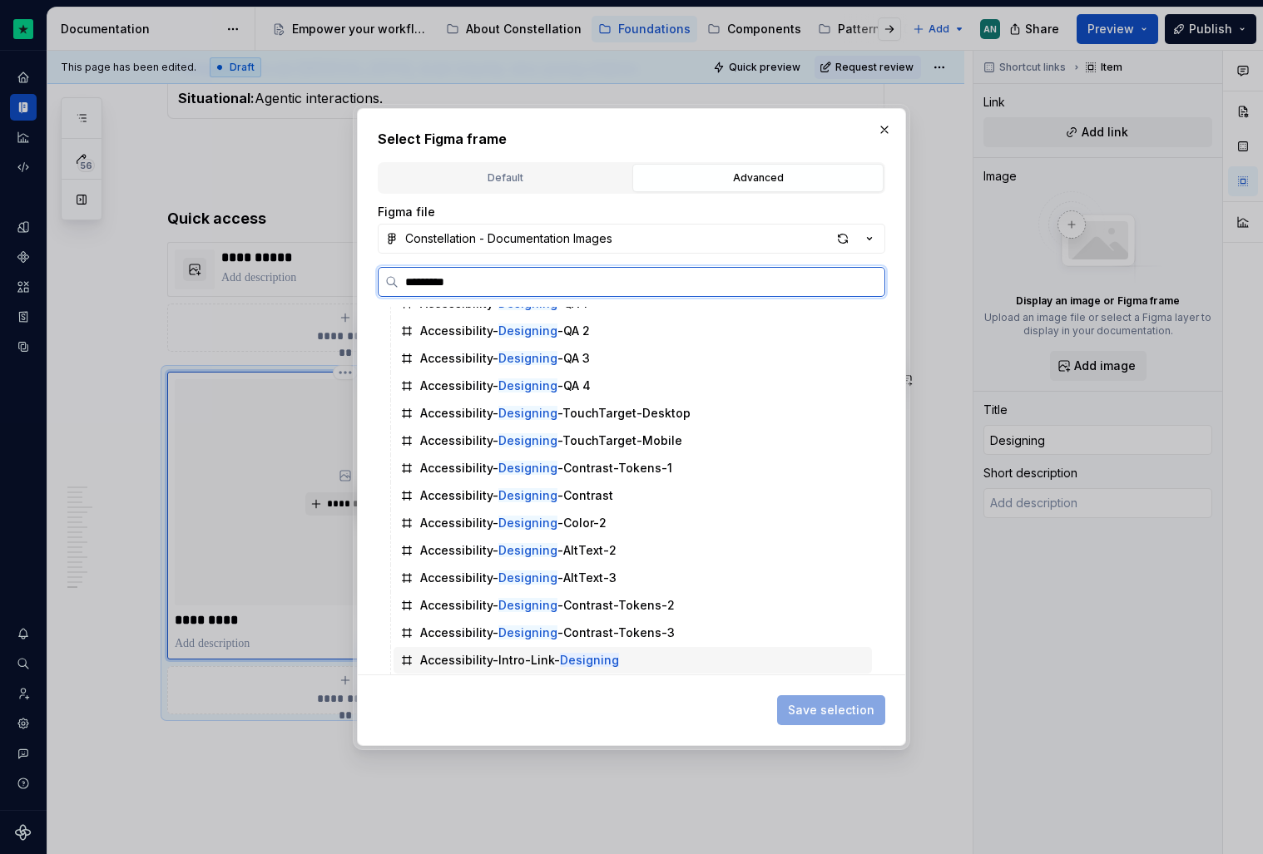
click at [560, 664] on mark "Designing" at bounding box center [589, 660] width 59 height 14
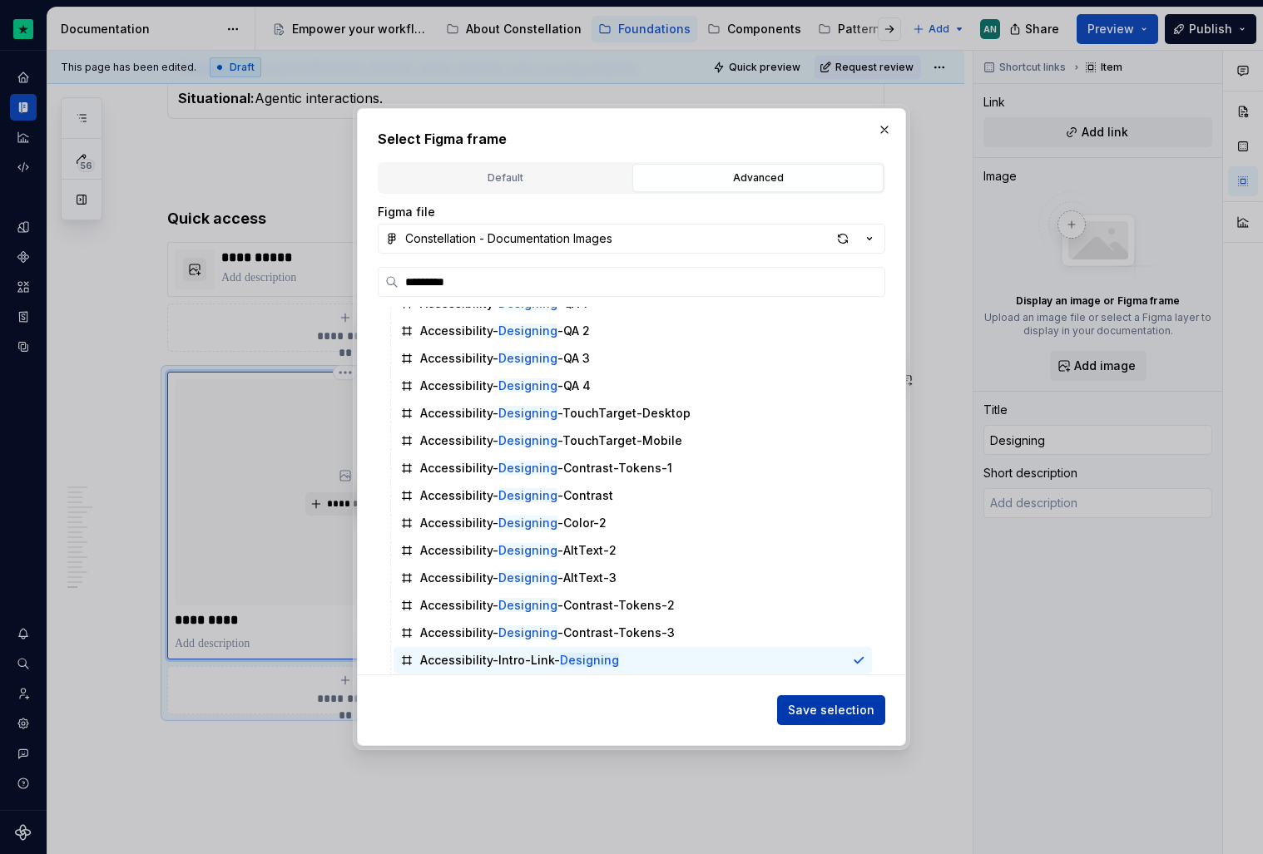
click at [840, 698] on button "Save selection" at bounding box center [831, 711] width 108 height 30
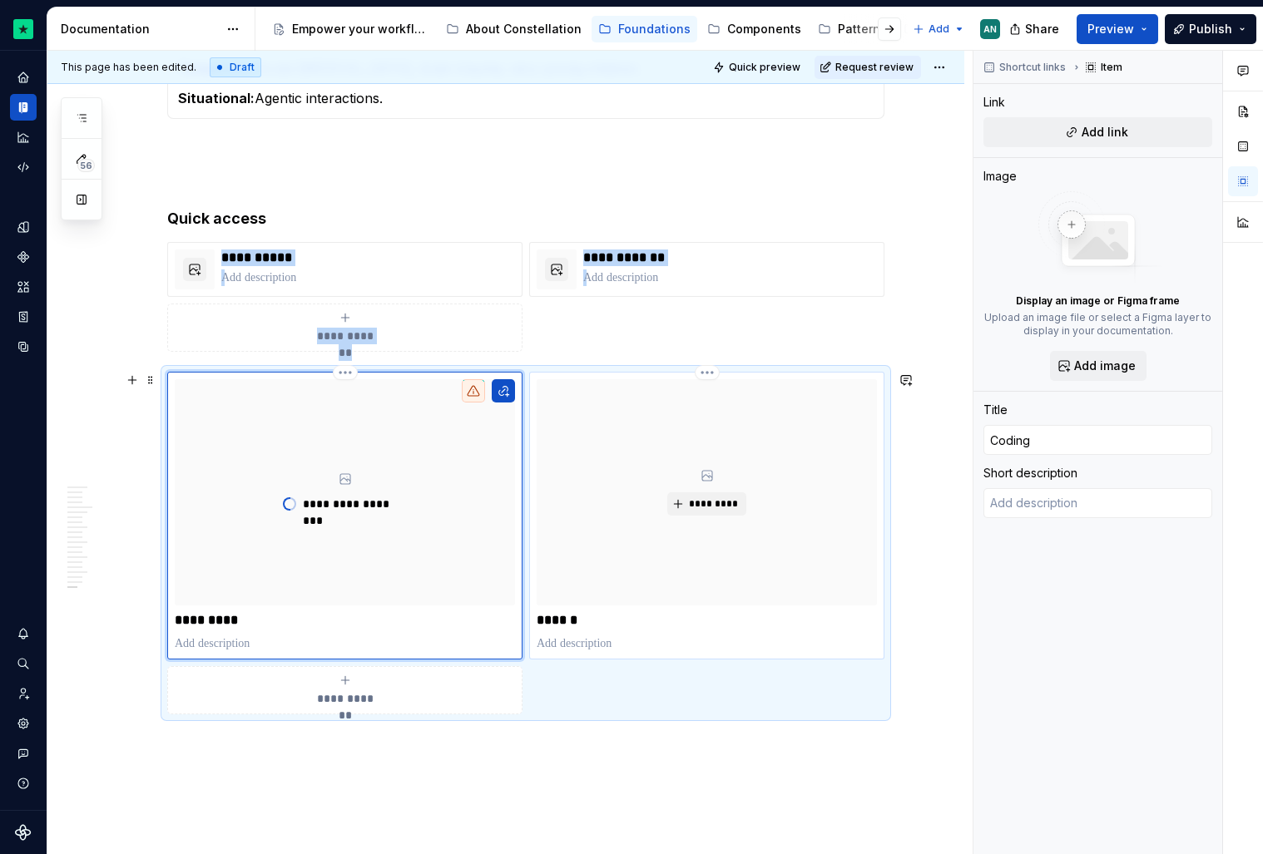
click at [764, 466] on div "*********" at bounding box center [707, 492] width 340 height 227
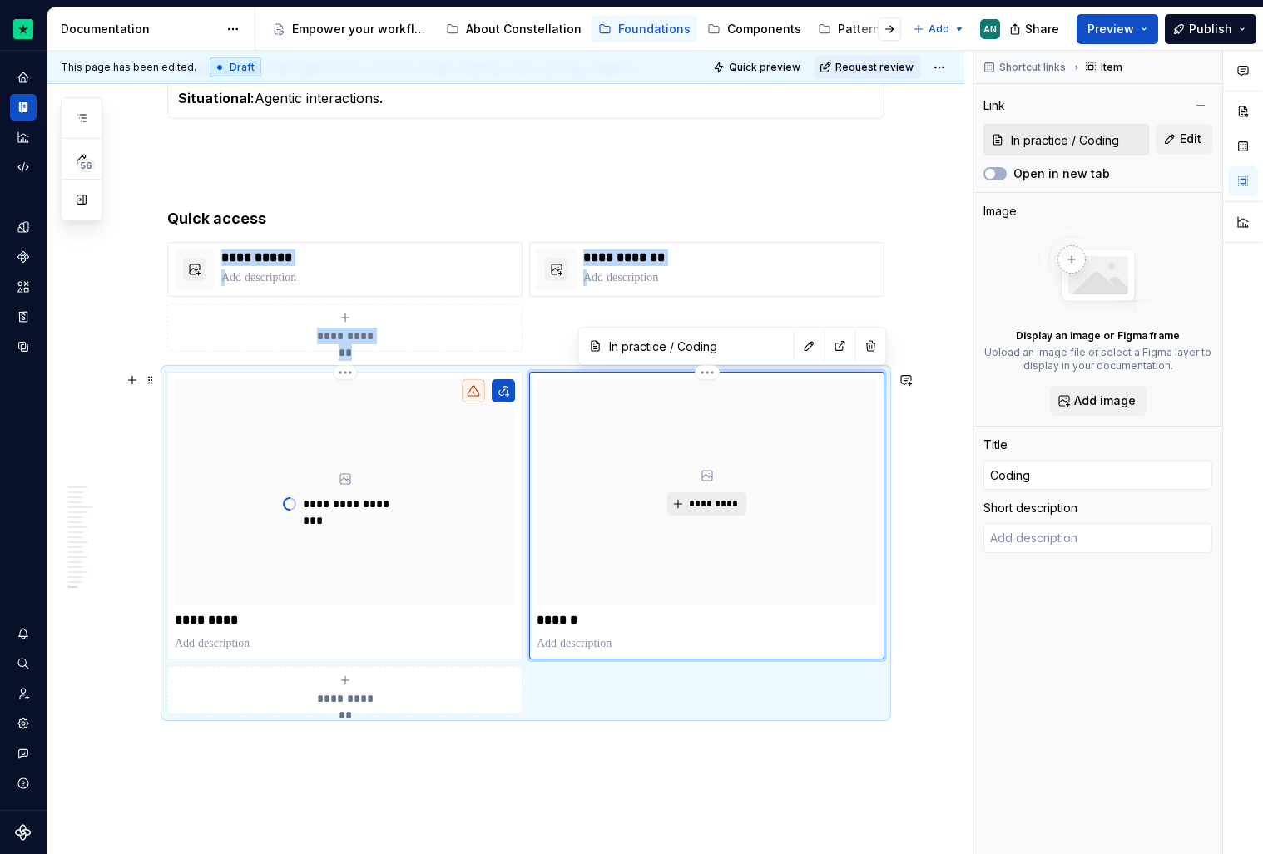
click at [690, 498] on button "*********" at bounding box center [706, 504] width 79 height 23
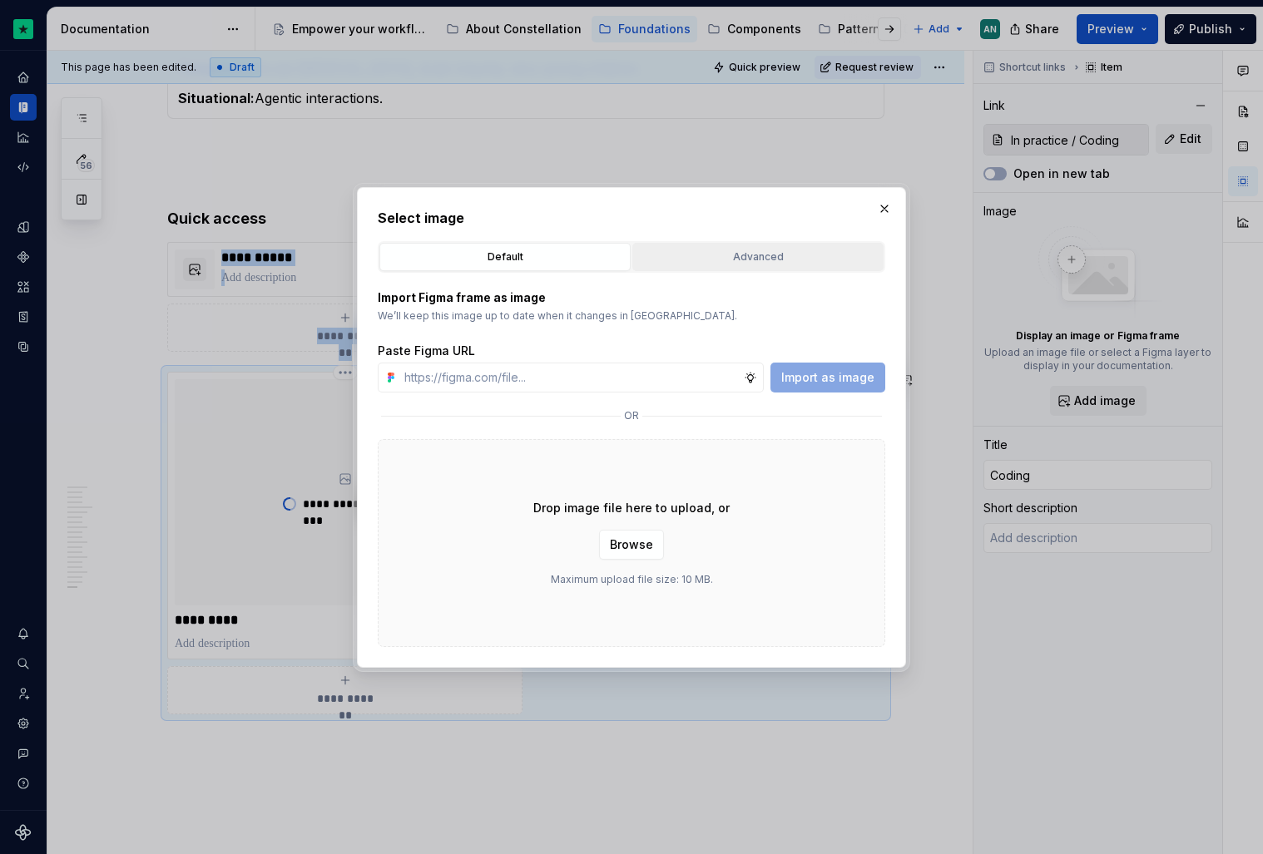
click at [747, 267] on button "Advanced" at bounding box center [757, 257] width 251 height 28
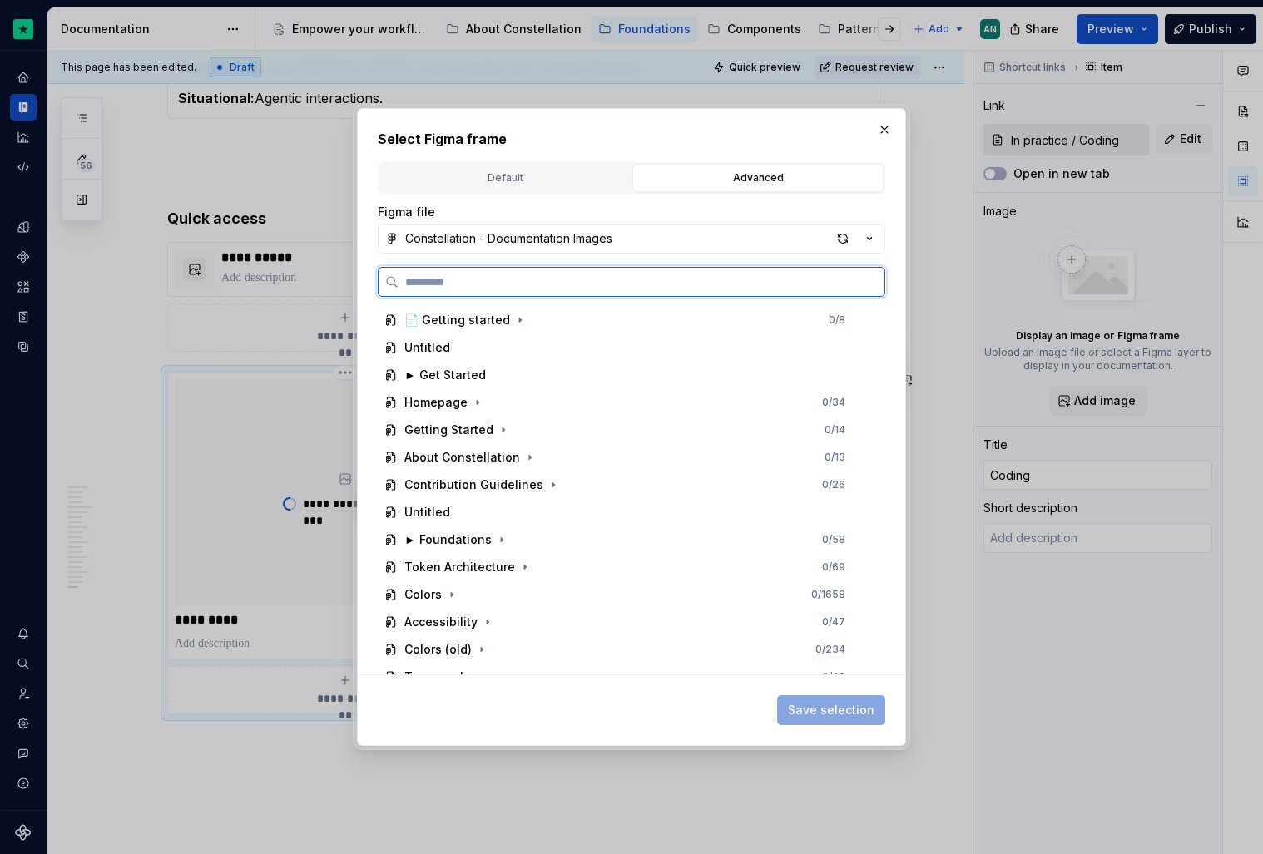
click at [507, 286] on input "search" at bounding box center [642, 282] width 486 height 17
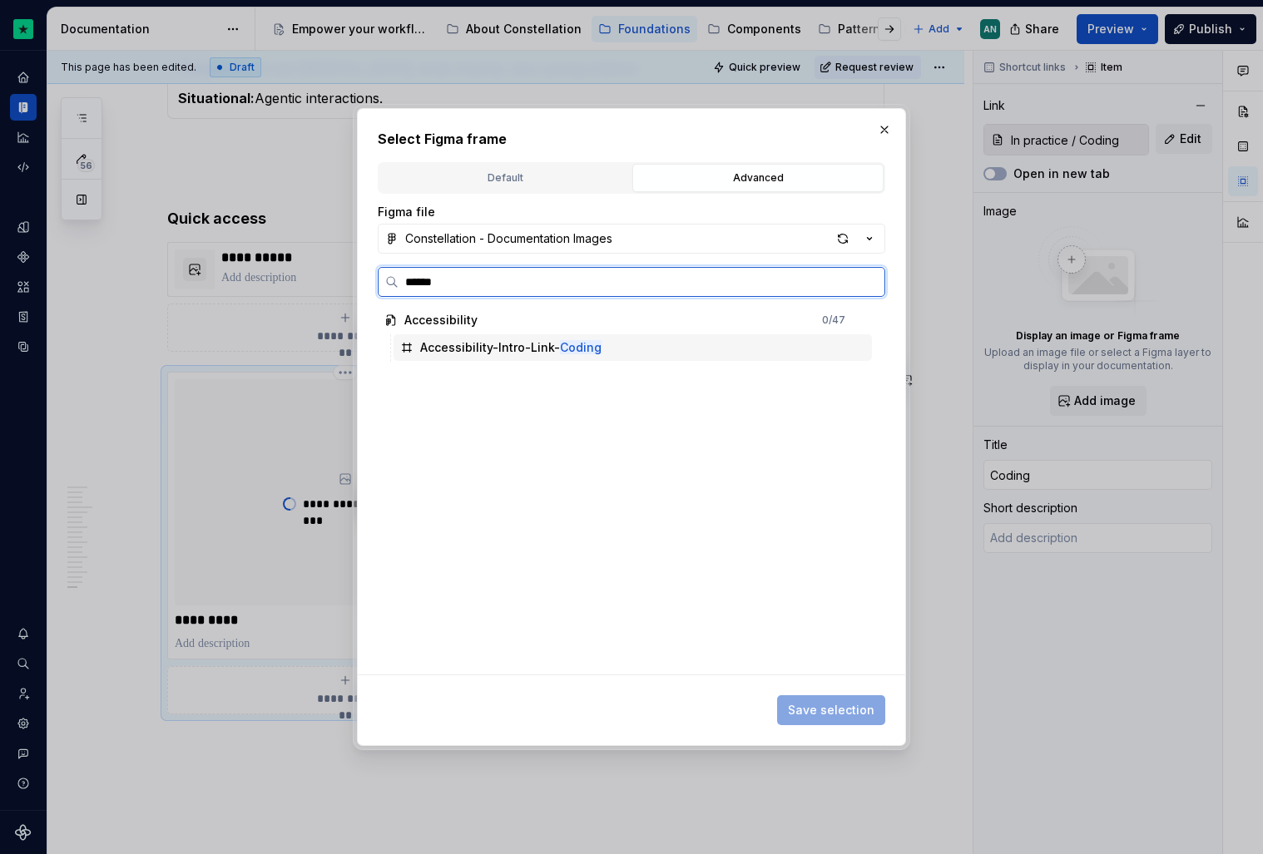
click at [547, 350] on div "Accessibility-Intro-Link- Coding" at bounding box center [510, 347] width 181 height 17
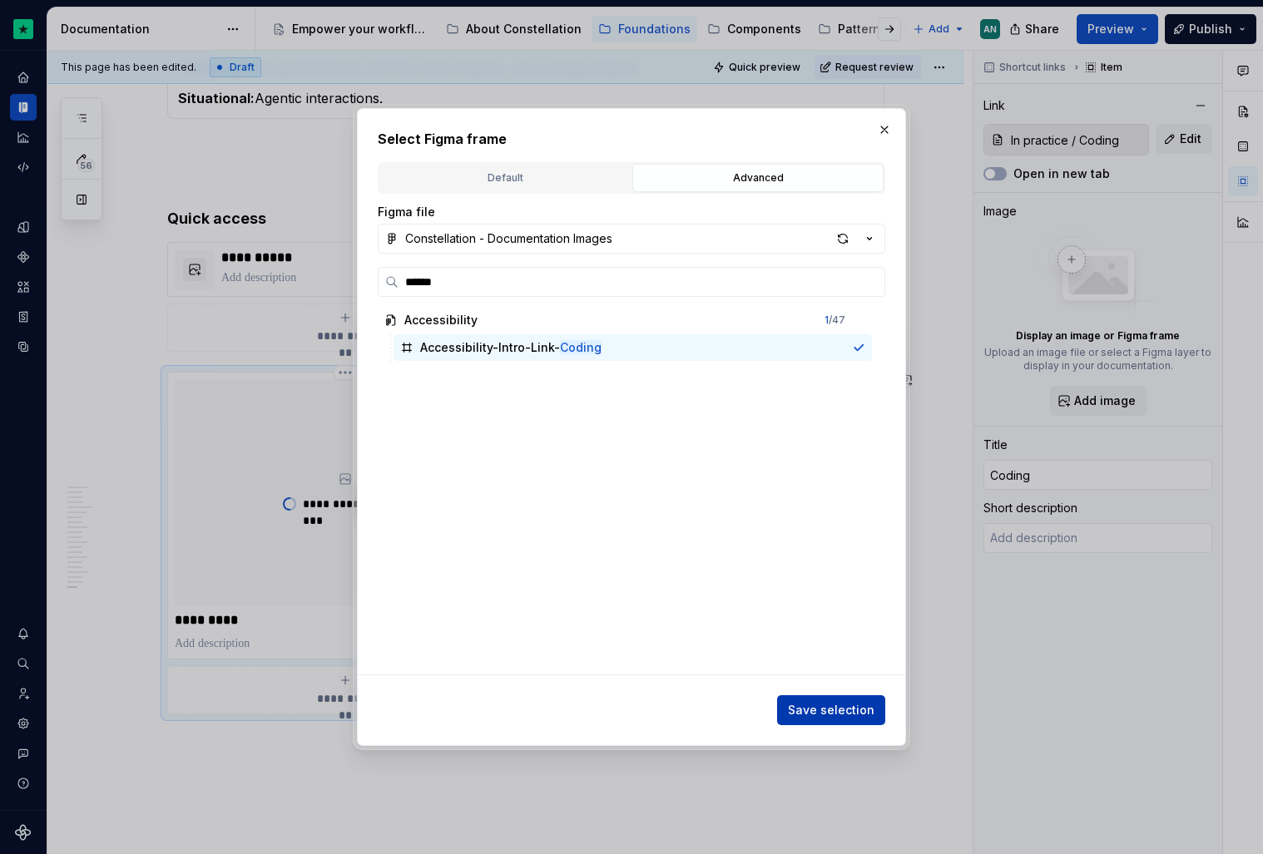
click at [820, 700] on button "Save selection" at bounding box center [831, 711] width 108 height 30
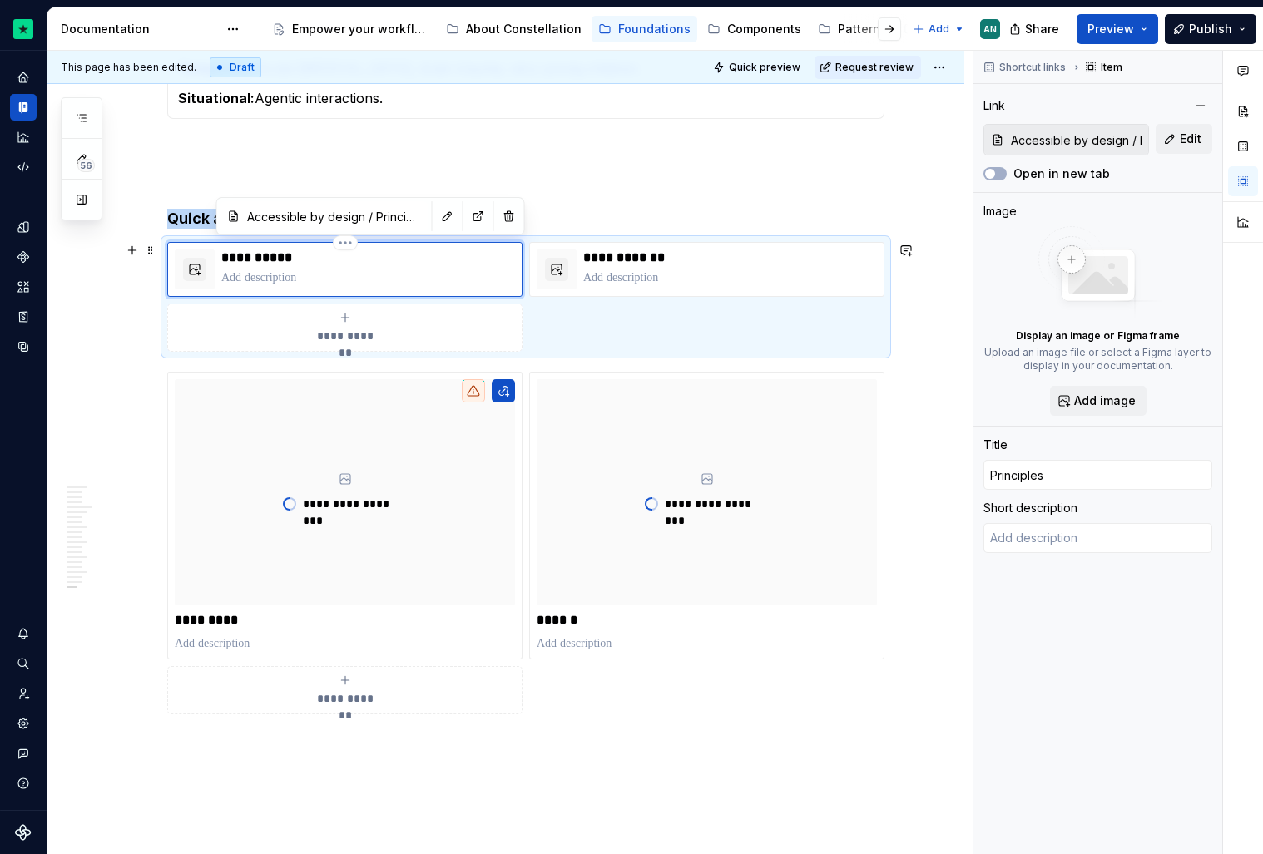
click at [370, 290] on div "**********" at bounding box center [344, 269] width 355 height 55
click at [436, 220] on button "button" at bounding box center [447, 216] width 23 height 23
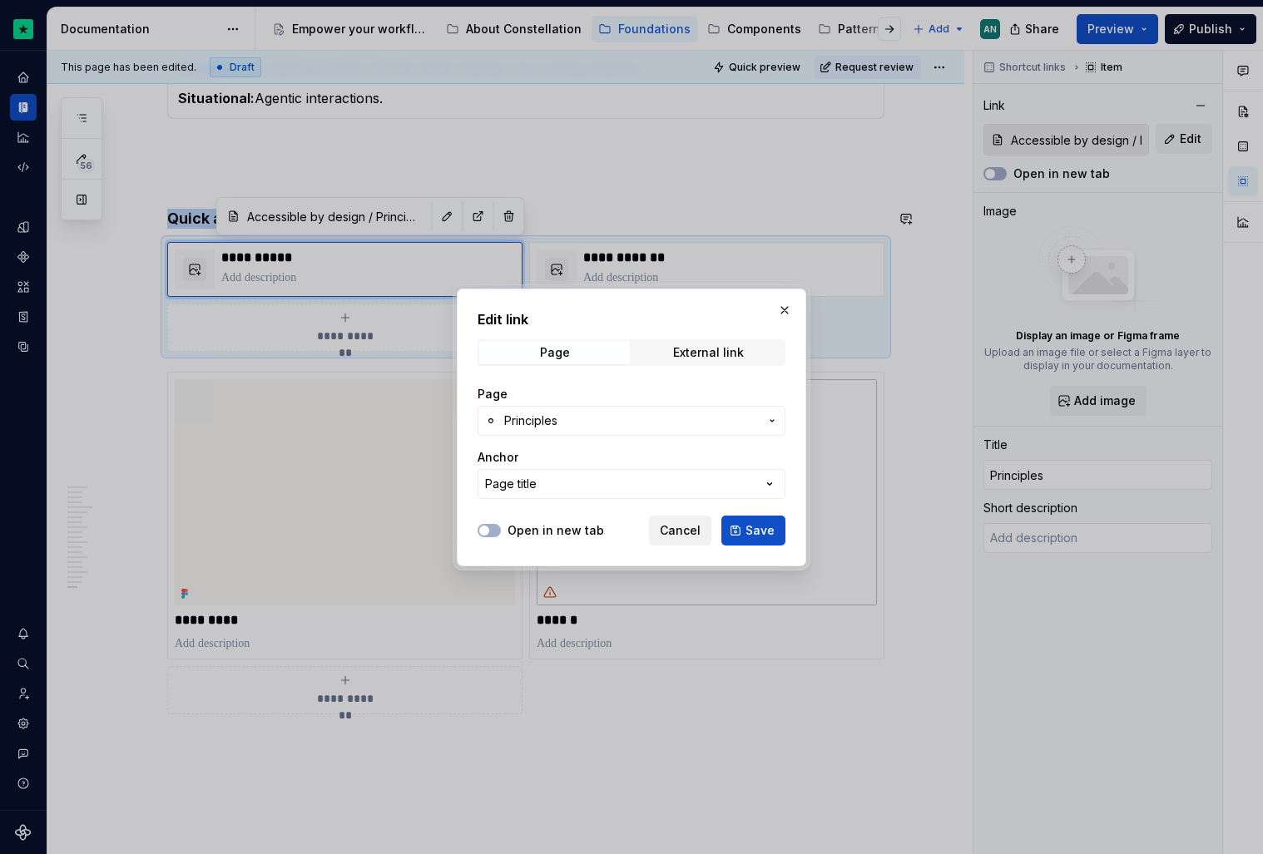
click at [687, 531] on span "Cancel" at bounding box center [680, 530] width 41 height 17
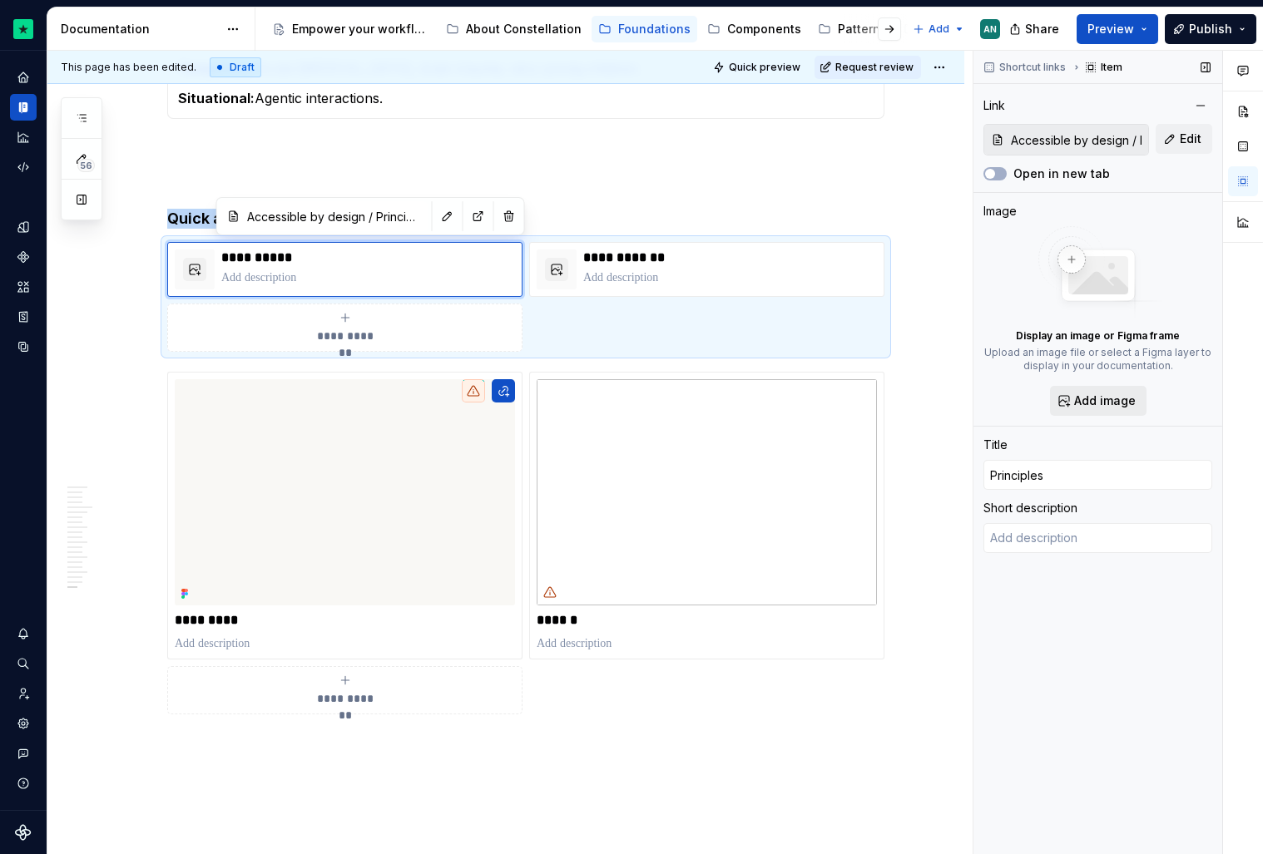
click at [1067, 401] on button "Add image" at bounding box center [1098, 401] width 97 height 30
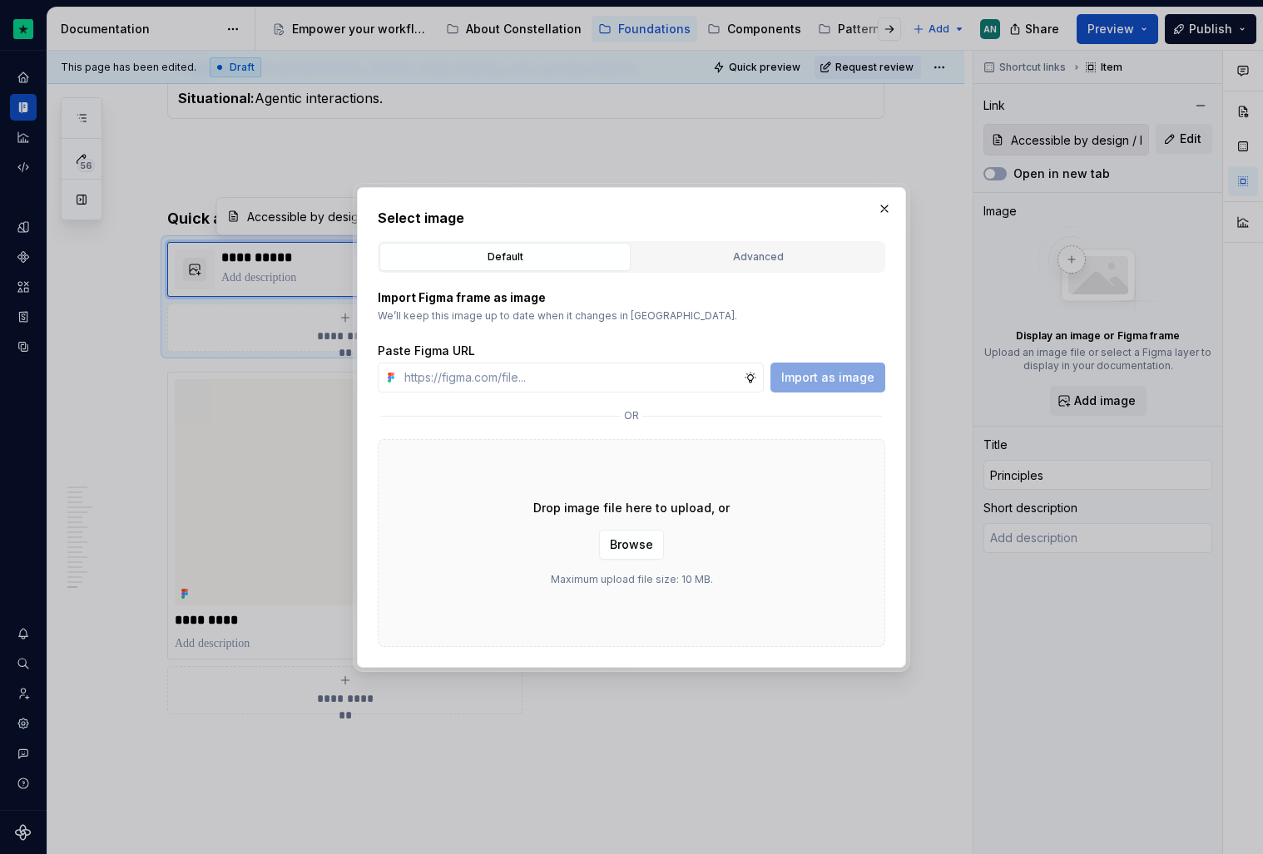
click at [739, 241] on div "Default Advanced" at bounding box center [631, 257] width 507 height 32
click at [722, 249] on div "Advanced" at bounding box center [758, 257] width 240 height 17
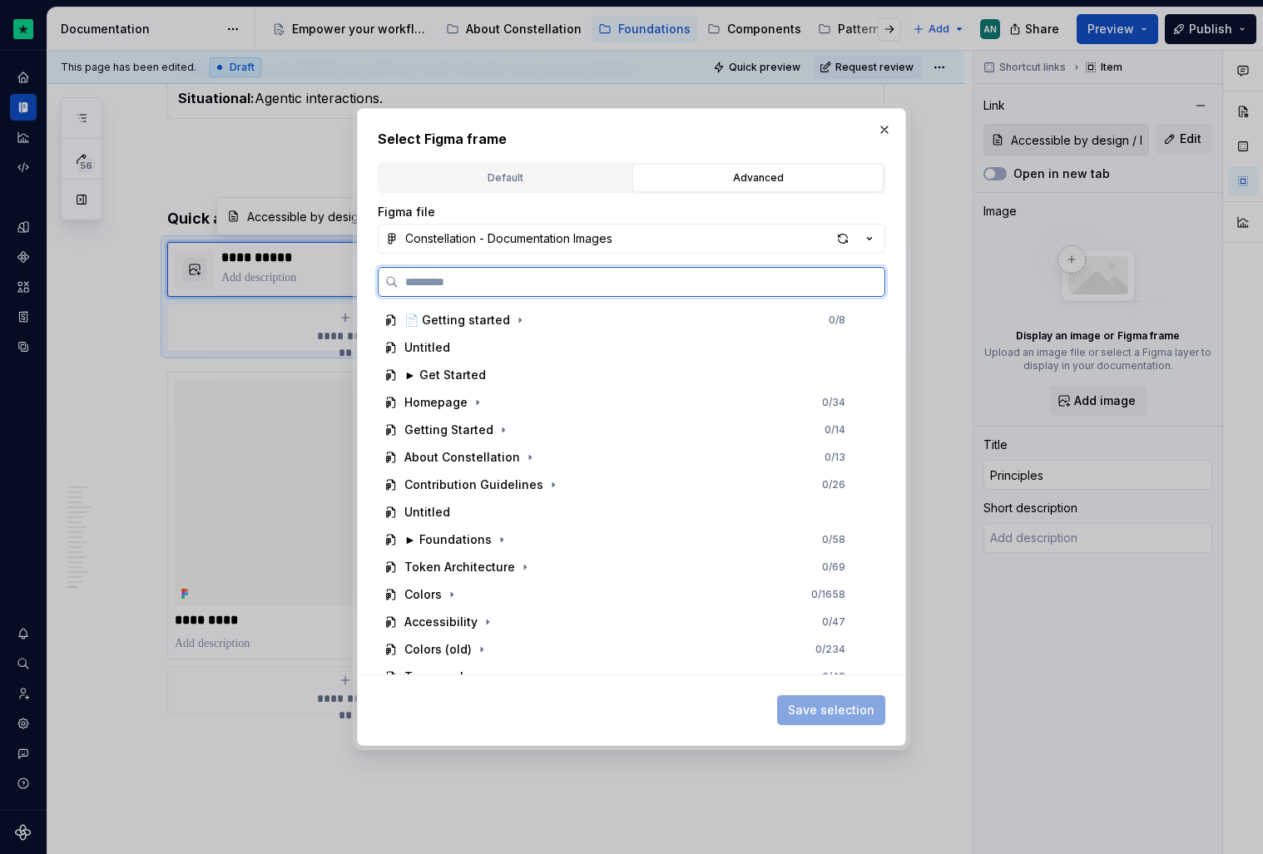
click at [577, 274] on input "search" at bounding box center [642, 282] width 486 height 17
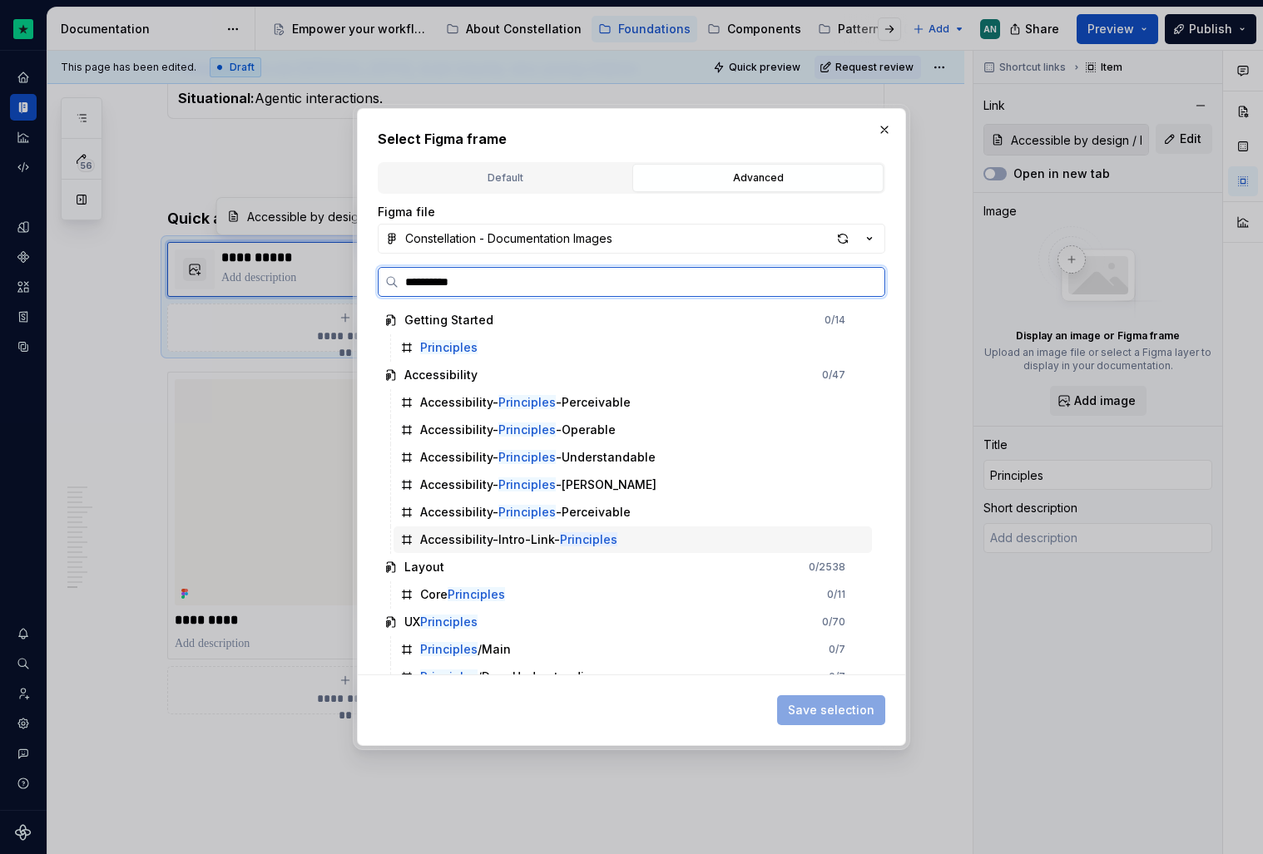
click at [507, 534] on div "Accessibility-Intro-Link- Principles" at bounding box center [518, 540] width 197 height 17
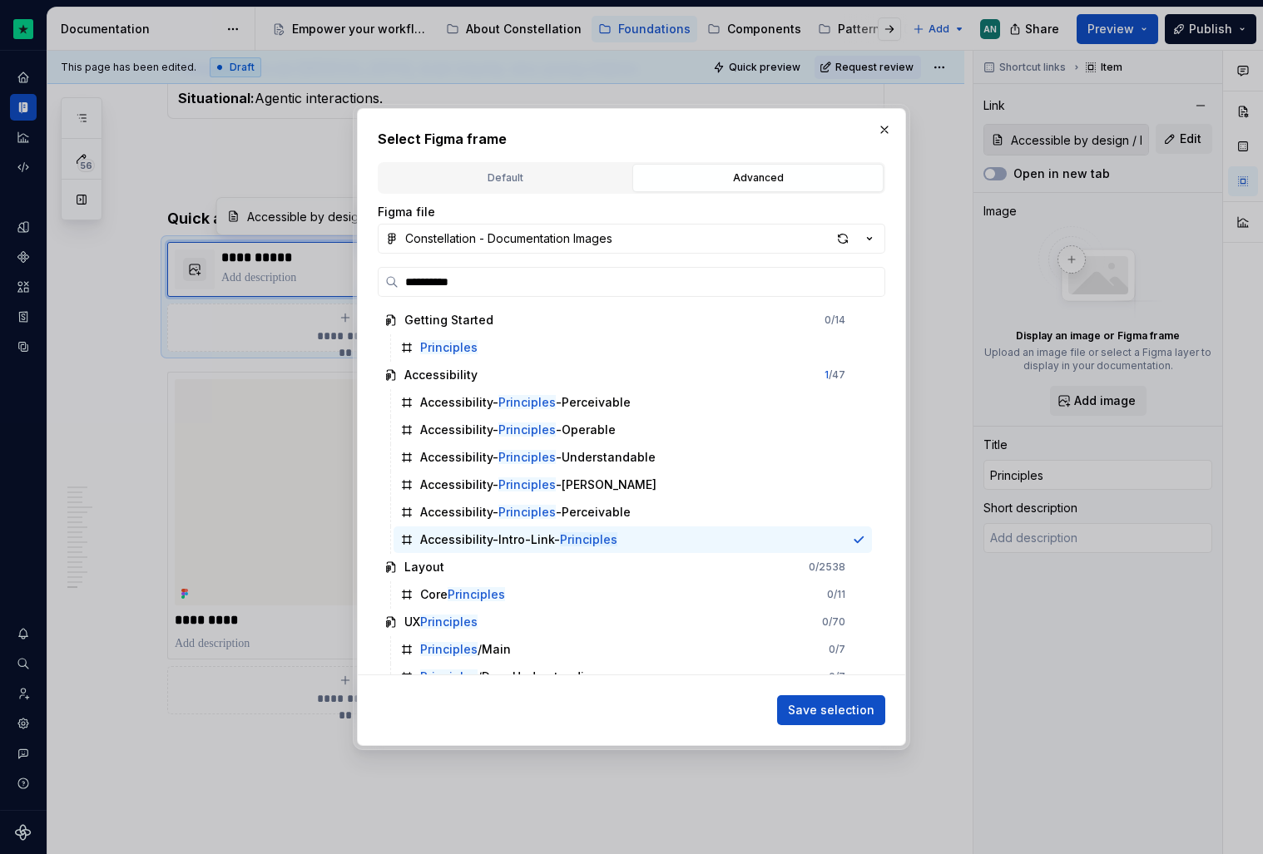
click at [834, 692] on div "Save selection" at bounding box center [631, 707] width 507 height 37
click at [824, 708] on span "Save selection" at bounding box center [831, 710] width 87 height 17
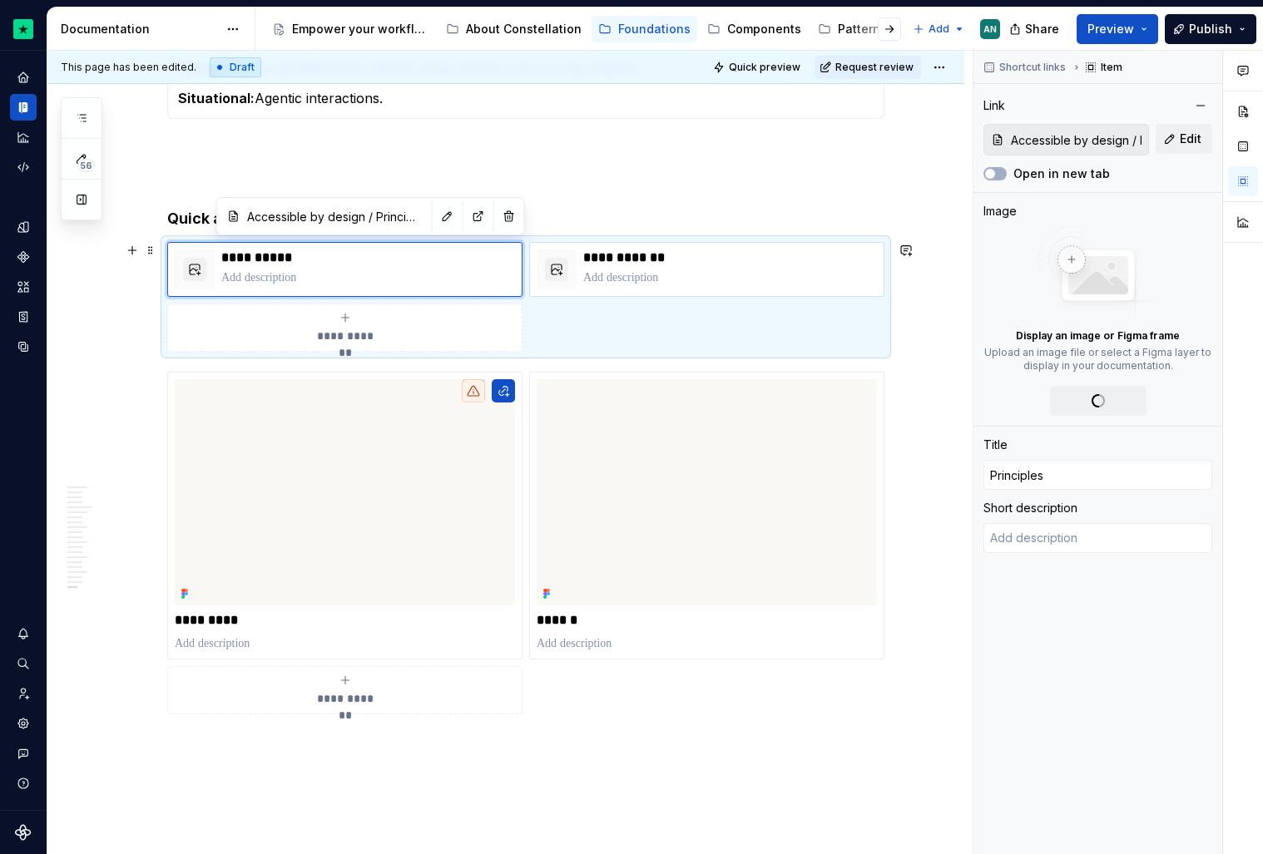
click at [758, 257] on p "**********" at bounding box center [730, 258] width 294 height 17
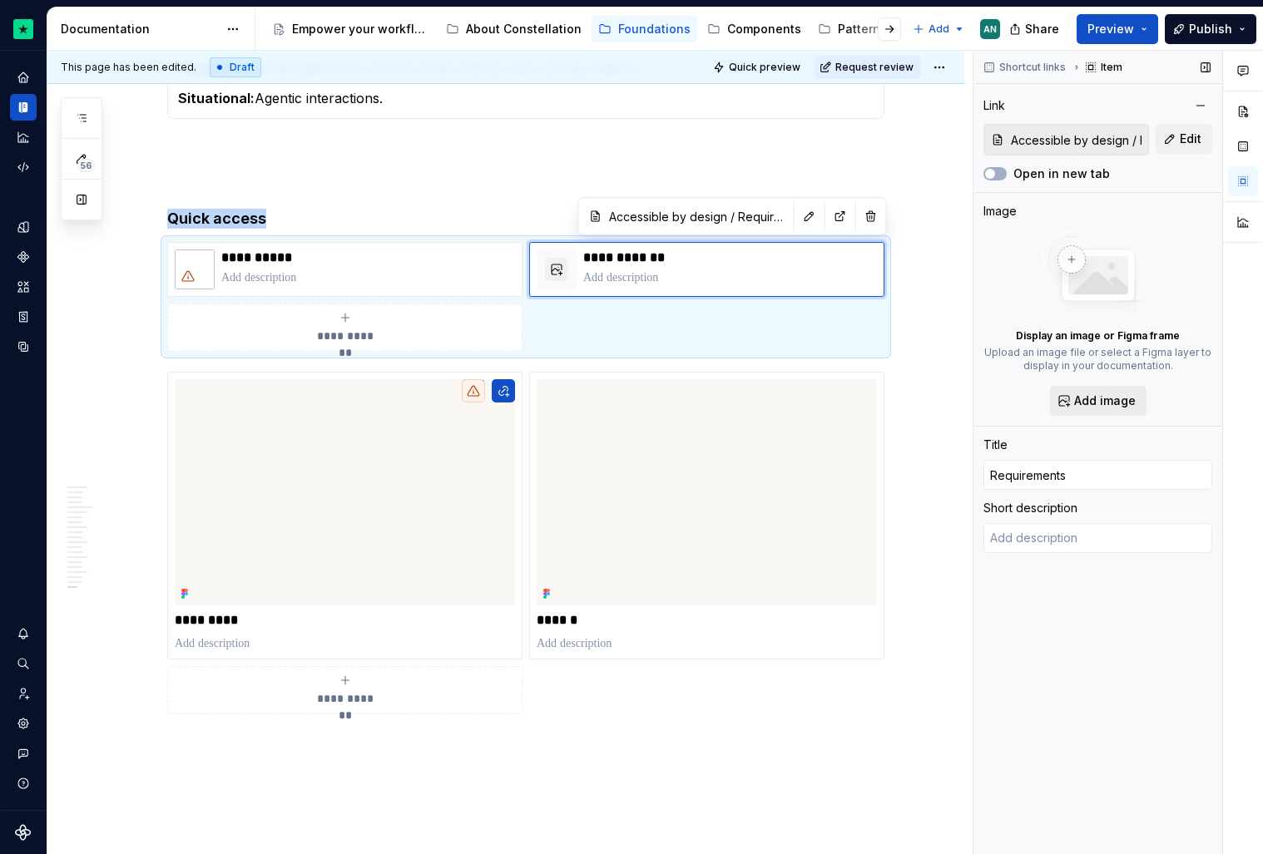
click at [1126, 406] on span "Add image" at bounding box center [1105, 401] width 62 height 17
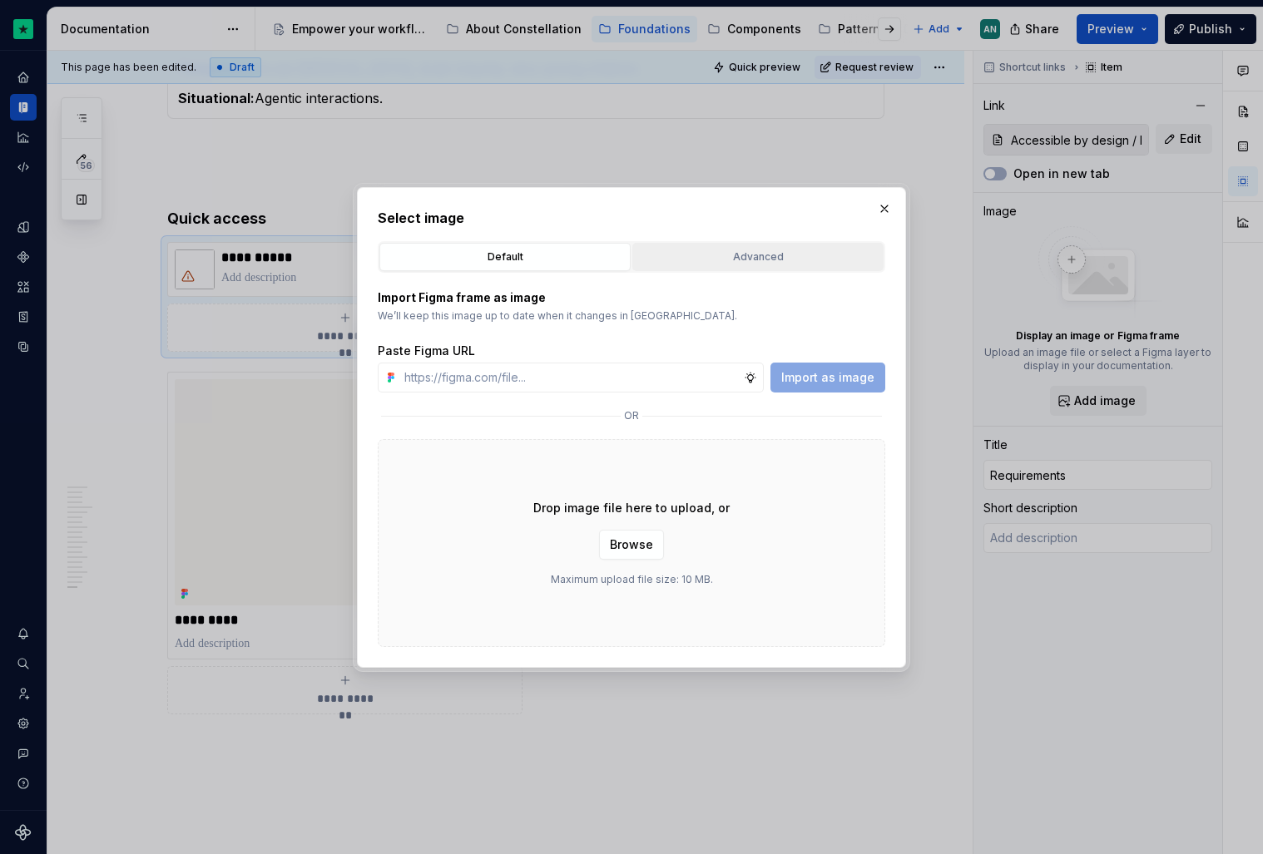
click at [731, 249] on div "Advanced" at bounding box center [758, 257] width 240 height 17
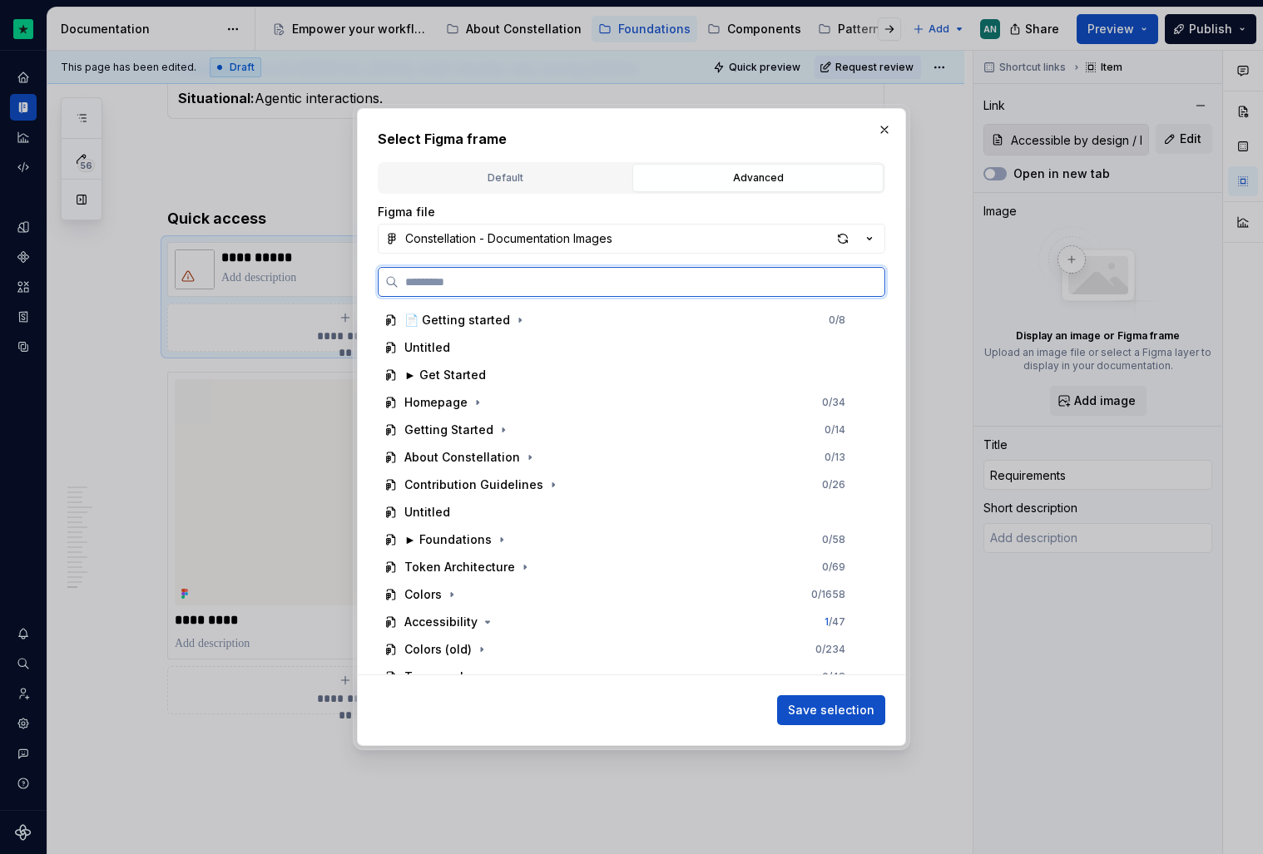
click at [439, 286] on input "search" at bounding box center [642, 282] width 486 height 17
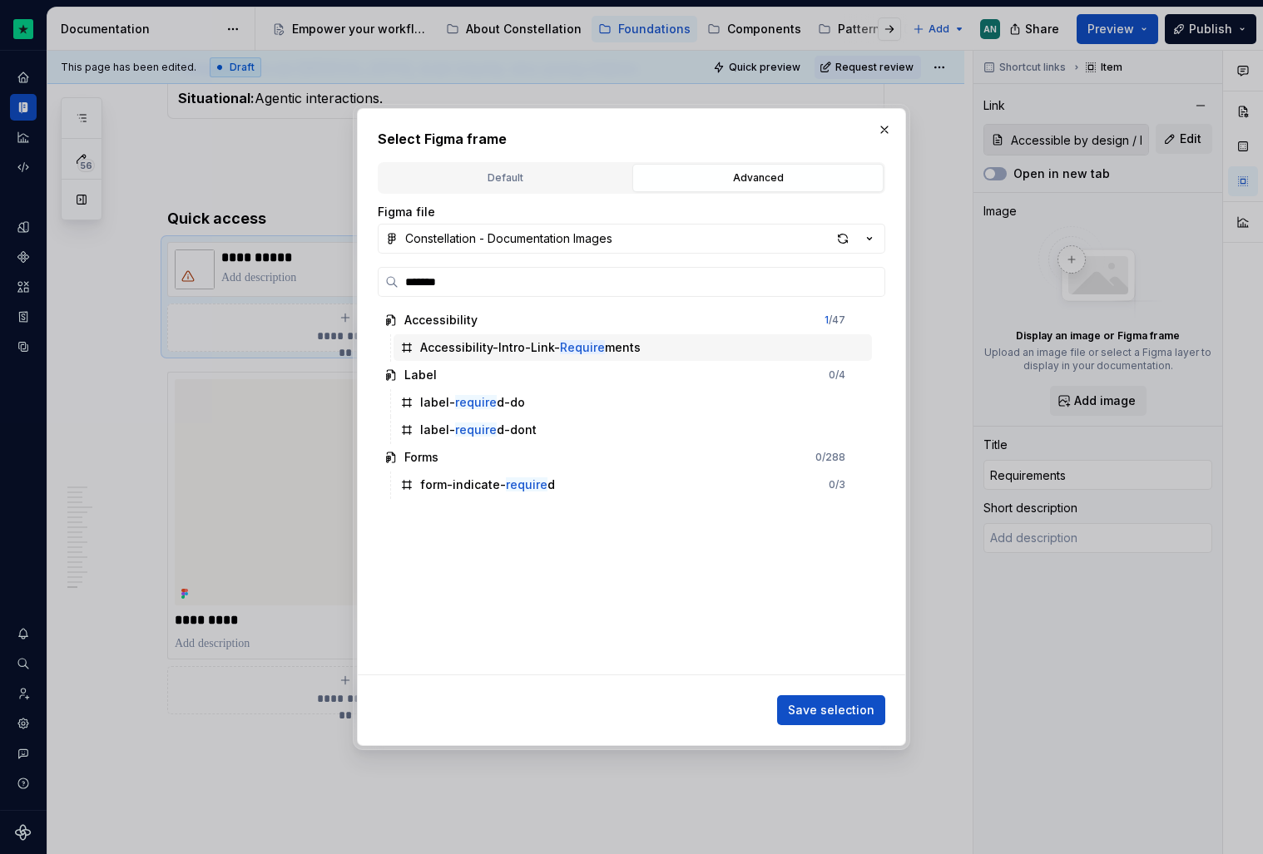
drag, startPoint x: 529, startPoint y: 488, endPoint x: 571, endPoint y: 344, distance: 149.8
click at [571, 344] on div "Accessibility 1 / 47 Accessibility-Intro-Link- Require ments Label 0 / 4 label-…" at bounding box center [627, 403] width 498 height 192
click at [571, 344] on mark "Require" at bounding box center [582, 347] width 45 height 14
click at [857, 713] on span "Save selection" at bounding box center [831, 710] width 87 height 17
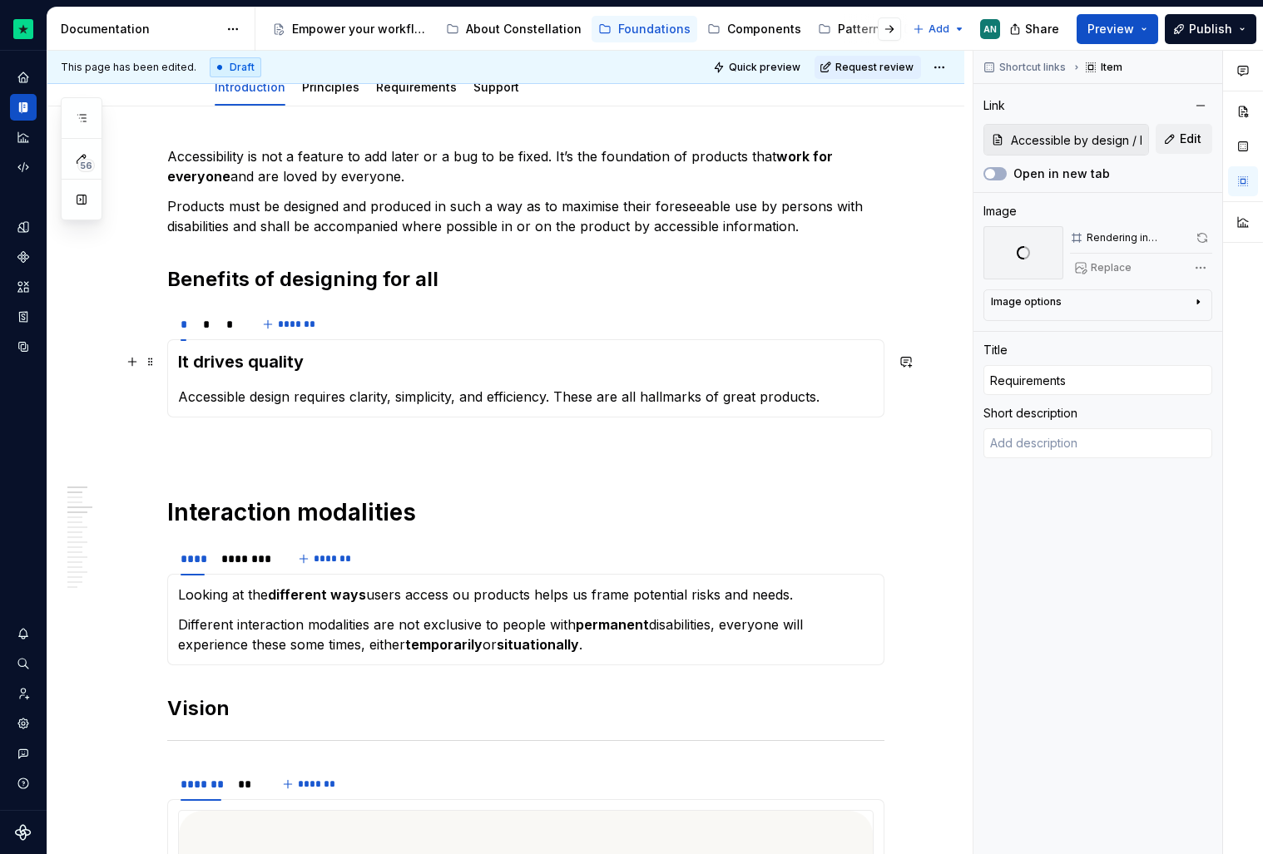
scroll to position [228, 0]
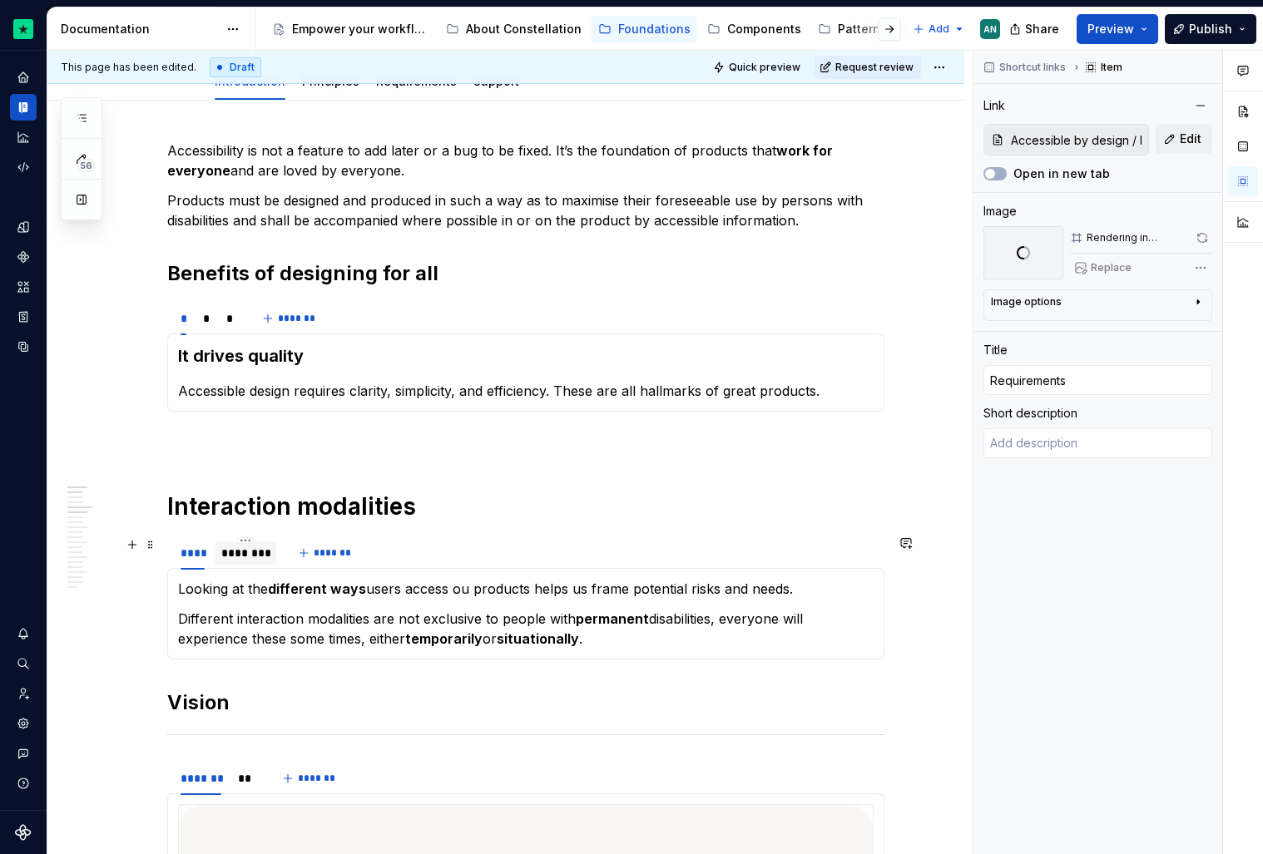
click at [267, 565] on div "********" at bounding box center [246, 553] width 62 height 27
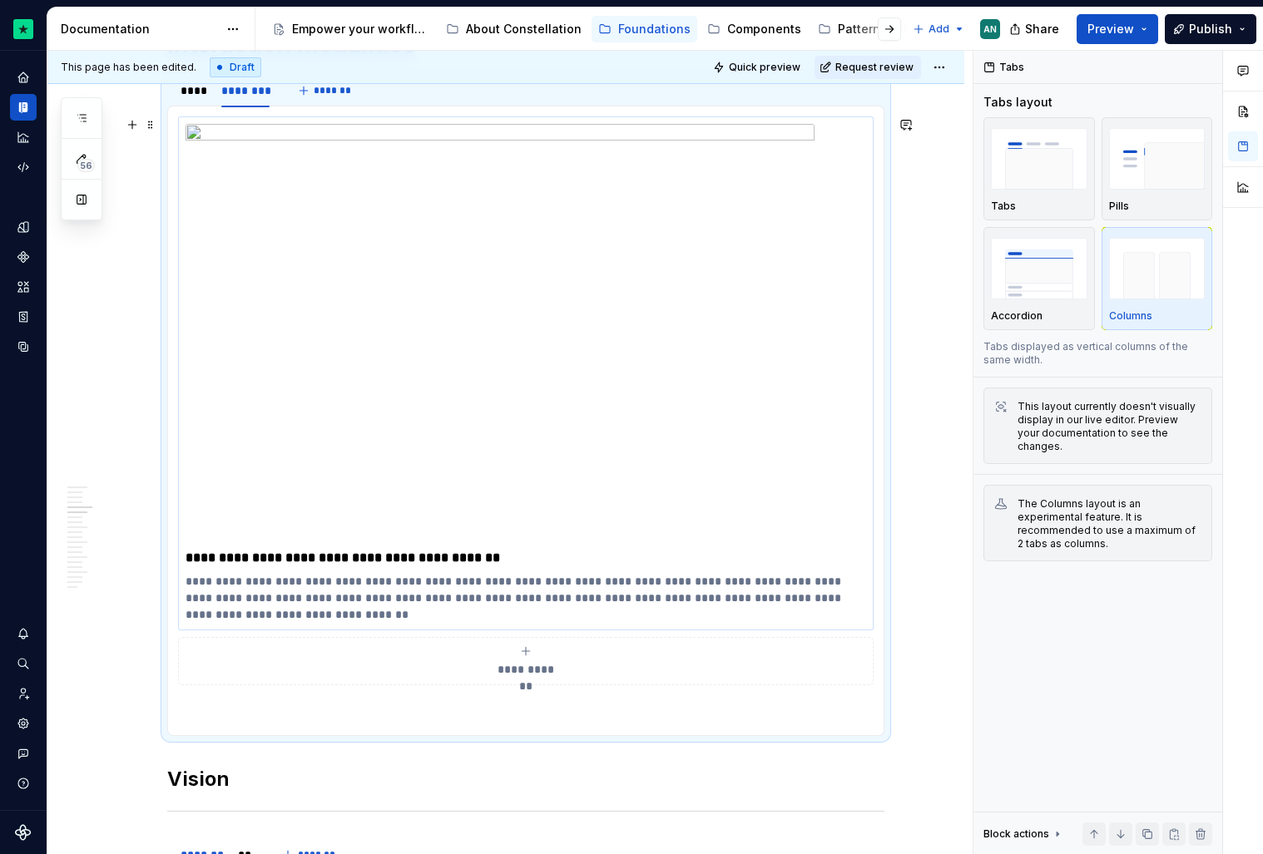
scroll to position [688, 0]
click at [693, 261] on img at bounding box center [500, 335] width 629 height 419
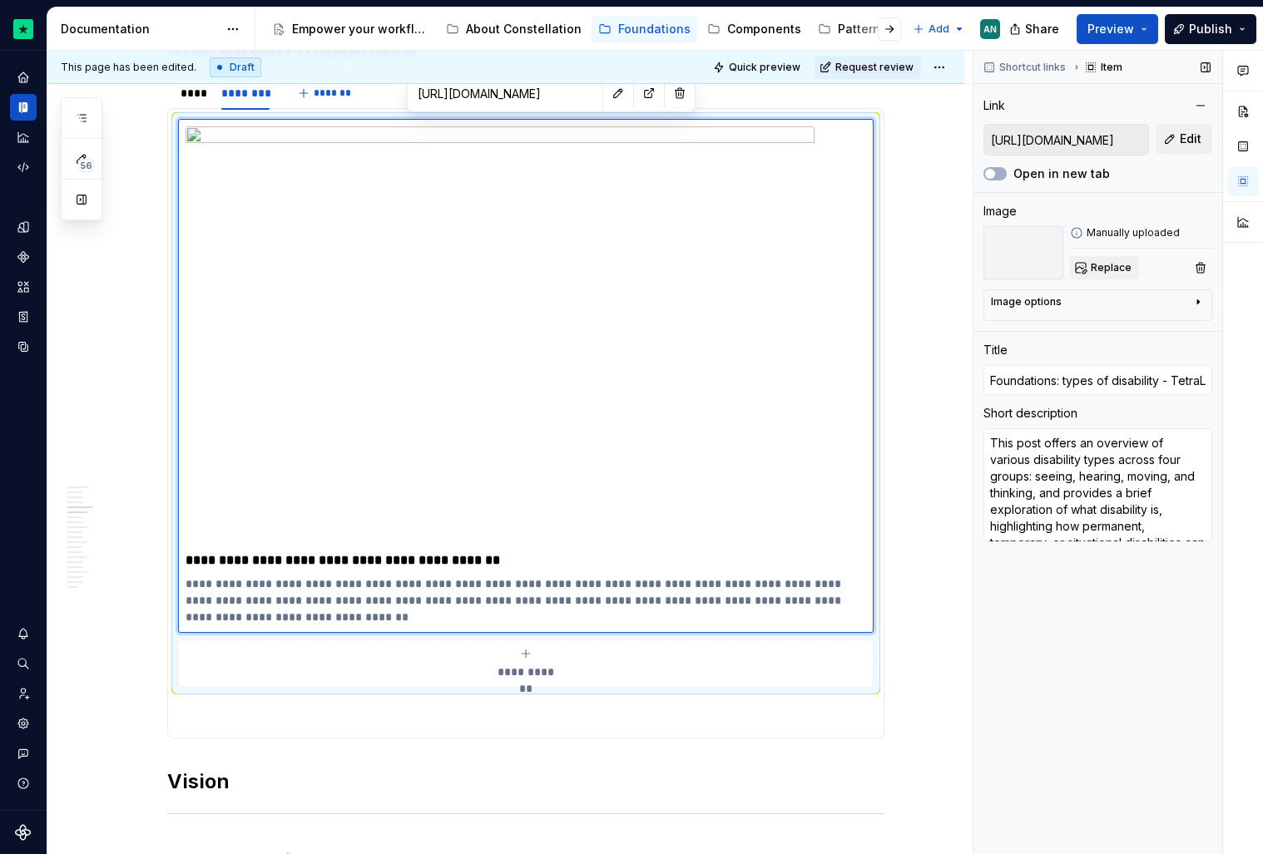
click at [1099, 268] on span "Replace" at bounding box center [1111, 267] width 41 height 13
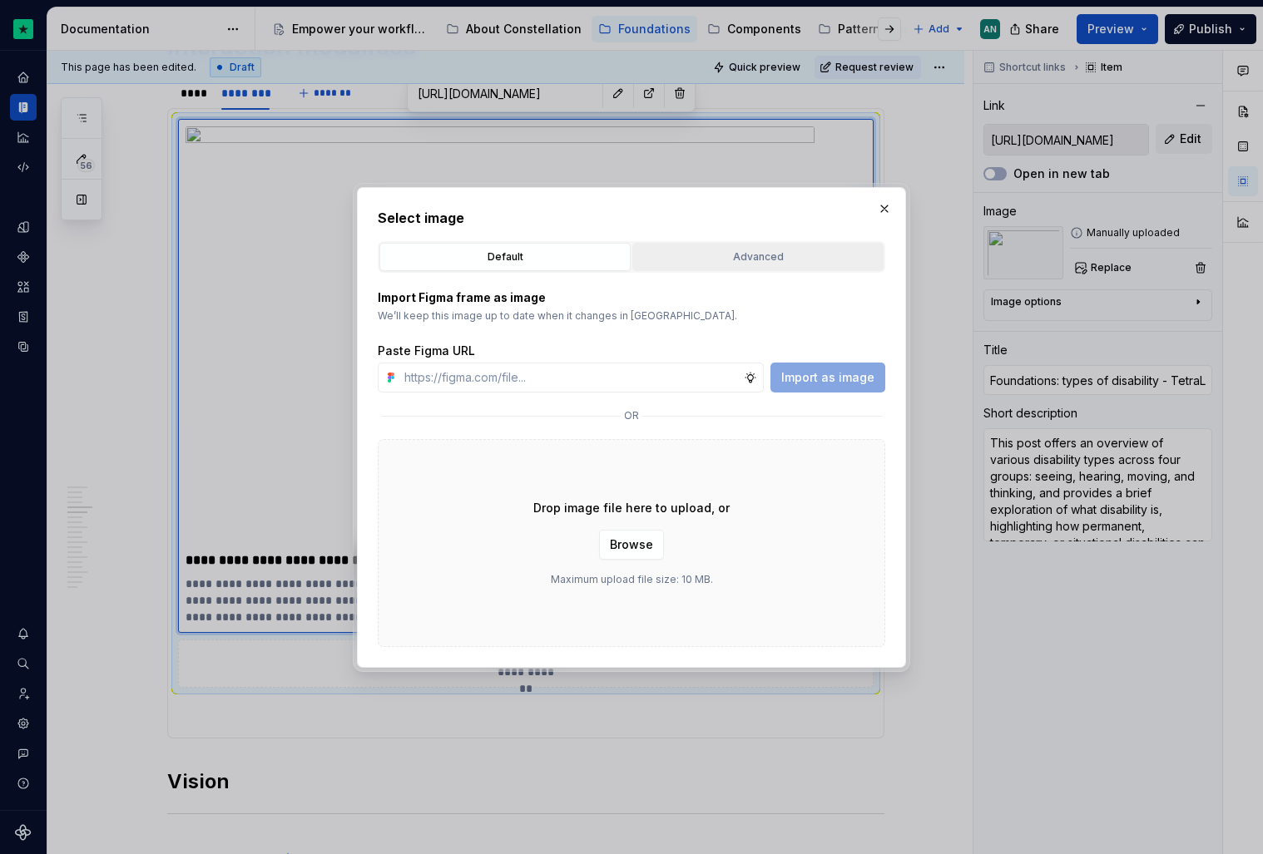
click at [797, 257] on div "Advanced" at bounding box center [758, 257] width 240 height 17
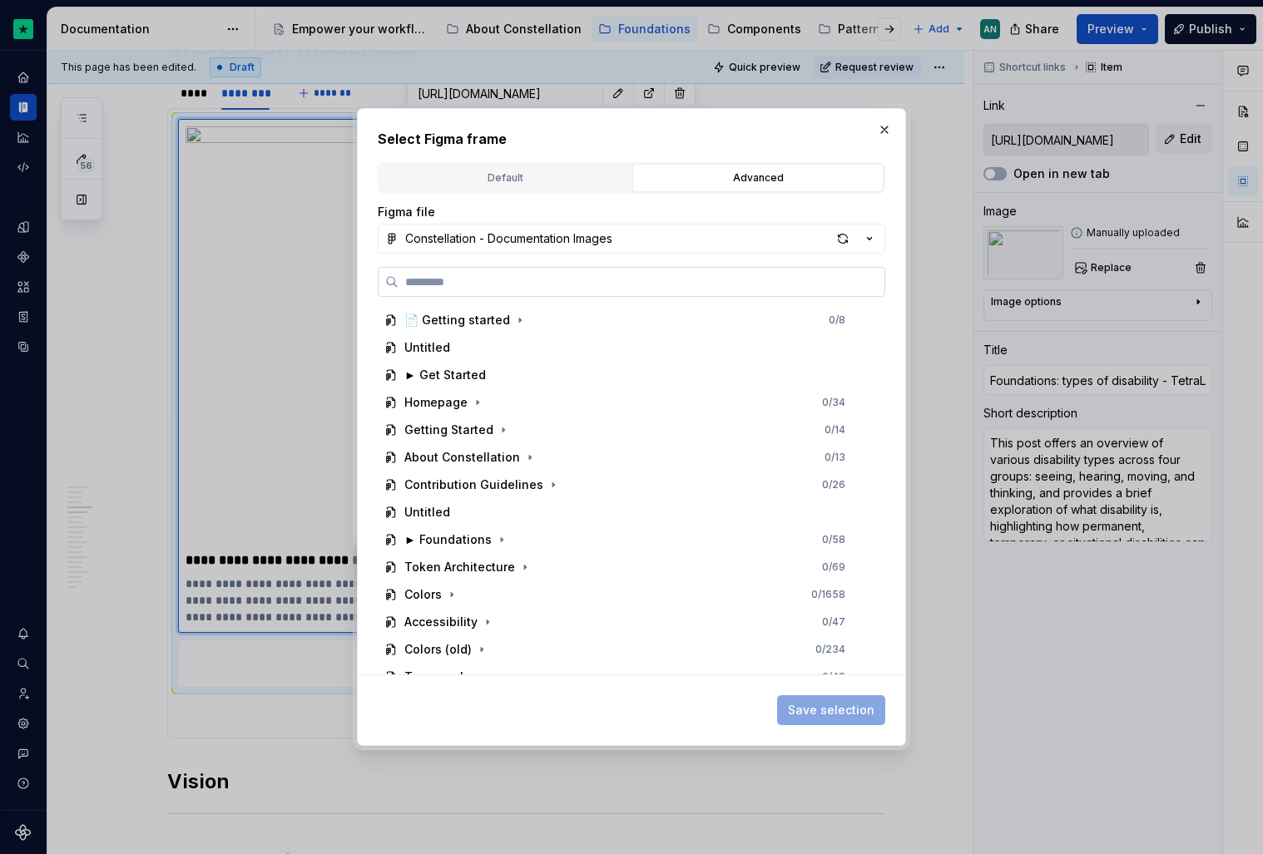
click at [538, 280] on input "search" at bounding box center [642, 282] width 486 height 17
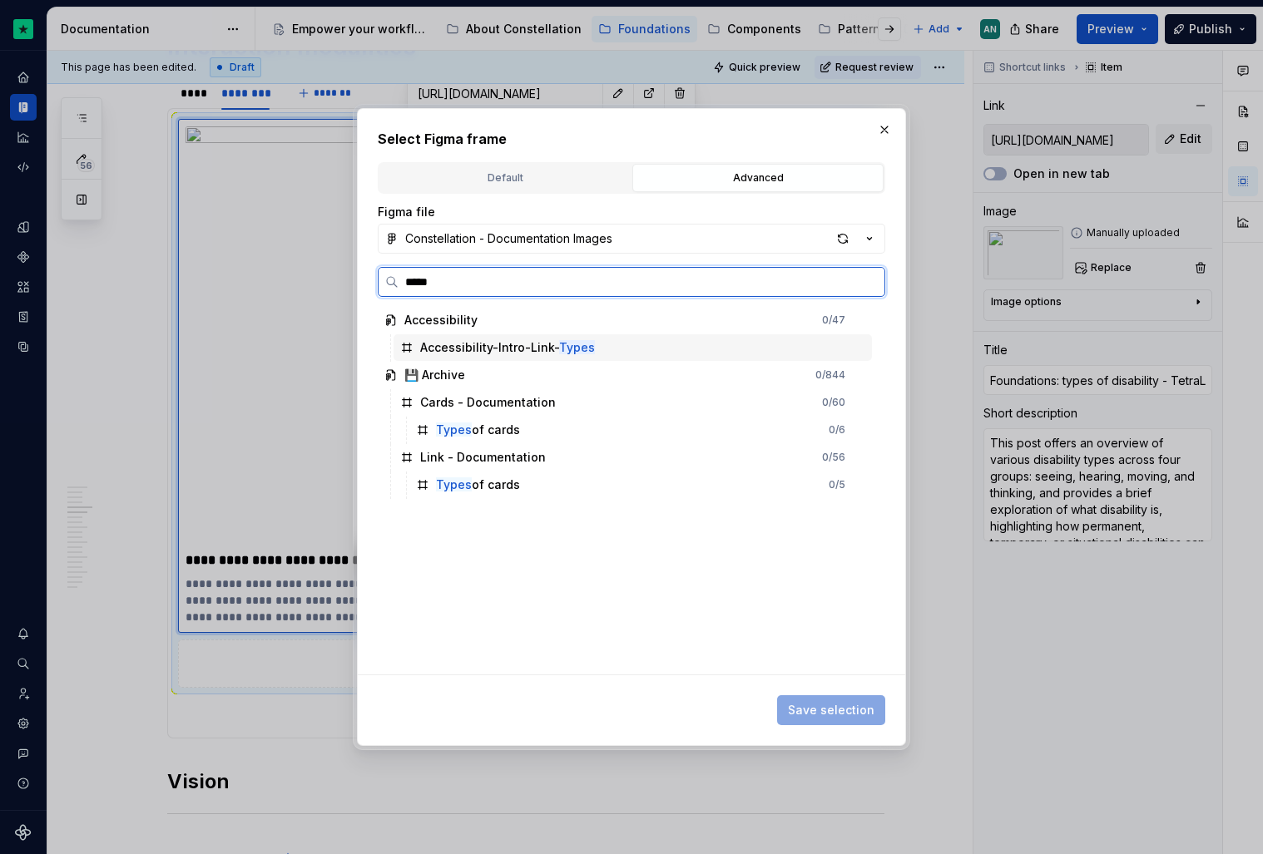
click at [527, 354] on div "Accessibility-Intro-Link- Types" at bounding box center [507, 347] width 175 height 17
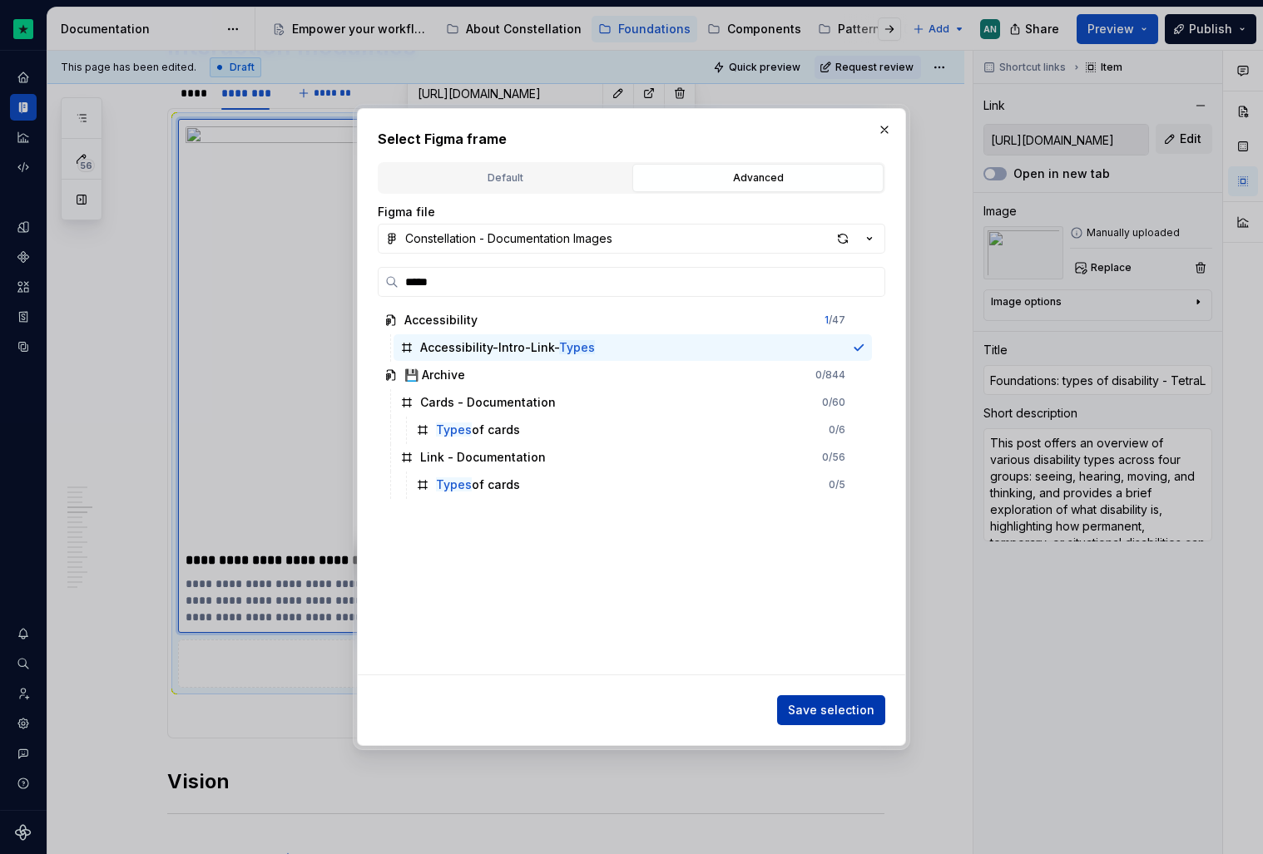
click at [813, 716] on span "Save selection" at bounding box center [831, 710] width 87 height 17
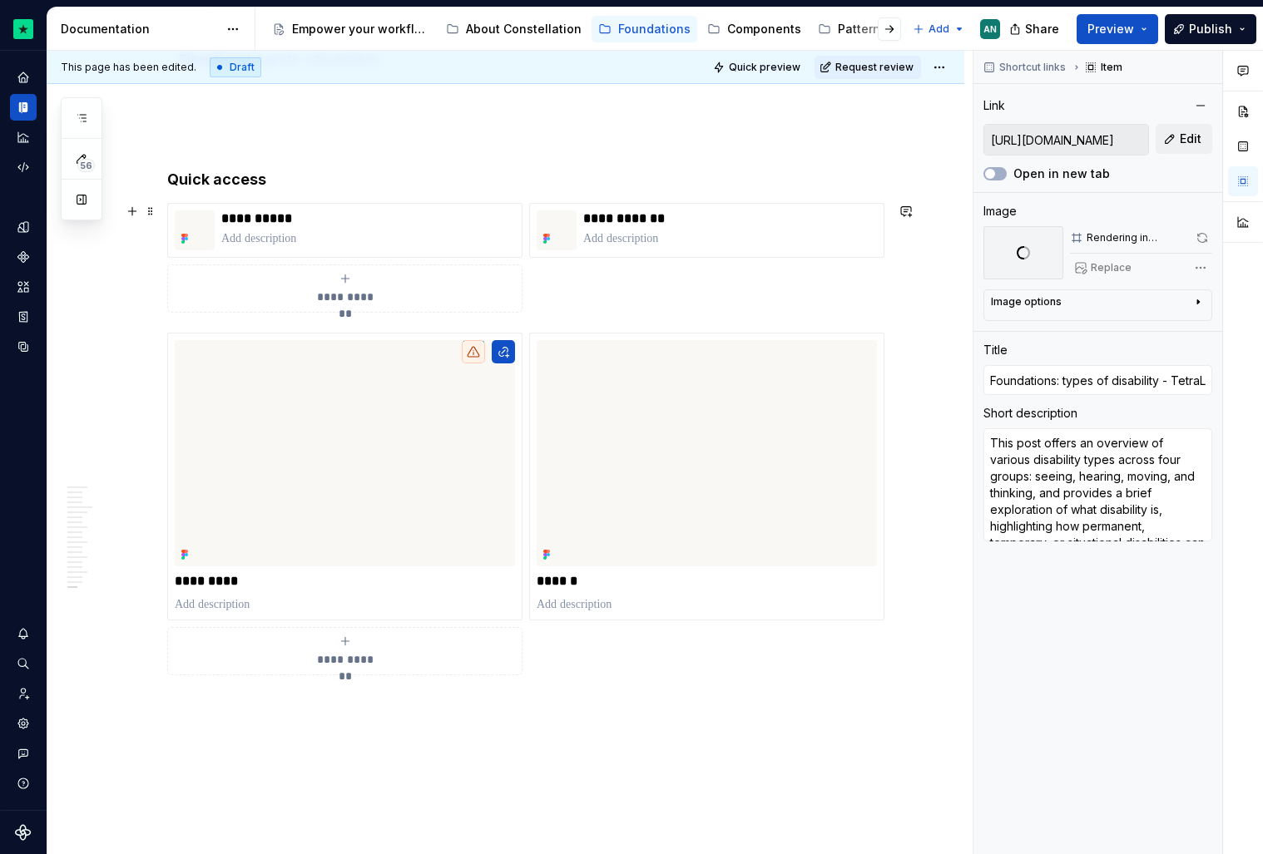
scroll to position [5741, 0]
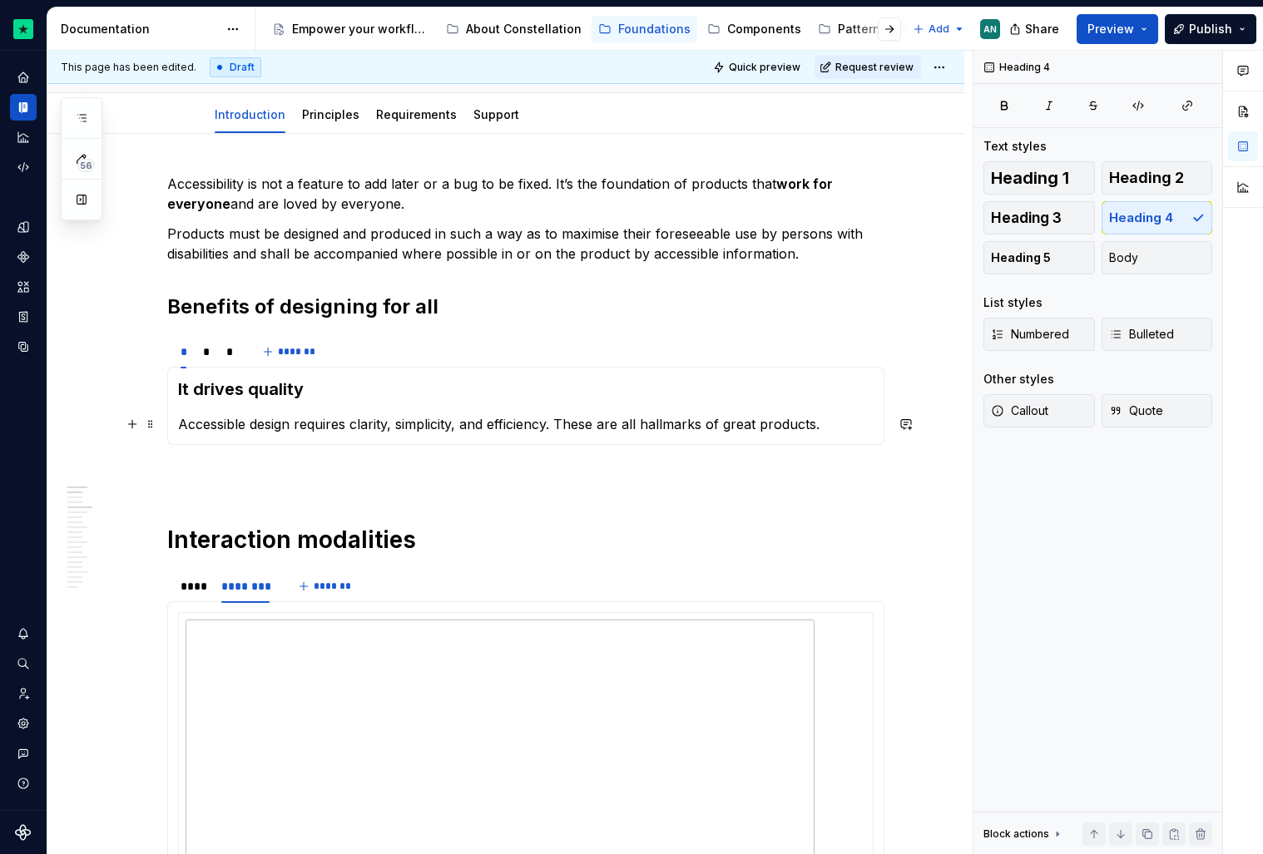
scroll to position [0, 0]
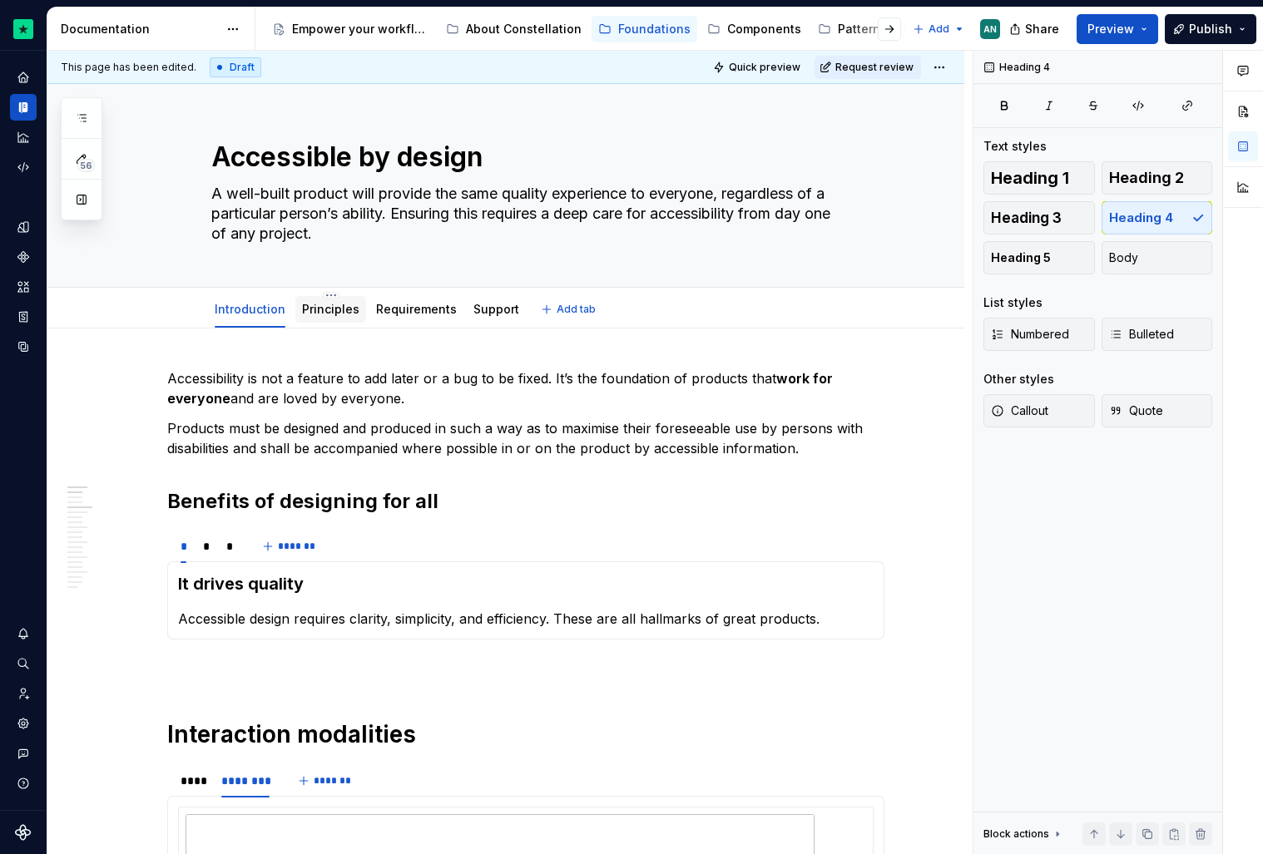
click at [311, 315] on link "Principles" at bounding box center [330, 309] width 57 height 14
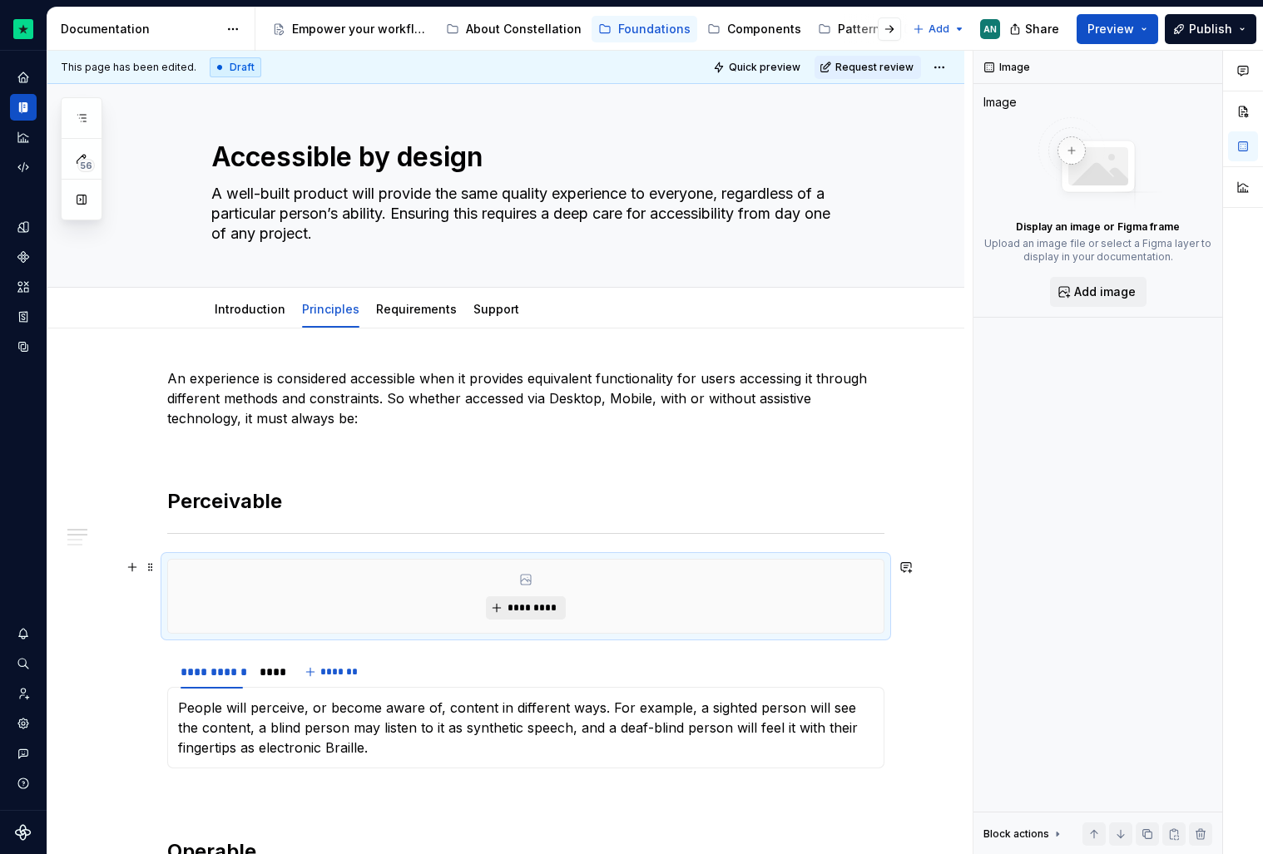
click at [533, 599] on button "*********" at bounding box center [525, 608] width 79 height 23
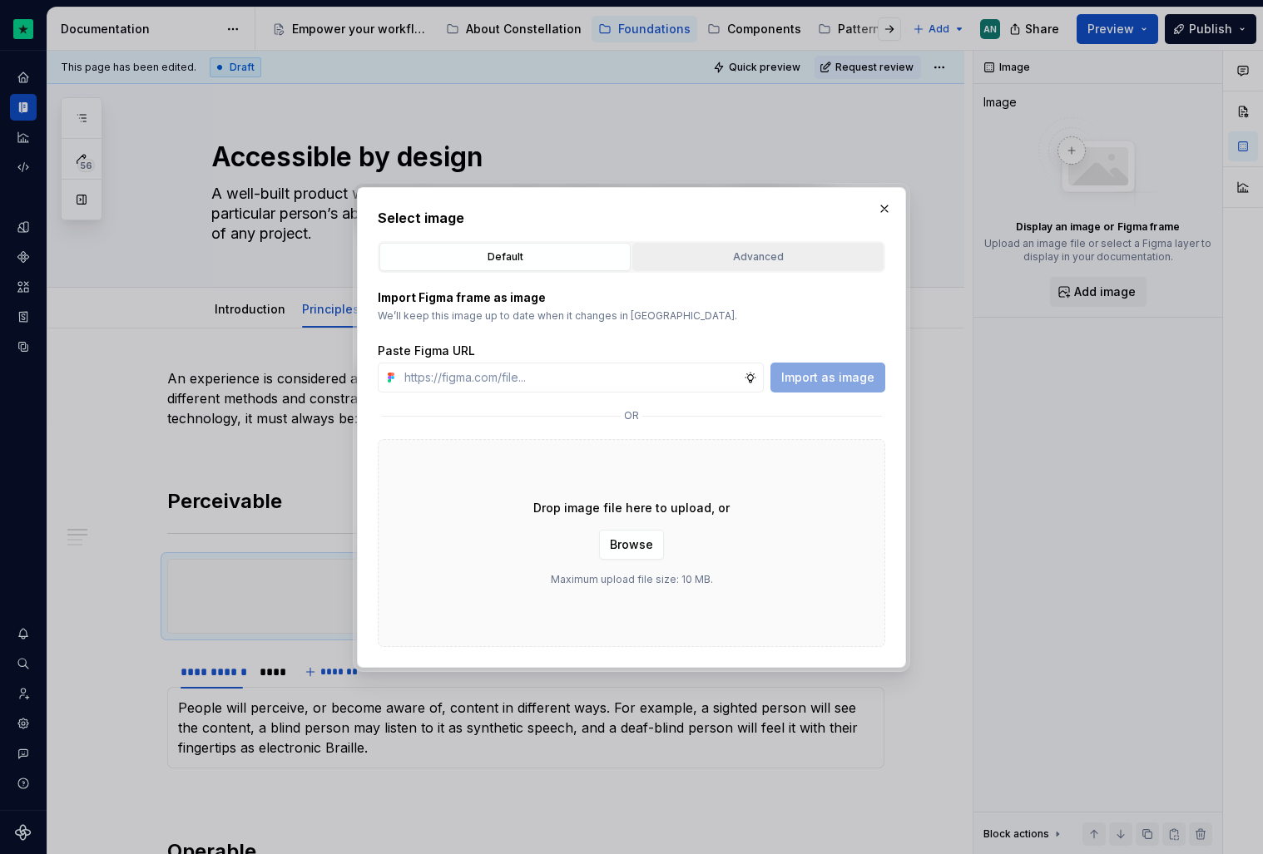
click at [722, 257] on div "Advanced" at bounding box center [758, 257] width 240 height 17
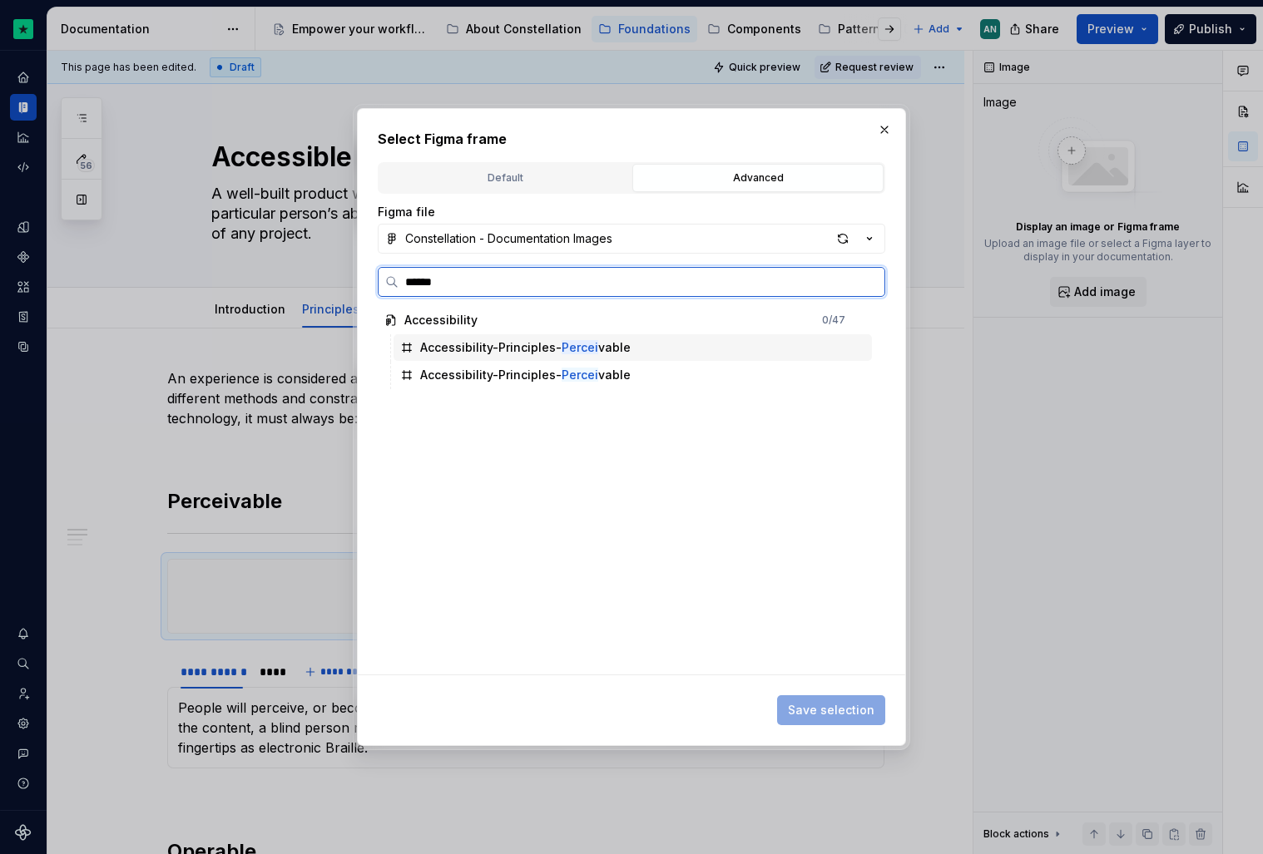
click at [530, 348] on div "Accessibility-Principles- Percei vable" at bounding box center [525, 347] width 210 height 17
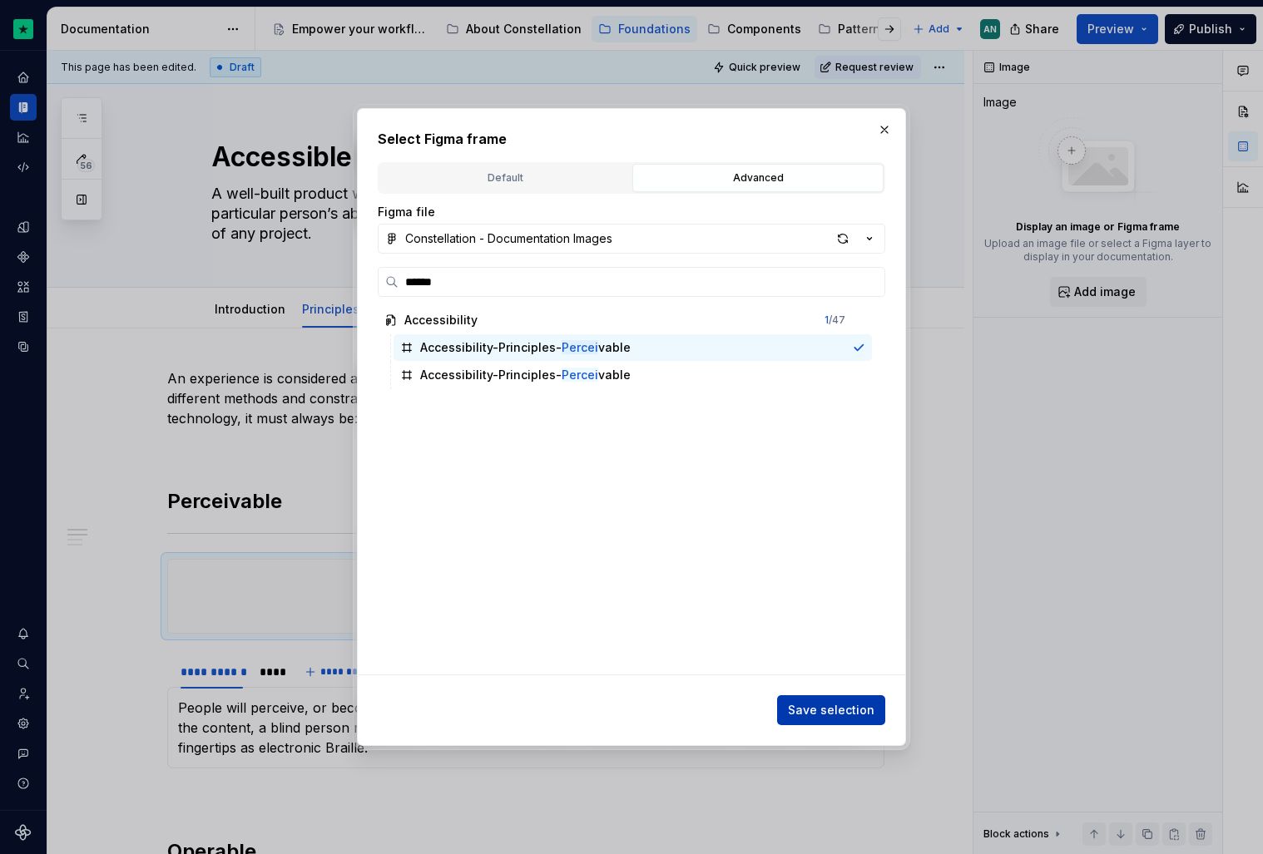
click at [805, 700] on button "Save selection" at bounding box center [831, 711] width 108 height 30
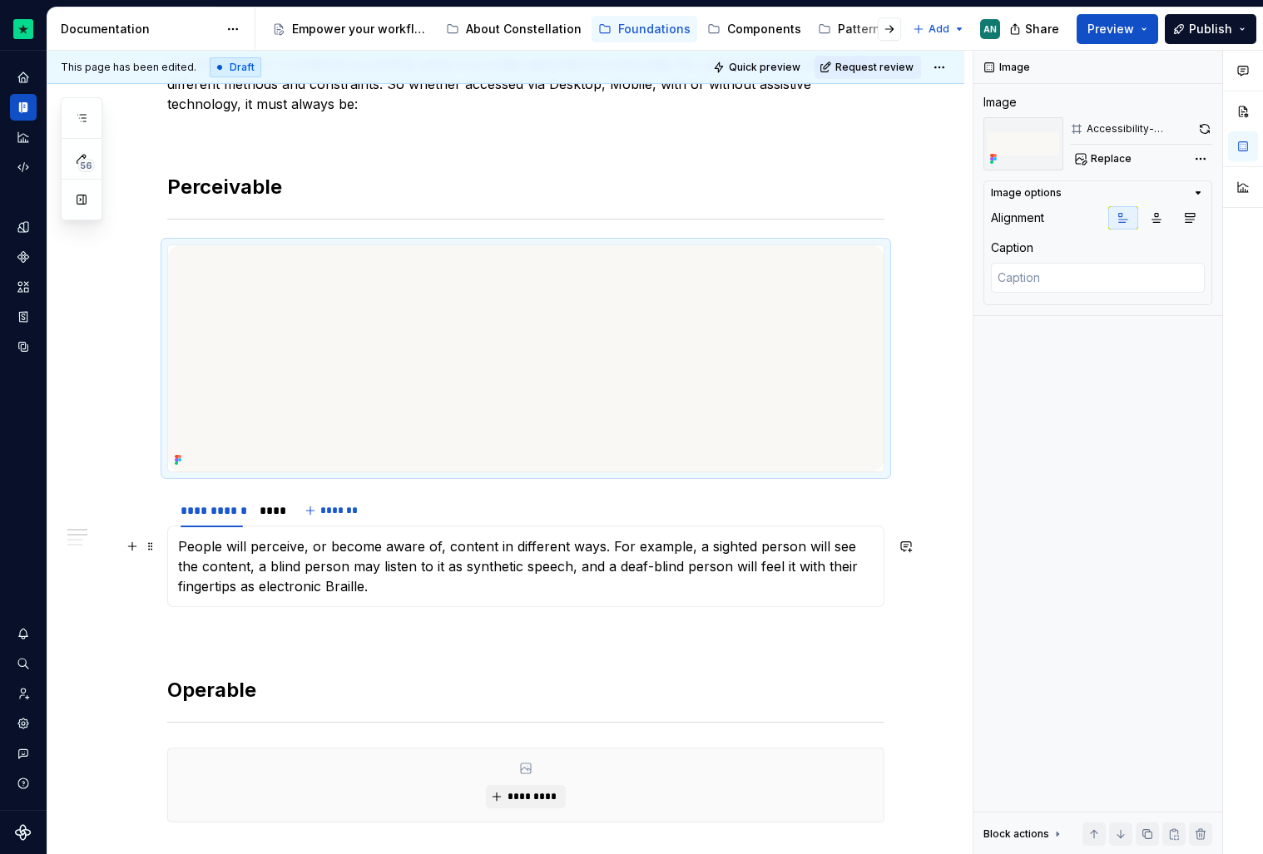
scroll to position [326, 0]
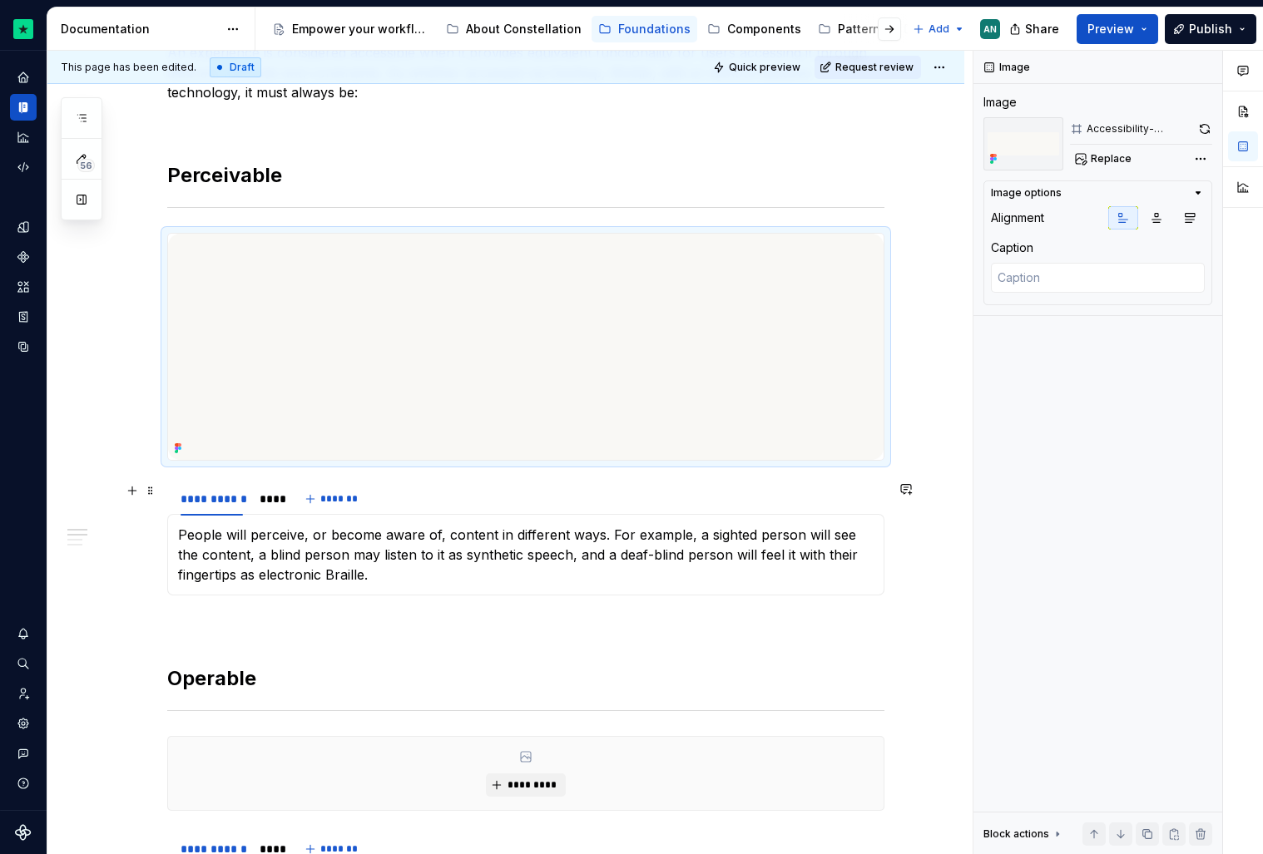
click at [421, 487] on div "**********" at bounding box center [525, 499] width 717 height 33
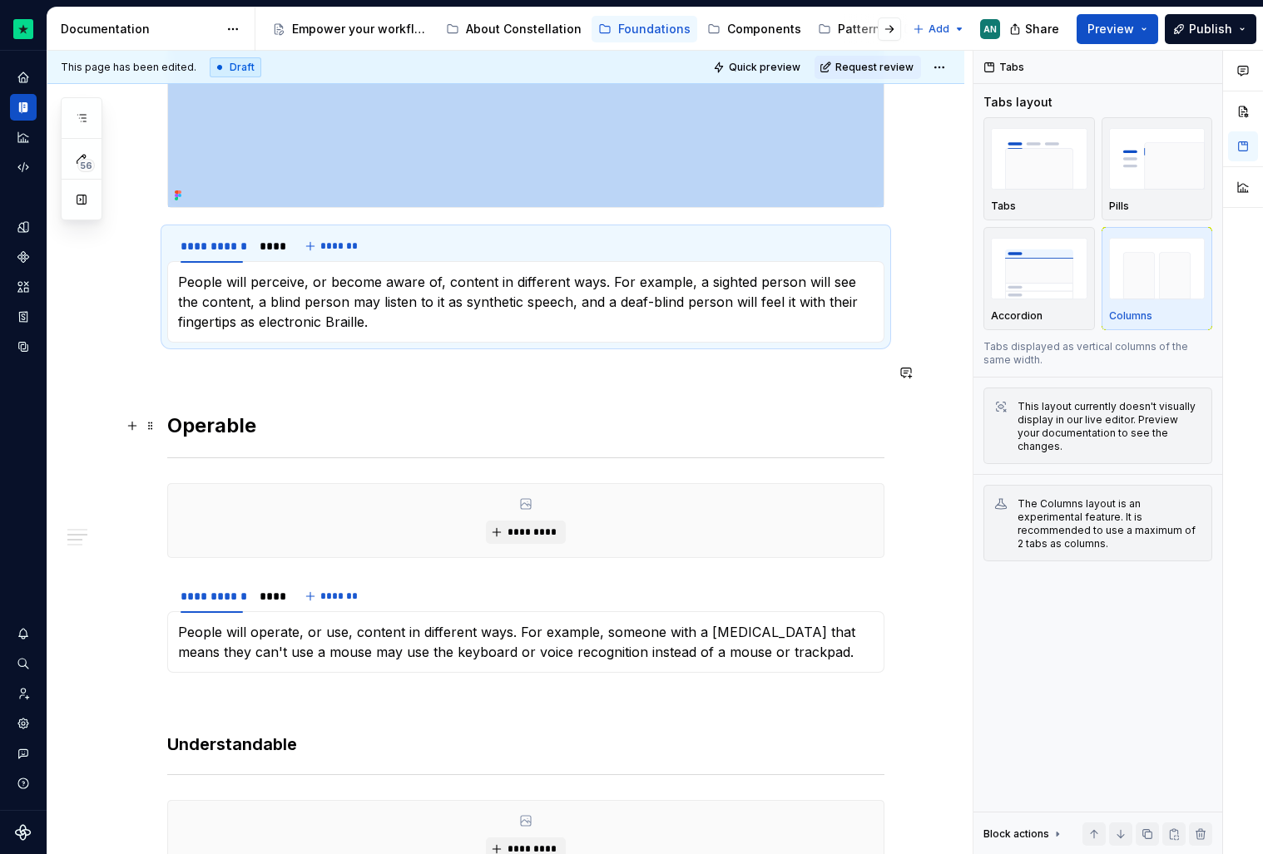
scroll to position [586, 0]
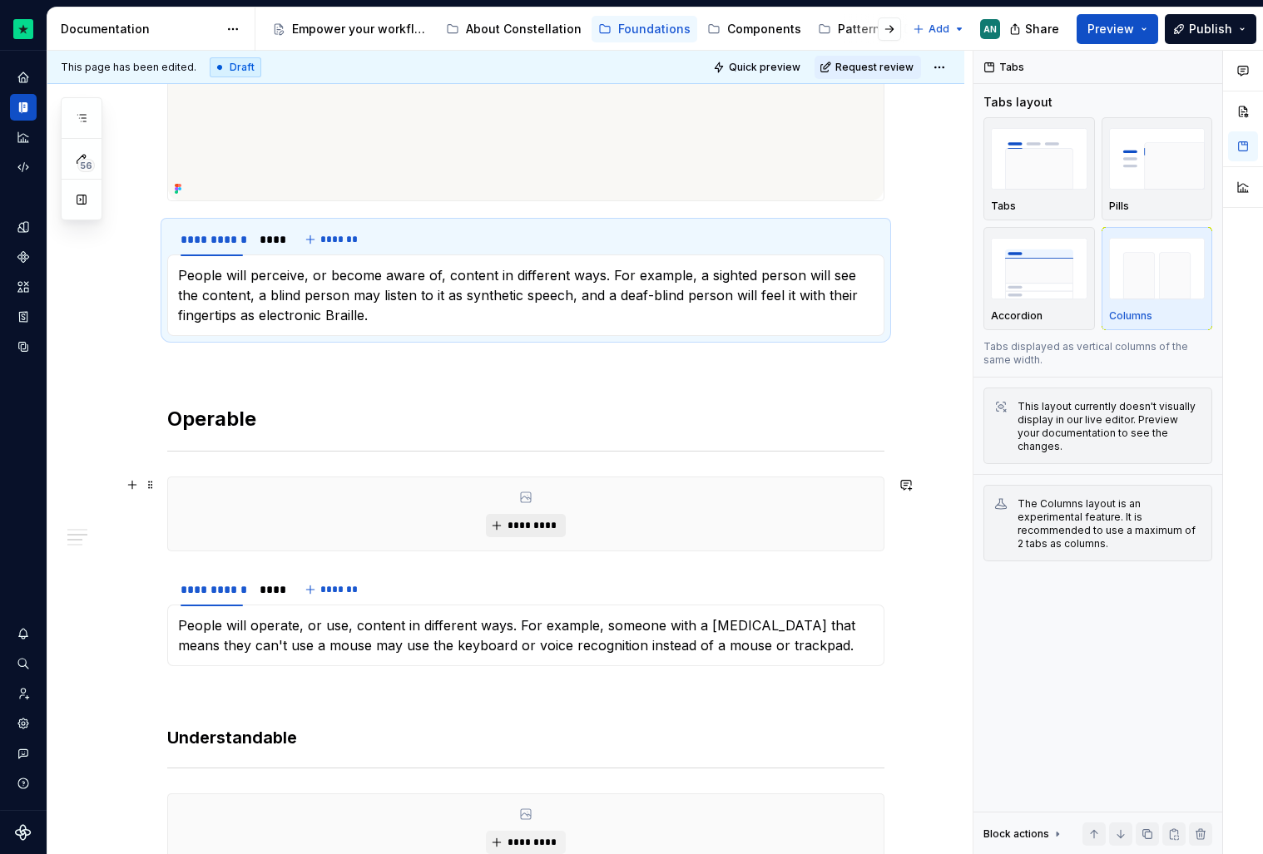
click at [536, 523] on span "*********" at bounding box center [532, 525] width 51 height 13
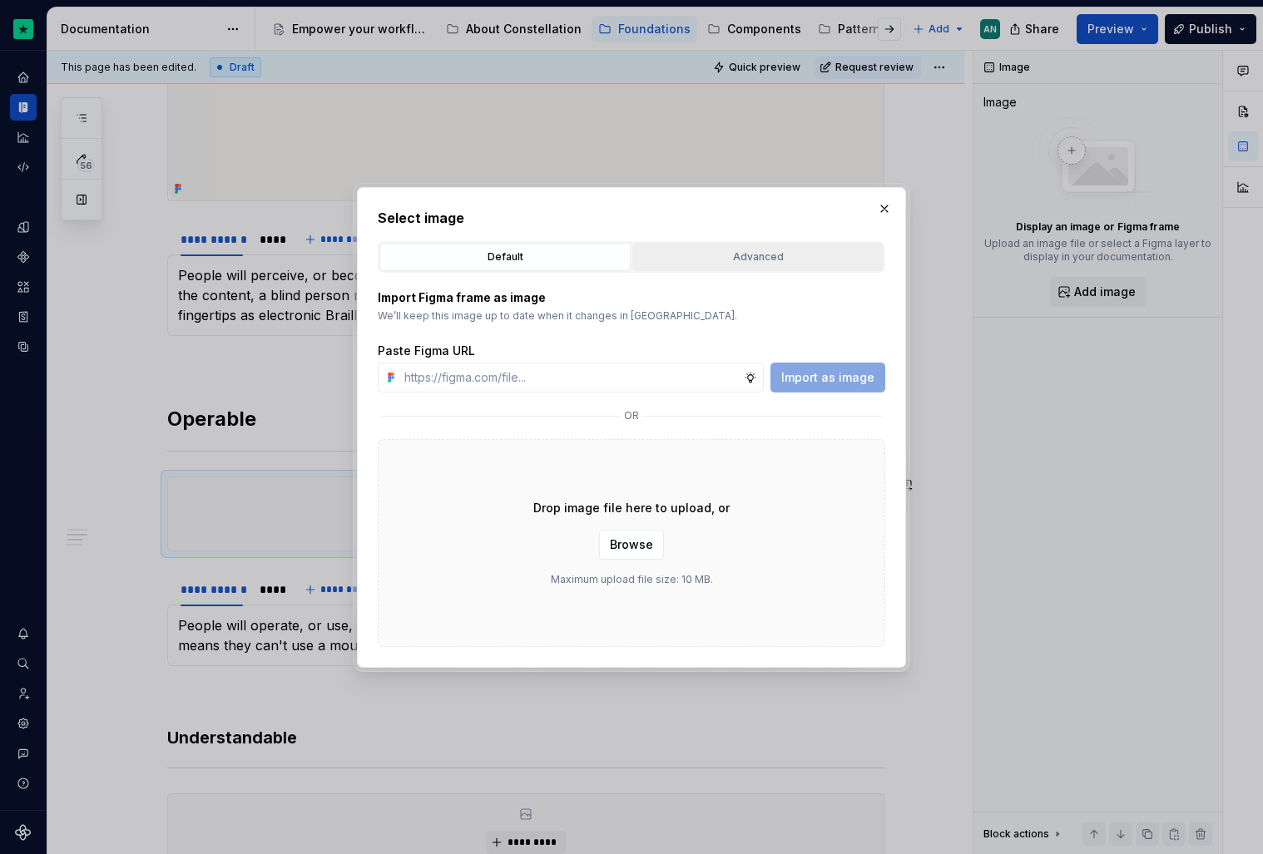
click at [739, 268] on button "Advanced" at bounding box center [757, 257] width 251 height 28
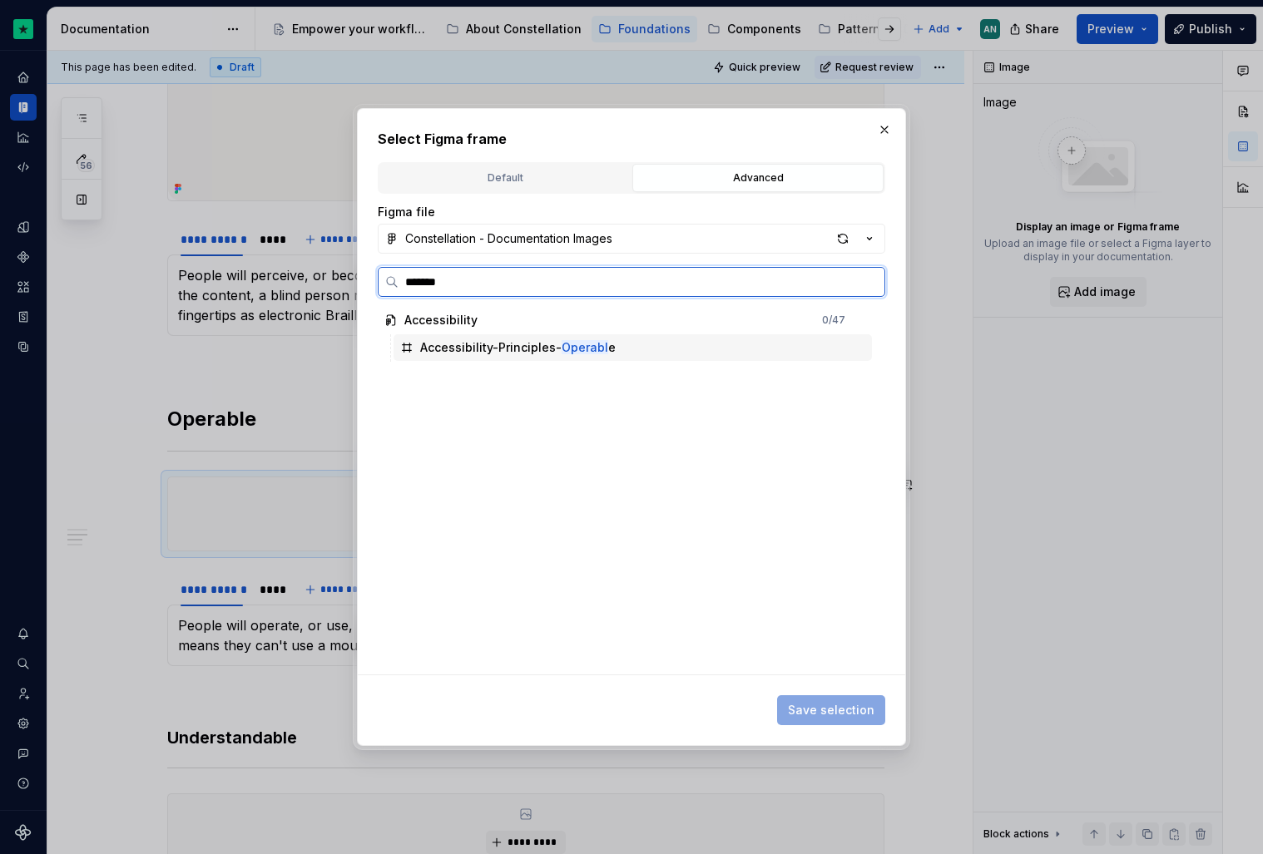
click at [463, 346] on div "Accessibility-Principles- Operabl e" at bounding box center [518, 347] width 196 height 17
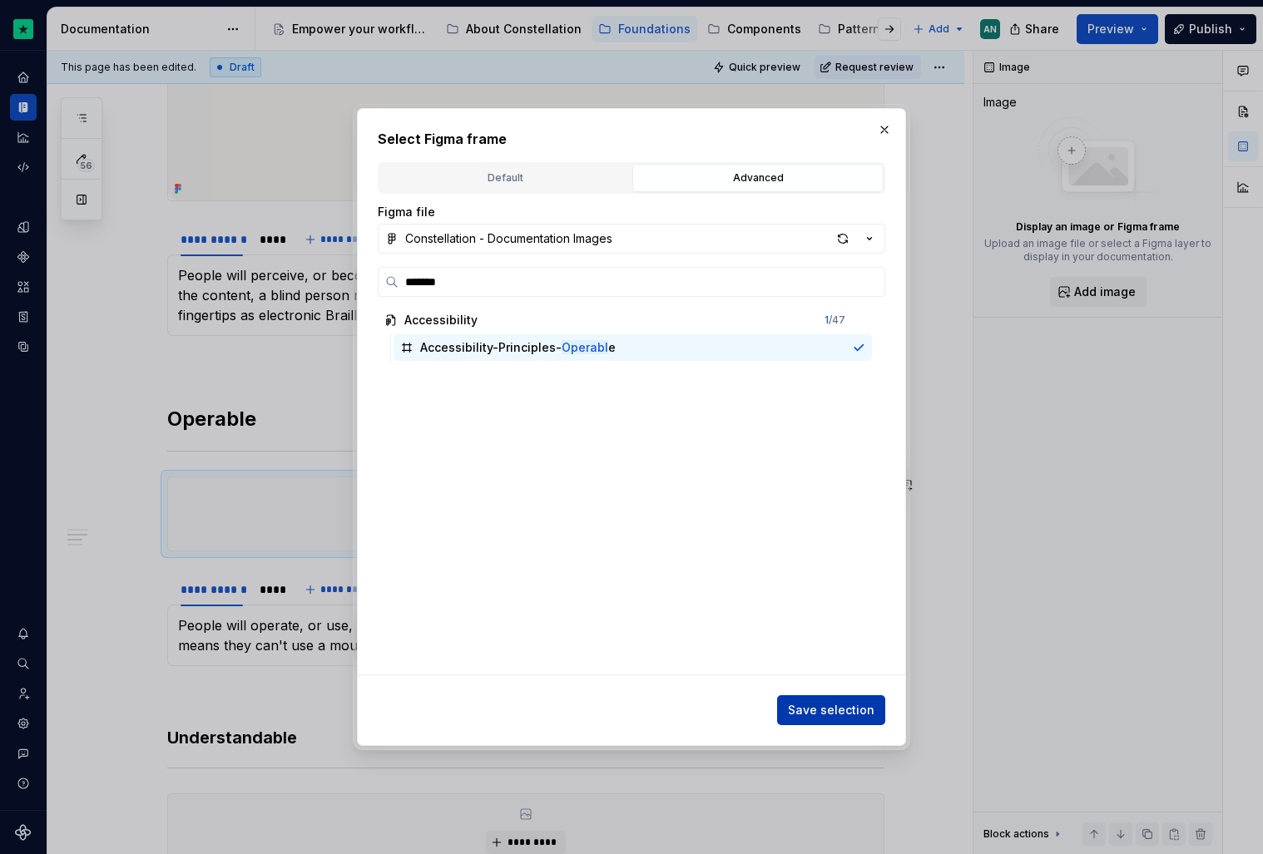
click at [828, 710] on span "Save selection" at bounding box center [831, 710] width 87 height 17
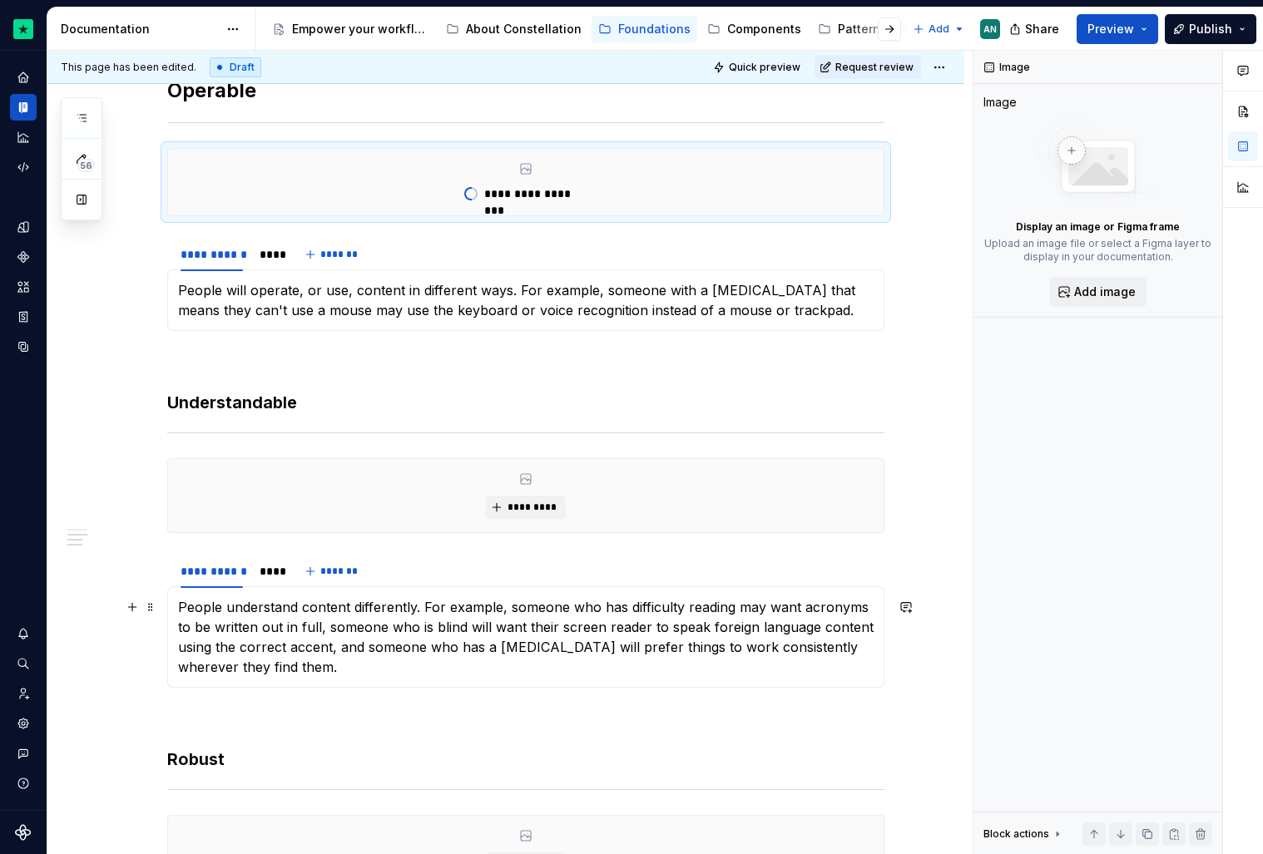
scroll to position [946, 0]
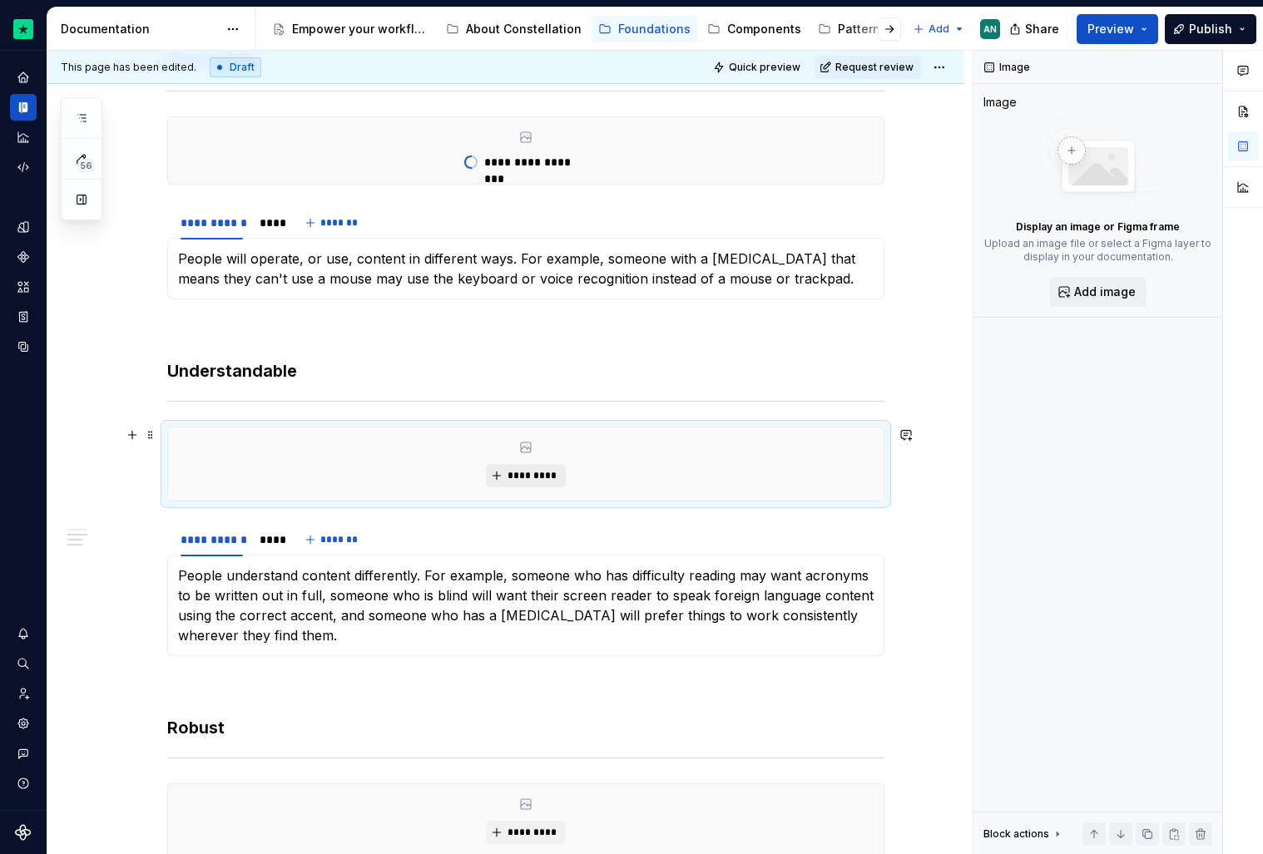
click at [520, 478] on span "*********" at bounding box center [532, 475] width 51 height 13
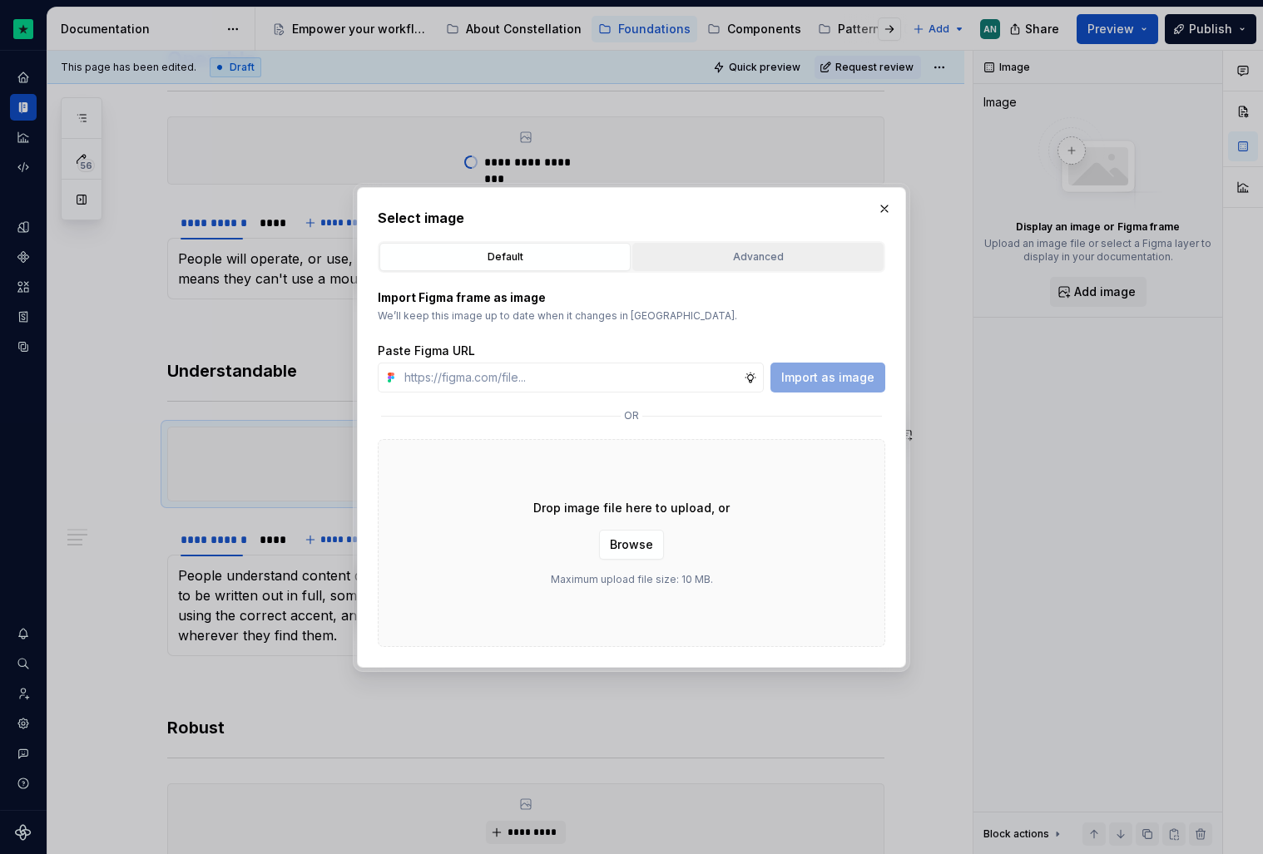
click at [715, 263] on div "Advanced" at bounding box center [758, 257] width 240 height 17
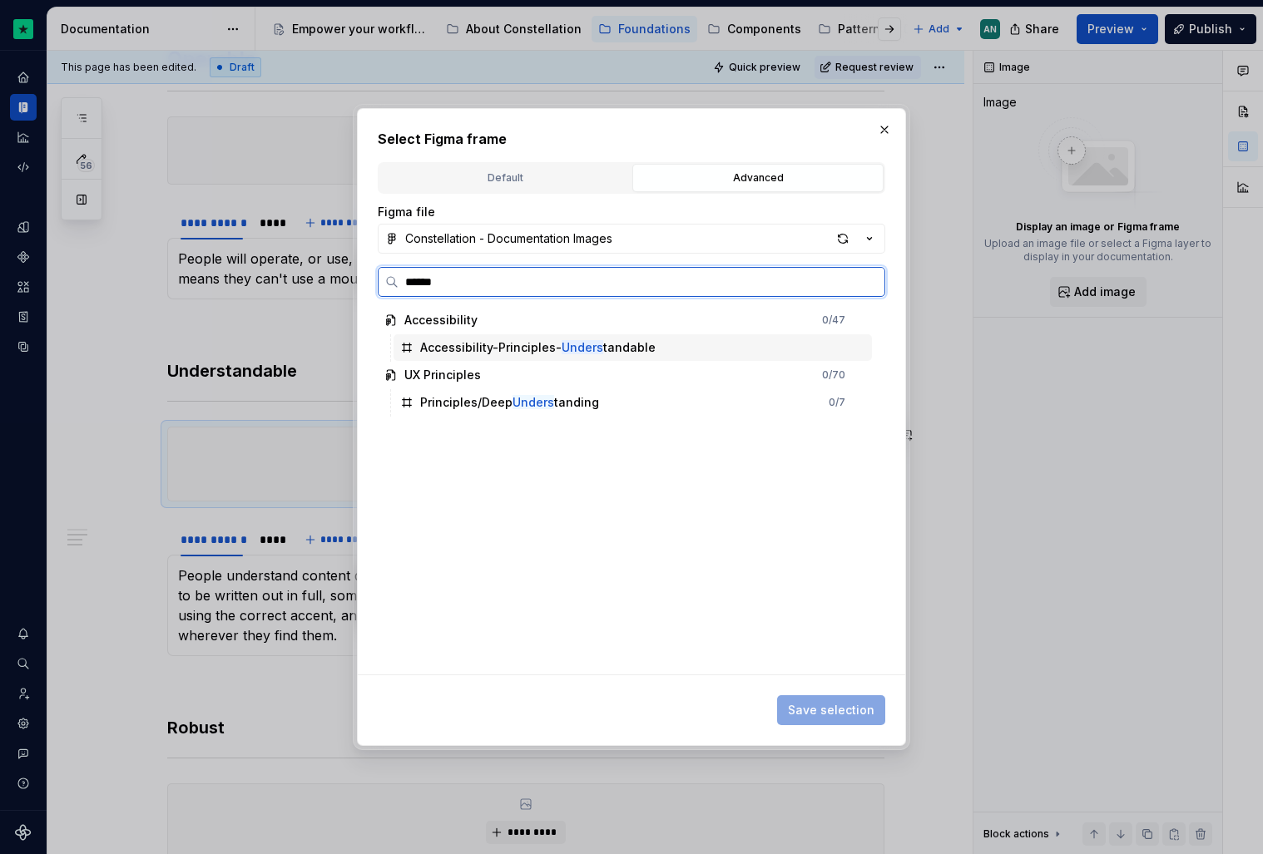
click at [507, 341] on div "Accessibility-Principles- Unders tandable" at bounding box center [537, 347] width 235 height 17
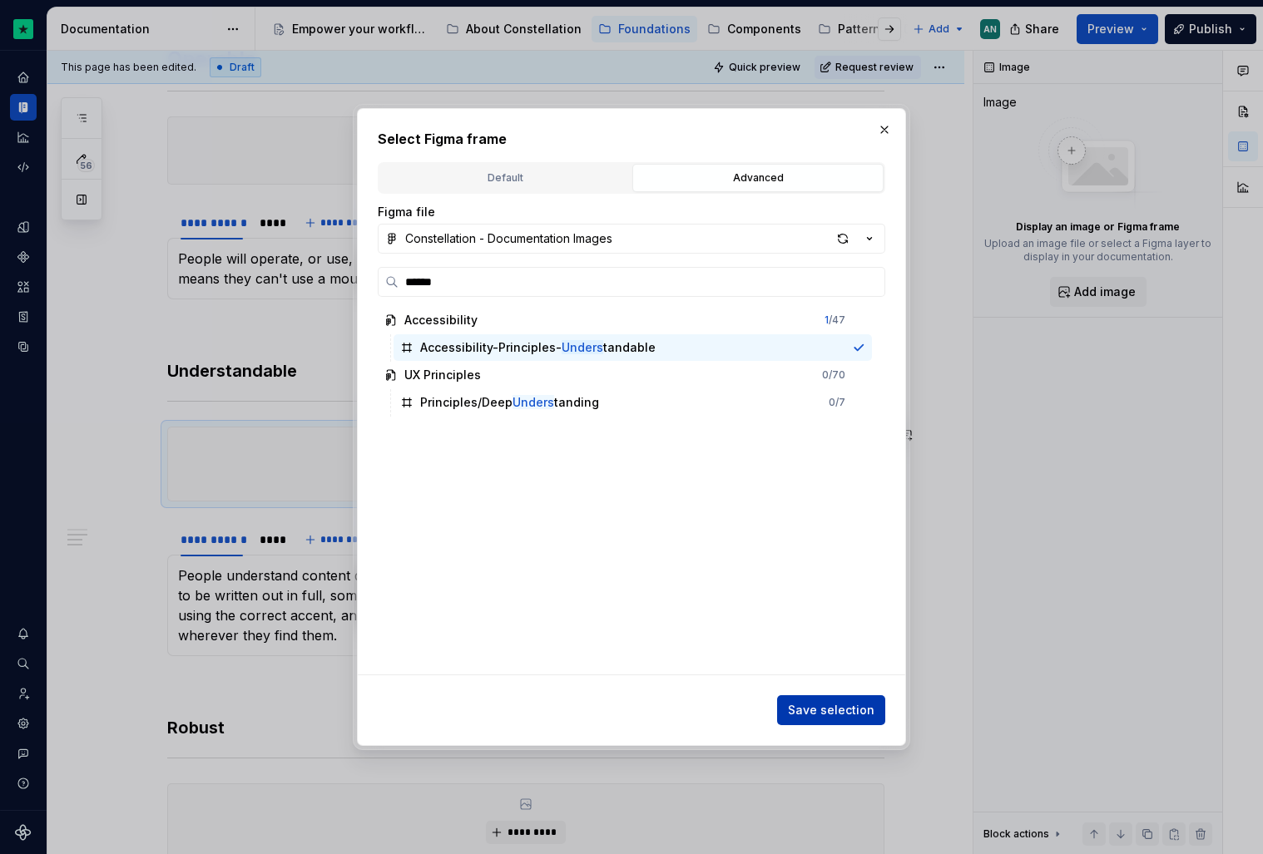
click at [803, 711] on span "Save selection" at bounding box center [831, 710] width 87 height 17
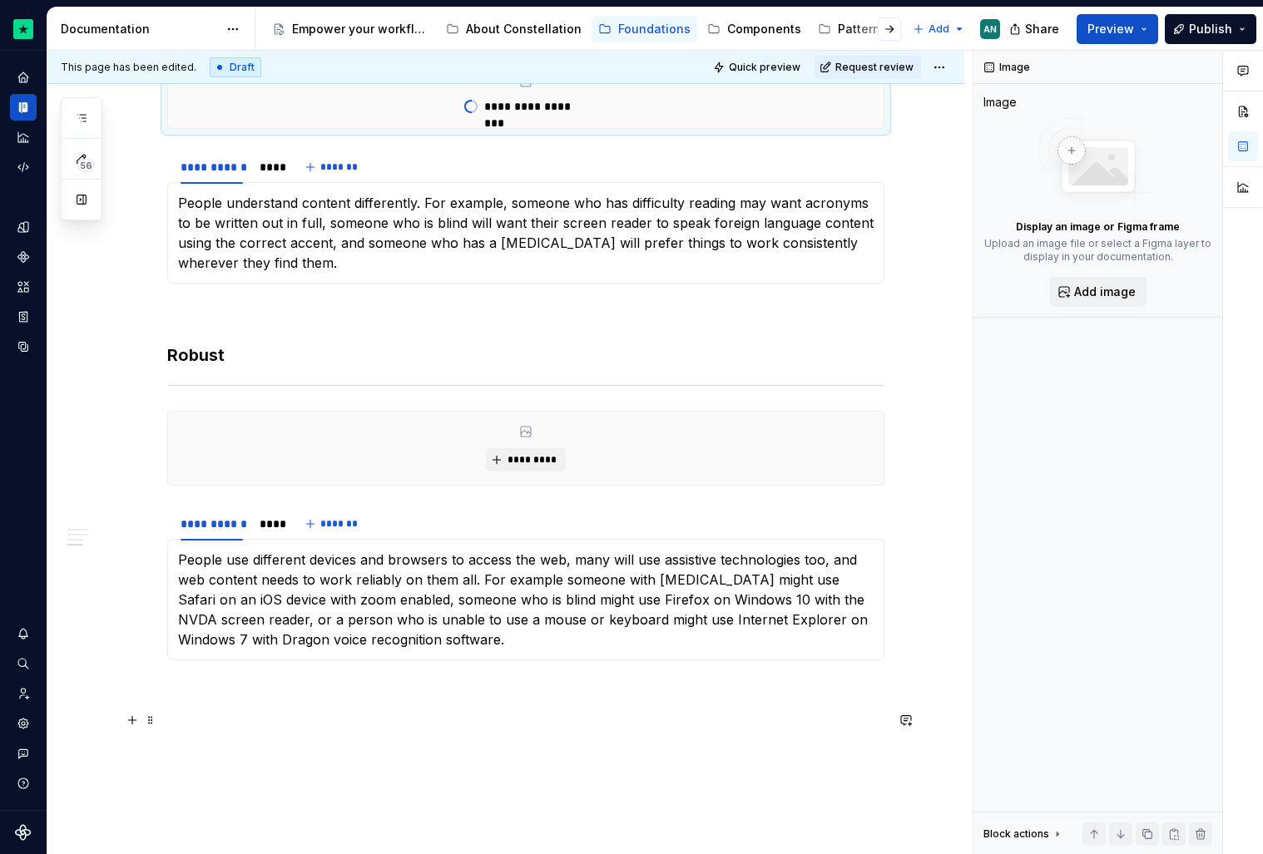
scroll to position [1311, 0]
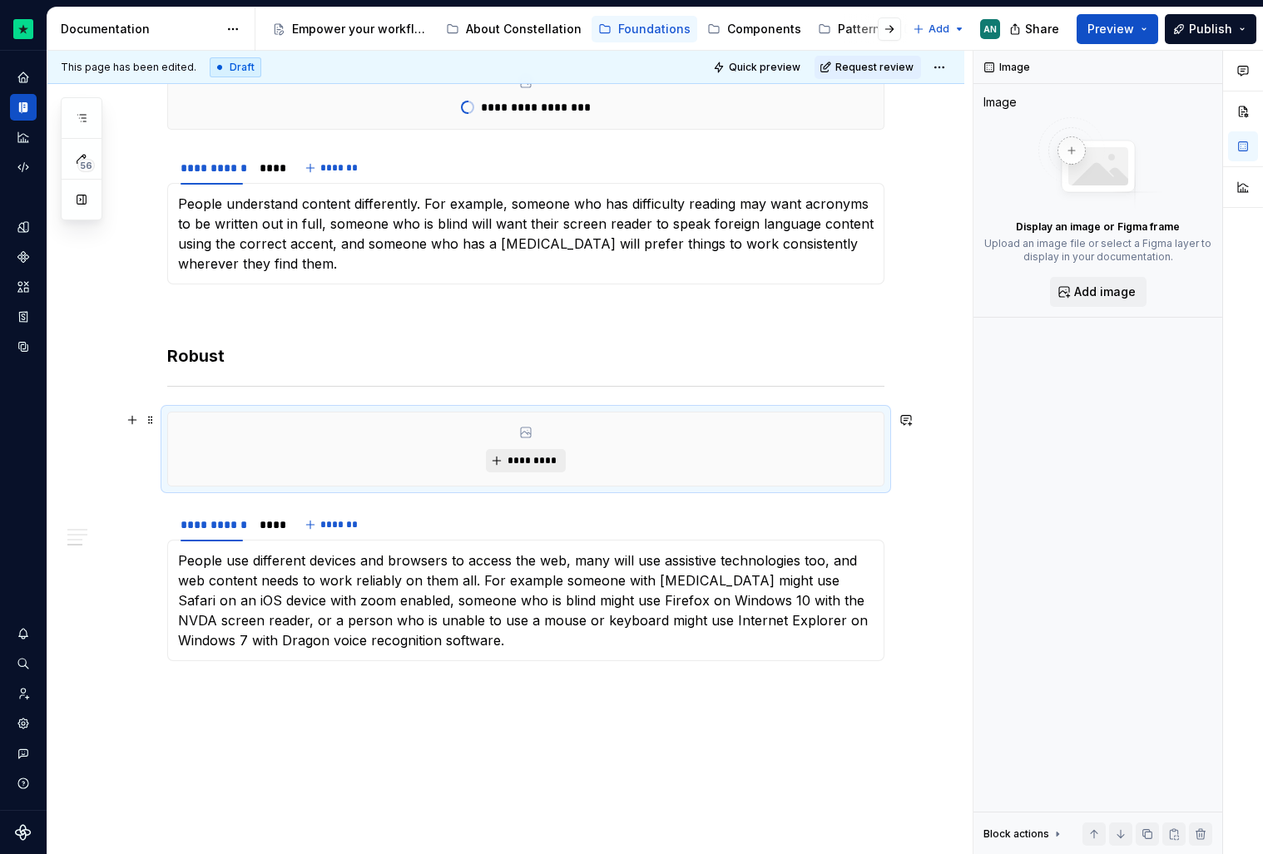
click at [539, 466] on span "*********" at bounding box center [532, 460] width 51 height 13
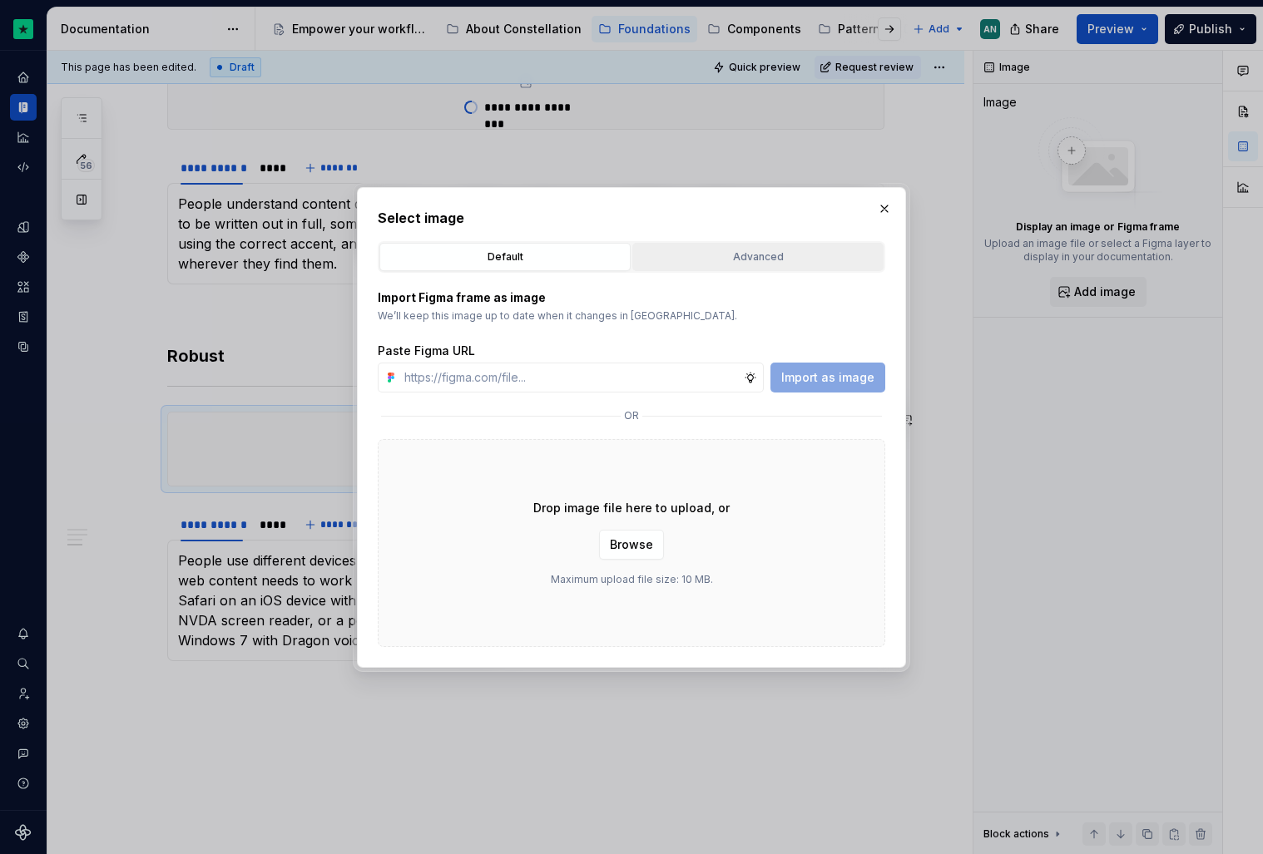
click at [740, 251] on div "Advanced" at bounding box center [758, 257] width 240 height 17
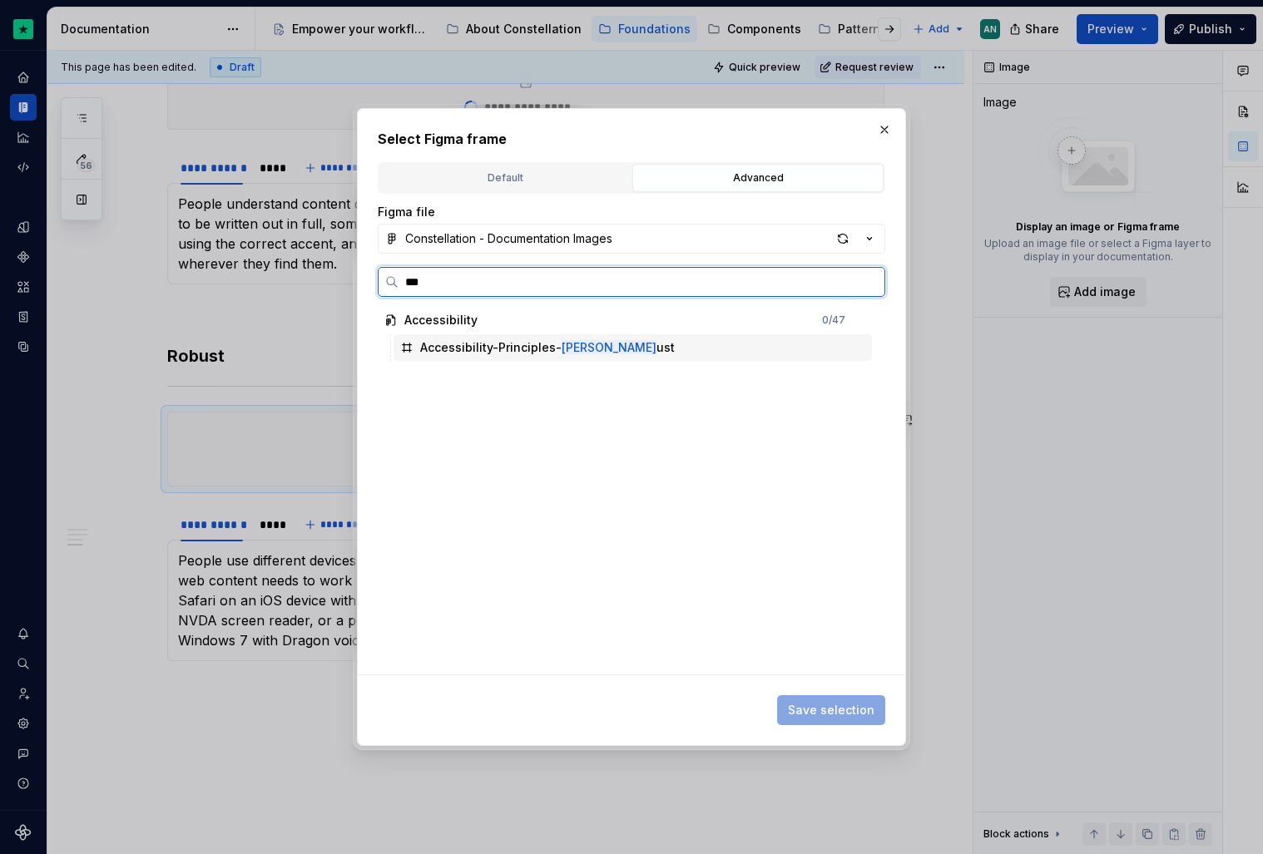
click at [468, 337] on div "Accessibility-Principles- Rob ust" at bounding box center [633, 347] width 478 height 27
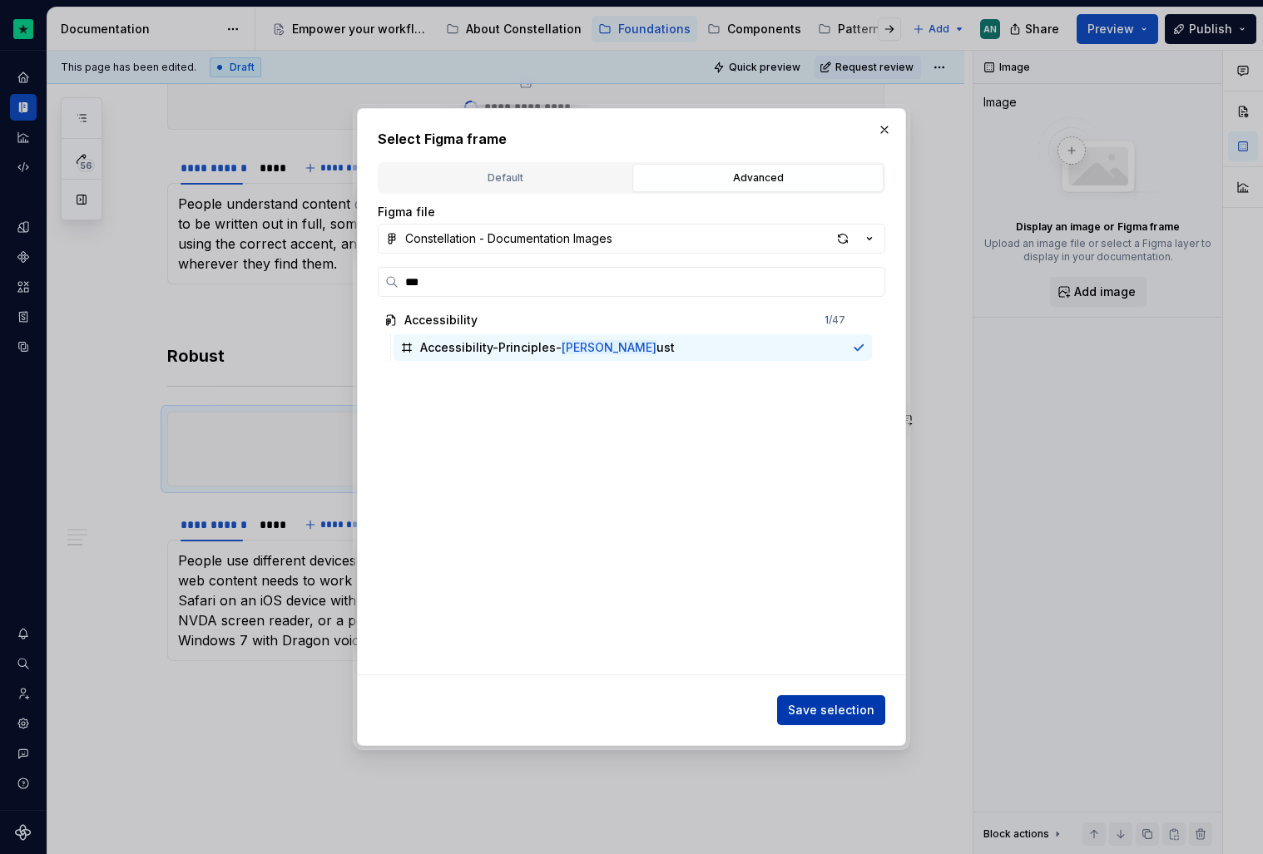
click at [824, 706] on span "Save selection" at bounding box center [831, 710] width 87 height 17
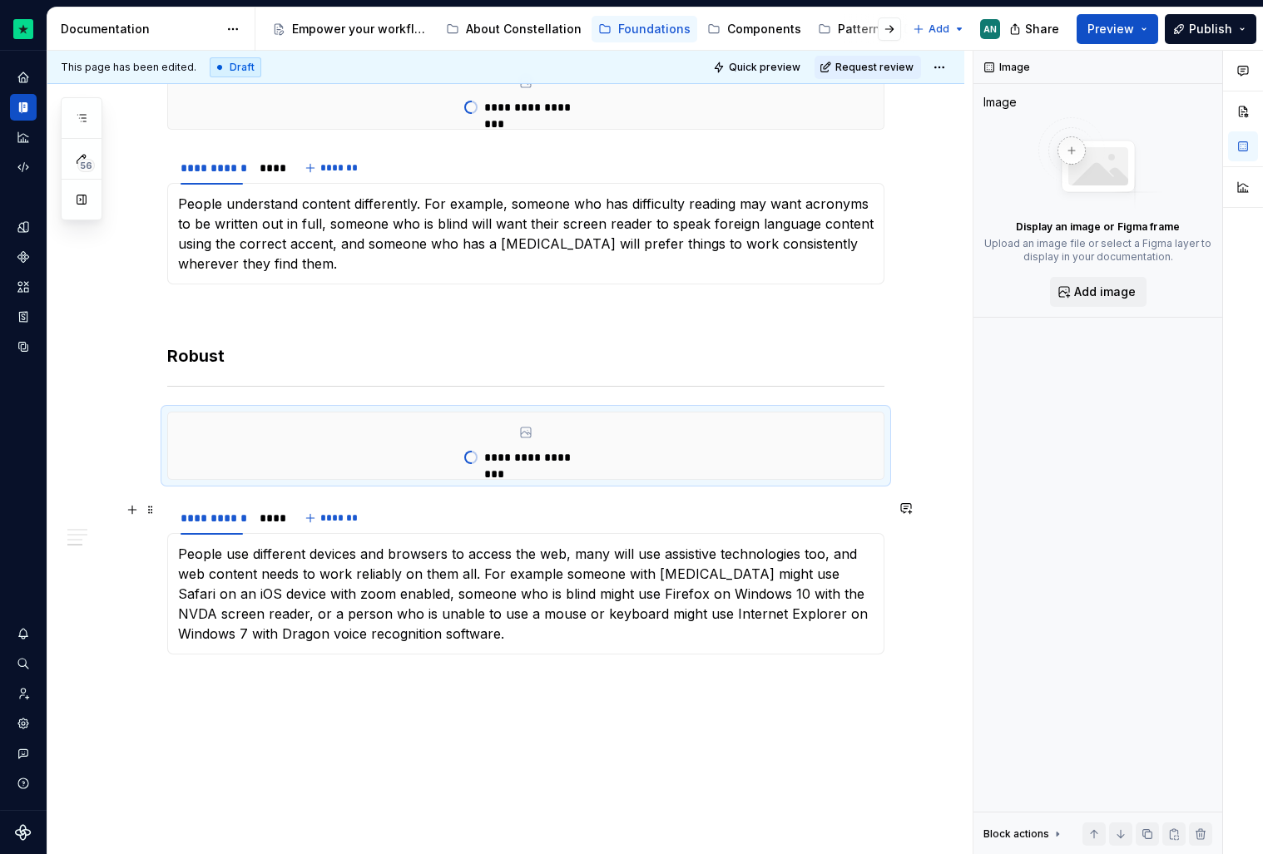
click at [753, 518] on div "**********" at bounding box center [525, 518] width 717 height 33
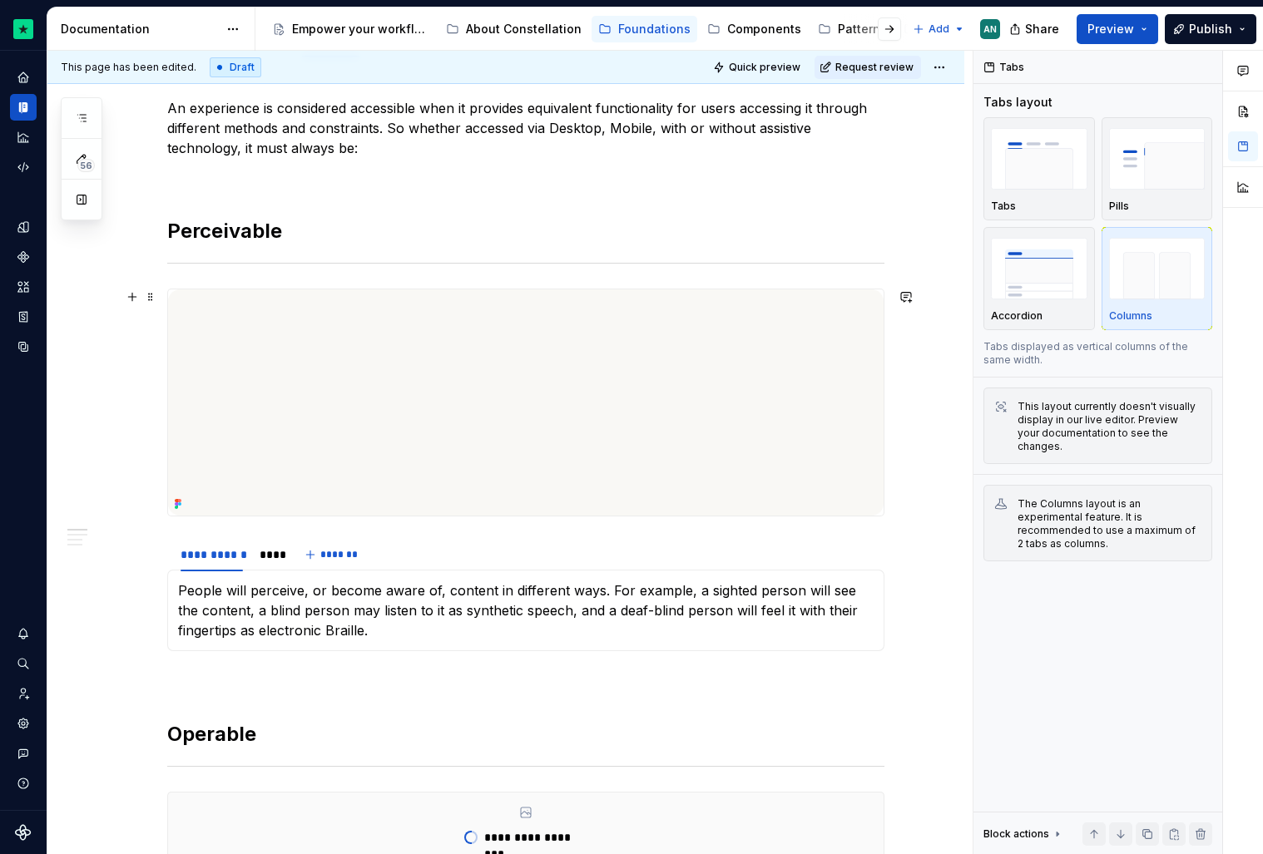
scroll to position [0, 0]
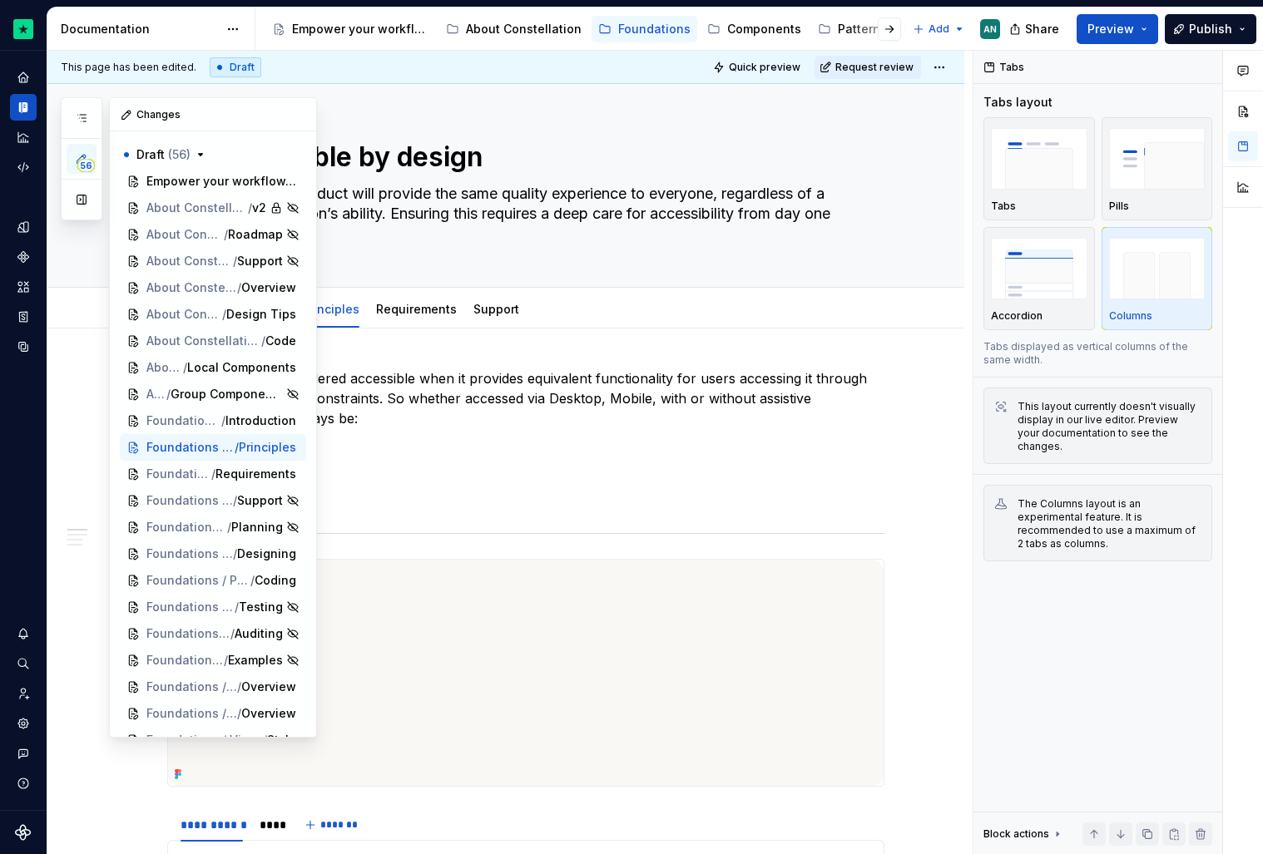
click at [75, 161] on icon "button" at bounding box center [81, 158] width 13 height 13
click at [241, 473] on span "Requirements" at bounding box center [232, 474] width 81 height 17
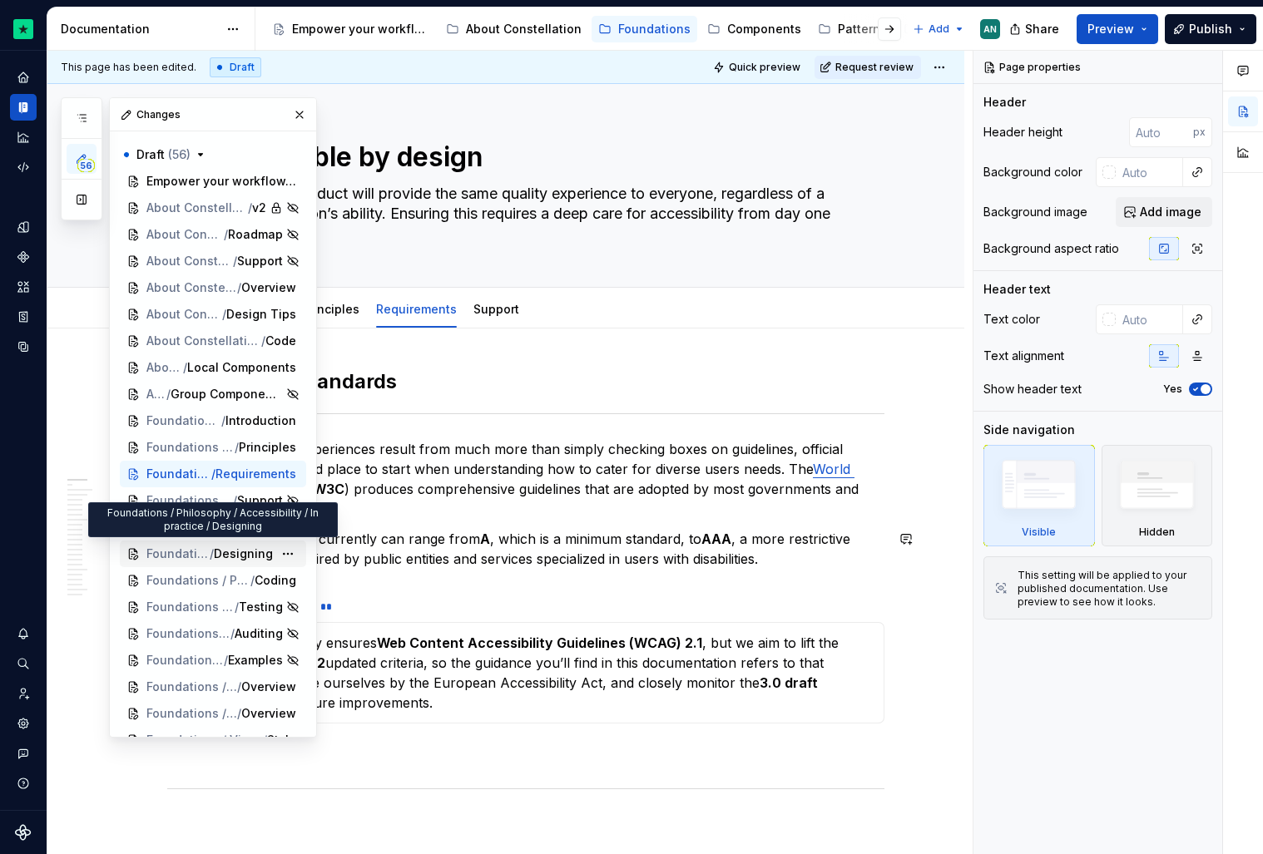
click at [220, 555] on span "Designing" at bounding box center [243, 554] width 59 height 17
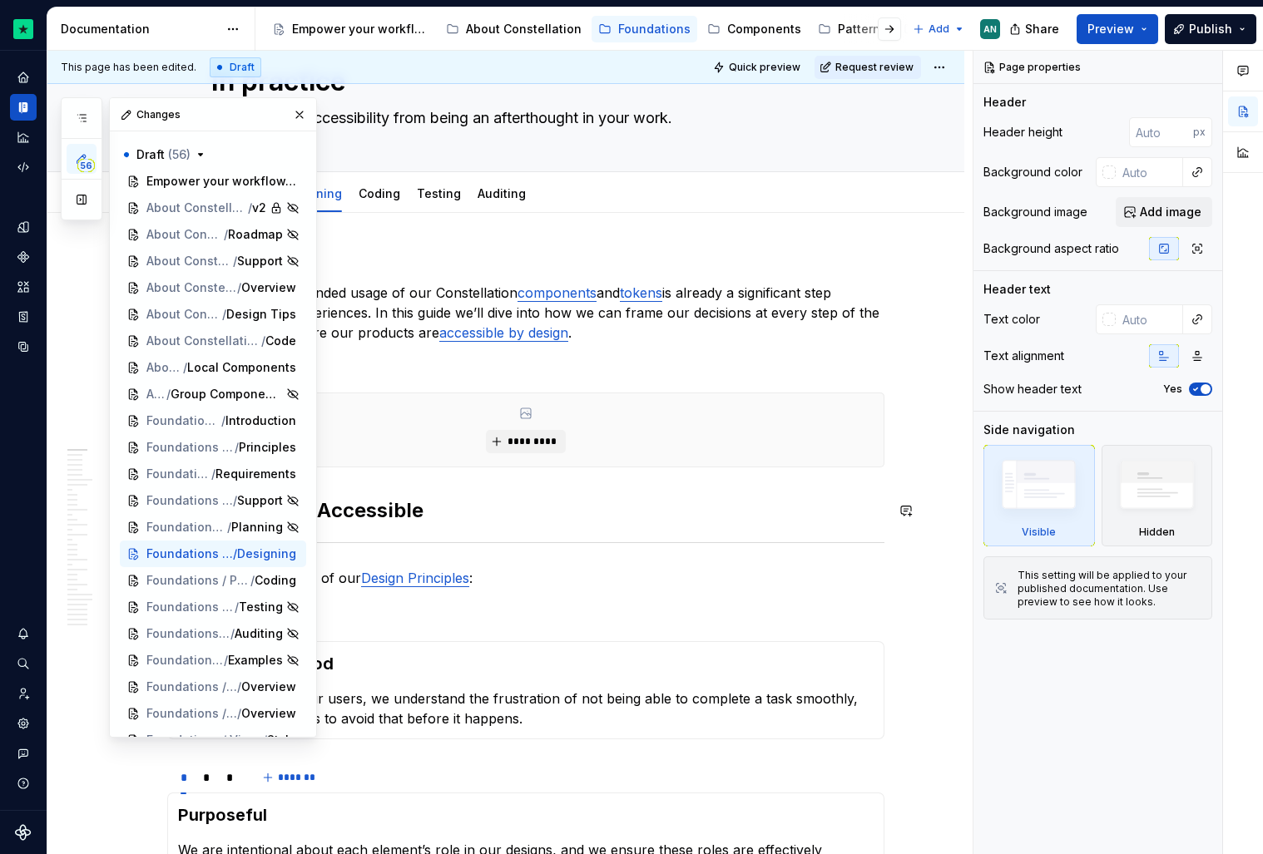
scroll to position [97, 0]
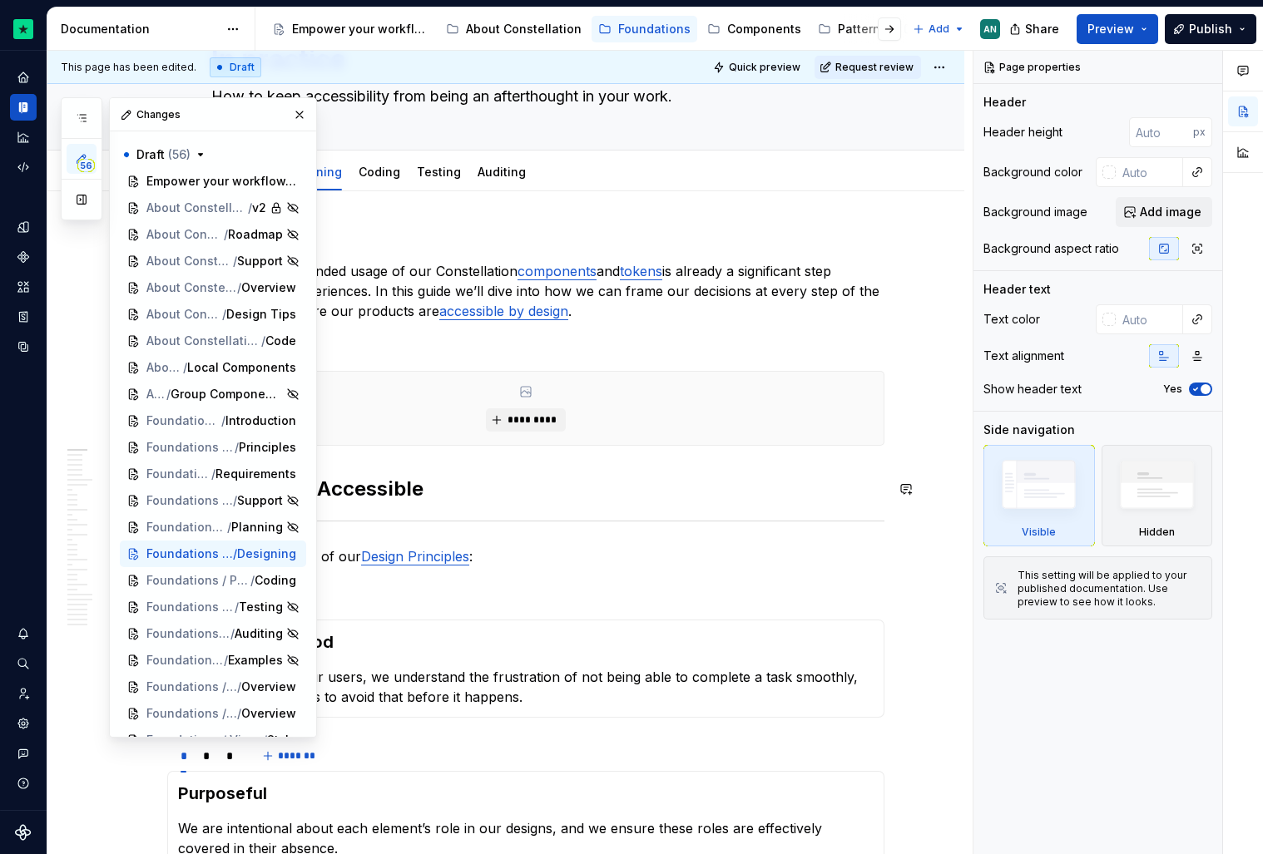
click at [694, 484] on h2 "Design Craft is Accessible" at bounding box center [525, 489] width 717 height 27
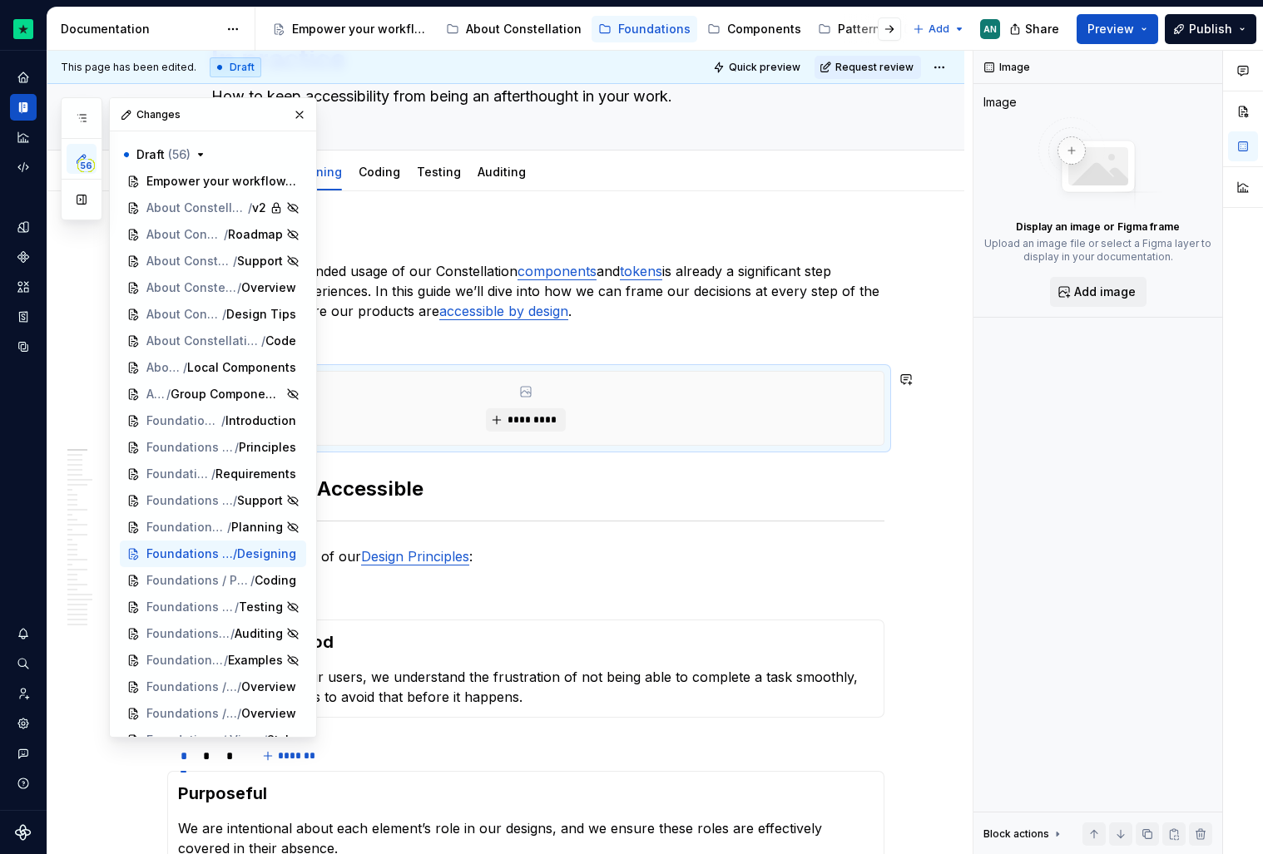
click at [584, 408] on div "*********" at bounding box center [525, 408] width 715 height 73
click at [84, 148] on button "56" at bounding box center [82, 159] width 30 height 30
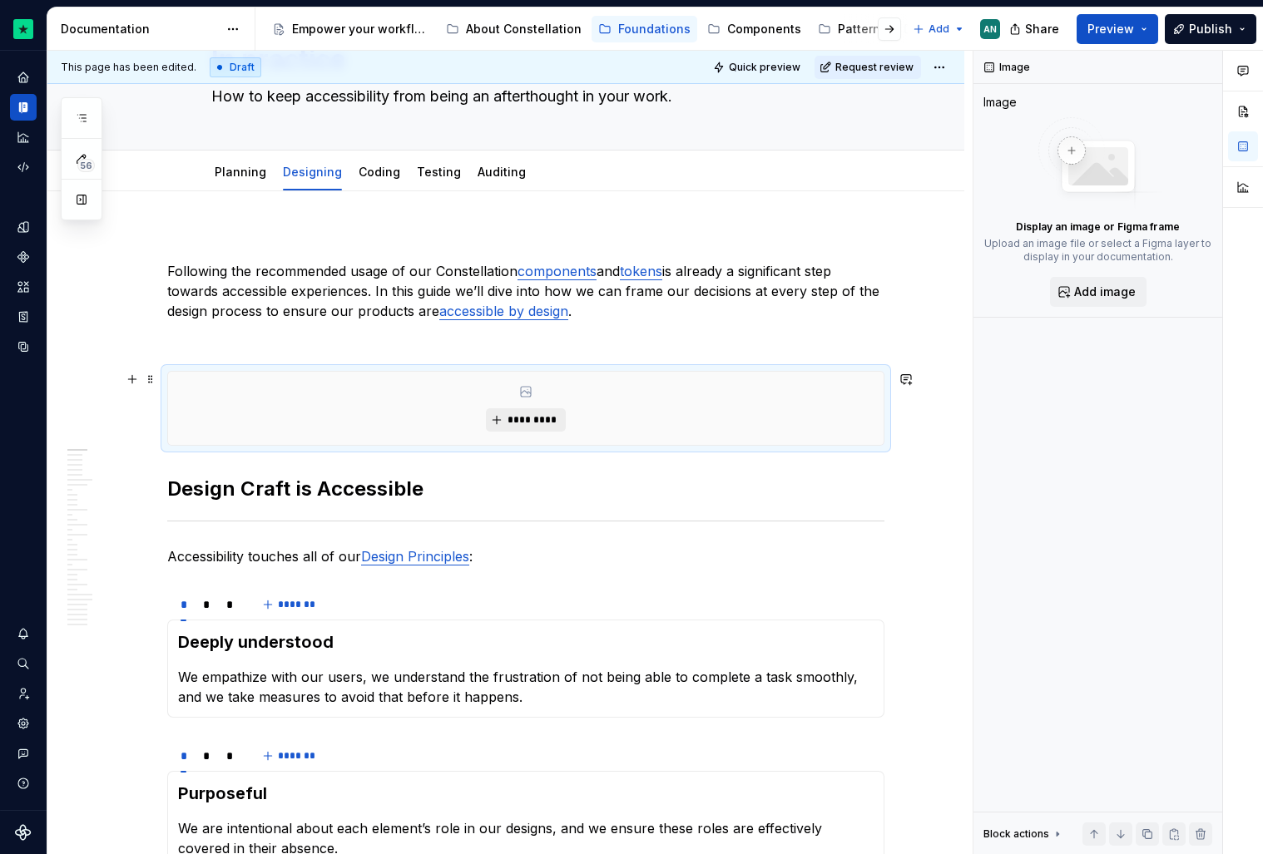
click at [512, 422] on span "*********" at bounding box center [532, 419] width 51 height 13
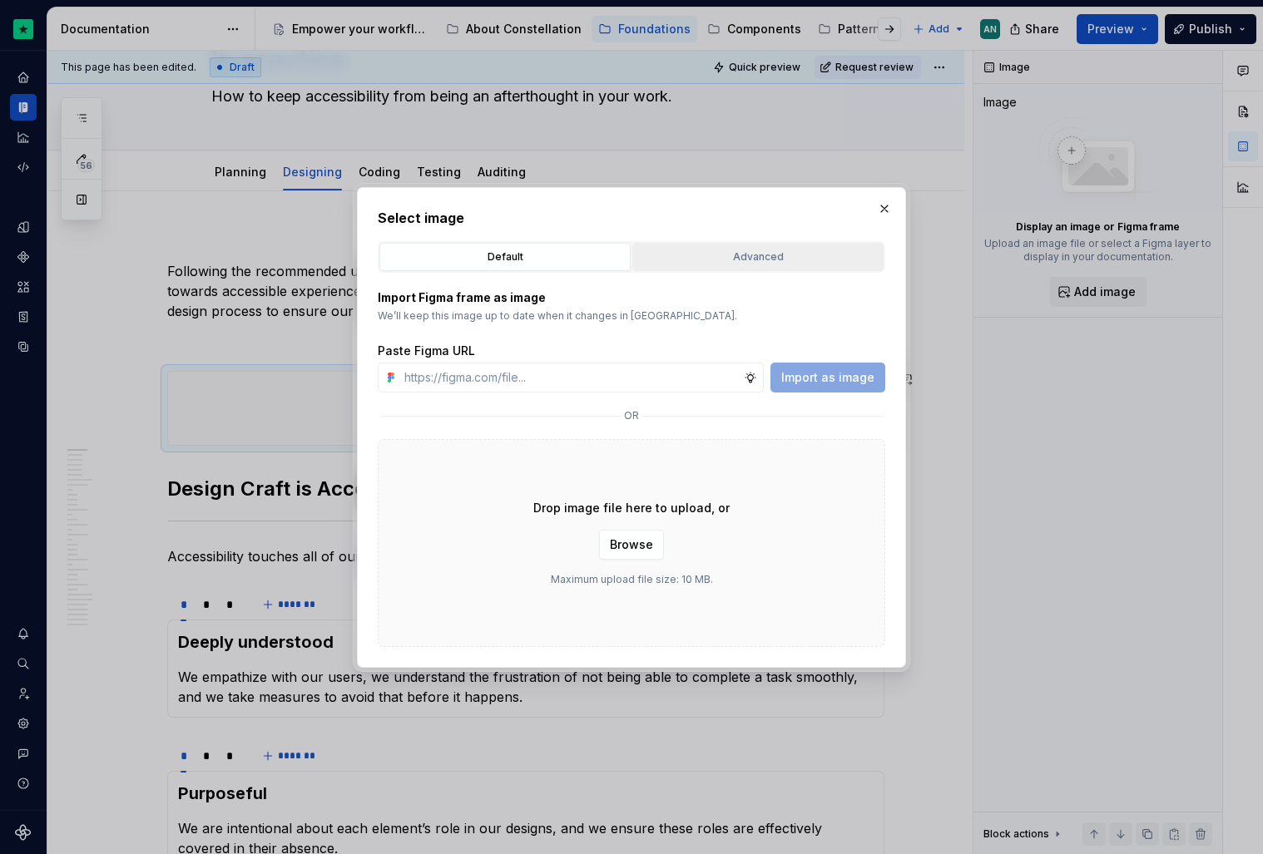
click at [720, 255] on div "Advanced" at bounding box center [758, 257] width 240 height 17
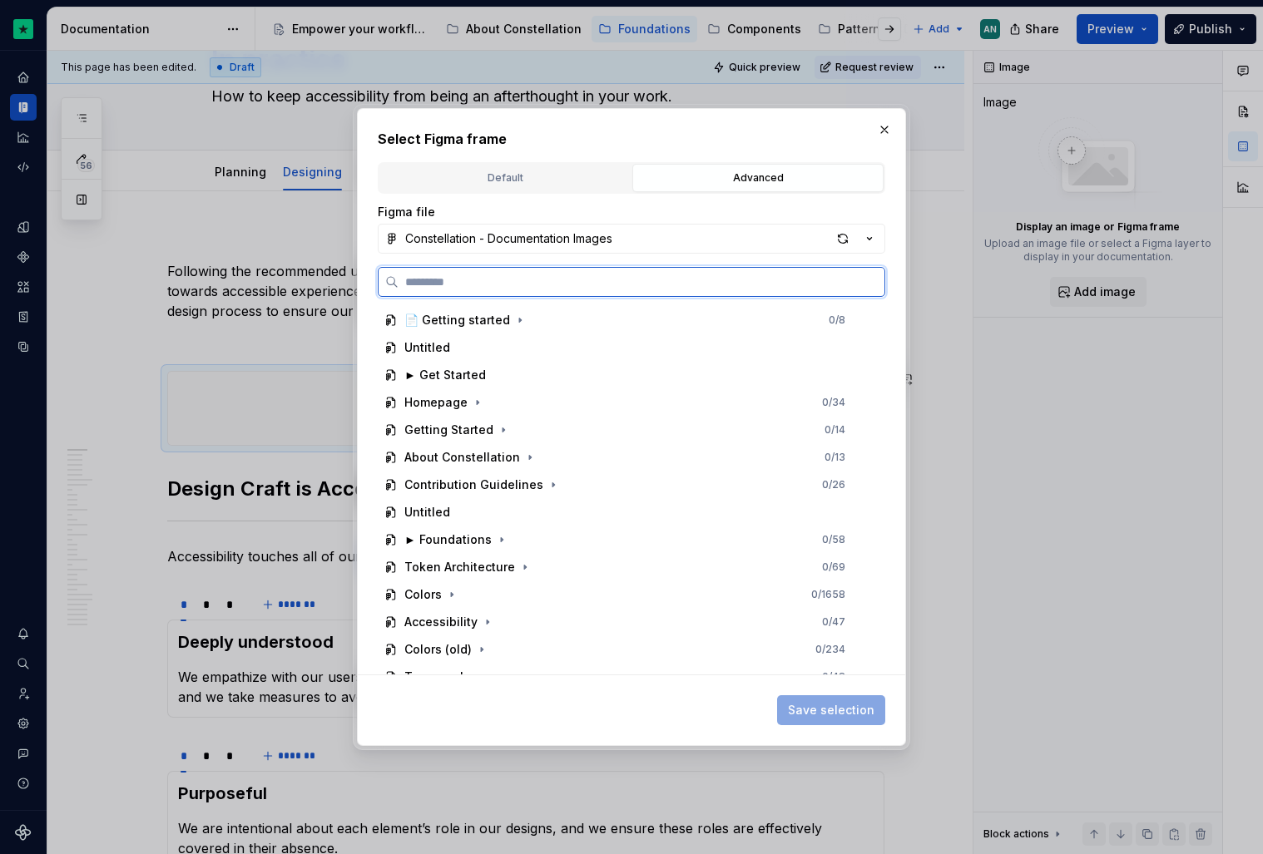
click at [544, 277] on input "search" at bounding box center [642, 282] width 486 height 17
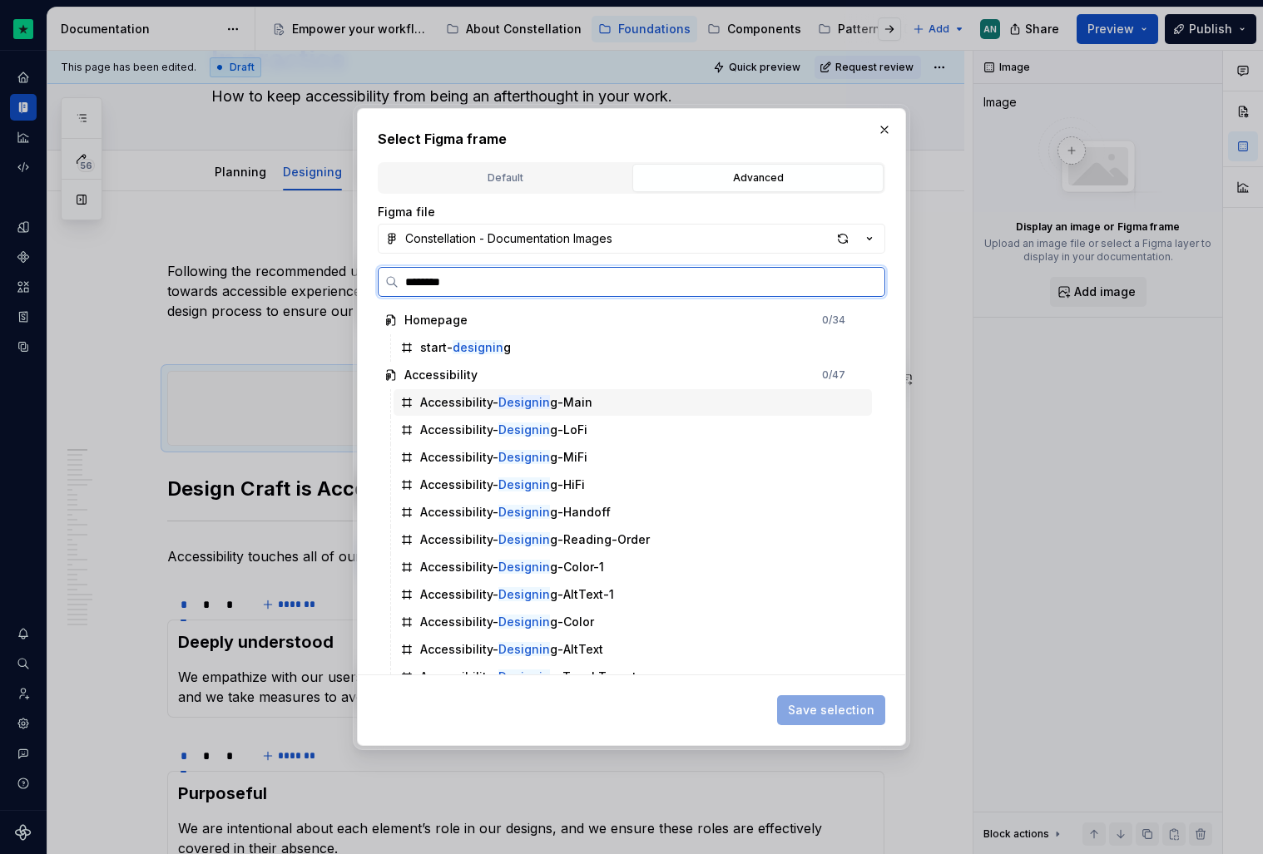
click at [493, 407] on div "Accessibility- Designin g-Main" at bounding box center [506, 402] width 172 height 17
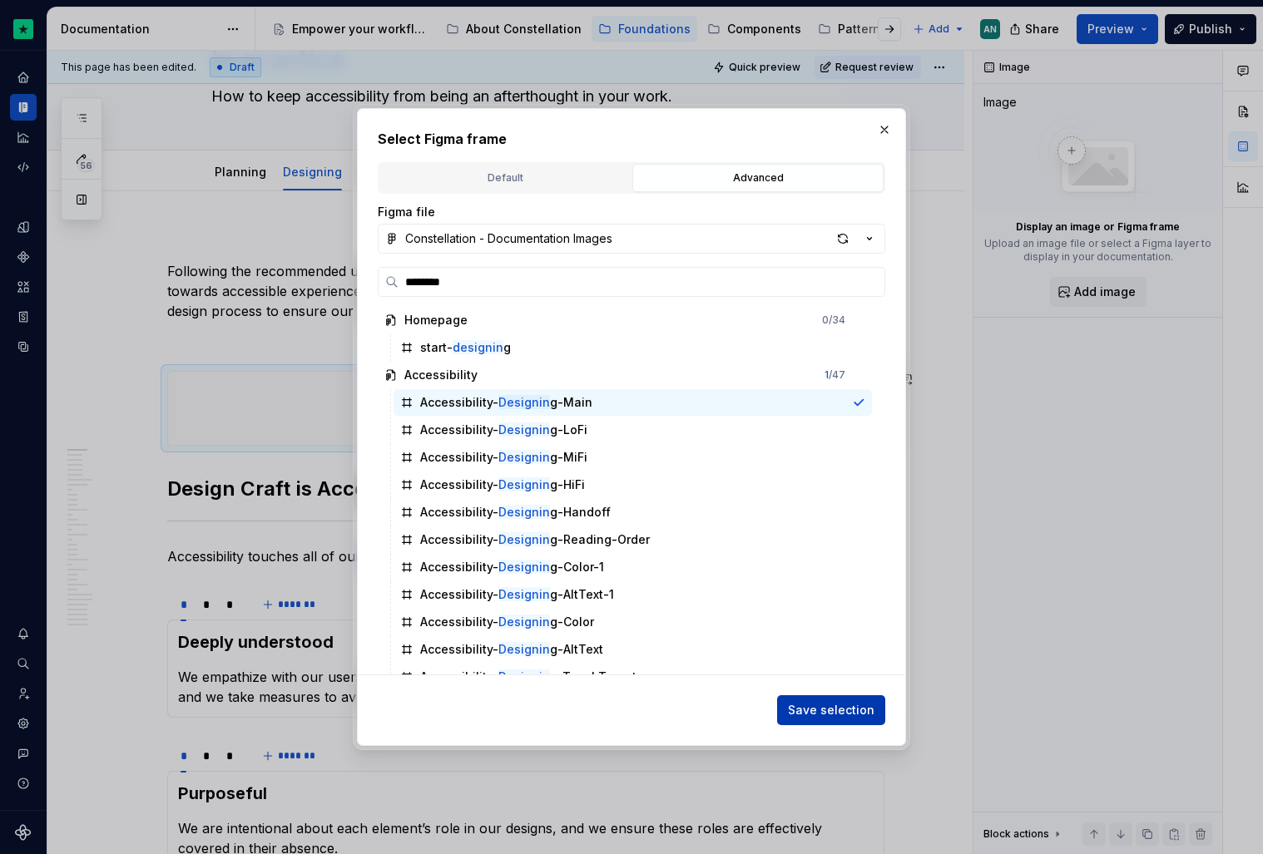
click at [839, 712] on span "Save selection" at bounding box center [831, 710] width 87 height 17
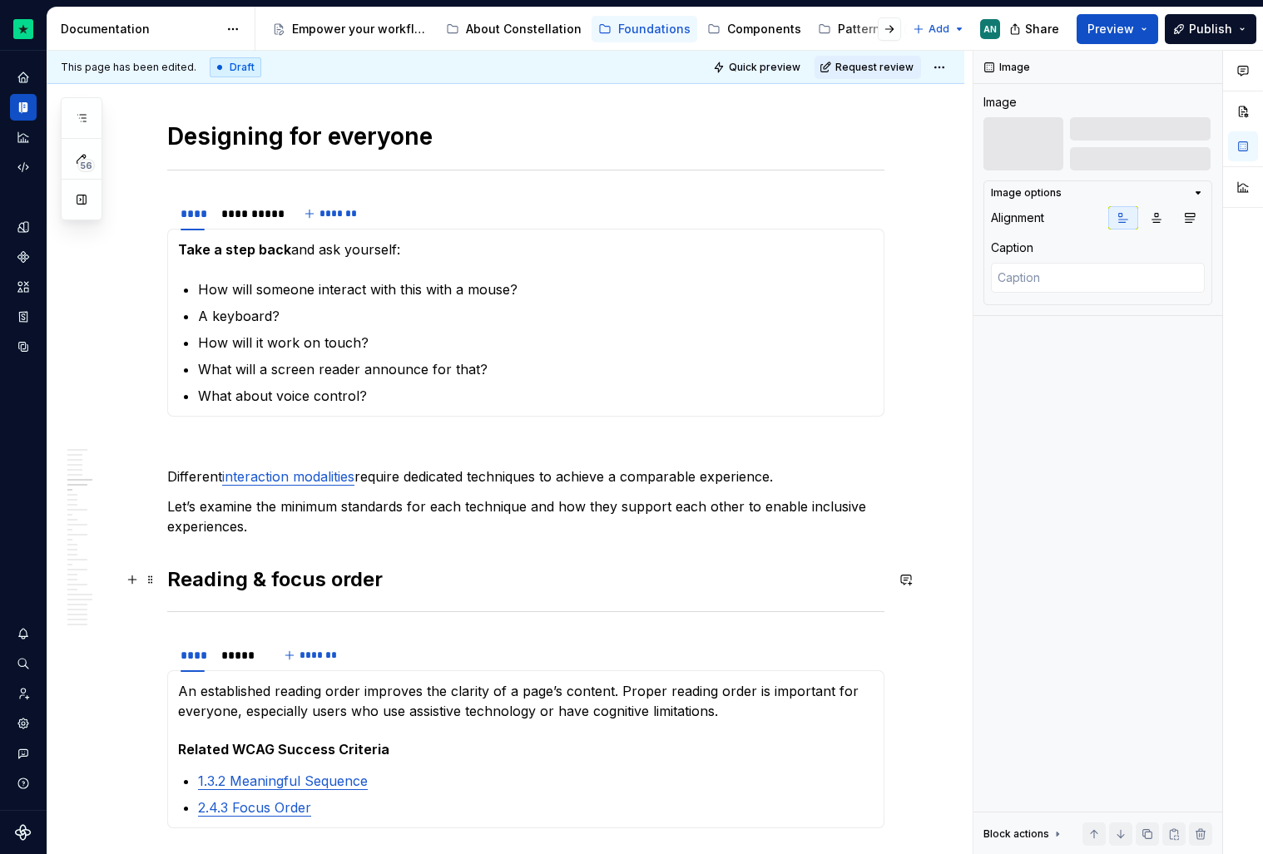
scroll to position [915, 0]
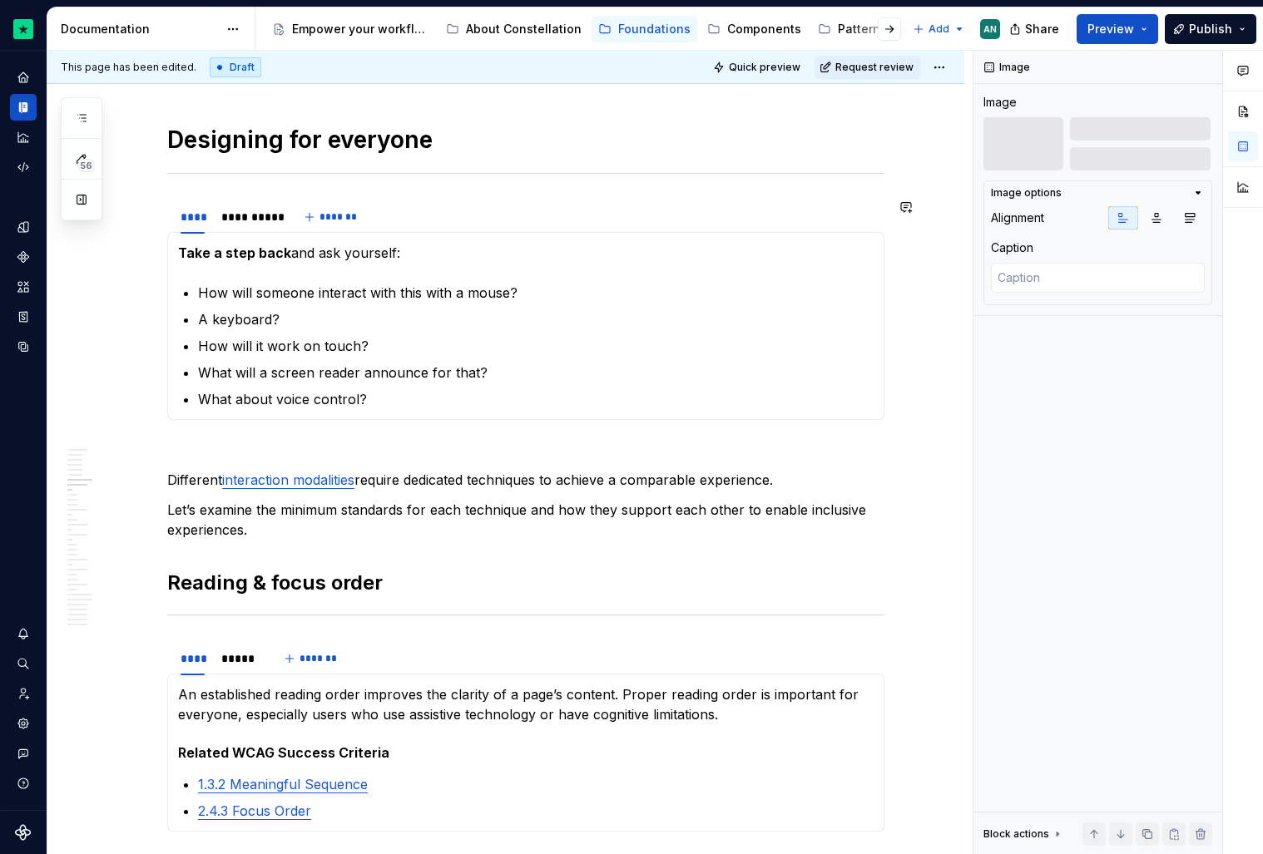
click at [410, 232] on div "**********" at bounding box center [525, 216] width 717 height 33
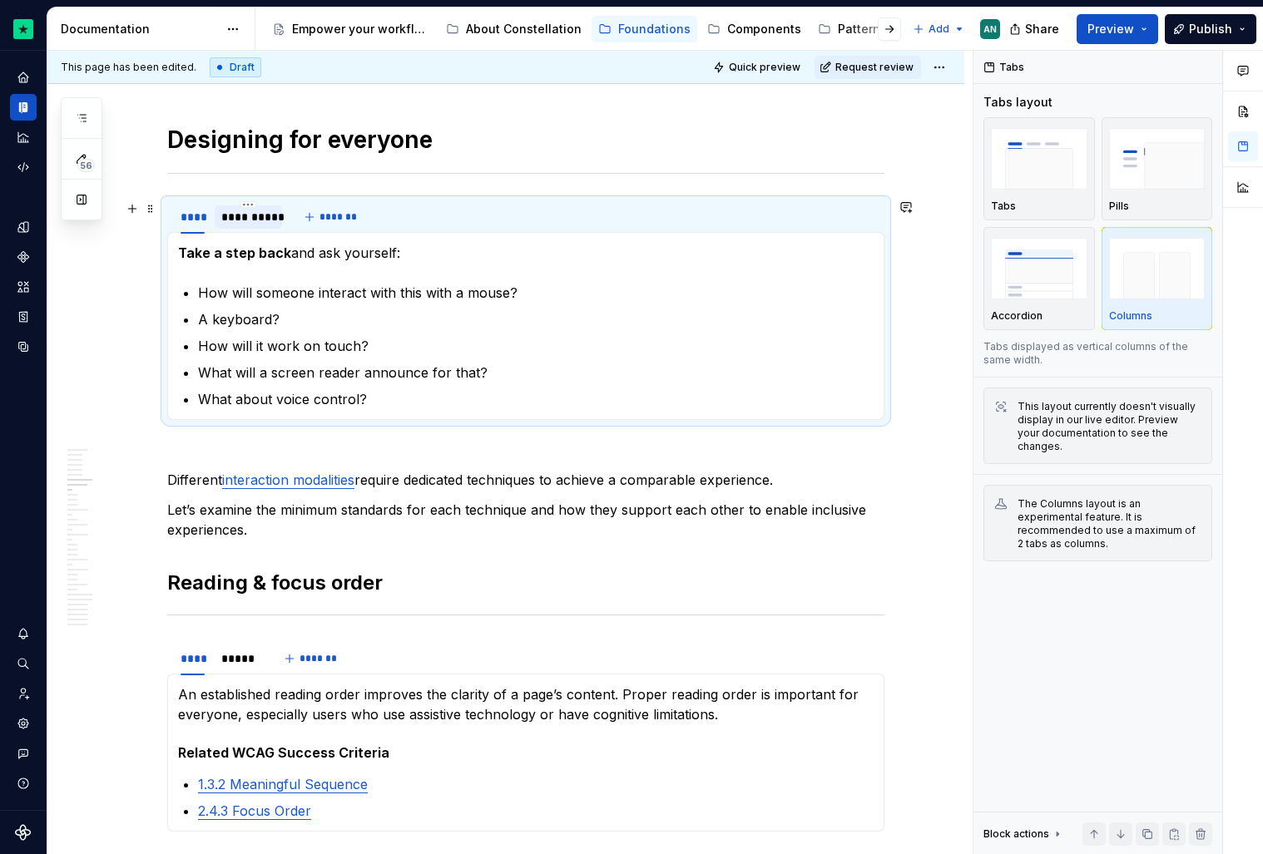
click at [255, 220] on div "**********" at bounding box center [248, 217] width 54 height 17
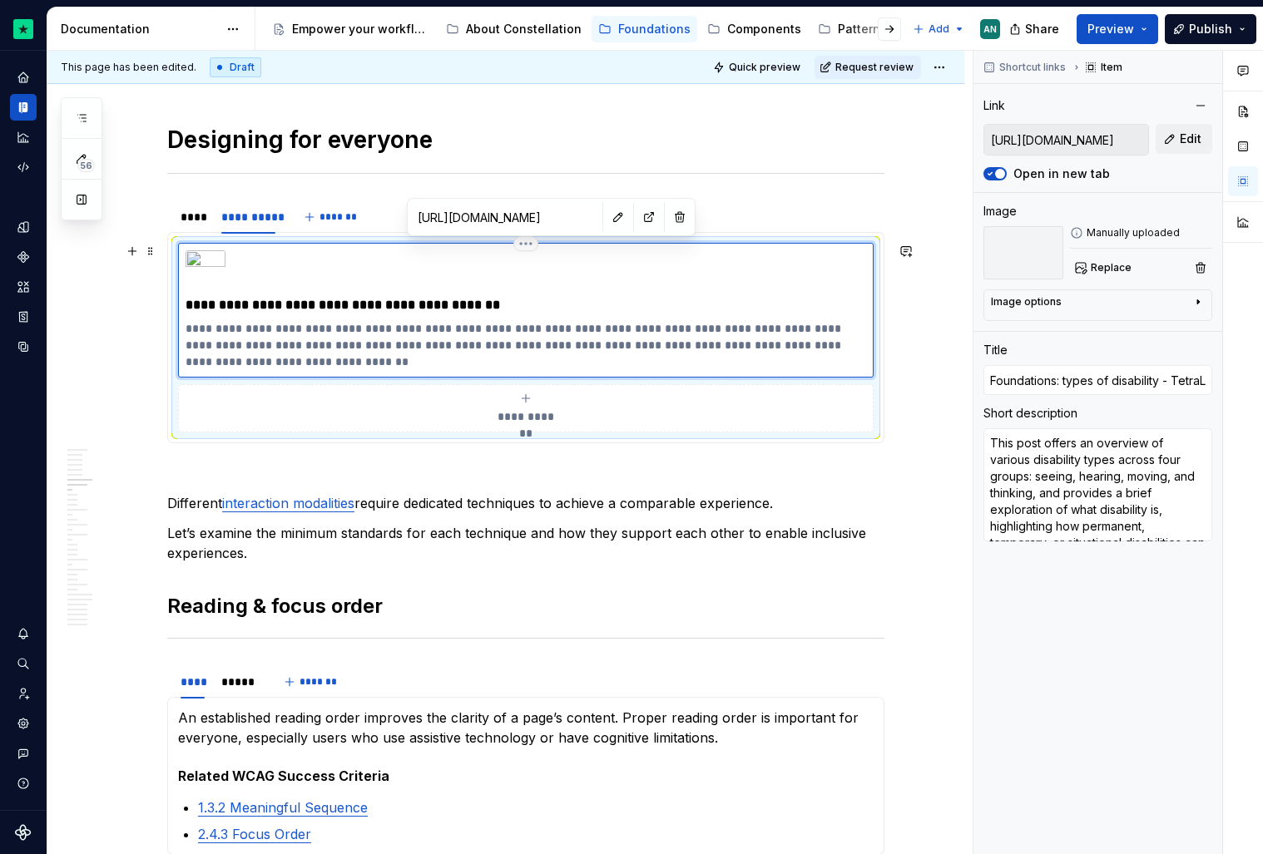
click at [263, 285] on div "**********" at bounding box center [526, 310] width 681 height 120
click at [1168, 136] on button "Edit" at bounding box center [1184, 139] width 57 height 30
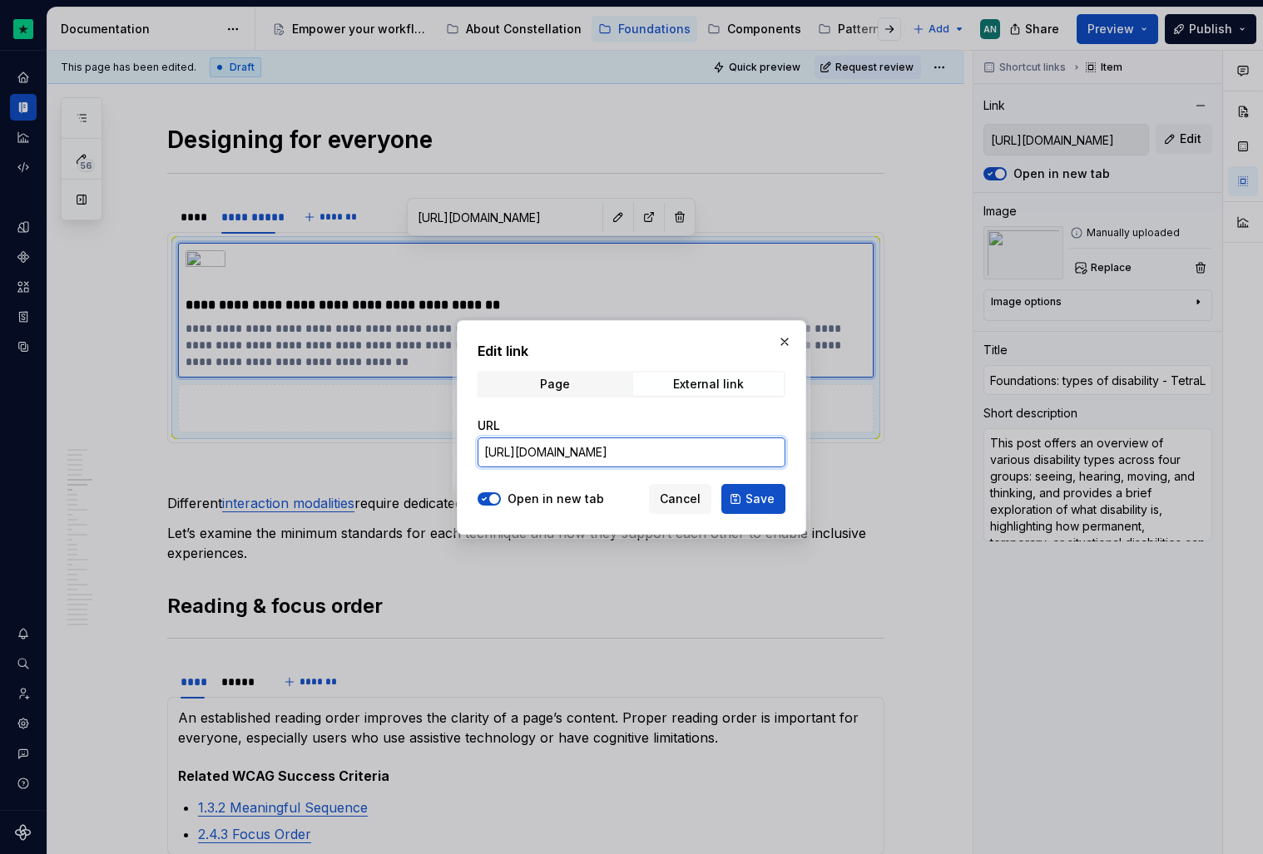
click at [587, 456] on input "[URL][DOMAIN_NAME]" at bounding box center [632, 453] width 308 height 30
click at [594, 393] on span "Page" at bounding box center [554, 384] width 151 height 23
click at [537, 444] on span "Select page" at bounding box center [517, 452] width 67 height 17
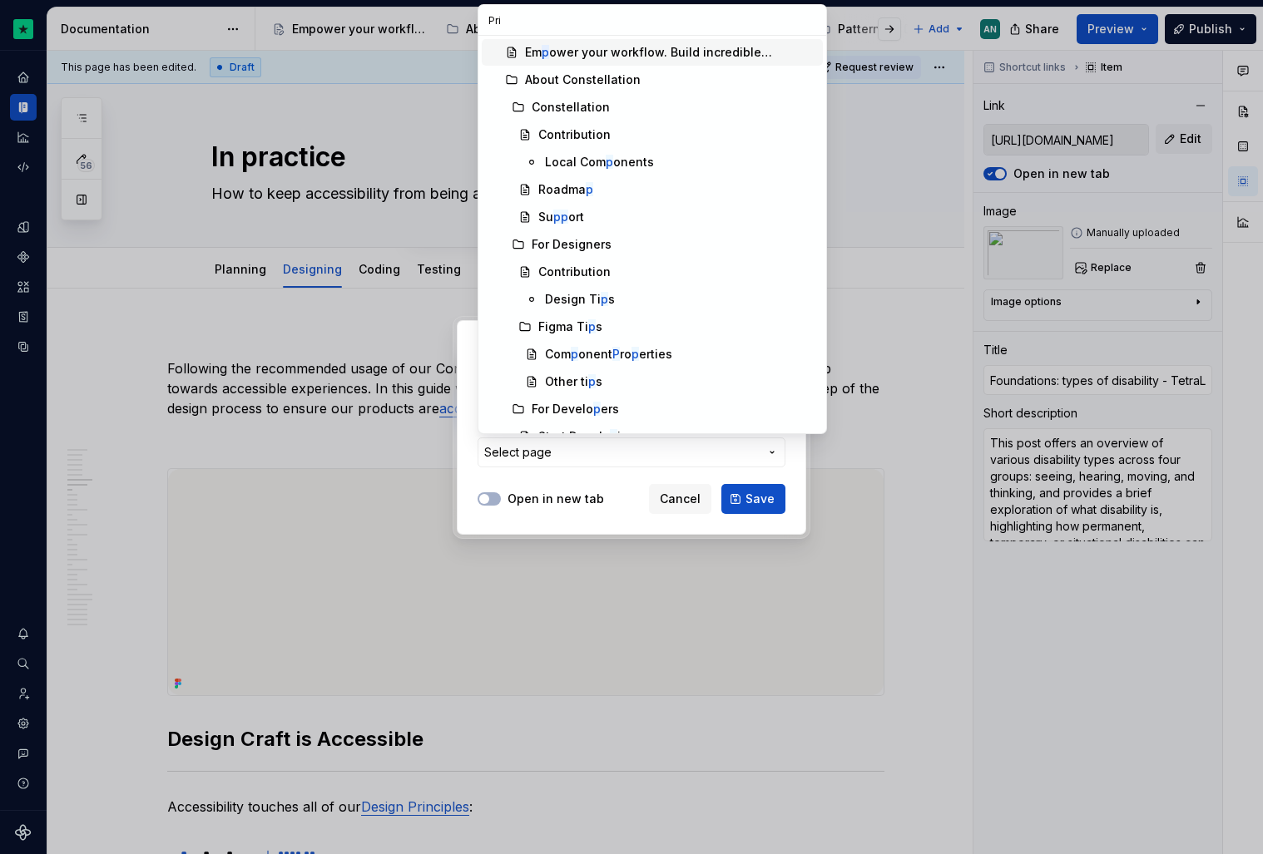
scroll to position [1075, 0]
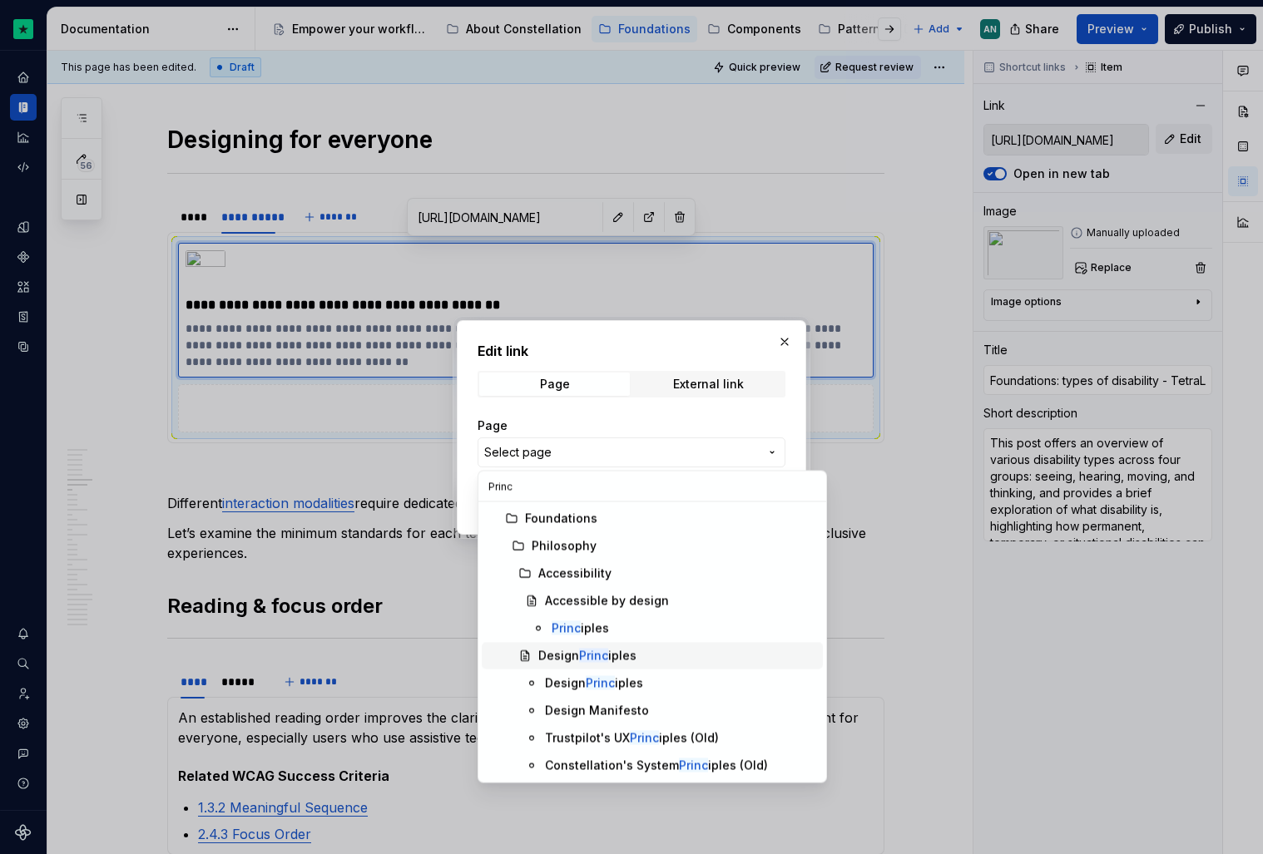
type input "Princ"
click at [617, 630] on div "Princ iples" at bounding box center [684, 629] width 265 height 17
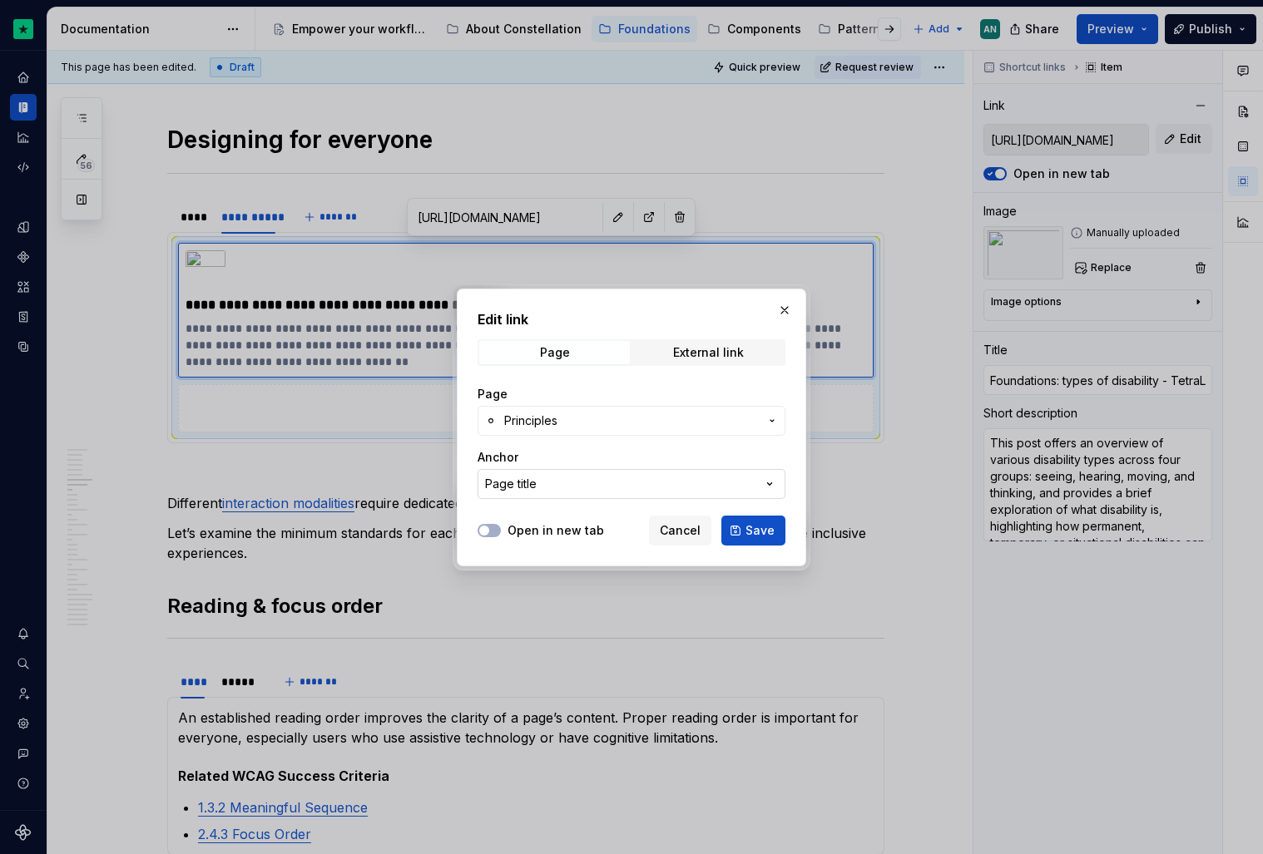
click at [583, 478] on button "Page title" at bounding box center [632, 484] width 308 height 30
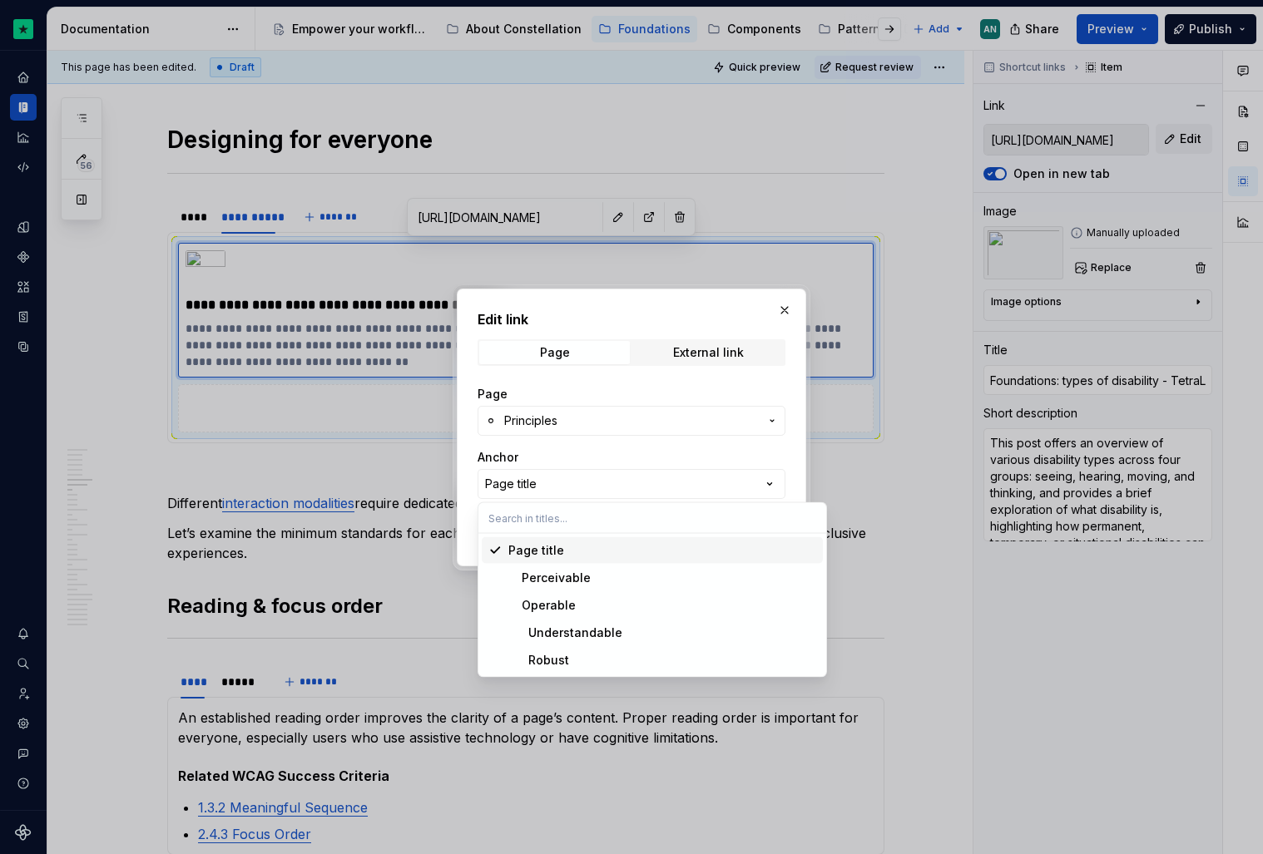
click at [581, 522] on input "text" at bounding box center [652, 518] width 348 height 30
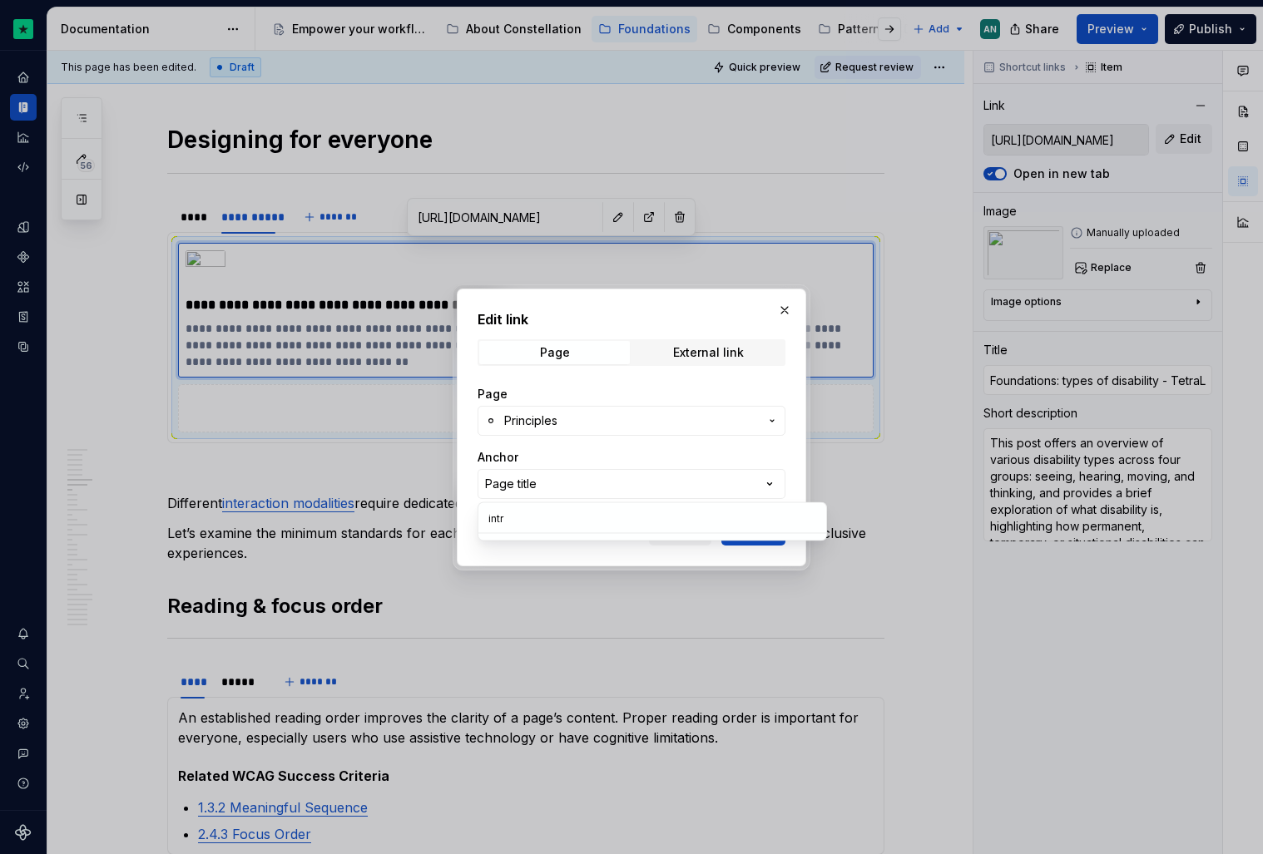
type input "intro"
click at [590, 460] on div "Edit link Page External link Page Principles Anchor Page title Open in new tab …" at bounding box center [631, 427] width 1263 height 854
click at [593, 423] on span "Principles" at bounding box center [631, 421] width 255 height 17
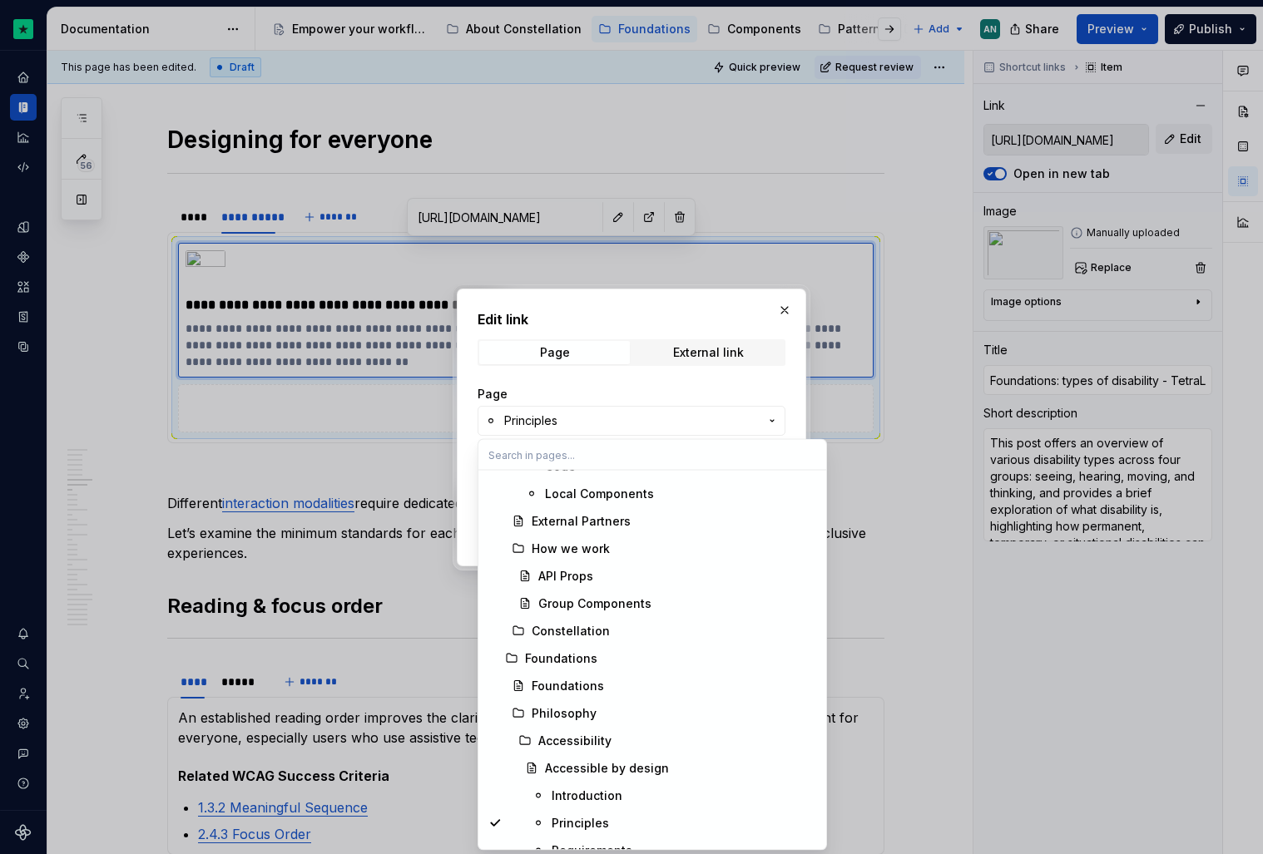
scroll to position [895, 0]
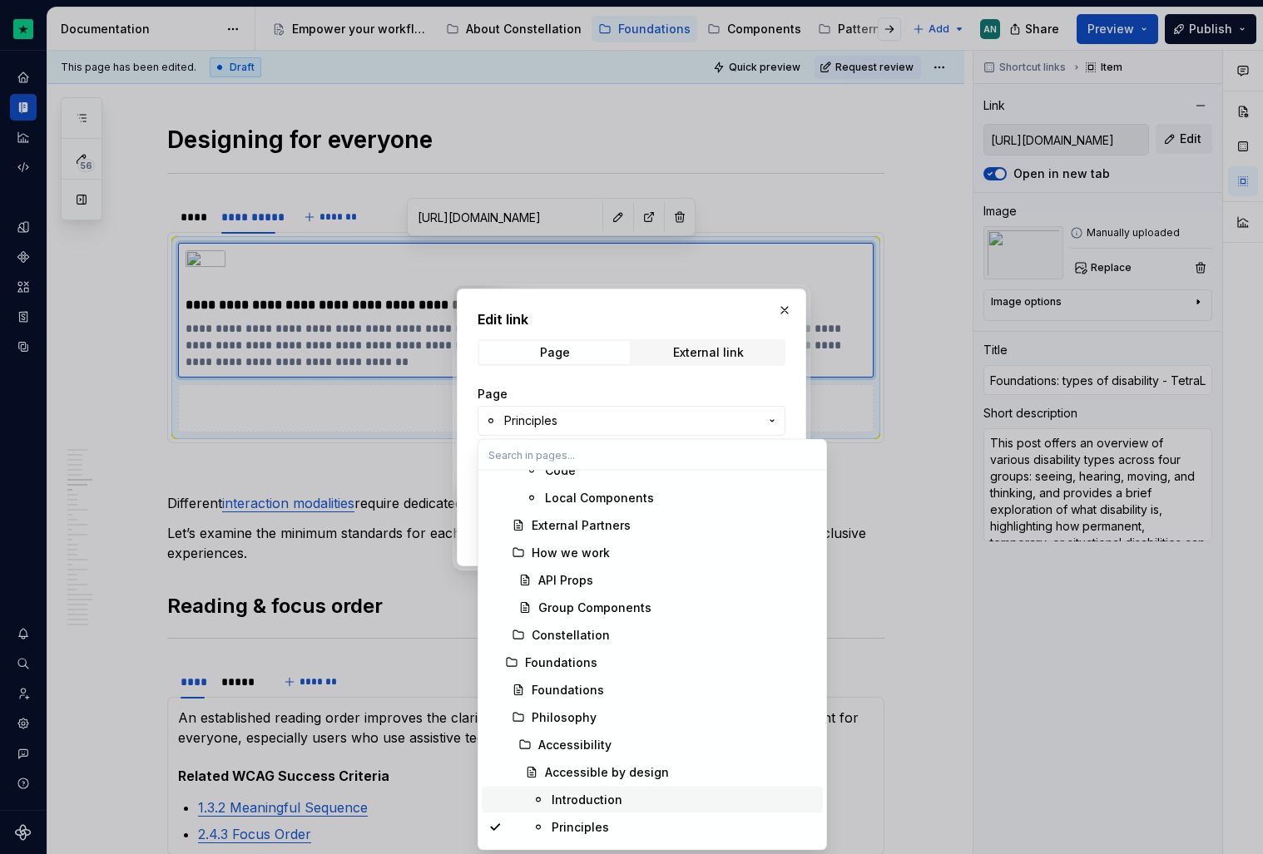
click at [561, 795] on div "Introduction" at bounding box center [587, 800] width 71 height 17
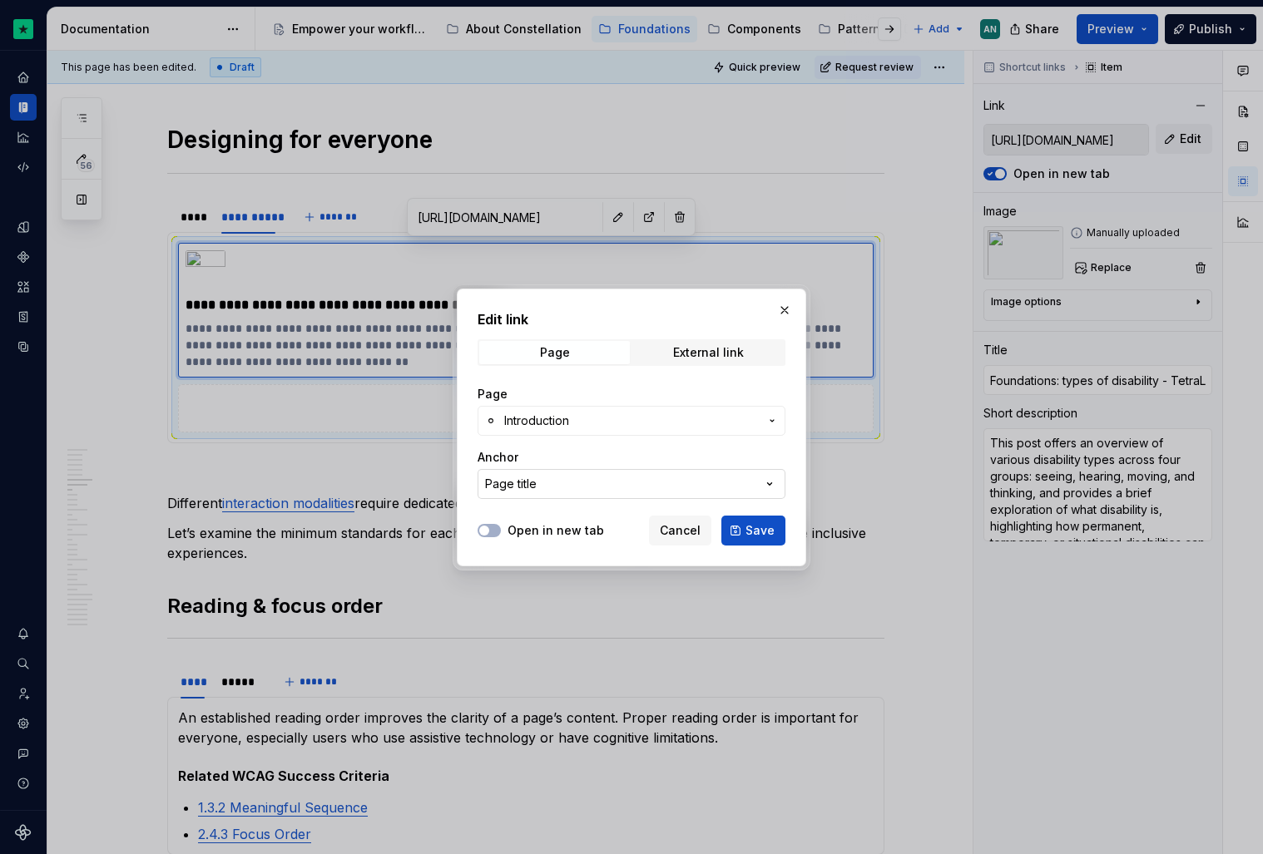
click at [555, 471] on button "Page title" at bounding box center [632, 484] width 308 height 30
click at [555, 471] on div "Edit link Page External link Page Introduction Anchor Page title Open in new ta…" at bounding box center [631, 427] width 1263 height 854
drag, startPoint x: 578, startPoint y: 537, endPoint x: 642, endPoint y: 567, distance: 70.4
click at [642, 567] on div "Edit link Page External link Page Introduction Anchor Page title Open in new ta…" at bounding box center [632, 428] width 358 height 286
click at [627, 504] on div "Page Introduction Anchor Page title" at bounding box center [632, 442] width 308 height 133
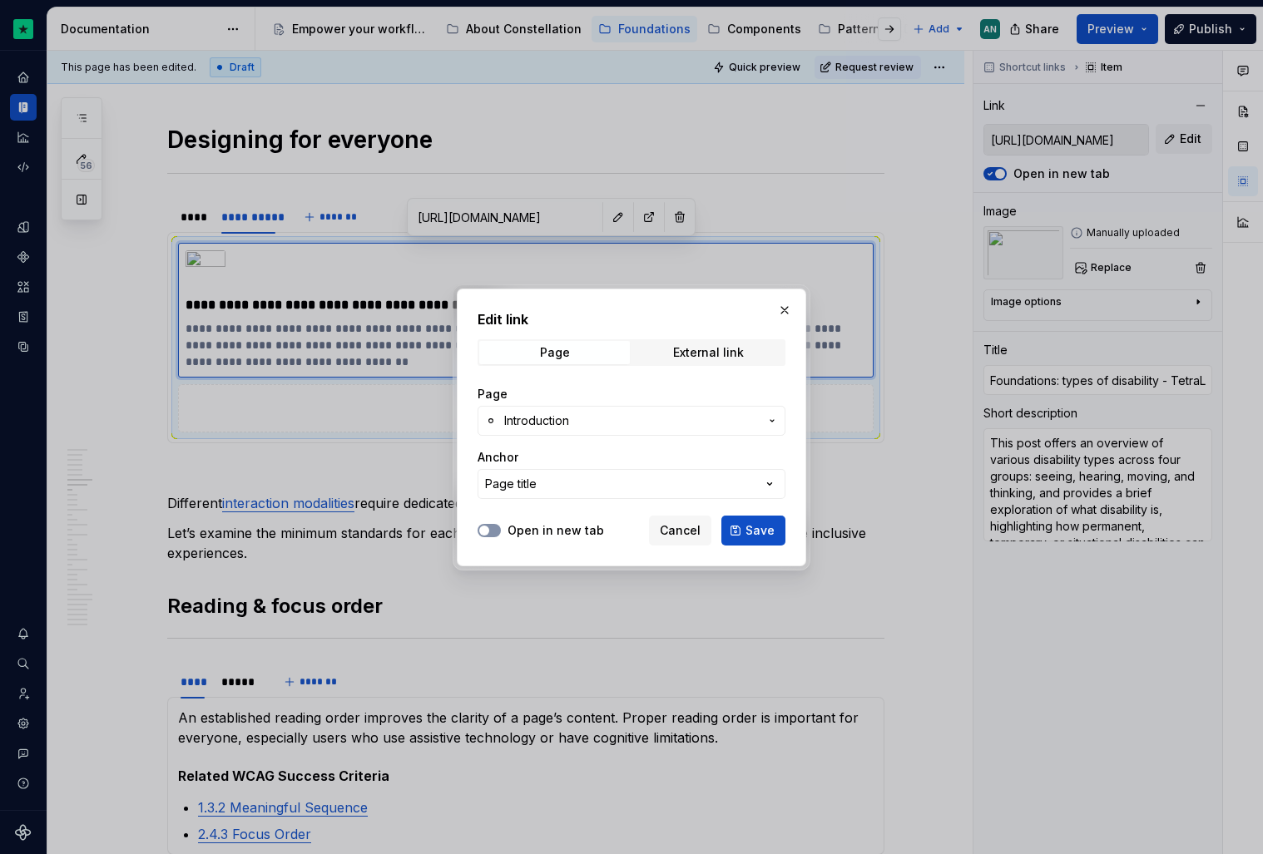
click at [493, 526] on button "Open in new tab" at bounding box center [489, 530] width 23 height 13
click at [562, 479] on button "Page title" at bounding box center [632, 484] width 308 height 30
click at [562, 479] on div "Edit link Page External link Page Introduction Anchor Page title Open in new ta…" at bounding box center [631, 427] width 1263 height 854
click at [761, 525] on span "Save" at bounding box center [759, 530] width 29 height 17
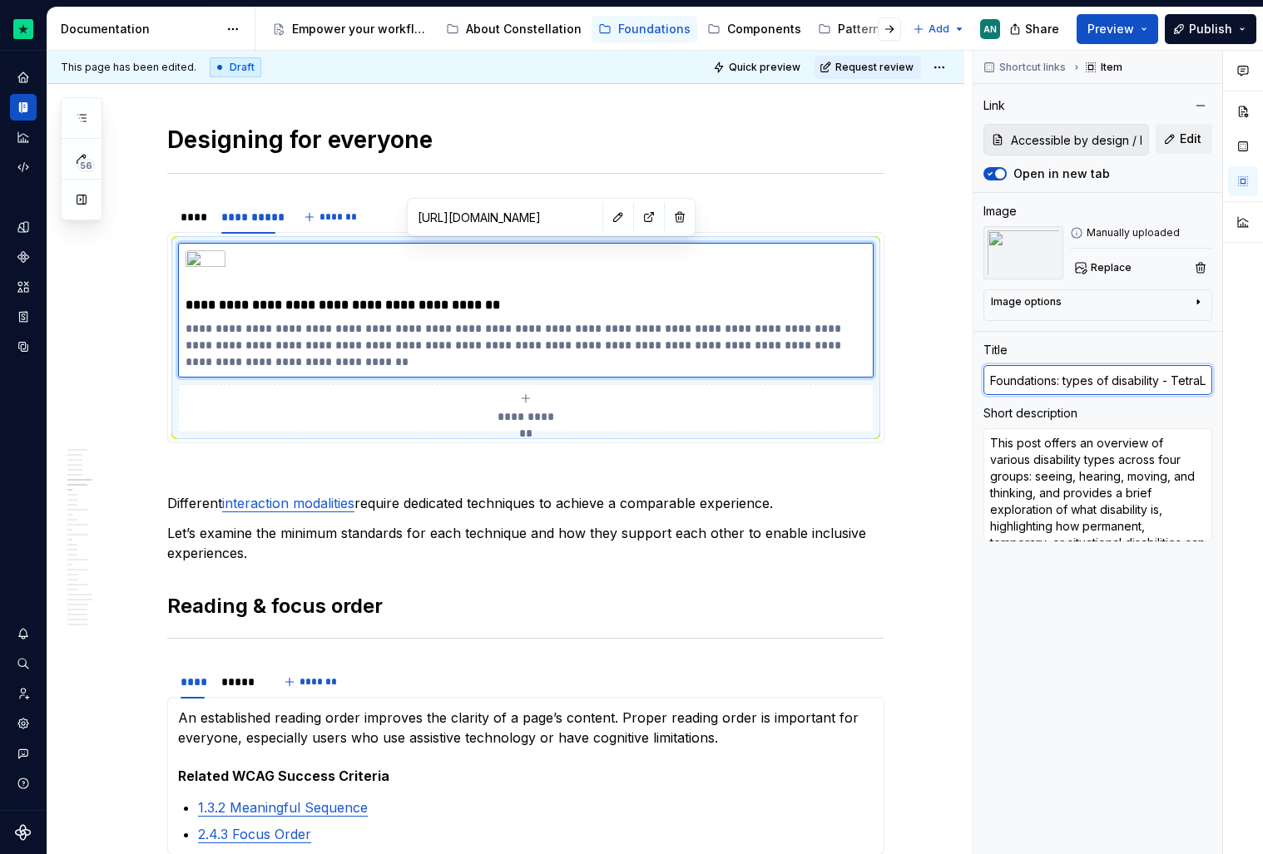
scroll to position [0, 36]
drag, startPoint x: 992, startPoint y: 383, endPoint x: 1239, endPoint y: 384, distance: 247.1
click at [1239, 384] on div "Comments Open comments No comments yet Select ‘Comment’ from the block context …" at bounding box center [1118, 453] width 290 height 804
type textarea "*"
type input "I"
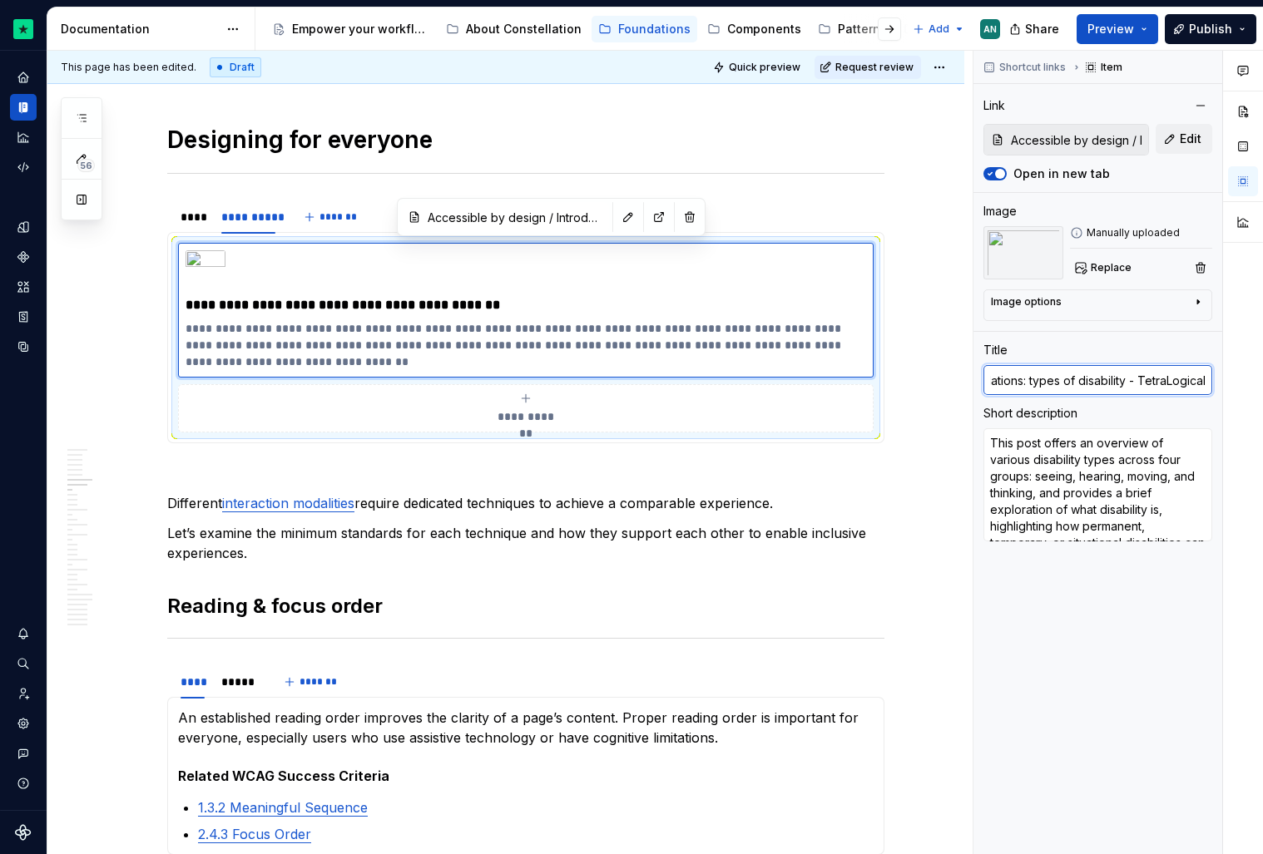
type textarea "*"
type input "In"
type textarea "*"
type input "Int"
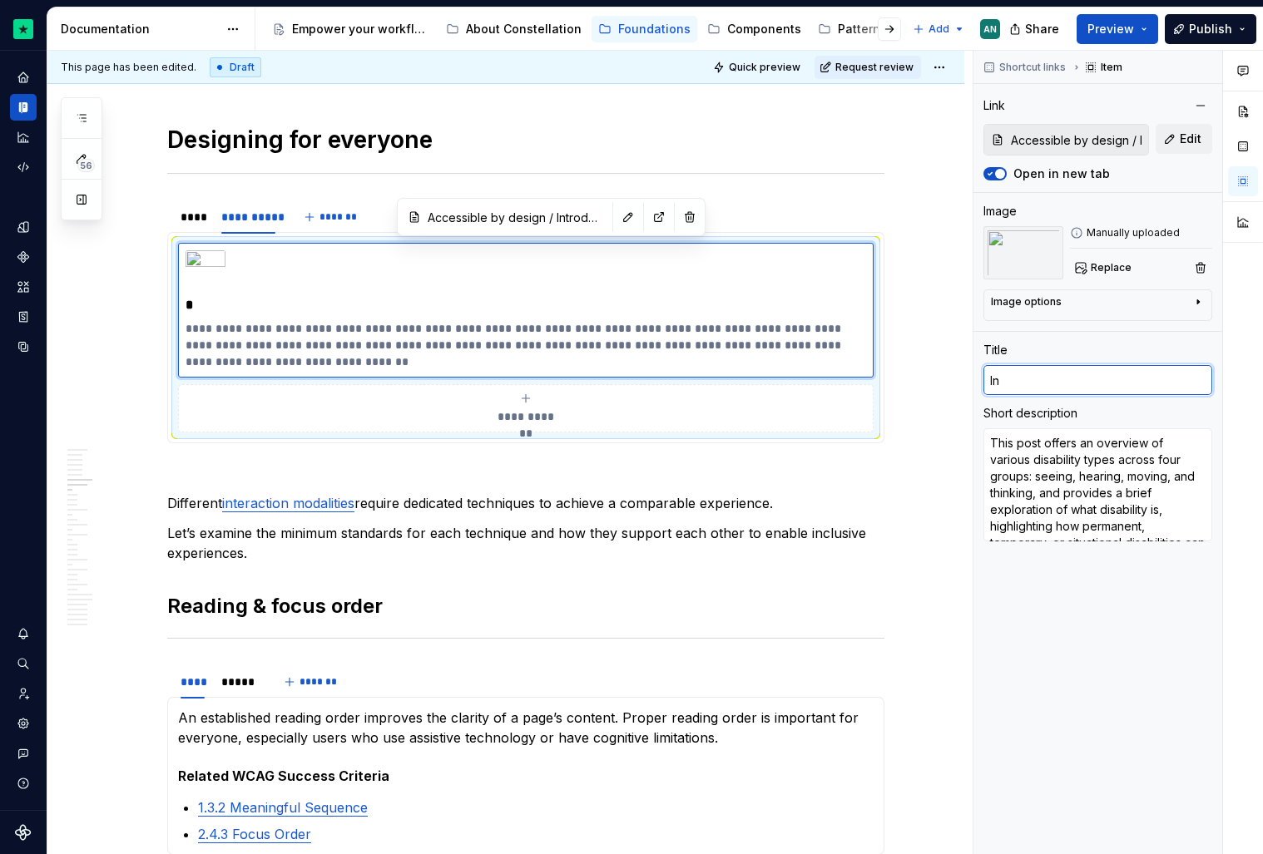
type textarea "*"
type input "Inte"
type textarea "*"
type input "Inter"
type textarea "*"
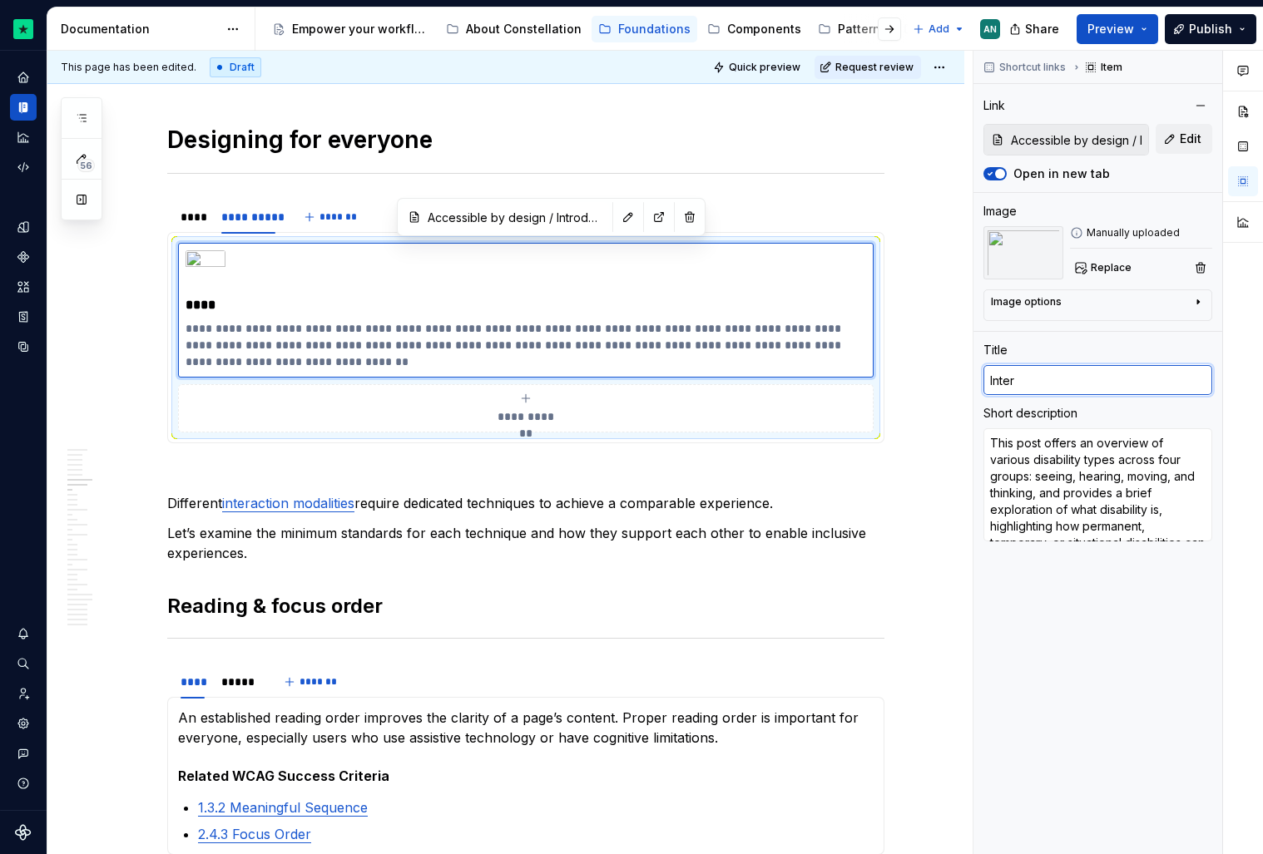
type input "Intera"
type textarea "*"
type input "Interac"
type textarea "*"
type input "Interact"
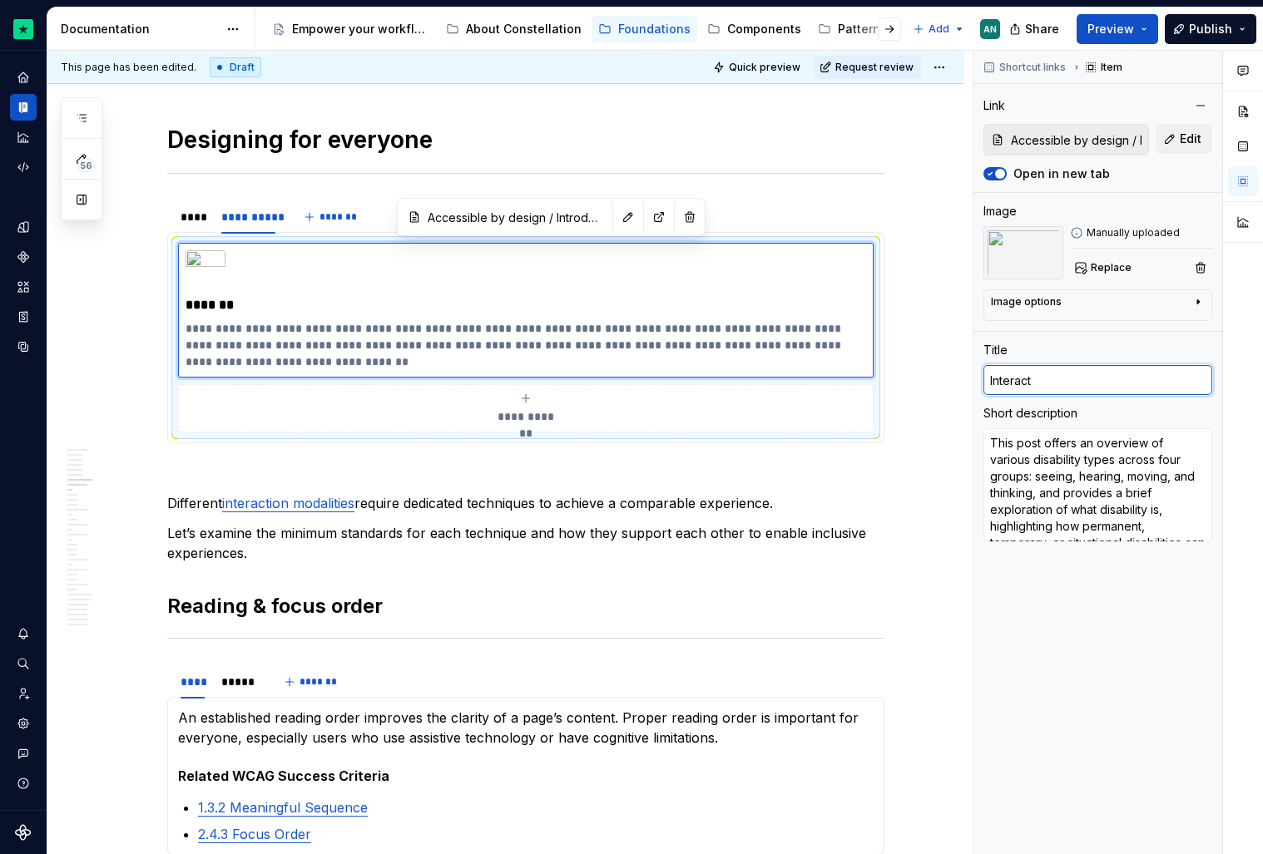
type textarea "*"
type input "Interacti"
type textarea "*"
type input "Interactio"
type textarea "*"
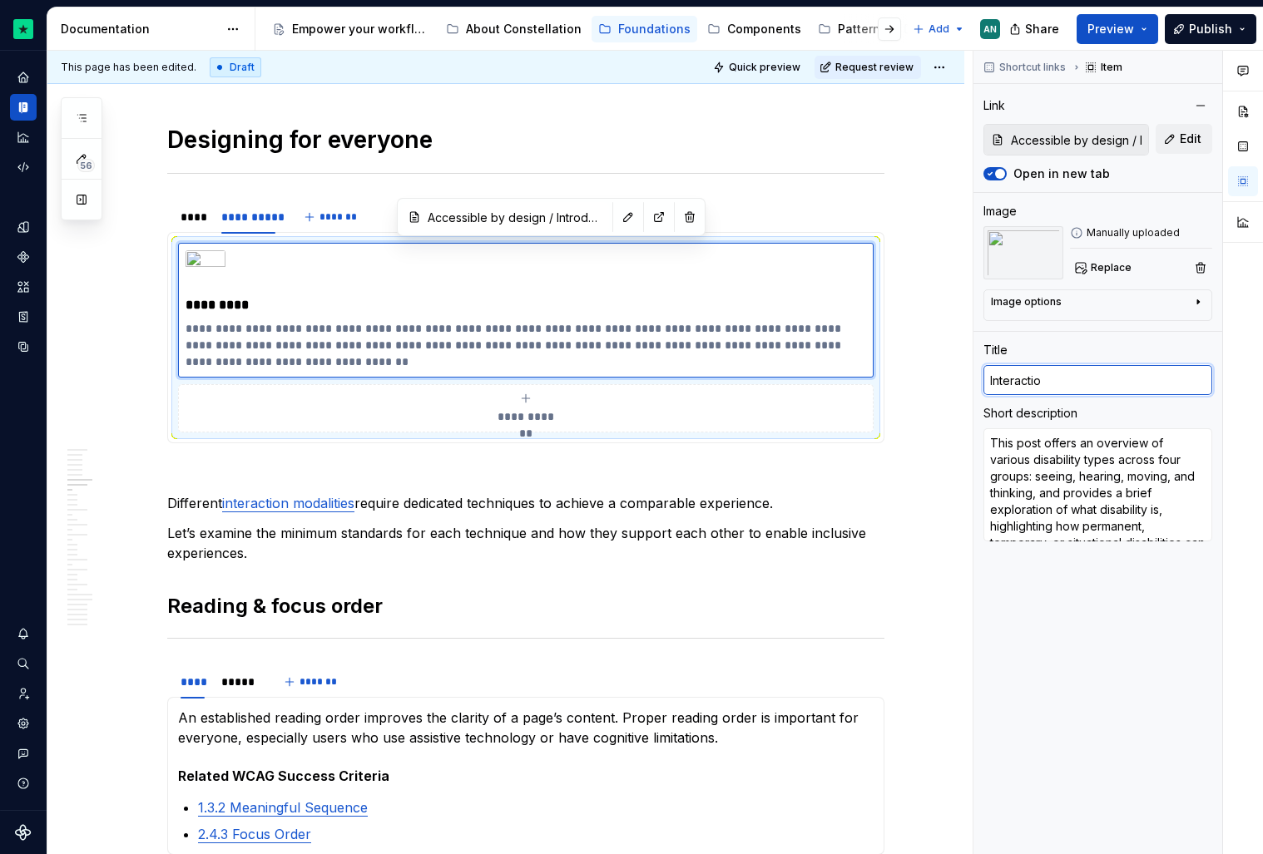
type input "Interaction"
type textarea "*"
type input "Interaction"
type textarea "*"
type input "Interaction m"
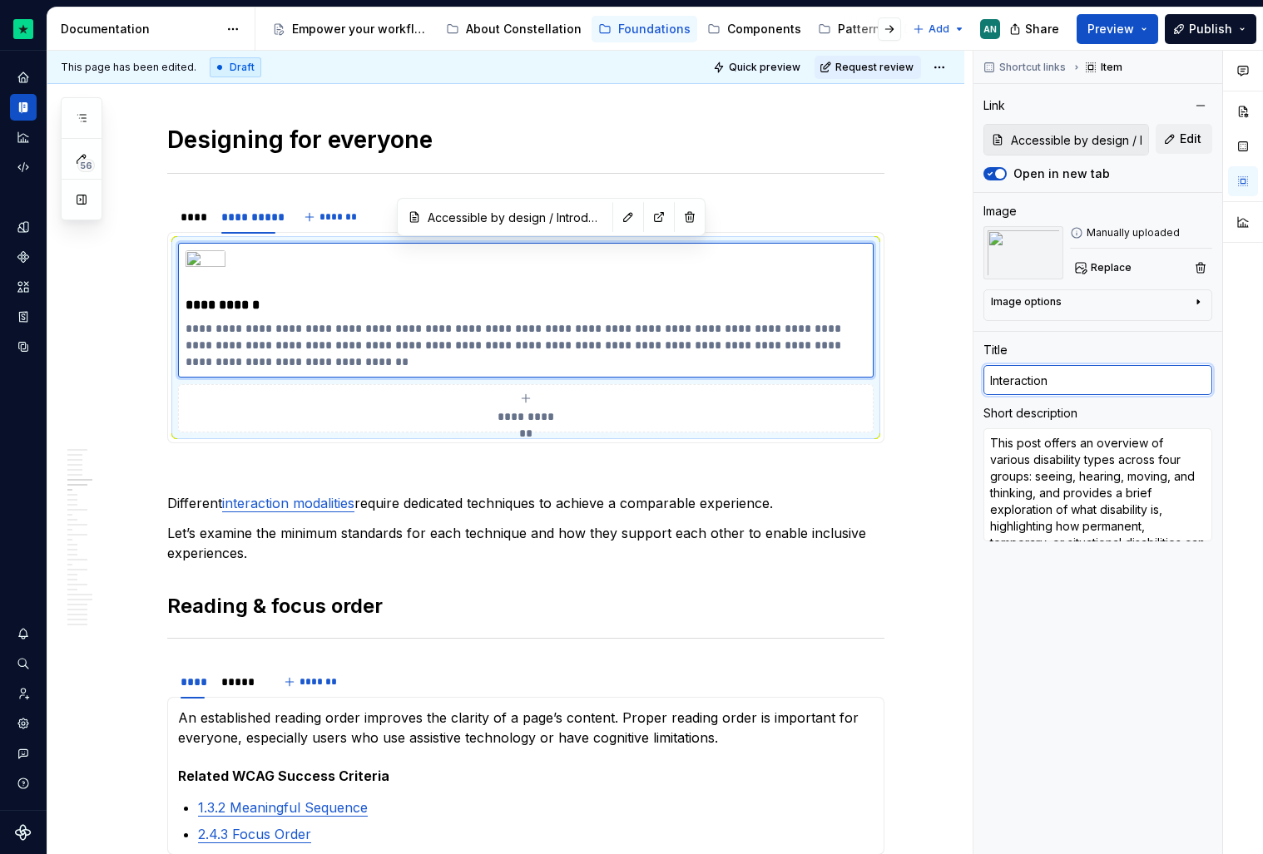
type textarea "*"
type input "Interaction mo"
type textarea "*"
type input "Interaction mod"
type textarea "*"
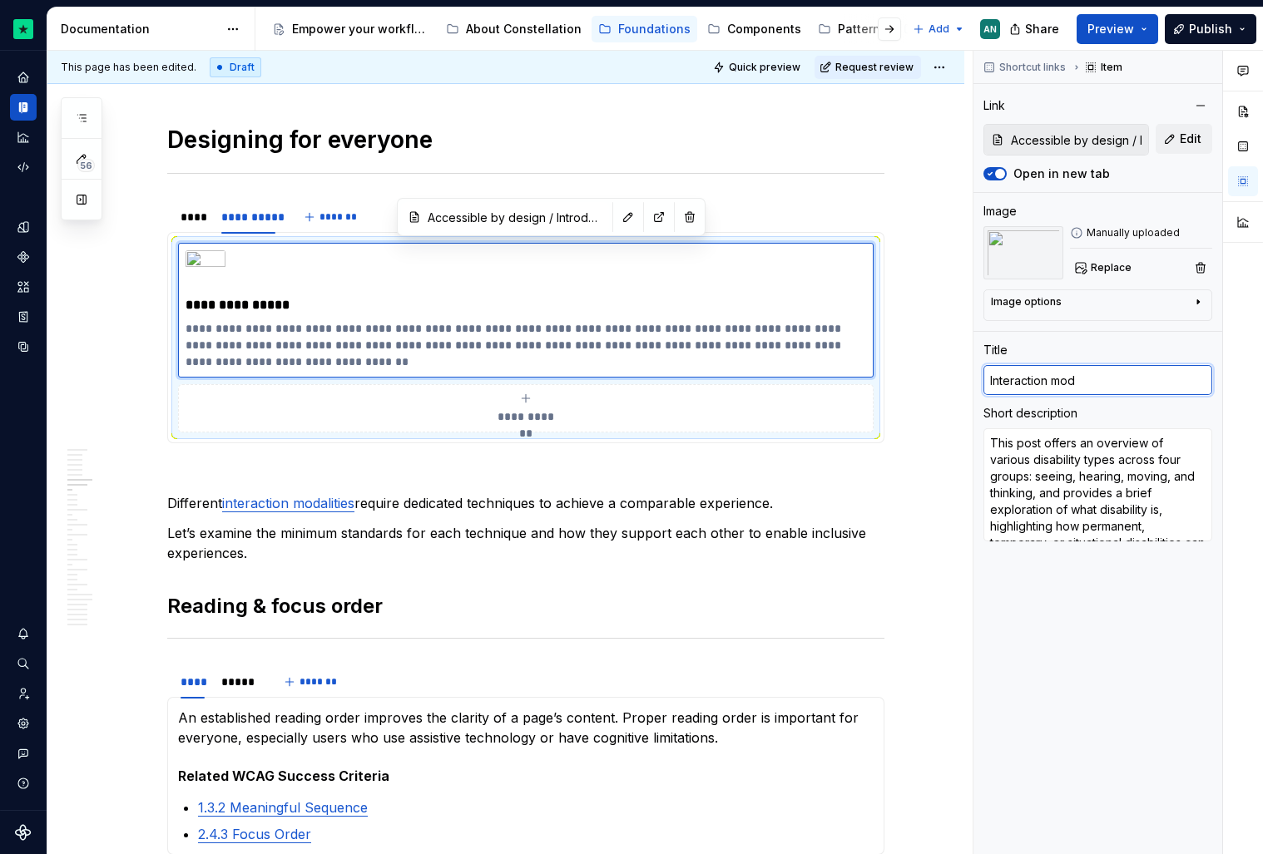
type input "Interaction moda"
type textarea "*"
type input "Interaction modal"
type textarea "*"
type input "Interaction modali"
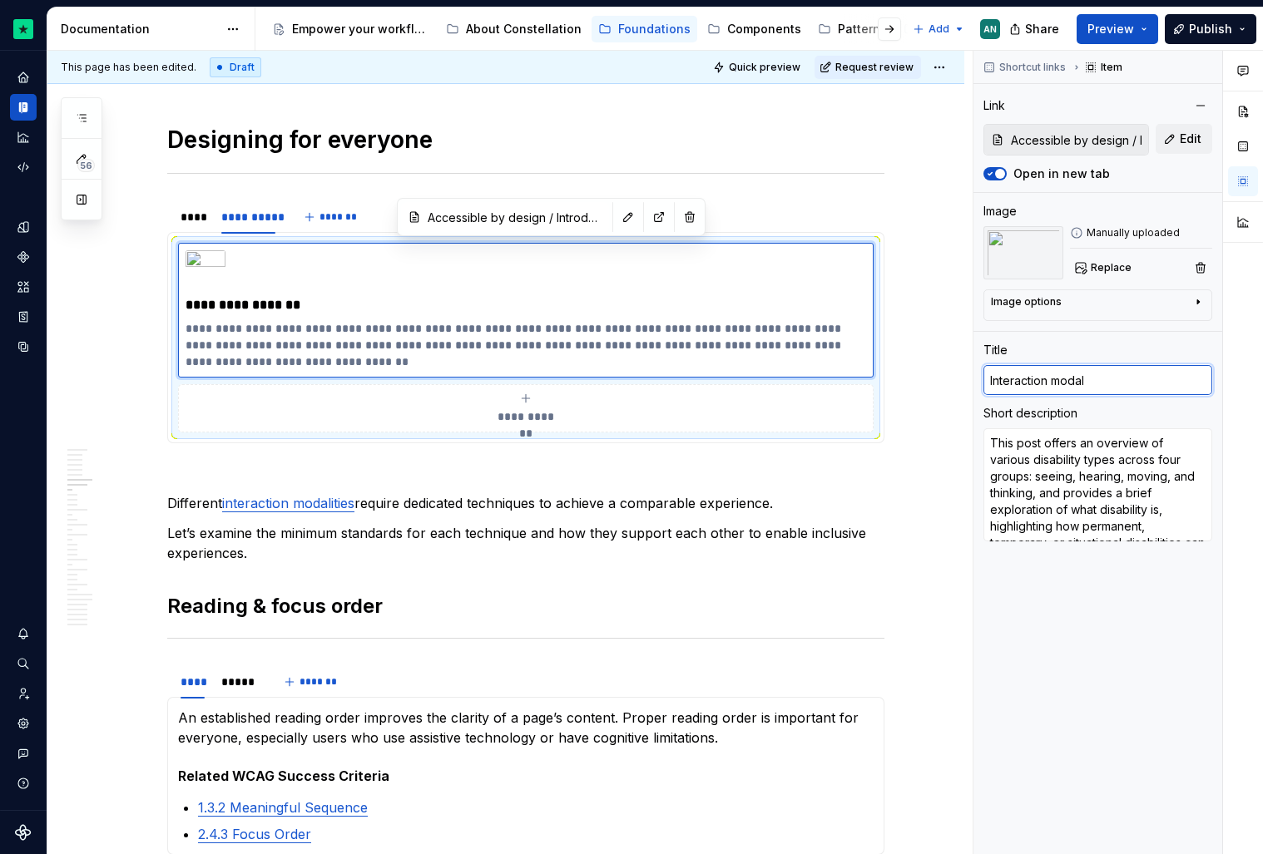
type textarea "*"
type input "Interaction modalit"
type textarea "*"
type input "Interaction modaliti"
type textarea "*"
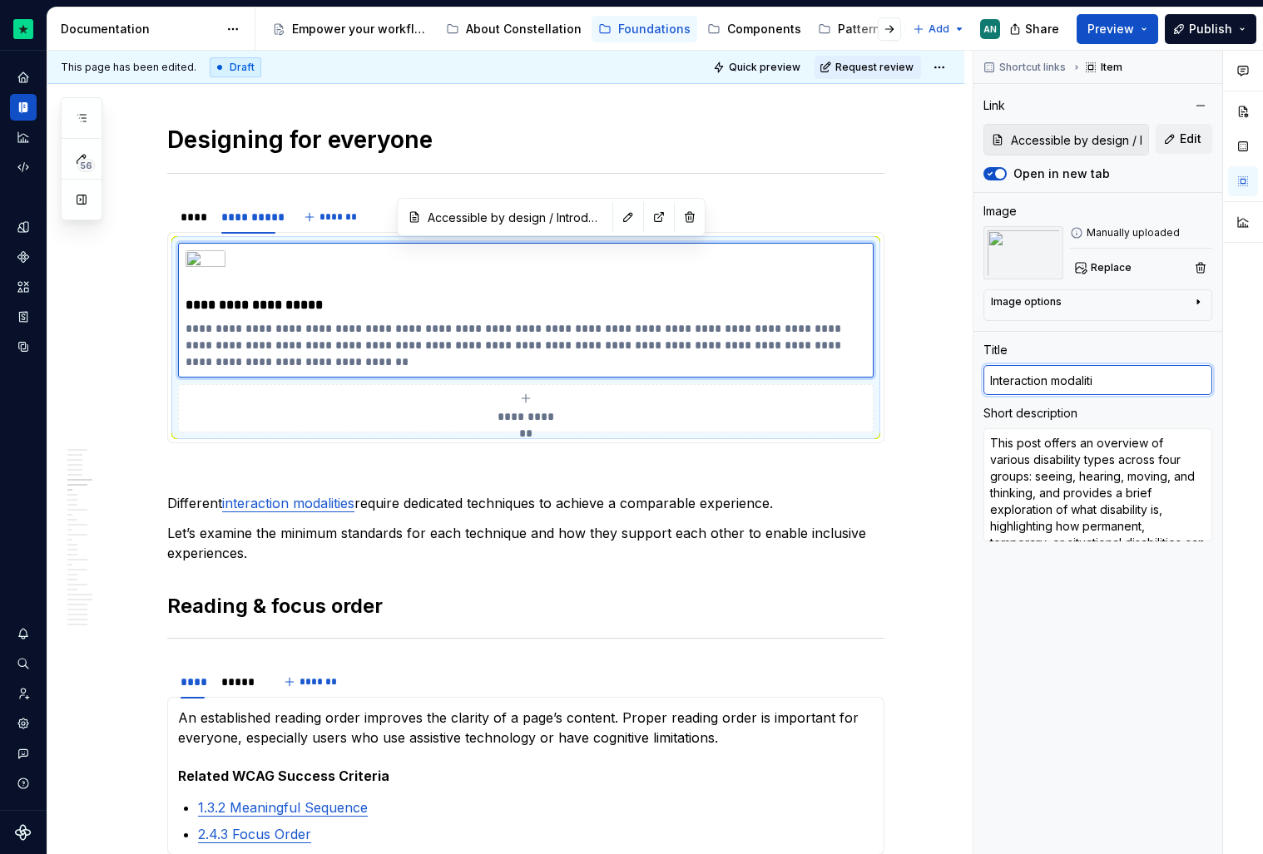
type input "Interaction modalitie"
type textarea "*"
type input "Interaction modalities"
type textarea "*"
type input "Interaction modalities"
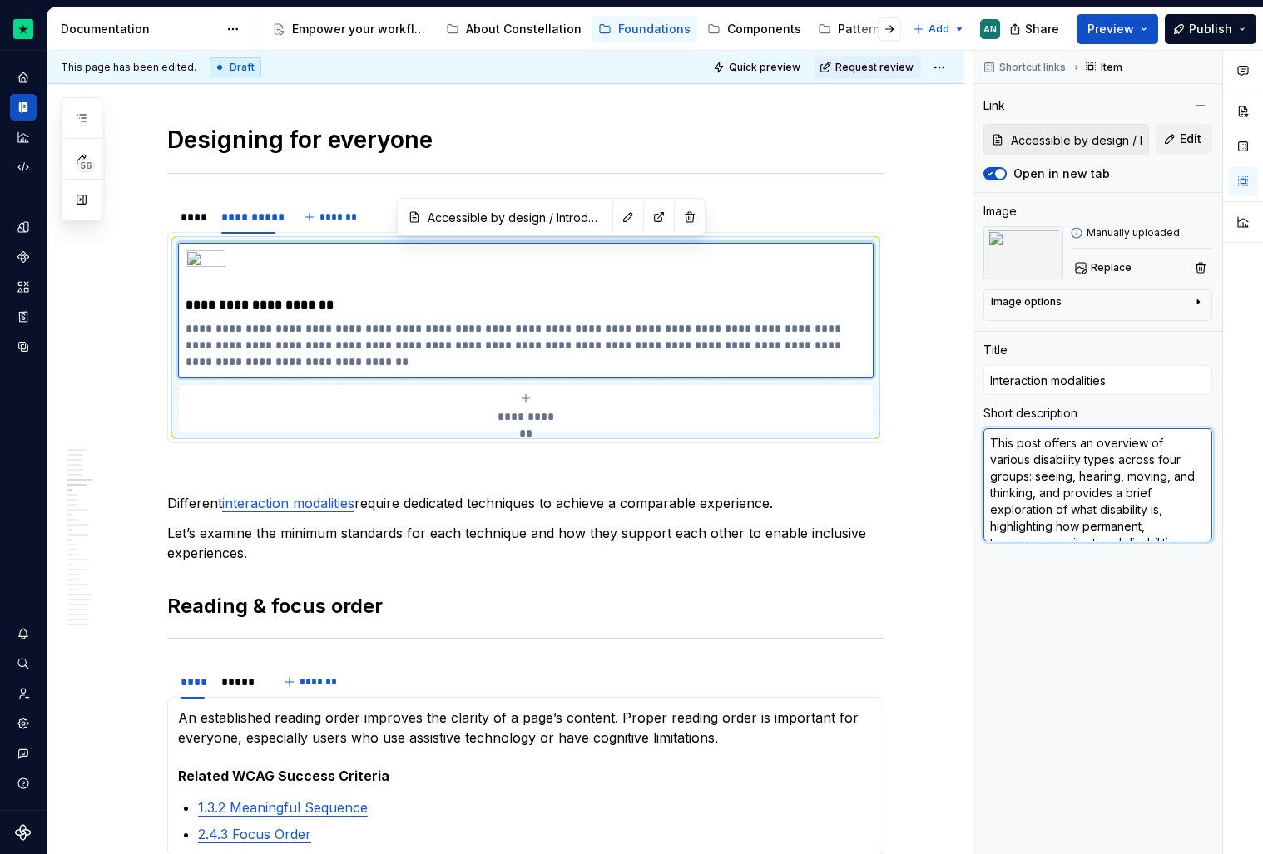
scroll to position [17, 0]
drag, startPoint x: 991, startPoint y: 438, endPoint x: 1248, endPoint y: 612, distance: 310.4
click at [1248, 612] on div "Comments Open comments No comments yet Select ‘Comment’ from the block context …" at bounding box center [1118, 453] width 290 height 804
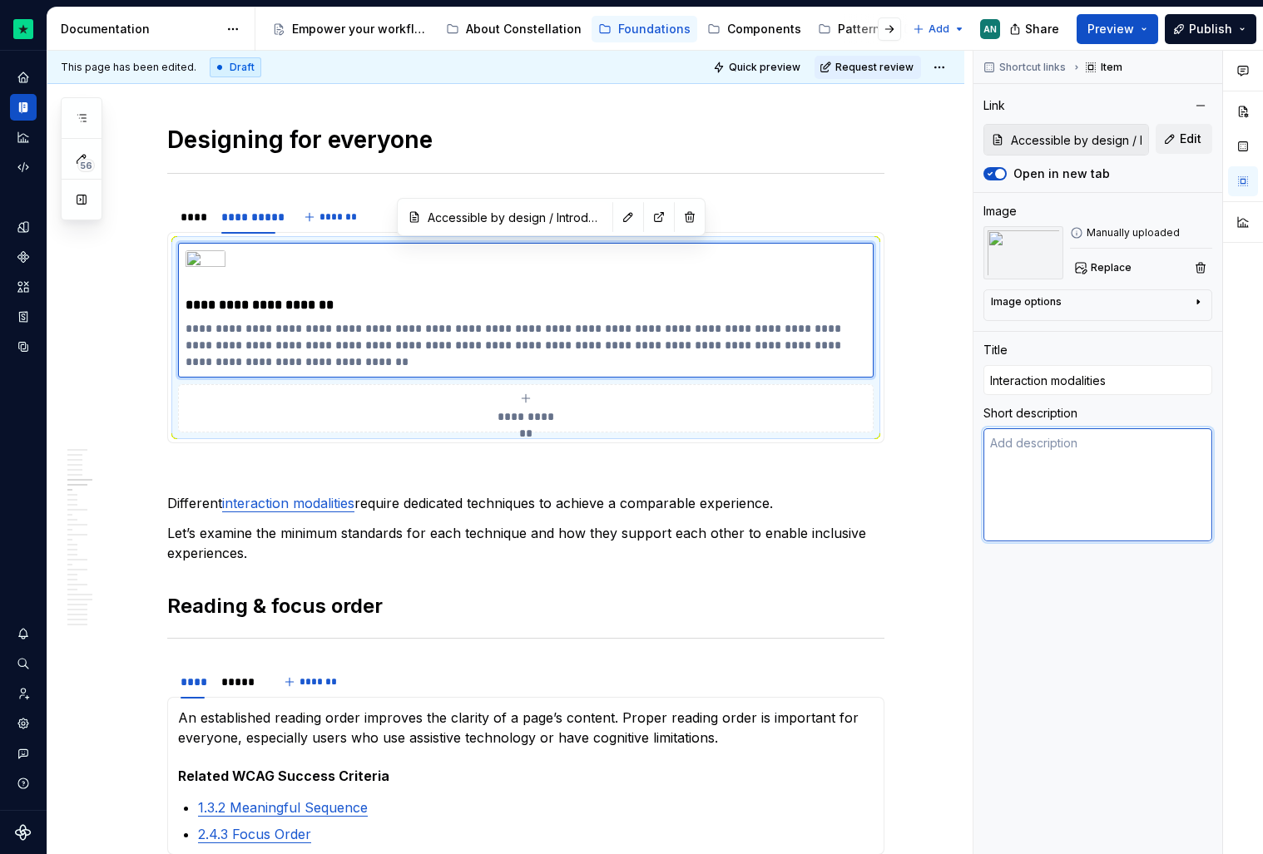
scroll to position [0, 0]
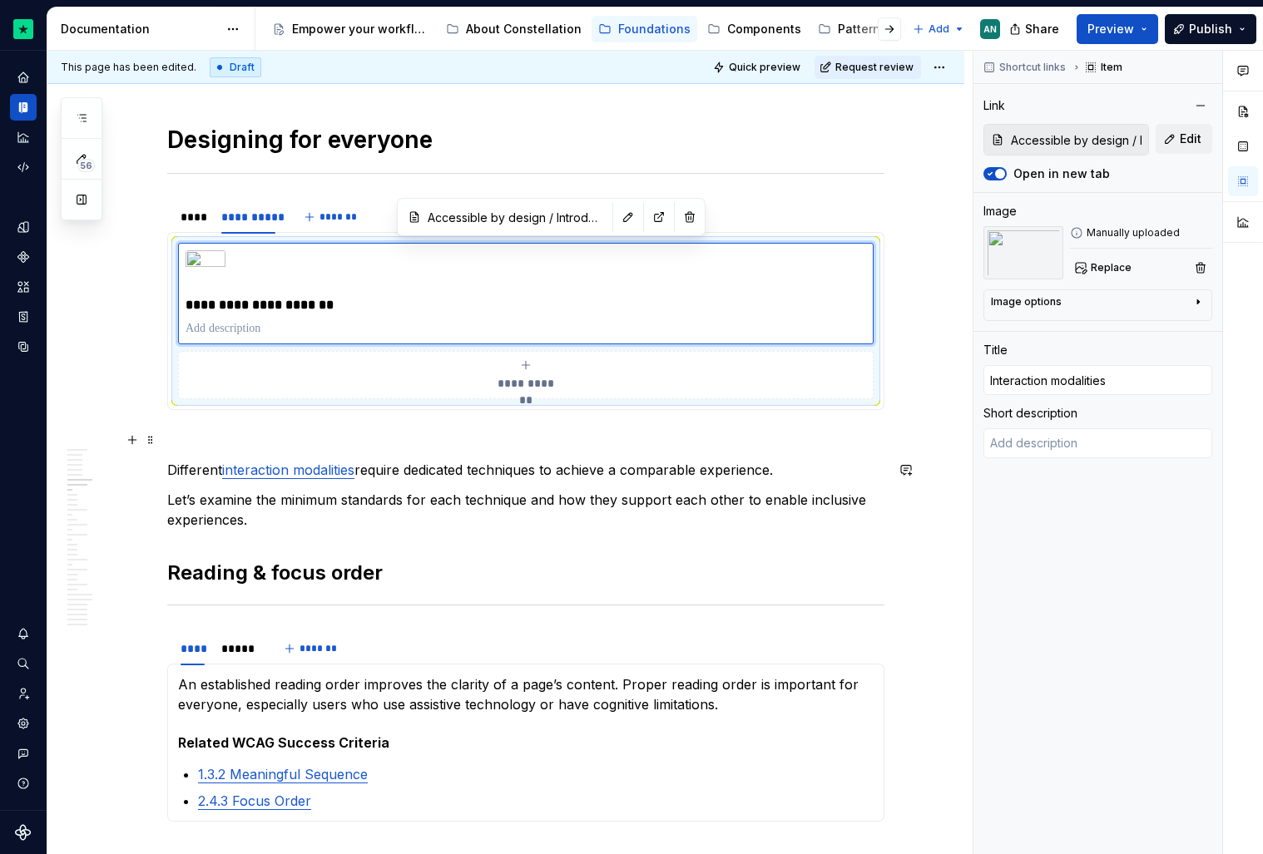
click at [839, 448] on p at bounding box center [525, 440] width 717 height 20
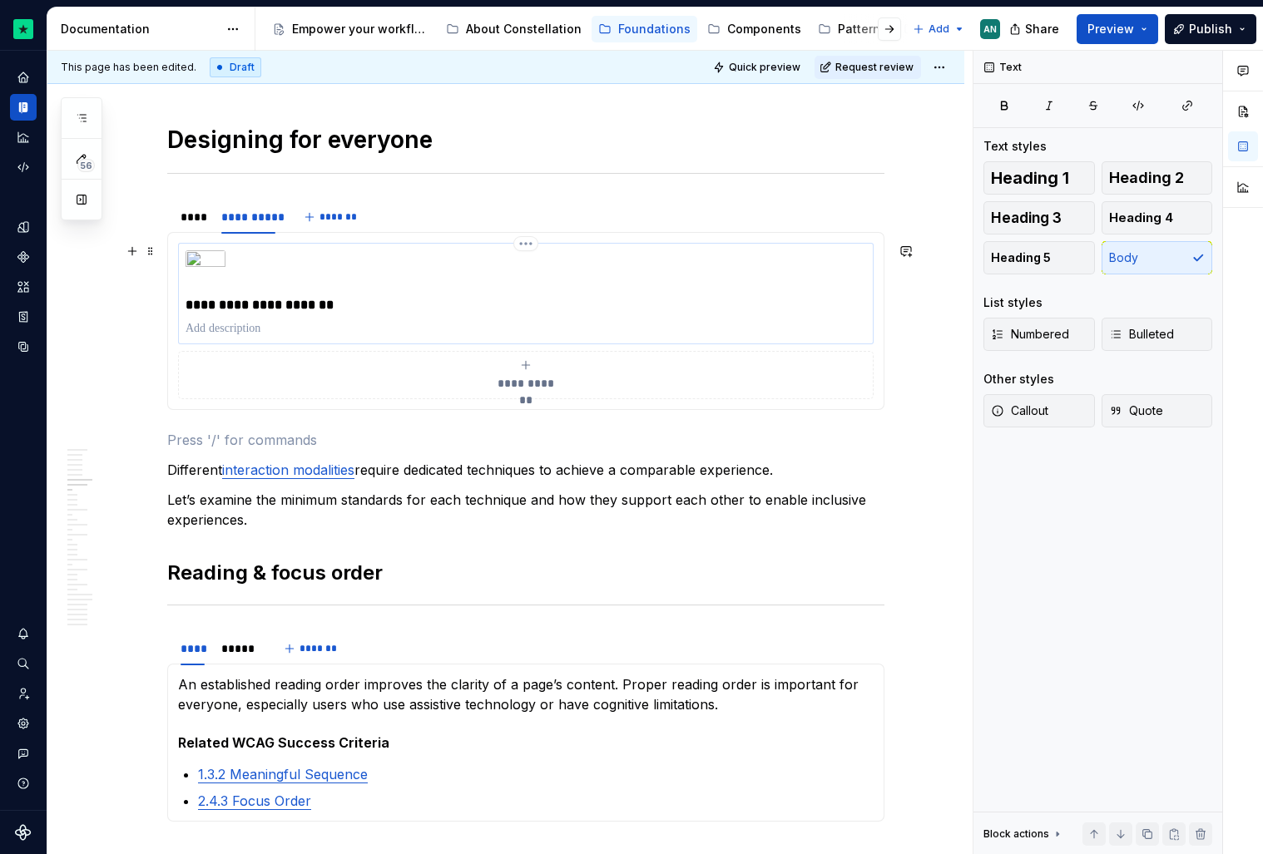
click at [606, 318] on div "**********" at bounding box center [526, 293] width 681 height 87
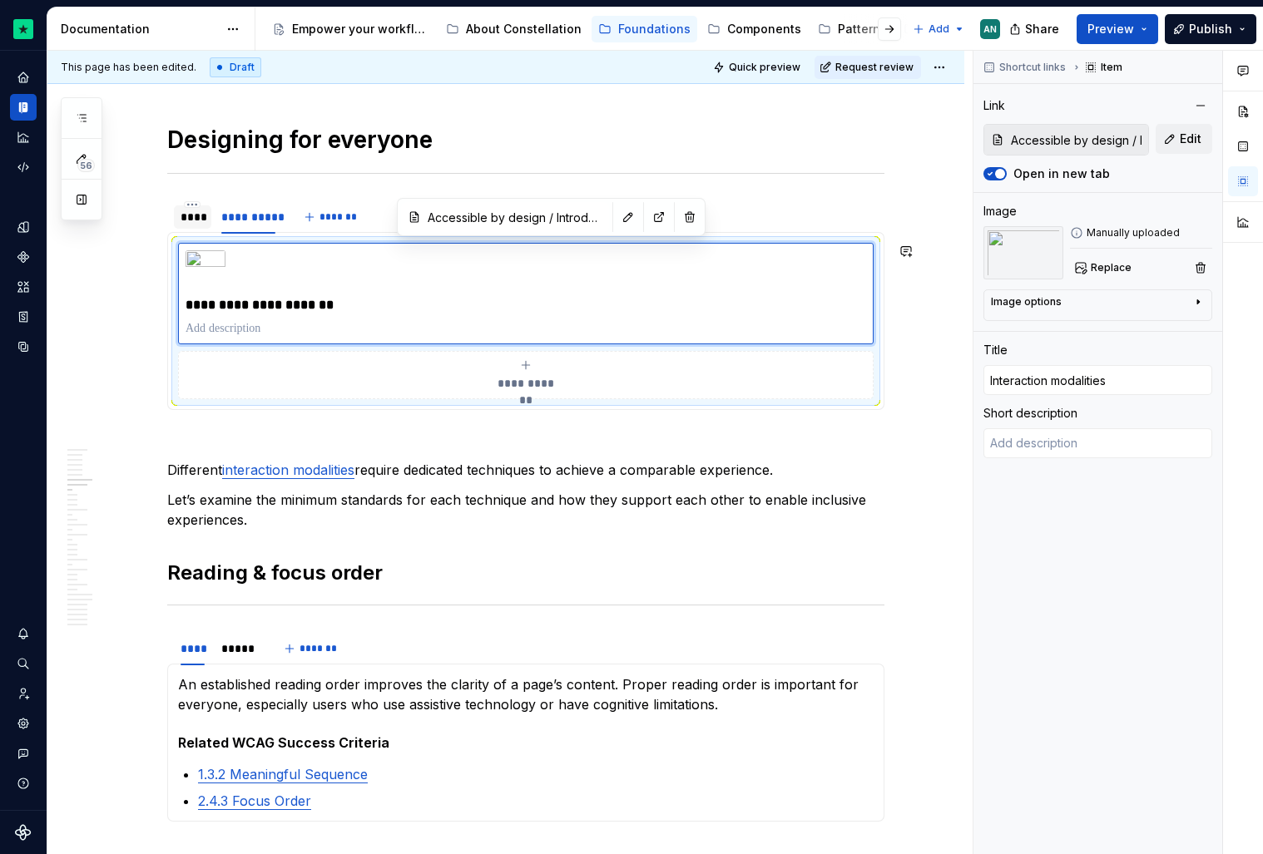
click at [205, 215] on div "****" at bounding box center [193, 217] width 24 height 17
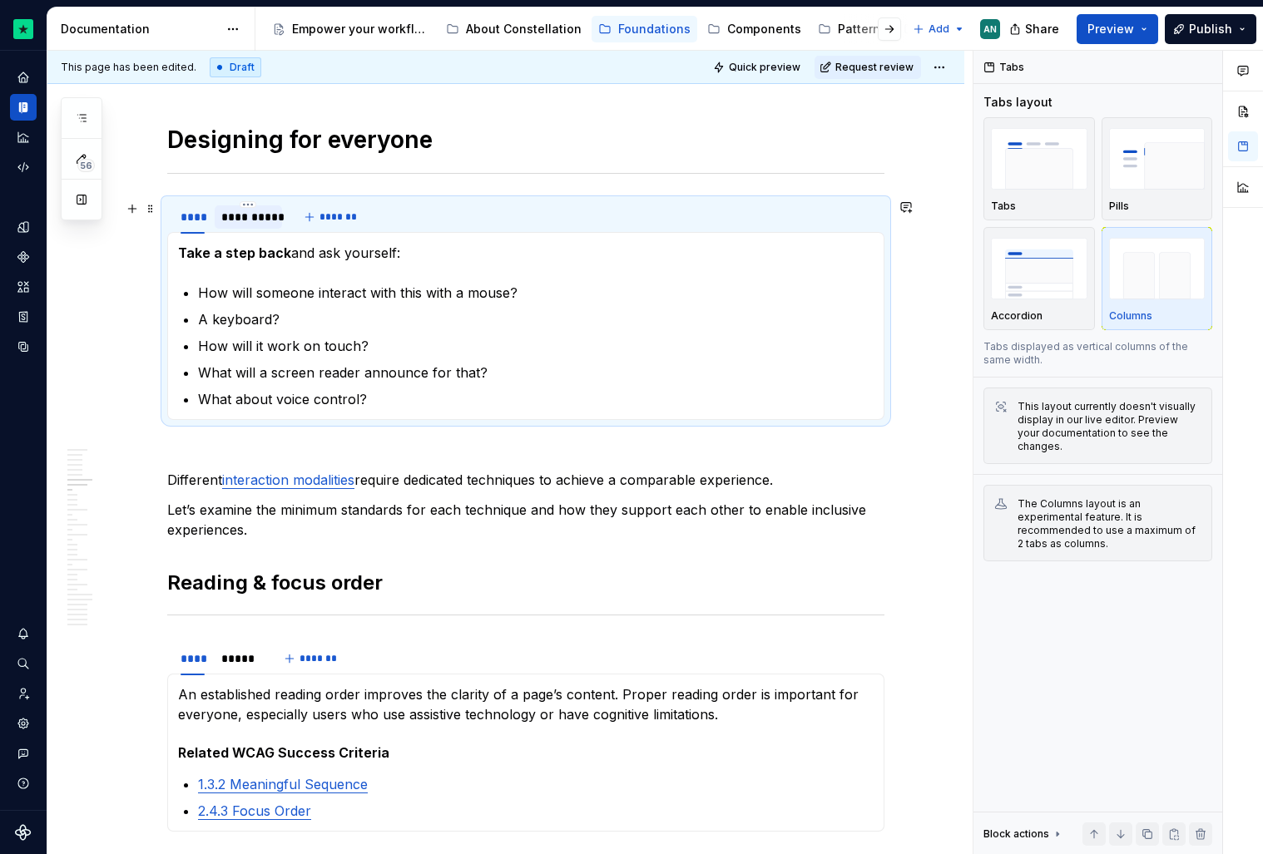
click at [247, 210] on div "**********" at bounding box center [248, 217] width 54 height 17
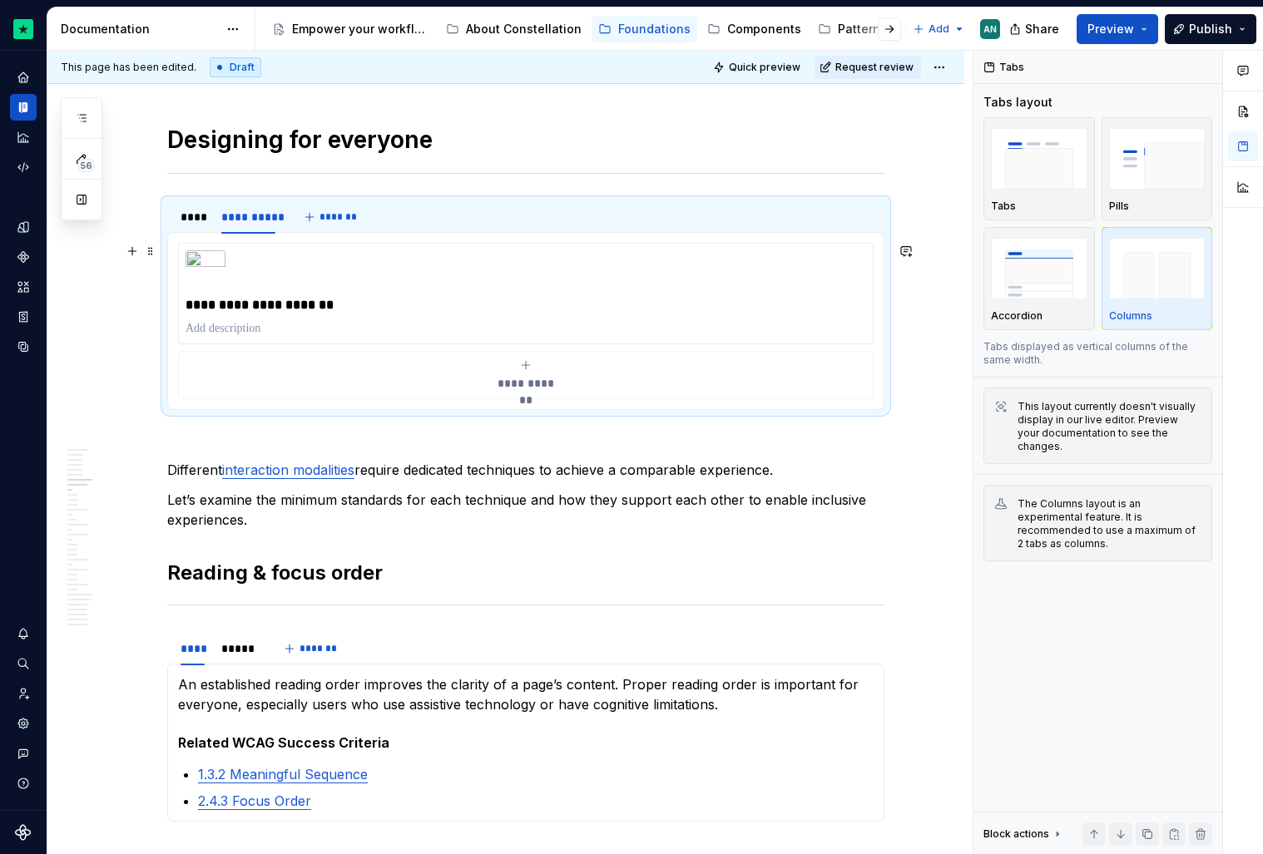
click at [578, 243] on div "**********" at bounding box center [526, 321] width 696 height 156
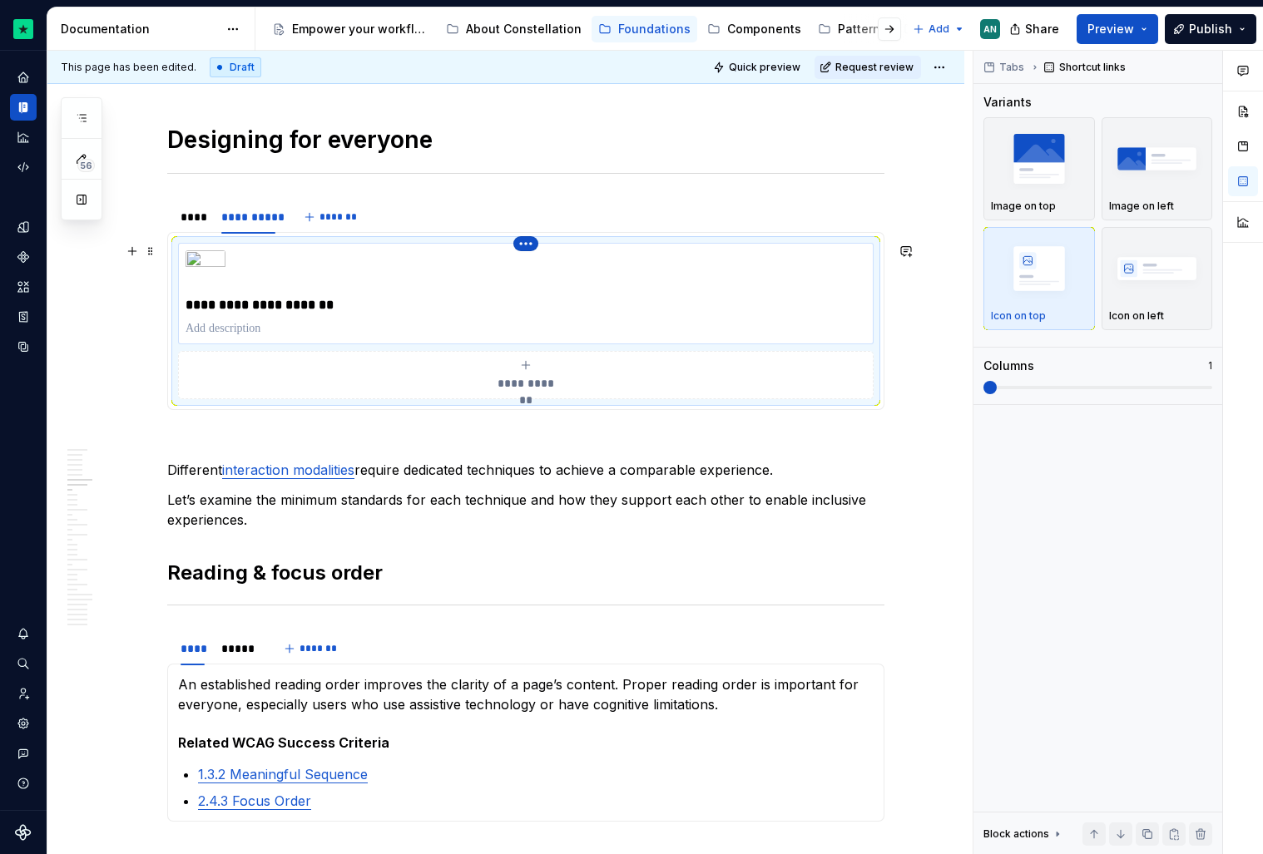
click at [532, 245] on html "Constellation Design System AN Dataset Default Documentation Accessibility guid…" at bounding box center [631, 427] width 1263 height 854
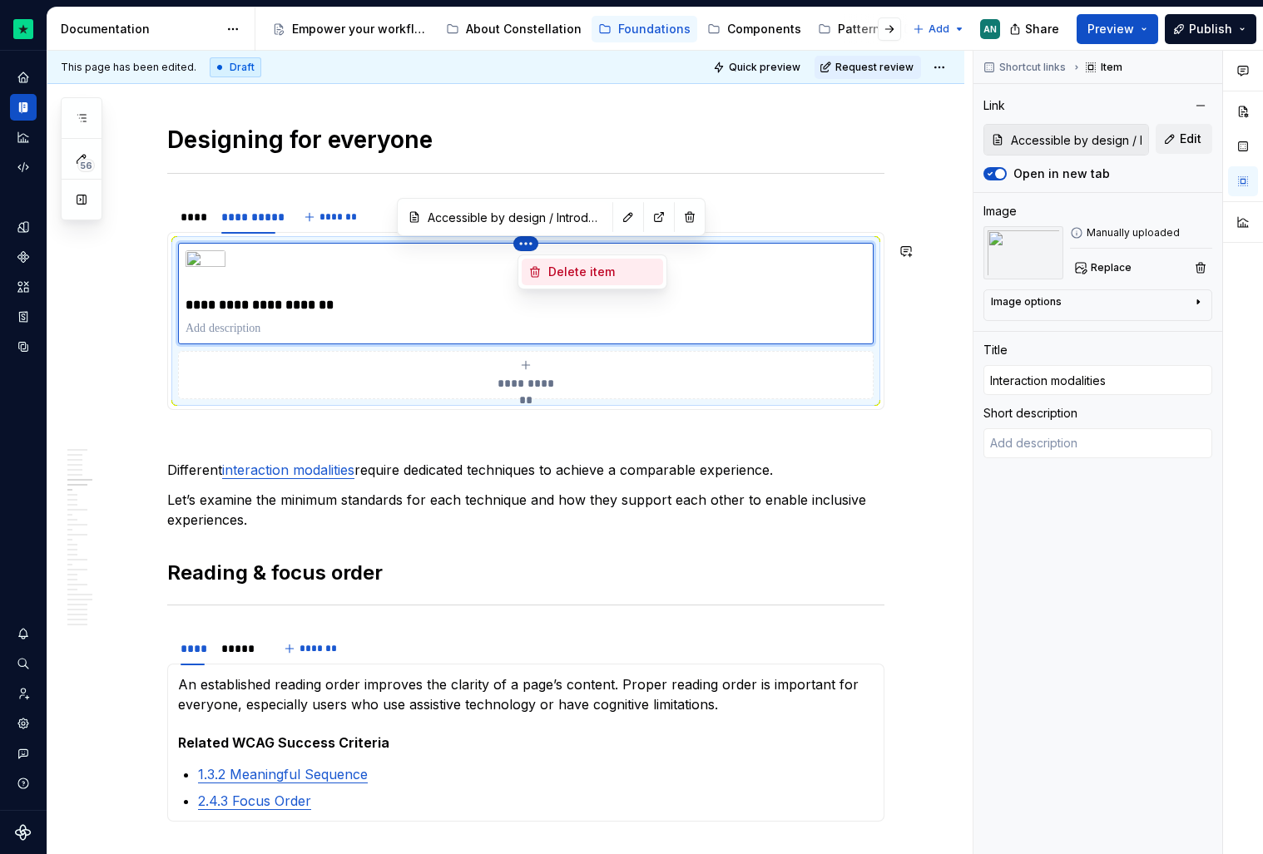
click at [561, 280] on div "Delete item" at bounding box center [592, 272] width 141 height 27
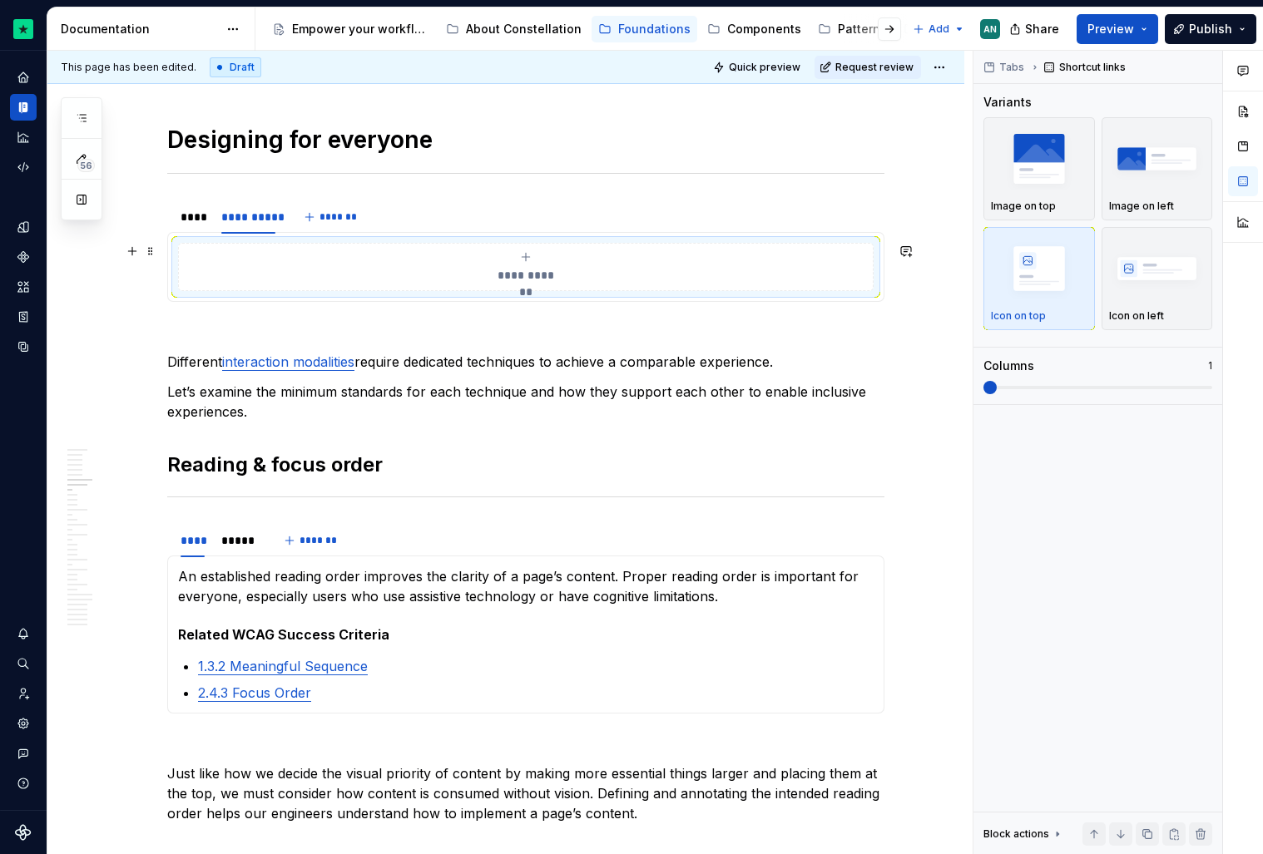
click at [542, 267] on span "**********" at bounding box center [525, 275] width 73 height 17
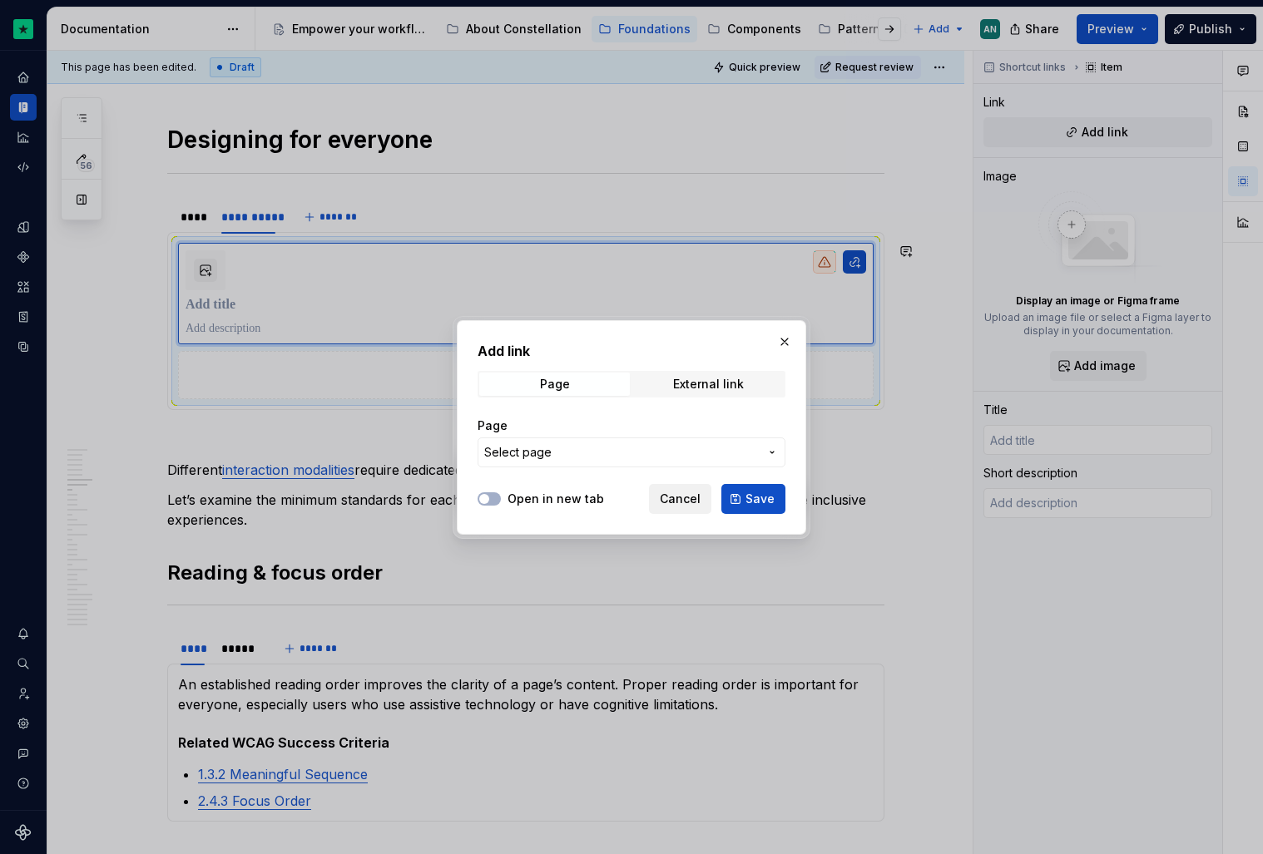
click at [673, 493] on span "Cancel" at bounding box center [680, 499] width 41 height 17
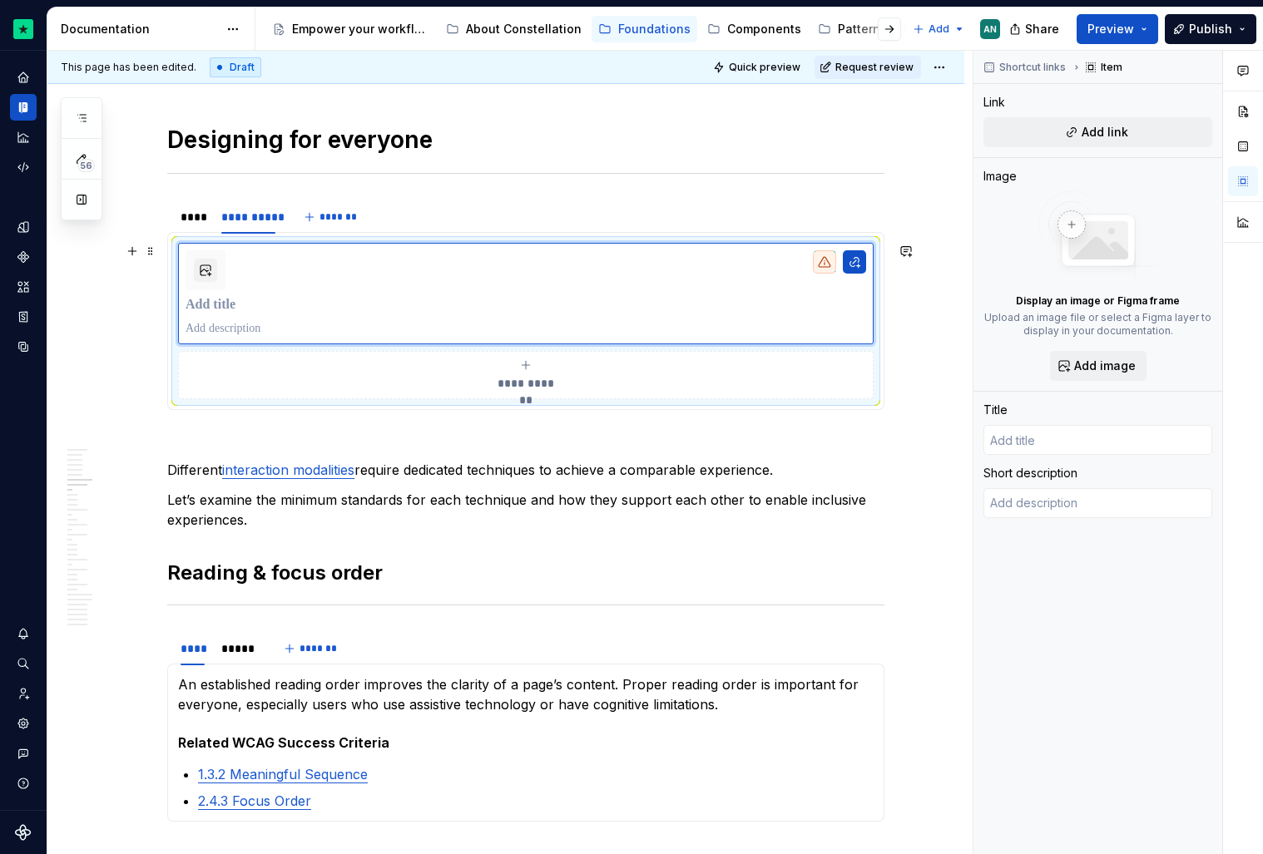
click at [178, 280] on div "**********" at bounding box center [526, 321] width 696 height 156
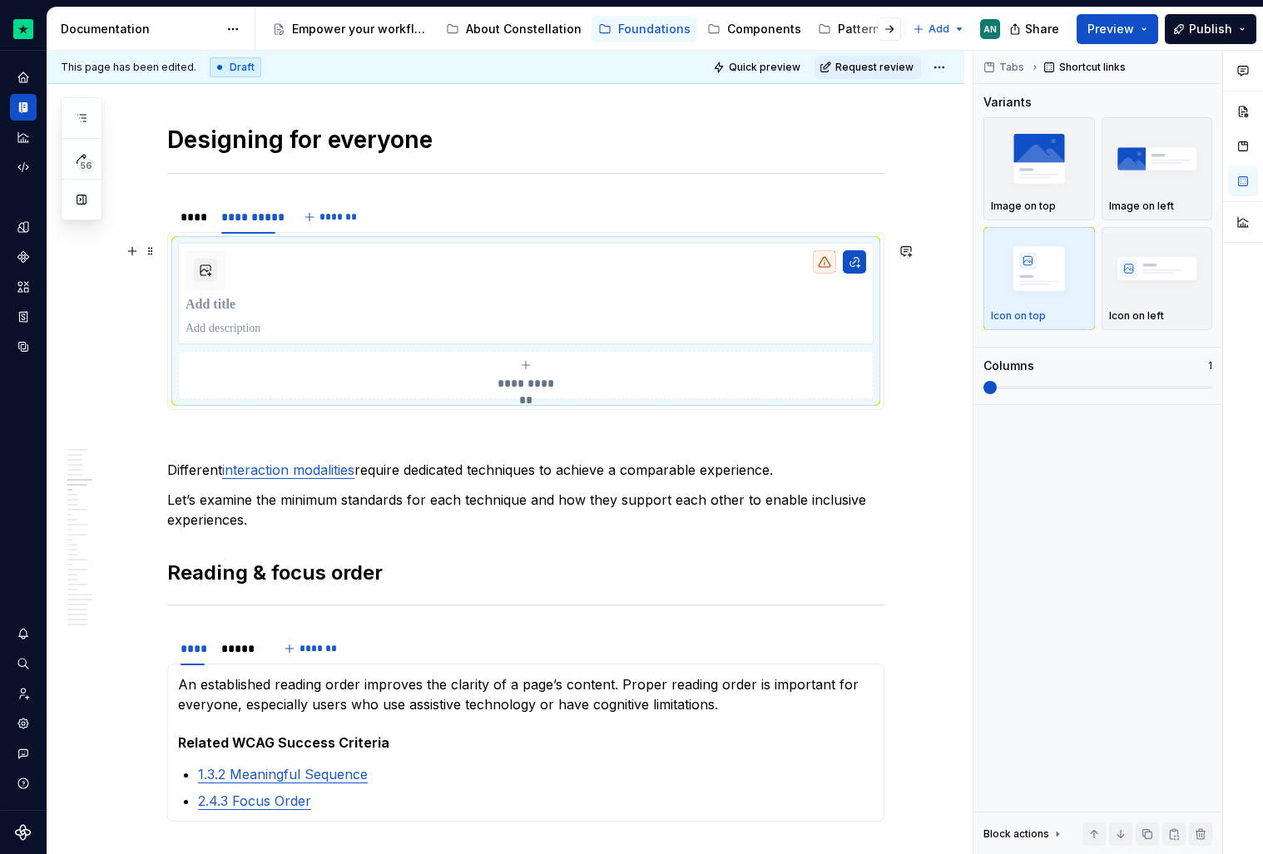
click at [182, 349] on div "**********" at bounding box center [526, 321] width 696 height 156
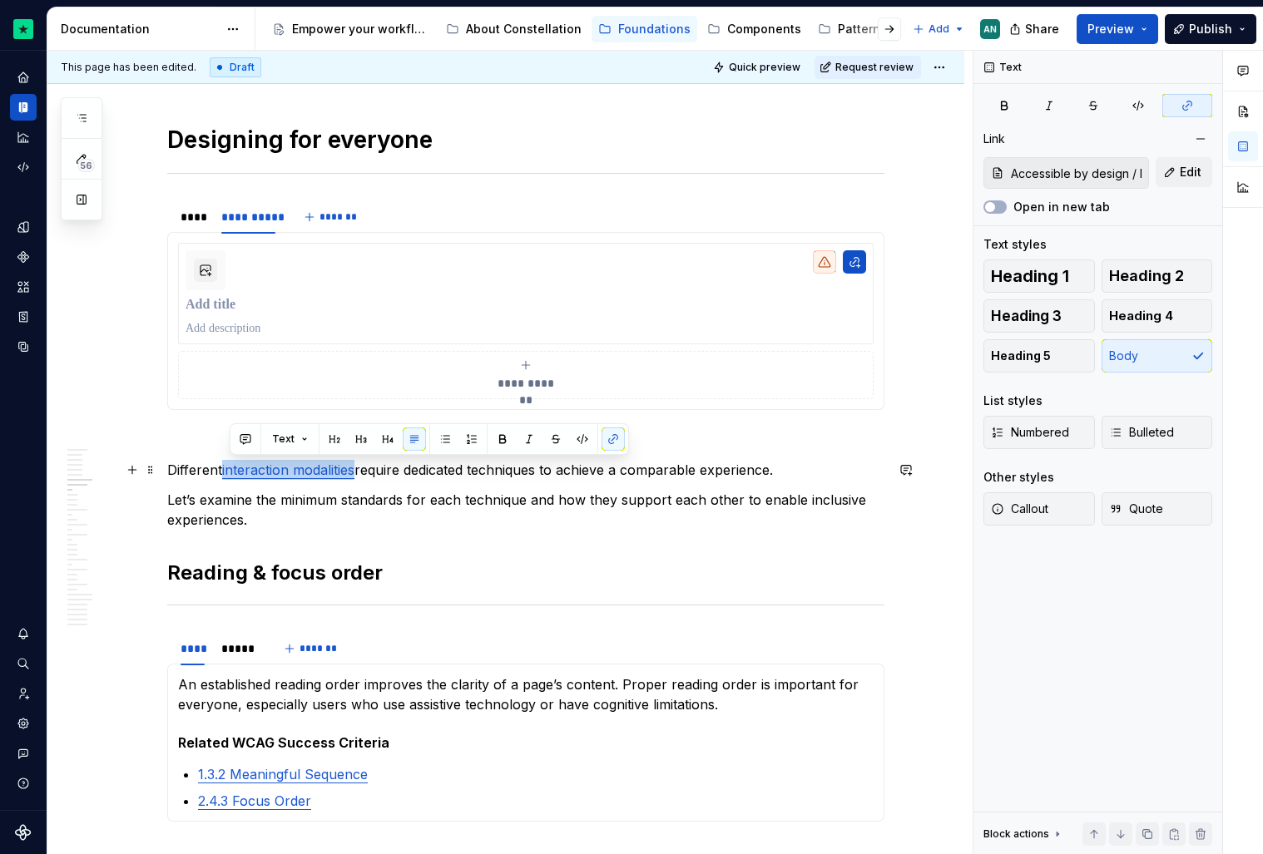
drag, startPoint x: 363, startPoint y: 468, endPoint x: 228, endPoint y: 468, distance: 134.8
click at [228, 468] on p "Different interaction modalities require dedicated techniques to achieve a comp…" at bounding box center [525, 470] width 717 height 20
click at [611, 435] on button "button" at bounding box center [612, 439] width 23 height 23
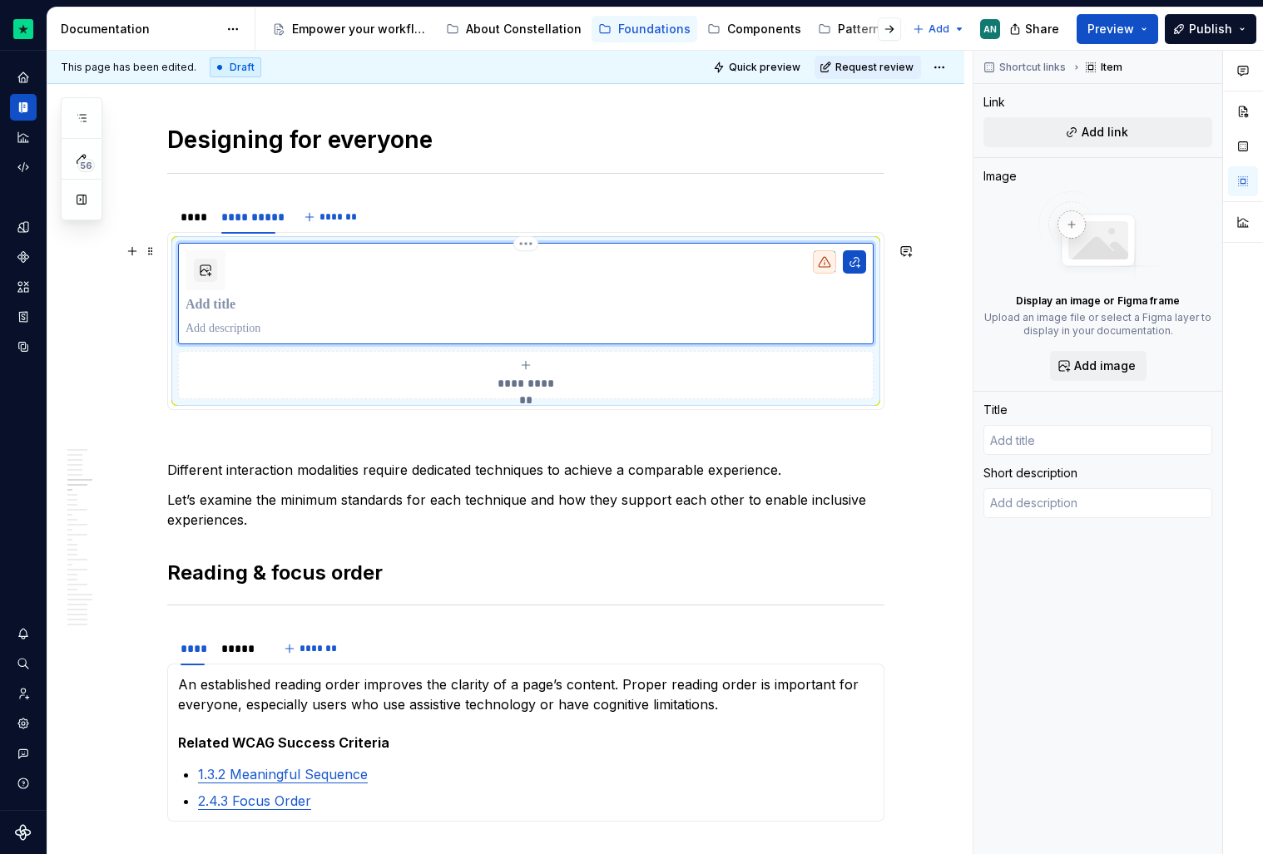
click at [389, 262] on div at bounding box center [526, 293] width 681 height 87
click at [1139, 141] on button "Add link" at bounding box center [1097, 132] width 229 height 30
type textarea "*"
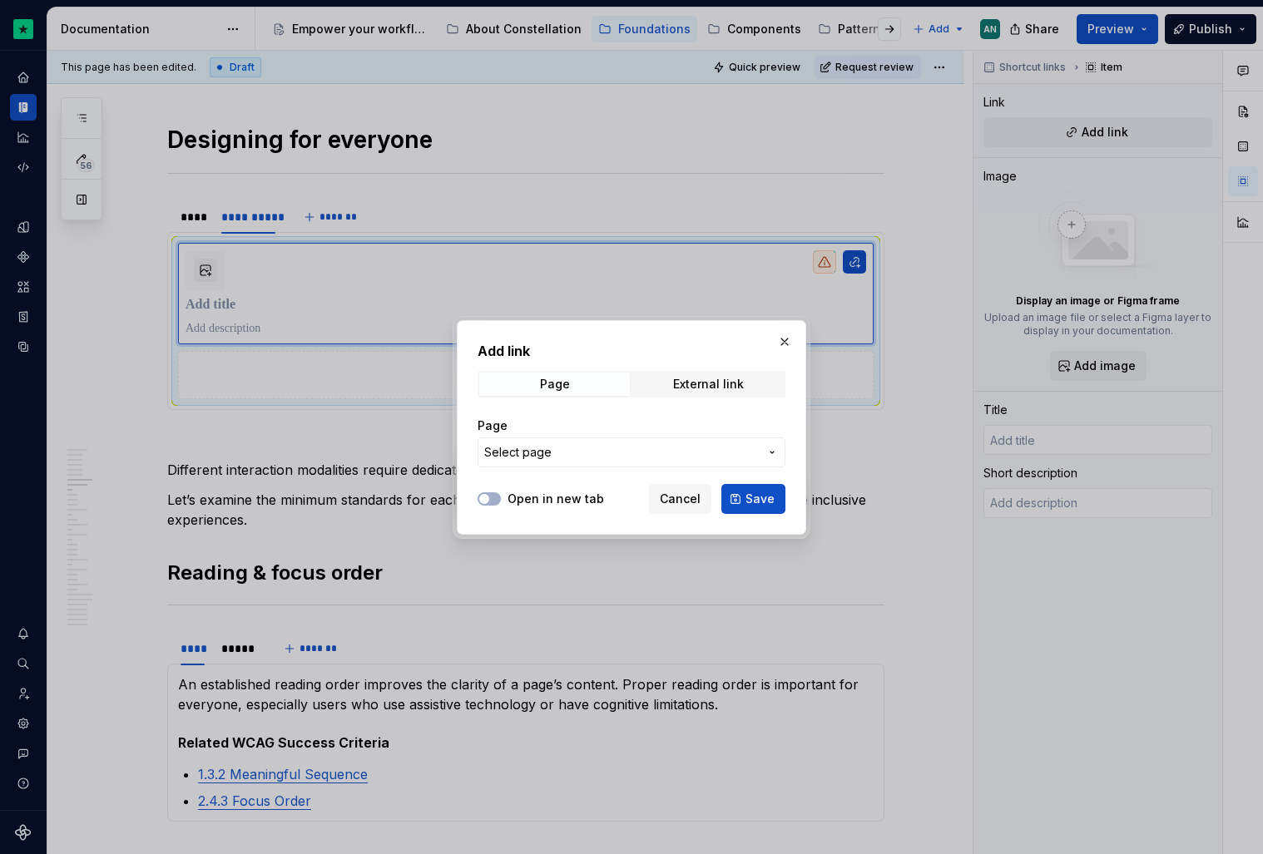
click at [662, 398] on div "Add link Page External link Page Select page" at bounding box center [632, 409] width 308 height 136
drag, startPoint x: 689, startPoint y: 384, endPoint x: 573, endPoint y: 467, distance: 142.5
click at [573, 467] on div "Add link Page External link Page Select page" at bounding box center [632, 409] width 308 height 136
click at [573, 467] on button "Select page" at bounding box center [632, 453] width 308 height 30
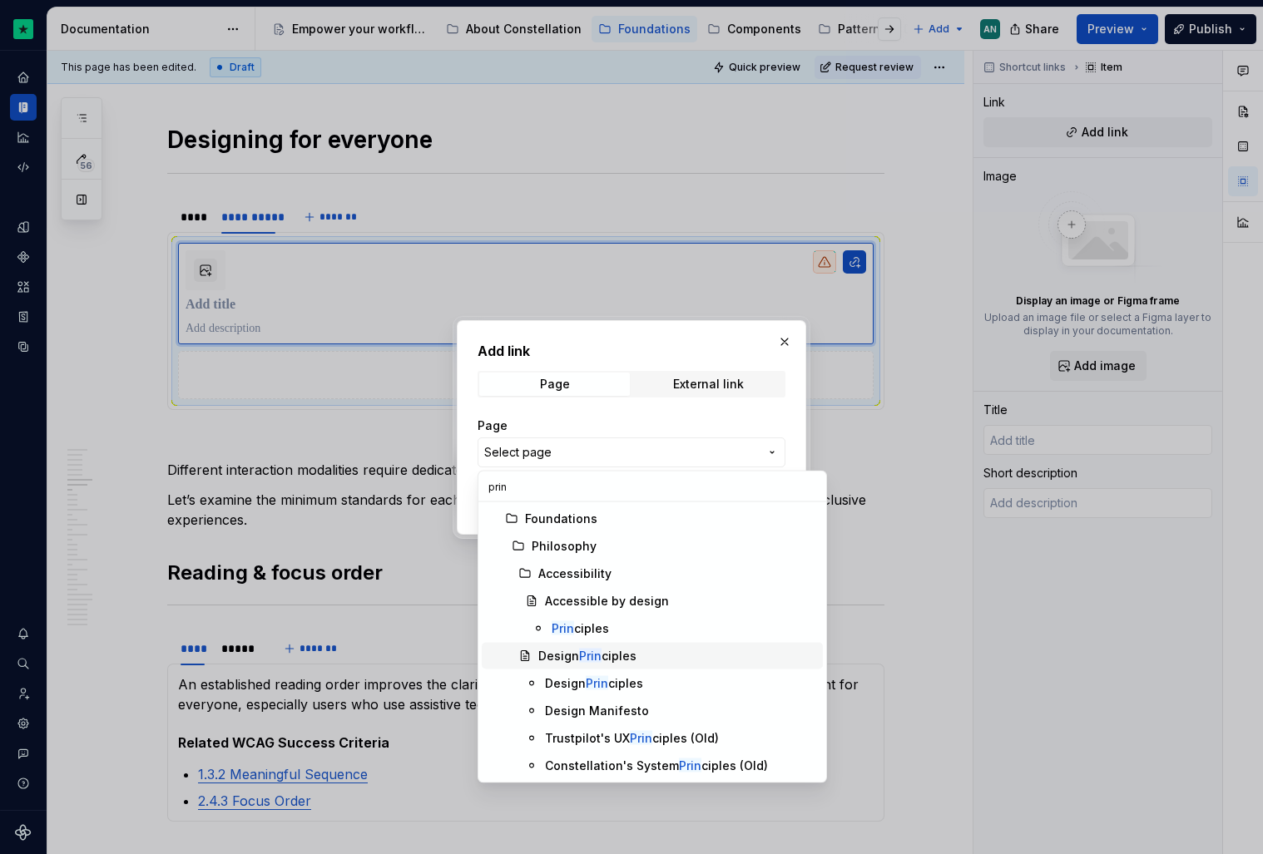
type input "prin"
click at [655, 631] on div "Prin ciples" at bounding box center [684, 629] width 265 height 17
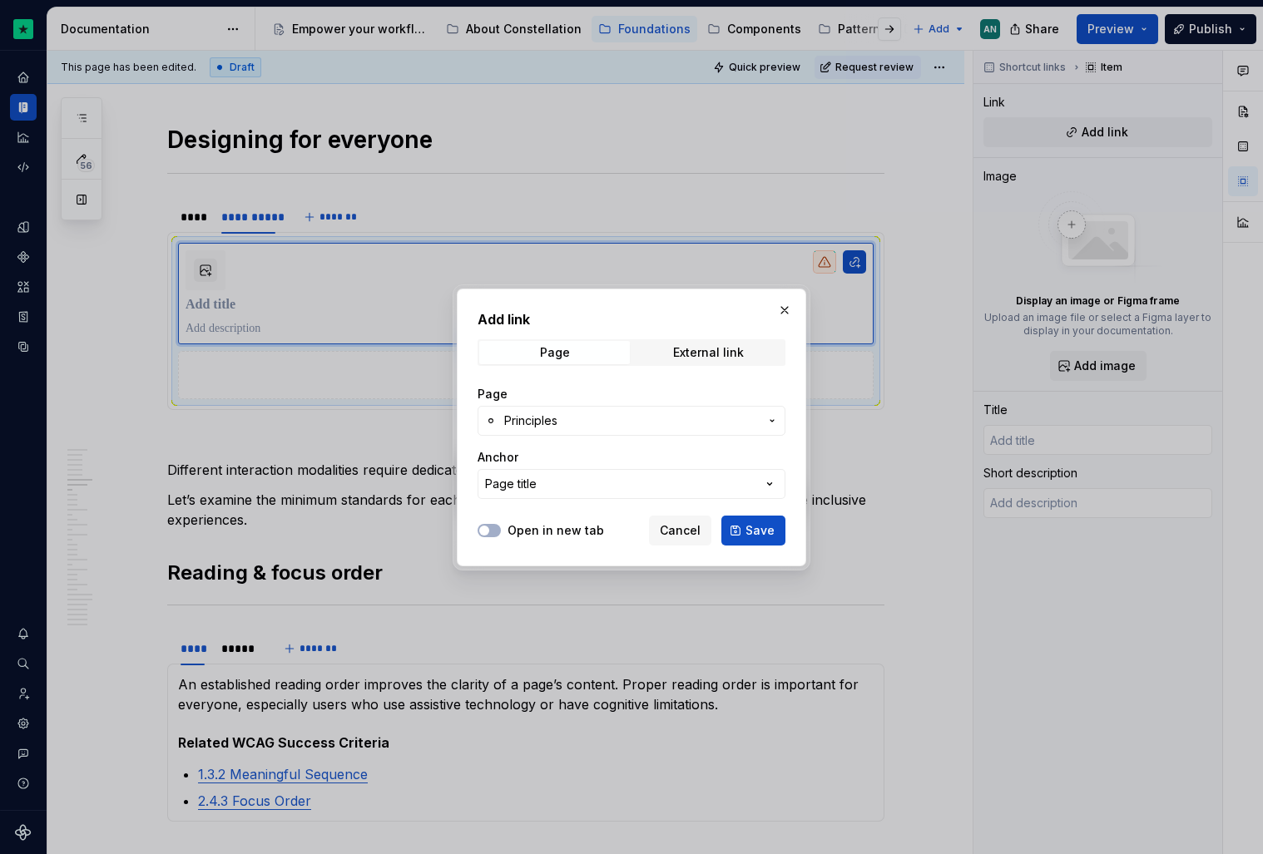
click at [625, 421] on span "Principles" at bounding box center [631, 421] width 255 height 17
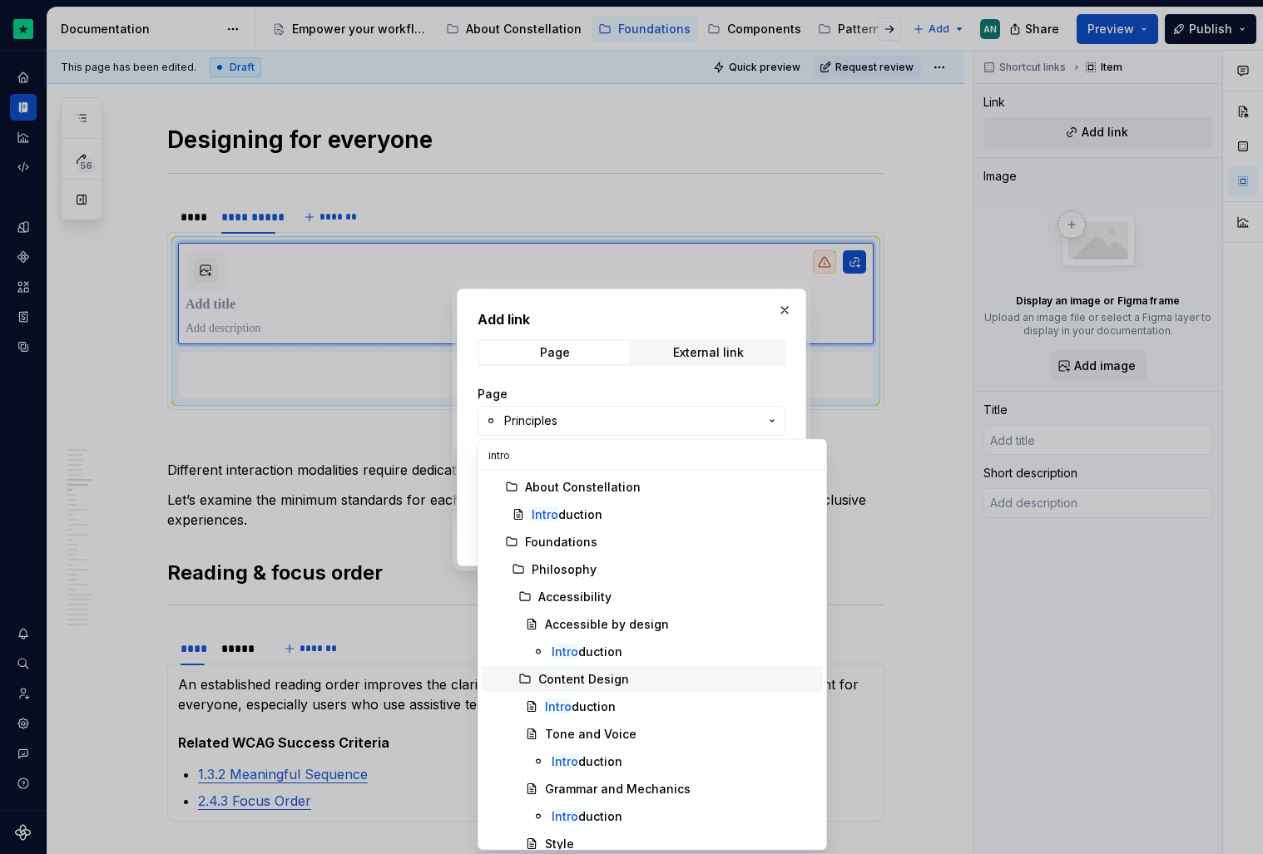
type input "intro"
click at [613, 642] on span "Intro duction" at bounding box center [652, 652] width 341 height 27
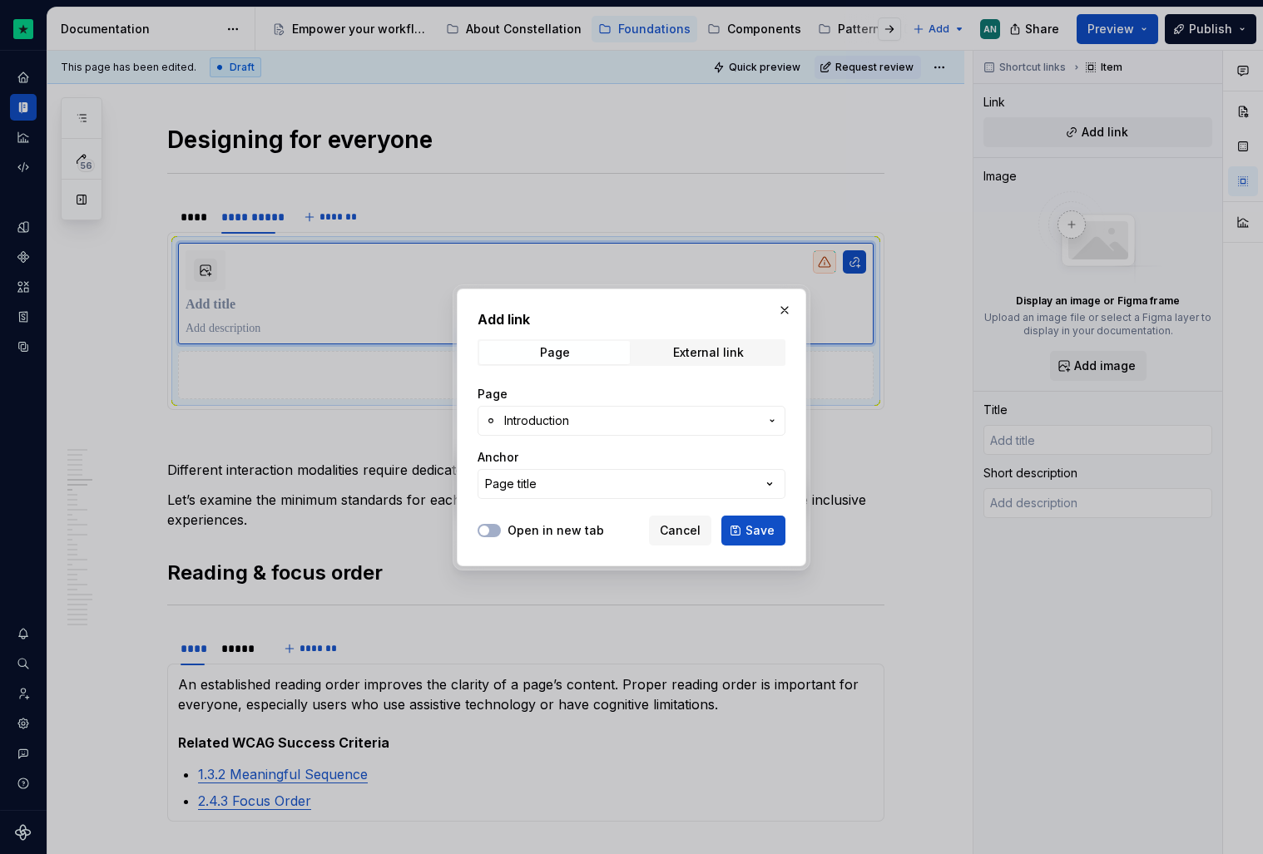
click at [483, 518] on div "Open in new tab Cancel Save" at bounding box center [632, 527] width 308 height 37
click at [483, 532] on span "button" at bounding box center [484, 531] width 10 height 10
click at [557, 488] on button "Page title" at bounding box center [632, 484] width 308 height 30
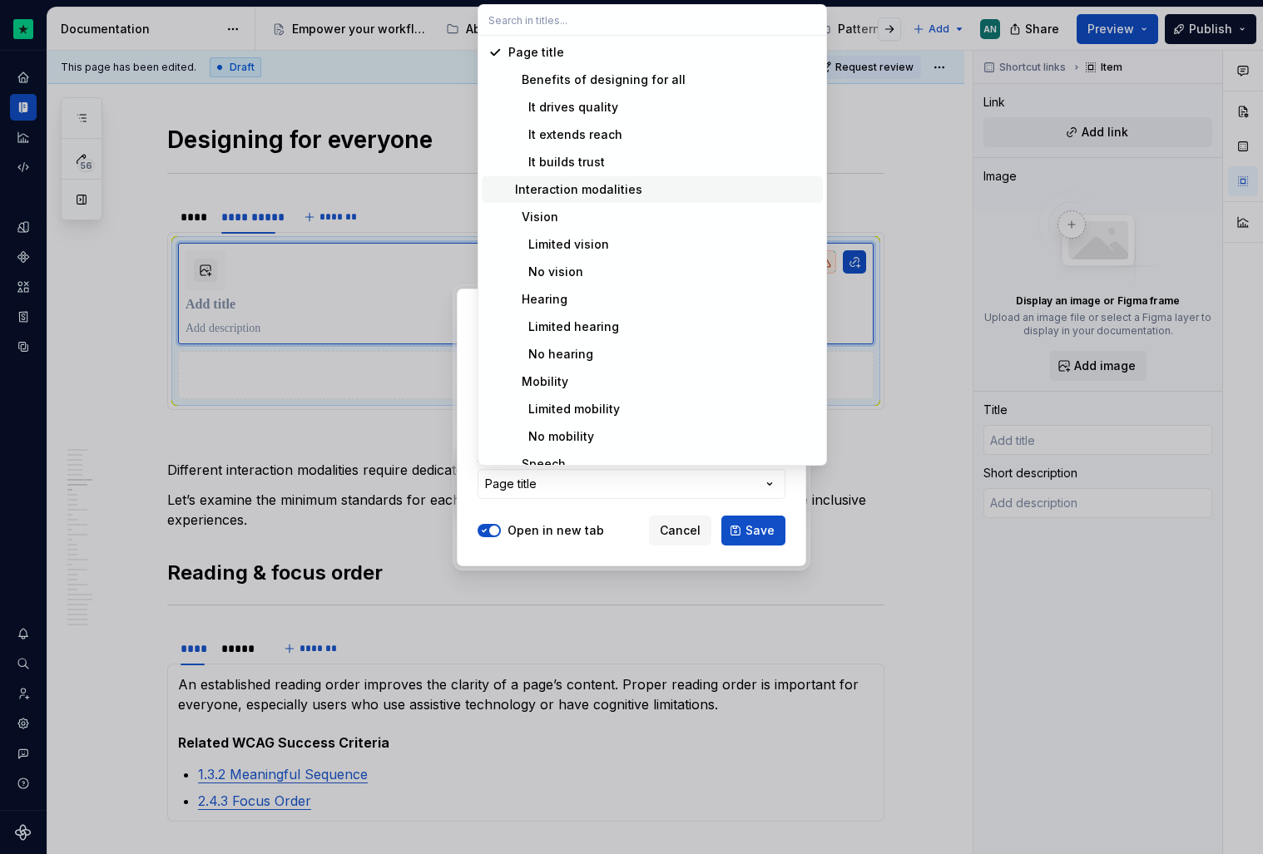
click at [616, 188] on div "Interaction modalities" at bounding box center [575, 189] width 134 height 17
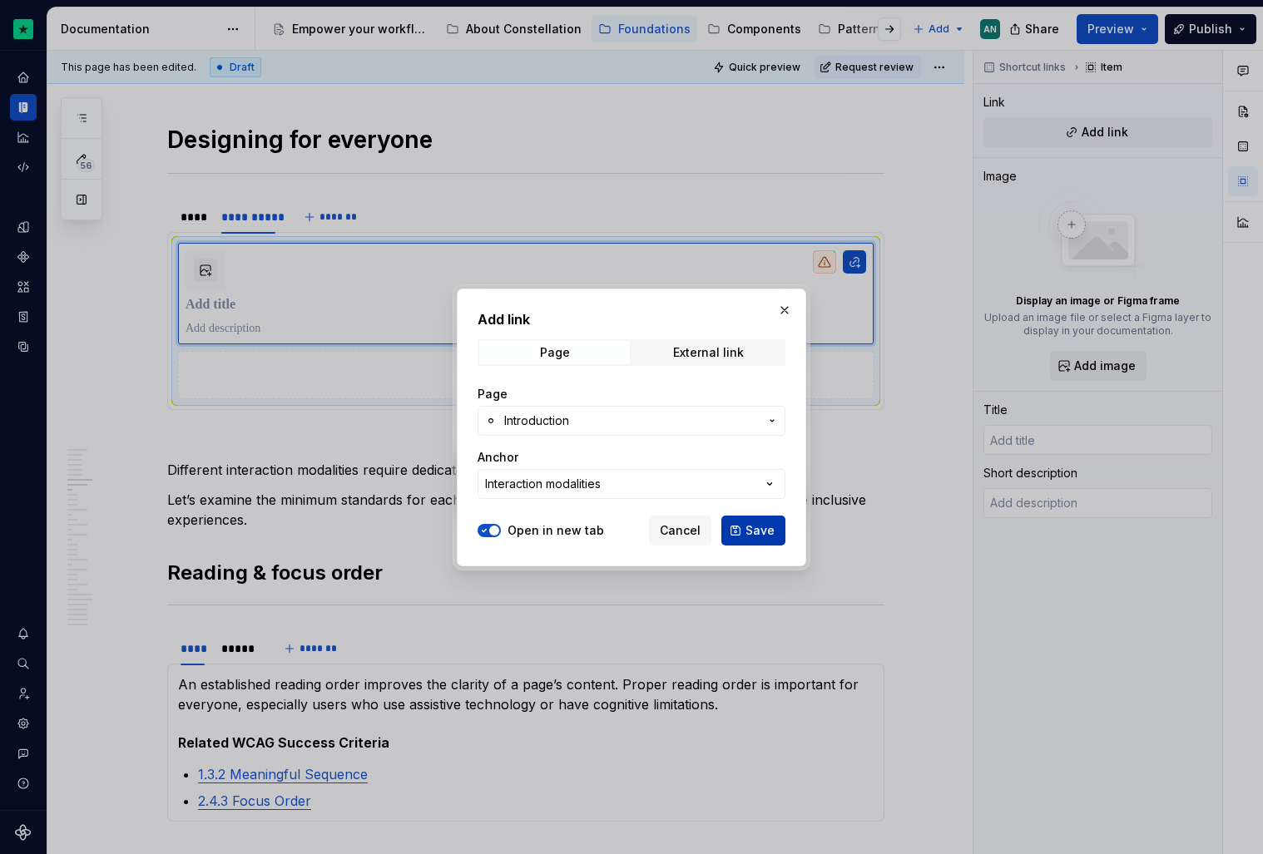
click at [748, 536] on span "Save" at bounding box center [759, 530] width 29 height 17
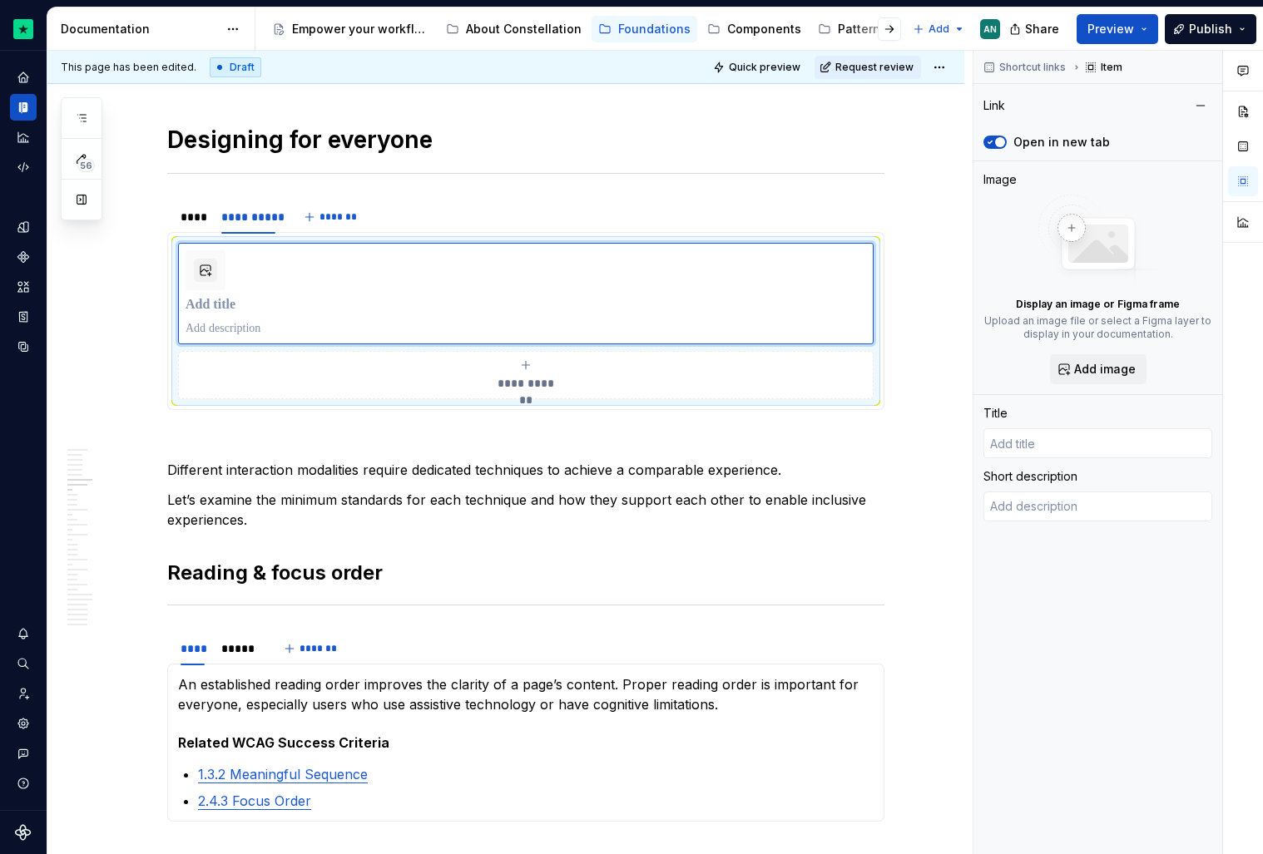
type textarea "*"
drag, startPoint x: 1004, startPoint y: 444, endPoint x: 1164, endPoint y: 444, distance: 159.7
click at [1164, 444] on input "Introduction" at bounding box center [1097, 443] width 229 height 30
type input "Inte"
type textarea "*"
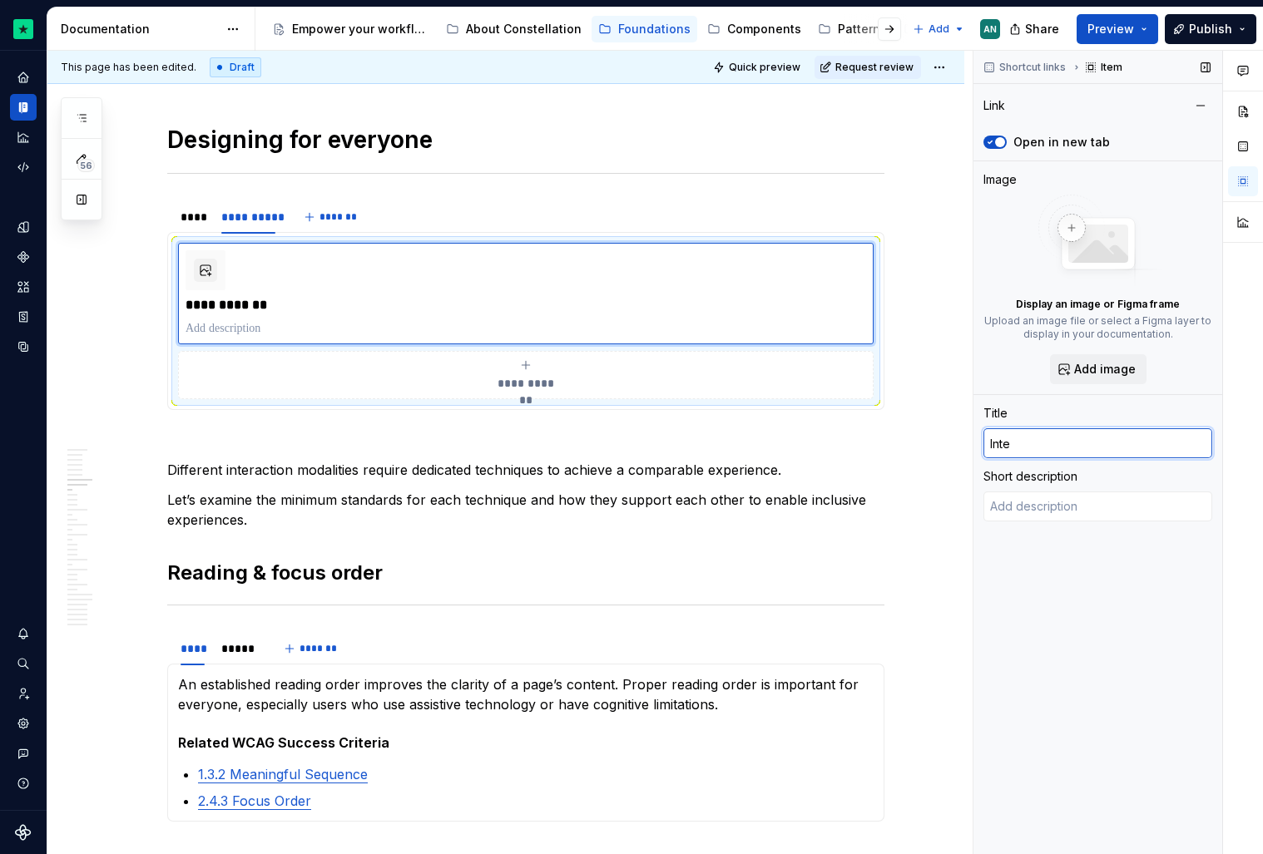
type input "Inter"
type textarea "*"
type input "Intera"
type textarea "*"
type input "Interac"
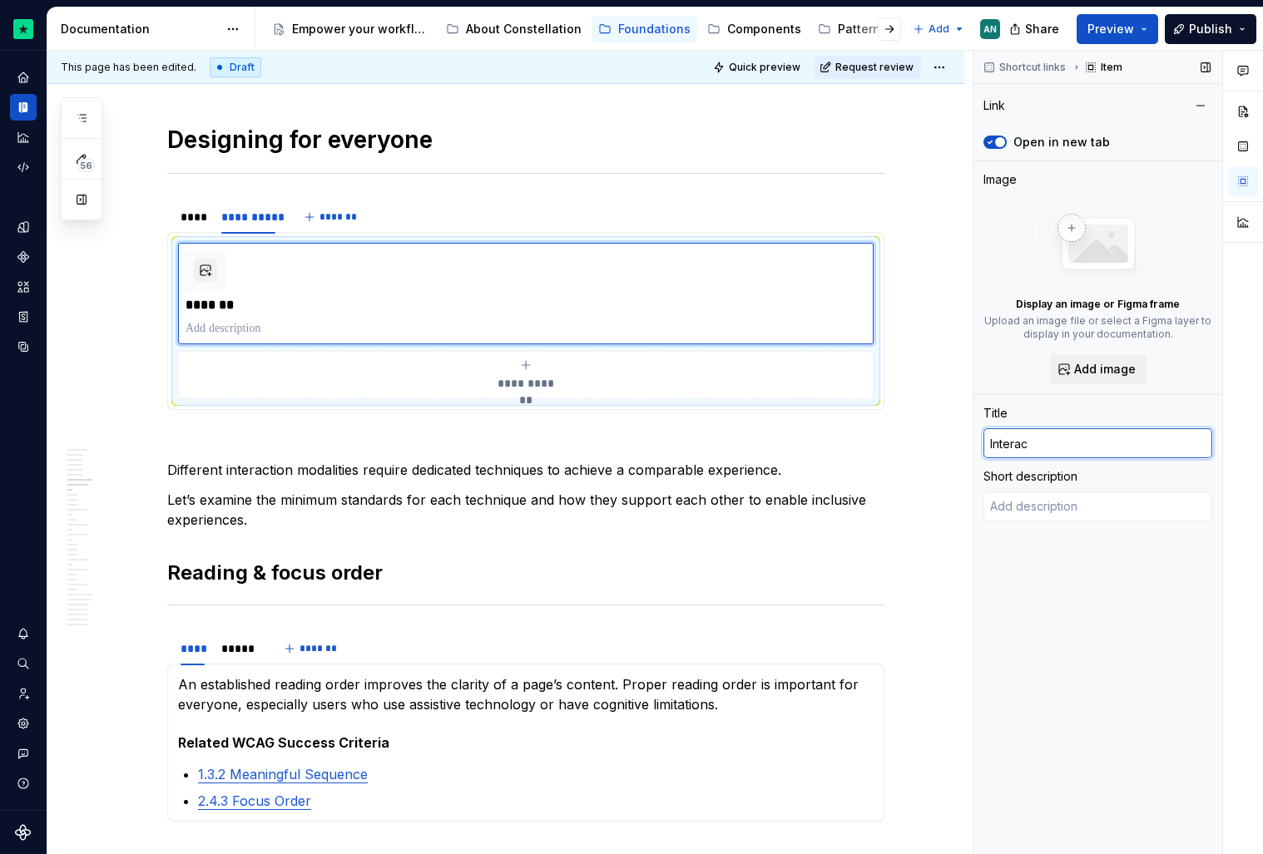
type textarea "*"
type input "Interact"
type textarea "*"
type input "Interacti"
type textarea "*"
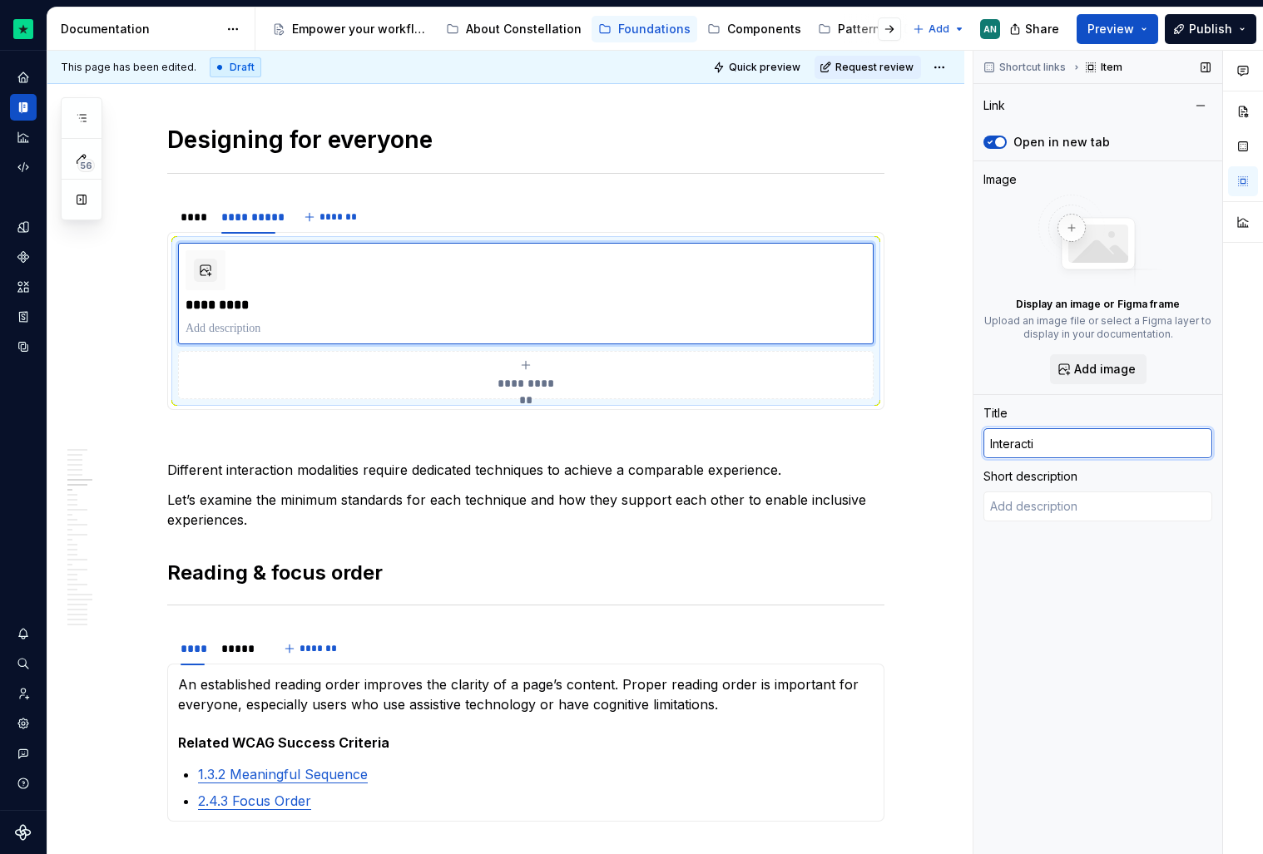
type input "Interactio"
type textarea "*"
type input "Interaction"
type textarea "*"
type input "Interaction"
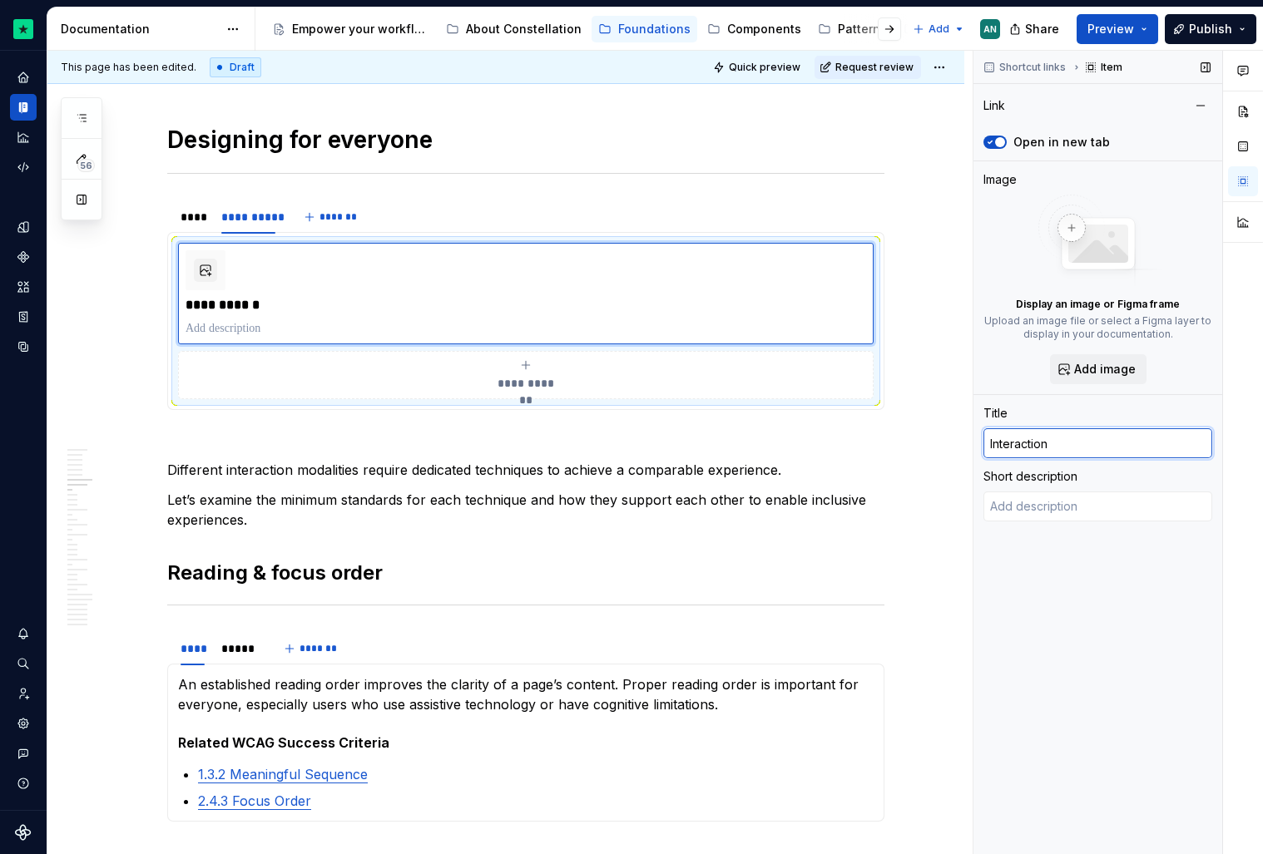
type textarea "*"
type input "Interaction m"
type textarea "*"
type input "Interaction mo"
type textarea "*"
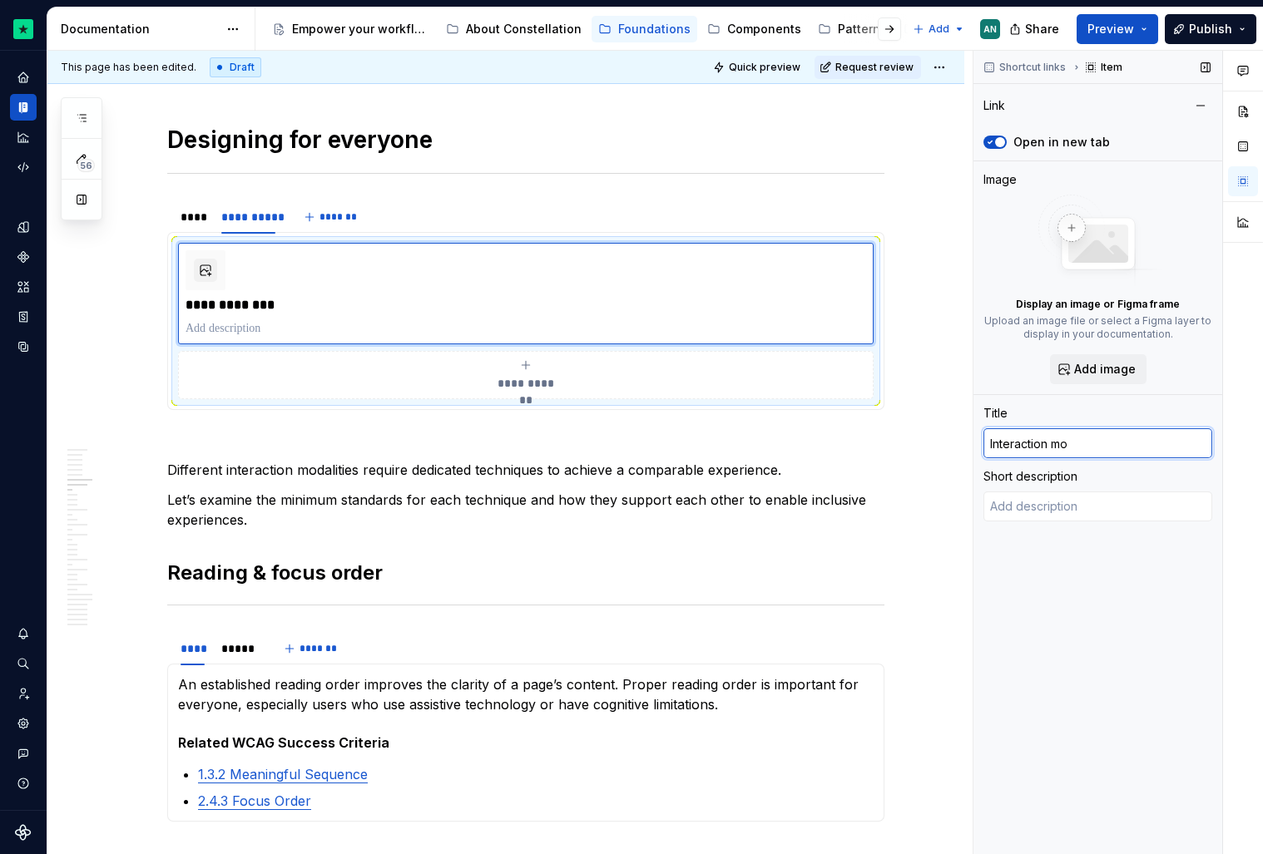
type input "Interaction mod"
type textarea "*"
type input "Interaction moda"
type textarea "*"
type input "Interaction modal"
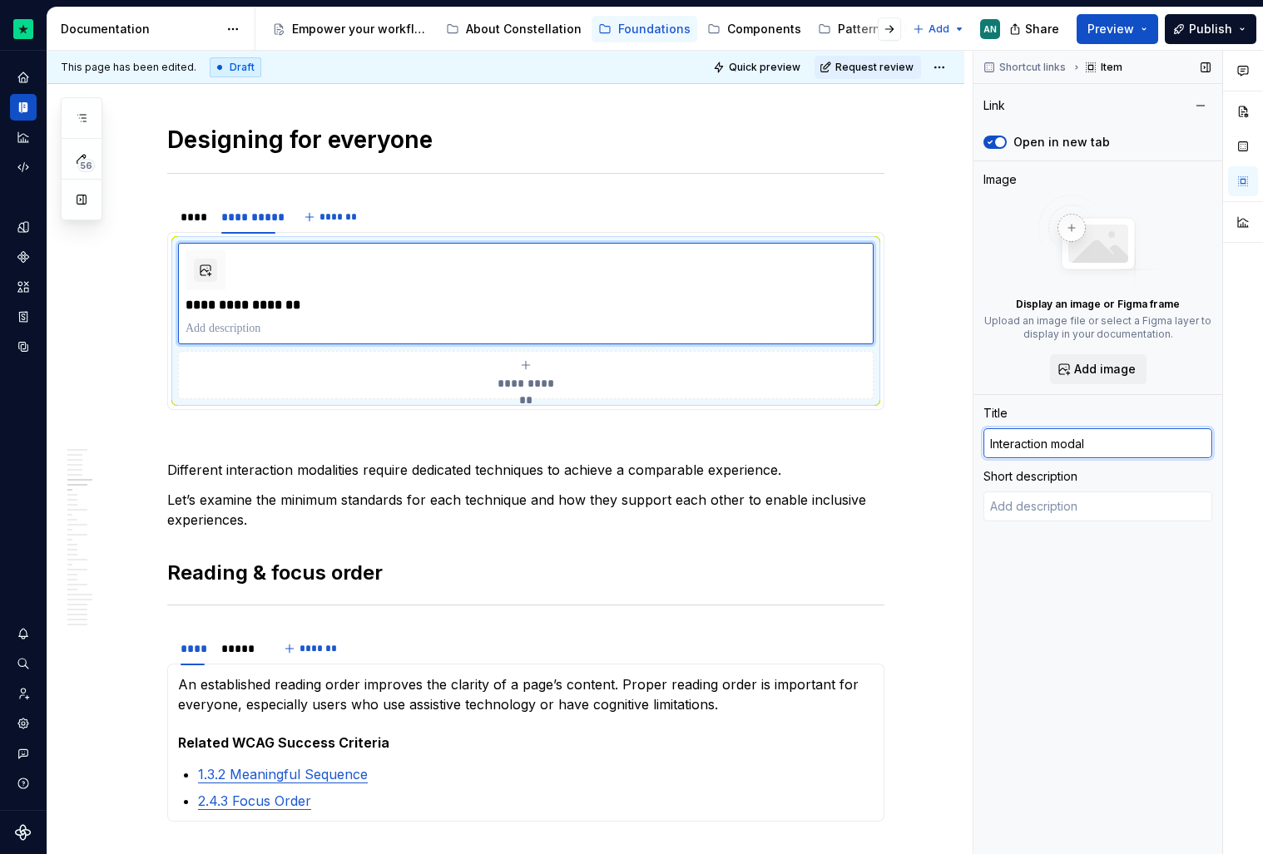
type textarea "*"
type input "Interaction modali"
type textarea "*"
type input "Interaction modaliti"
type textarea "*"
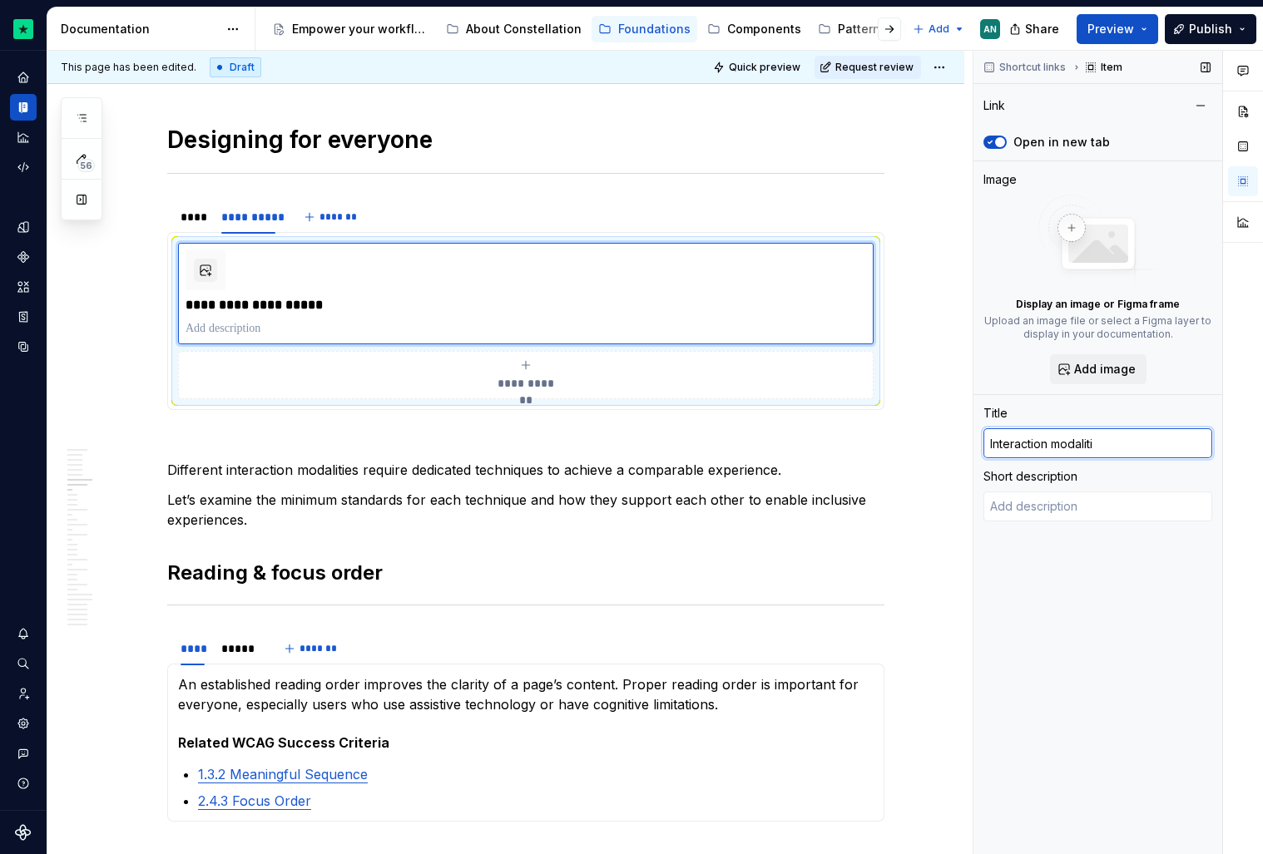
type input "Interaction modalitie"
type textarea "*"
type input "Interaction modalities"
click at [1124, 642] on div "Shortcut links Item Link Open in new tab Image Display an image or Figma frame …" at bounding box center [1097, 453] width 249 height 804
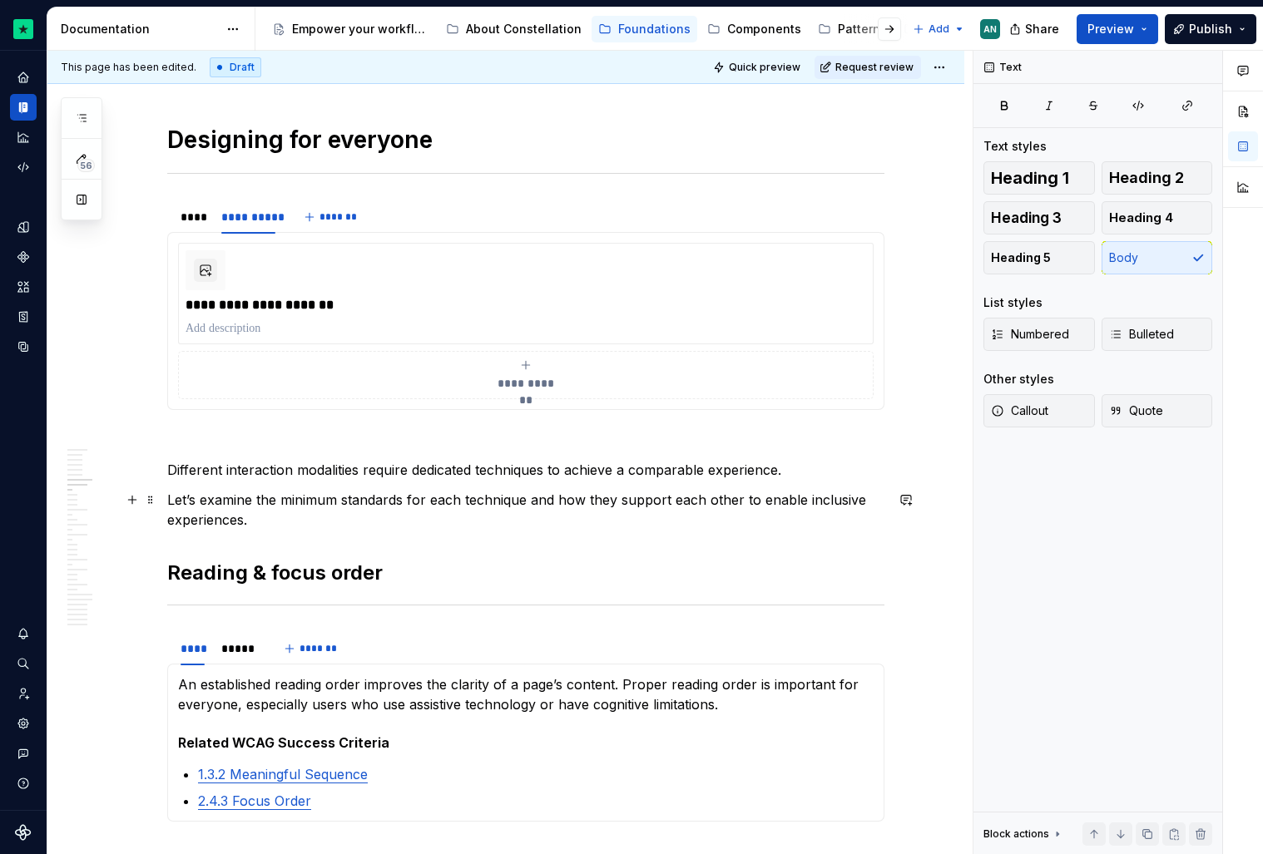
click at [372, 504] on p "Let’s examine the minimum standards for each technique and how they support eac…" at bounding box center [525, 510] width 717 height 40
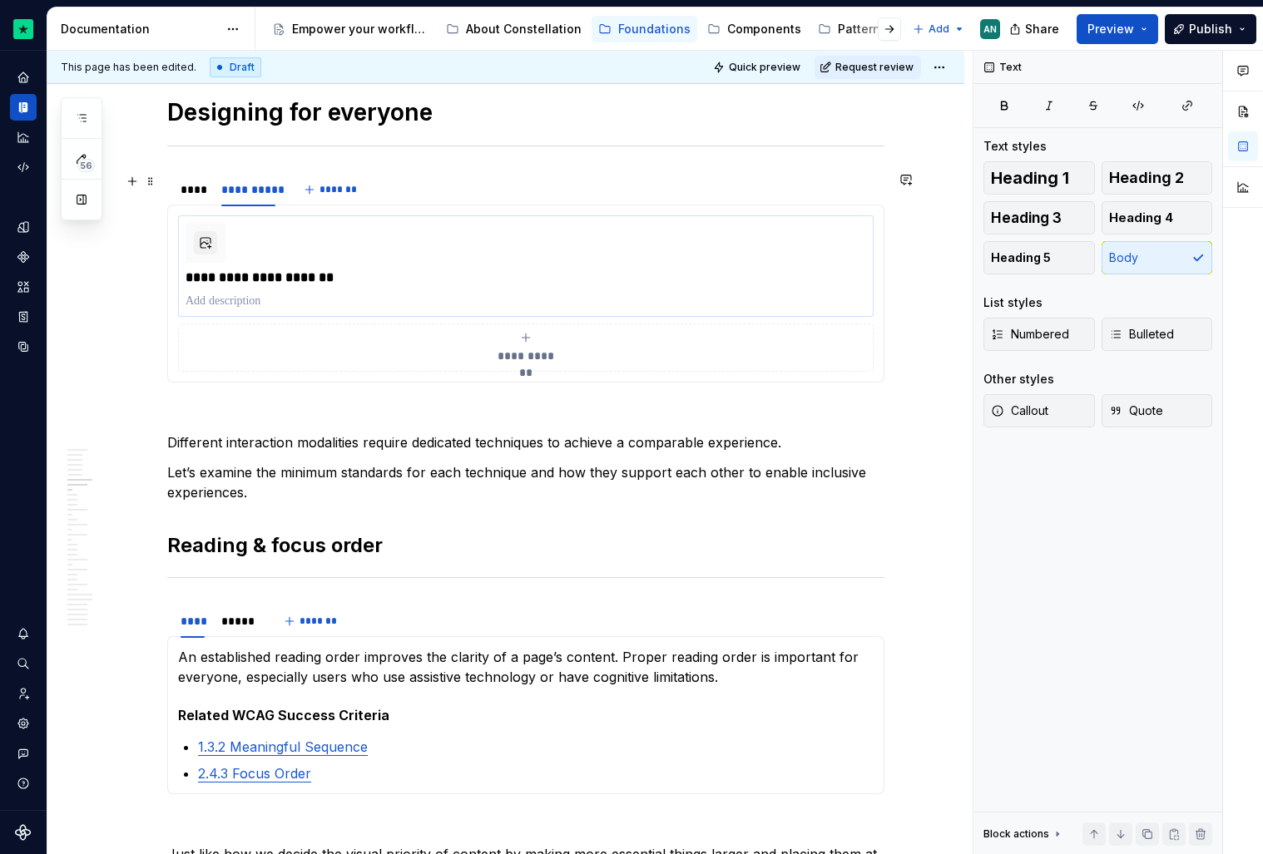
click at [370, 265] on div "**********" at bounding box center [526, 266] width 681 height 87
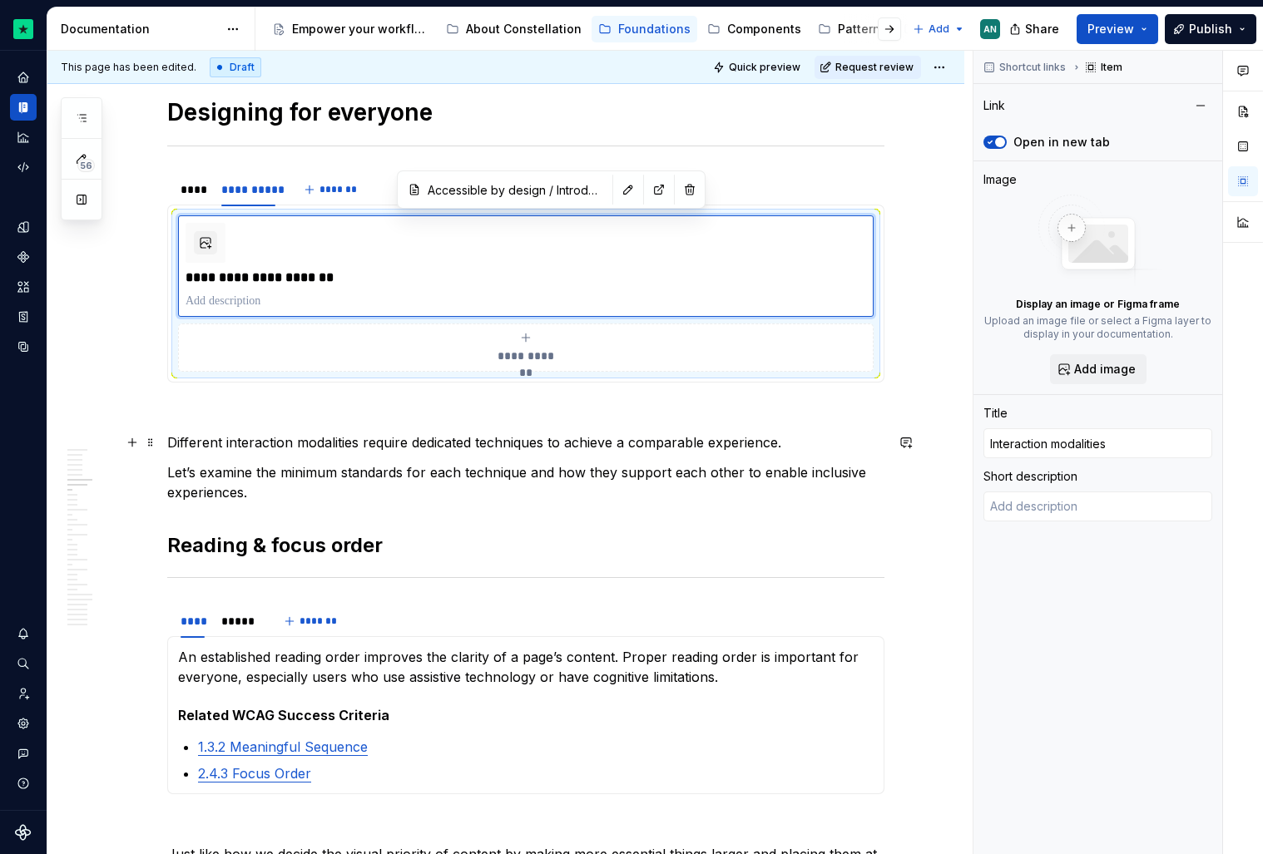
click at [631, 439] on p "Different interaction modalities require dedicated techniques to achieve a comp…" at bounding box center [525, 443] width 717 height 20
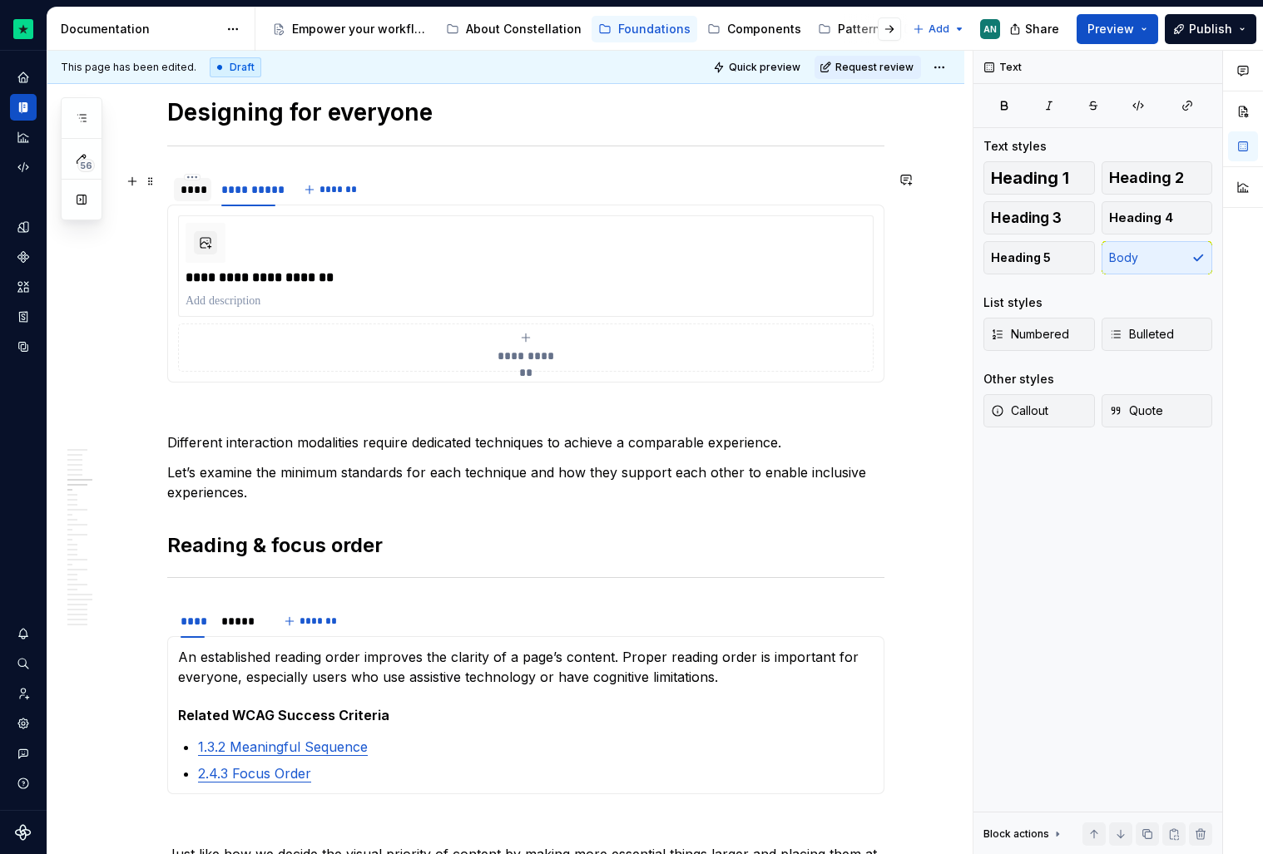
click at [200, 191] on div "****" at bounding box center [193, 189] width 24 height 17
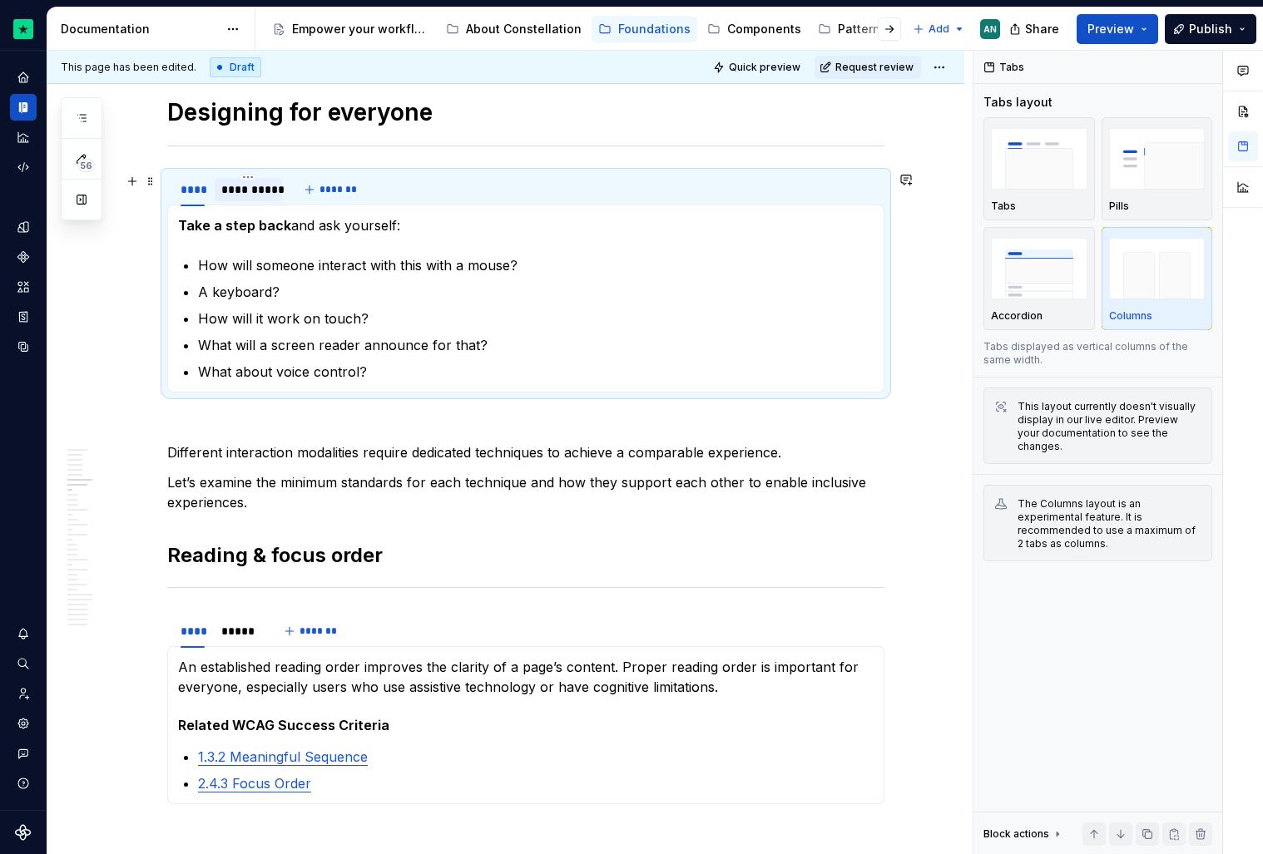
click at [266, 189] on div "**********" at bounding box center [248, 189] width 54 height 17
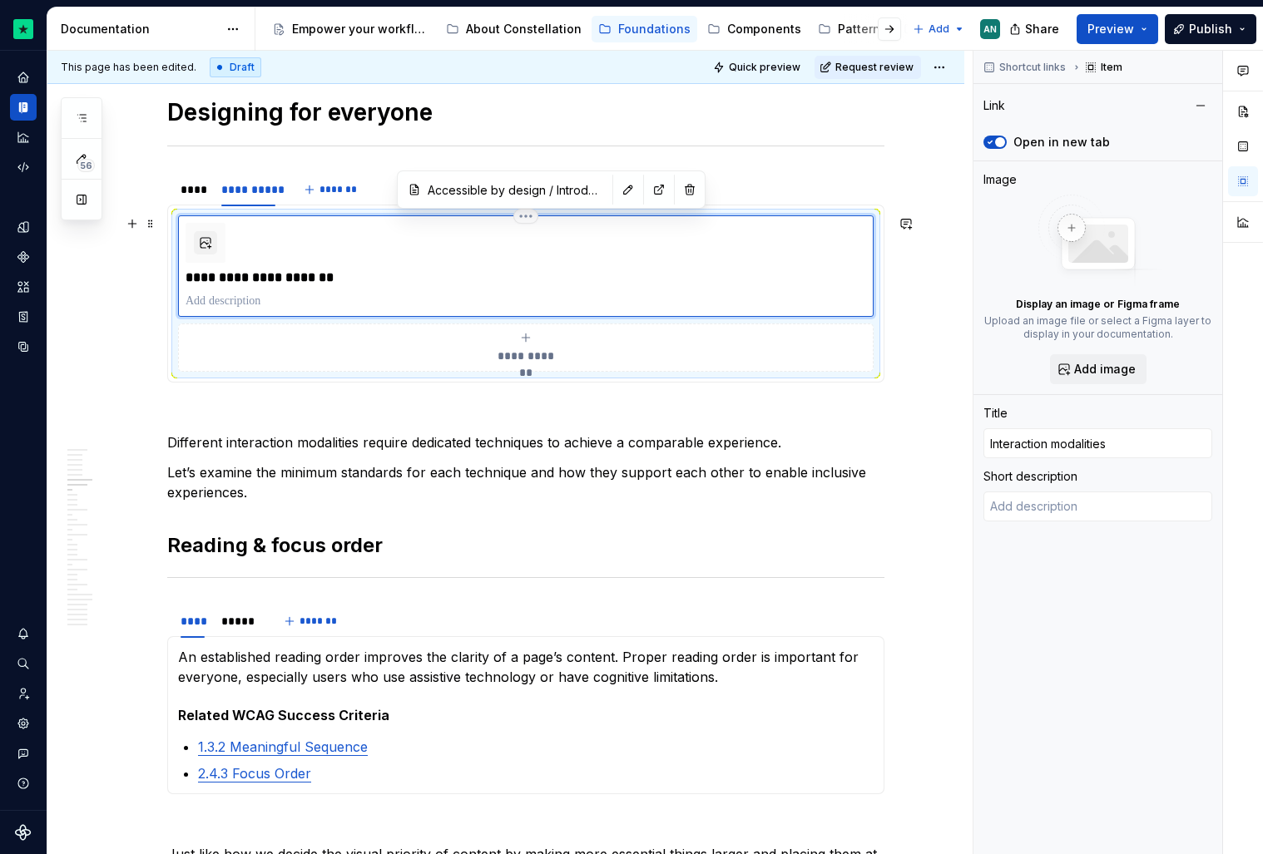
click at [698, 235] on div "**********" at bounding box center [526, 266] width 681 height 87
click at [751, 215] on div "**********" at bounding box center [526, 293] width 696 height 156
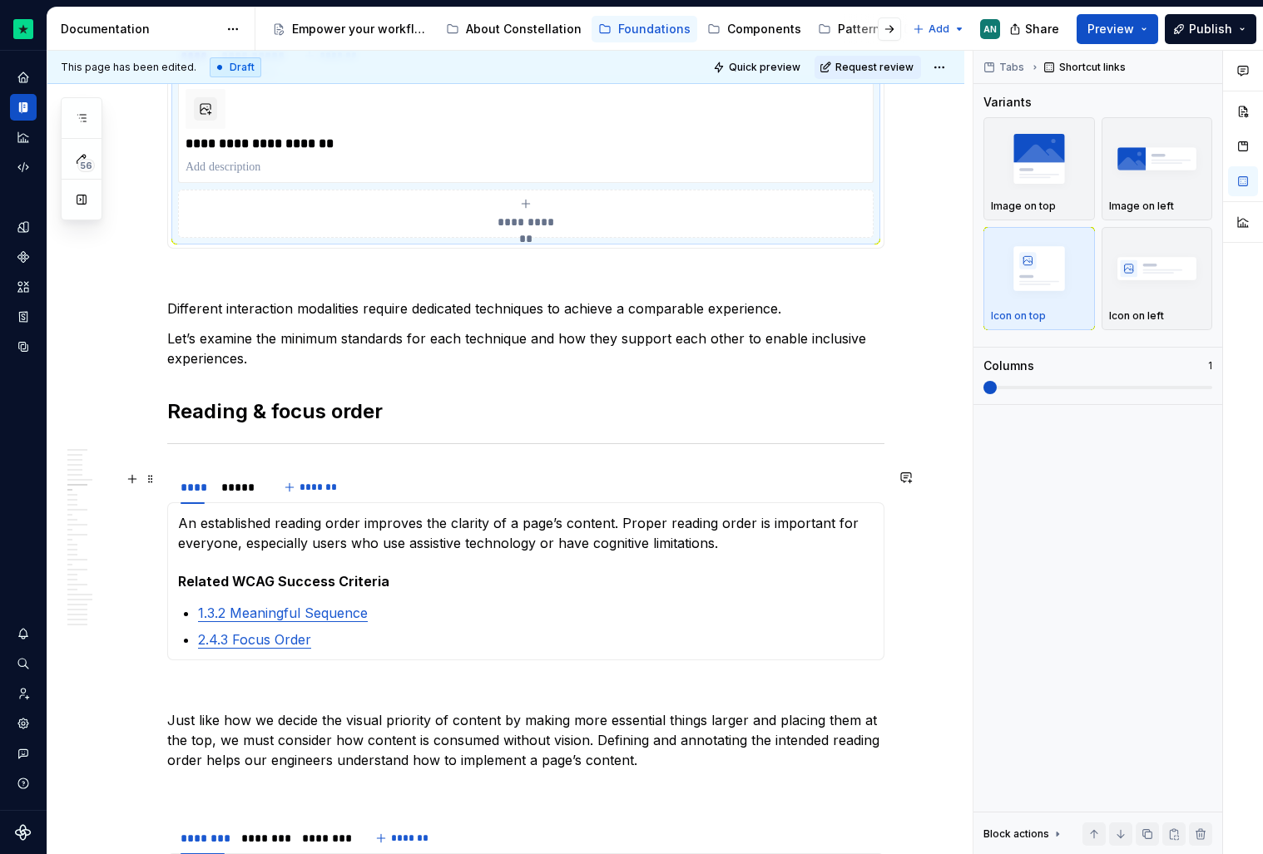
scroll to position [1243, 0]
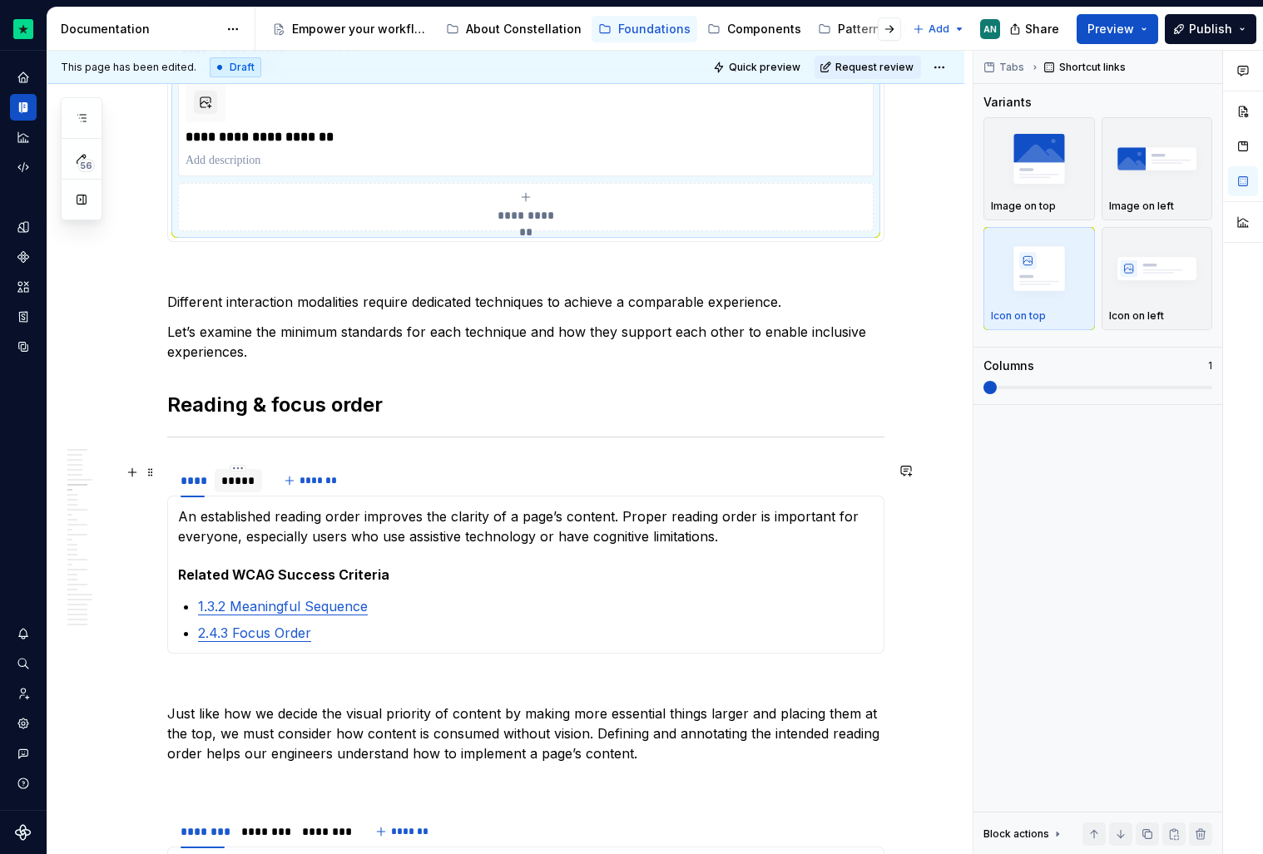
click at [246, 478] on div "*****" at bounding box center [238, 481] width 34 height 17
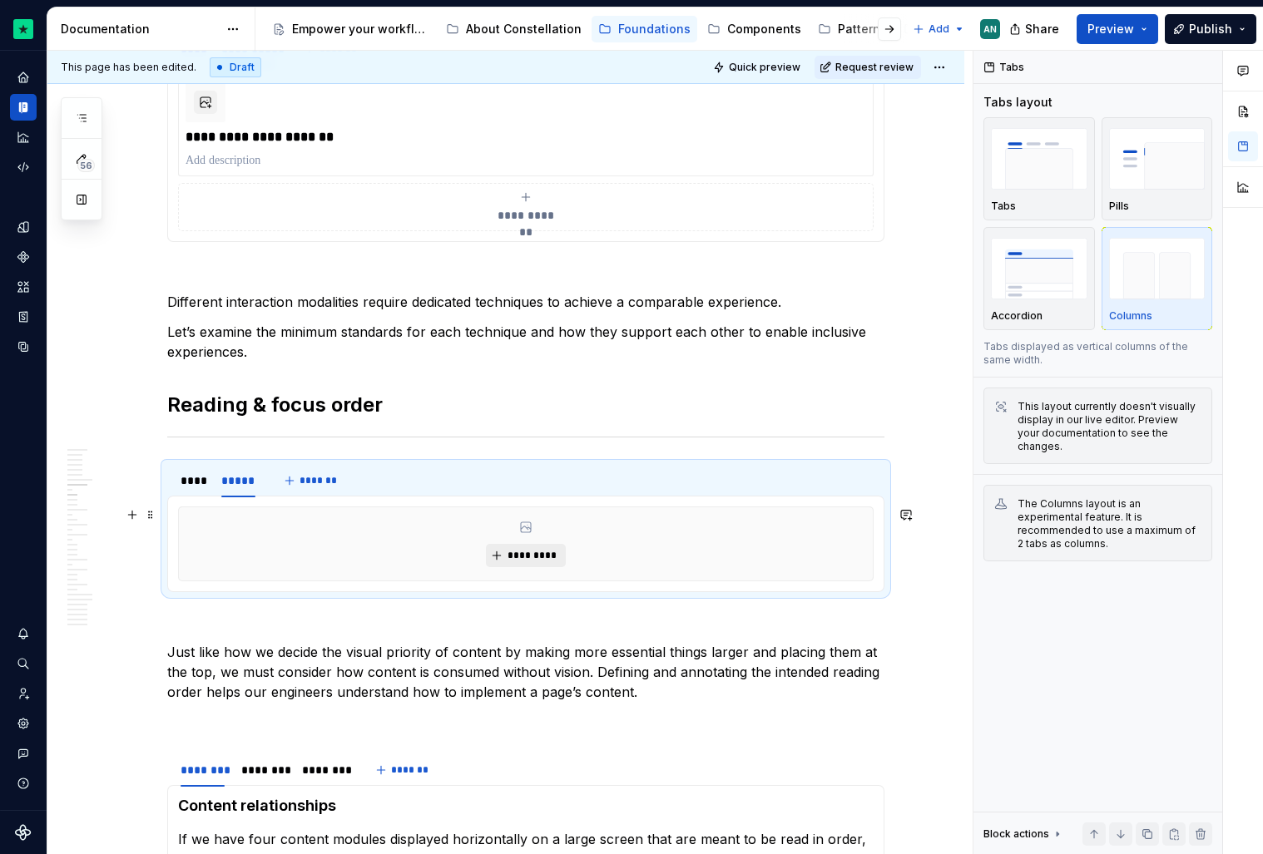
click at [523, 552] on span "*********" at bounding box center [532, 555] width 51 height 13
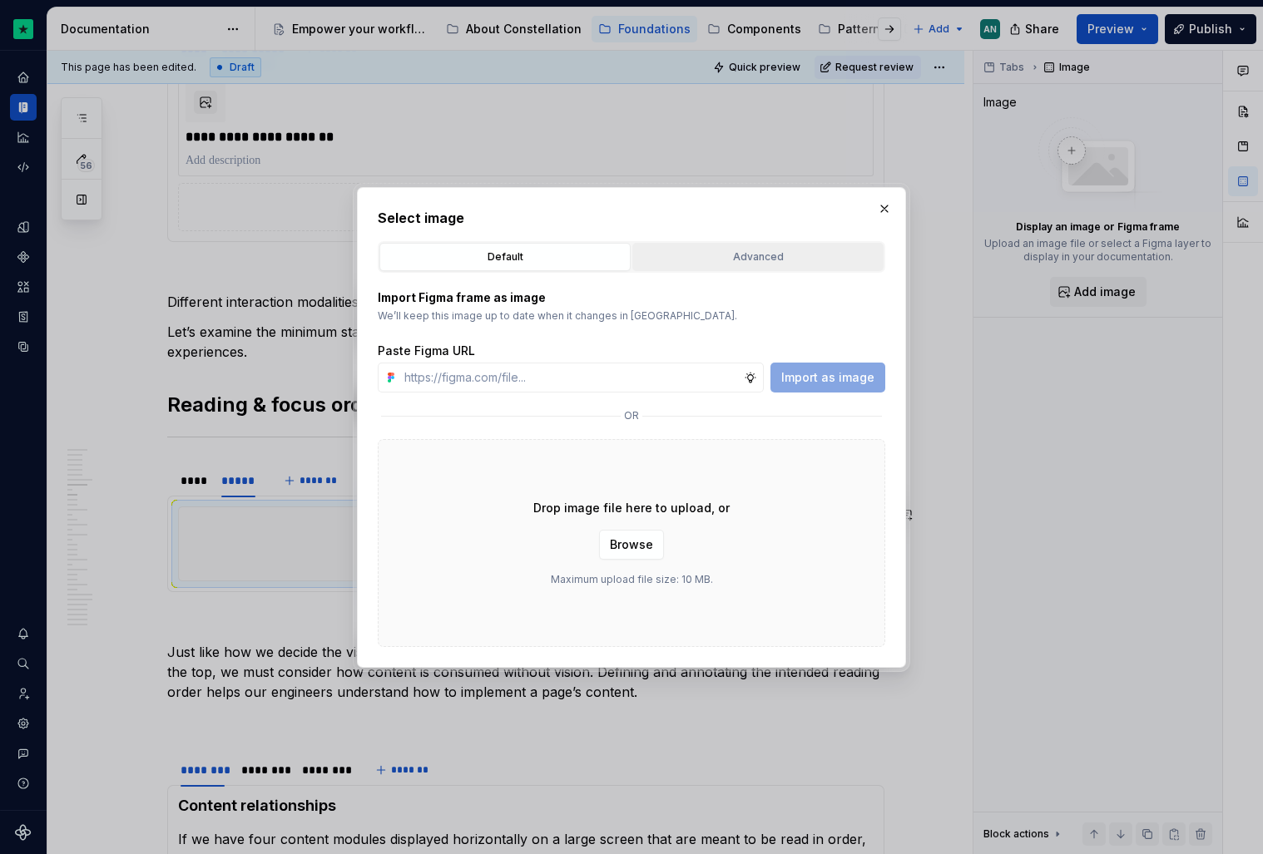
type textarea "*"
click at [688, 247] on button "Advanced" at bounding box center [757, 257] width 251 height 28
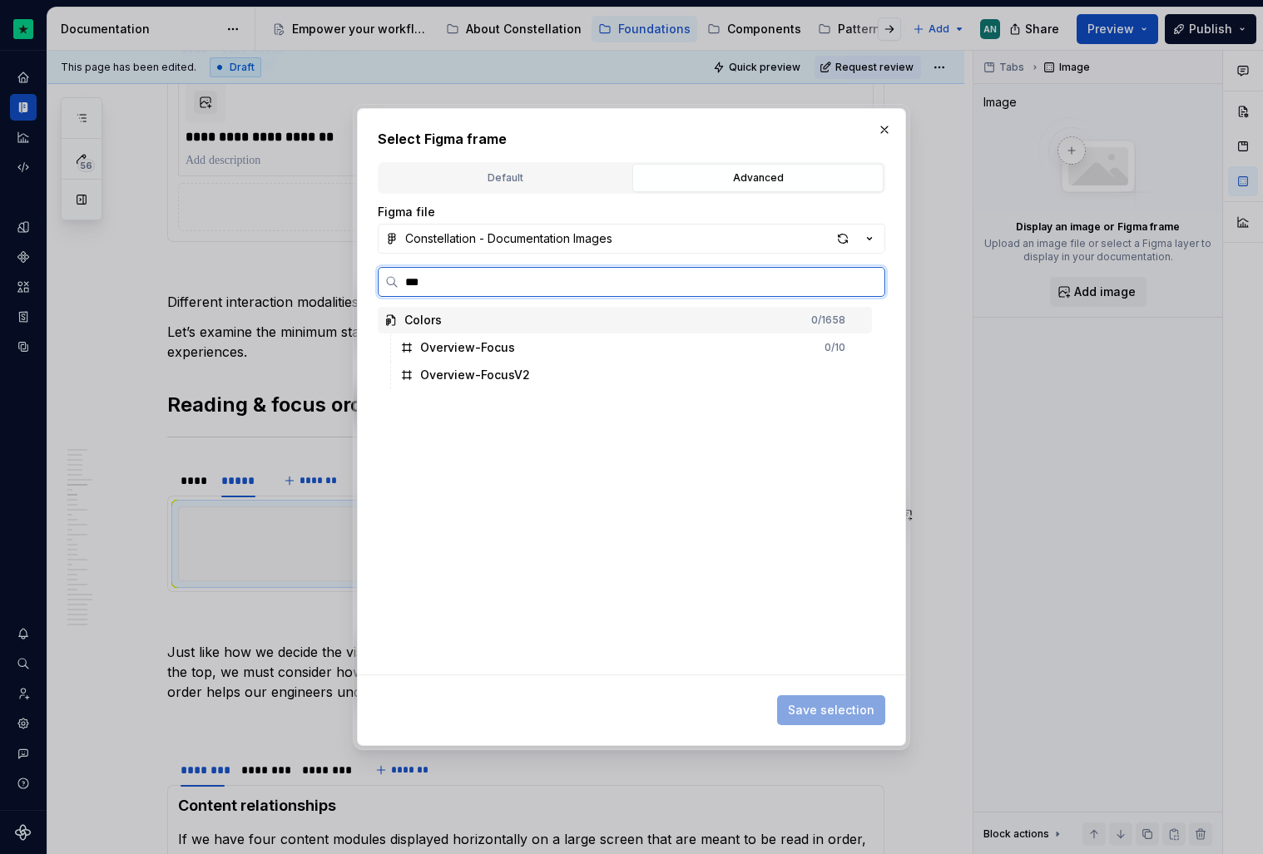
type input "****"
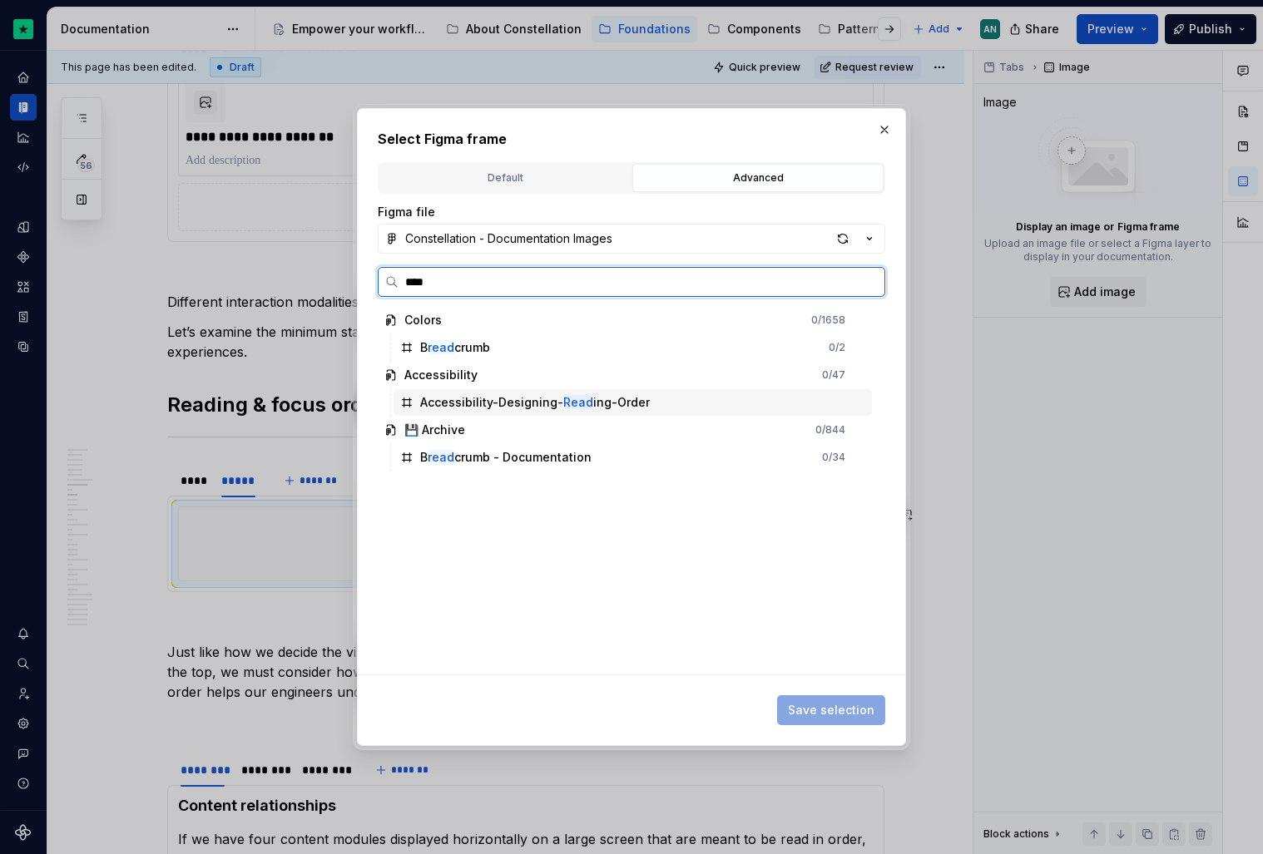
click at [673, 394] on div "Accessibility-Designing- Read ing-Order" at bounding box center [633, 402] width 478 height 27
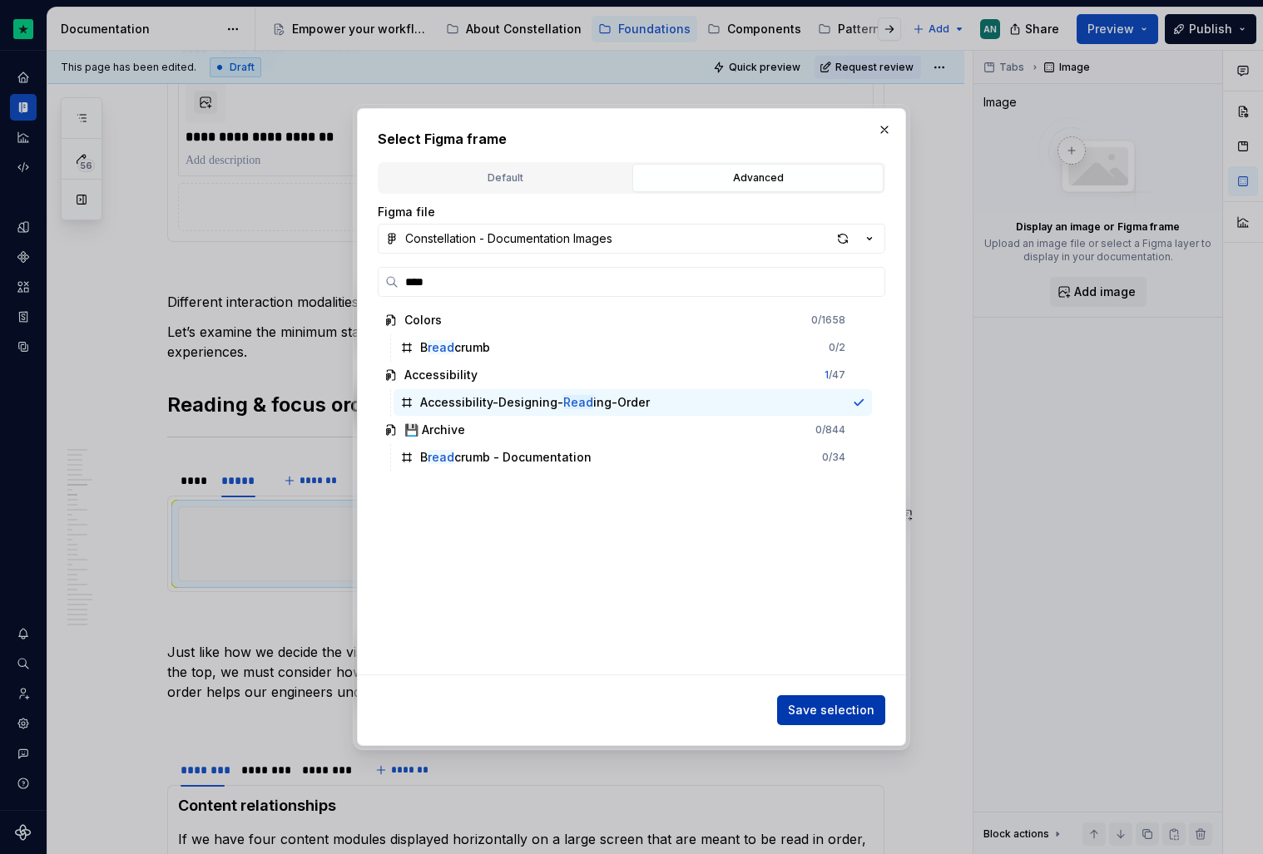
click at [814, 711] on span "Save selection" at bounding box center [831, 710] width 87 height 17
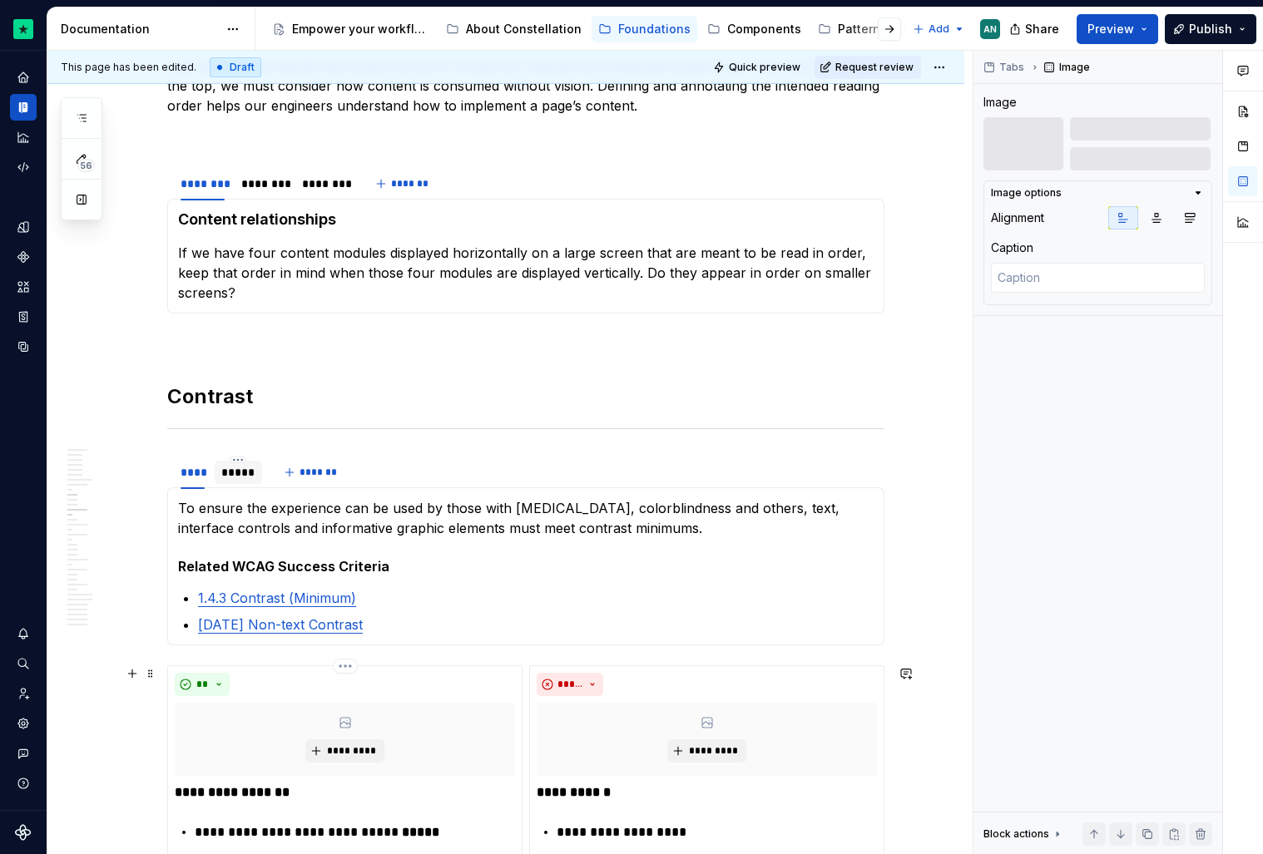
scroll to position [1860, 0]
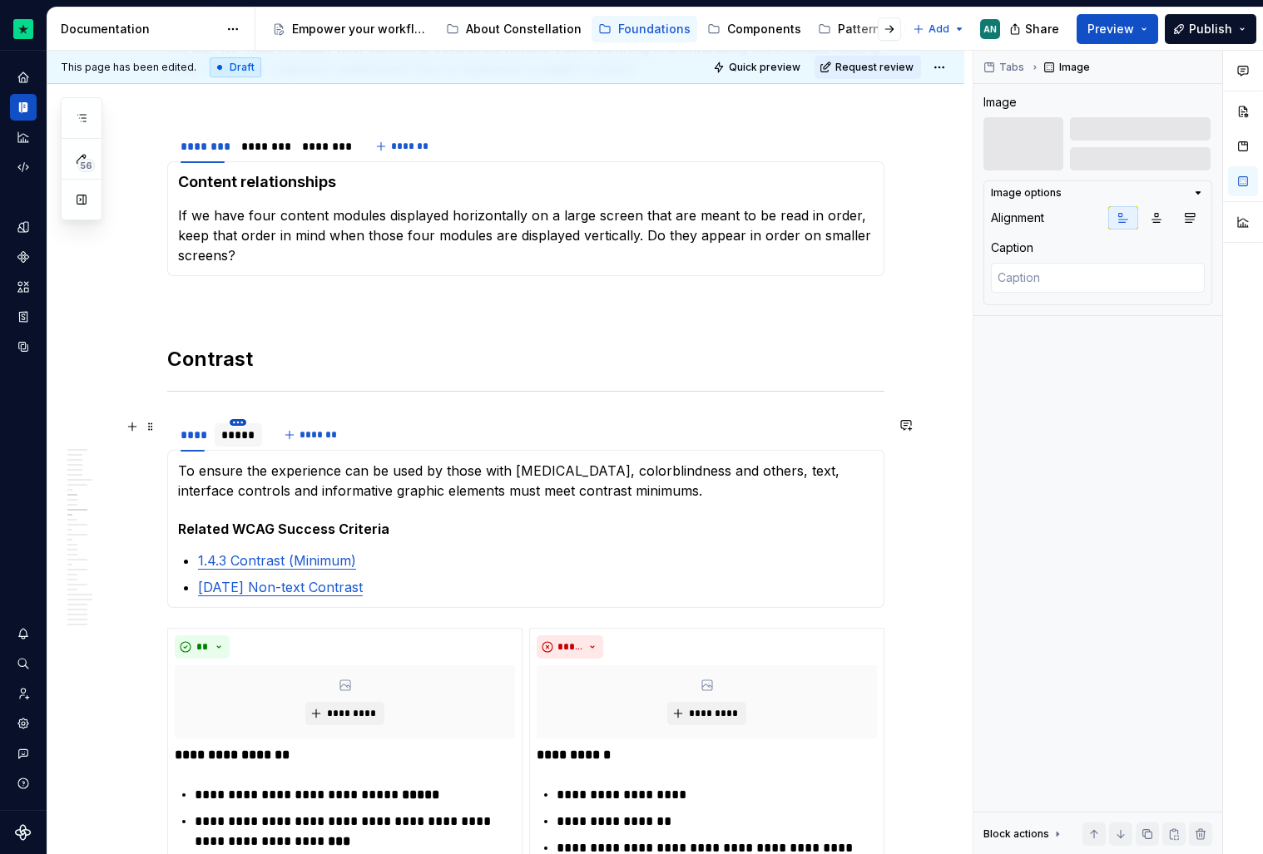
click at [236, 424] on html "Constellation Design System AN Dataset Default Documentation Accessibility guid…" at bounding box center [631, 427] width 1263 height 854
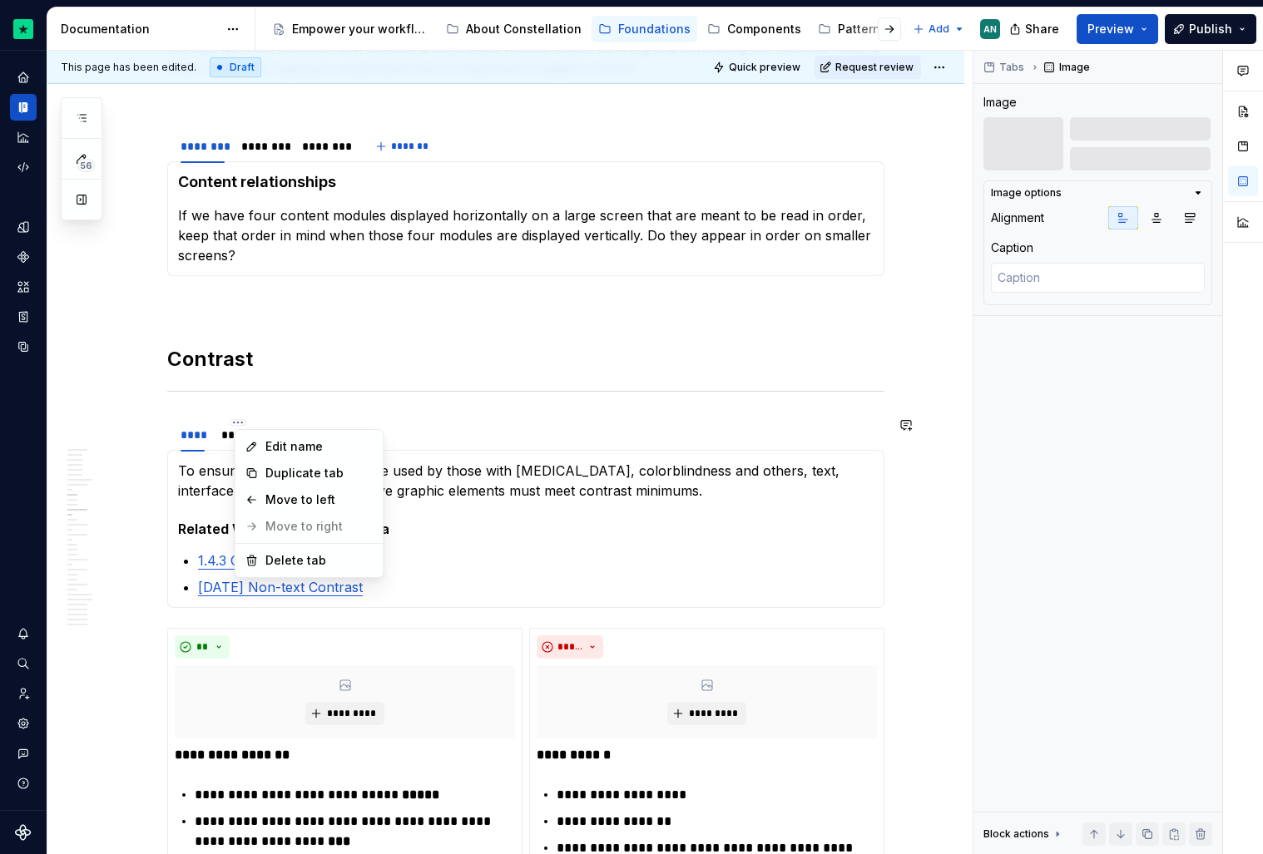
type textarea "*"
click at [213, 439] on html "Constellation Design System AN Dataset Default Documentation Accessibility guid…" at bounding box center [631, 427] width 1263 height 854
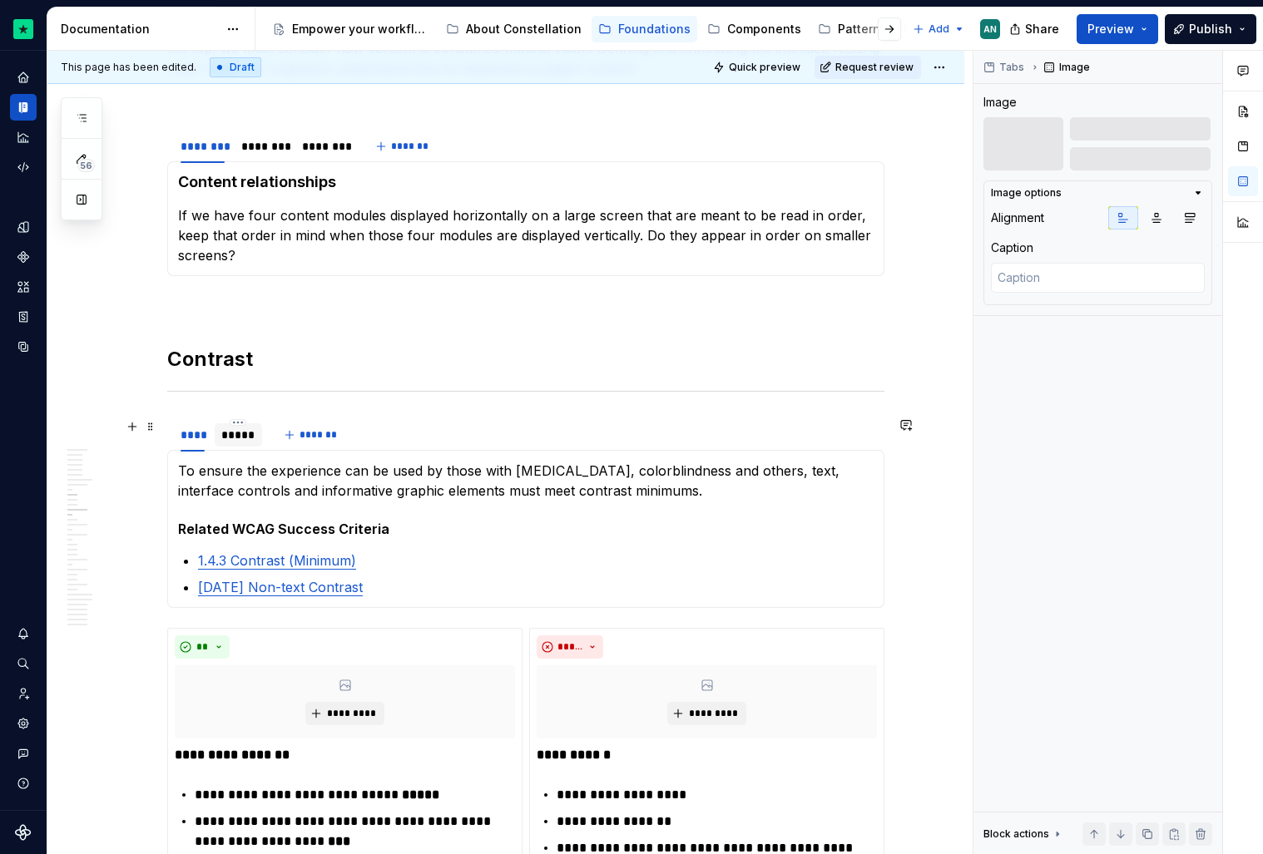
click at [226, 439] on div "*****" at bounding box center [238, 435] width 34 height 17
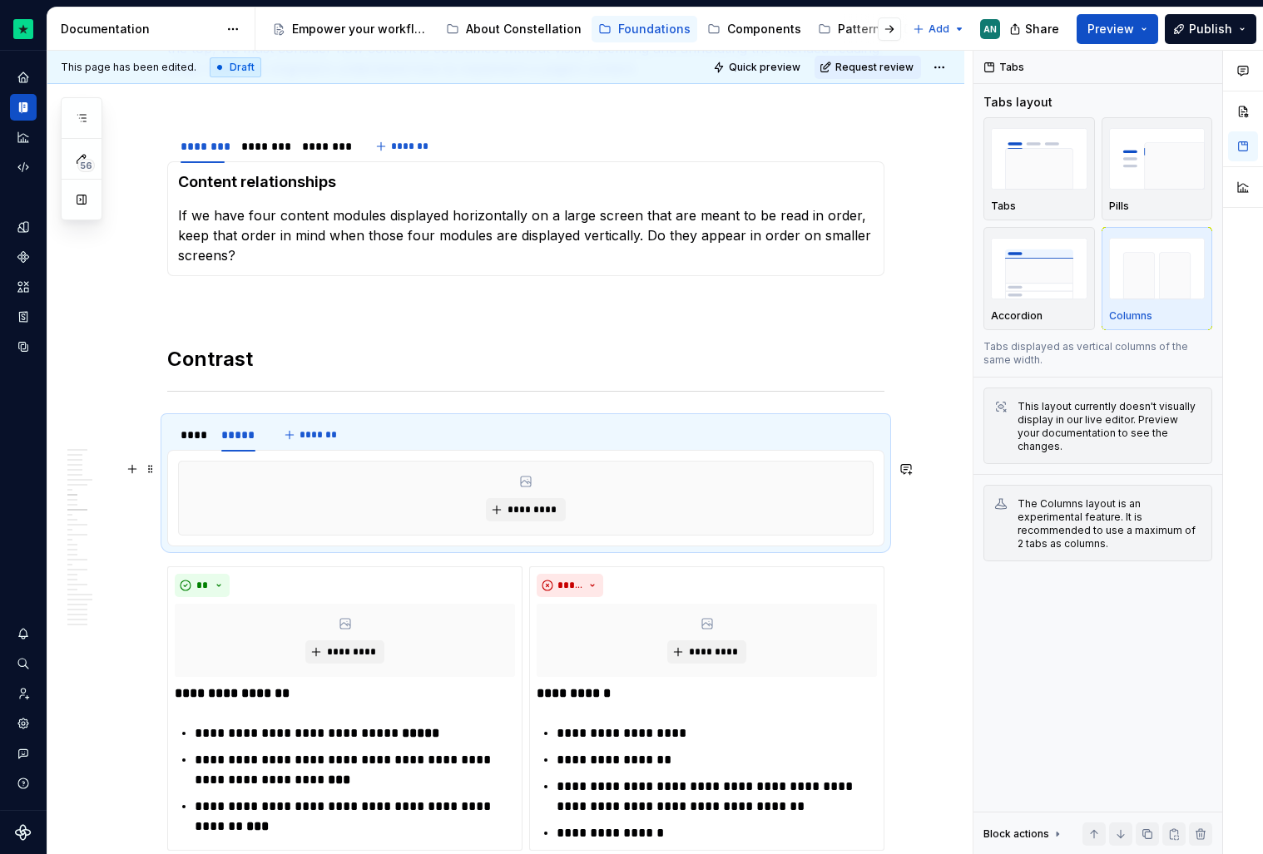
click at [416, 498] on div "*********" at bounding box center [526, 498] width 694 height 73
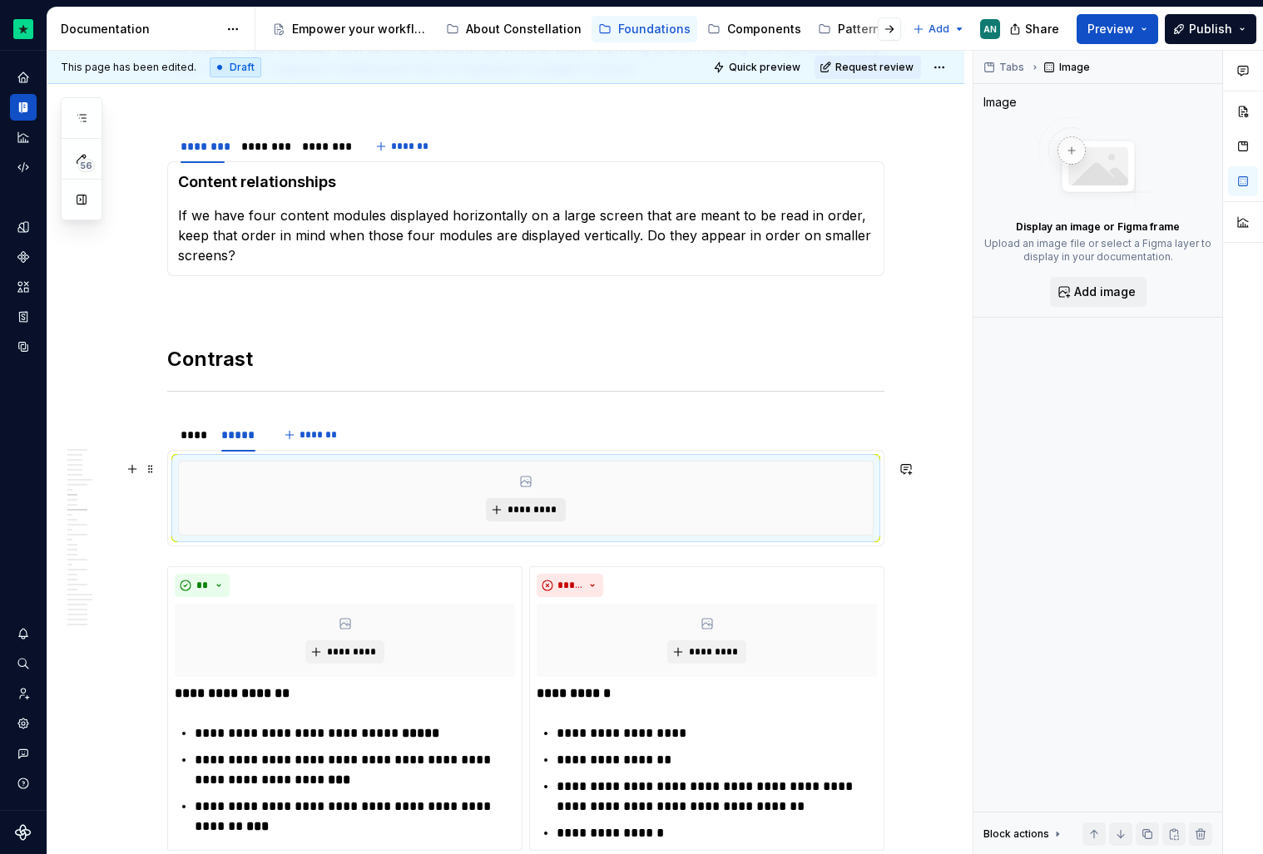
click at [537, 513] on span "*********" at bounding box center [532, 509] width 51 height 13
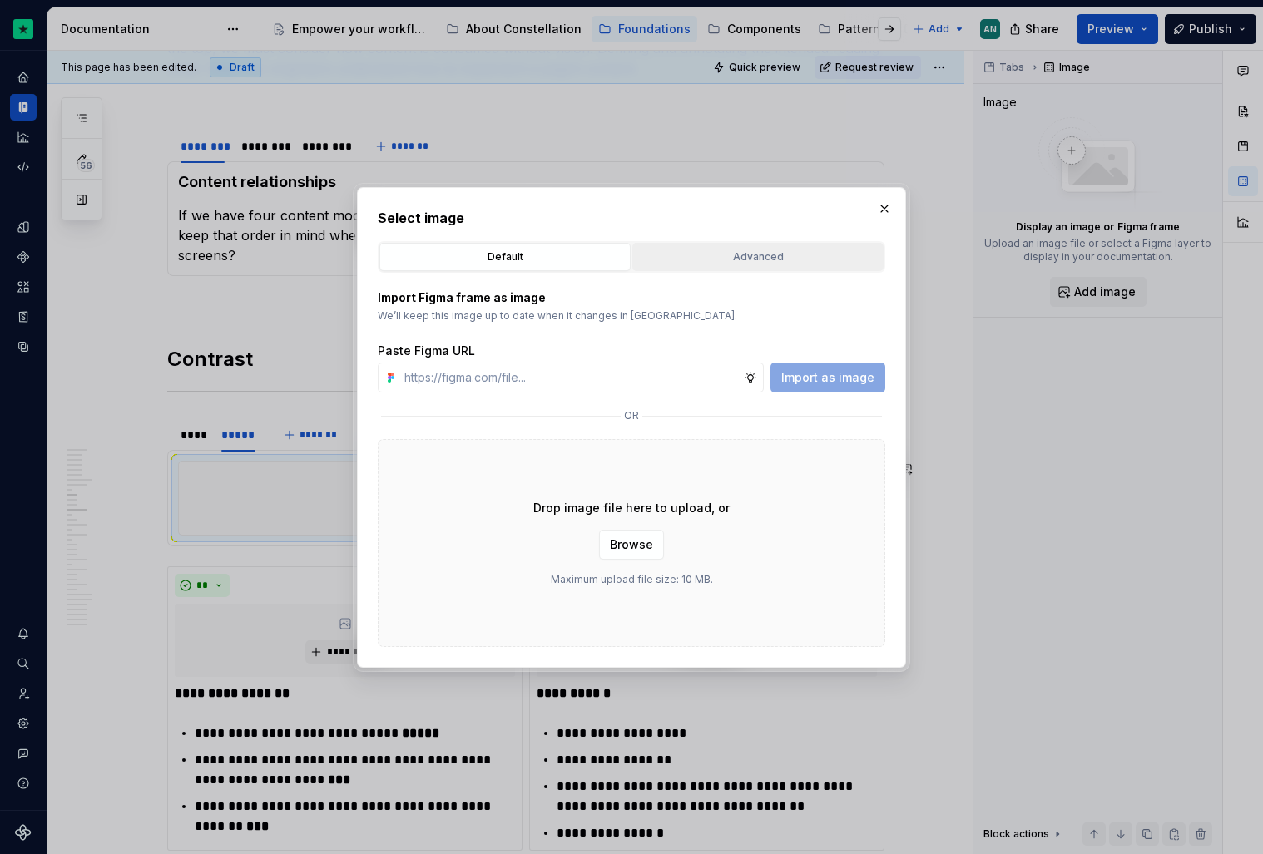
click at [664, 246] on button "Advanced" at bounding box center [757, 257] width 251 height 28
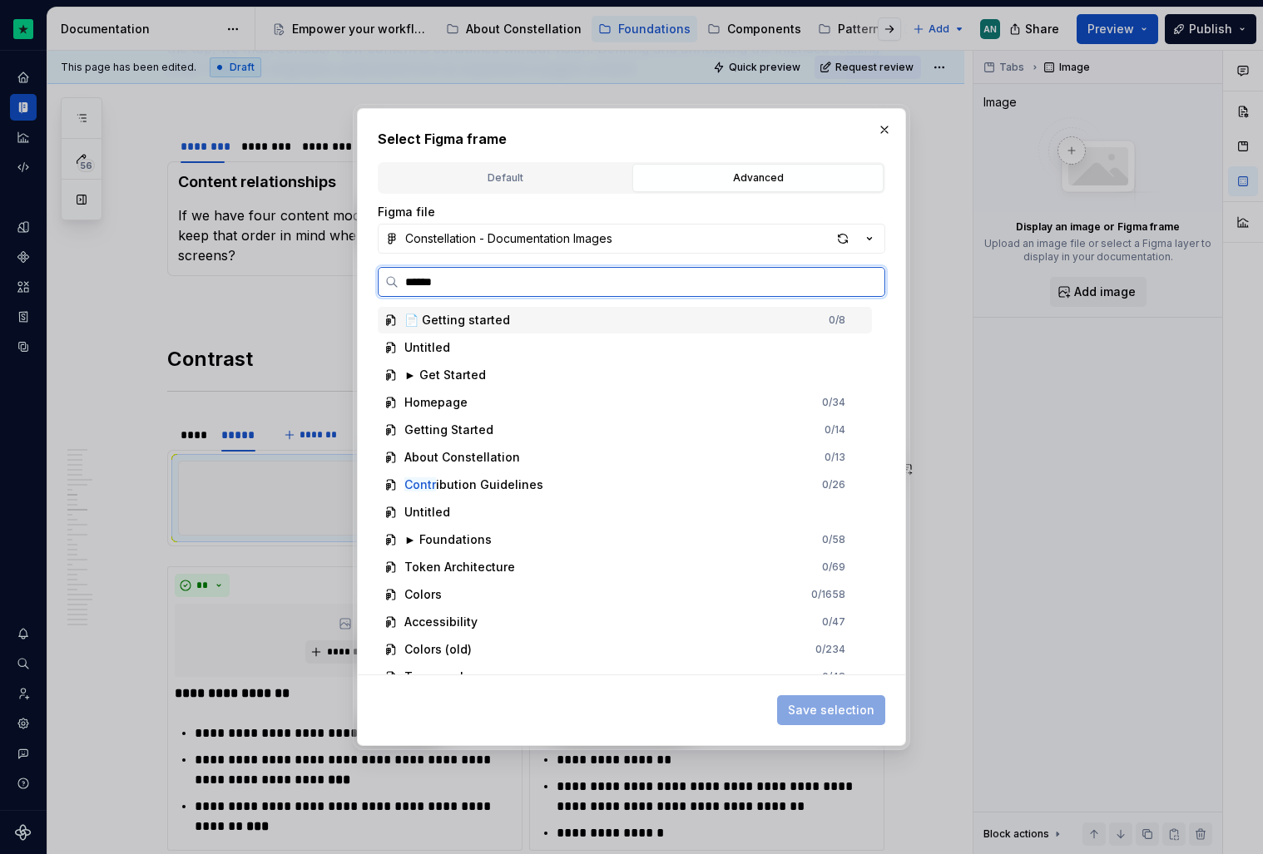
type input "*******"
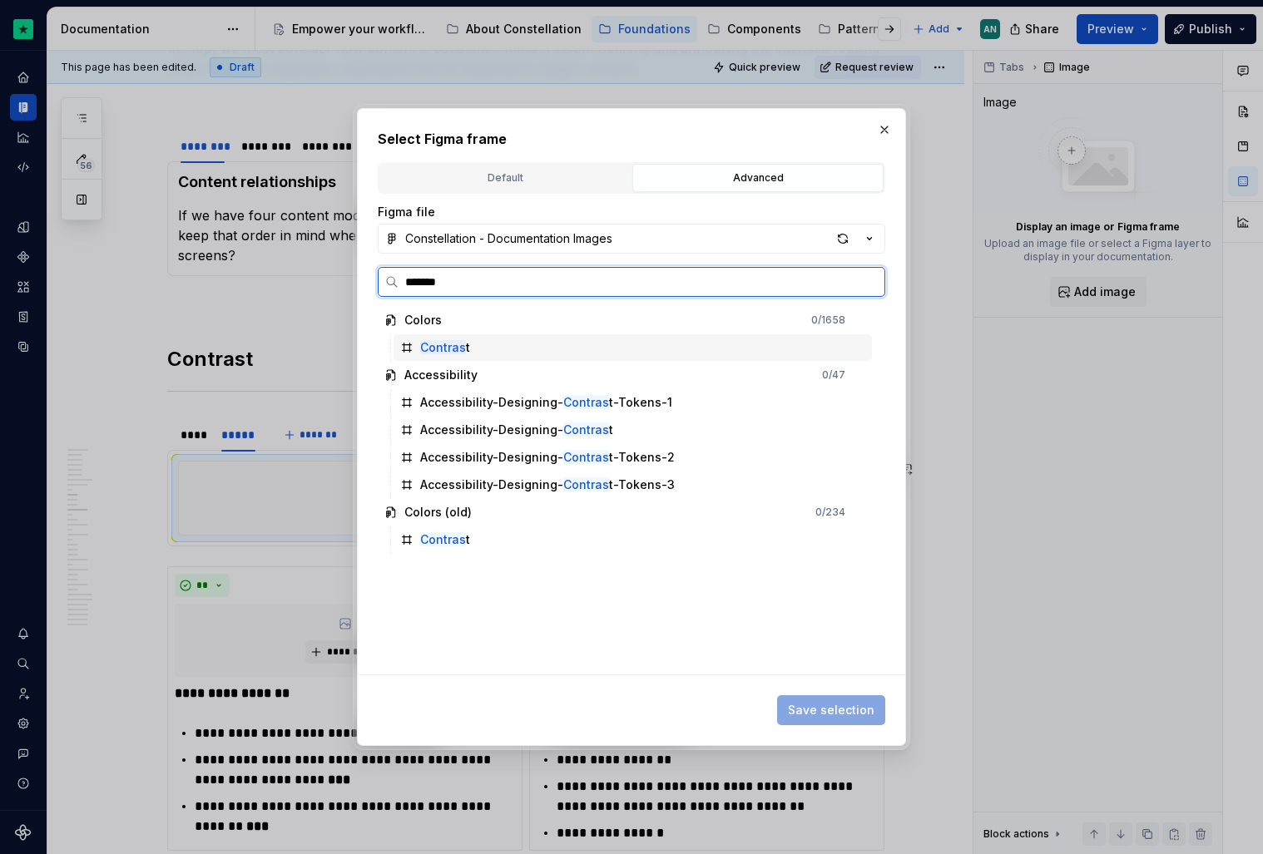
click at [478, 349] on div "Contras t" at bounding box center [633, 347] width 478 height 27
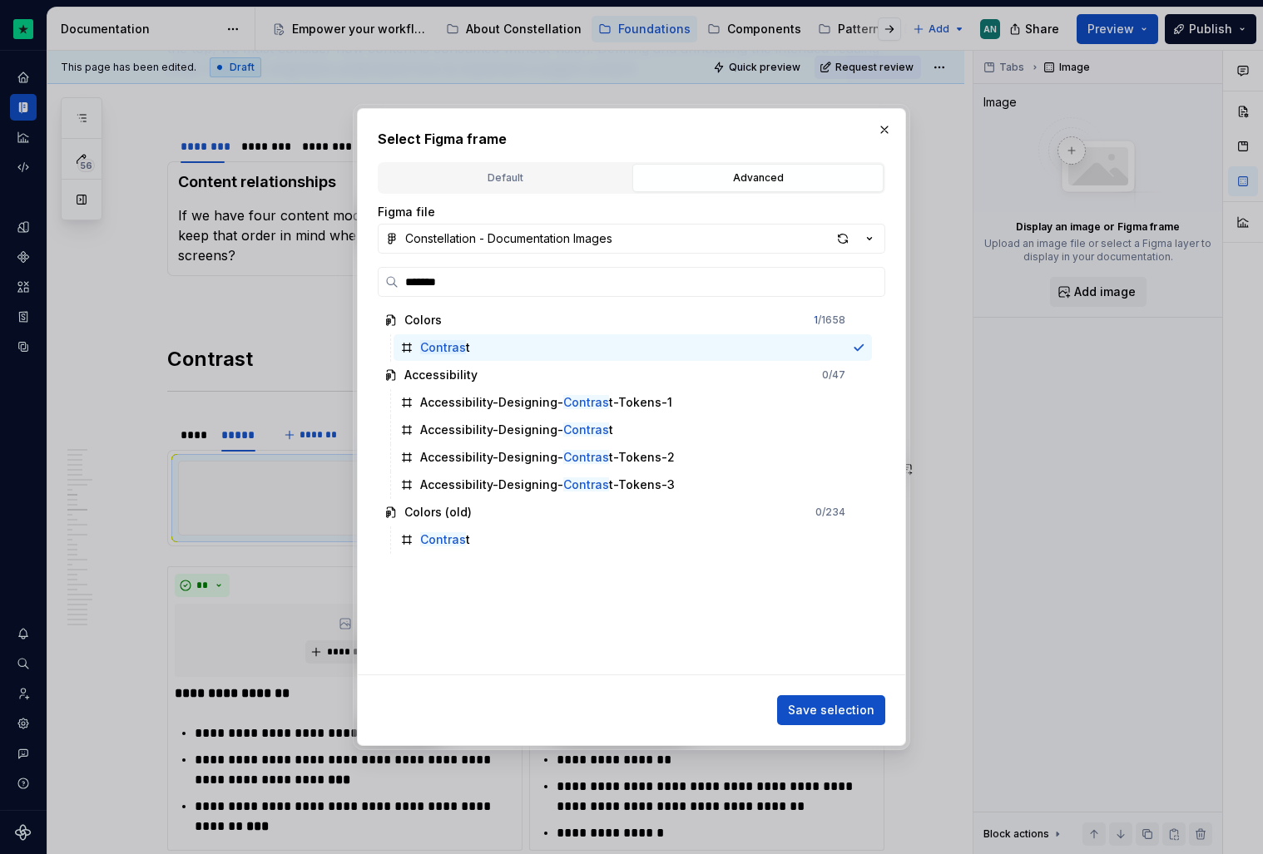
scroll to position [2084, 0]
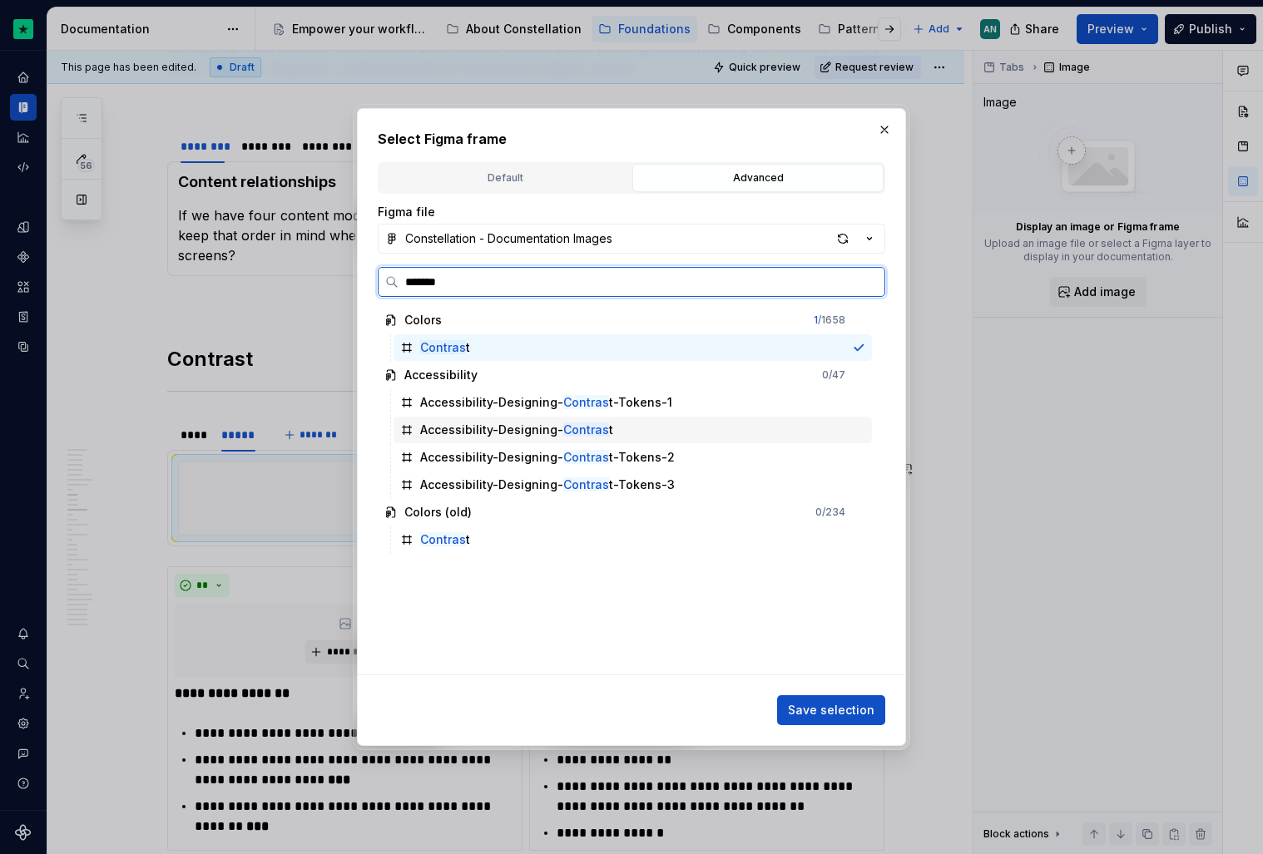
click at [626, 425] on div "Accessibility-Designing- Contras t" at bounding box center [633, 430] width 478 height 27
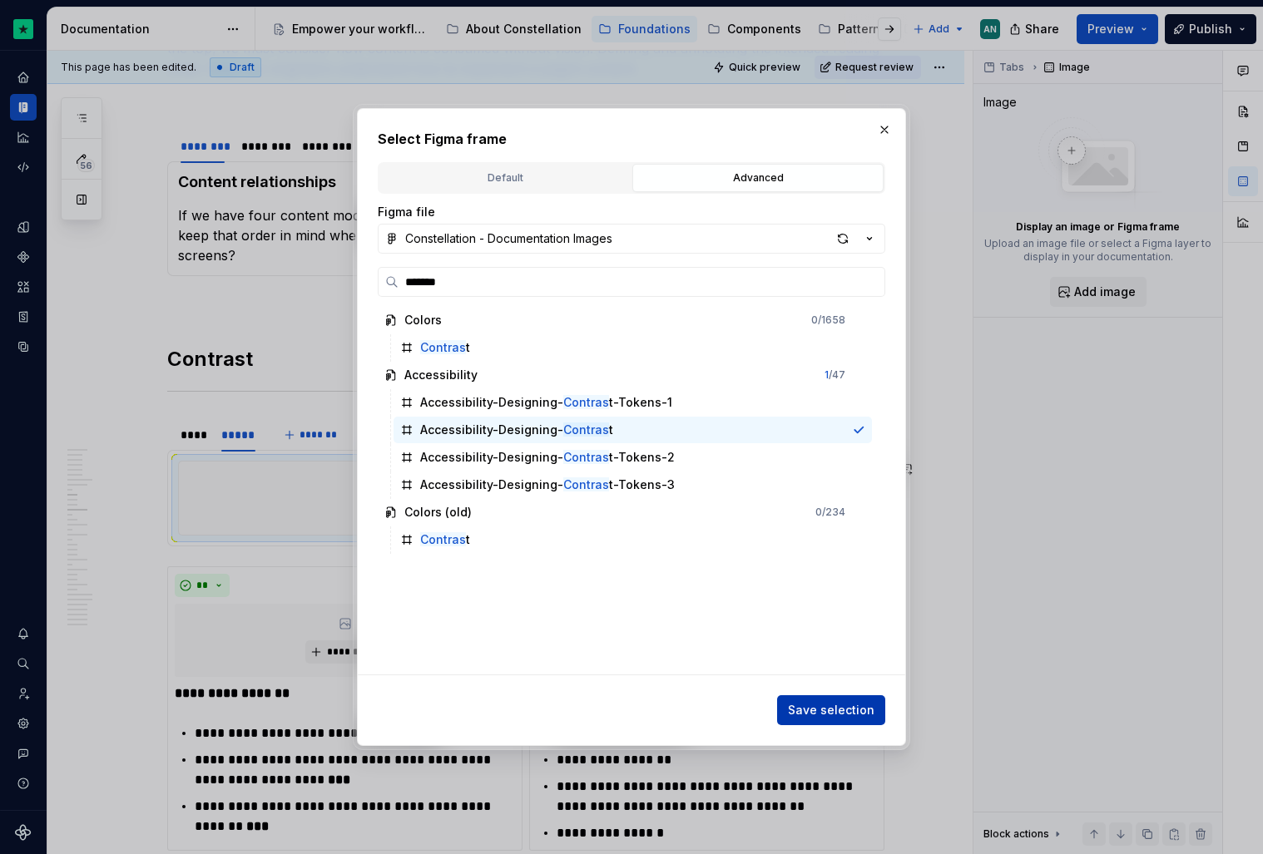
click at [847, 703] on span "Save selection" at bounding box center [831, 710] width 87 height 17
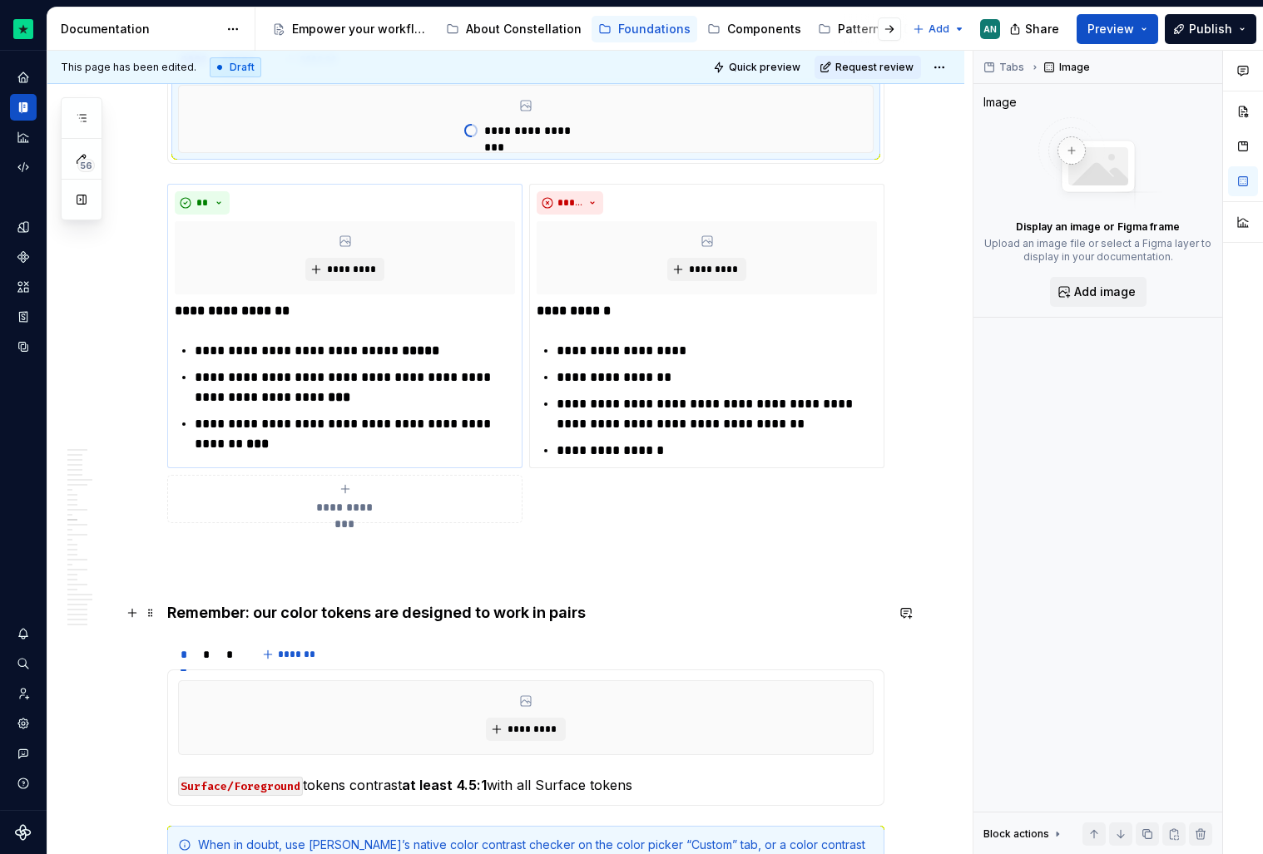
scroll to position [2455, 0]
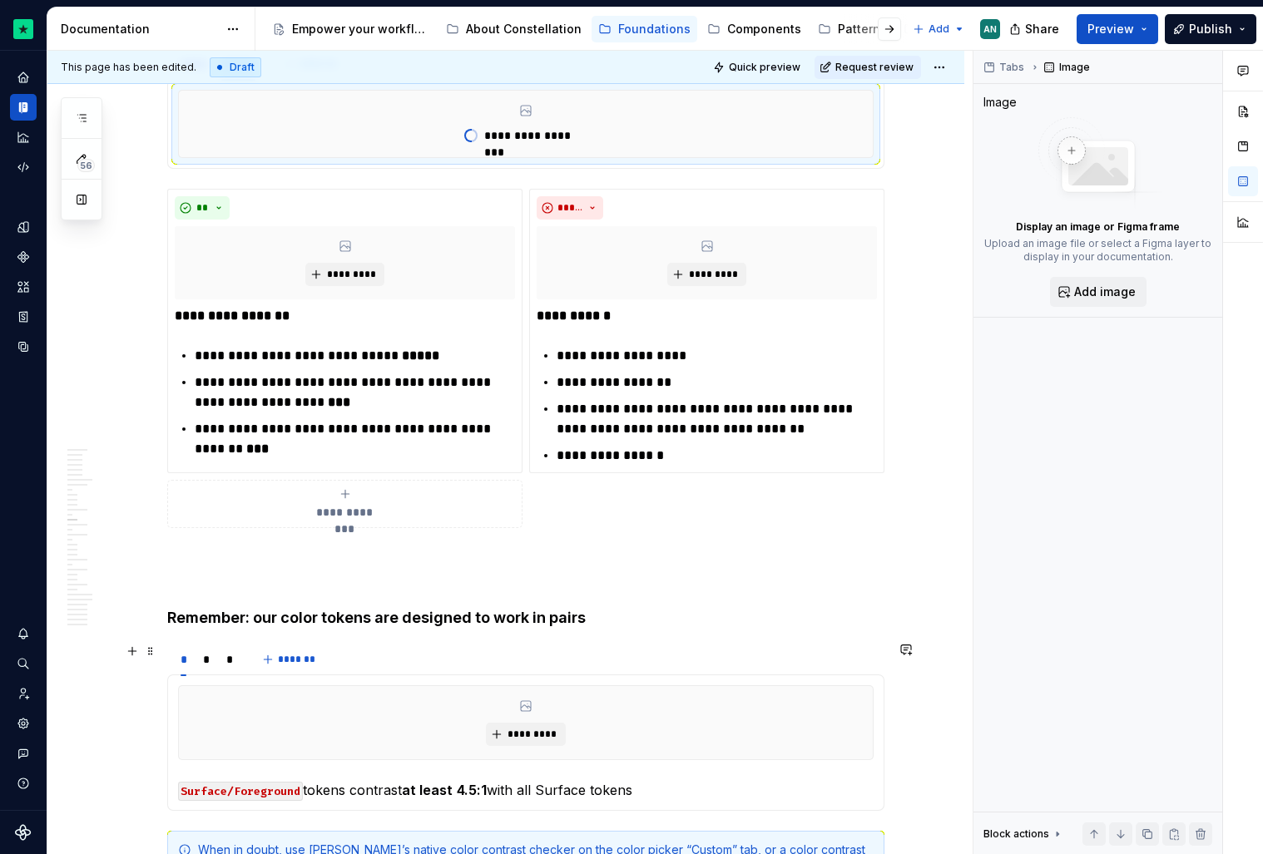
type textarea "*"
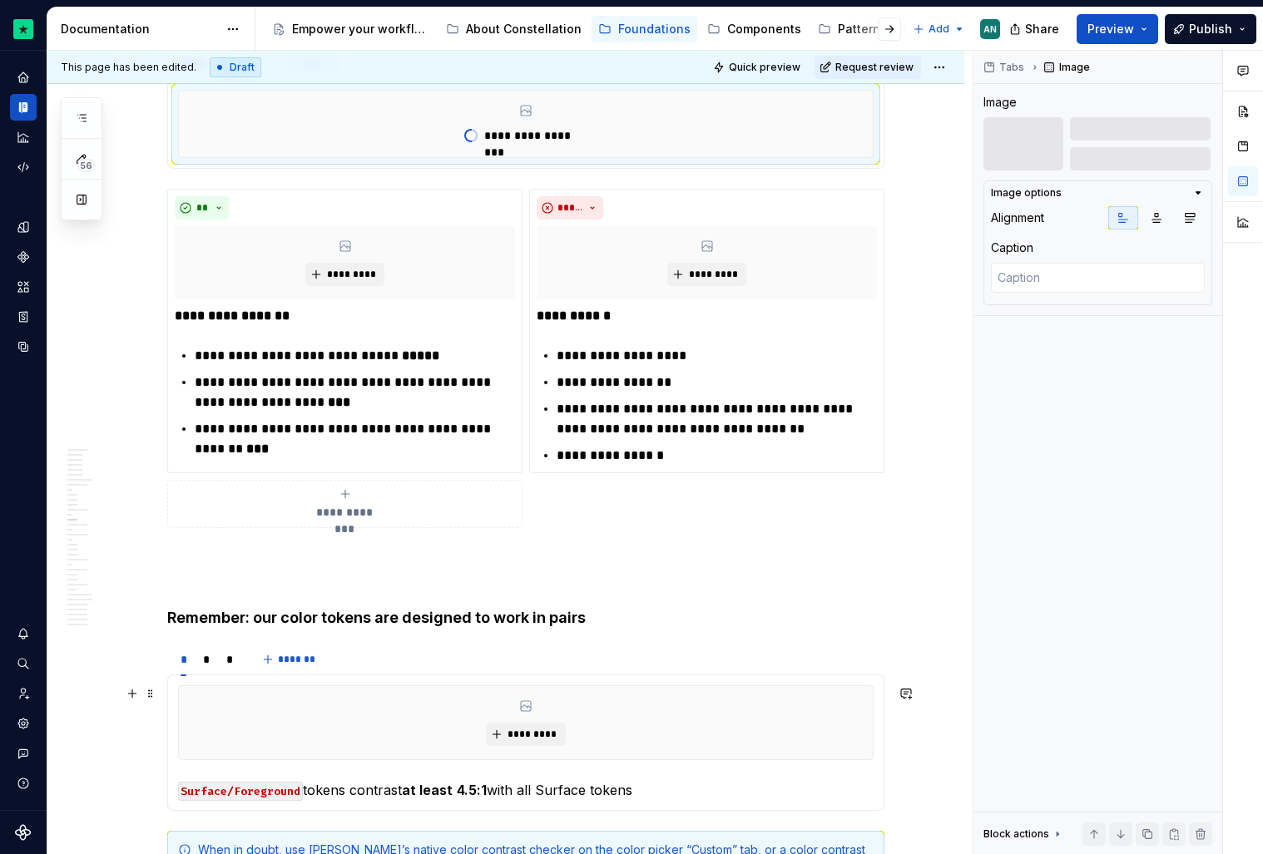
click at [359, 694] on div "*********" at bounding box center [526, 722] width 694 height 73
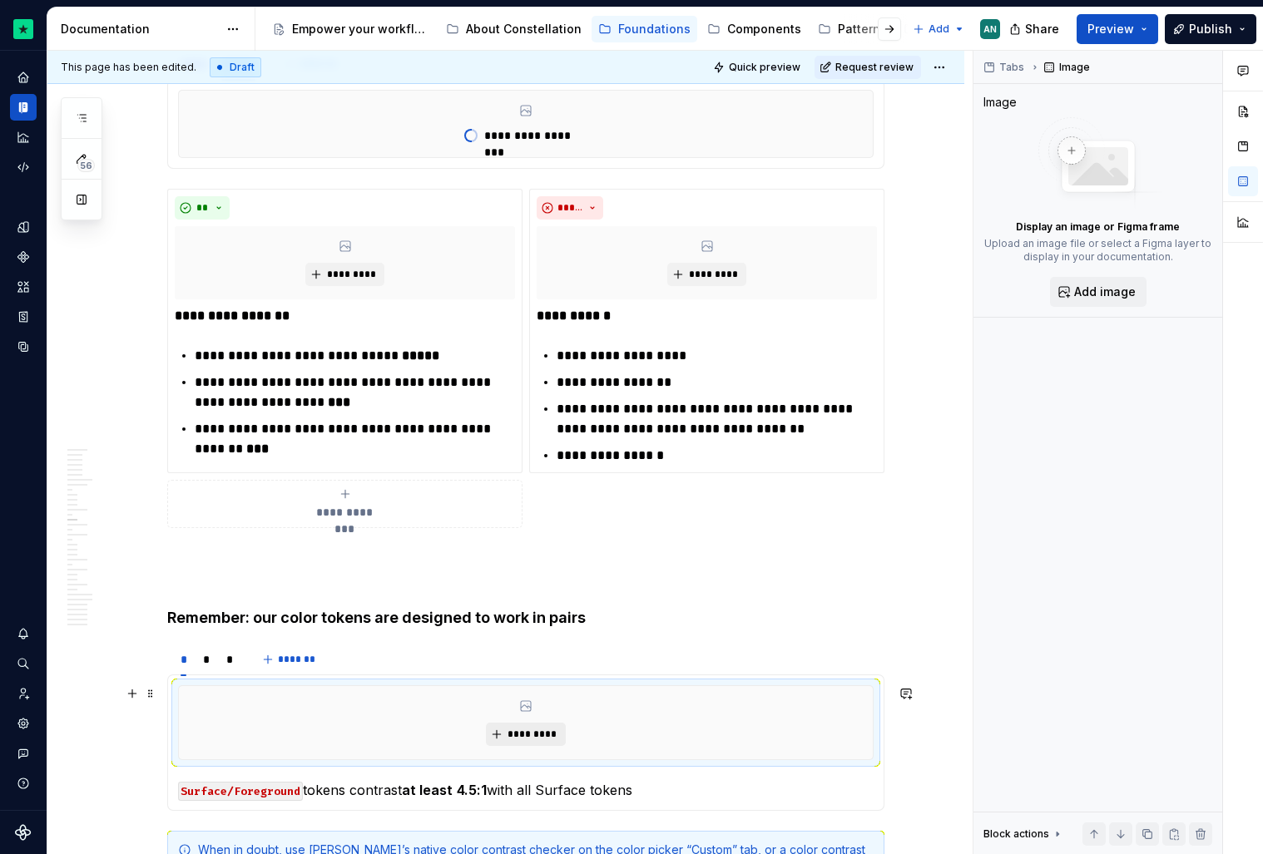
click at [523, 732] on span "*********" at bounding box center [532, 734] width 51 height 13
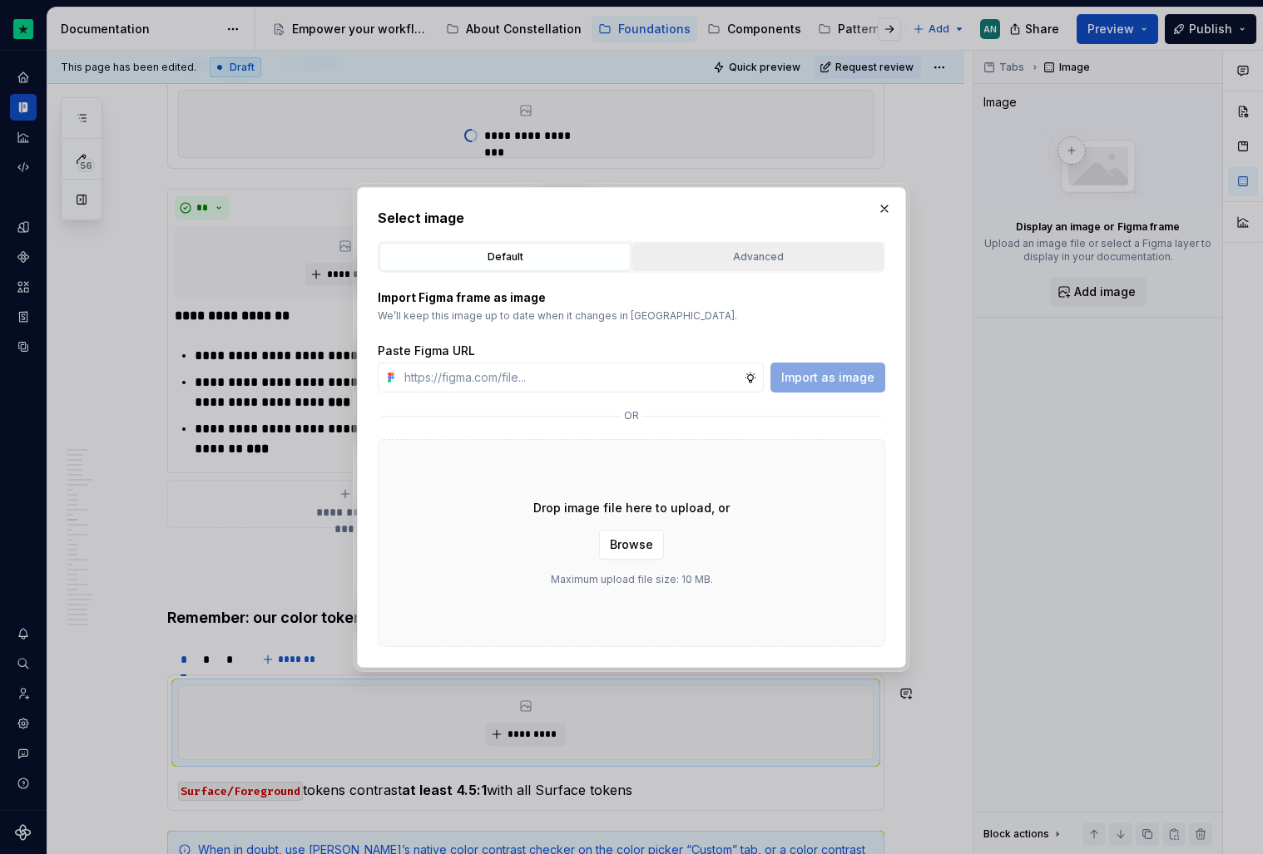
click at [718, 260] on div "Advanced" at bounding box center [758, 257] width 240 height 17
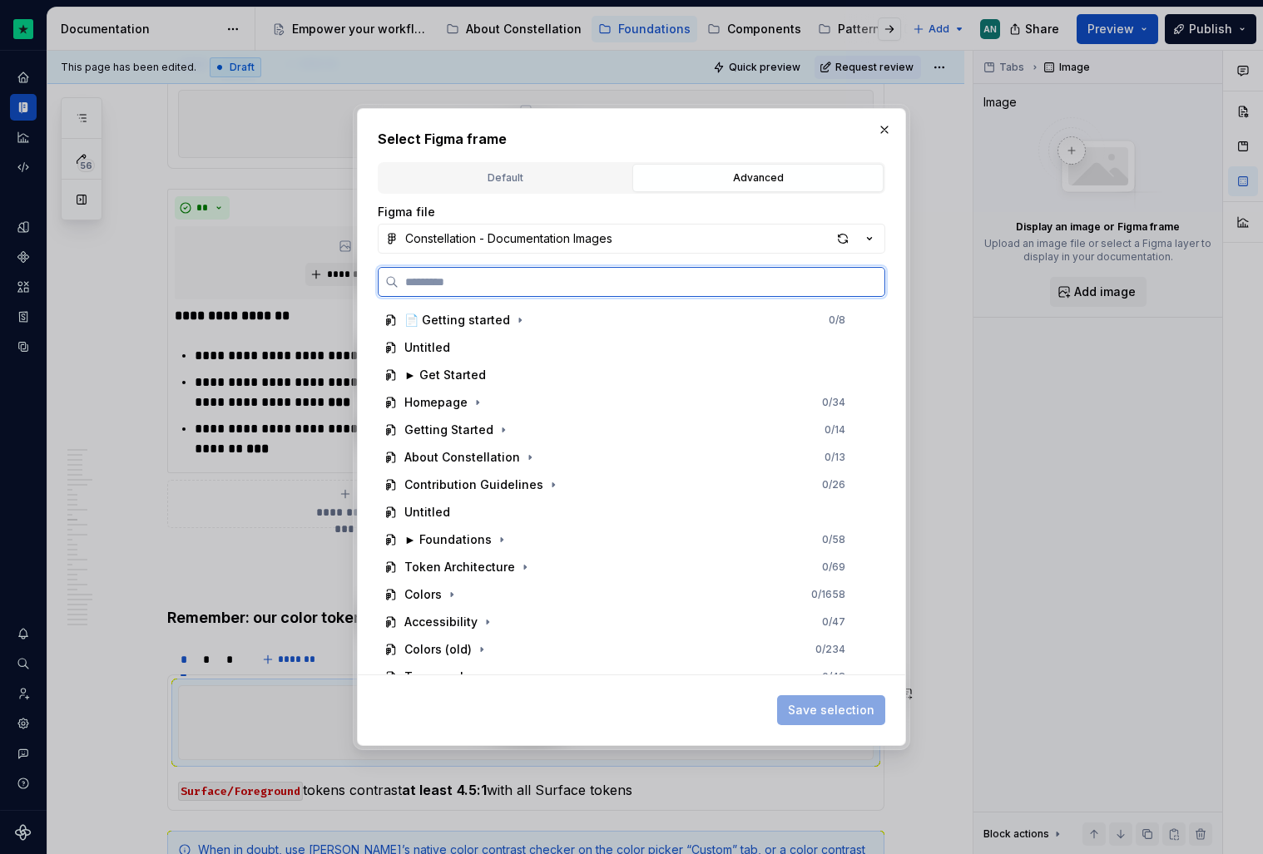
click at [503, 278] on input "search" at bounding box center [642, 282] width 486 height 17
type input "********"
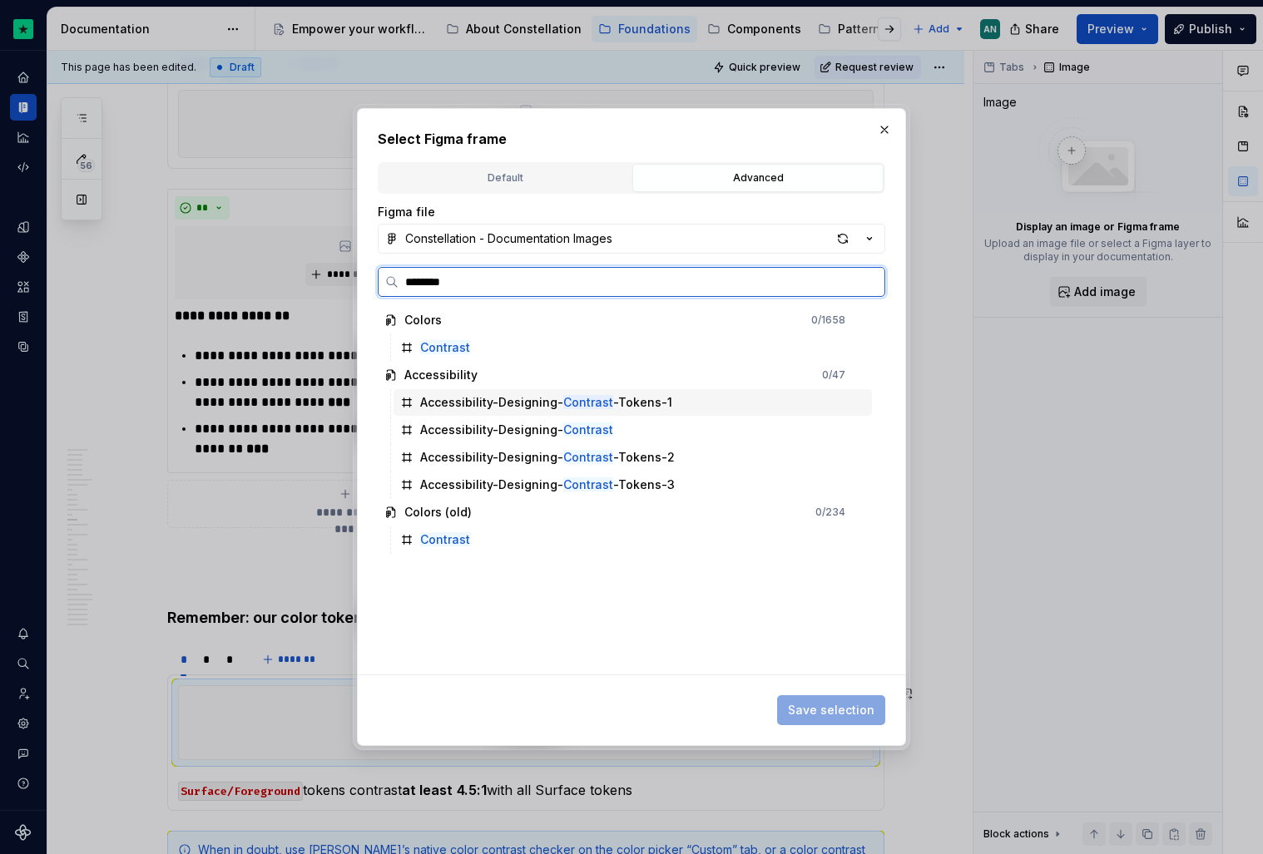
click at [575, 412] on div "Accessibility-Designing- Contrast -Tokens-1" at bounding box center [633, 402] width 478 height 27
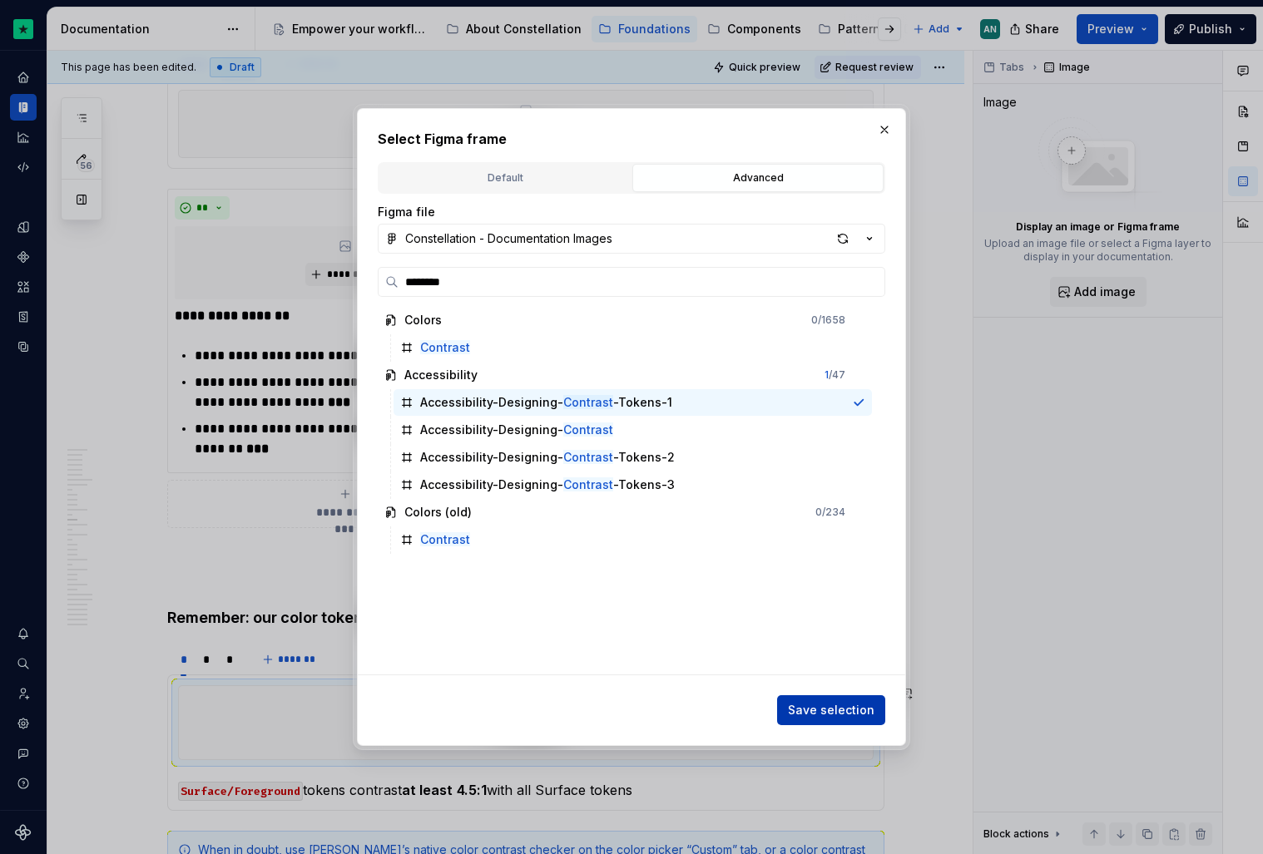
click at [805, 719] on button "Save selection" at bounding box center [831, 711] width 108 height 30
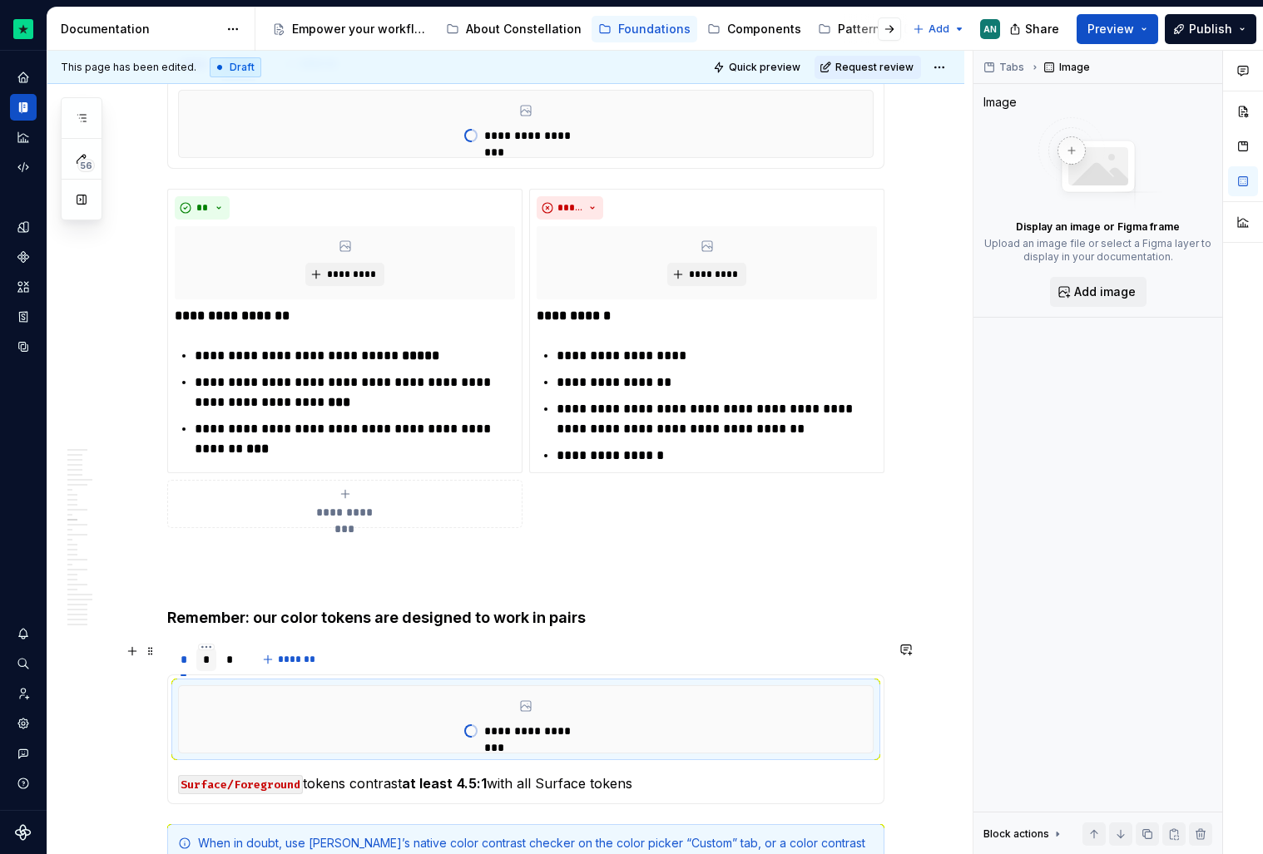
click at [210, 666] on div "*" at bounding box center [206, 659] width 7 height 17
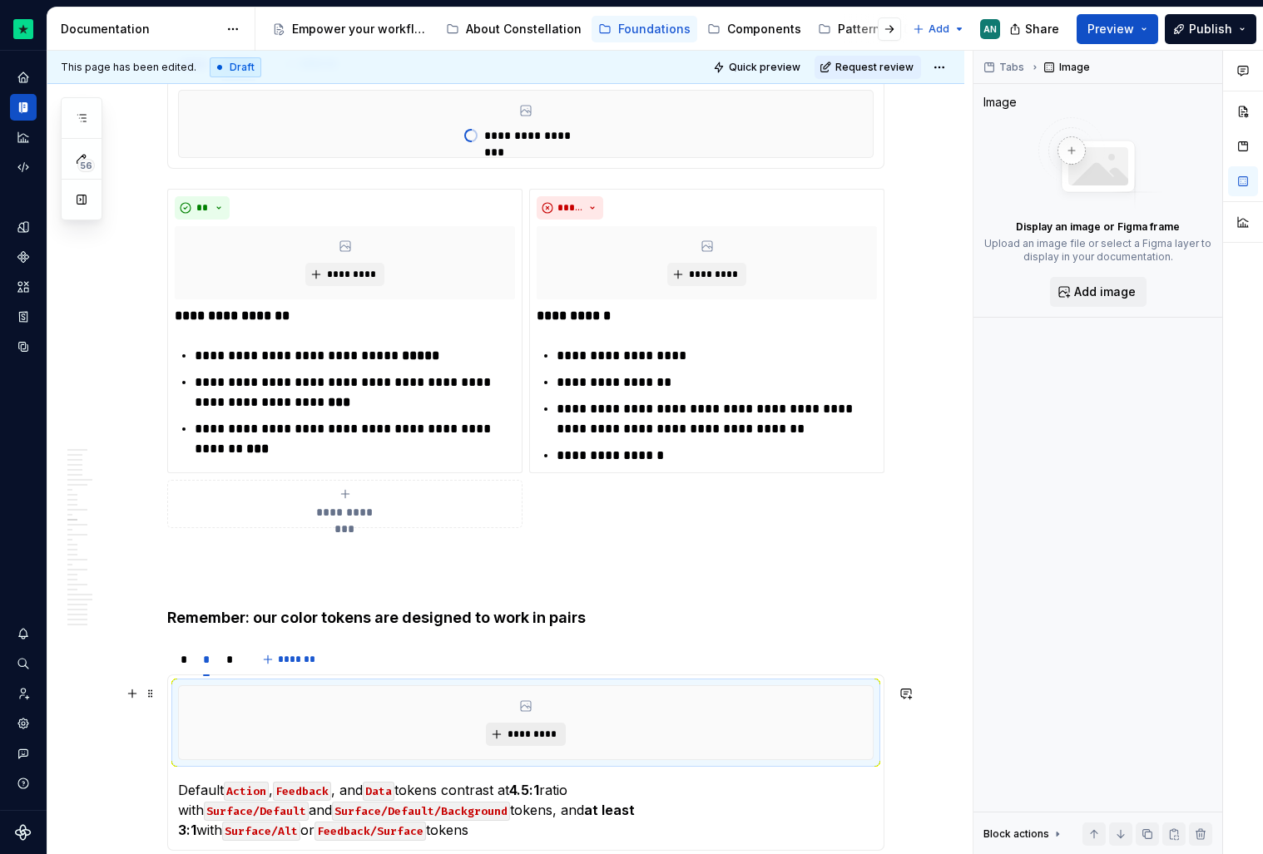
click at [565, 735] on button "*********" at bounding box center [525, 734] width 79 height 23
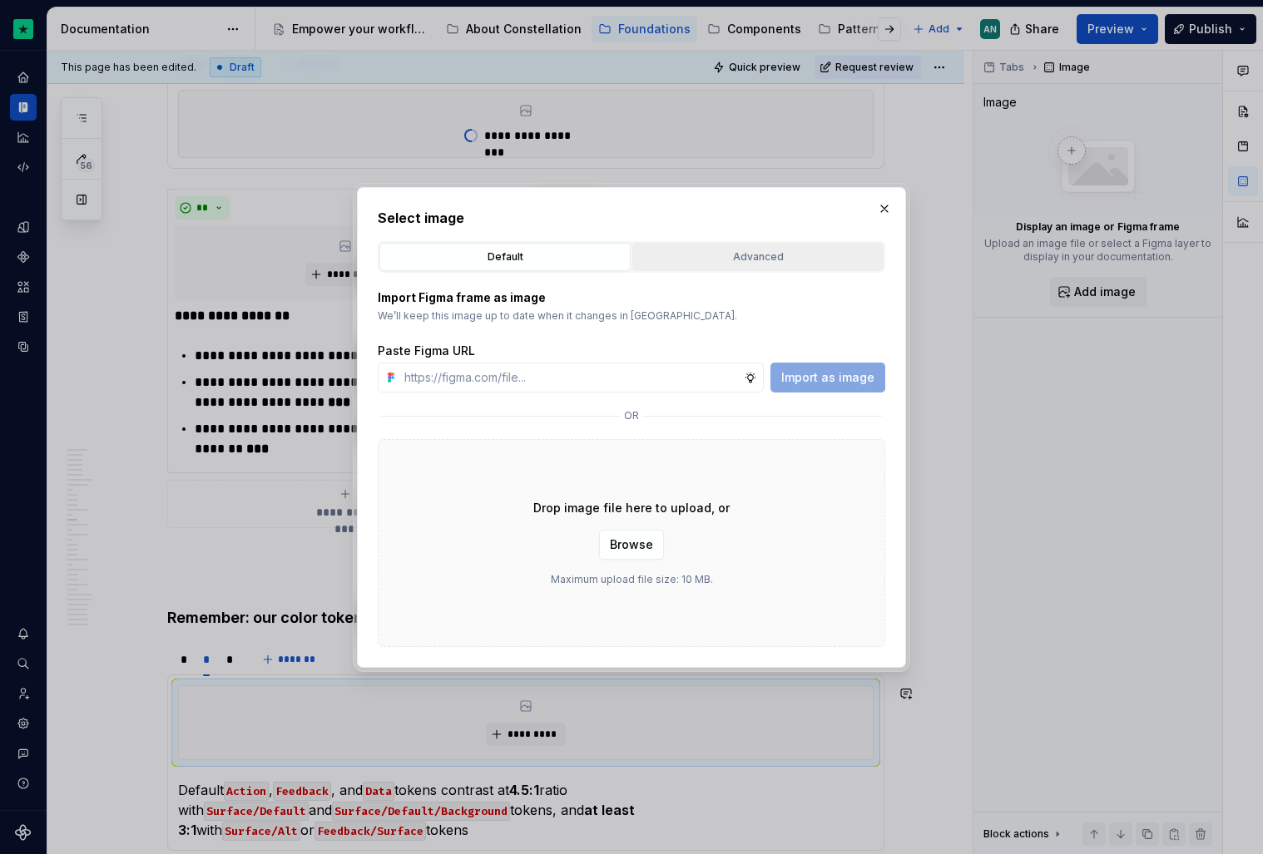
click at [692, 260] on div "Advanced" at bounding box center [758, 257] width 240 height 17
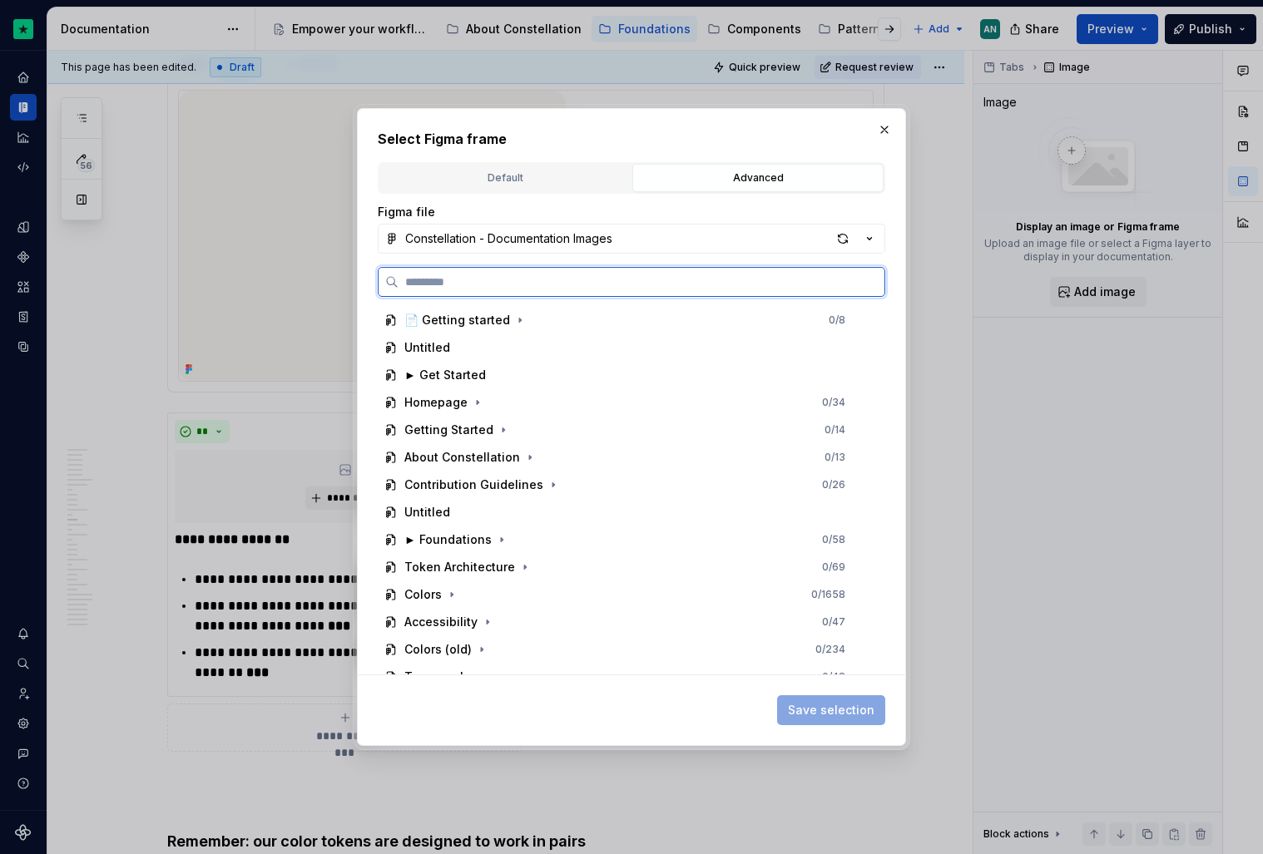
click at [641, 274] on input "search" at bounding box center [642, 282] width 486 height 17
type input "********"
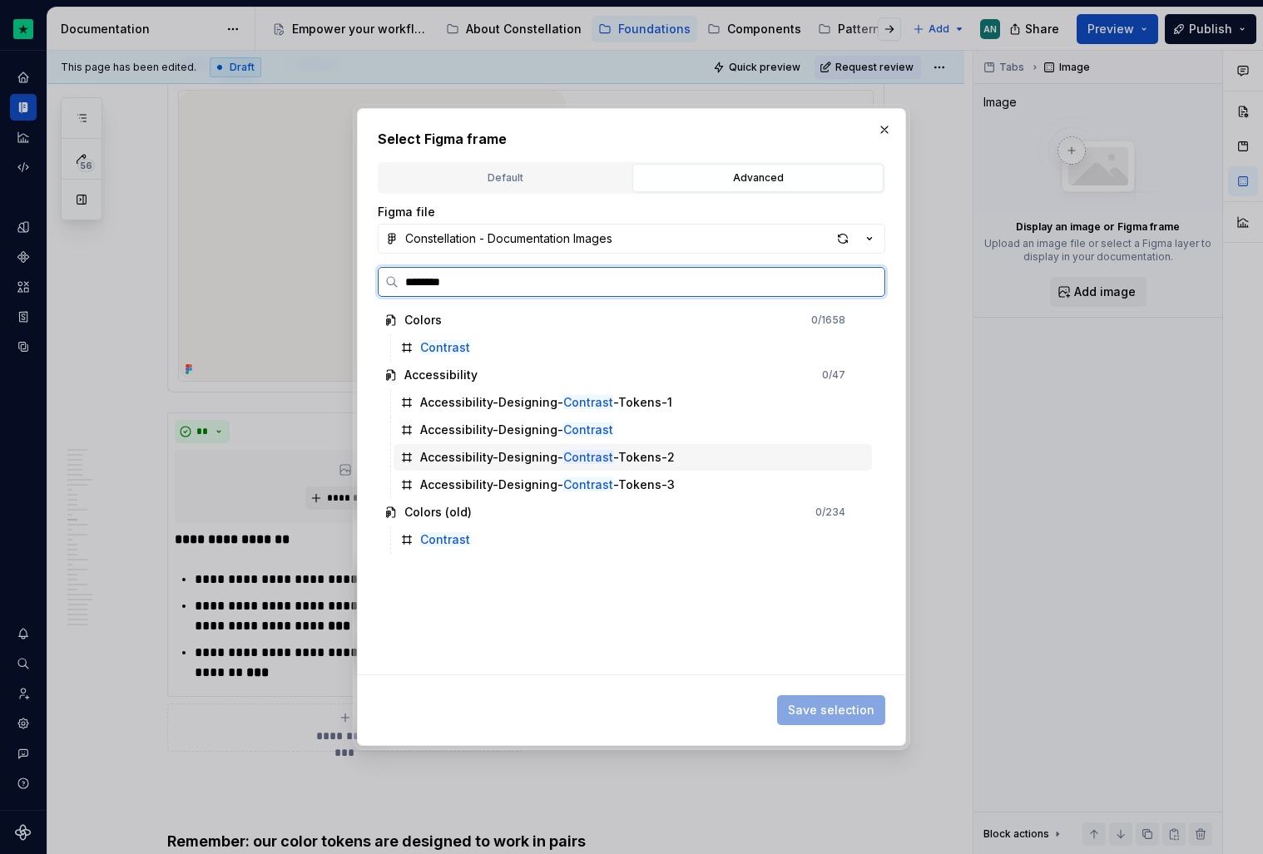
click at [493, 457] on div "Accessibility-Designing- Contrast -Tokens-2" at bounding box center [547, 457] width 255 height 17
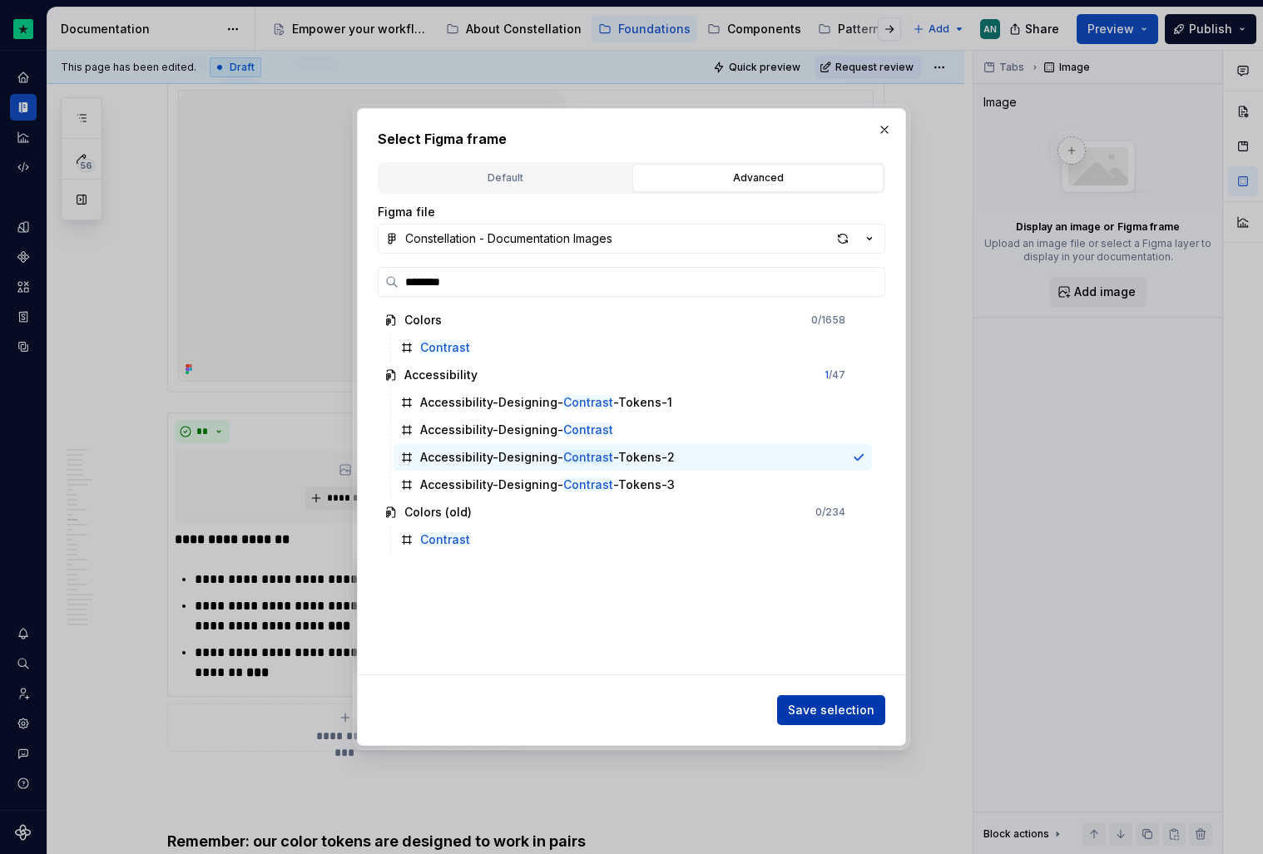
click at [854, 707] on span "Save selection" at bounding box center [831, 710] width 87 height 17
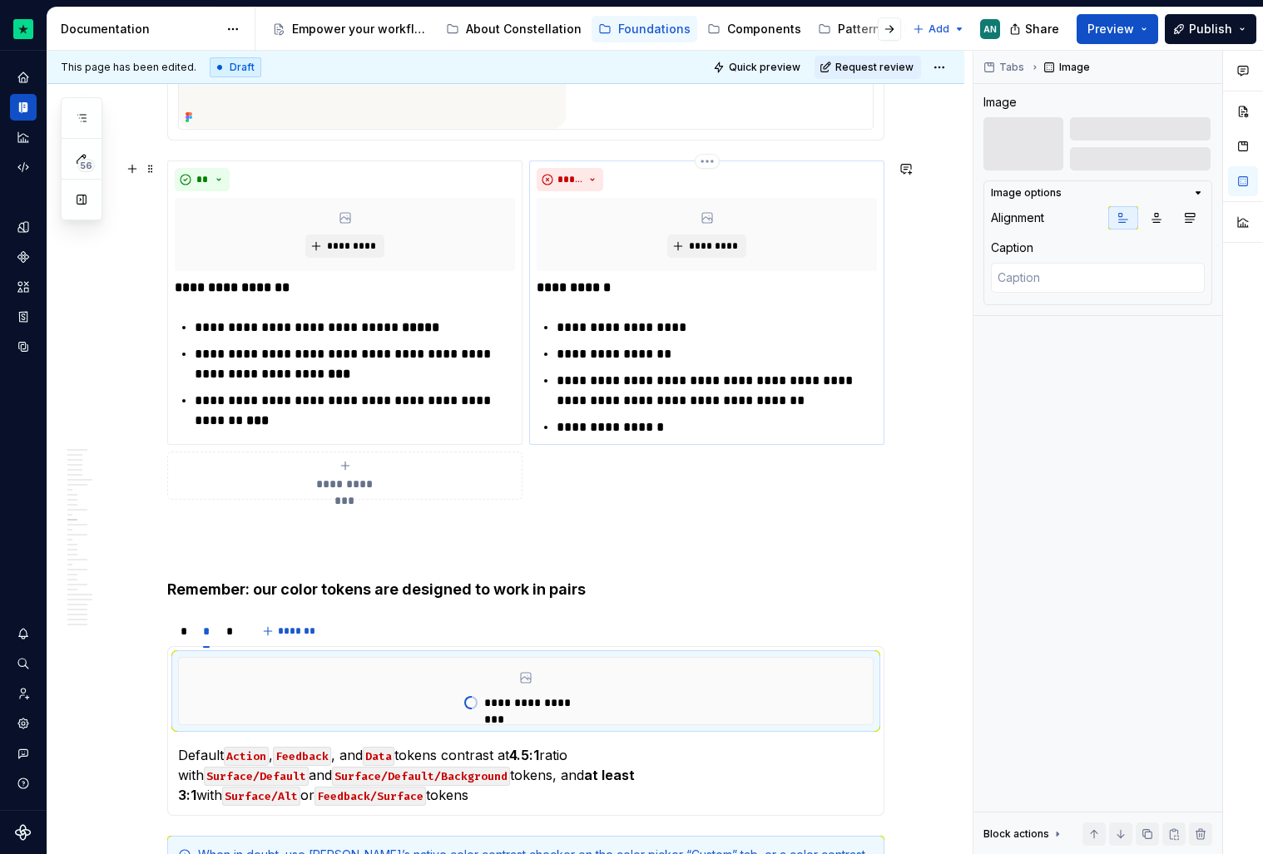
scroll to position [2709, 0]
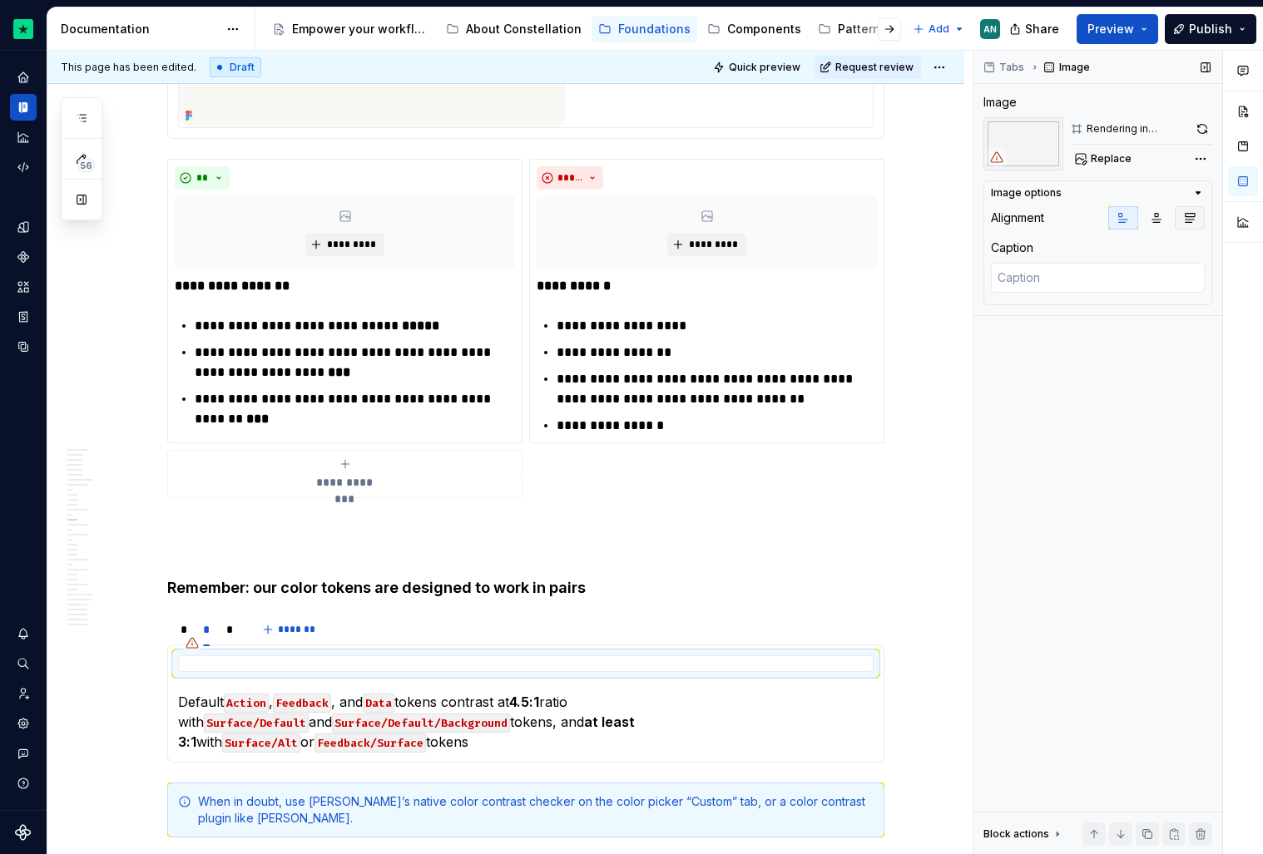
click at [1175, 221] on button "button" at bounding box center [1190, 217] width 30 height 23
click at [1198, 220] on button "button" at bounding box center [1190, 217] width 30 height 23
type textarea "*"
click at [234, 630] on div "*" at bounding box center [229, 629] width 7 height 17
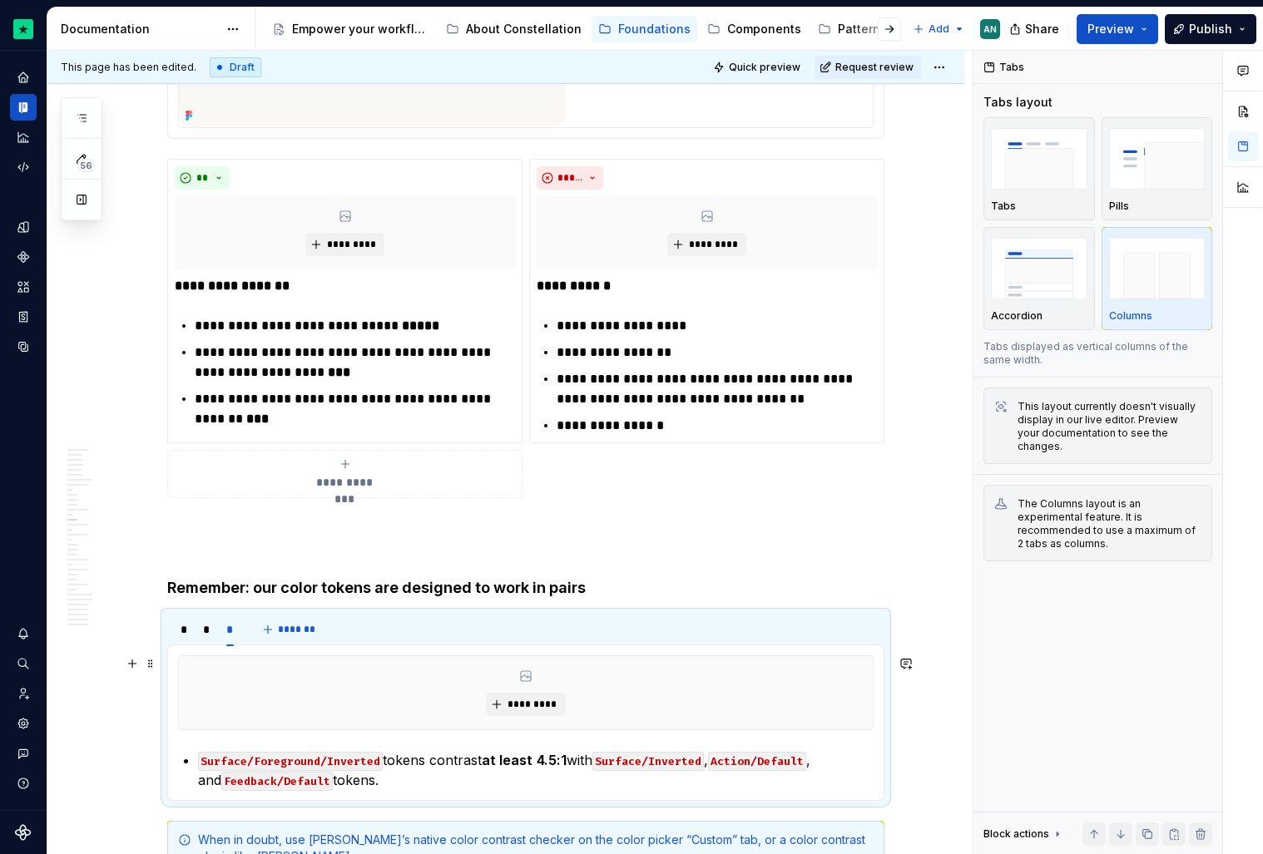
click at [257, 671] on div "*********" at bounding box center [526, 692] width 694 height 73
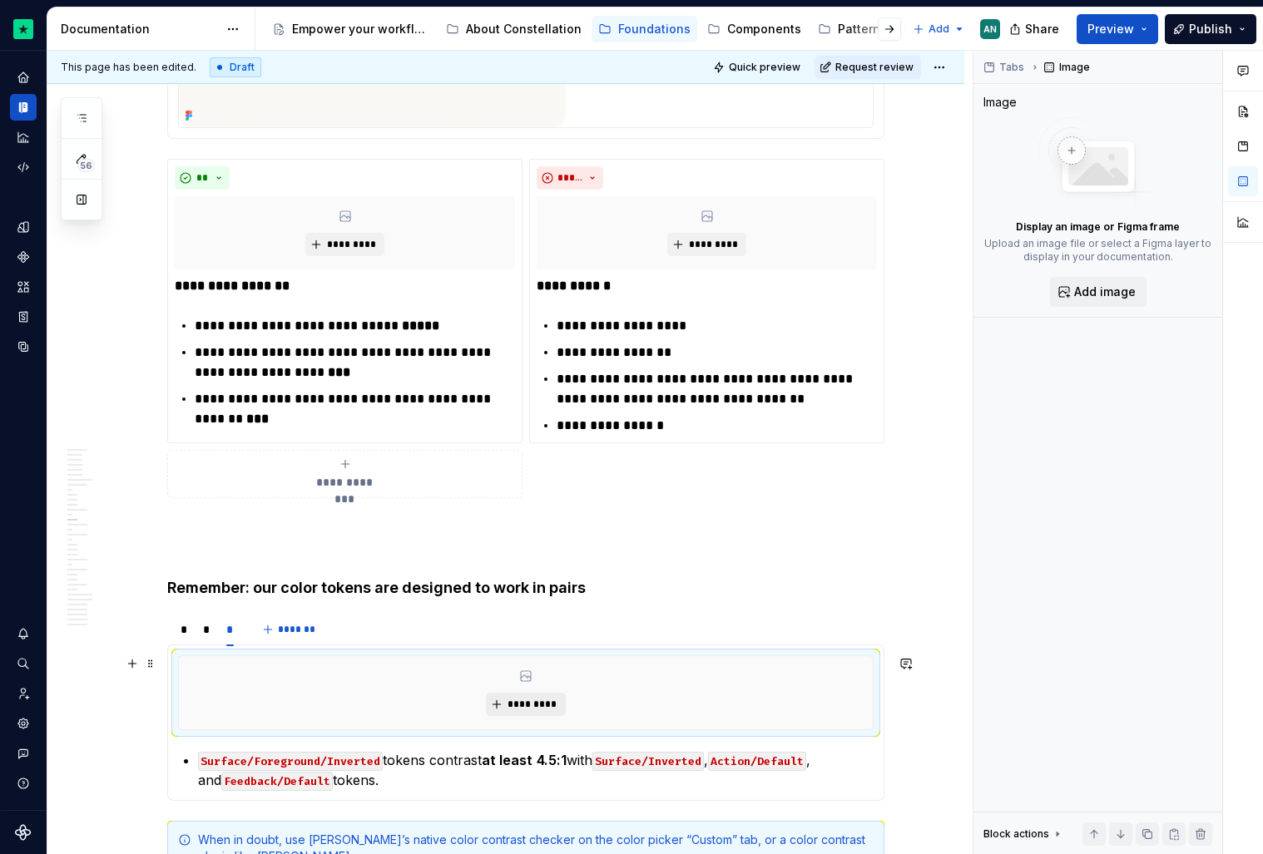
click at [533, 692] on div "*********" at bounding box center [526, 692] width 694 height 73
click at [533, 710] on span "*********" at bounding box center [532, 704] width 51 height 13
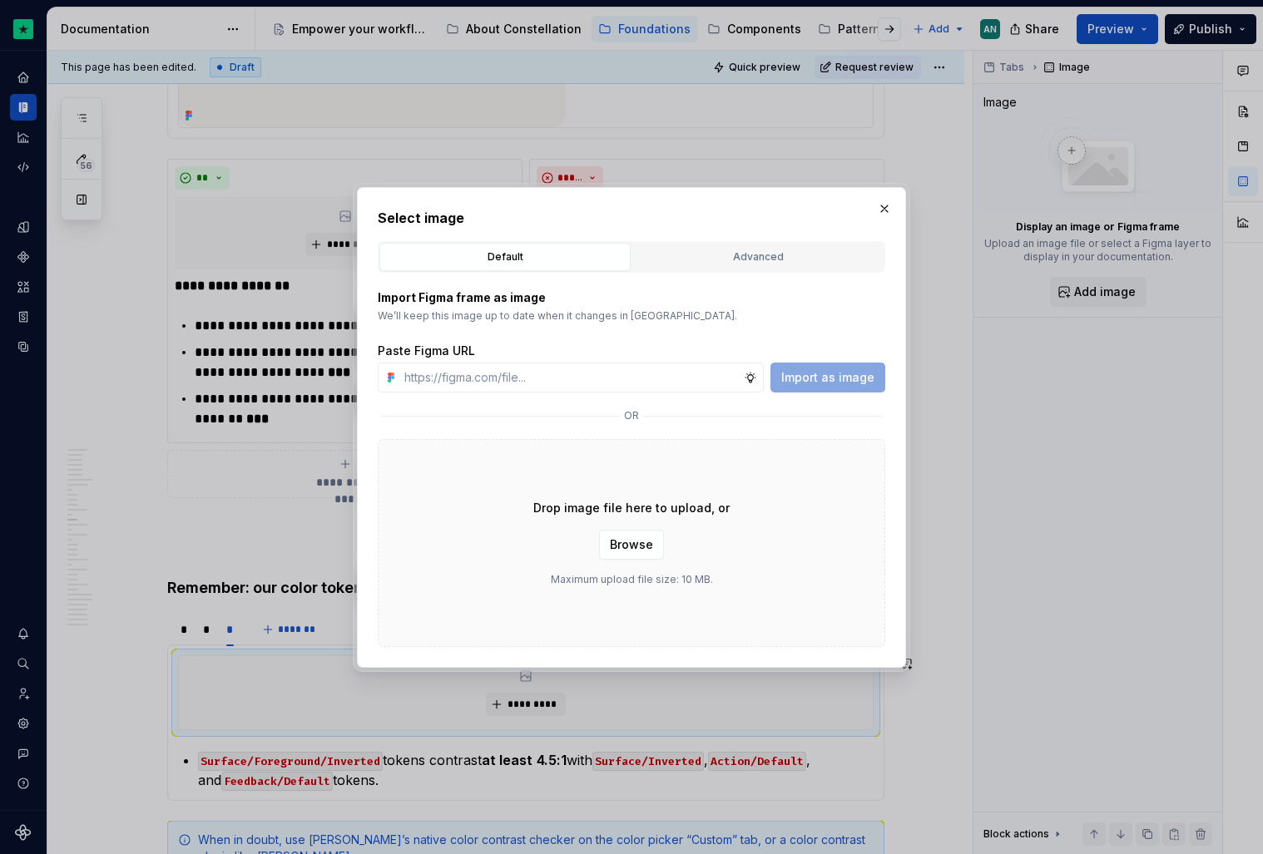
click at [737, 273] on div "Import Figma frame as image We’ll keep this image up to date when it changes in…" at bounding box center [631, 460] width 507 height 374
click at [770, 241] on div "Default Advanced" at bounding box center [631, 257] width 507 height 32
click at [742, 261] on div "Advanced" at bounding box center [758, 257] width 240 height 17
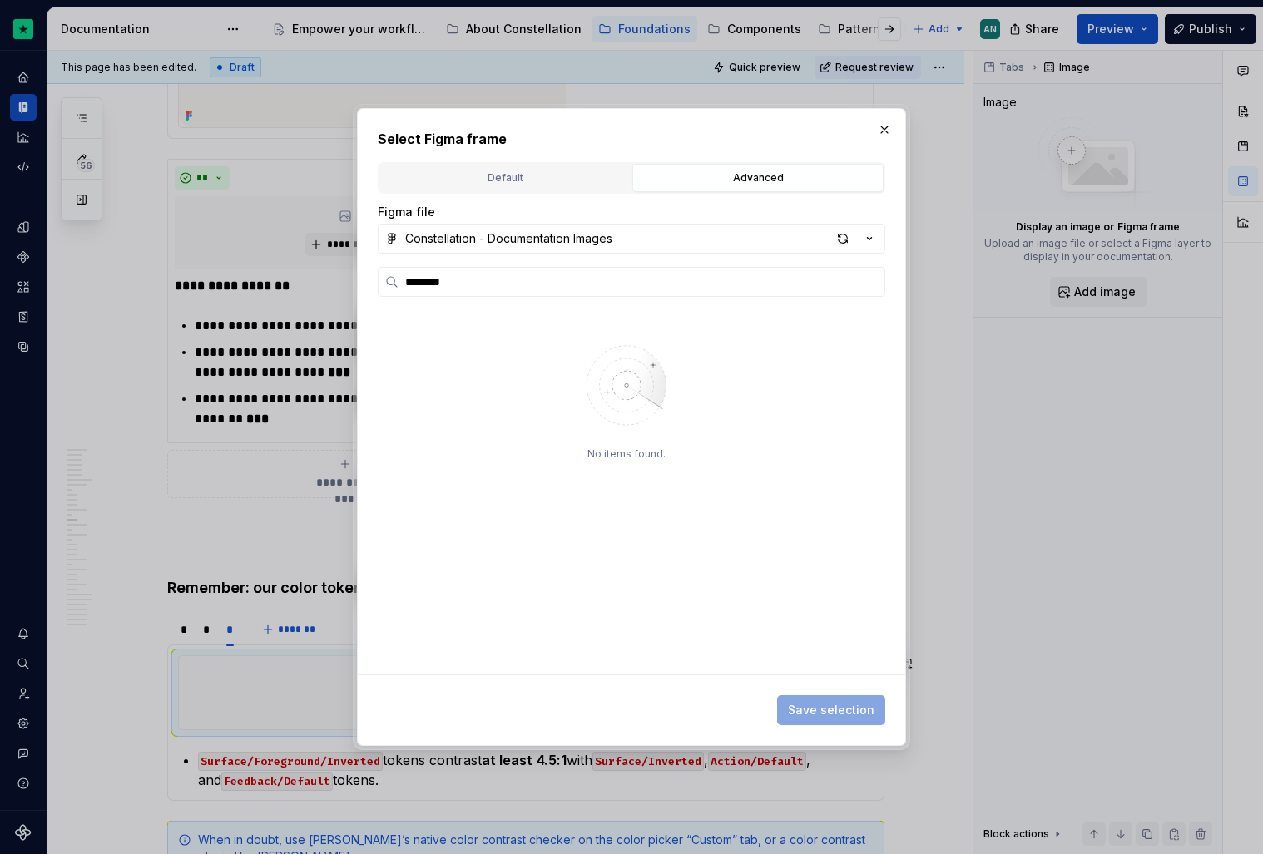
click at [559, 255] on div "Figma file Constellation - Documentation Images ******** No items found." at bounding box center [631, 439] width 507 height 471
click at [423, 282] on input "********" at bounding box center [642, 282] width 486 height 17
type input "********"
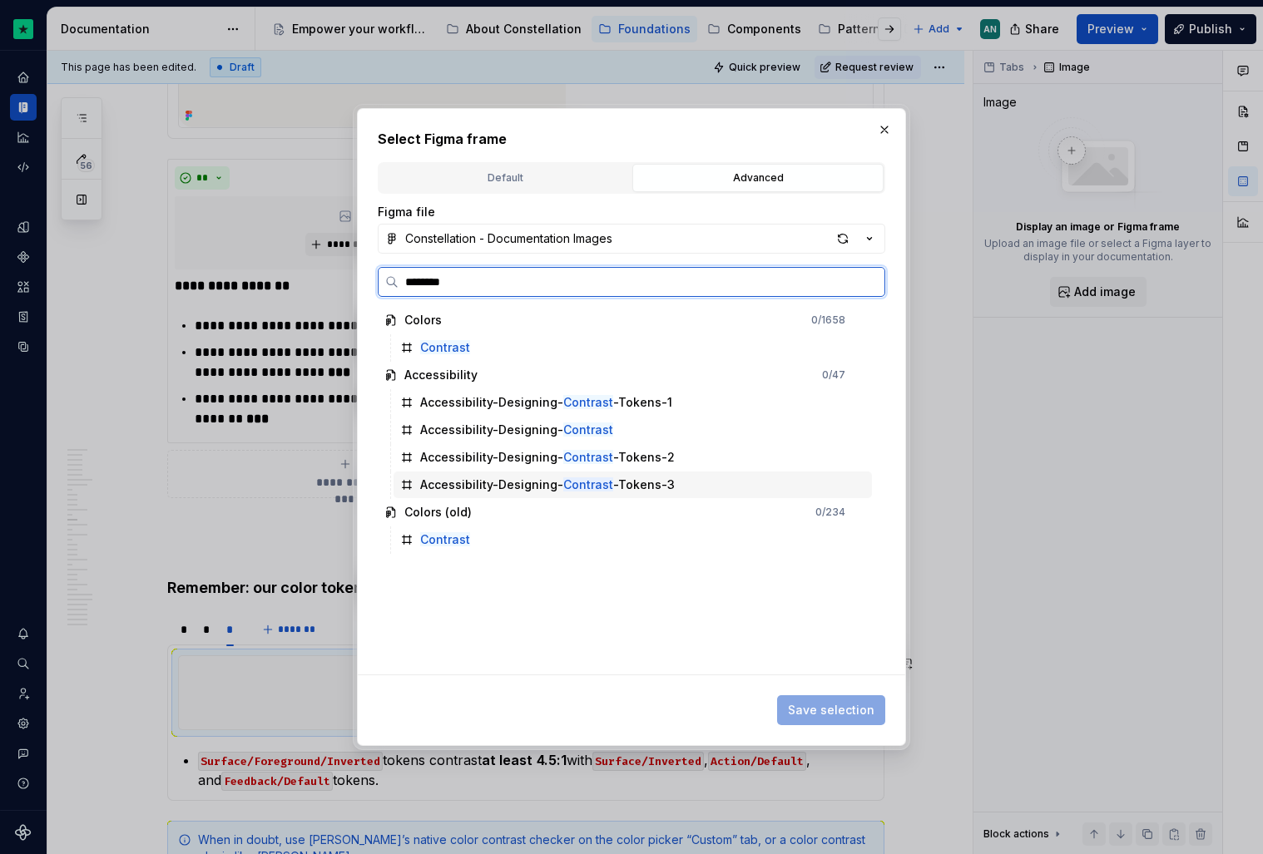
click at [611, 488] on div "Accessibility-Designing- Contrast -Tokens-3" at bounding box center [547, 485] width 255 height 17
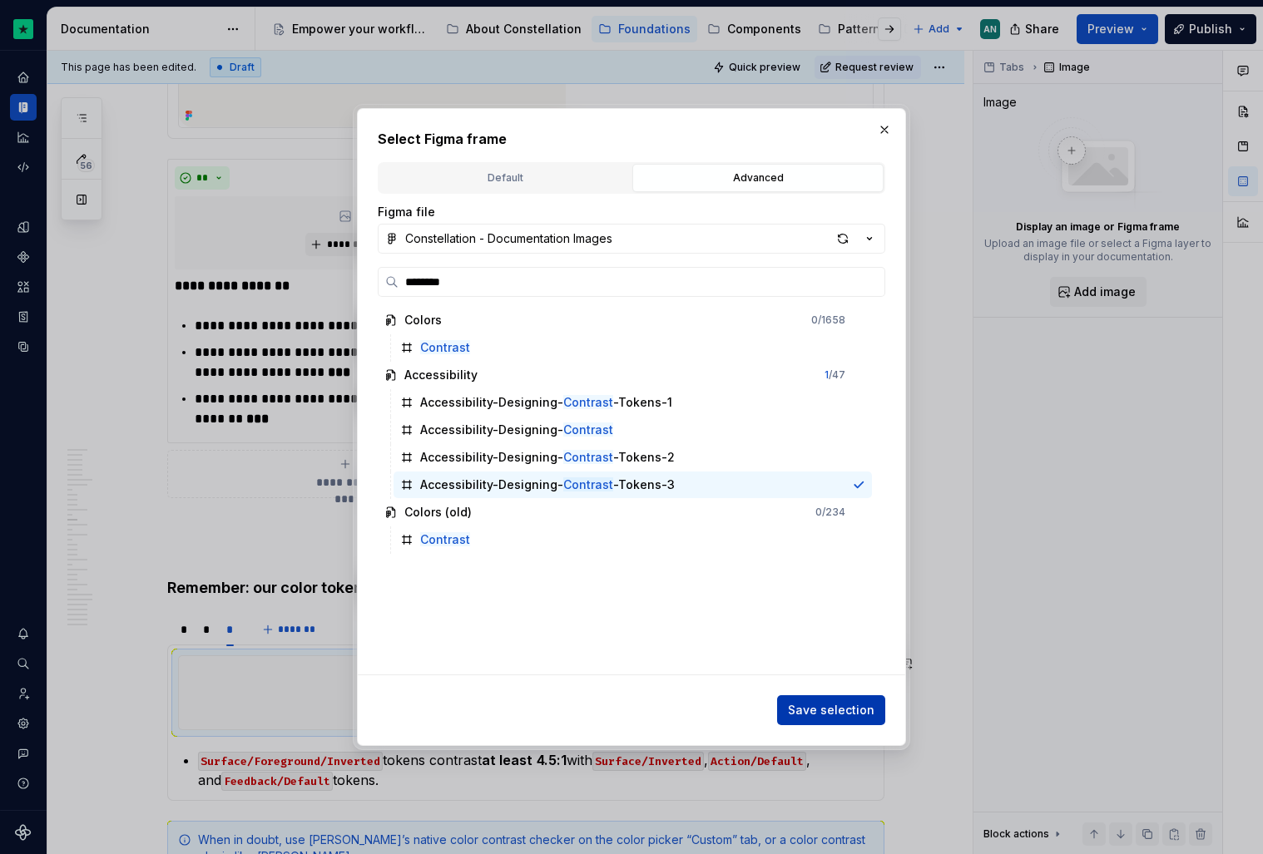
click at [857, 705] on span "Save selection" at bounding box center [831, 710] width 87 height 17
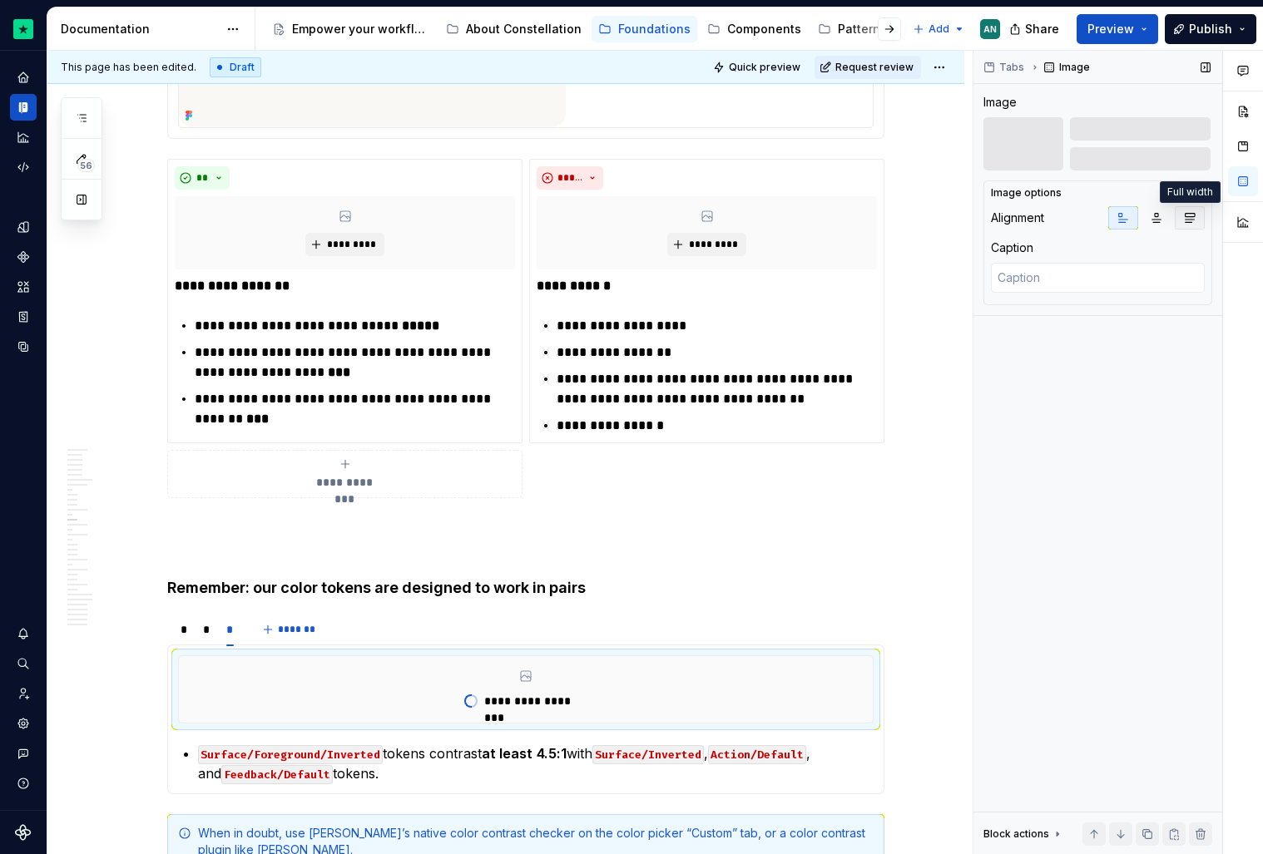
click at [1187, 222] on icon "button" at bounding box center [1190, 218] width 9 height 9
click at [184, 628] on div "*" at bounding box center [183, 629] width 19 height 23
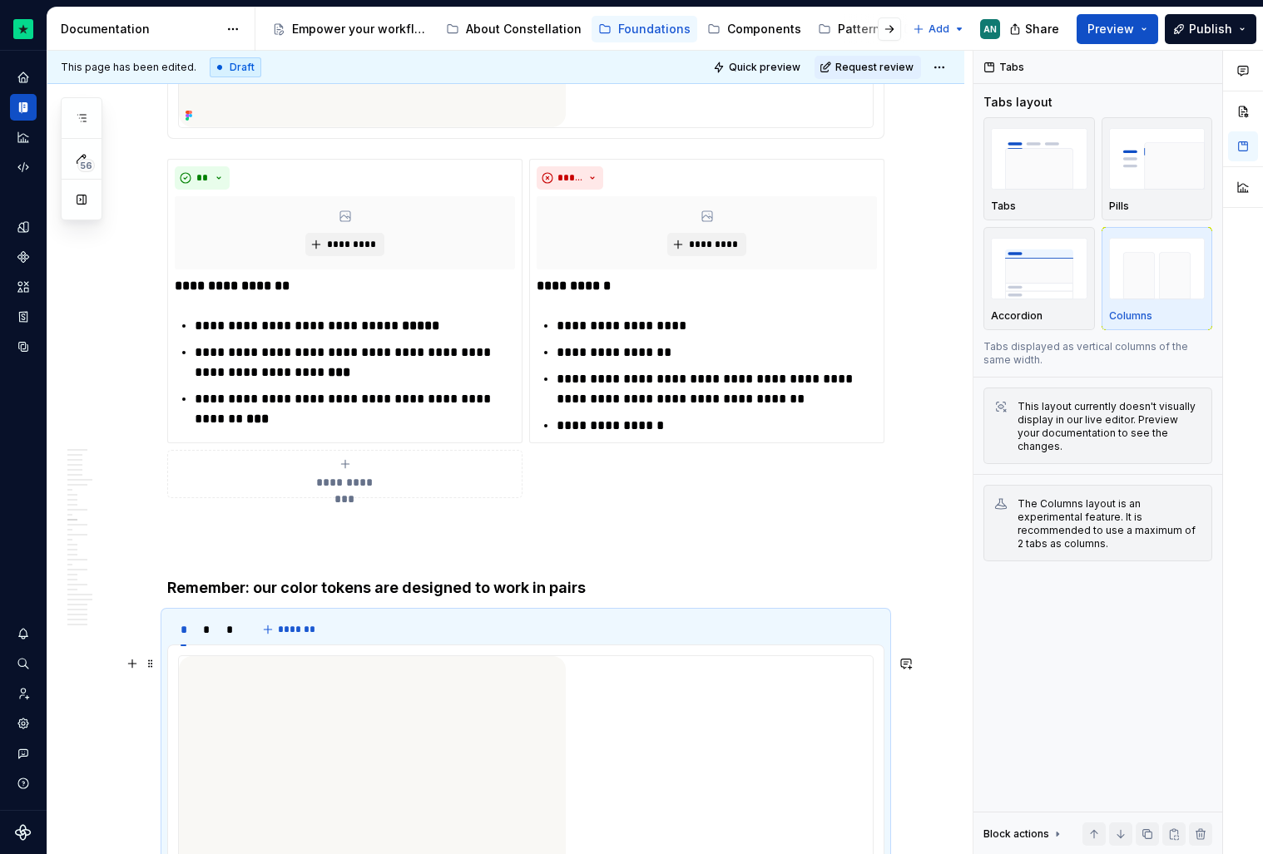
click at [357, 726] on img at bounding box center [372, 801] width 387 height 290
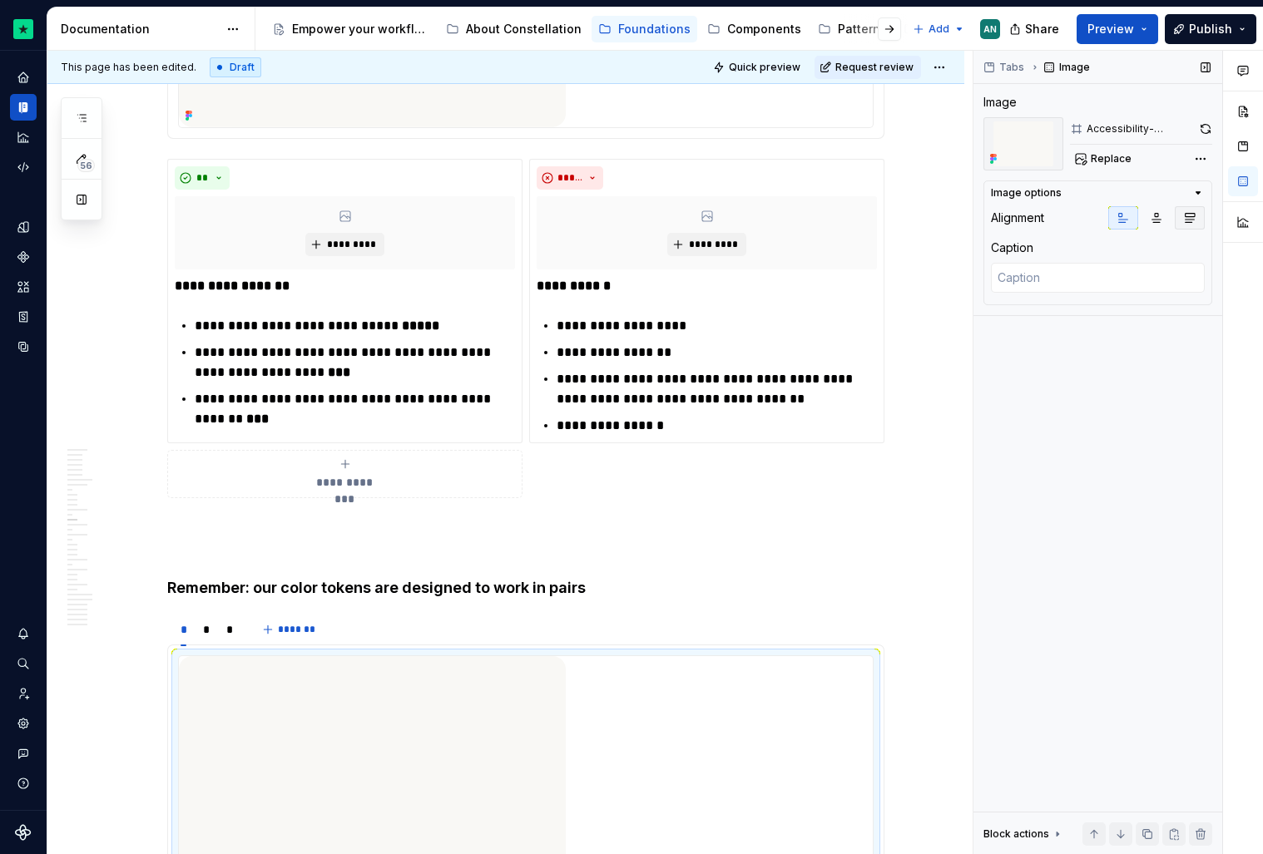
click at [1197, 213] on button "button" at bounding box center [1190, 217] width 30 height 23
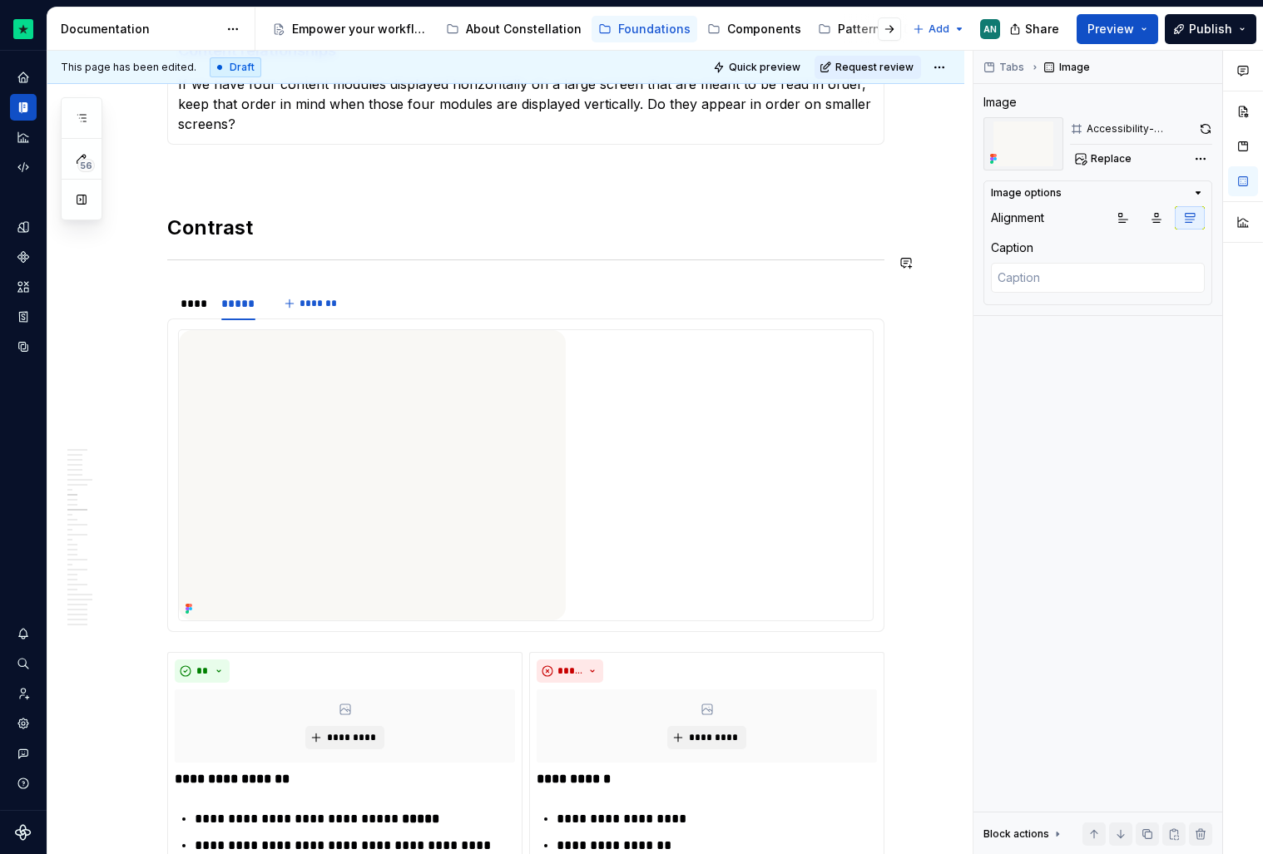
scroll to position [2211, 0]
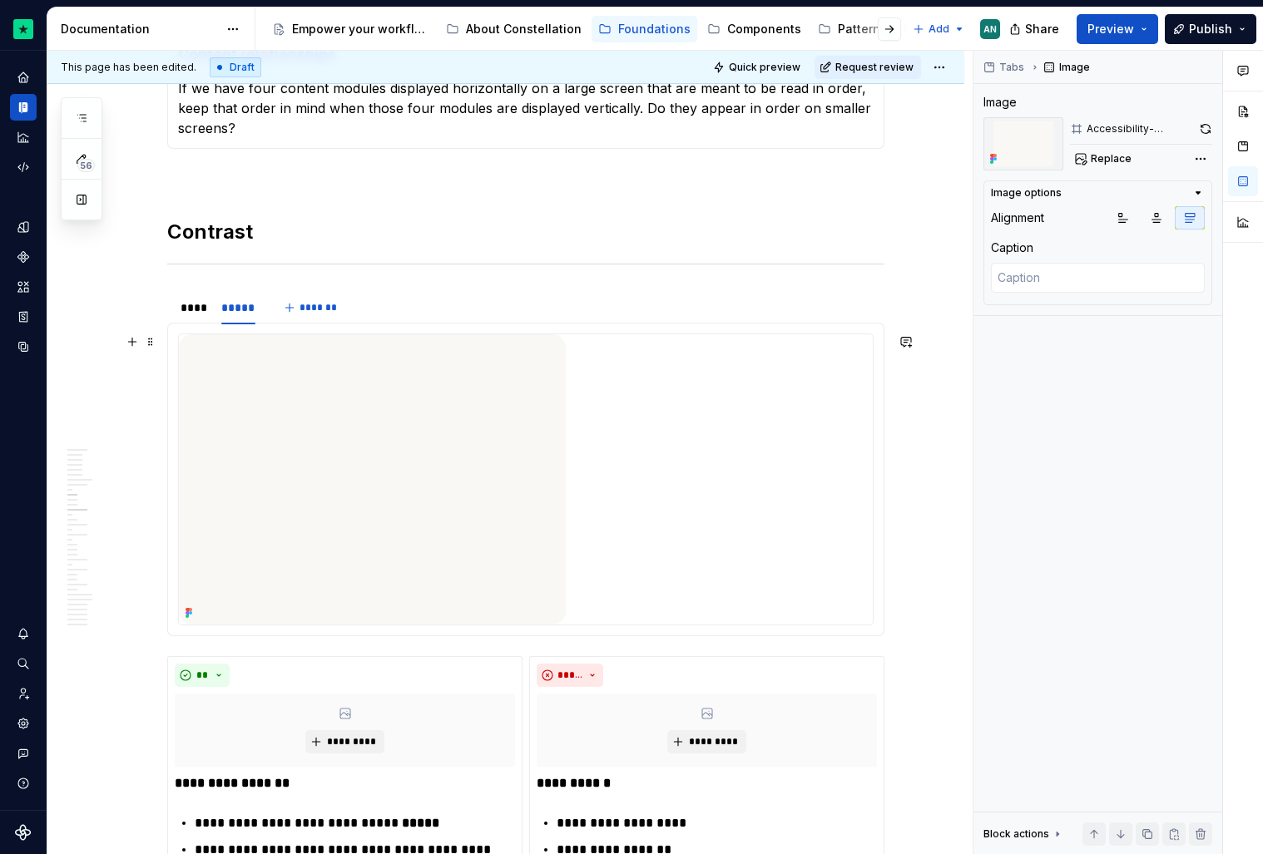
click at [339, 440] on img at bounding box center [372, 479] width 387 height 290
click at [1196, 221] on button "button" at bounding box center [1190, 217] width 30 height 23
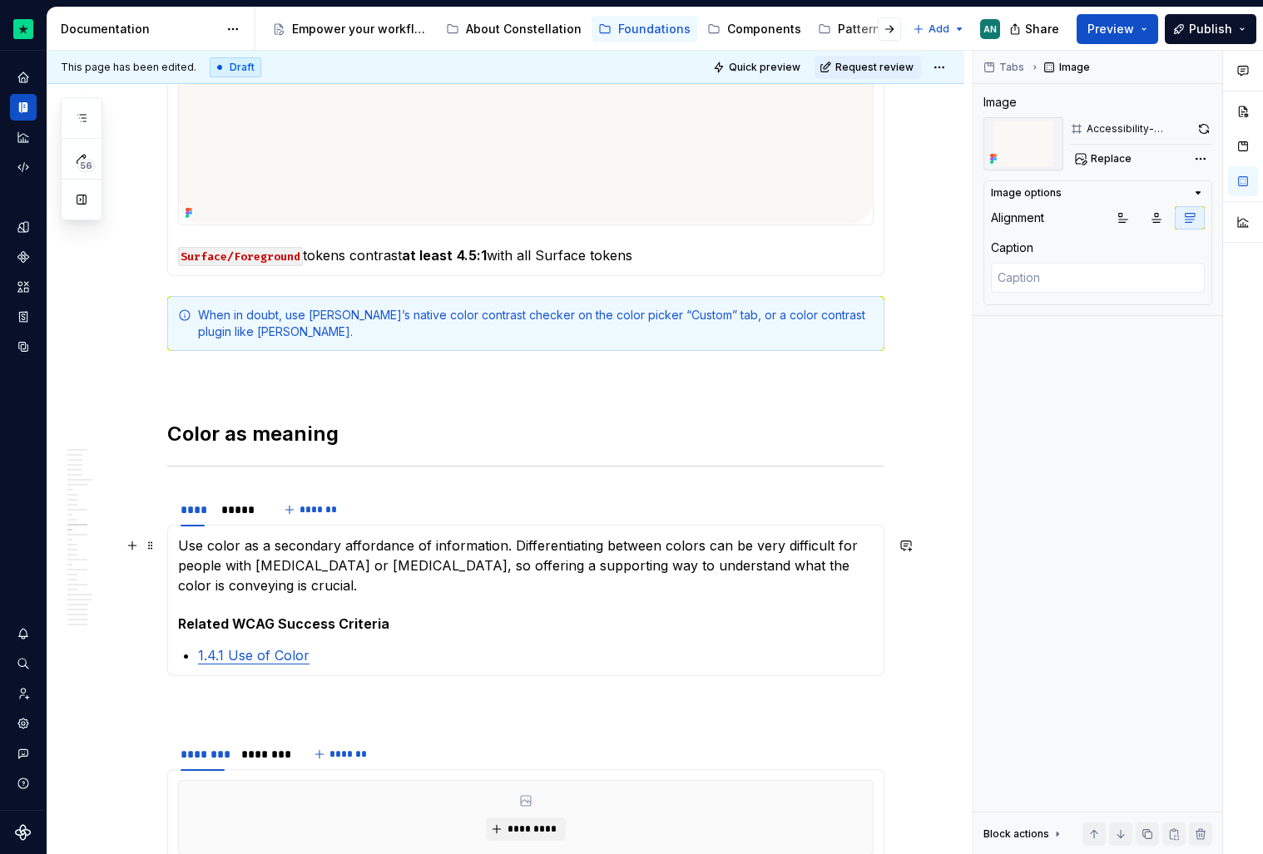
scroll to position [3893, 0]
click at [240, 509] on div "*****" at bounding box center [238, 508] width 34 height 17
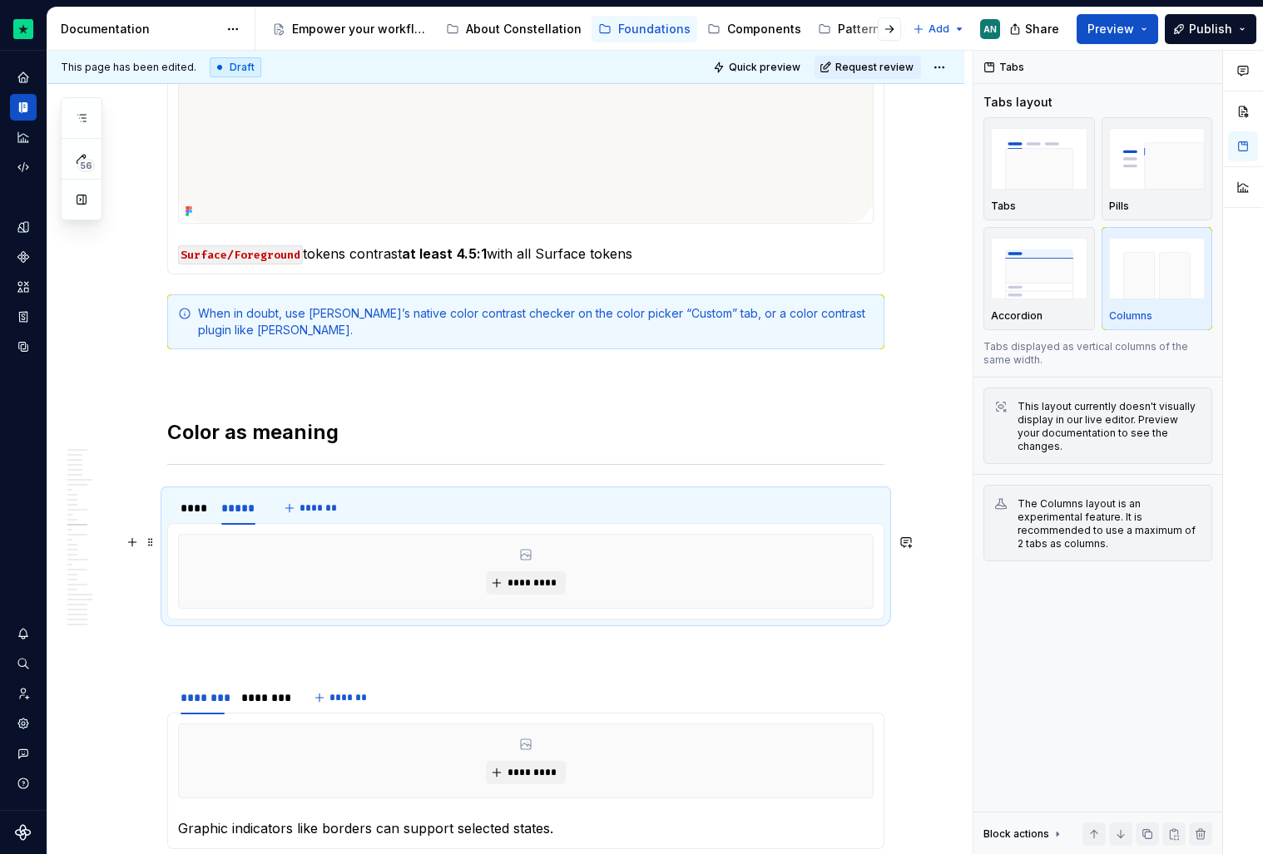
click at [334, 575] on div "*********" at bounding box center [526, 571] width 694 height 73
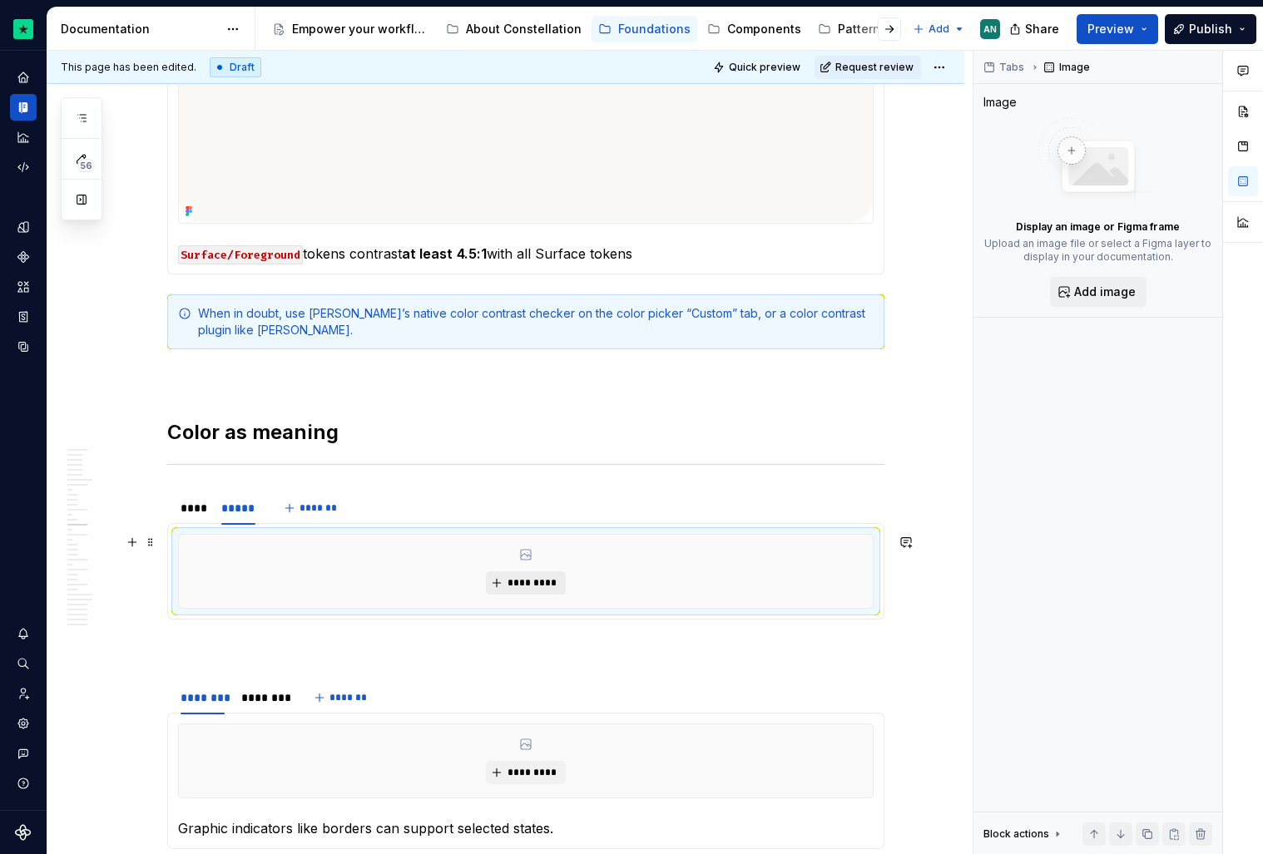
click at [535, 577] on span "*********" at bounding box center [532, 583] width 51 height 13
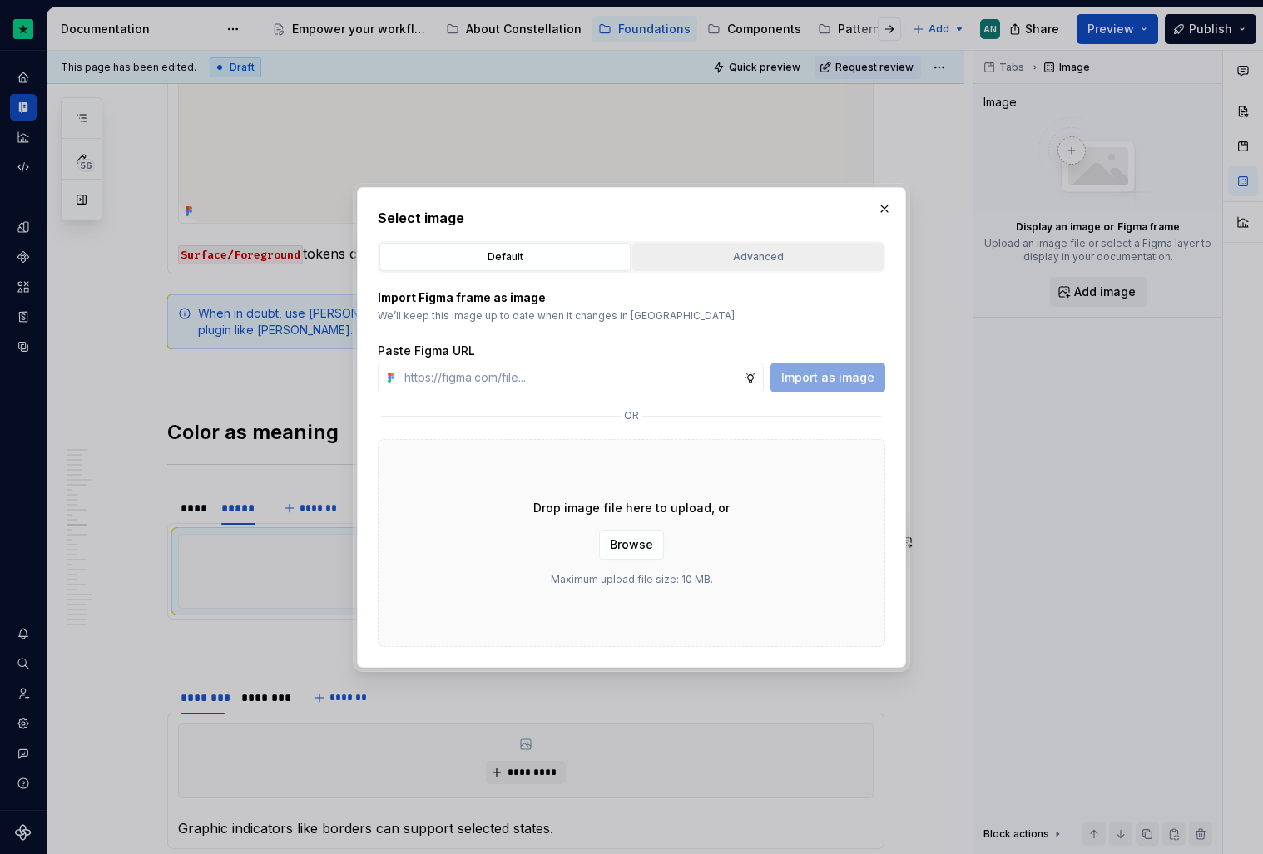
click at [686, 247] on button "Advanced" at bounding box center [757, 257] width 251 height 28
type textarea "*"
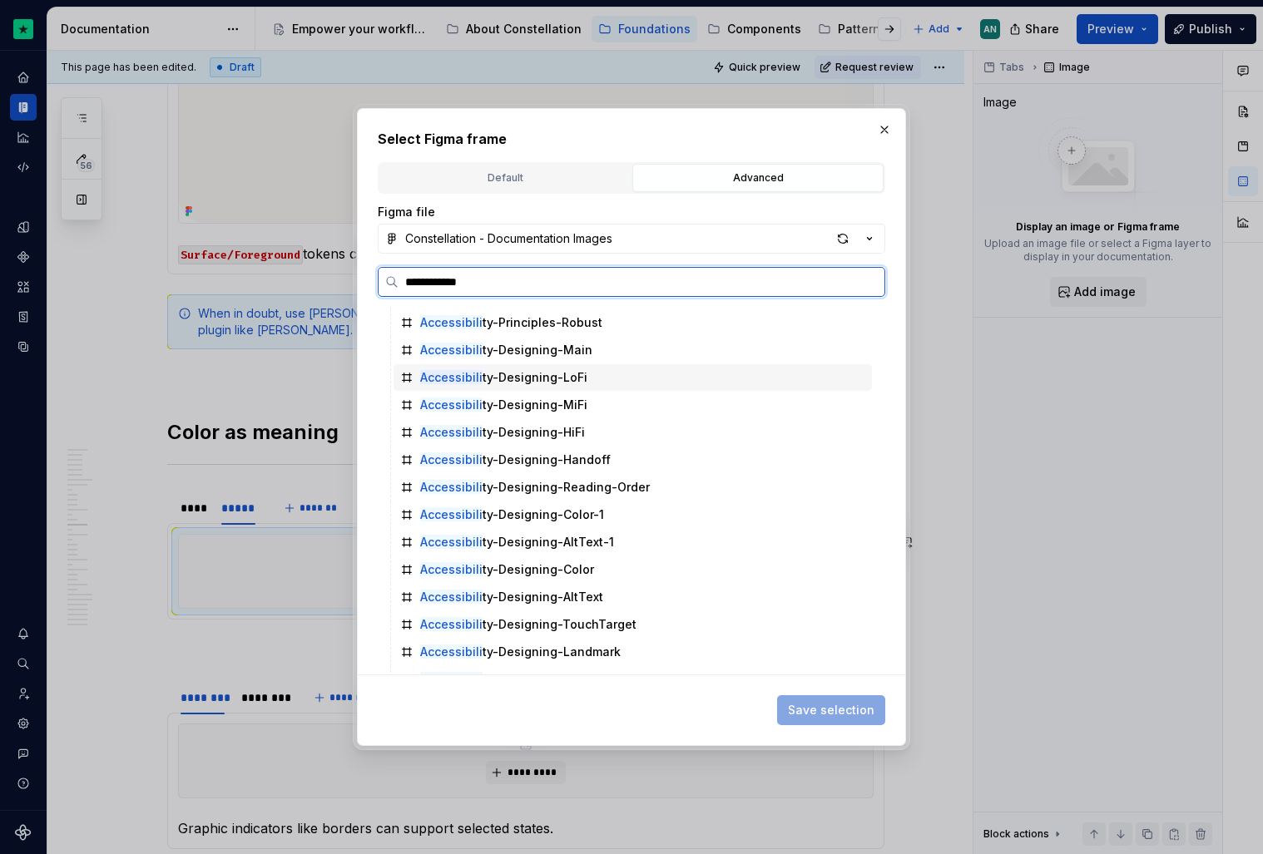
scroll to position [0, 0]
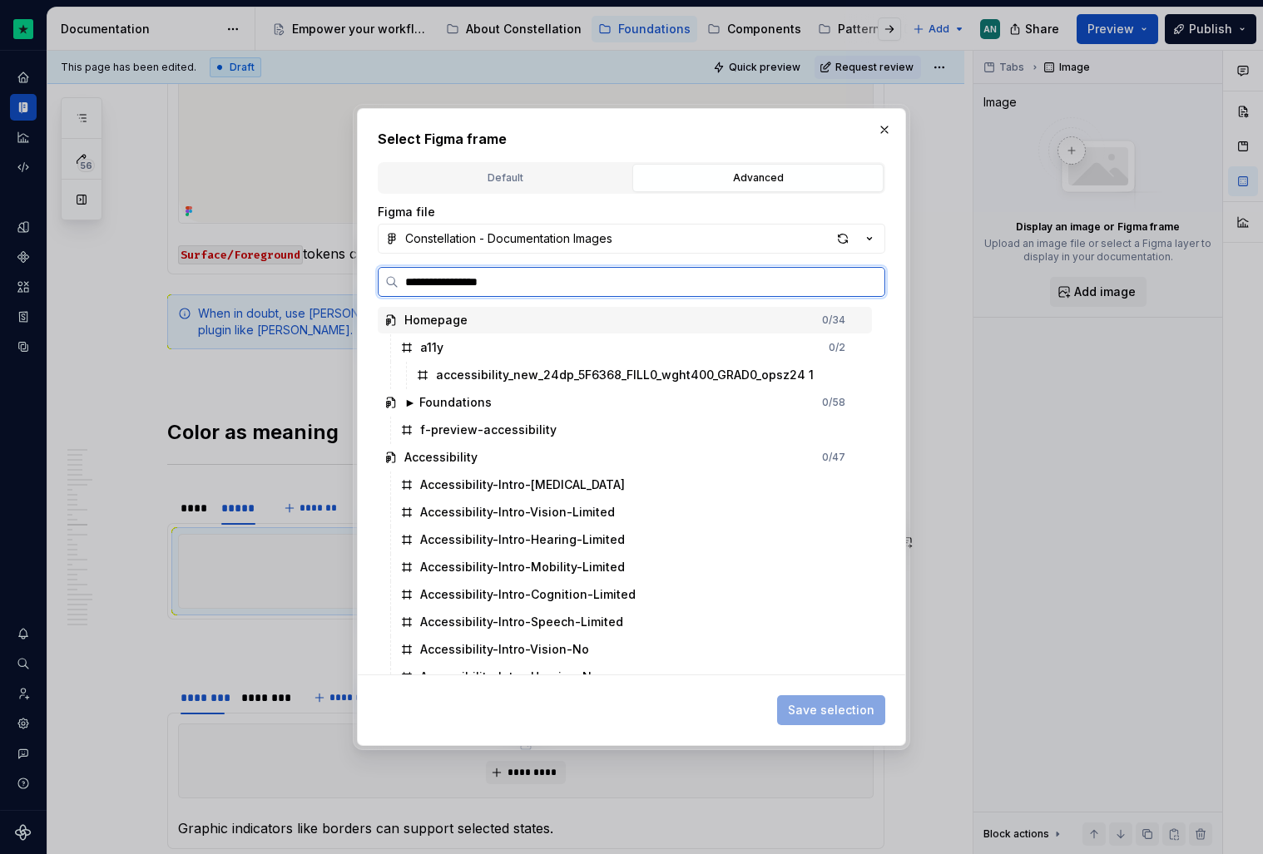
type input "**********"
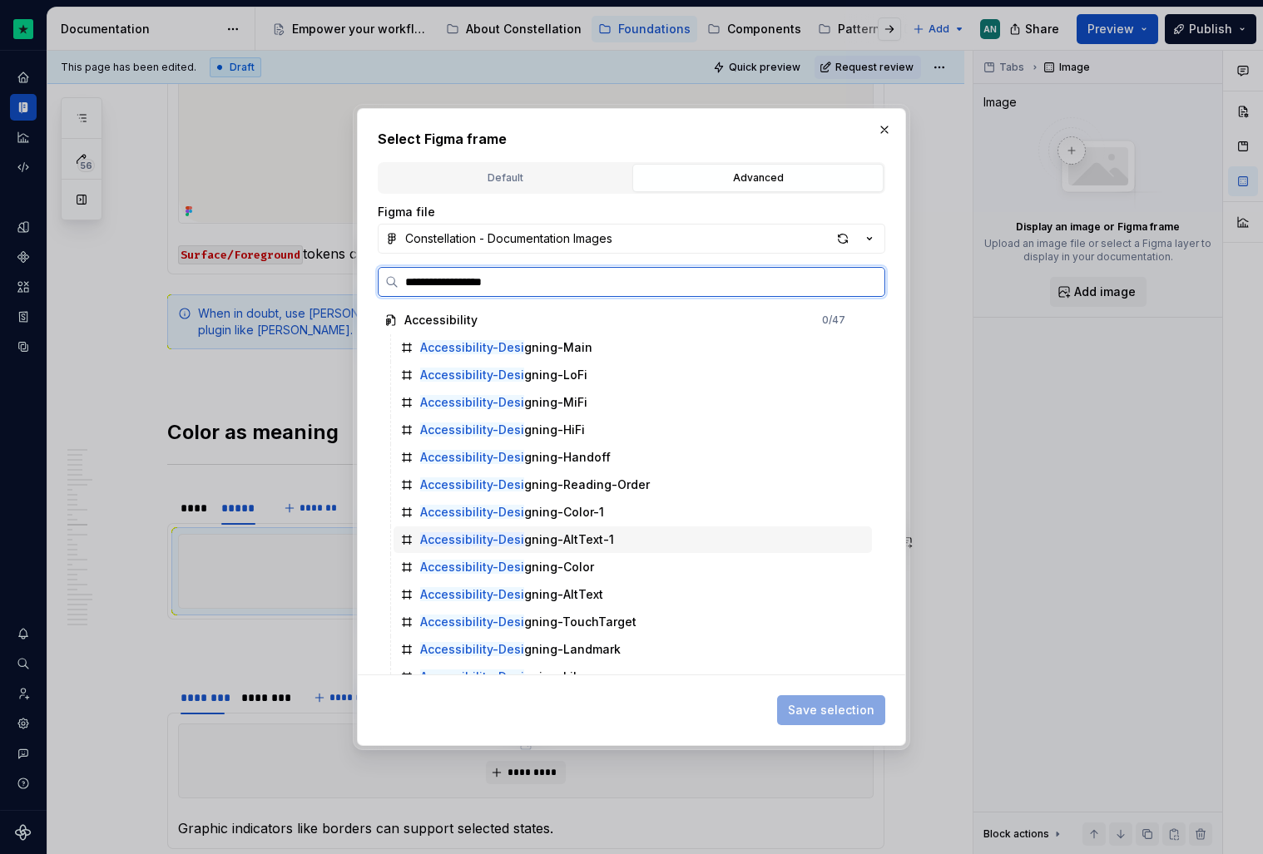
click at [551, 566] on div "Accessibility-Desi gning-Color" at bounding box center [507, 567] width 174 height 17
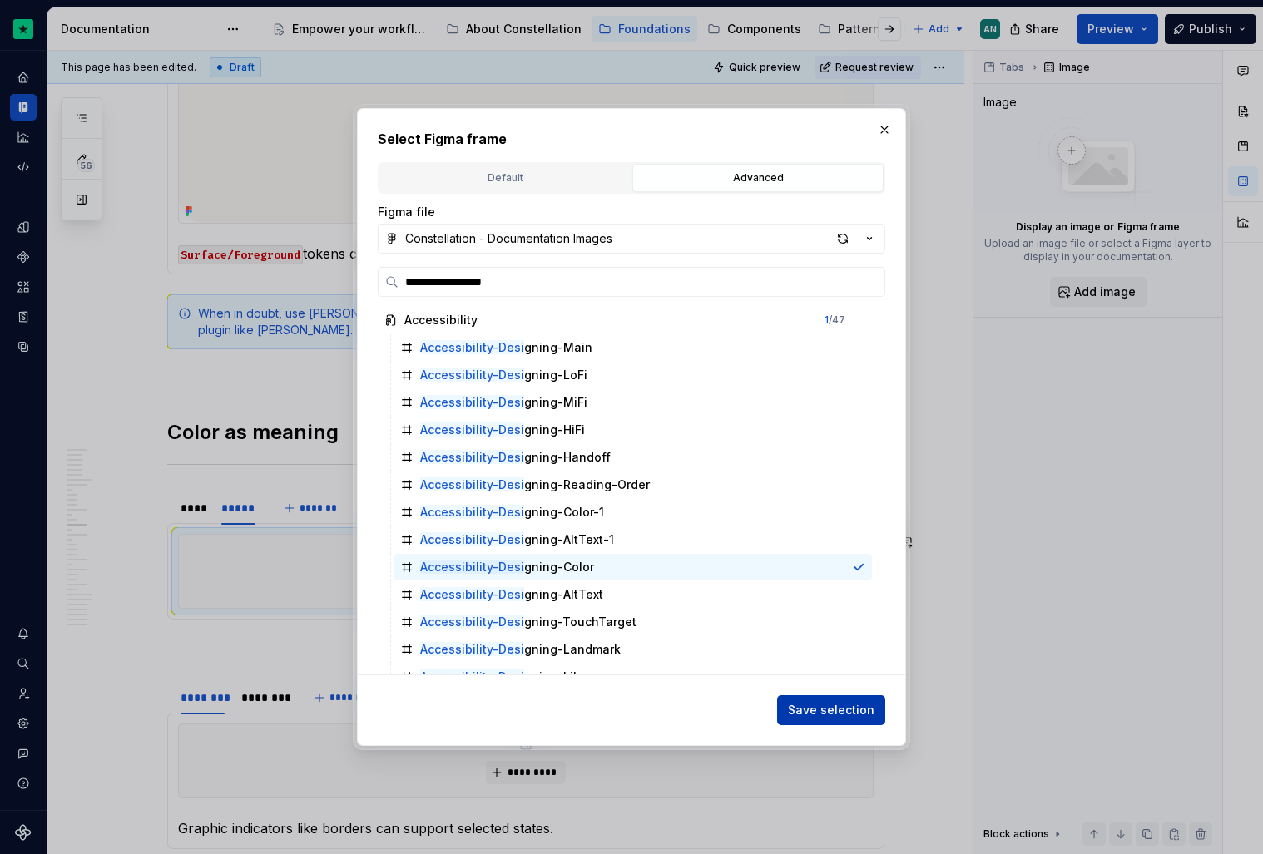
click at [864, 718] on span "Save selection" at bounding box center [831, 710] width 87 height 17
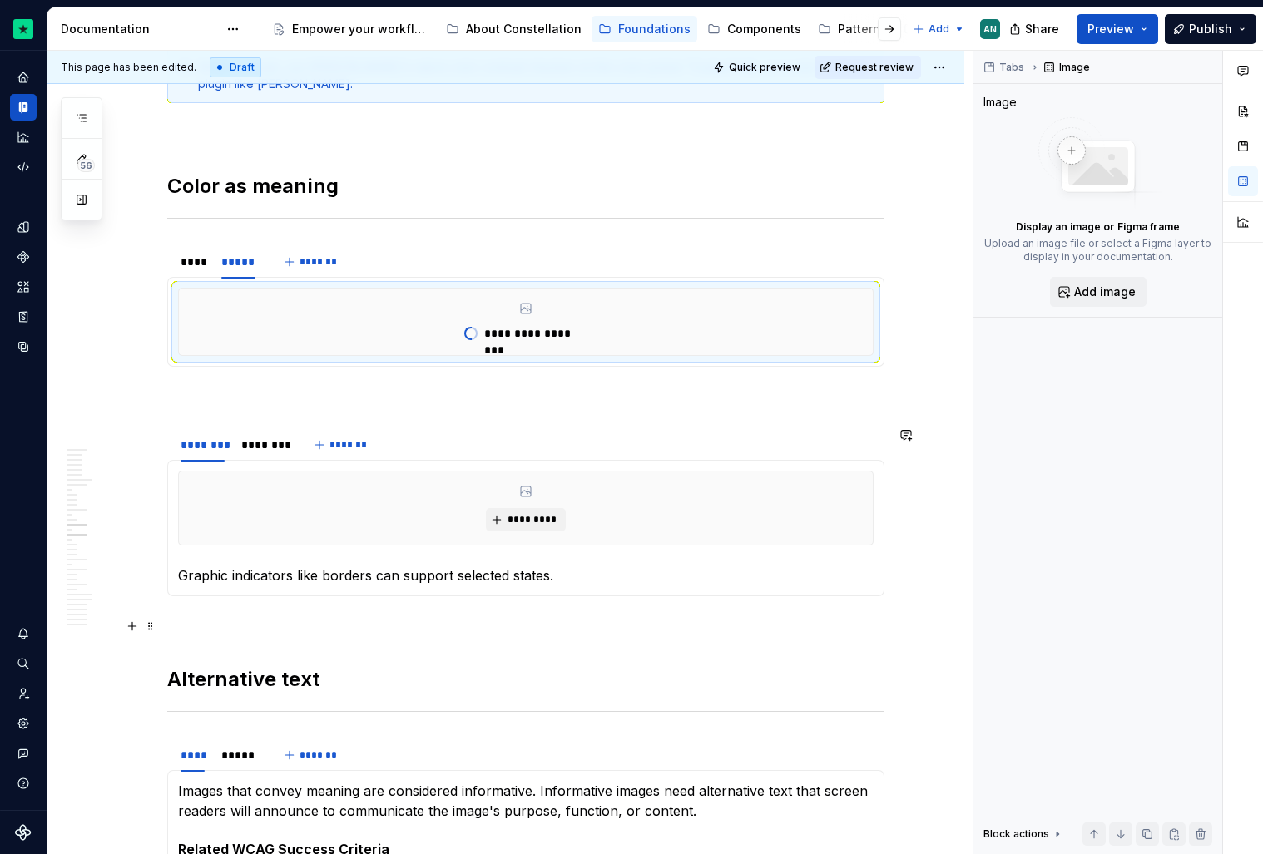
scroll to position [4141, 0]
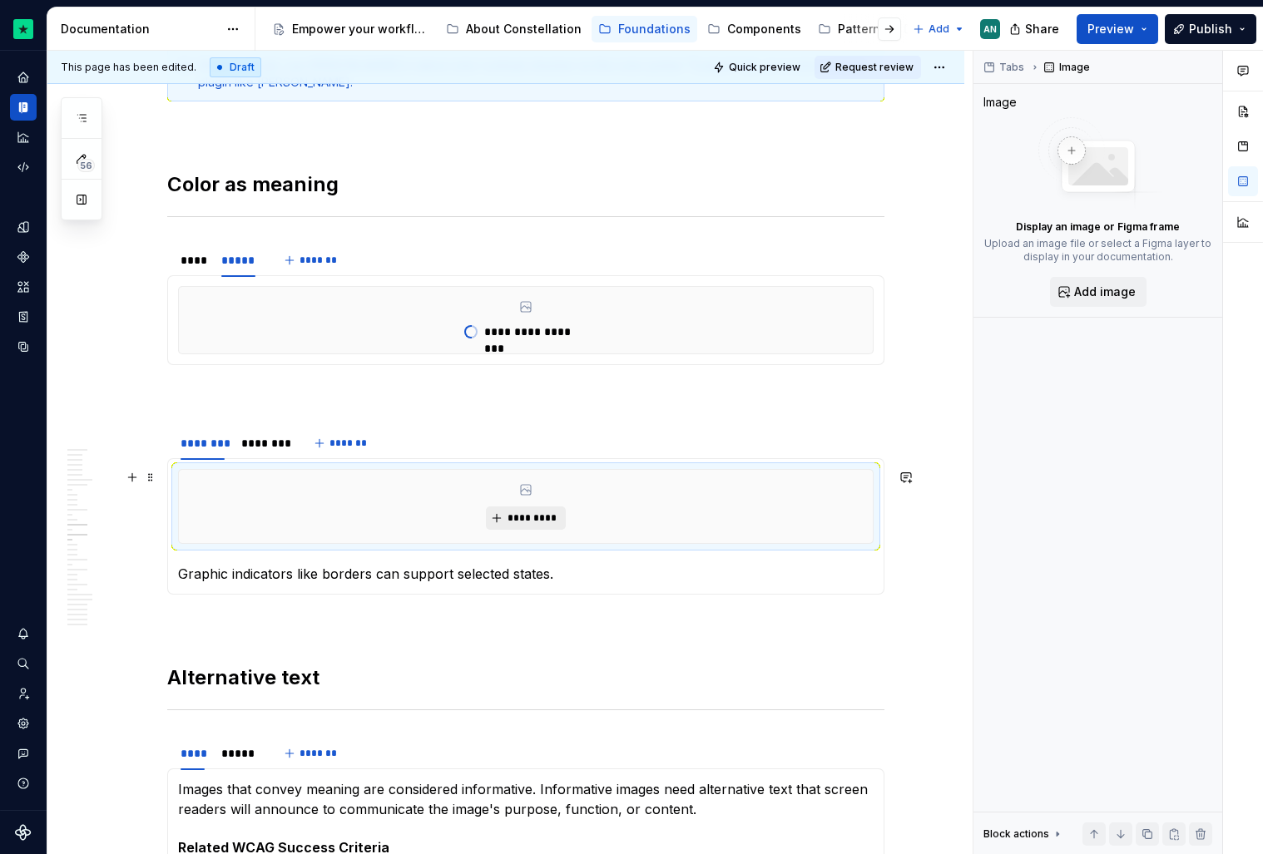
click at [523, 519] on span "*********" at bounding box center [532, 518] width 51 height 13
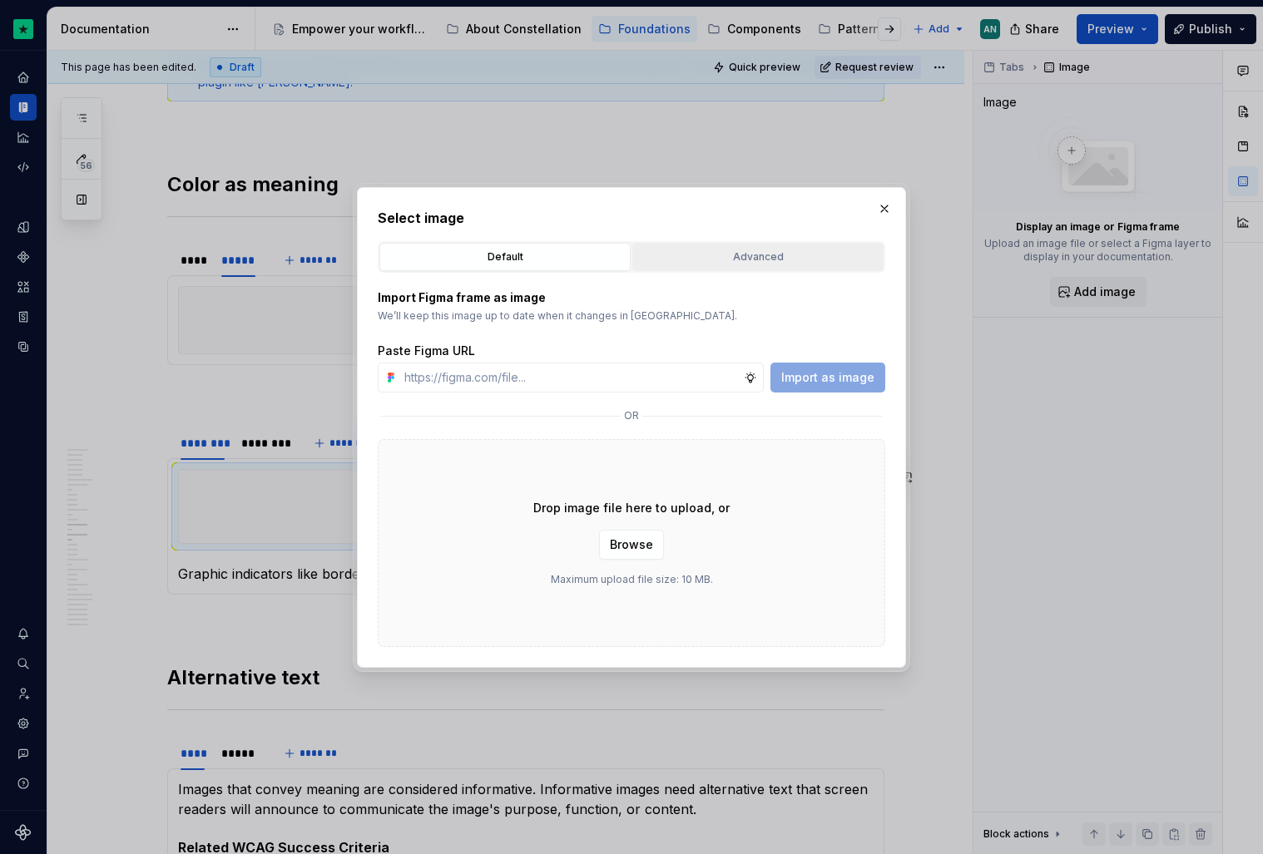
click at [704, 249] on div "Advanced" at bounding box center [758, 257] width 240 height 17
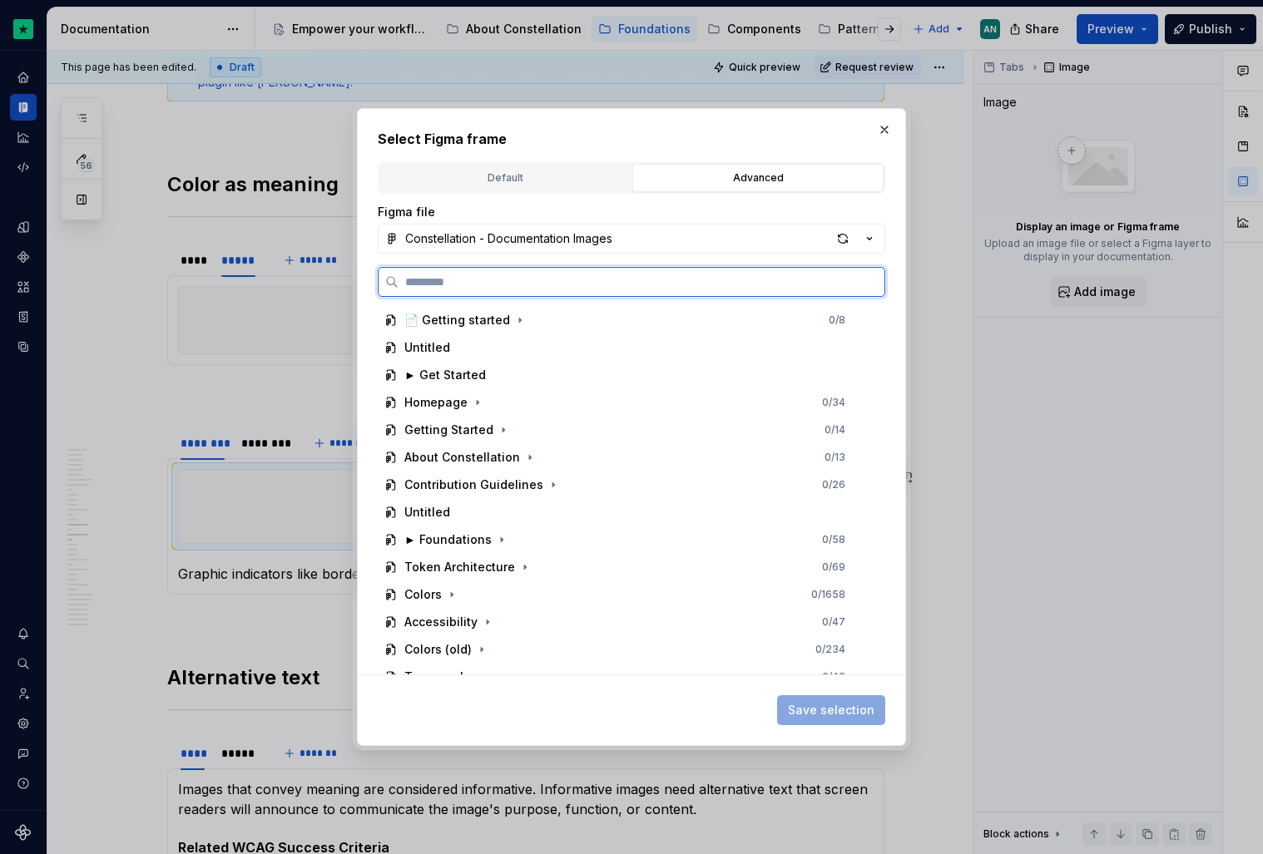
click at [482, 278] on input "search" at bounding box center [642, 282] width 486 height 17
paste input "**********"
type input "**********"
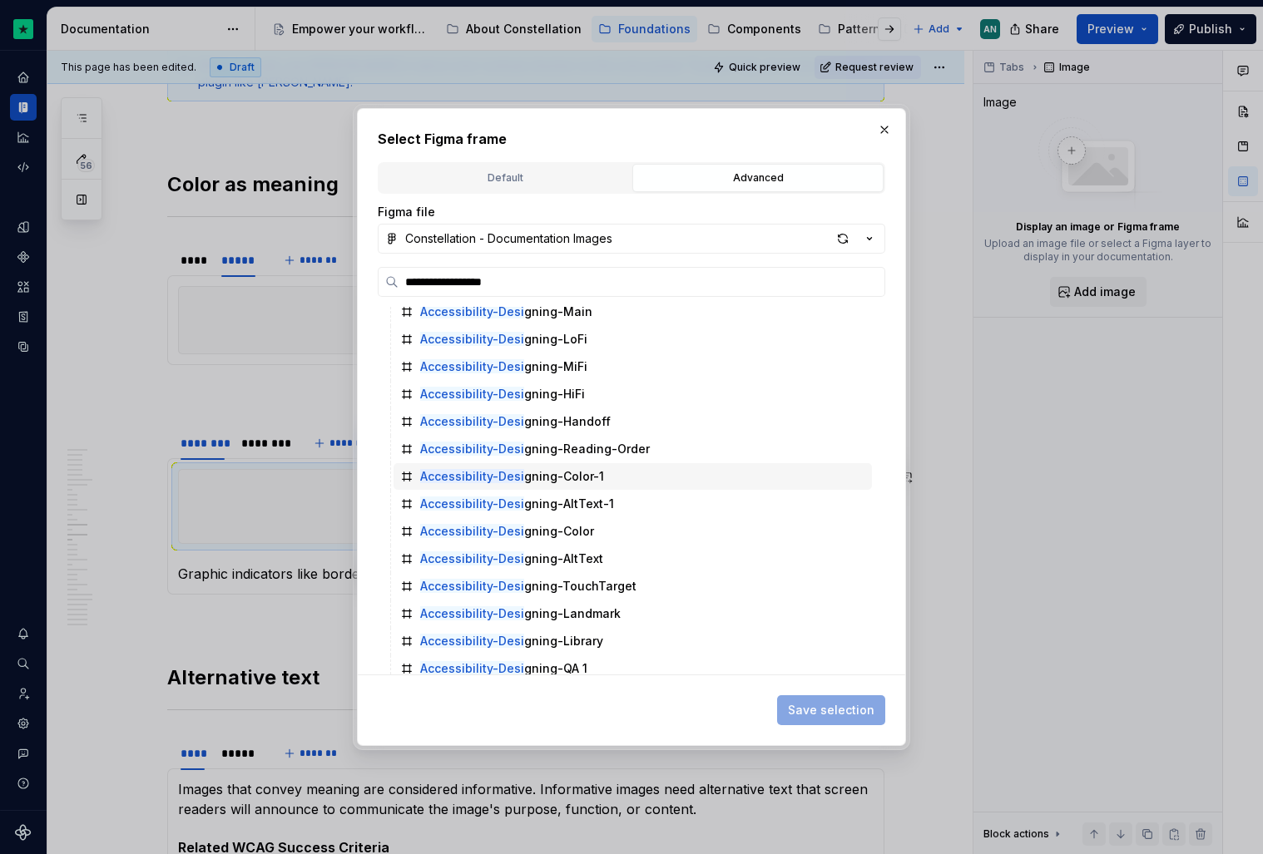
scroll to position [31, 0]
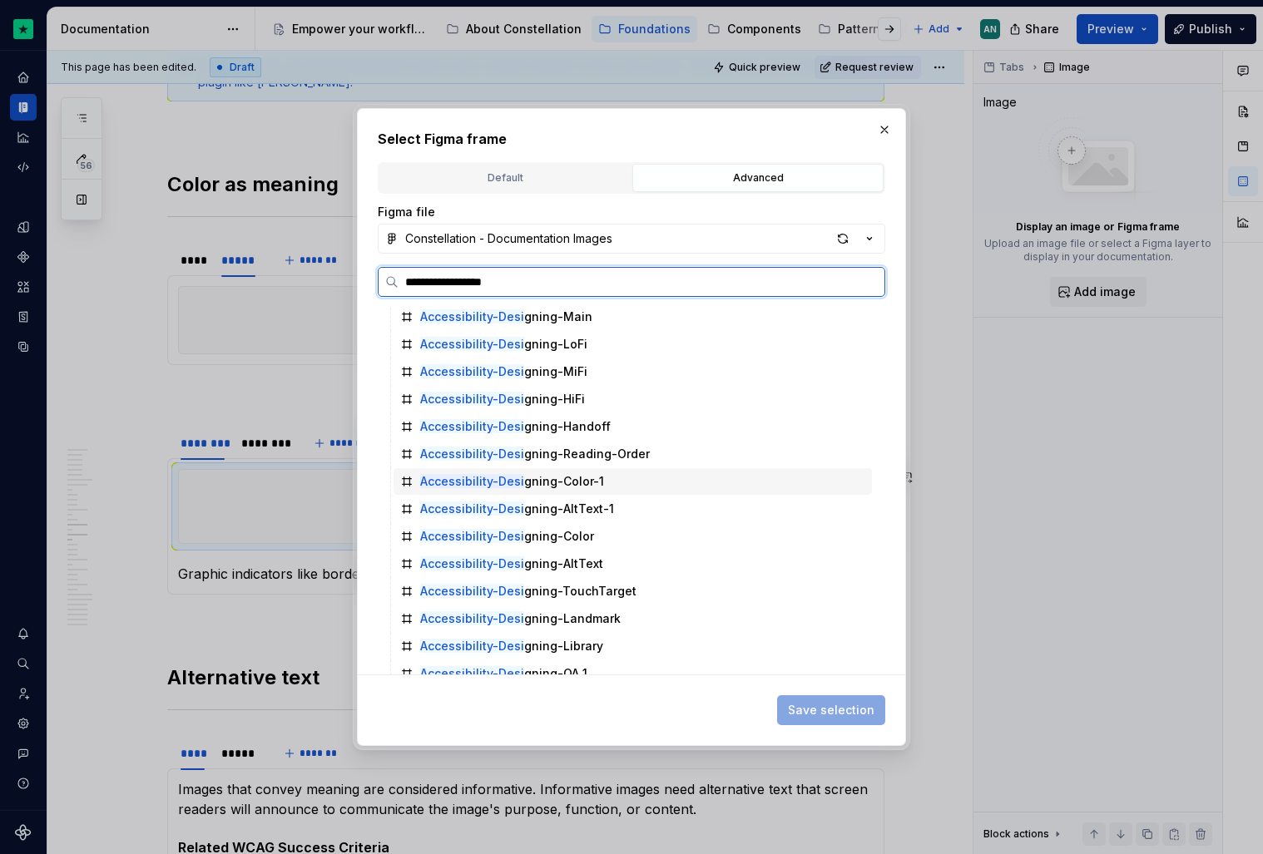
click at [578, 488] on div "Accessibility-Desi gning-Color-1" at bounding box center [512, 481] width 184 height 17
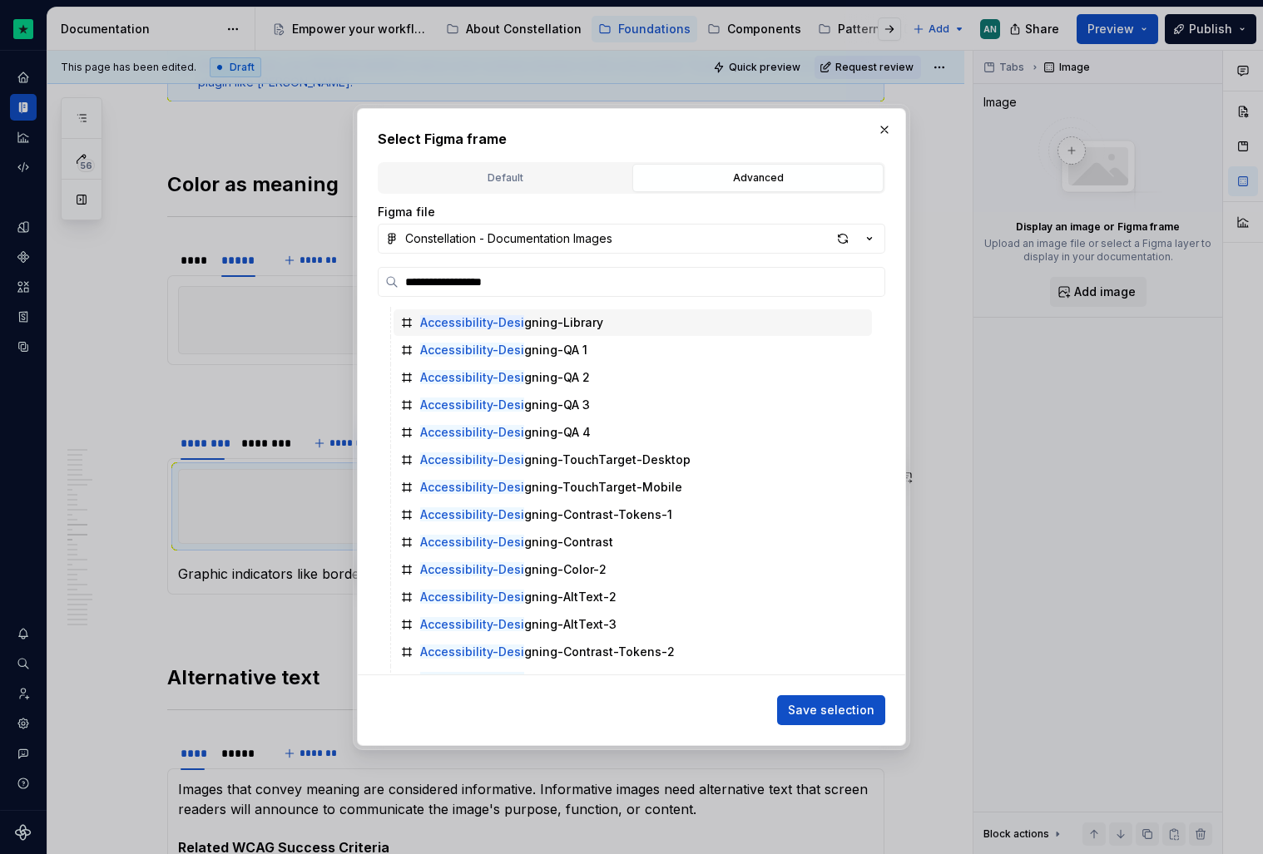
scroll to position [374, 0]
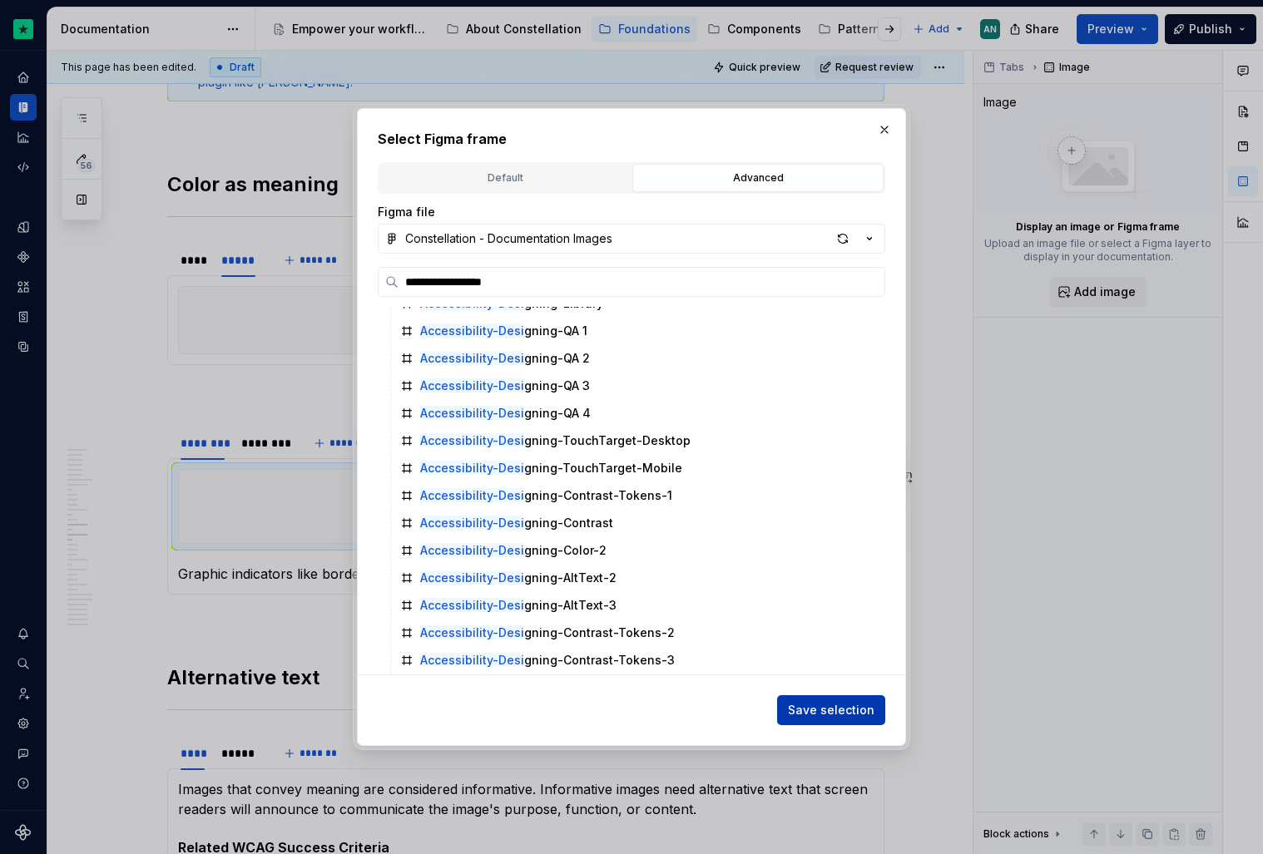
click at [809, 700] on button "Save selection" at bounding box center [831, 711] width 108 height 30
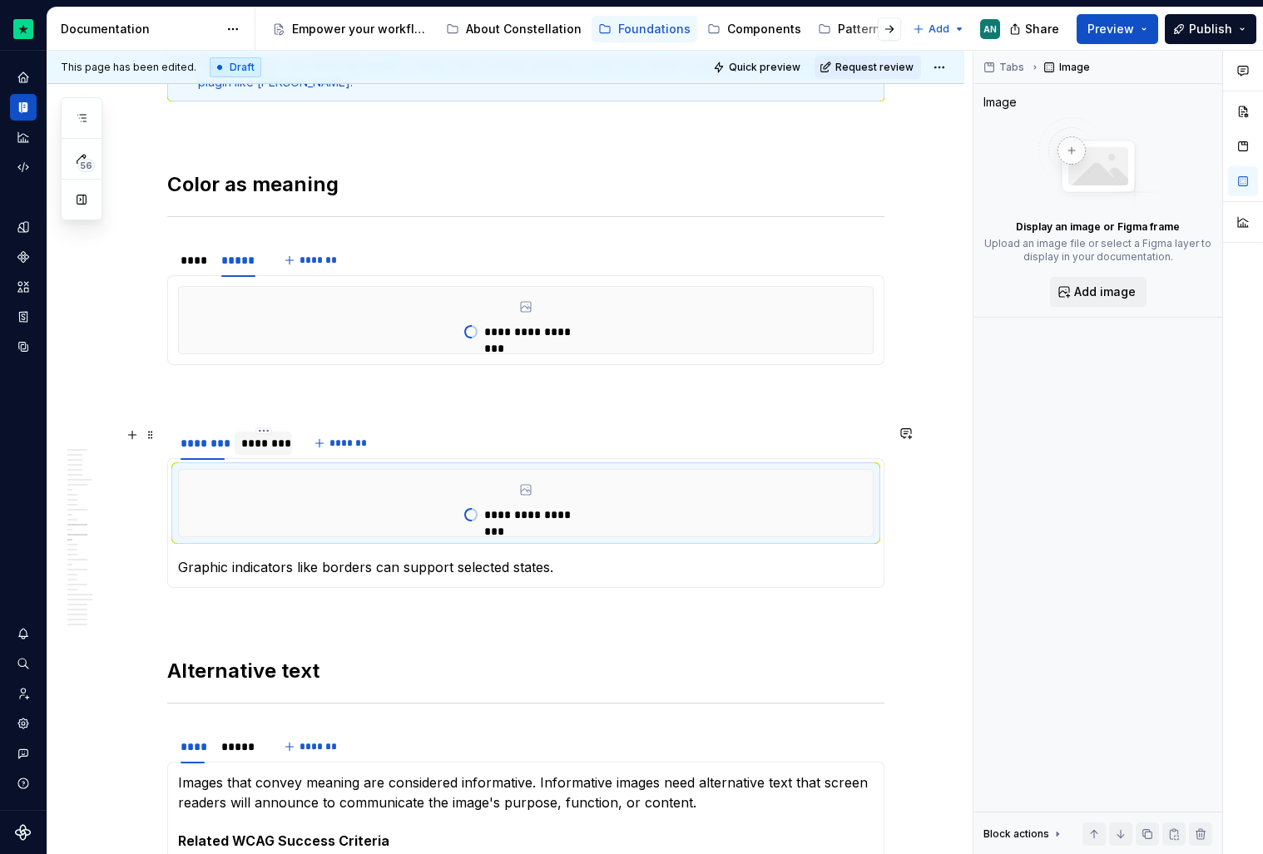
click at [271, 438] on div "********" at bounding box center [263, 443] width 44 height 17
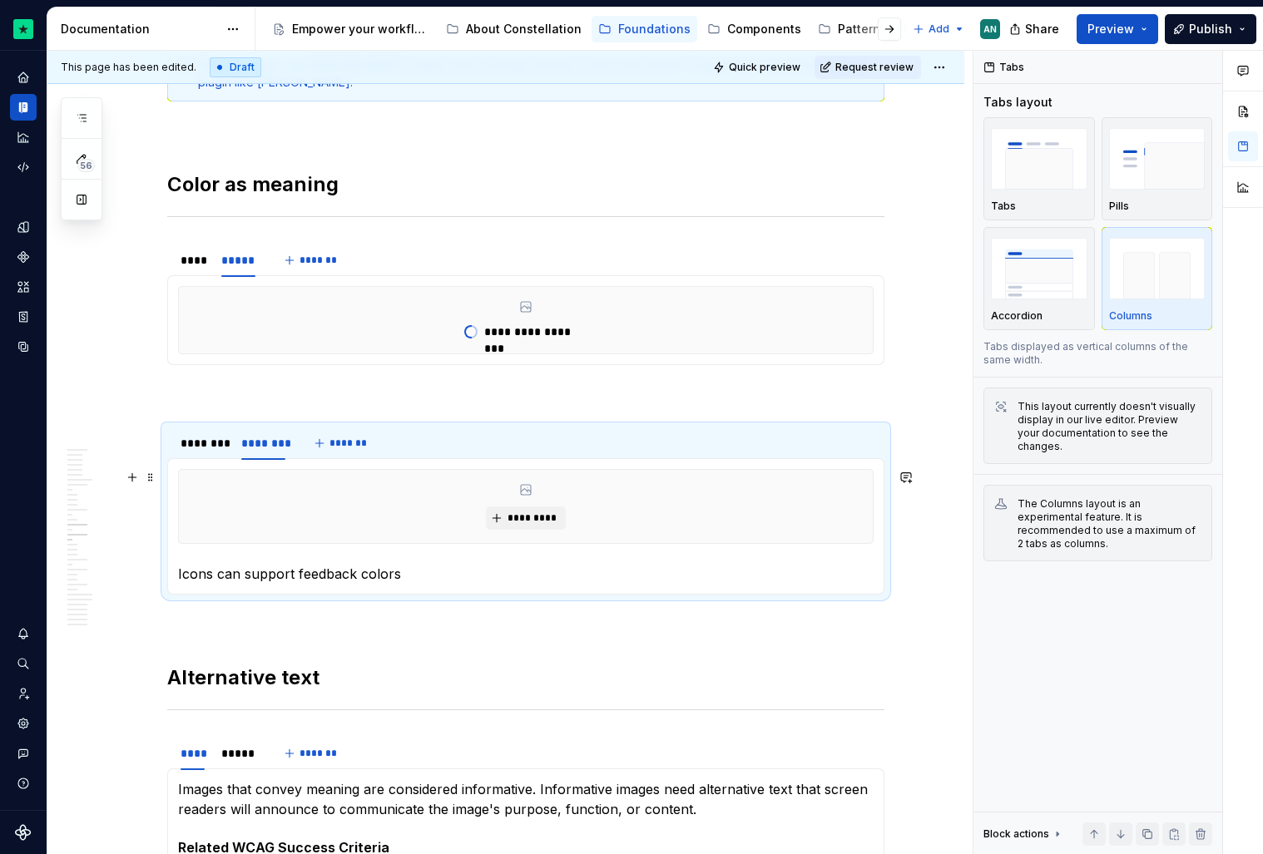
click at [537, 529] on div "*********" at bounding box center [526, 506] width 694 height 73
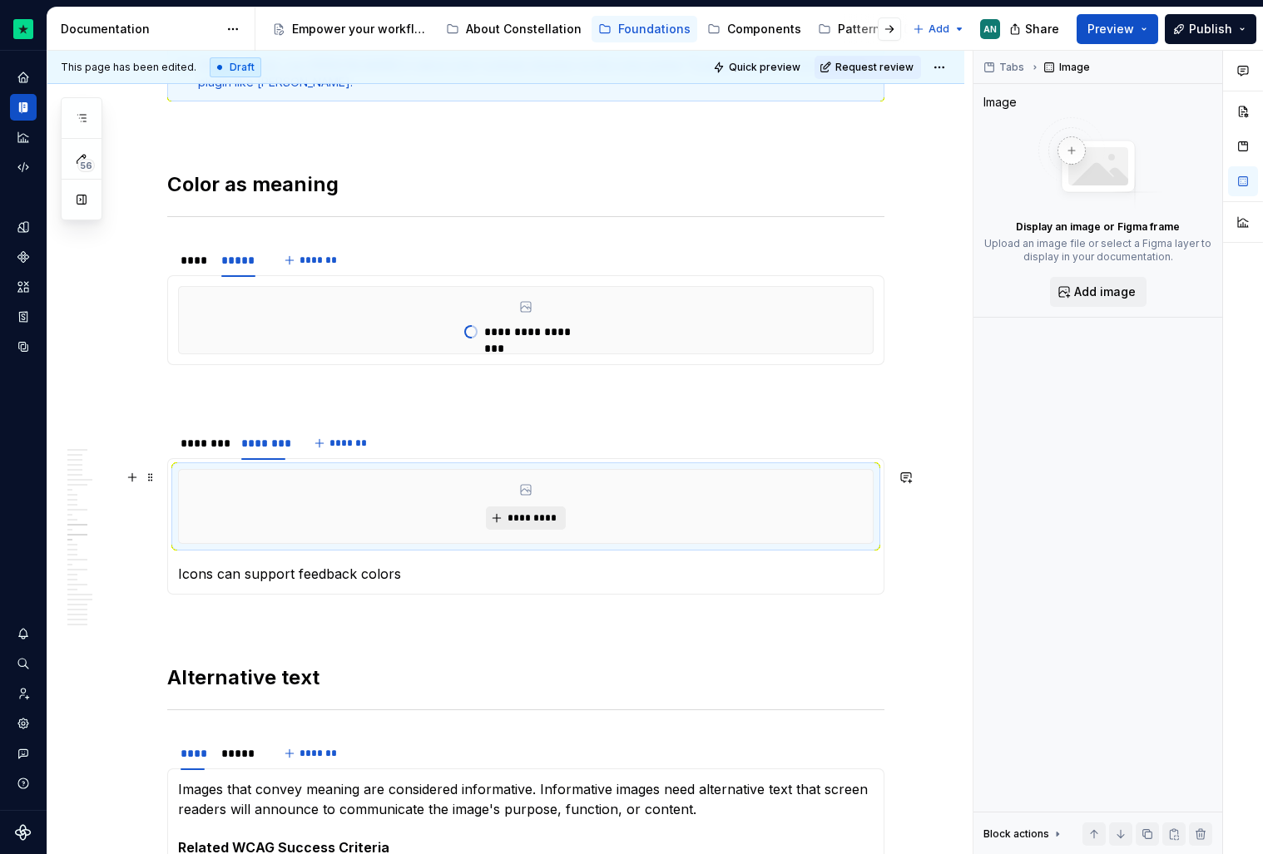
click at [548, 519] on span "*********" at bounding box center [532, 518] width 51 height 13
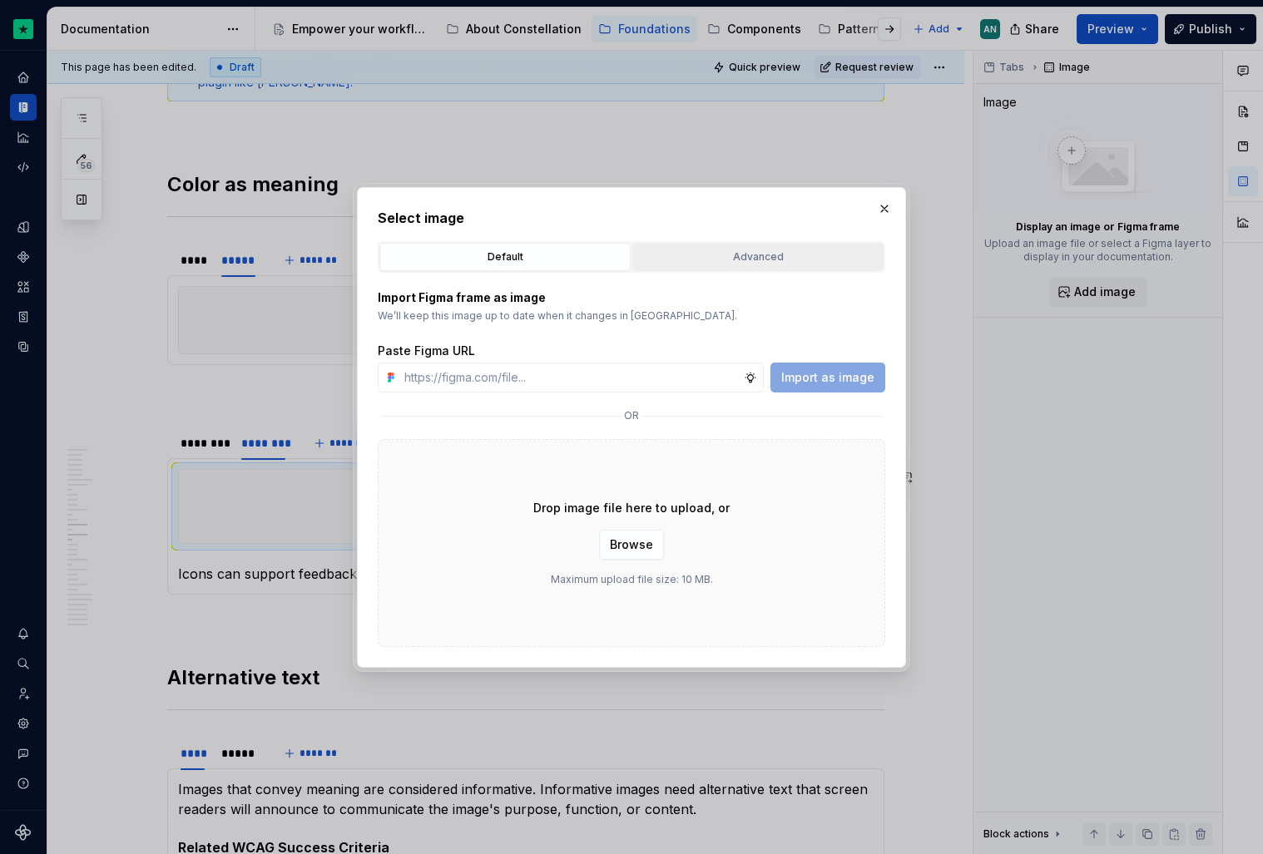
click at [721, 257] on div "Advanced" at bounding box center [758, 257] width 240 height 17
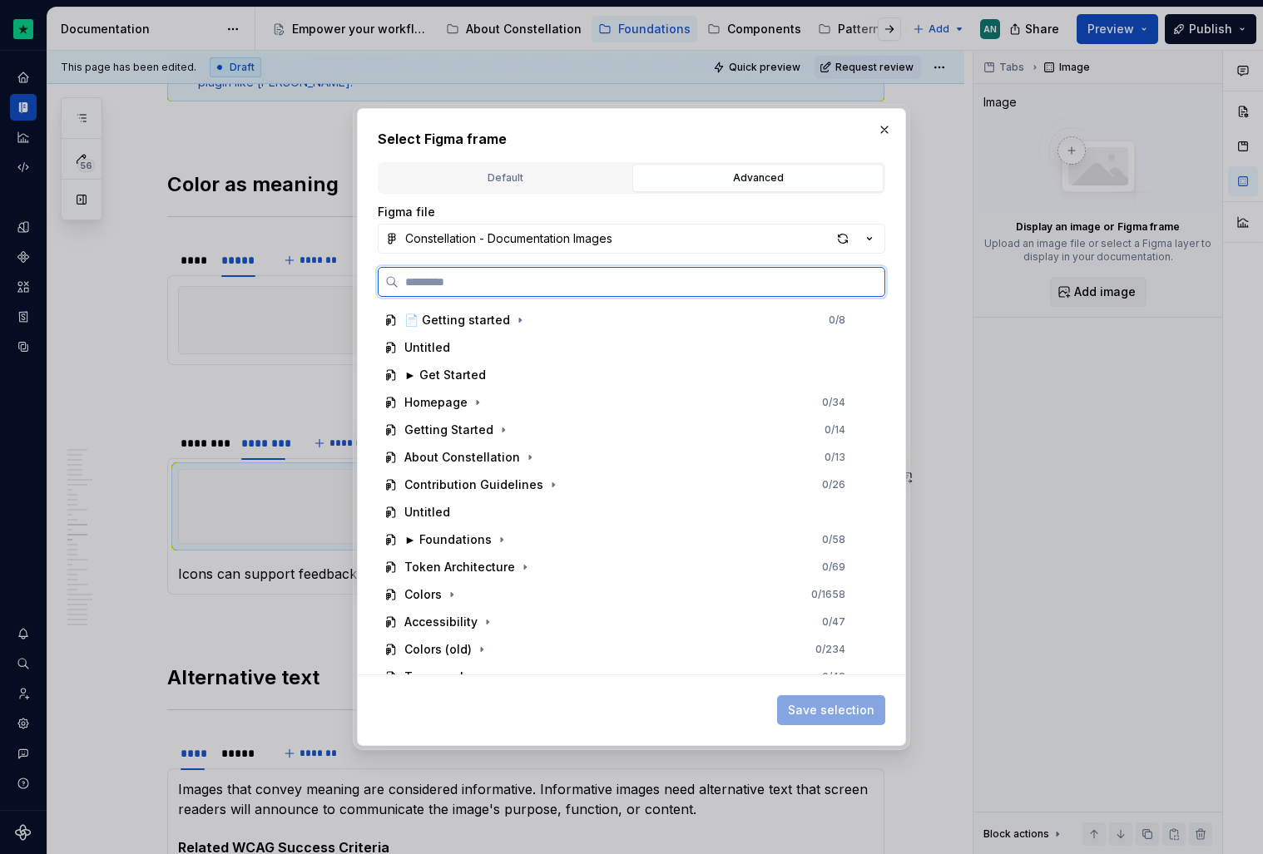
click at [545, 286] on input "search" at bounding box center [642, 282] width 486 height 17
paste input "**********"
type input "**********"
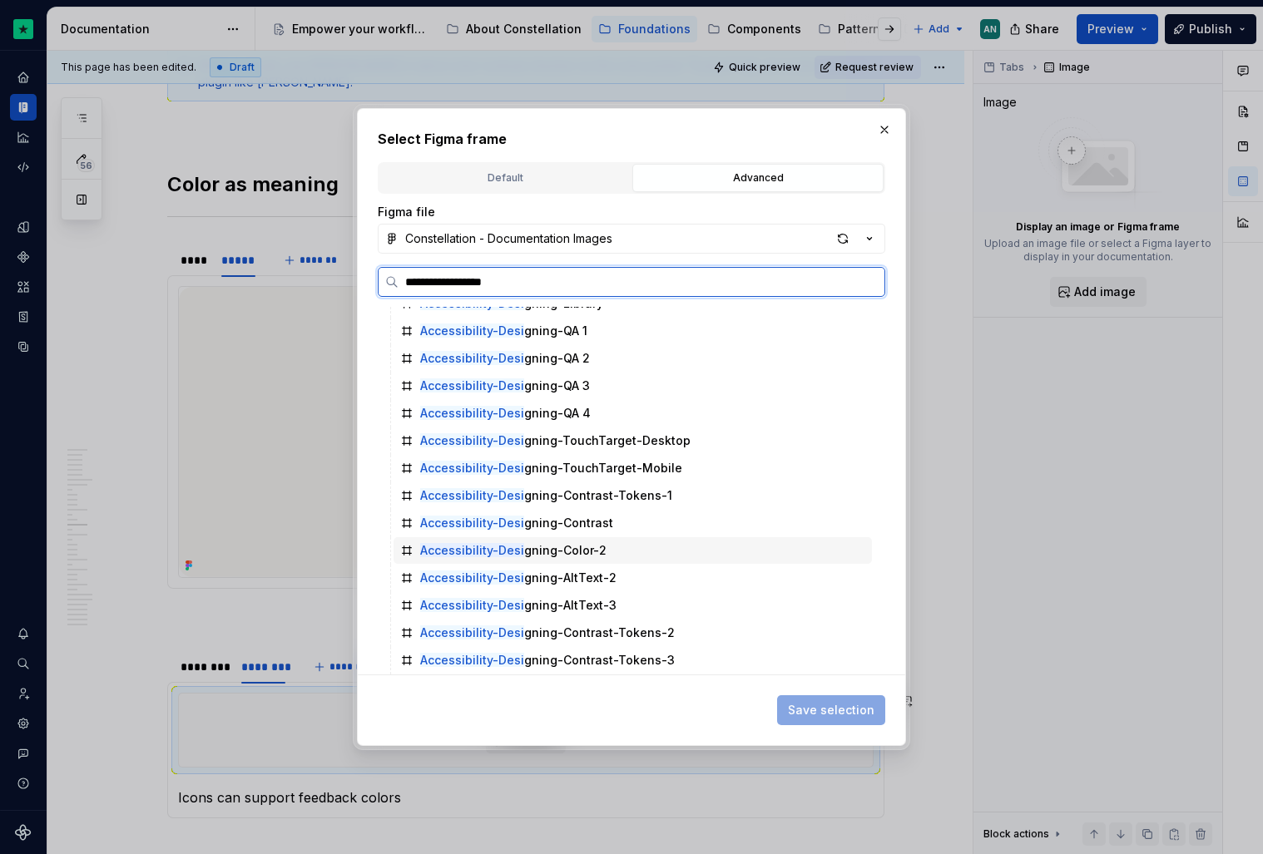
click at [601, 559] on div "Accessibility-Desi gning-Color-2" at bounding box center [633, 550] width 478 height 27
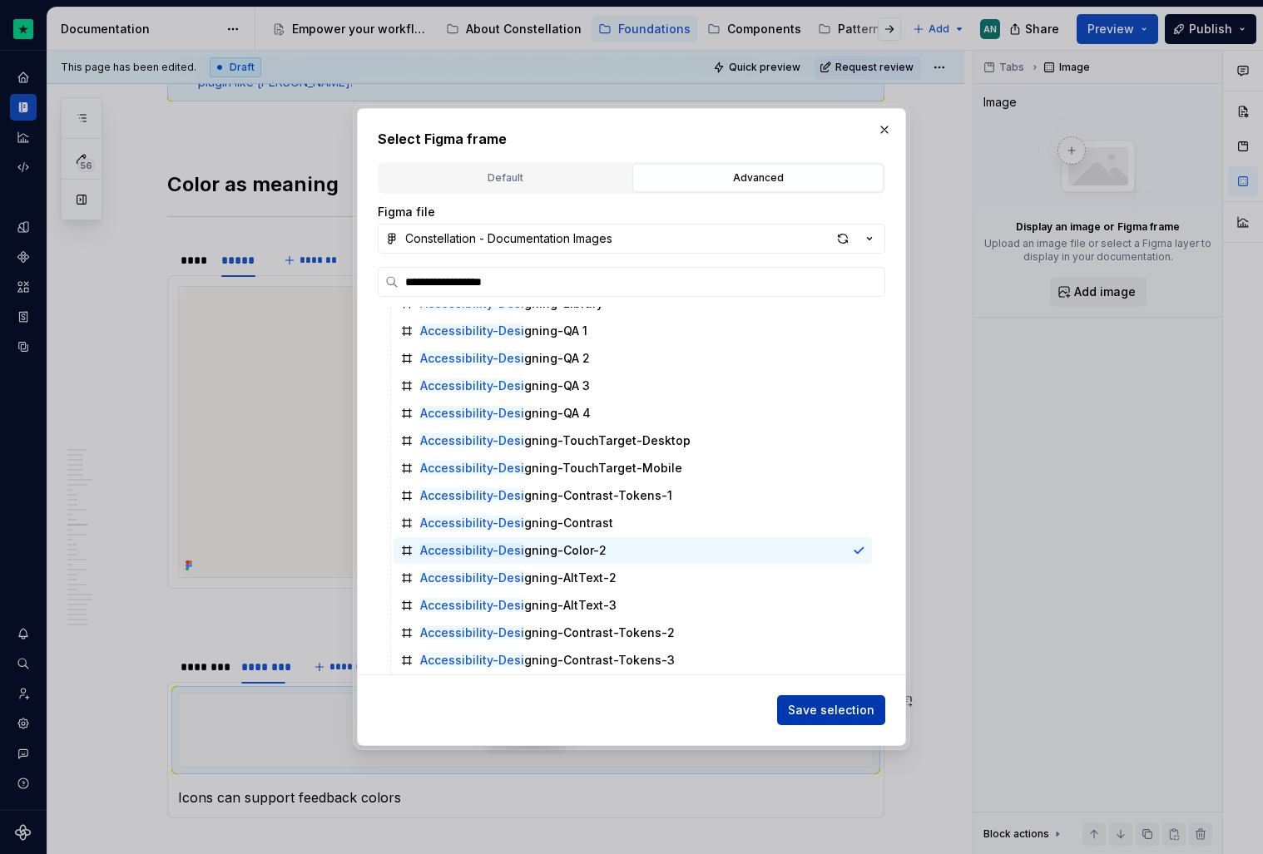
click at [828, 700] on button "Save selection" at bounding box center [831, 711] width 108 height 30
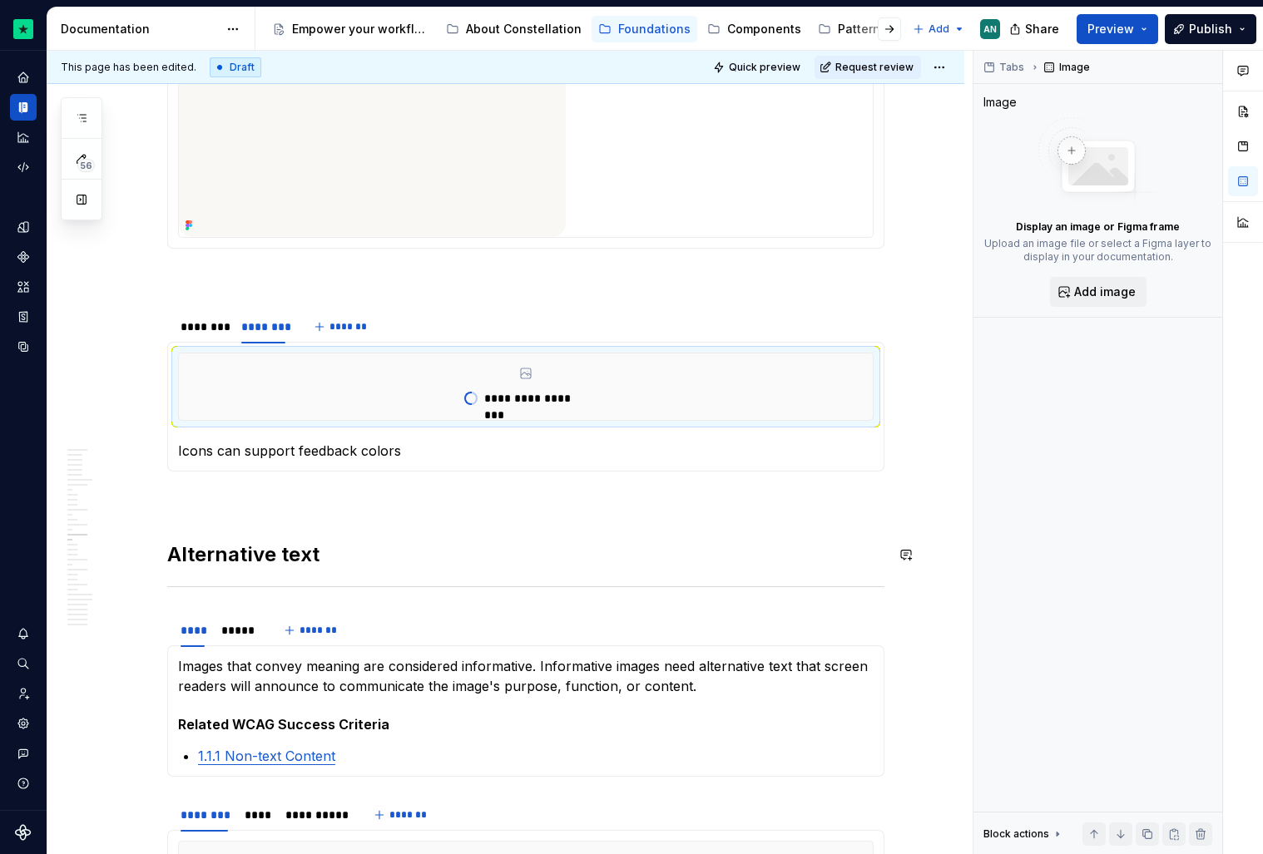
scroll to position [4503, 0]
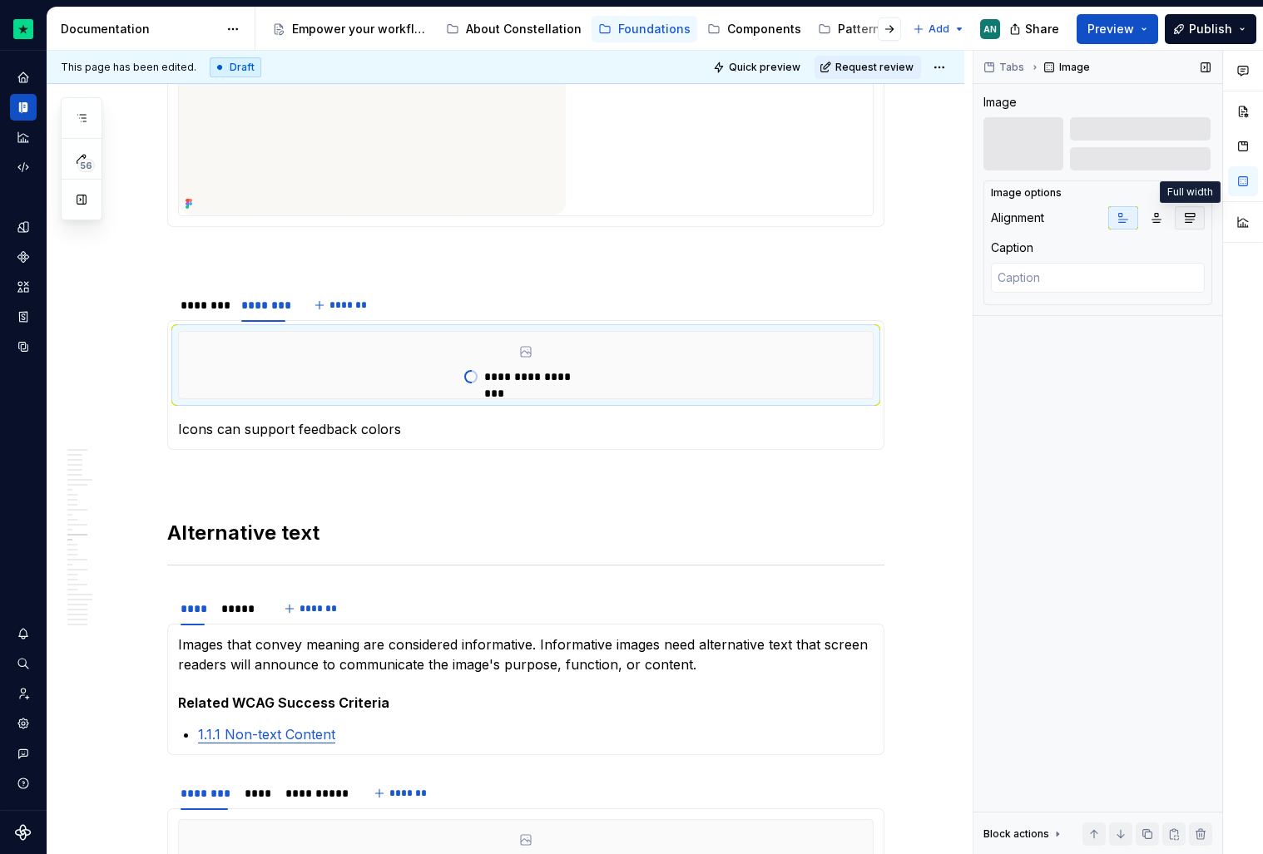
click at [1183, 219] on icon "button" at bounding box center [1189, 217] width 13 height 13
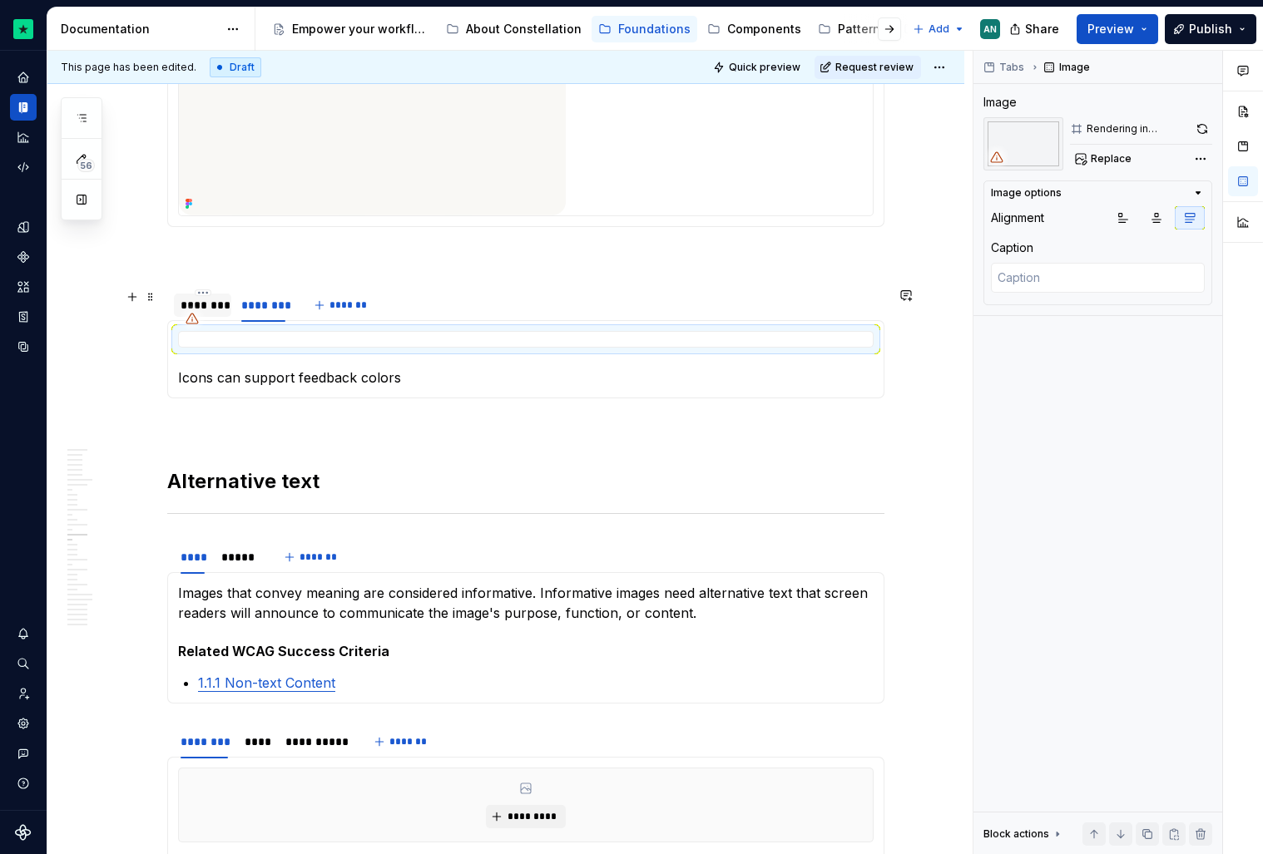
click at [192, 304] on div "********" at bounding box center [203, 305] width 44 height 17
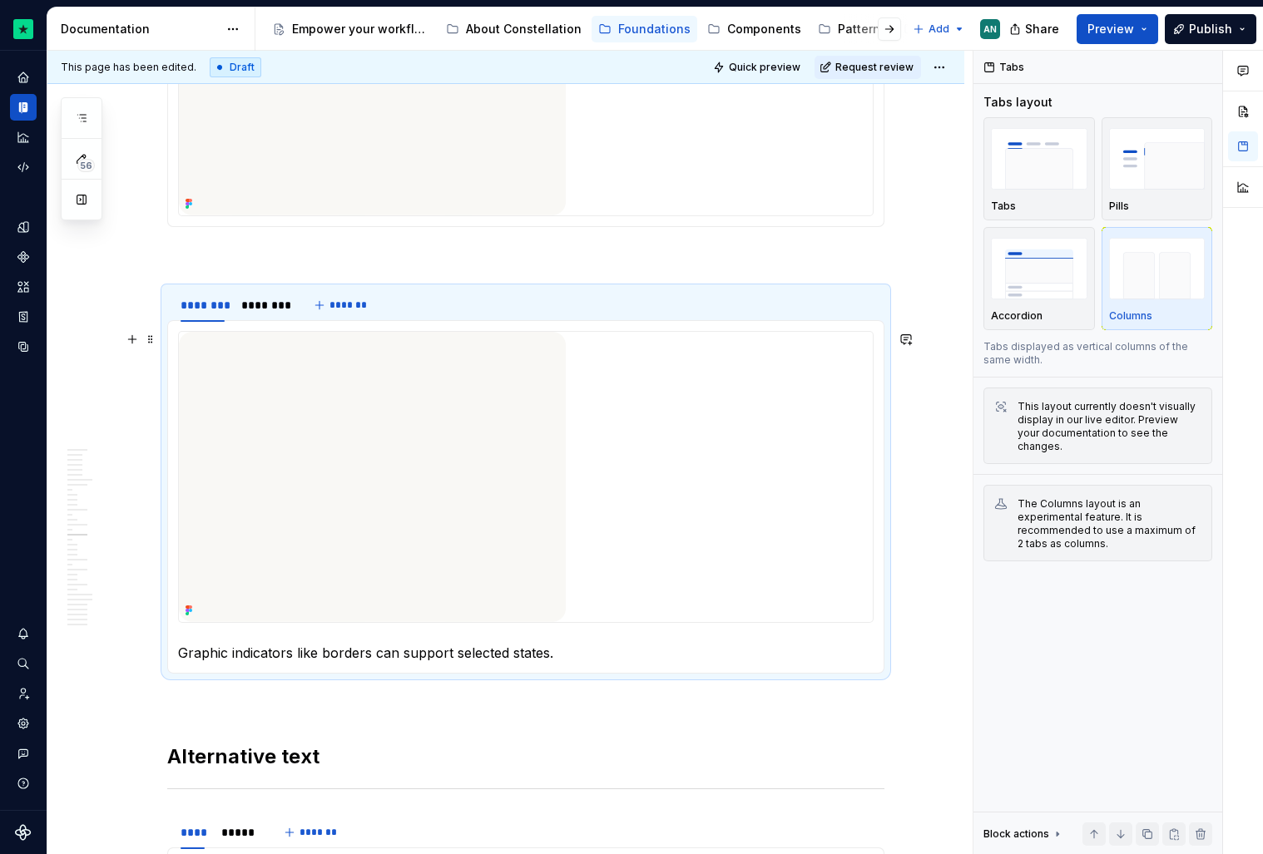
click at [280, 375] on img at bounding box center [372, 477] width 387 height 290
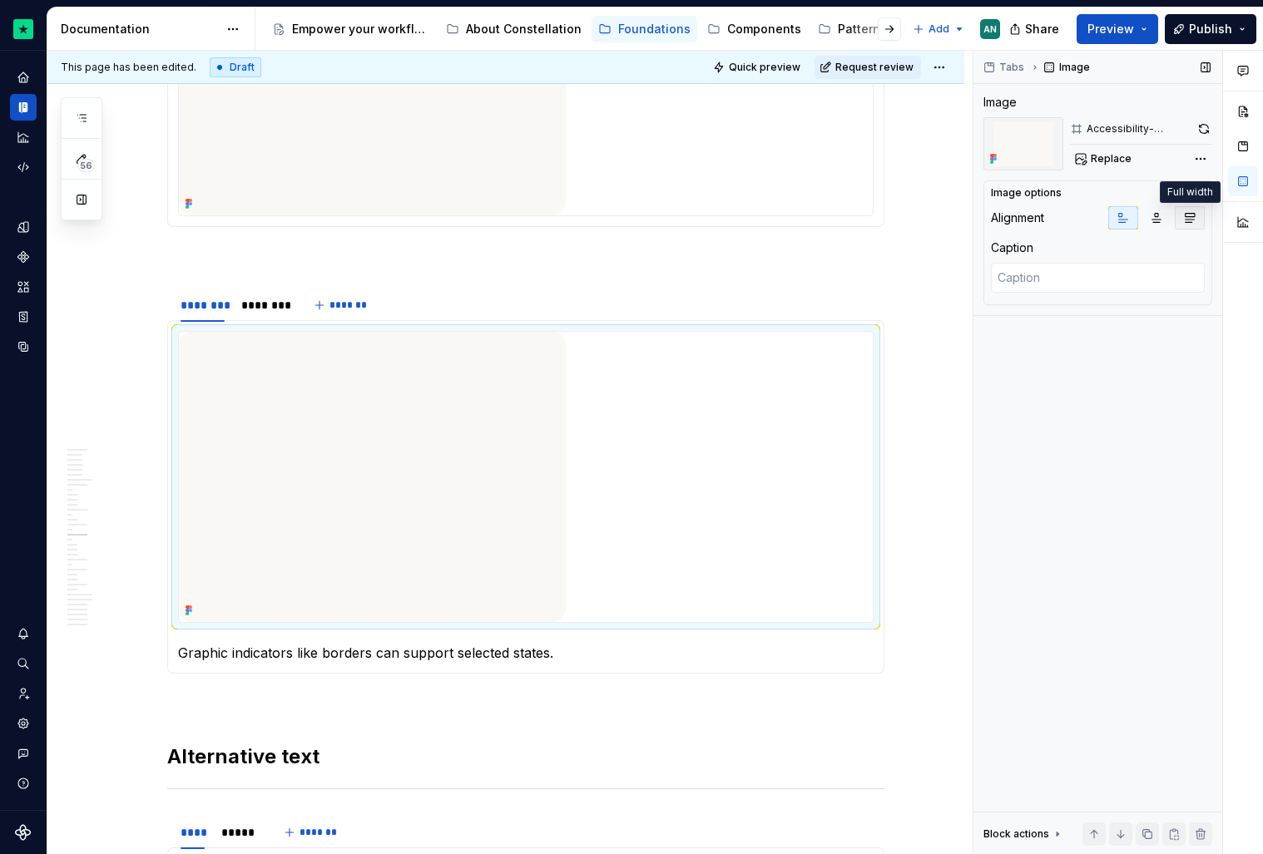
click at [1196, 214] on button "button" at bounding box center [1190, 217] width 30 height 23
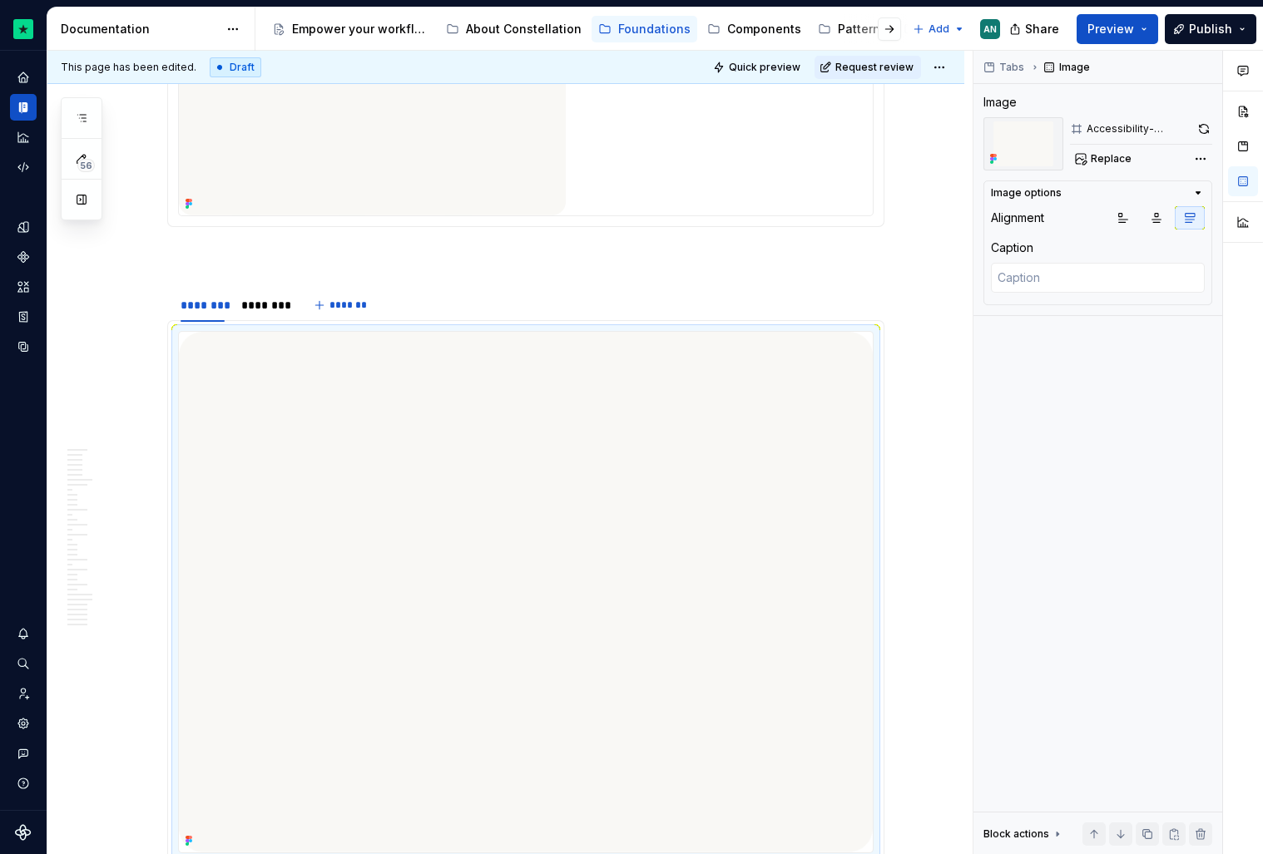
click at [512, 139] on img at bounding box center [372, 70] width 387 height 290
click at [1190, 220] on icon "button" at bounding box center [1189, 217] width 13 height 13
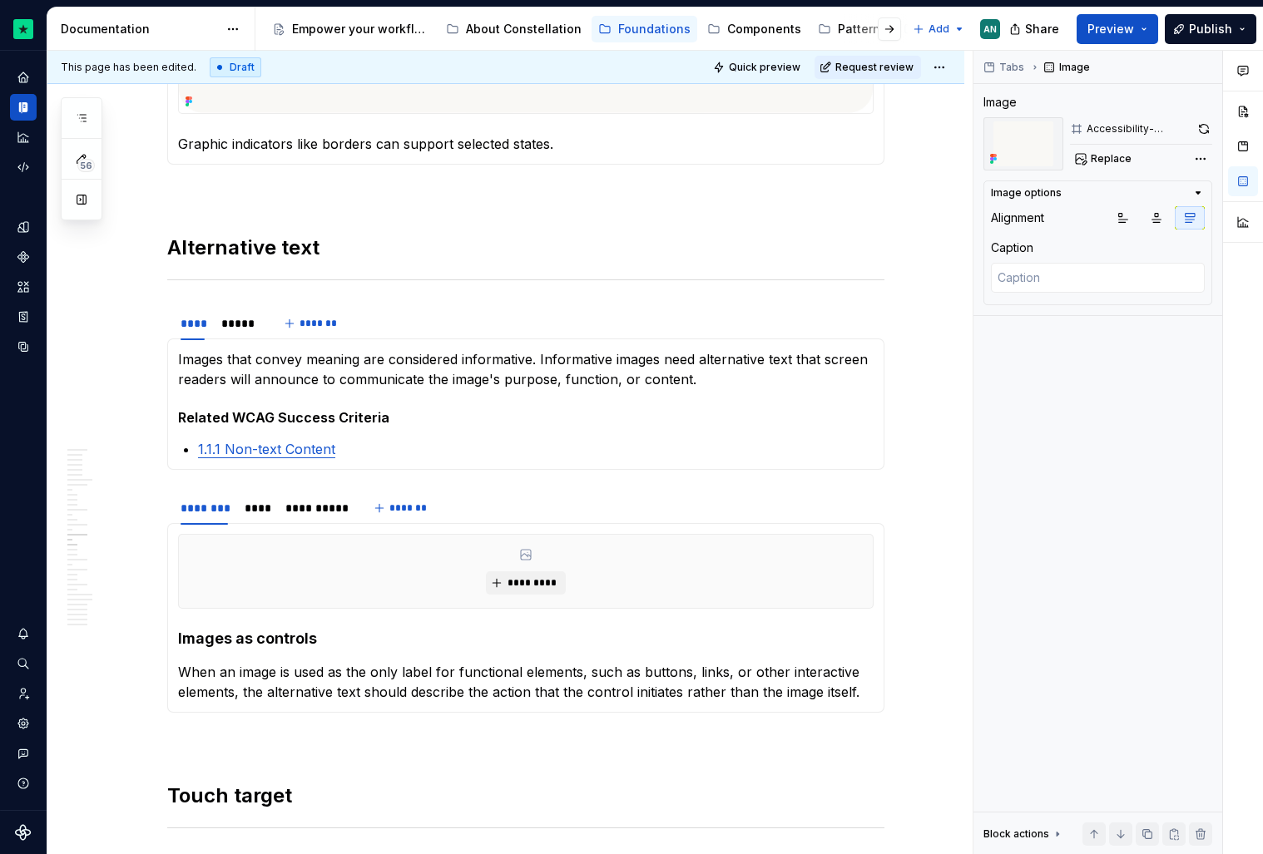
scroll to position [5477, 0]
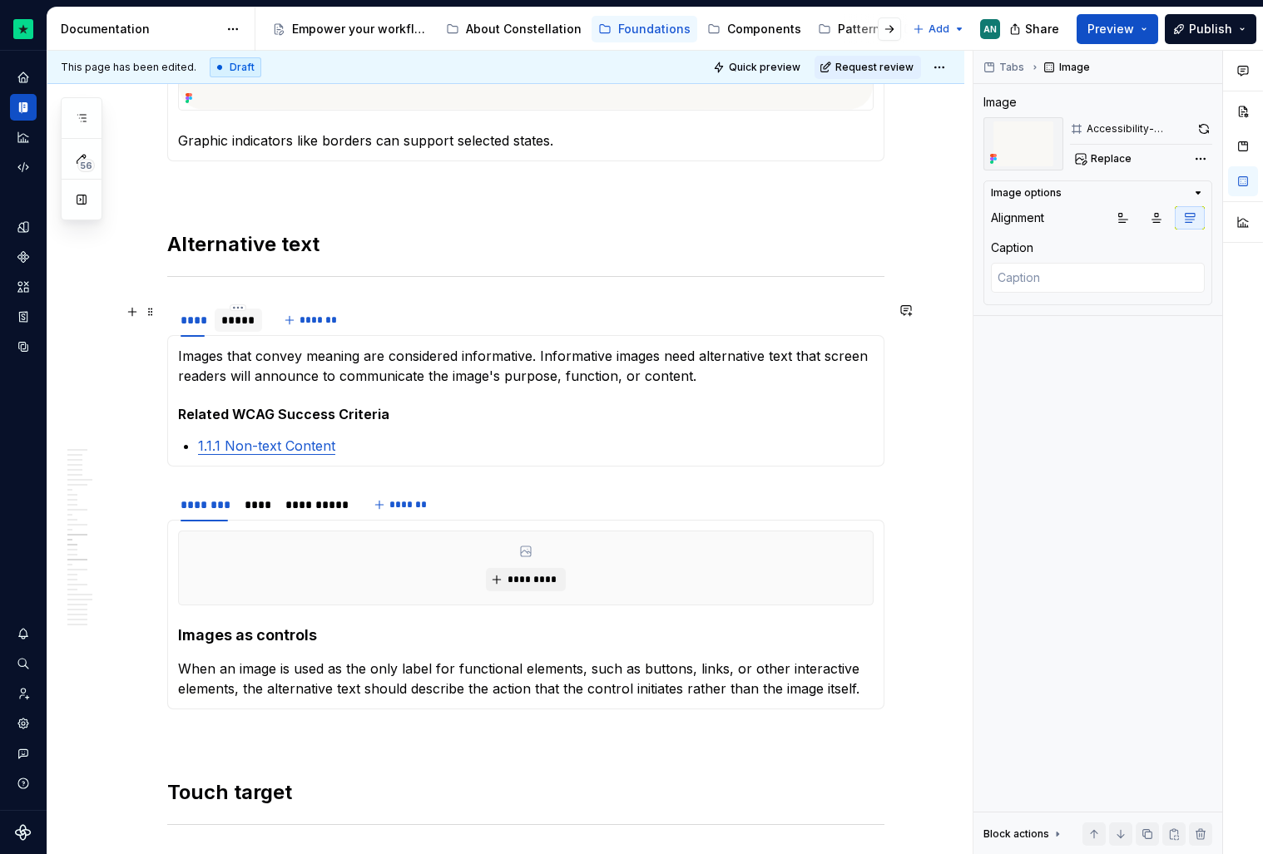
type textarea "*"
click at [241, 322] on div "*****" at bounding box center [238, 320] width 34 height 17
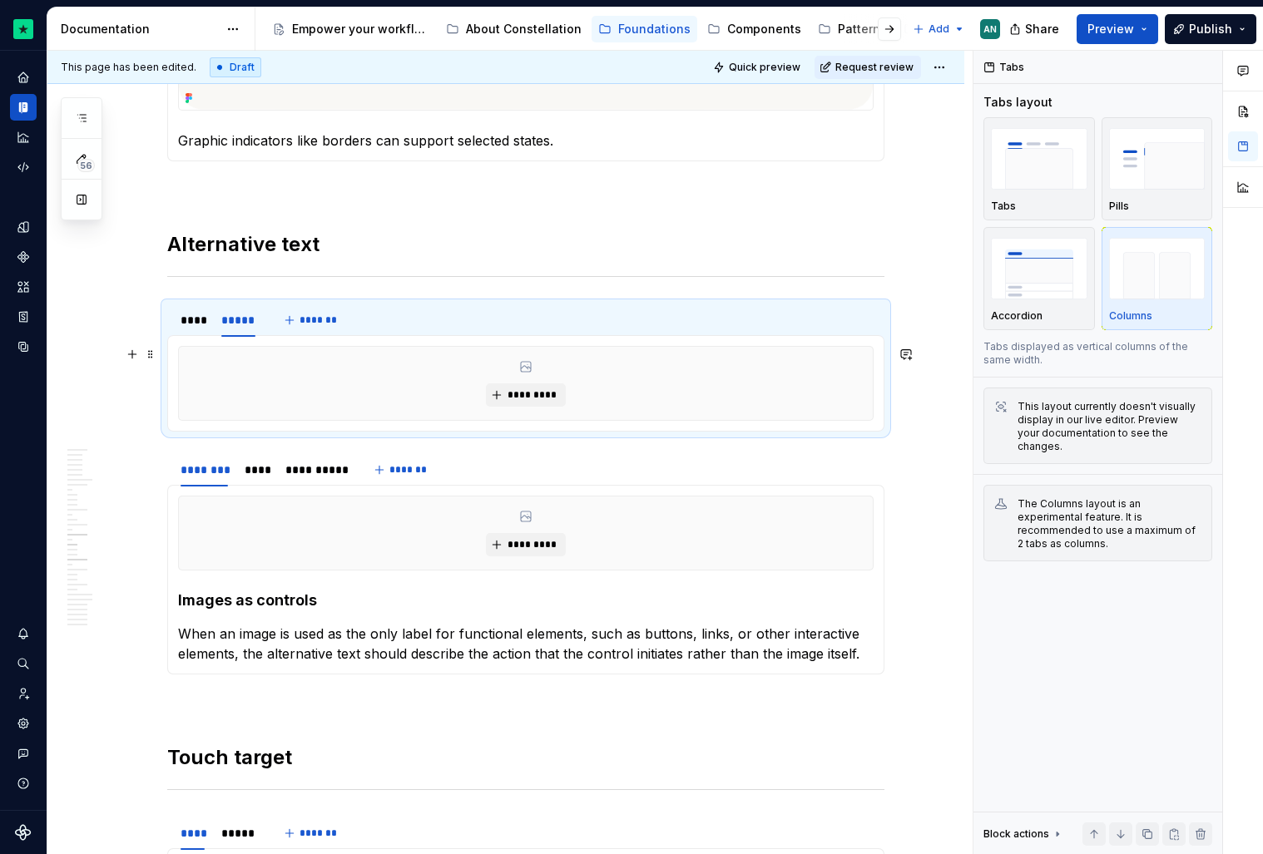
click at [369, 374] on div "*********" at bounding box center [526, 383] width 694 height 73
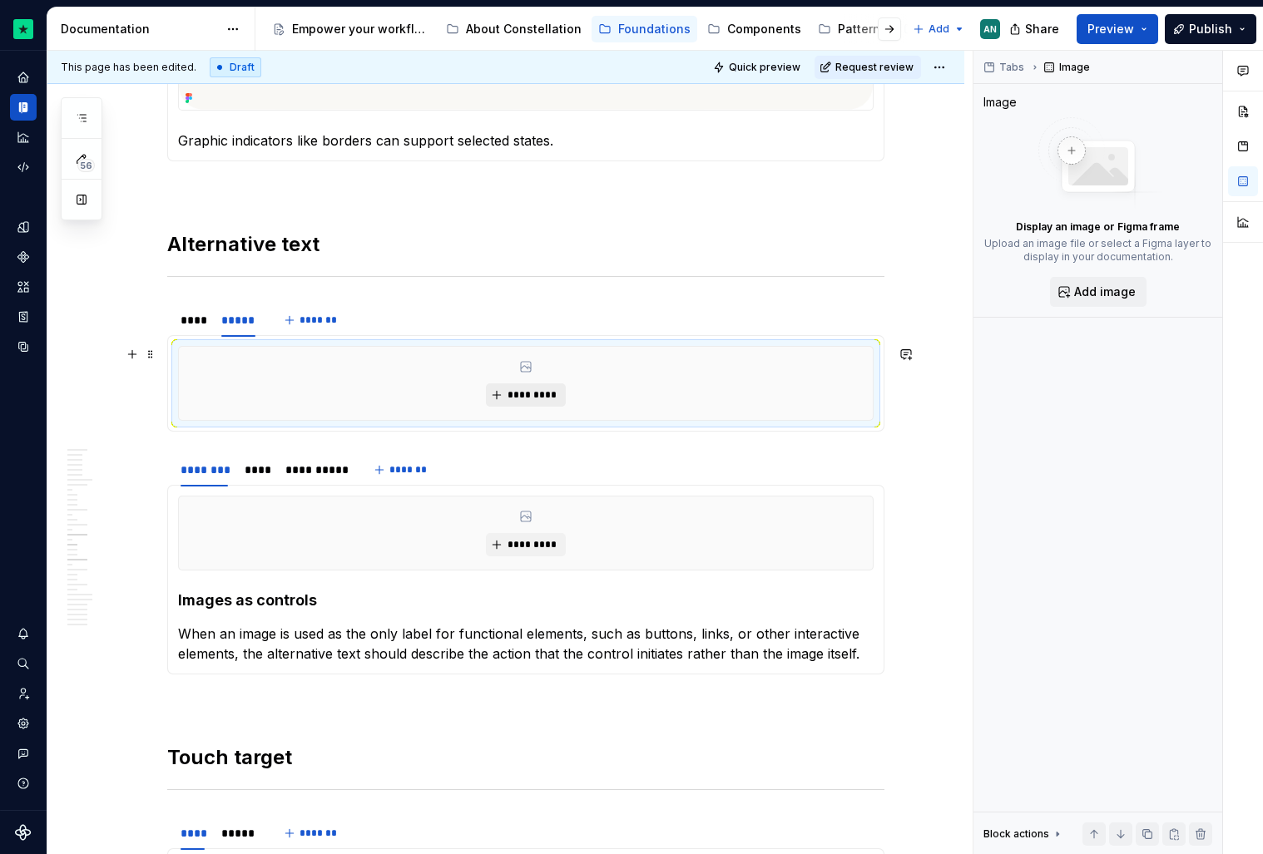
click at [536, 391] on span "*********" at bounding box center [532, 395] width 51 height 13
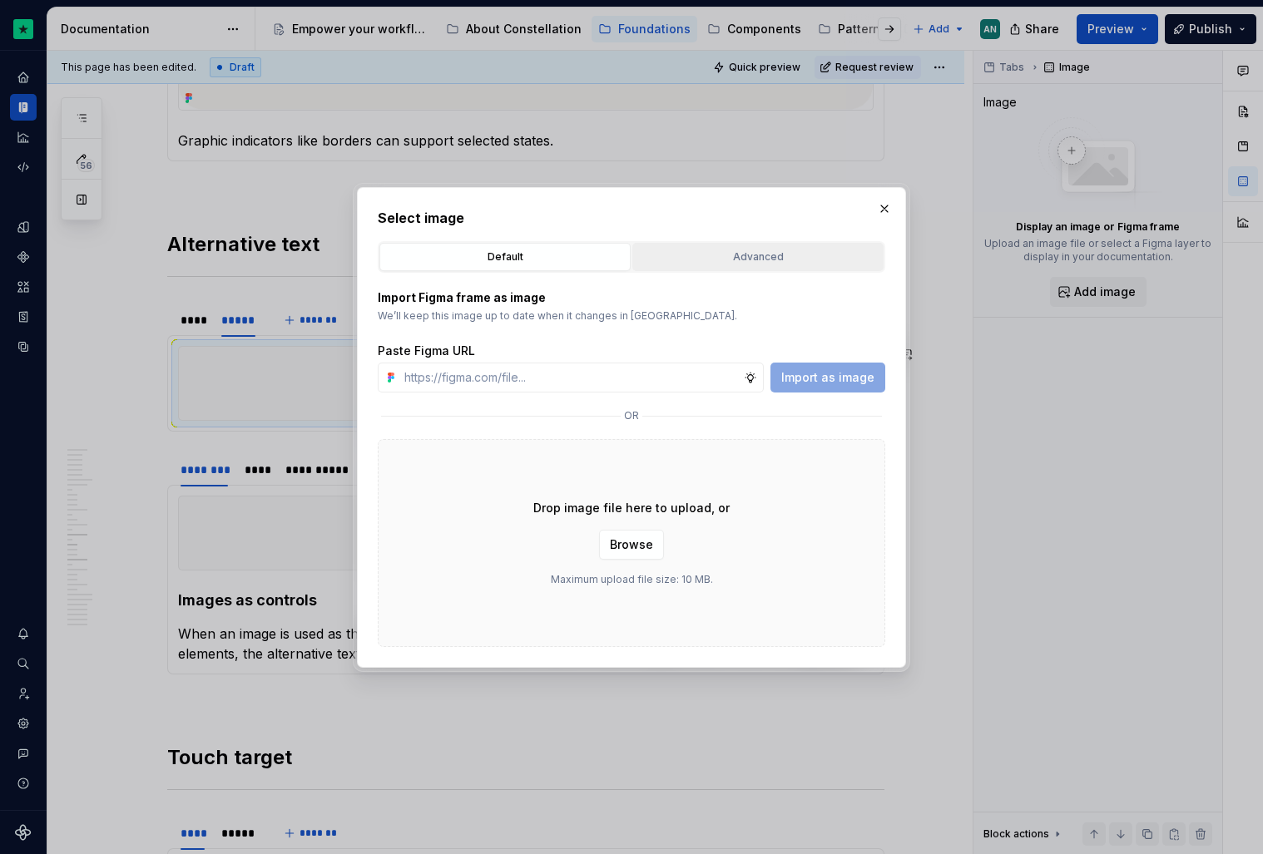
click at [738, 253] on div "Advanced" at bounding box center [758, 257] width 240 height 17
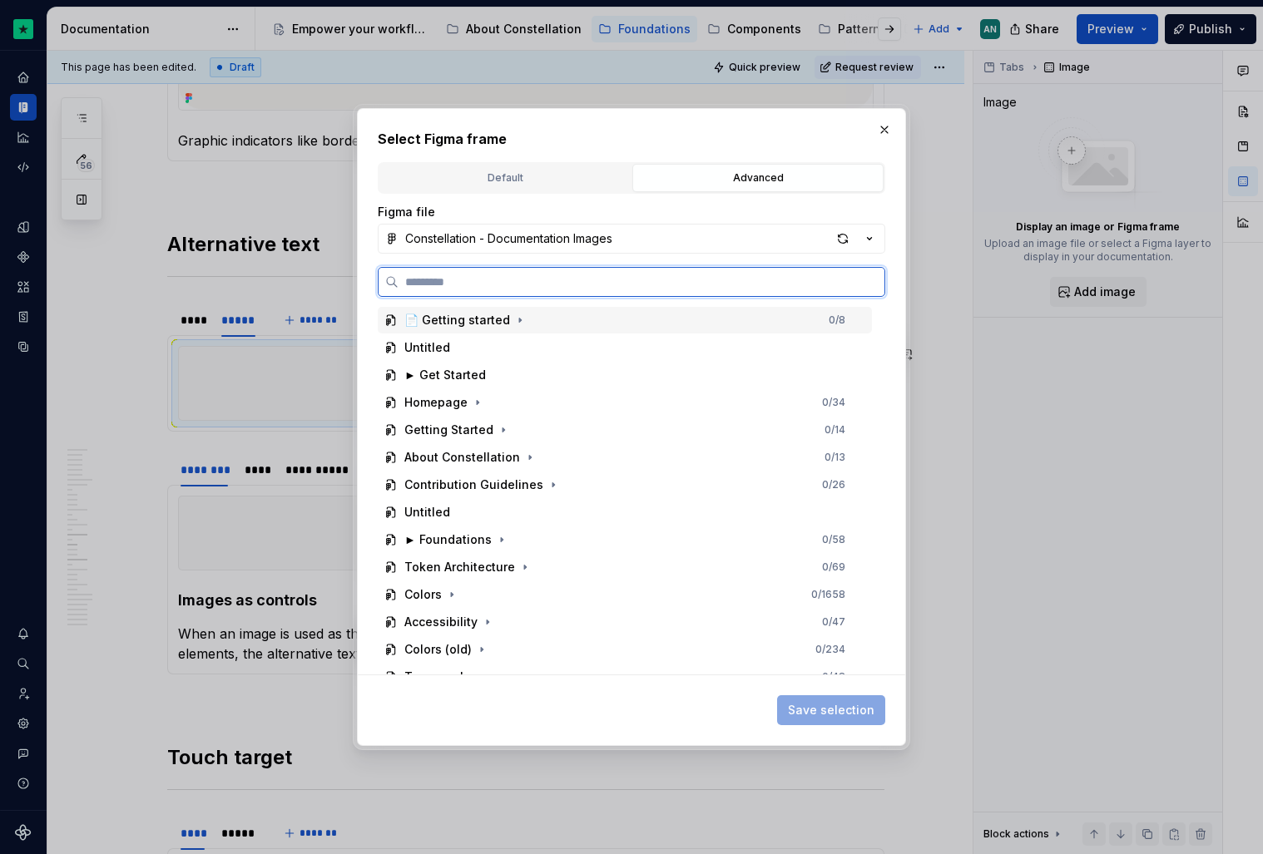
paste input "**********"
type input "**********"
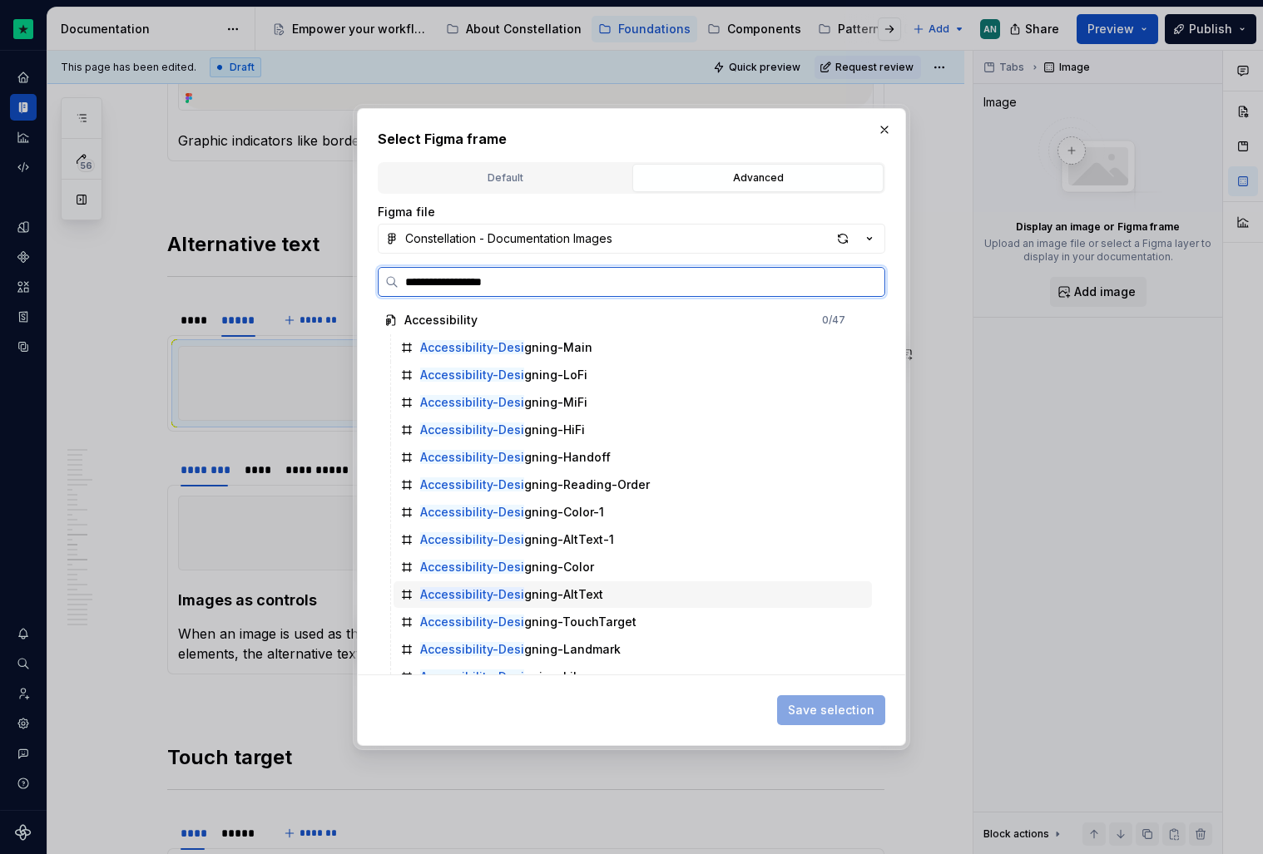
click at [584, 589] on div "Accessibility-Desi gning-AltText" at bounding box center [511, 595] width 183 height 17
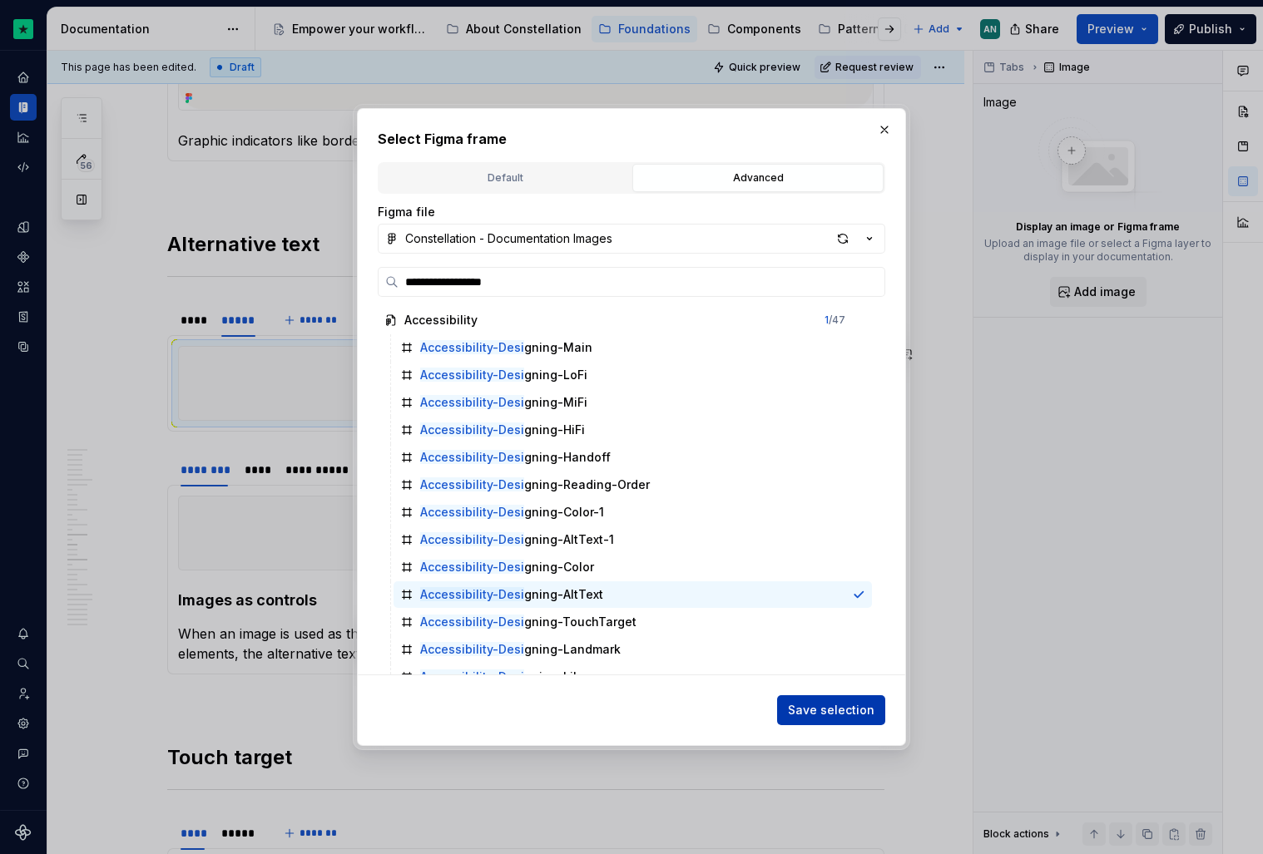
click at [816, 710] on span "Save selection" at bounding box center [831, 710] width 87 height 17
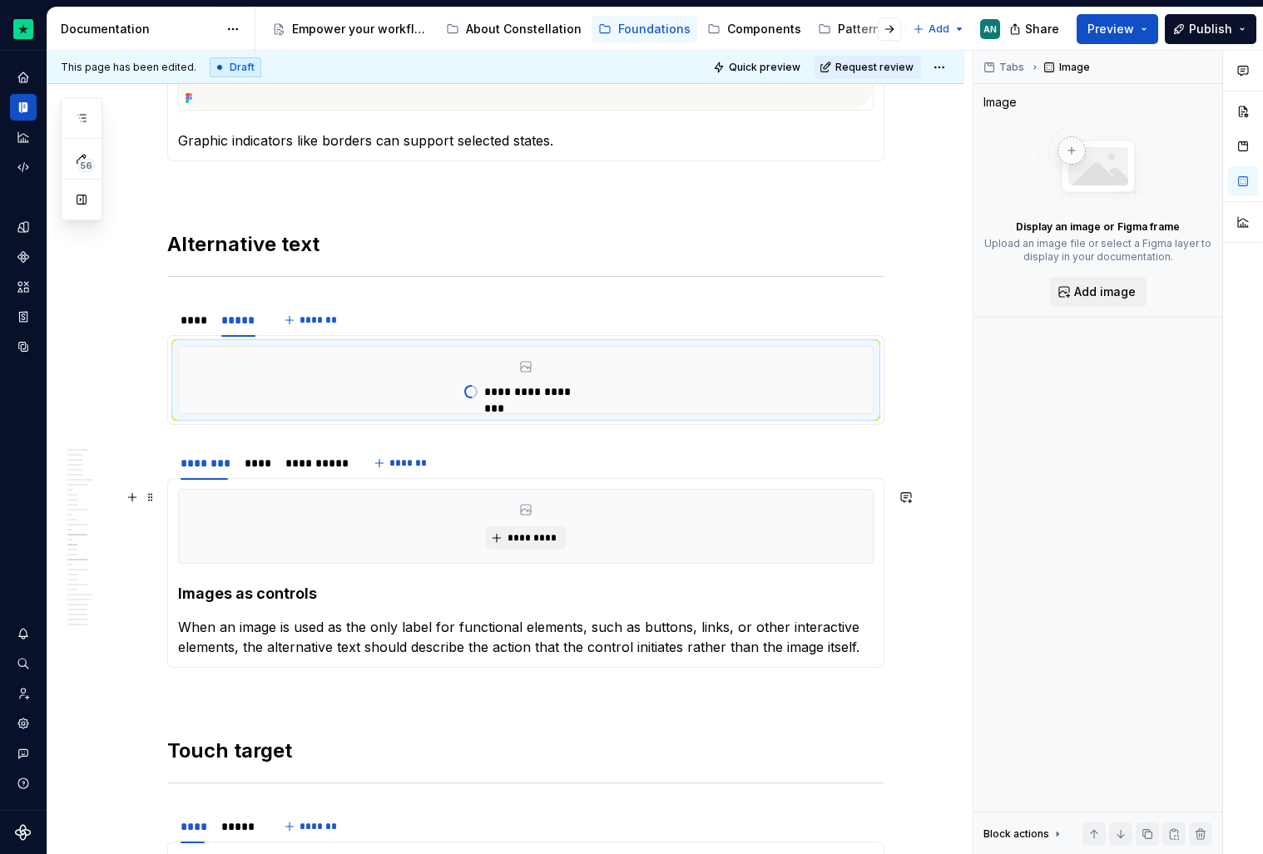
click at [318, 527] on div "*********" at bounding box center [526, 526] width 694 height 73
click at [539, 537] on span "*********" at bounding box center [532, 538] width 51 height 13
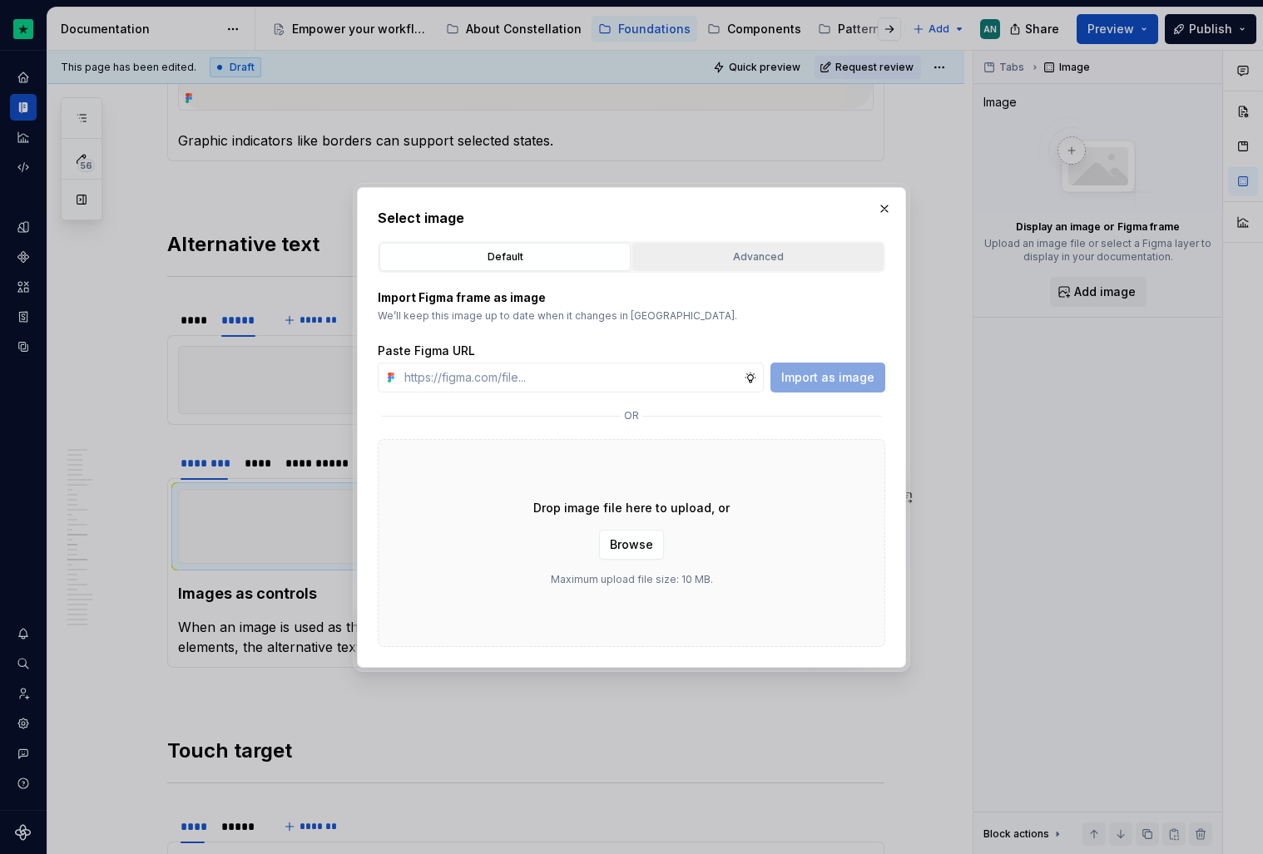
click at [757, 254] on div "Advanced" at bounding box center [758, 257] width 240 height 17
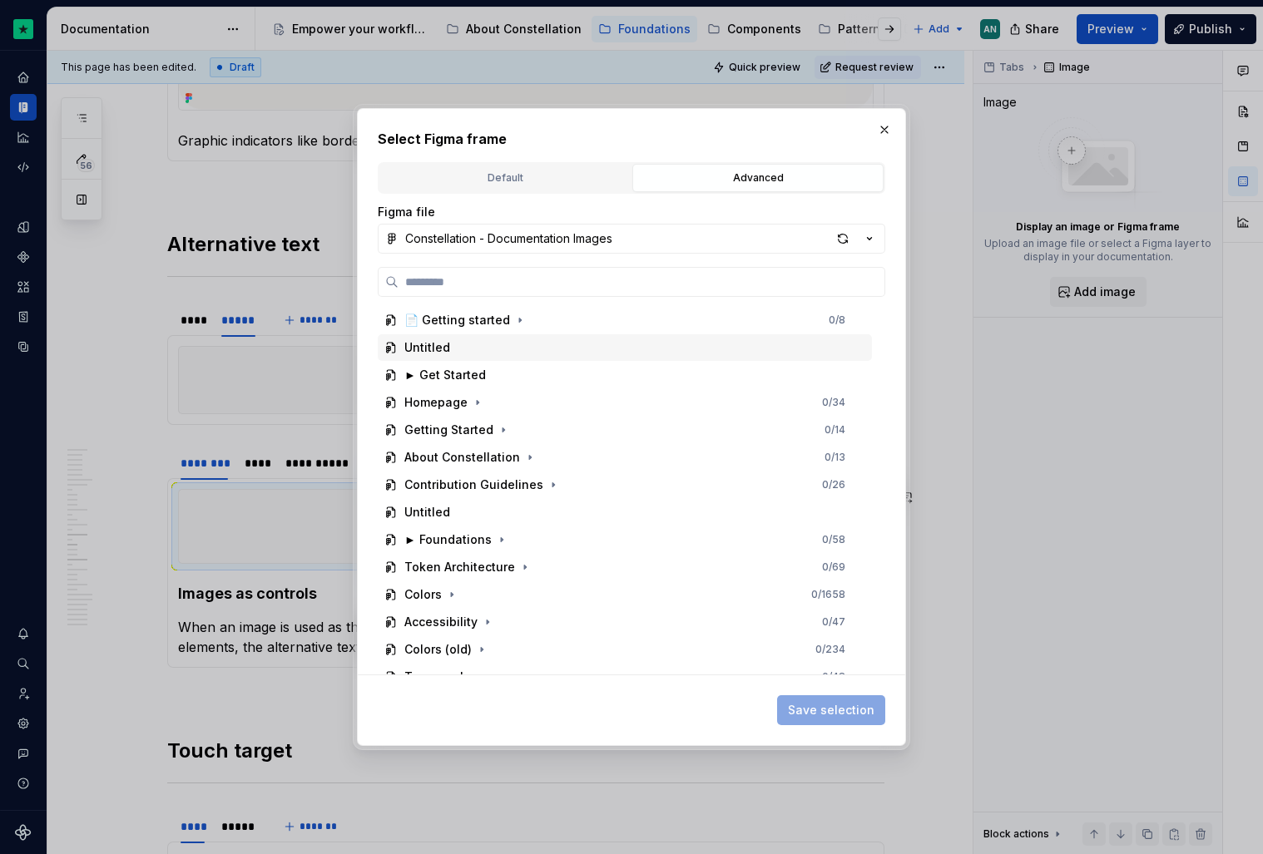
paste input "**********"
type input "**********"
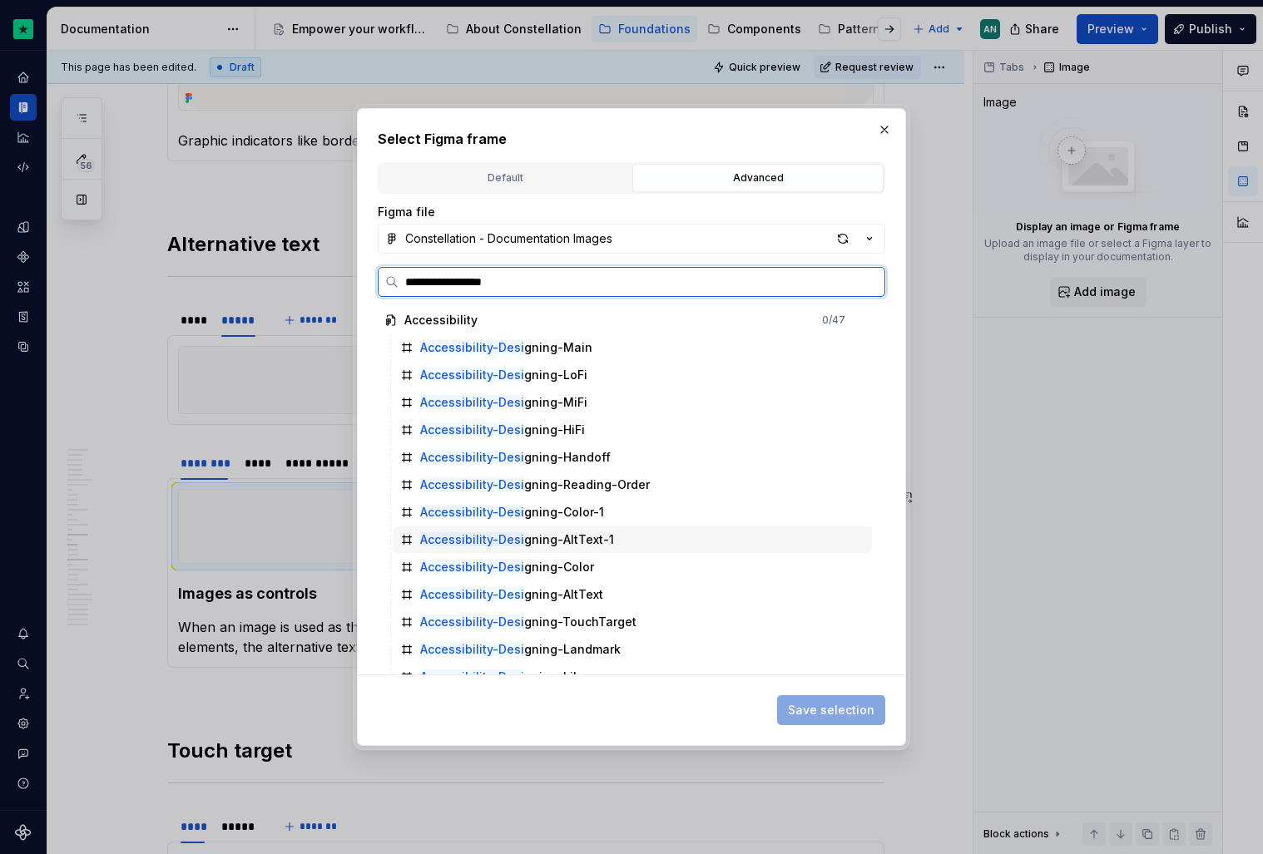
click at [625, 541] on div "Accessibility-Desi gning-AltText-1" at bounding box center [633, 540] width 478 height 27
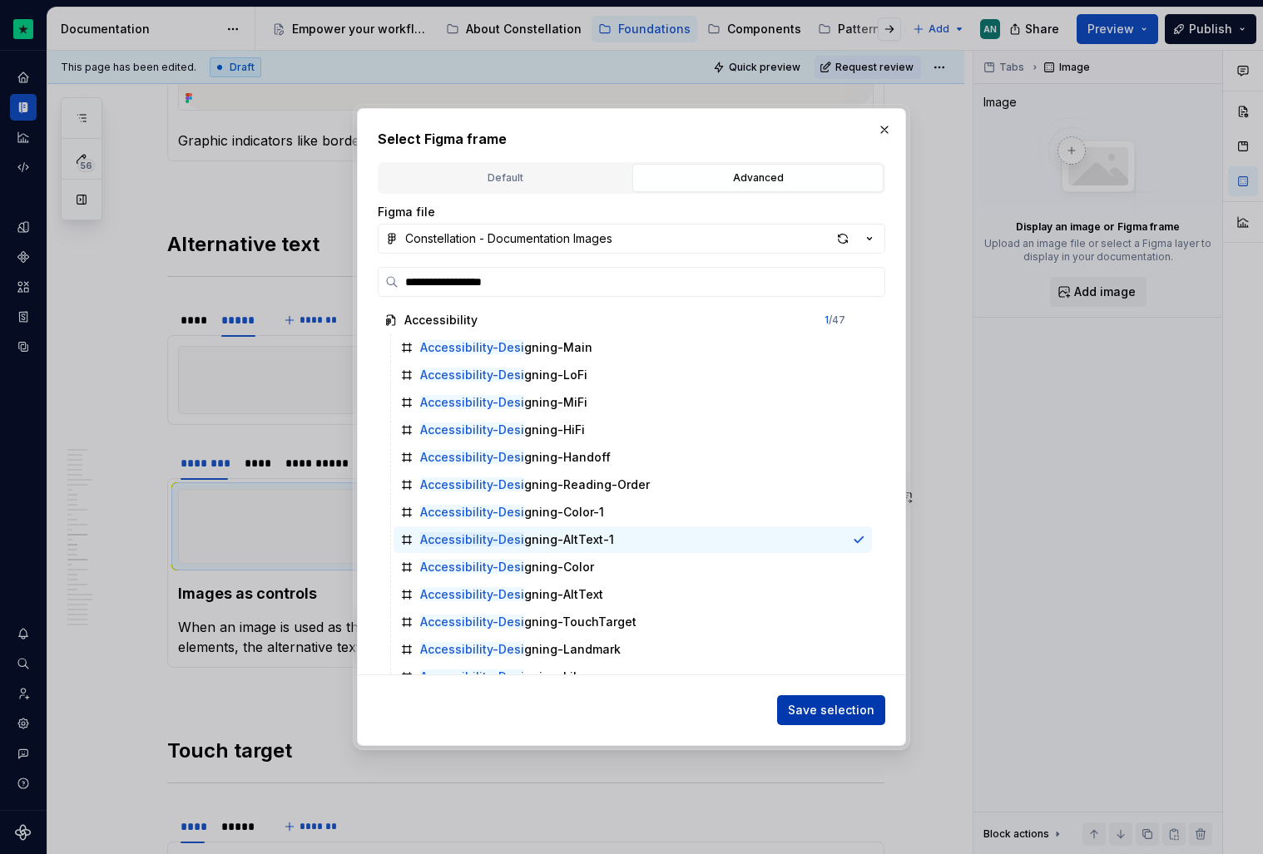
click at [812, 697] on button "Save selection" at bounding box center [831, 711] width 108 height 30
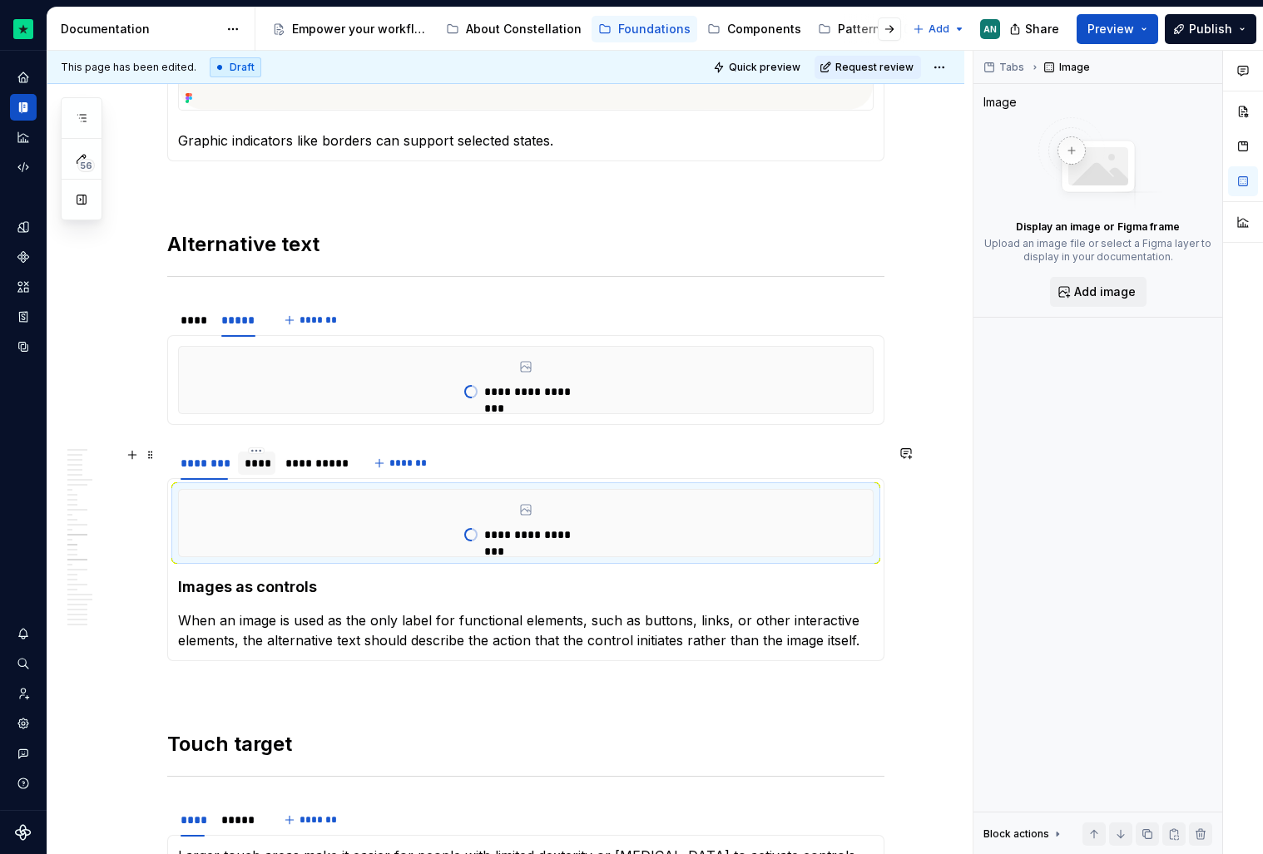
click at [260, 468] on div "****" at bounding box center [257, 463] width 24 height 17
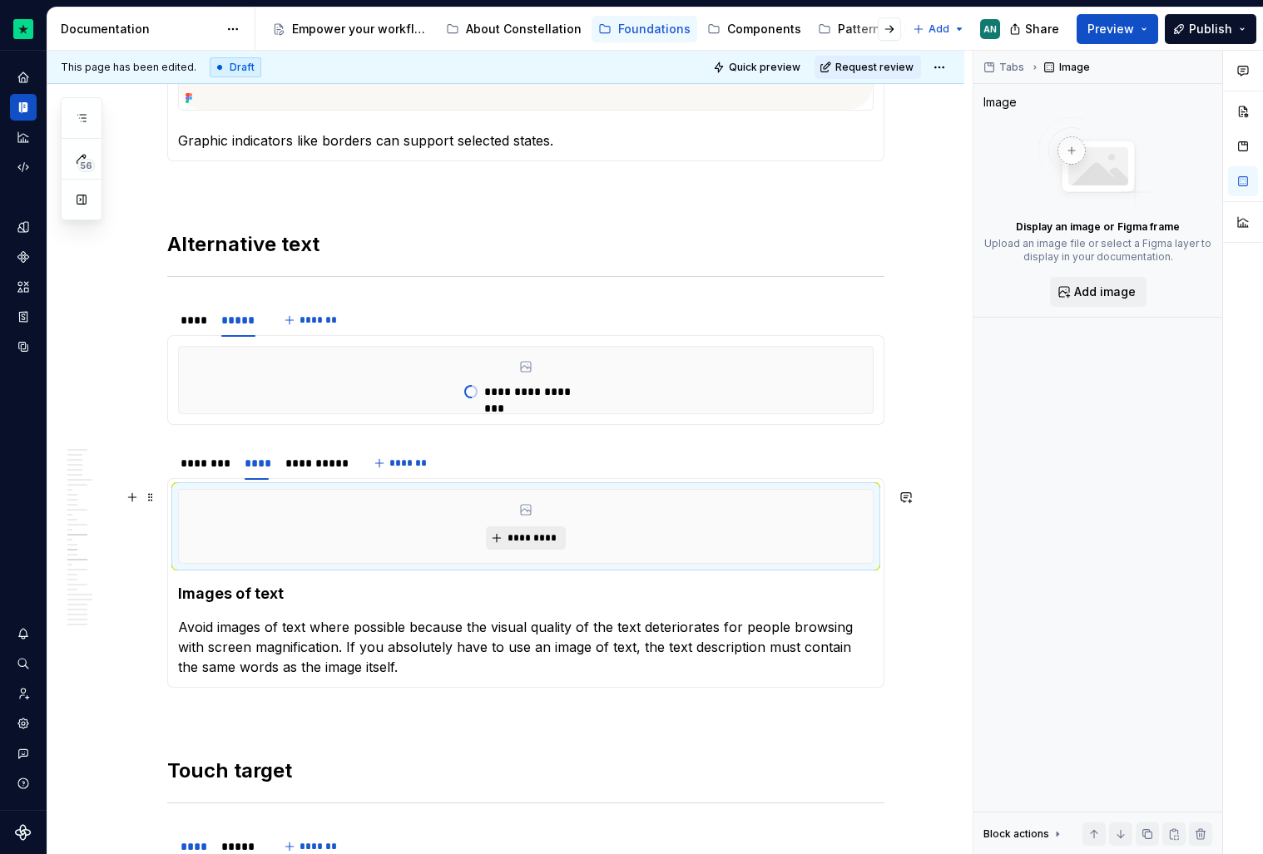
click at [531, 535] on span "*********" at bounding box center [532, 538] width 51 height 13
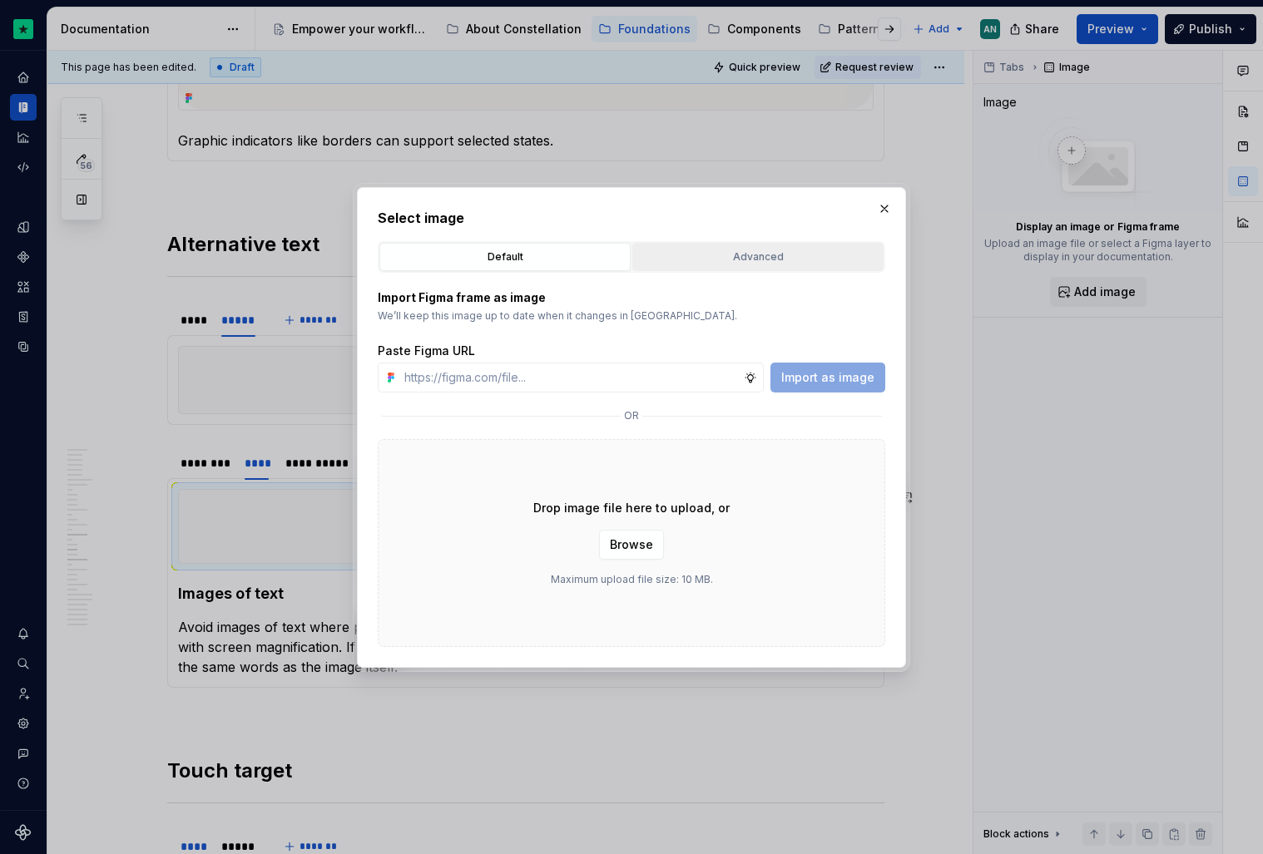
click at [742, 254] on div "Advanced" at bounding box center [758, 257] width 240 height 17
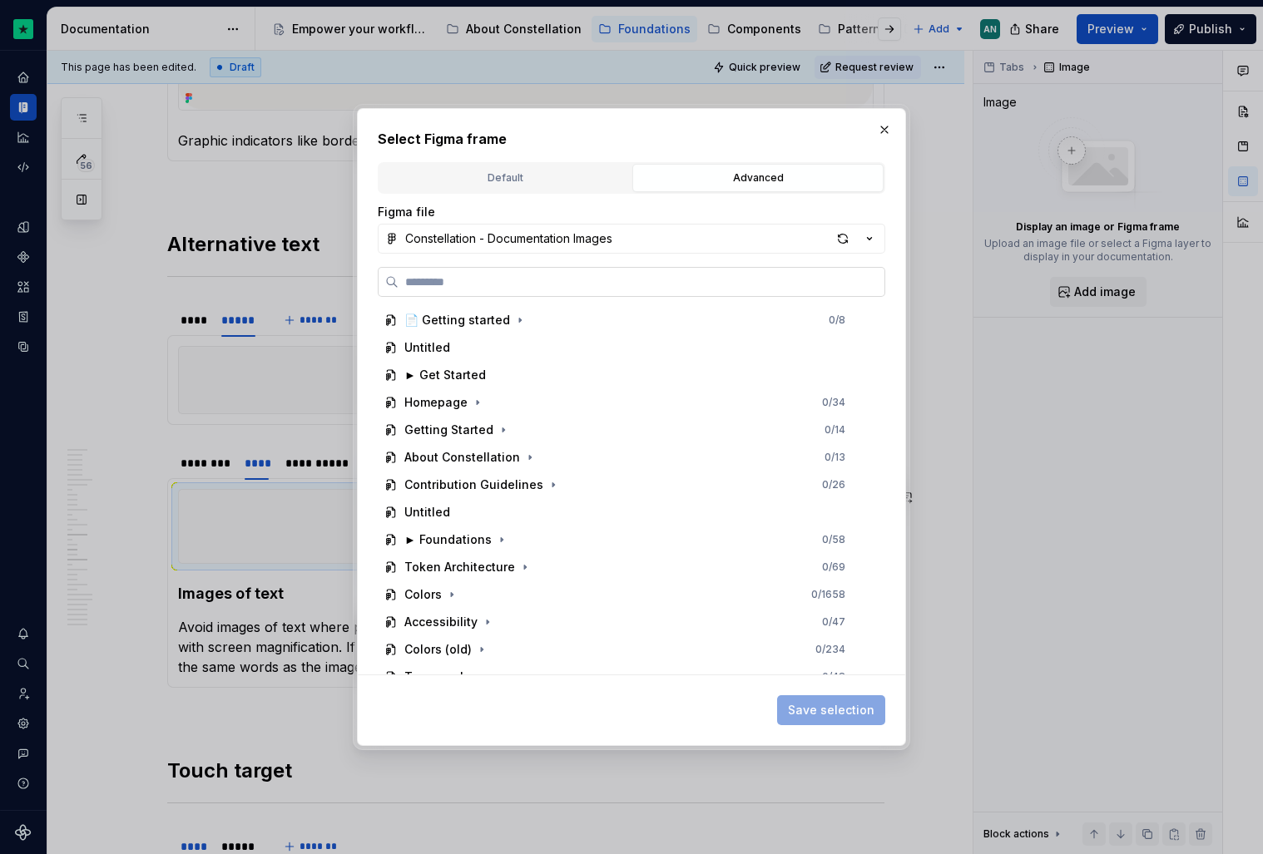
type textarea "*"
click at [533, 285] on input "search" at bounding box center [642, 282] width 486 height 17
paste input "**********"
type input "**********"
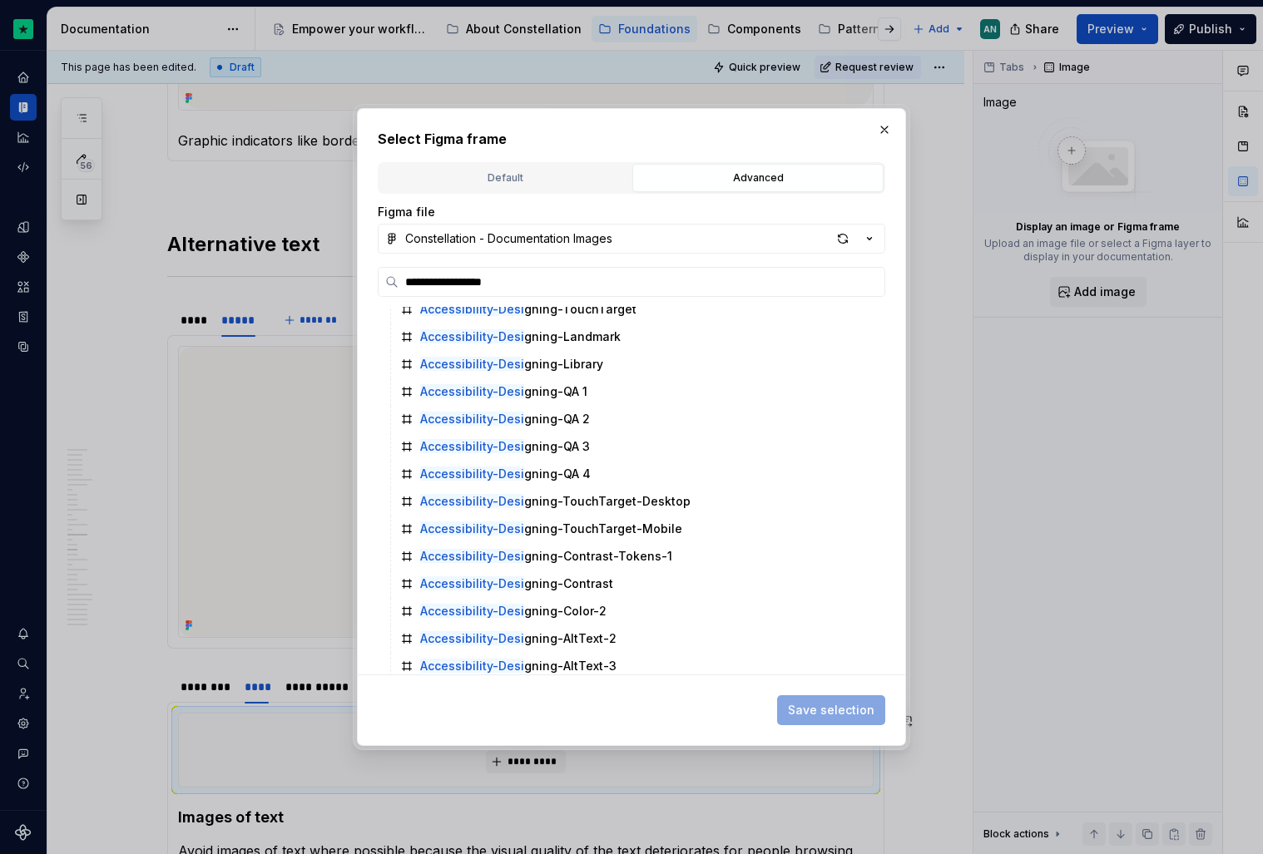
scroll to position [374, 0]
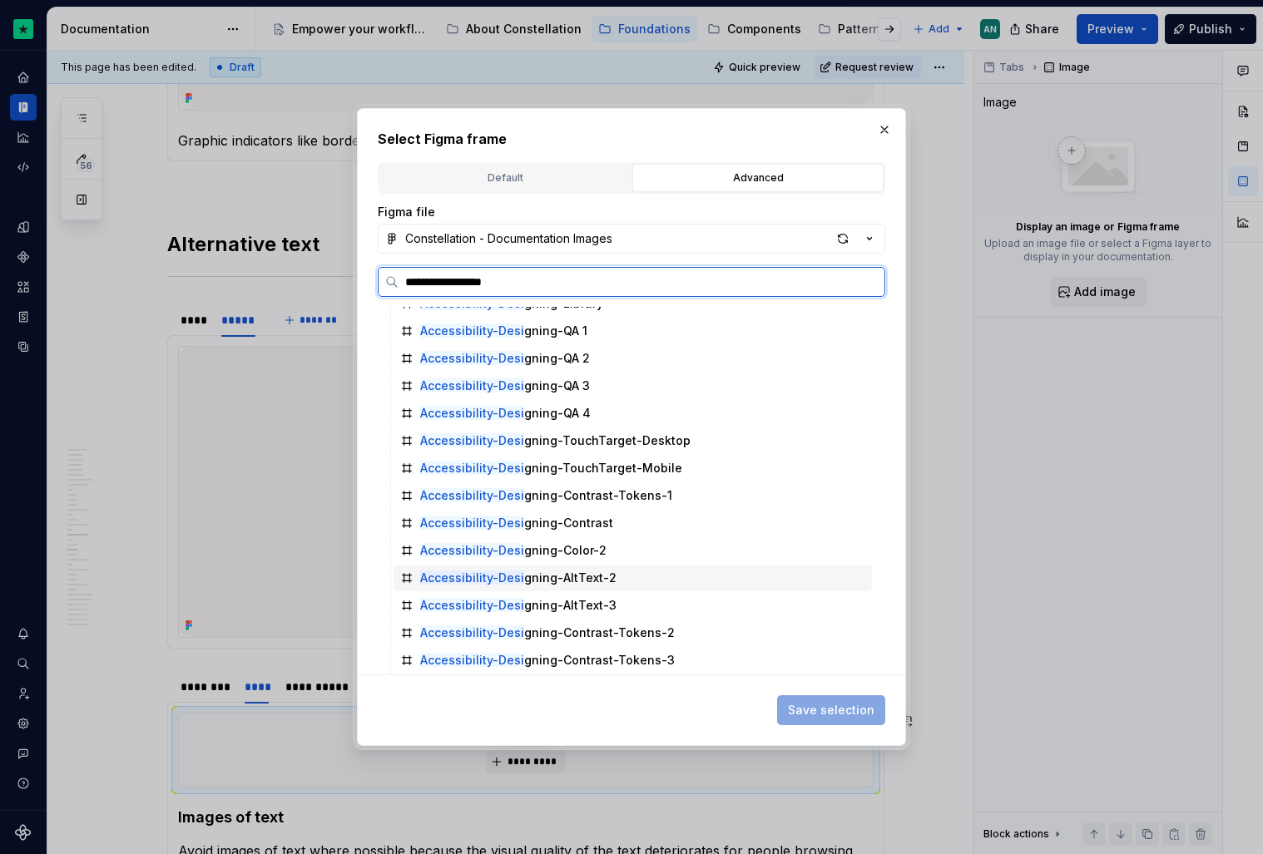
click at [617, 582] on div "Accessibility-Desi gning-AltText-2" at bounding box center [633, 578] width 478 height 27
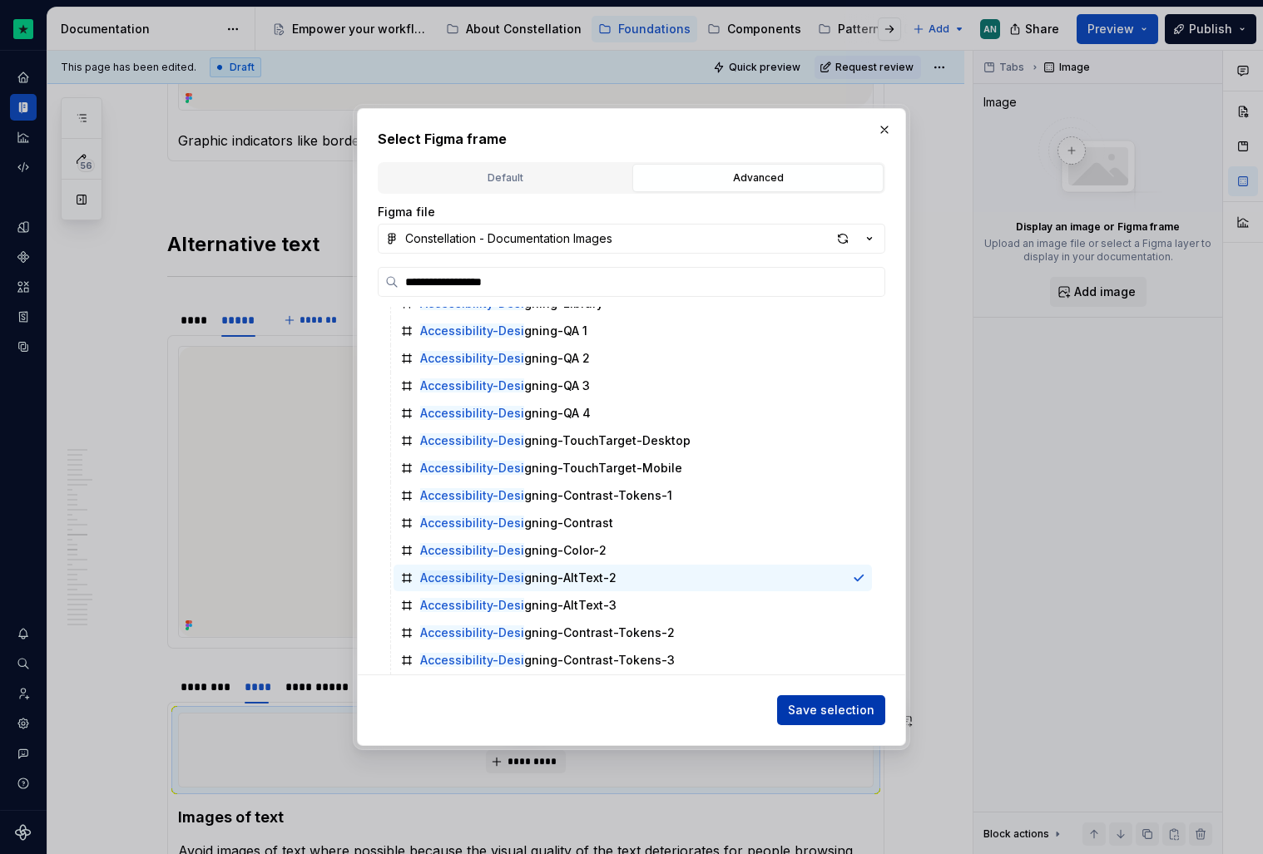
click at [828, 705] on span "Save selection" at bounding box center [831, 710] width 87 height 17
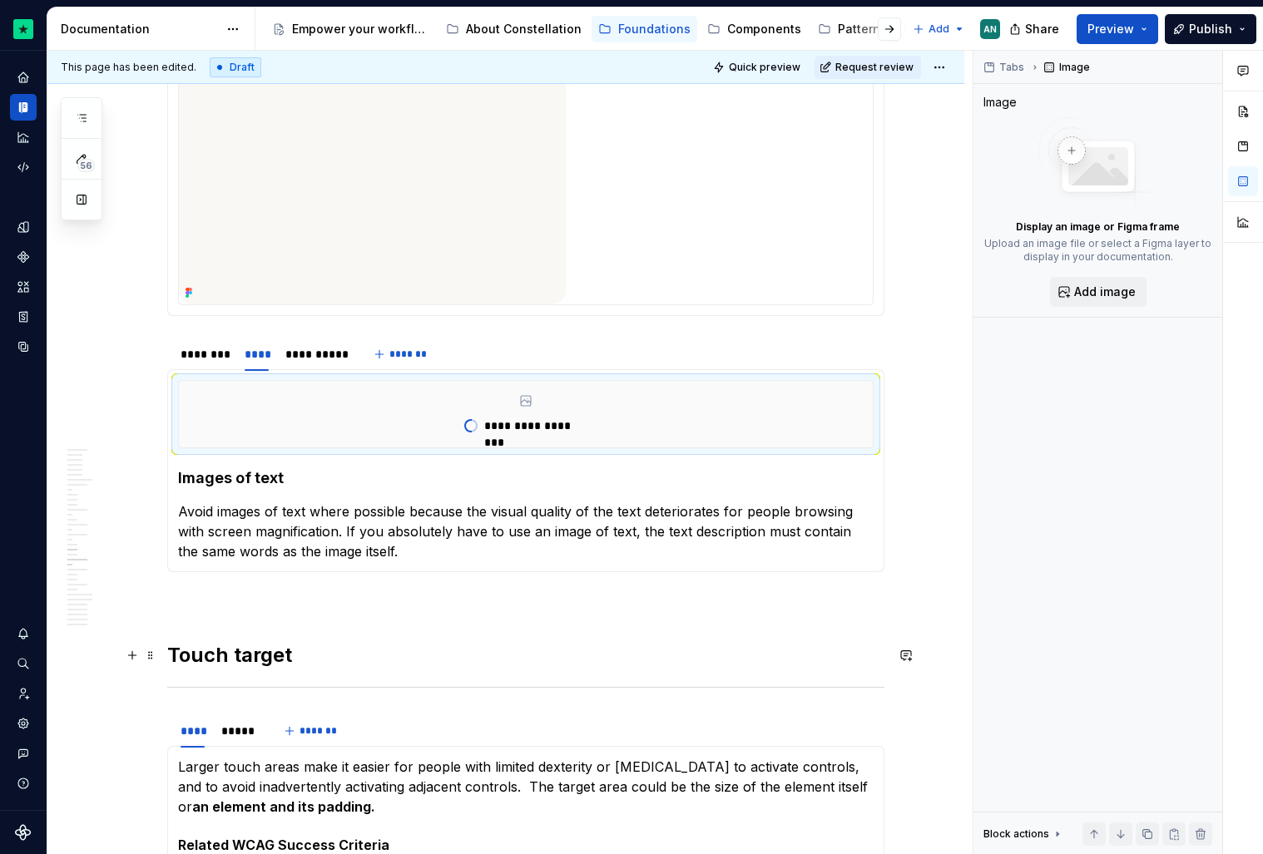
scroll to position [5819, 0]
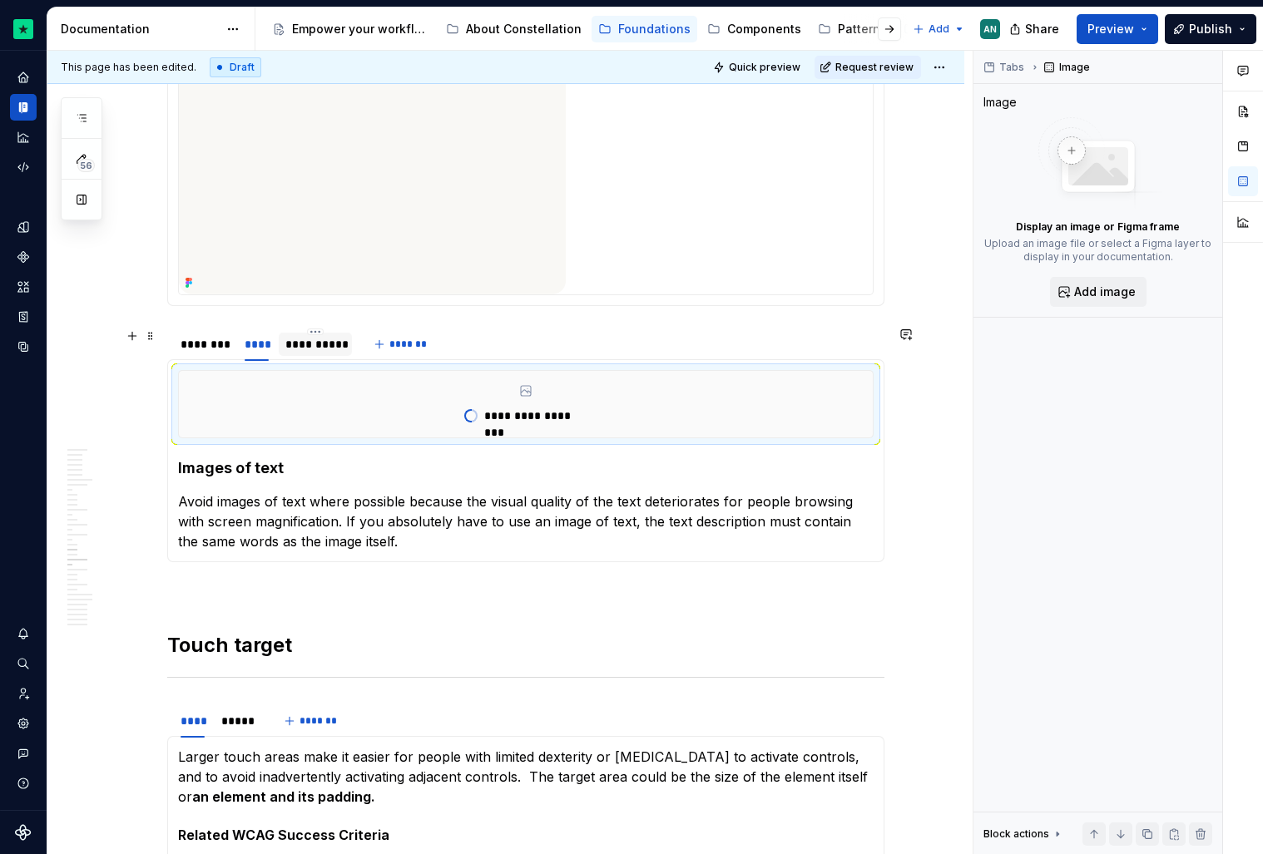
click at [299, 344] on div "**********" at bounding box center [315, 344] width 61 height 17
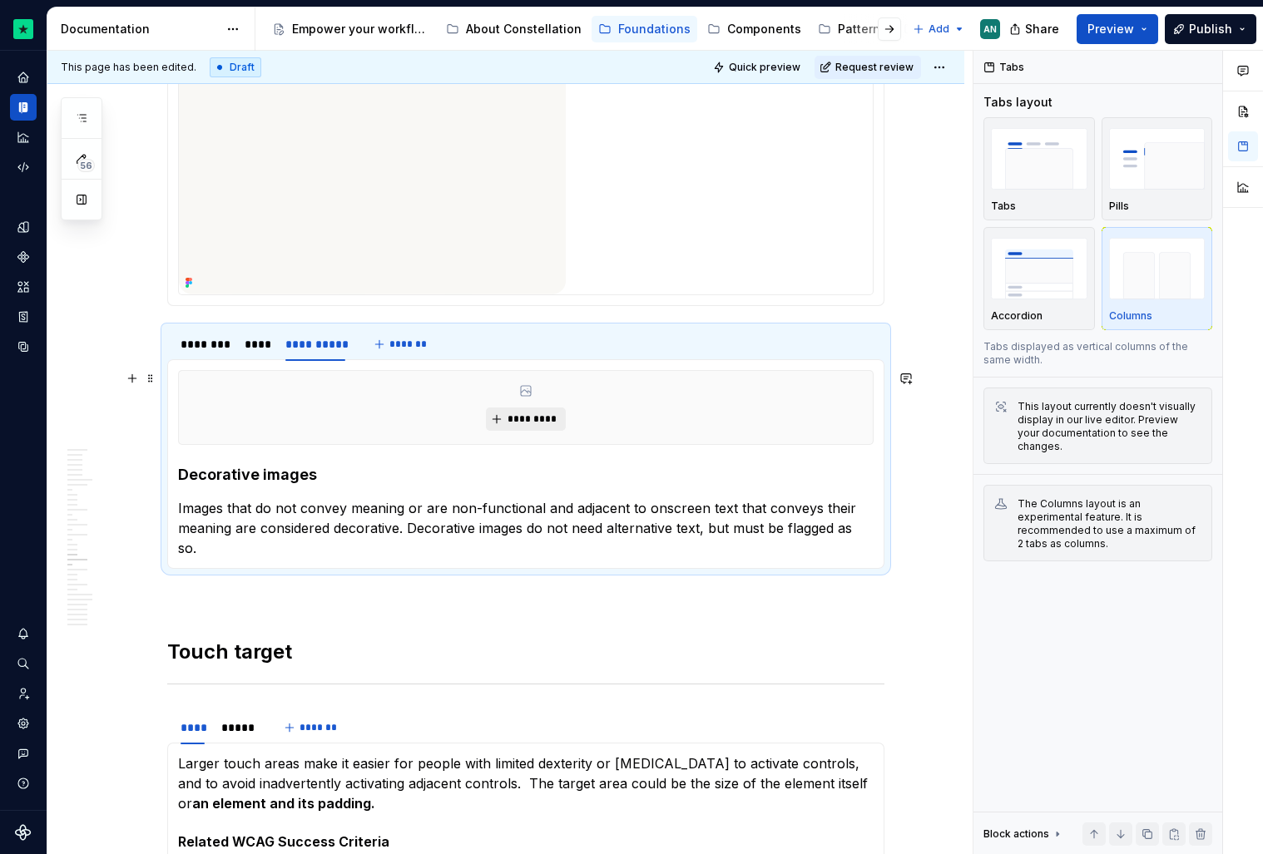
click at [543, 429] on button "*********" at bounding box center [525, 419] width 79 height 23
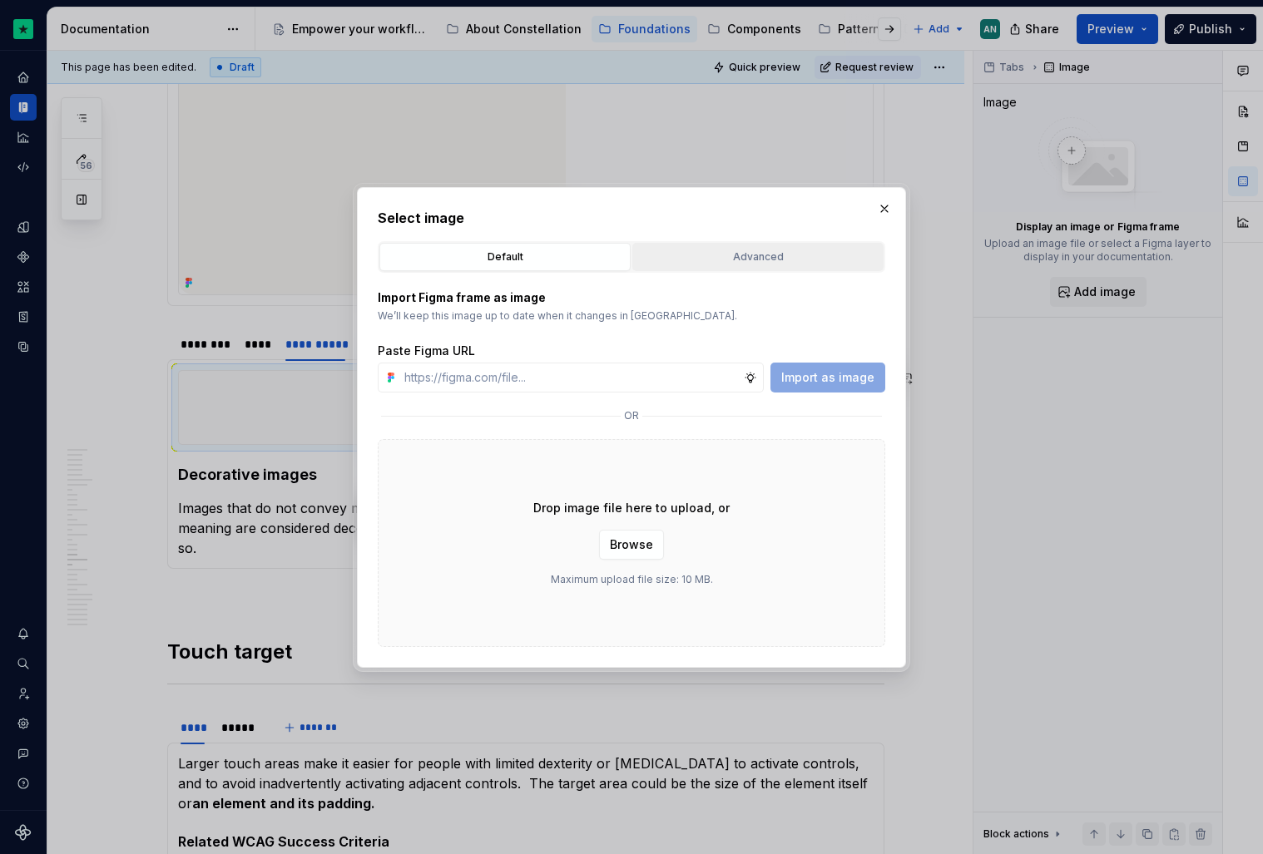
click at [754, 267] on button "Advanced" at bounding box center [757, 257] width 251 height 28
type textarea "*"
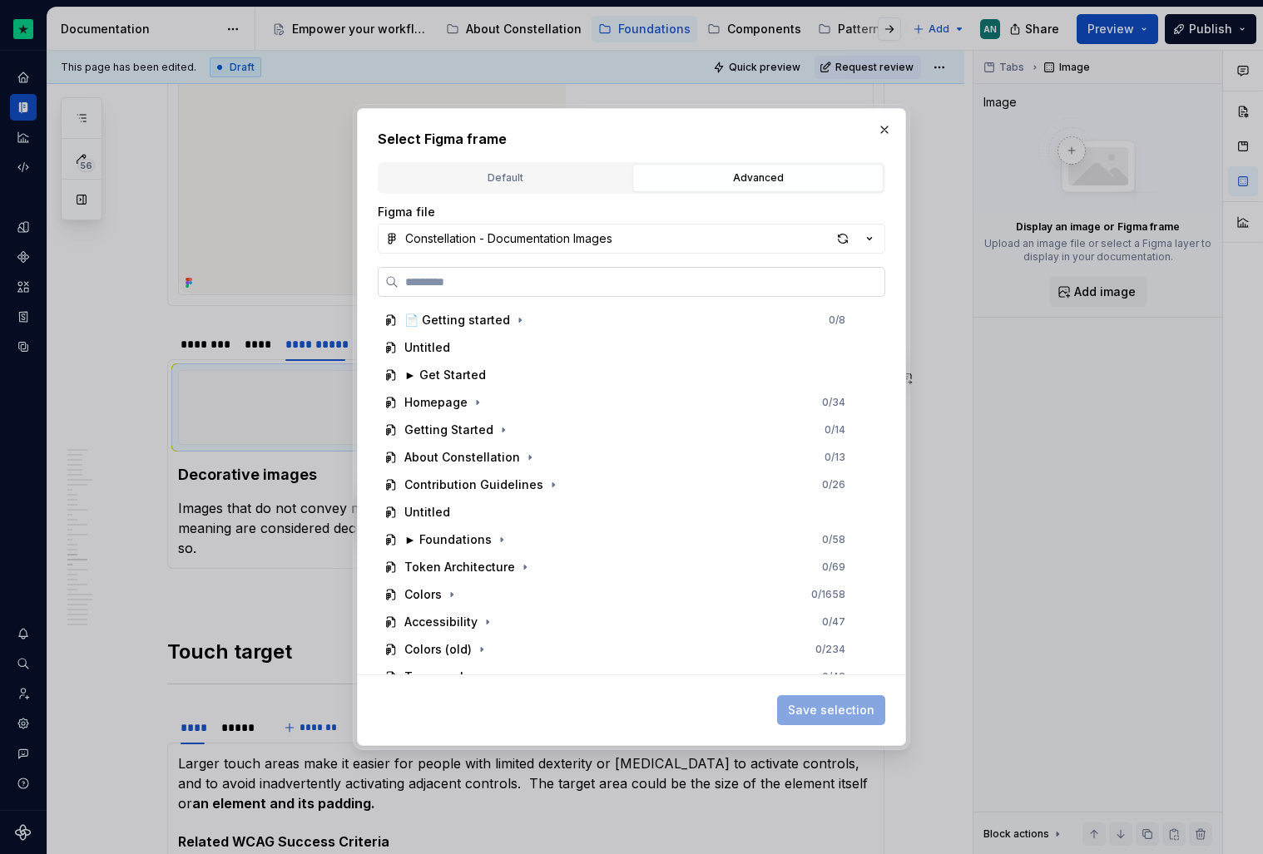
paste input "**********"
type input "**********"
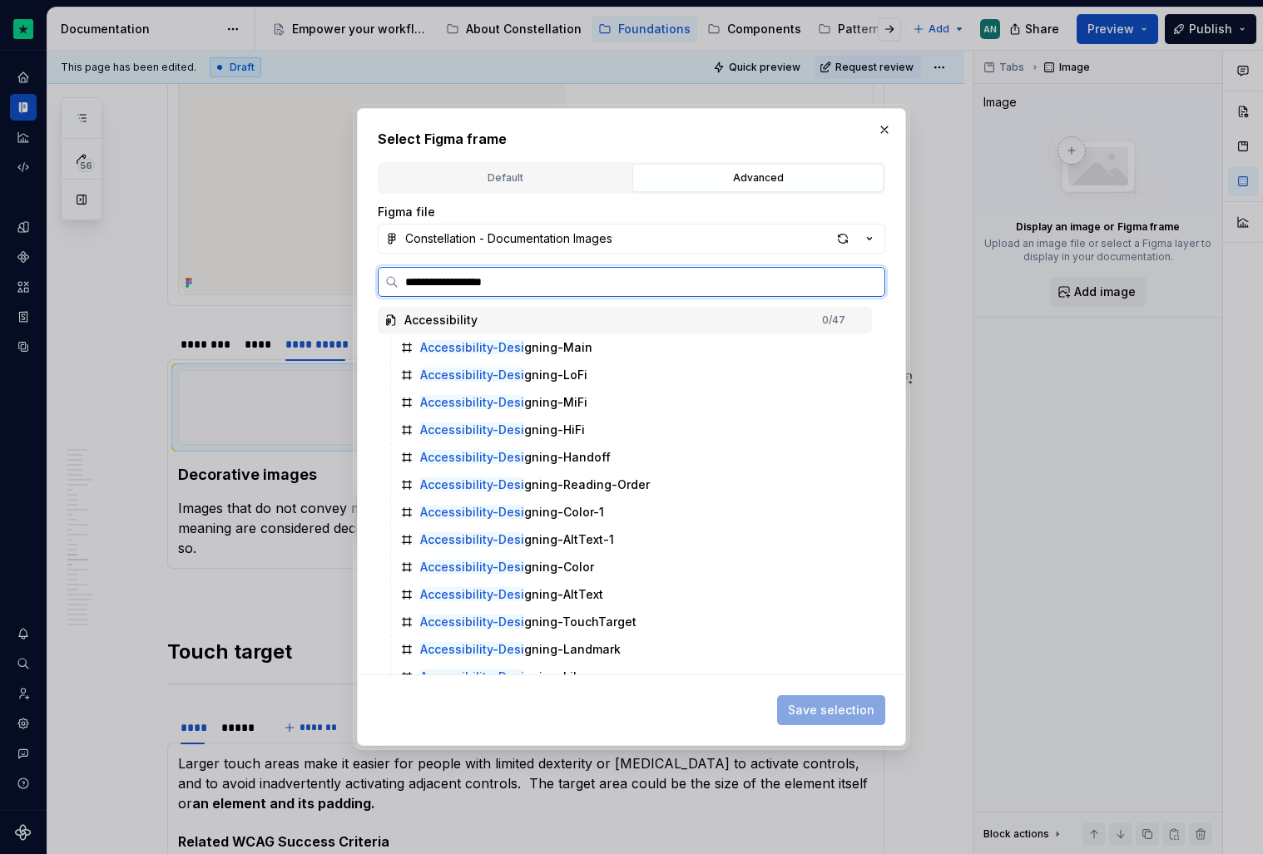
scroll to position [374, 0]
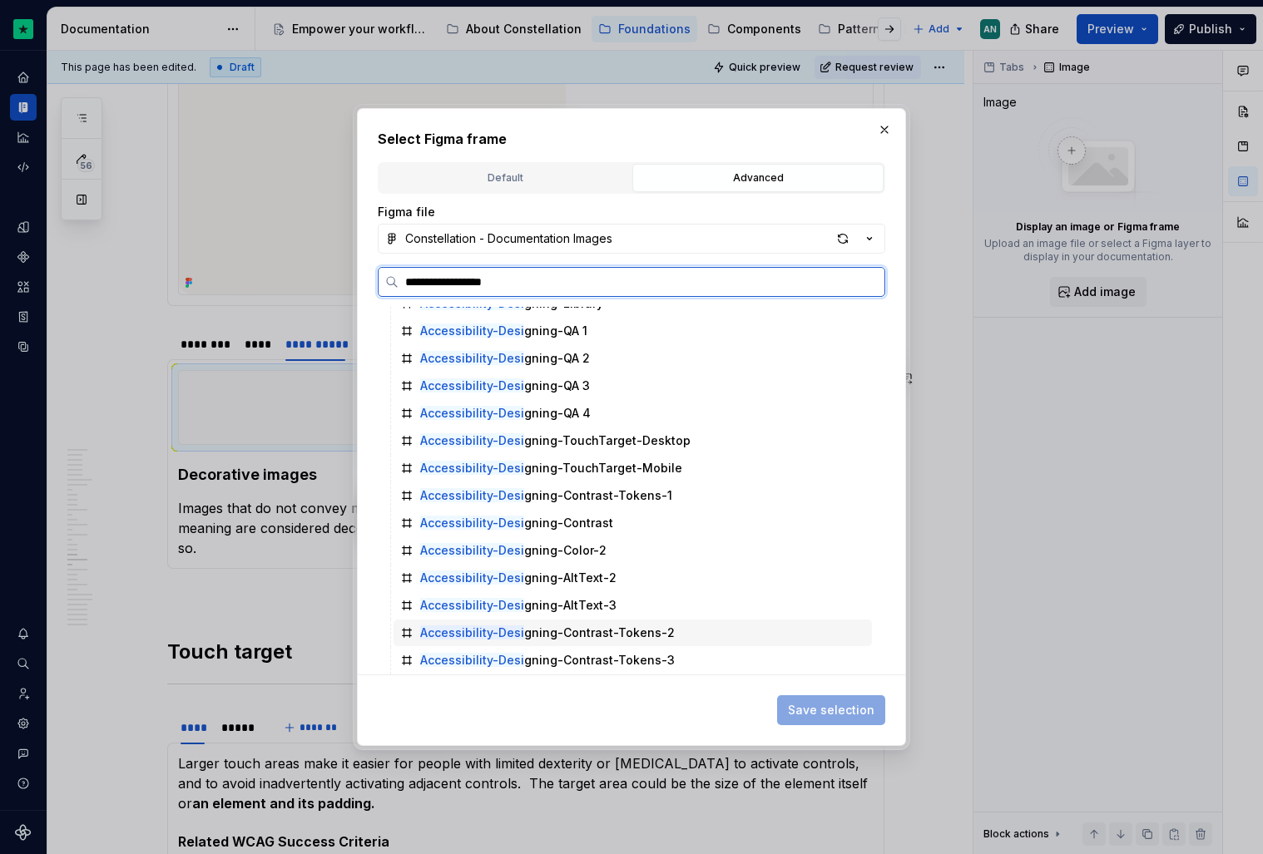
click at [631, 594] on div "Accessibility-Desi gning-AltText-3" at bounding box center [633, 605] width 478 height 27
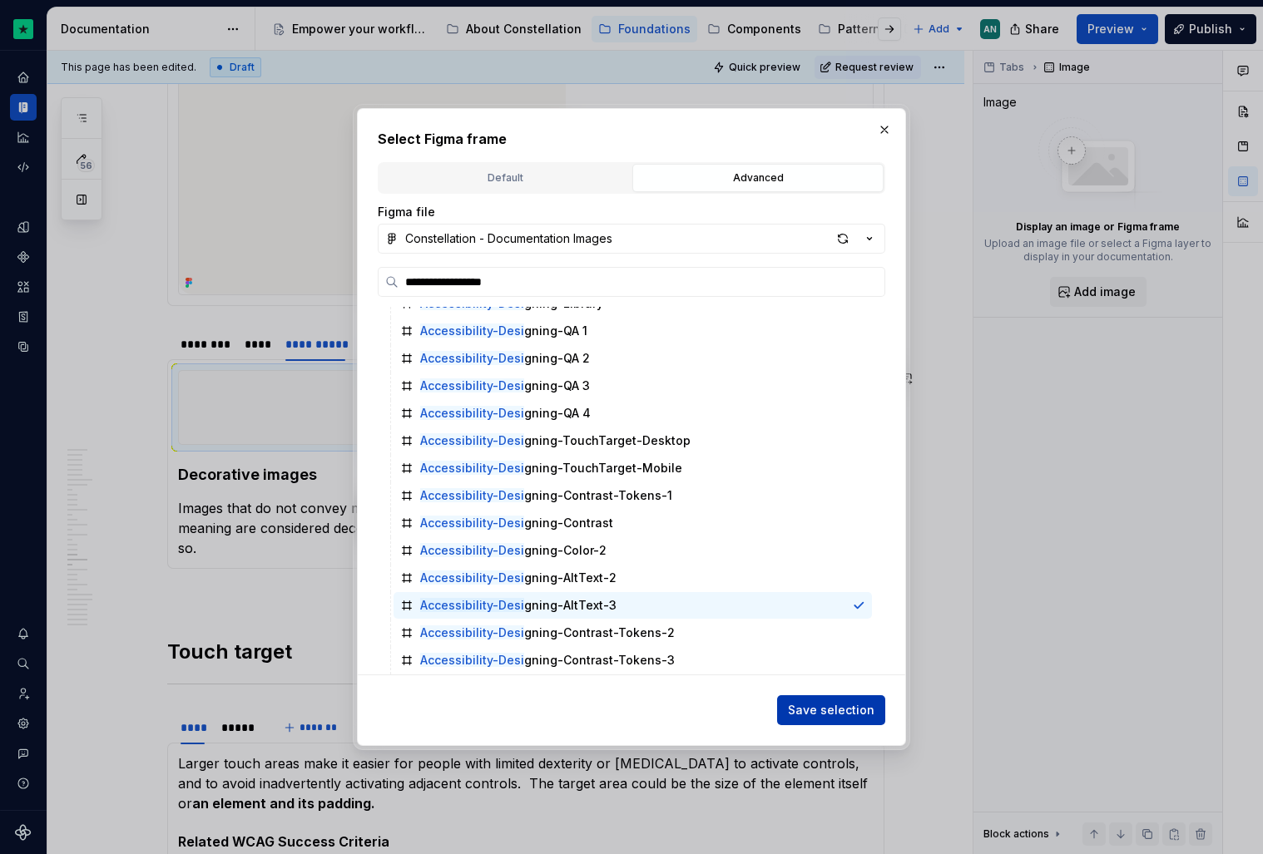
click at [810, 709] on span "Save selection" at bounding box center [831, 710] width 87 height 17
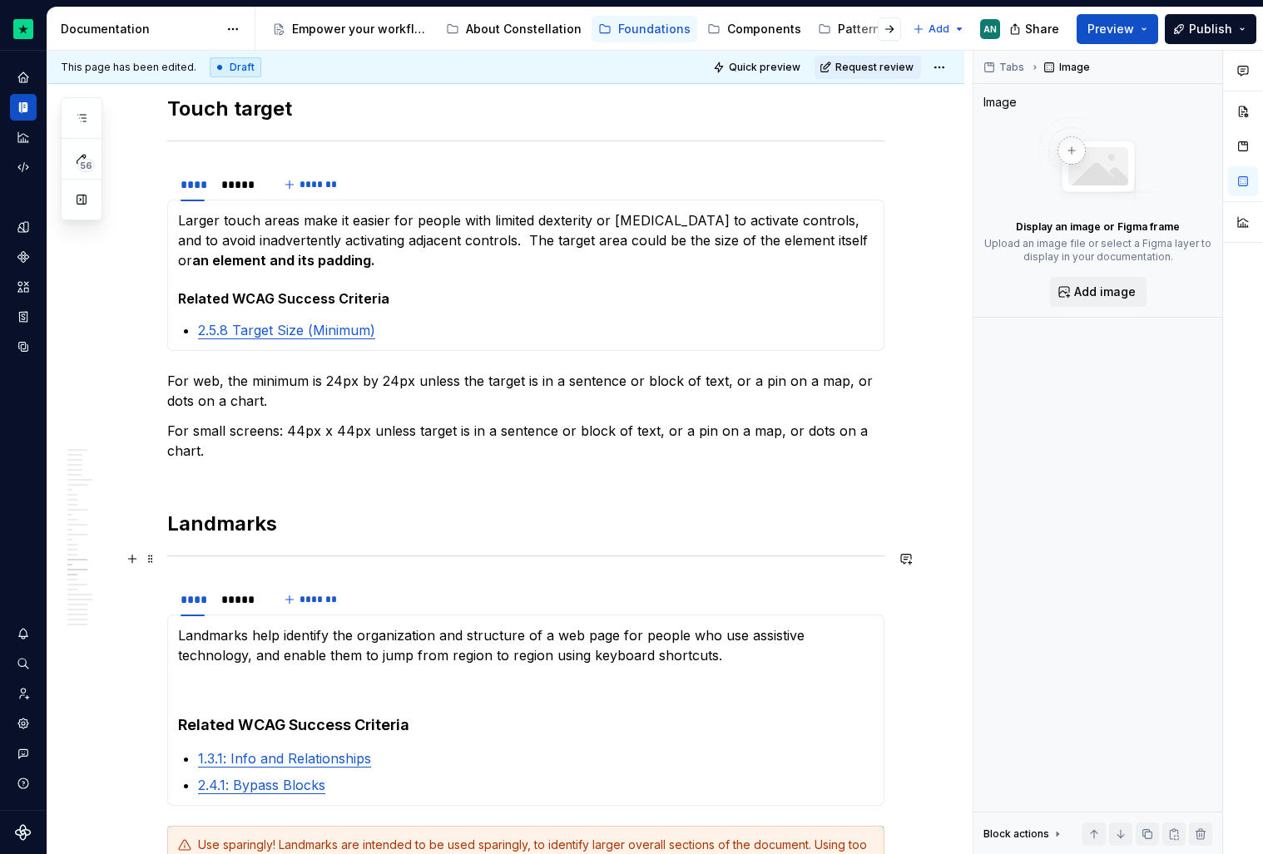
type textarea "*"
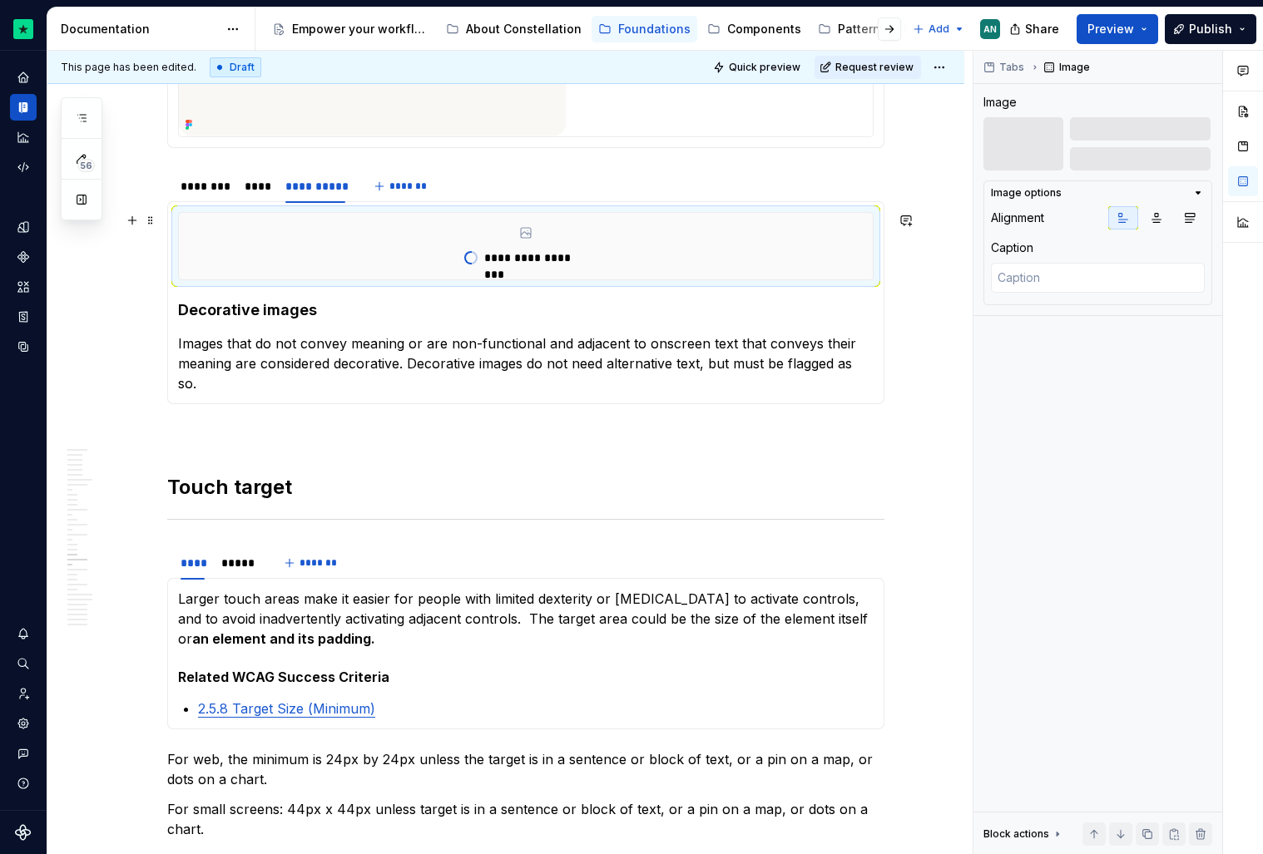
scroll to position [5976, 0]
click at [248, 567] on div "*****" at bounding box center [238, 565] width 34 height 17
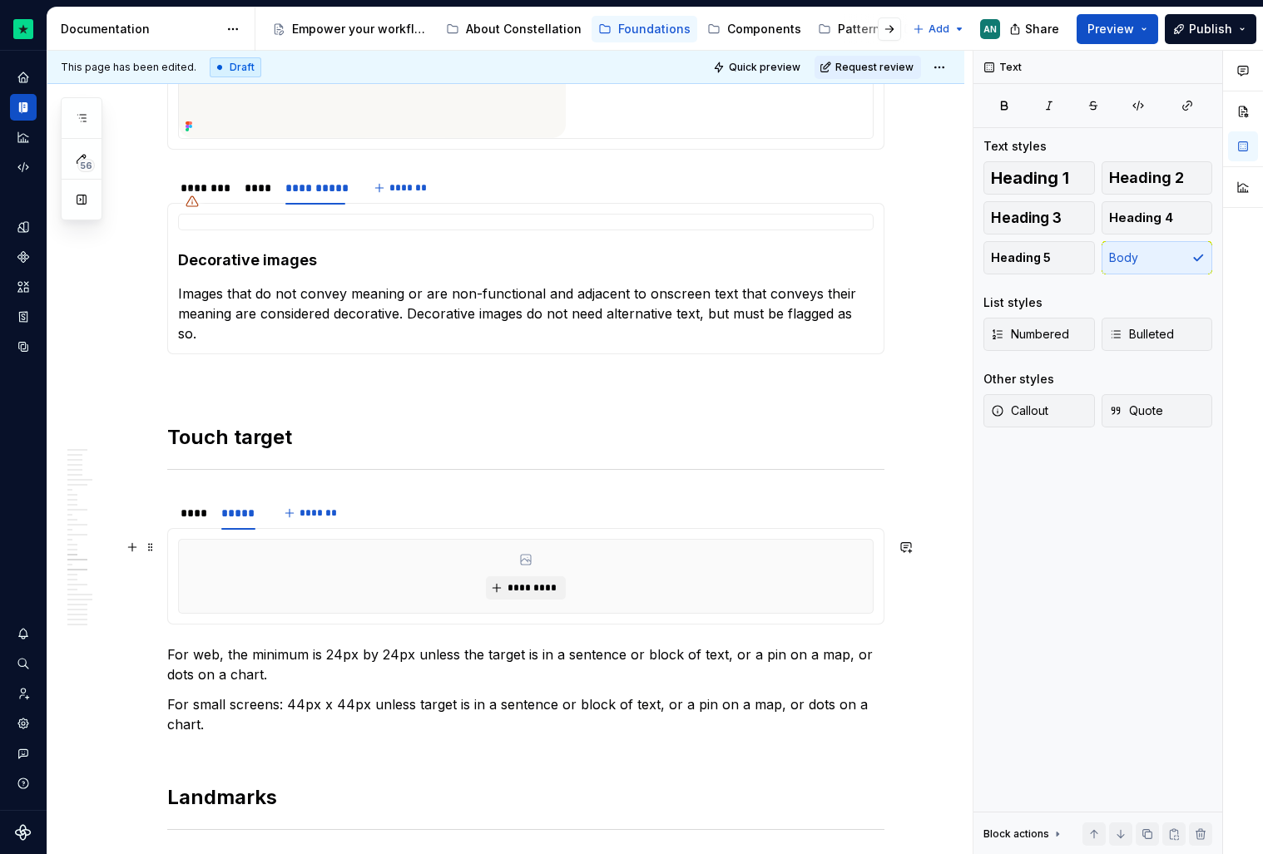
click at [573, 588] on div "*********" at bounding box center [526, 576] width 694 height 73
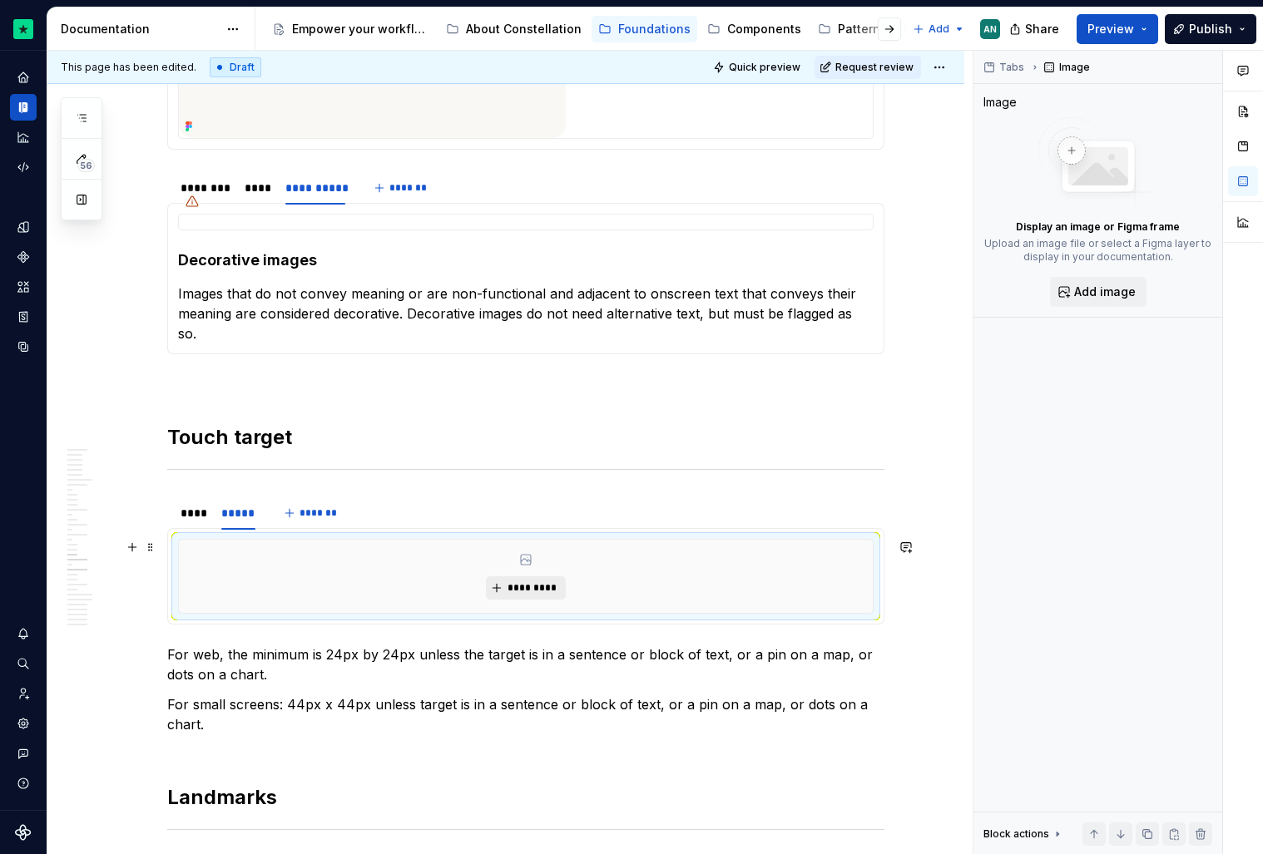
click at [540, 591] on span "*********" at bounding box center [532, 588] width 51 height 13
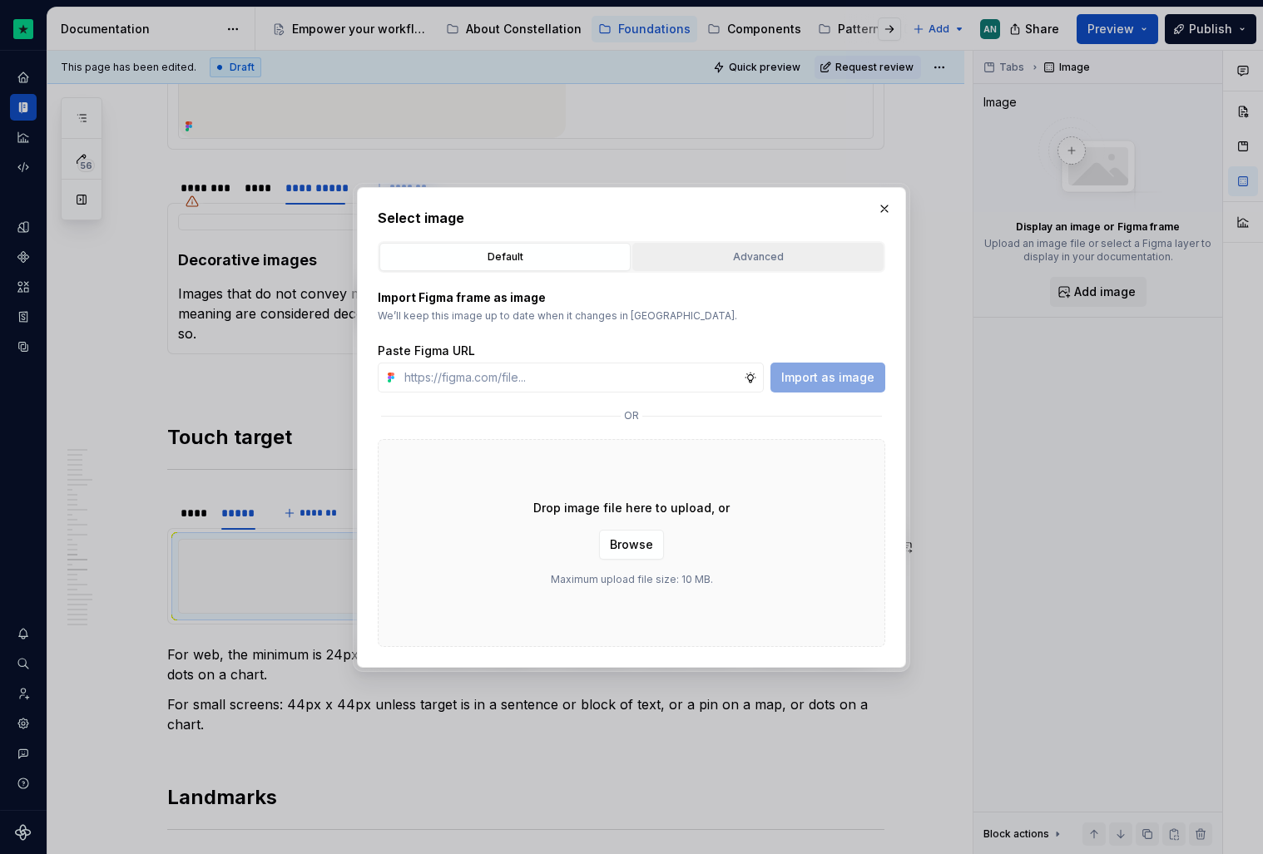
click at [760, 249] on div "Advanced" at bounding box center [758, 257] width 240 height 17
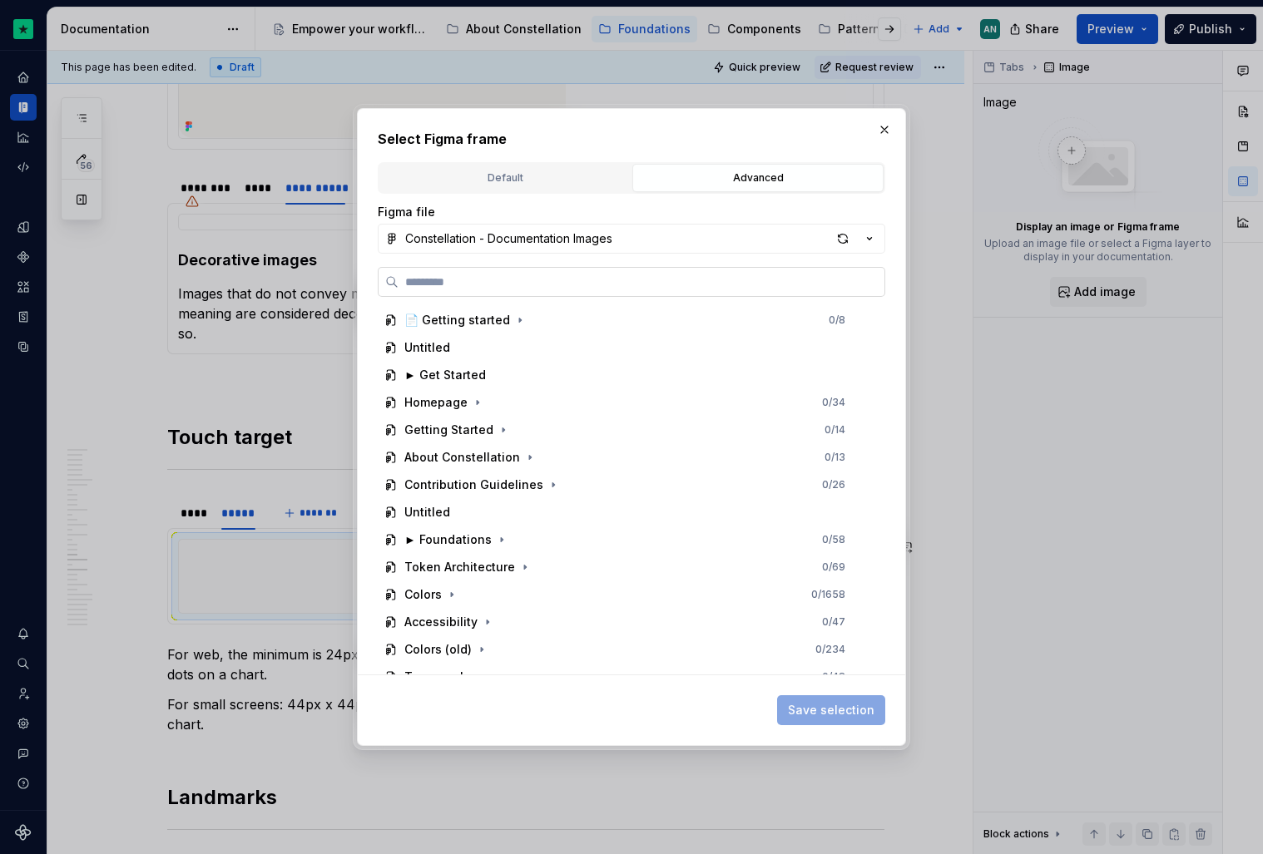
paste input "**********"
type input "**********"
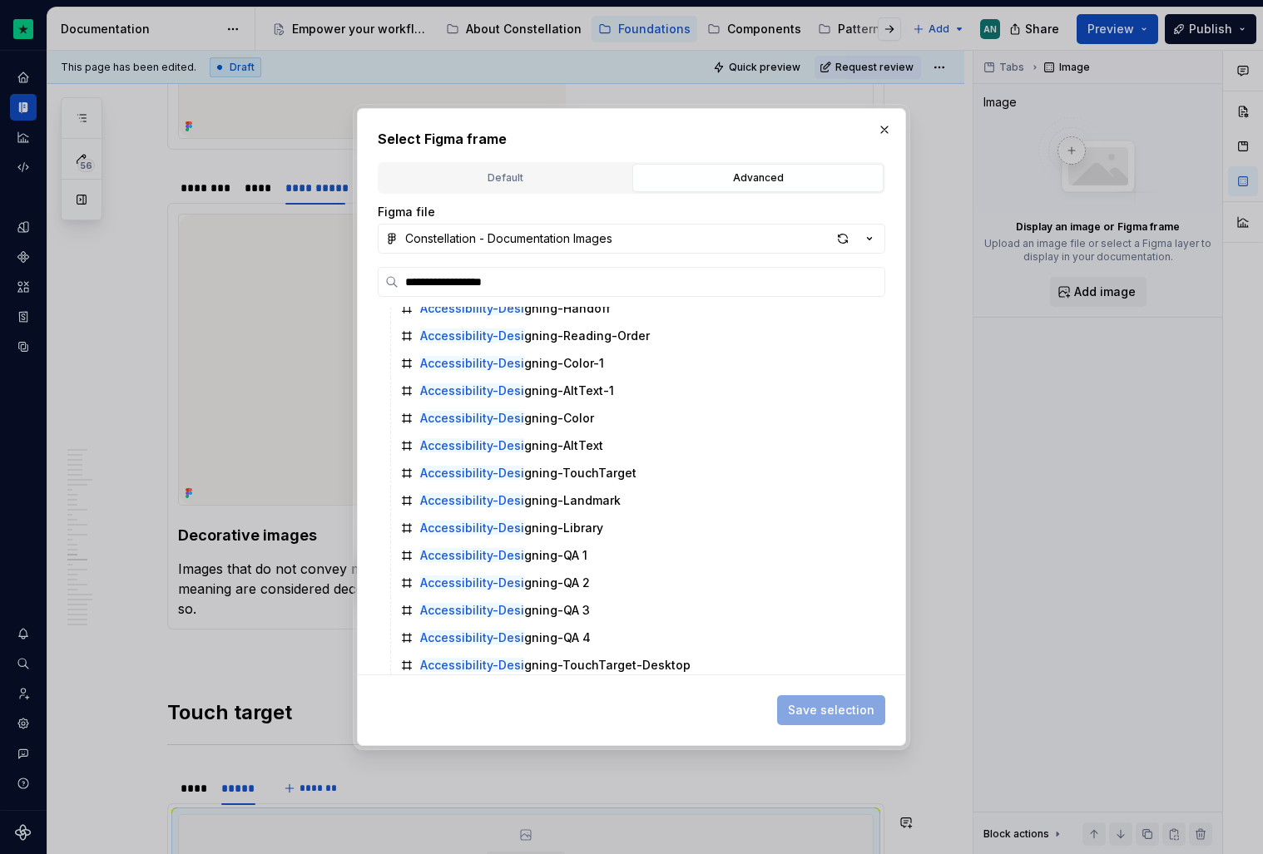
scroll to position [99, 0]
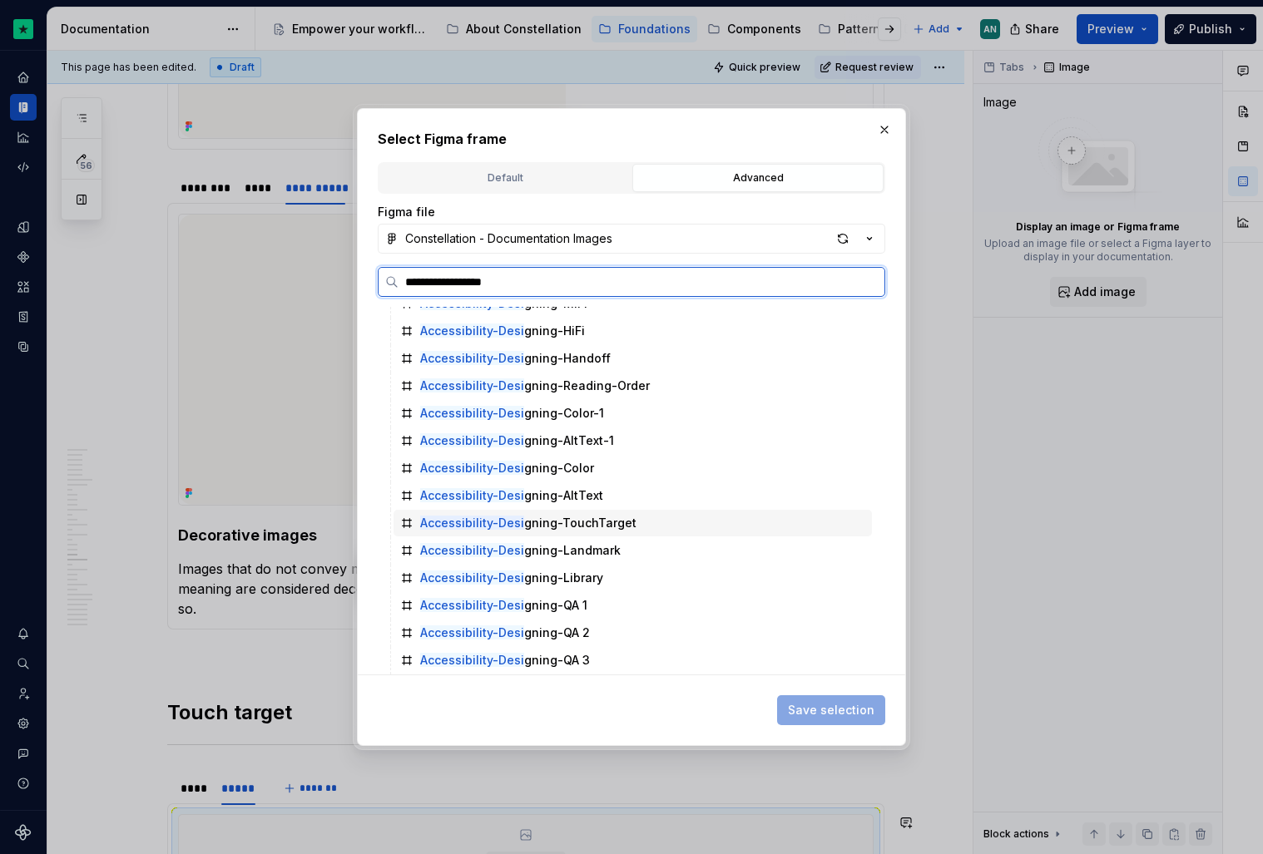
click at [631, 520] on div "Accessibility-Desi gning-TouchTarget" at bounding box center [633, 523] width 478 height 27
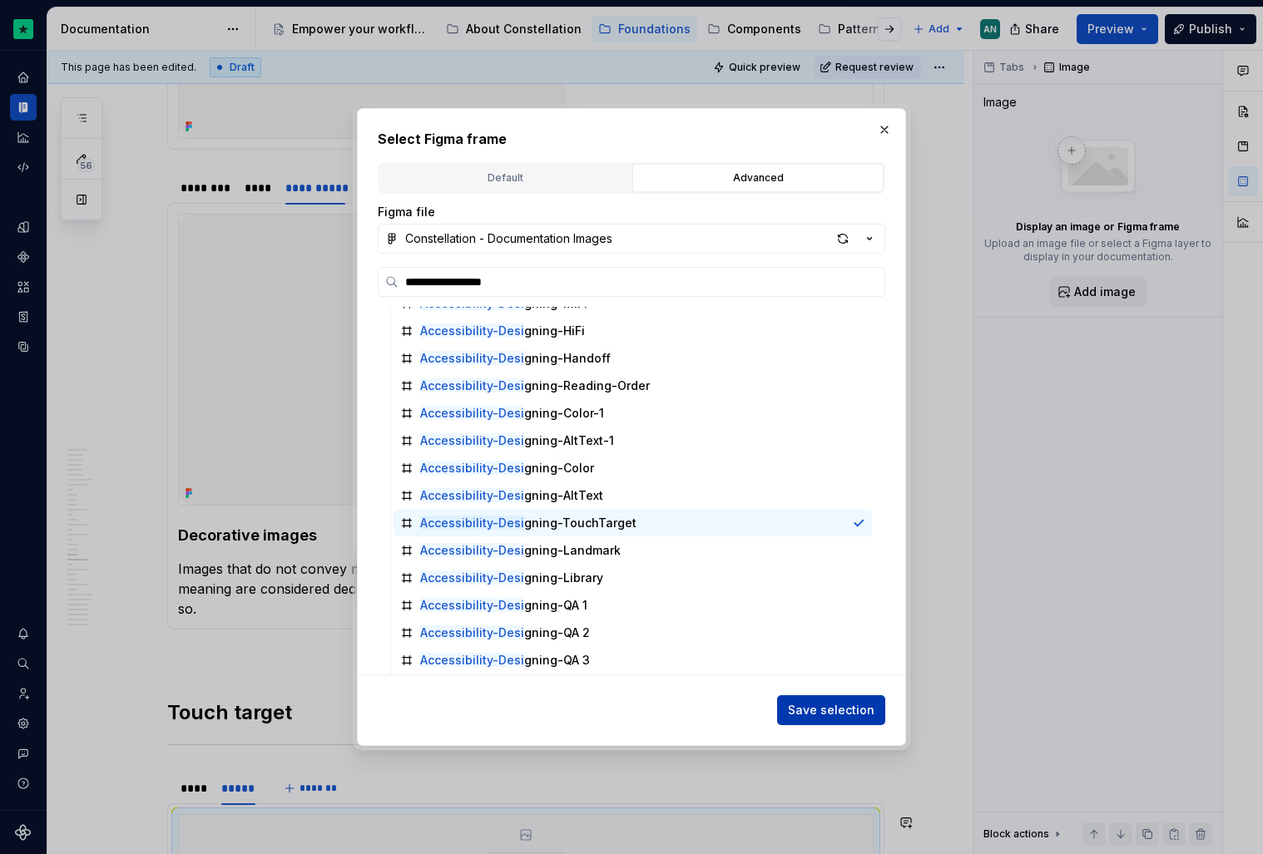
click at [826, 706] on span "Save selection" at bounding box center [831, 710] width 87 height 17
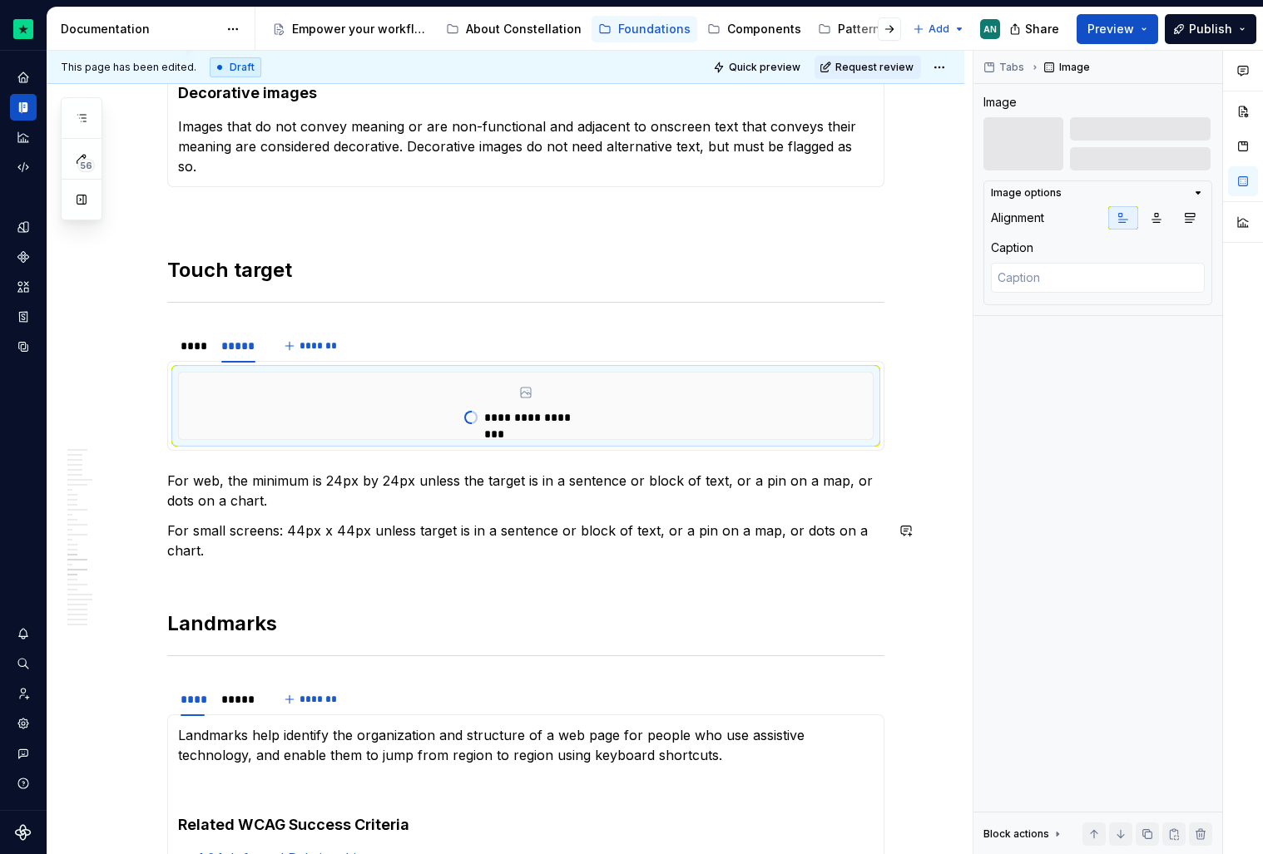
scroll to position [6410, 0]
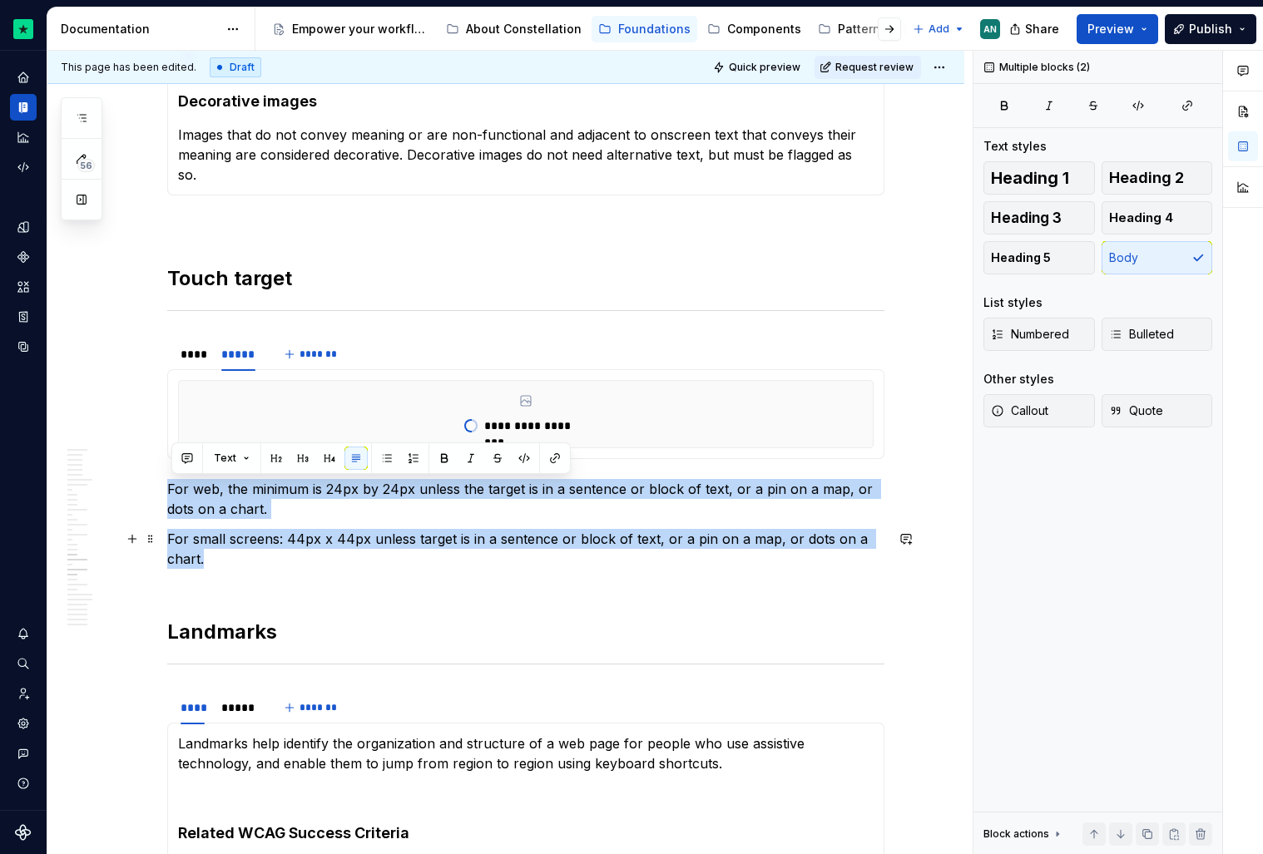
drag, startPoint x: 171, startPoint y: 490, endPoint x: 260, endPoint y: 556, distance: 110.7
click at [1133, 332] on span "Bulleted" at bounding box center [1141, 334] width 65 height 17
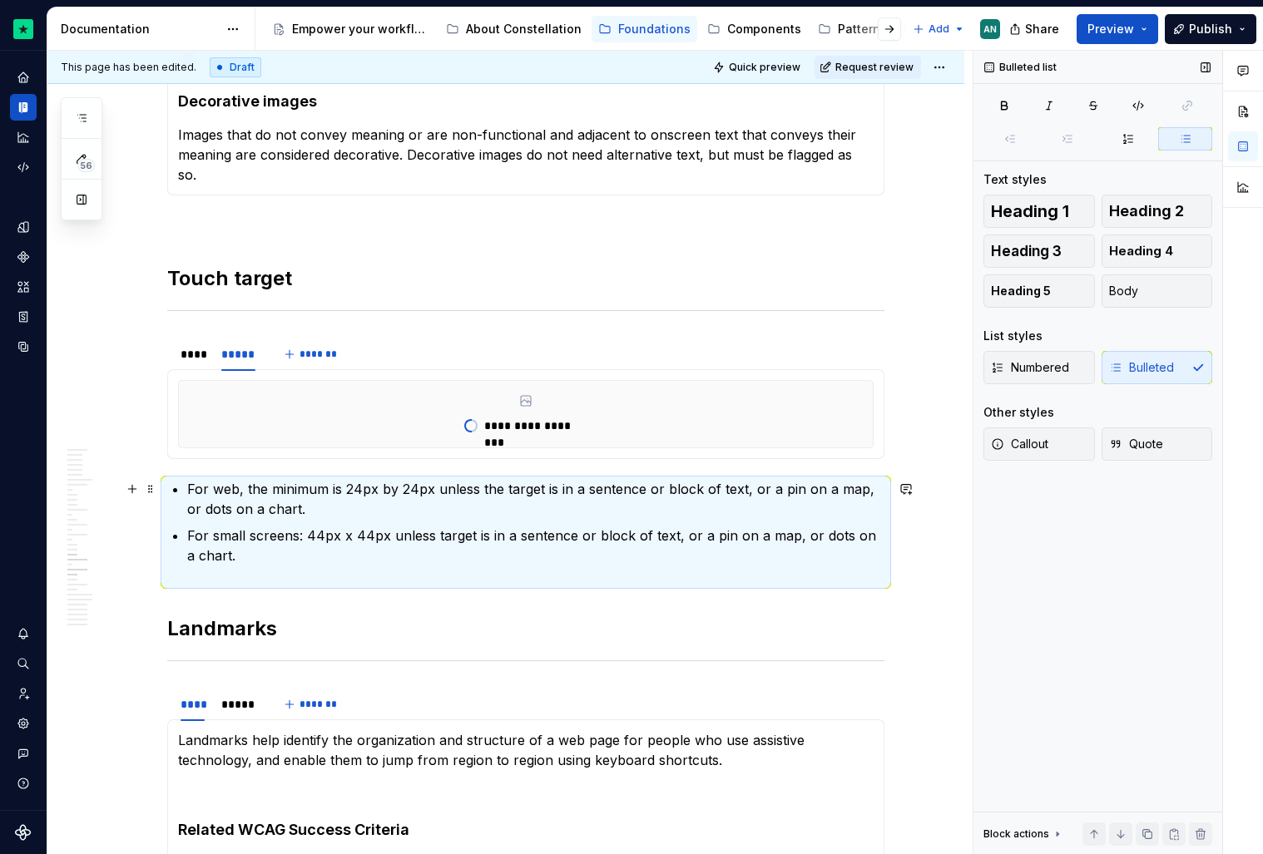
click at [249, 485] on p "For web, the minimum is 24px by 24px unless the target is in a sentence or bloc…" at bounding box center [535, 499] width 697 height 40
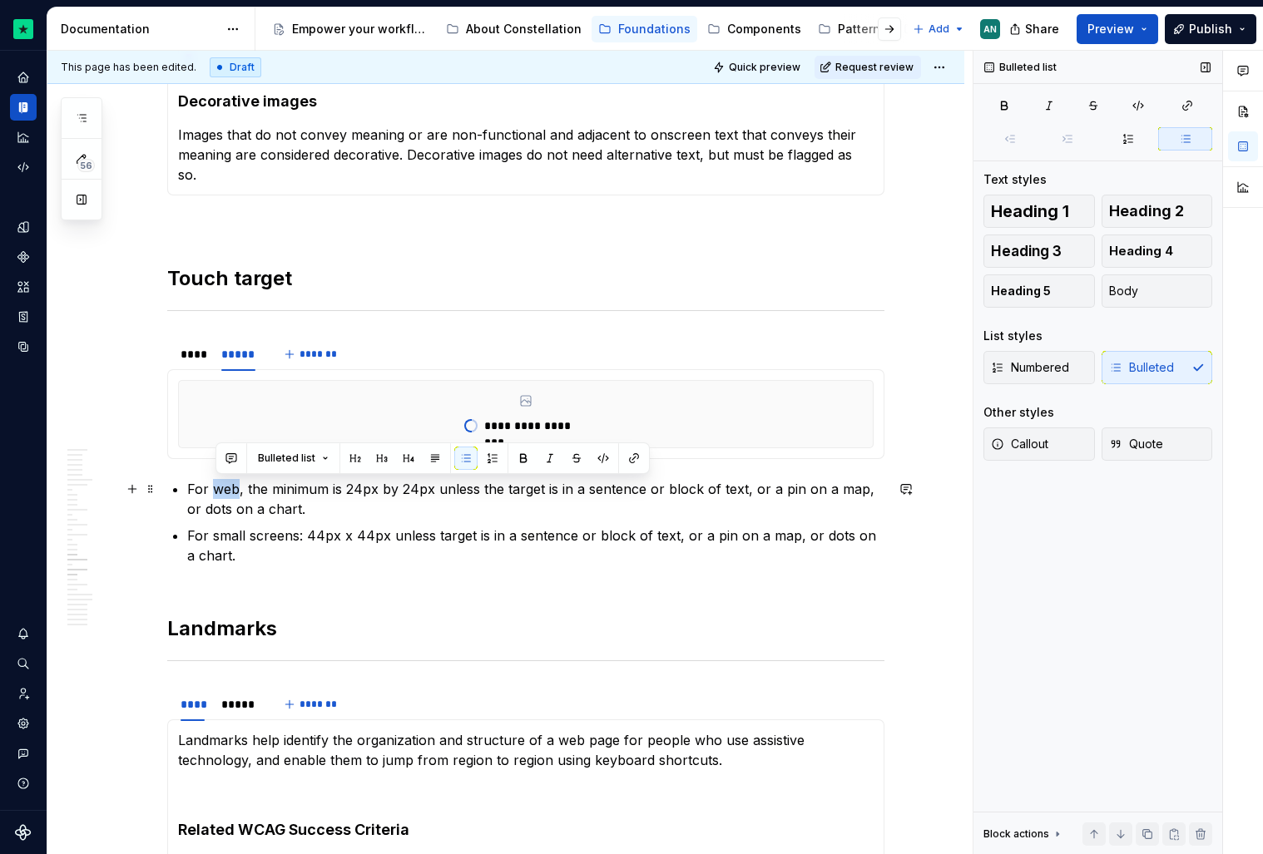
drag, startPoint x: 240, startPoint y: 491, endPoint x: 215, endPoint y: 489, distance: 24.2
click at [215, 489] on p "For web, the minimum is 24px by 24px unless the target is in a sentence or bloc…" at bounding box center [535, 499] width 697 height 40
click at [242, 489] on p "For web , the minimum is 24px by 24px unless the target is in a sentence or blo…" at bounding box center [535, 499] width 697 height 40
type textarea "*"
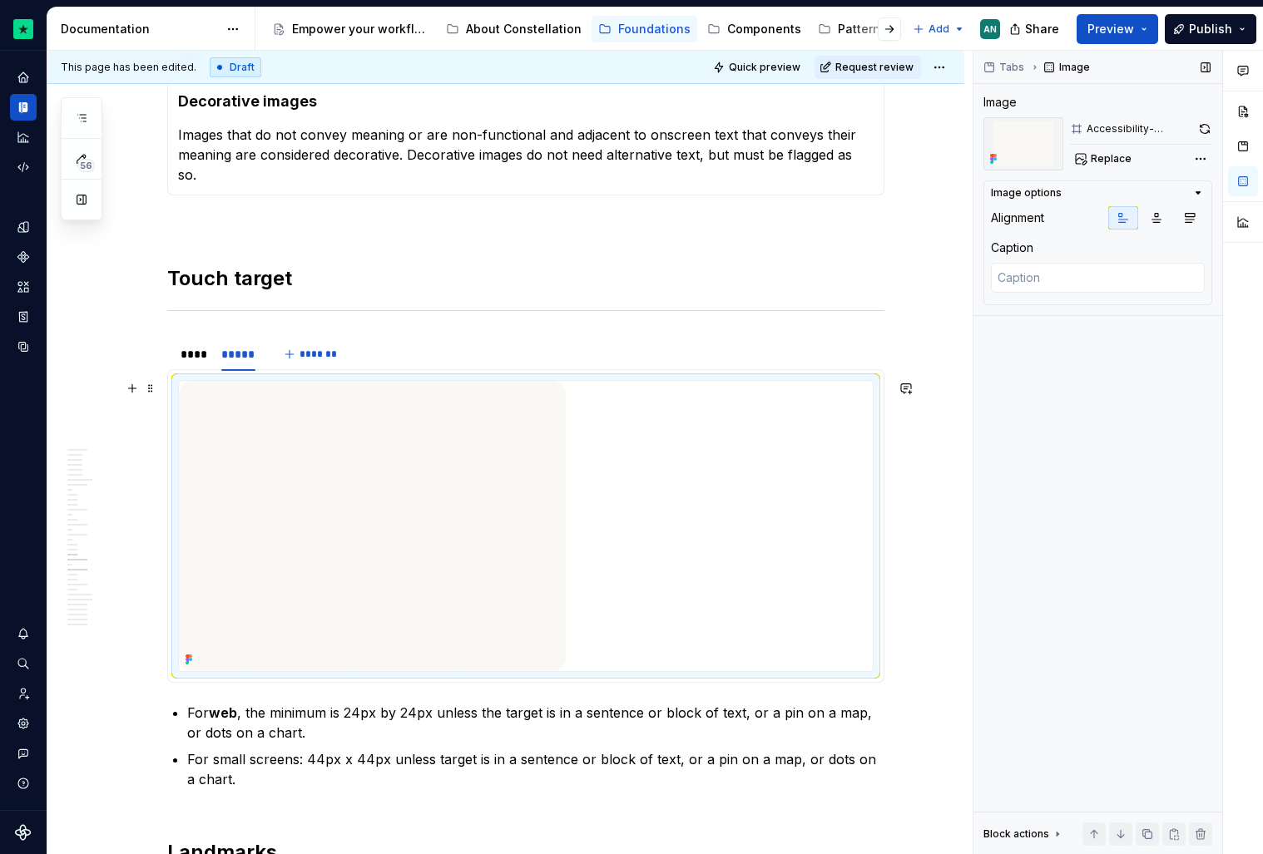
click at [230, 489] on img at bounding box center [372, 526] width 387 height 290
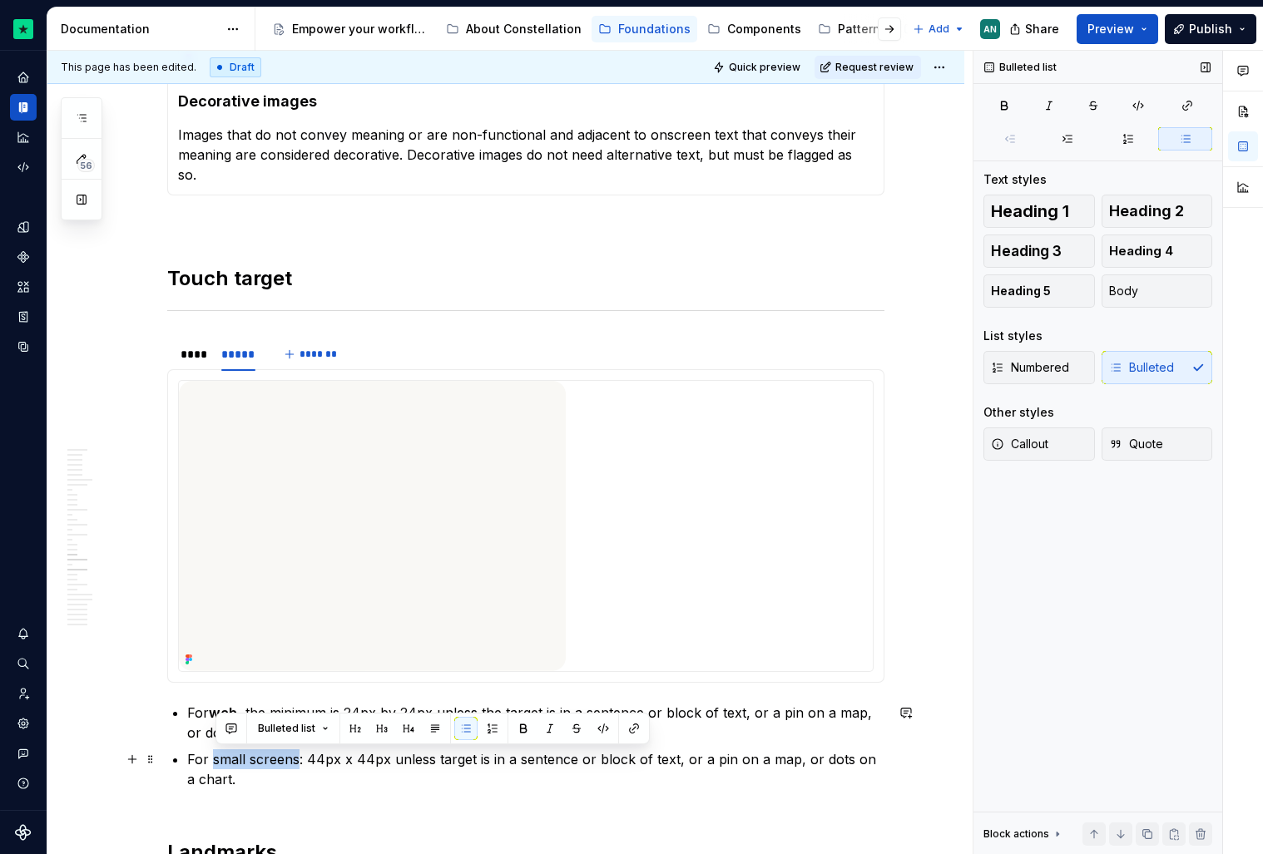
drag, startPoint x: 216, startPoint y: 760, endPoint x: 301, endPoint y: 758, distance: 84.9
click at [301, 758] on p "For small screens: 44px x 44px unless target is in a sentence or block of text,…" at bounding box center [535, 780] width 697 height 60
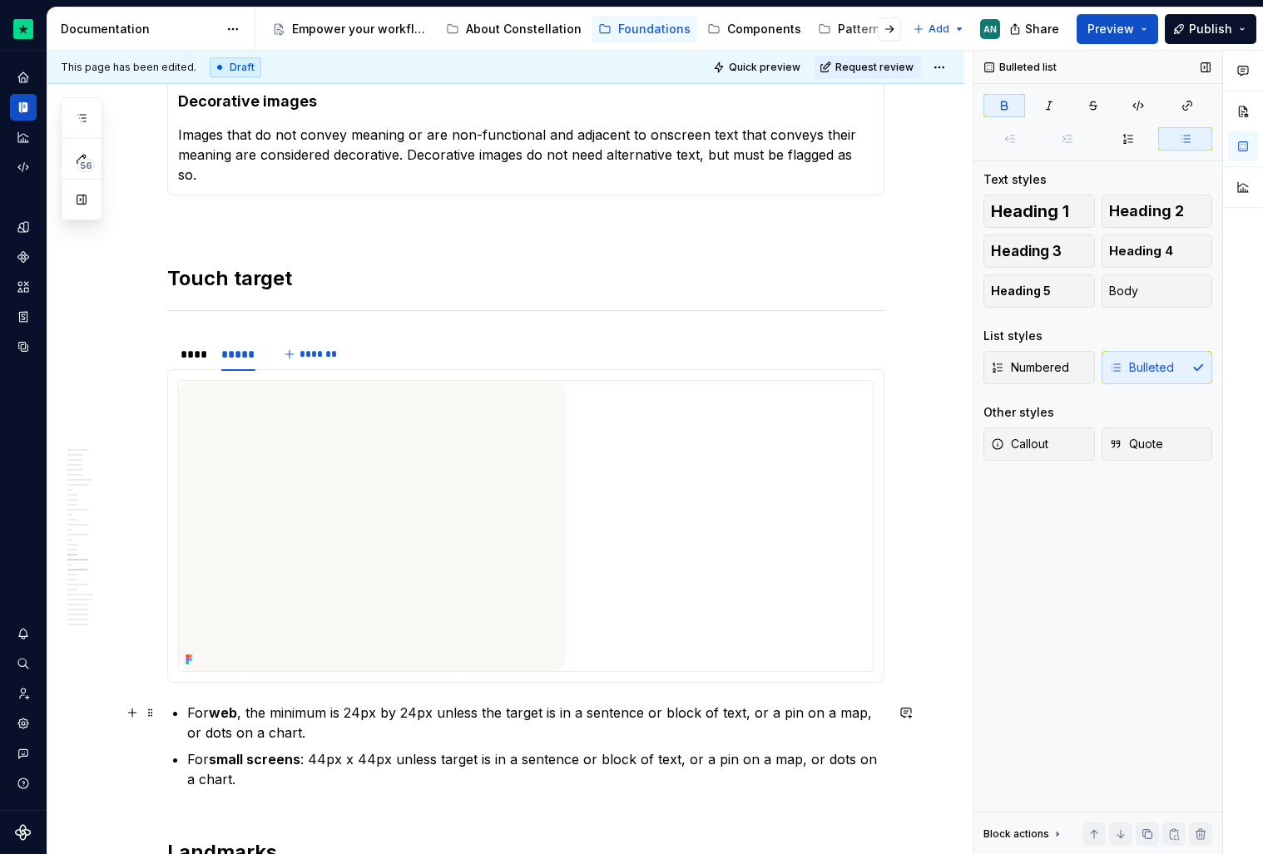
click at [235, 705] on strong "web" at bounding box center [223, 713] width 28 height 17
drag, startPoint x: 215, startPoint y: 709, endPoint x: 243, endPoint y: 709, distance: 28.3
click at [243, 709] on p "For web , the minimum is 24px by 24px unless the target is in a sentence or blo…" at bounding box center [535, 723] width 697 height 40
click at [470, 724] on p "For large screens , the minimum is 24px by 24px unless the target is in a sente…" at bounding box center [535, 723] width 697 height 40
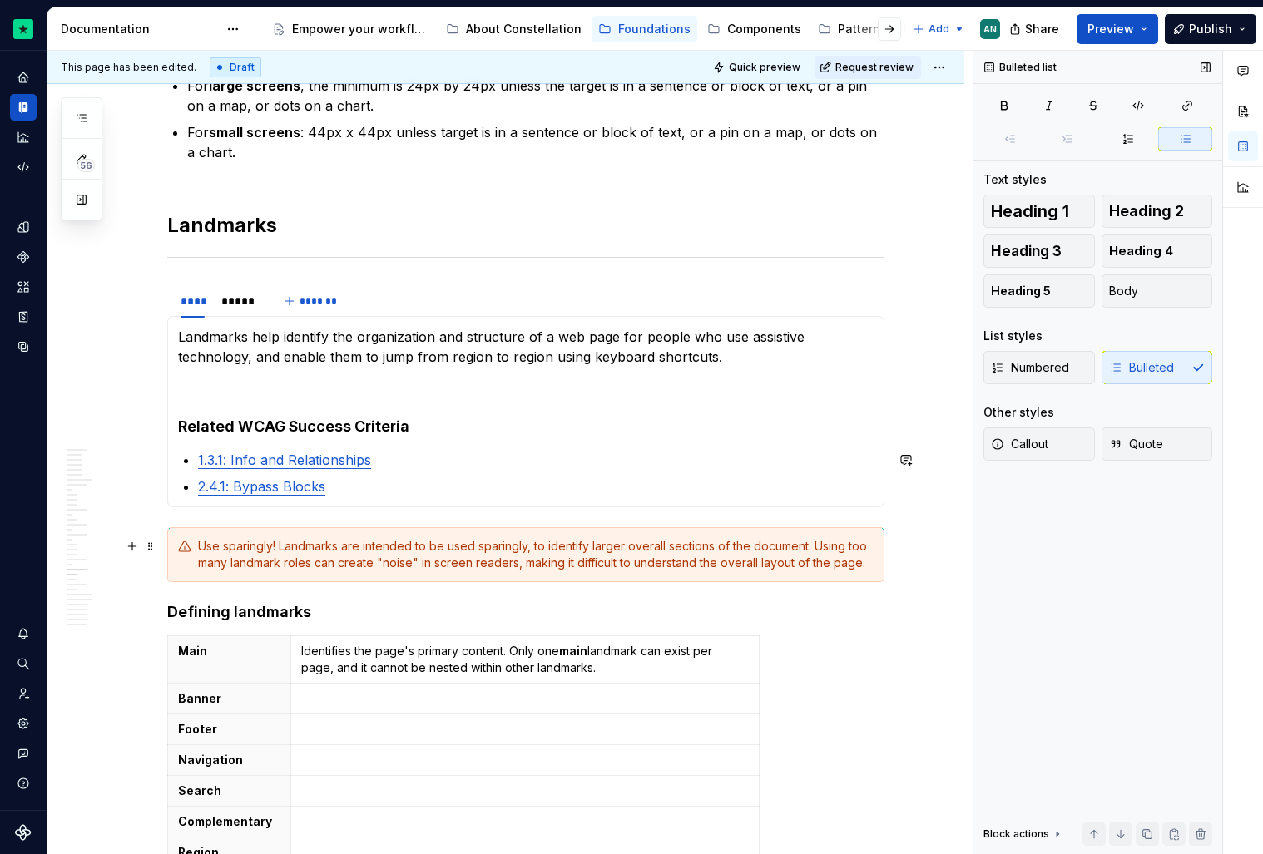
scroll to position [7041, 0]
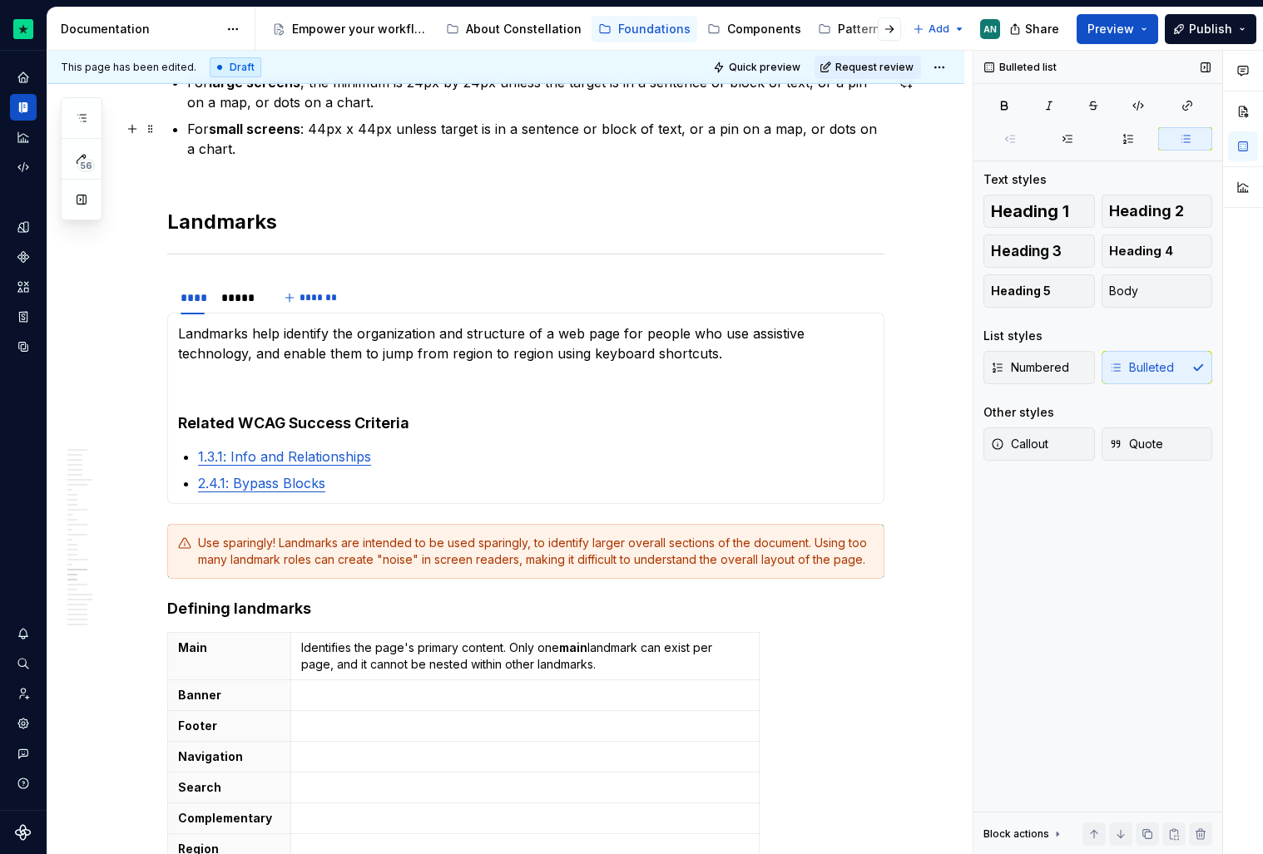
click at [231, 156] on p "For small screens : 44px x 44px unless target is in a sentence or block of text…" at bounding box center [535, 149] width 697 height 60
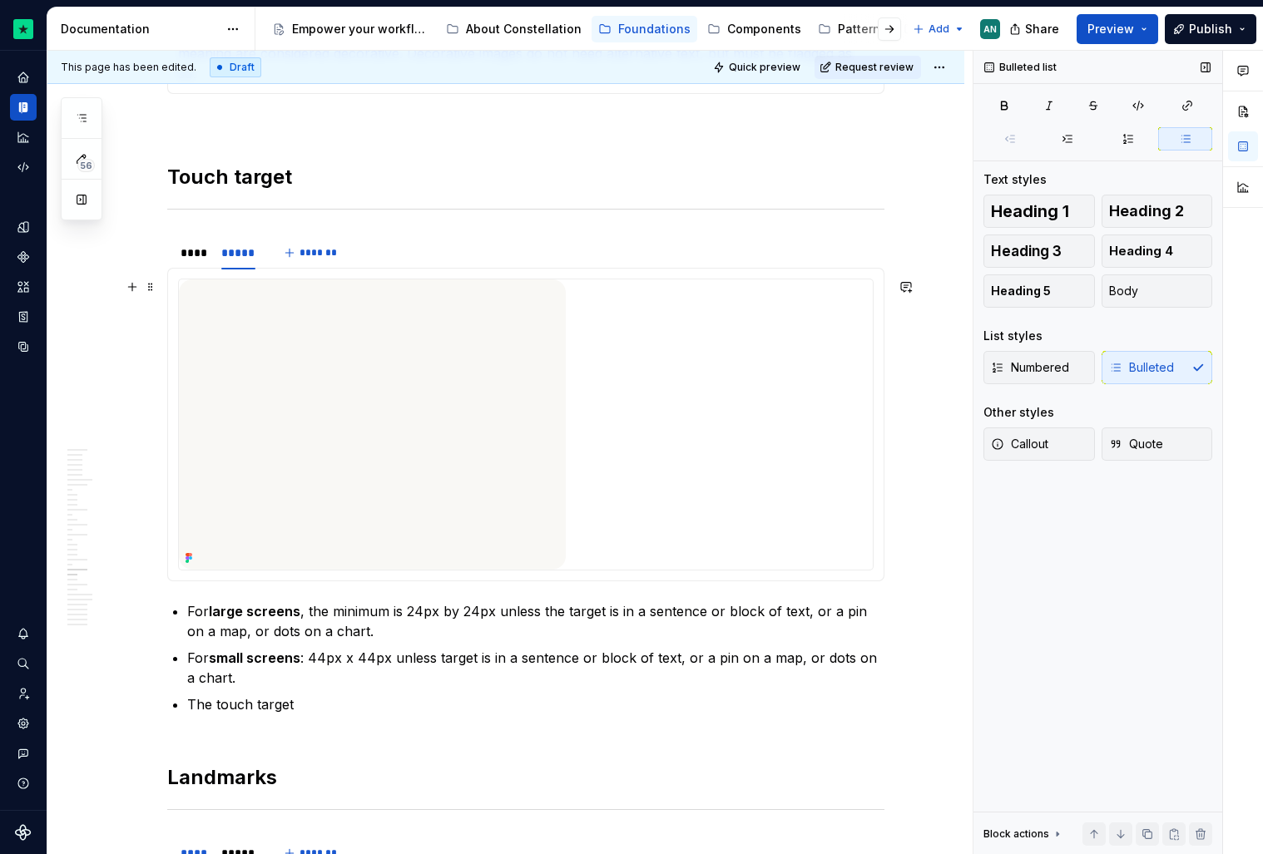
scroll to position [6510, 0]
click at [315, 371] on img at bounding box center [372, 426] width 387 height 290
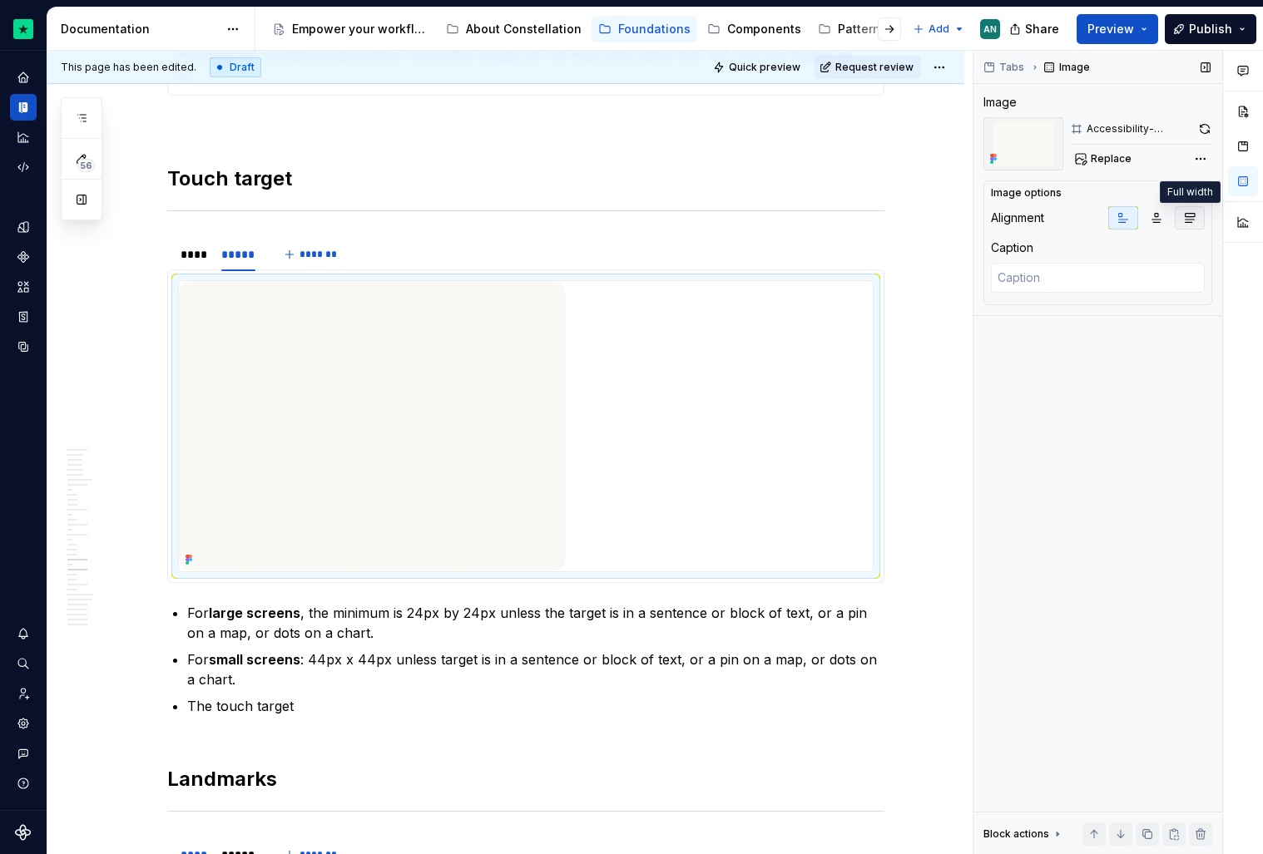
click at [1196, 224] on button "button" at bounding box center [1190, 217] width 30 height 23
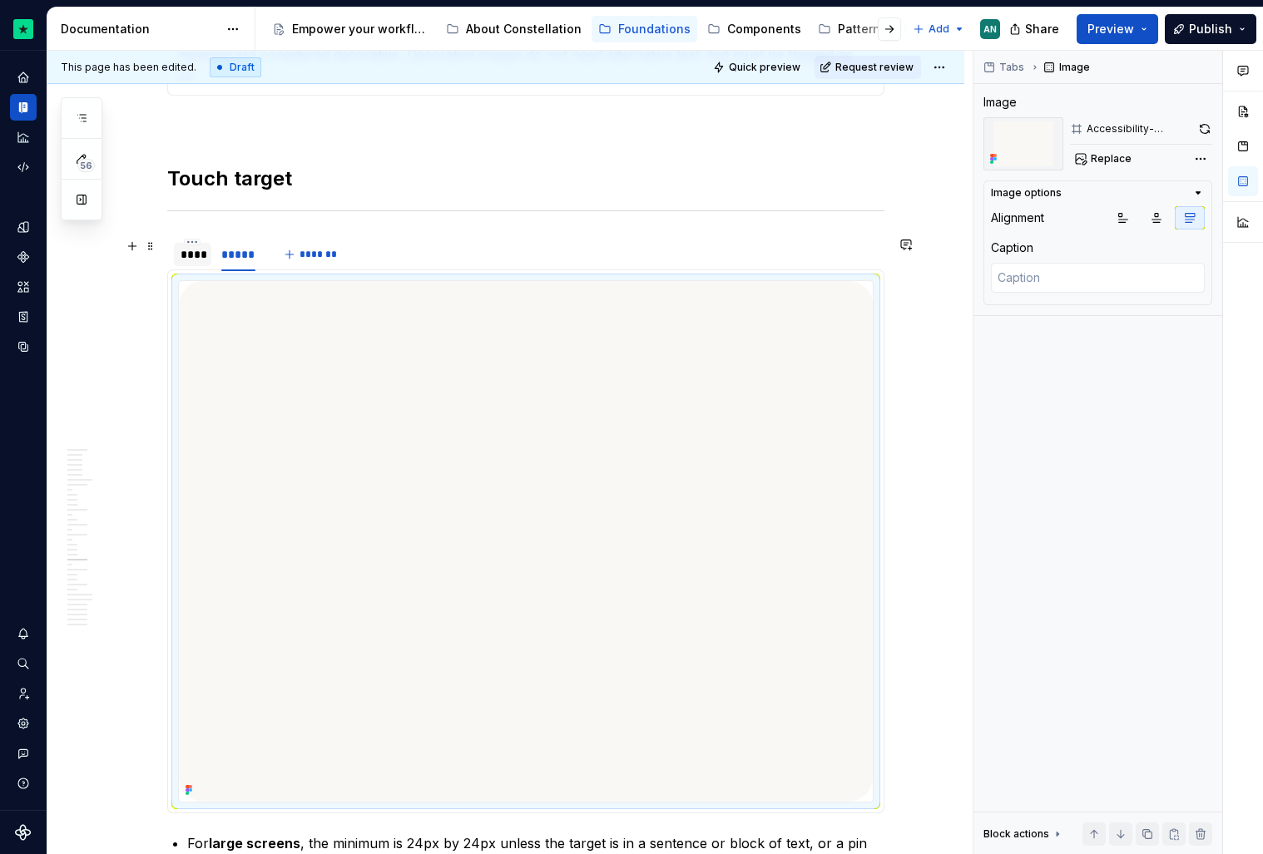
click at [190, 255] on div "****" at bounding box center [193, 254] width 24 height 17
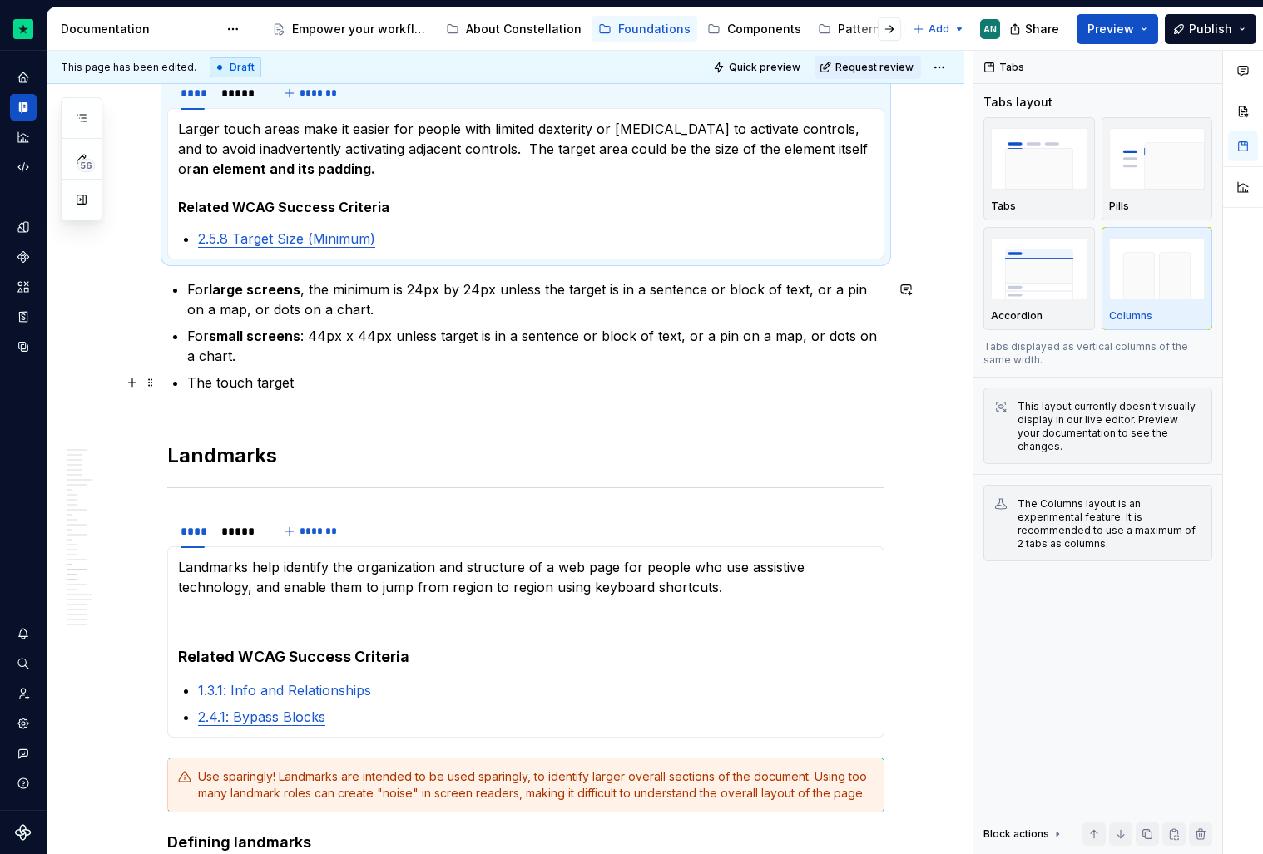
scroll to position [6681, 0]
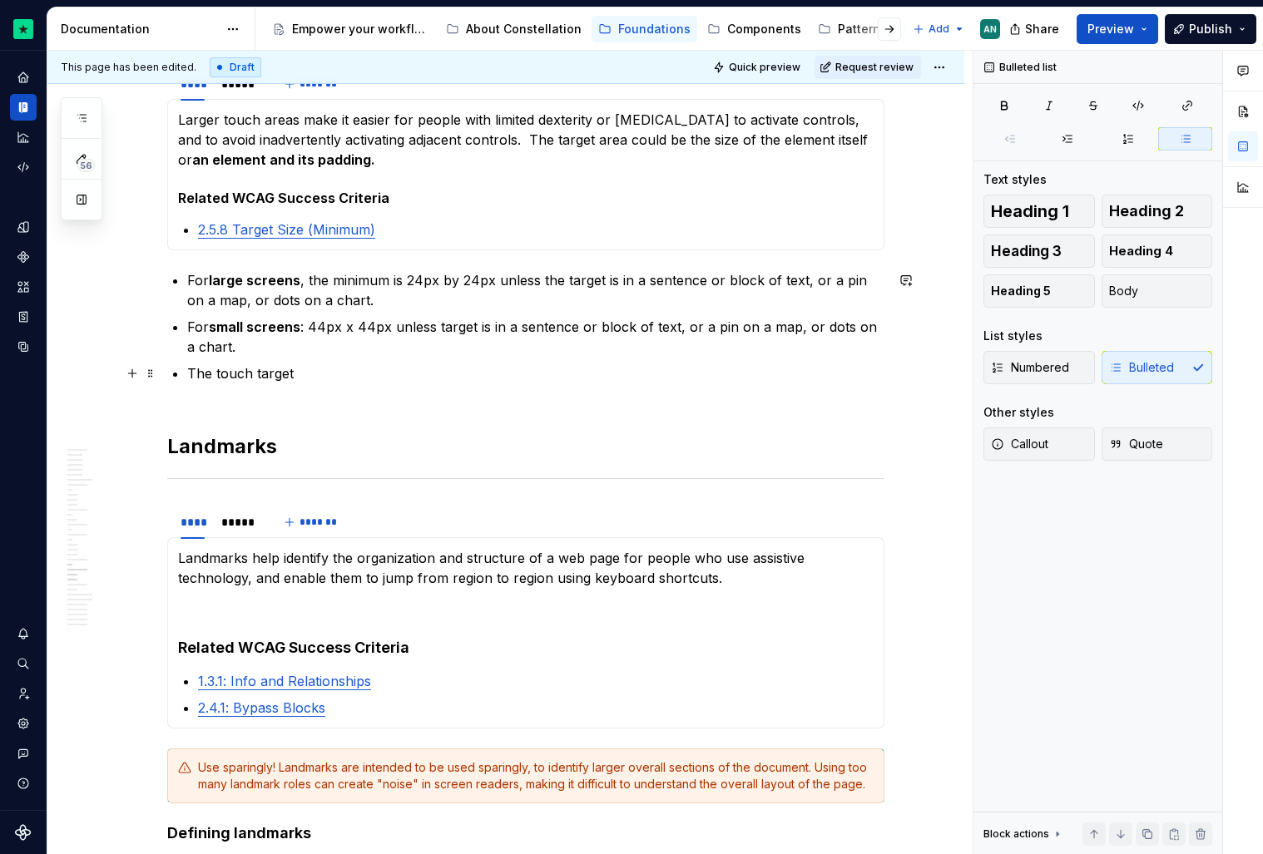
click at [329, 381] on p "The touch target" at bounding box center [535, 384] width 697 height 40
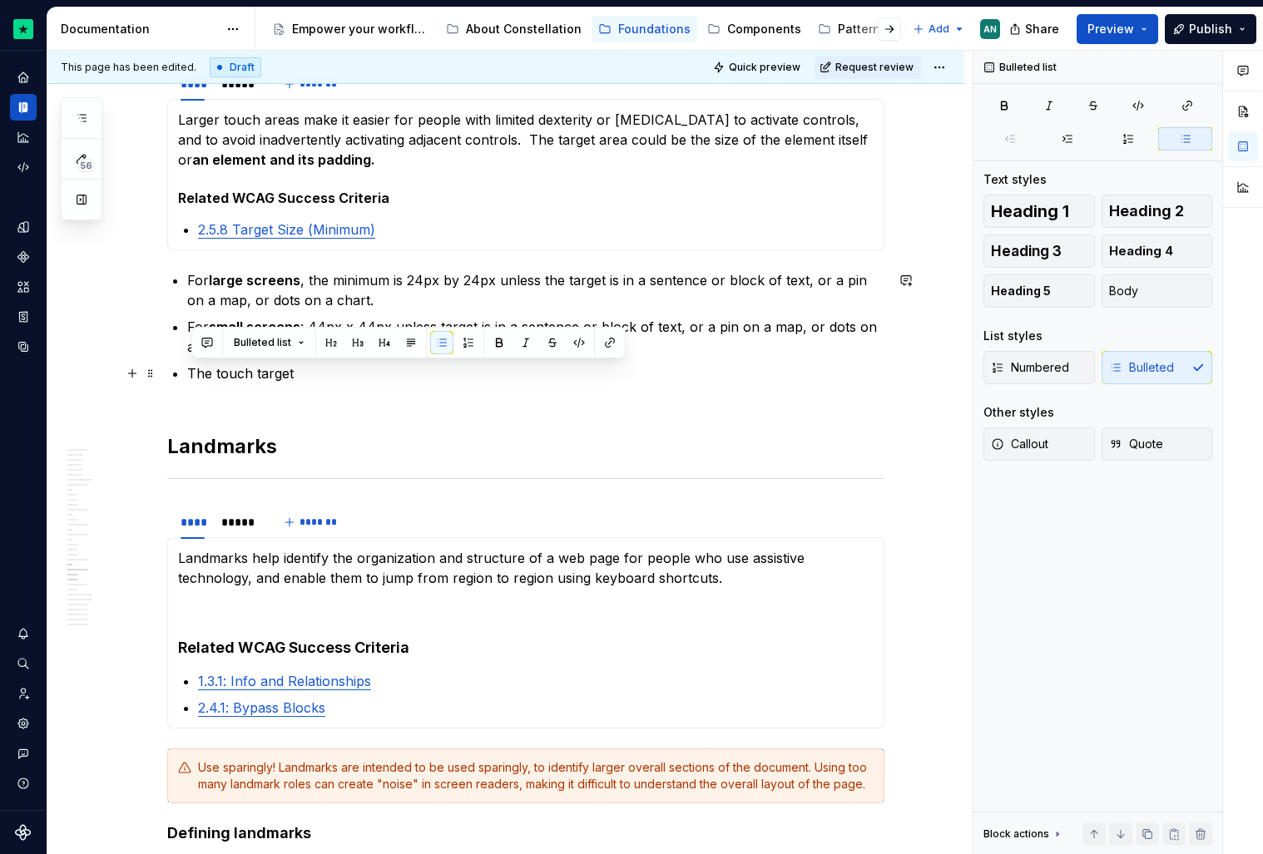
drag, startPoint x: 319, startPoint y: 377, endPoint x: 196, endPoint y: 371, distance: 122.4
click at [194, 368] on p "The touch target" at bounding box center [535, 384] width 697 height 40
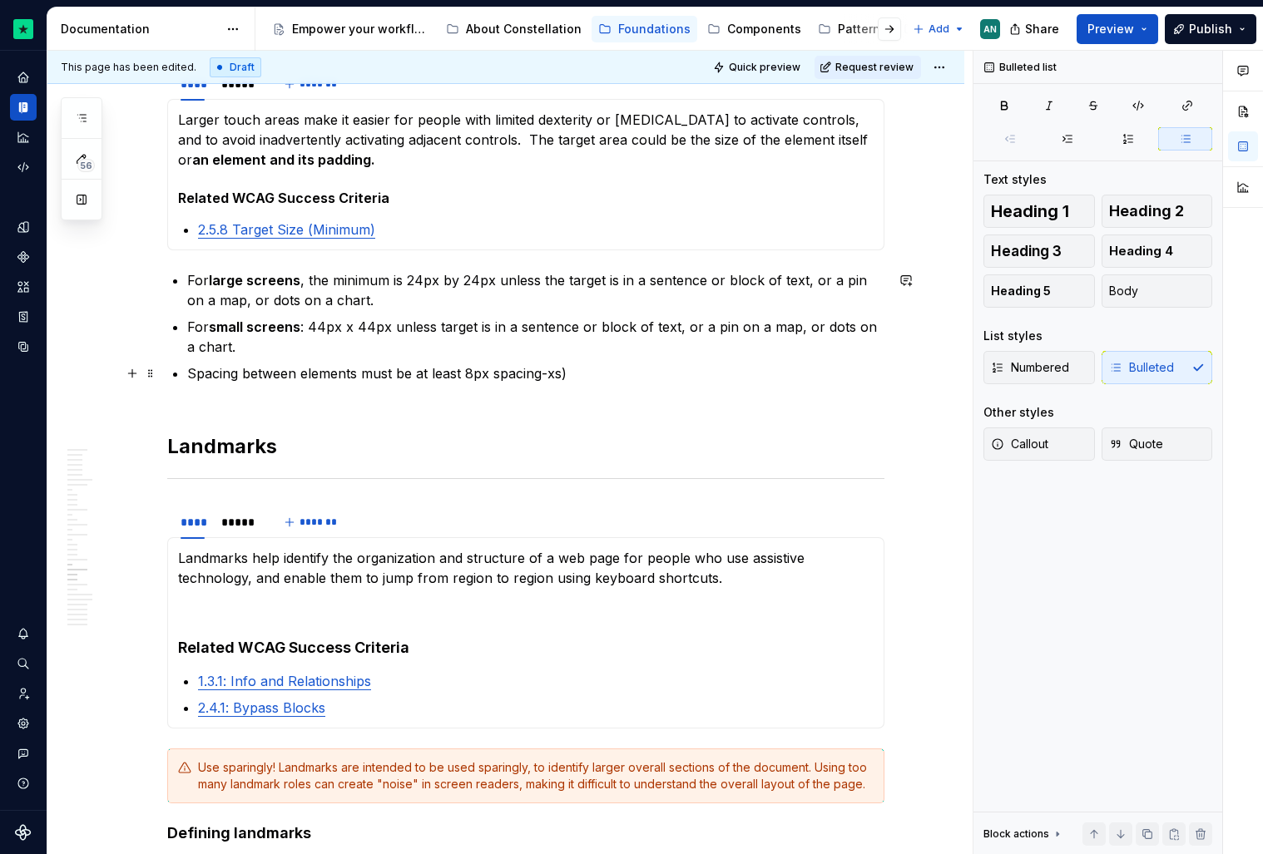
click at [498, 373] on p "Spacing between elements must be at least 8px spacing-xs)" at bounding box center [535, 384] width 697 height 40
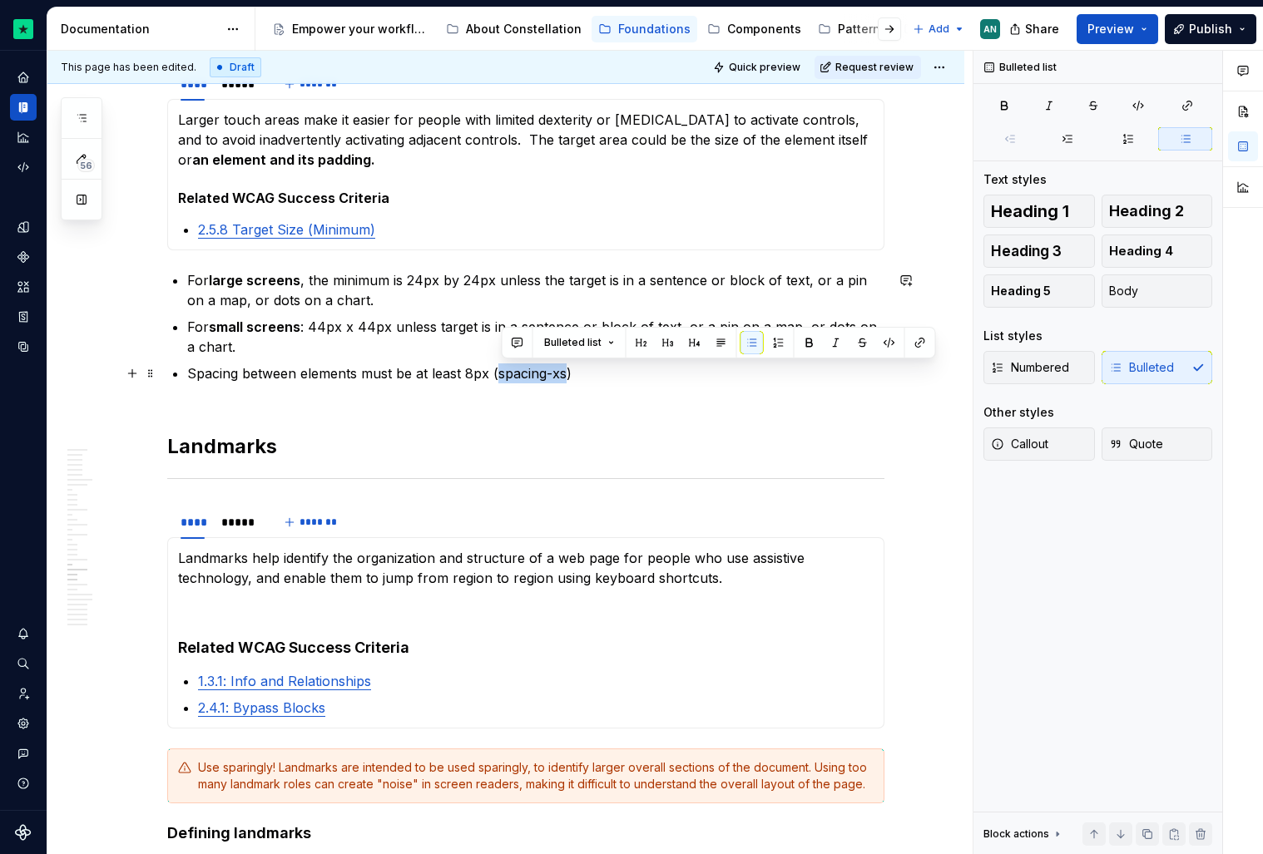
drag, startPoint x: 501, startPoint y: 374, endPoint x: 570, endPoint y: 376, distance: 69.1
click at [570, 376] on p "Spacing between elements must be at least 8px (spacing-xs)" at bounding box center [535, 384] width 697 height 40
click at [885, 342] on button "button" at bounding box center [889, 342] width 23 height 23
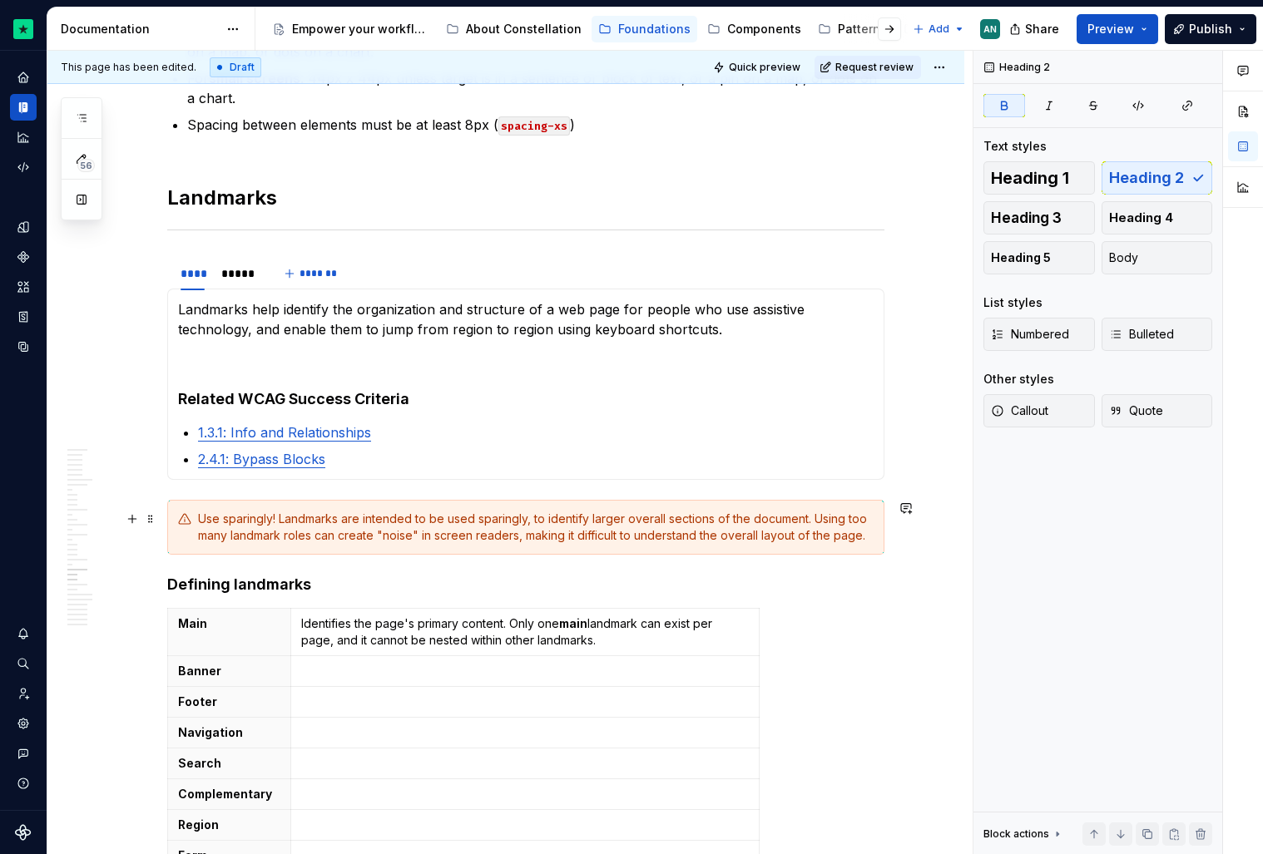
scroll to position [6934, 0]
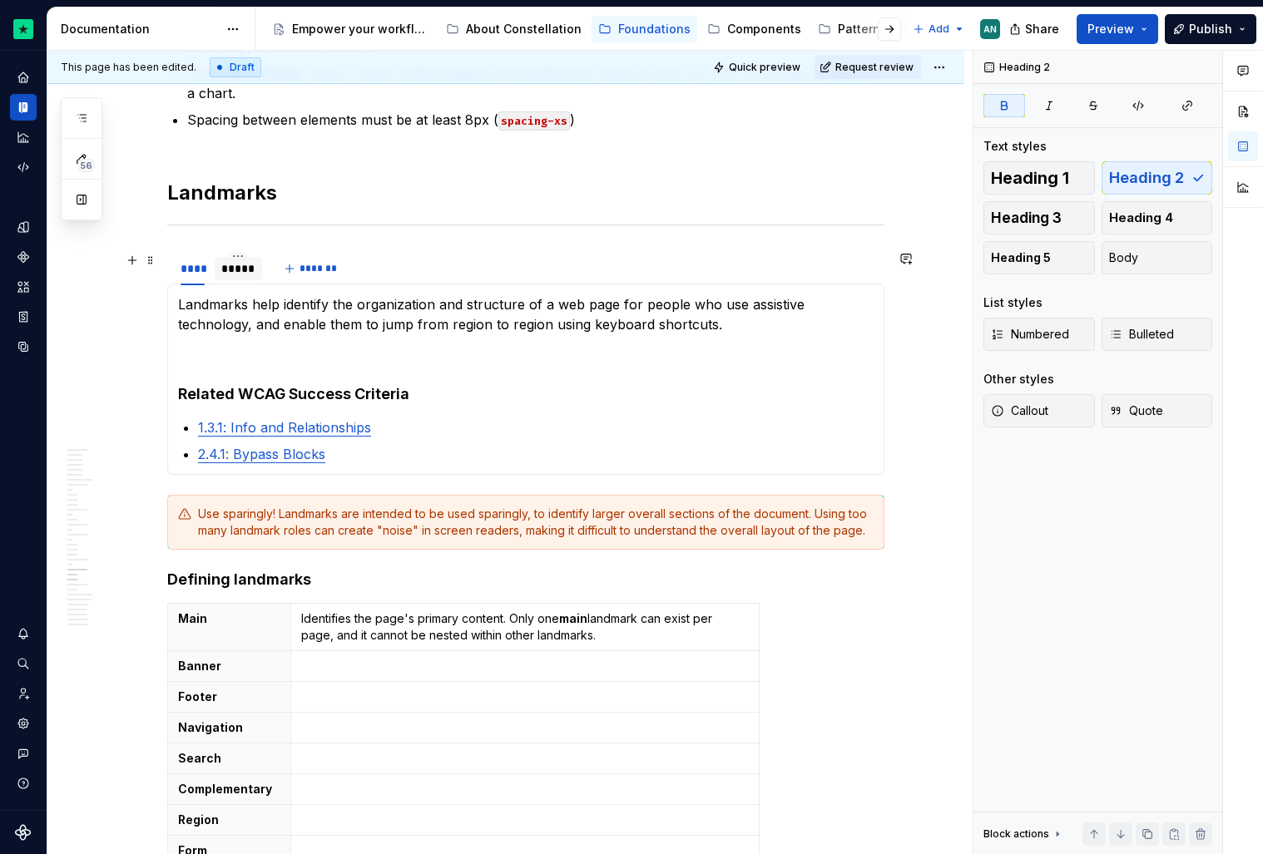
click at [245, 275] on div "*****" at bounding box center [238, 268] width 34 height 17
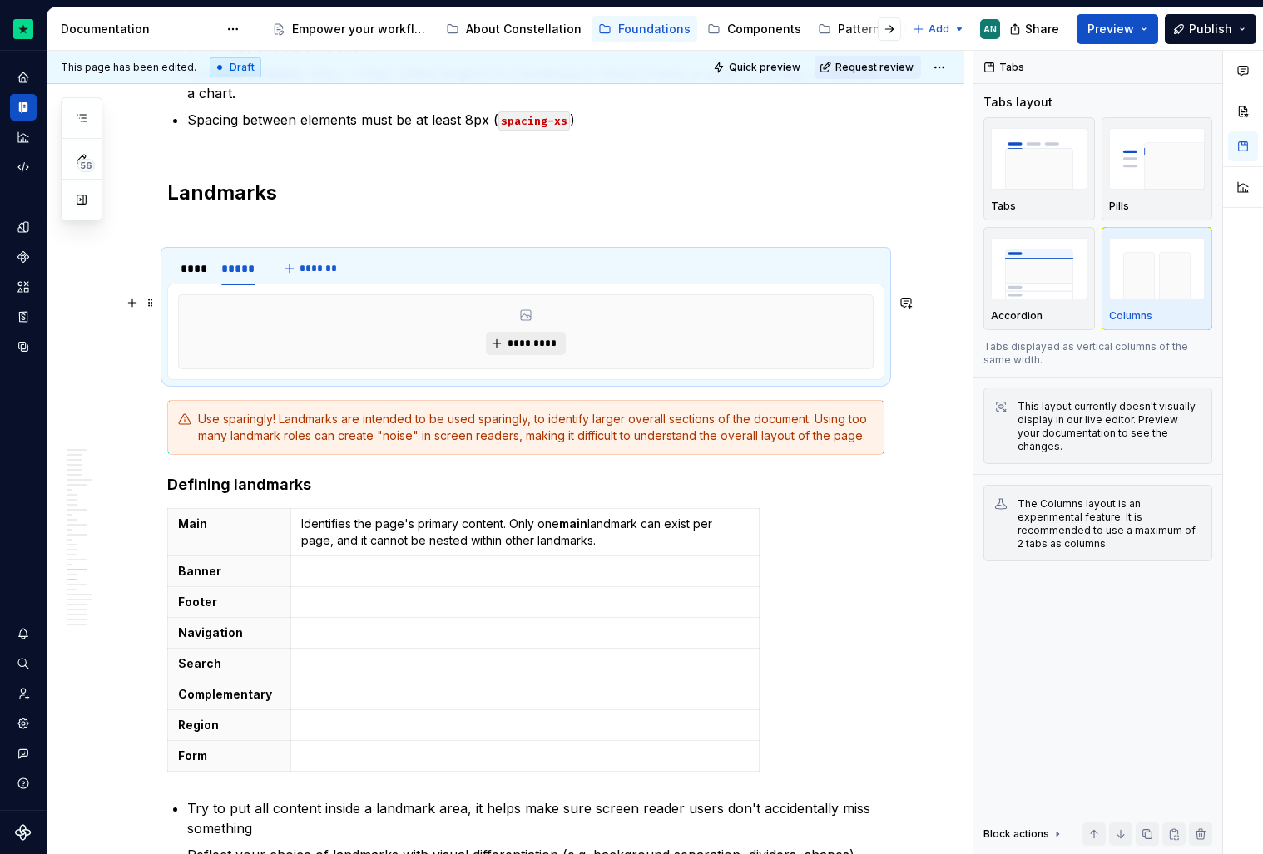
click at [547, 335] on button "*********" at bounding box center [525, 343] width 79 height 23
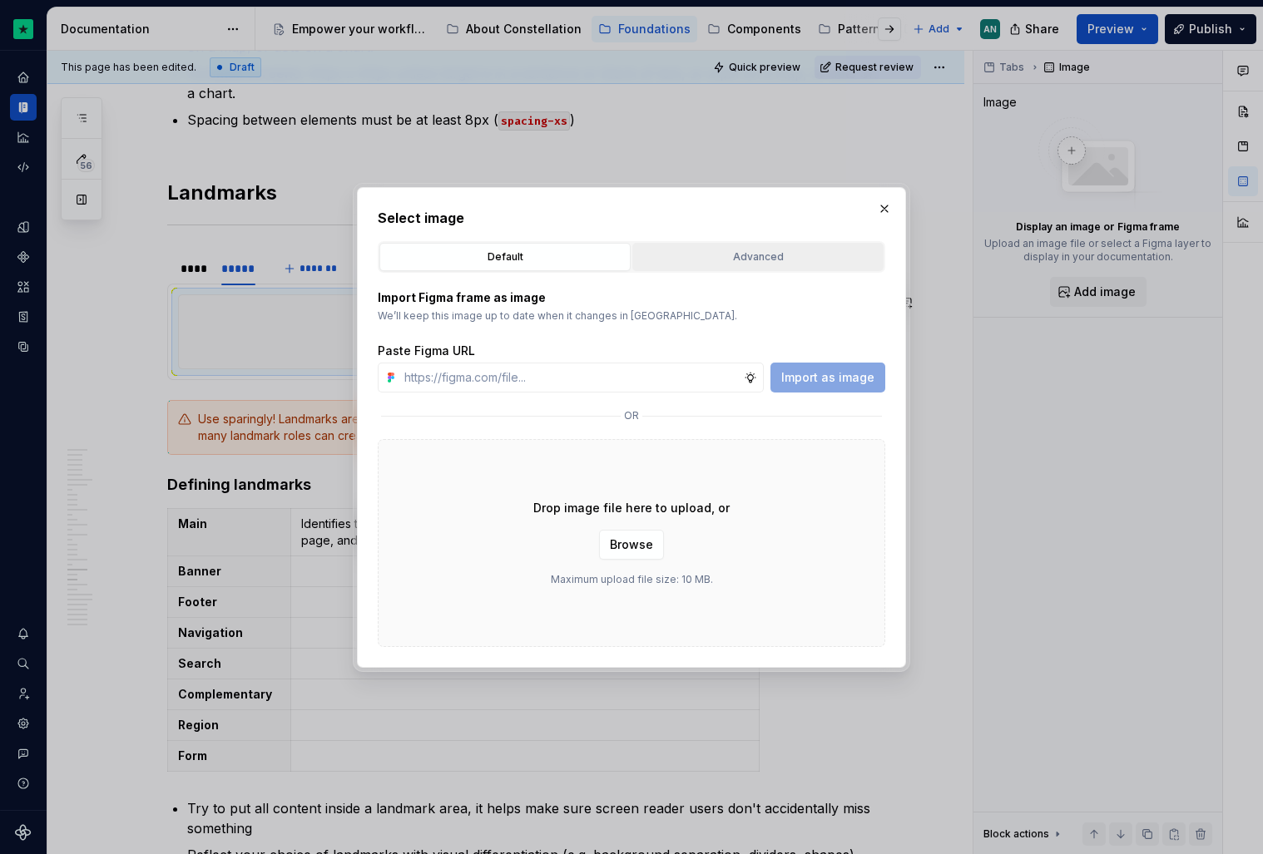
click at [735, 249] on div "Advanced" at bounding box center [758, 257] width 240 height 17
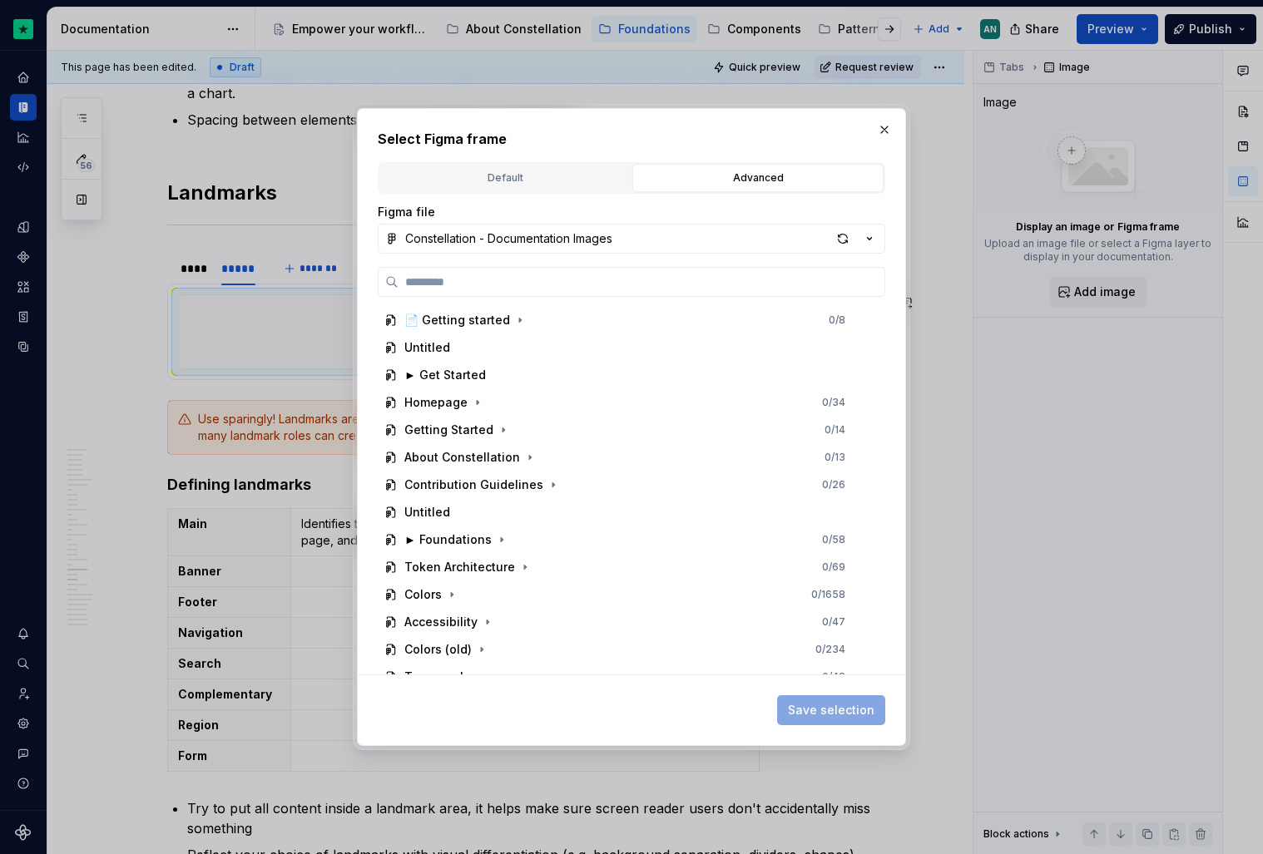
type textarea "*"
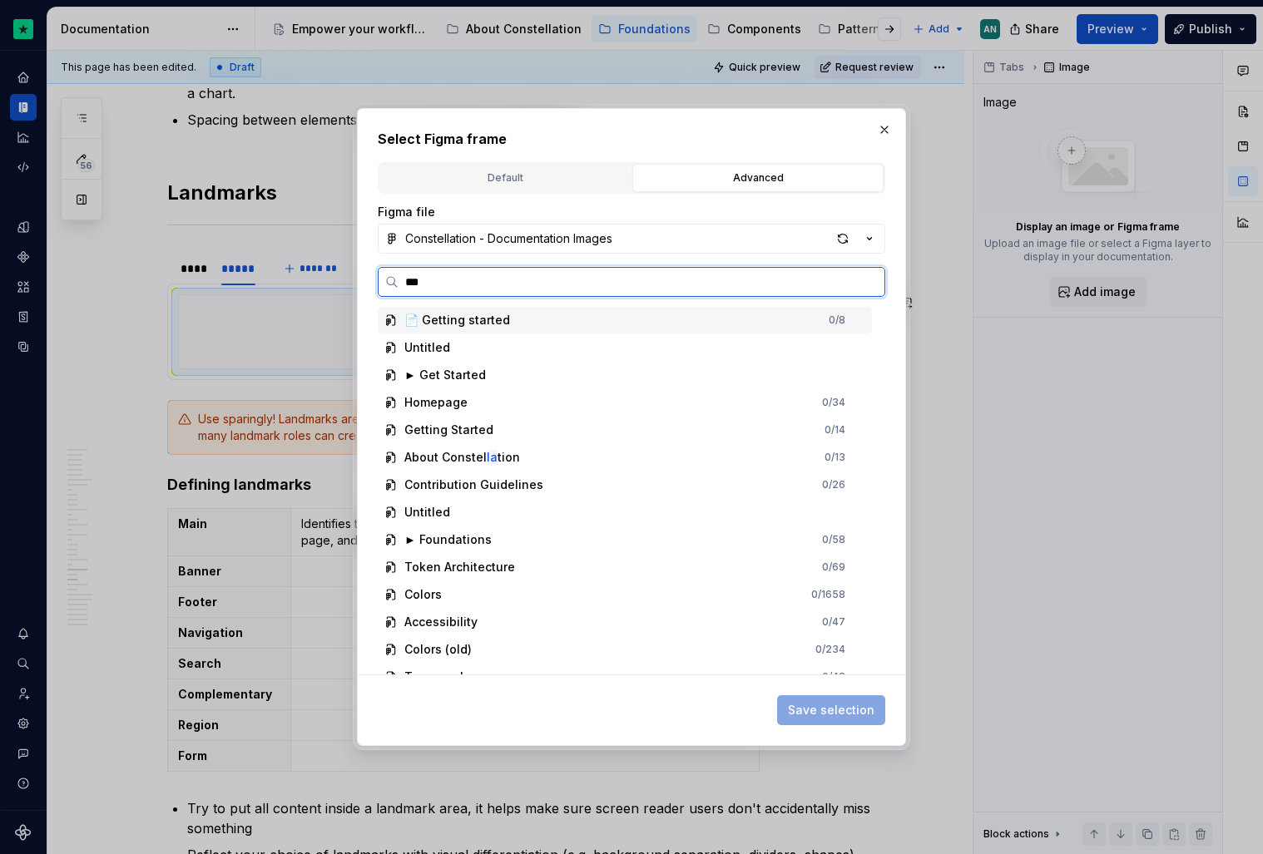
type input "****"
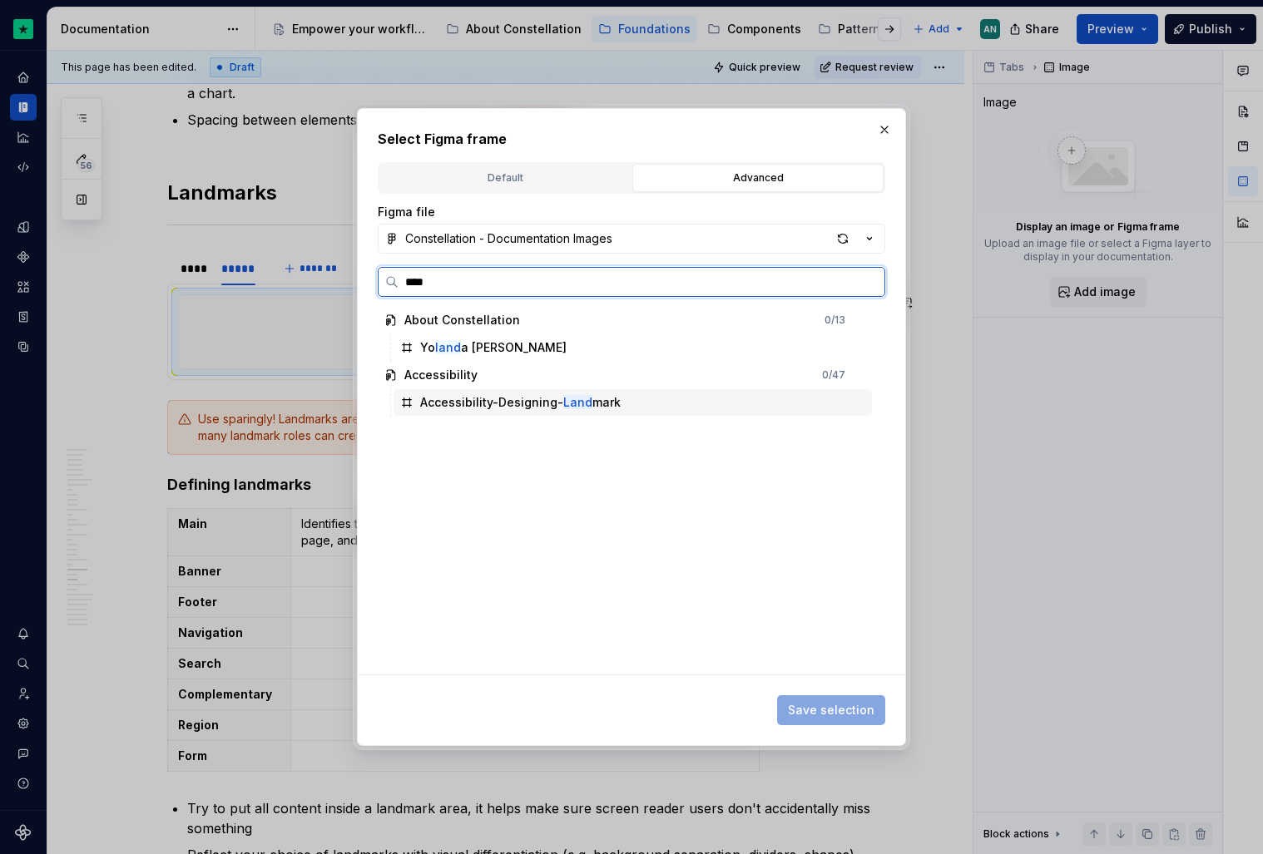
click at [517, 393] on div "Accessibility-Designing- Land mark" at bounding box center [633, 402] width 478 height 27
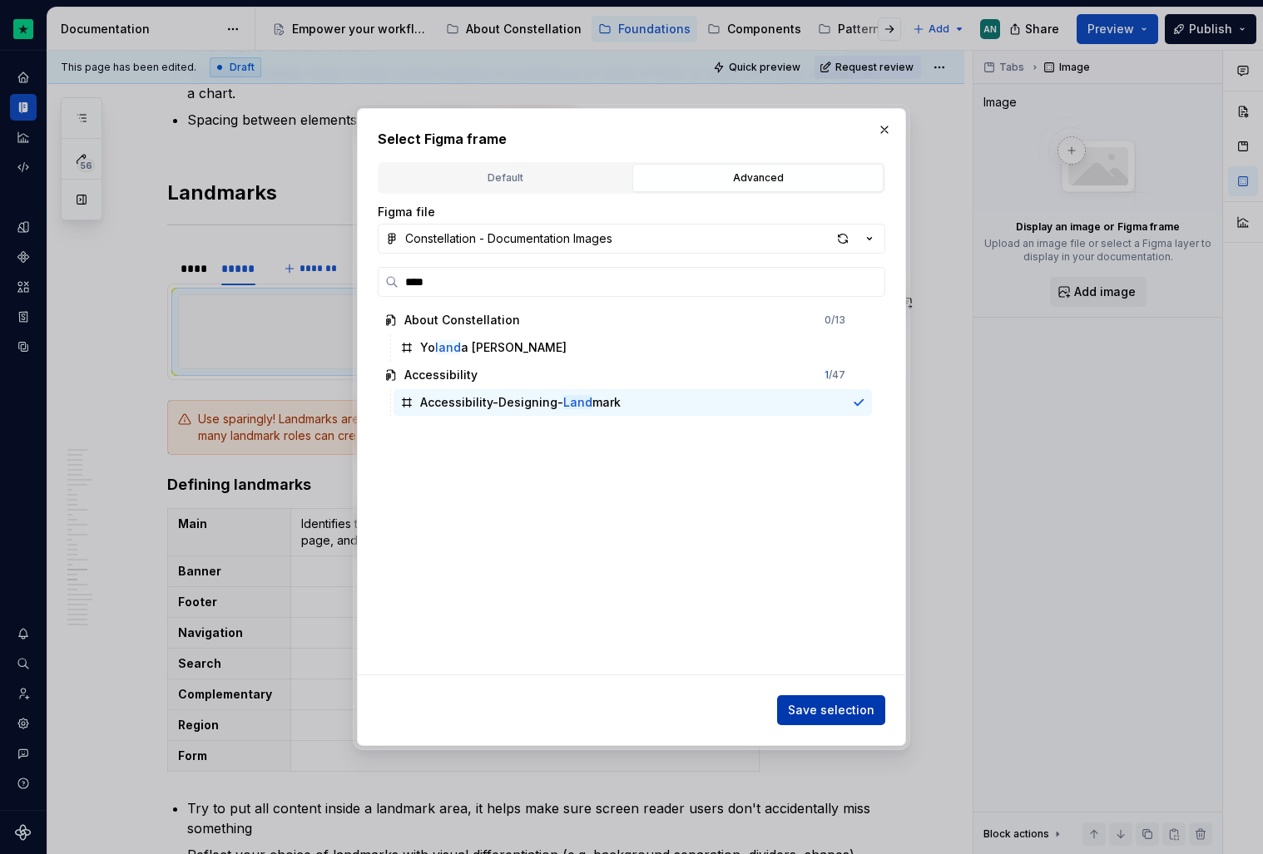
click at [829, 700] on button "Save selection" at bounding box center [831, 711] width 108 height 30
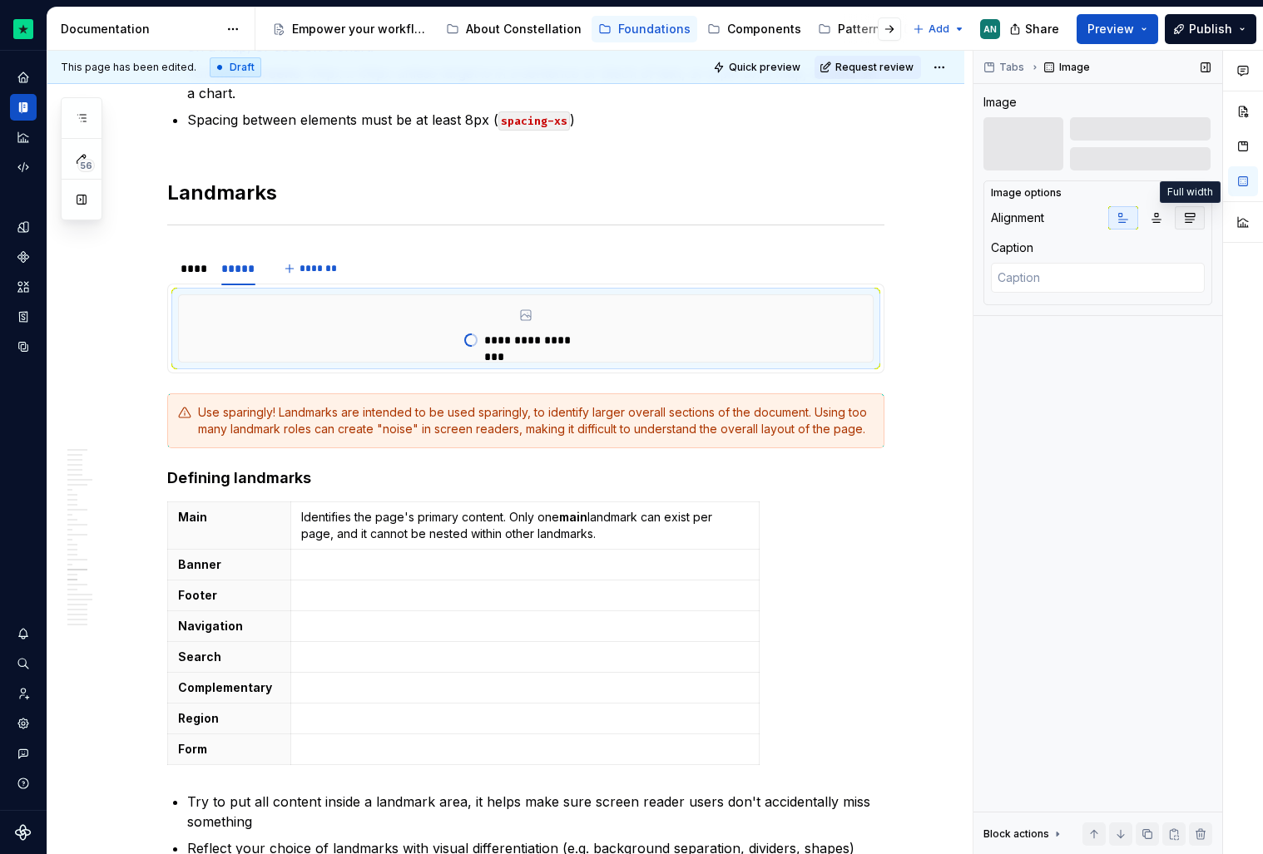
click at [1187, 209] on button "button" at bounding box center [1190, 217] width 30 height 23
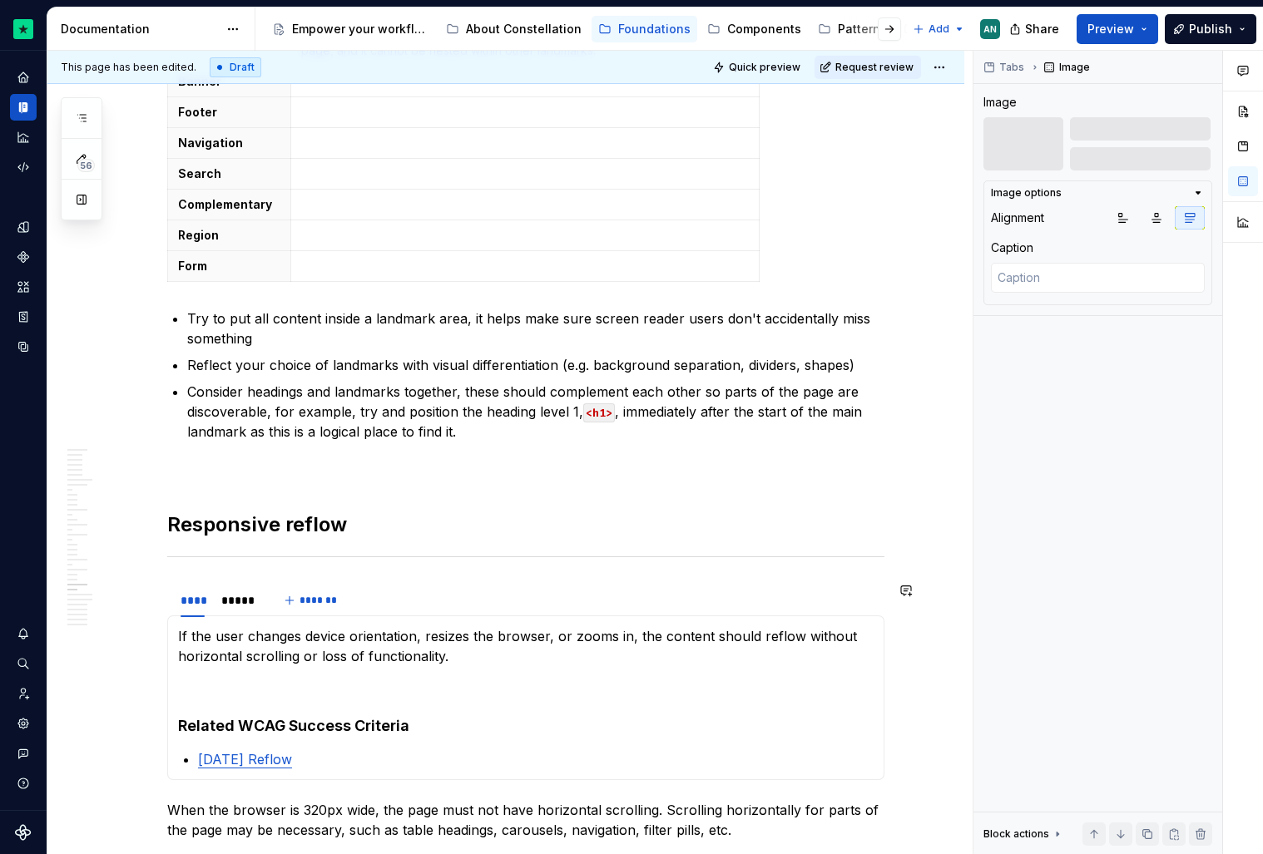
scroll to position [7641, 0]
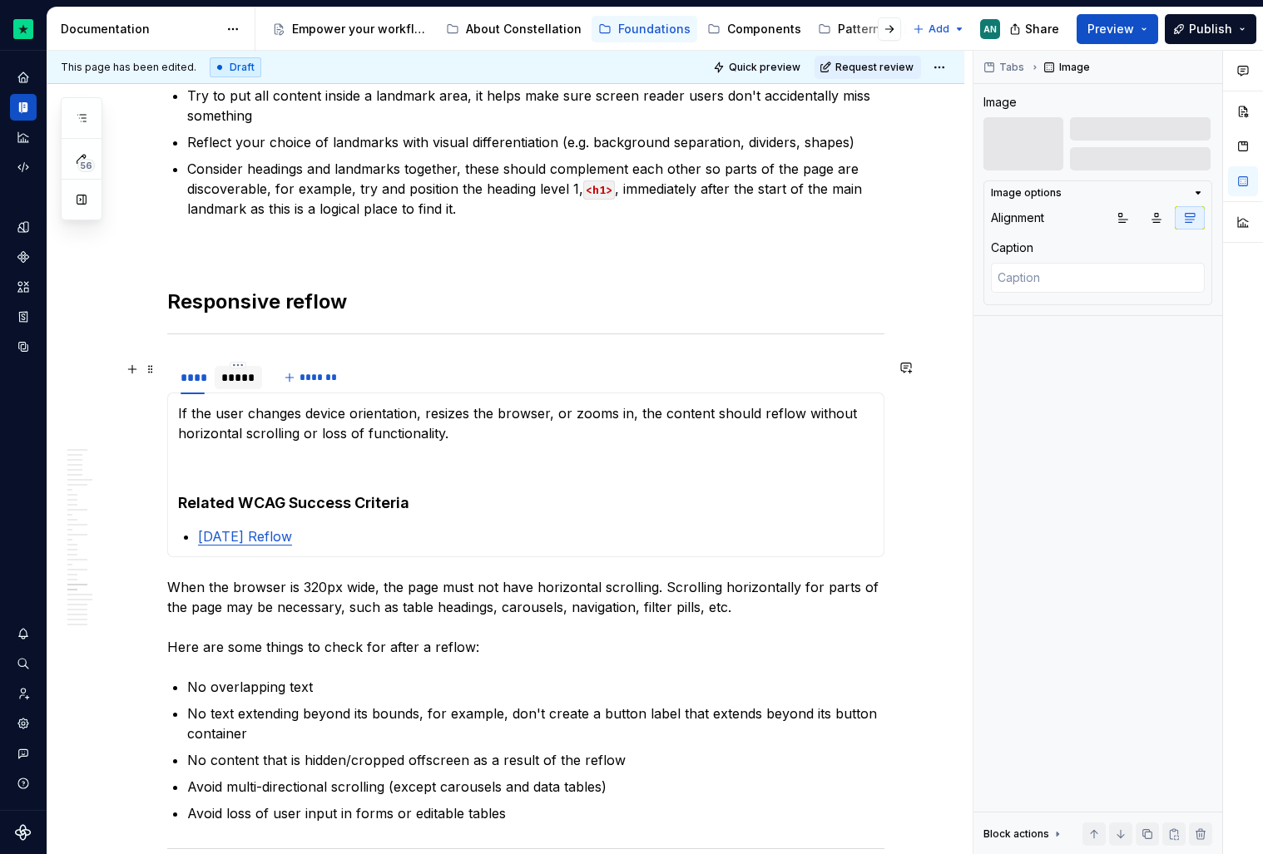
type textarea "*"
click at [250, 381] on div "*****" at bounding box center [238, 377] width 34 height 17
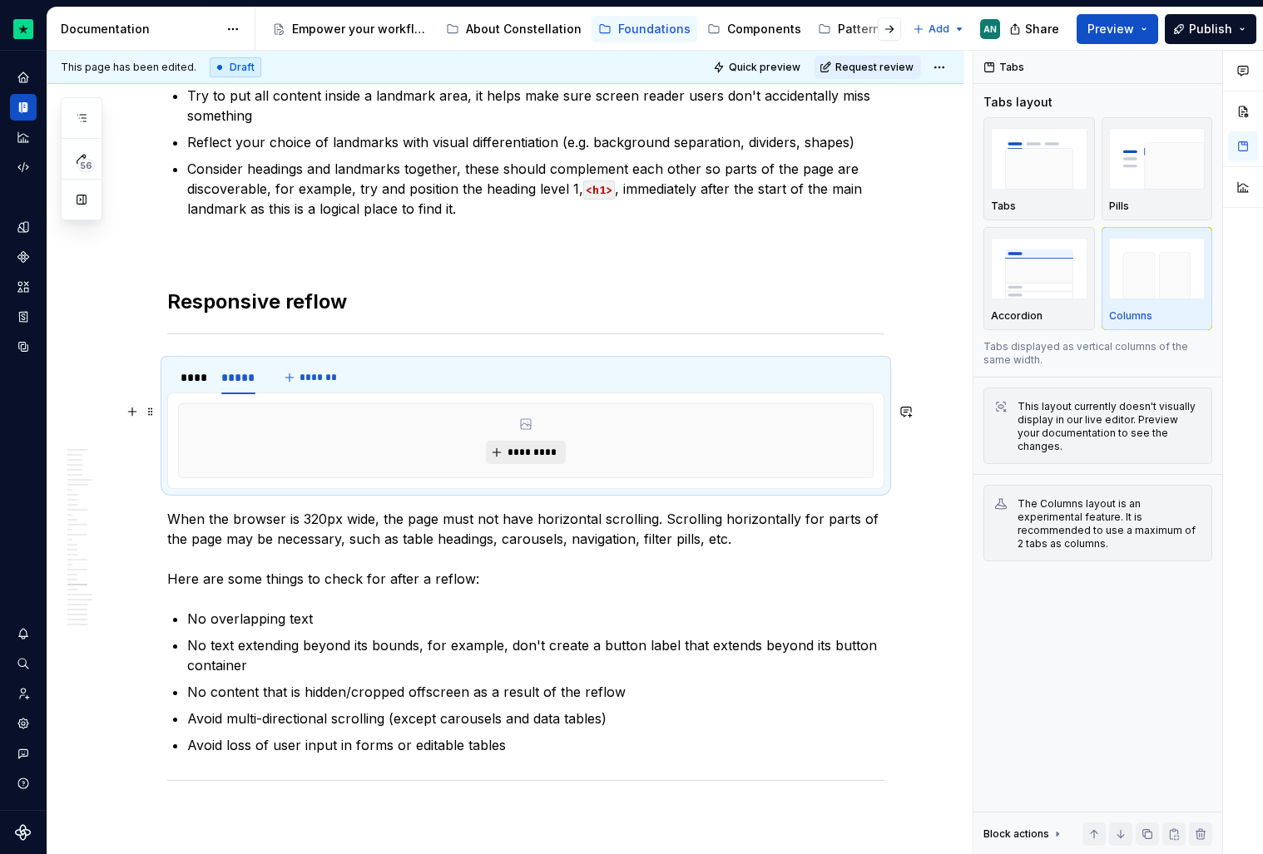
click at [545, 443] on button "*********" at bounding box center [525, 452] width 79 height 23
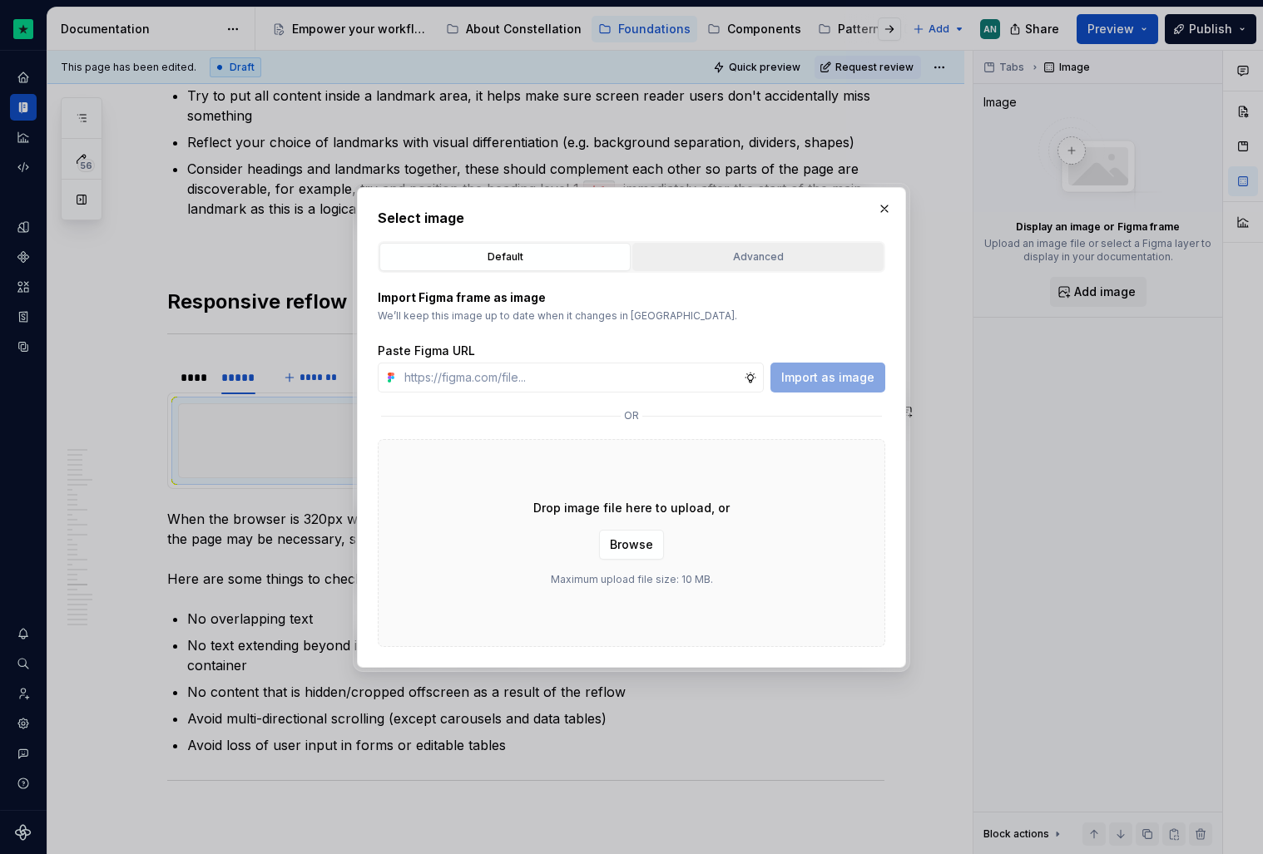
click at [719, 245] on button "Advanced" at bounding box center [757, 257] width 251 height 28
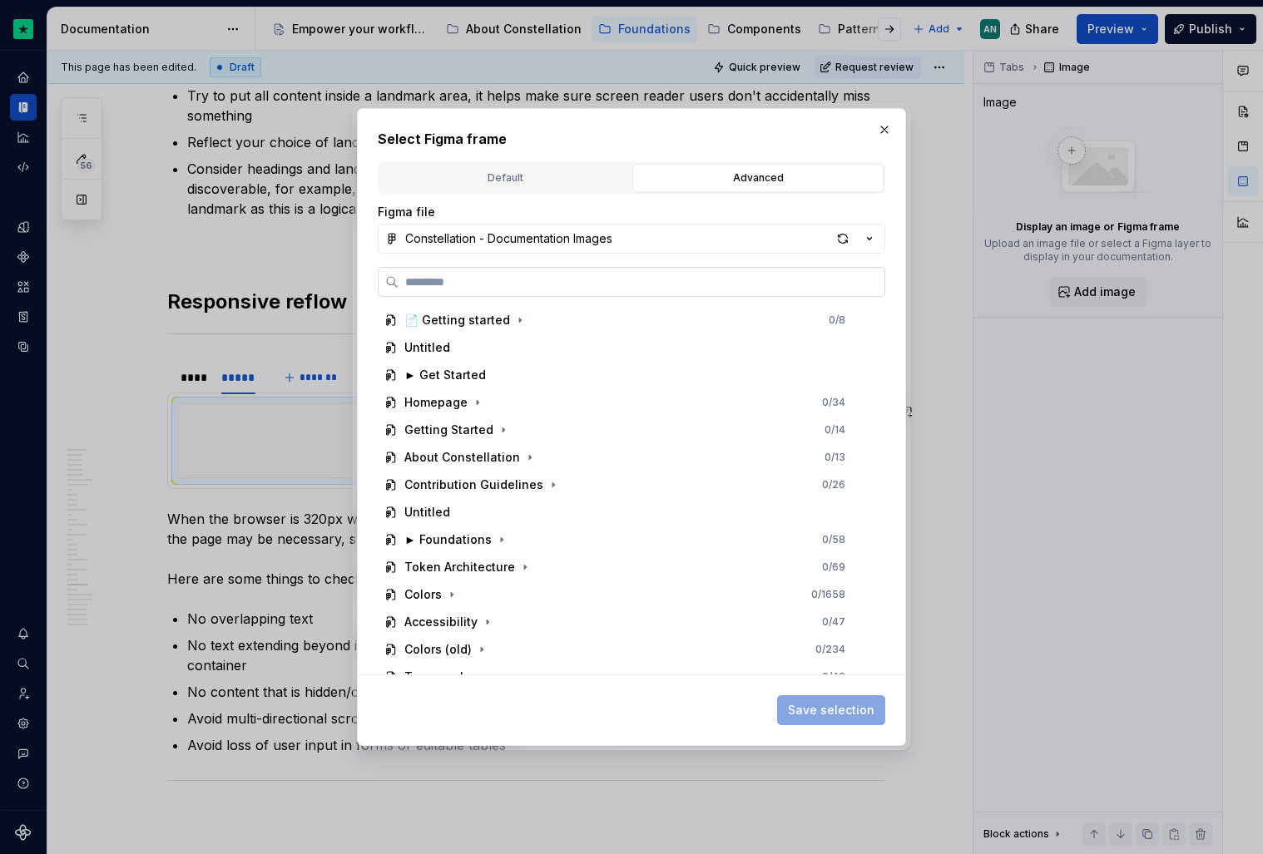
paste input "**********"
type input "**********"
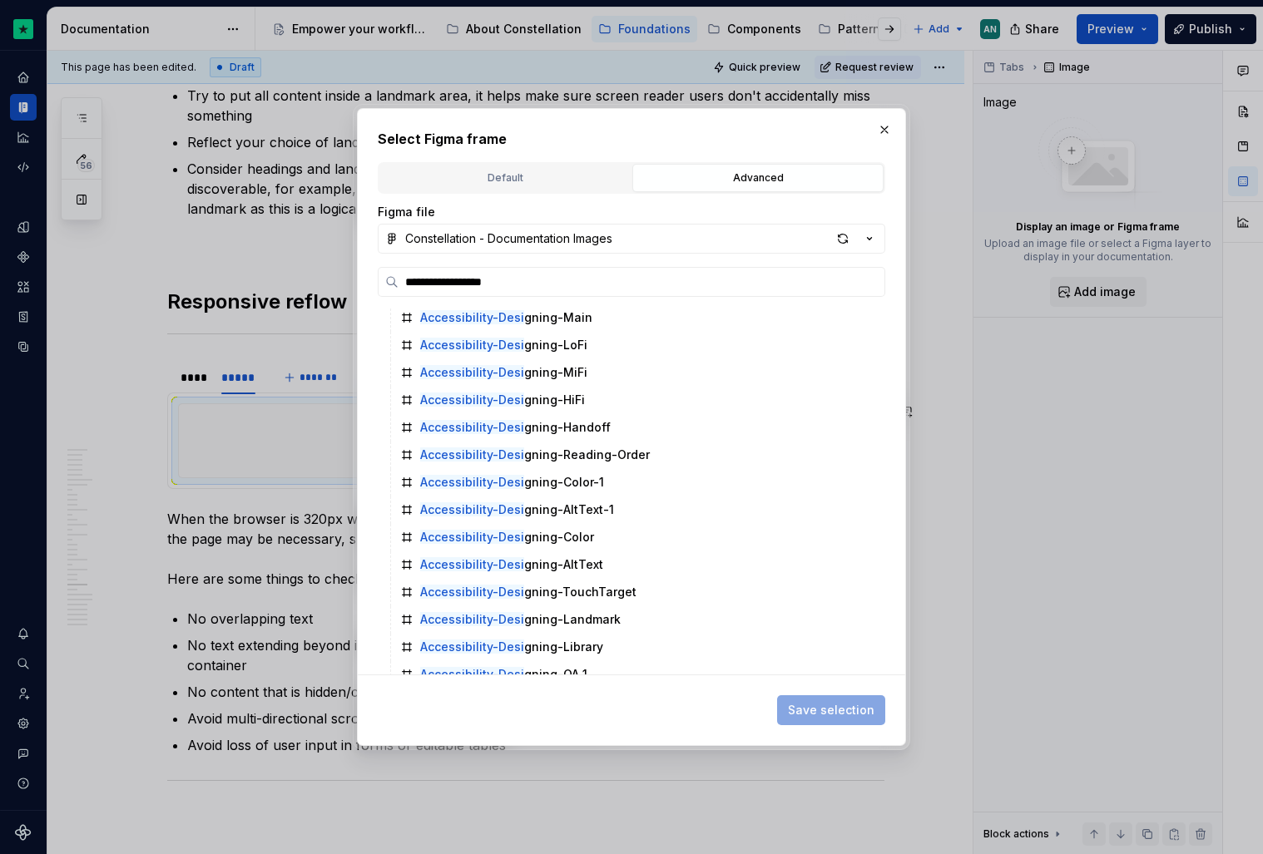
scroll to position [0, 0]
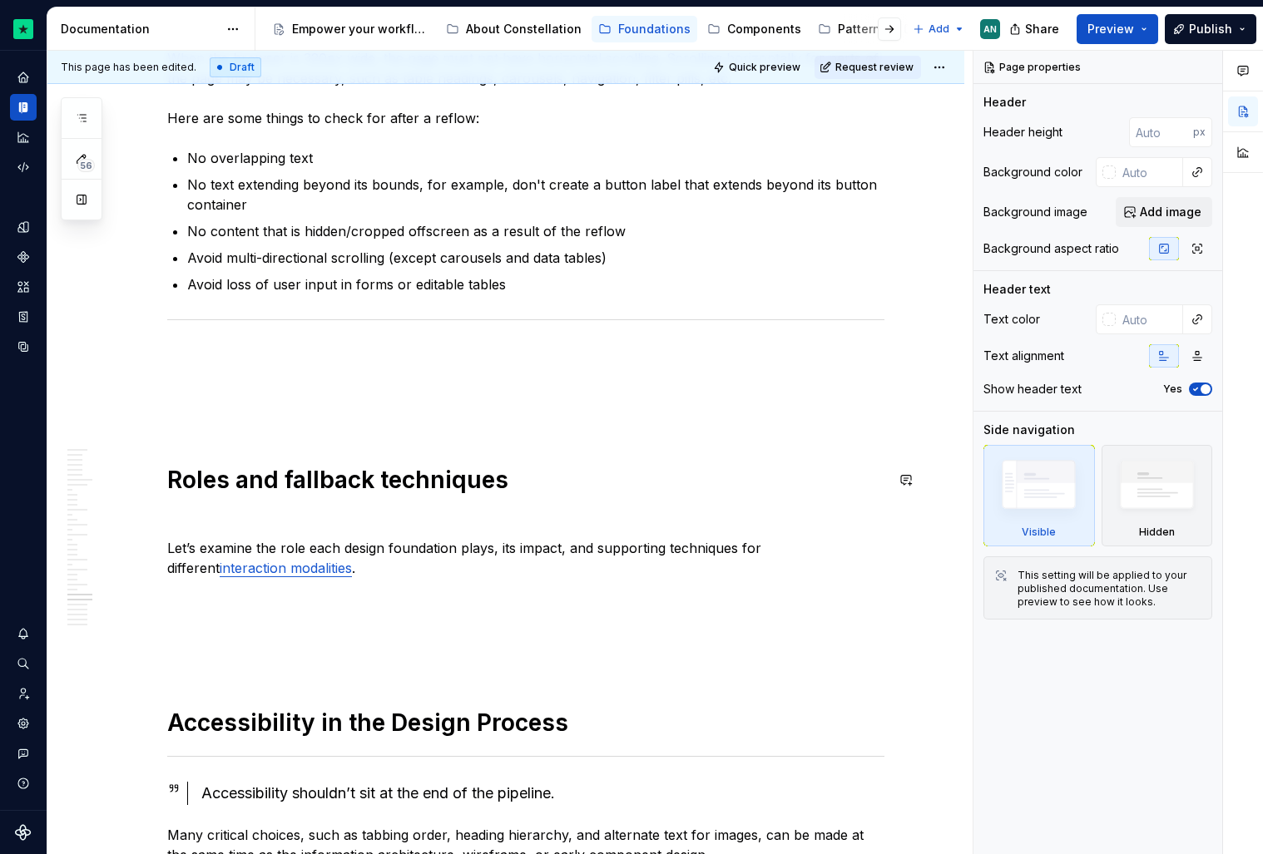
type textarea "*"
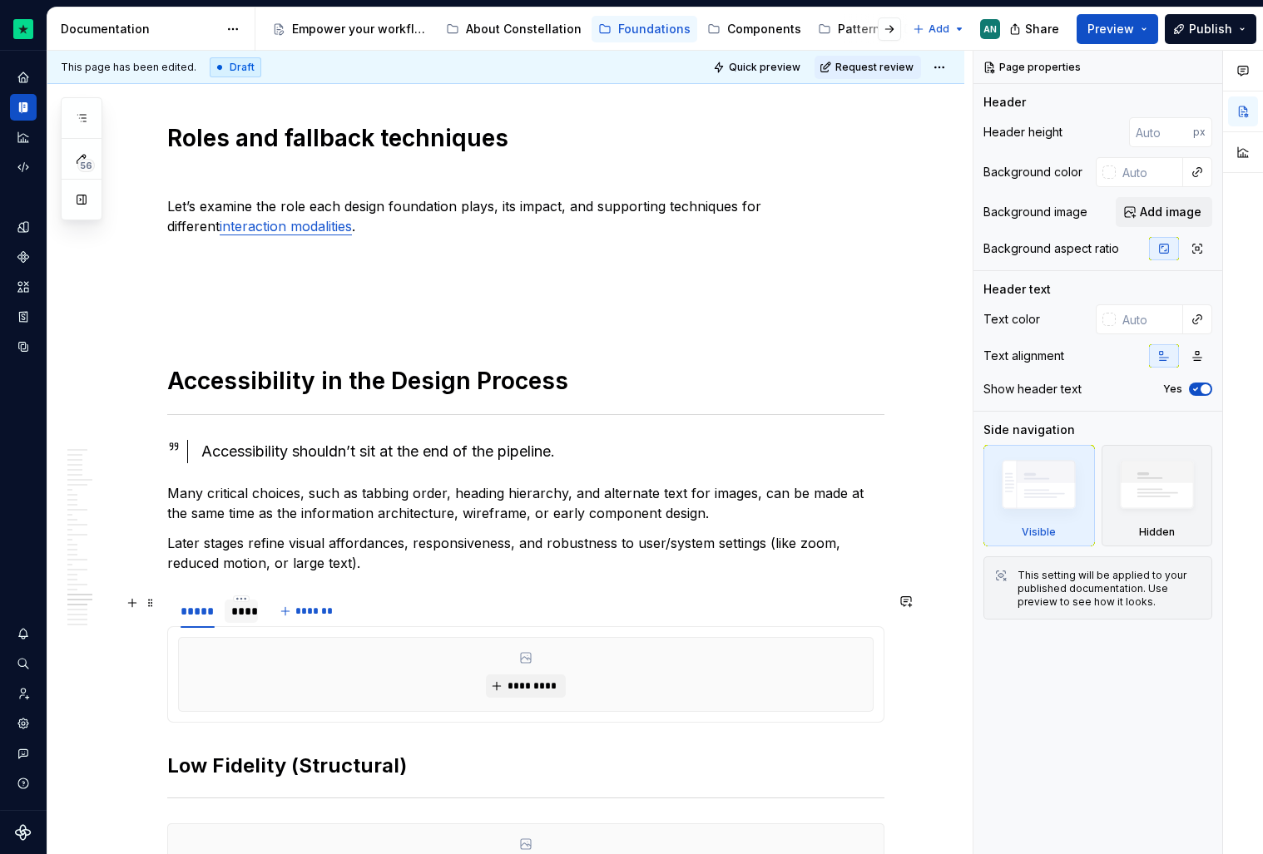
click at [246, 615] on div "****" at bounding box center [241, 611] width 20 height 17
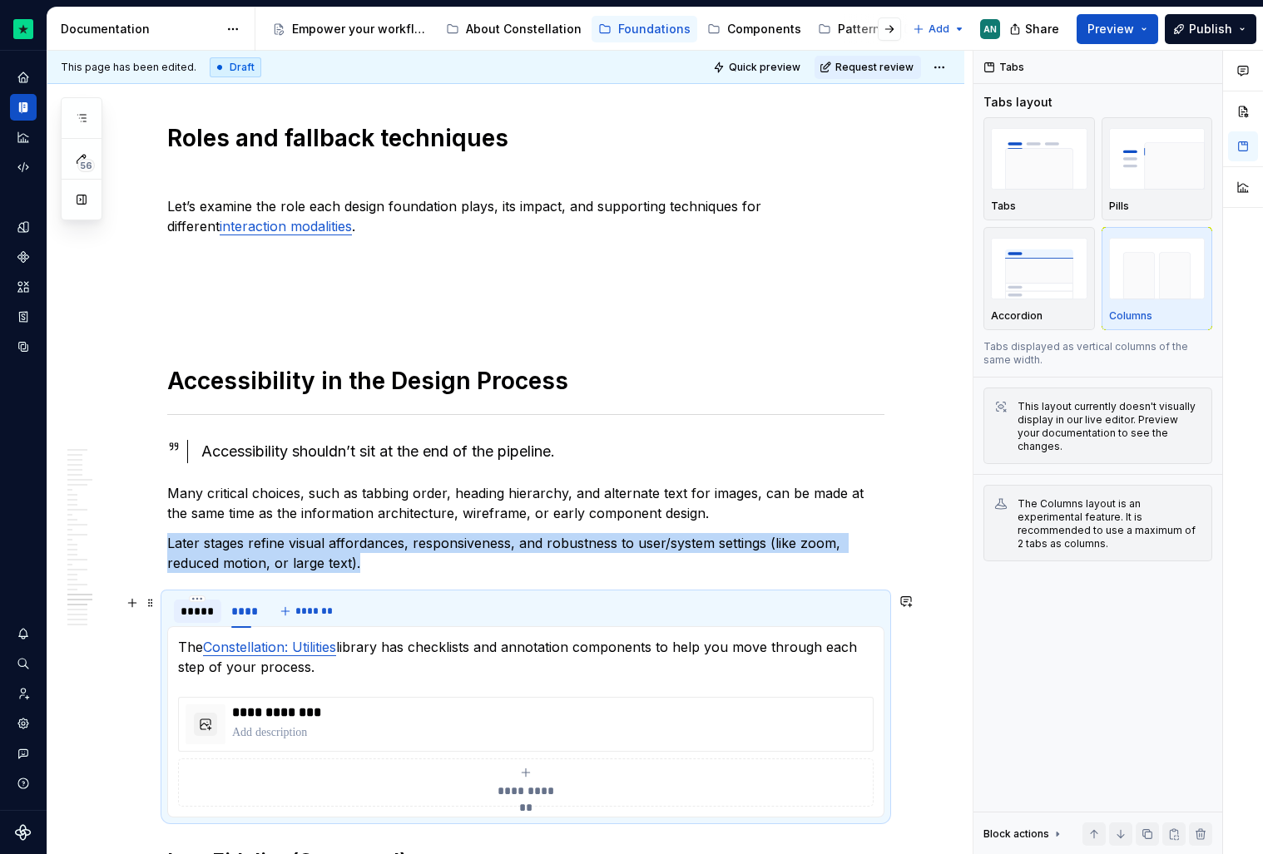
click at [198, 611] on div "*****" at bounding box center [198, 611] width 34 height 17
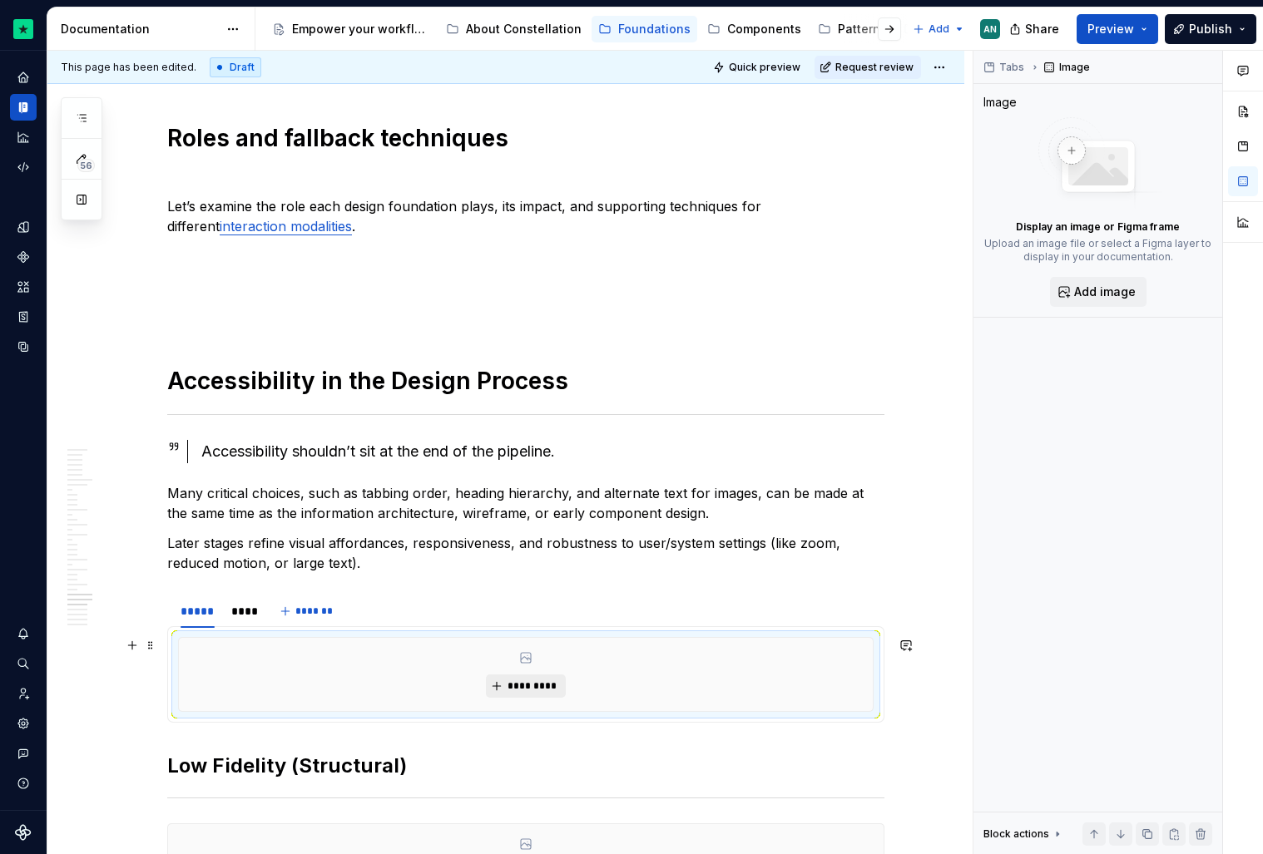
click at [521, 678] on button "*********" at bounding box center [525, 686] width 79 height 23
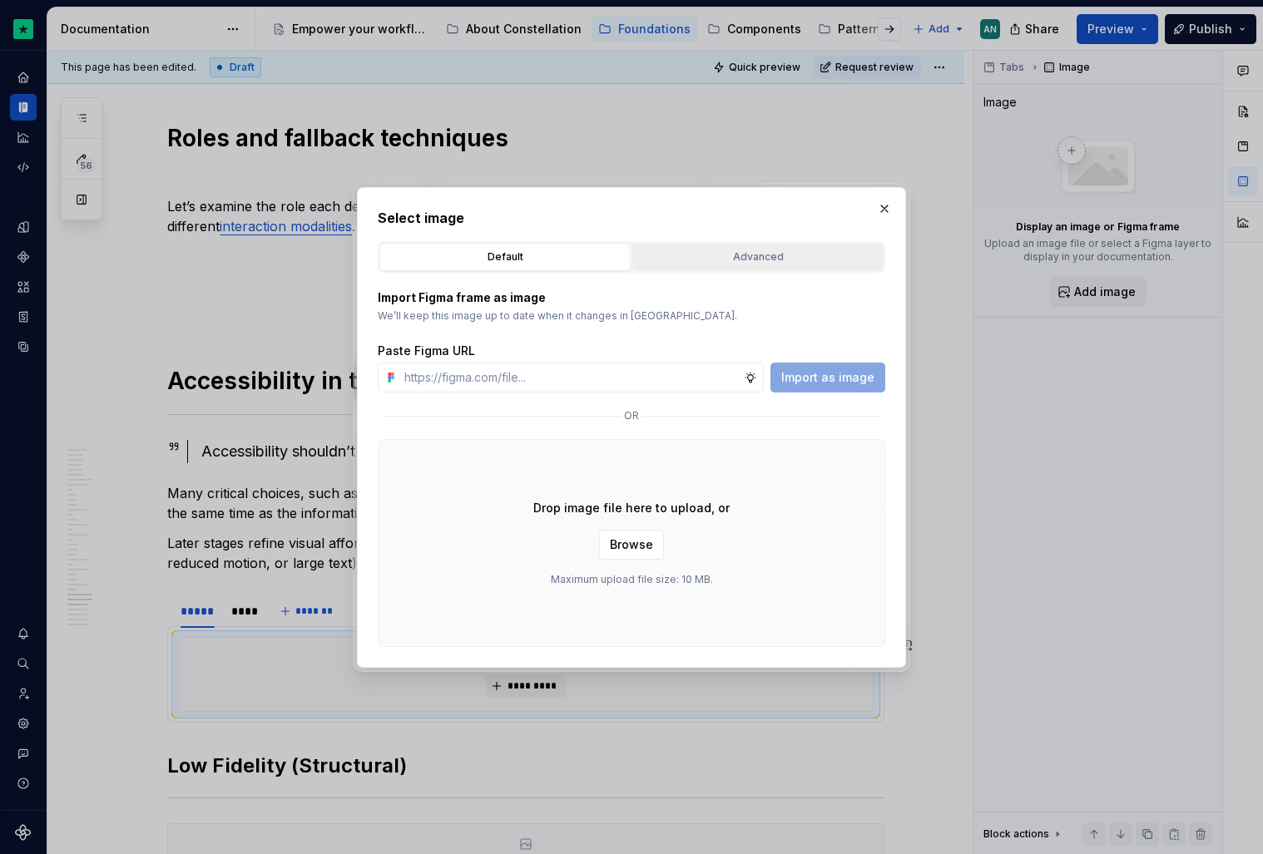
click at [730, 257] on div "Advanced" at bounding box center [758, 257] width 240 height 17
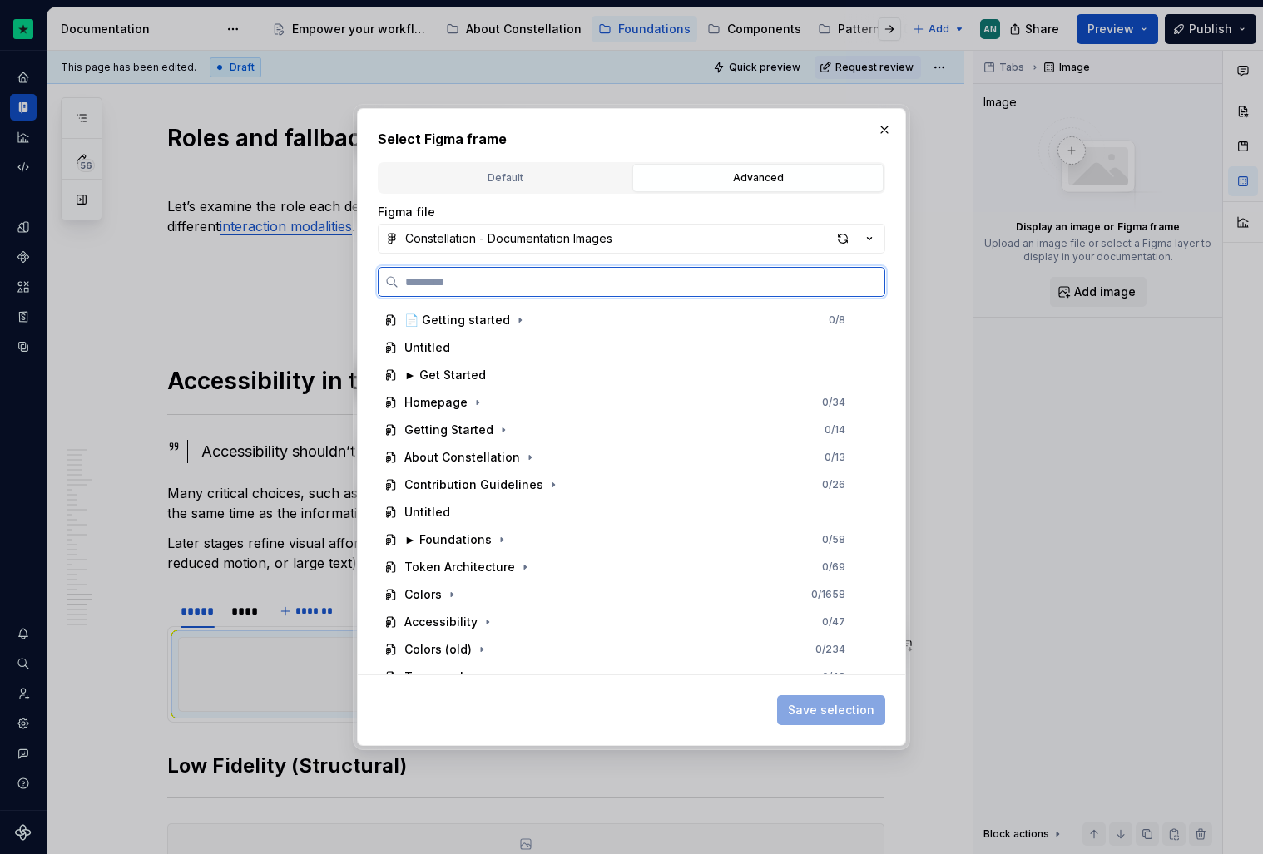
click at [482, 287] on input "search" at bounding box center [642, 282] width 486 height 17
paste input "**********"
type input "**********"
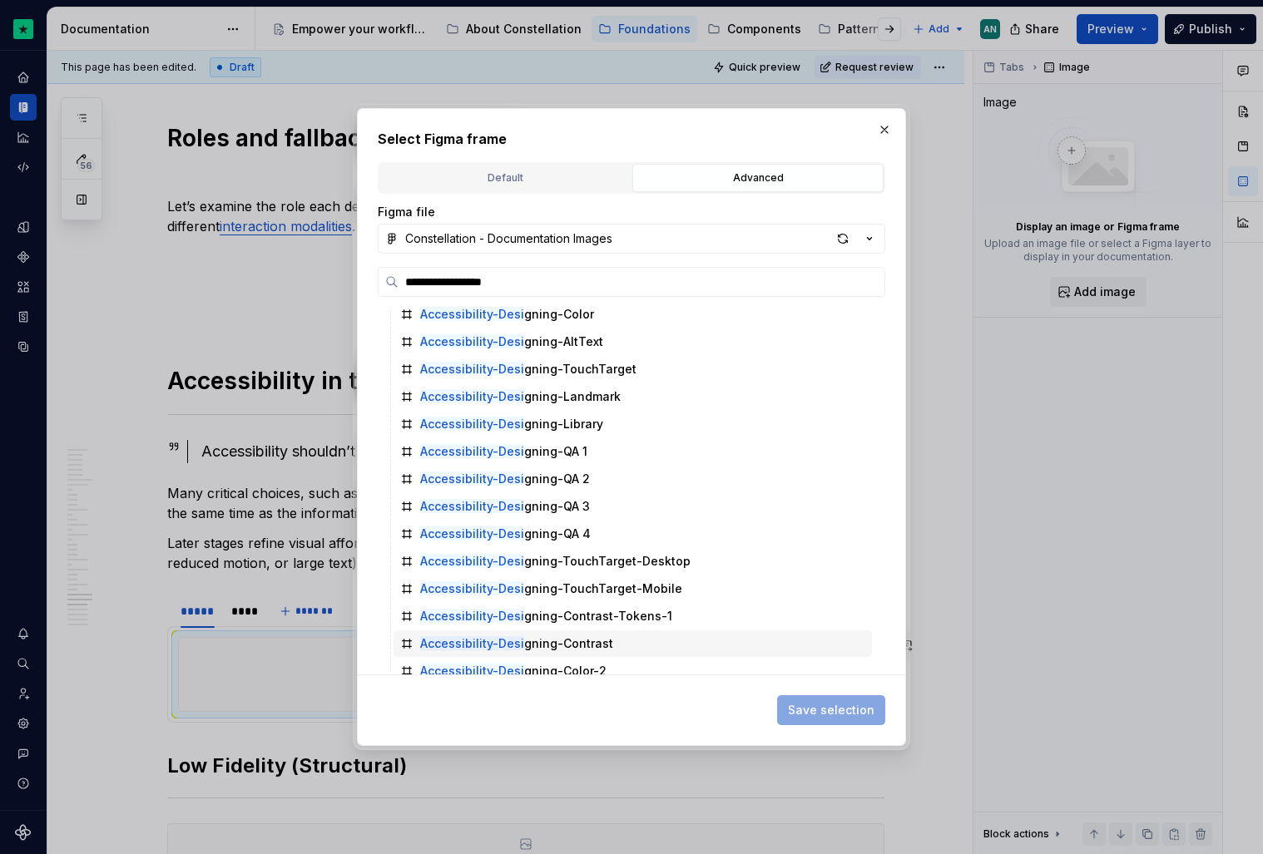
scroll to position [174, 0]
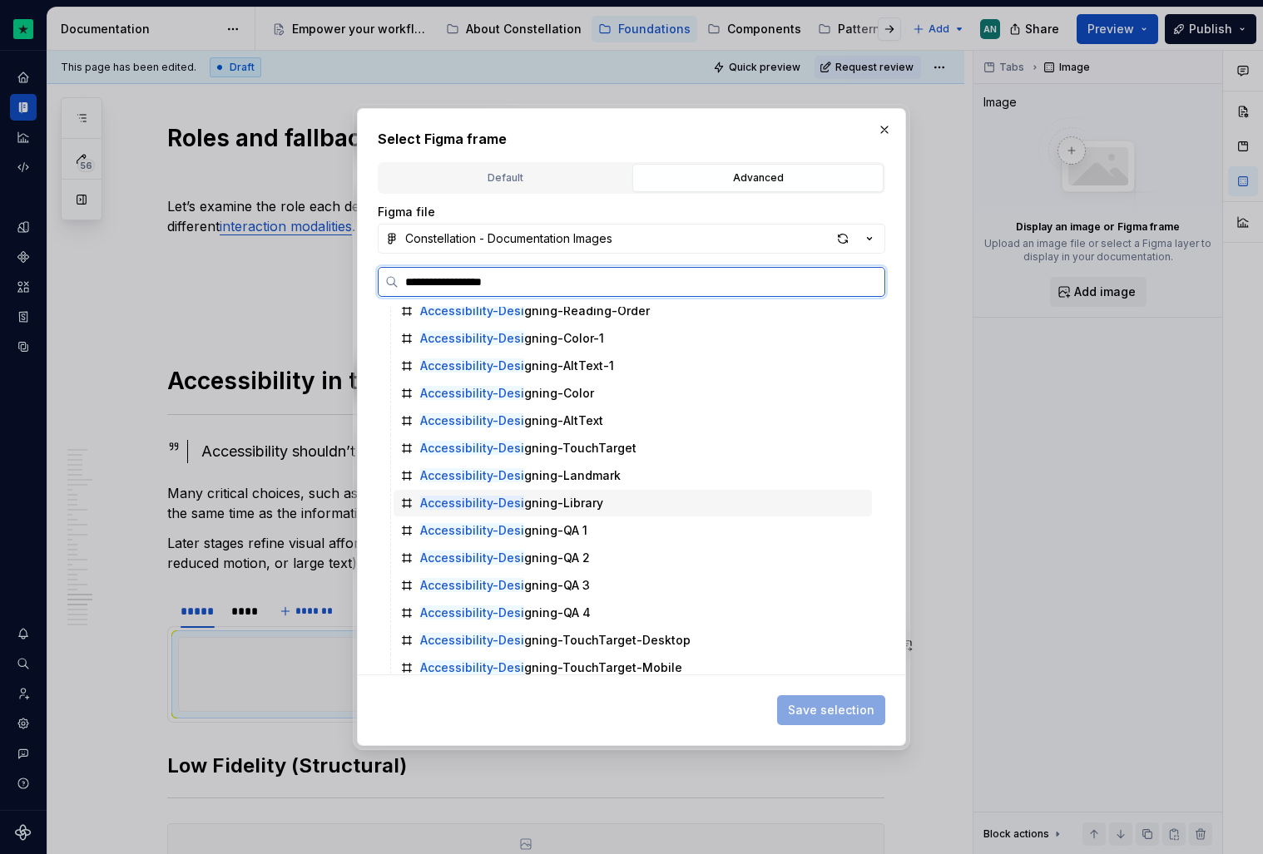
click at [631, 509] on div "Accessibility-Desi gning-Library" at bounding box center [633, 503] width 478 height 27
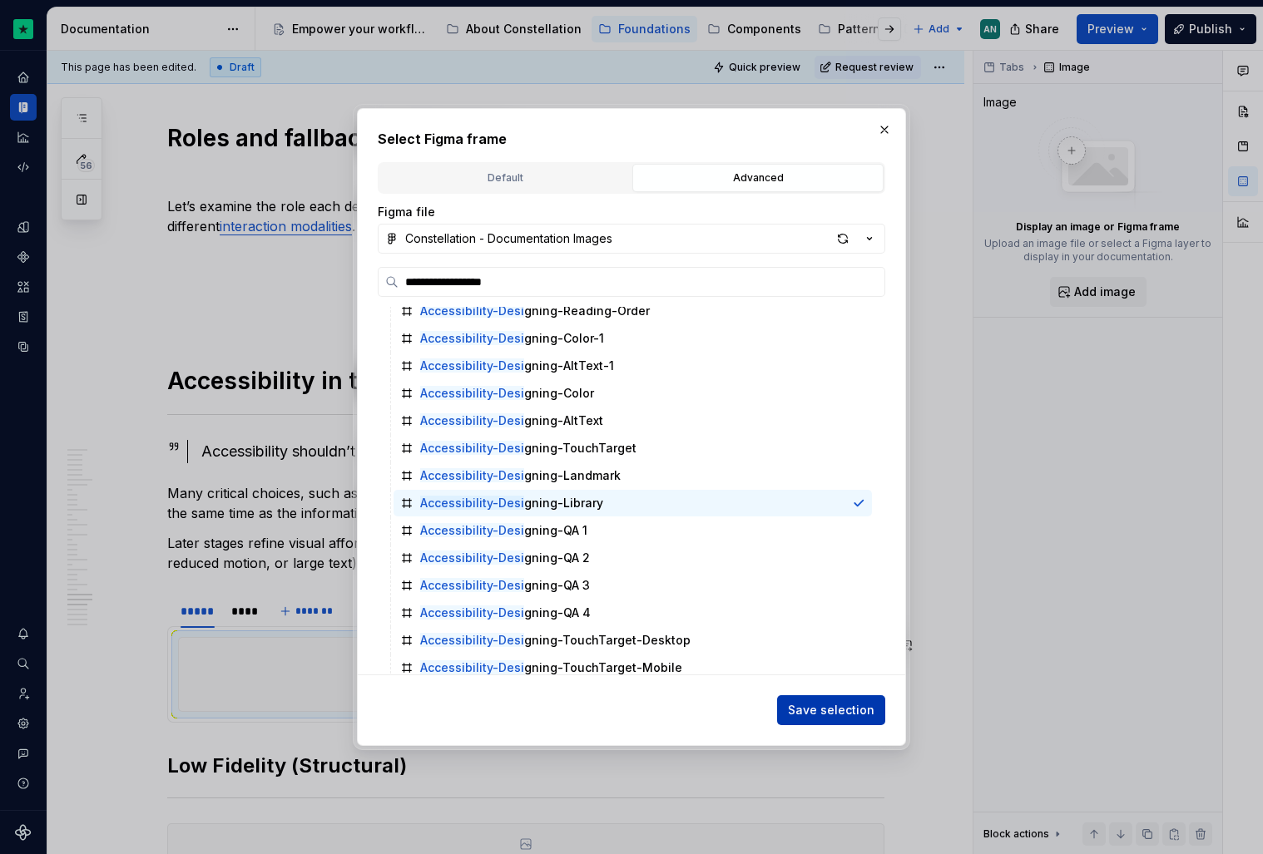
click at [809, 706] on span "Save selection" at bounding box center [831, 710] width 87 height 17
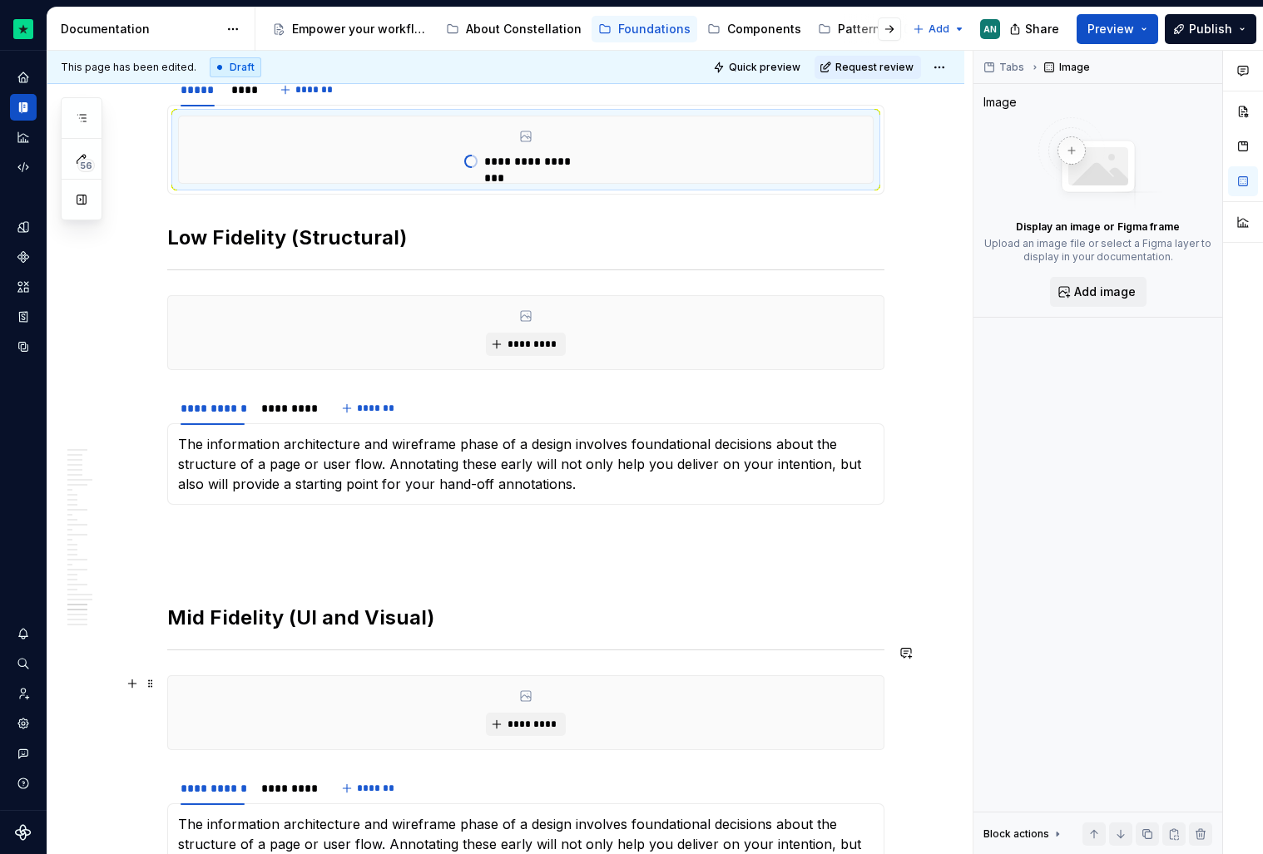
scroll to position [9417, 0]
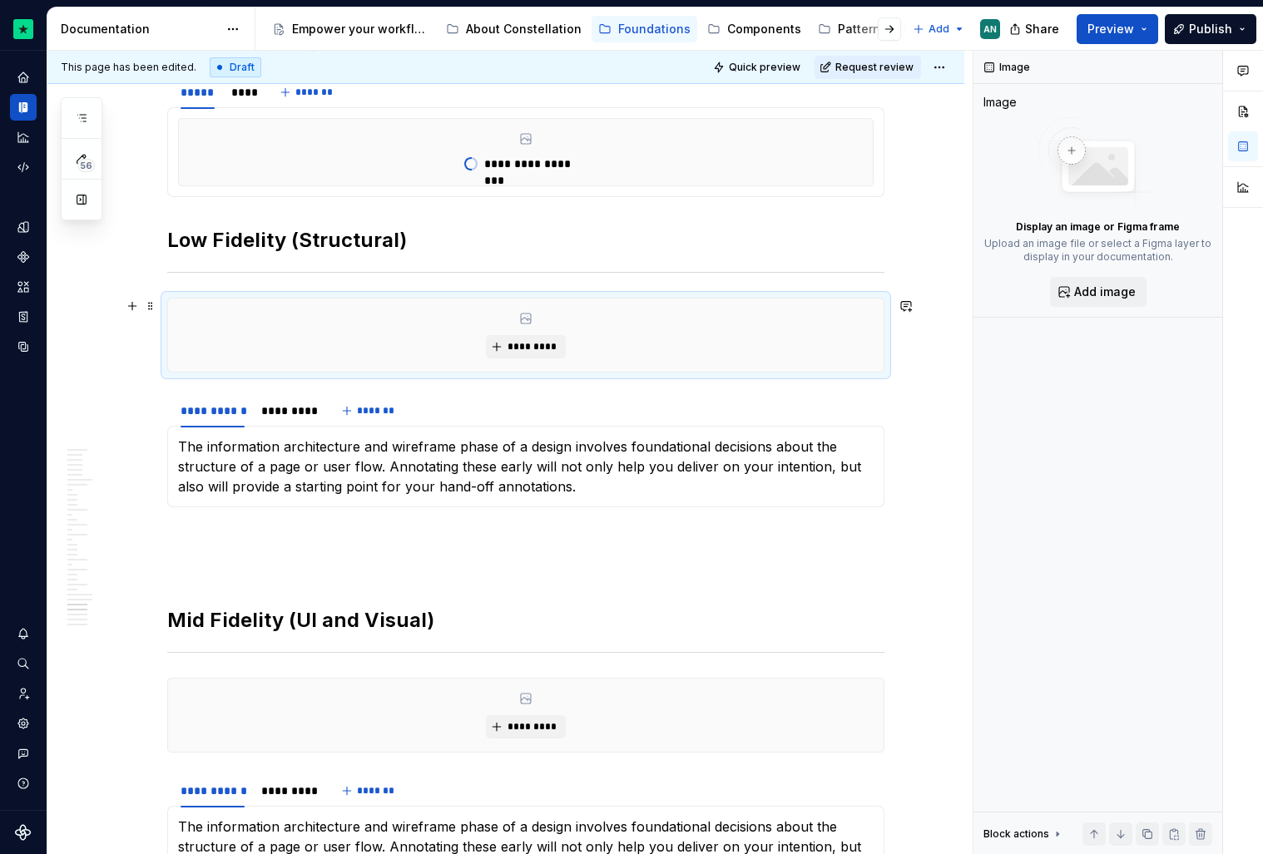
click at [337, 360] on div "*********" at bounding box center [525, 335] width 715 height 73
click at [533, 352] on span "*********" at bounding box center [532, 346] width 51 height 13
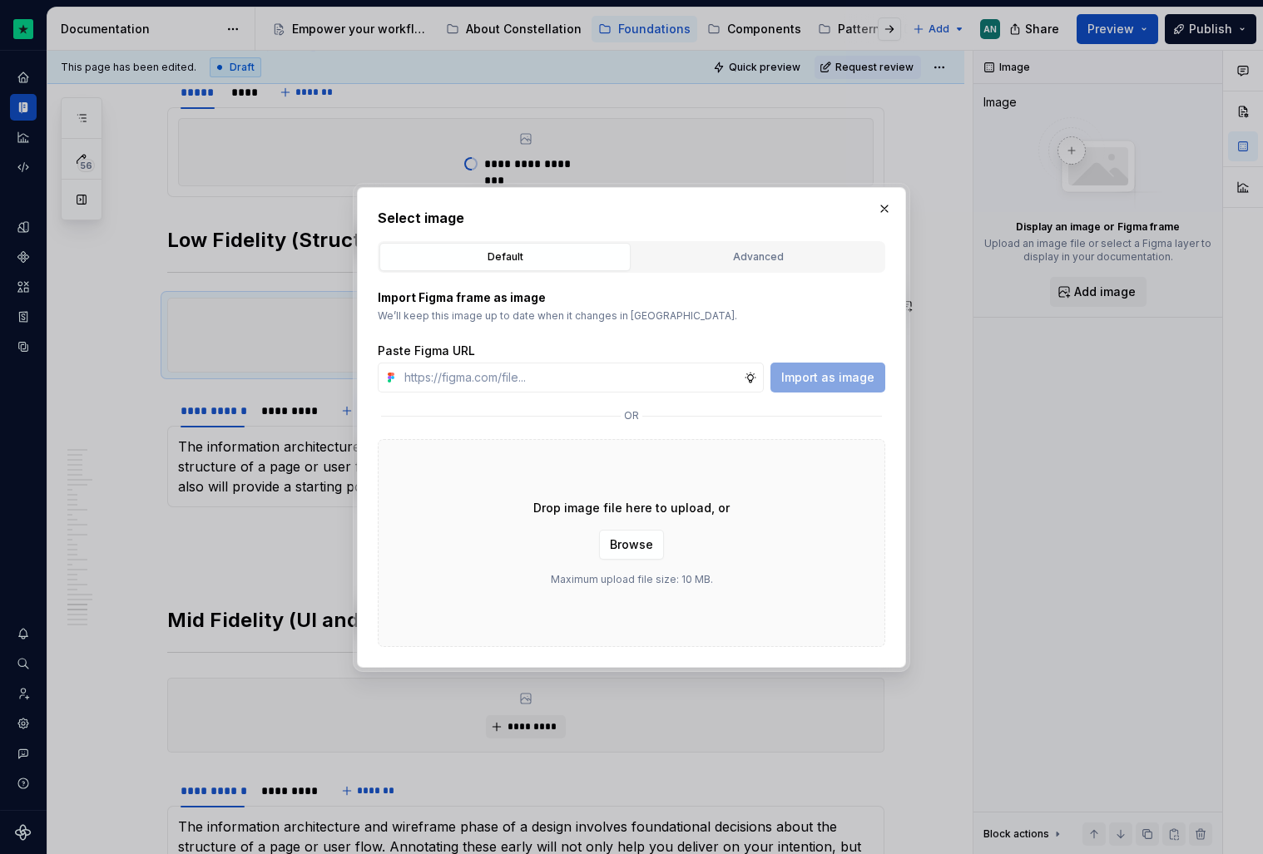
click at [710, 239] on div "Select image Default Advanced Import Figma frame as image We’ll keep this image…" at bounding box center [631, 427] width 507 height 439
click at [697, 260] on div "Advanced" at bounding box center [758, 257] width 240 height 17
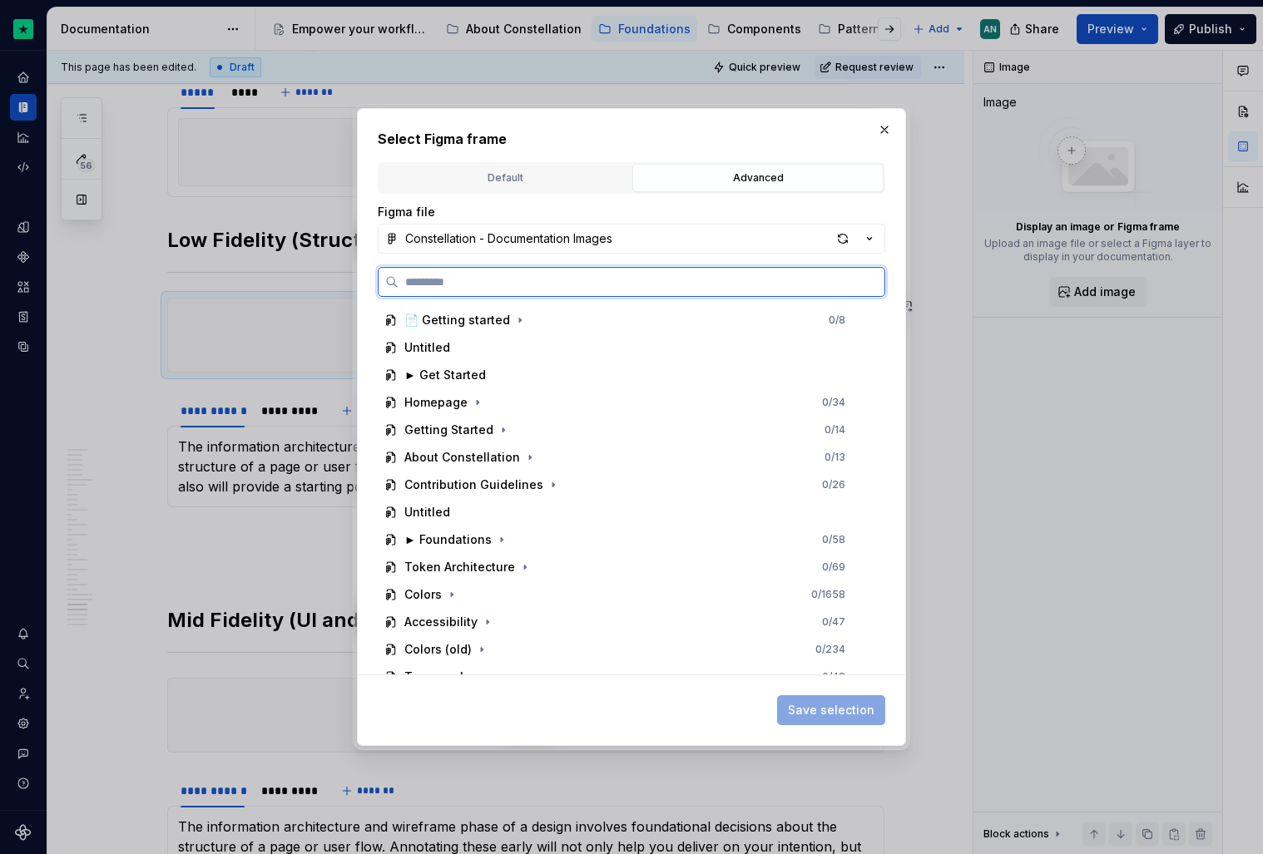
click at [463, 282] on input "search" at bounding box center [642, 282] width 486 height 17
paste input "**********"
type input "**********"
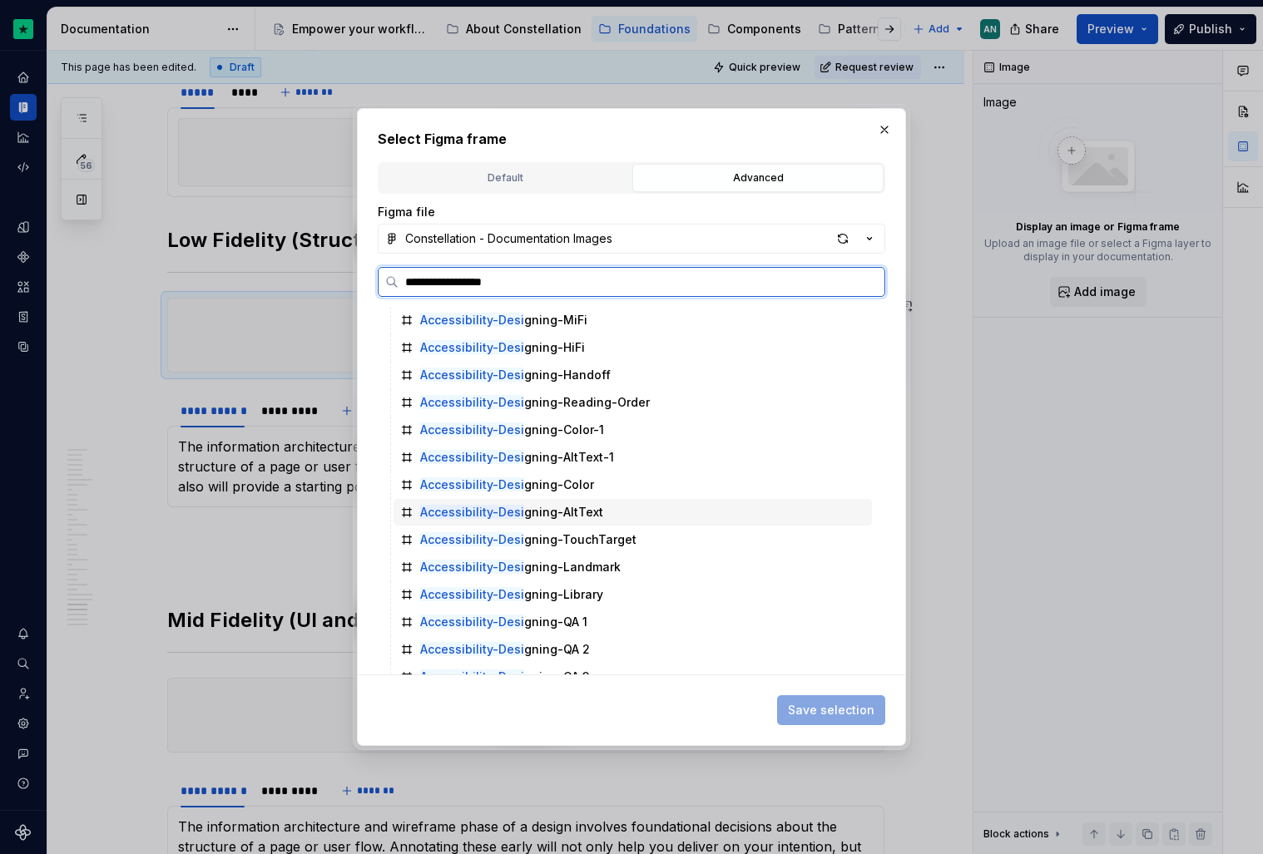
scroll to position [0, 0]
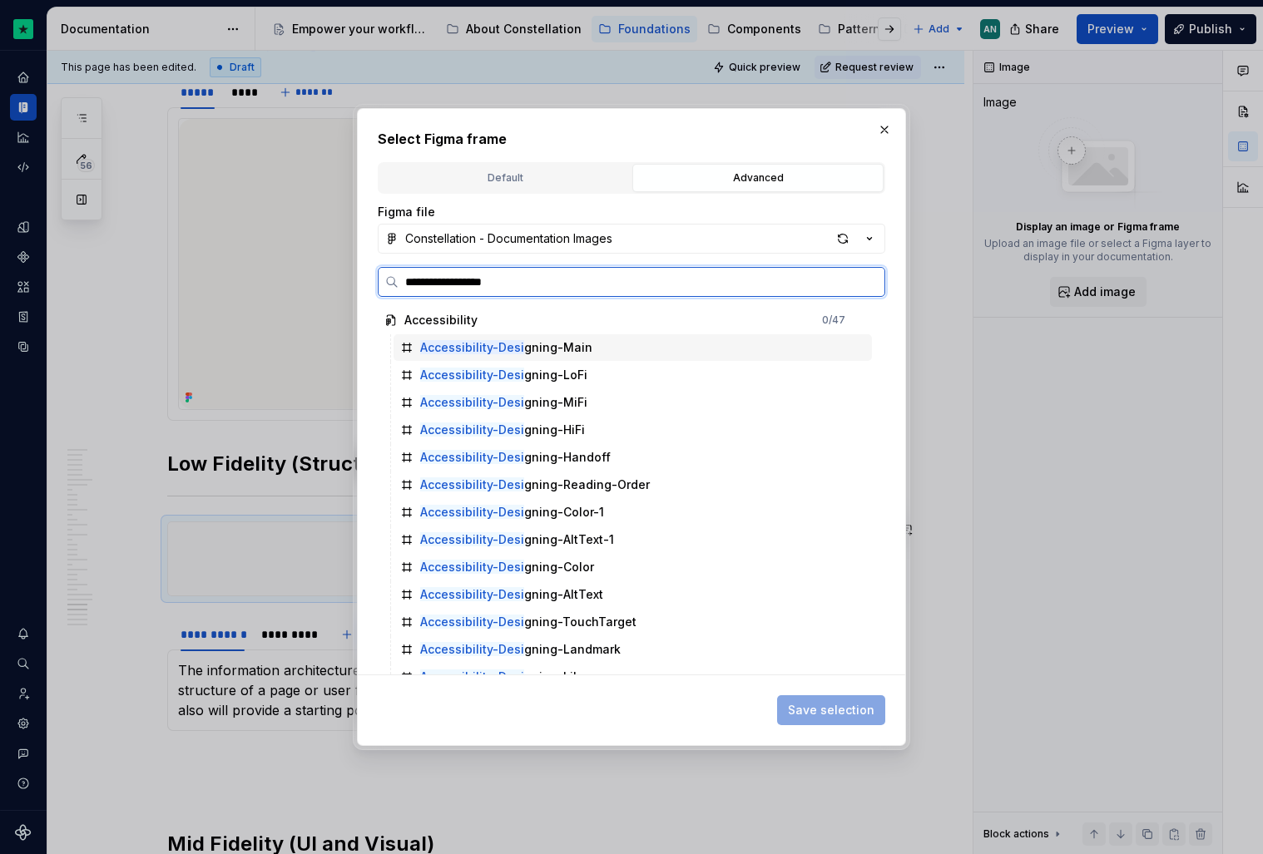
click at [590, 368] on div "Accessibility-Desi gning-LoFi" at bounding box center [633, 375] width 478 height 27
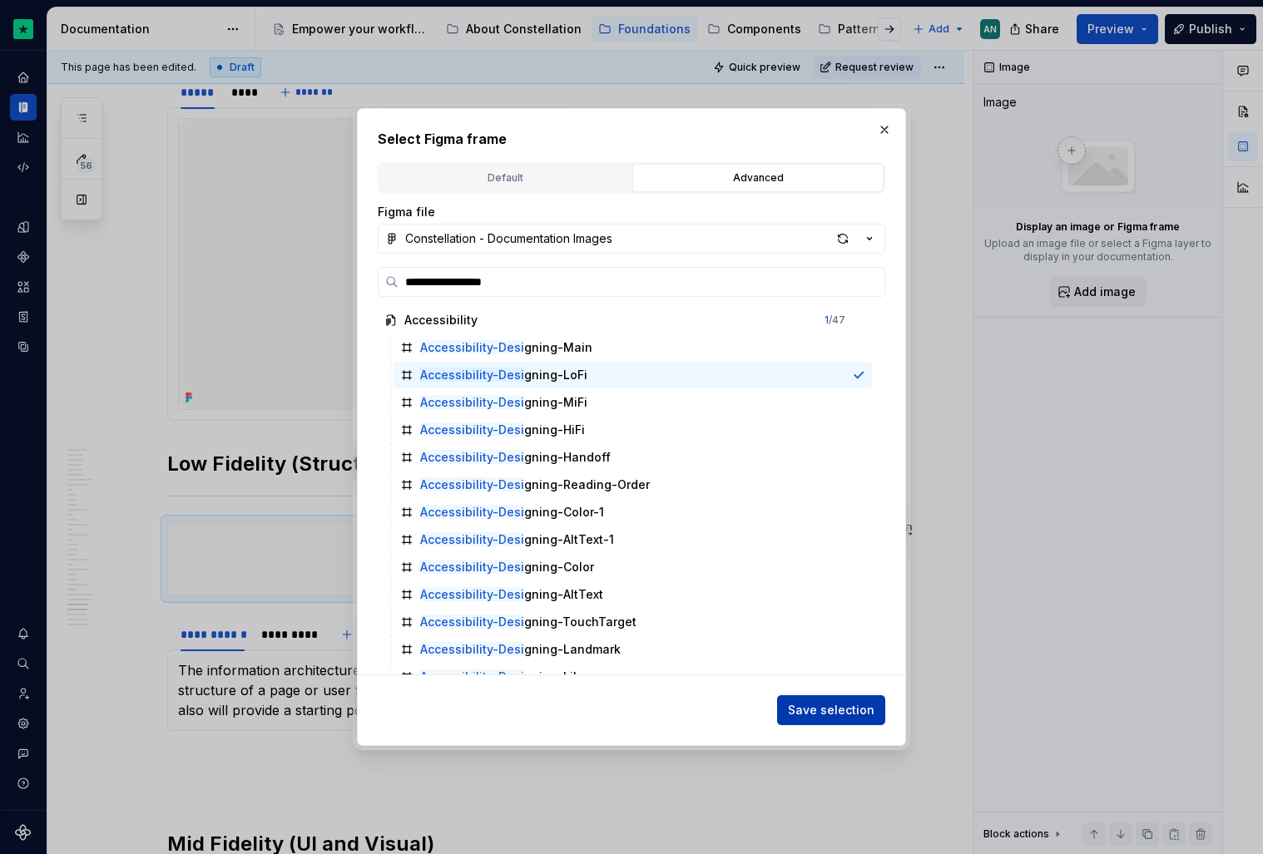
click at [827, 706] on span "Save selection" at bounding box center [831, 710] width 87 height 17
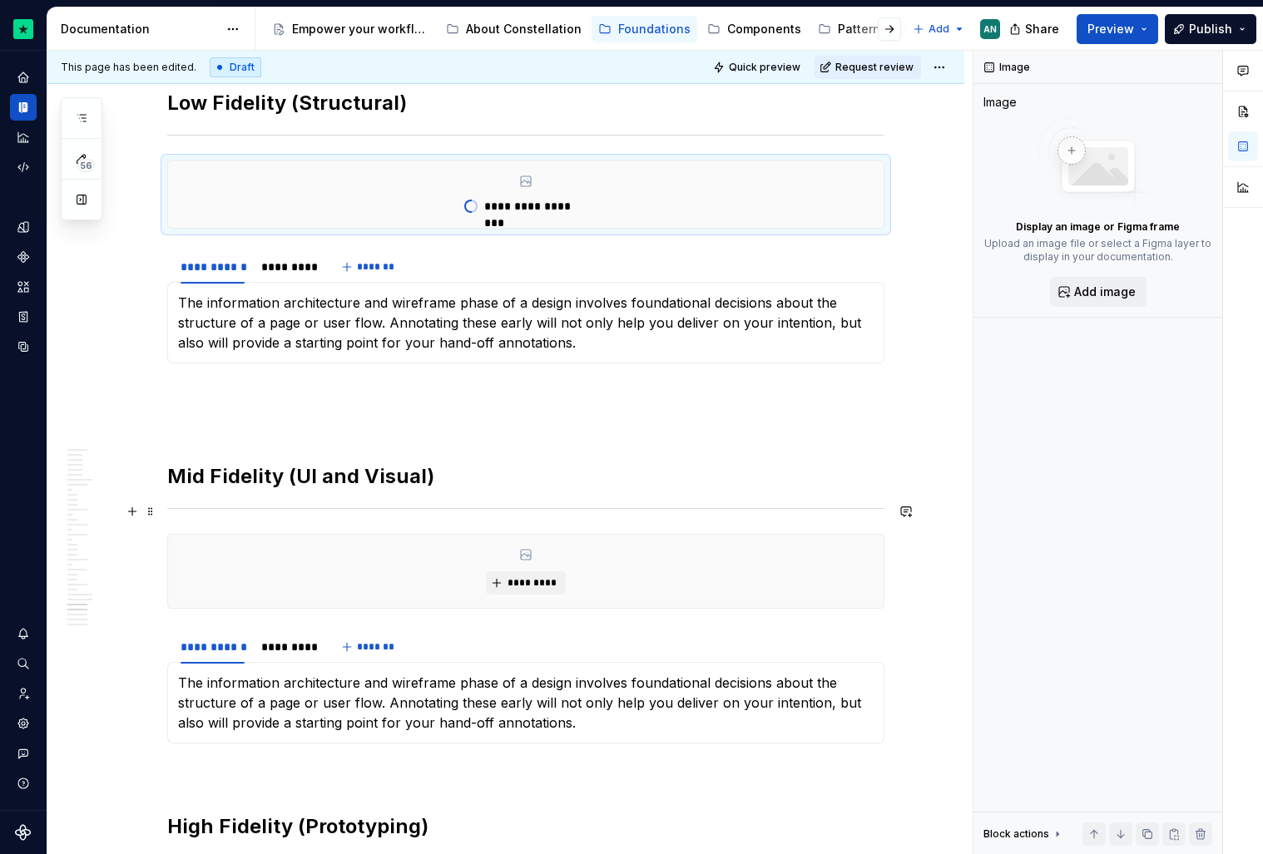
scroll to position [9806, 0]
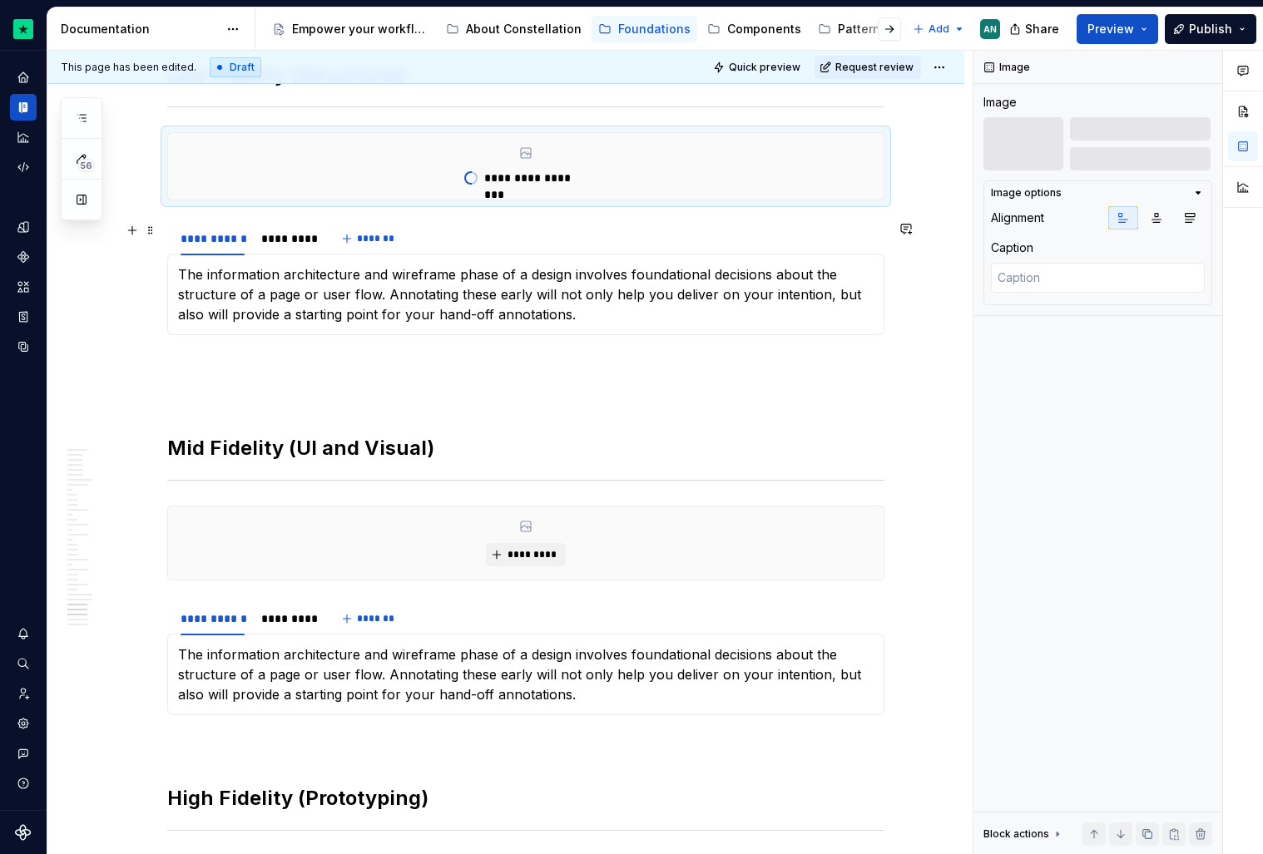
click at [467, 236] on div "**********" at bounding box center [525, 238] width 717 height 33
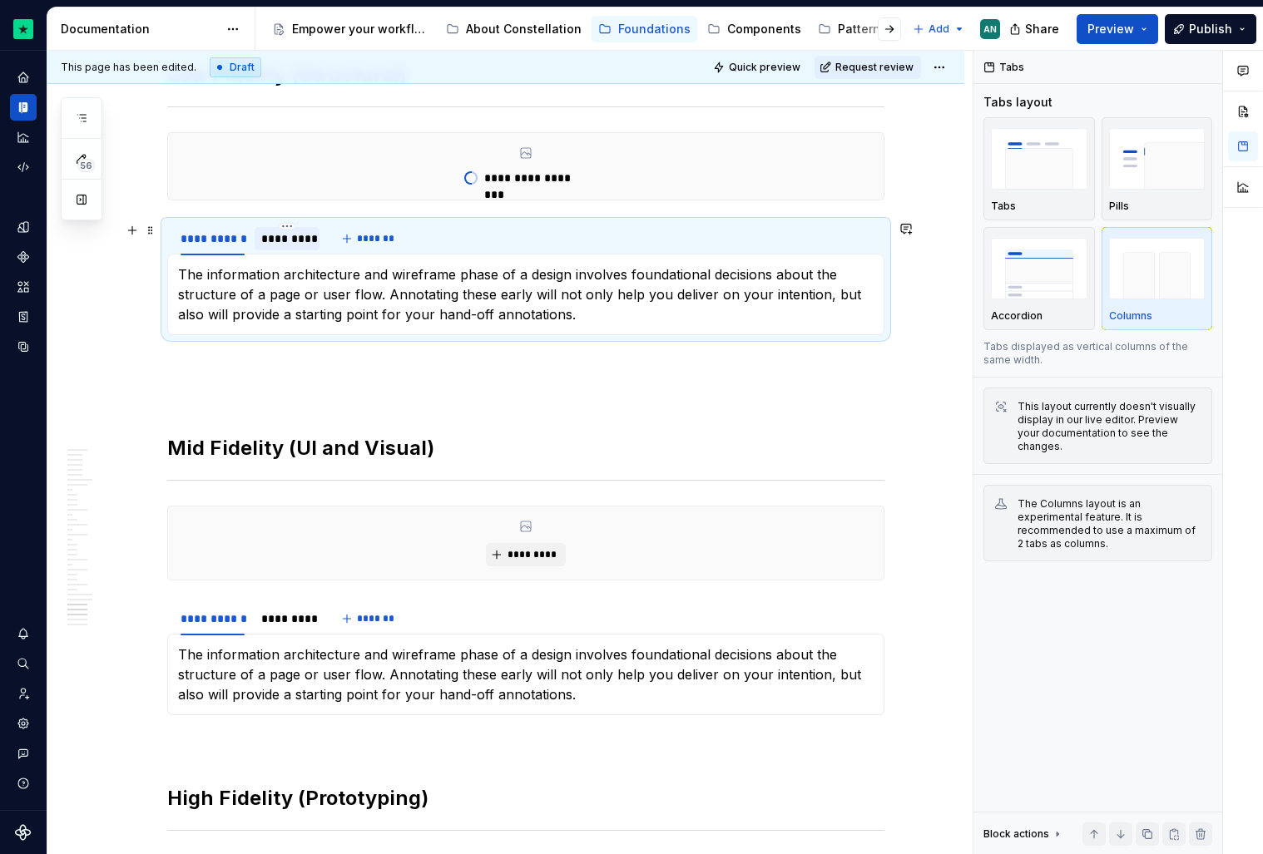
click at [284, 244] on div "*********" at bounding box center [287, 238] width 52 height 17
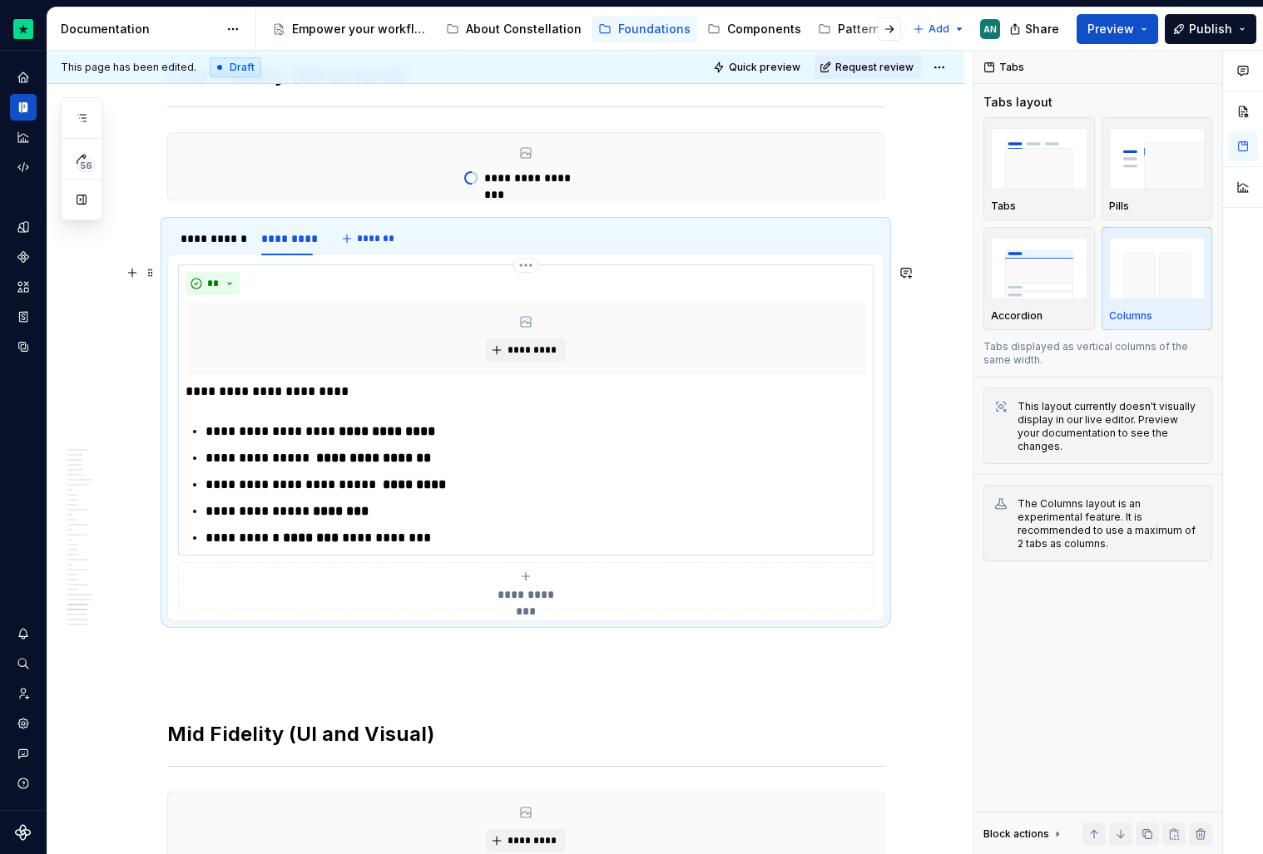
click at [420, 278] on div "**" at bounding box center [526, 283] width 681 height 23
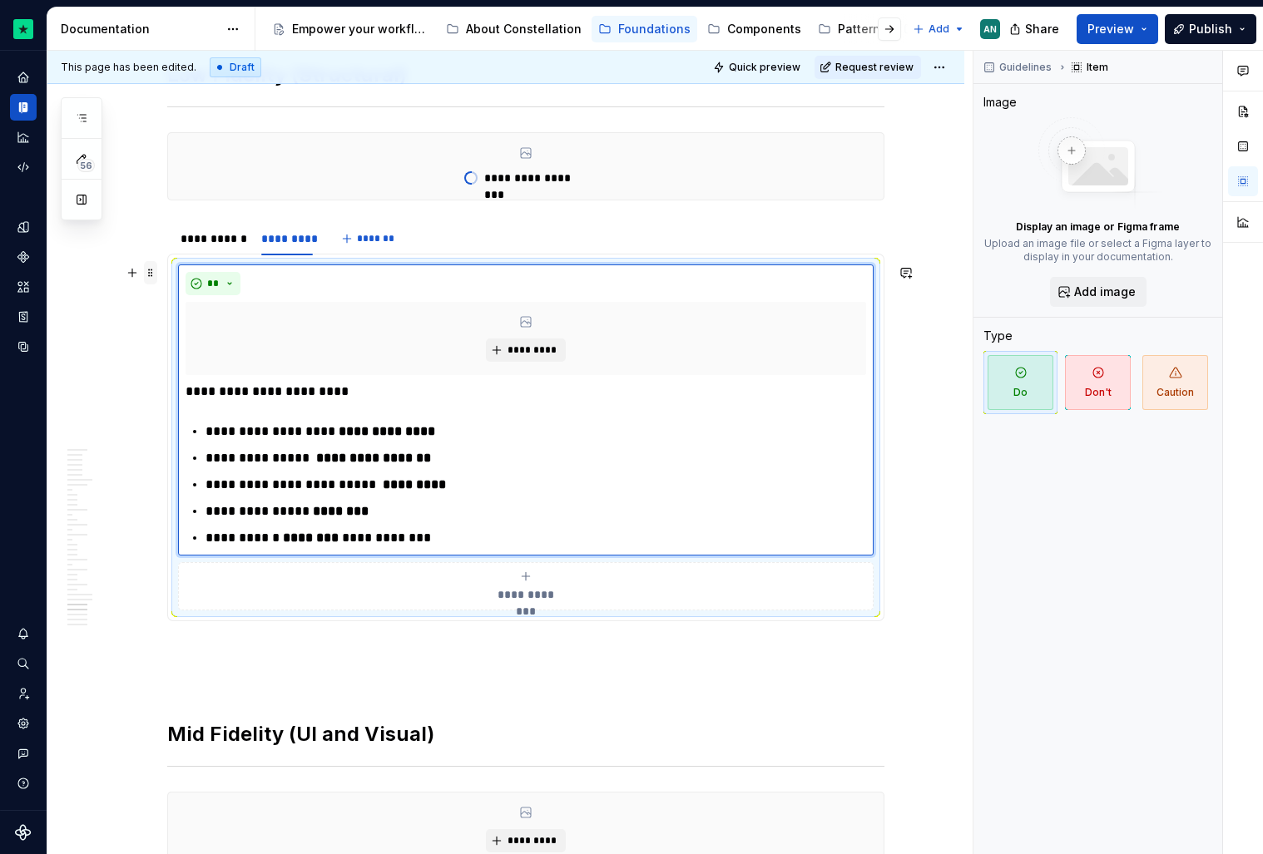
click at [154, 271] on span at bounding box center [150, 272] width 13 height 23
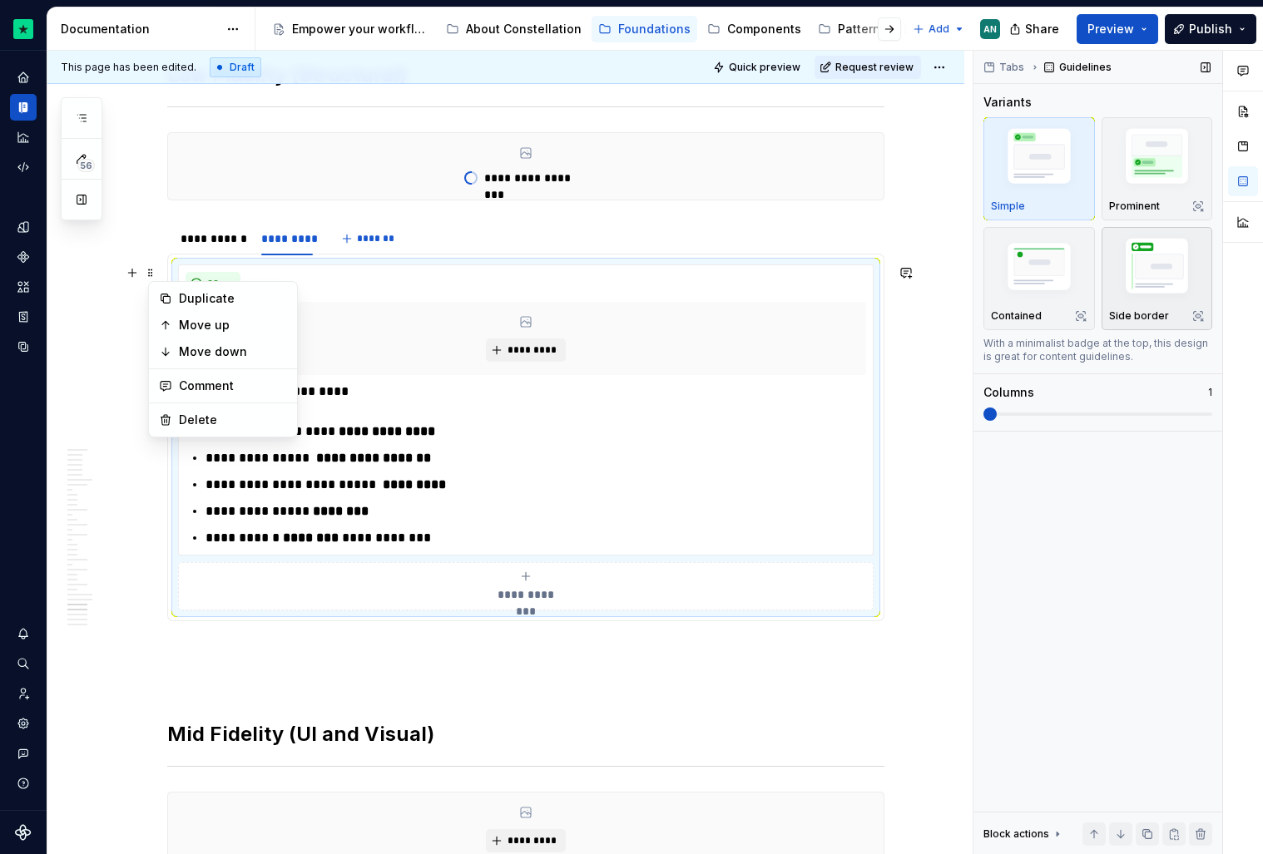
click at [1167, 285] on img "button" at bounding box center [1157, 269] width 97 height 72
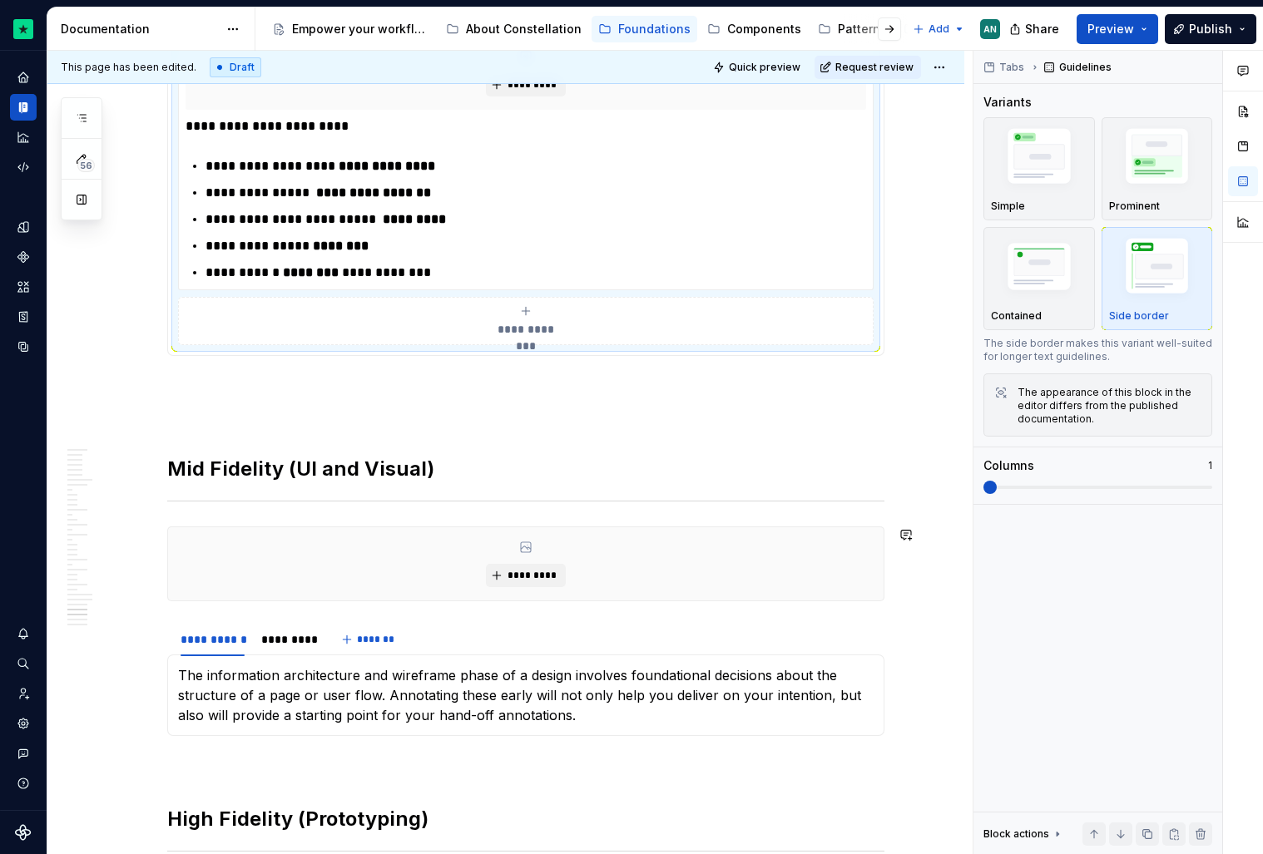
scroll to position [10226, 0]
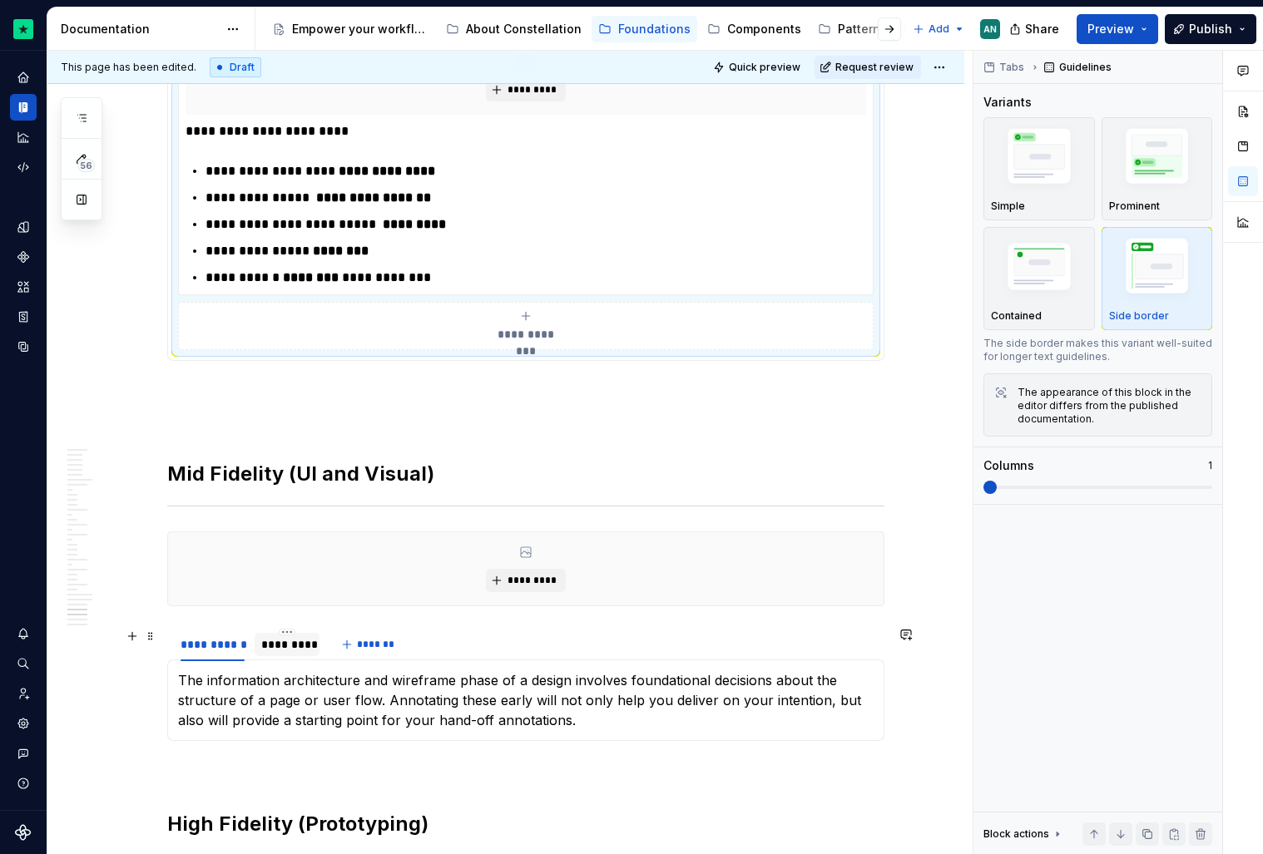
click at [294, 642] on div "*********" at bounding box center [287, 644] width 52 height 17
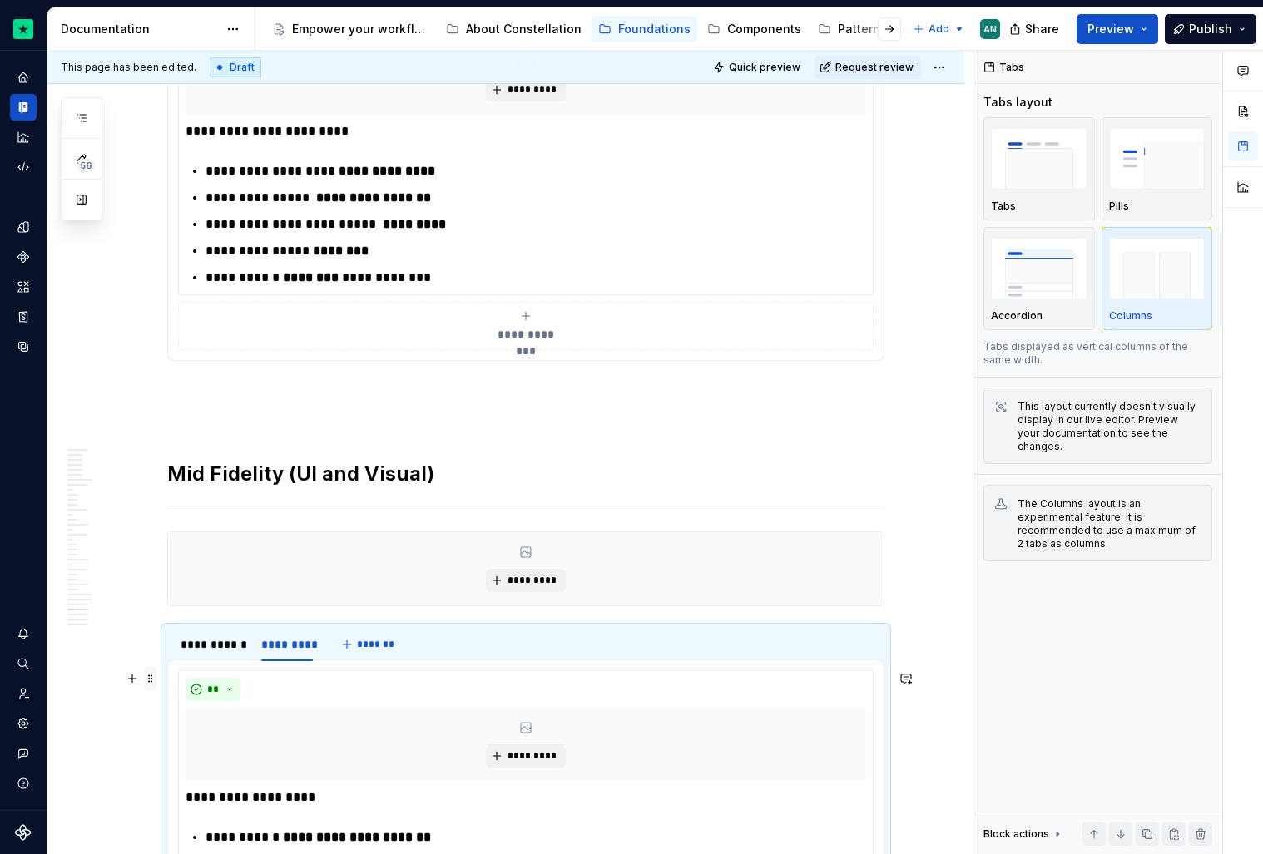
click at [157, 681] on span at bounding box center [150, 678] width 13 height 23
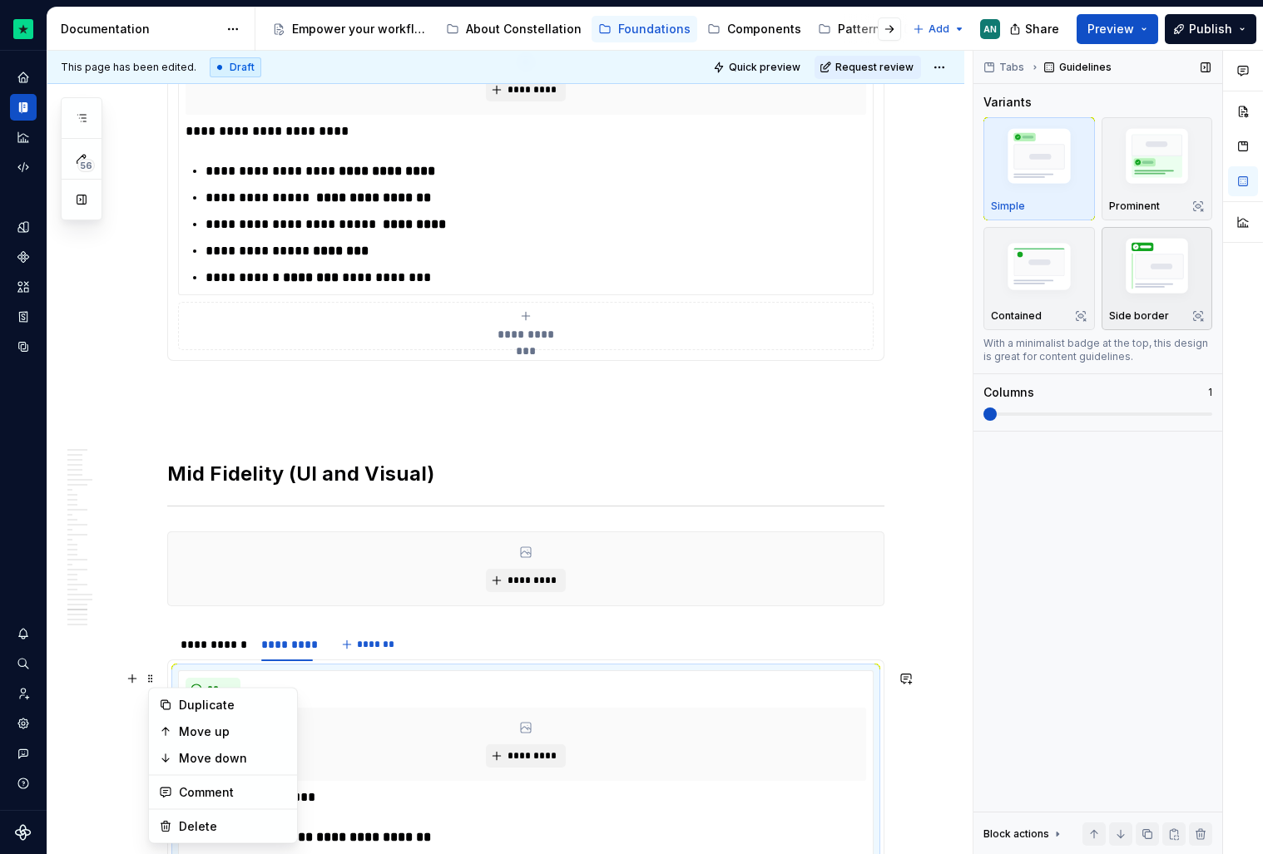
click at [1171, 271] on img "button" at bounding box center [1157, 269] width 97 height 72
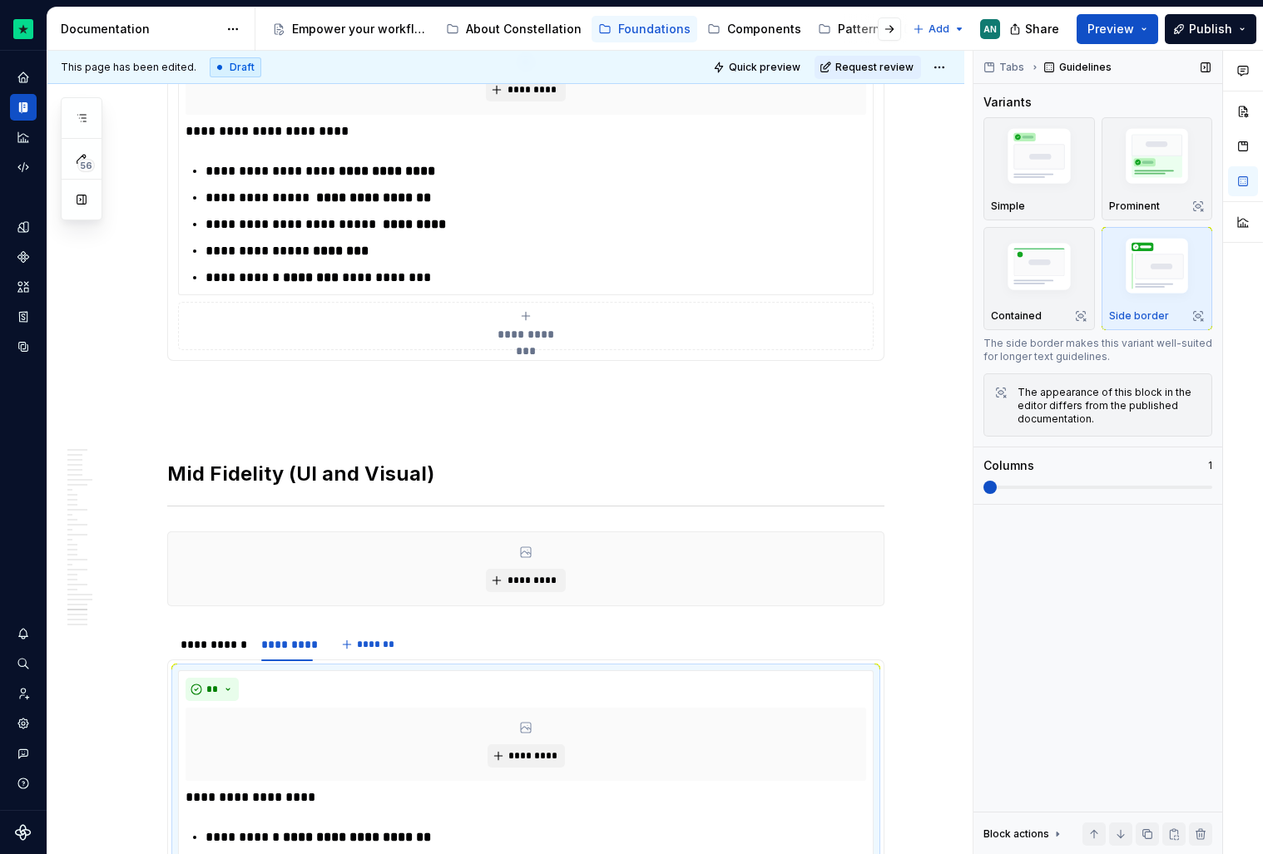
scroll to position [10414, 0]
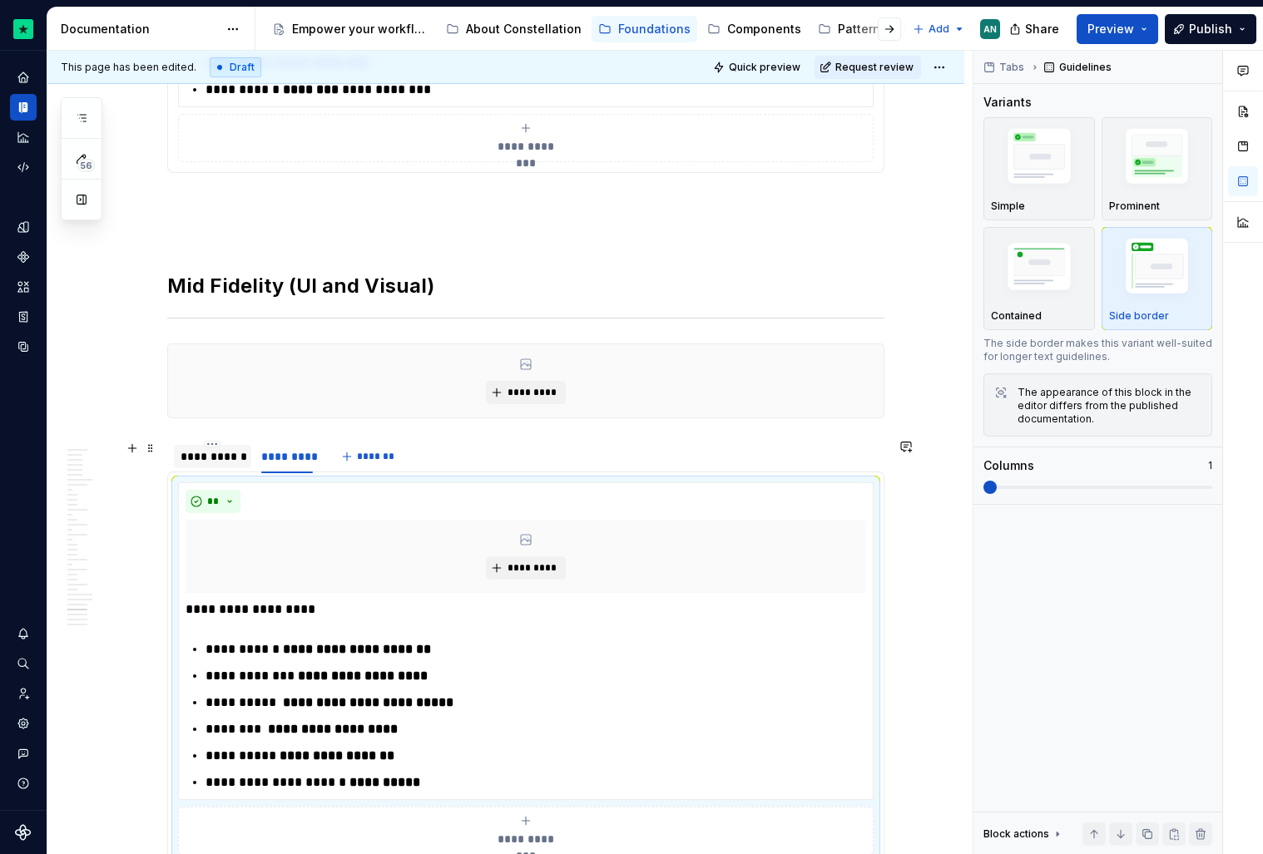
click at [224, 466] on div "**********" at bounding box center [212, 456] width 77 height 23
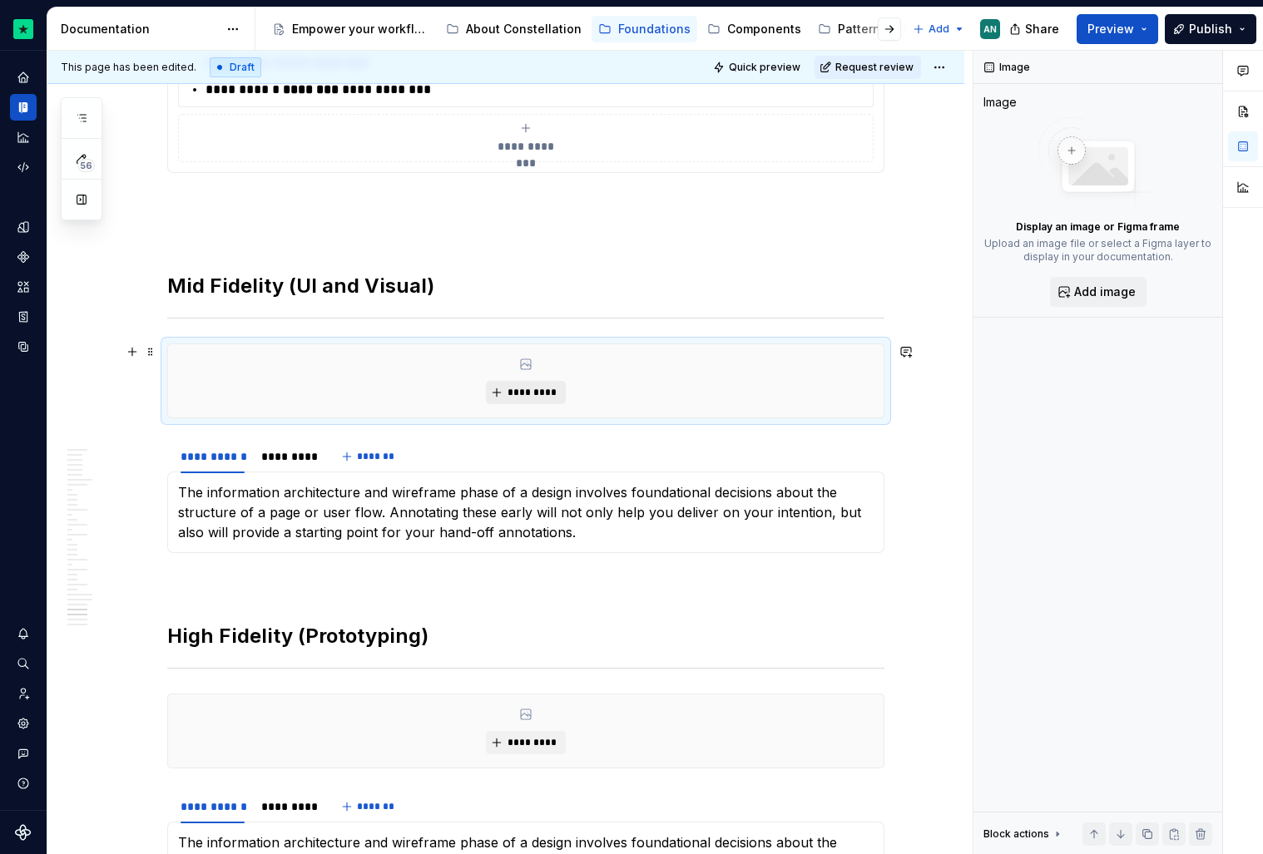
click at [530, 396] on span "*********" at bounding box center [532, 392] width 51 height 13
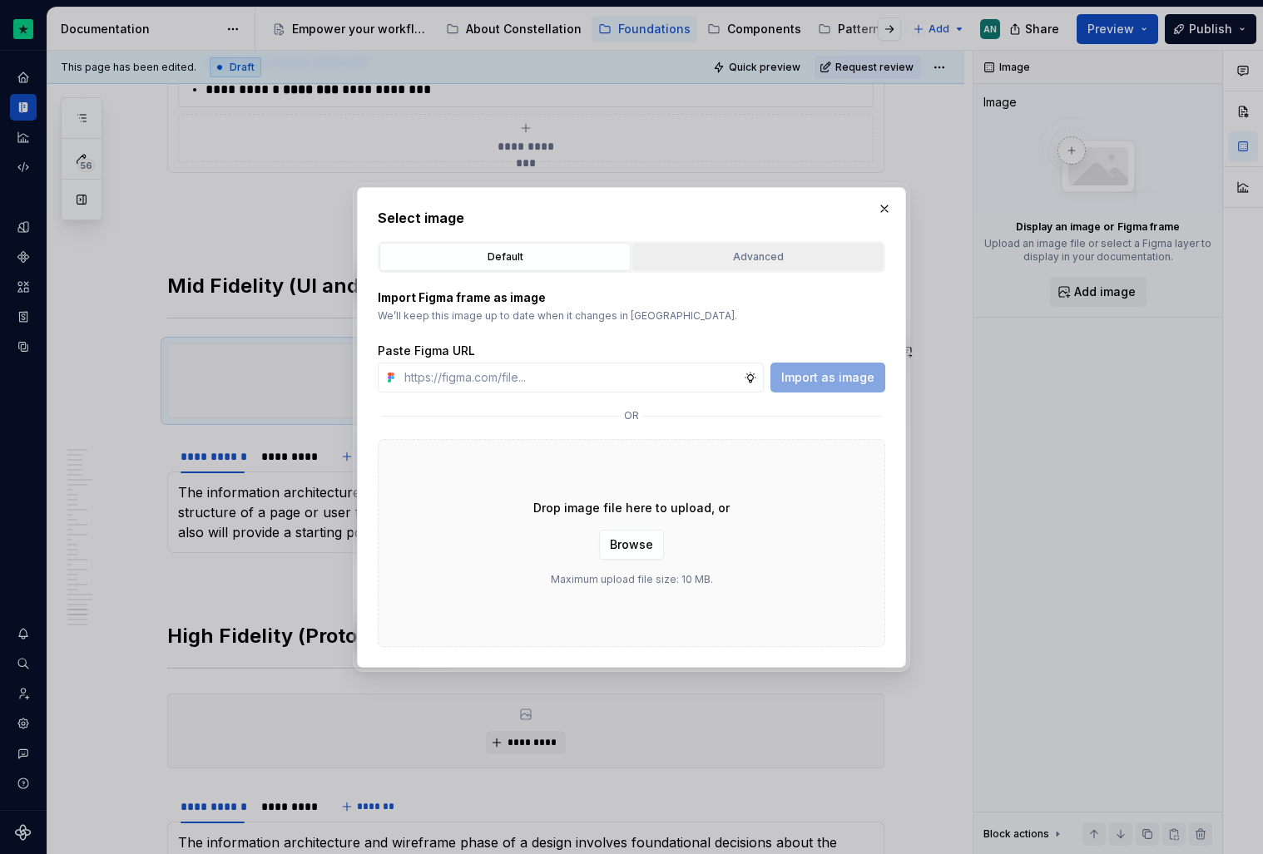
click at [716, 243] on button "Advanced" at bounding box center [757, 257] width 251 height 28
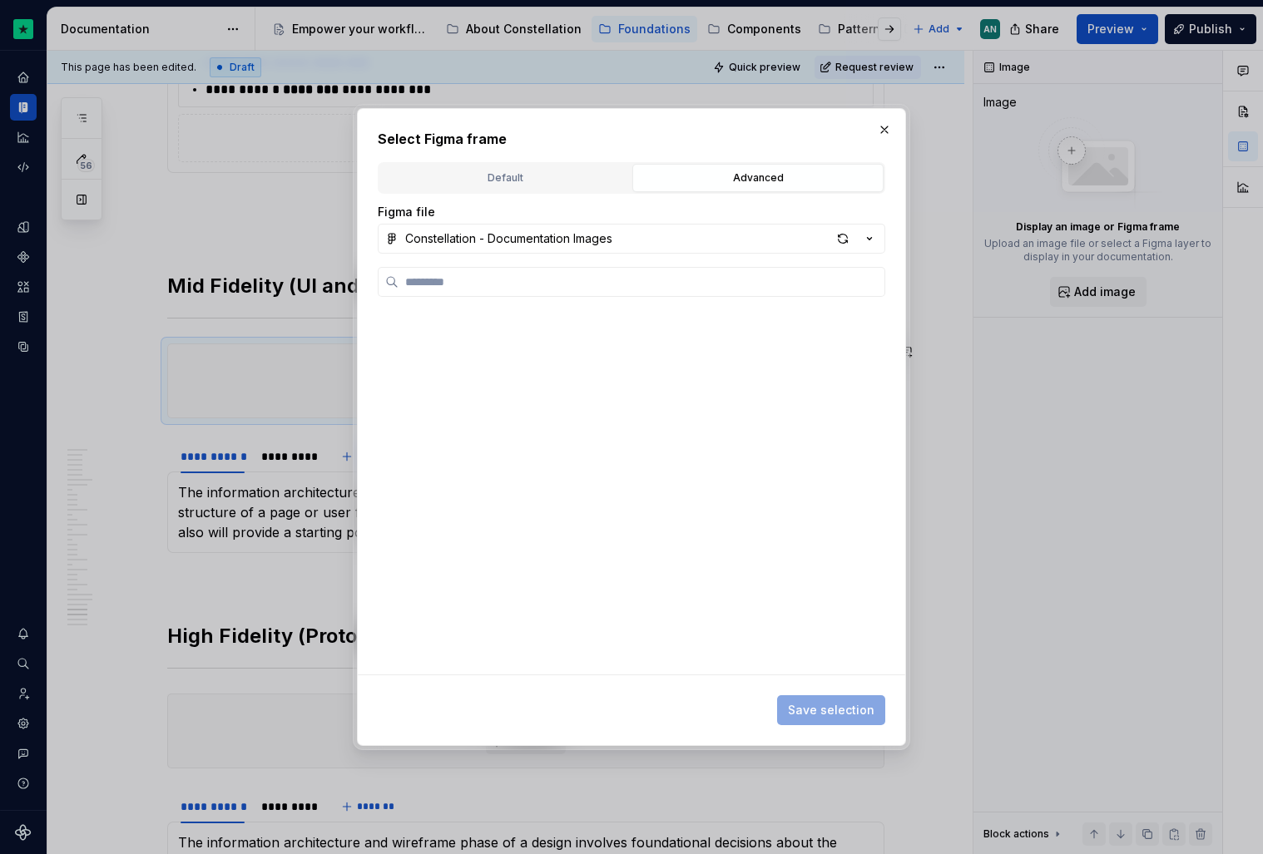
type textarea "*"
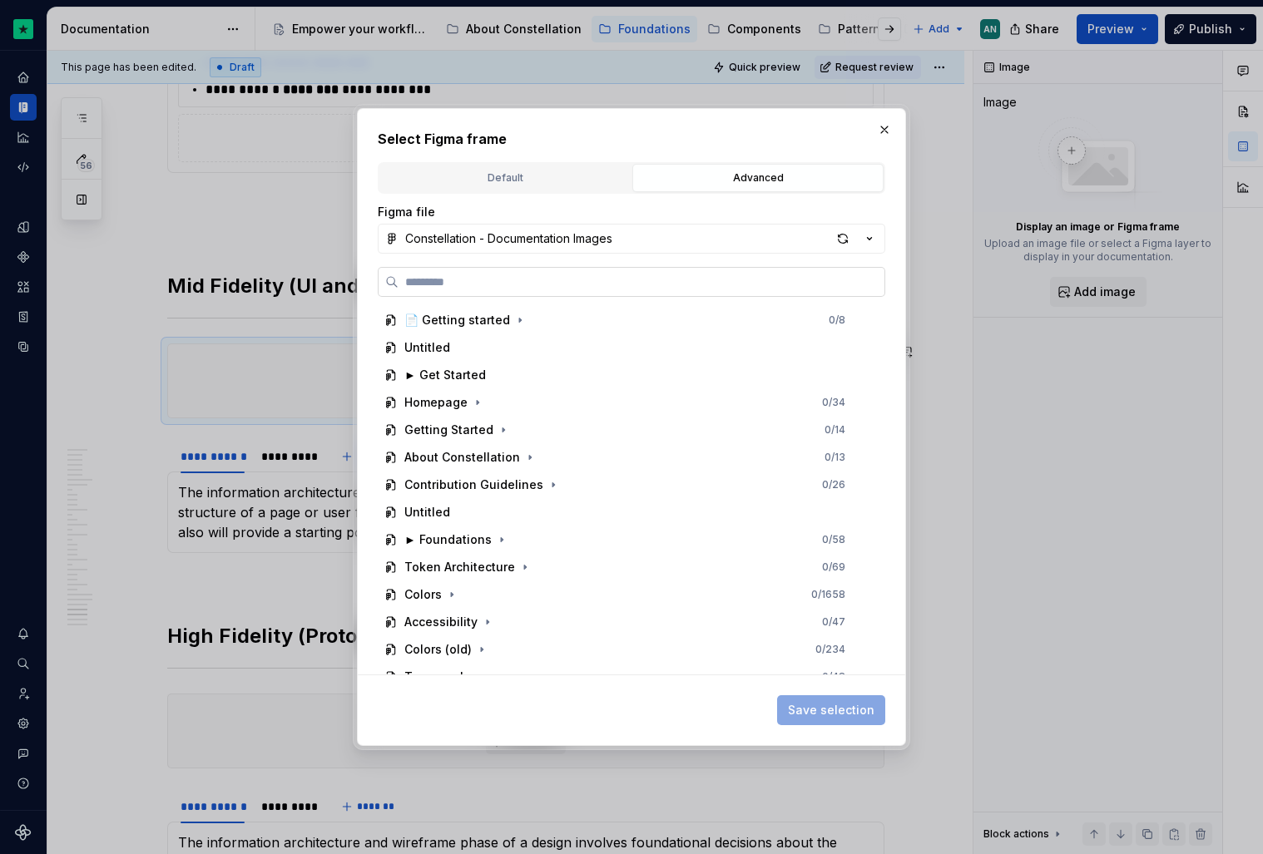
click at [549, 291] on label at bounding box center [631, 282] width 507 height 30
click at [549, 290] on input "search" at bounding box center [642, 282] width 486 height 17
paste input "**********"
type input "**********"
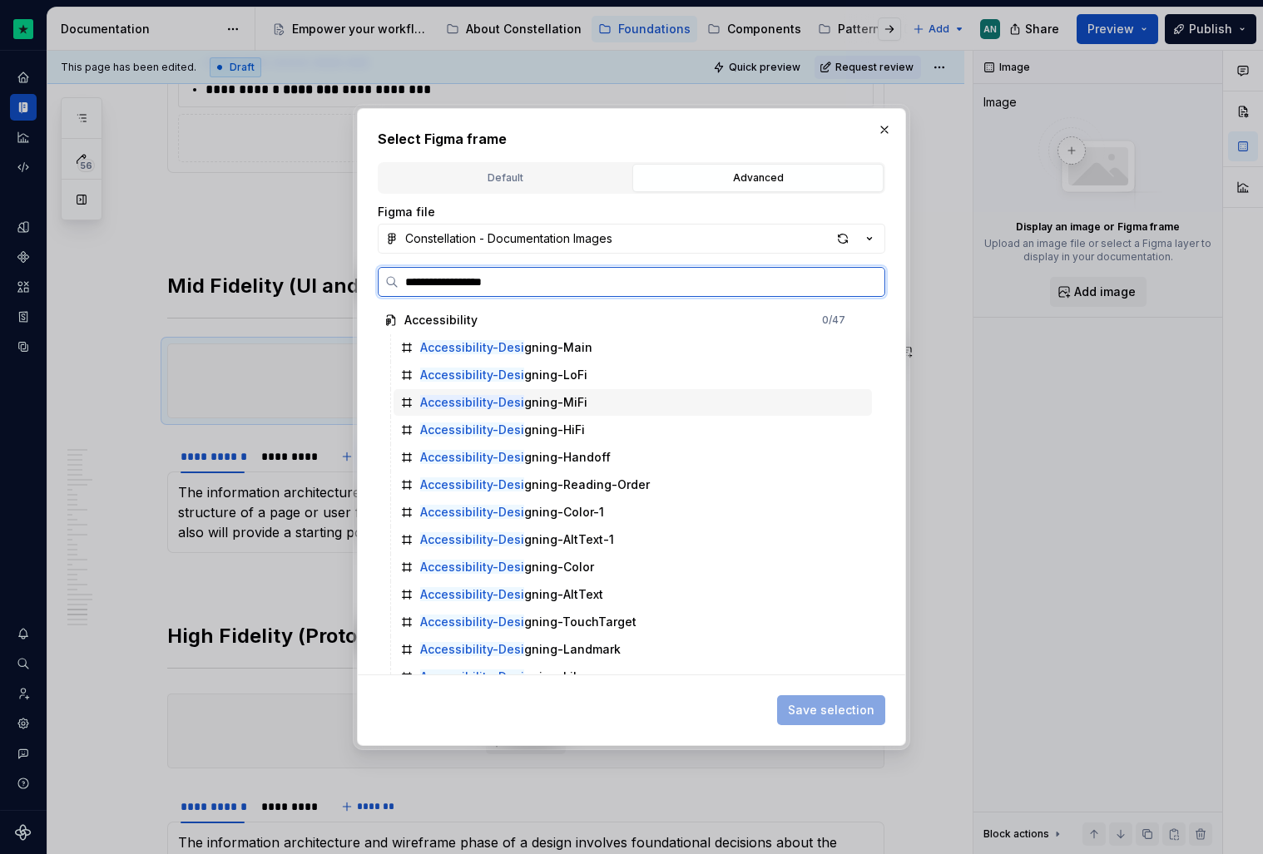
click at [613, 398] on div "Accessibility-Desi gning-MiFi" at bounding box center [633, 402] width 478 height 27
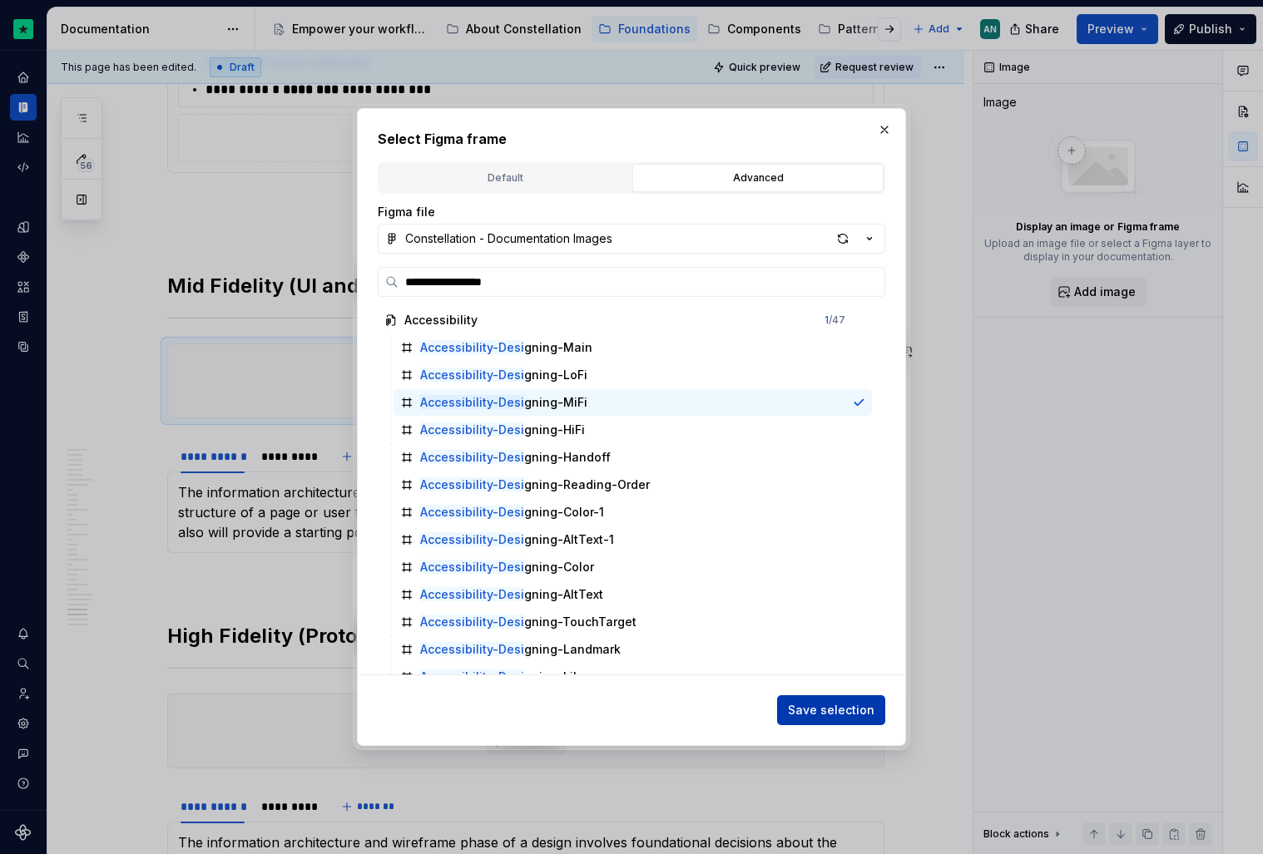
click at [805, 700] on button "Save selection" at bounding box center [831, 711] width 108 height 30
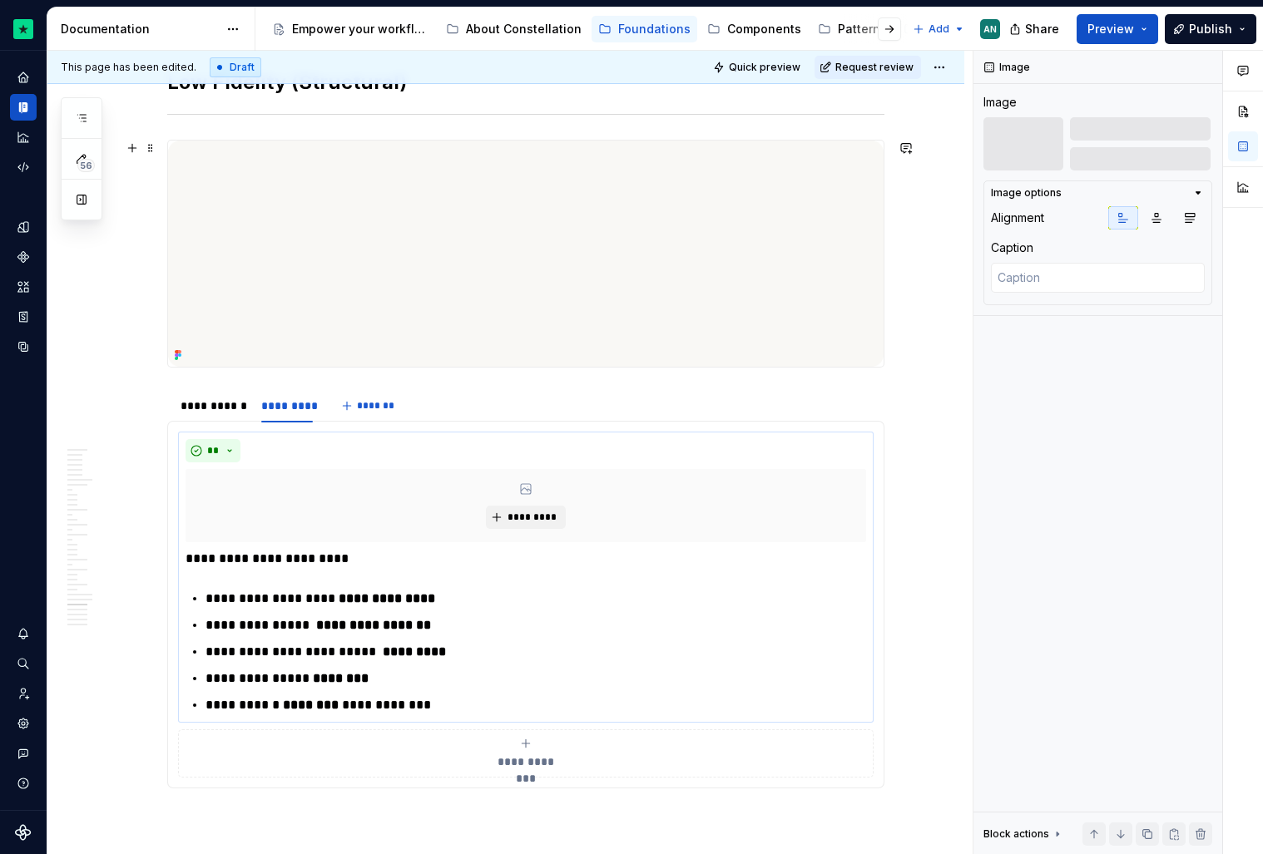
scroll to position [9781, 0]
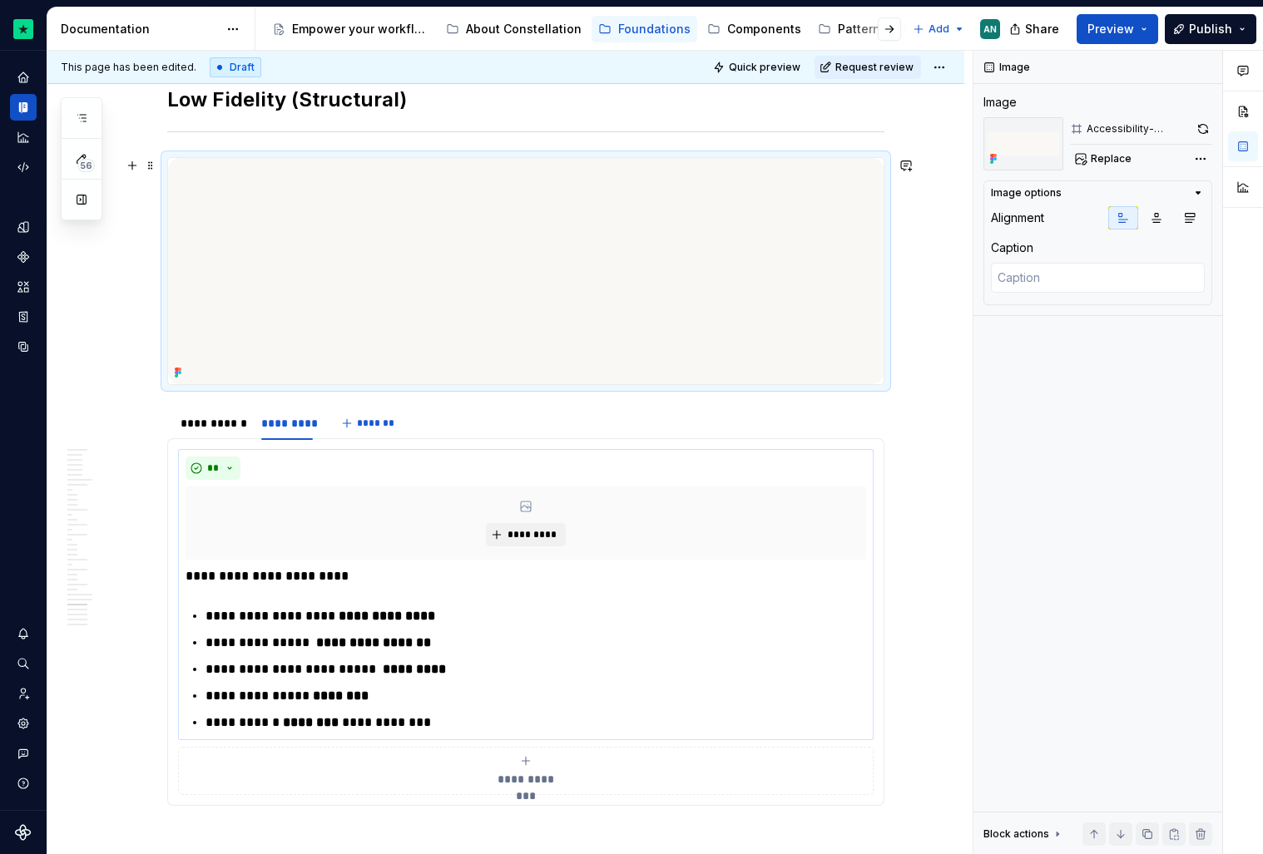
click at [619, 283] on img at bounding box center [525, 271] width 715 height 226
click at [1186, 214] on icon "button" at bounding box center [1190, 218] width 9 height 9
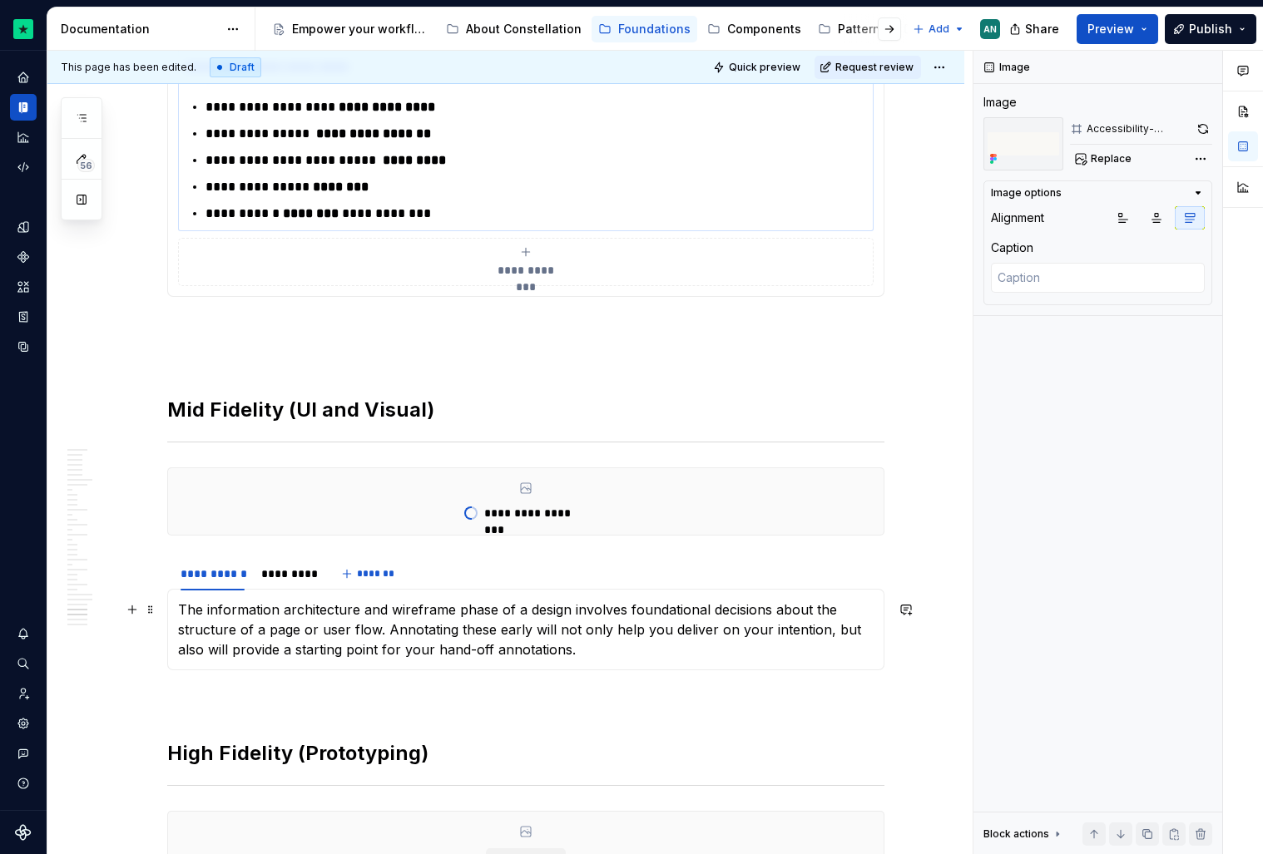
scroll to position [10298, 0]
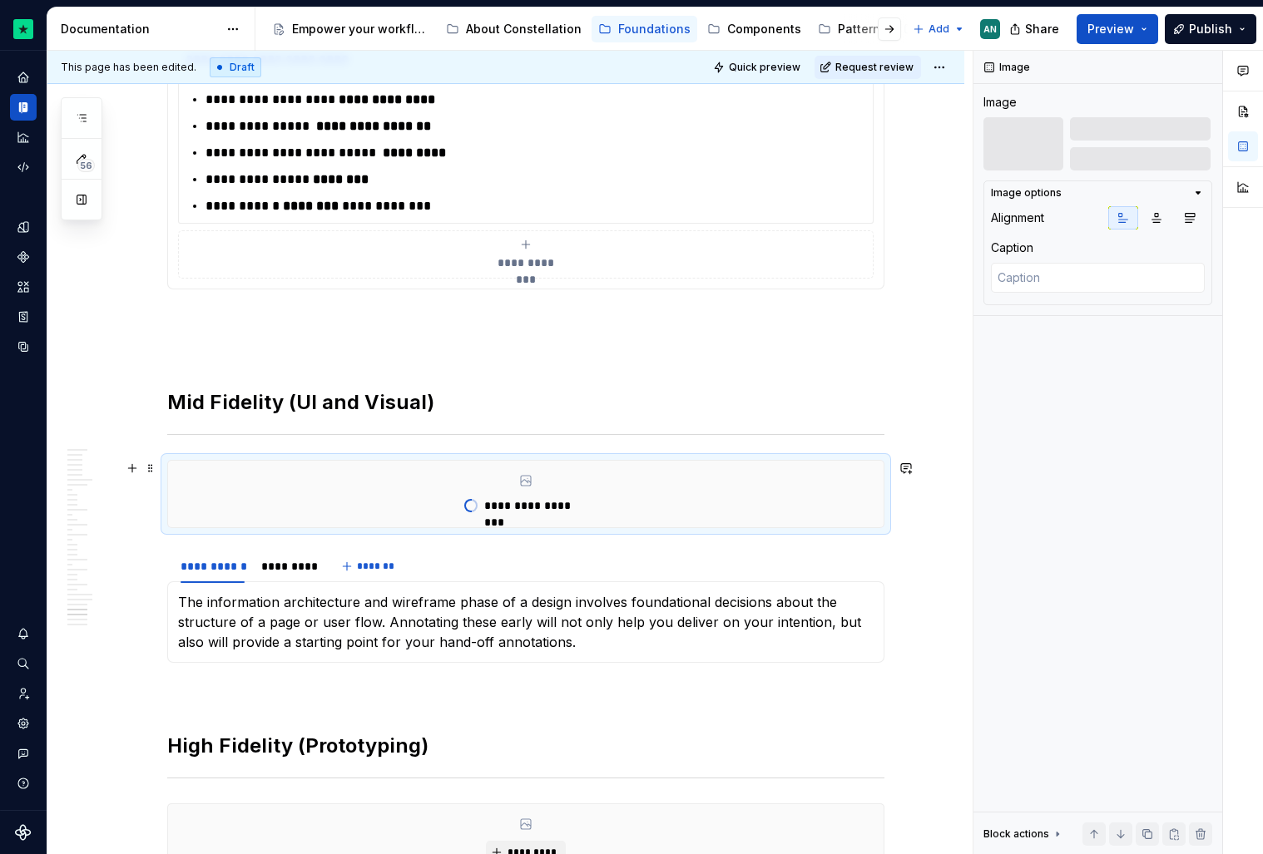
click at [418, 496] on div "**********" at bounding box center [525, 494] width 715 height 67
click at [1190, 225] on button "button" at bounding box center [1190, 217] width 30 height 23
type textarea "*"
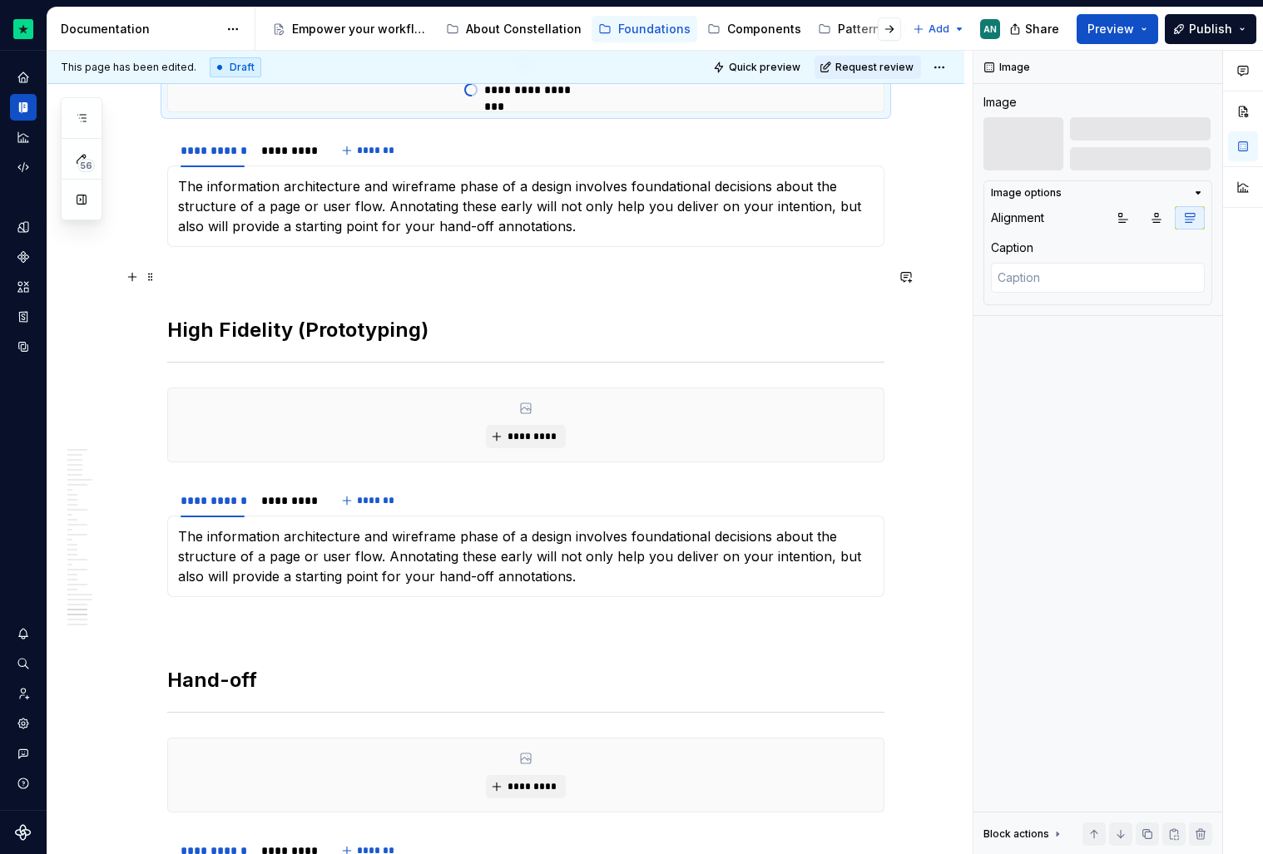
scroll to position [10716, 0]
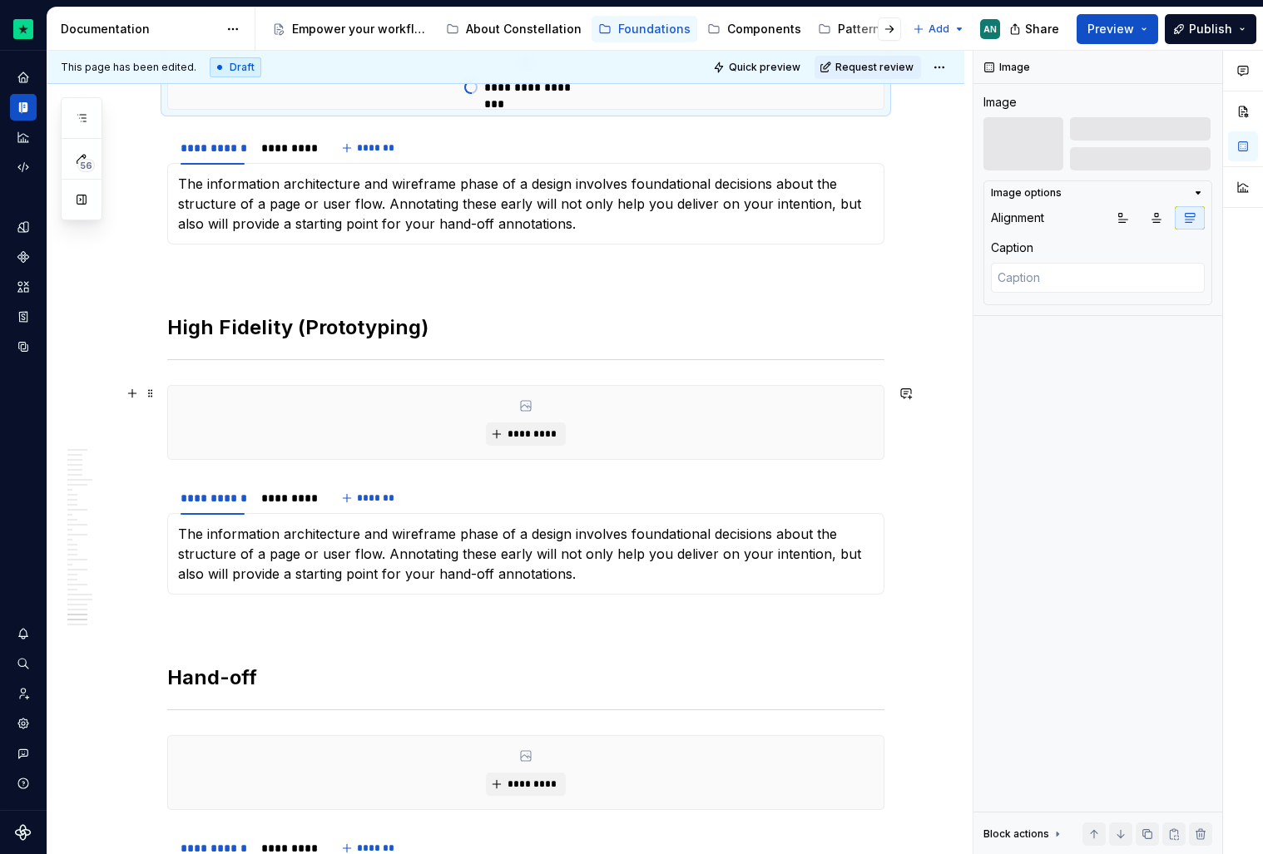
click at [488, 429] on div "*********" at bounding box center [525, 422] width 715 height 73
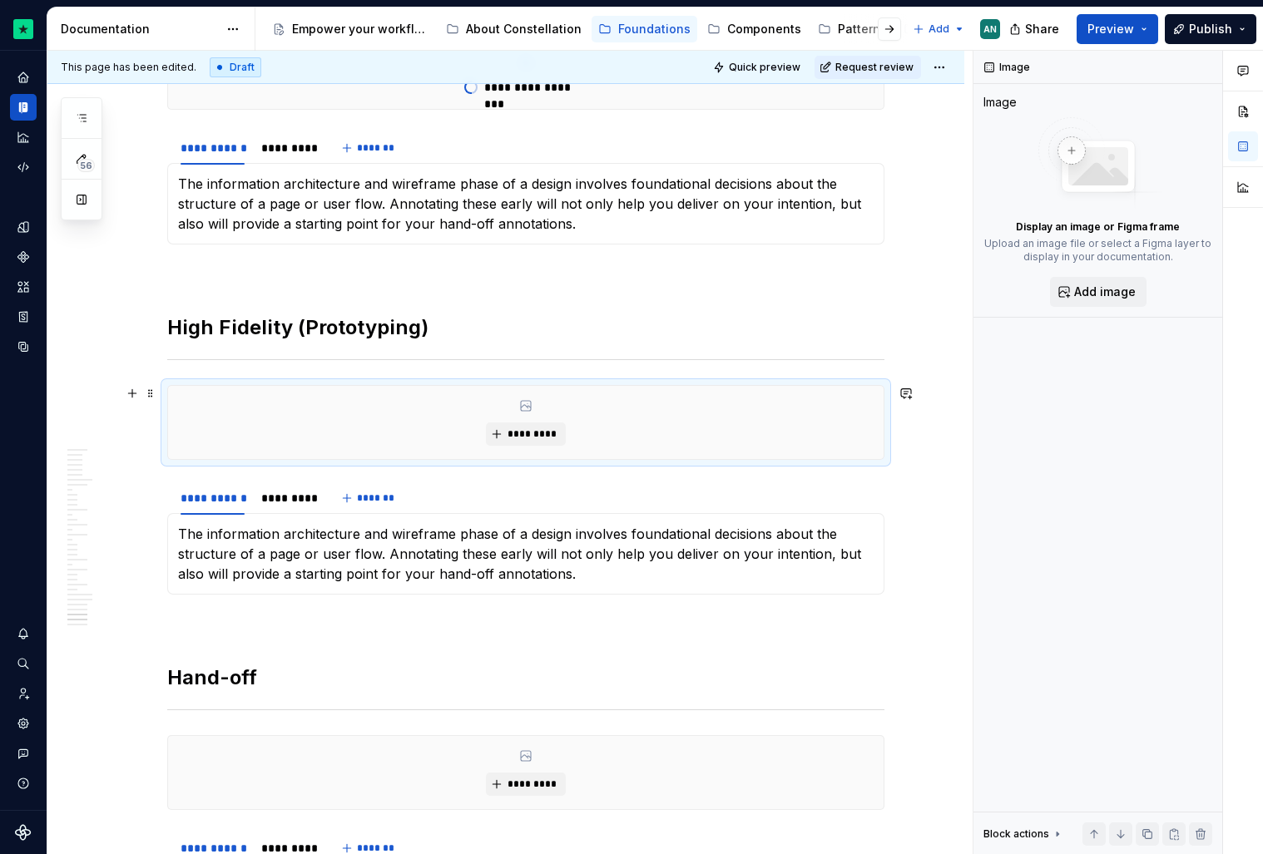
click at [540, 420] on div "*********" at bounding box center [525, 422] width 715 height 73
click at [531, 429] on span "*********" at bounding box center [532, 434] width 51 height 13
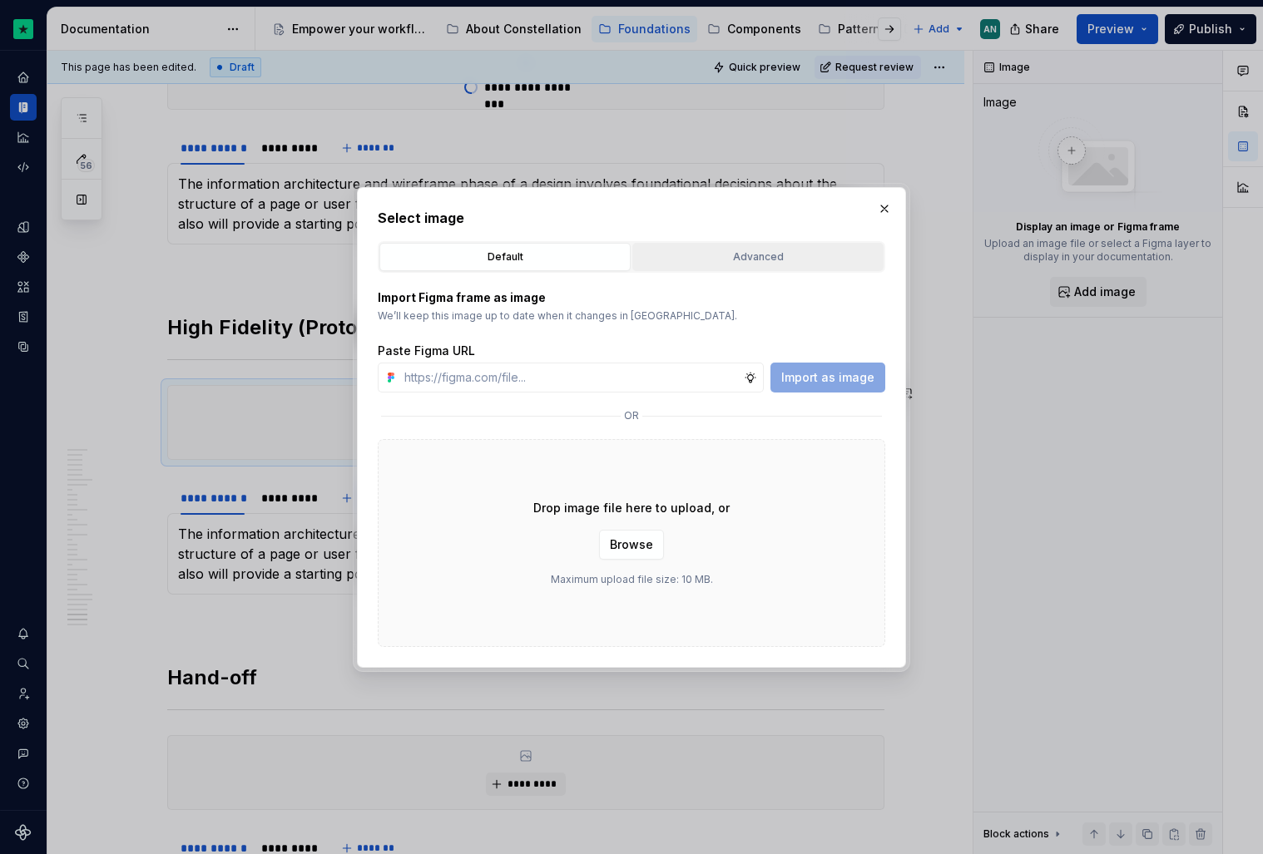
click at [735, 251] on div "Advanced" at bounding box center [758, 257] width 240 height 17
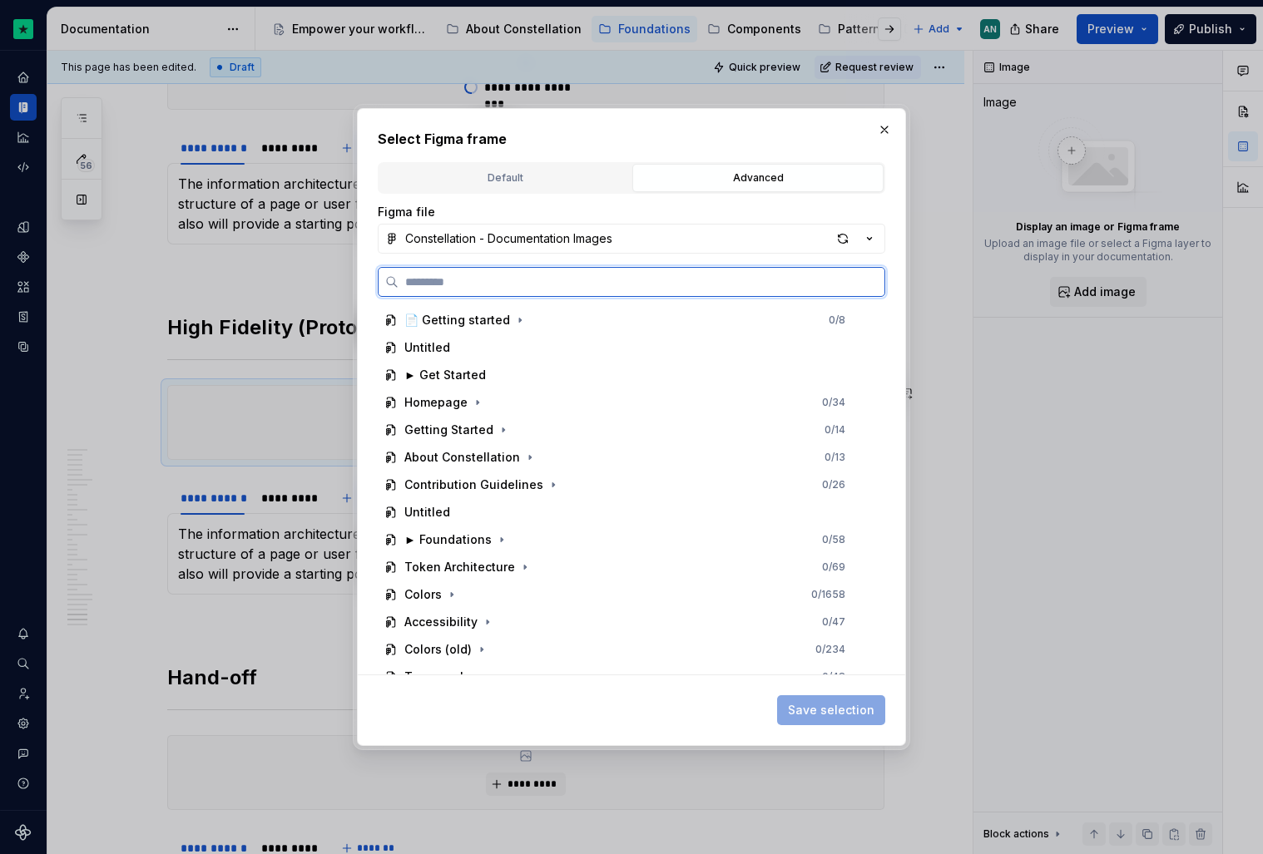
click at [493, 284] on input "search" at bounding box center [642, 282] width 486 height 17
paste input "**********"
type input "**********"
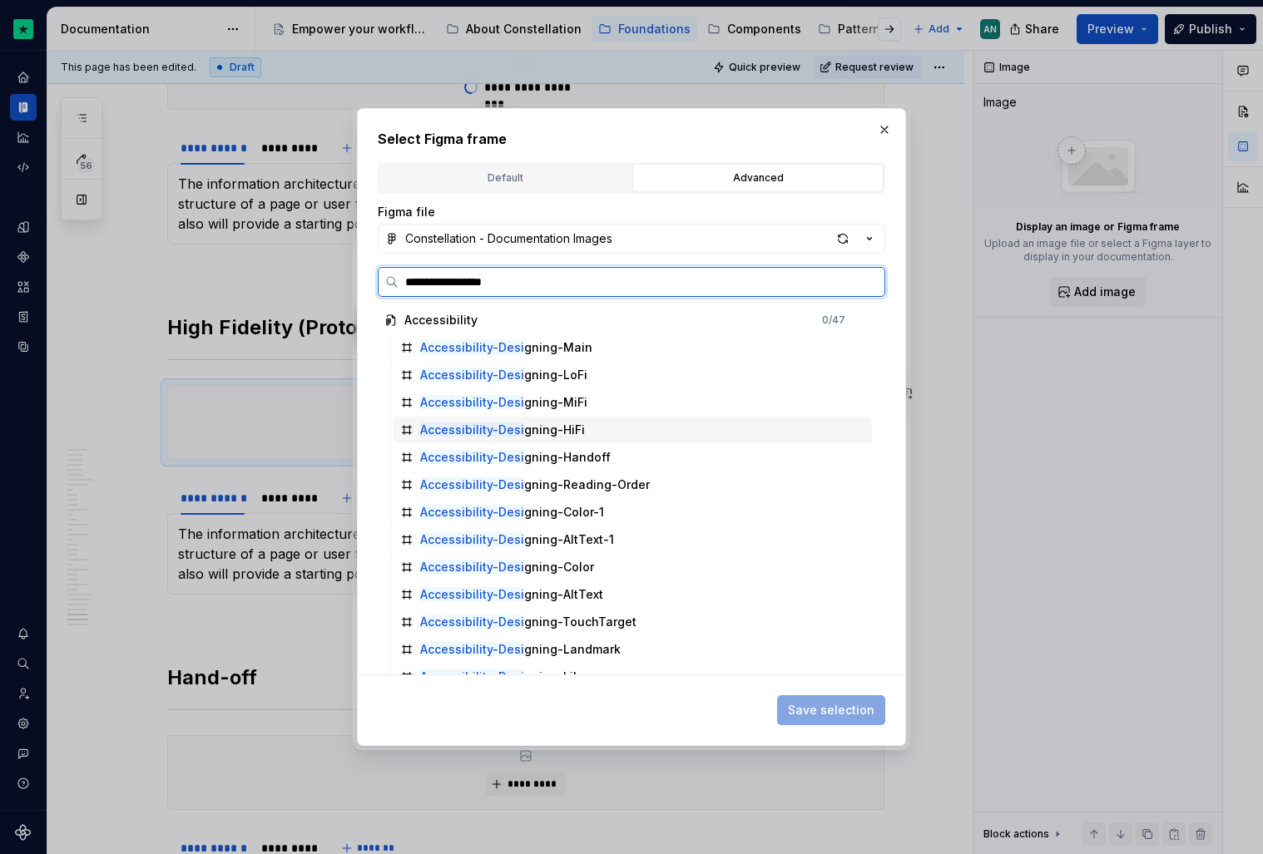
click at [626, 422] on div "Accessibility-Desi gning-HiFi" at bounding box center [633, 430] width 478 height 27
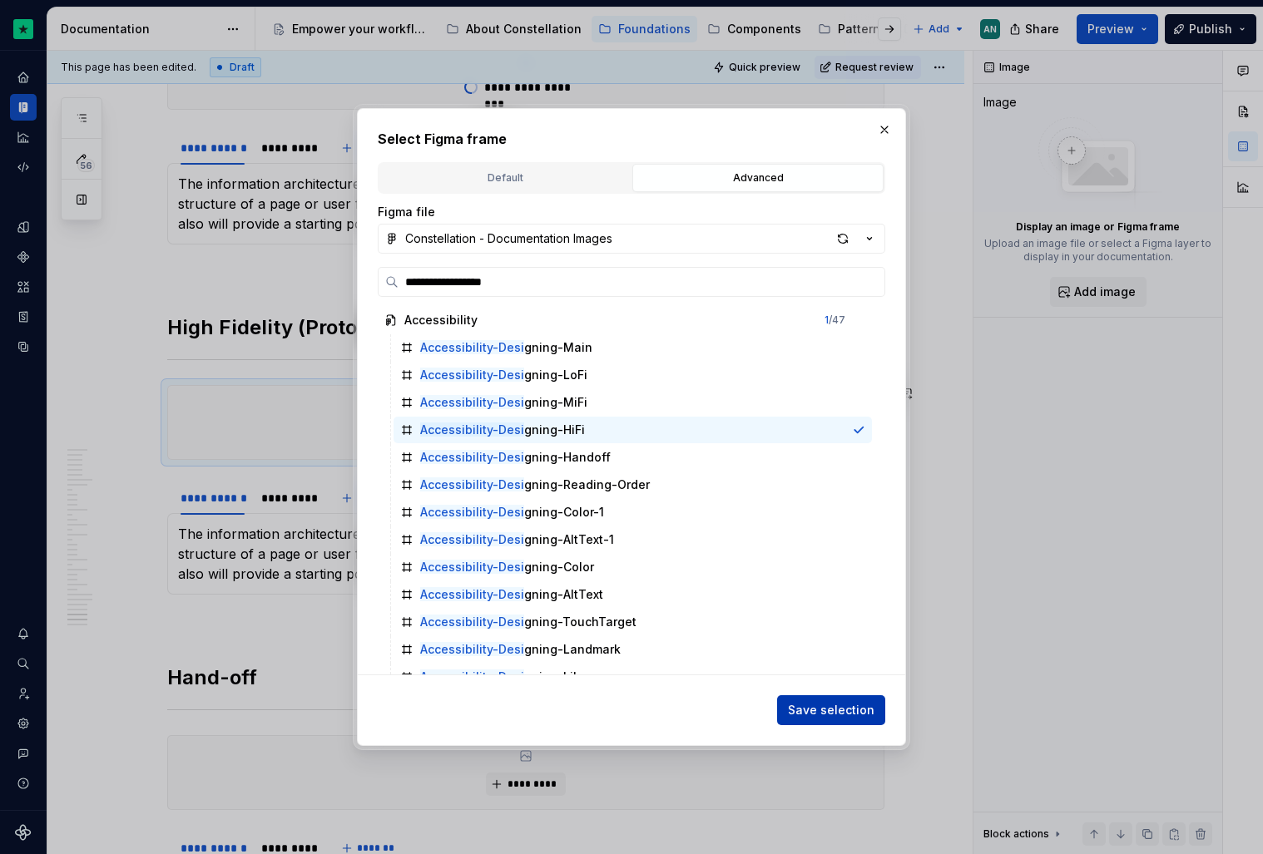
click at [834, 704] on span "Save selection" at bounding box center [831, 710] width 87 height 17
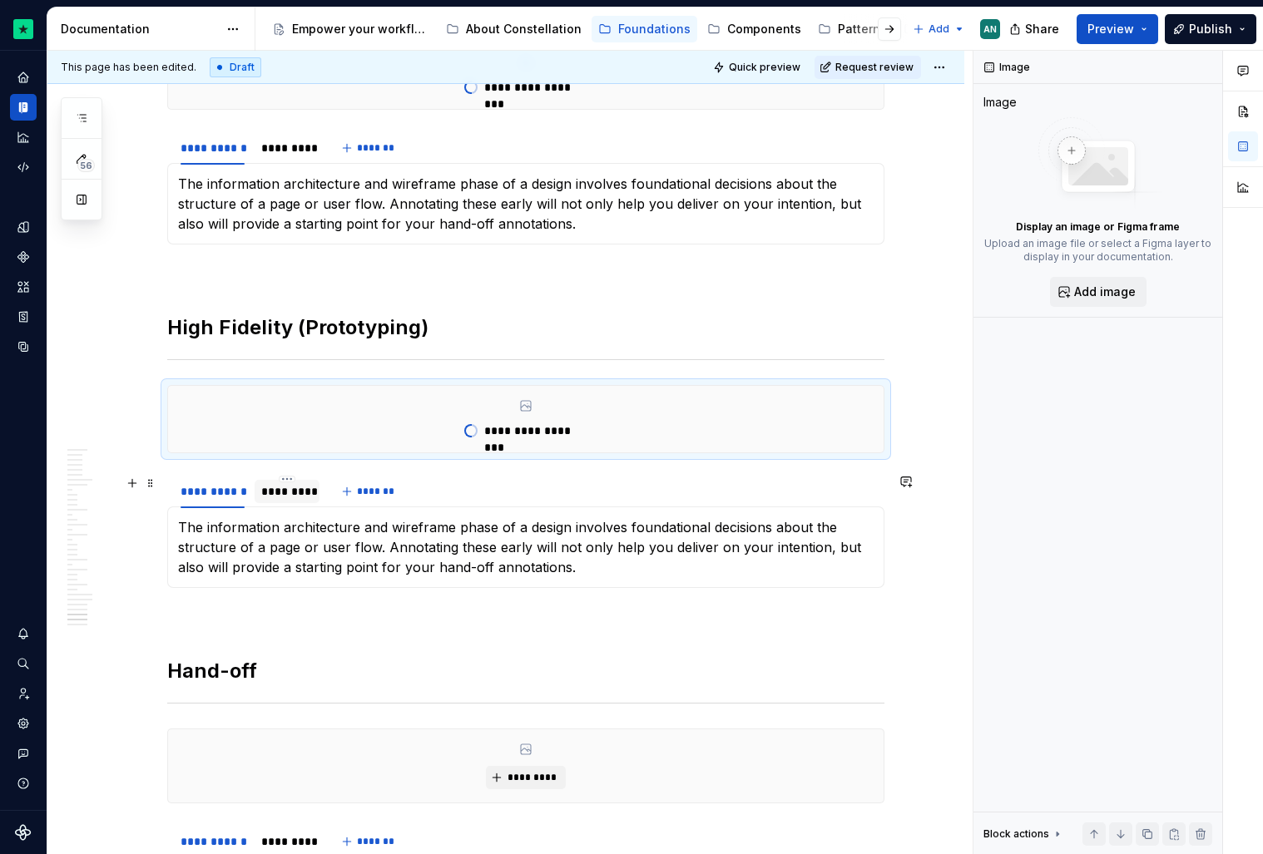
click at [275, 497] on div "*********" at bounding box center [287, 491] width 52 height 17
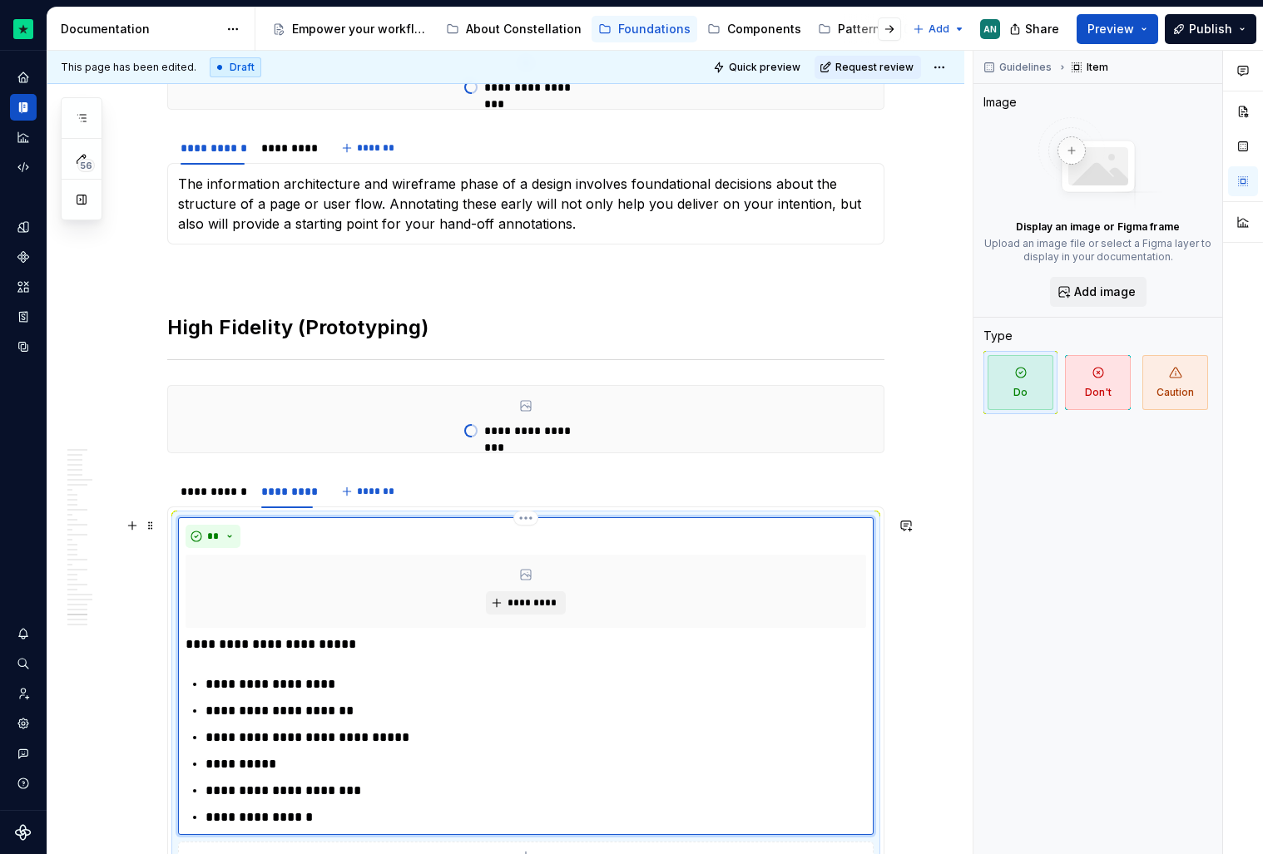
click at [697, 522] on div "**********" at bounding box center [526, 676] width 696 height 318
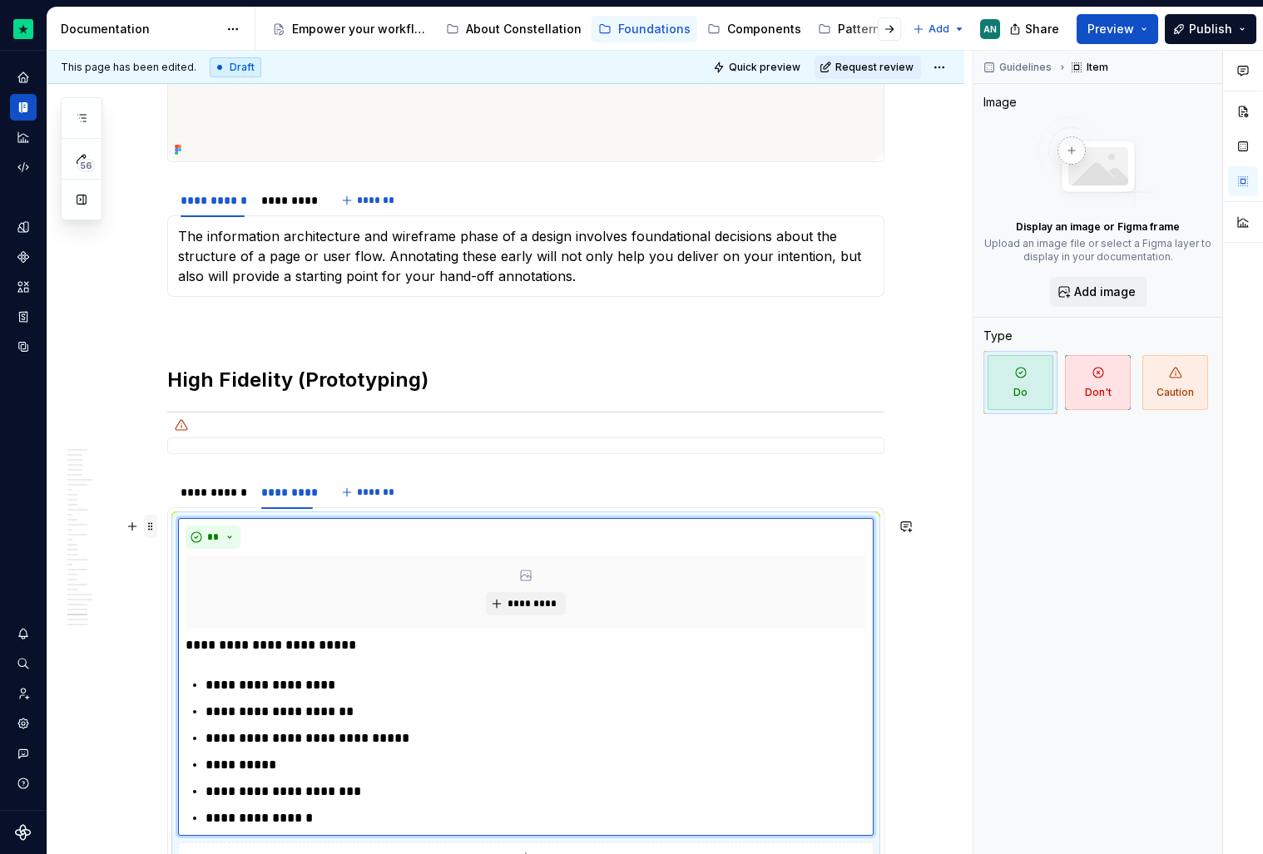
click at [154, 524] on span at bounding box center [150, 526] width 13 height 23
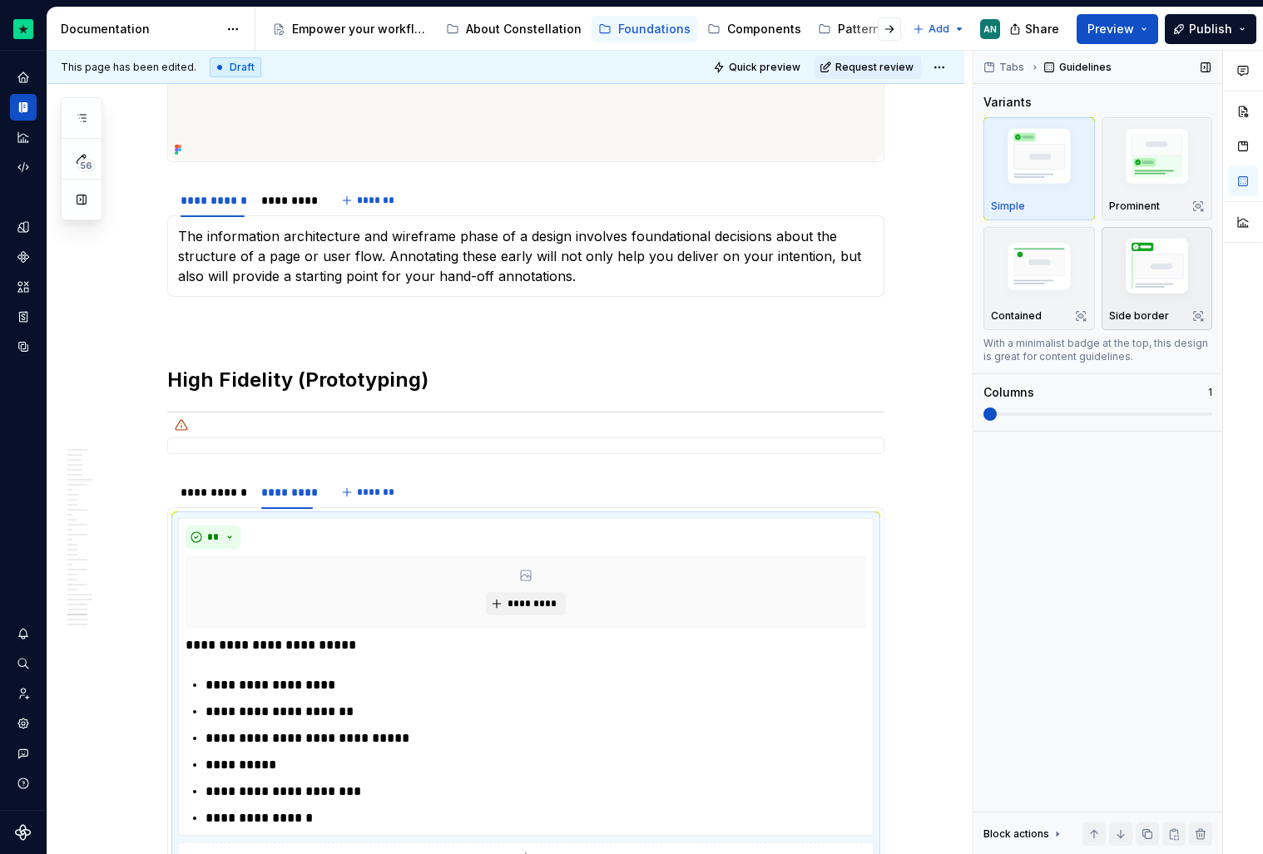
click at [1156, 281] on img "button" at bounding box center [1157, 269] width 97 height 72
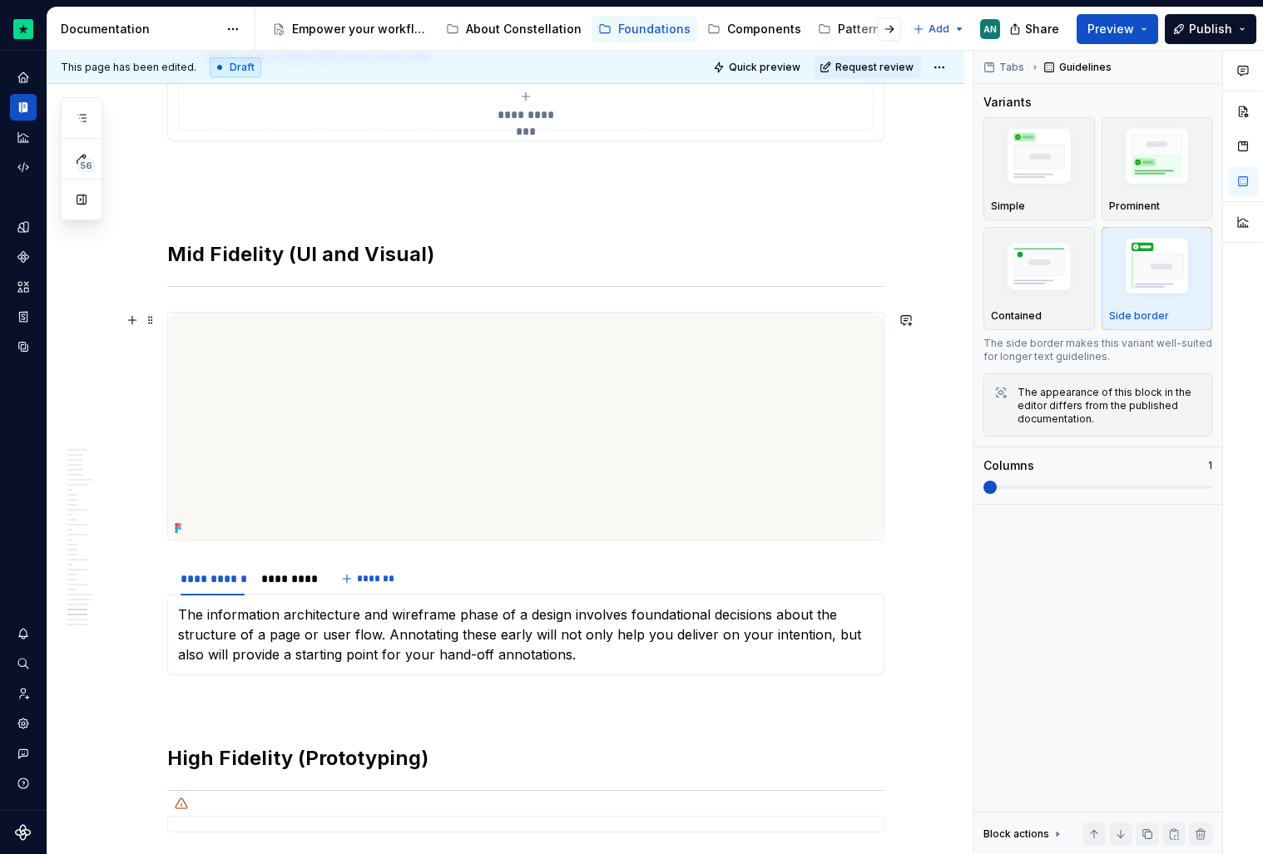
scroll to position [10428, 0]
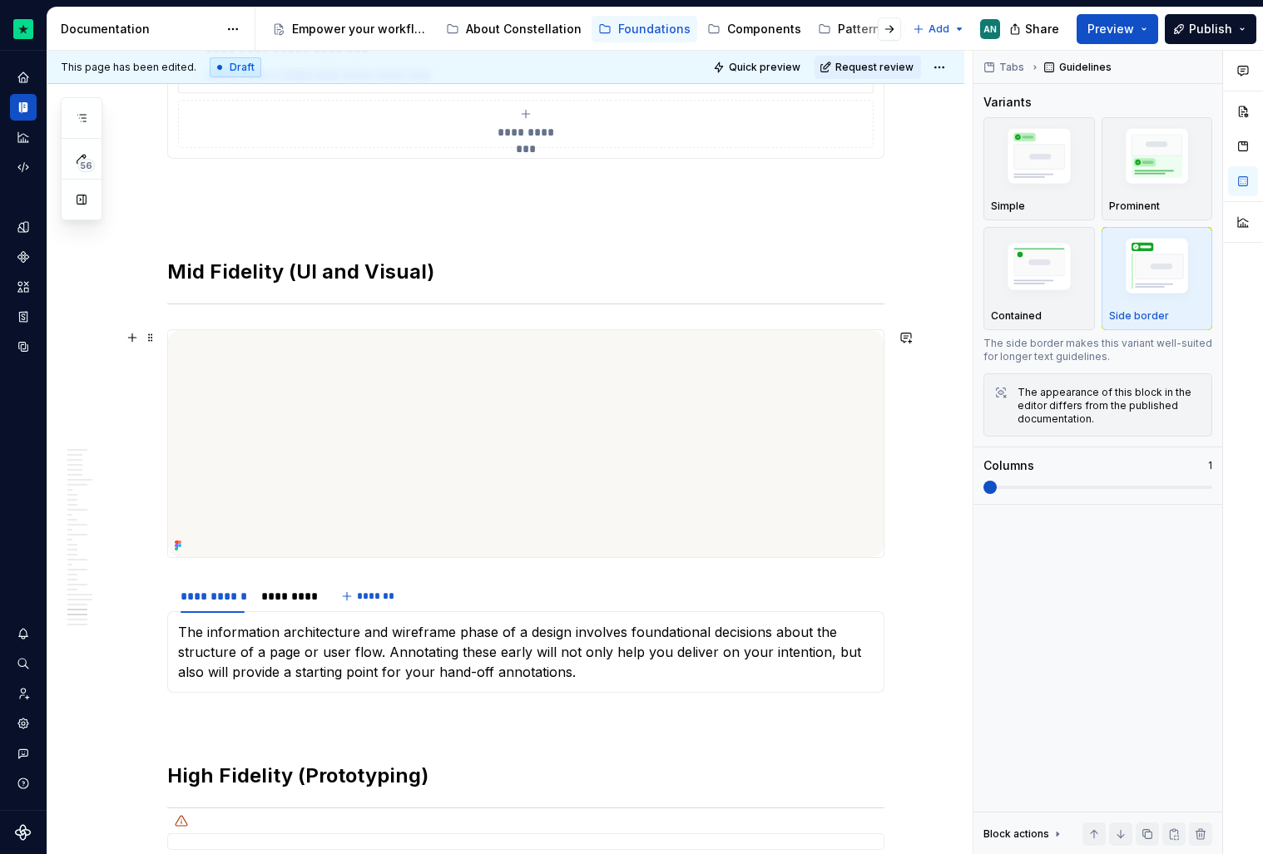
click at [255, 359] on img at bounding box center [525, 443] width 715 height 226
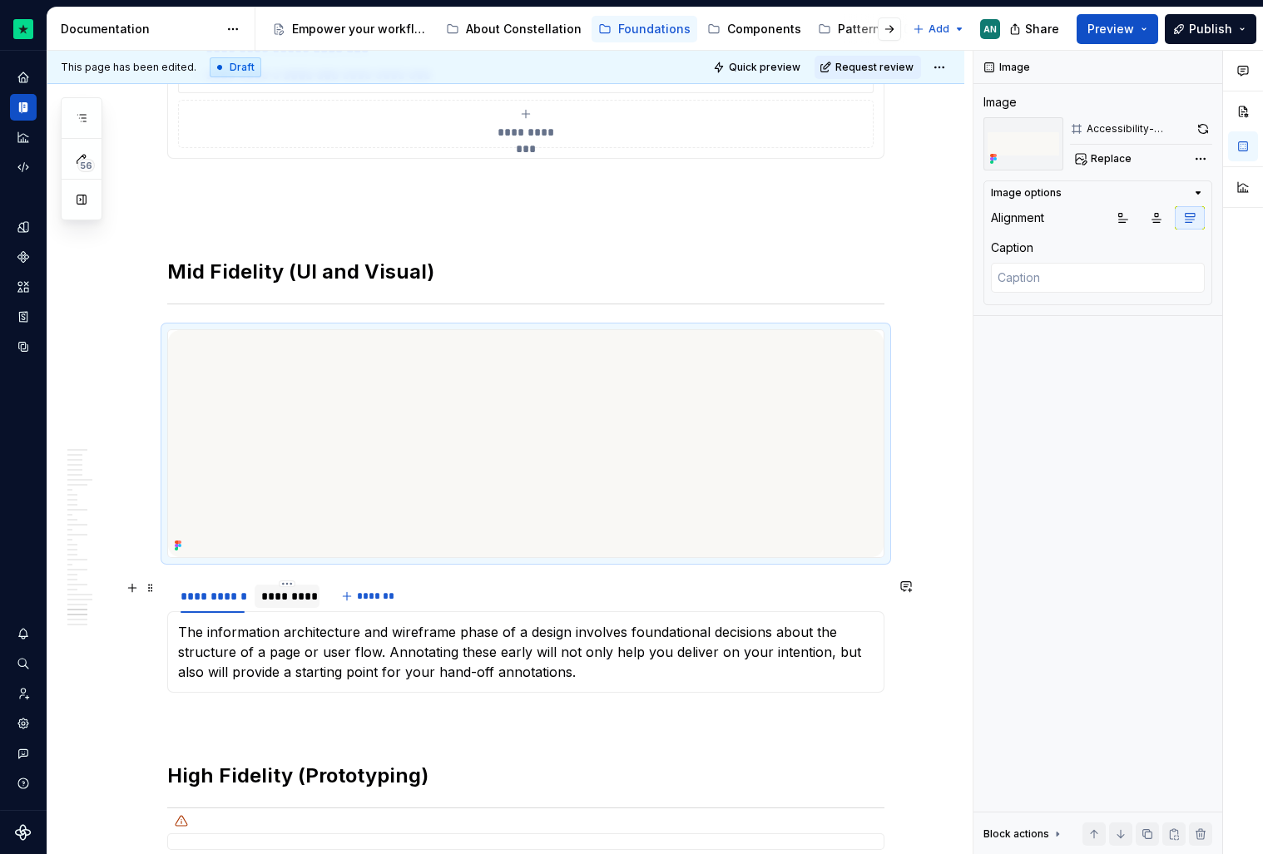
click at [279, 605] on div "*********" at bounding box center [287, 596] width 65 height 23
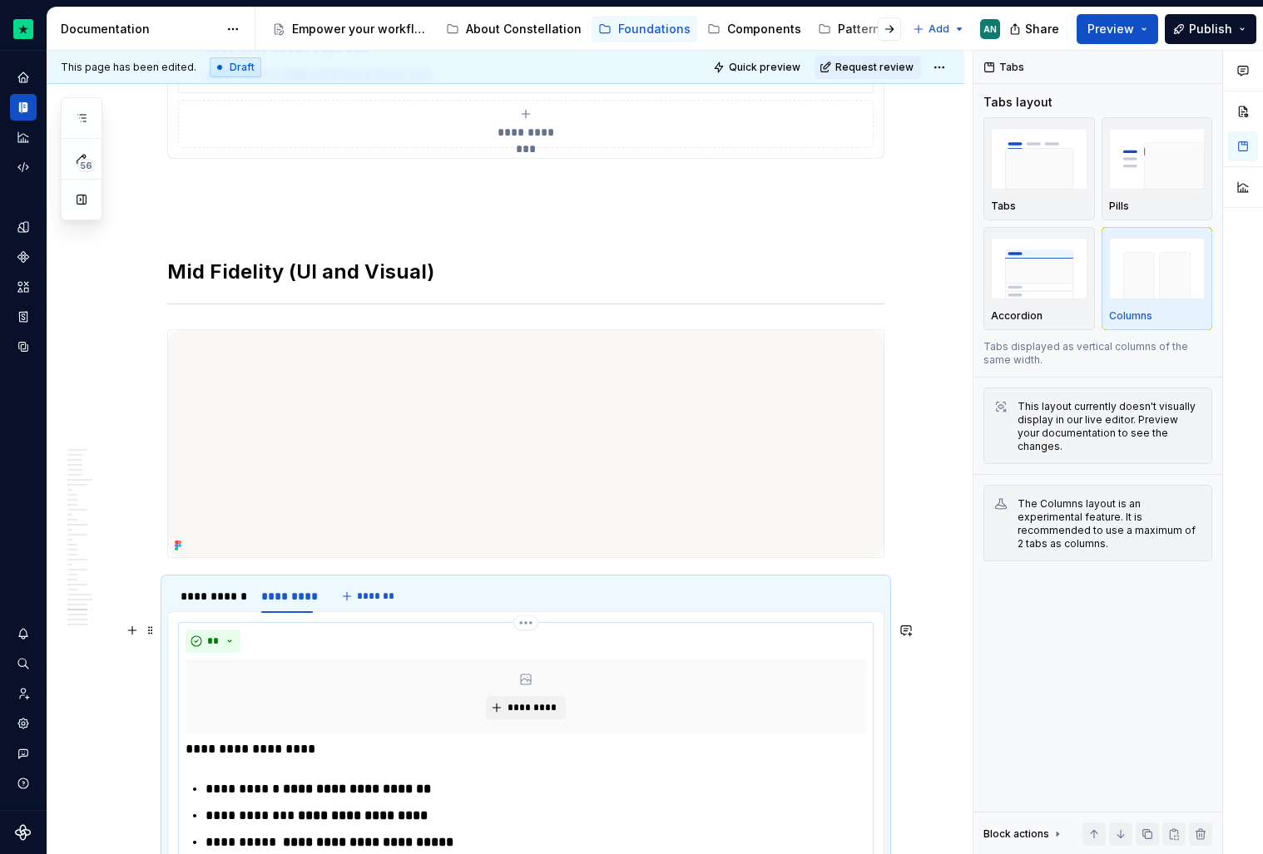
click at [273, 630] on div "**" at bounding box center [526, 641] width 681 height 23
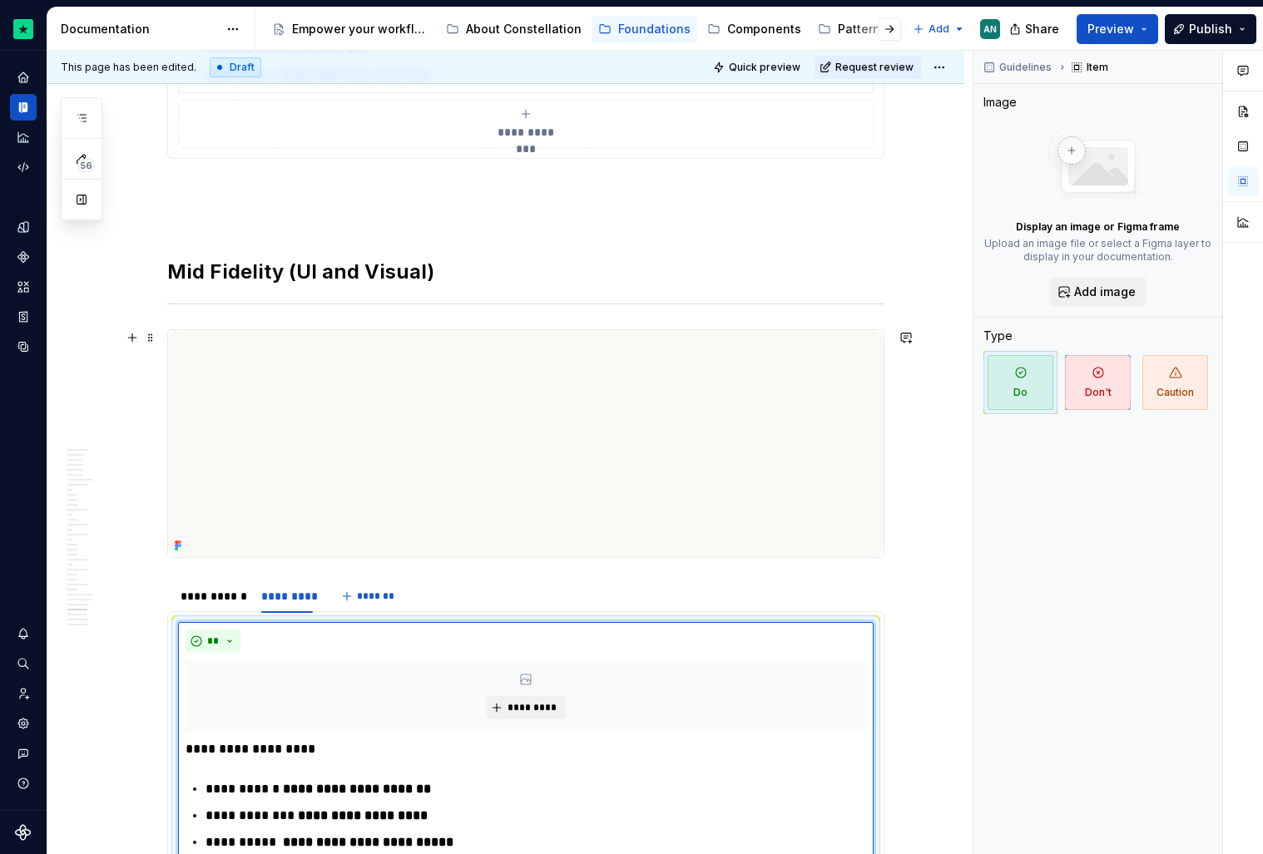
type textarea "*"
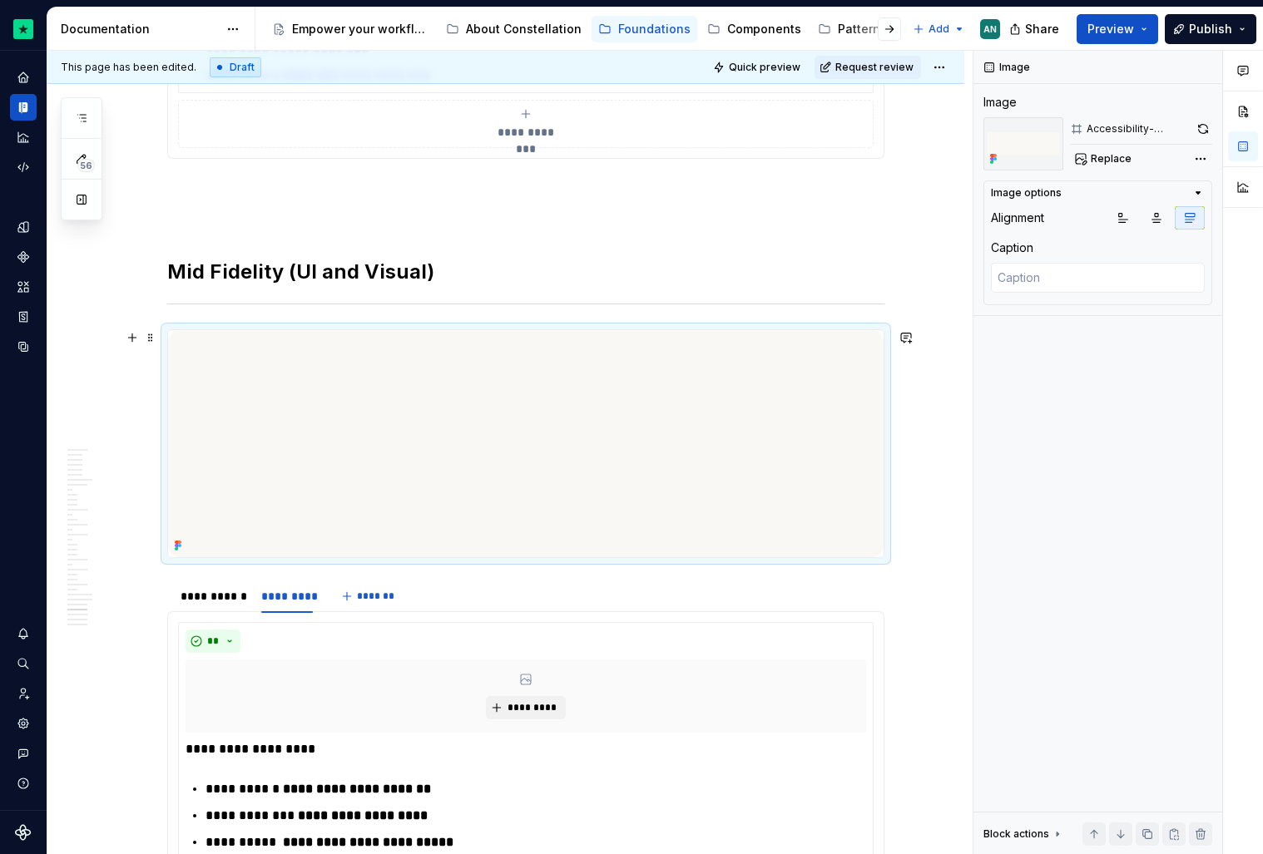
click at [415, 349] on img at bounding box center [525, 443] width 715 height 226
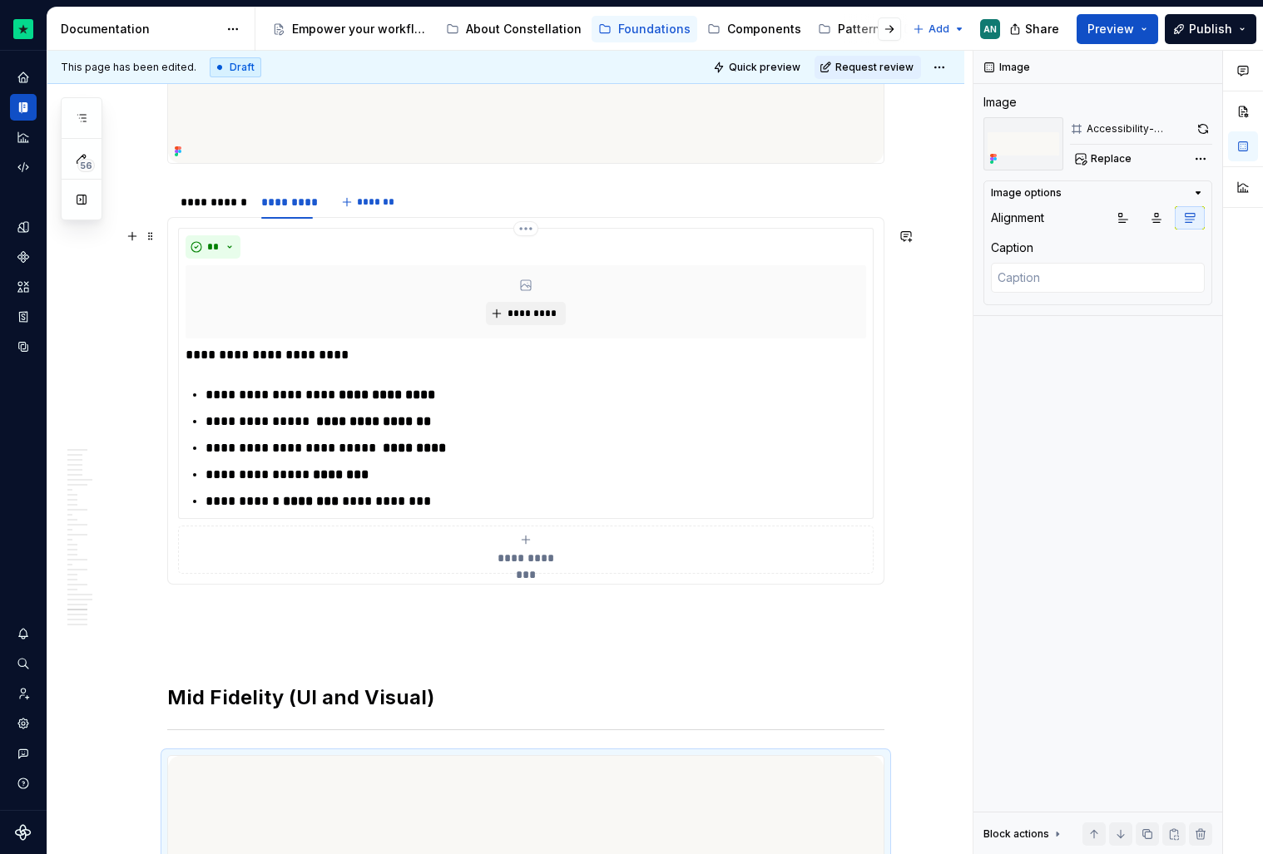
scroll to position [10001, 0]
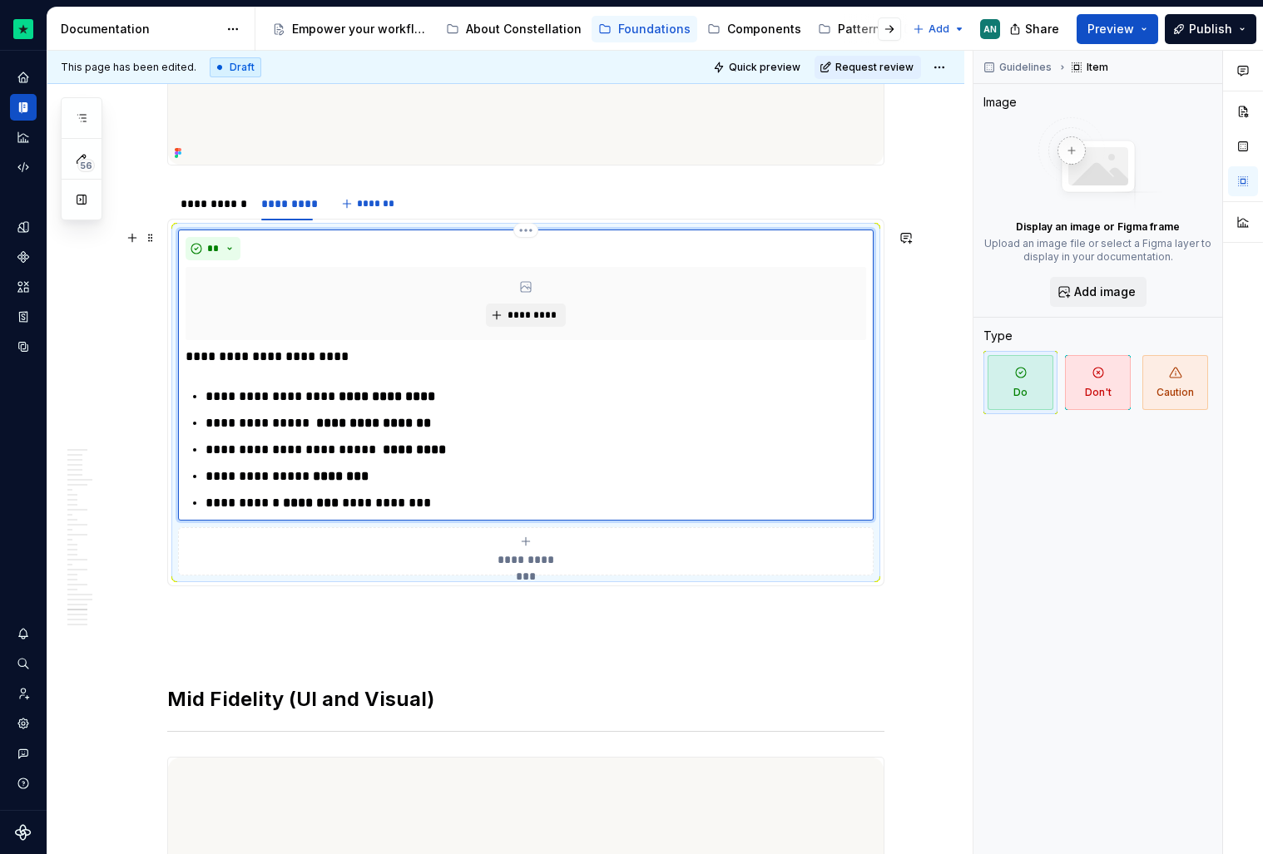
click at [432, 317] on div "*********" at bounding box center [526, 303] width 681 height 73
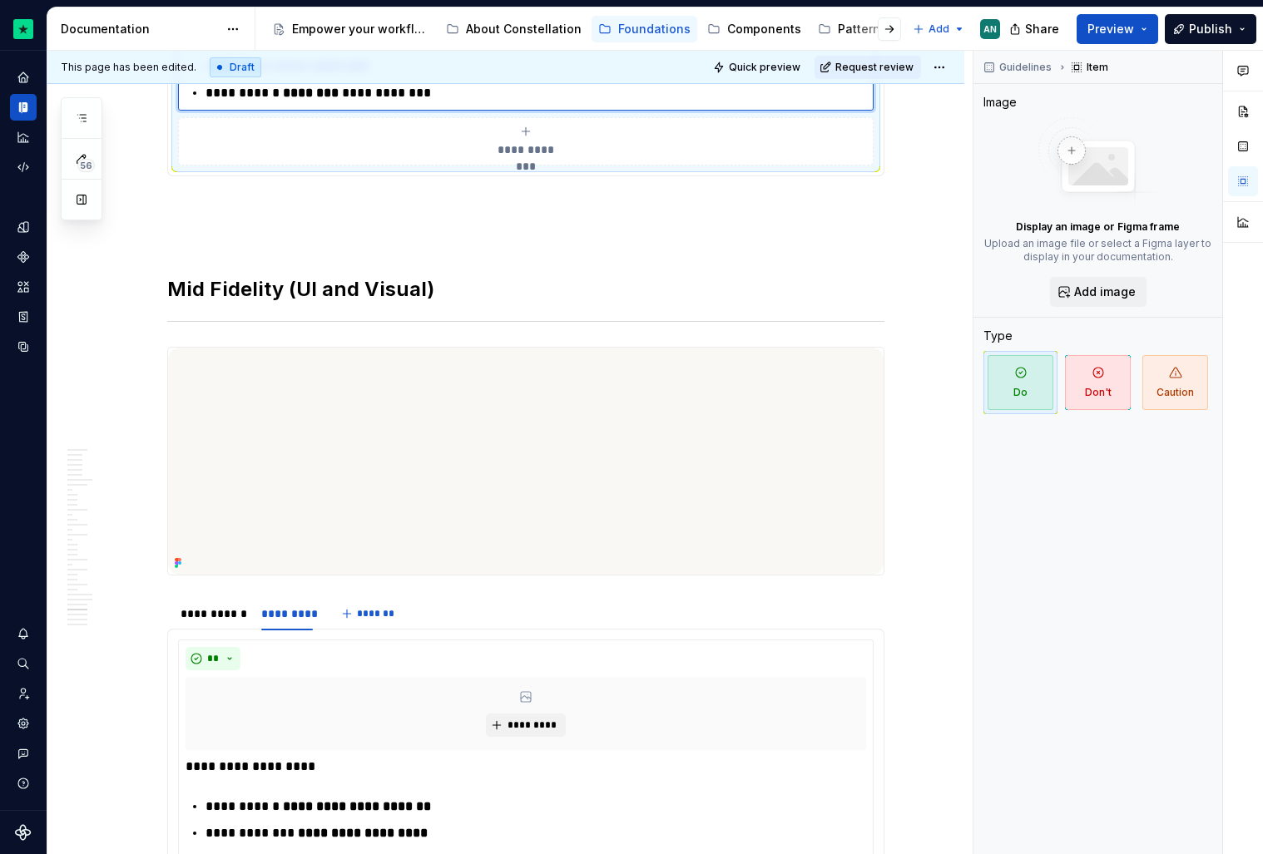
scroll to position [10423, 0]
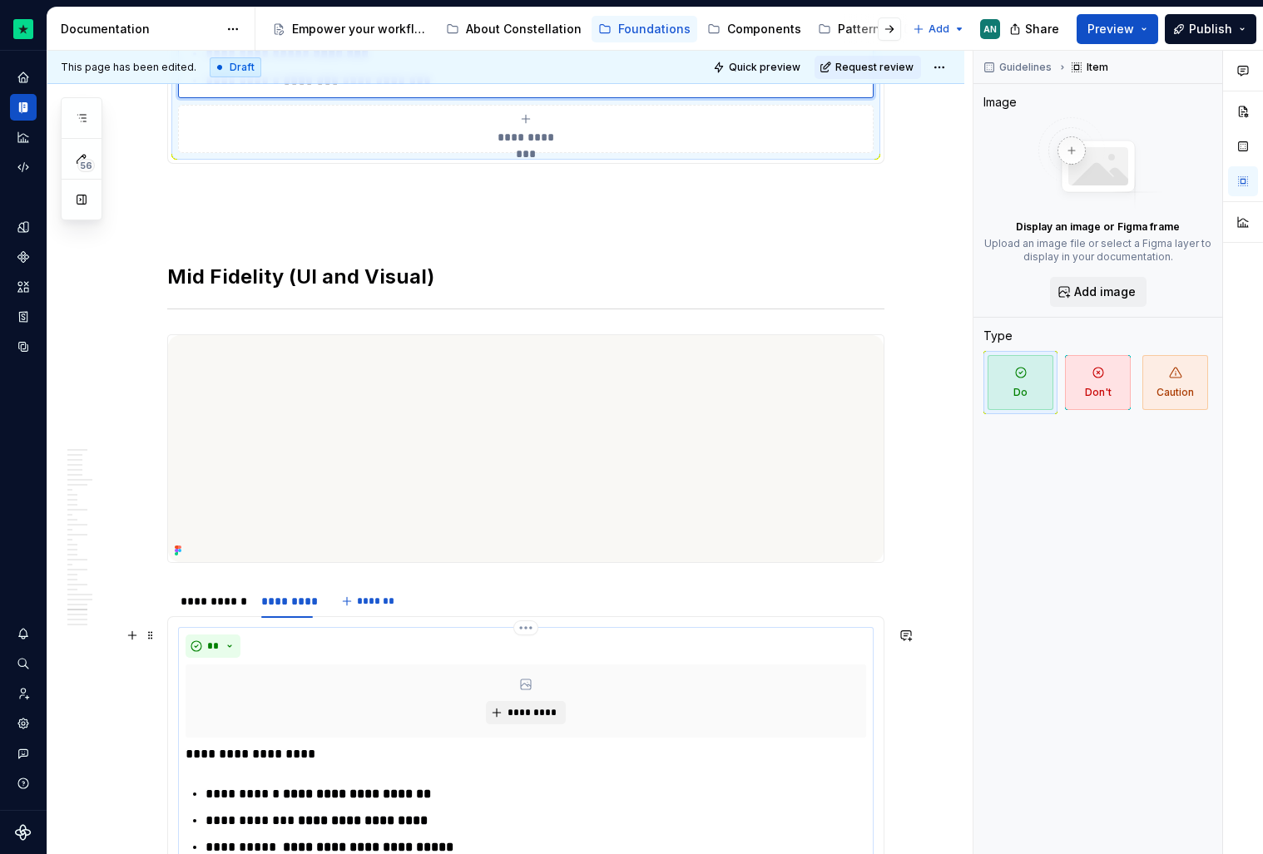
click at [285, 673] on div "*********" at bounding box center [526, 701] width 681 height 73
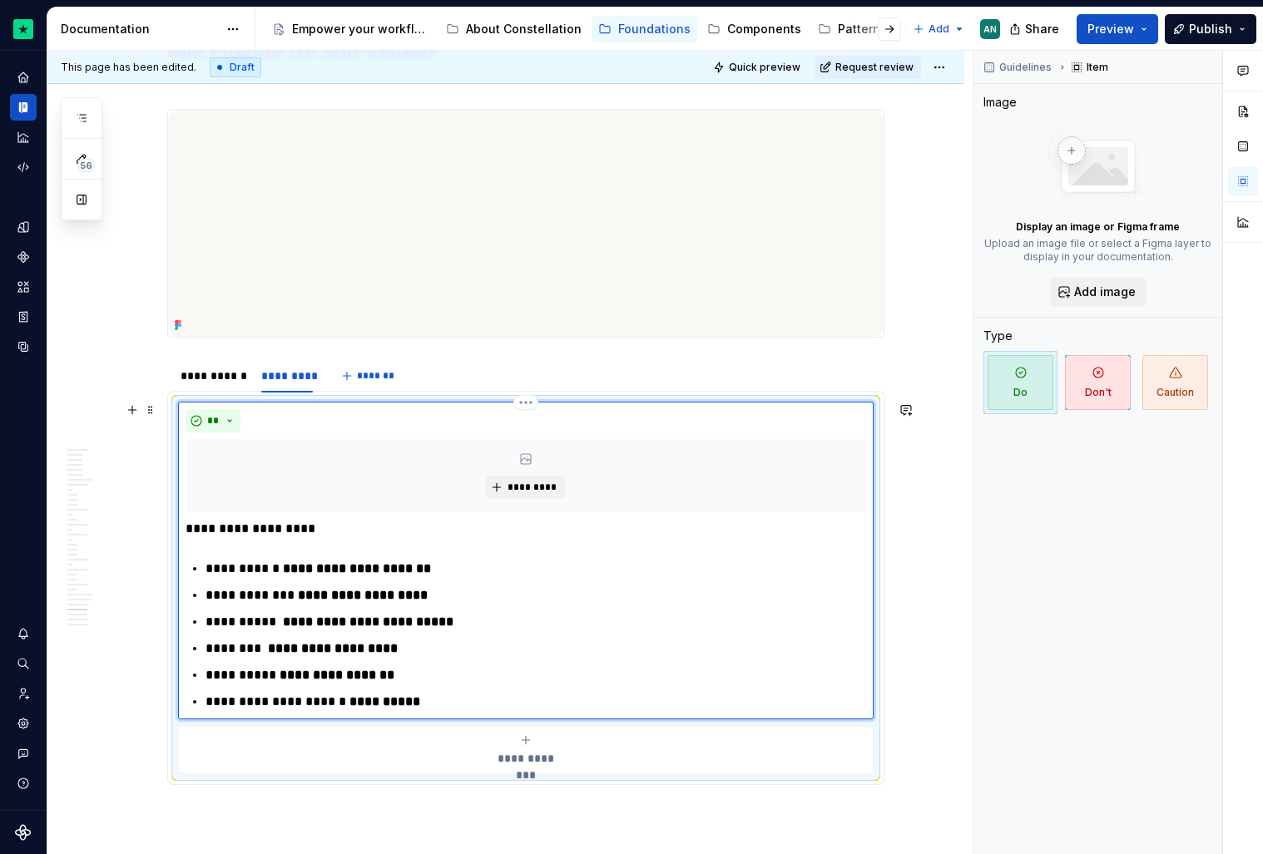
scroll to position [10655, 0]
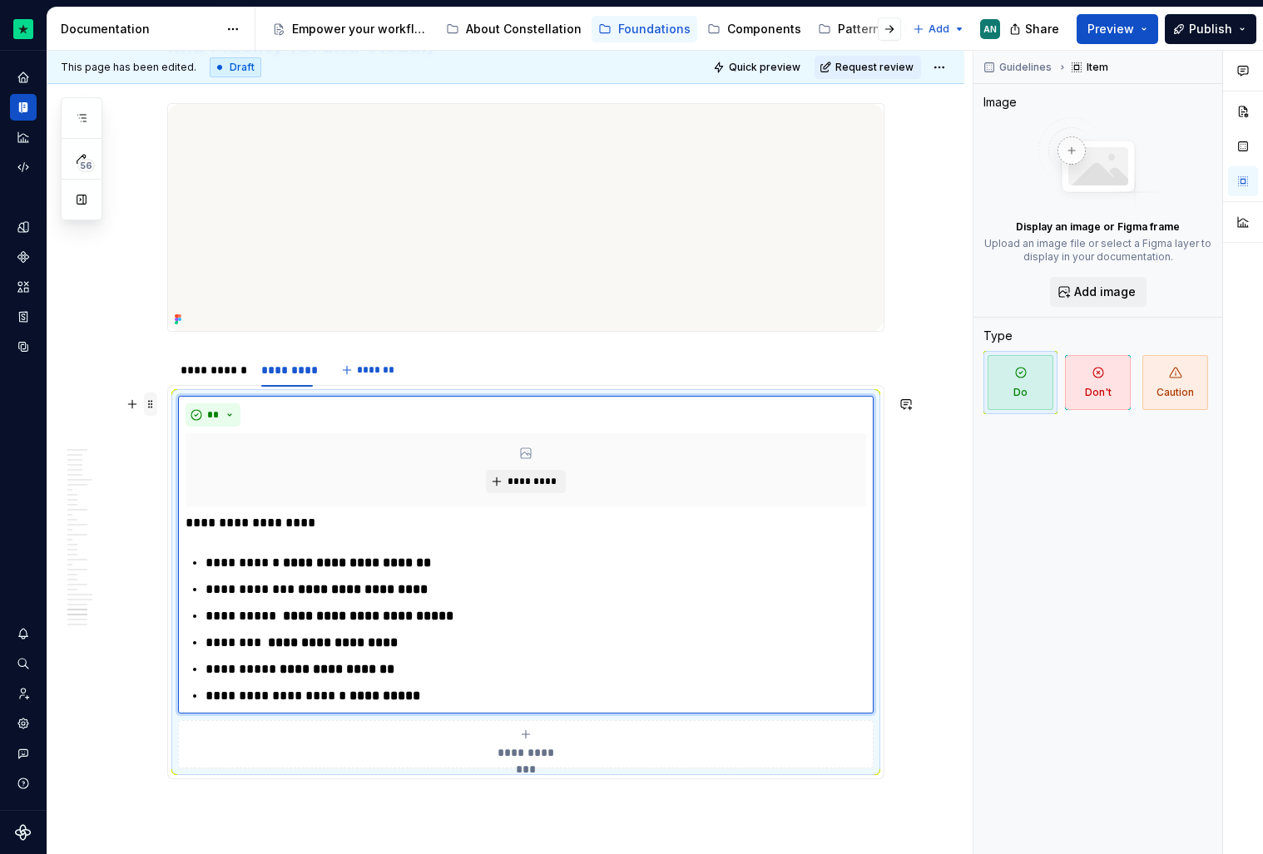
click at [157, 399] on span at bounding box center [150, 404] width 13 height 23
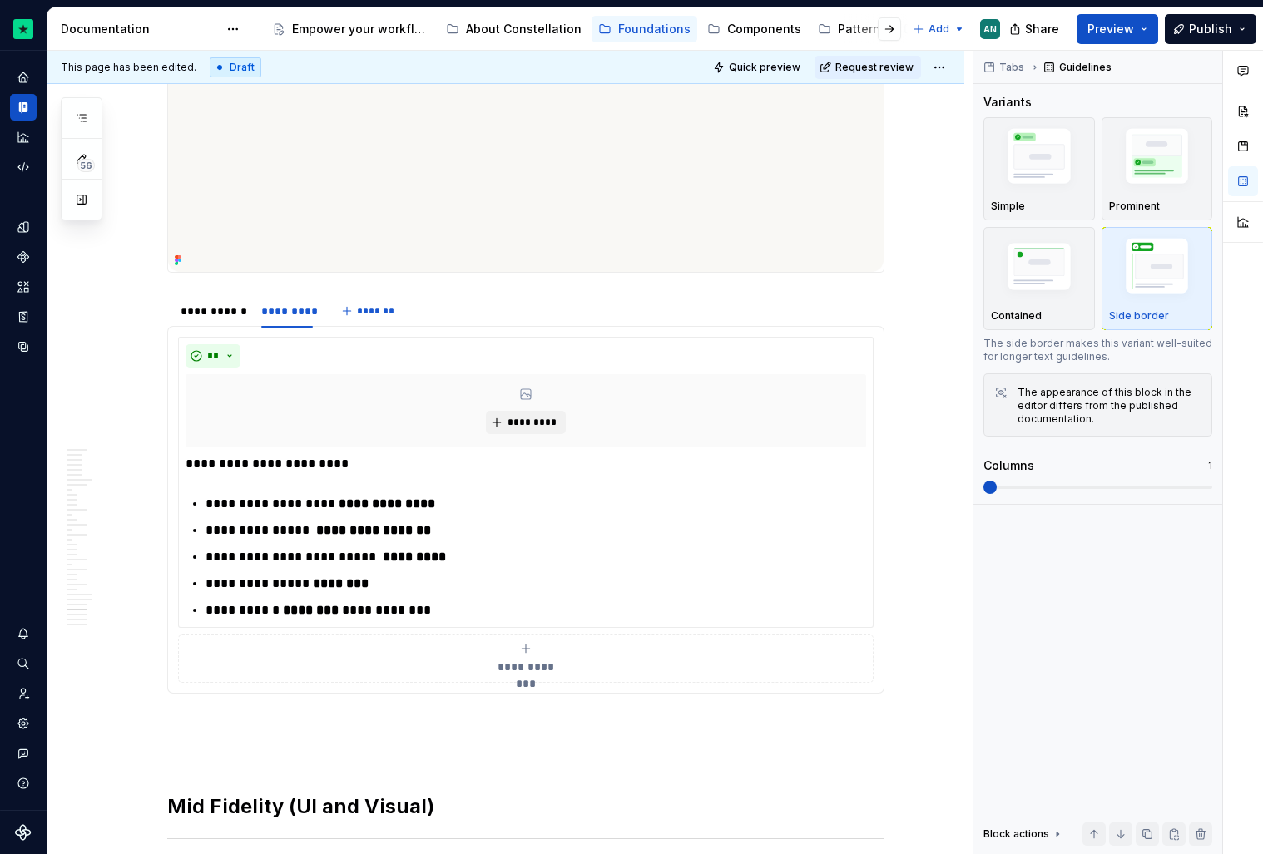
scroll to position [9794, 0]
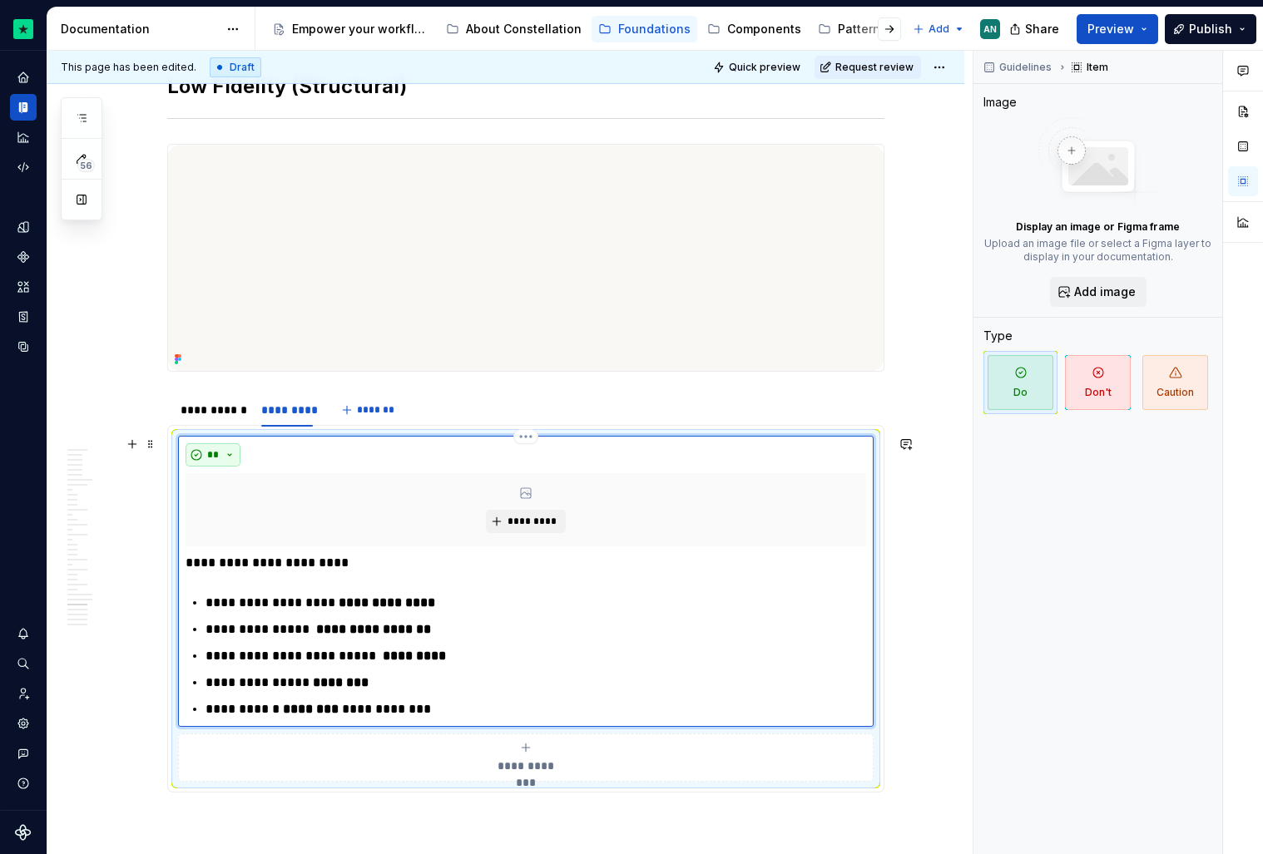
click at [202, 448] on button "**" at bounding box center [213, 454] width 55 height 23
click at [156, 448] on span at bounding box center [150, 444] width 13 height 23
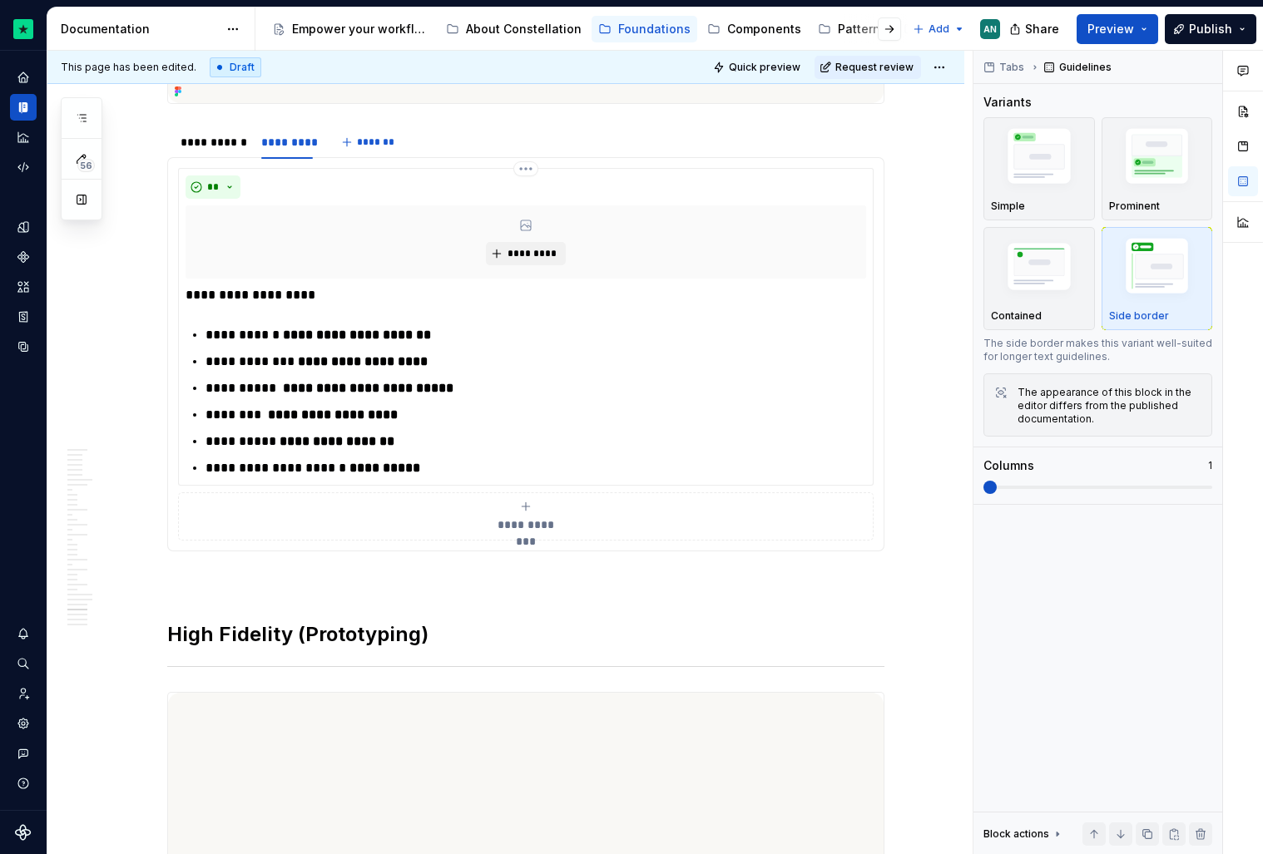
scroll to position [11025, 0]
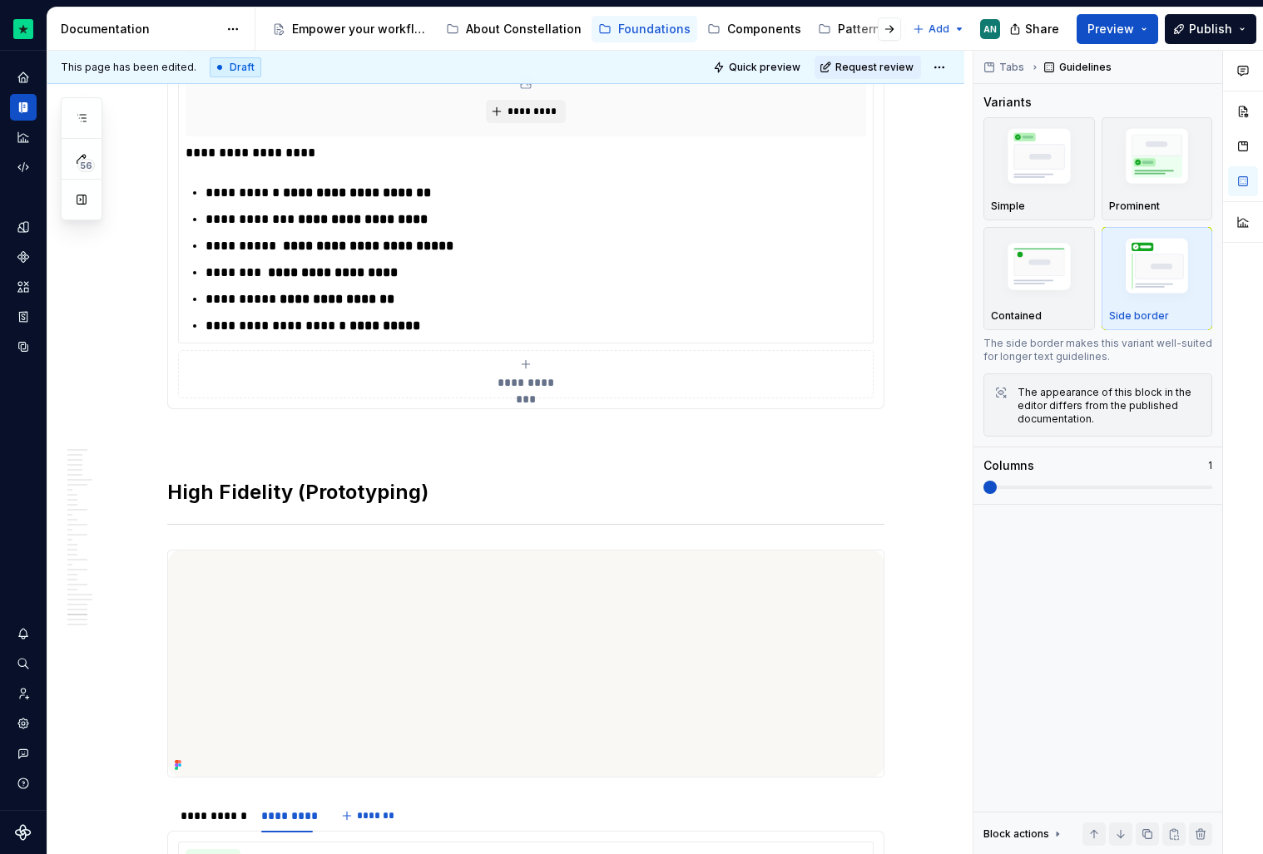
type textarea "*"
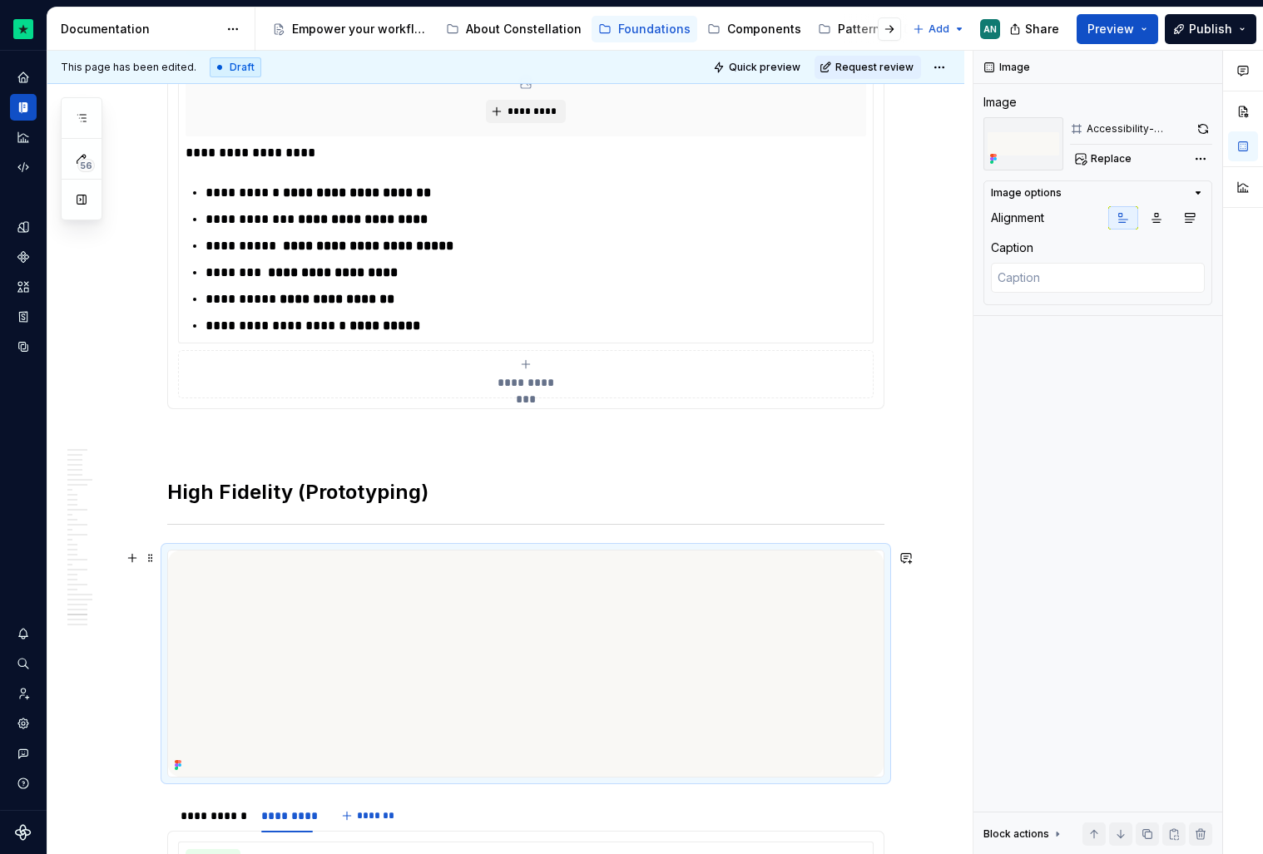
click at [230, 612] on img at bounding box center [525, 664] width 715 height 226
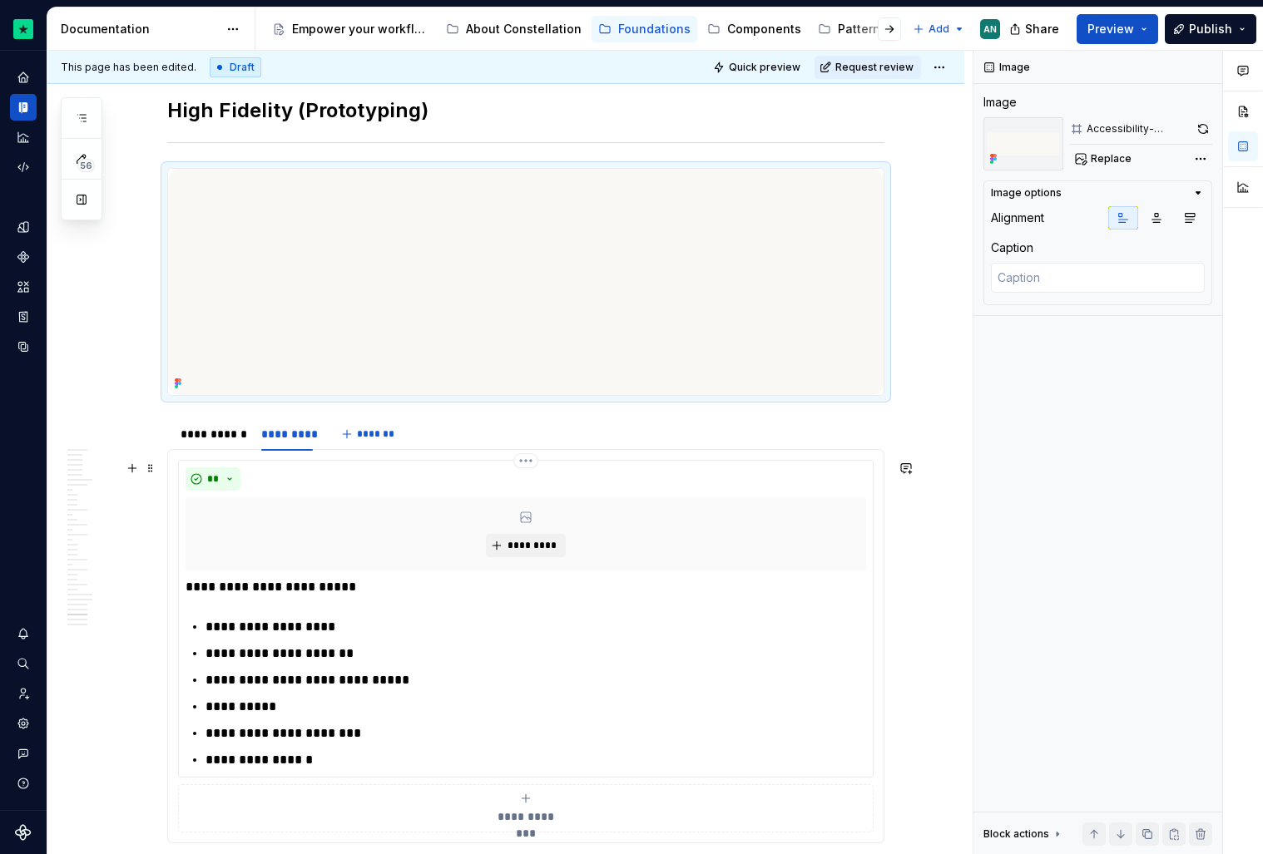
scroll to position [11409, 0]
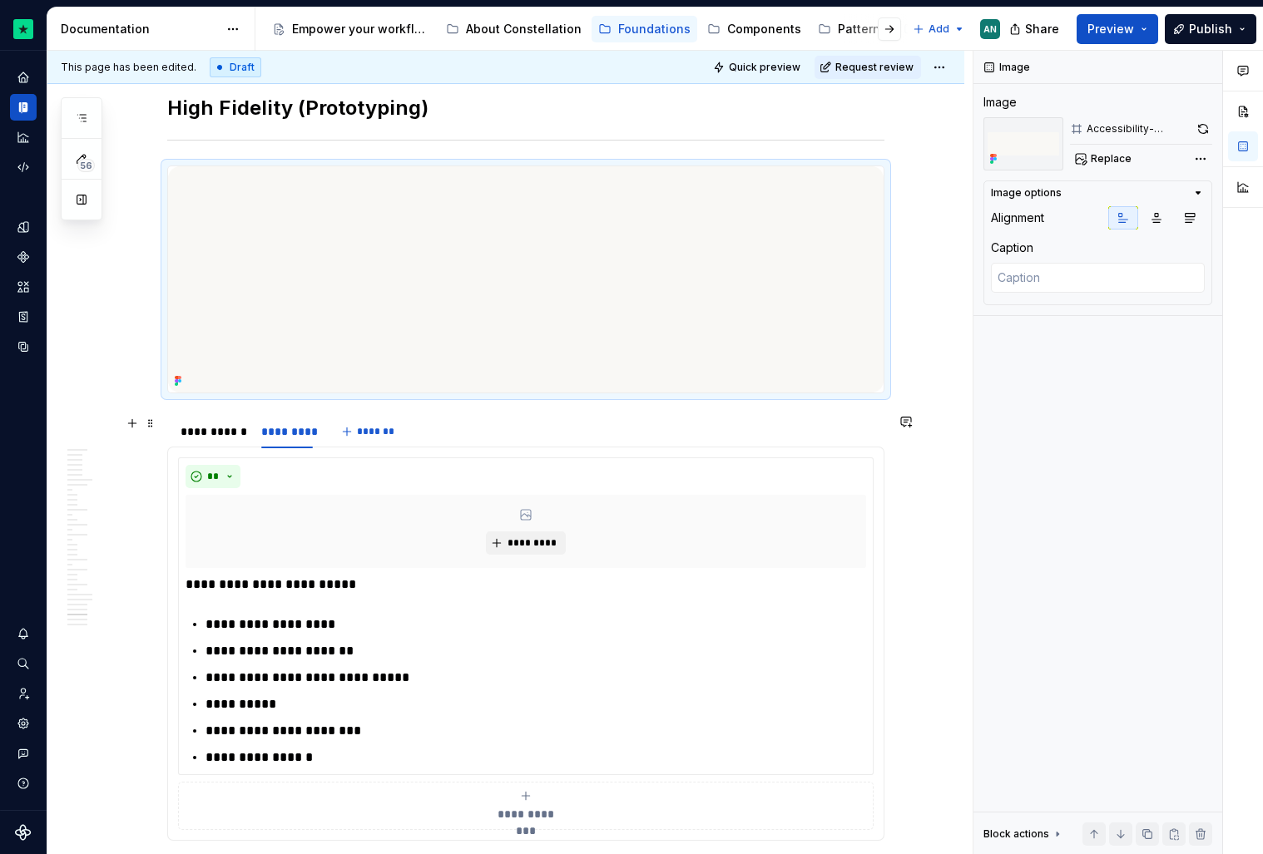
click at [255, 445] on div "**********" at bounding box center [246, 436] width 159 height 42
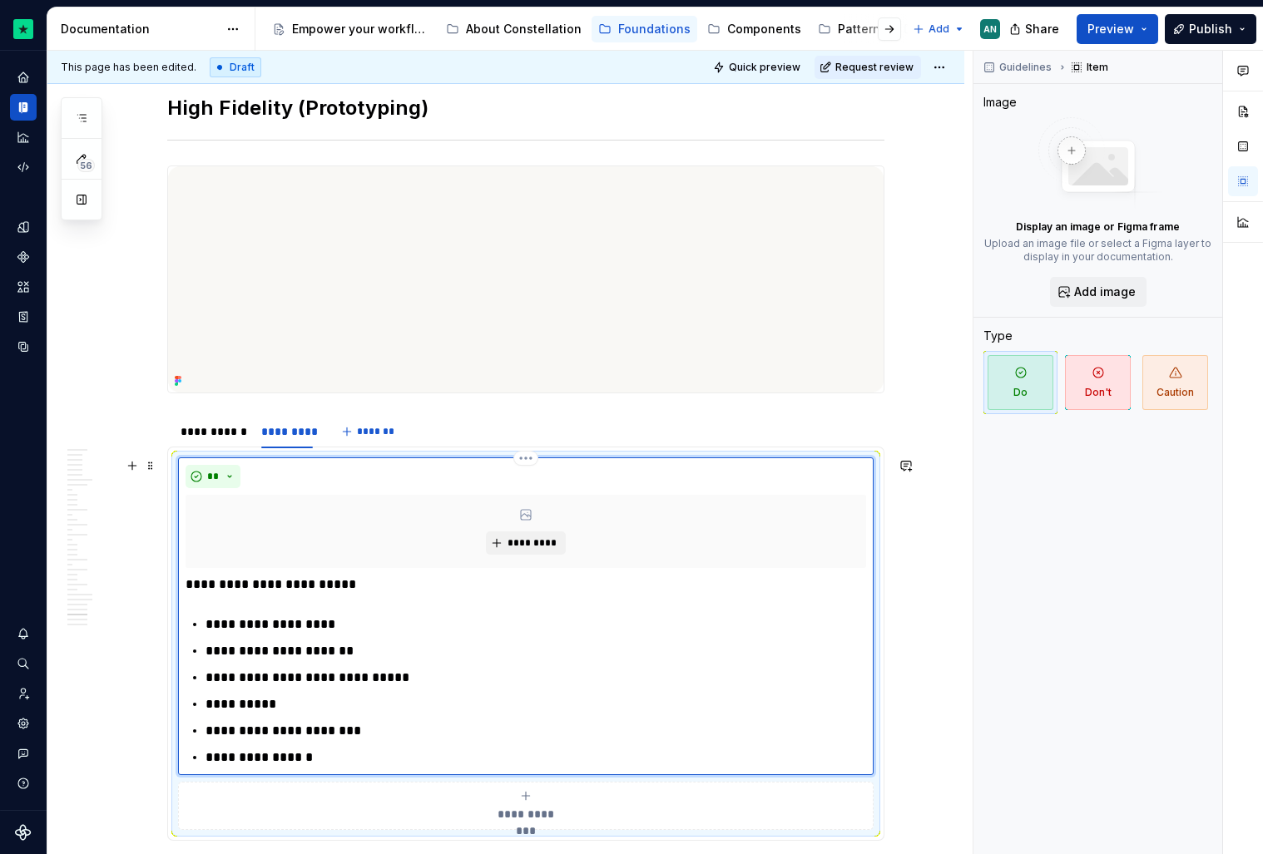
click at [259, 468] on div "**" at bounding box center [526, 476] width 681 height 23
click at [157, 463] on span at bounding box center [150, 465] width 13 height 23
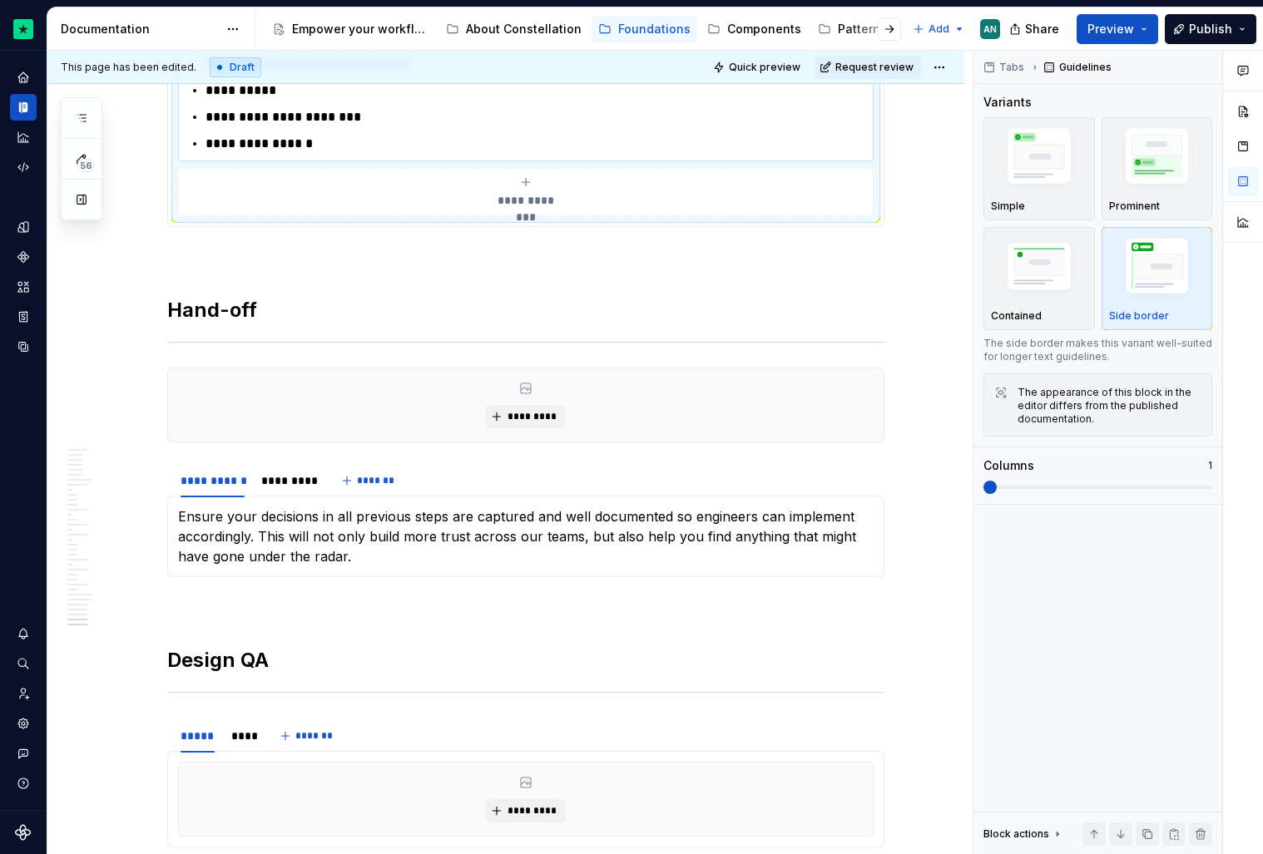
scroll to position [12053, 0]
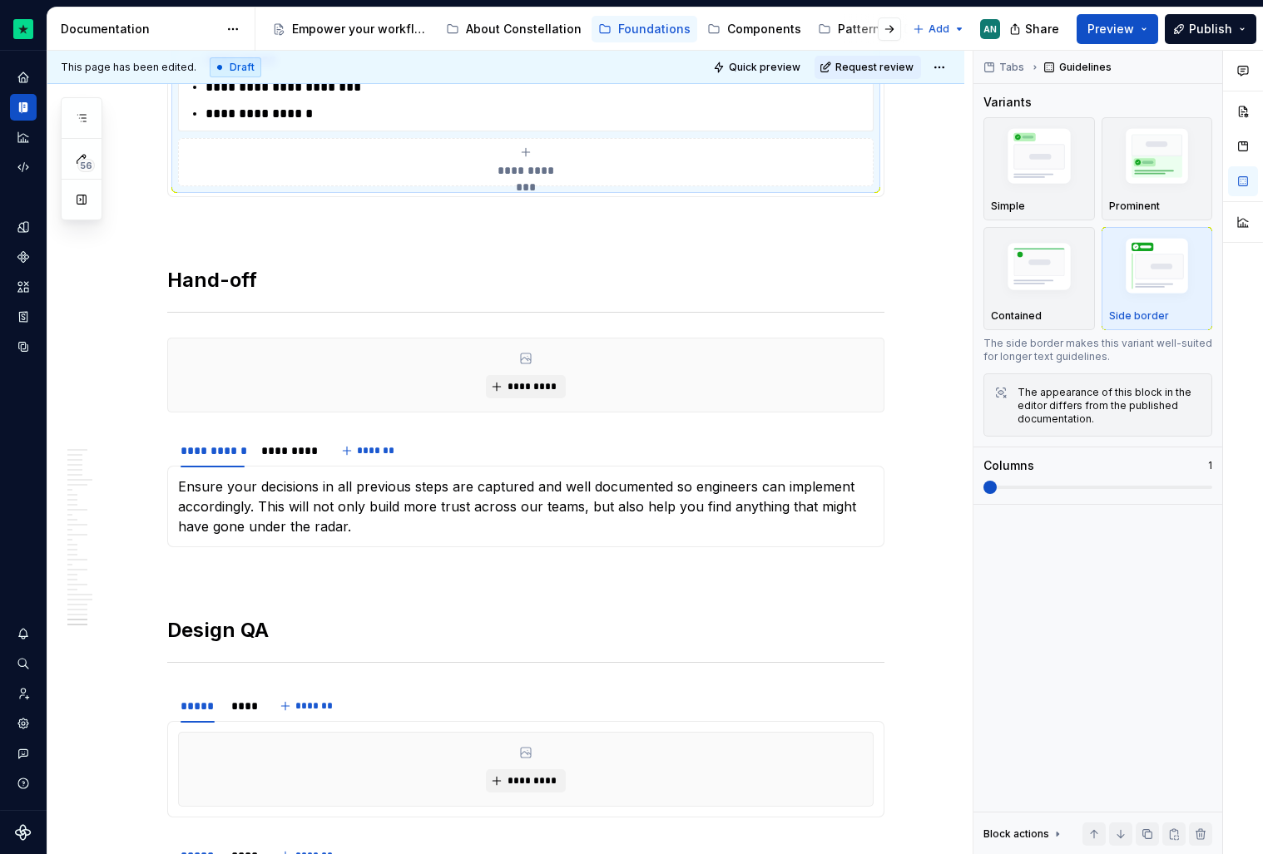
click at [315, 402] on div "*********" at bounding box center [525, 375] width 715 height 73
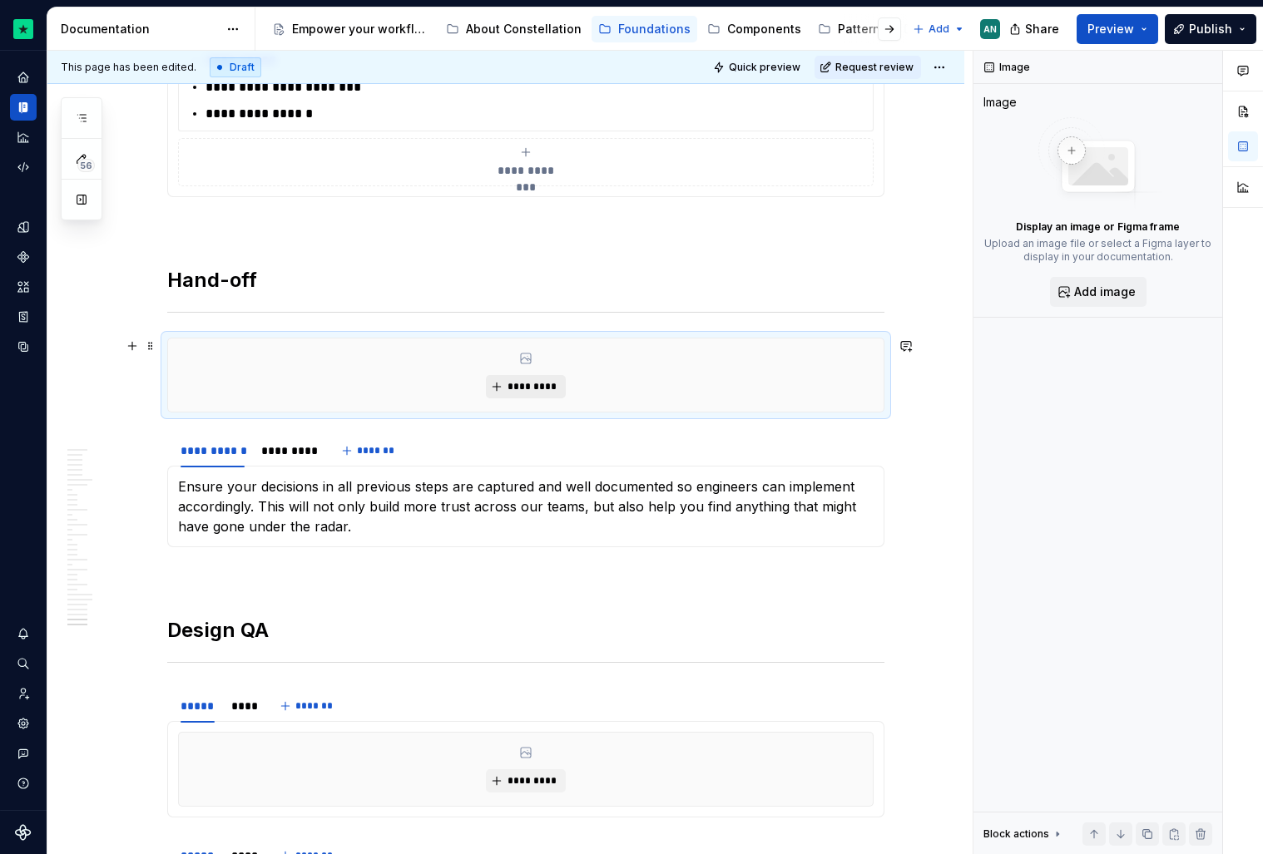
click at [518, 383] on span "*********" at bounding box center [532, 386] width 51 height 13
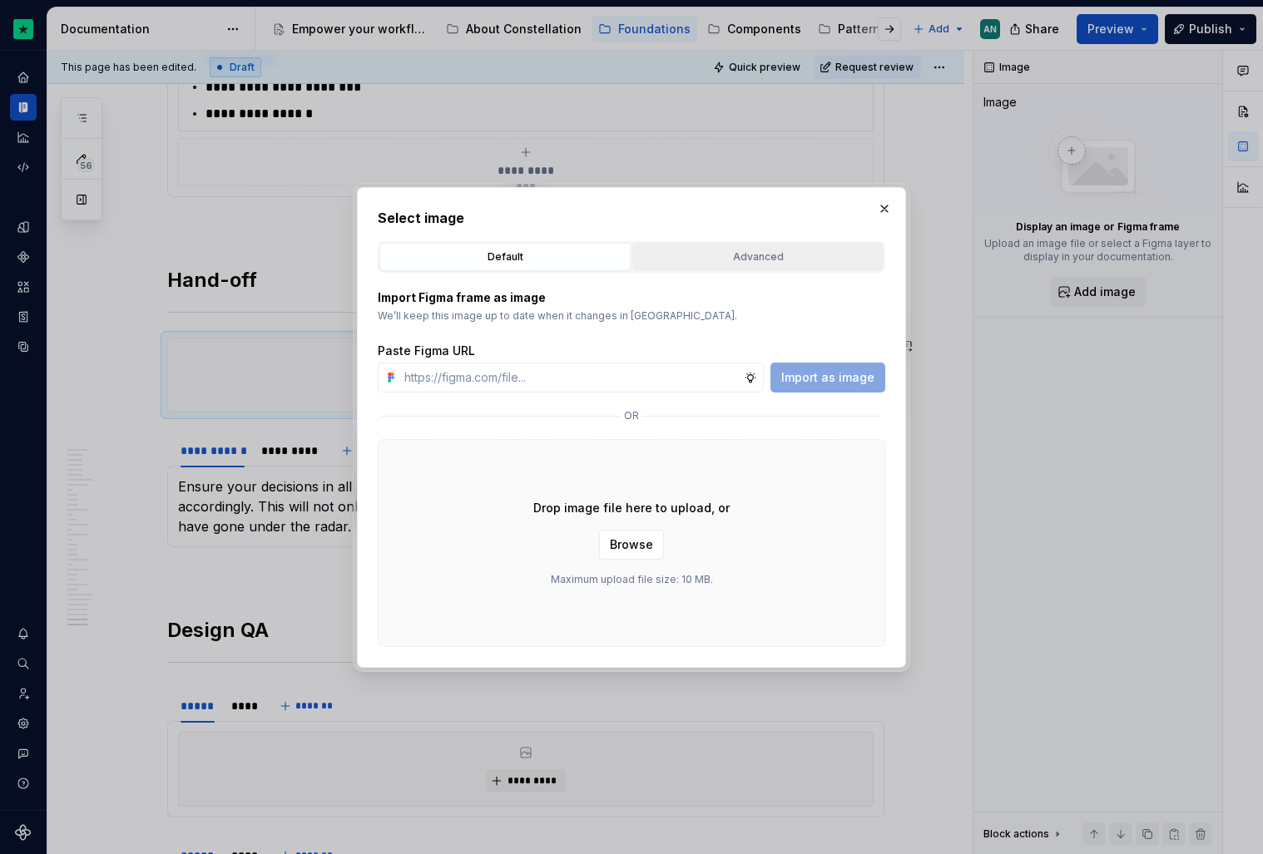
click at [712, 250] on div "Advanced" at bounding box center [758, 257] width 240 height 17
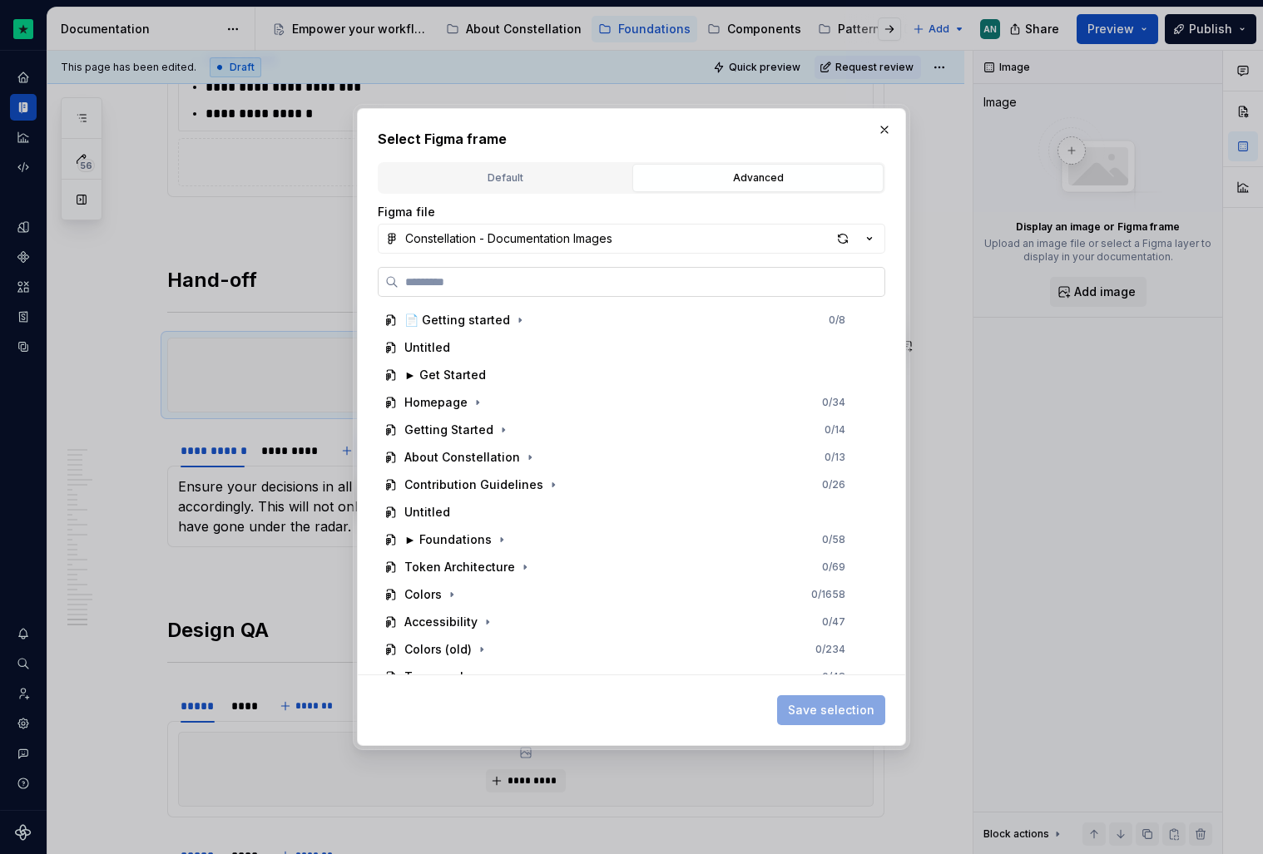
click at [542, 282] on input "search" at bounding box center [642, 282] width 486 height 17
paste input "**********"
type input "**********"
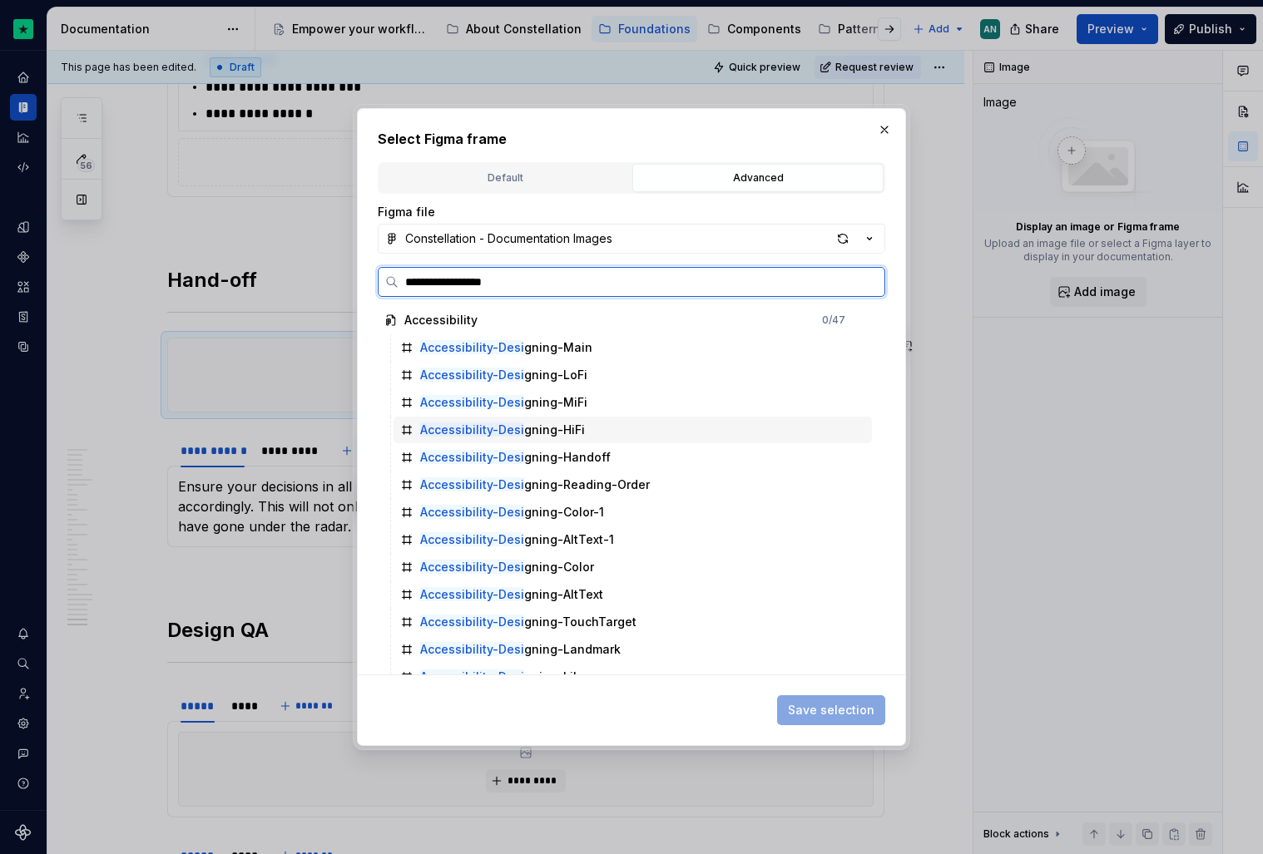
click at [572, 443] on div "Accessibility-Desi gning-HiFi" at bounding box center [633, 430] width 478 height 27
click at [551, 454] on div "Accessibility-Desi gning-Handoff" at bounding box center [515, 457] width 191 height 17
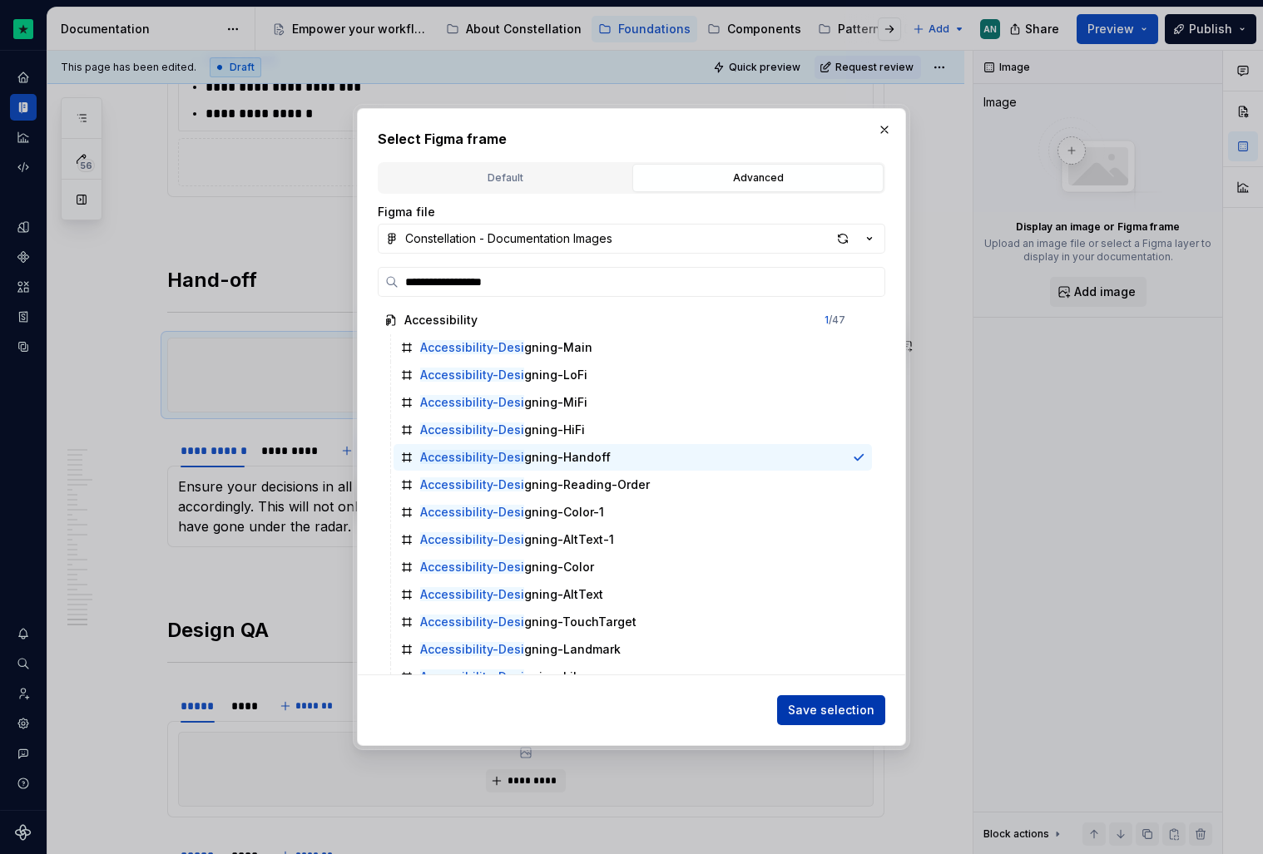
click at [839, 715] on span "Save selection" at bounding box center [831, 710] width 87 height 17
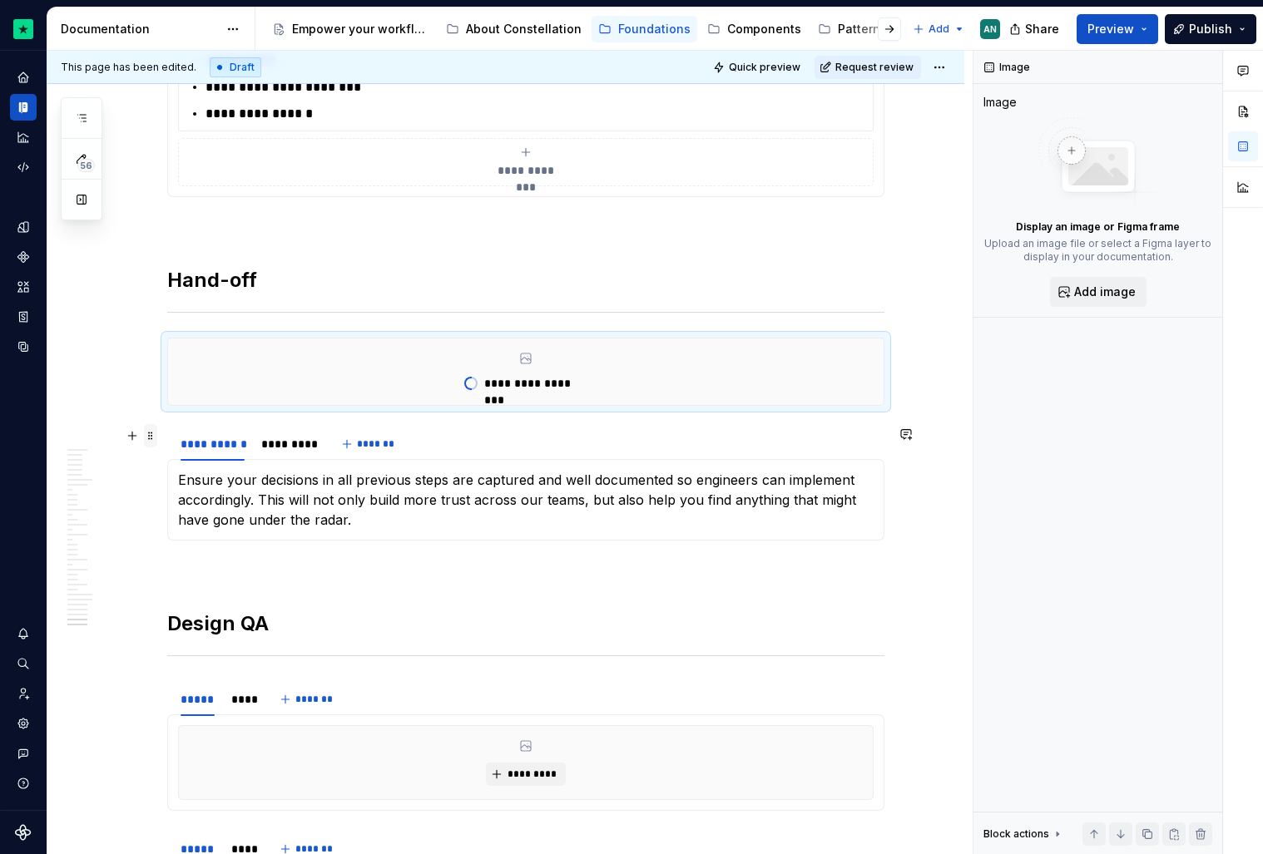
click at [155, 443] on span at bounding box center [150, 435] width 13 height 23
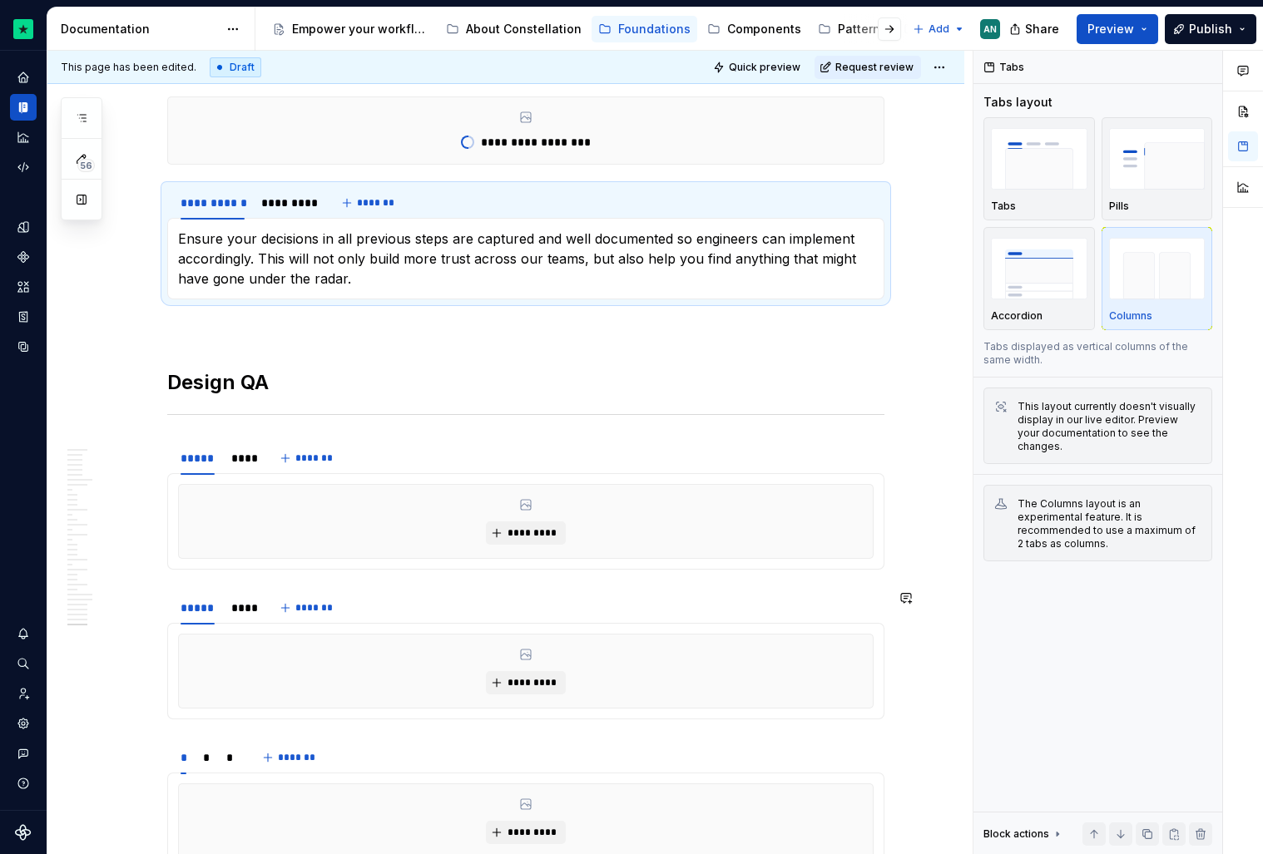
scroll to position [12294, 0]
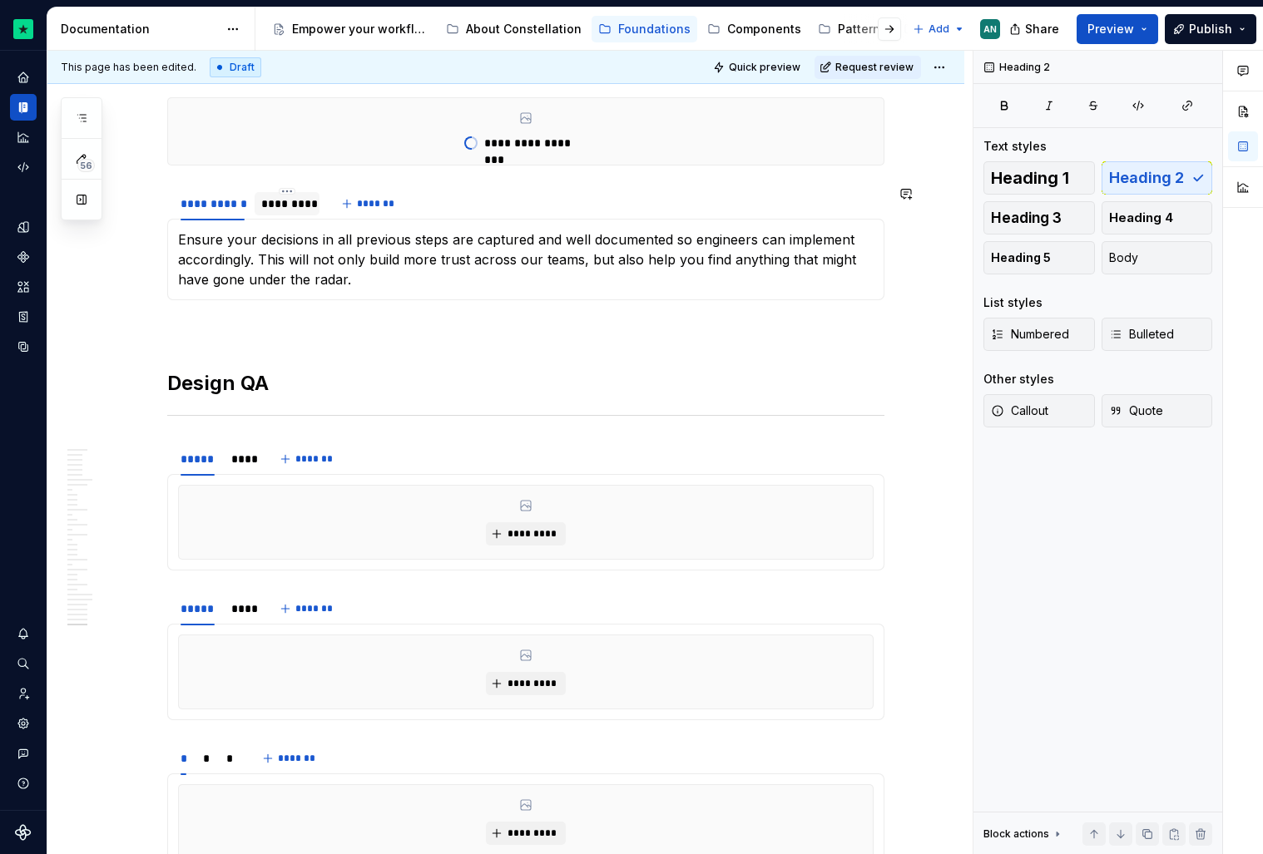
click at [309, 206] on div "*********" at bounding box center [287, 204] width 52 height 17
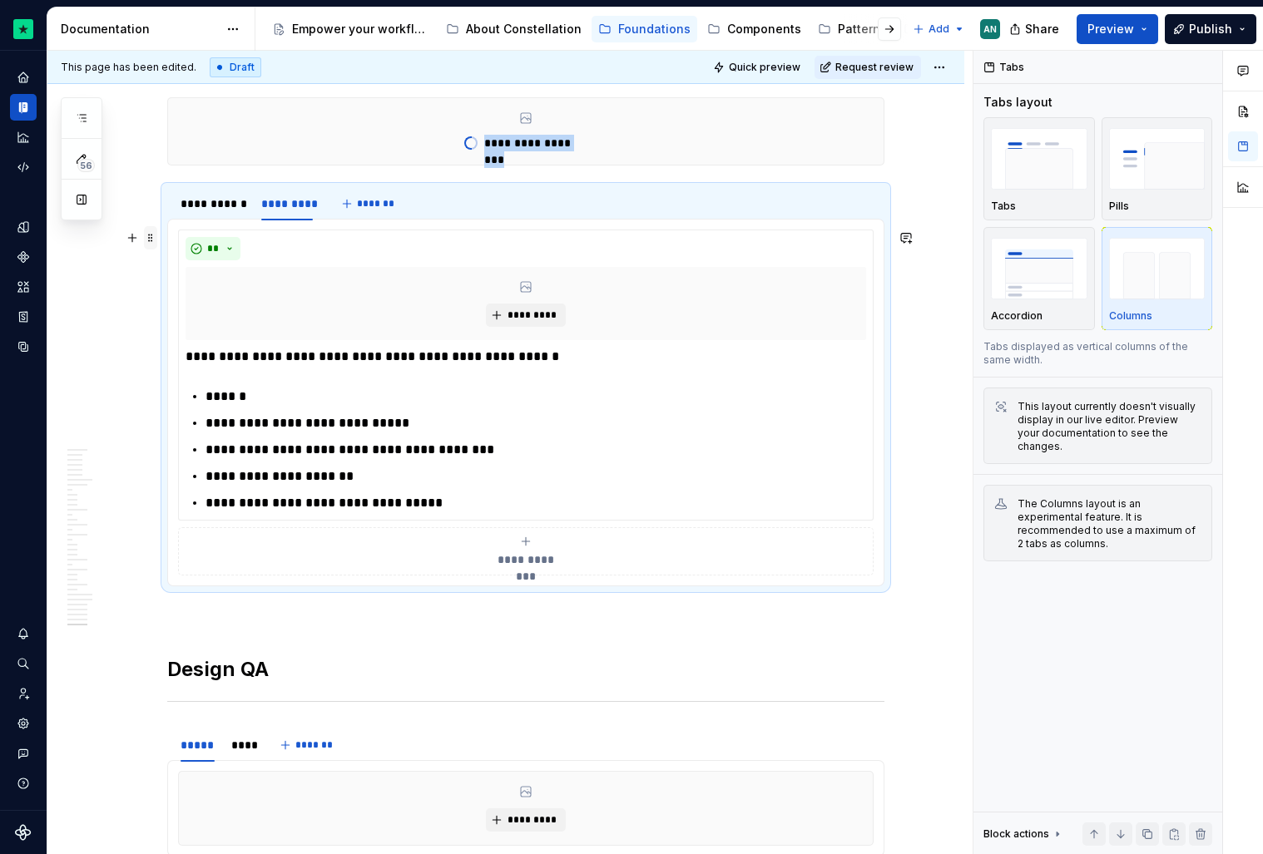
click at [154, 241] on span at bounding box center [150, 237] width 13 height 23
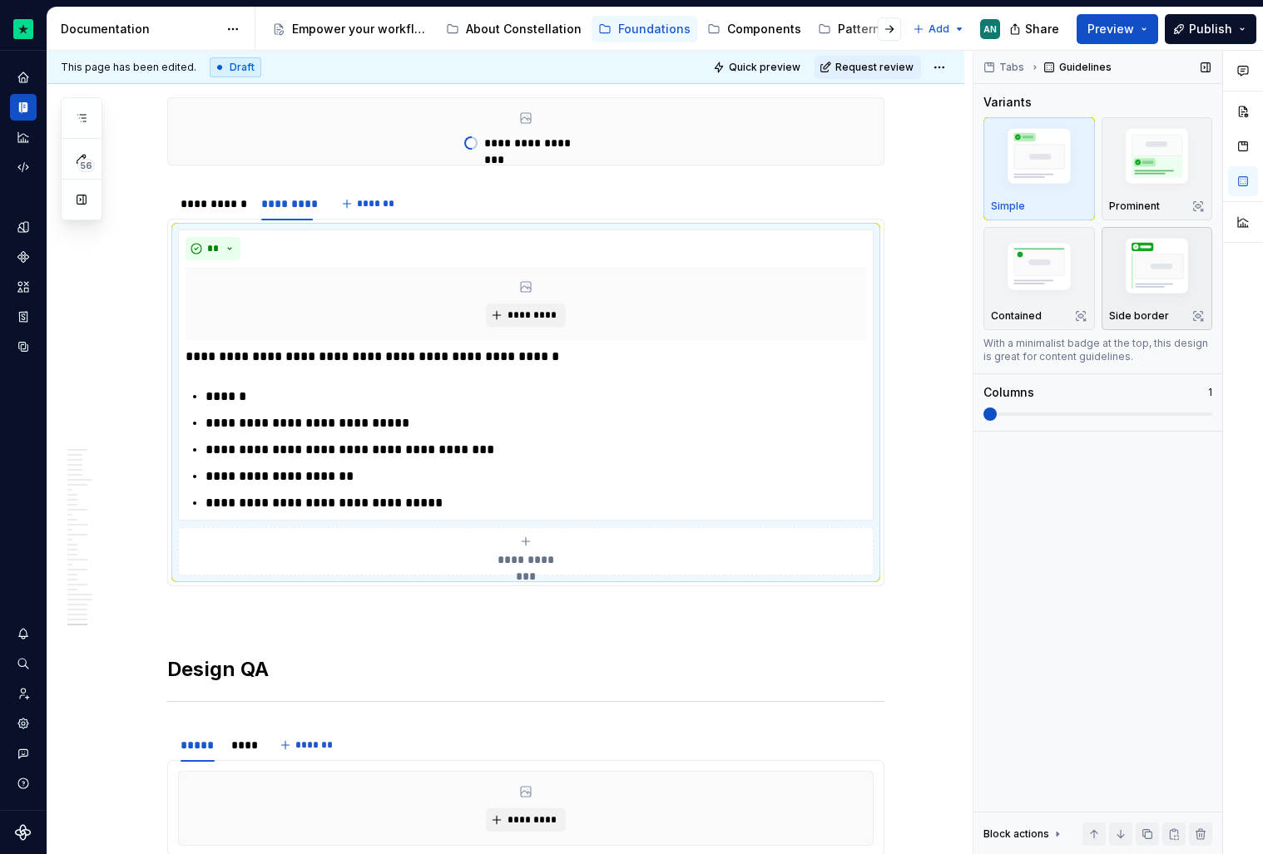
click at [1122, 287] on img "button" at bounding box center [1157, 269] width 97 height 72
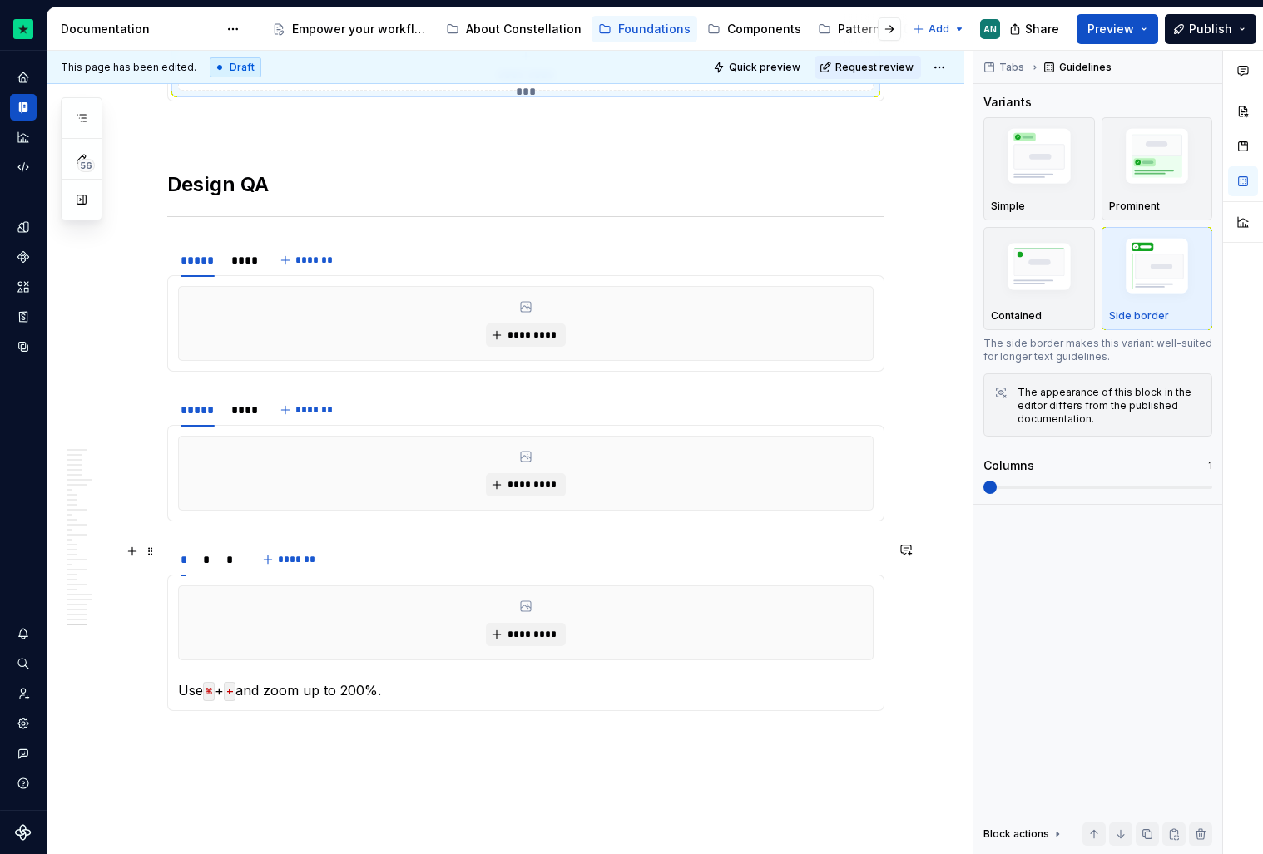
scroll to position [12779, 0]
click at [384, 351] on div "*********" at bounding box center [526, 323] width 694 height 73
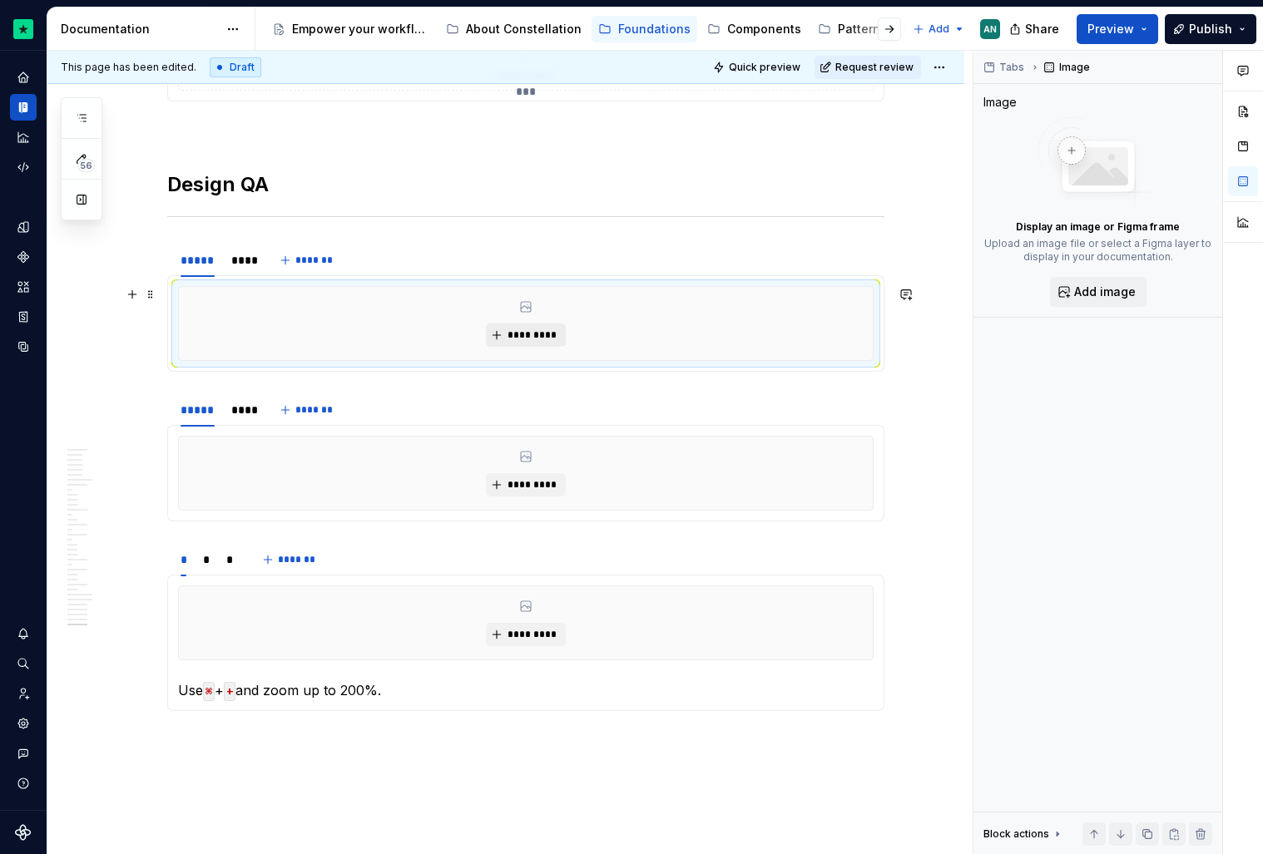
click at [542, 336] on span "*********" at bounding box center [532, 335] width 51 height 13
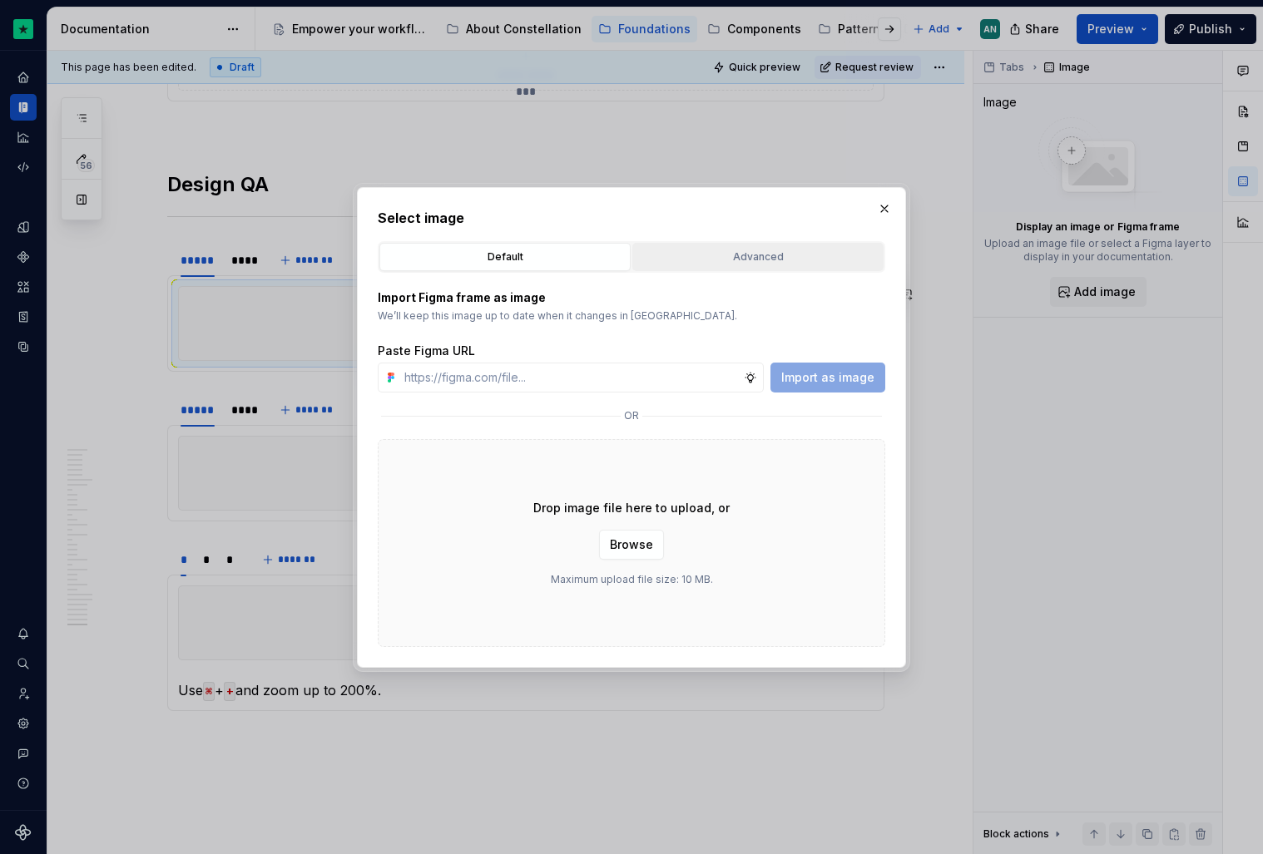
type textarea "*"
click at [742, 265] on button "Advanced" at bounding box center [757, 257] width 251 height 28
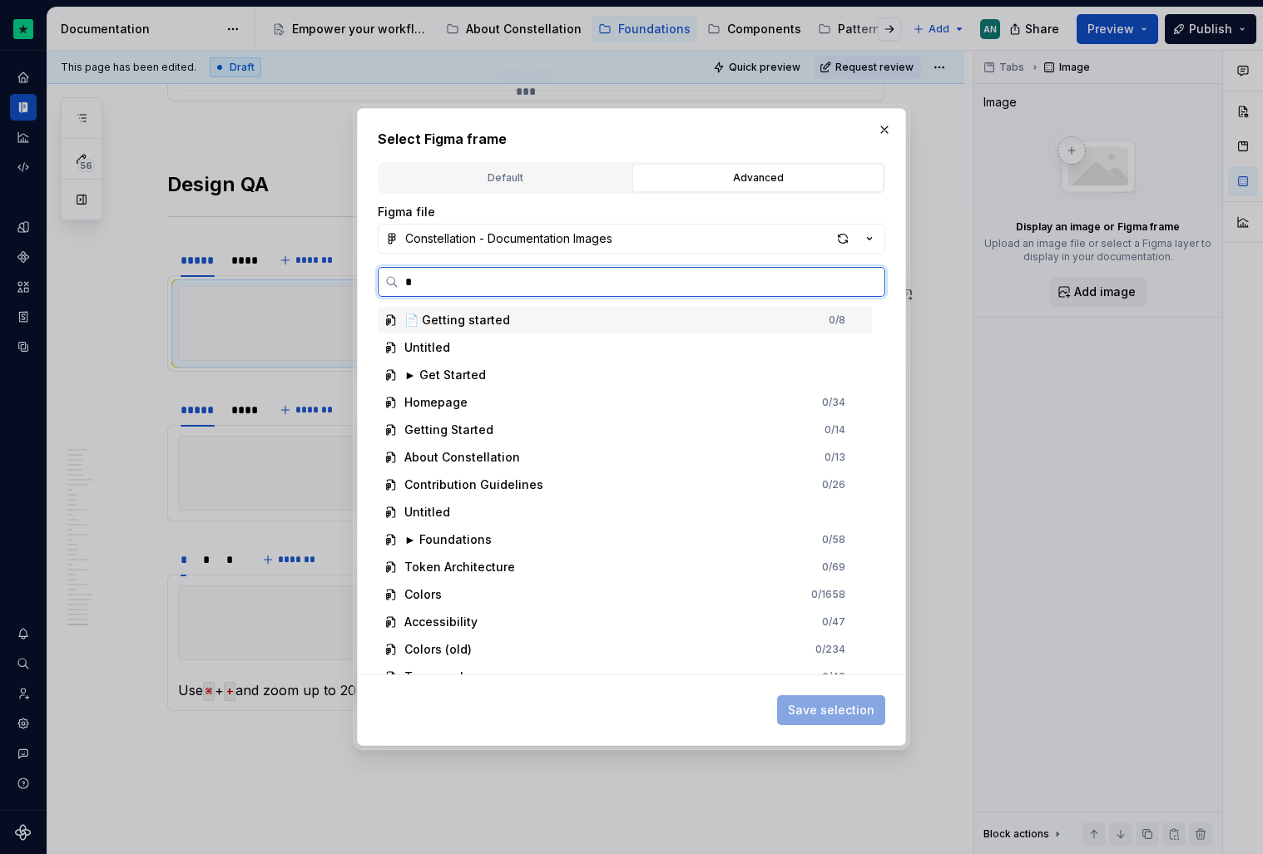
type input "**"
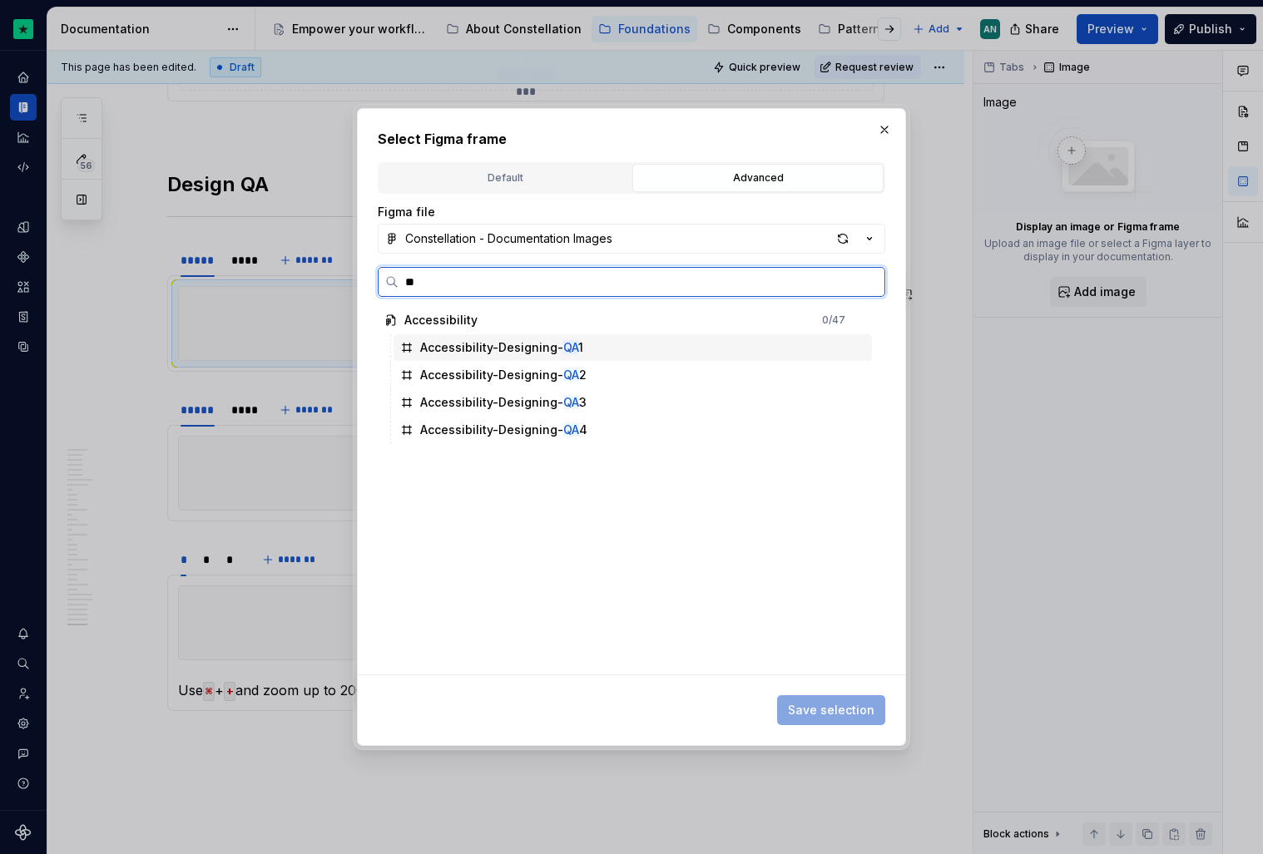
click at [512, 351] on div "Accessibility-Designing- QA 1" at bounding box center [501, 347] width 163 height 17
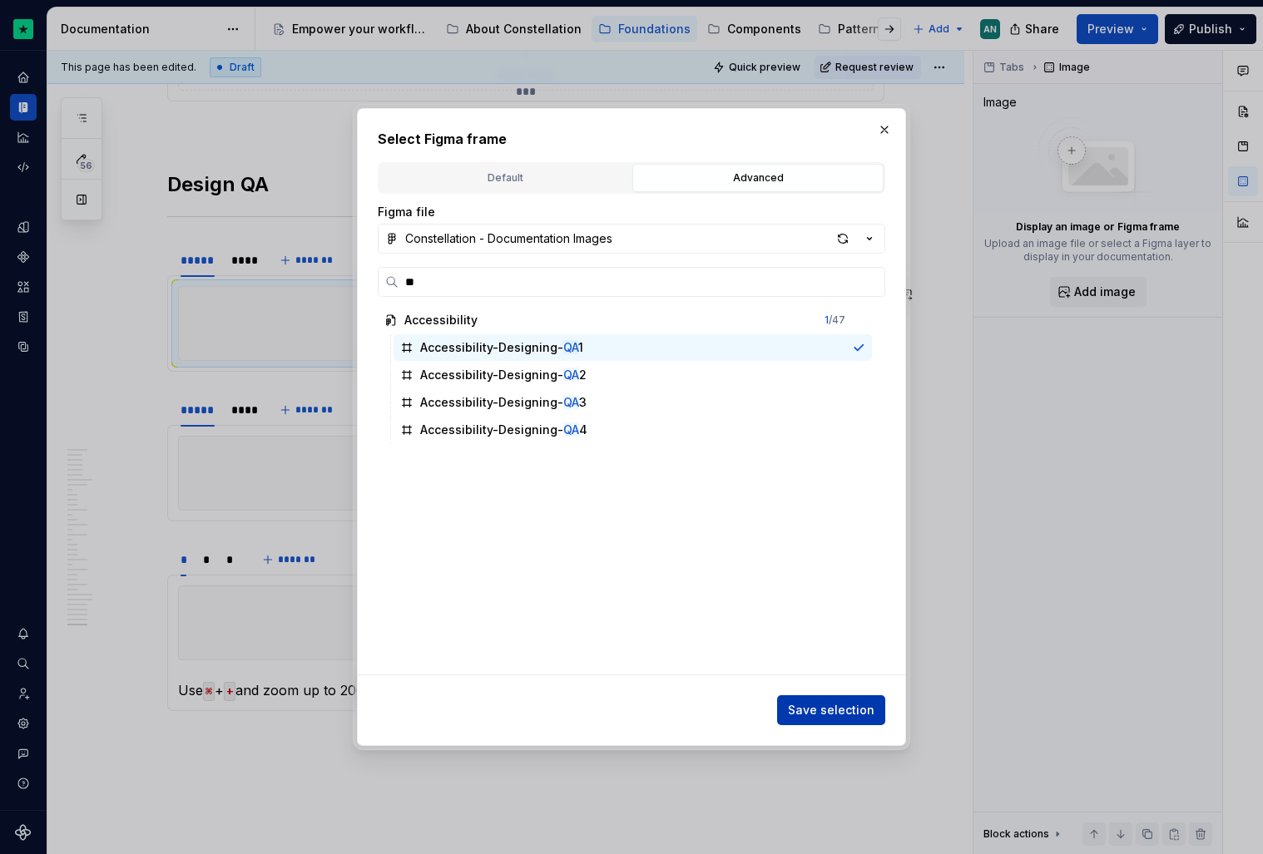
scroll to position [12939, 0]
click at [831, 714] on span "Save selection" at bounding box center [831, 710] width 87 height 17
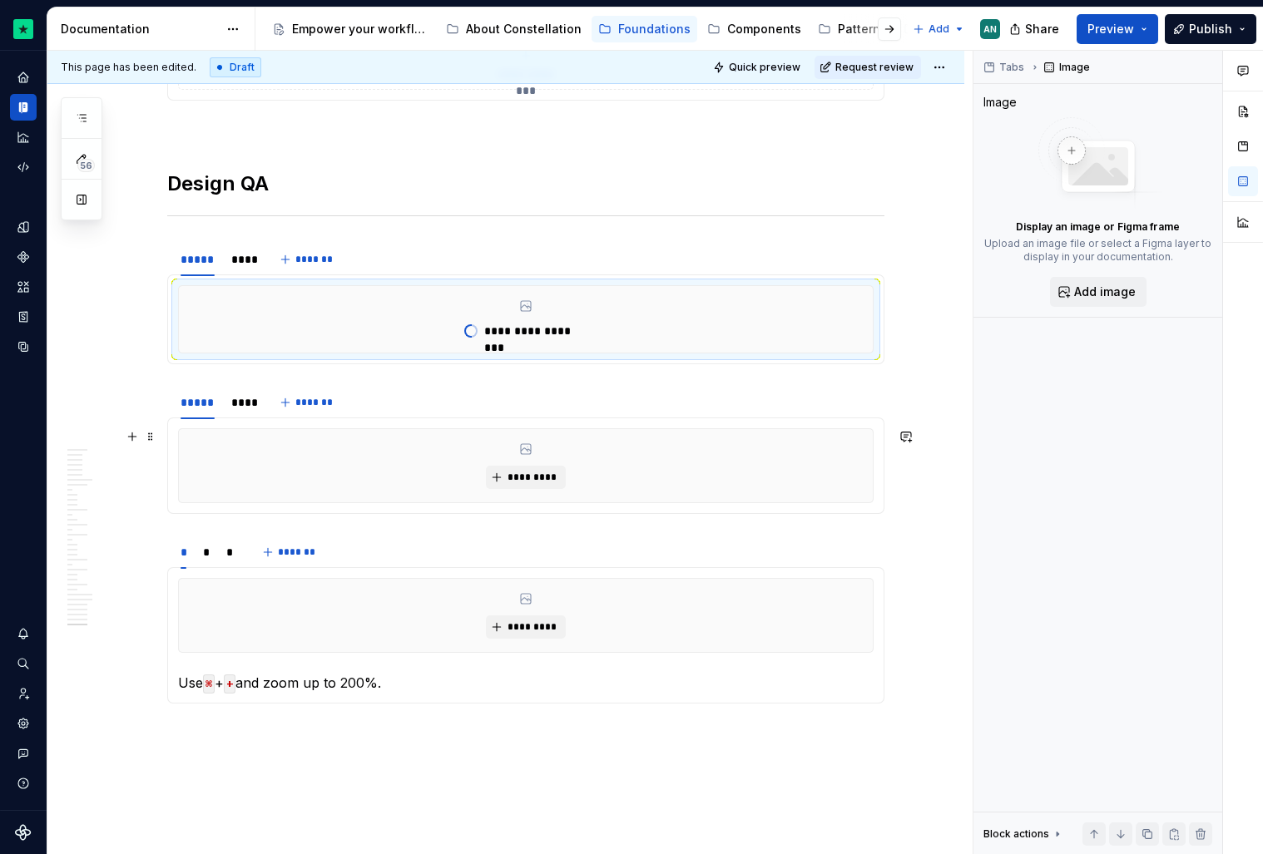
click at [410, 483] on div "*********" at bounding box center [526, 465] width 694 height 73
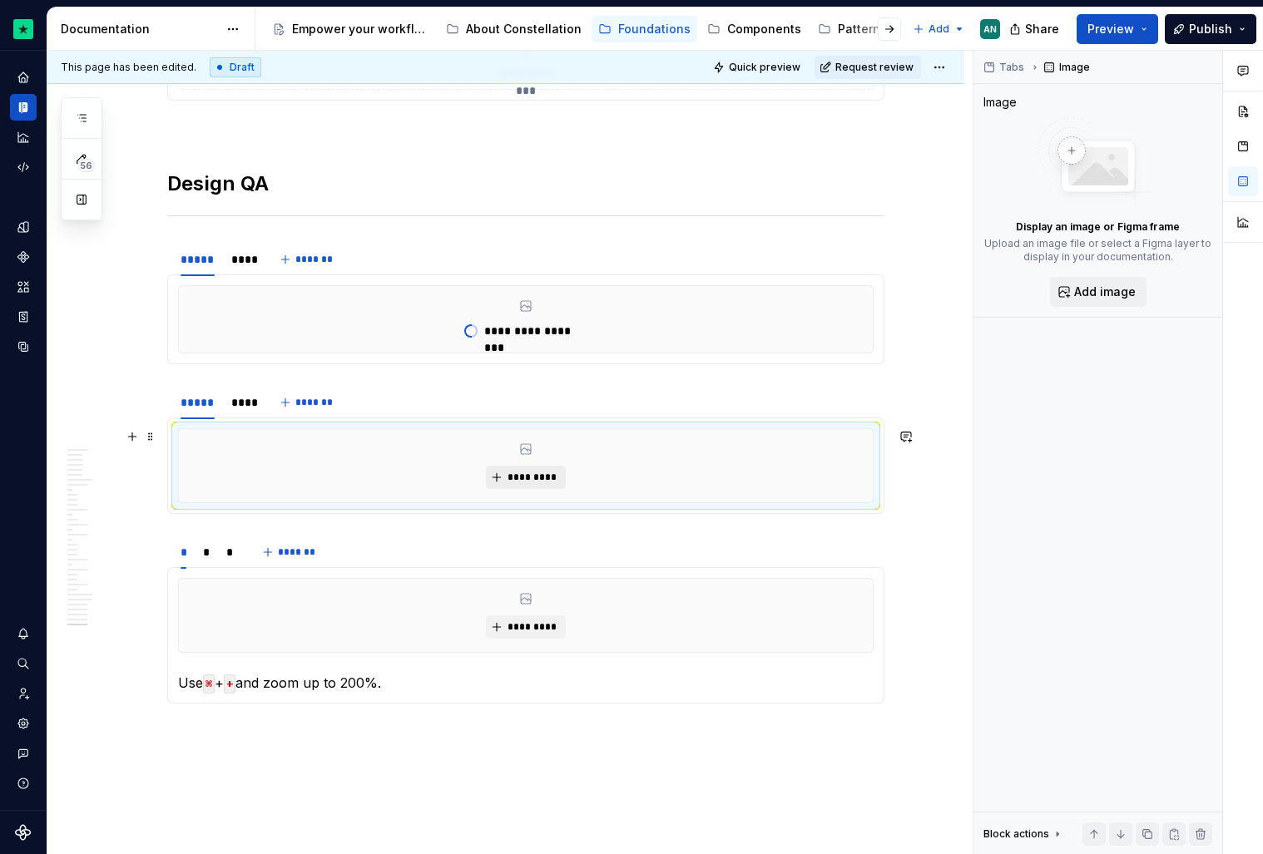
click at [546, 477] on span "*********" at bounding box center [532, 477] width 51 height 13
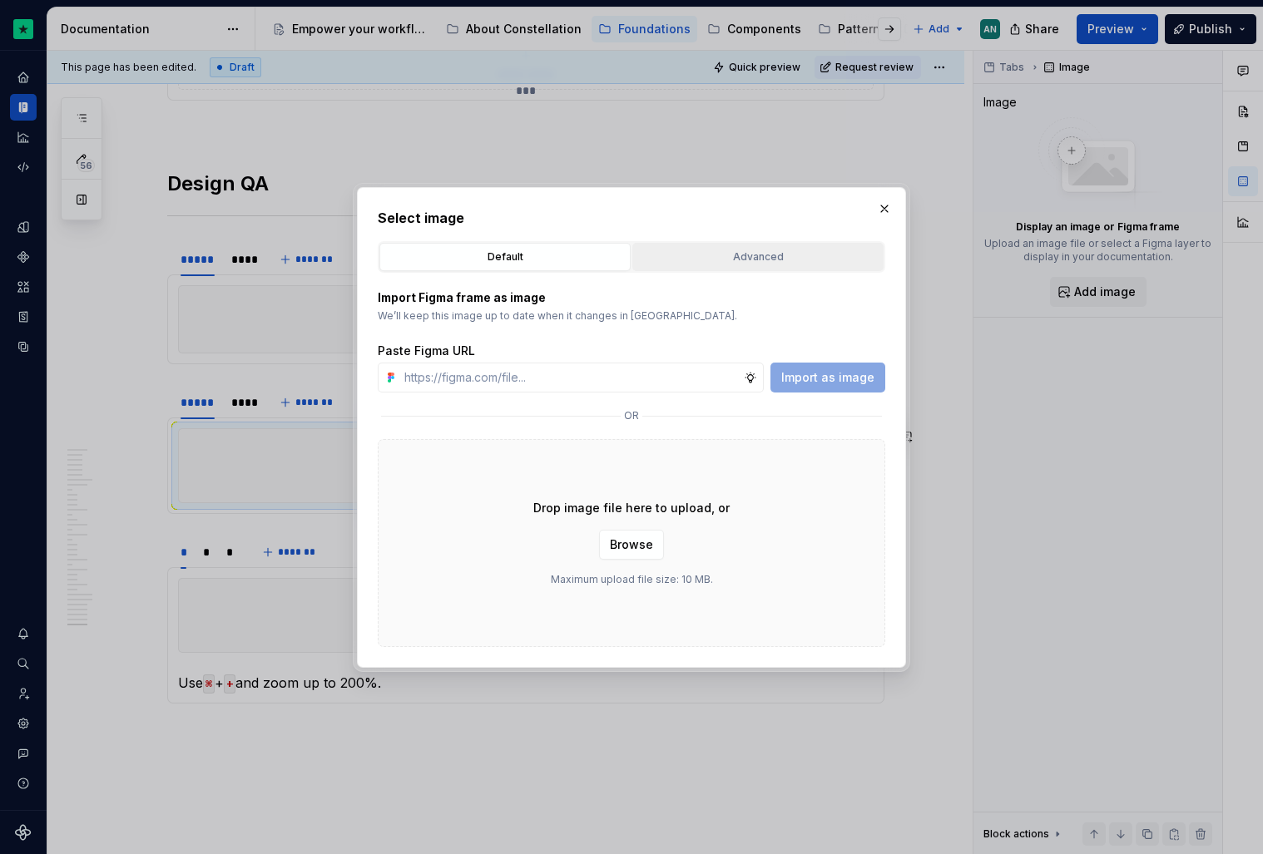
click at [694, 255] on div "Advanced" at bounding box center [758, 257] width 240 height 17
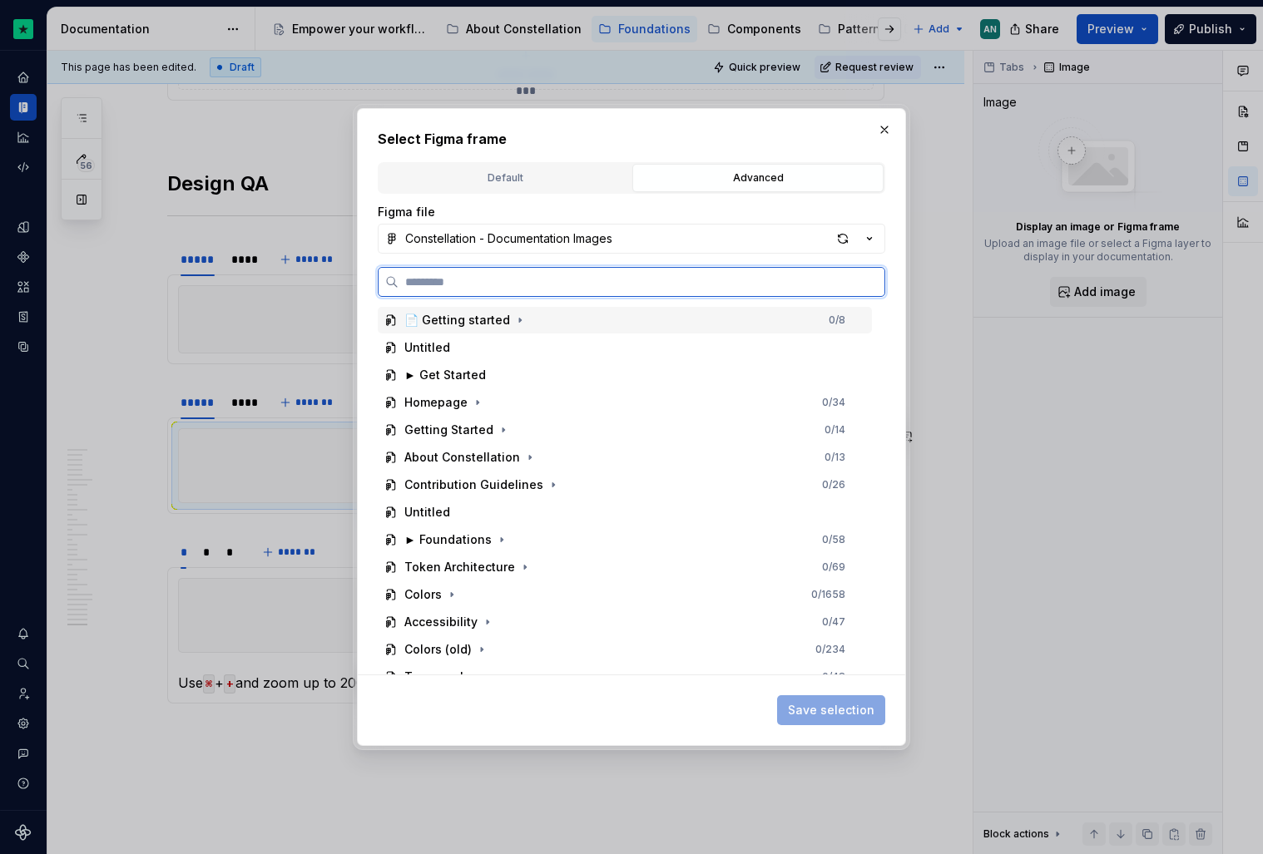
paste input "**********"
type input "**********"
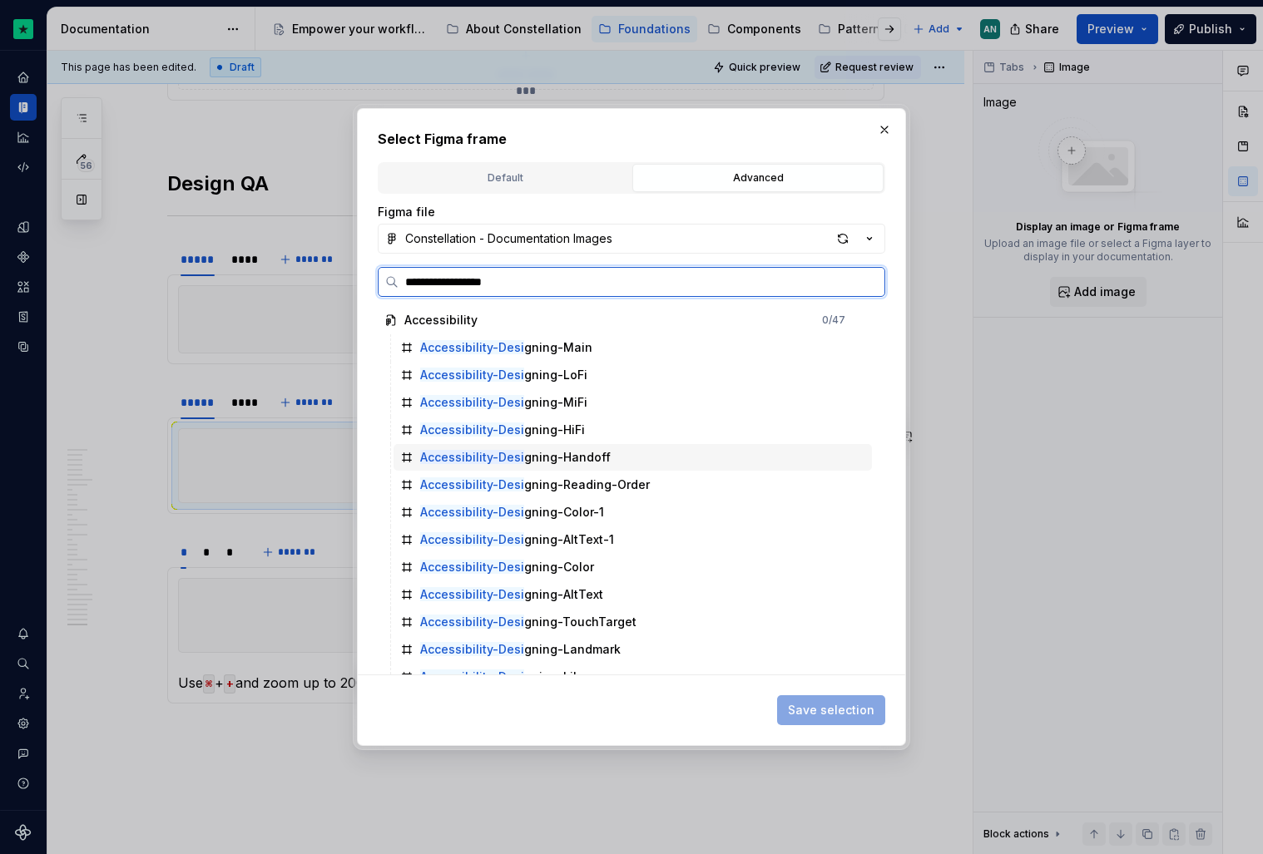
scroll to position [374, 0]
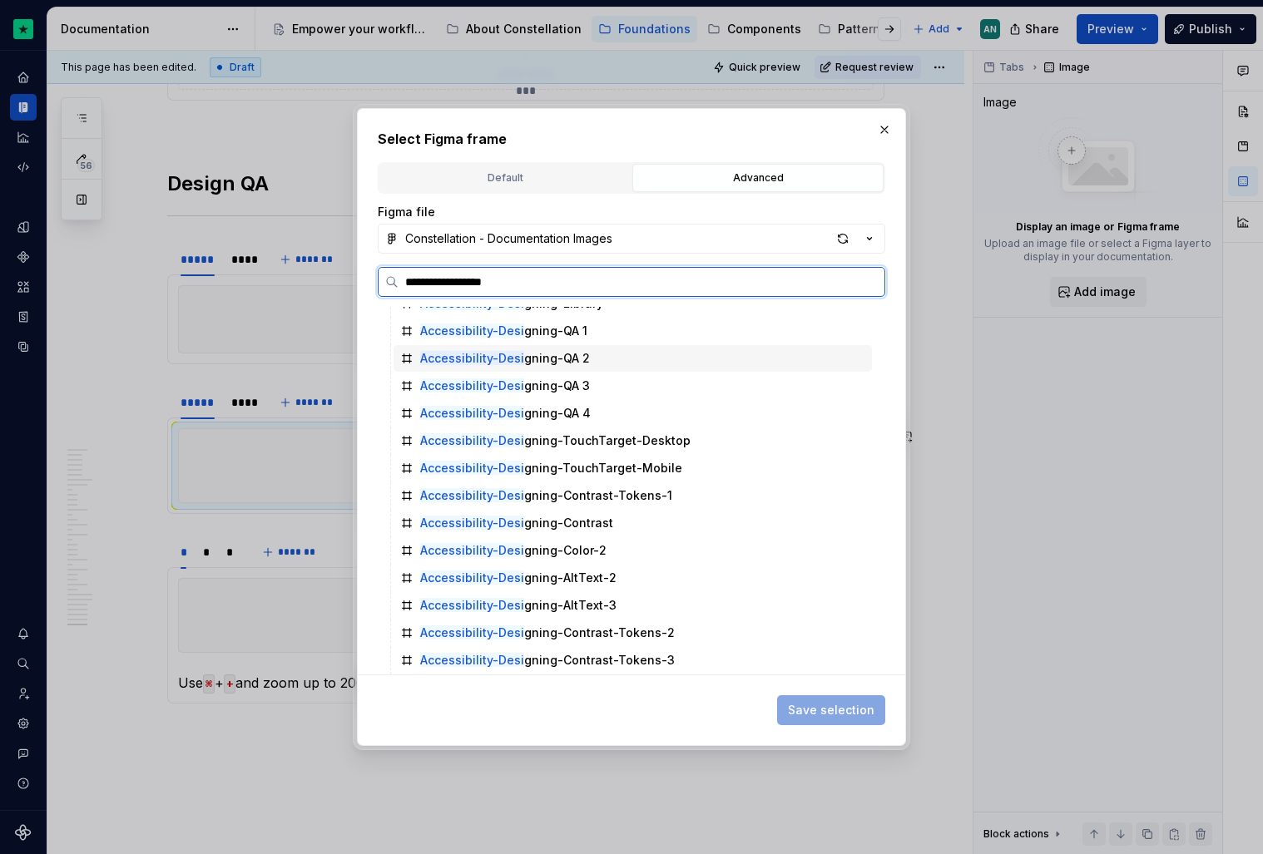
click at [600, 369] on div "Accessibility-Desi gning-QA 2" at bounding box center [633, 358] width 478 height 27
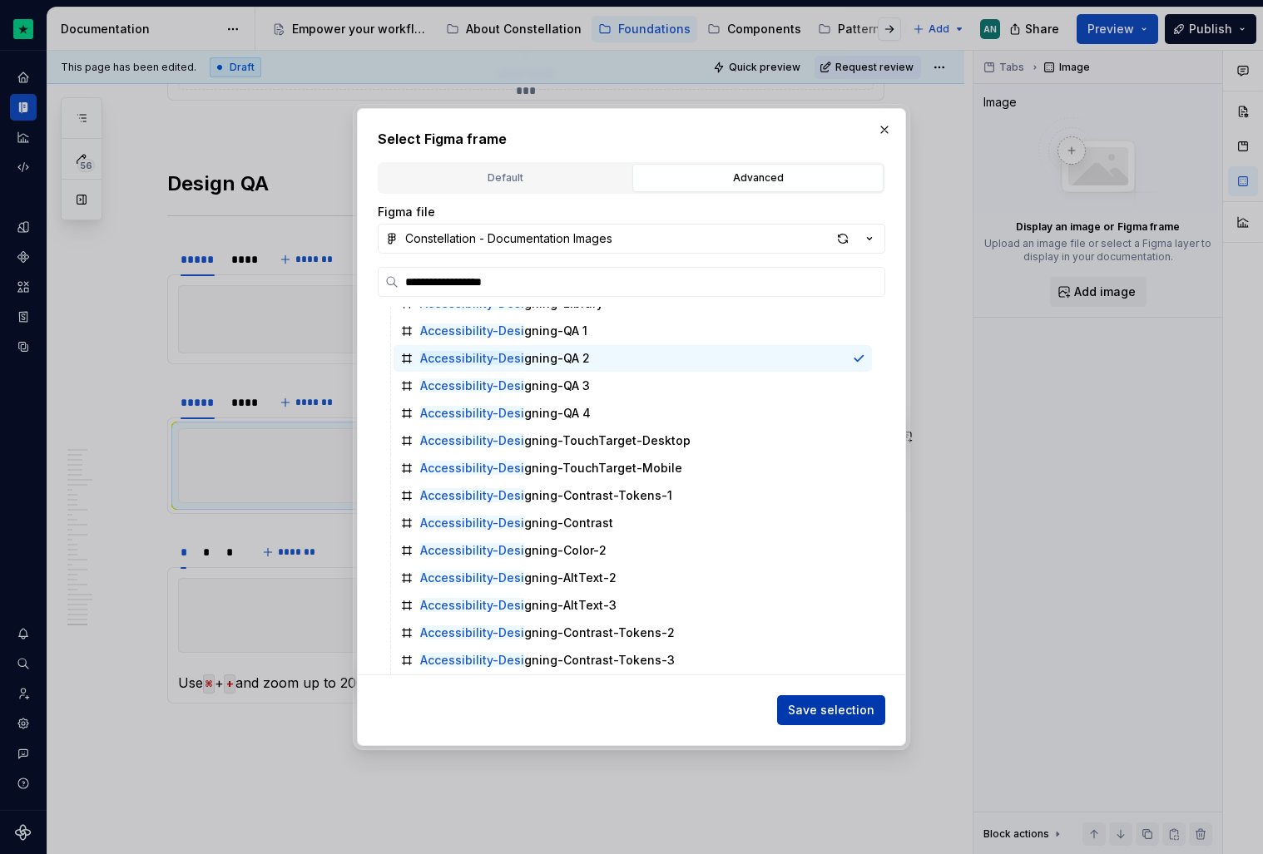
click at [809, 713] on span "Save selection" at bounding box center [831, 710] width 87 height 17
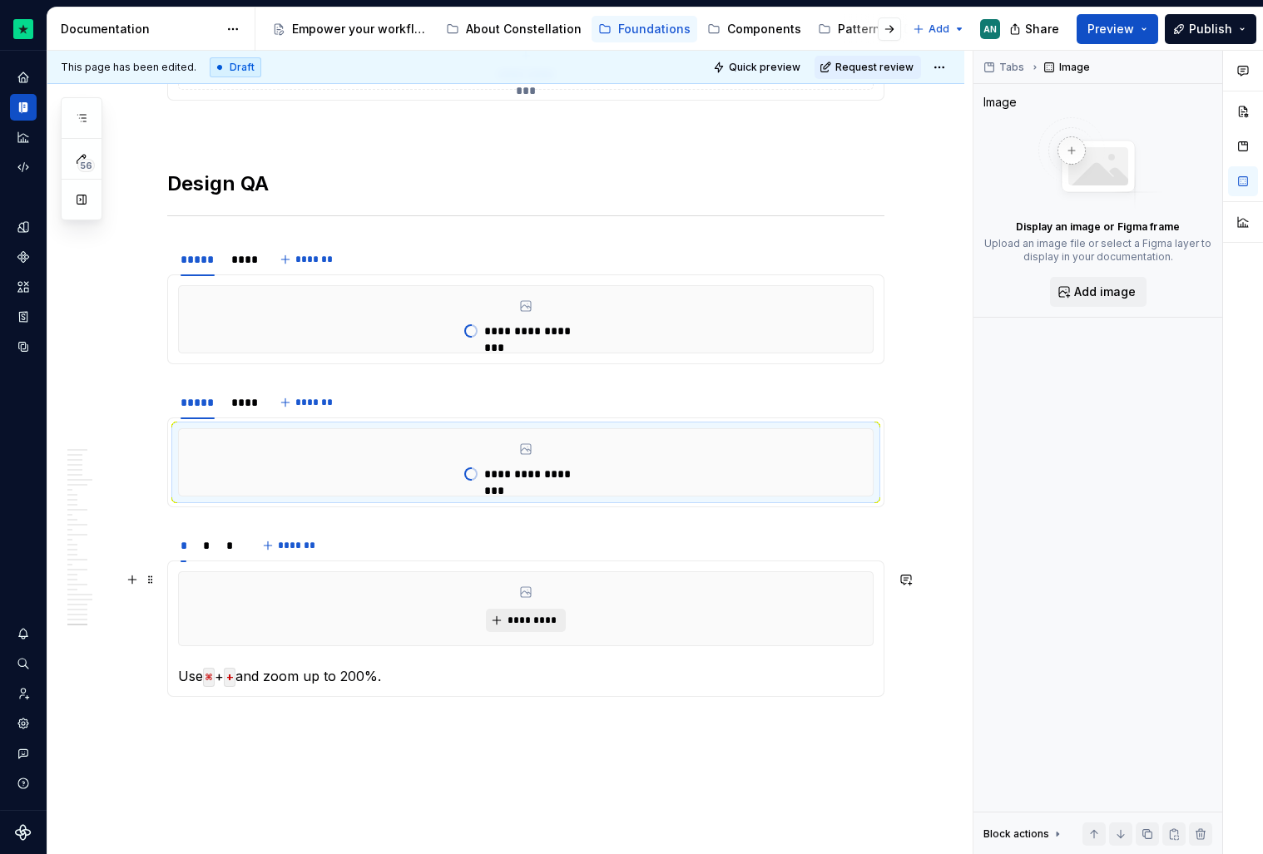
click at [547, 624] on span "*********" at bounding box center [532, 620] width 51 height 13
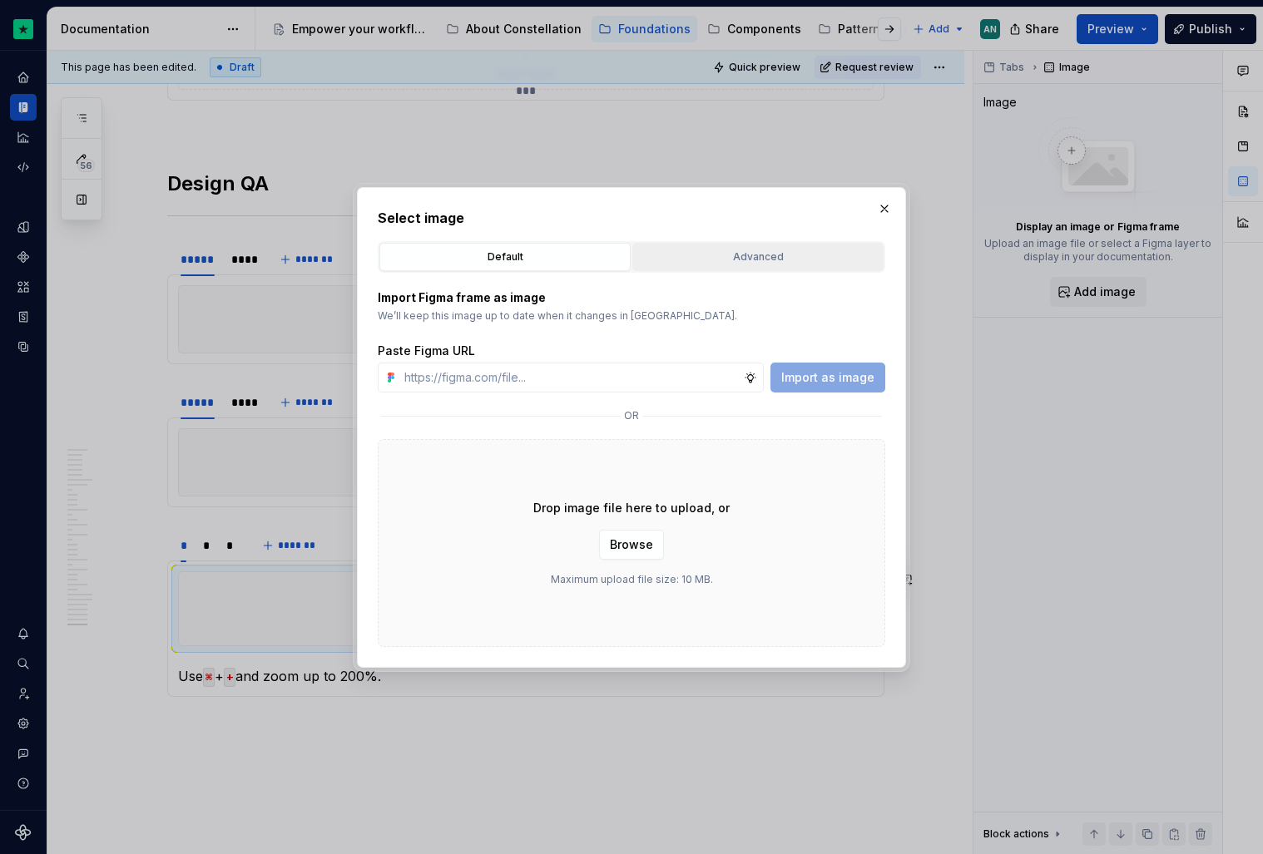
click at [726, 254] on div "Advanced" at bounding box center [758, 257] width 240 height 17
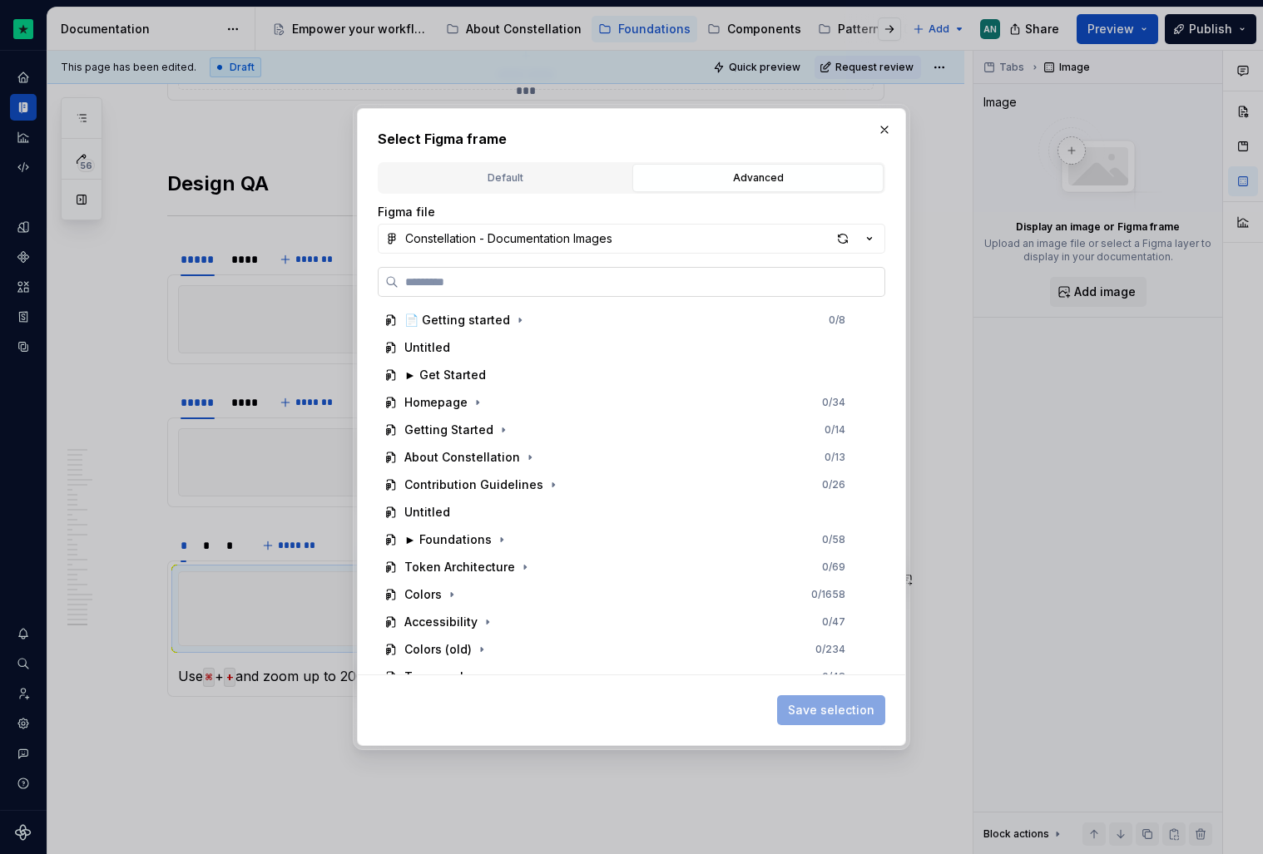
paste input "**********"
type input "**********"
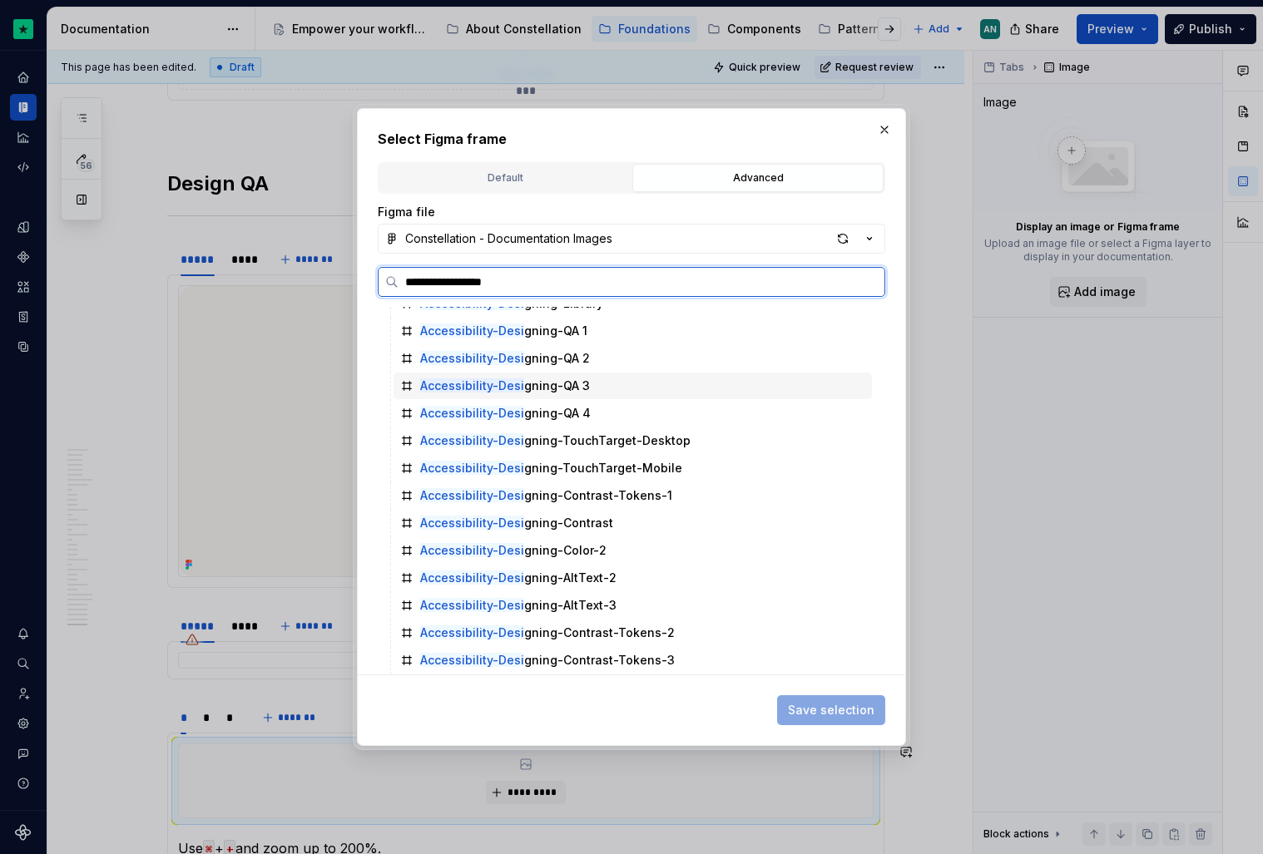
click at [588, 384] on div "Accessibility-Desi gning-QA 3" at bounding box center [633, 386] width 478 height 27
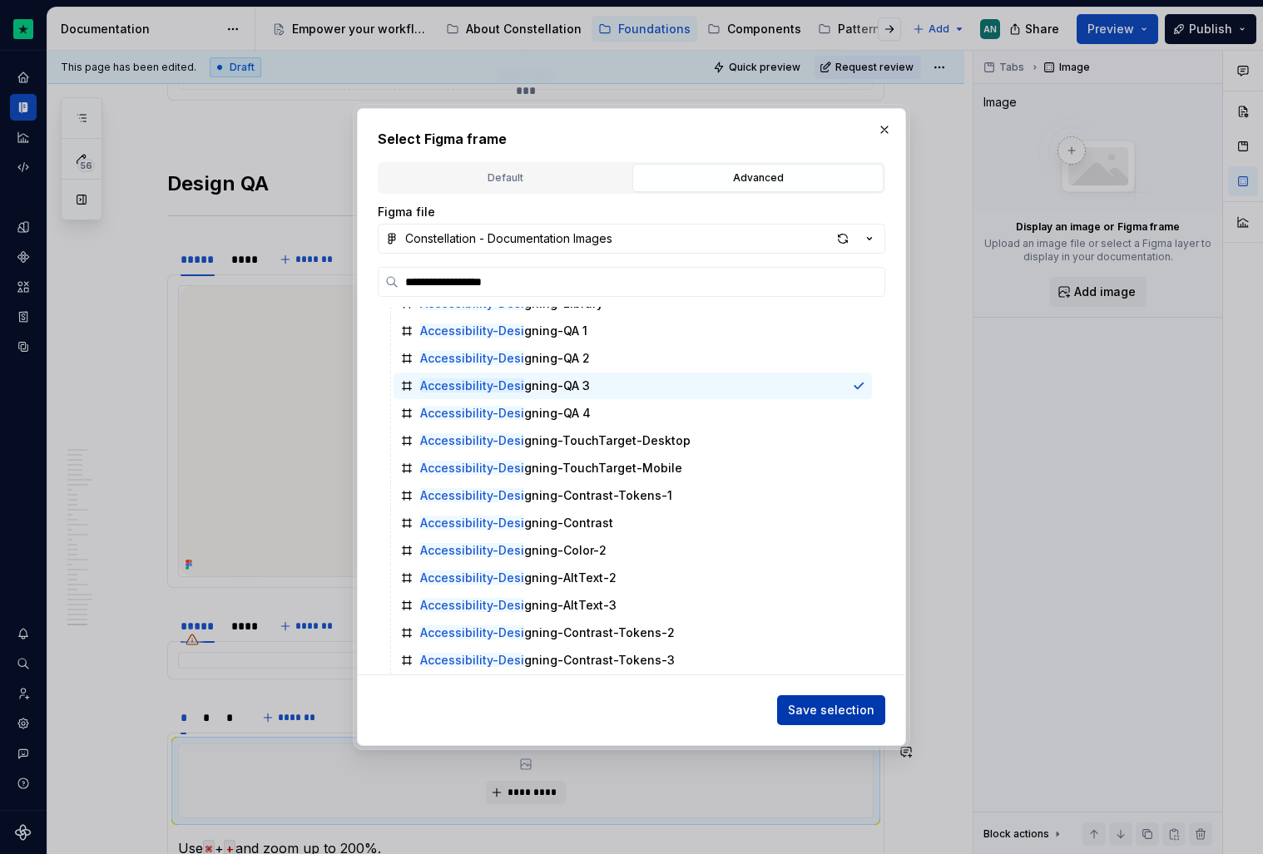
click at [838, 703] on span "Save selection" at bounding box center [831, 710] width 87 height 17
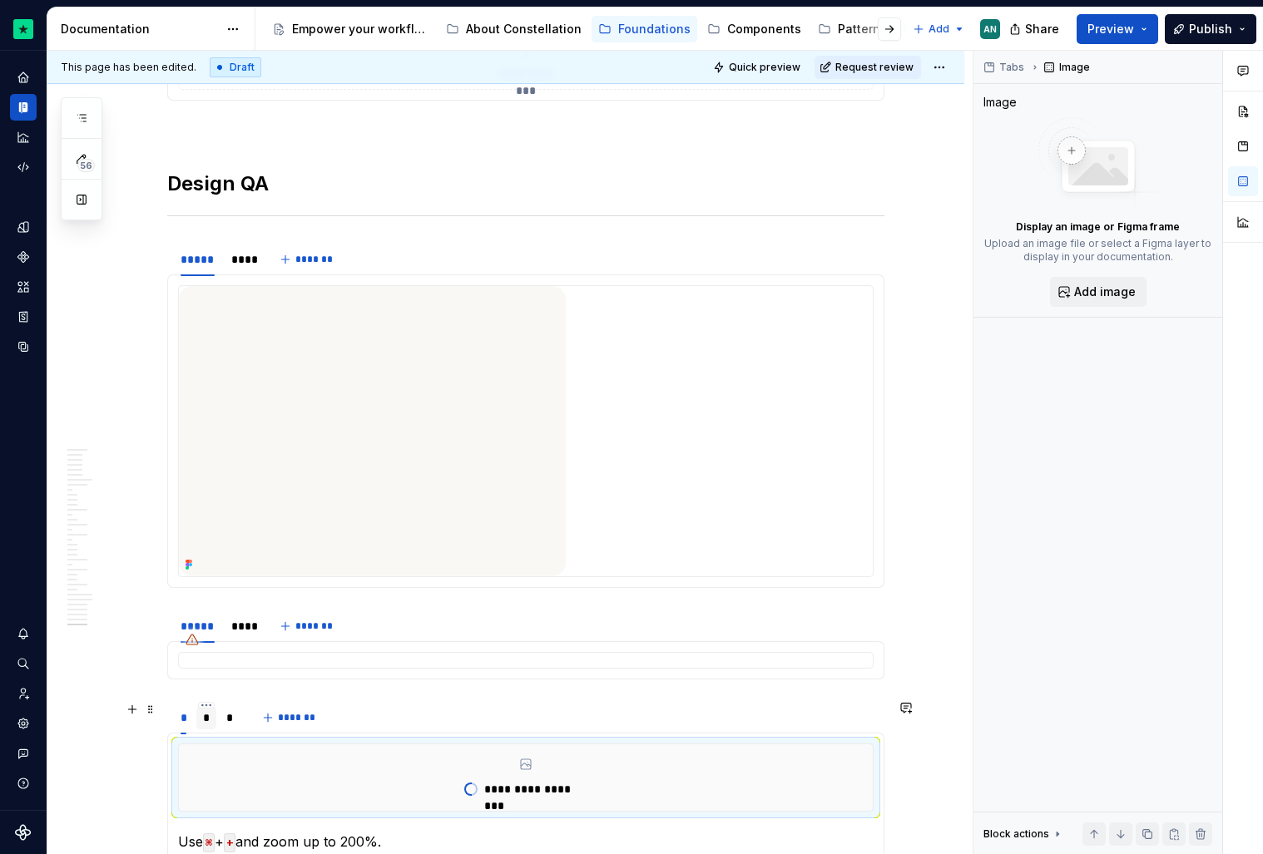
click at [215, 715] on div "*" at bounding box center [206, 717] width 21 height 23
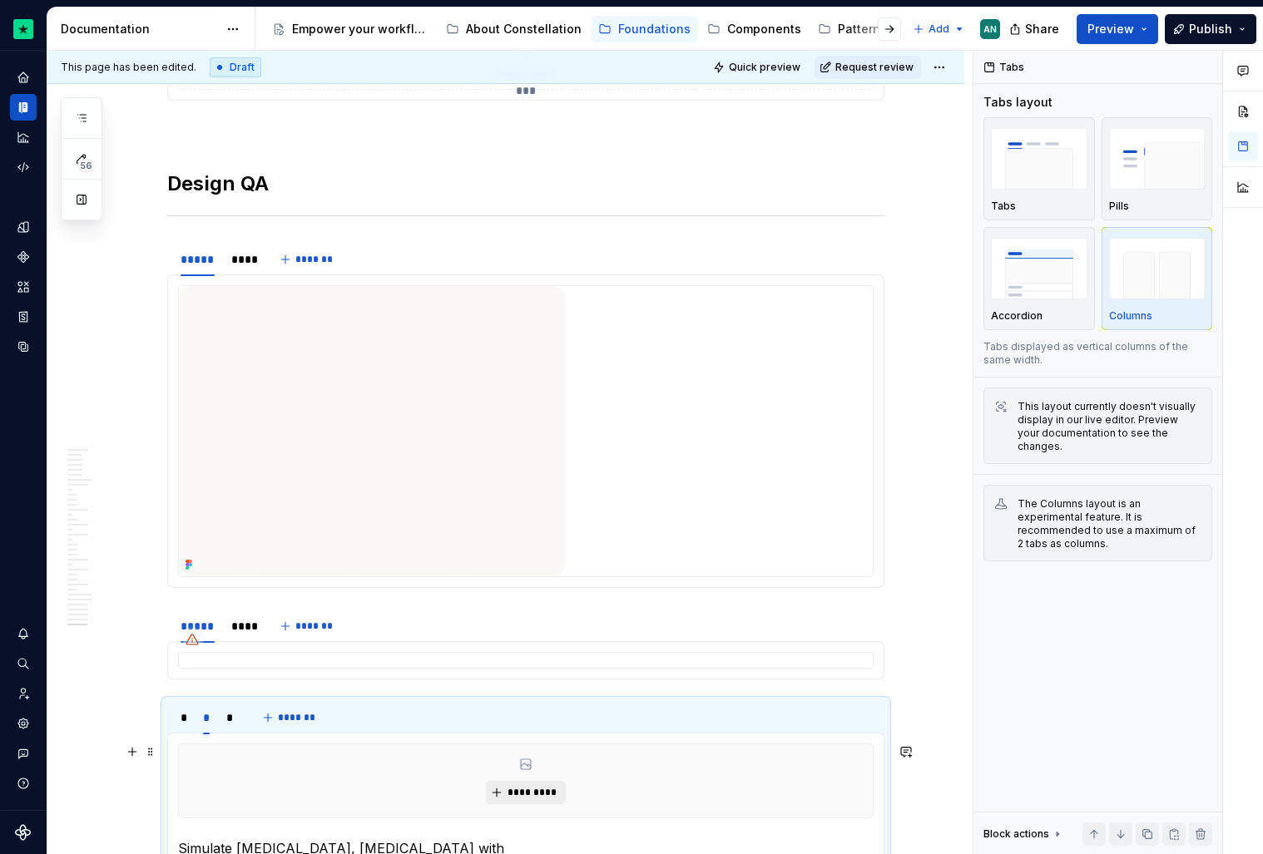
click at [517, 793] on span "*********" at bounding box center [532, 792] width 51 height 13
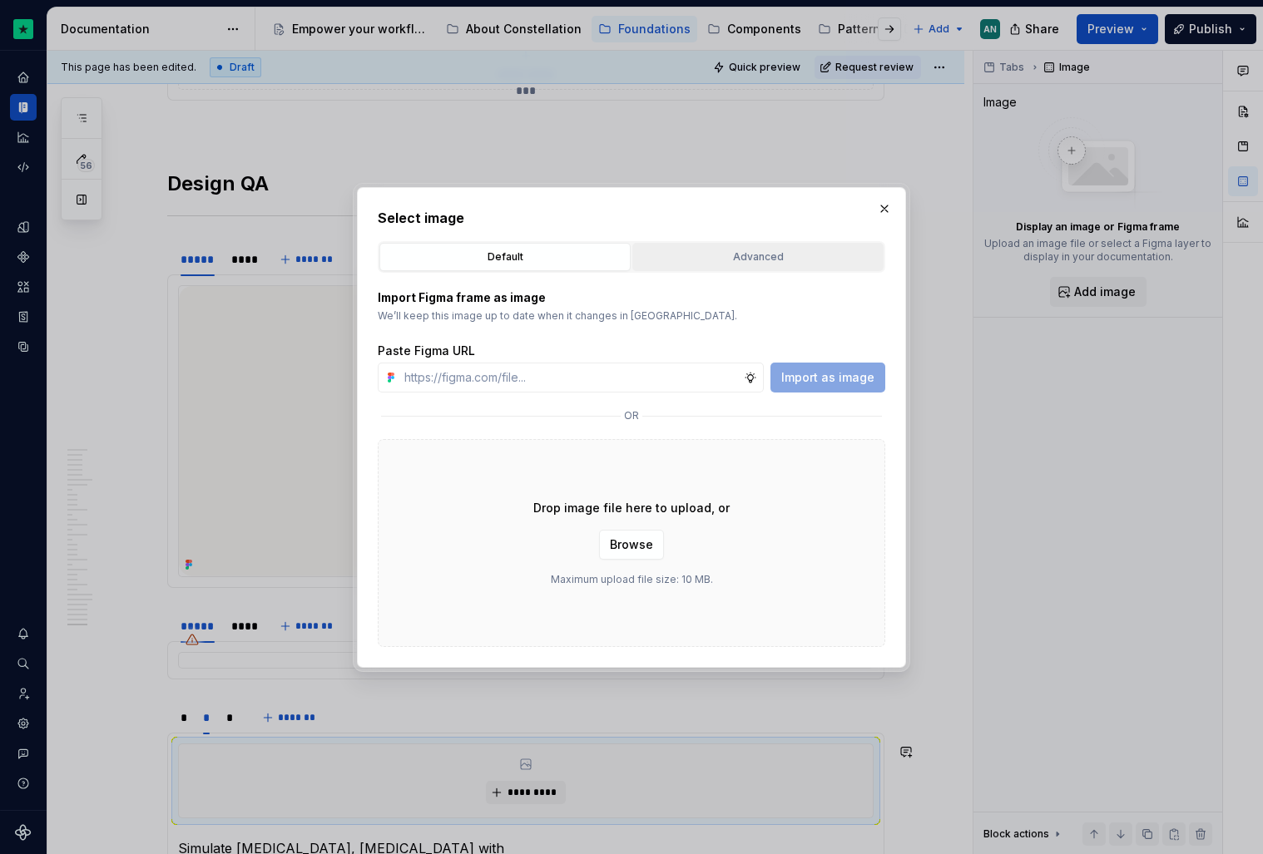
click at [697, 265] on button "Advanced" at bounding box center [757, 257] width 251 height 28
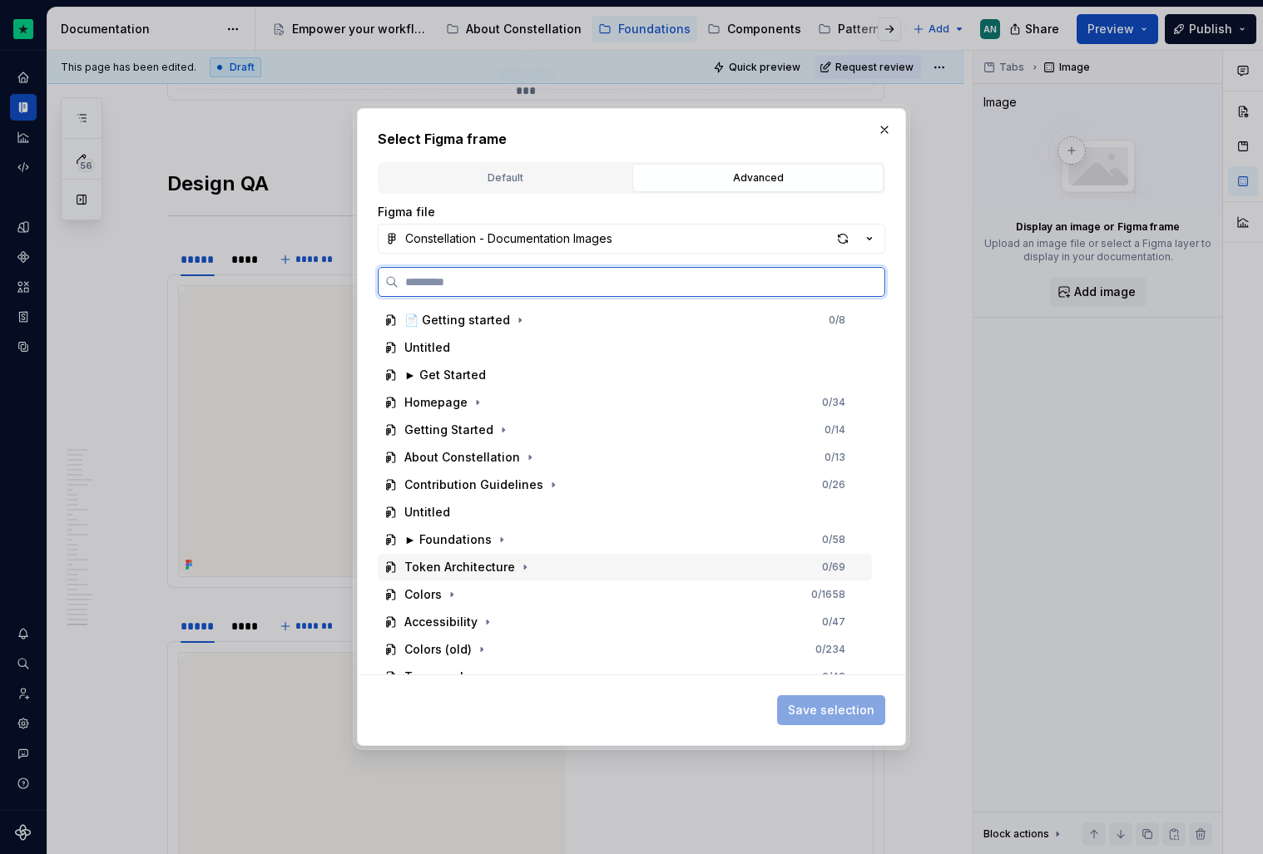
paste input "**********"
type input "**********"
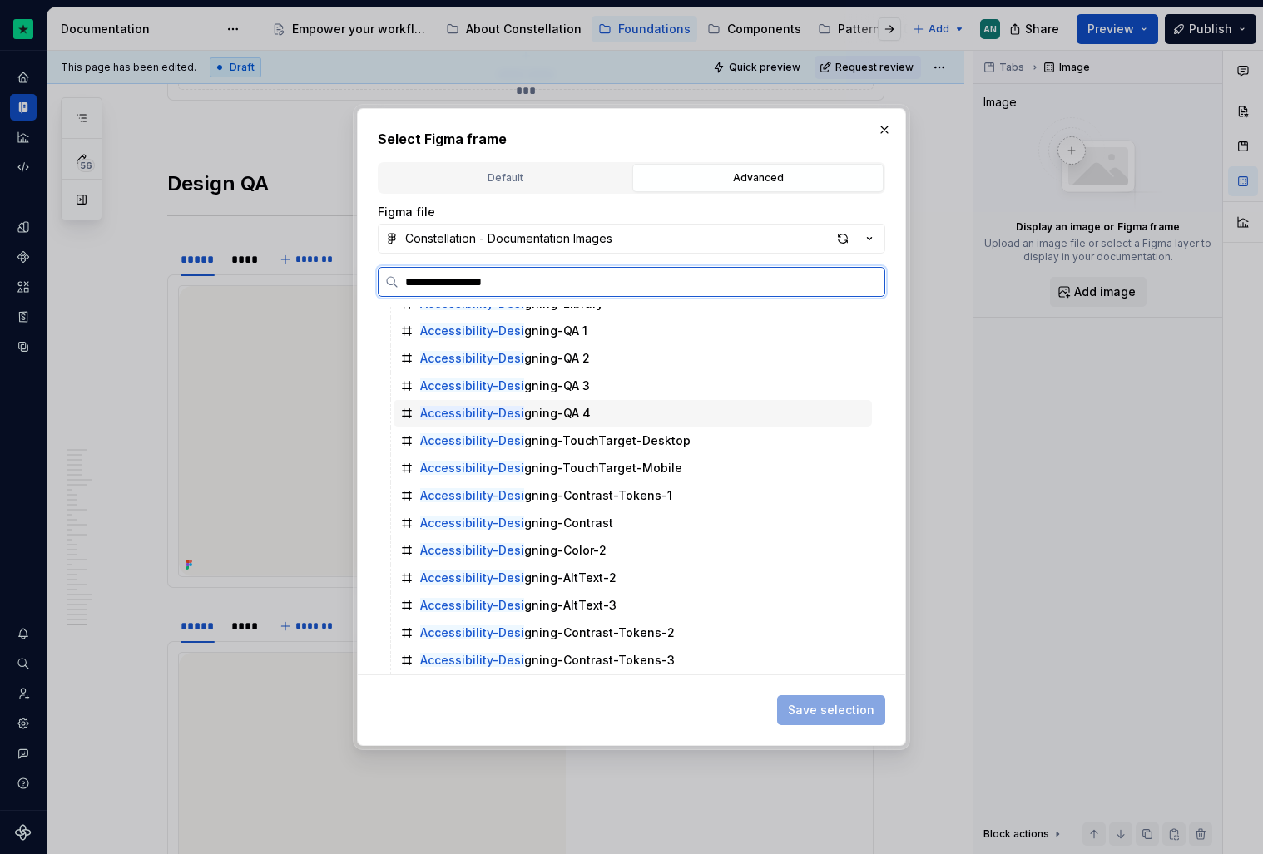
click at [557, 411] on div "Accessibility-Desi gning-QA 4" at bounding box center [505, 413] width 171 height 17
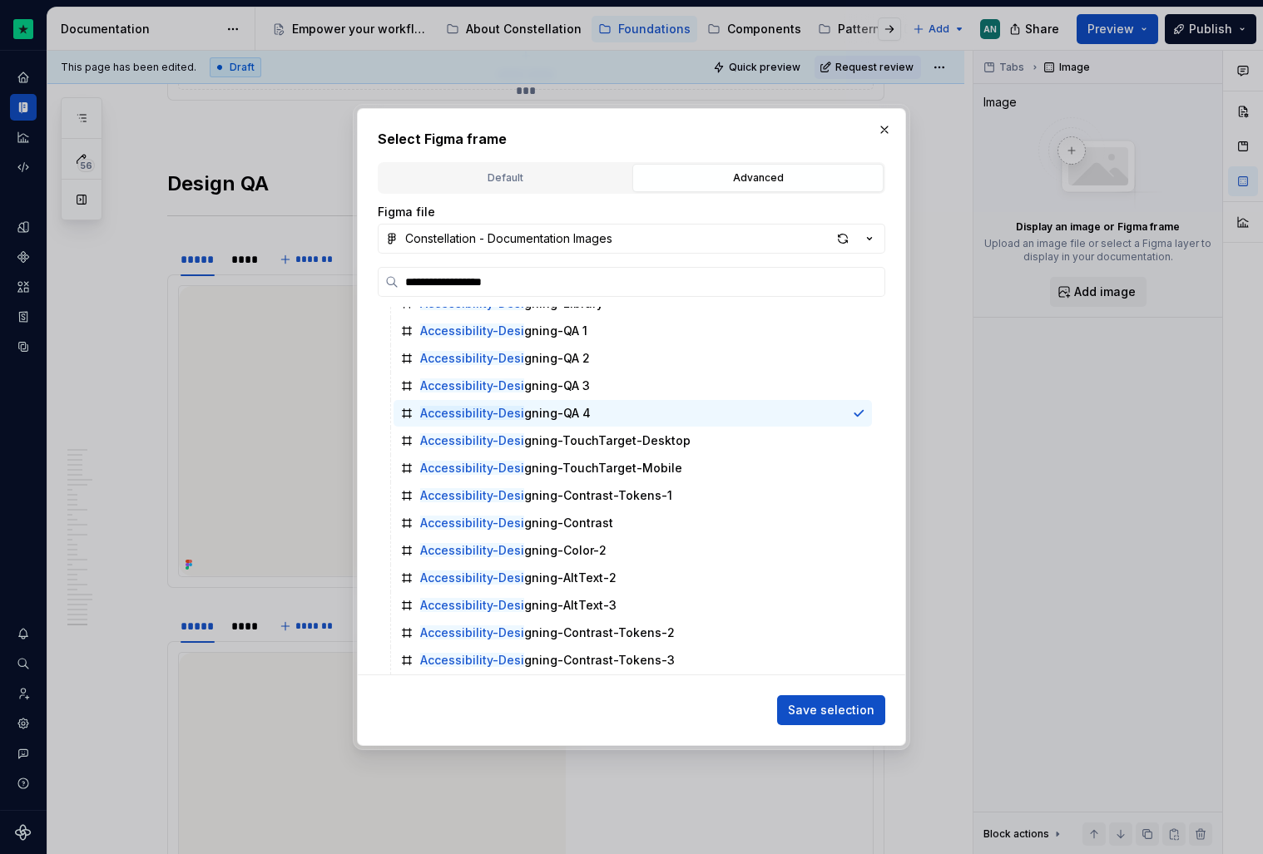
click at [854, 696] on div "Save selection" at bounding box center [831, 711] width 108 height 30
click at [844, 707] on span "Save selection" at bounding box center [831, 710] width 87 height 17
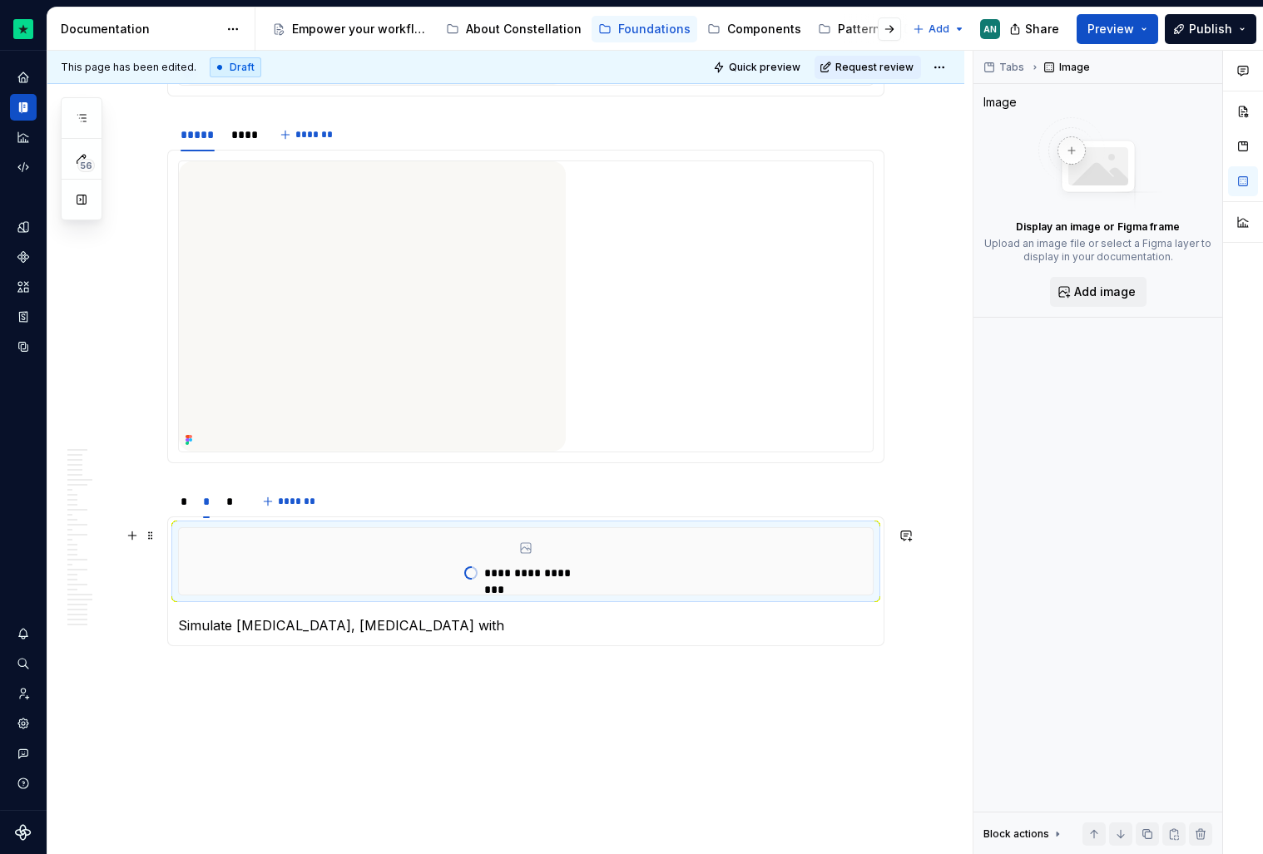
scroll to position [13429, 0]
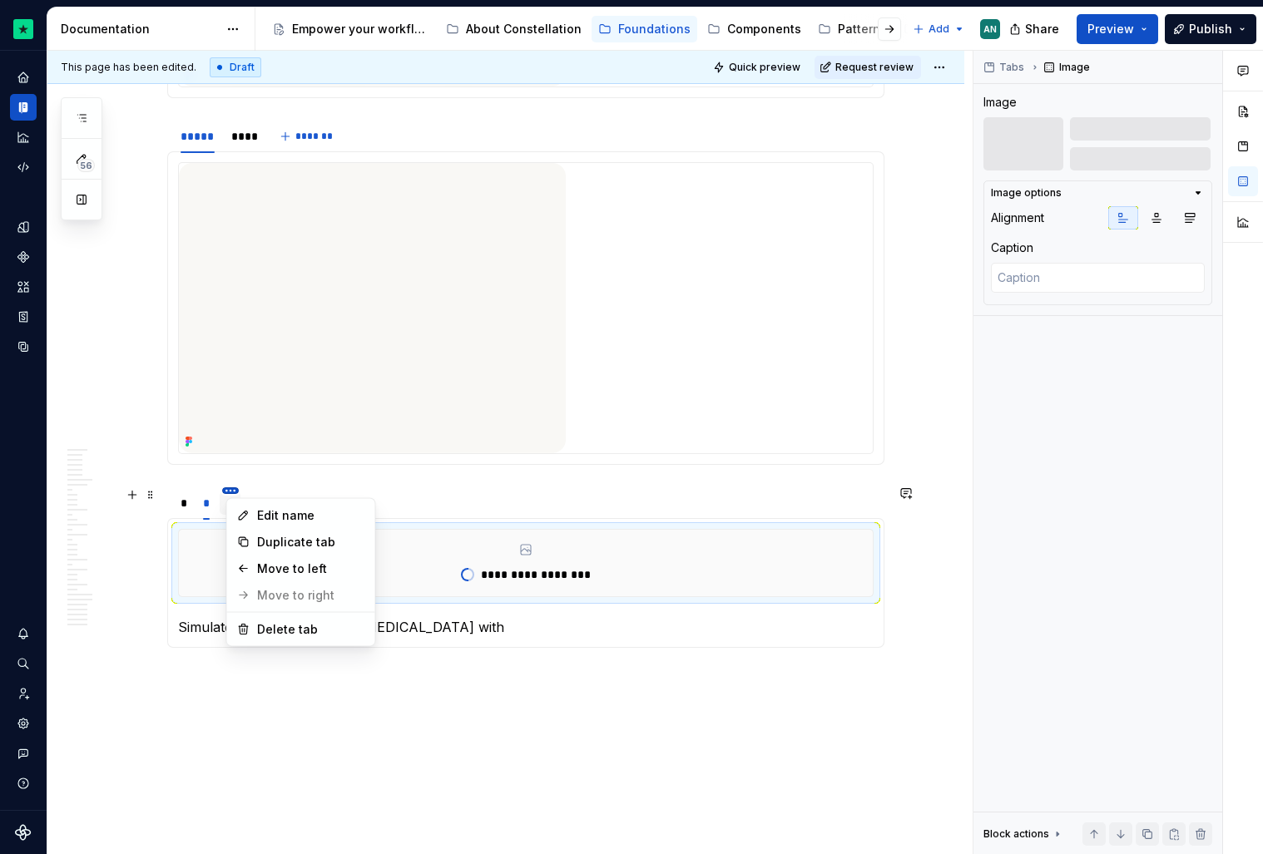
click at [232, 493] on html "Constellation Design System AN Dataset Default Documentation Accessibility guid…" at bounding box center [631, 427] width 1263 height 854
click at [222, 489] on html "Constellation Design System AN Dataset Default Documentation Accessibility guid…" at bounding box center [631, 427] width 1263 height 854
click at [234, 508] on div "*" at bounding box center [229, 503] width 7 height 17
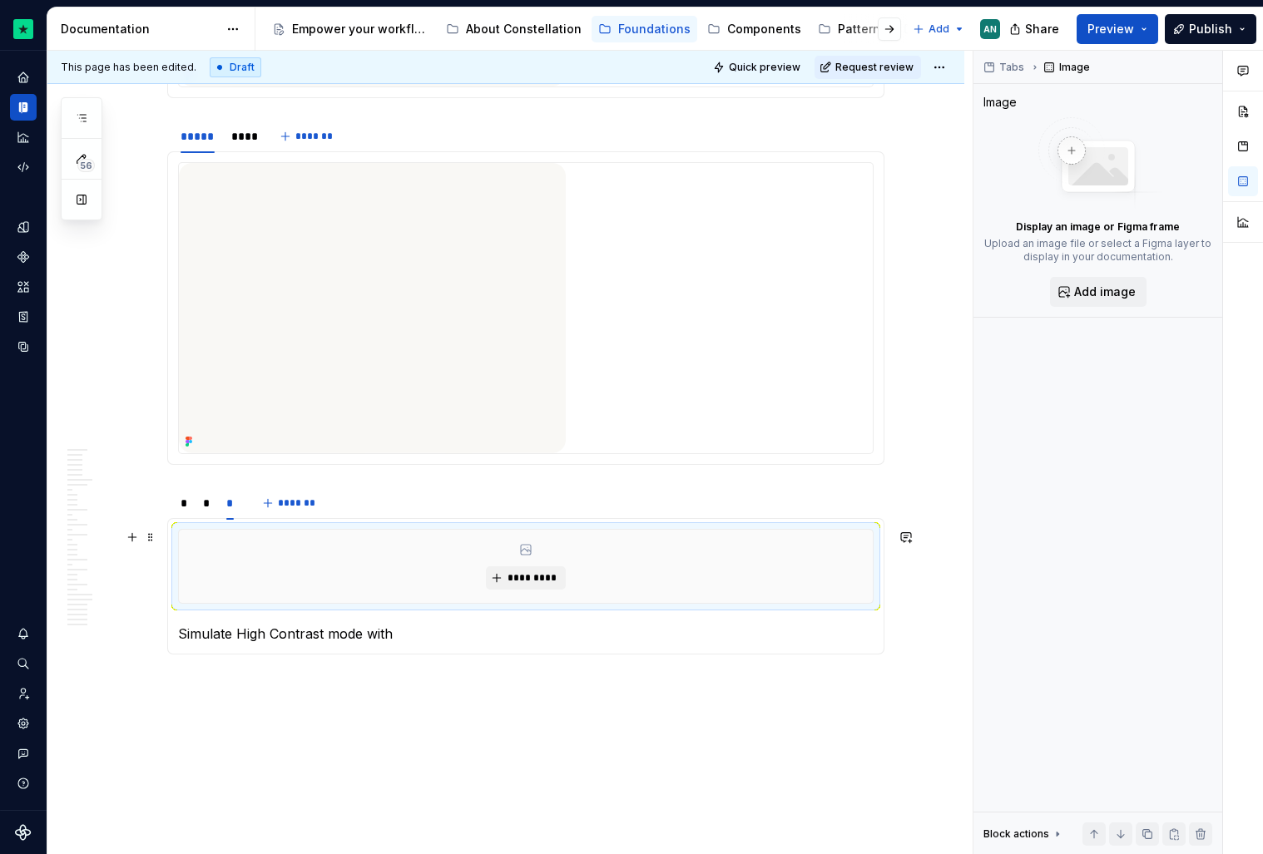
click at [438, 575] on div "*********" at bounding box center [526, 566] width 694 height 73
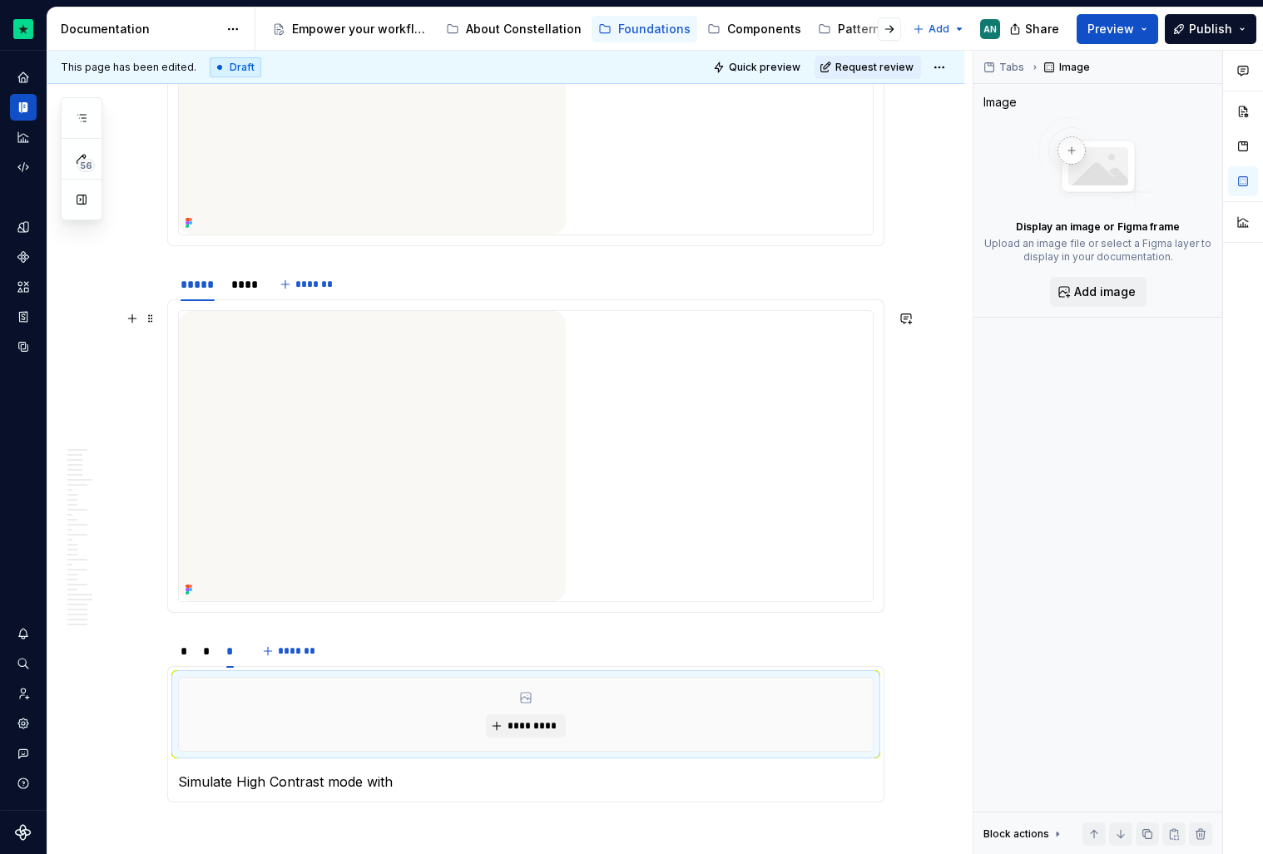
scroll to position [13278, 0]
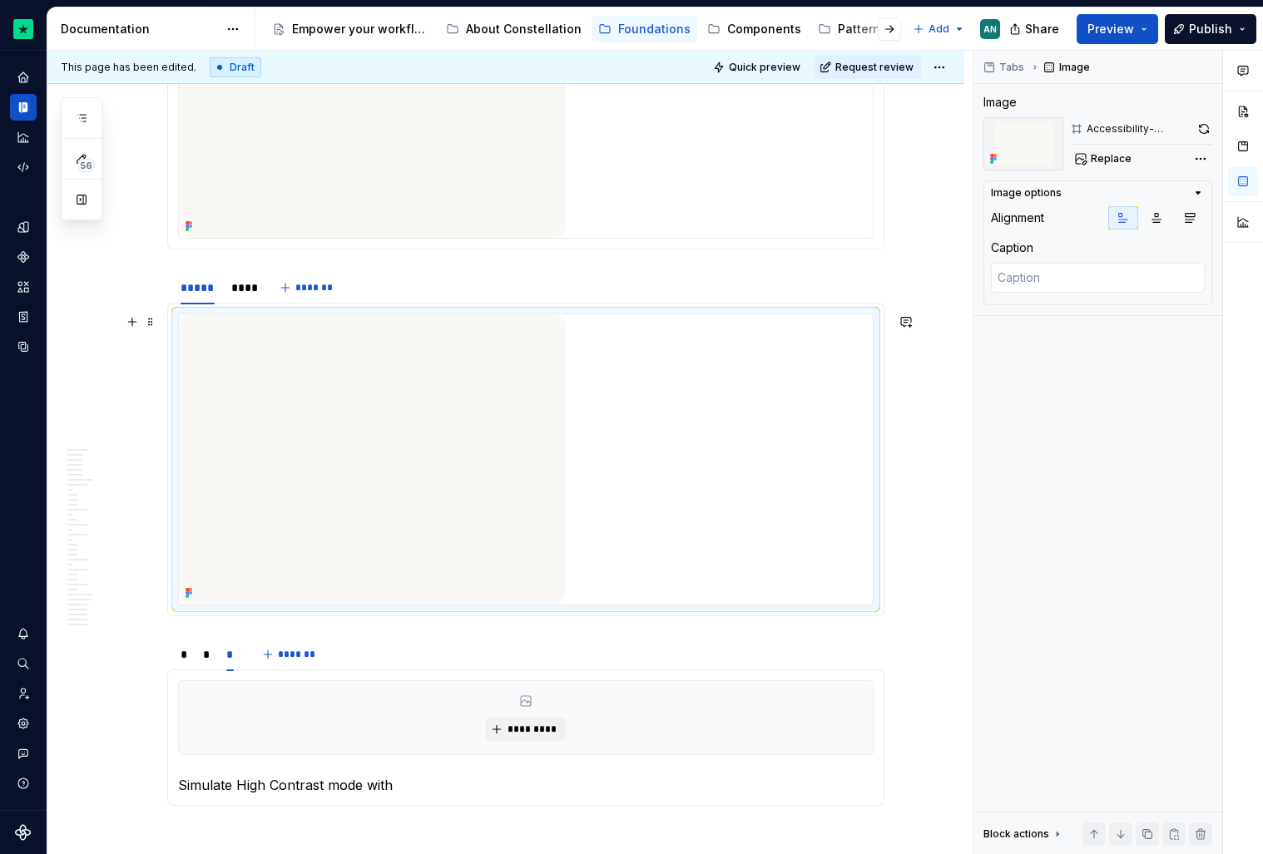
click at [438, 497] on img at bounding box center [372, 459] width 387 height 290
click at [1189, 215] on icon "button" at bounding box center [1189, 217] width 13 height 13
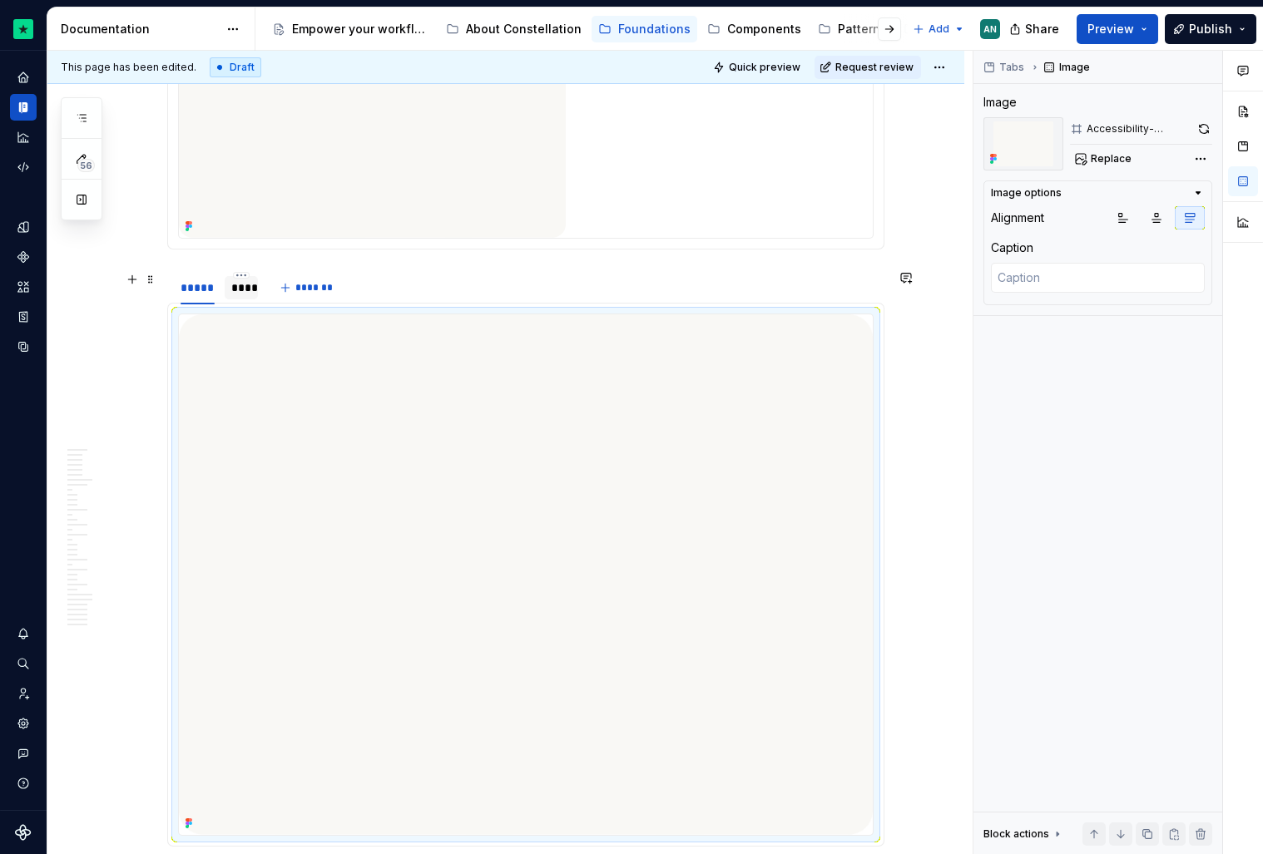
click at [243, 294] on div "****" at bounding box center [241, 288] width 20 height 17
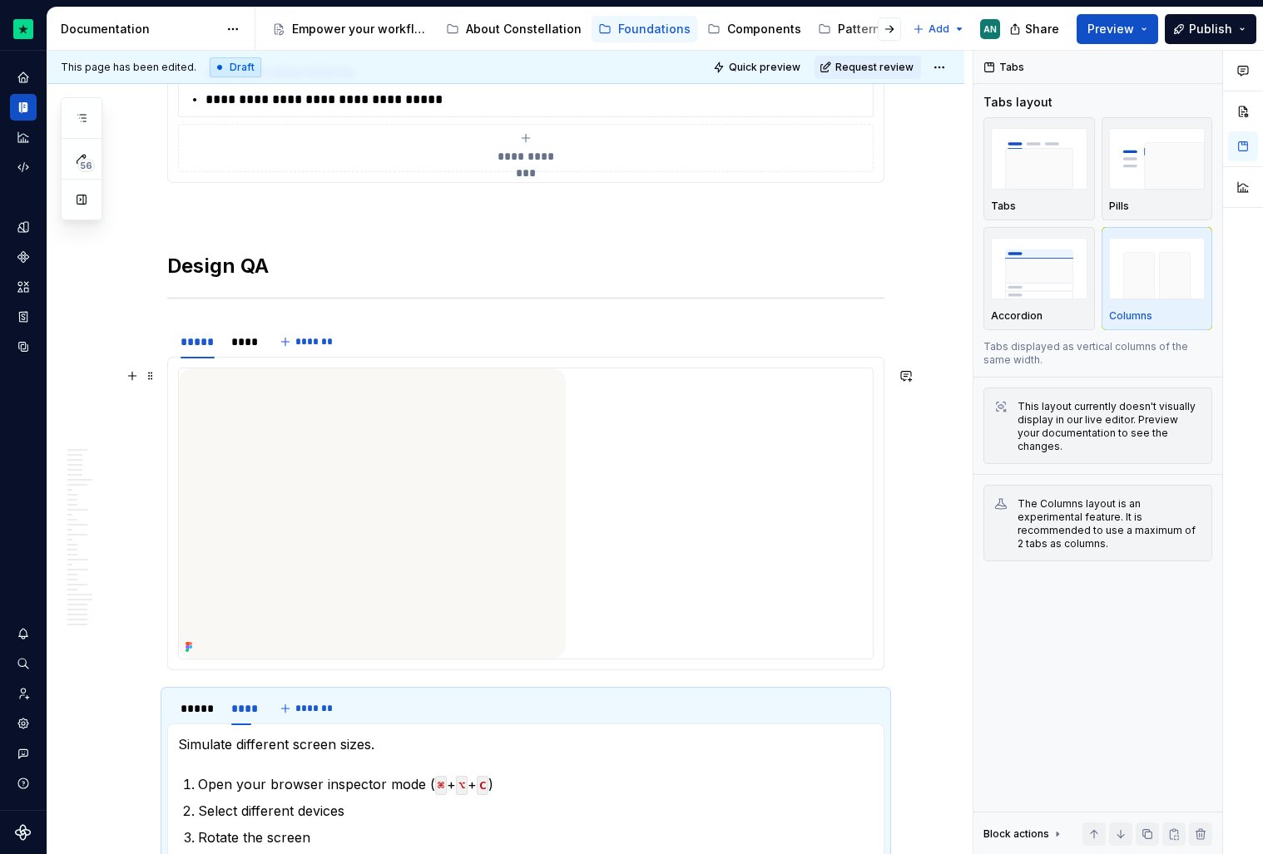
scroll to position [12845, 0]
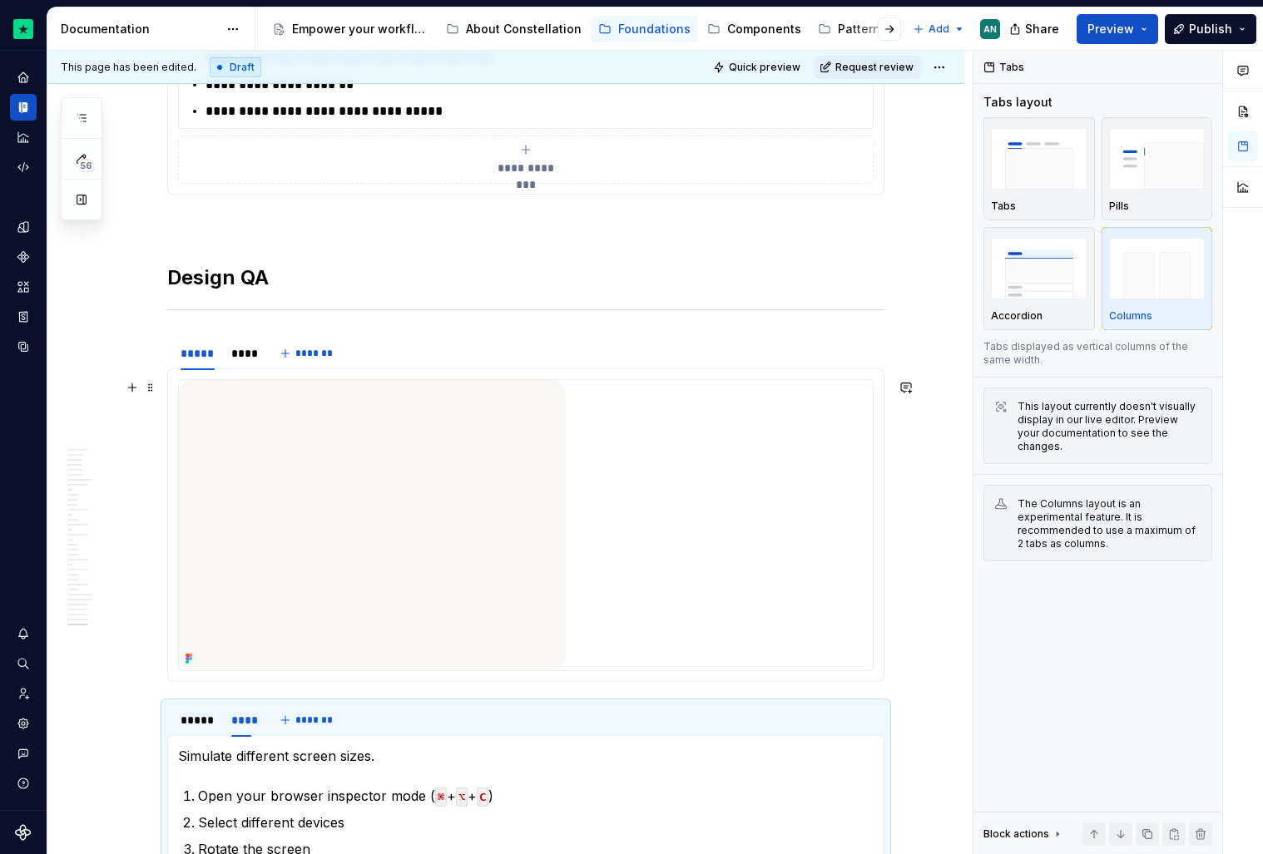
click at [323, 511] on img at bounding box center [372, 525] width 387 height 290
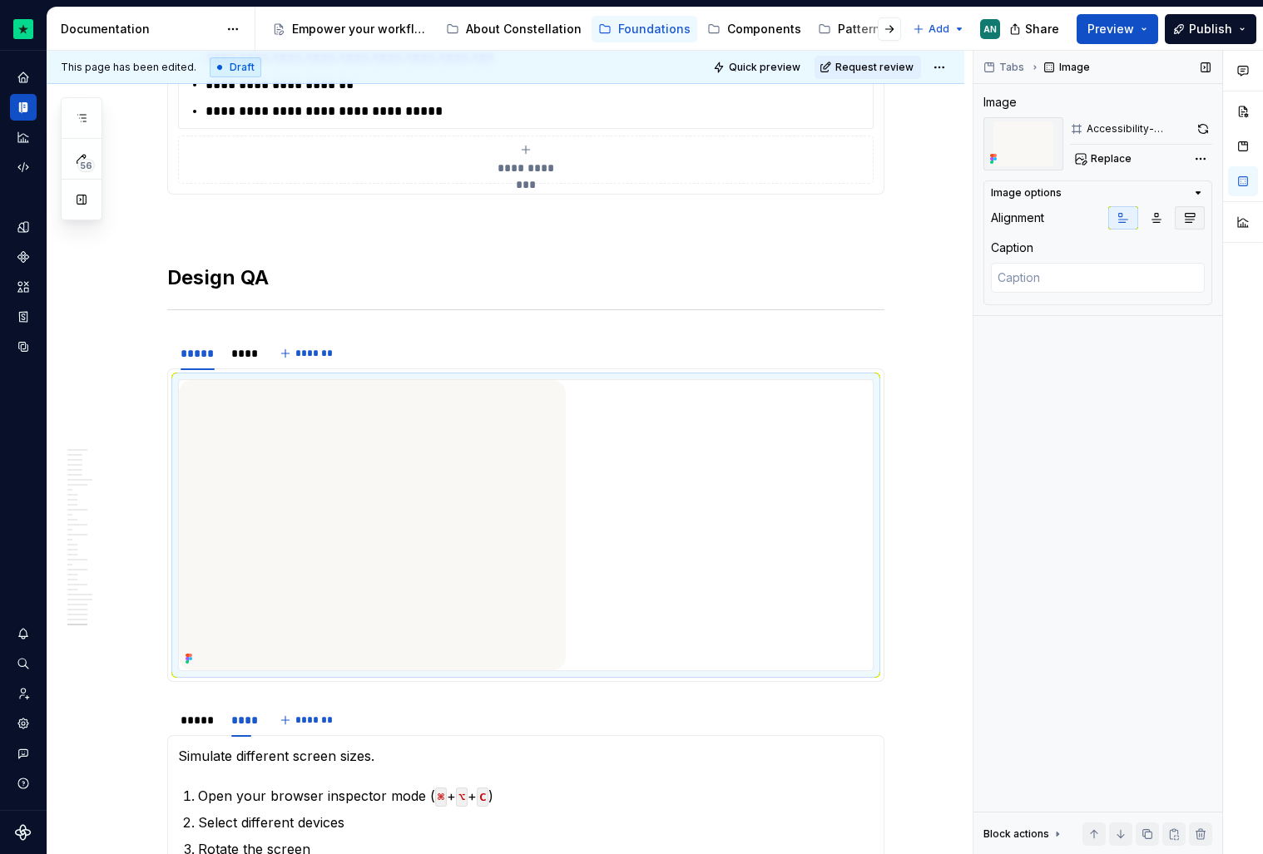
click at [1199, 212] on button "button" at bounding box center [1190, 217] width 30 height 23
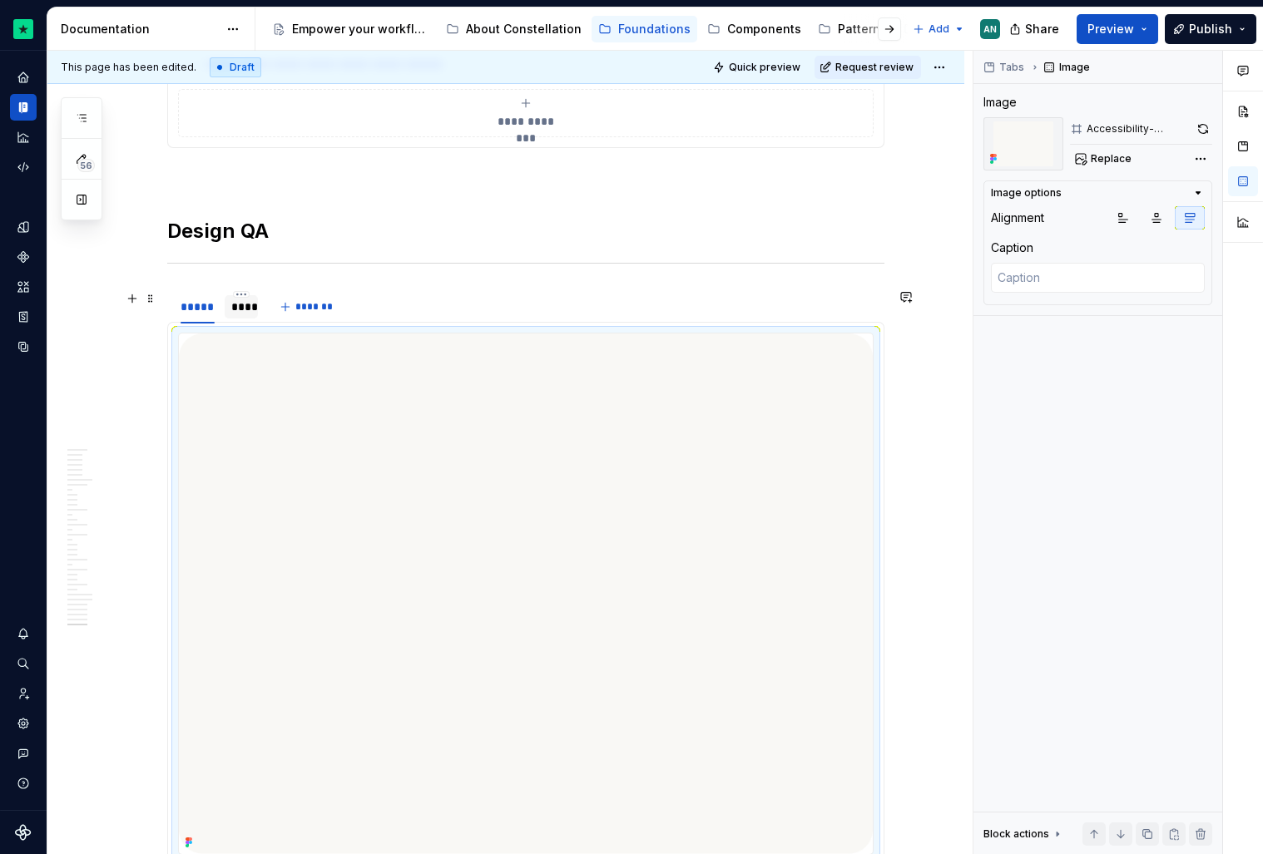
click at [235, 311] on div "****" at bounding box center [241, 306] width 33 height 23
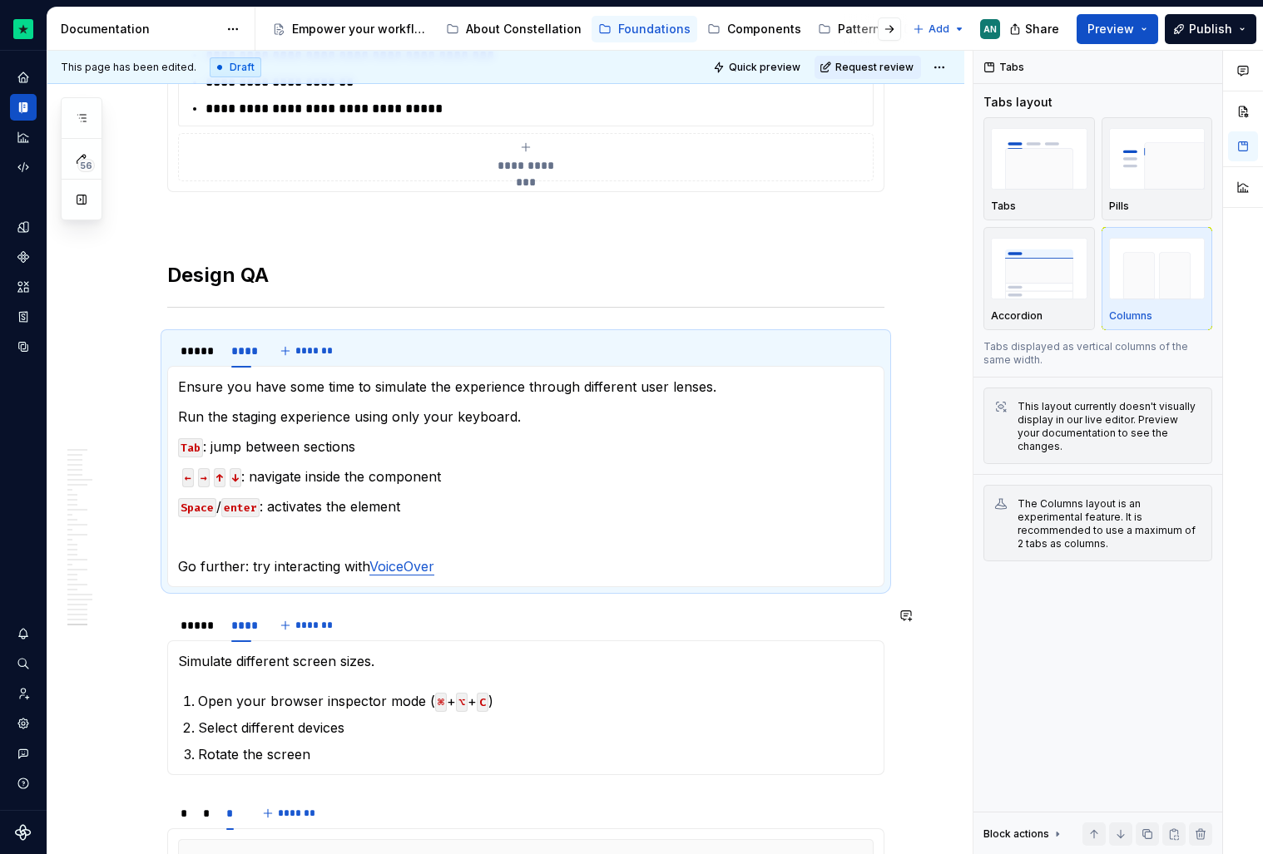
scroll to position [12849, 0]
click at [208, 363] on div at bounding box center [197, 364] width 47 height 2
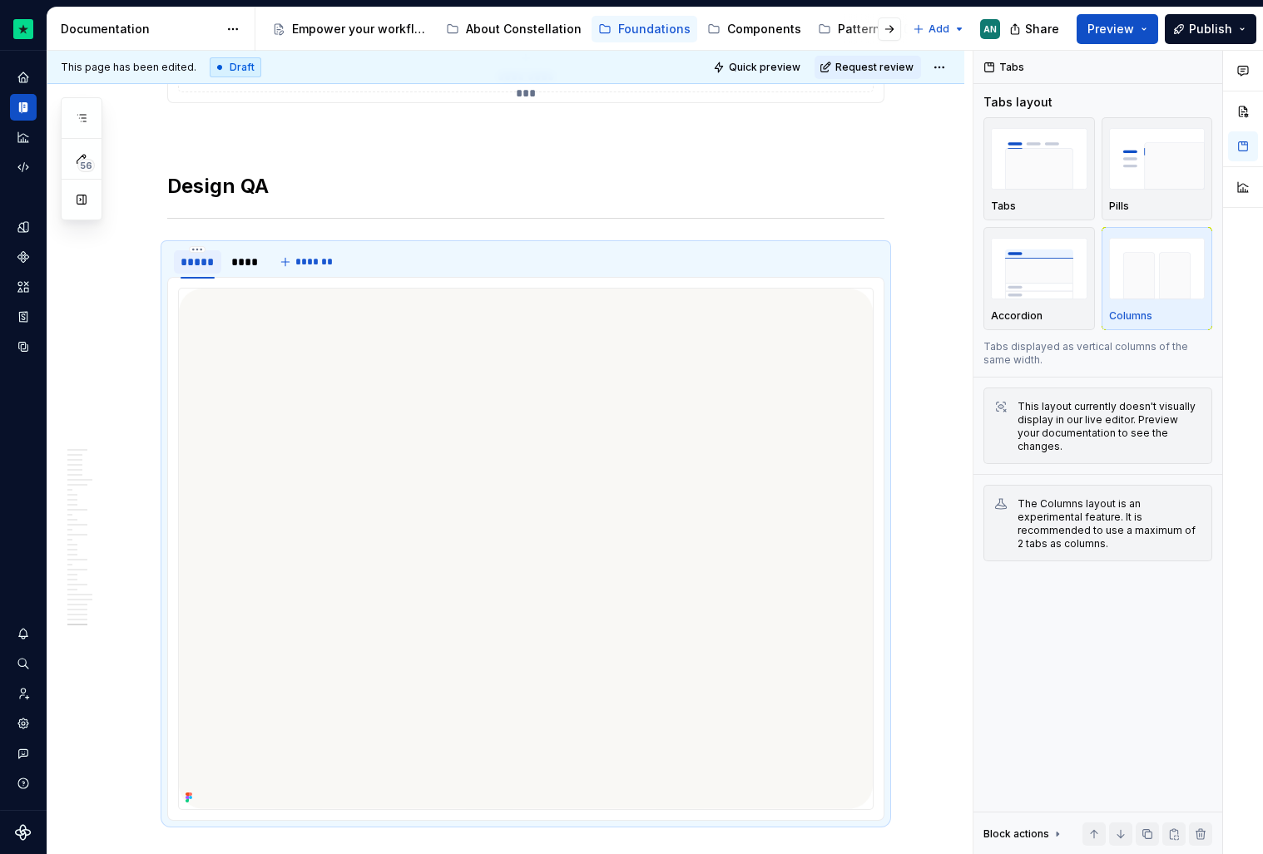
scroll to position [13006, 0]
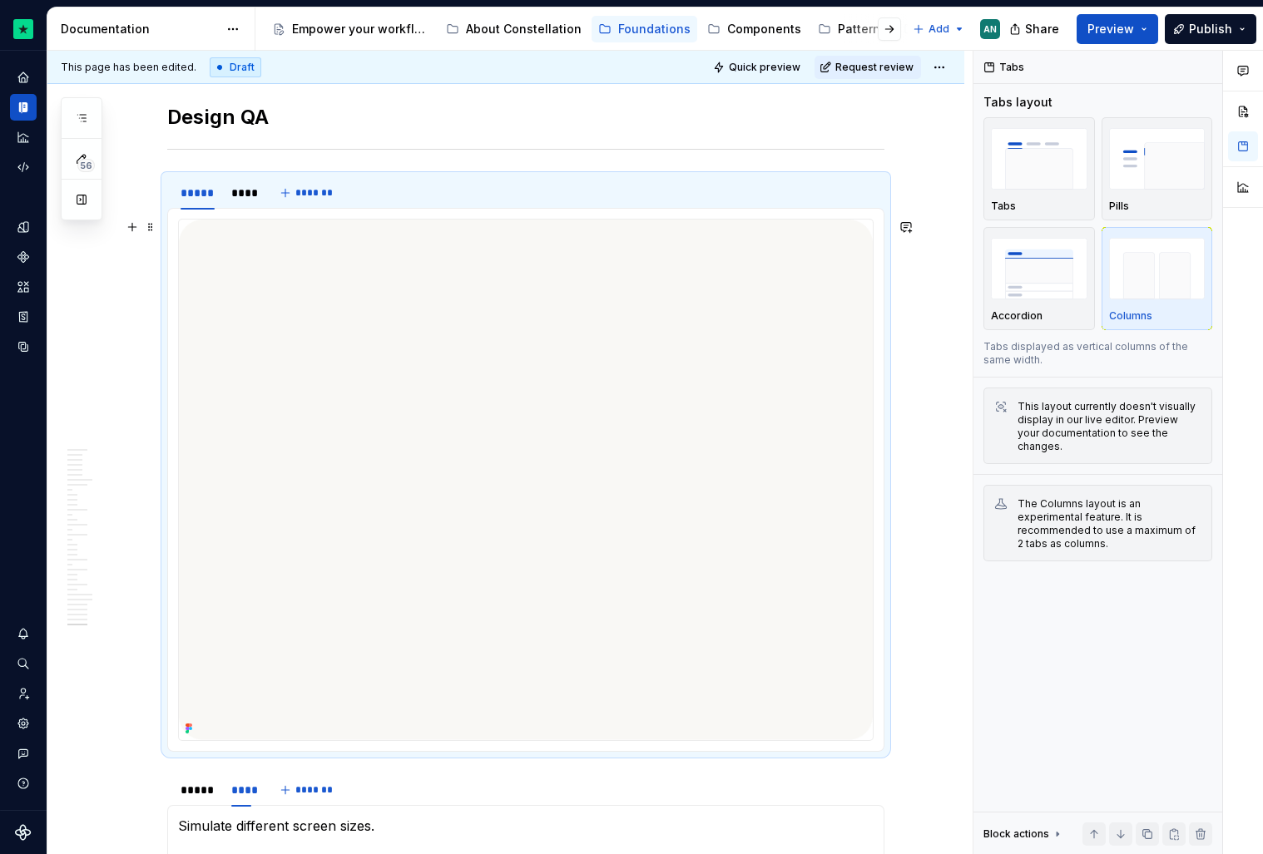
click at [485, 532] on img at bounding box center [526, 480] width 694 height 521
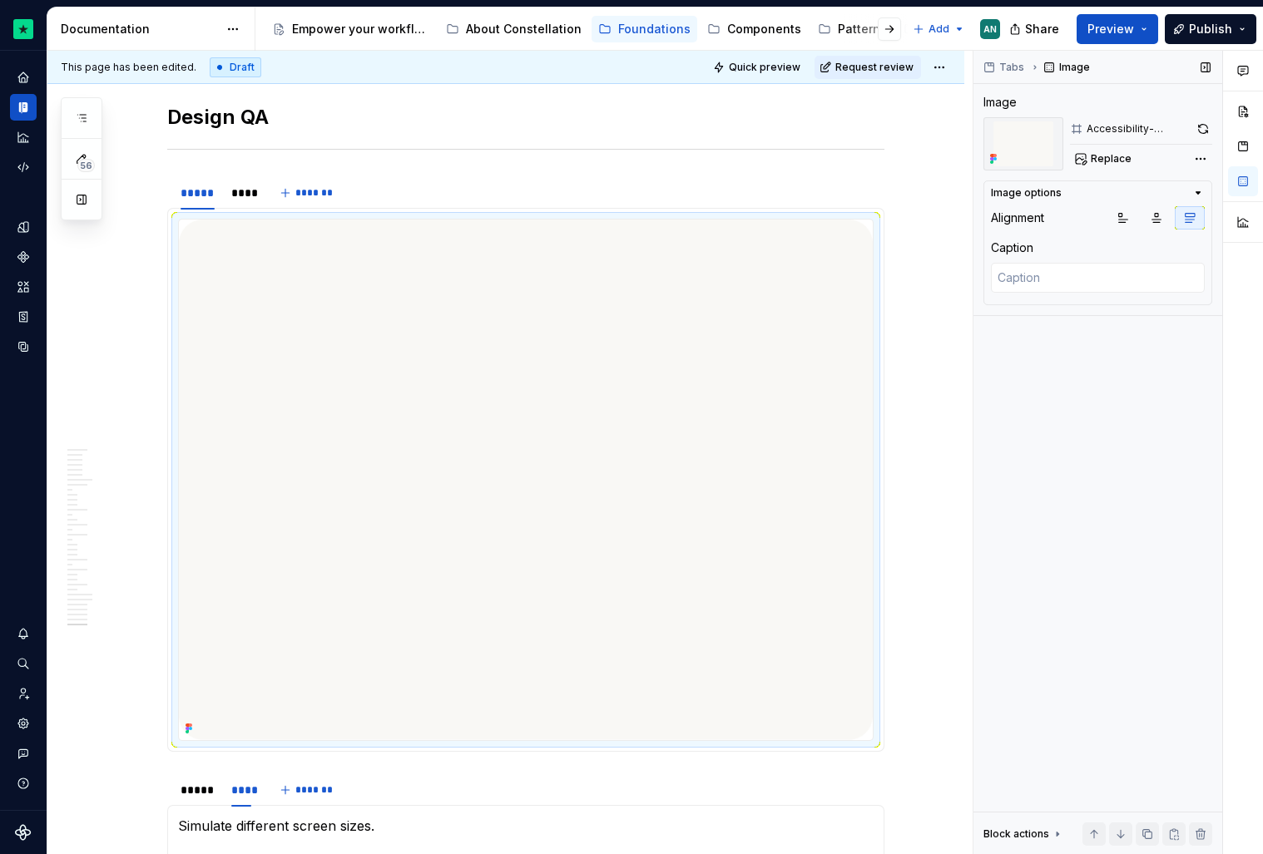
click at [1106, 135] on div "Accessibility-Designing-QA 1" at bounding box center [1139, 128] width 105 height 13
click at [1029, 141] on img at bounding box center [1023, 143] width 80 height 53
click at [1097, 168] on button "Replace" at bounding box center [1104, 158] width 69 height 23
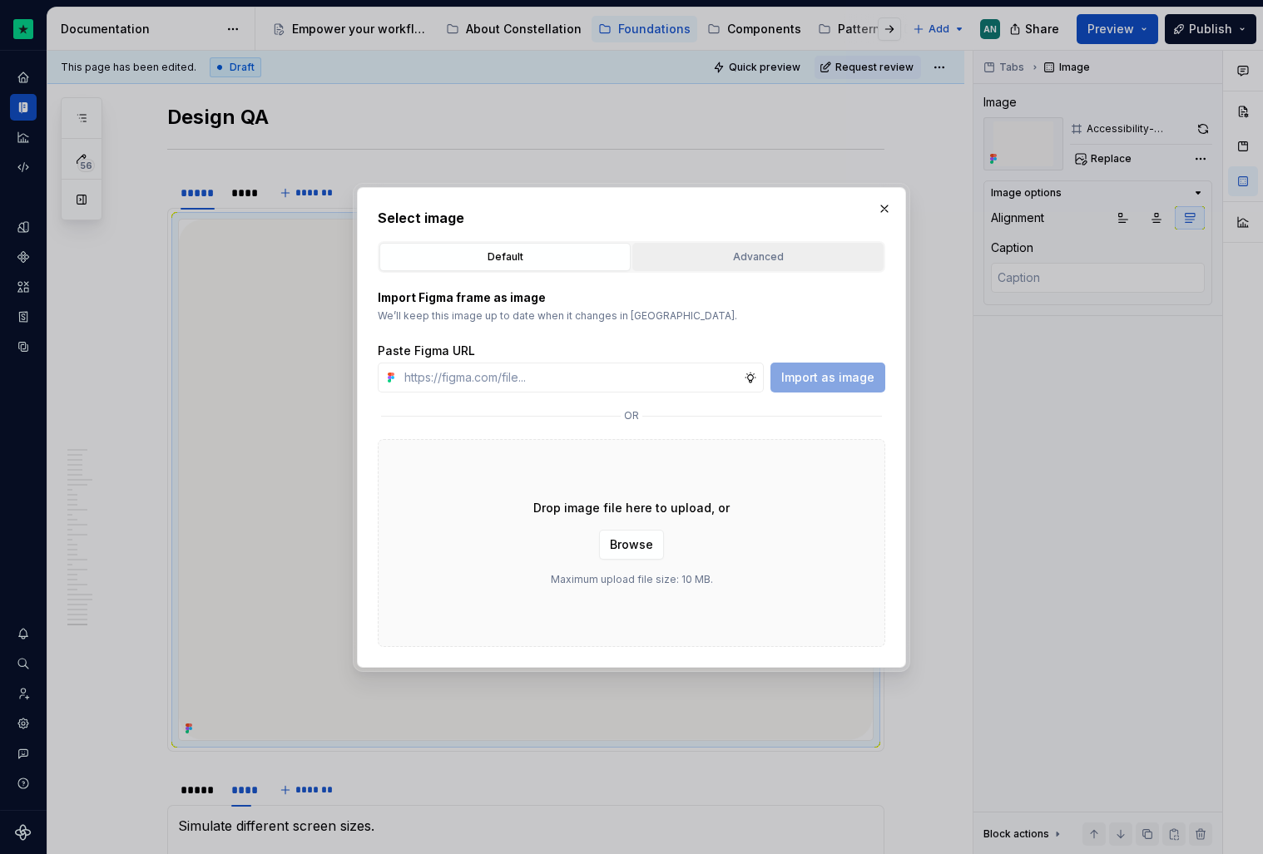
type textarea "*"
click at [682, 257] on div "Advanced" at bounding box center [758, 257] width 240 height 17
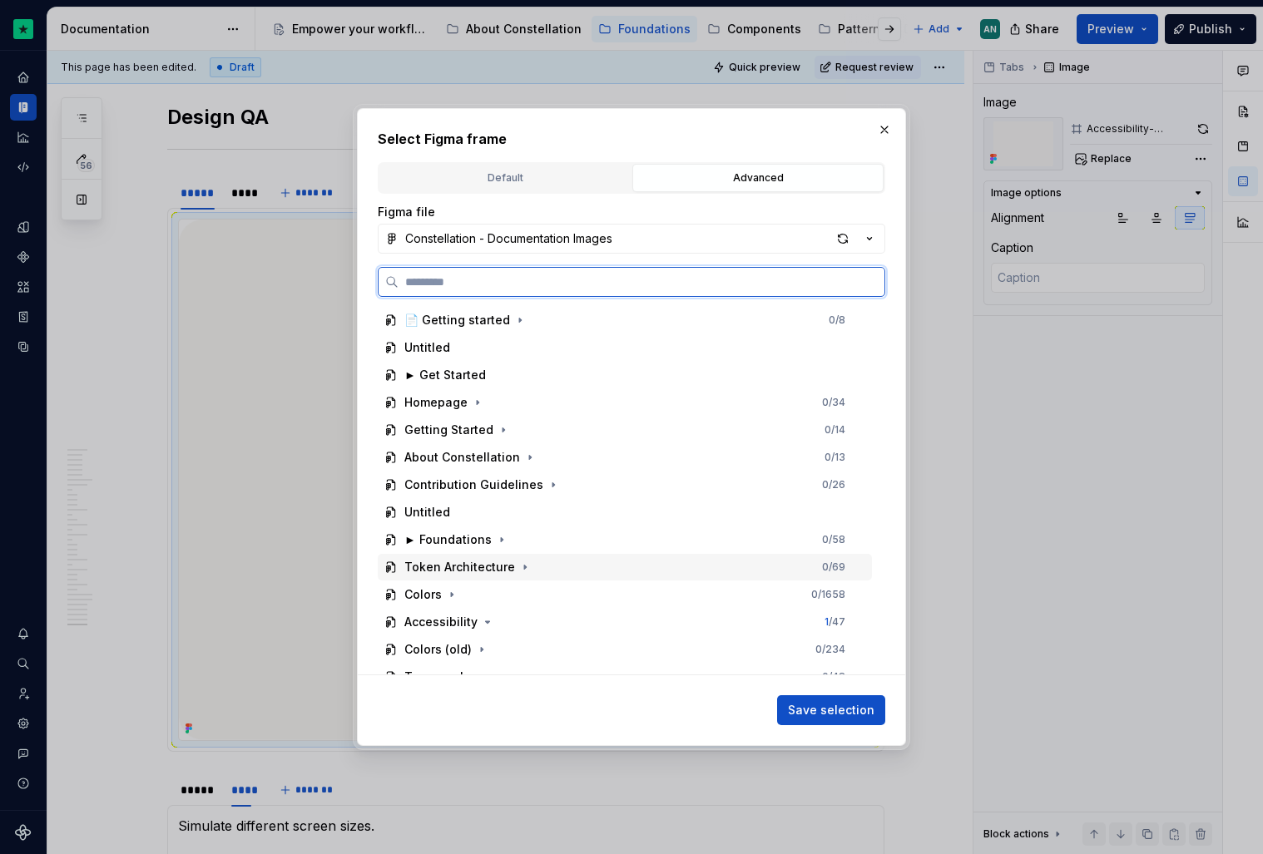
paste input "**********"
type input "**********"
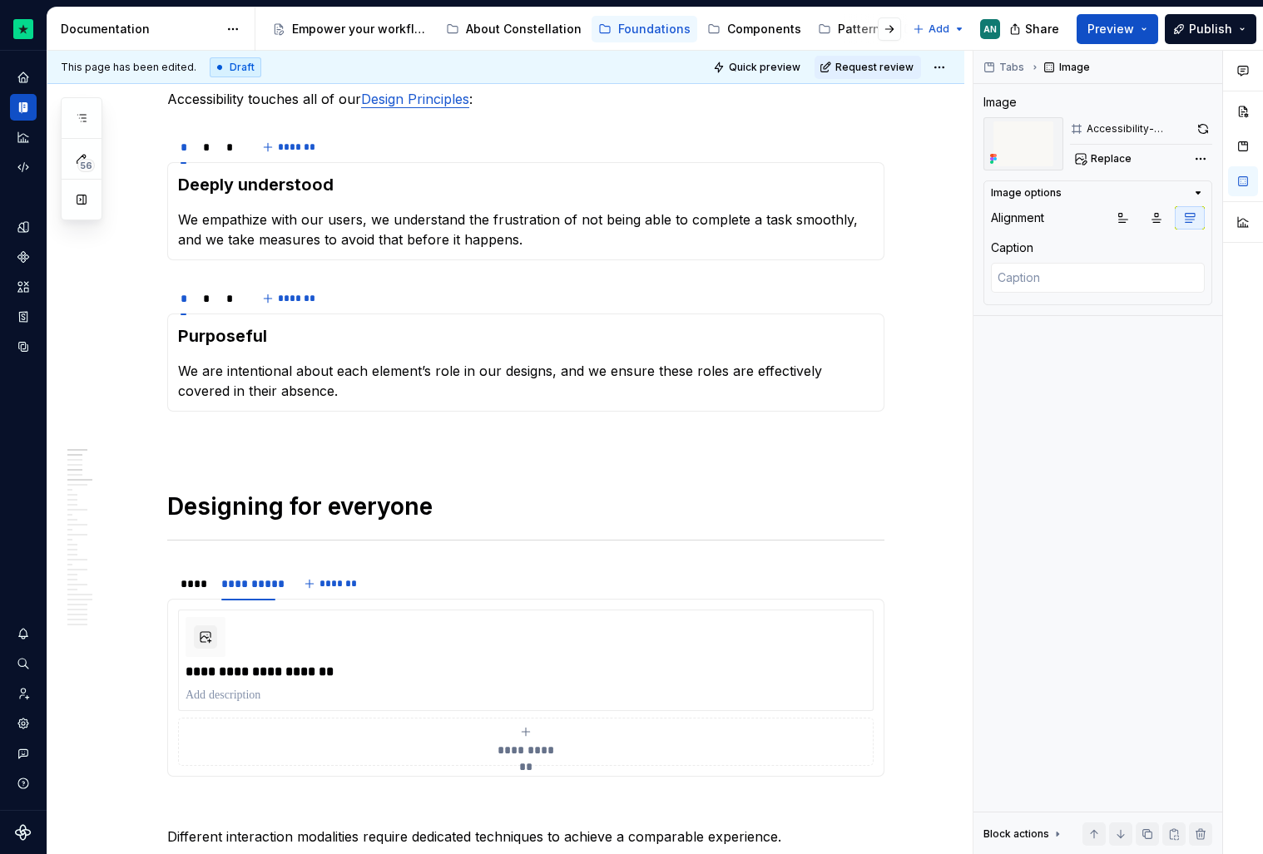
scroll to position [0, 0]
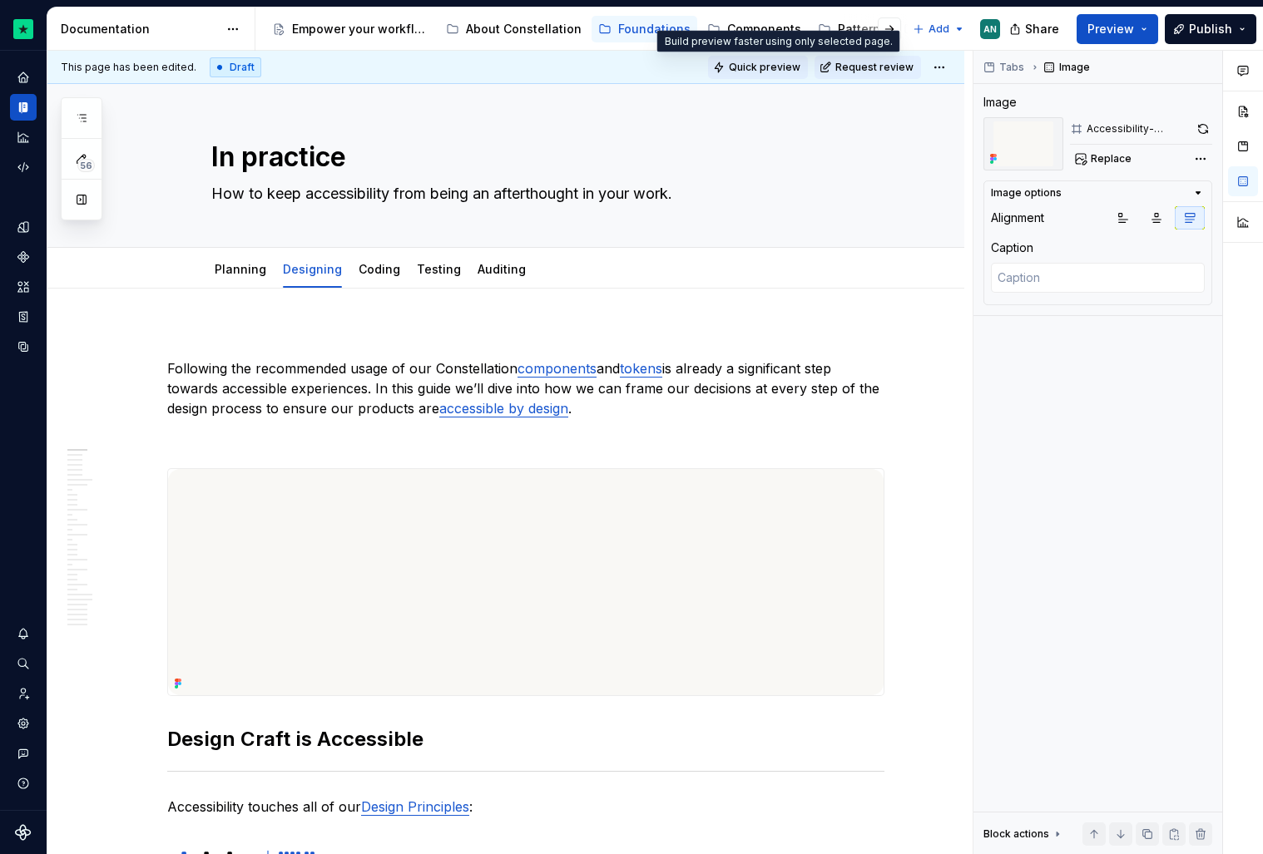
click at [789, 62] on span "Quick preview" at bounding box center [765, 67] width 72 height 13
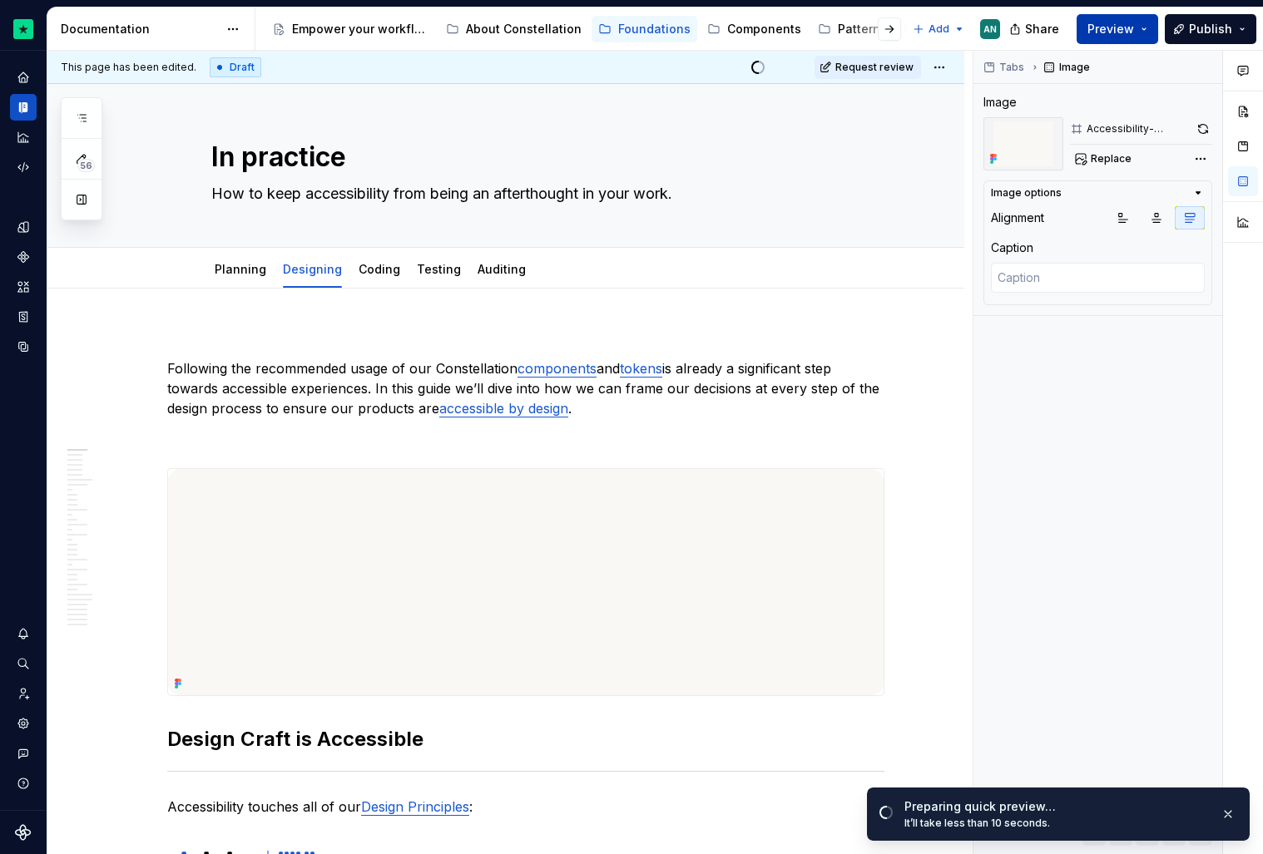
click at [1108, 32] on span "Preview" at bounding box center [1110, 29] width 47 height 17
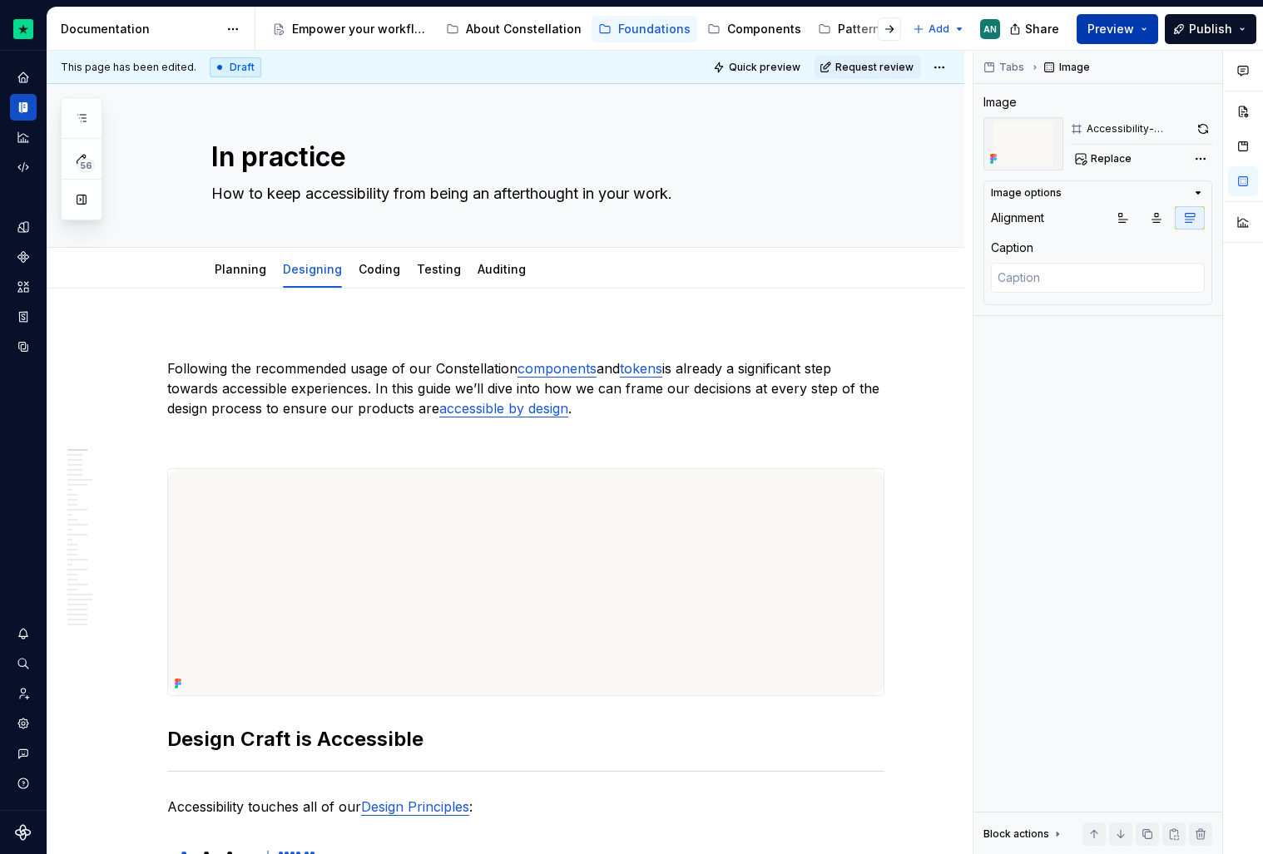
click at [1130, 25] on span "Preview" at bounding box center [1110, 29] width 47 height 17
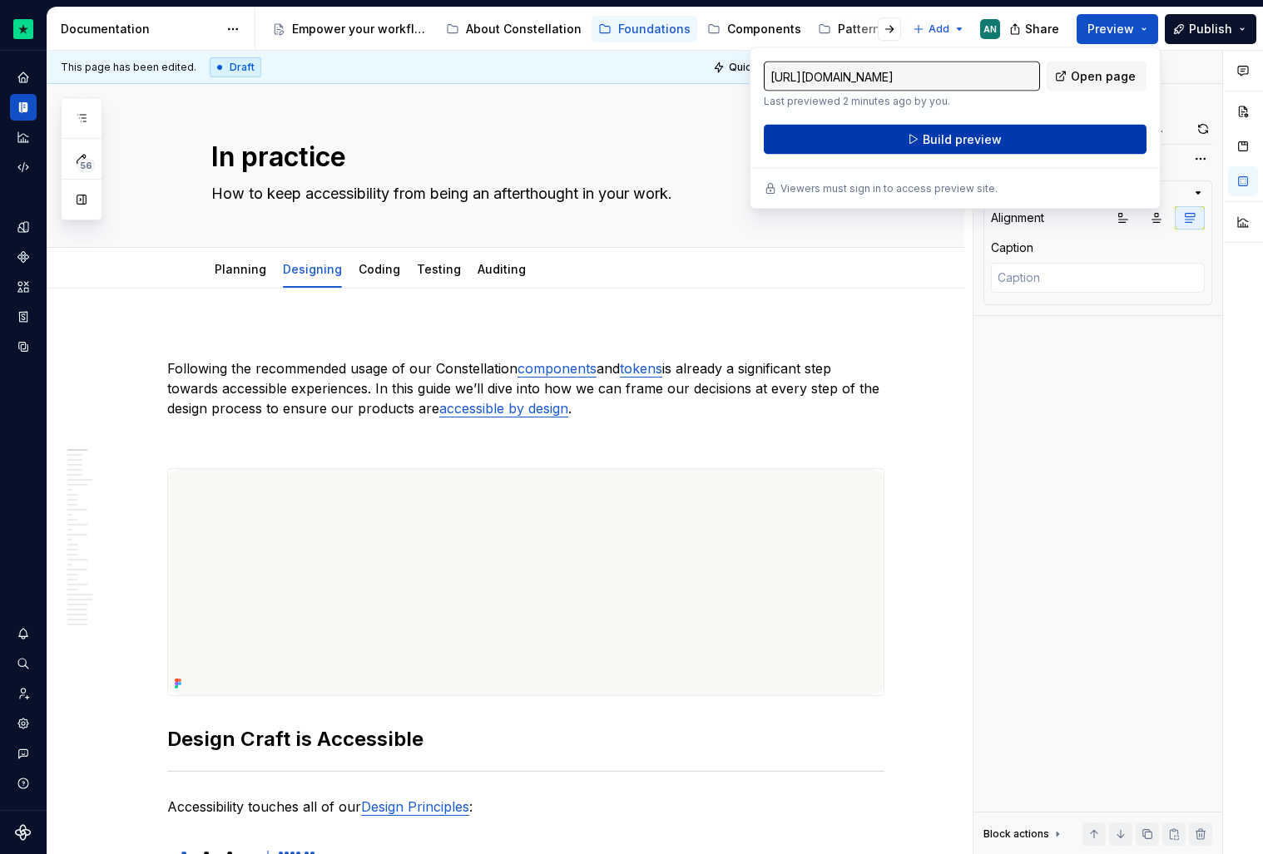
click at [980, 144] on span "Build preview" at bounding box center [962, 139] width 79 height 17
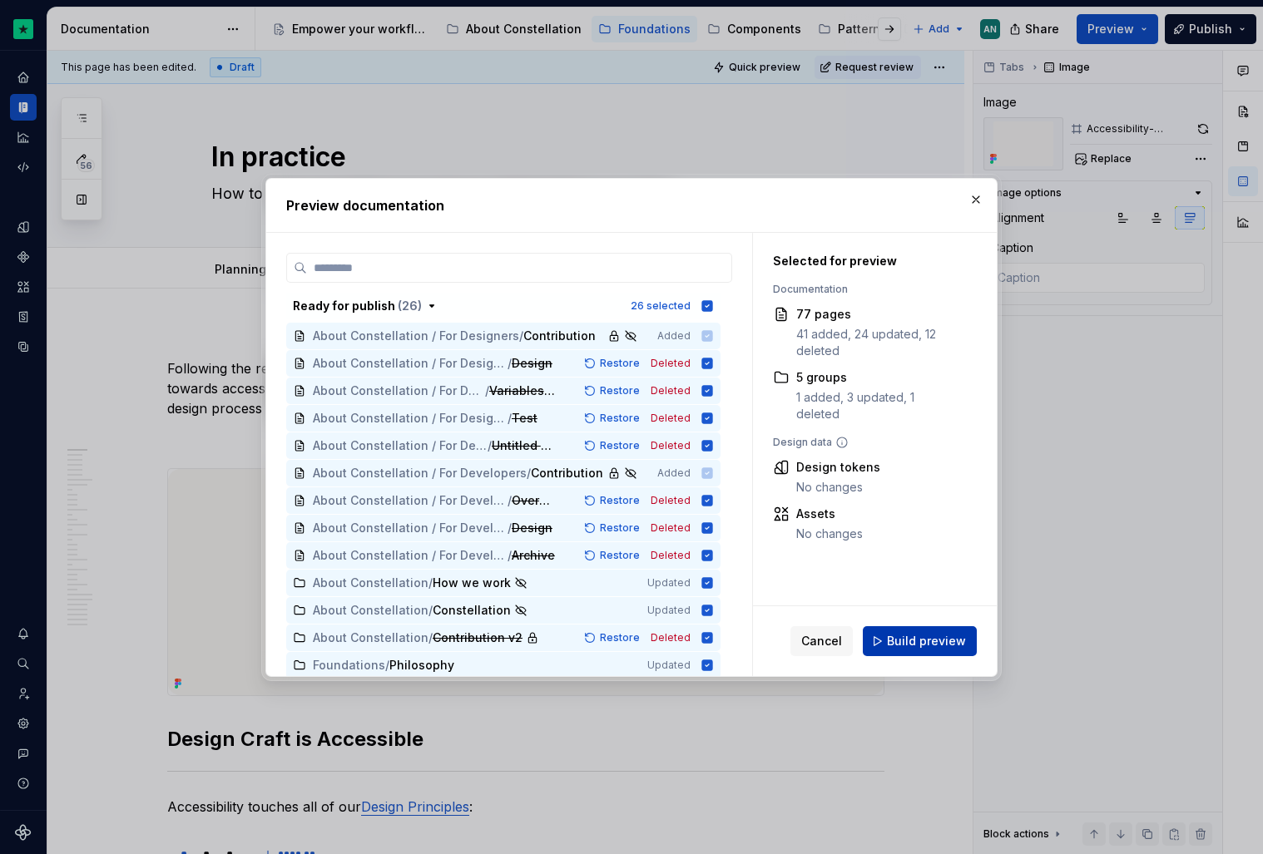
click at [903, 641] on span "Build preview" at bounding box center [926, 641] width 79 height 17
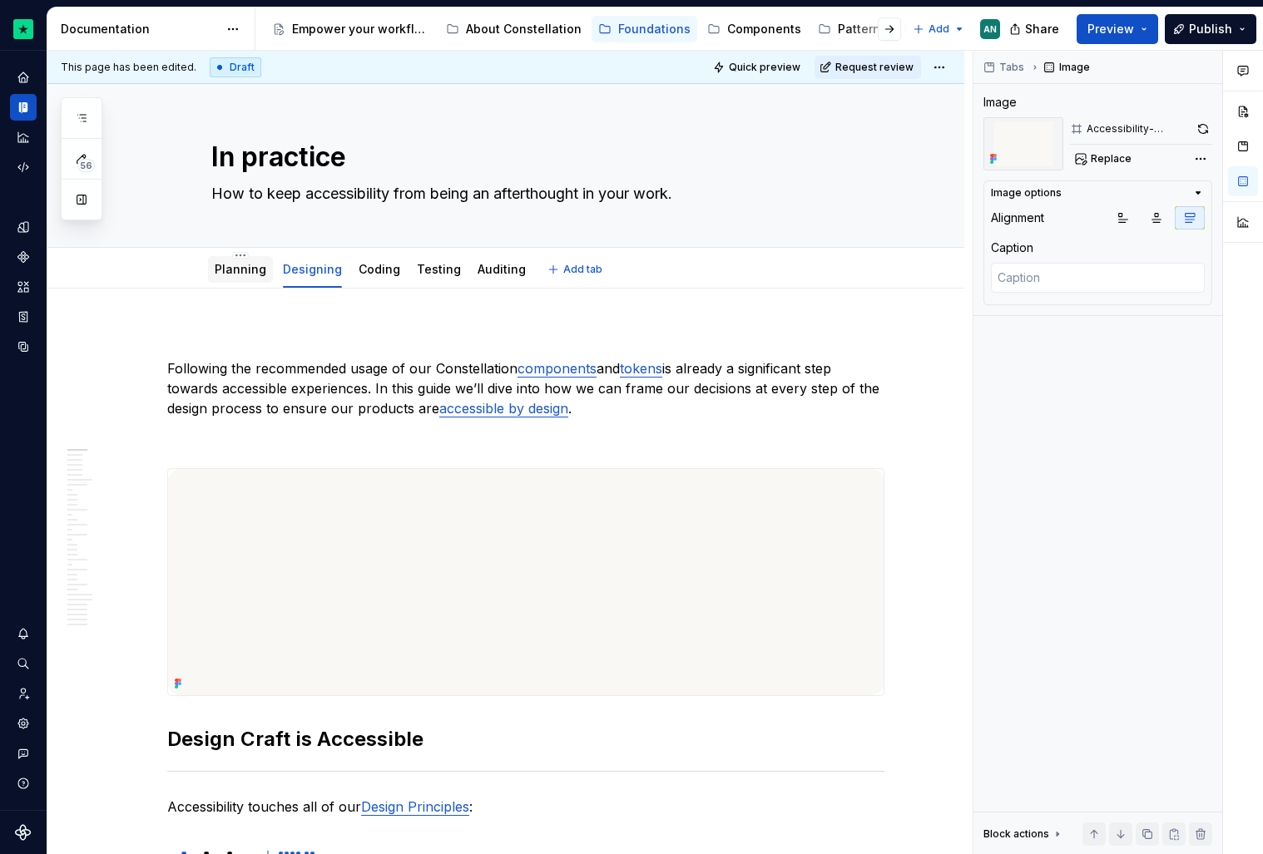
click at [229, 280] on div "Planning" at bounding box center [240, 269] width 65 height 27
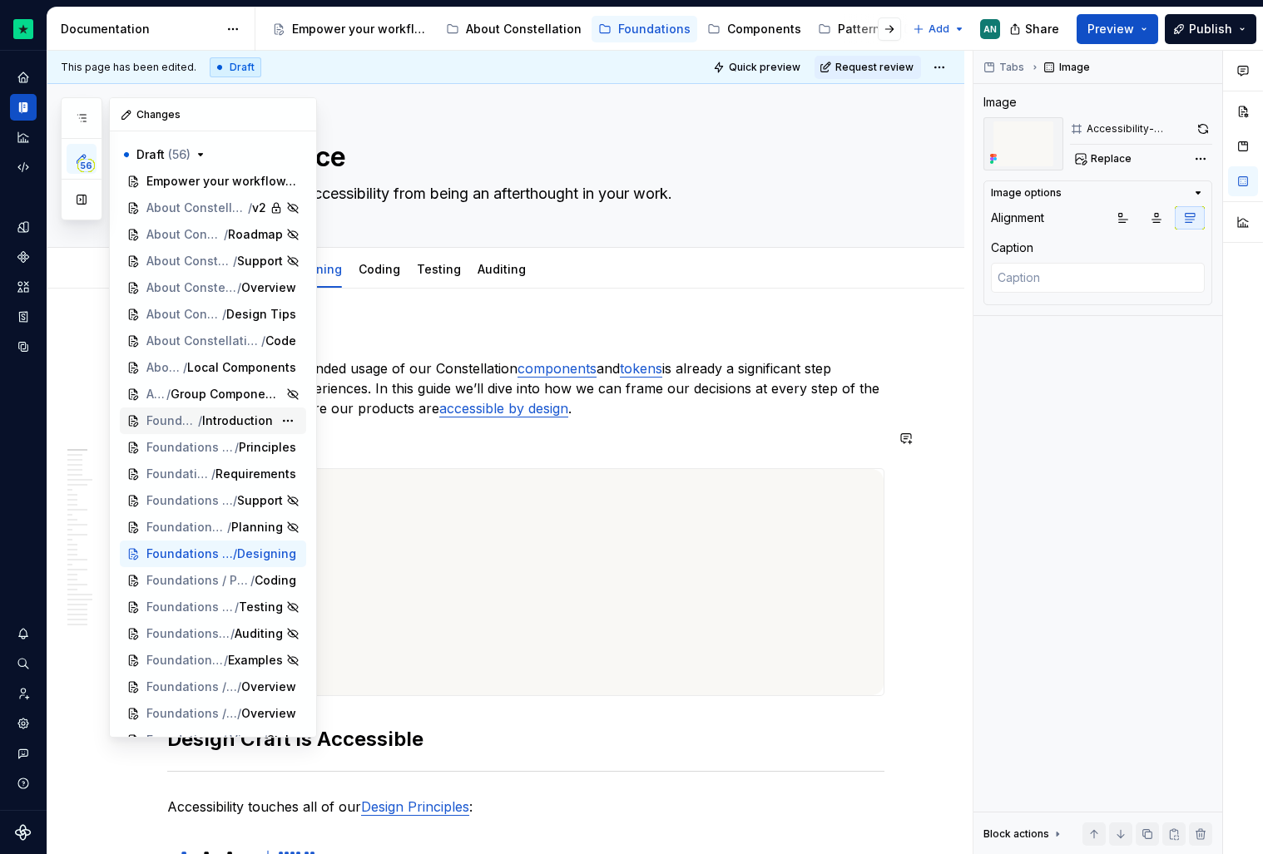
click at [251, 425] on span "Introduction" at bounding box center [237, 421] width 71 height 17
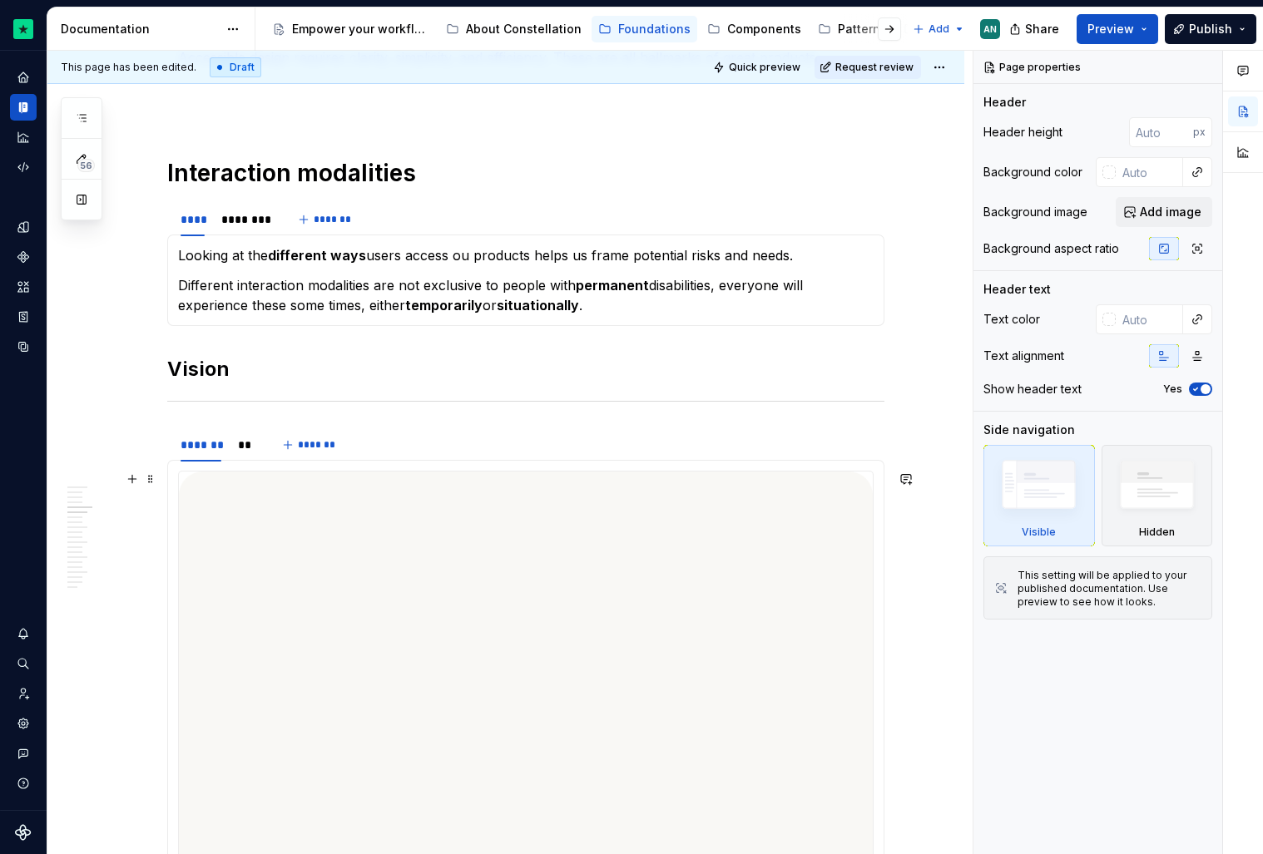
scroll to position [558, 0]
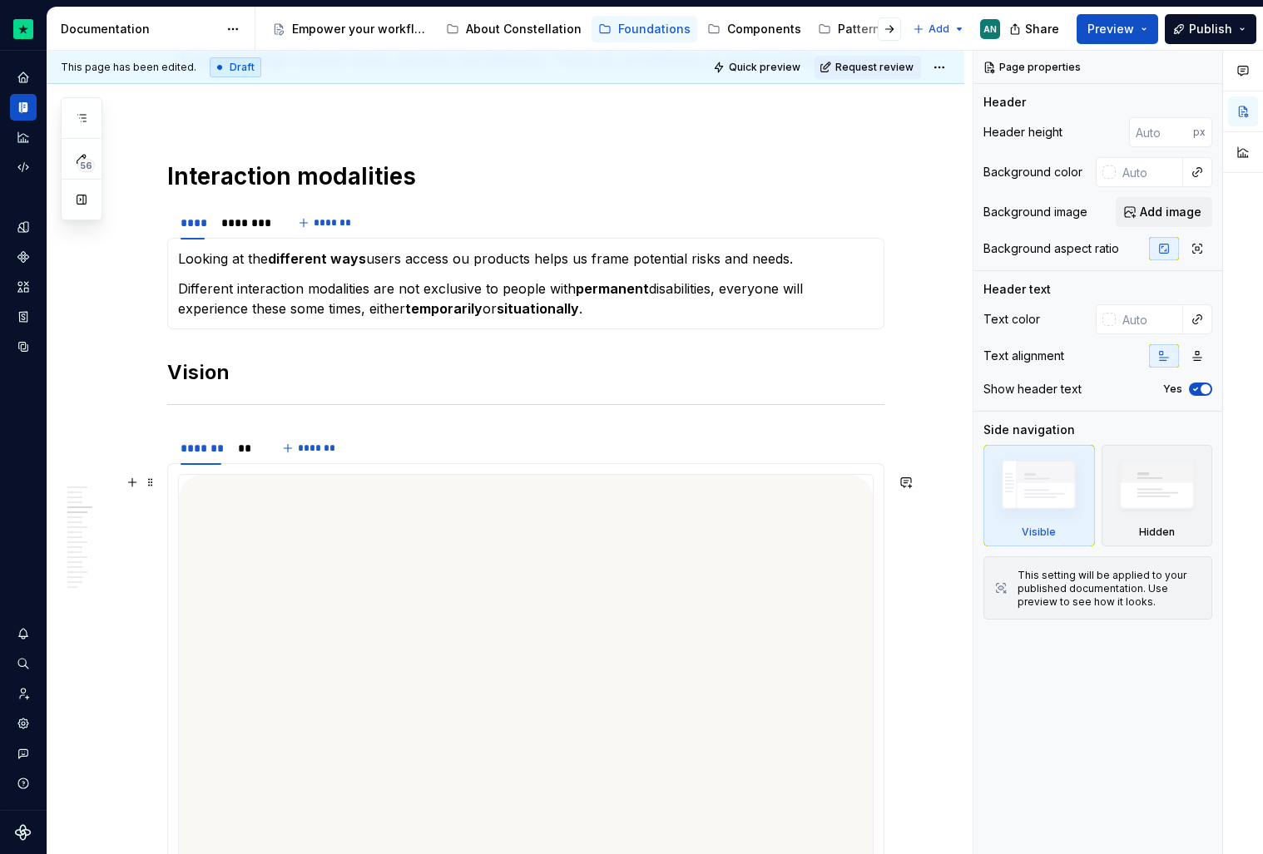
click at [286, 552] on img at bounding box center [526, 735] width 694 height 521
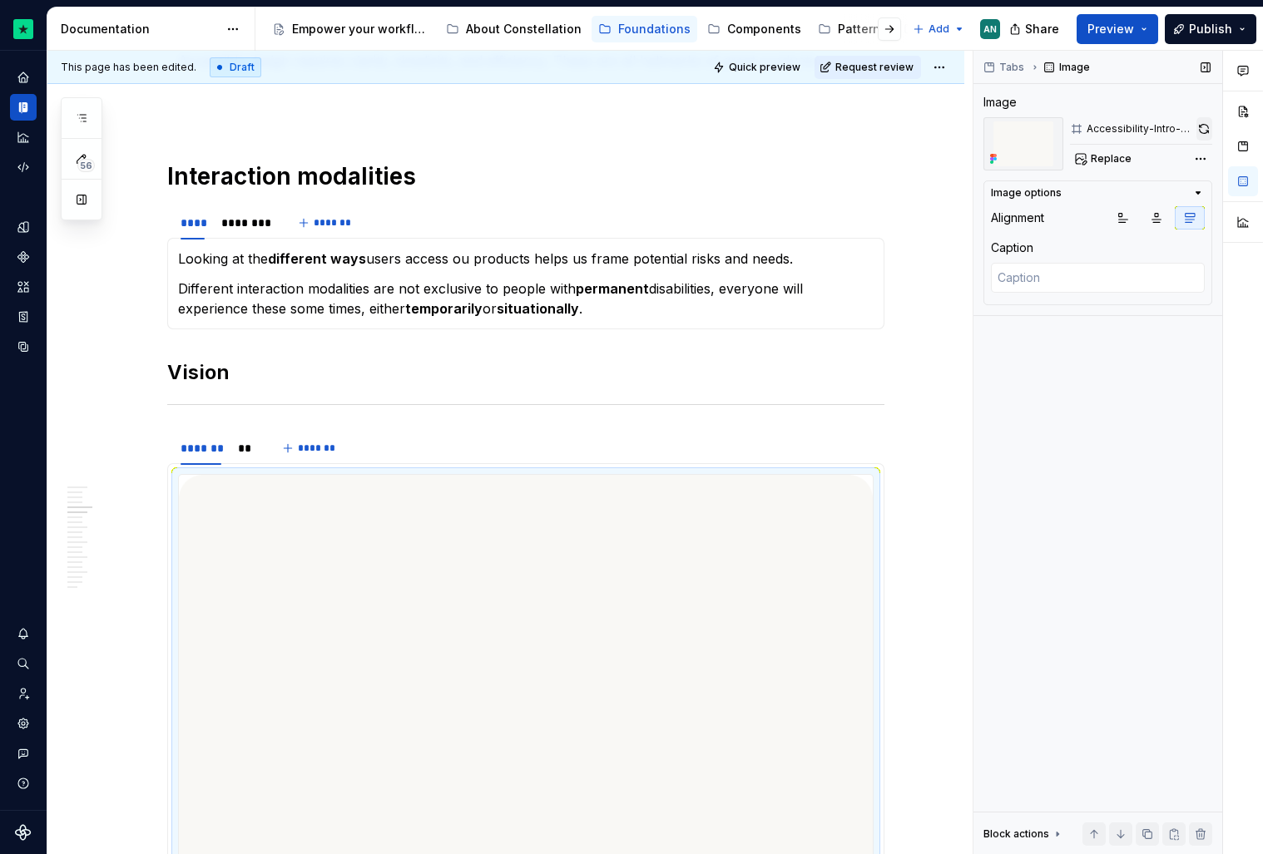
click at [1205, 135] on button "button" at bounding box center [1204, 128] width 16 height 23
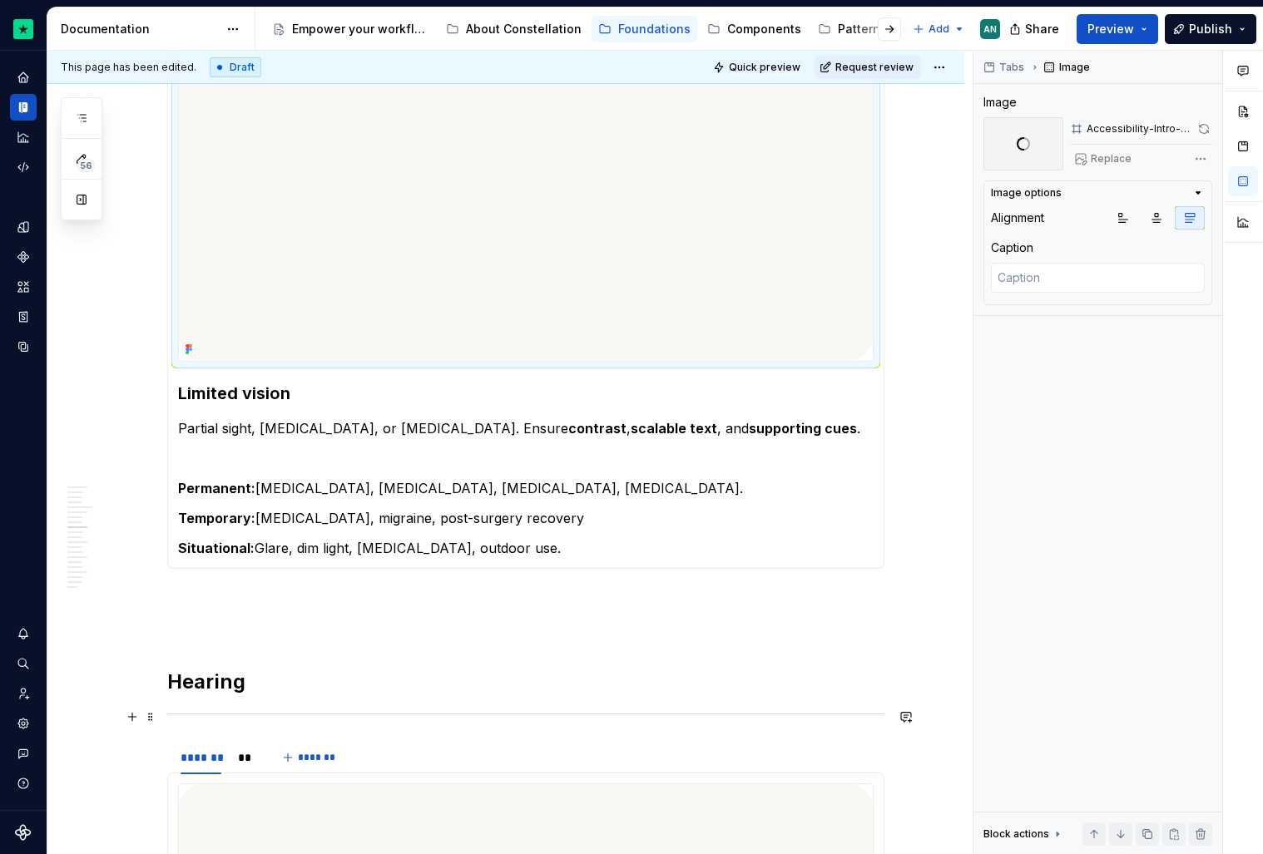
scroll to position [1195, 0]
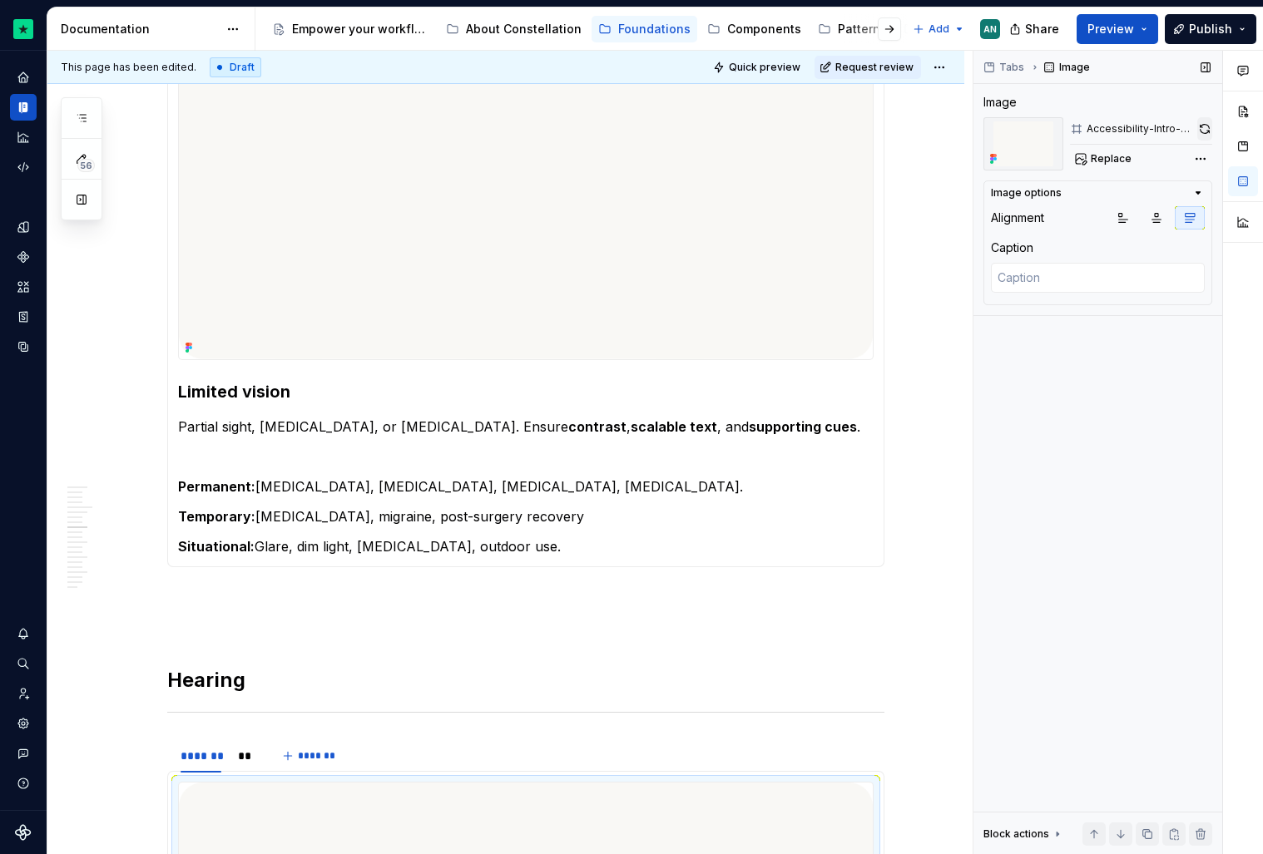
click at [1205, 132] on button "button" at bounding box center [1204, 128] width 15 height 23
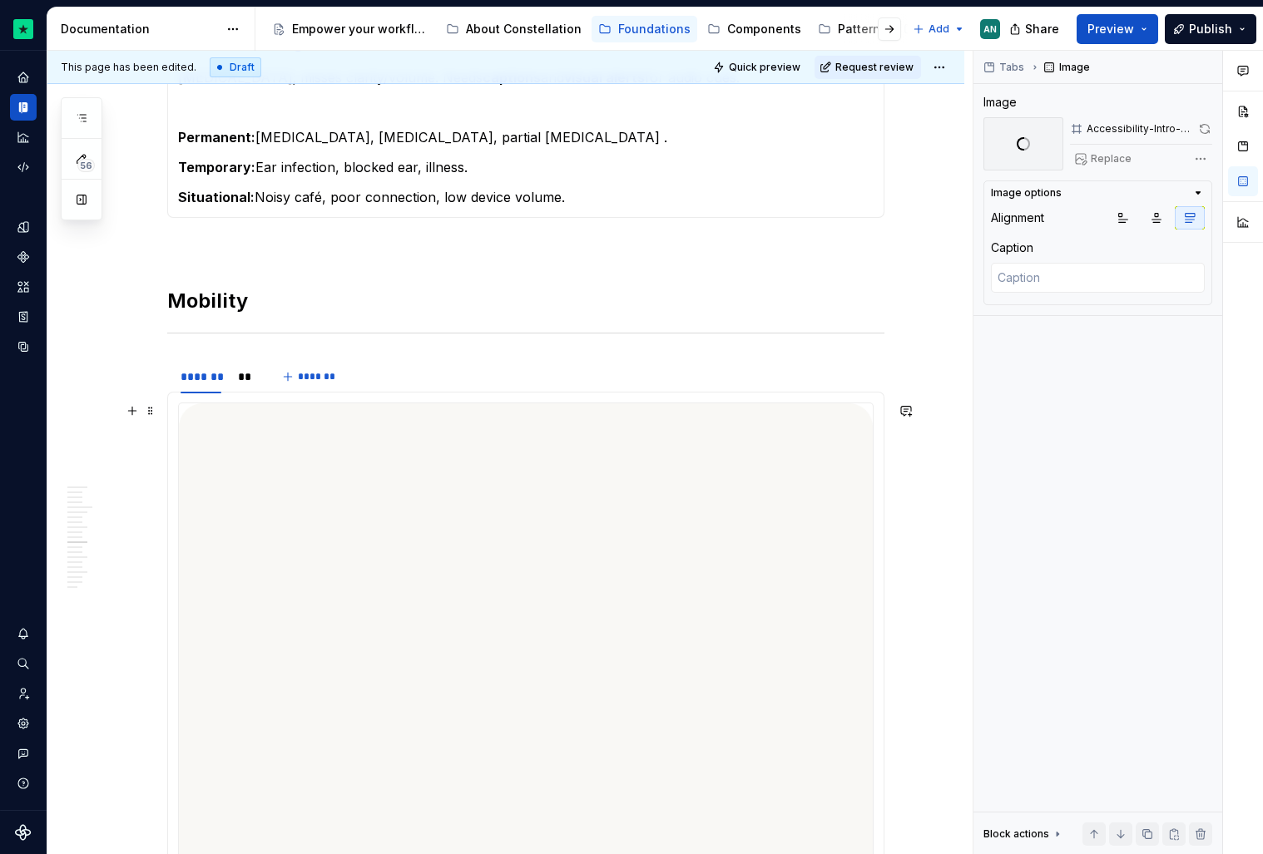
scroll to position [2493, 0]
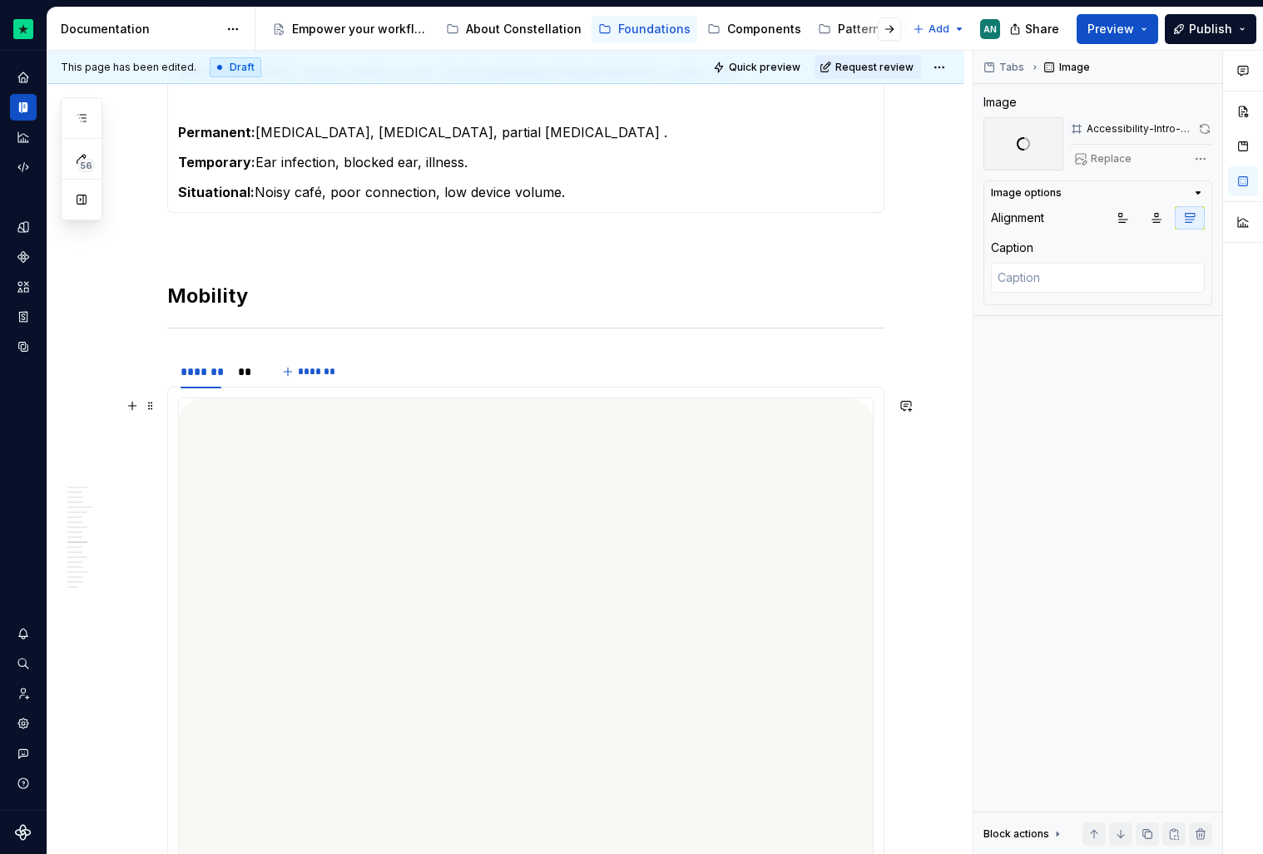
click at [529, 635] on img at bounding box center [526, 659] width 694 height 521
click at [1205, 130] on button "button" at bounding box center [1204, 128] width 15 height 23
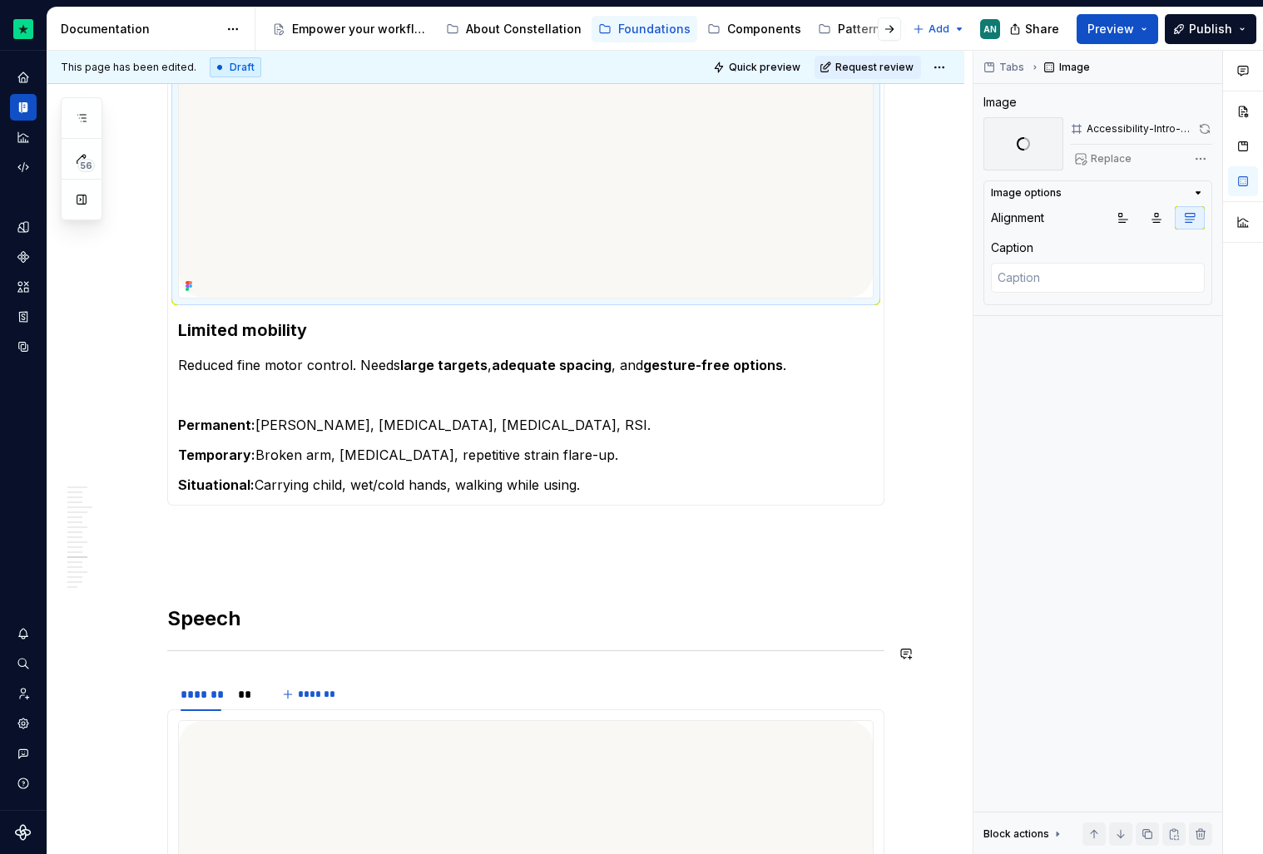
scroll to position [3132, 0]
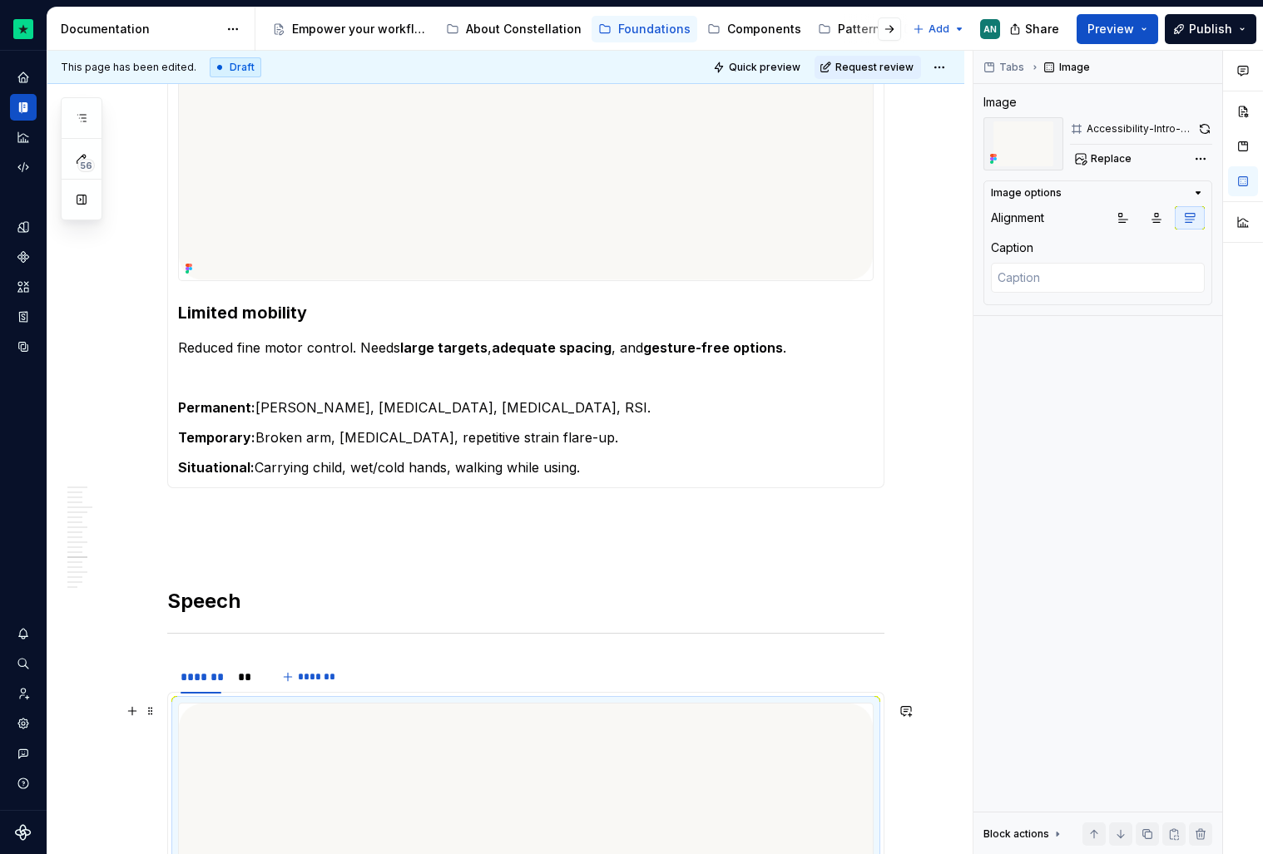
click at [1200, 128] on button "button" at bounding box center [1204, 128] width 15 height 23
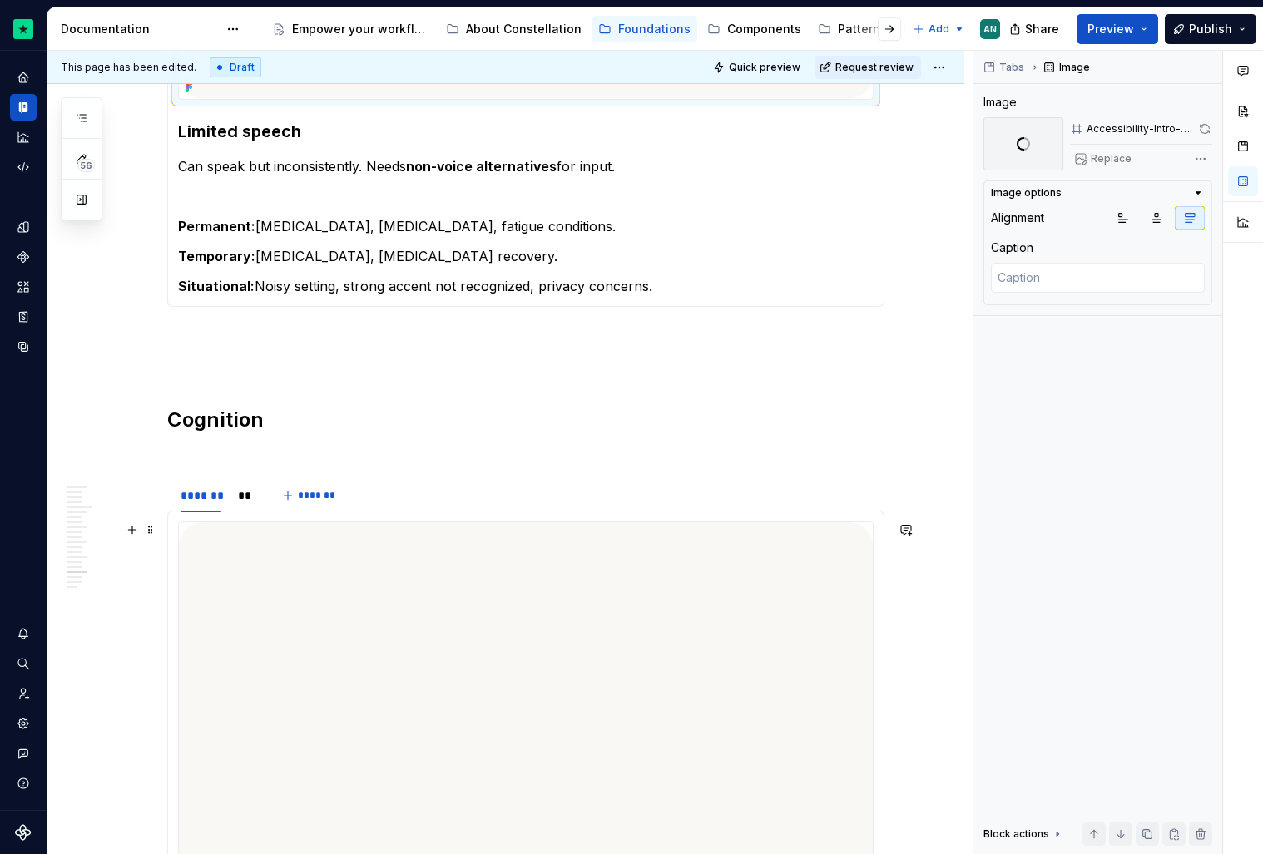
scroll to position [4265, 0]
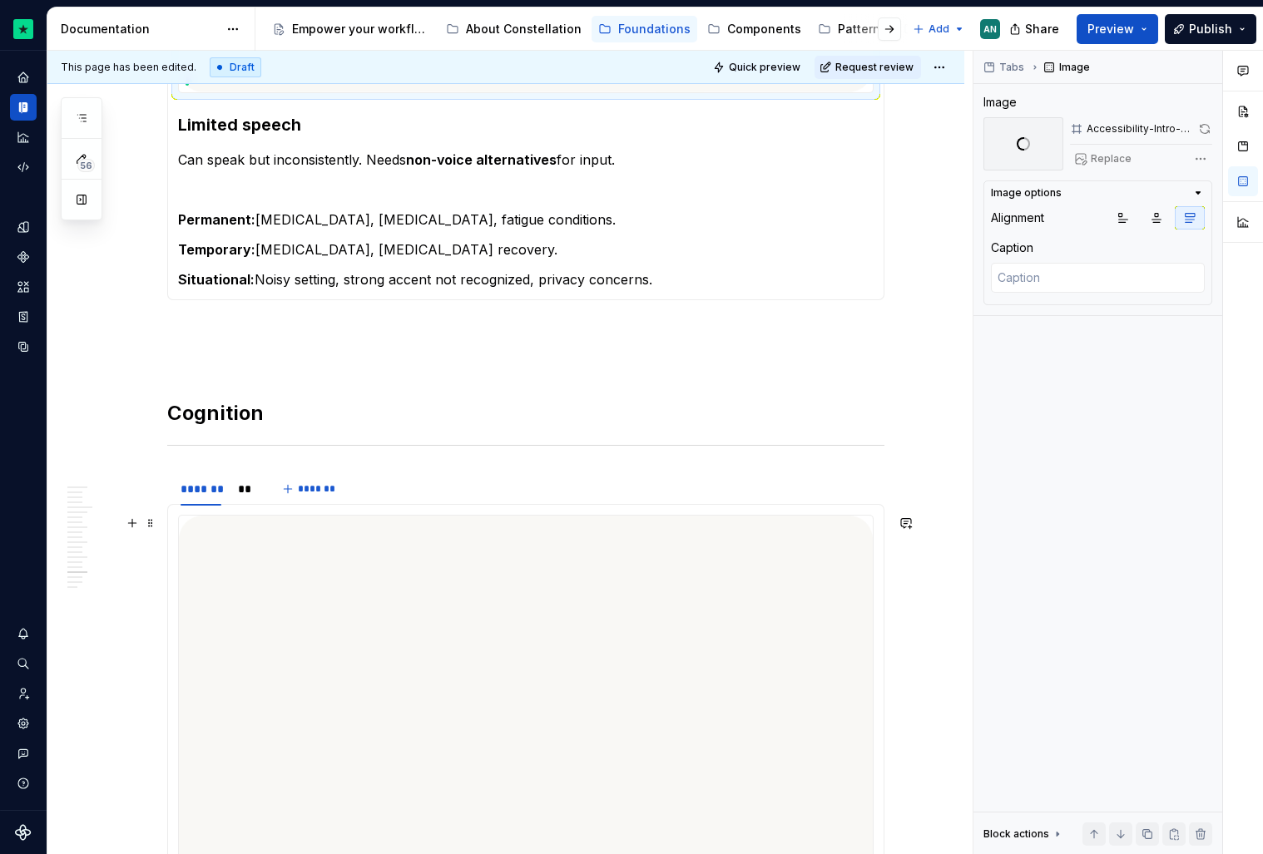
click at [319, 702] on img at bounding box center [526, 776] width 694 height 521
click at [1200, 131] on button "button" at bounding box center [1205, 128] width 14 height 23
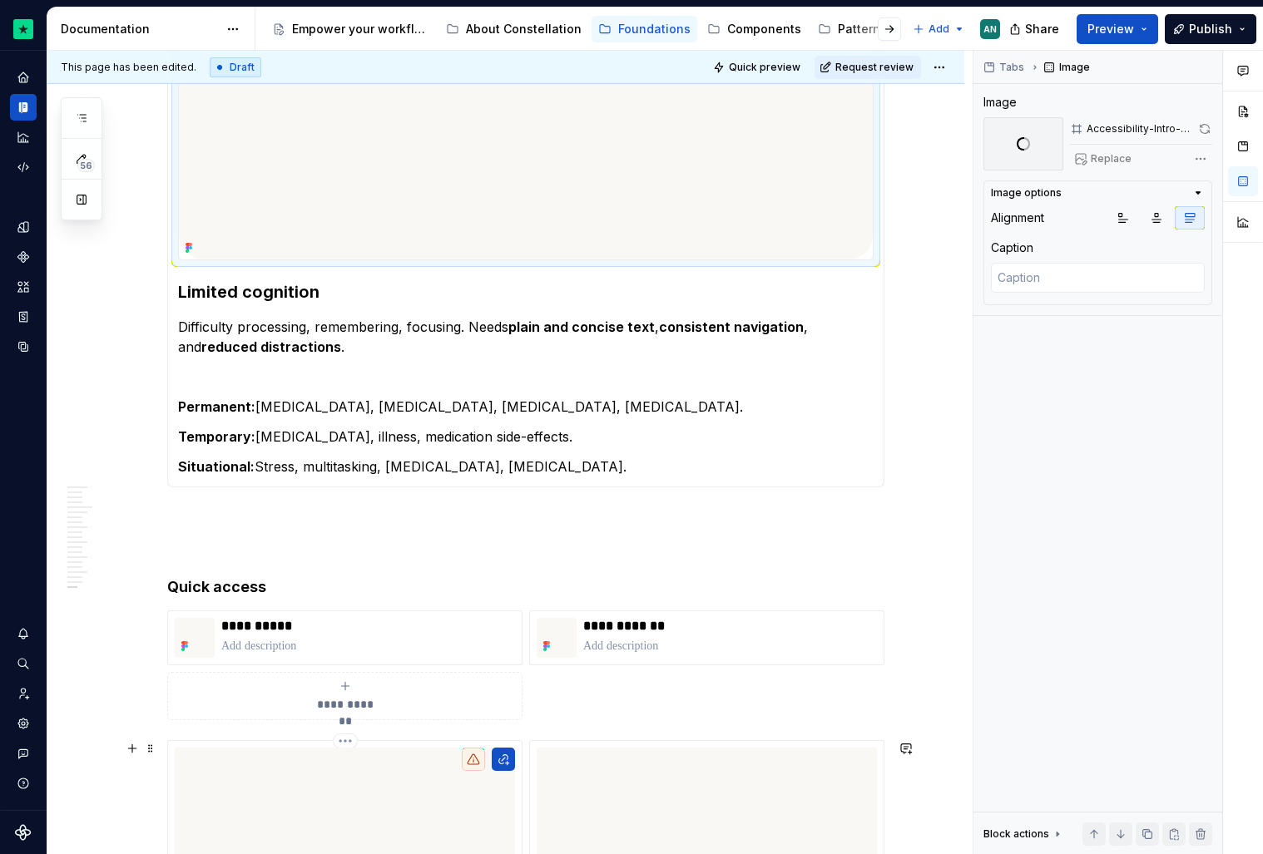
scroll to position [5359, 0]
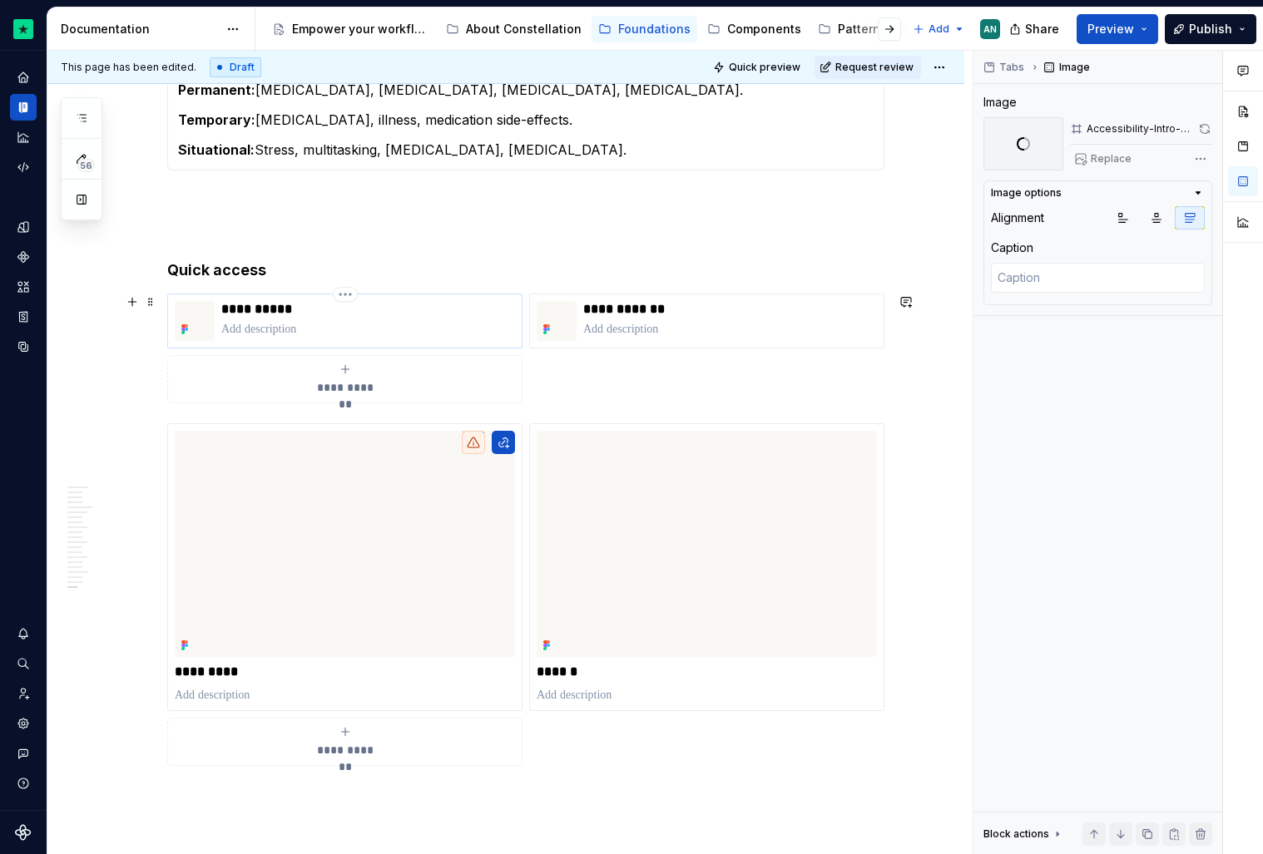
click at [271, 323] on p at bounding box center [368, 329] width 294 height 17
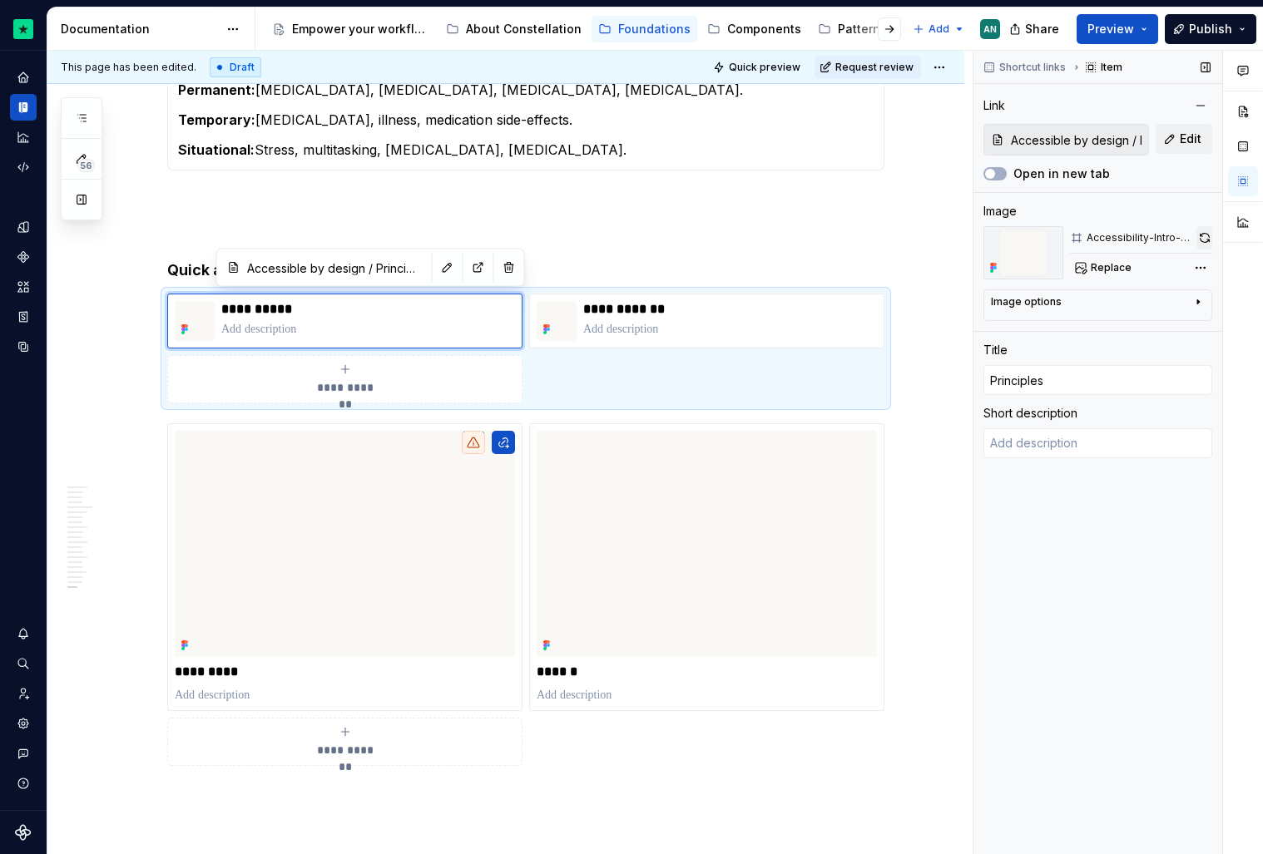
click at [1200, 236] on button "button" at bounding box center [1204, 237] width 16 height 23
click at [771, 313] on p "**********" at bounding box center [730, 309] width 294 height 17
type textarea "*"
type input "Accessible by design / Requirements"
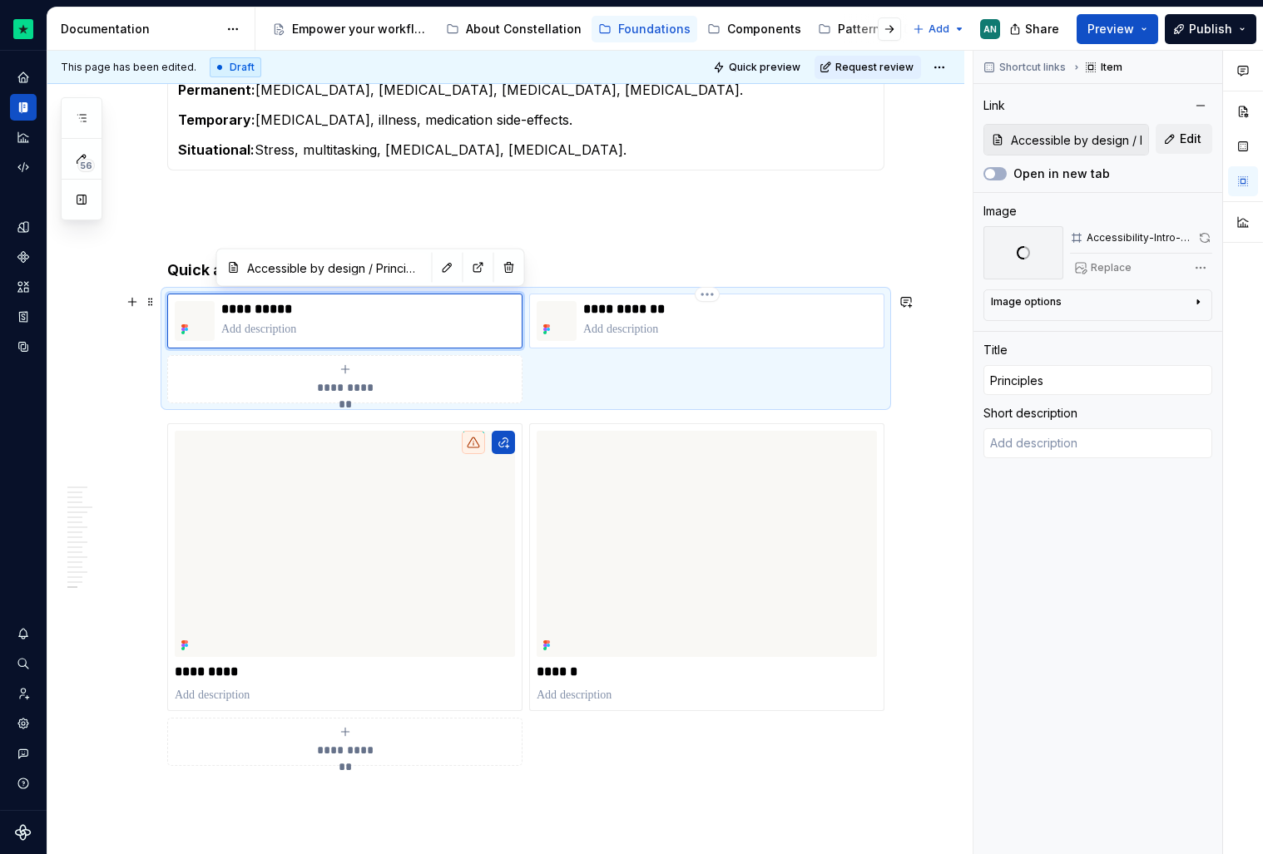
type input "Requirements"
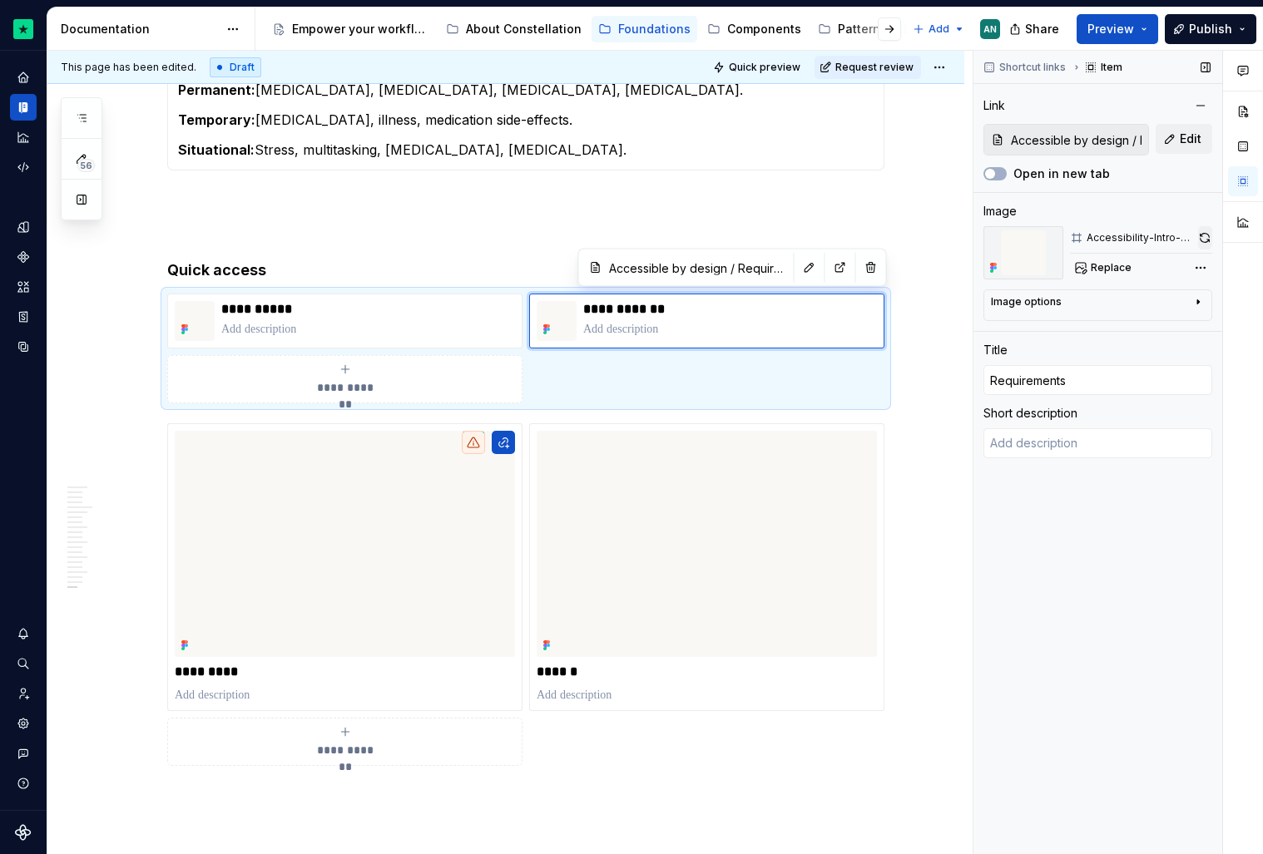
click at [1200, 240] on button "button" at bounding box center [1205, 237] width 14 height 23
click at [433, 222] on p at bounding box center [525, 230] width 717 height 20
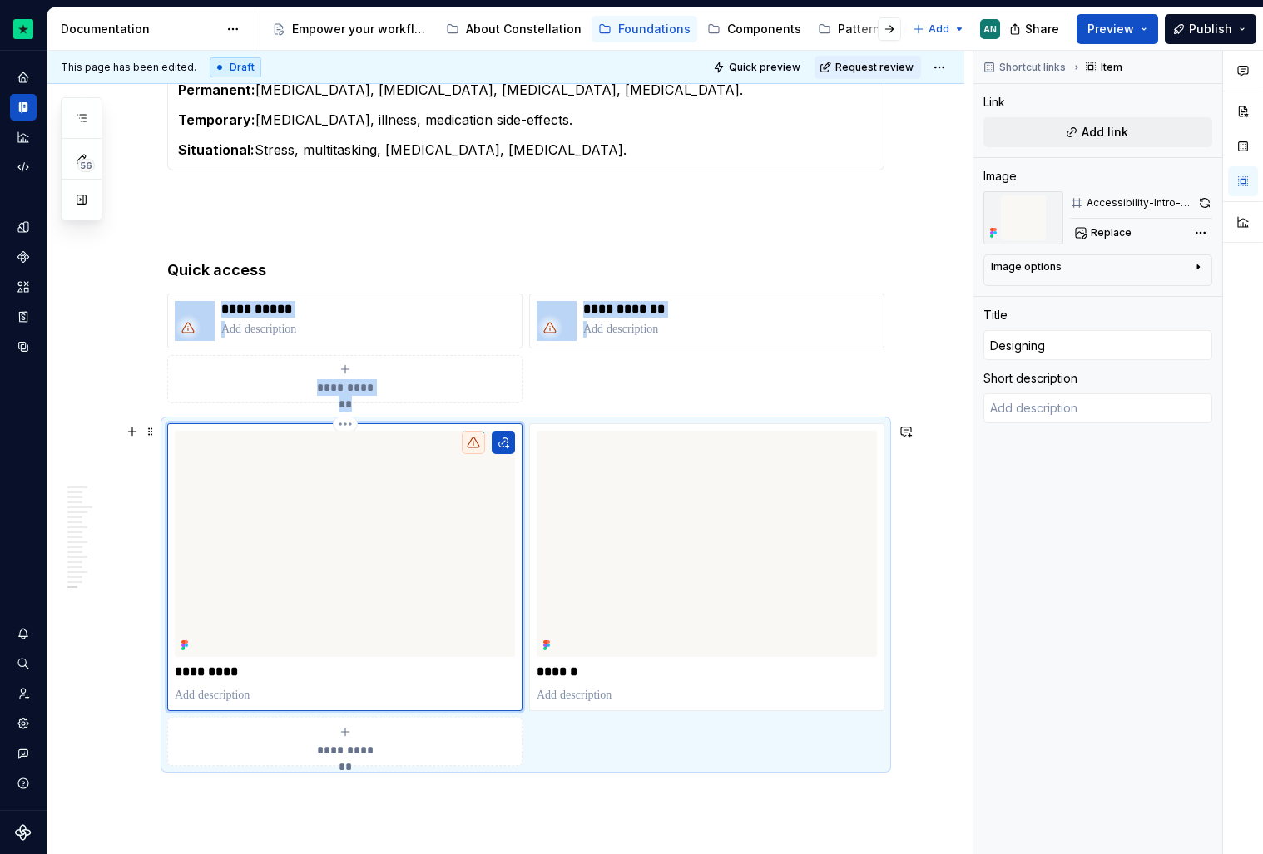
click at [372, 633] on img at bounding box center [345, 544] width 340 height 227
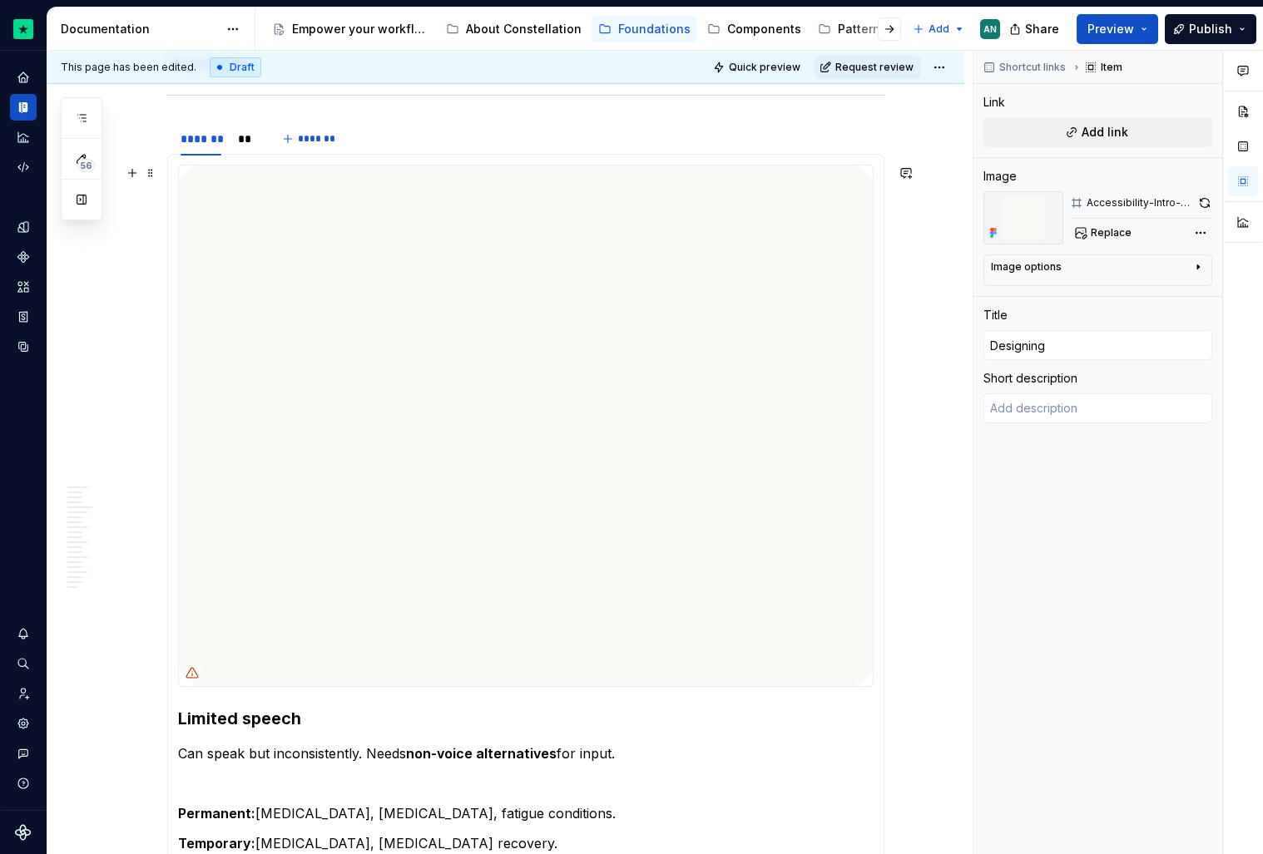
scroll to position [3641, 0]
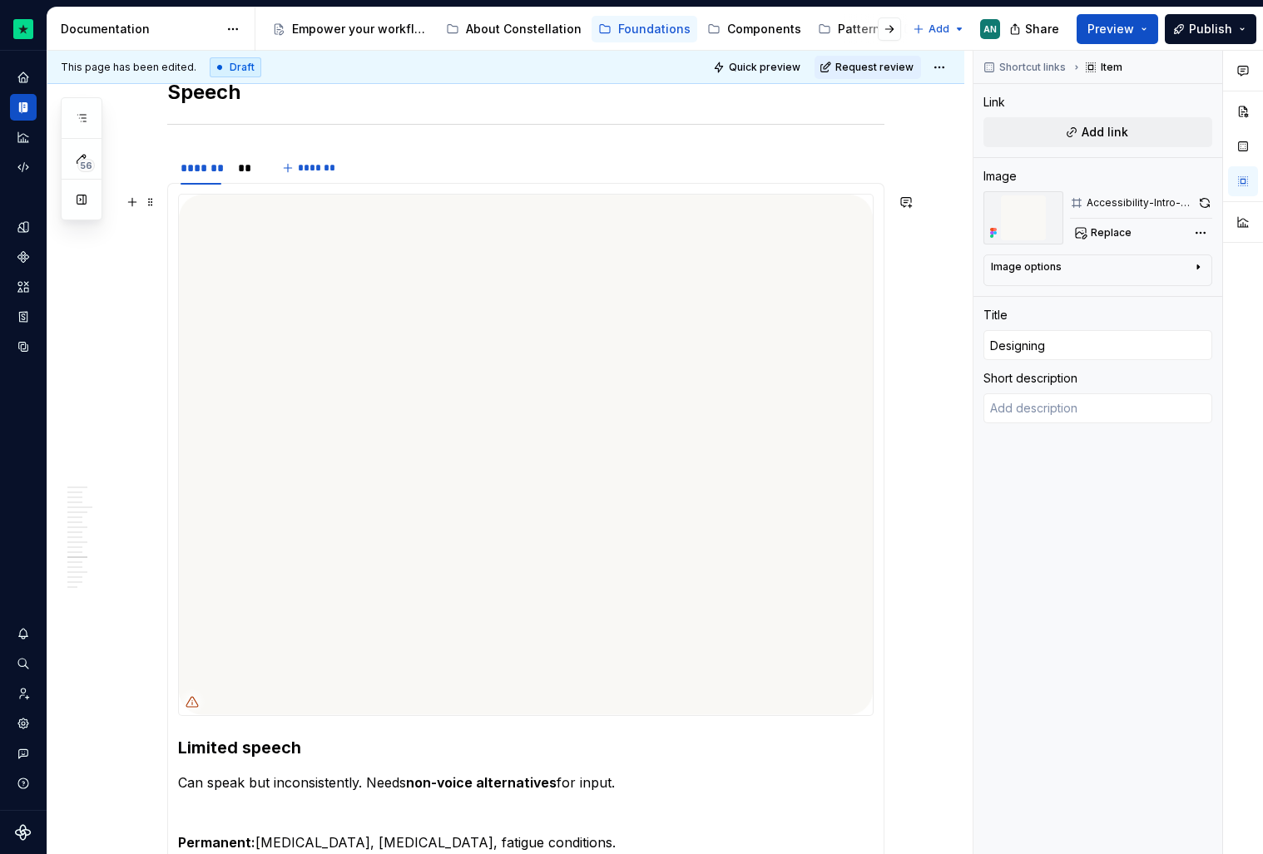
click at [371, 297] on img at bounding box center [526, 455] width 694 height 521
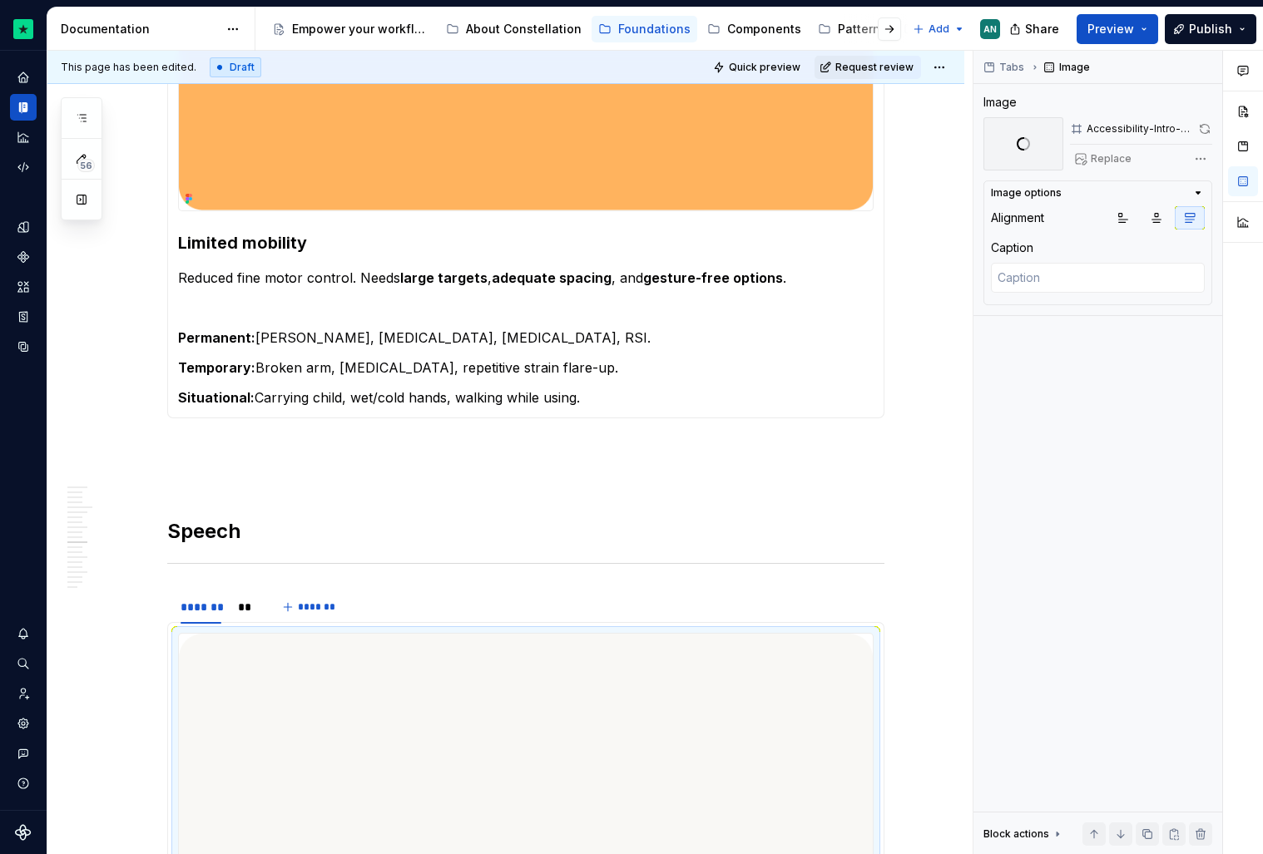
scroll to position [3651, 0]
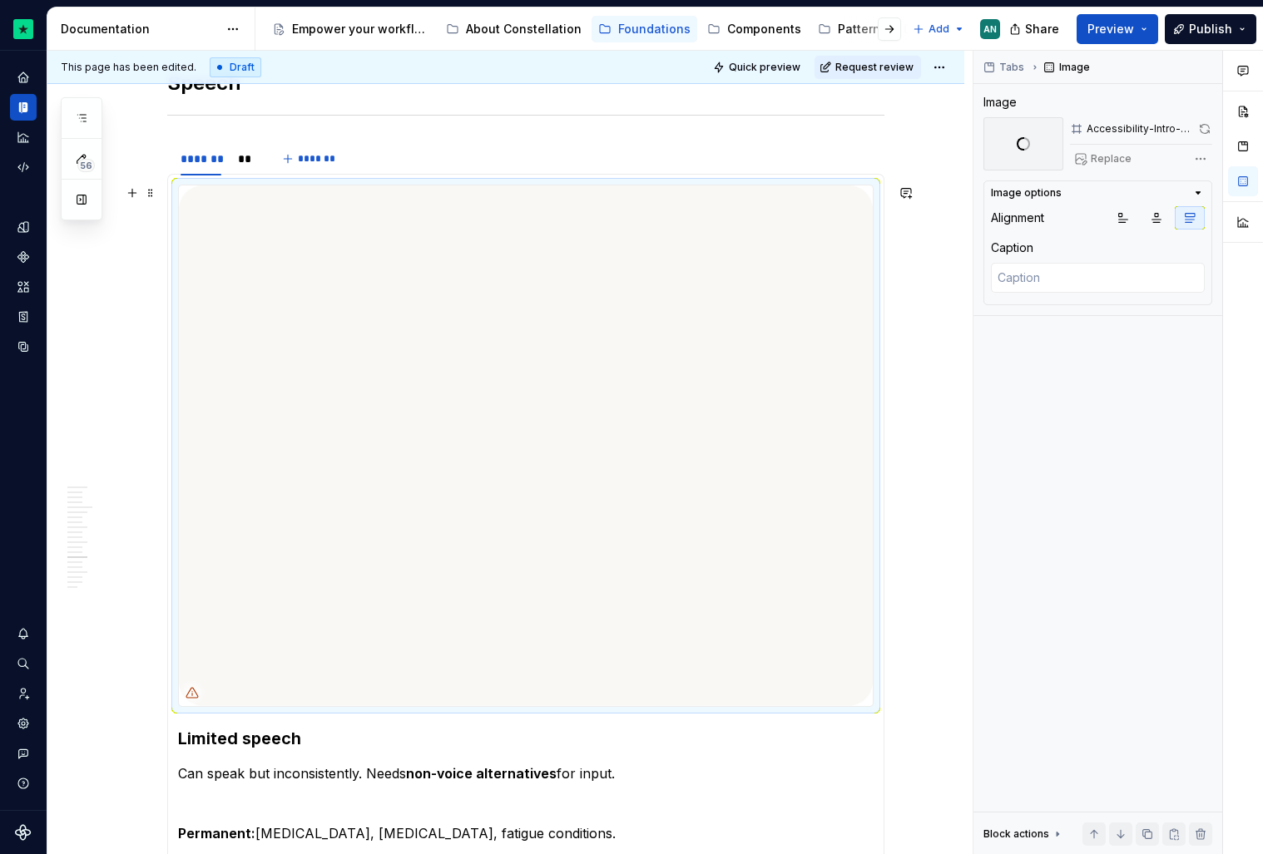
click at [369, 295] on img at bounding box center [526, 446] width 694 height 521
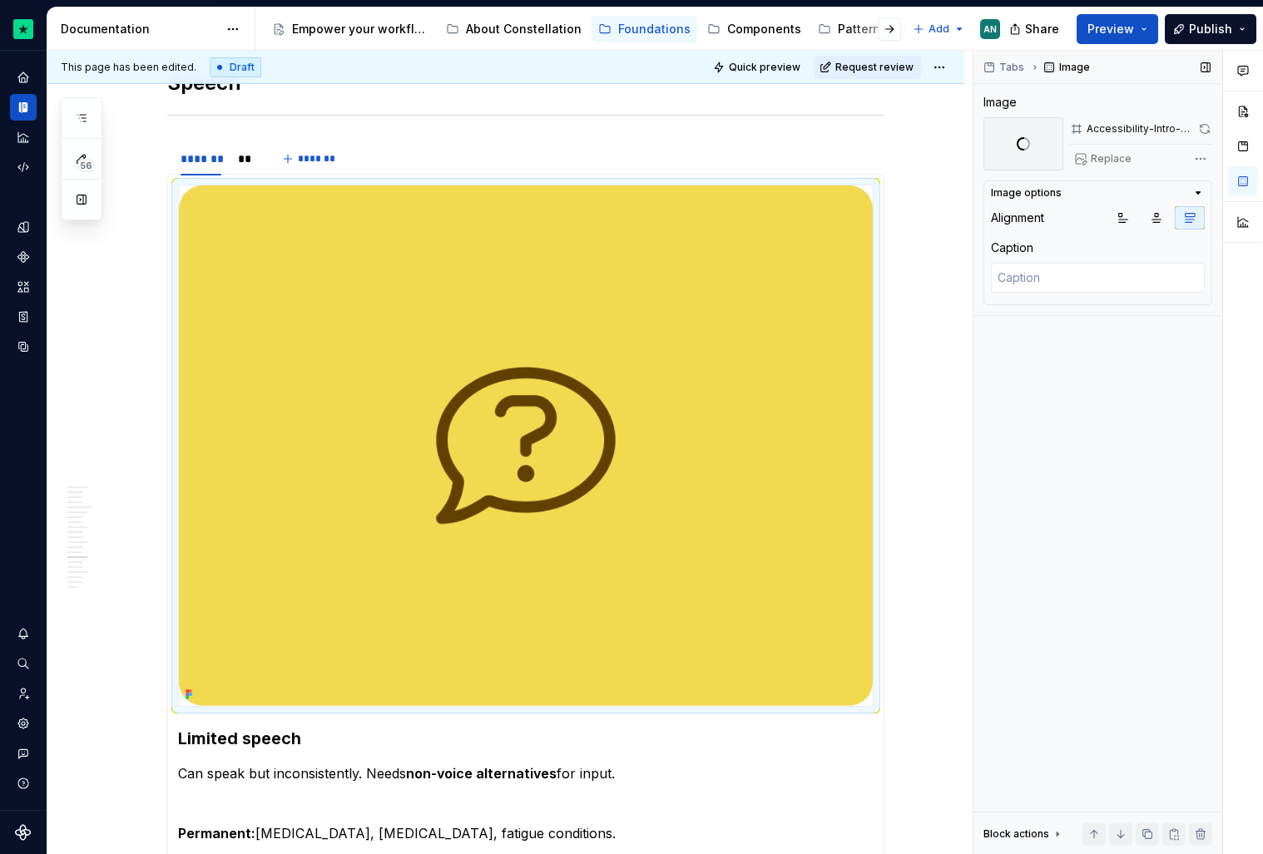
click at [1202, 128] on span at bounding box center [1204, 128] width 15 height 23
click at [247, 162] on div "**" at bounding box center [246, 159] width 16 height 17
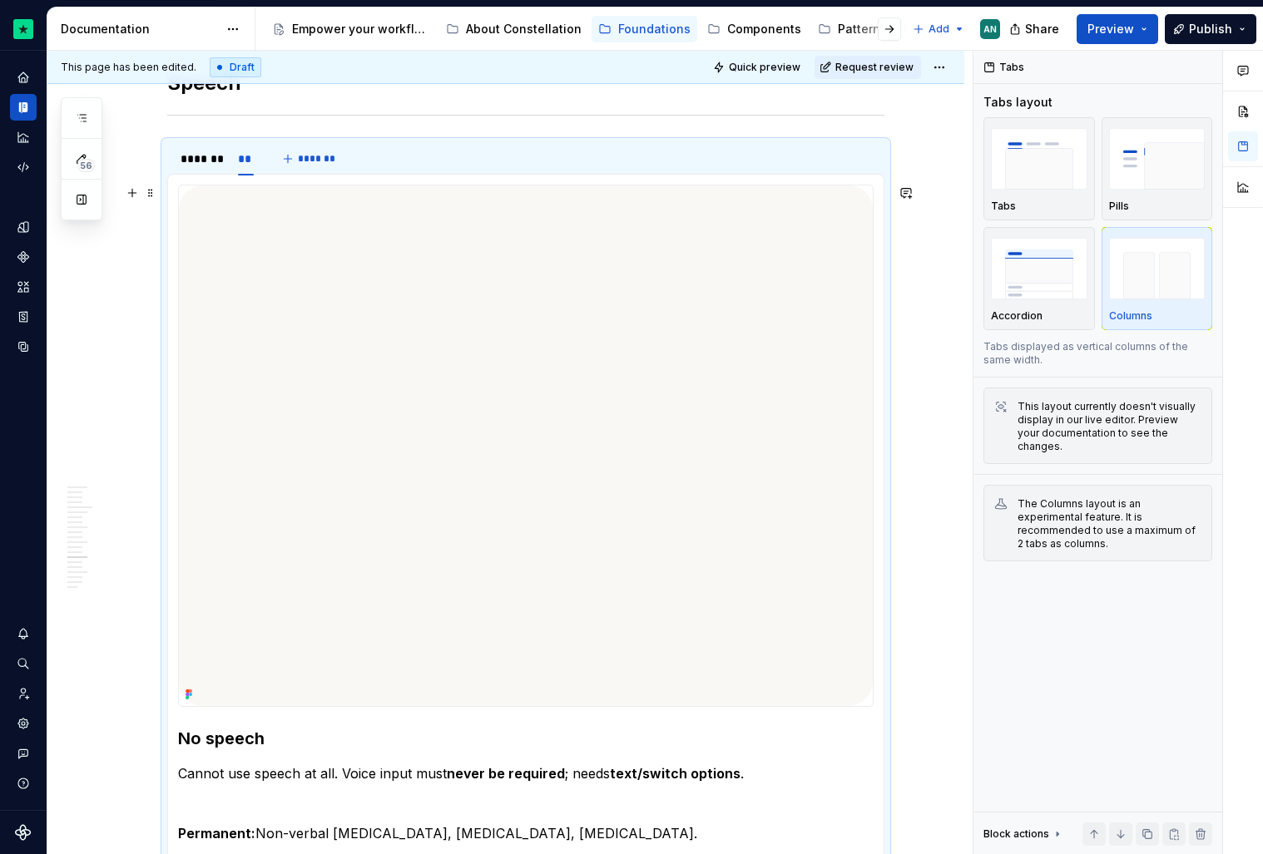
click at [358, 401] on img at bounding box center [526, 446] width 694 height 521
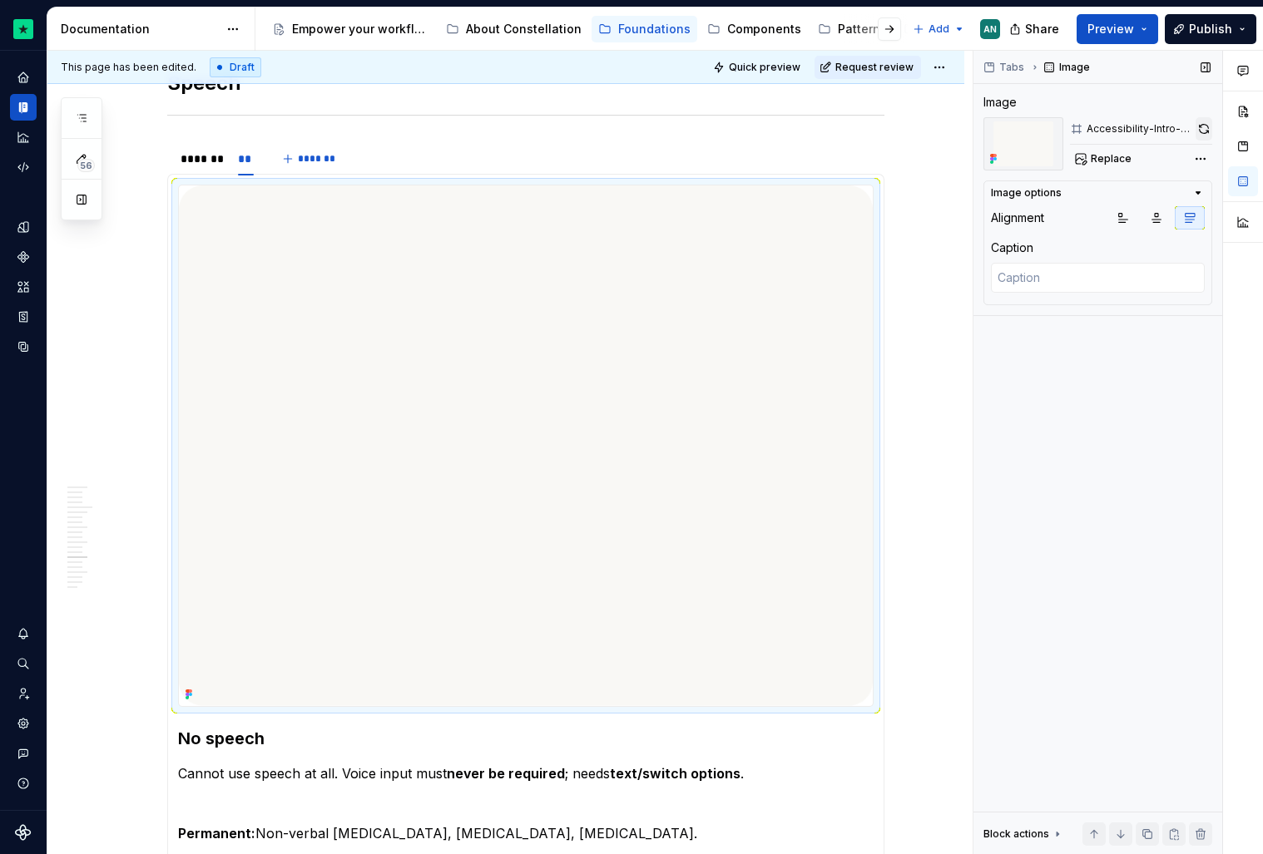
click at [1205, 132] on button "button" at bounding box center [1204, 128] width 17 height 23
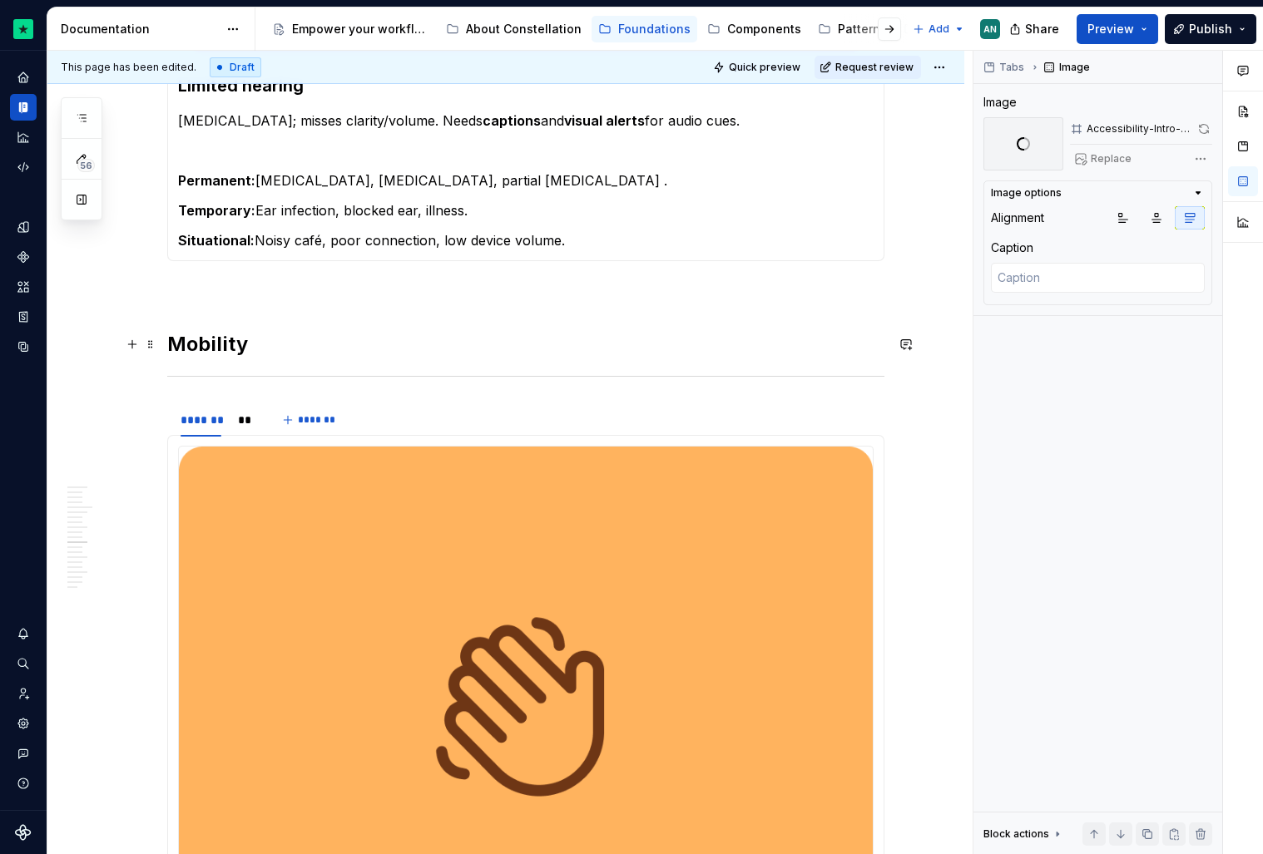
scroll to position [2418, 0]
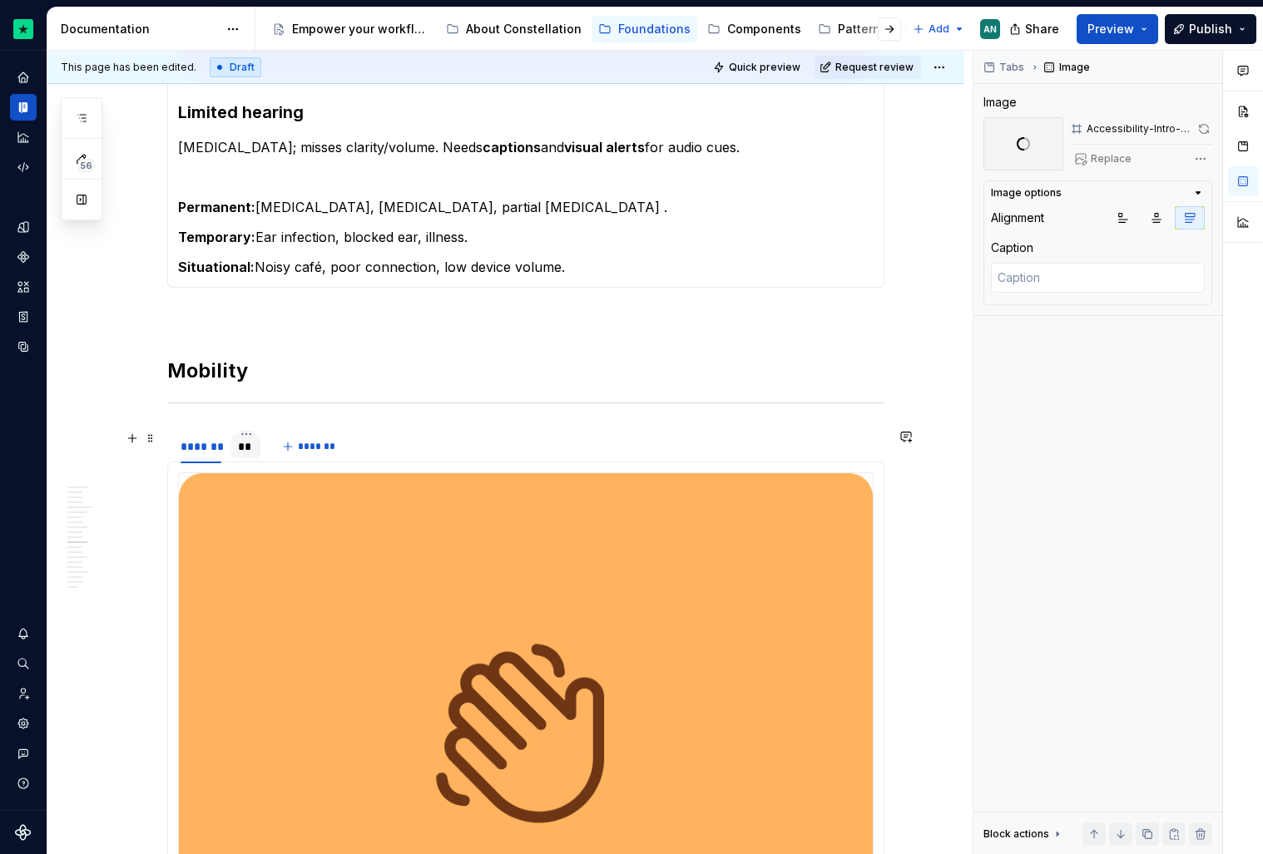
click at [243, 438] on div "**" at bounding box center [245, 446] width 29 height 23
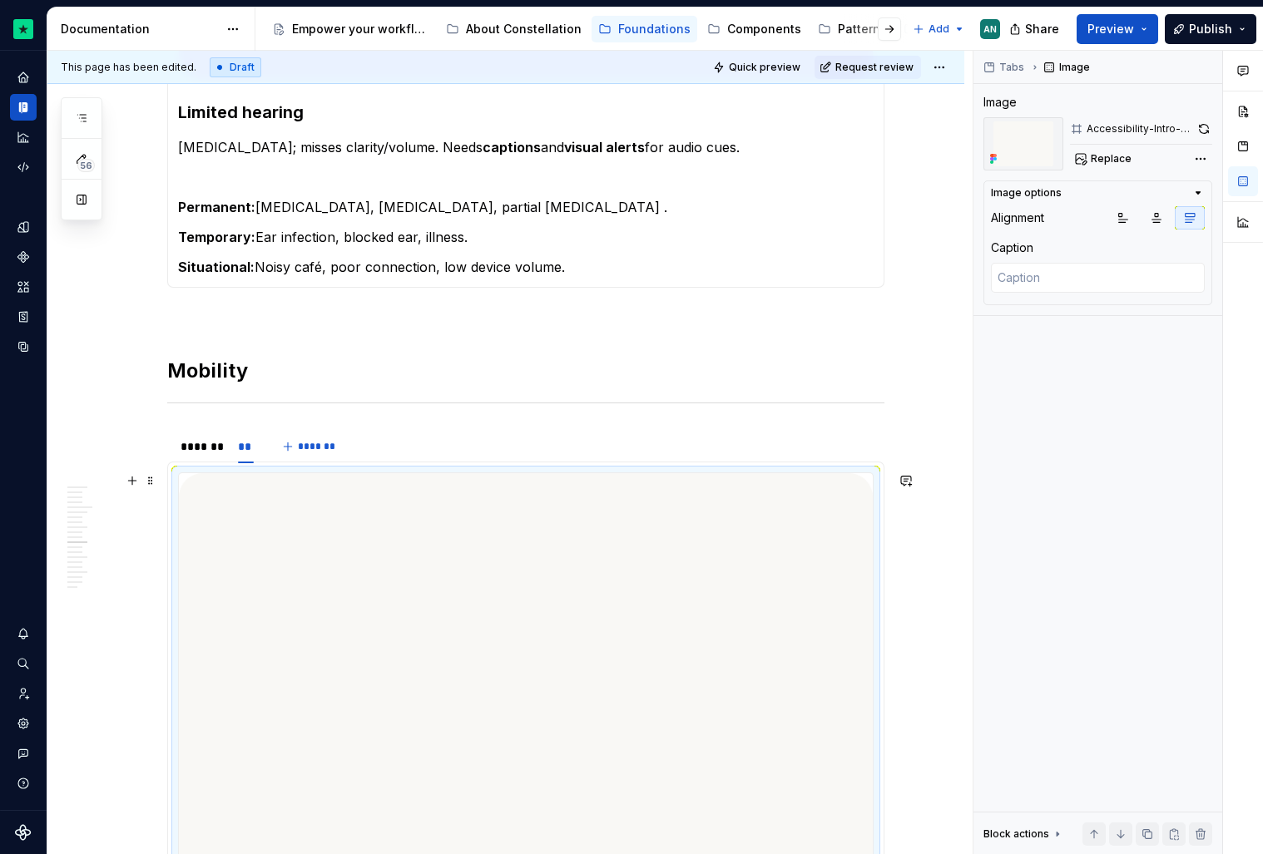
click at [319, 547] on img at bounding box center [526, 733] width 694 height 521
click at [1204, 126] on button "button" at bounding box center [1204, 128] width 17 height 23
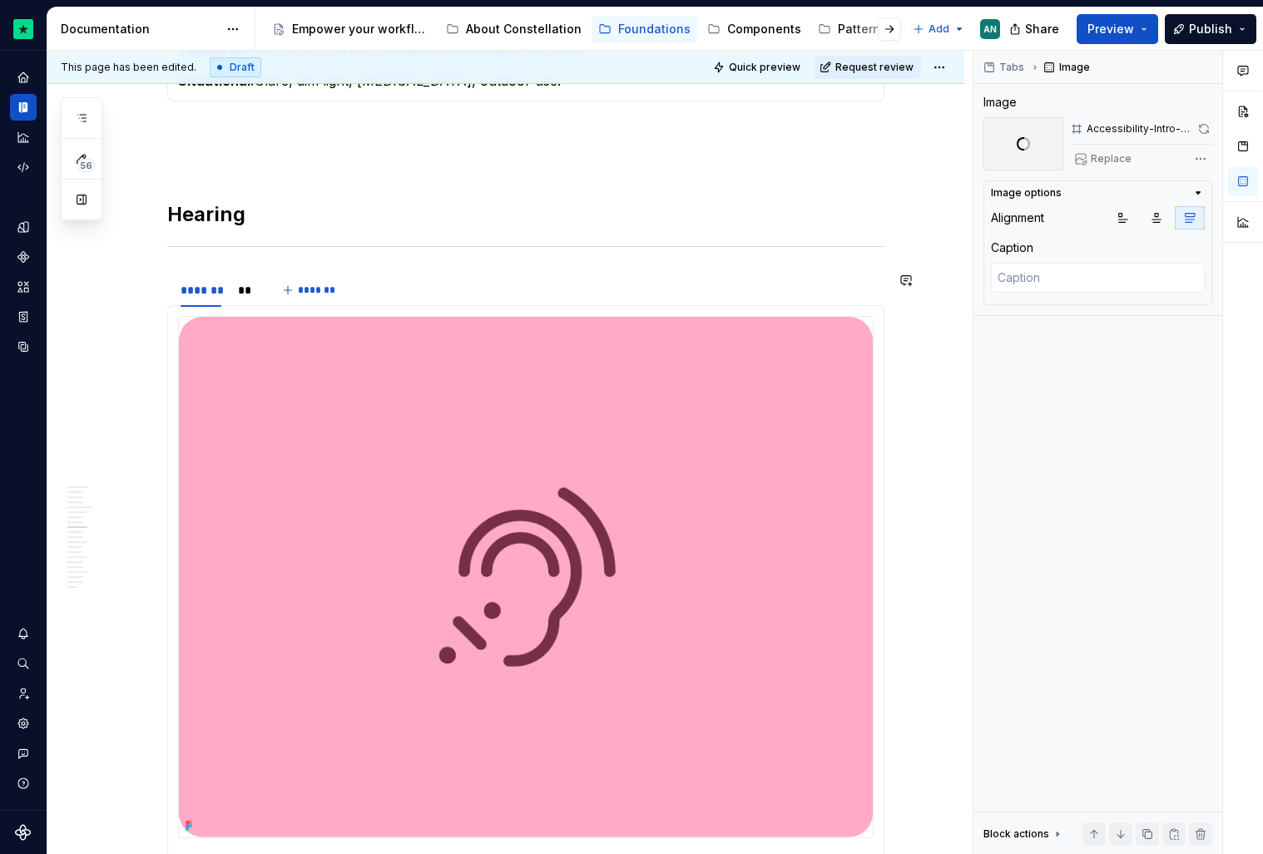
scroll to position [1636, 0]
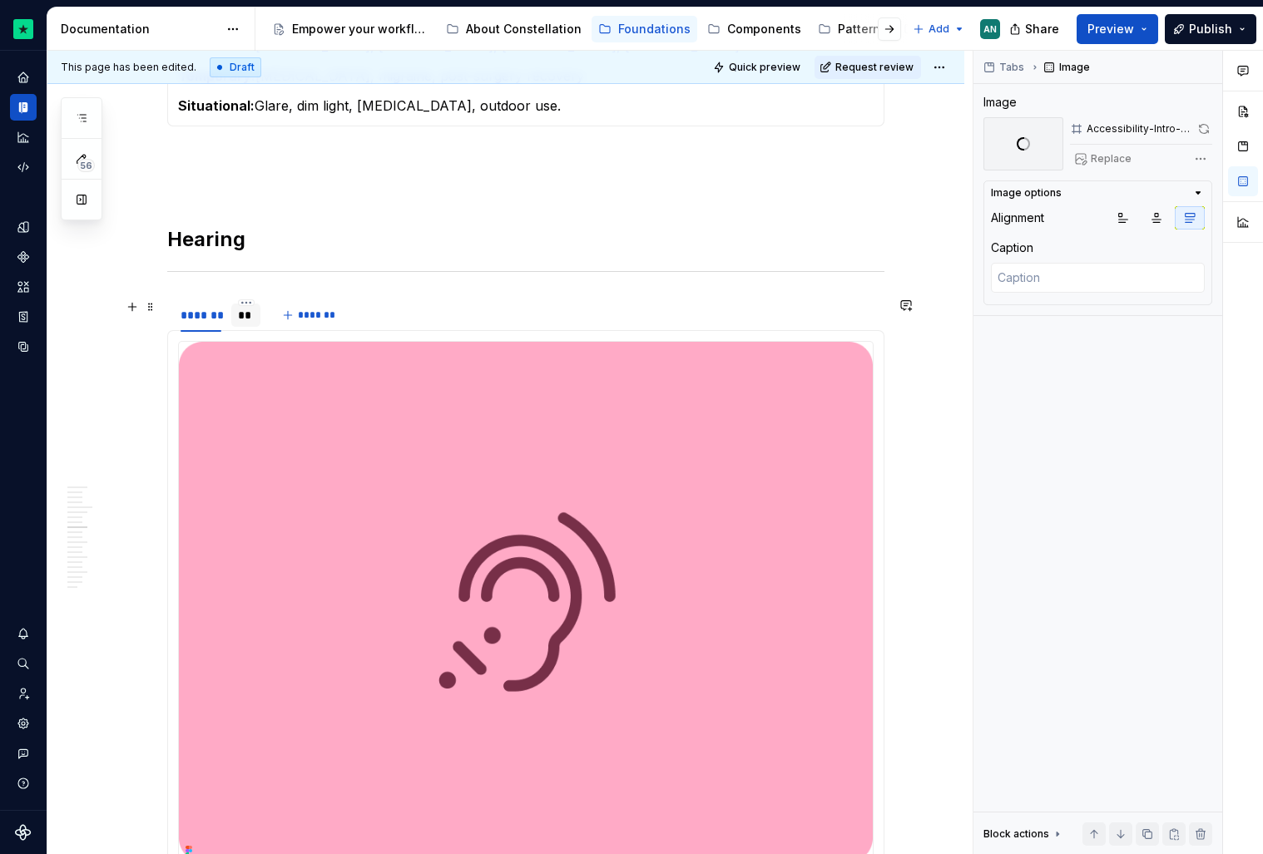
click at [248, 316] on div "**" at bounding box center [246, 315] width 16 height 17
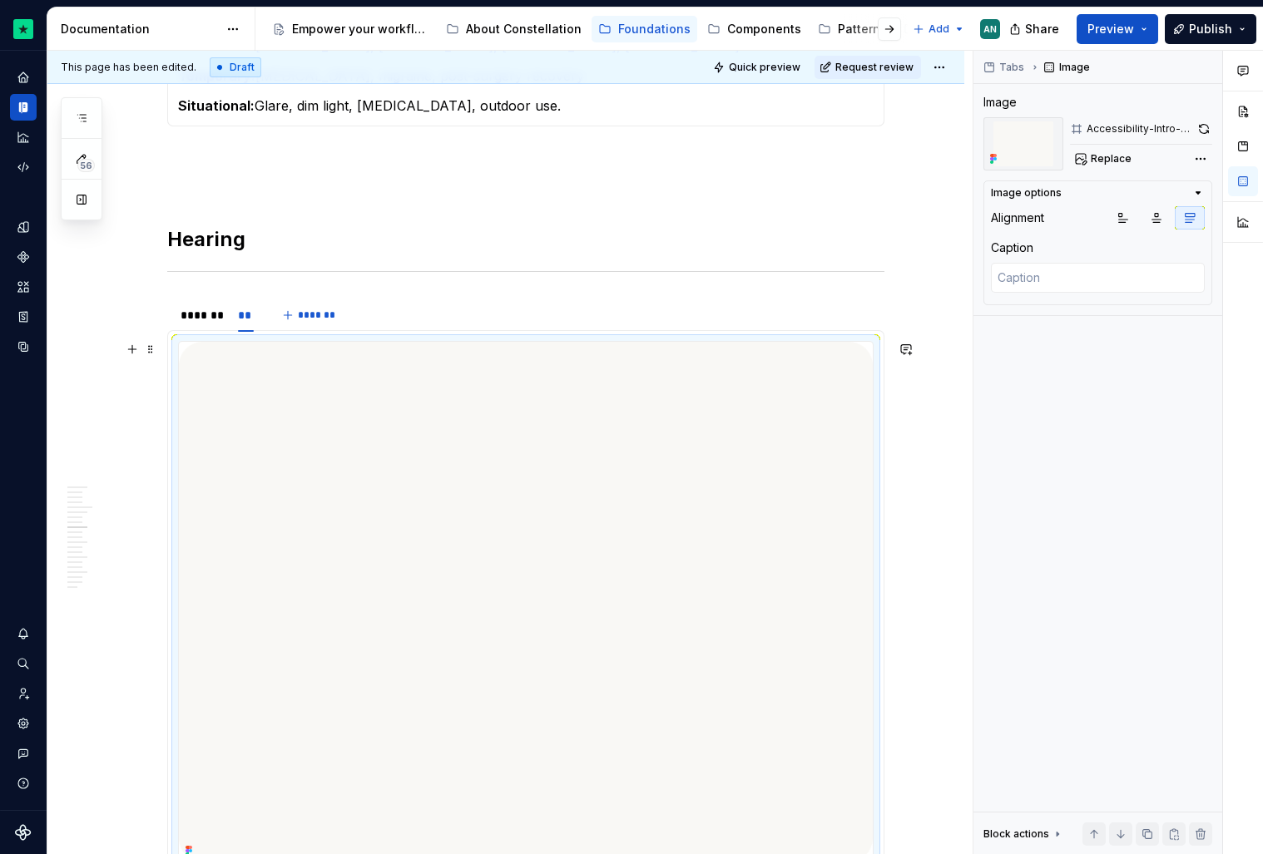
click at [534, 566] on img at bounding box center [526, 602] width 694 height 521
click at [1208, 131] on button "button" at bounding box center [1204, 128] width 17 height 23
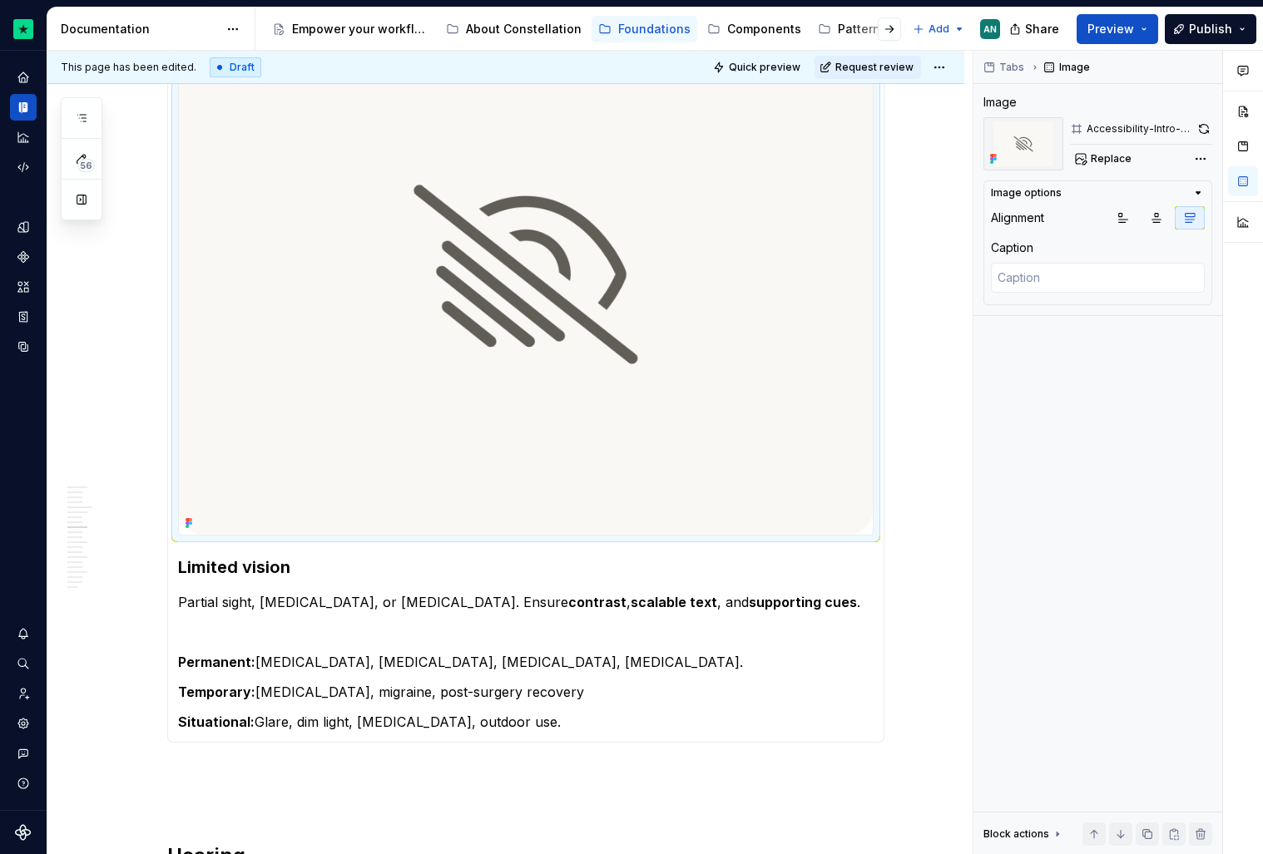
click at [301, 247] on img at bounding box center [526, 274] width 694 height 521
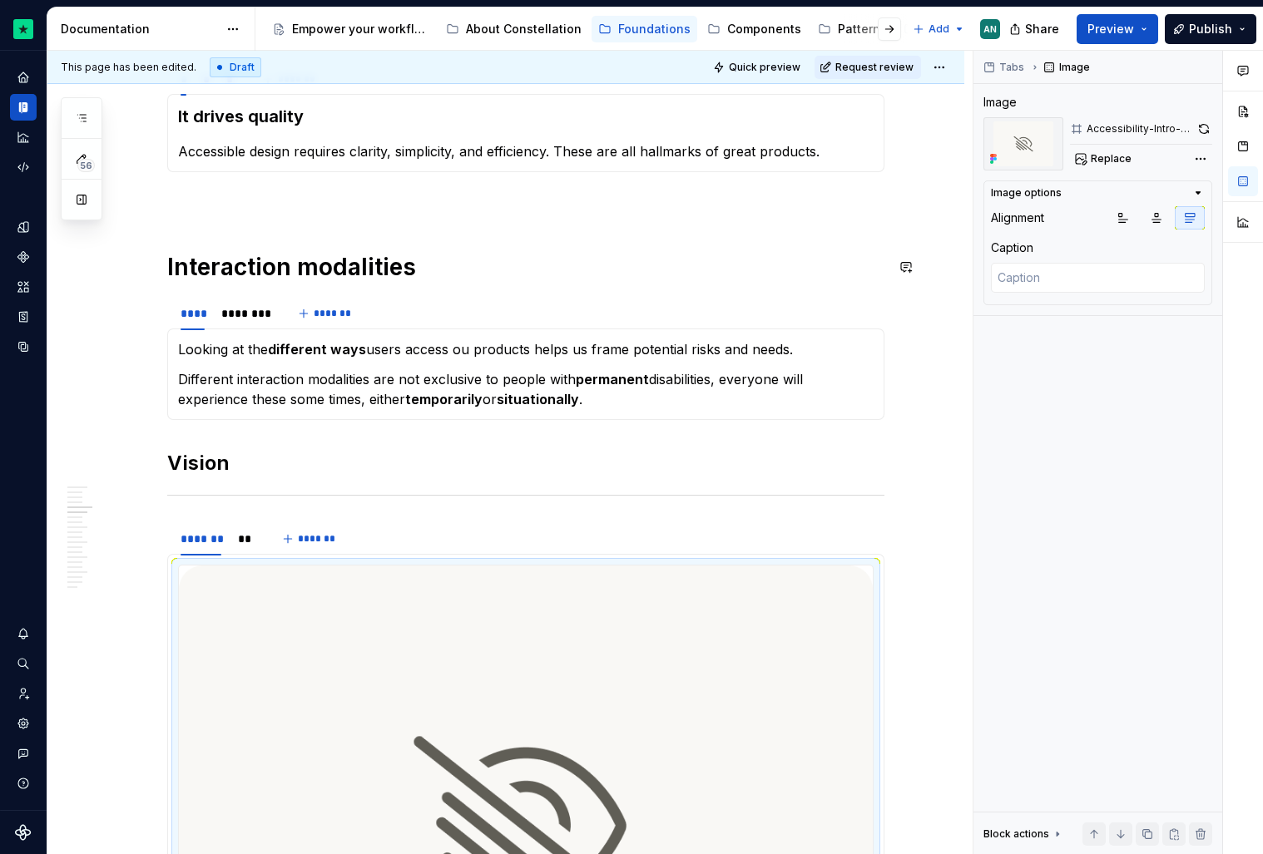
scroll to position [466, 0]
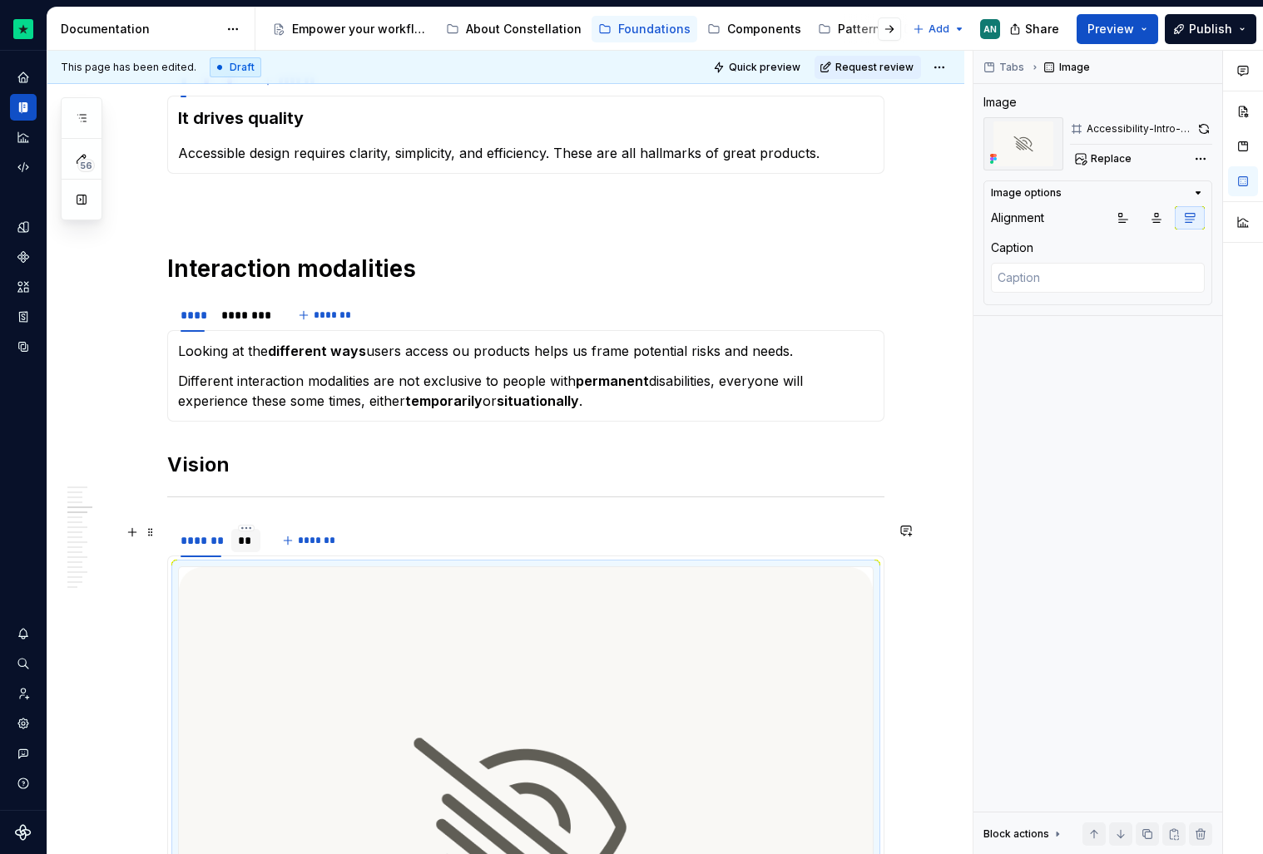
click at [245, 535] on div "**" at bounding box center [246, 540] width 16 height 17
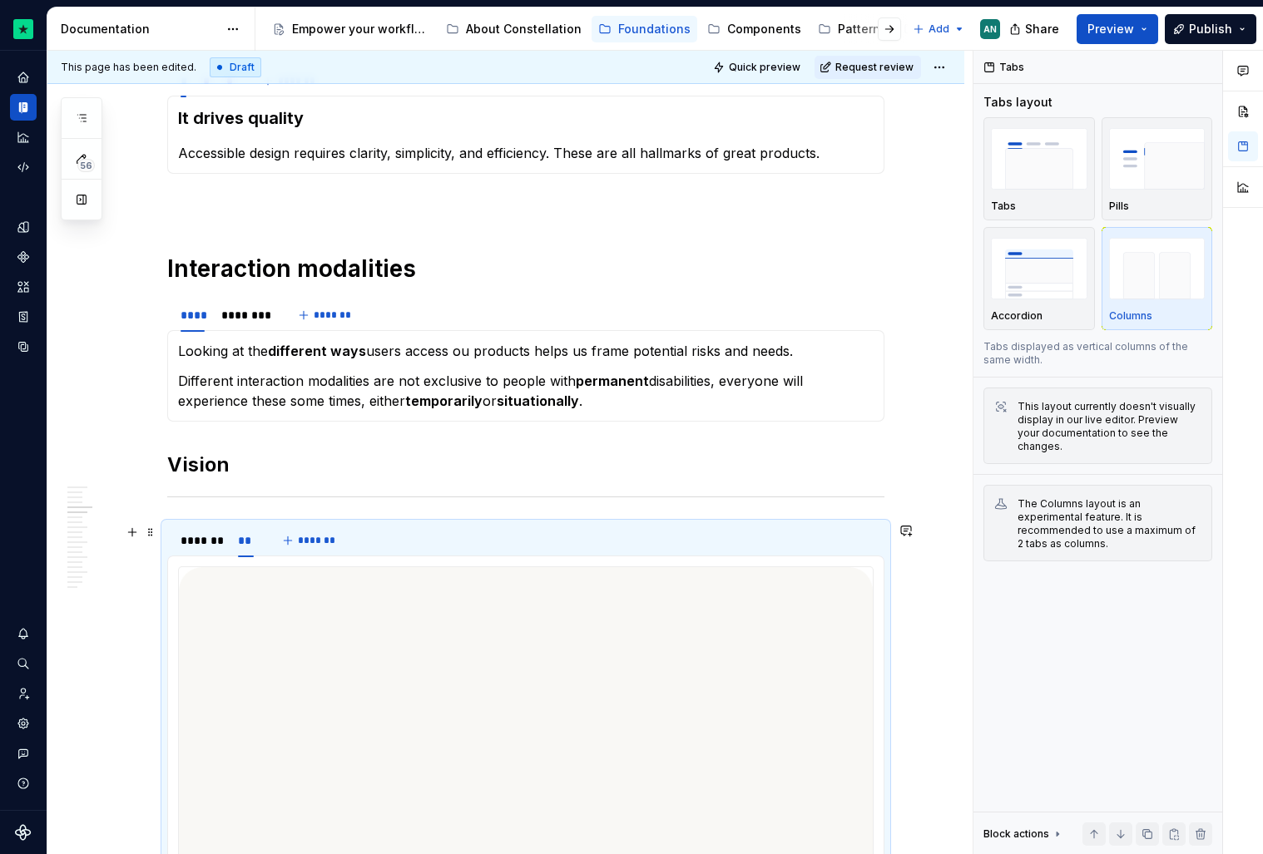
click at [348, 648] on img at bounding box center [526, 827] width 694 height 521
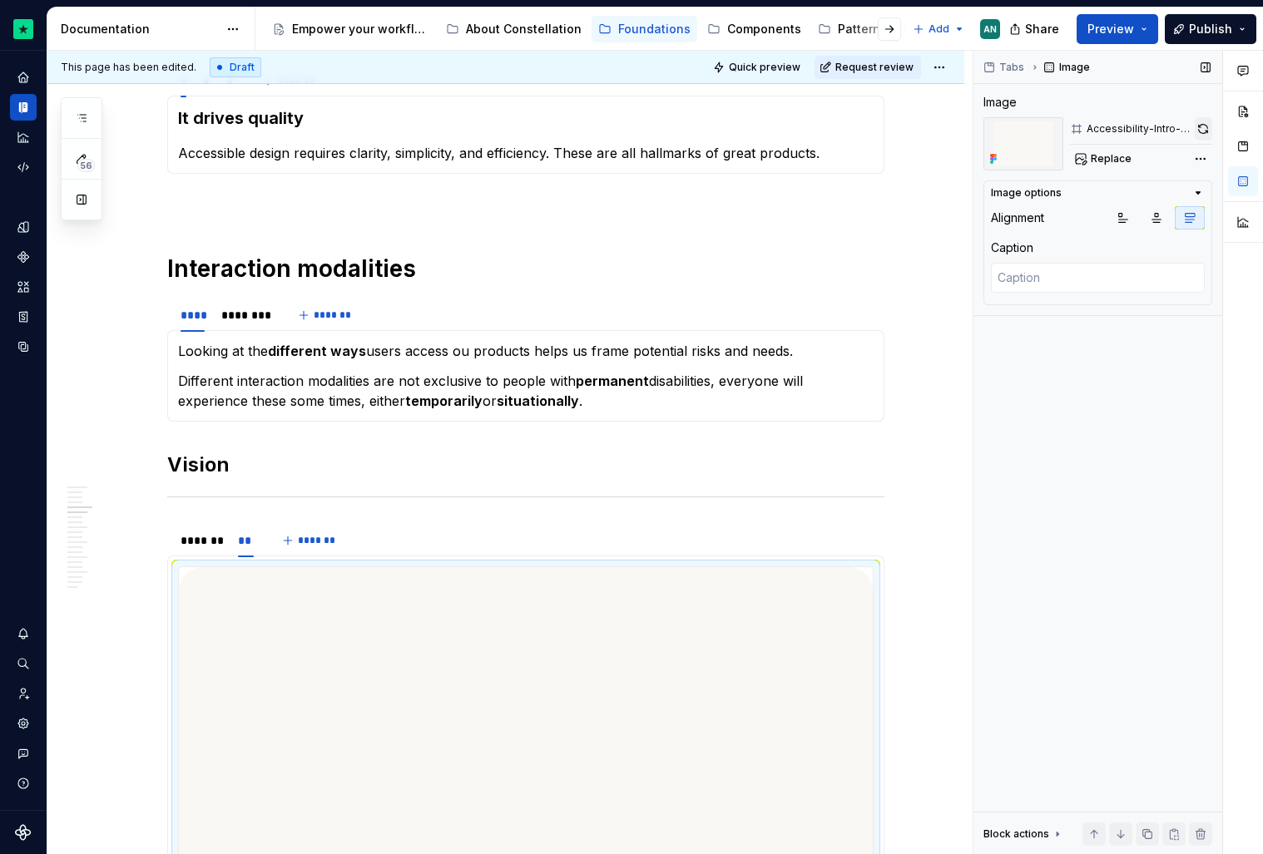
click at [1203, 126] on button "button" at bounding box center [1203, 128] width 17 height 23
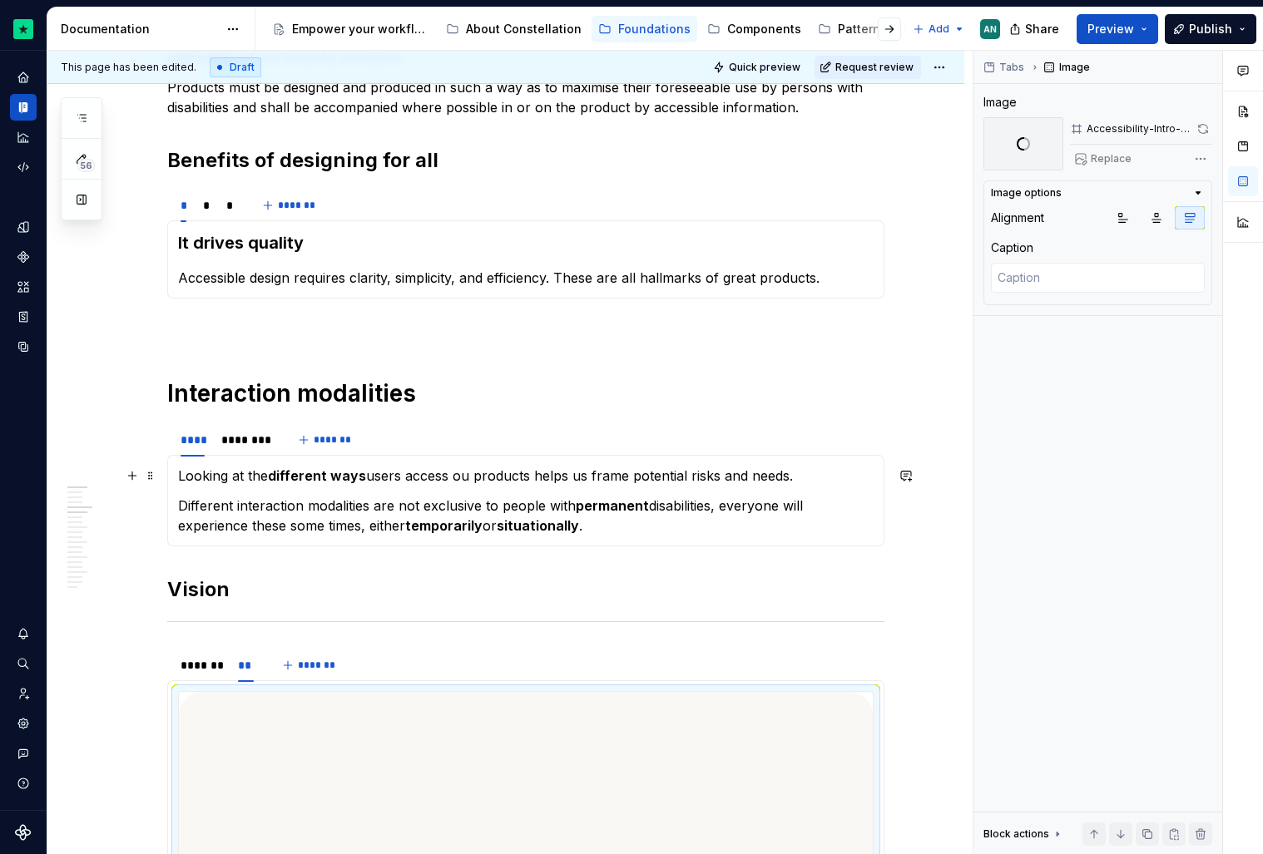
scroll to position [339, 0]
click at [247, 445] on div "********" at bounding box center [245, 441] width 48 height 17
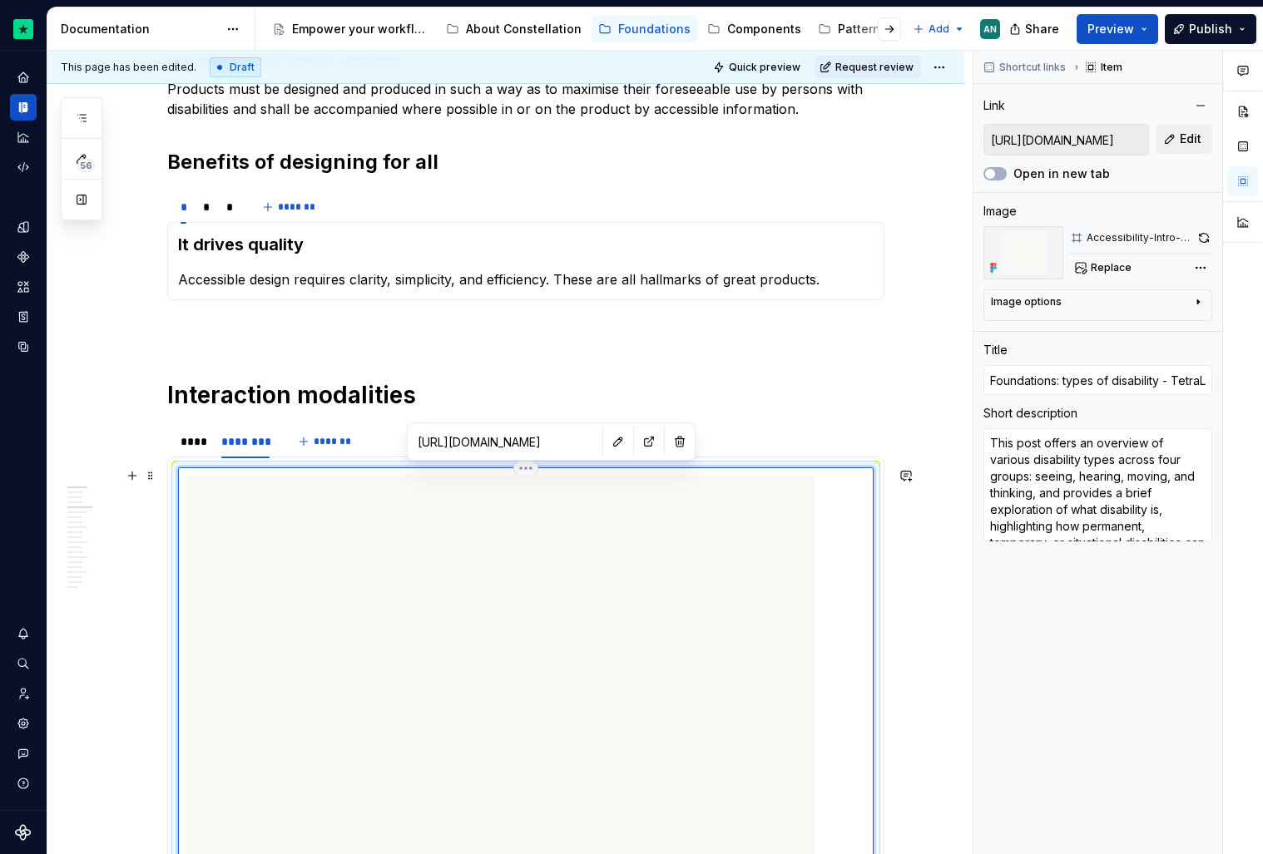
click at [342, 617] on img at bounding box center [500, 684] width 629 height 419
click at [1201, 232] on button "button" at bounding box center [1203, 237] width 17 height 23
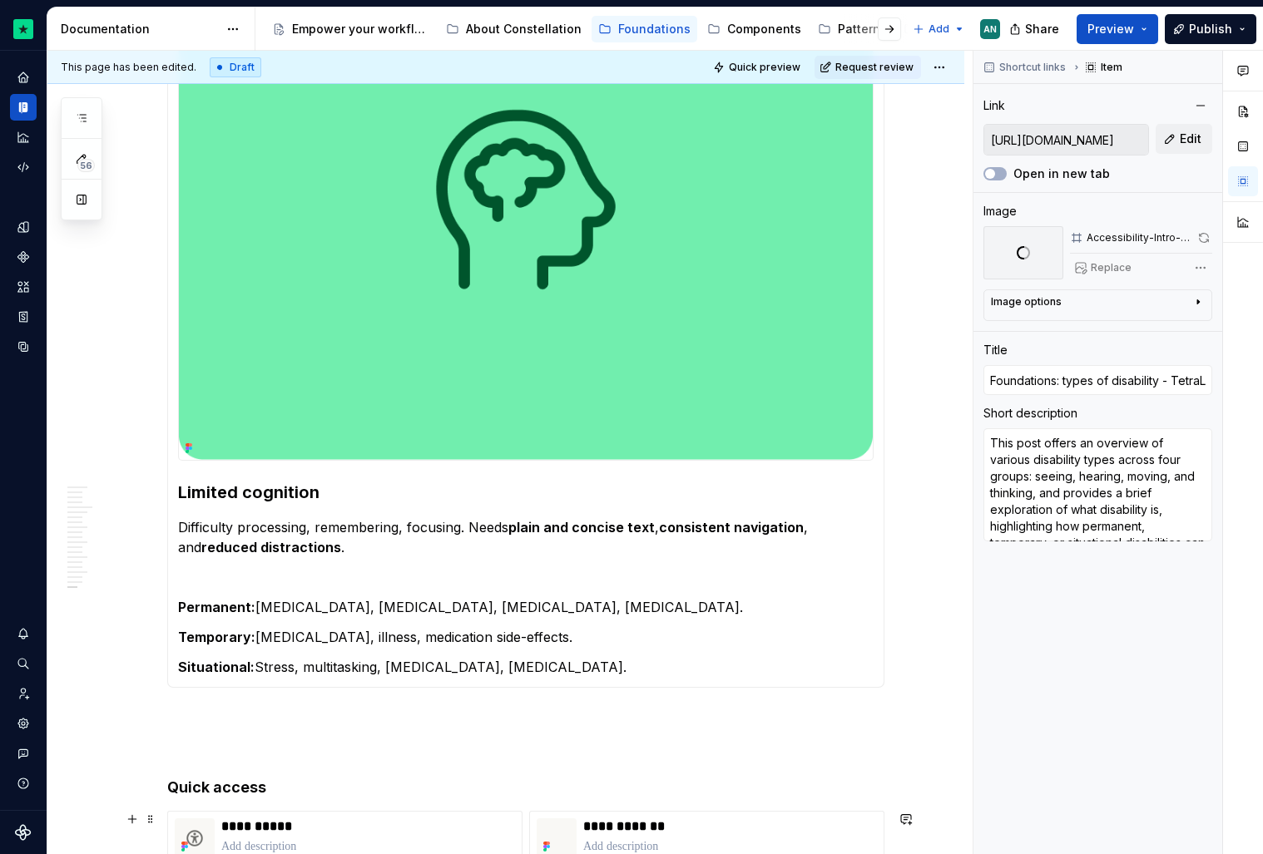
scroll to position [5384, 0]
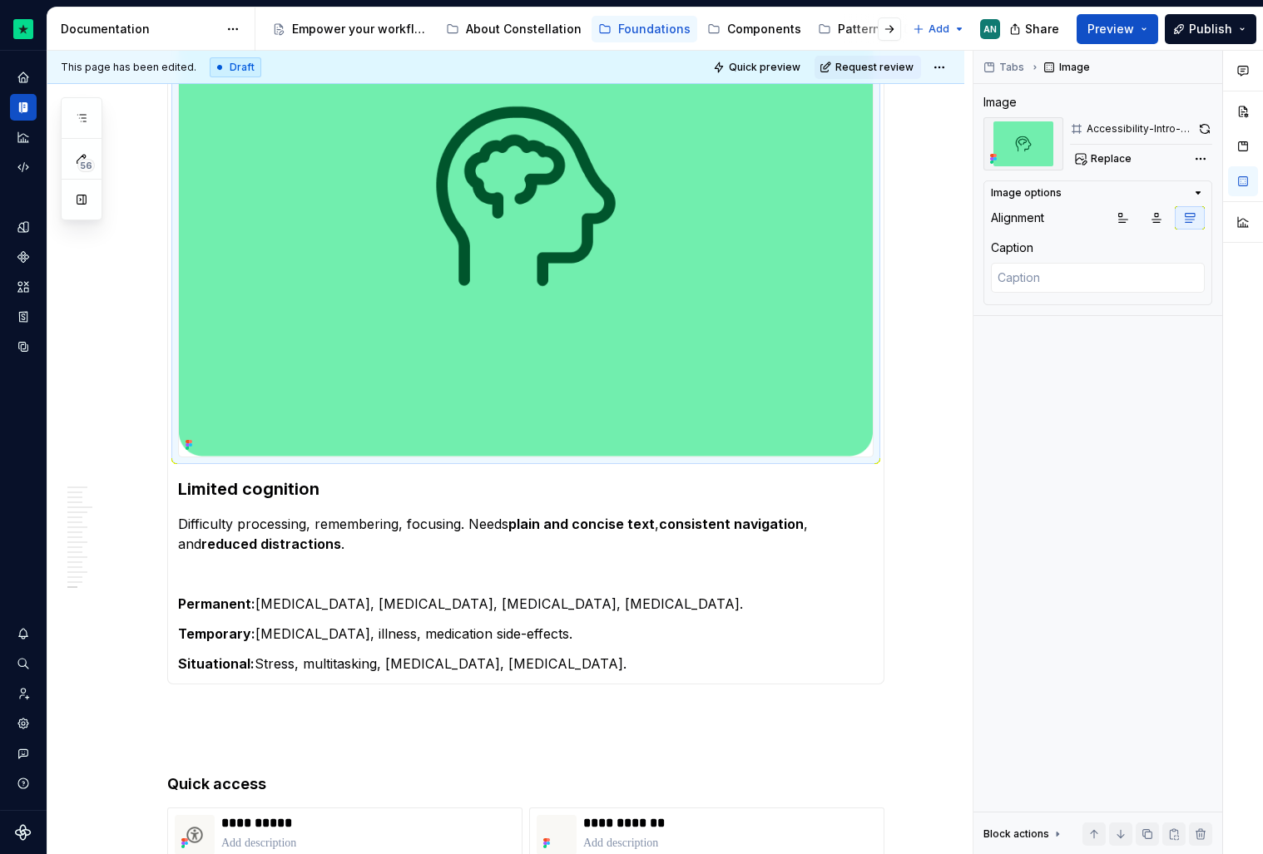
click at [467, 335] on img at bounding box center [526, 196] width 694 height 521
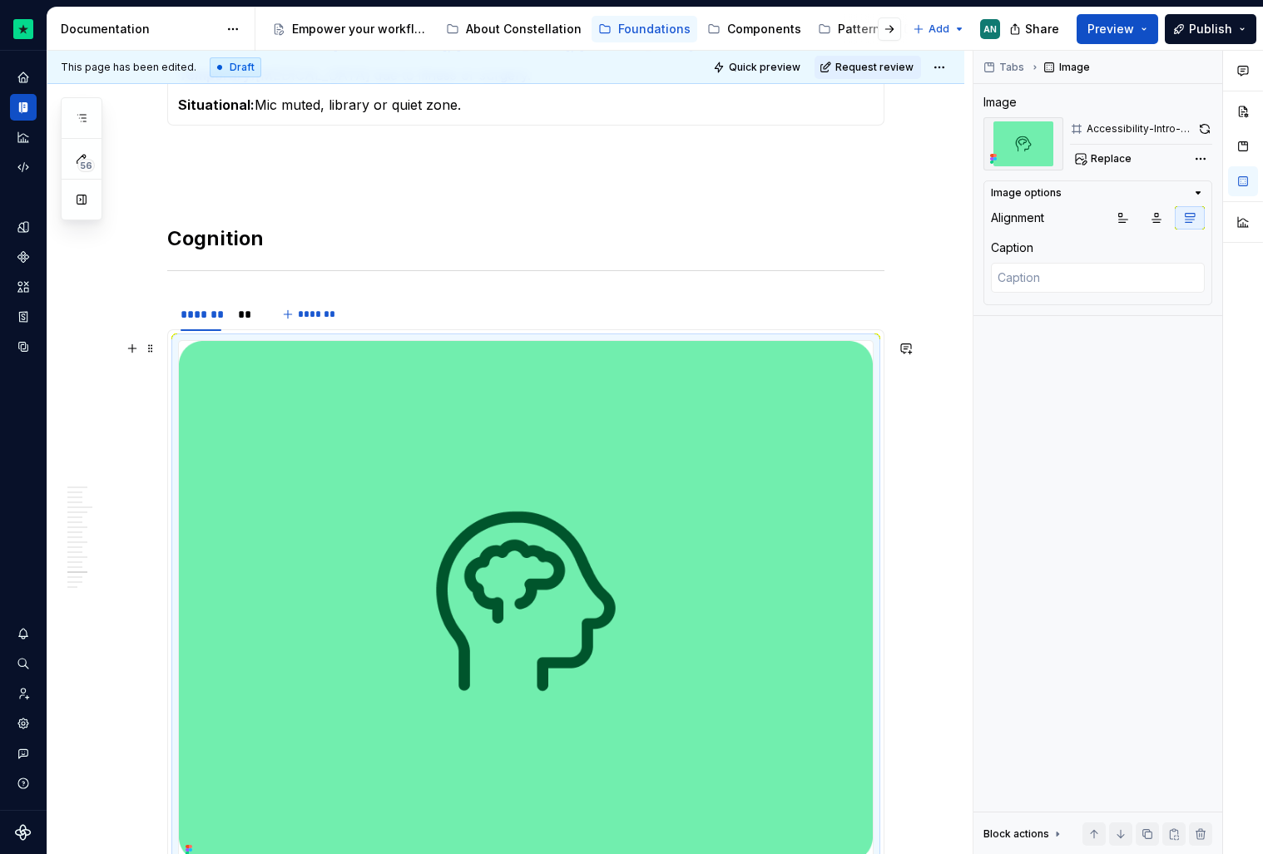
scroll to position [4983, 0]
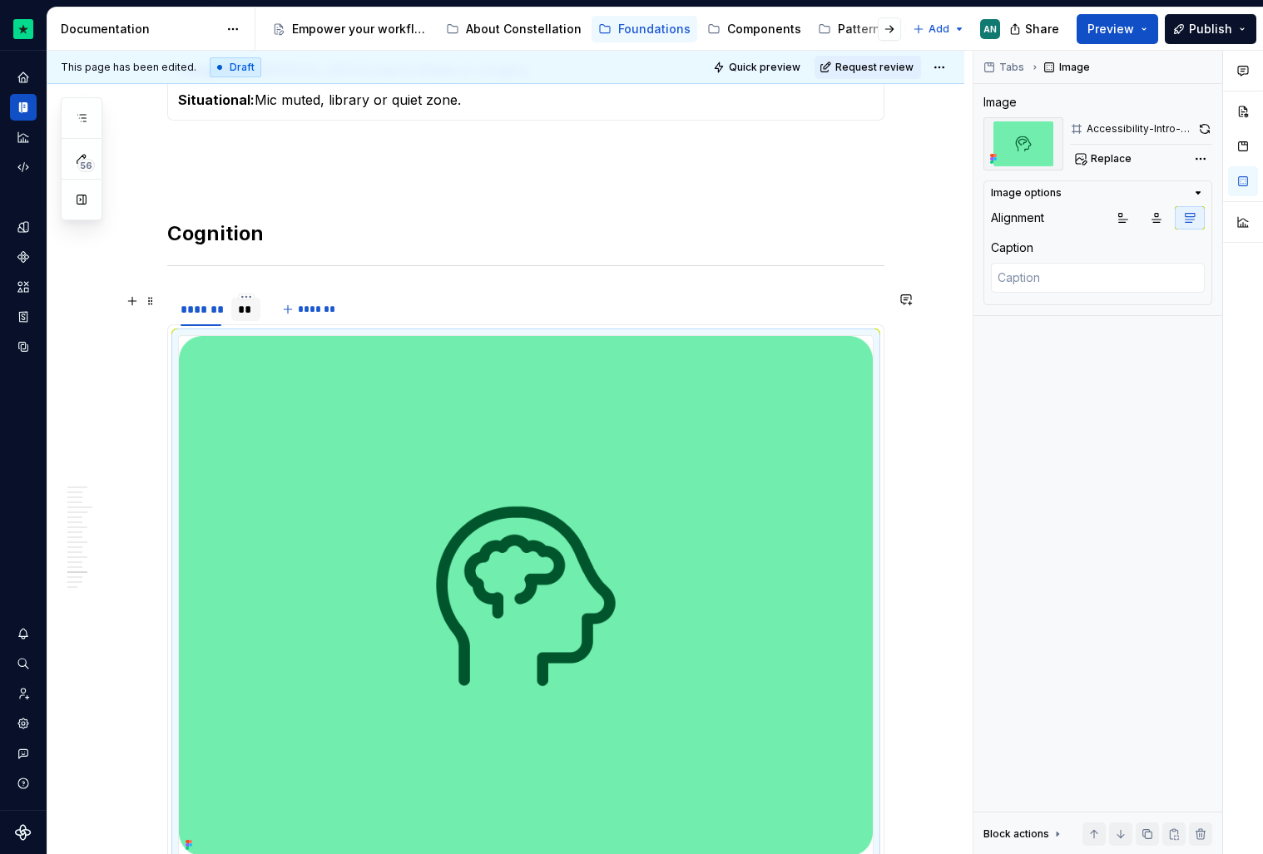
click at [250, 306] on div "**" at bounding box center [246, 309] width 16 height 17
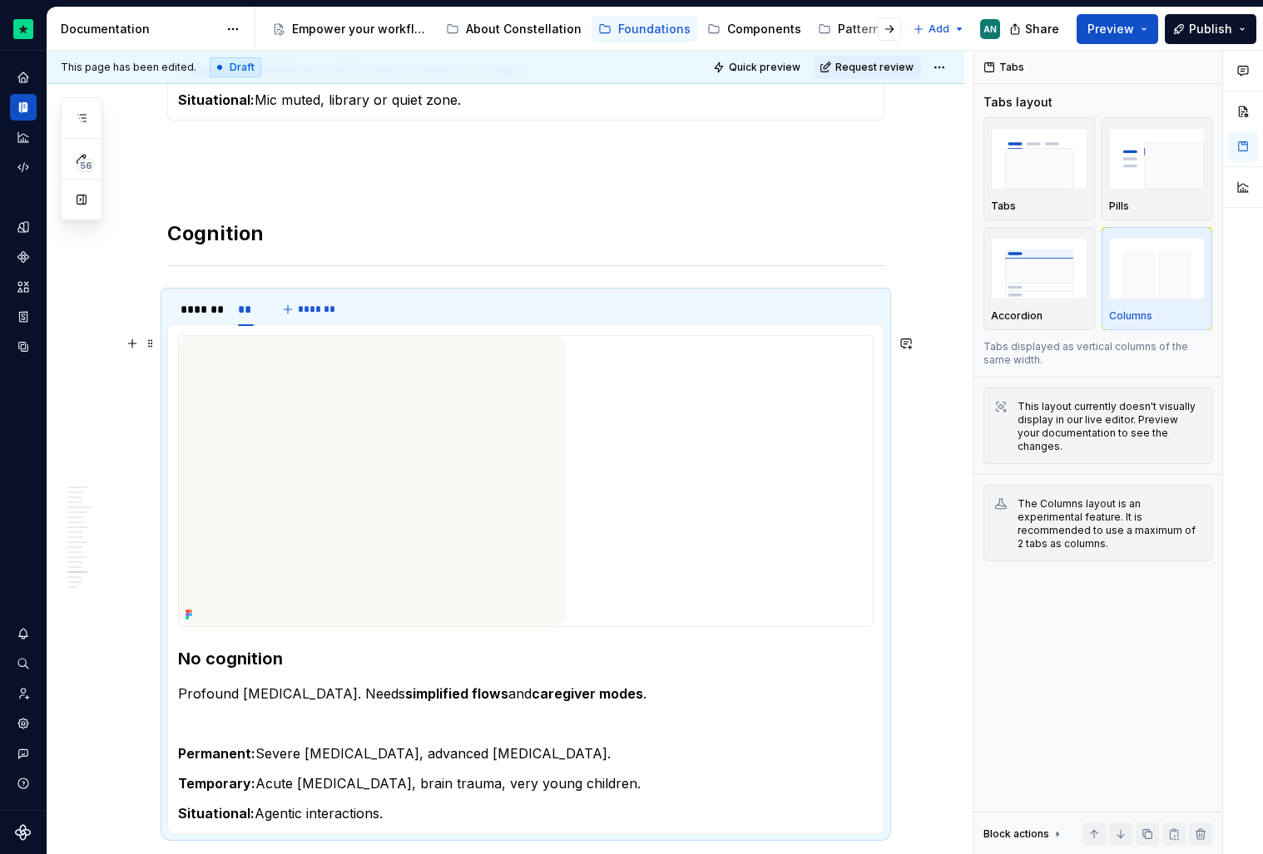
click at [399, 483] on img at bounding box center [372, 481] width 387 height 290
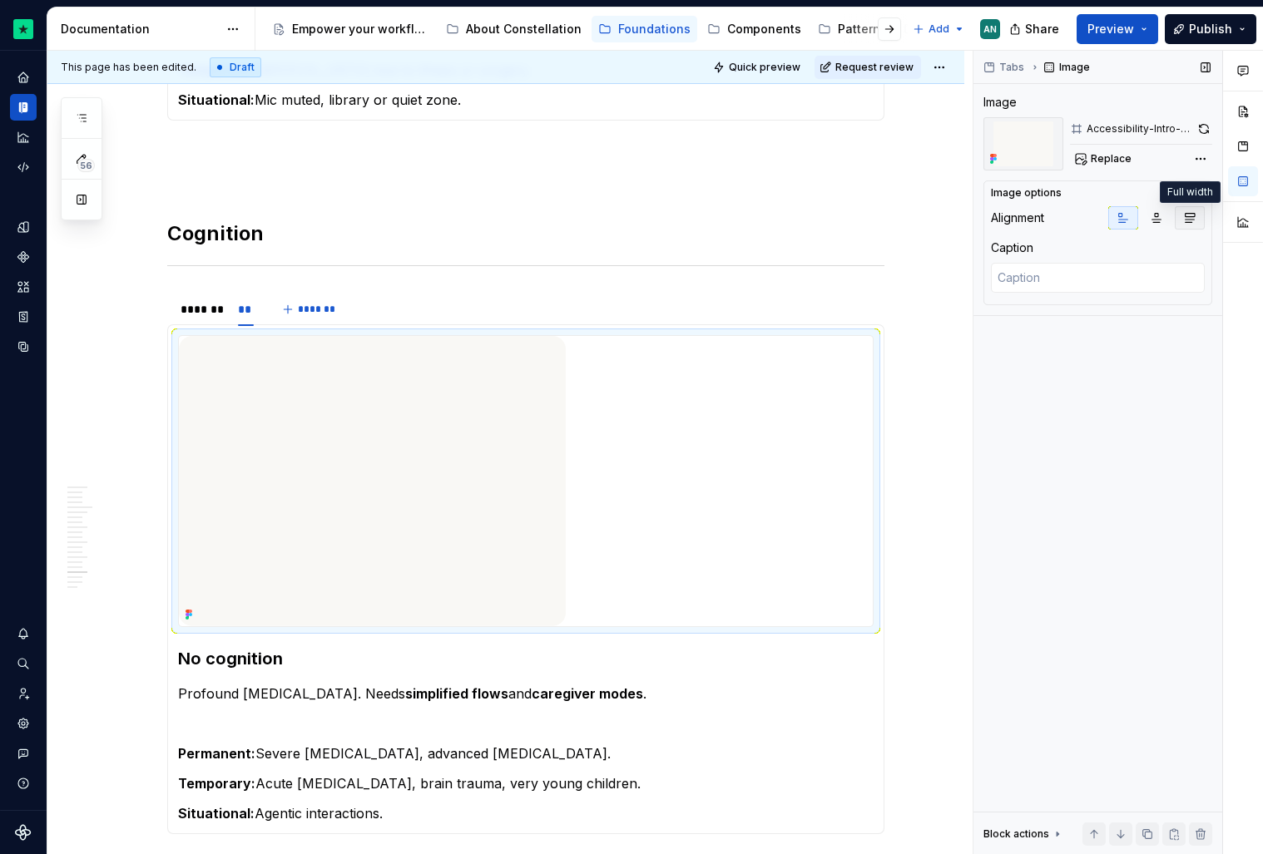
click at [1187, 215] on icon "button" at bounding box center [1189, 217] width 13 height 13
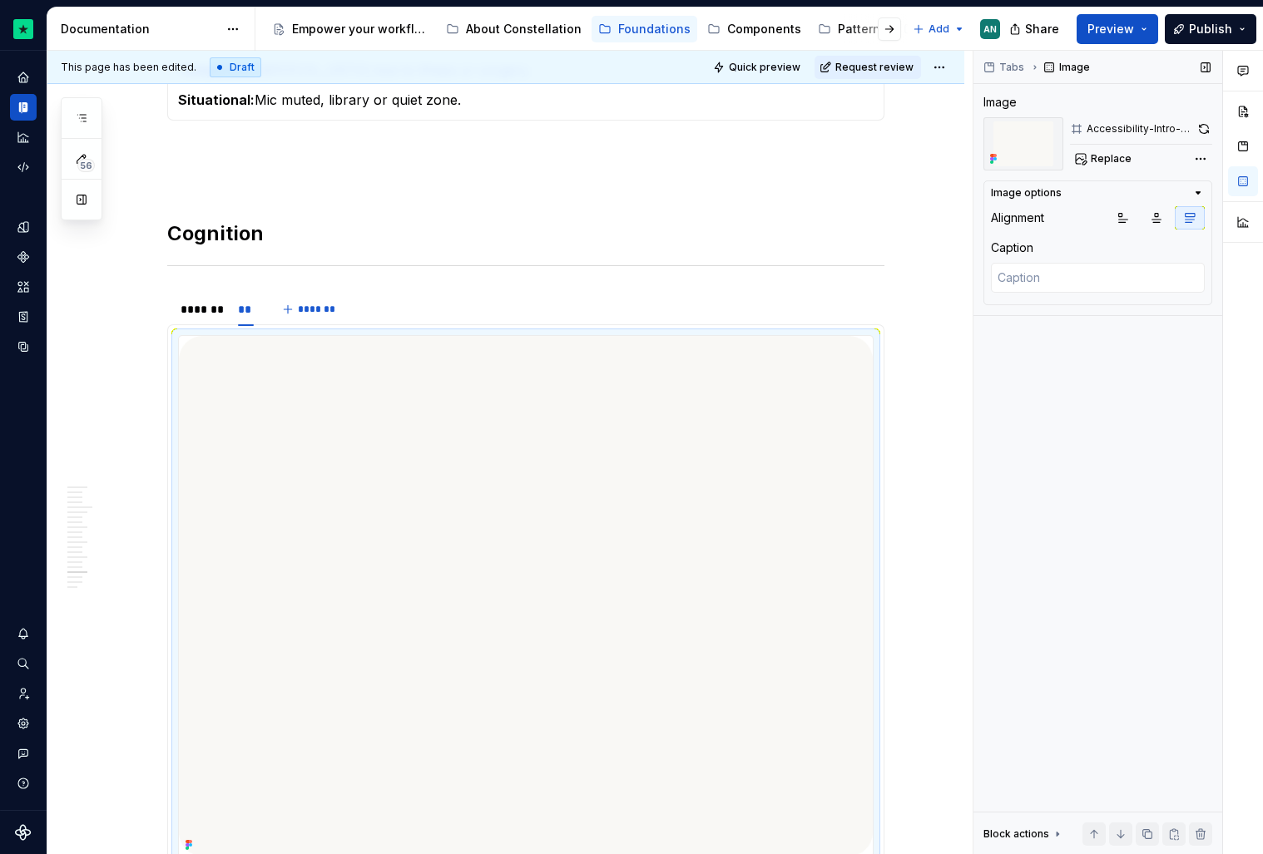
scroll to position [4985, 0]
click at [1206, 126] on button "button" at bounding box center [1204, 128] width 16 height 23
click at [206, 307] on div "*******" at bounding box center [201, 307] width 41 height 17
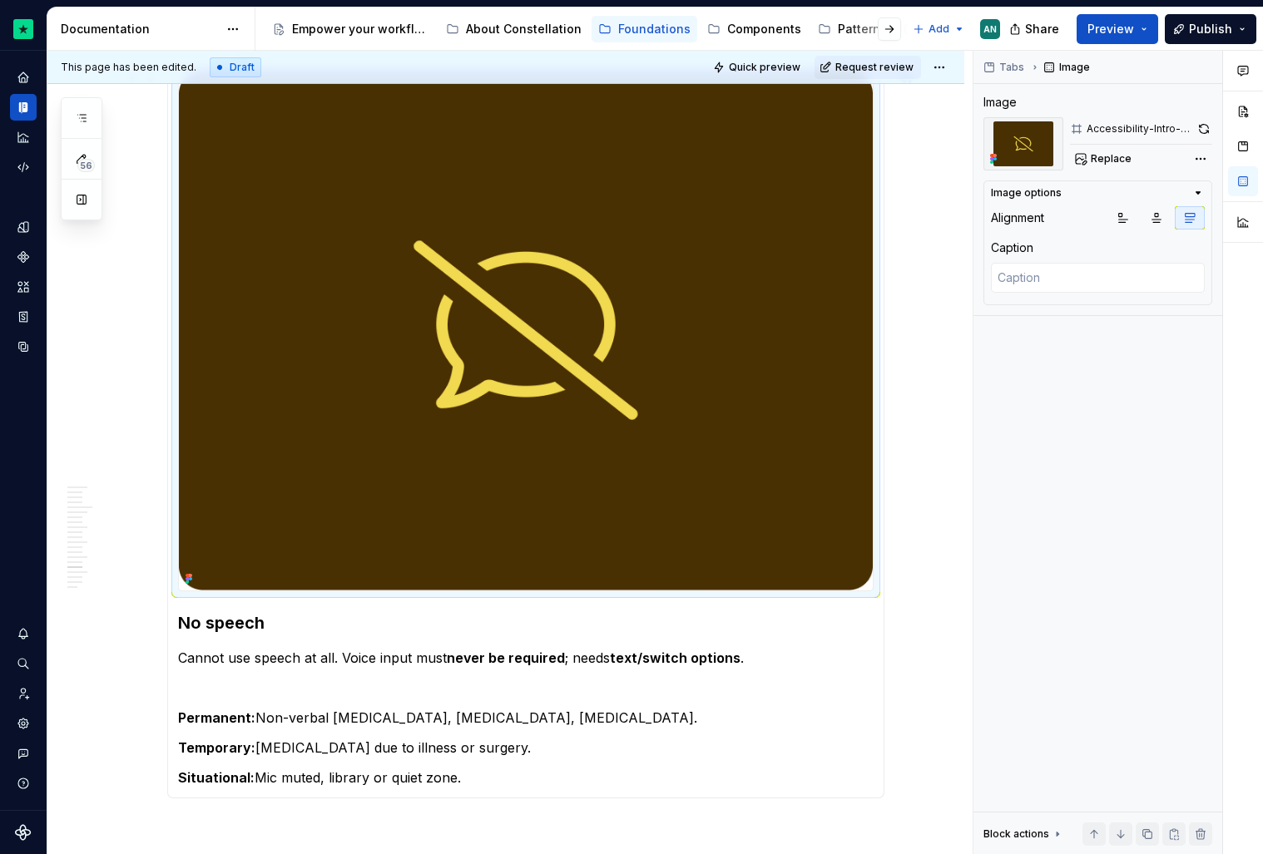
click at [512, 379] on img at bounding box center [526, 330] width 694 height 521
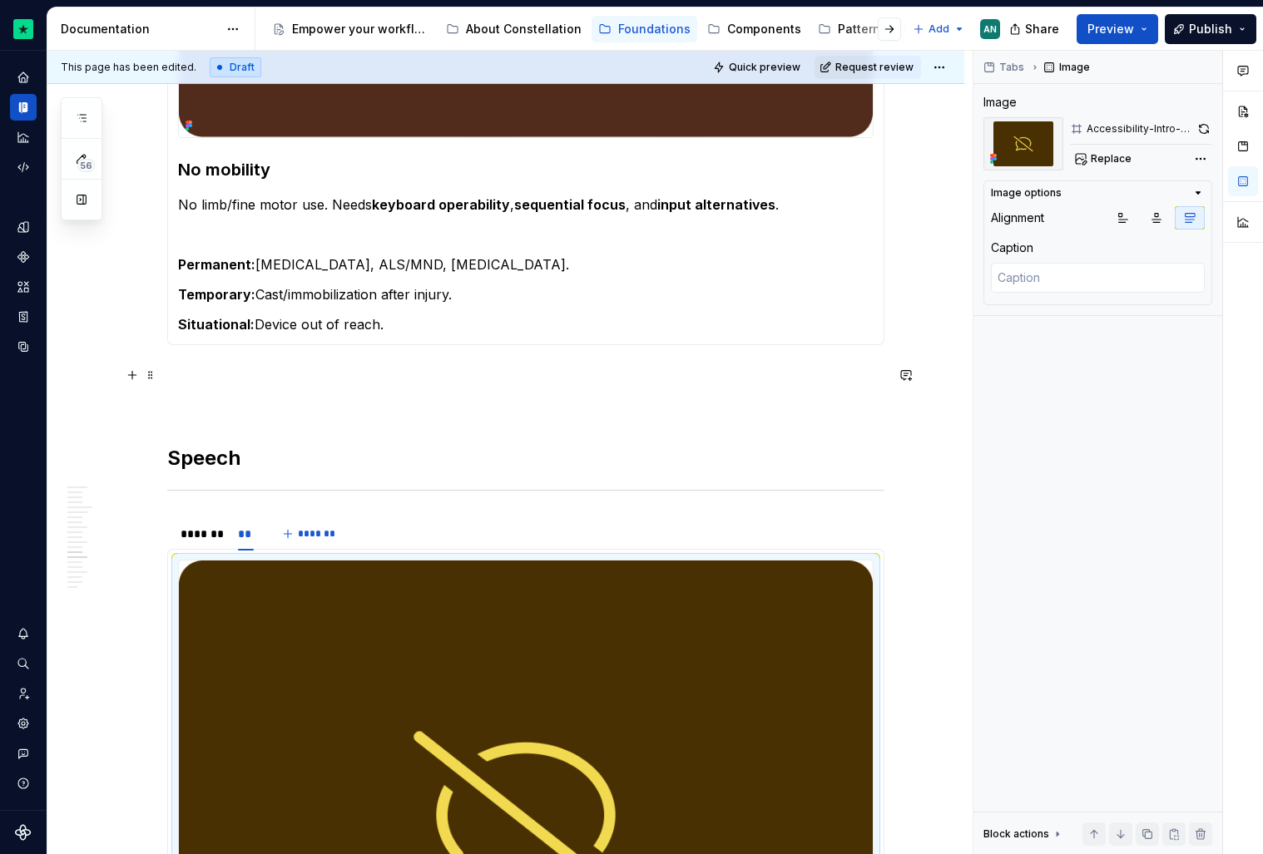
scroll to position [3789, 0]
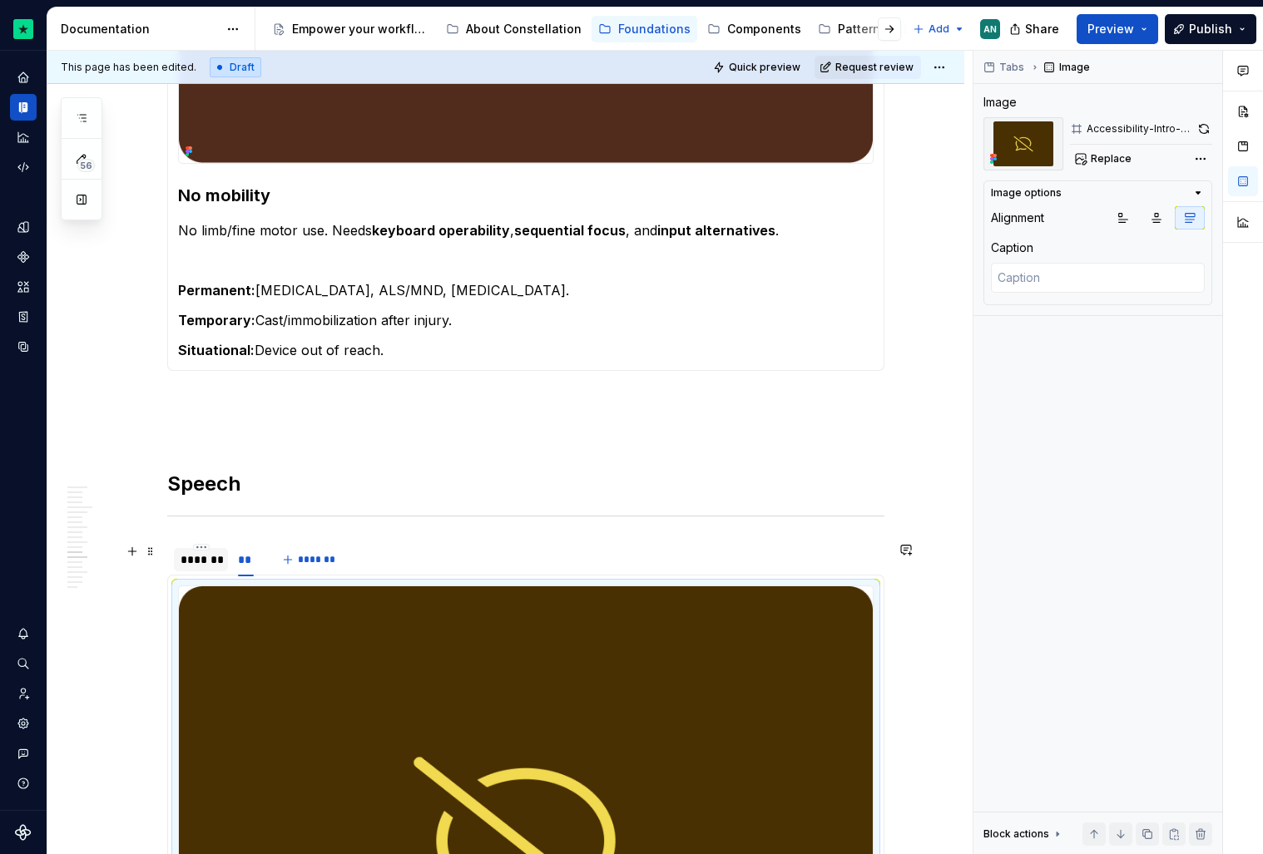
click at [196, 561] on div "*******" at bounding box center [201, 560] width 41 height 17
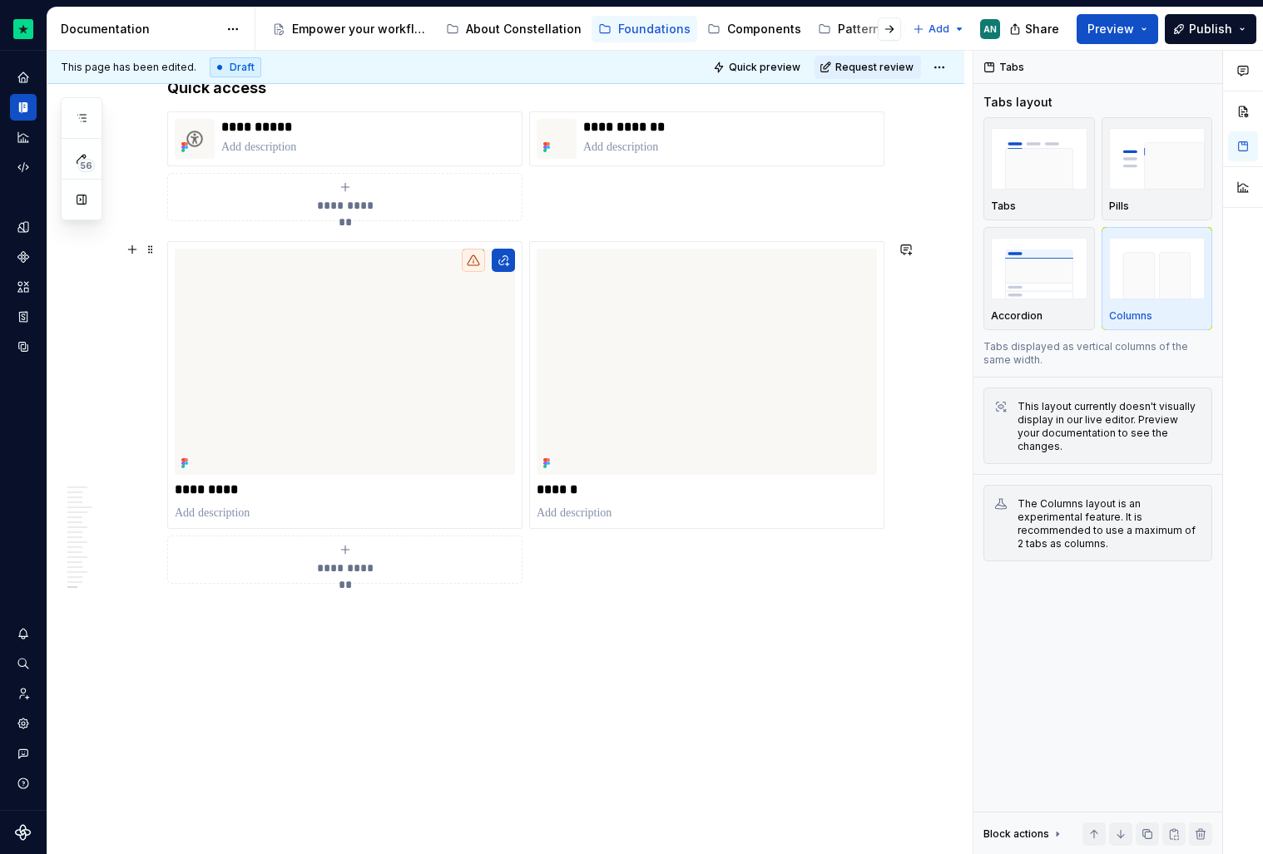
scroll to position [5882, 0]
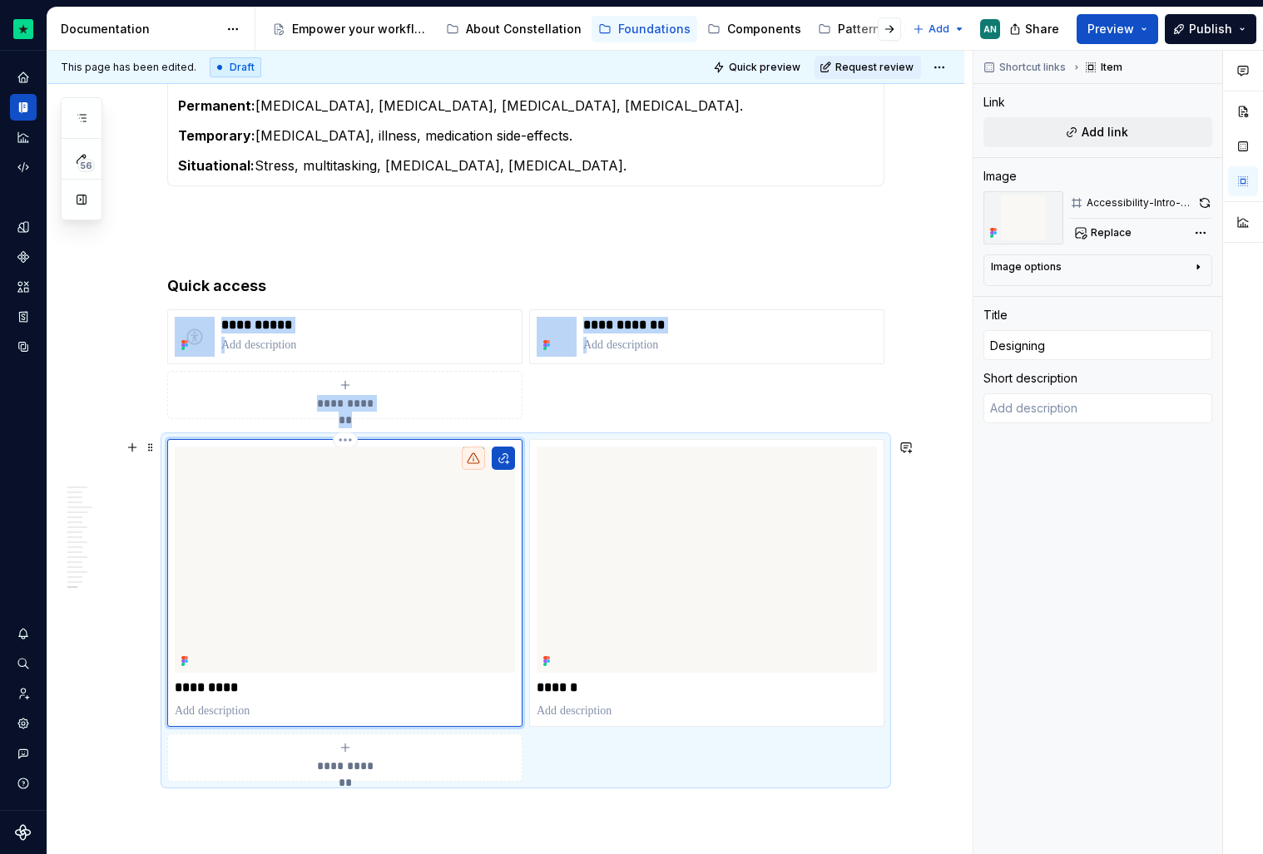
click at [347, 527] on img at bounding box center [345, 560] width 340 height 227
click at [1205, 197] on button "button" at bounding box center [1204, 202] width 16 height 23
type textarea "*"
type input "Coding"
click at [711, 579] on img at bounding box center [707, 560] width 340 height 227
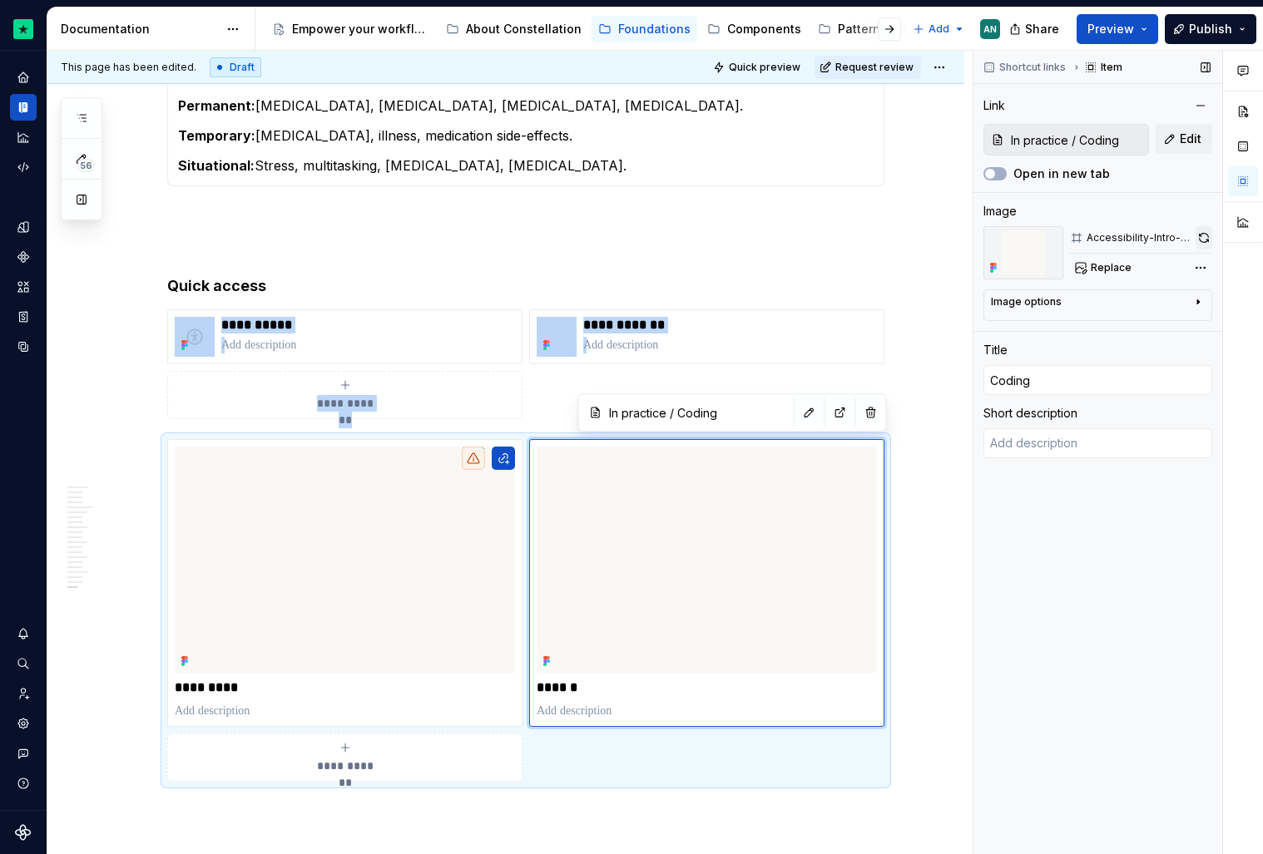
click at [1201, 231] on button "button" at bounding box center [1204, 237] width 17 height 23
click at [616, 344] on p at bounding box center [730, 345] width 294 height 17
type textarea "*"
type input "Requirements"
type input "Accessible by design / Requirements"
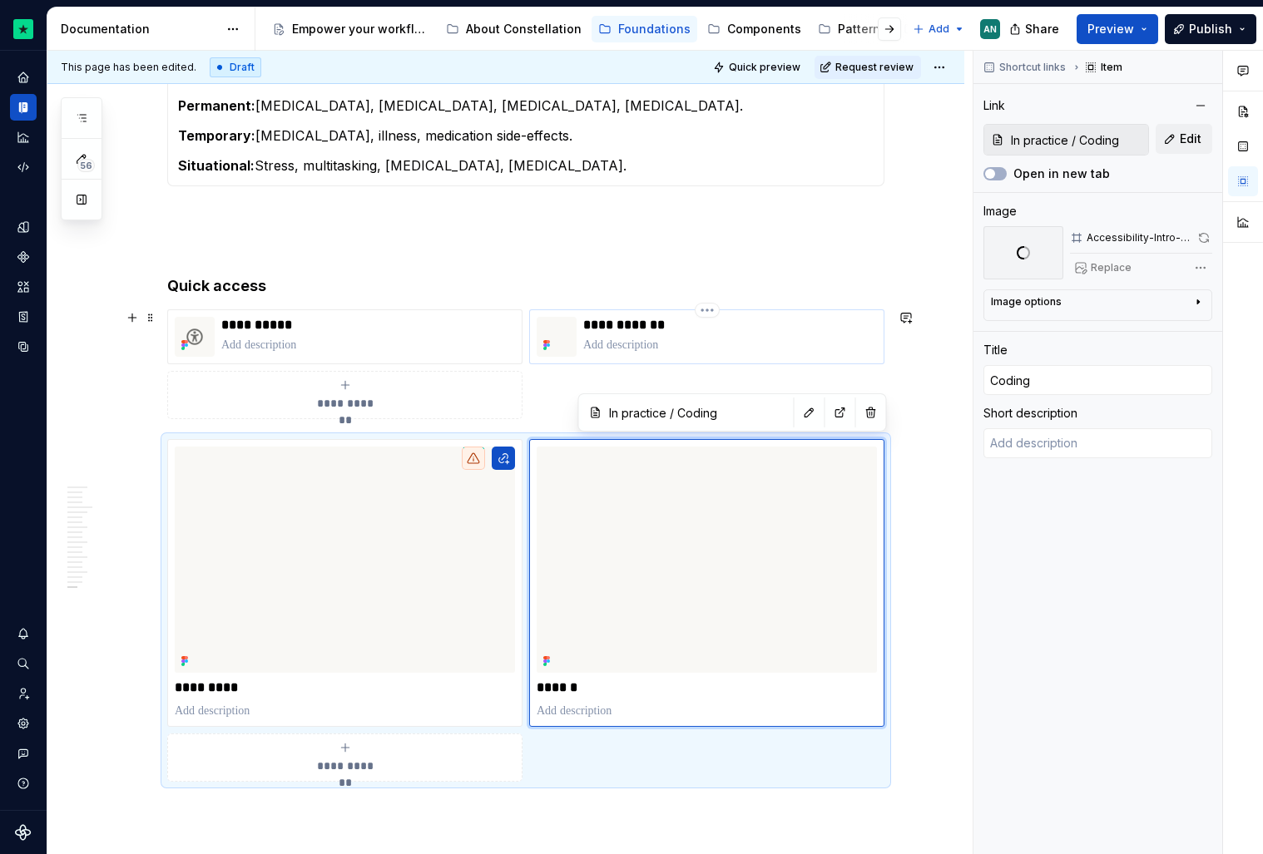
type input "Accessible by design / Requirements"
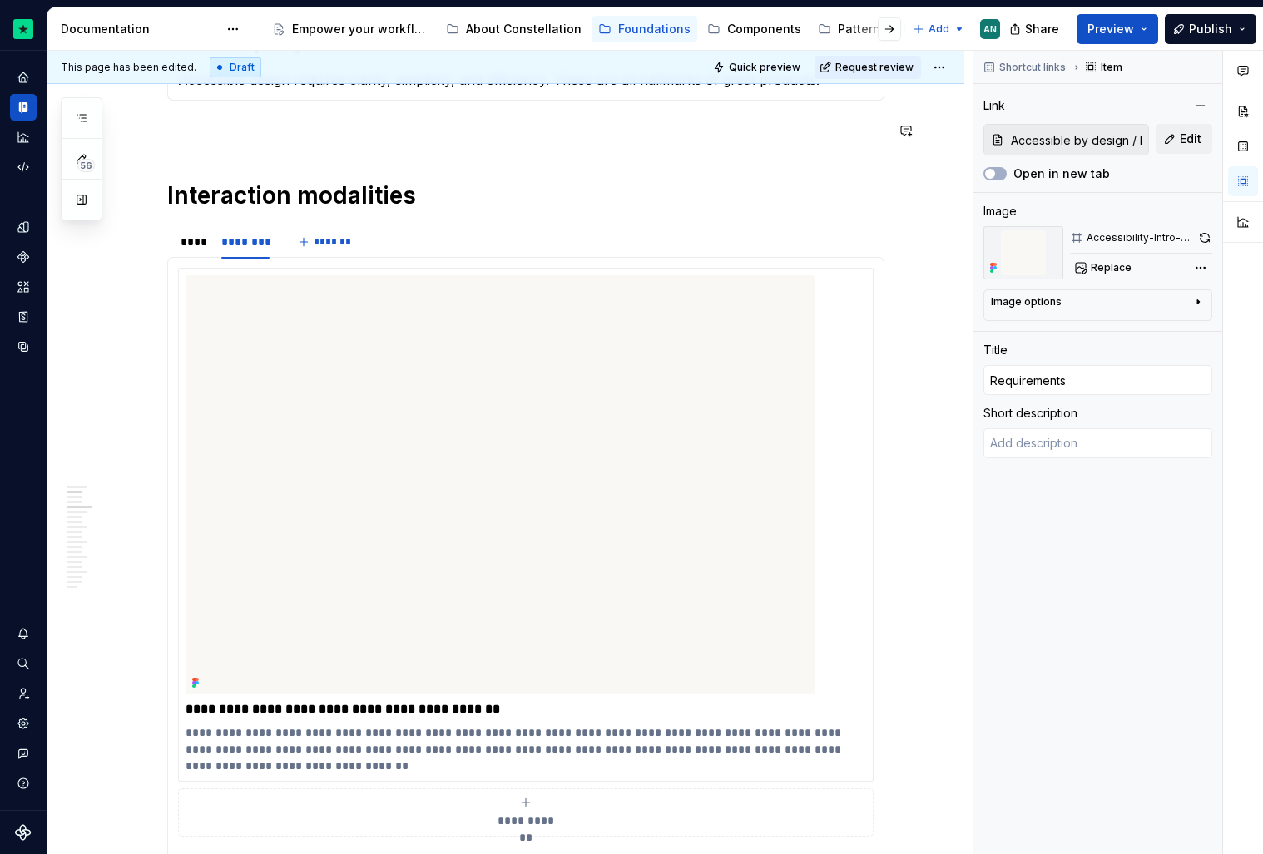
scroll to position [533, 0]
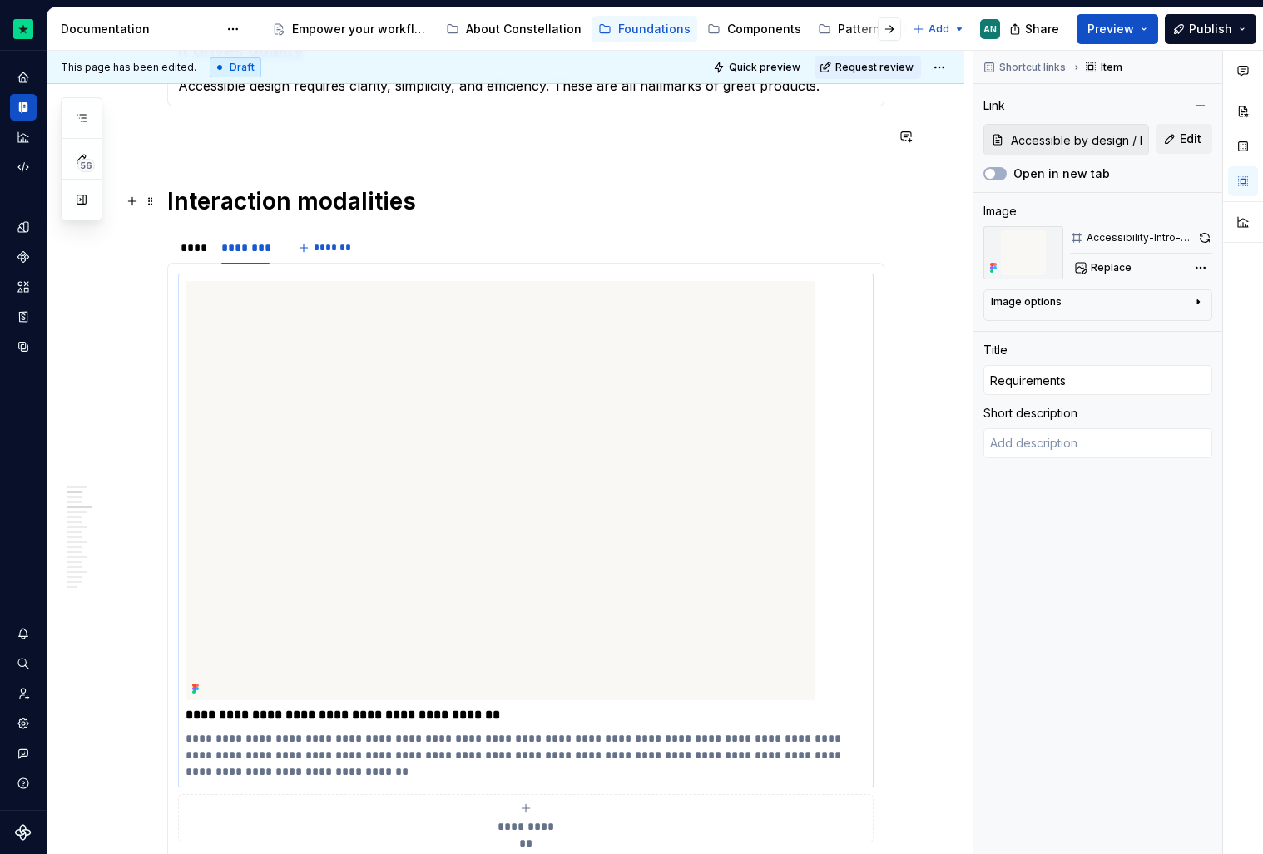
type textarea "*"
type input "Foundations: types of disability - TetraLogical"
type textarea "This post offers an overview of various disability types across four groups: se…"
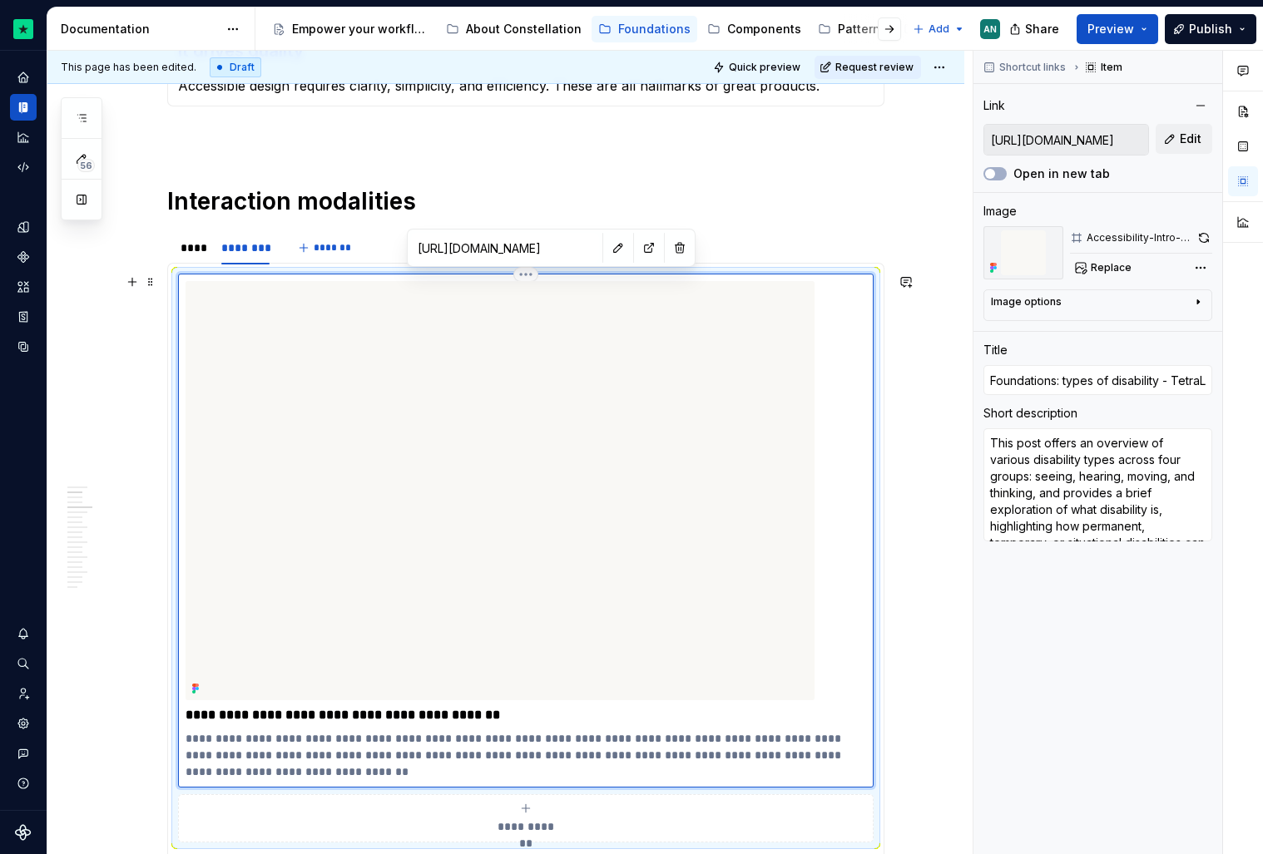
click at [423, 428] on img at bounding box center [500, 490] width 629 height 419
click at [1204, 234] on button "button" at bounding box center [1203, 237] width 17 height 23
click at [1141, 284] on div "Shortcut links Item Link [URL][DOMAIN_NAME] Edit Open in new tab Image Accessib…" at bounding box center [1097, 453] width 249 height 804
click at [1144, 298] on div "Image options" at bounding box center [1091, 305] width 200 height 20
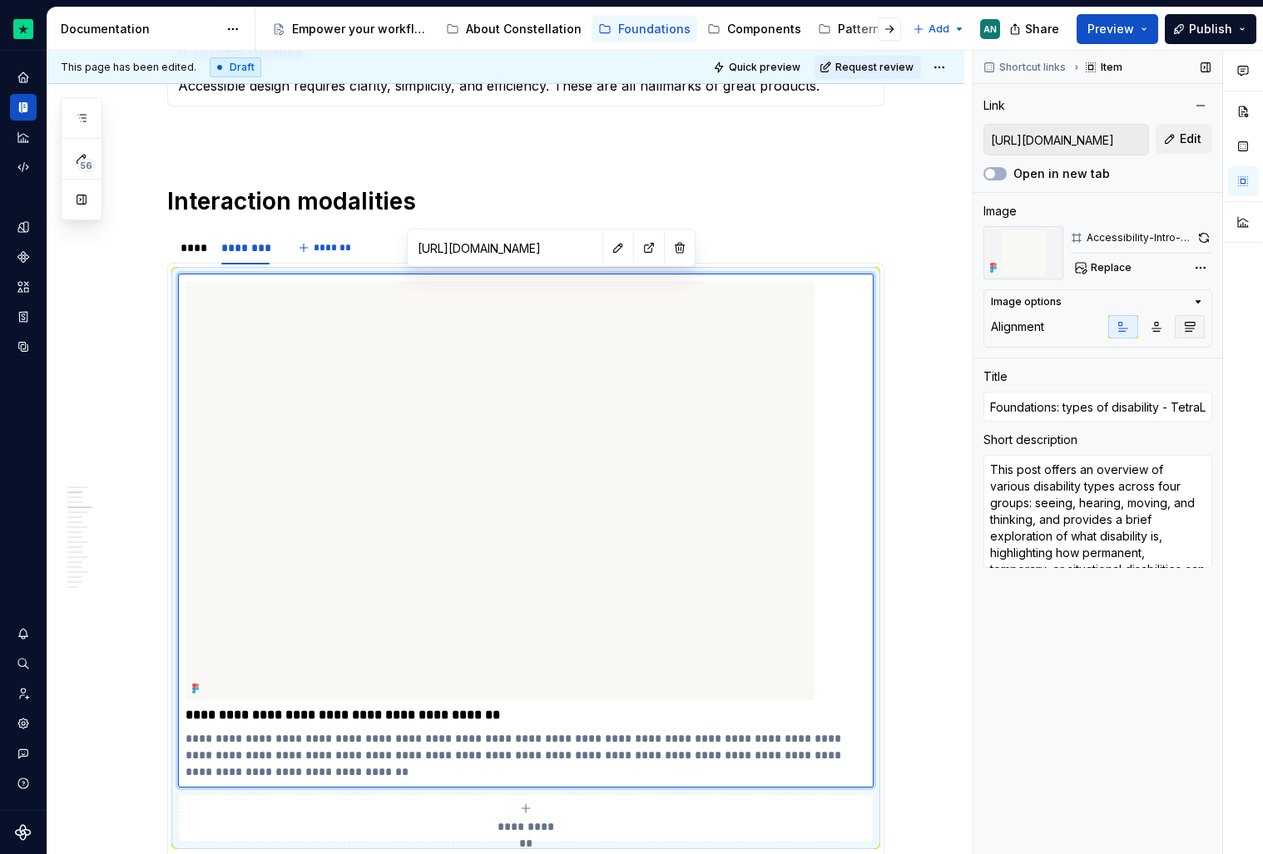
click at [1191, 332] on icon "button" at bounding box center [1189, 326] width 13 height 13
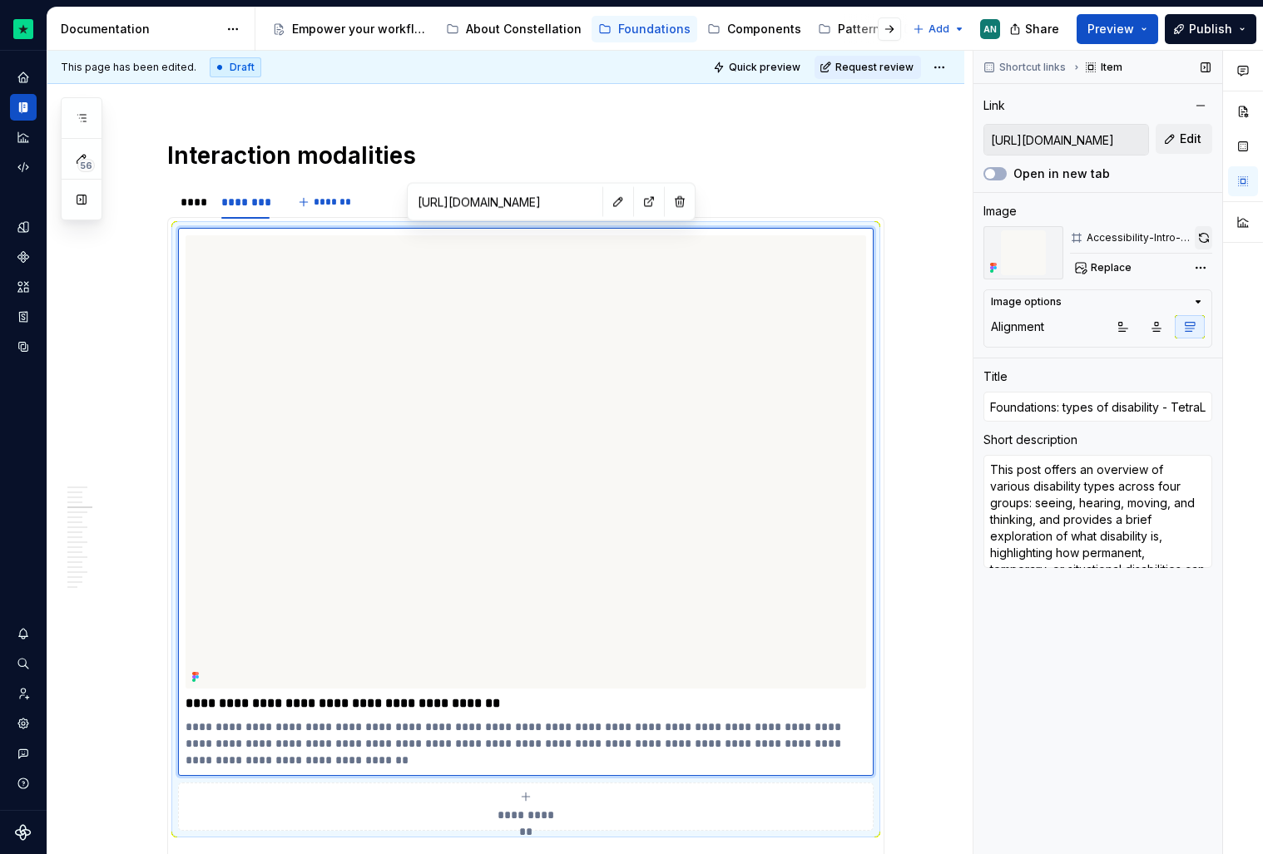
click at [1208, 238] on button "button" at bounding box center [1203, 237] width 17 height 23
click at [720, 86] on p at bounding box center [525, 91] width 717 height 20
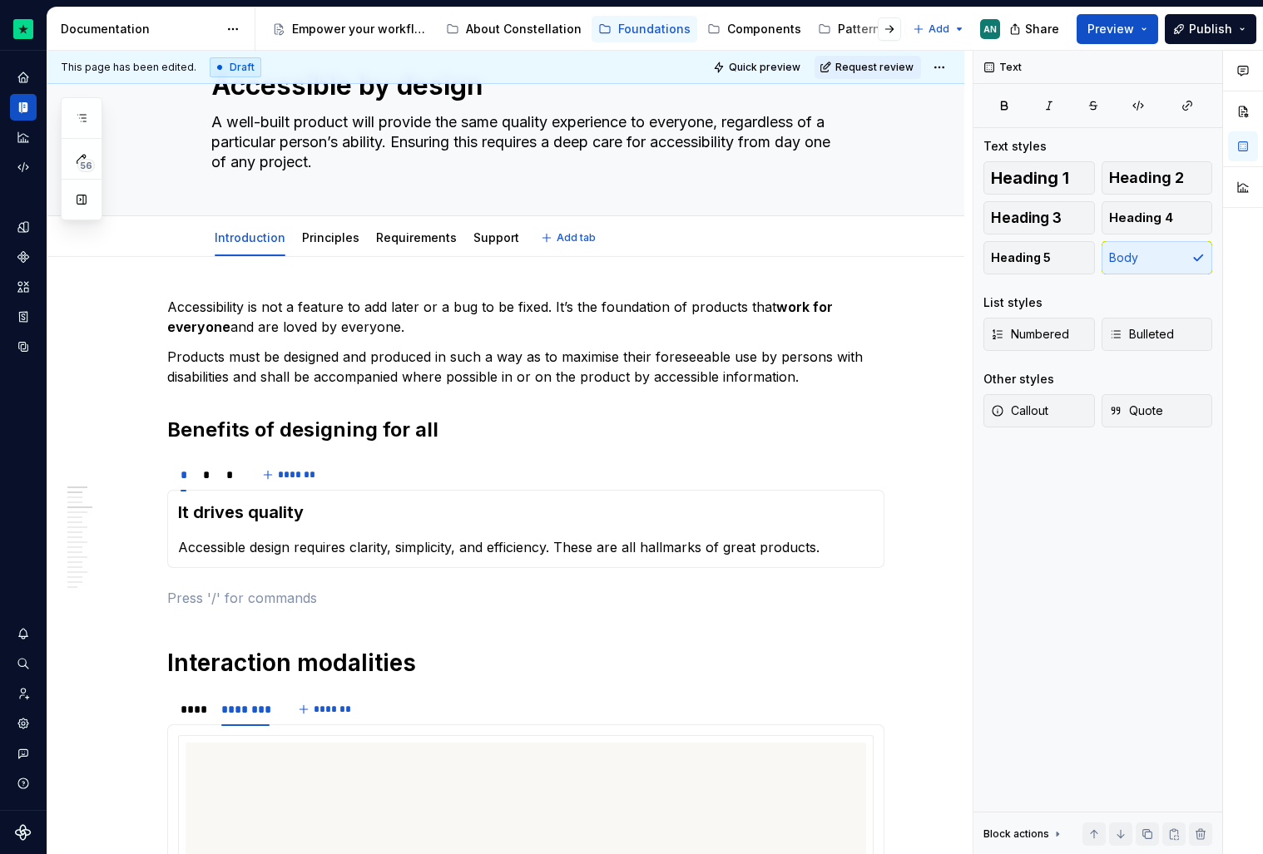
scroll to position [0, 0]
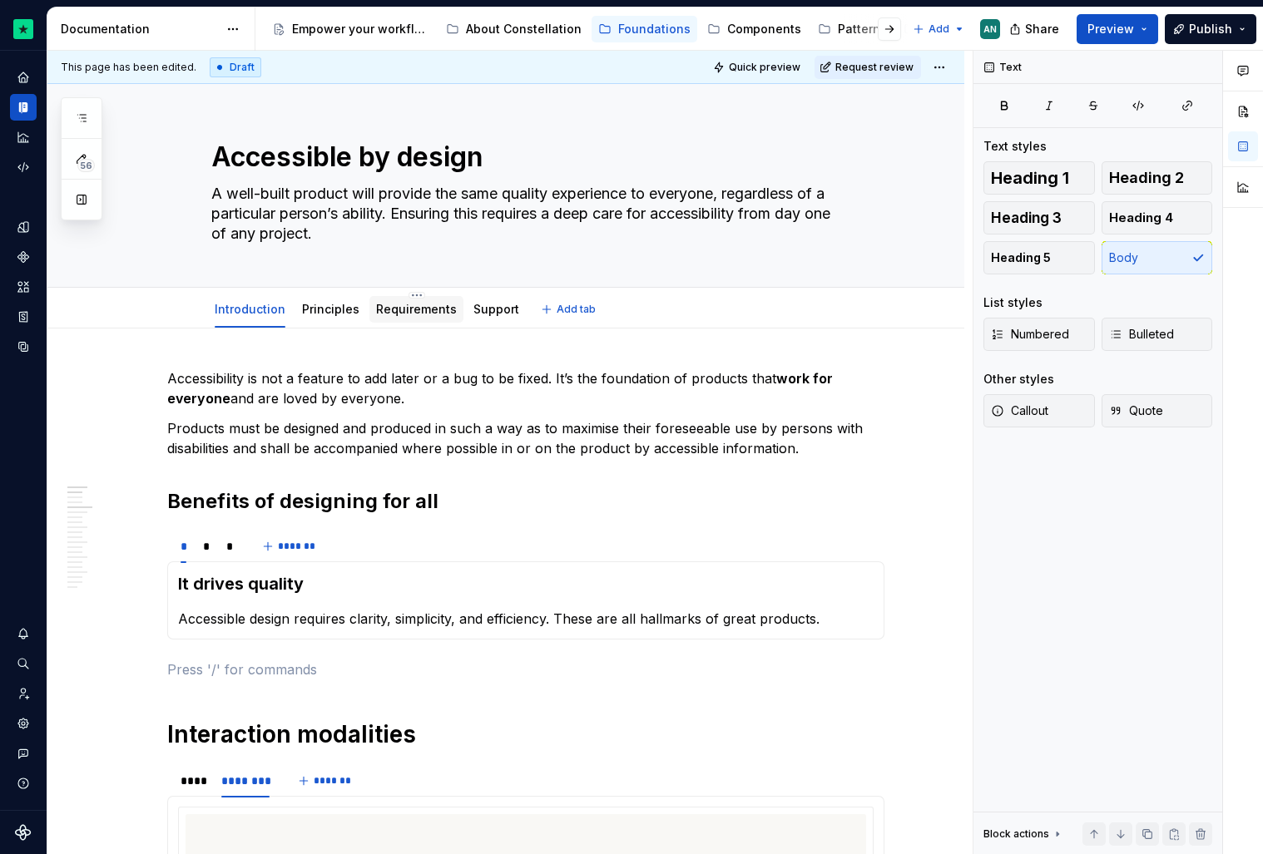
click at [410, 317] on div "Requirements" at bounding box center [416, 309] width 81 height 17
click at [407, 310] on link "Requirements" at bounding box center [416, 309] width 81 height 14
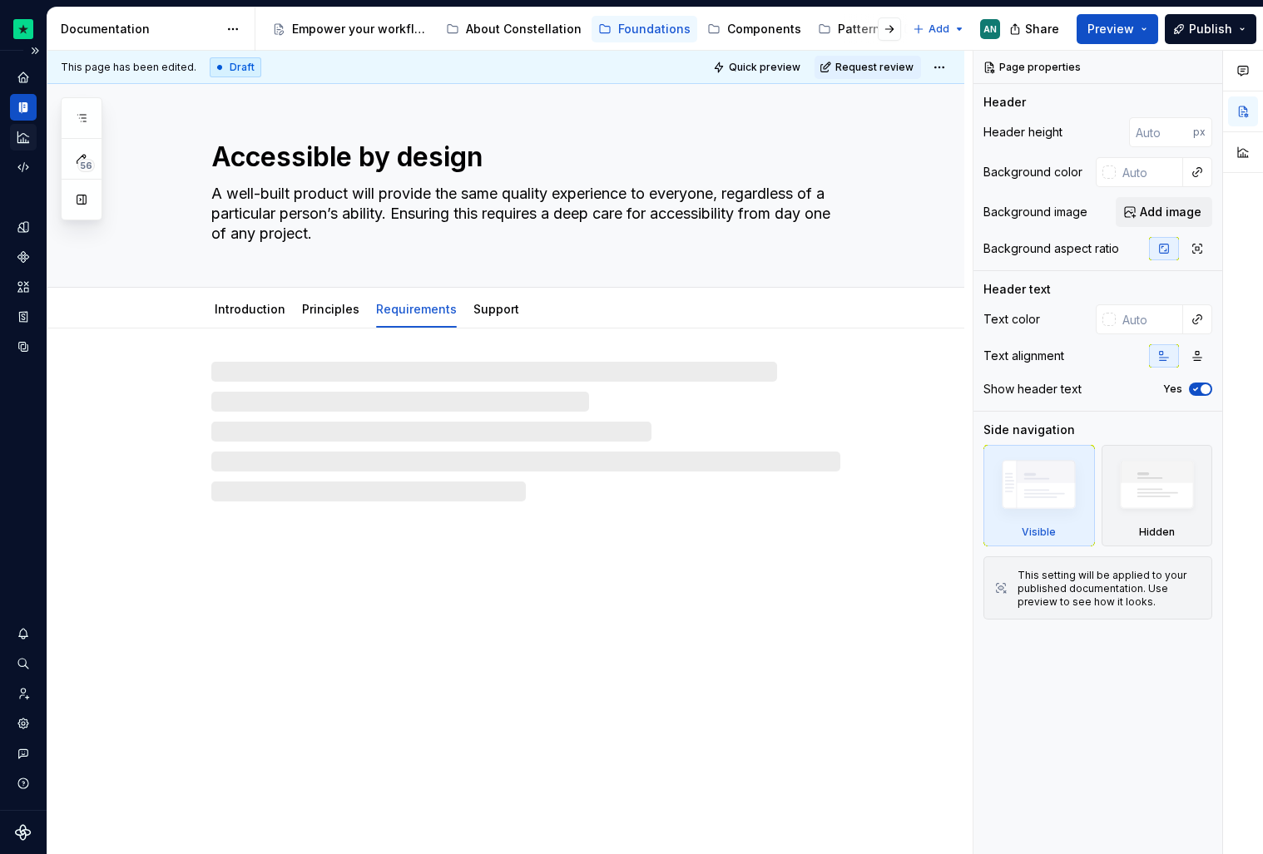
click at [27, 141] on icon "Analytics" at bounding box center [23, 137] width 15 height 15
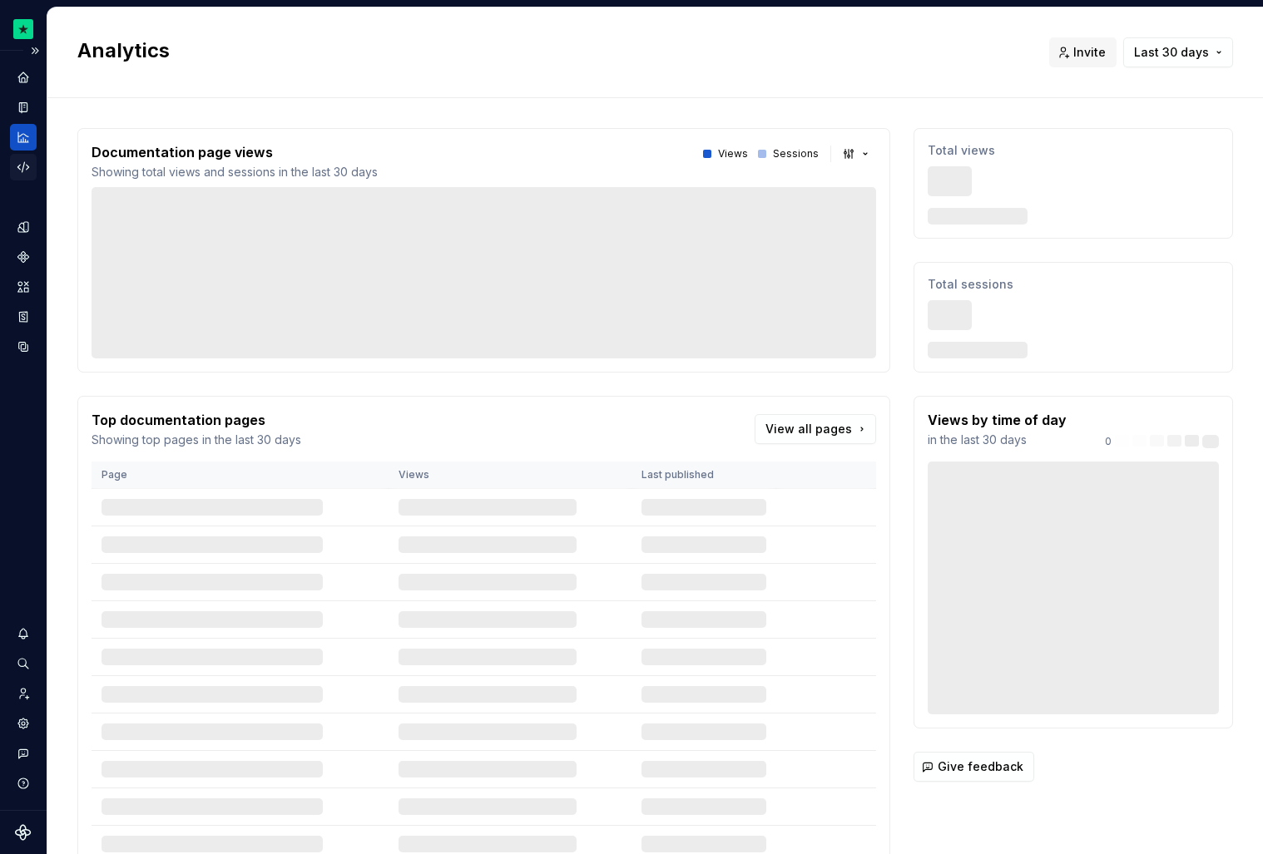
click at [27, 170] on icon "Code automation" at bounding box center [23, 167] width 15 height 15
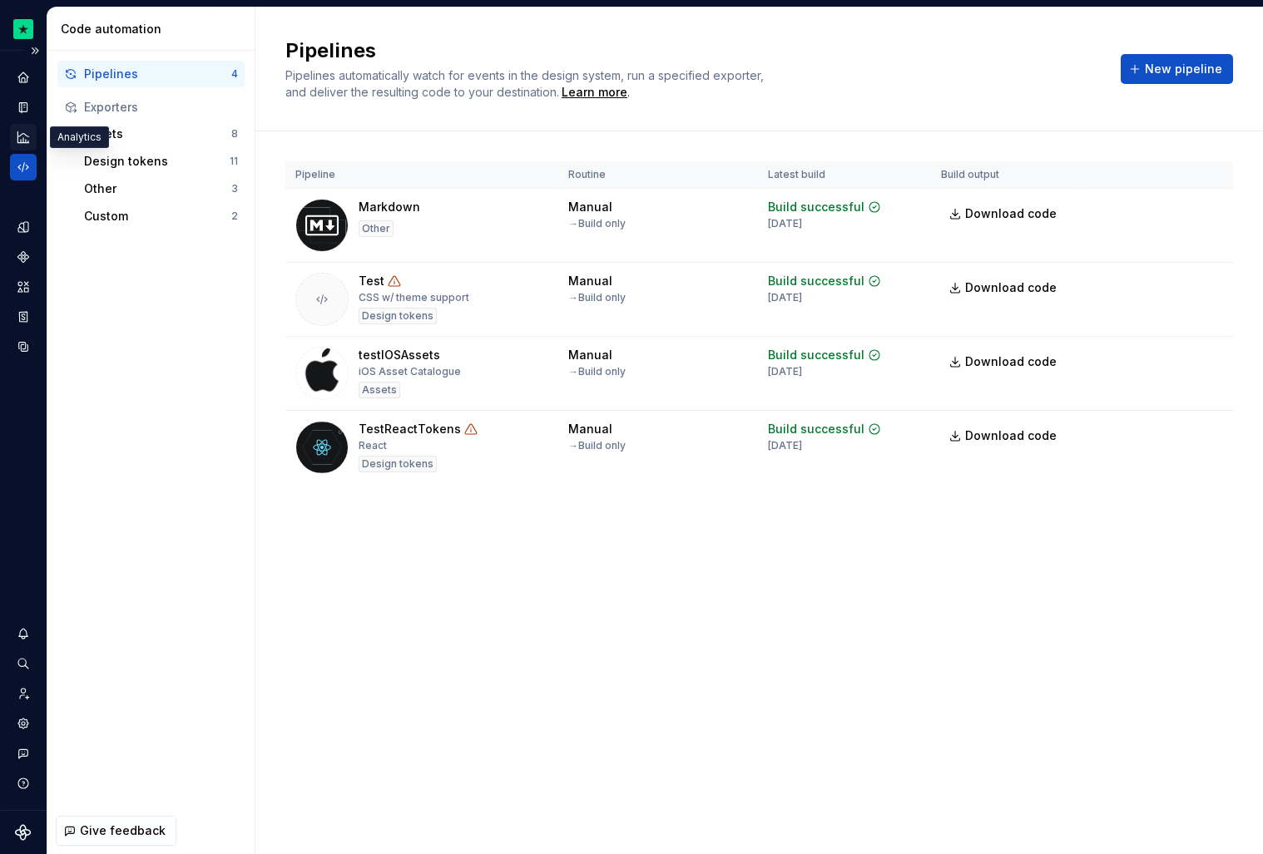
click at [22, 141] on icon "Analytics" at bounding box center [23, 137] width 15 height 15
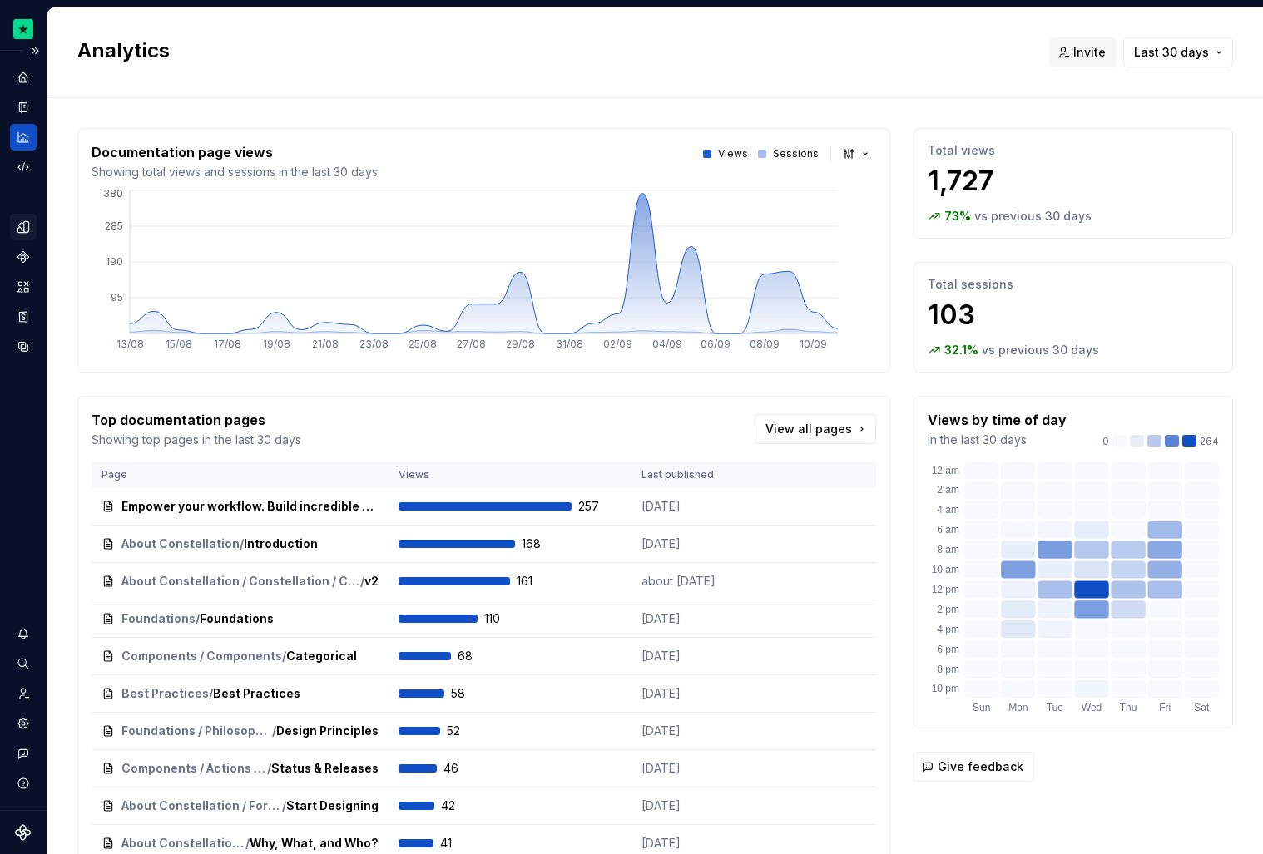
click at [24, 232] on icon "Design tokens" at bounding box center [22, 226] width 11 height 11
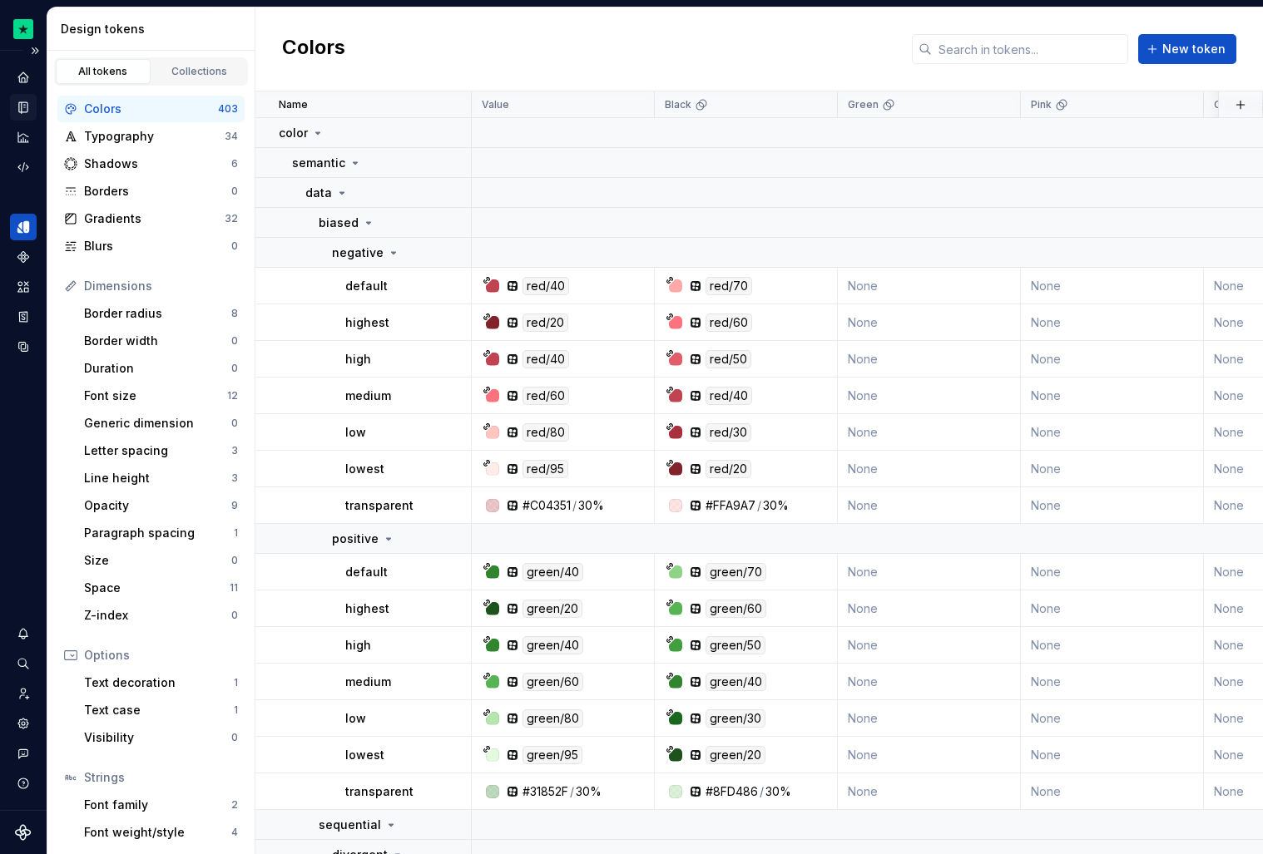
click at [26, 112] on icon "Documentation" at bounding box center [23, 107] width 8 height 11
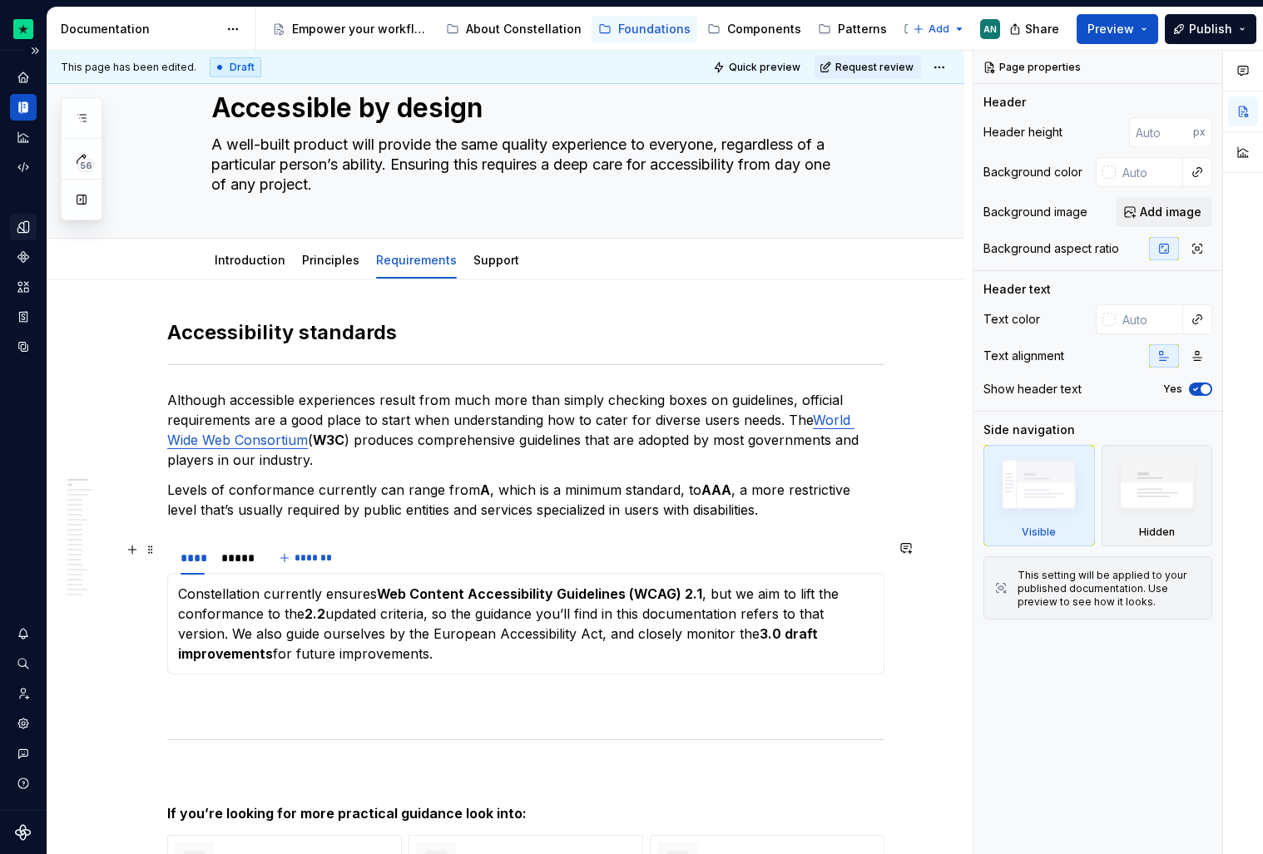
scroll to position [59, 0]
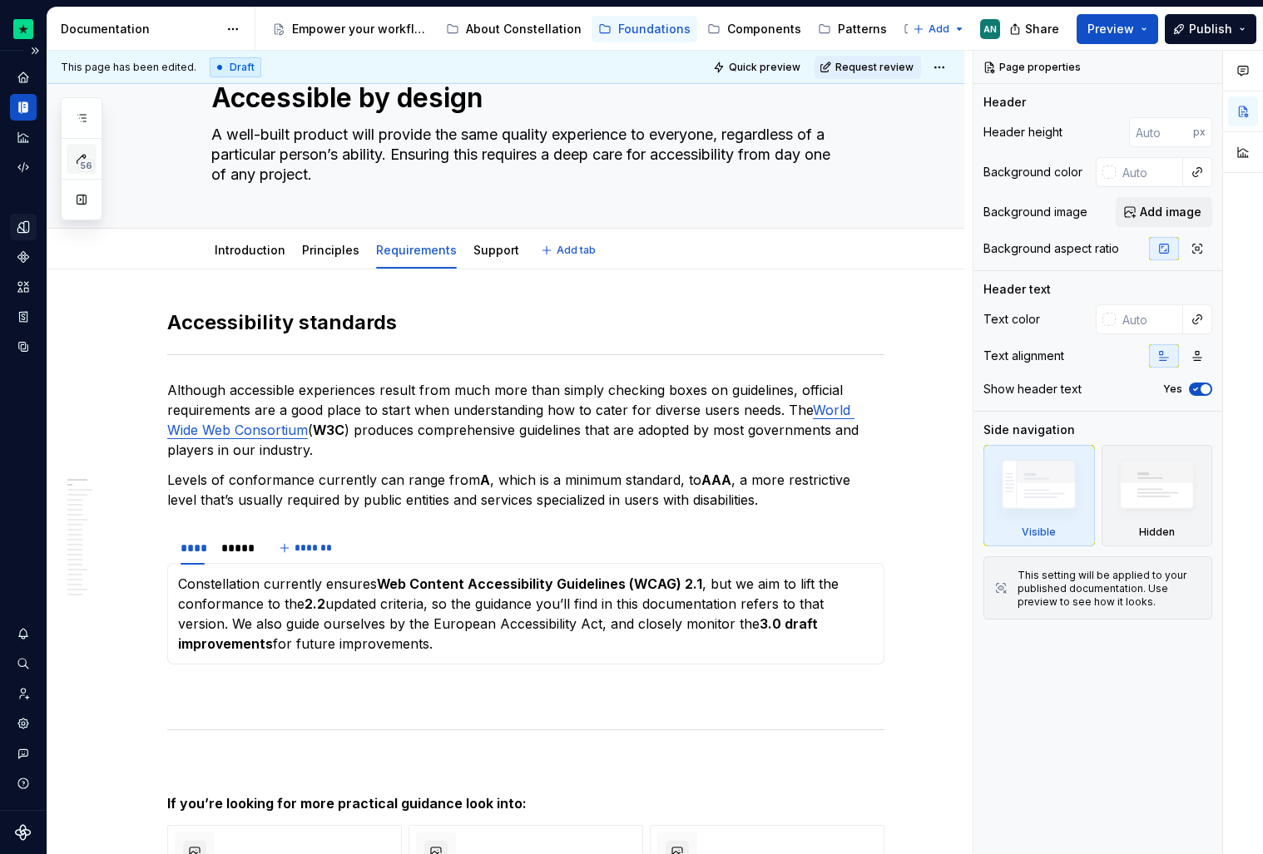
type textarea "*"
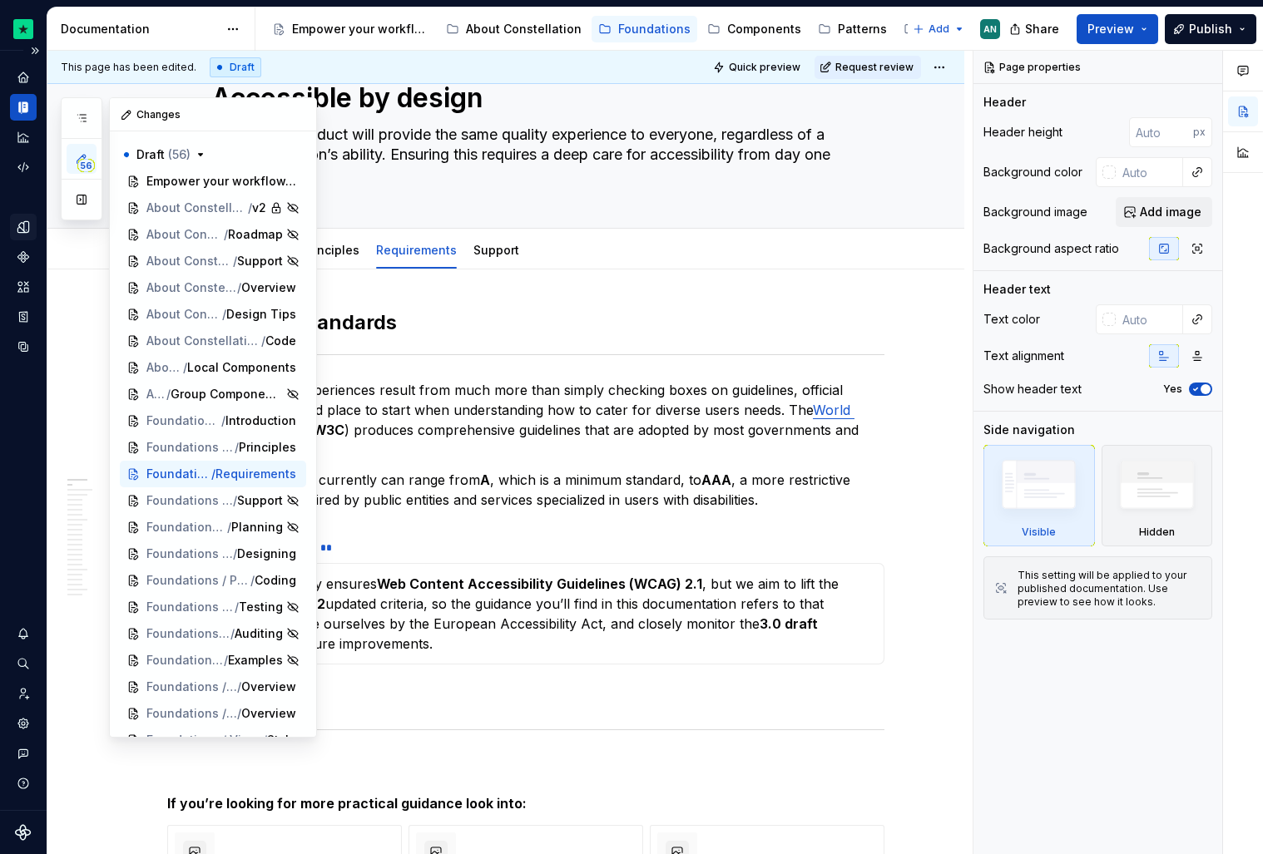
click at [89, 166] on span "56" at bounding box center [85, 165] width 17 height 13
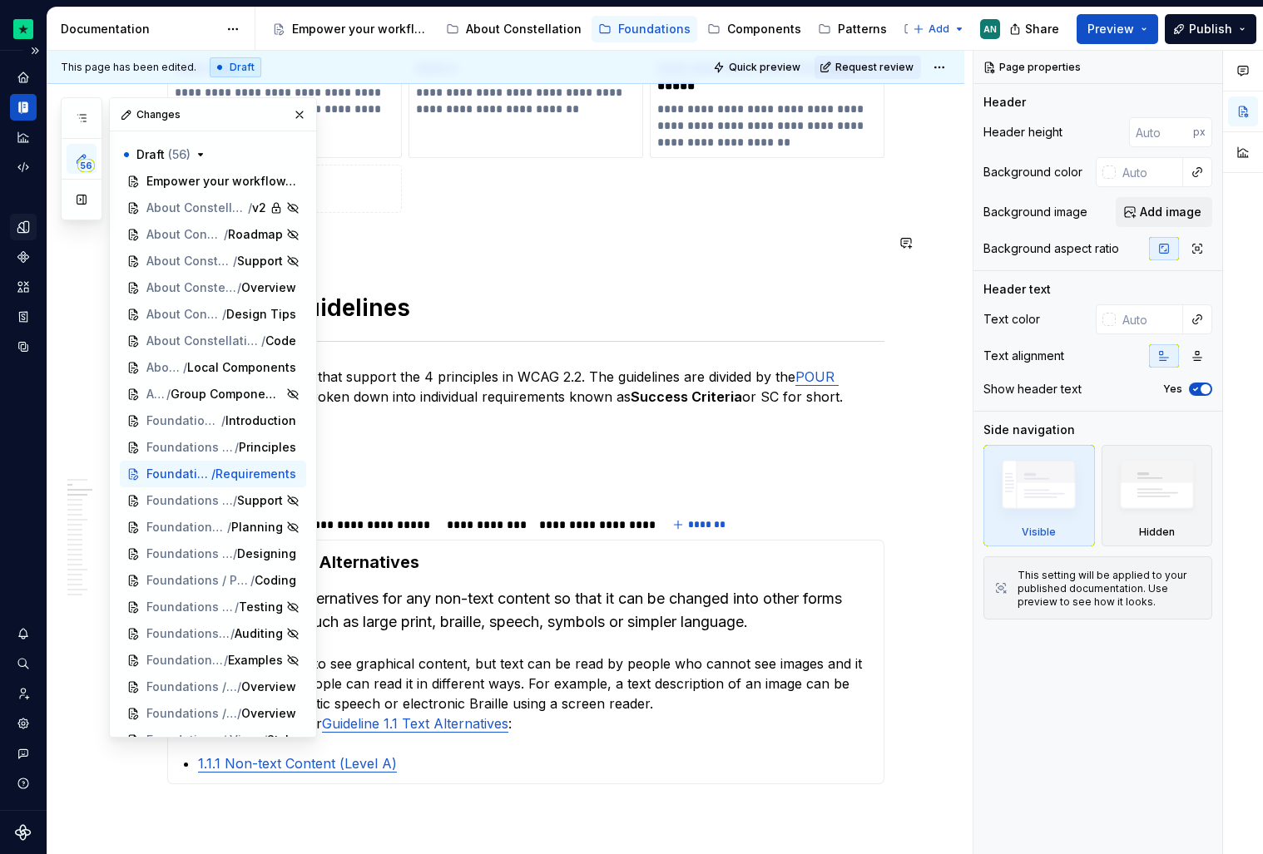
scroll to position [1874, 0]
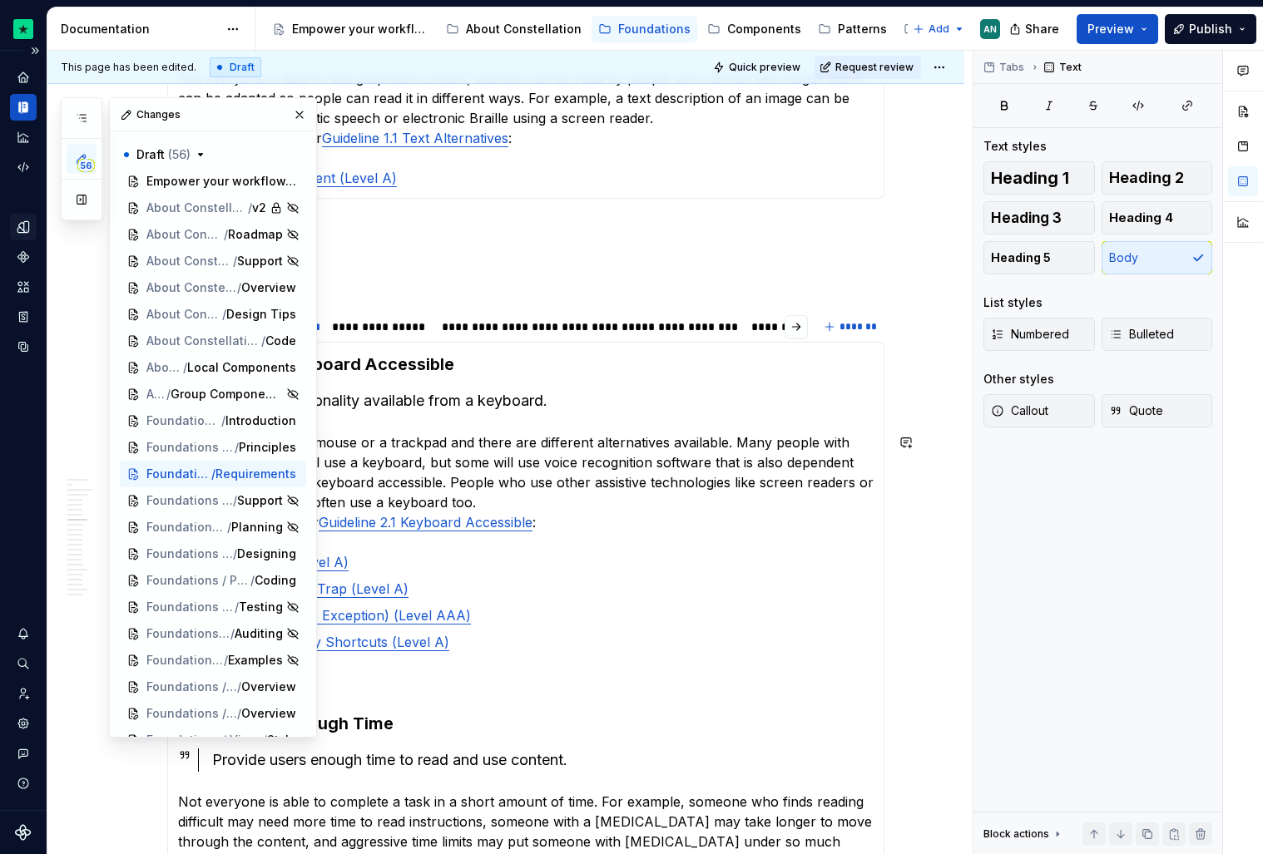
scroll to position [1456, 0]
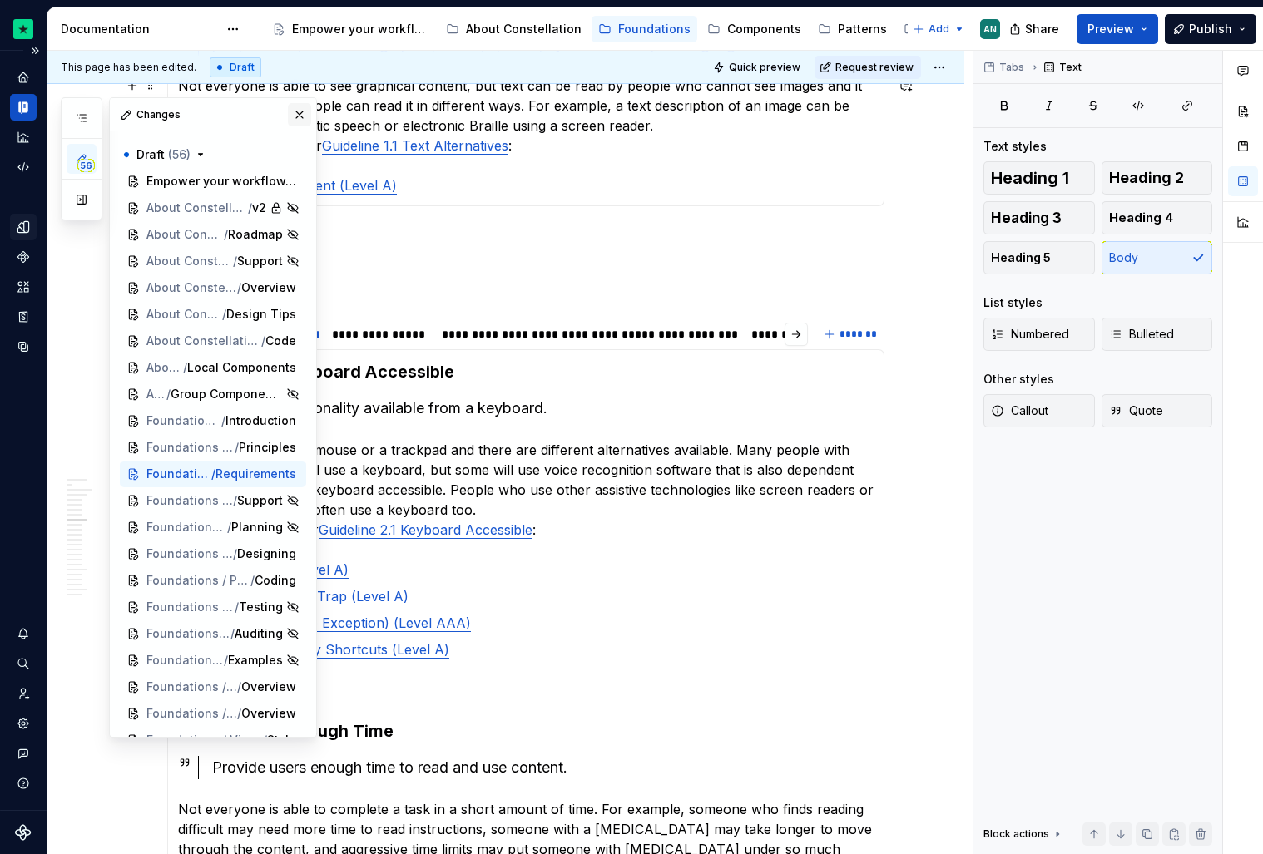
click at [302, 116] on button "button" at bounding box center [299, 114] width 23 height 23
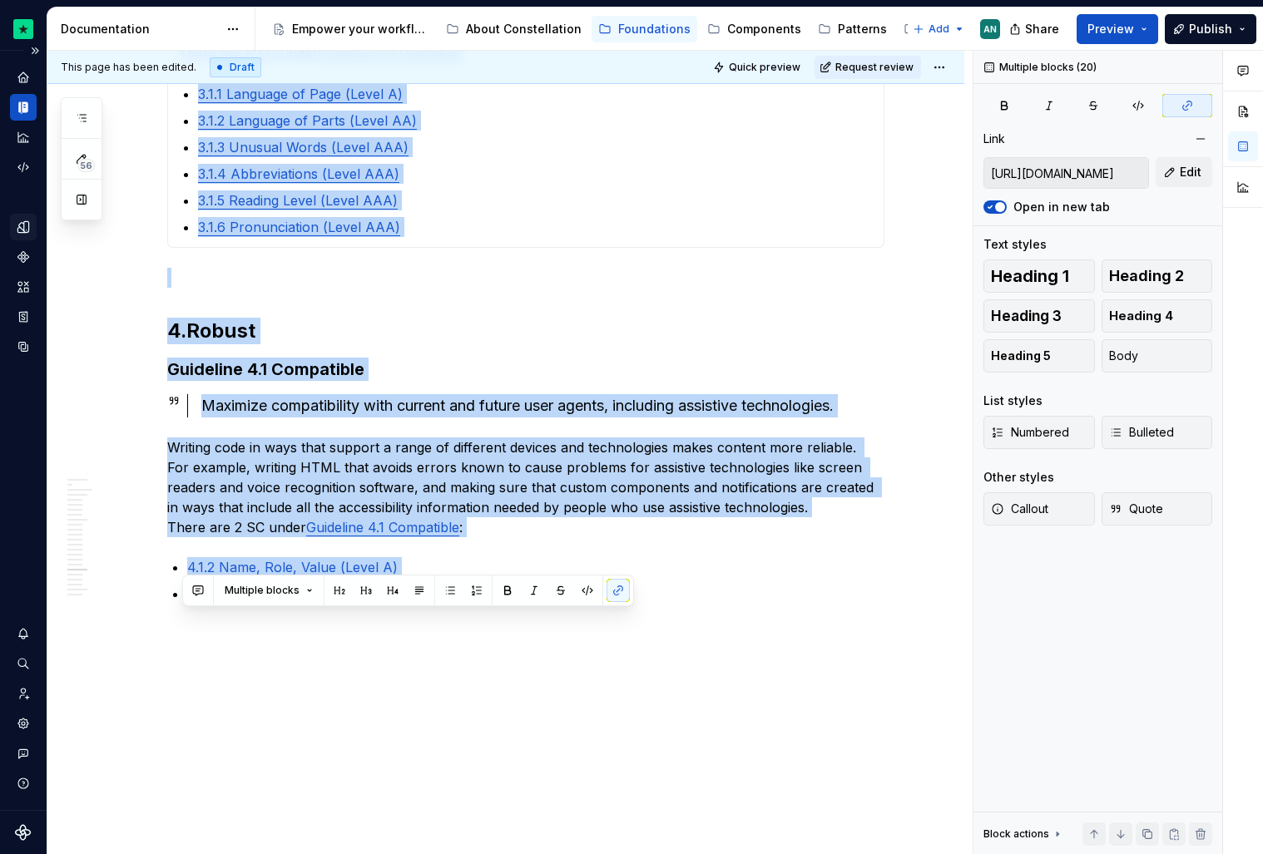
scroll to position [4311, 0]
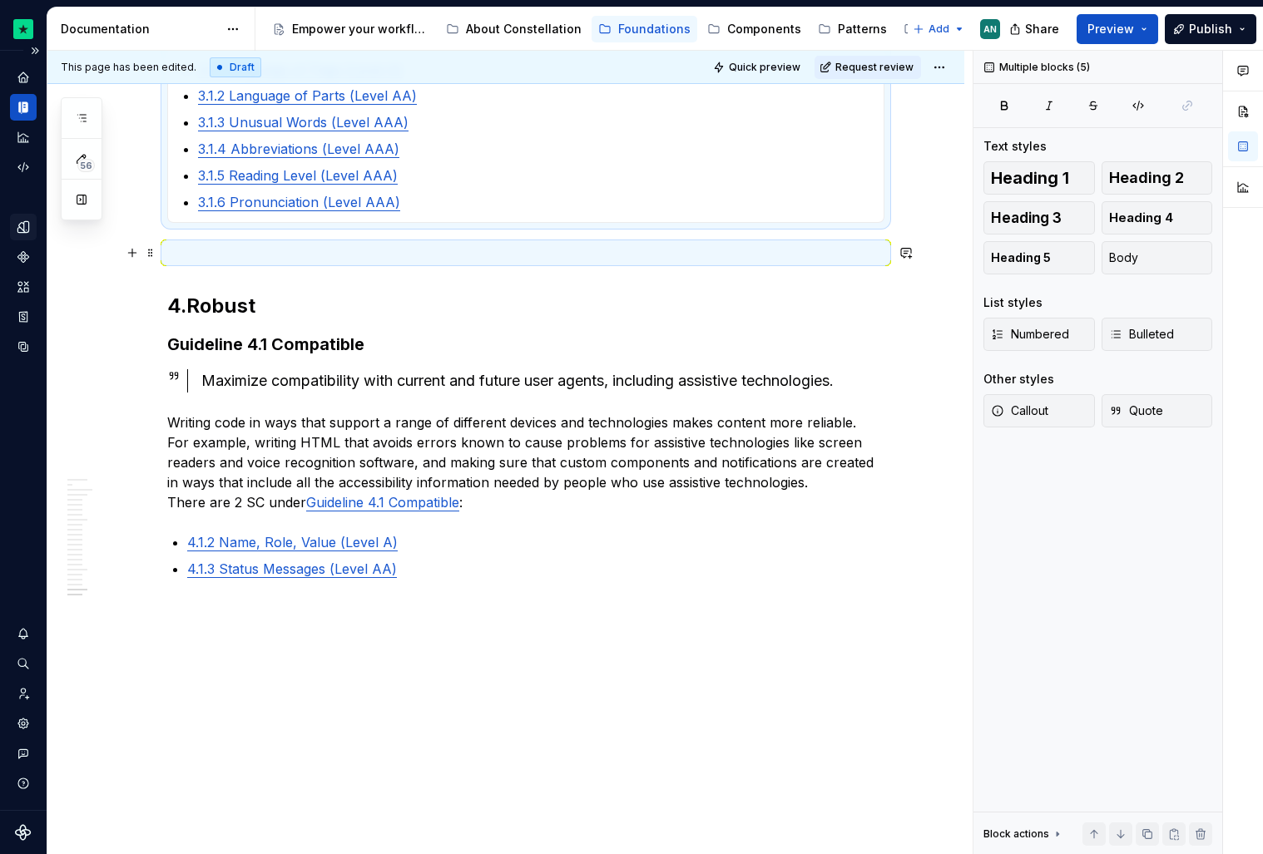
drag, startPoint x: 191, startPoint y: 588, endPoint x: 597, endPoint y: 223, distance: 546.7
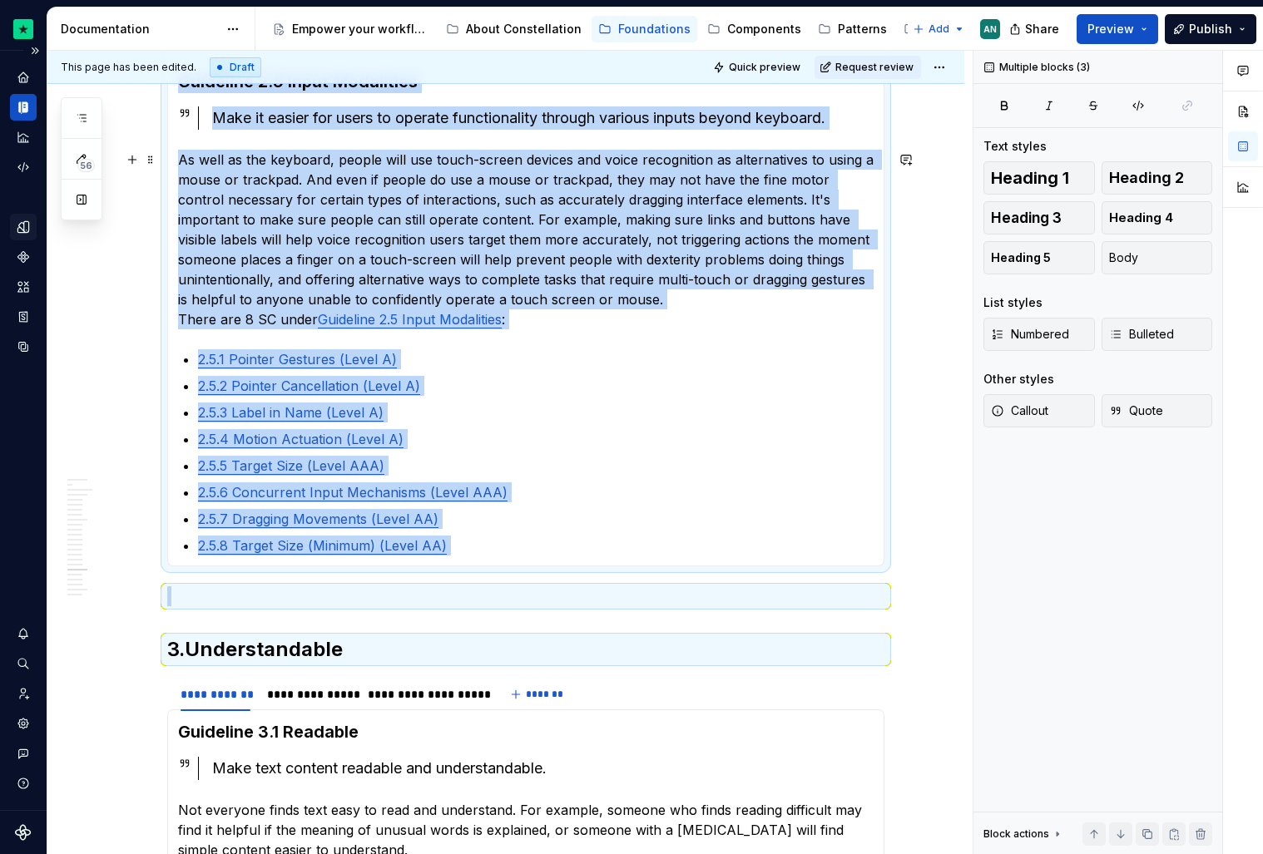
scroll to position [3469, 0]
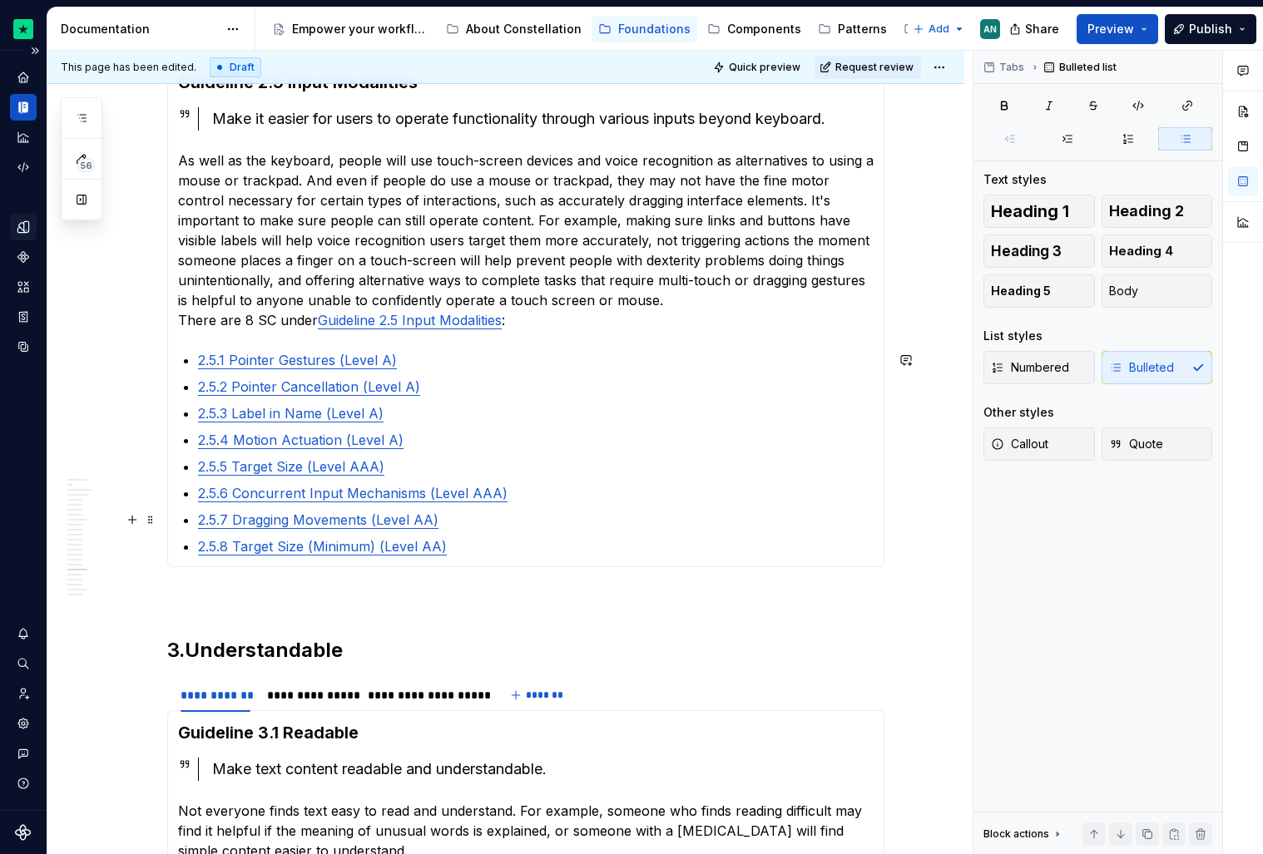
click at [517, 527] on p "2.5.7 Dragging Movements (Level AA)" at bounding box center [536, 520] width 676 height 20
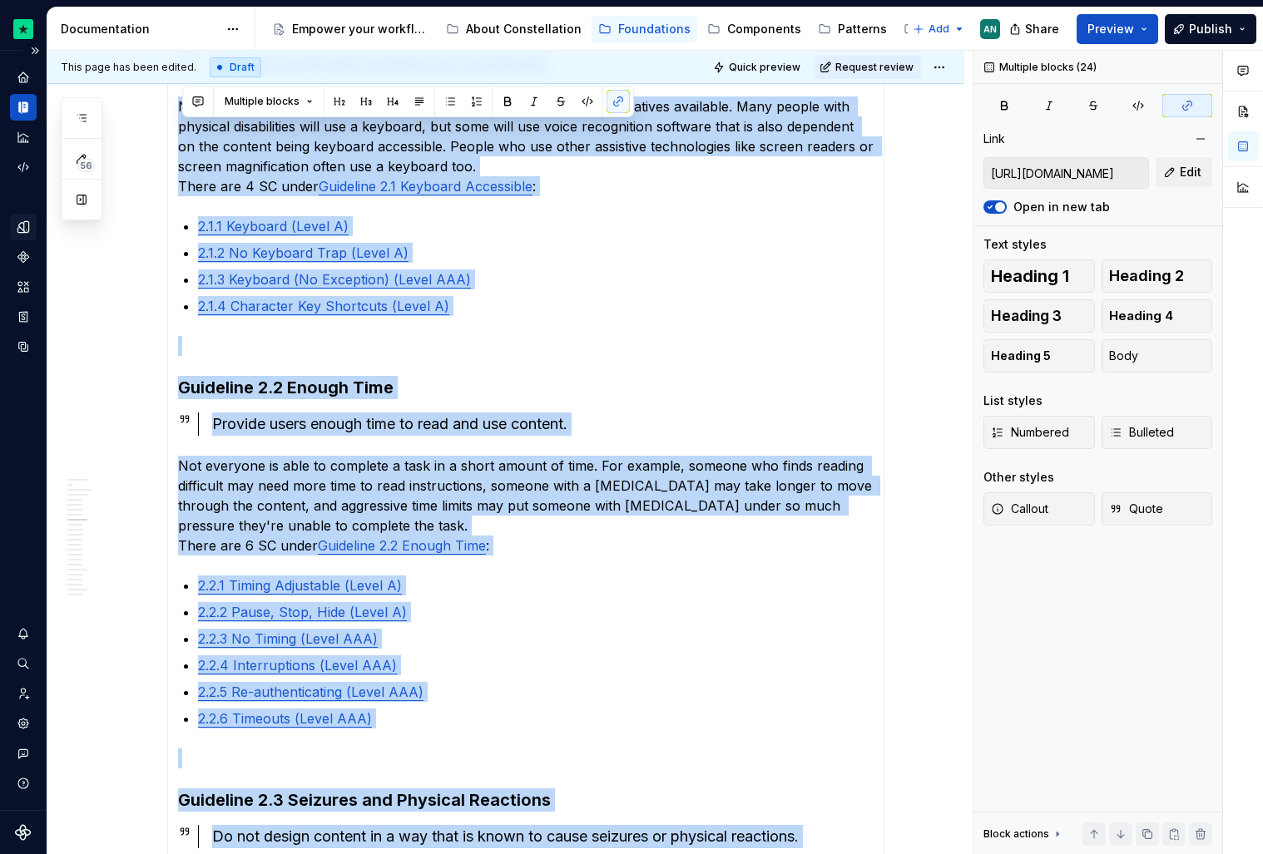
scroll to position [1693, 0]
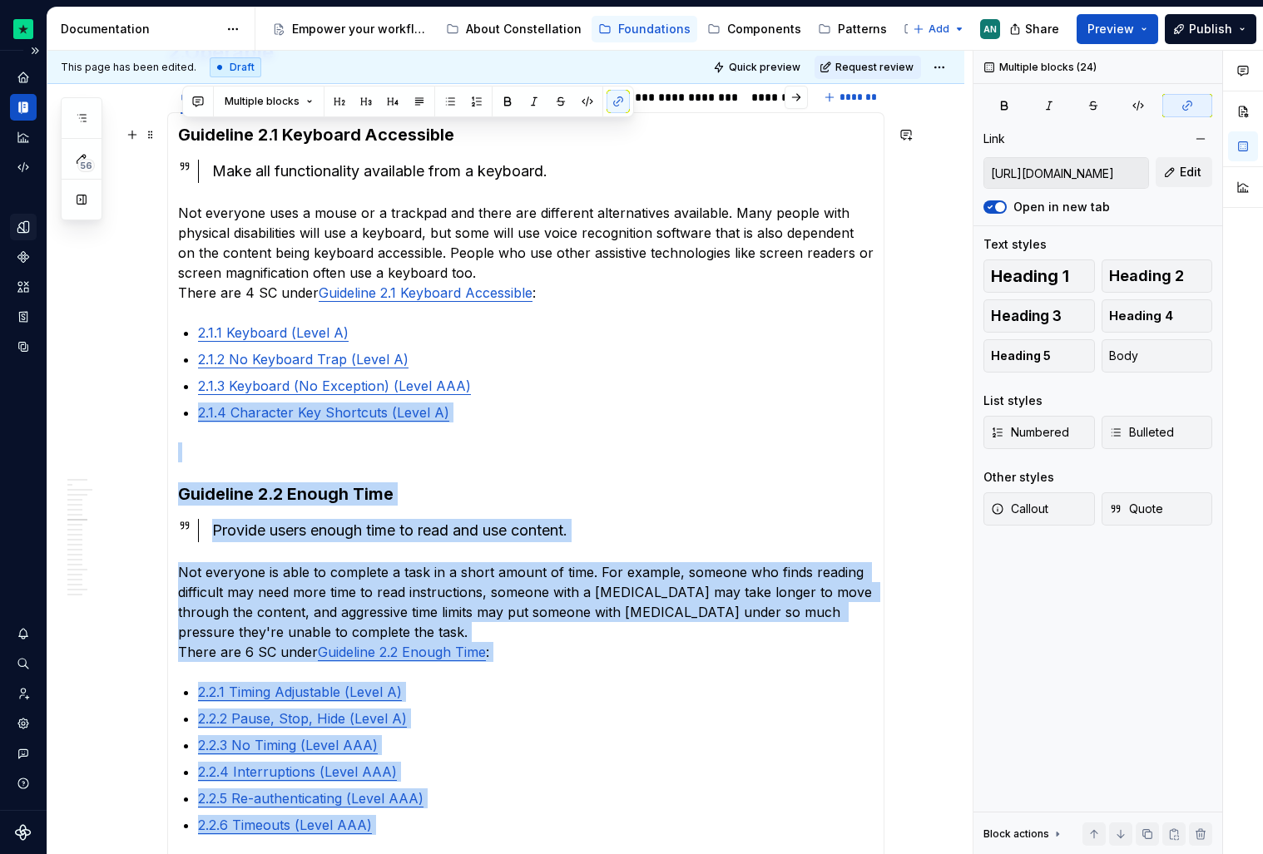
type input "[URL][DOMAIN_NAME]"
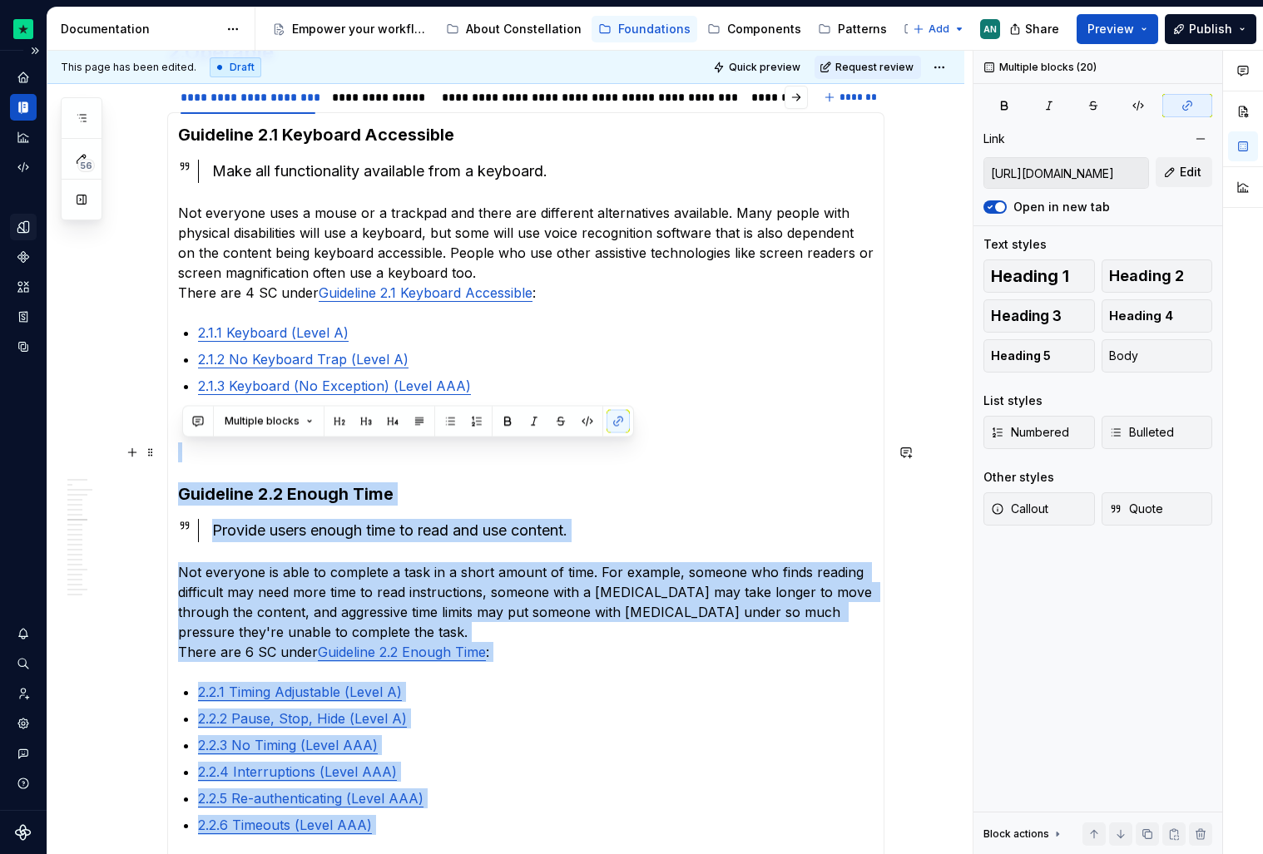
drag, startPoint x: 493, startPoint y: 554, endPoint x: 186, endPoint y: 445, distance: 326.5
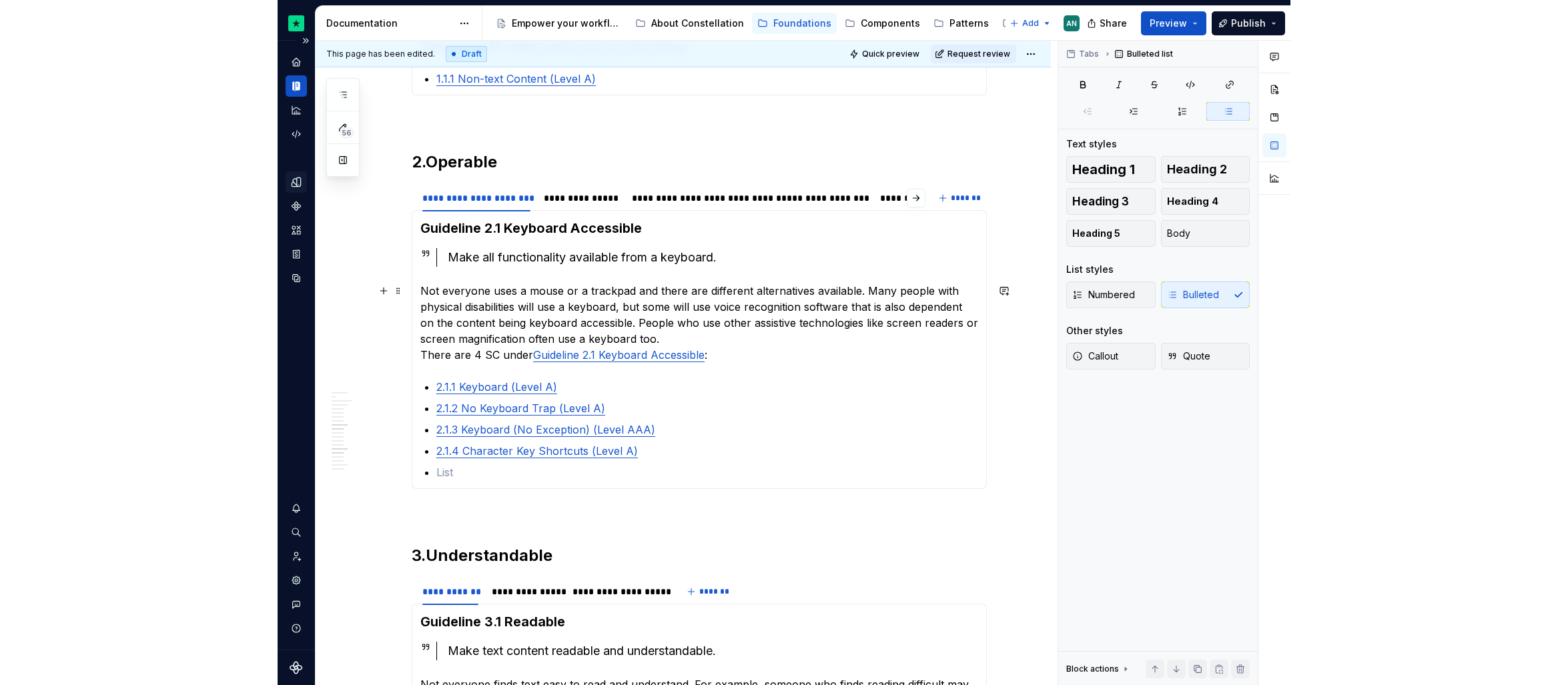
scroll to position [1237, 0]
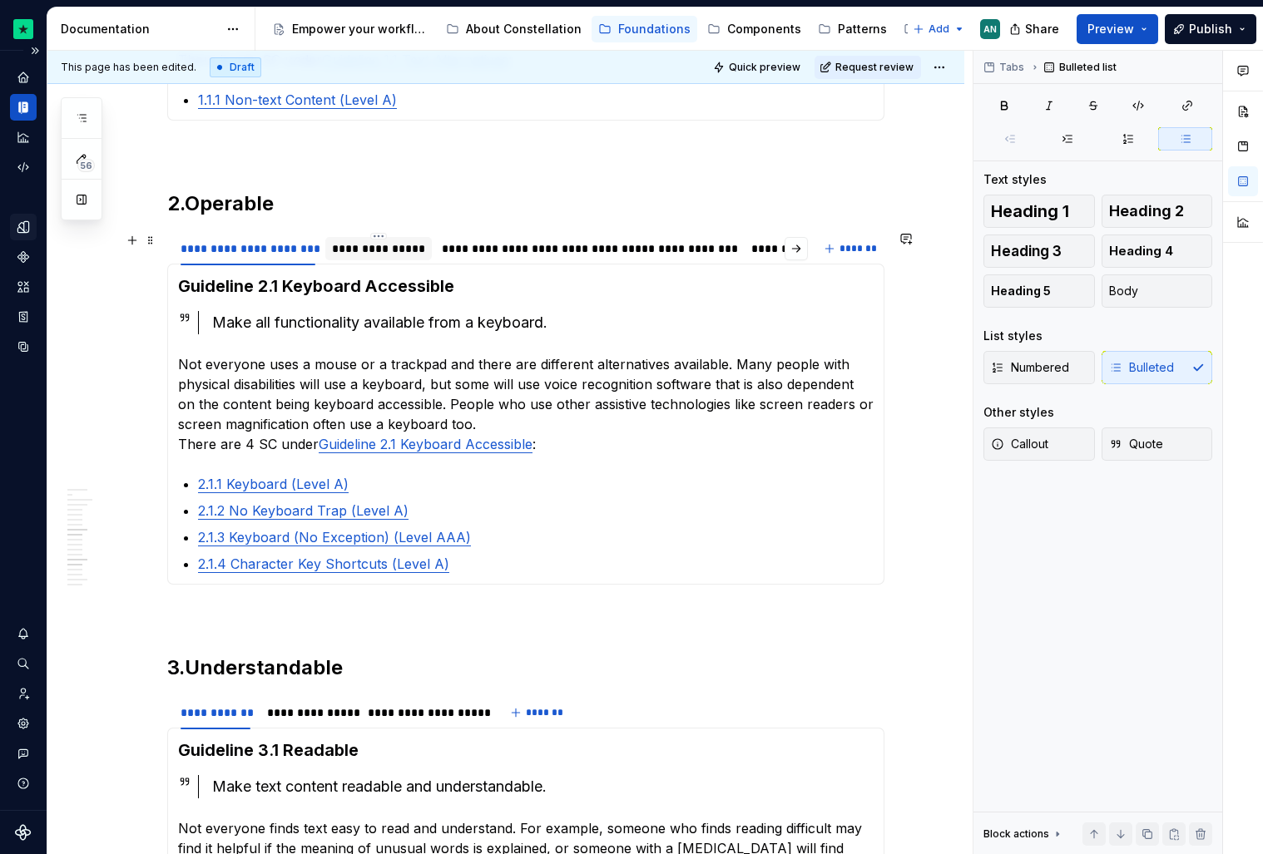
click at [396, 253] on div "**********" at bounding box center [378, 248] width 93 height 17
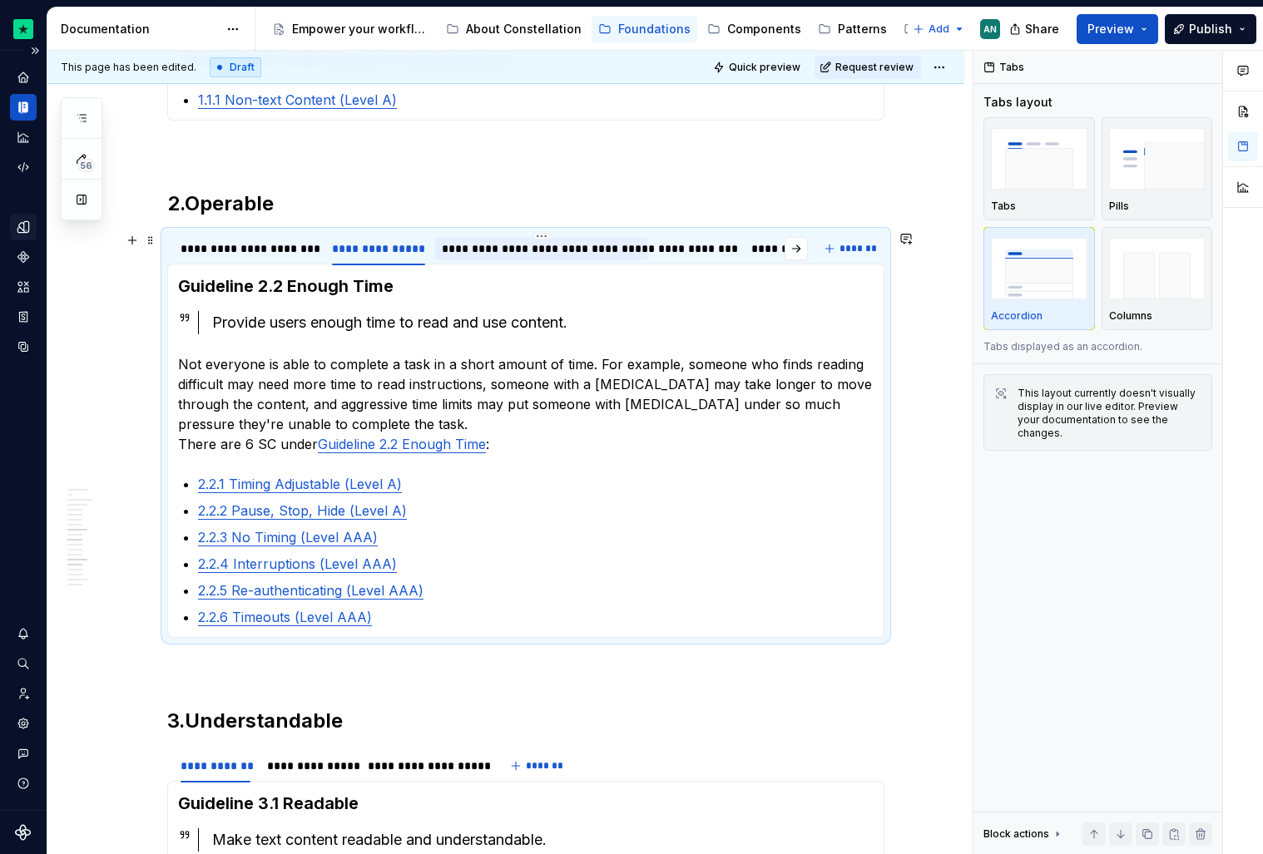
click at [493, 250] on div "**********" at bounding box center [542, 248] width 200 height 17
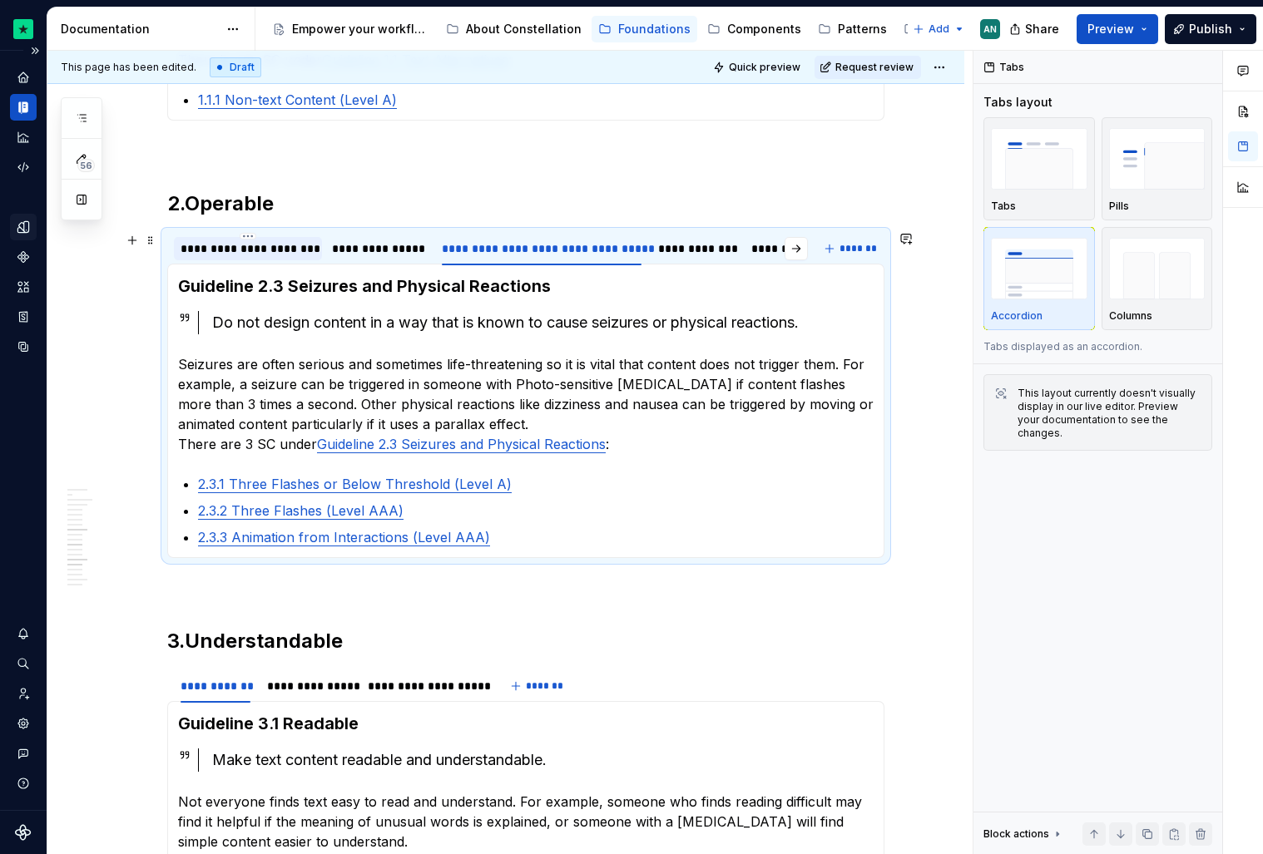
click at [240, 243] on div "**********" at bounding box center [248, 248] width 135 height 17
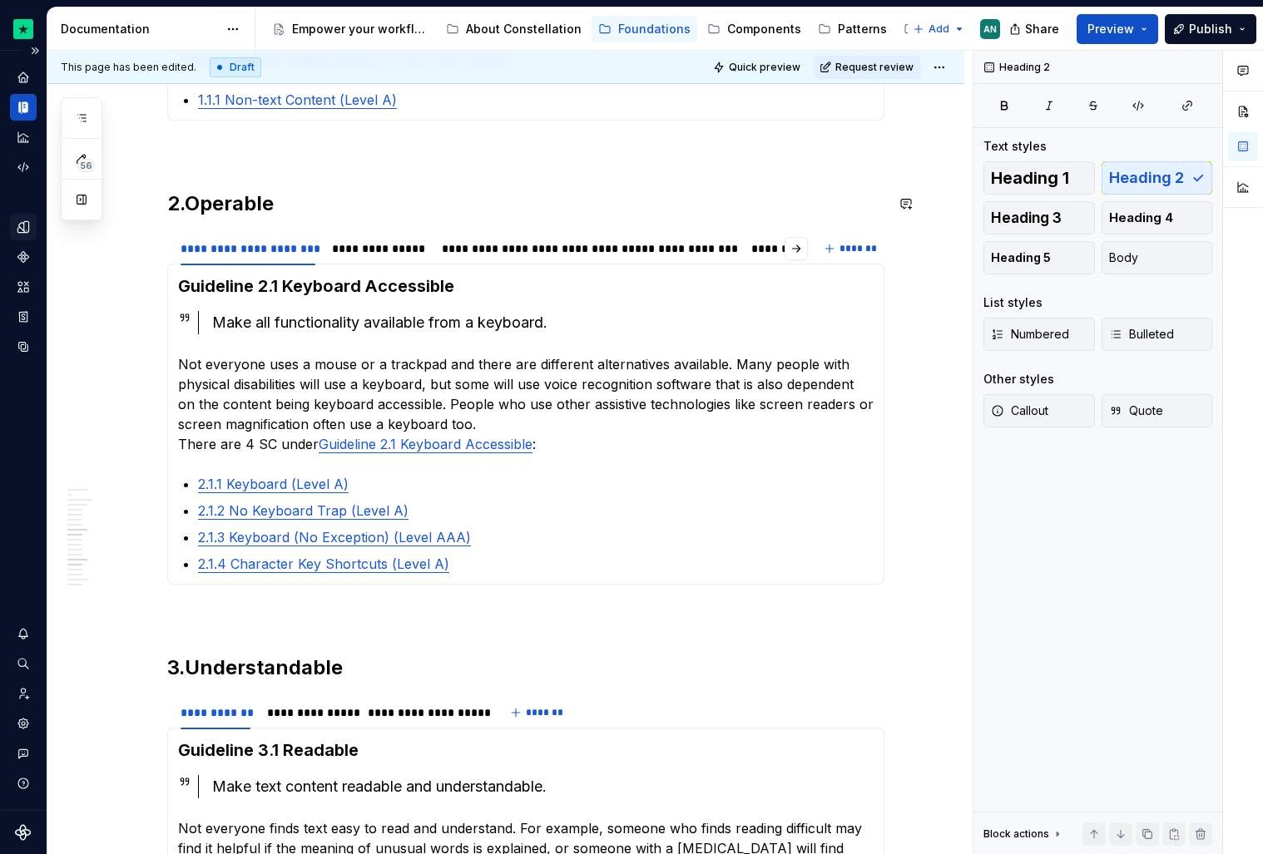
click at [699, 173] on div "**********" at bounding box center [525, 132] width 717 height 2611
click at [1134, 31] on span "Preview" at bounding box center [1110, 29] width 47 height 17
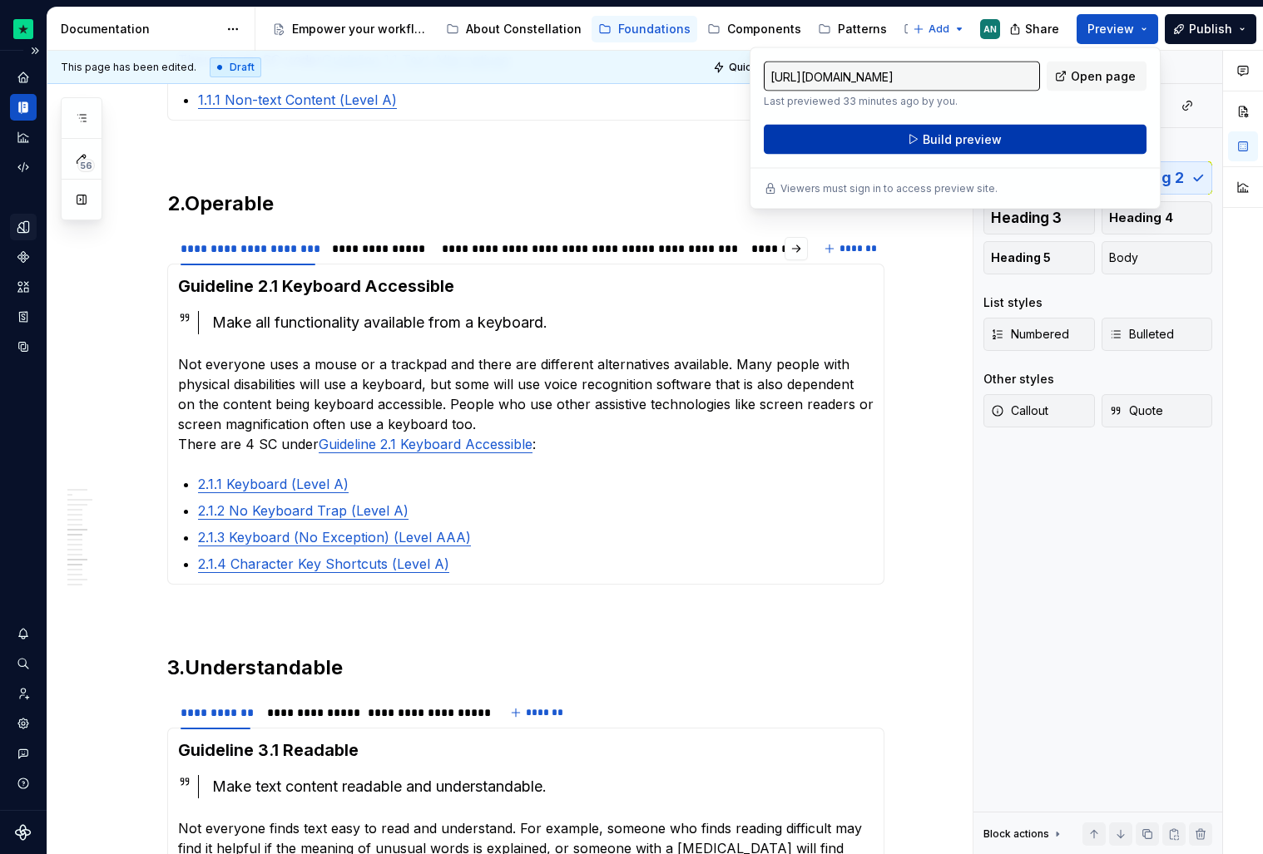
click at [1016, 135] on button "Build preview" at bounding box center [955, 140] width 383 height 30
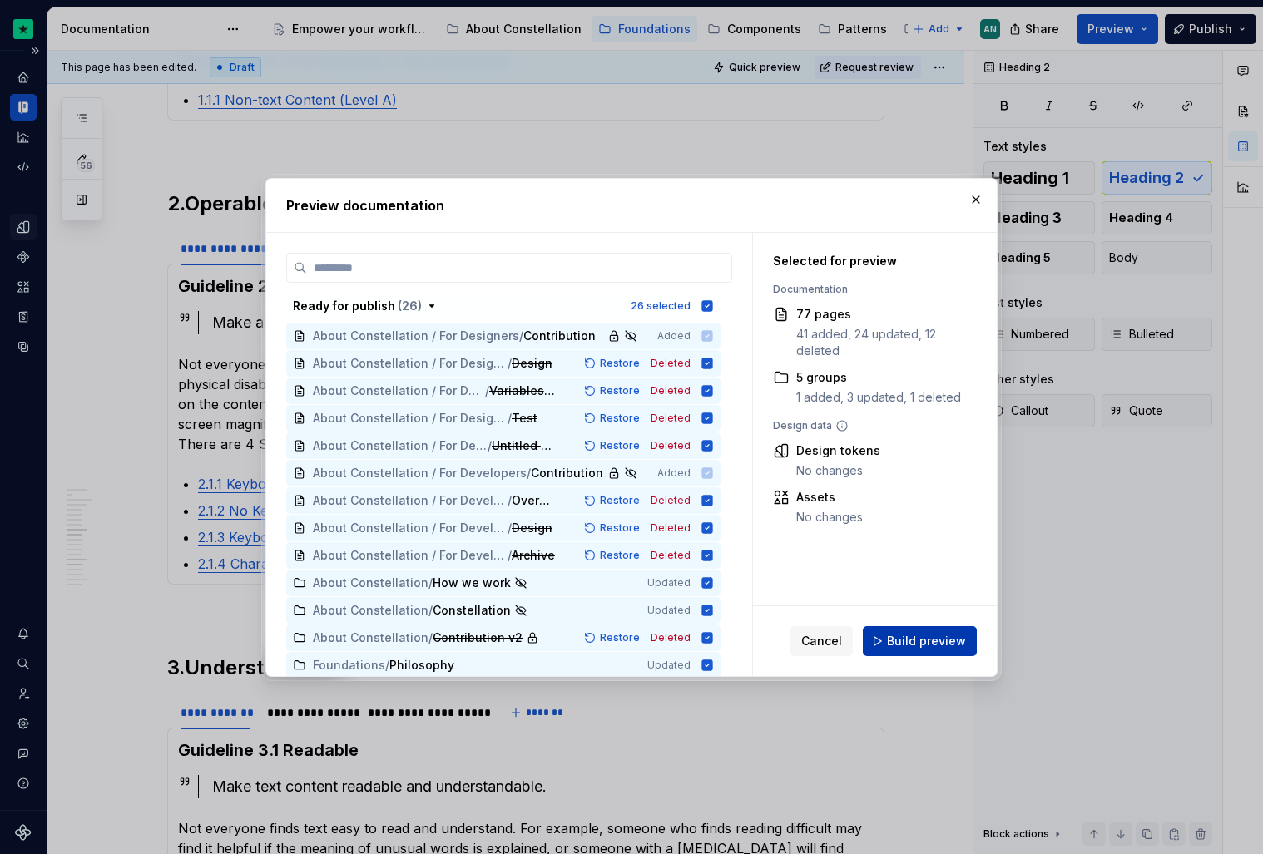
click at [936, 642] on span "Build preview" at bounding box center [926, 641] width 79 height 17
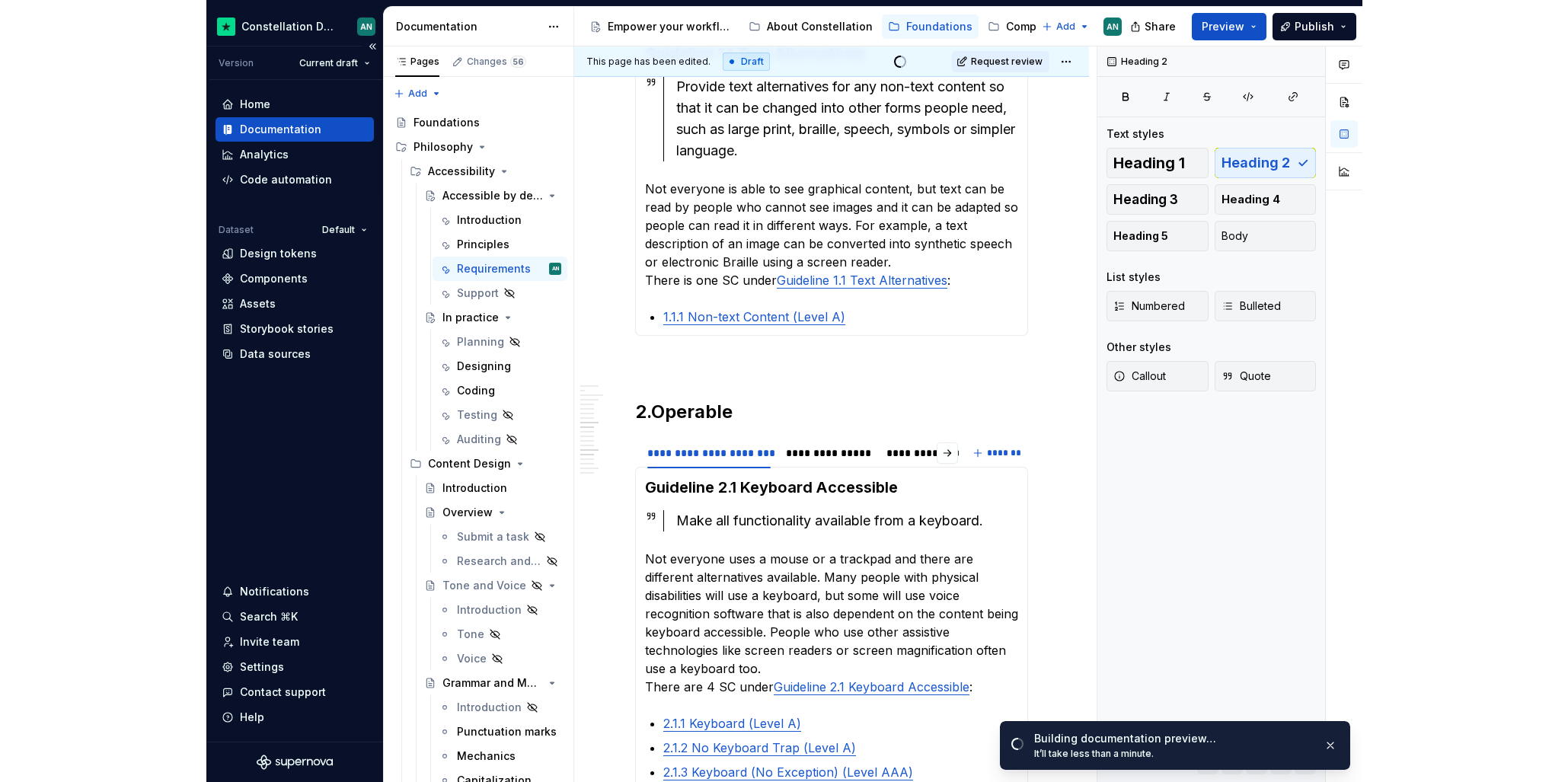
scroll to position [1412, 0]
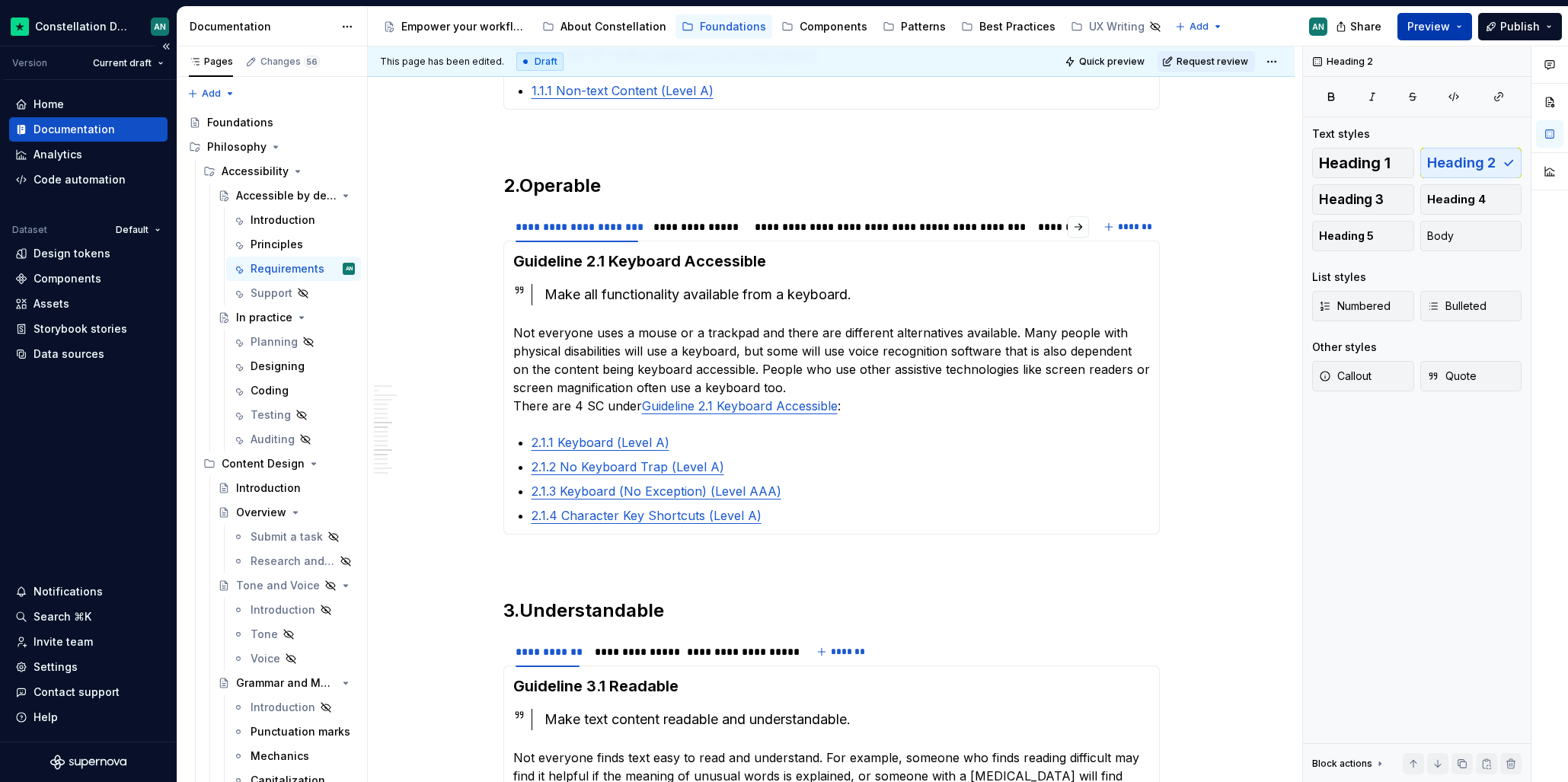
click at [1155, 26] on button "Preview" at bounding box center [1435, 27] width 75 height 27
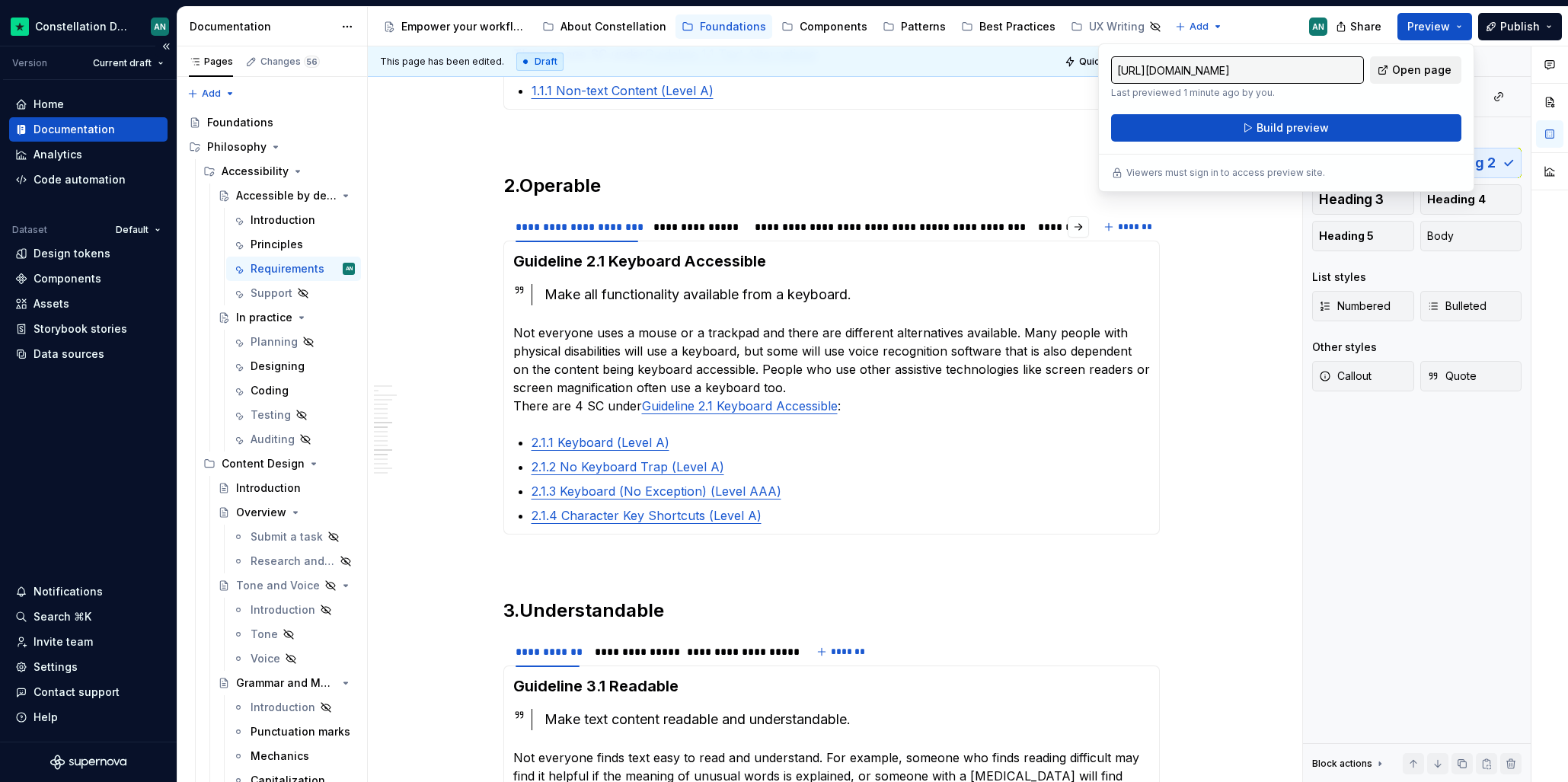
click at [1155, 69] on span "Open page" at bounding box center [1422, 70] width 59 height 16
type textarea "*"
